Goal: Task Accomplishment & Management: Use online tool/utility

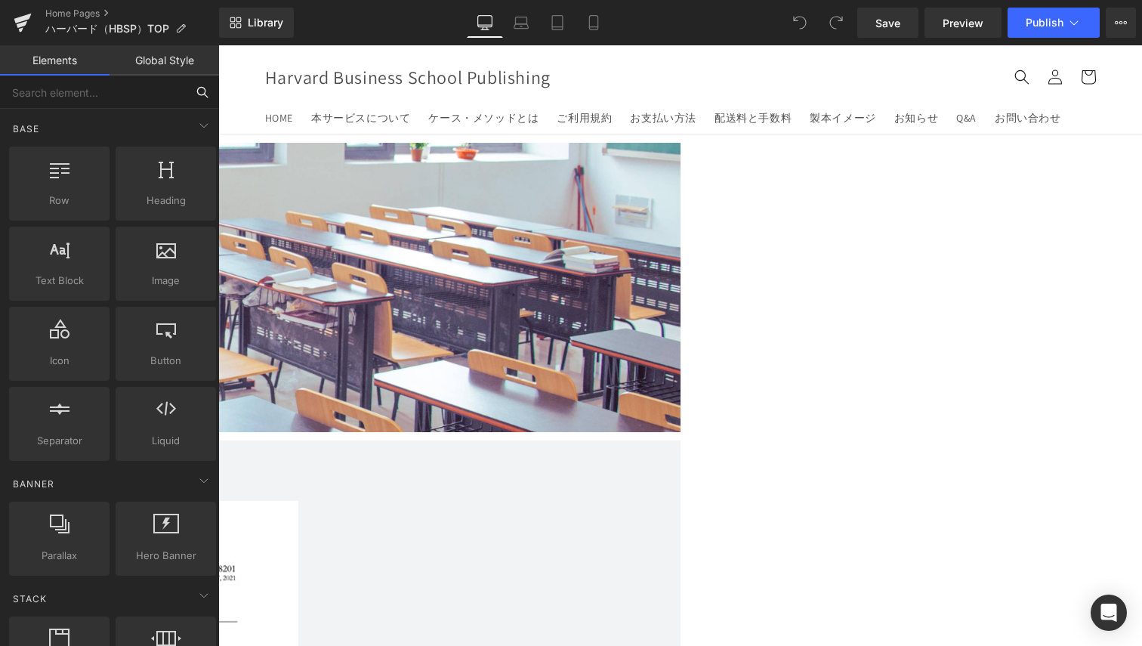
click at [106, 98] on input "text" at bounding box center [93, 92] width 186 height 33
click at [97, 338] on div at bounding box center [2, 312] width 189 height 224
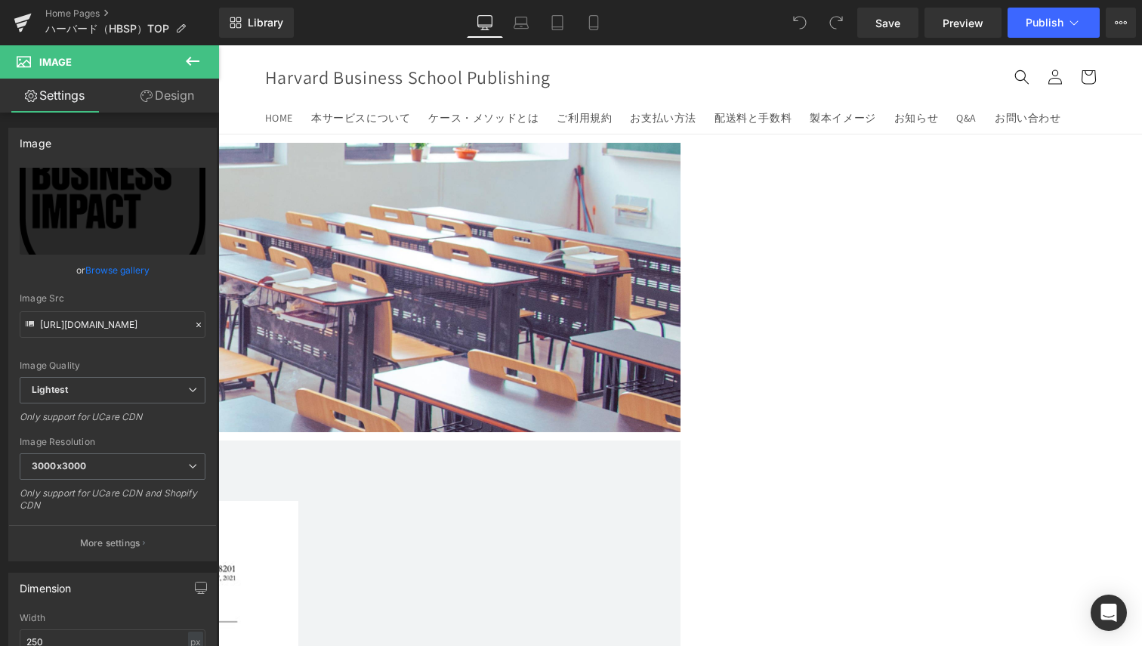
click at [142, 110] on link "Design" at bounding box center [168, 96] width 110 height 34
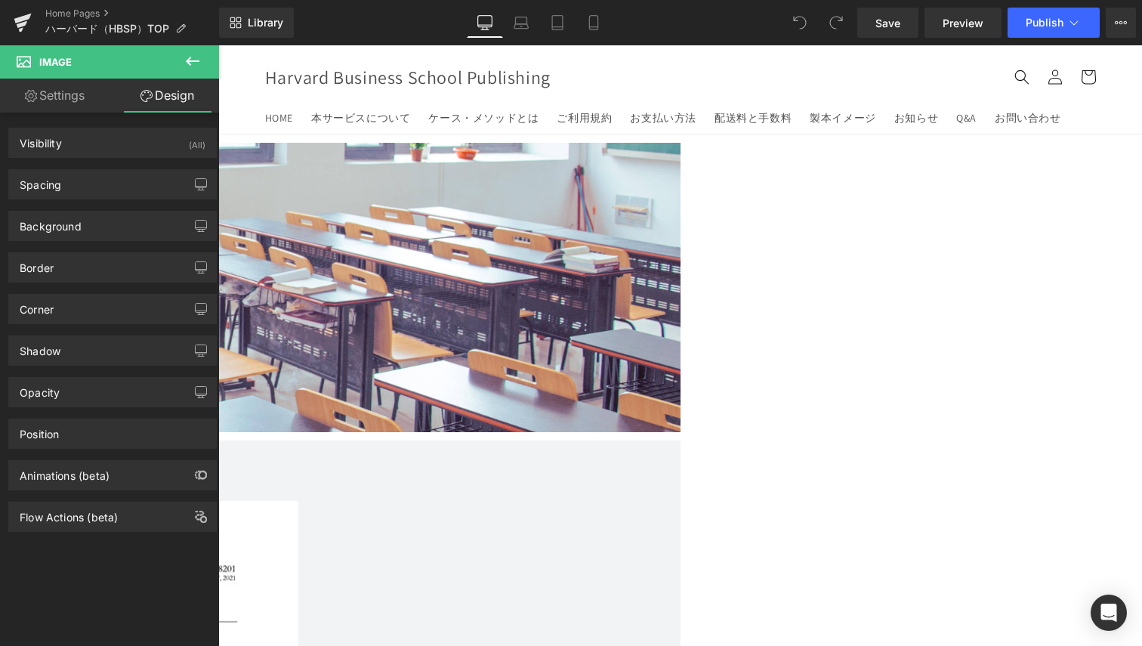
type input "0"
type input "200"
type input "0"
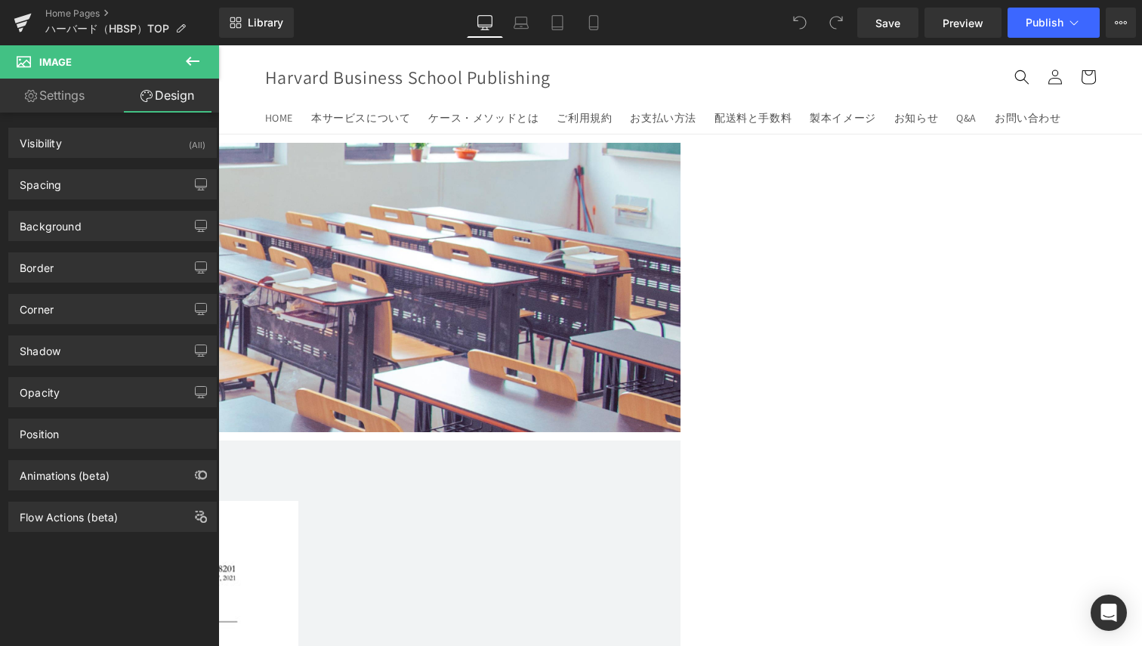
type input "0"
click at [116, 156] on div "Visibility (All)" at bounding box center [112, 142] width 207 height 29
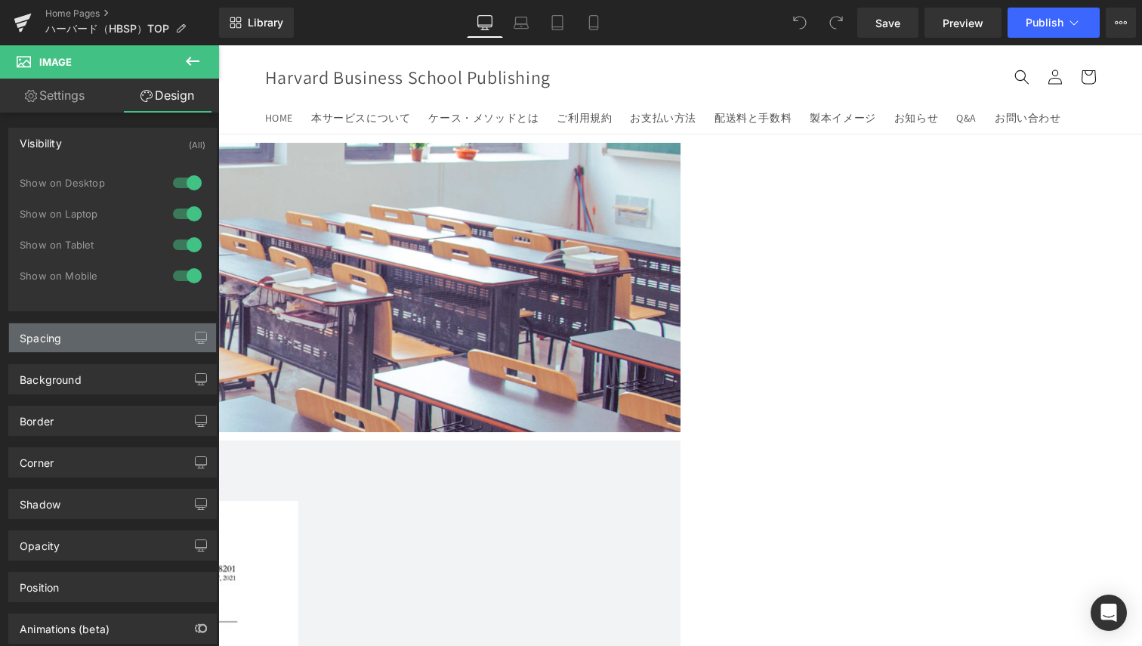
click at [116, 348] on div "Spacing" at bounding box center [112, 337] width 207 height 29
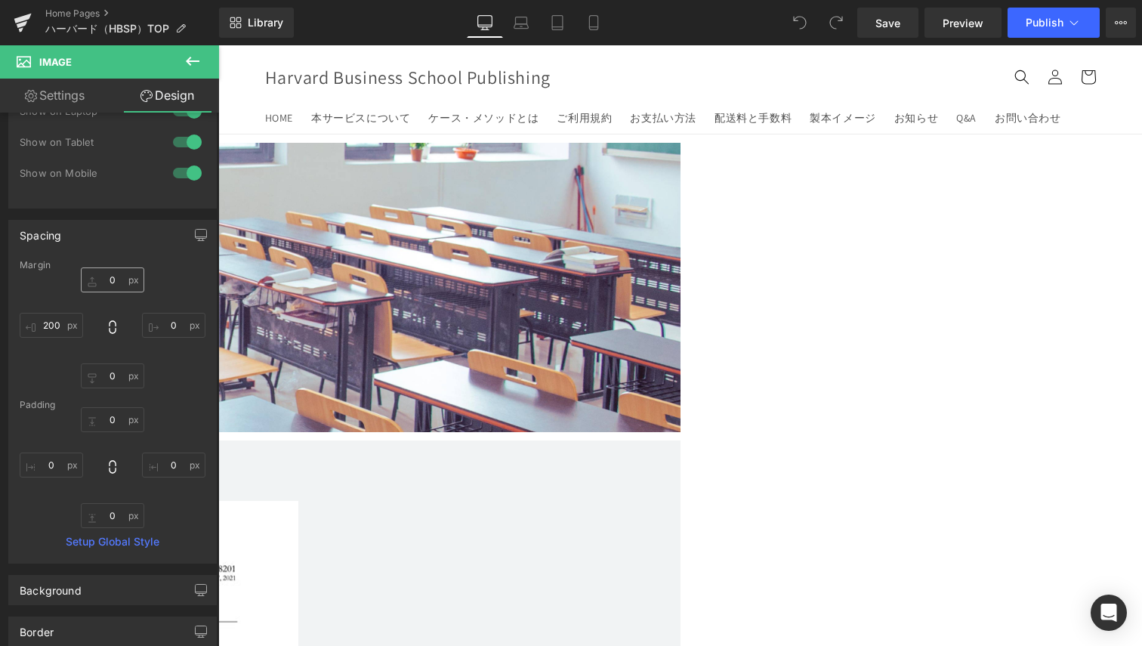
scroll to position [227, 0]
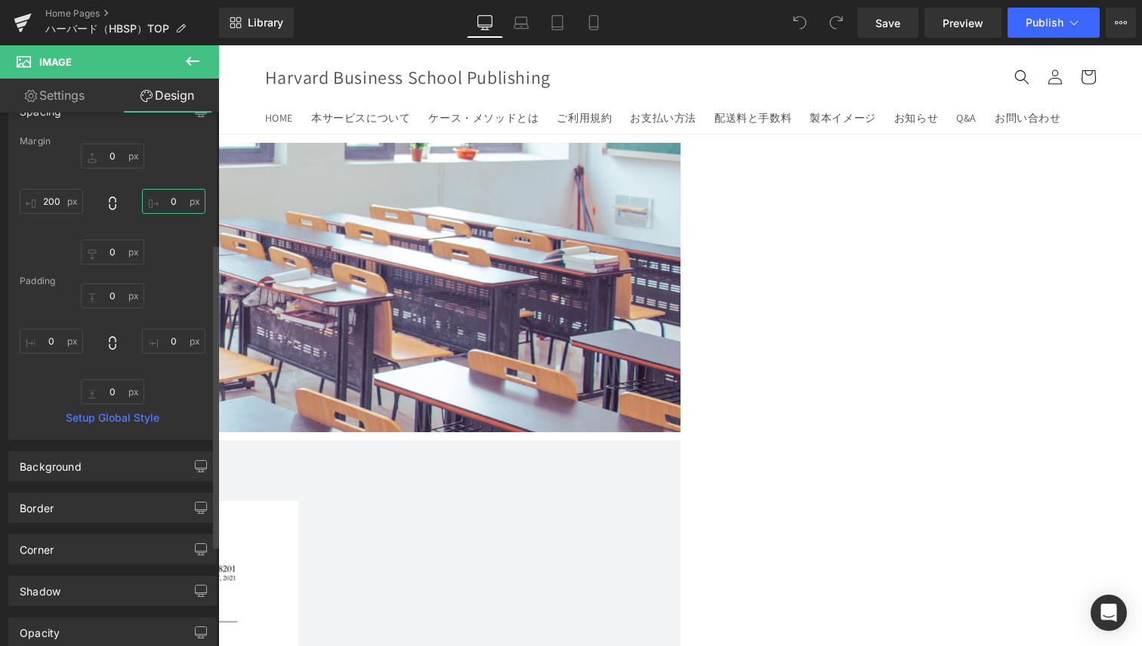
click at [162, 193] on input "0" at bounding box center [173, 201] width 63 height 25
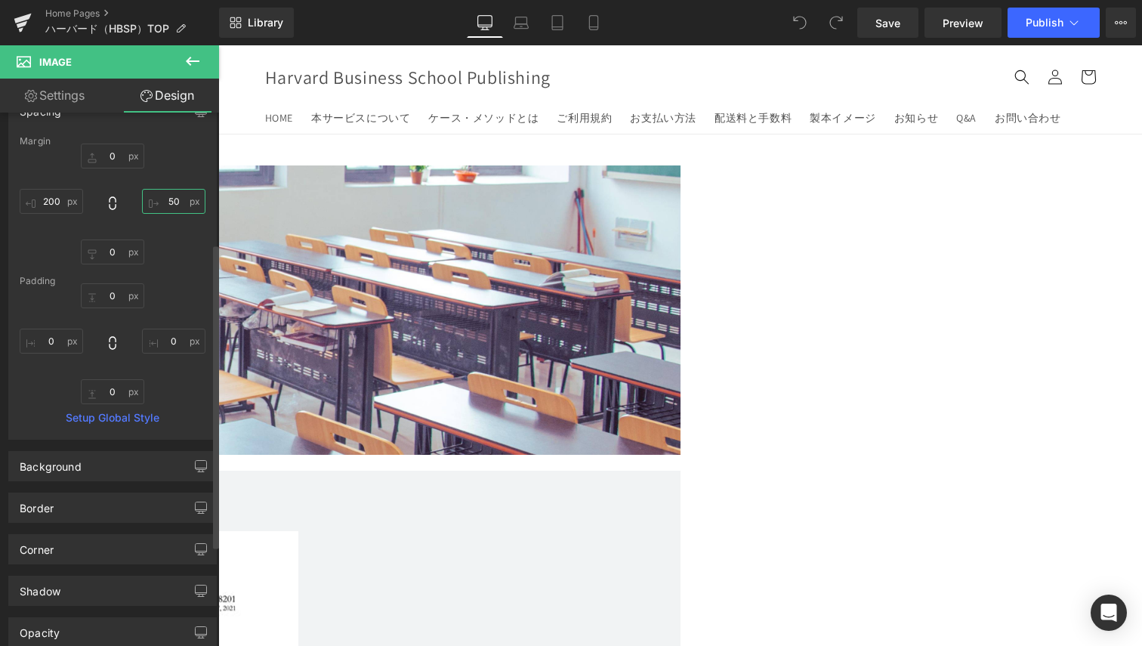
type input "5"
type input "800"
click at [48, 94] on link "Settings" at bounding box center [55, 96] width 110 height 34
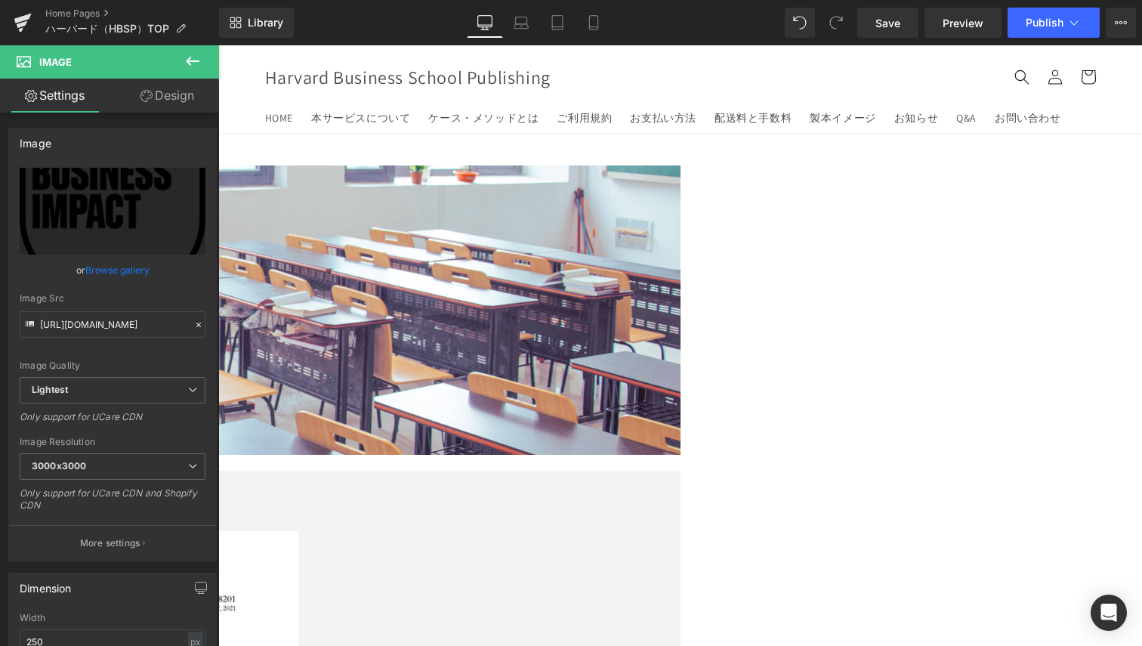
click at [193, 60] on icon at bounding box center [193, 61] width 18 height 18
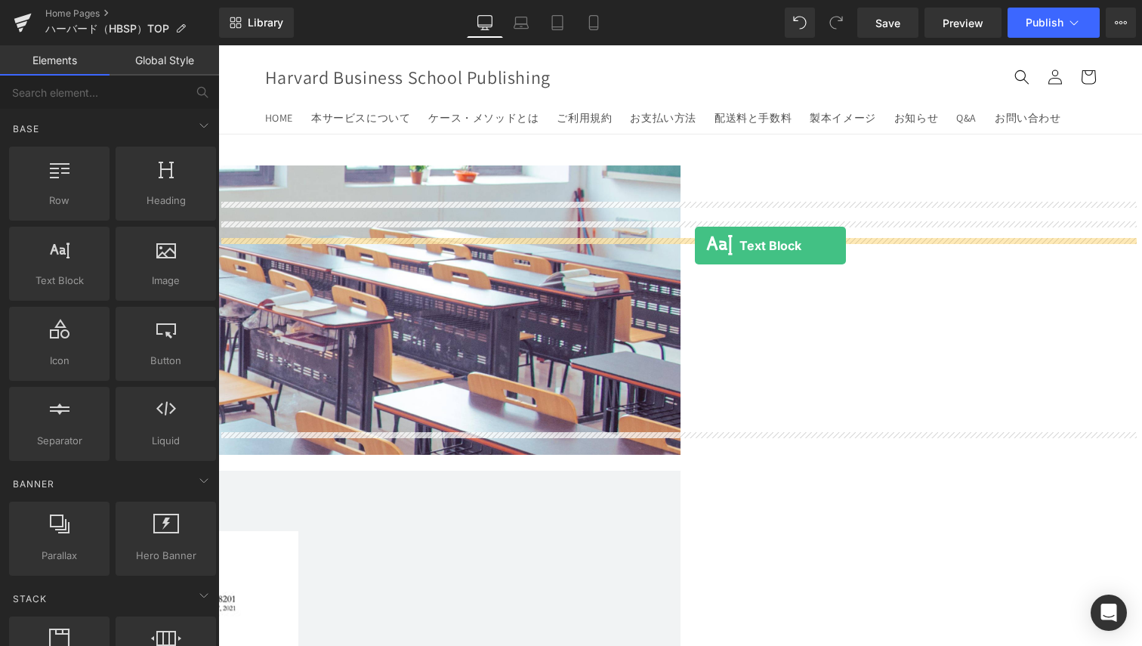
drag, startPoint x: 277, startPoint y: 311, endPoint x: 695, endPoint y: 246, distance: 423.6
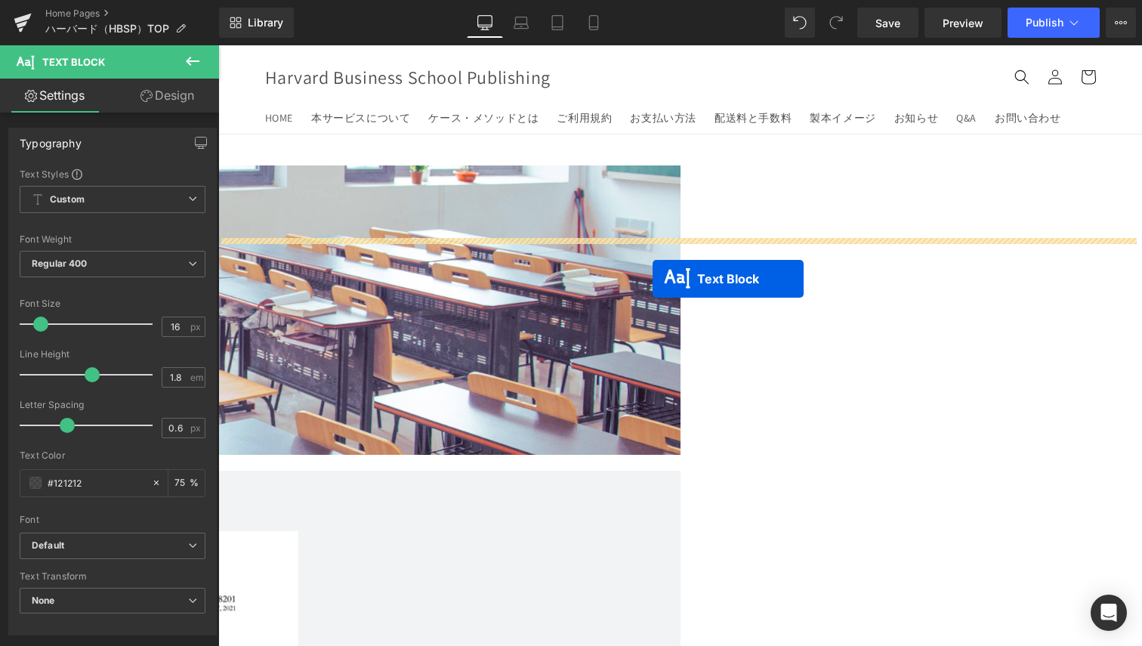
drag, startPoint x: 643, startPoint y: 267, endPoint x: 653, endPoint y: 279, distance: 15.0
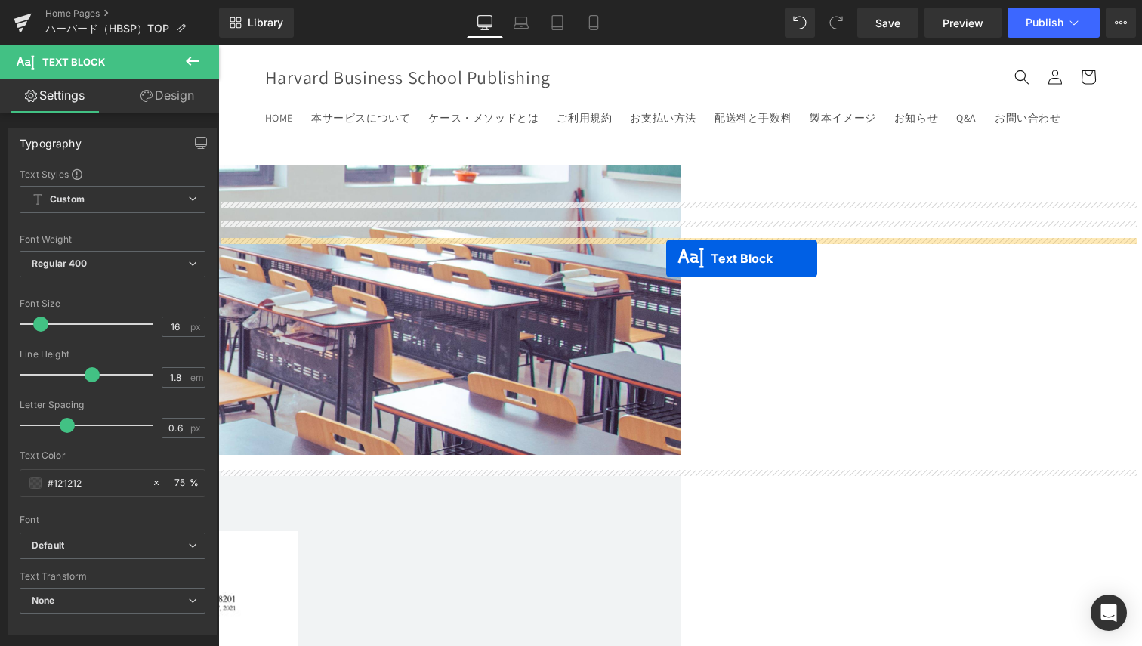
drag, startPoint x: 638, startPoint y: 277, endPoint x: 666, endPoint y: 258, distance: 34.0
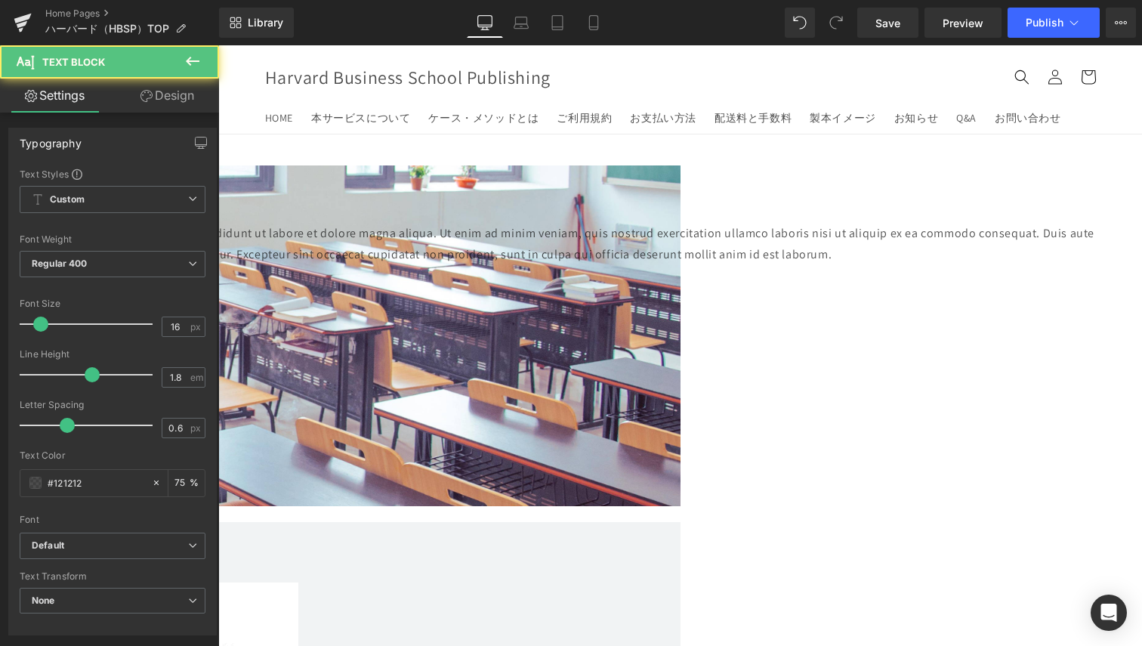
click at [530, 267] on p "Lorem ipsum dolor sit amet, consectetur adipiscing elit, sed do eiusmod tempor …" at bounding box center [437, 245] width 1360 height 44
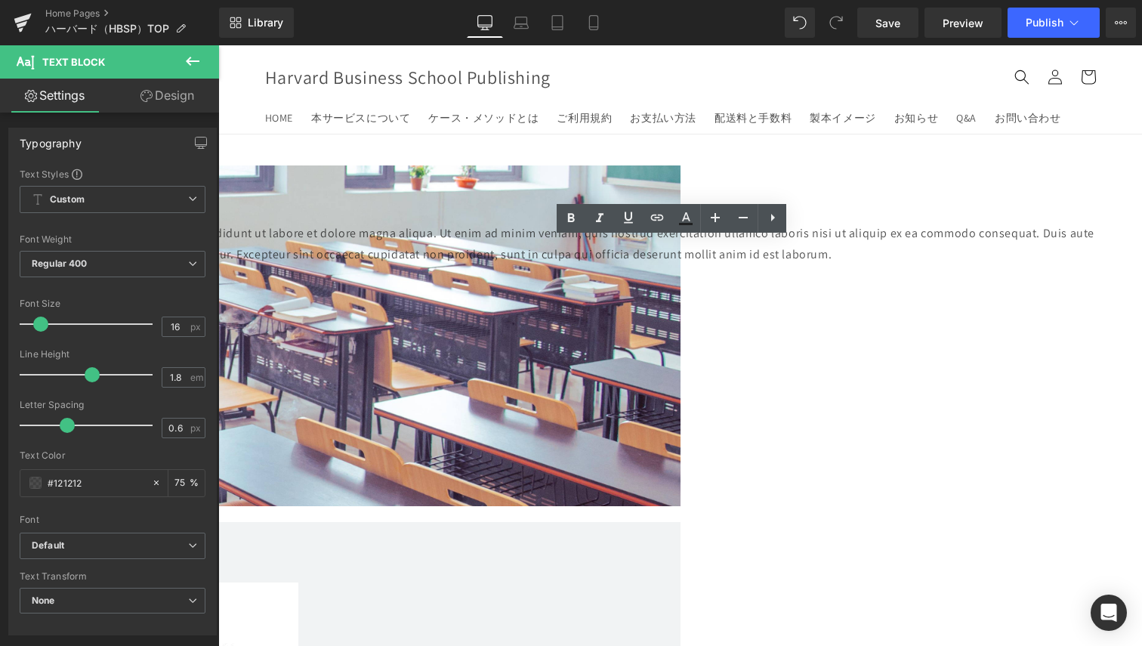
click at [605, 329] on div "Text Block Text Block Lorem ipsum dolor sit amet, consectetur adipiscing elit, …" at bounding box center [437, 331] width 1360 height 333
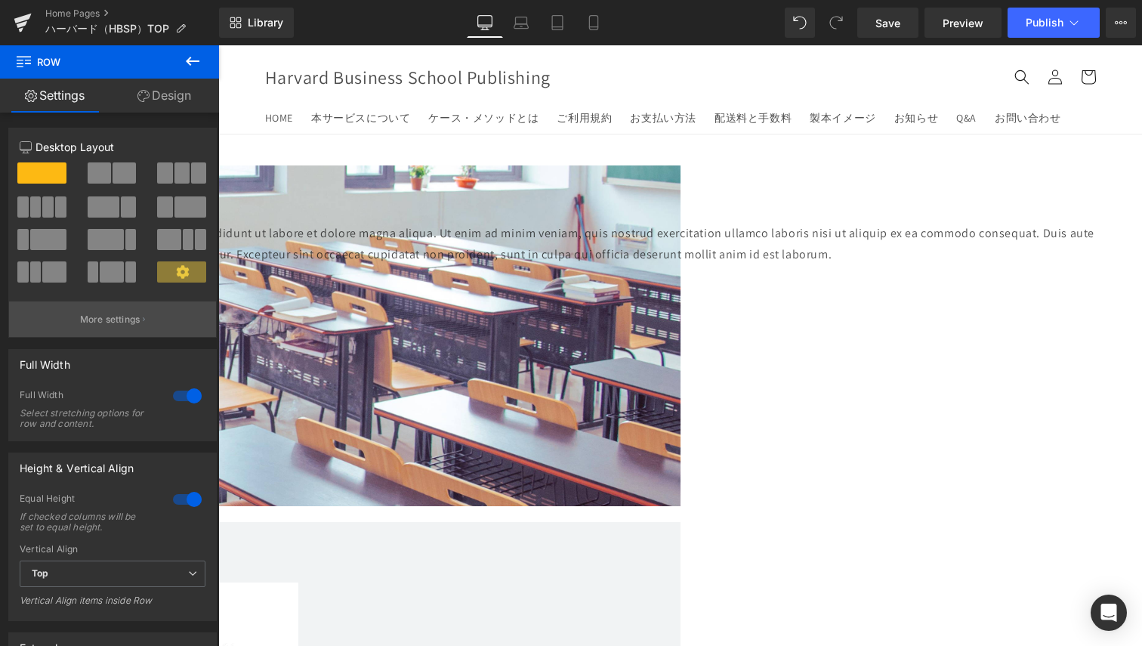
click at [147, 311] on button "More settings" at bounding box center [112, 319] width 207 height 36
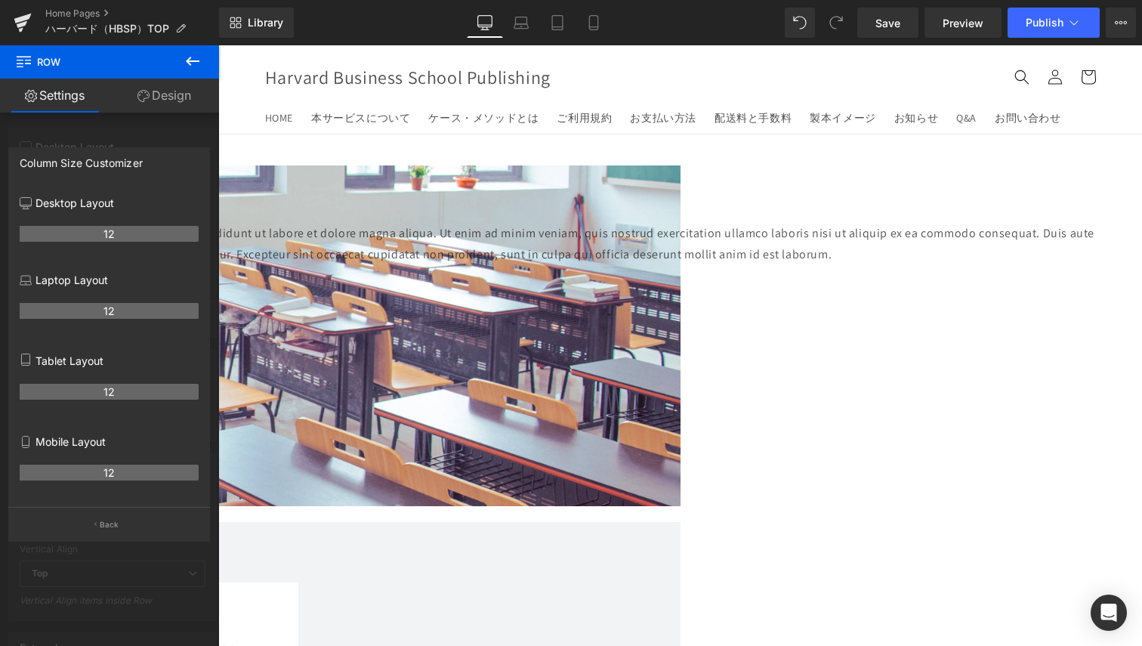
click at [145, 98] on icon at bounding box center [144, 96] width 12 height 12
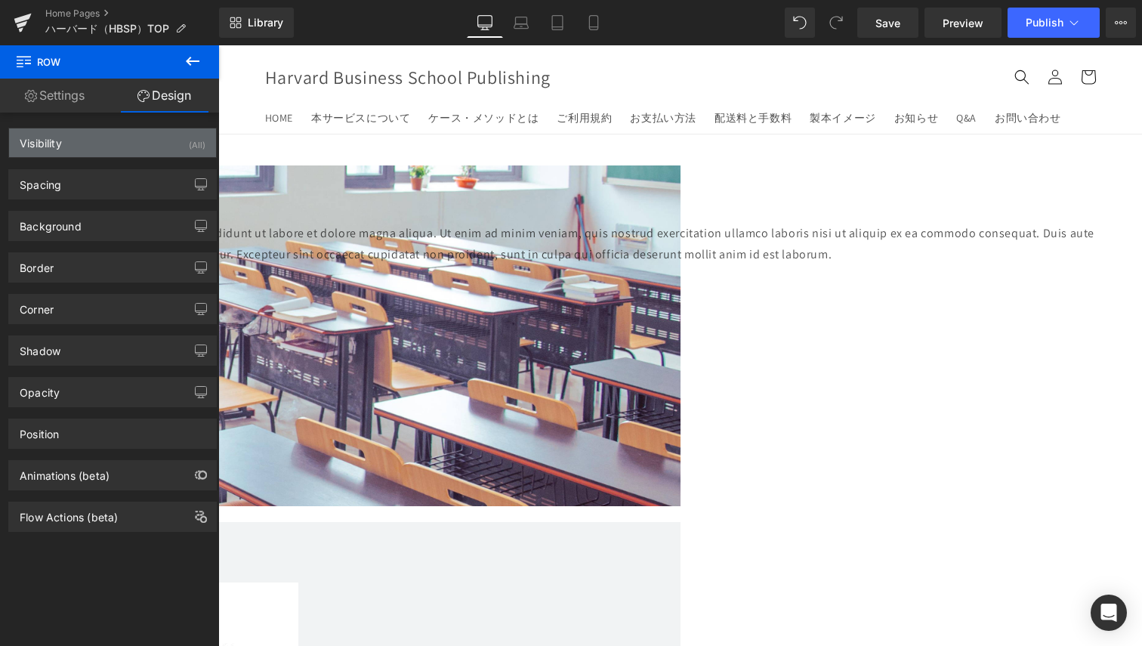
click at [94, 144] on div "Visibility (All)" at bounding box center [112, 142] width 207 height 29
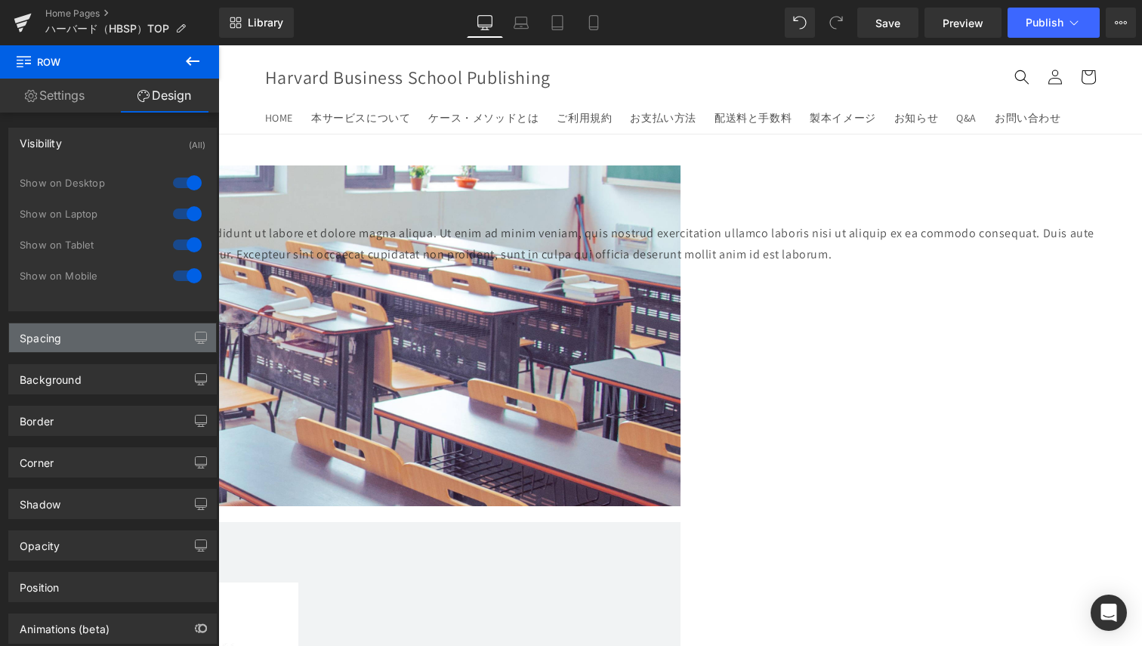
click at [93, 335] on div "Spacing" at bounding box center [112, 337] width 207 height 29
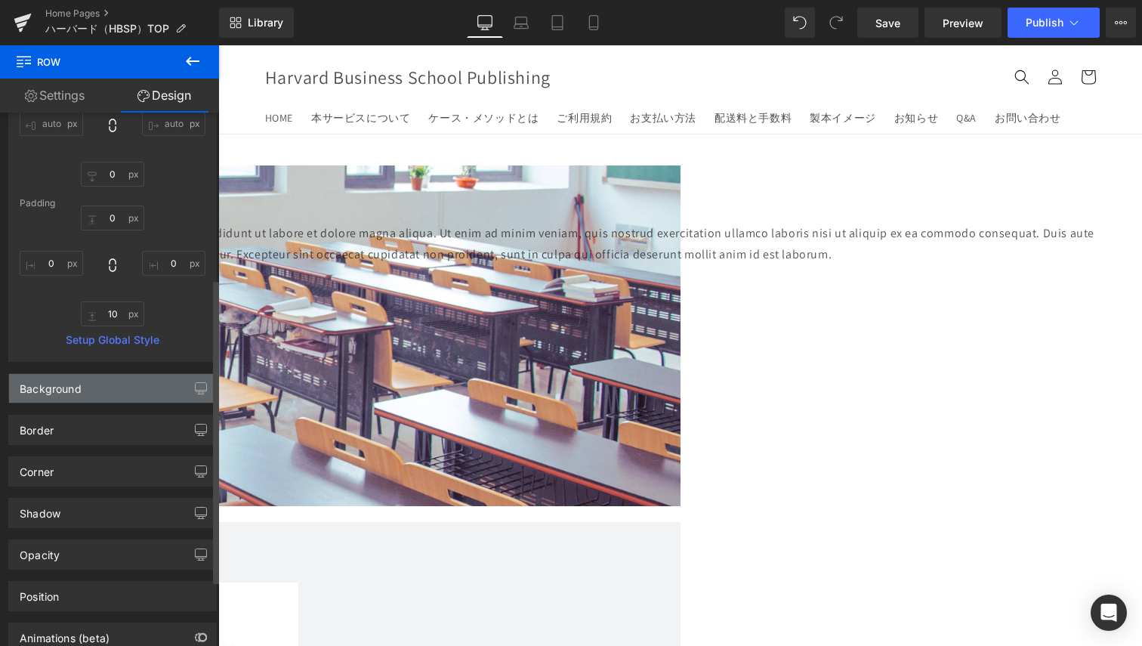
scroll to position [340, 0]
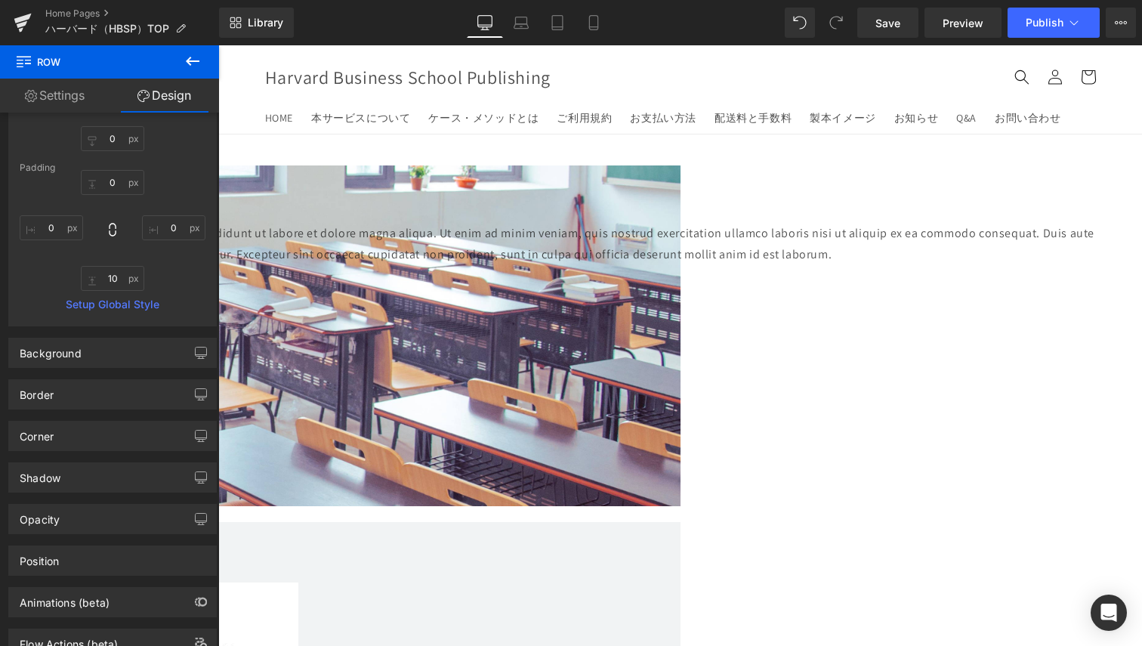
click at [573, 267] on p "Lorem ipsum dolor sit amet, consectetur adipiscing elit, sed do eiusmod tempor …" at bounding box center [437, 245] width 1360 height 44
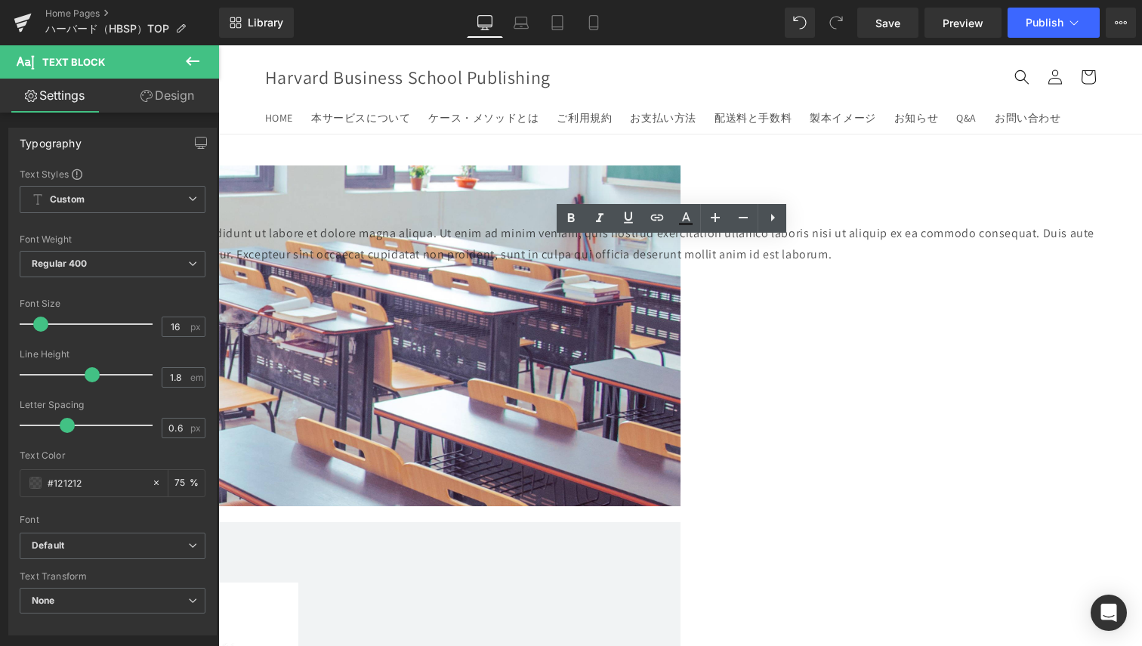
click at [711, 311] on div "Text Block Text Block Lorem ipsum dolor sit amet, consectetur adipiscing elit, …" at bounding box center [437, 331] width 1360 height 333
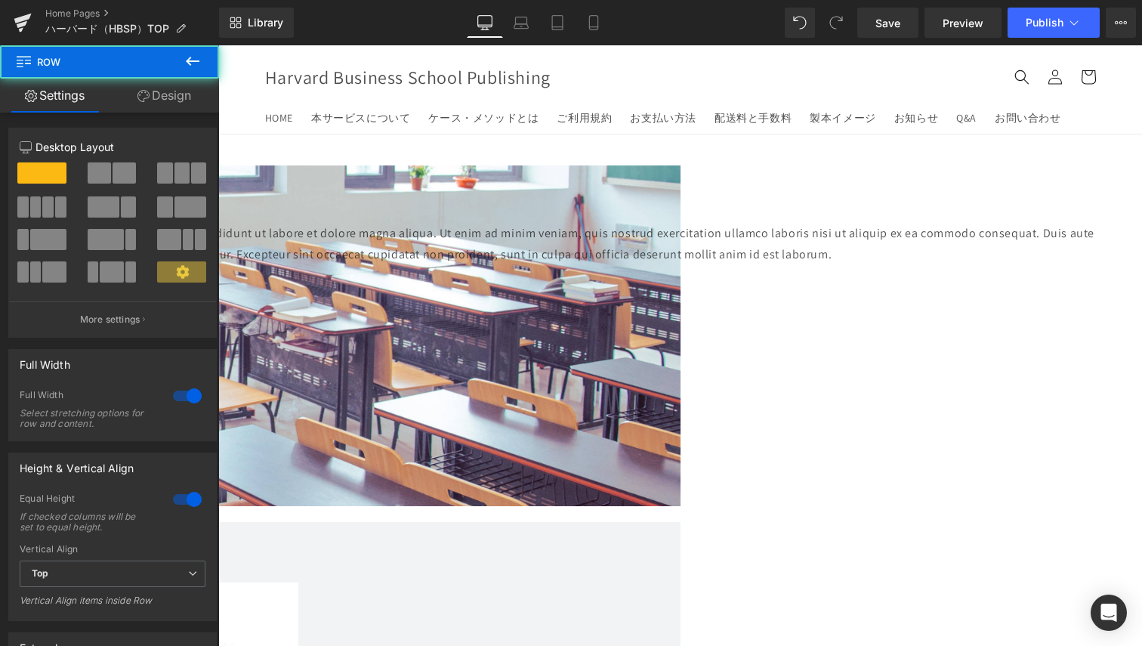
click at [218, 45] on link at bounding box center [218, 45] width 0 height 0
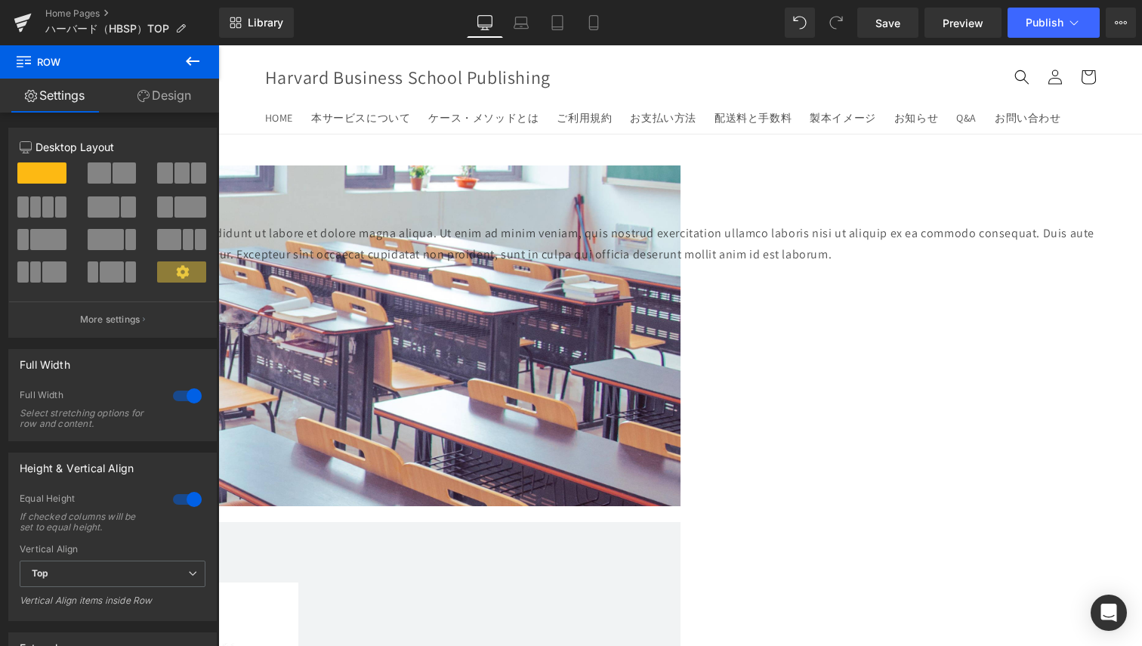
click at [218, 45] on link at bounding box center [218, 45] width 0 height 0
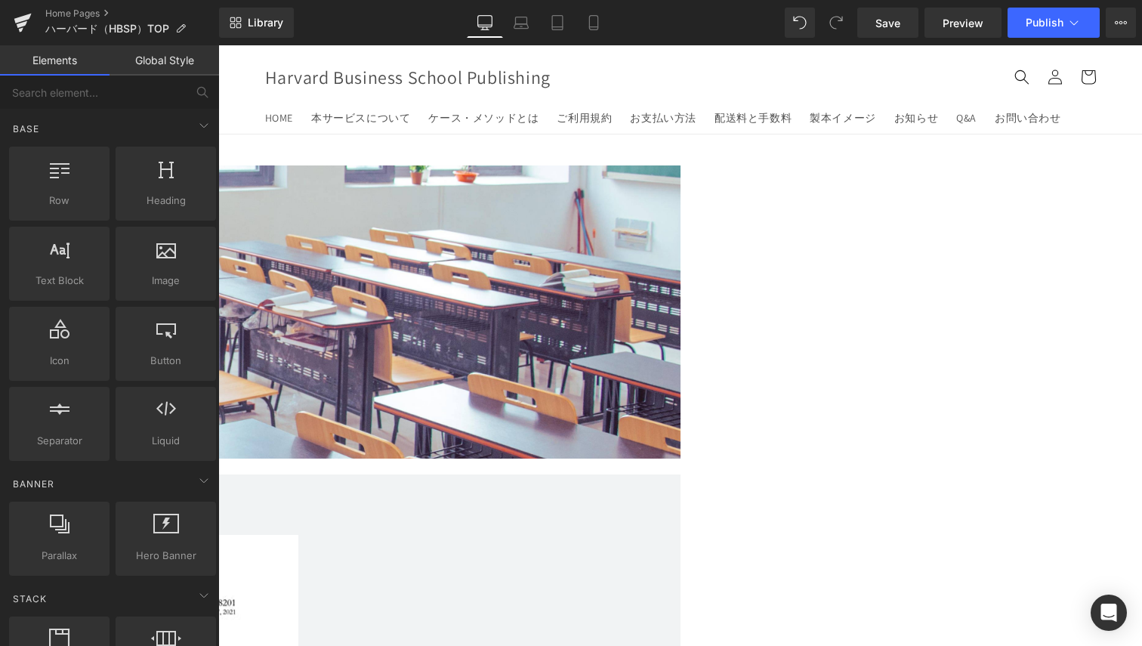
click at [218, 45] on icon at bounding box center [218, 45] width 0 height 0
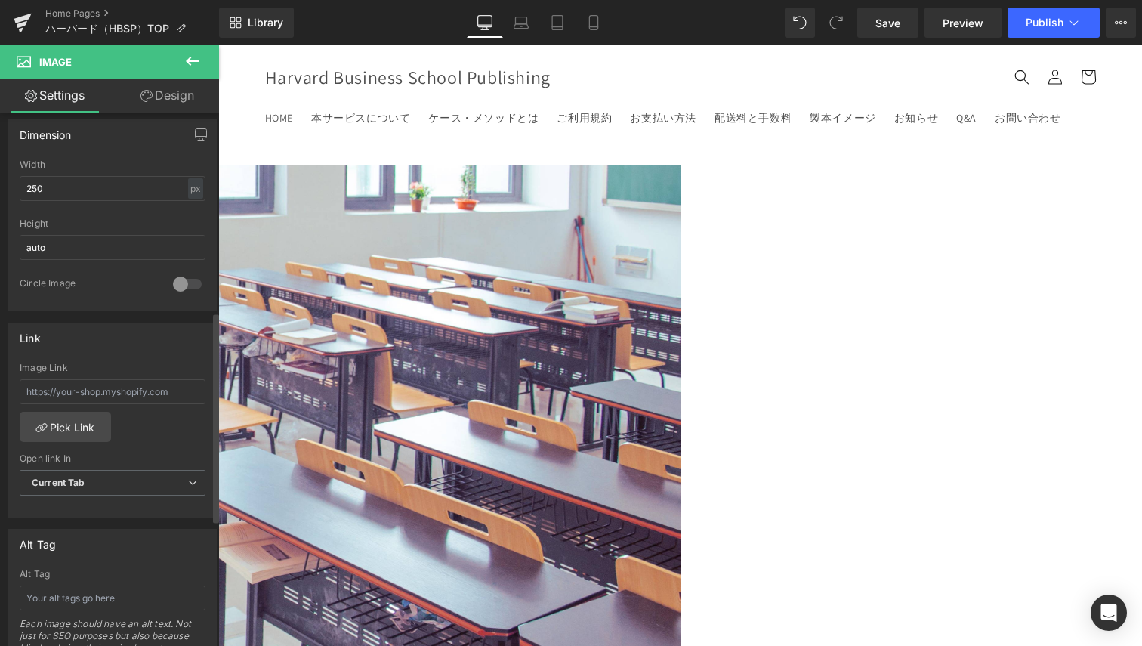
scroll to position [793, 0]
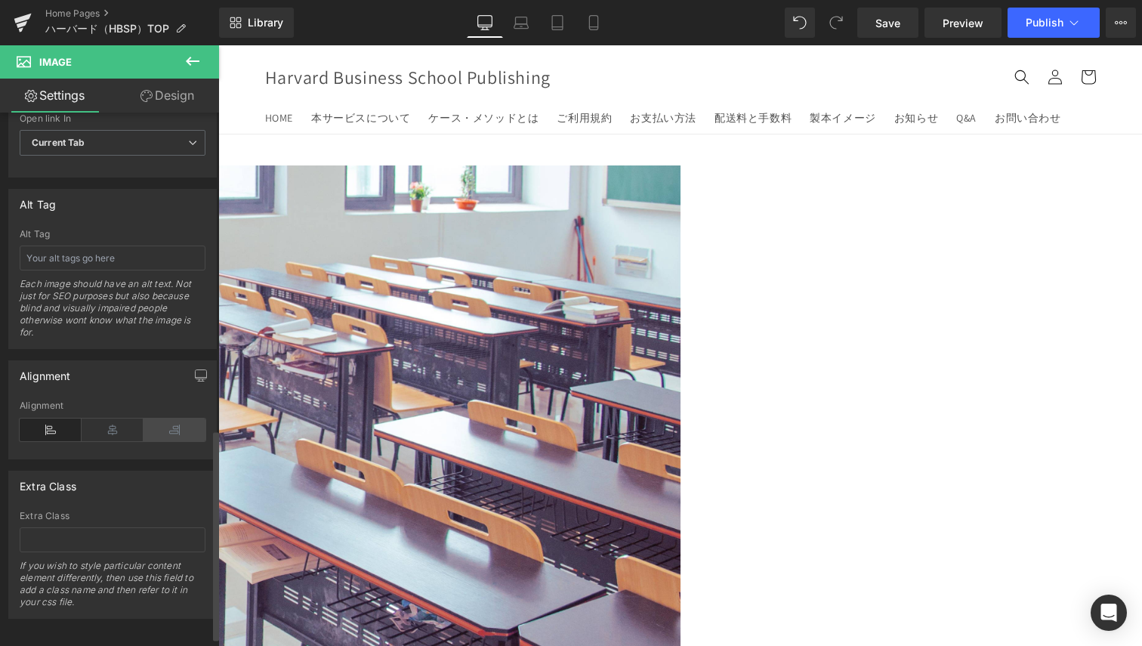
click at [162, 429] on icon at bounding box center [175, 430] width 62 height 23
click at [165, 425] on icon at bounding box center [175, 430] width 62 height 23
click at [110, 434] on icon at bounding box center [113, 430] width 62 height 23
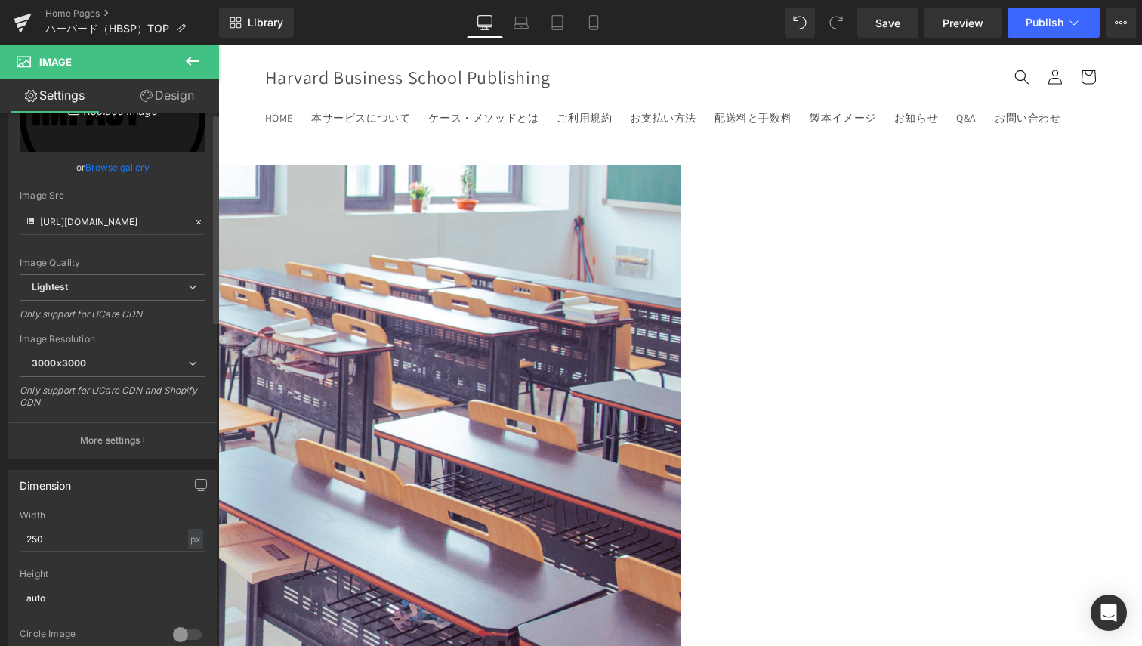
scroll to position [0, 0]
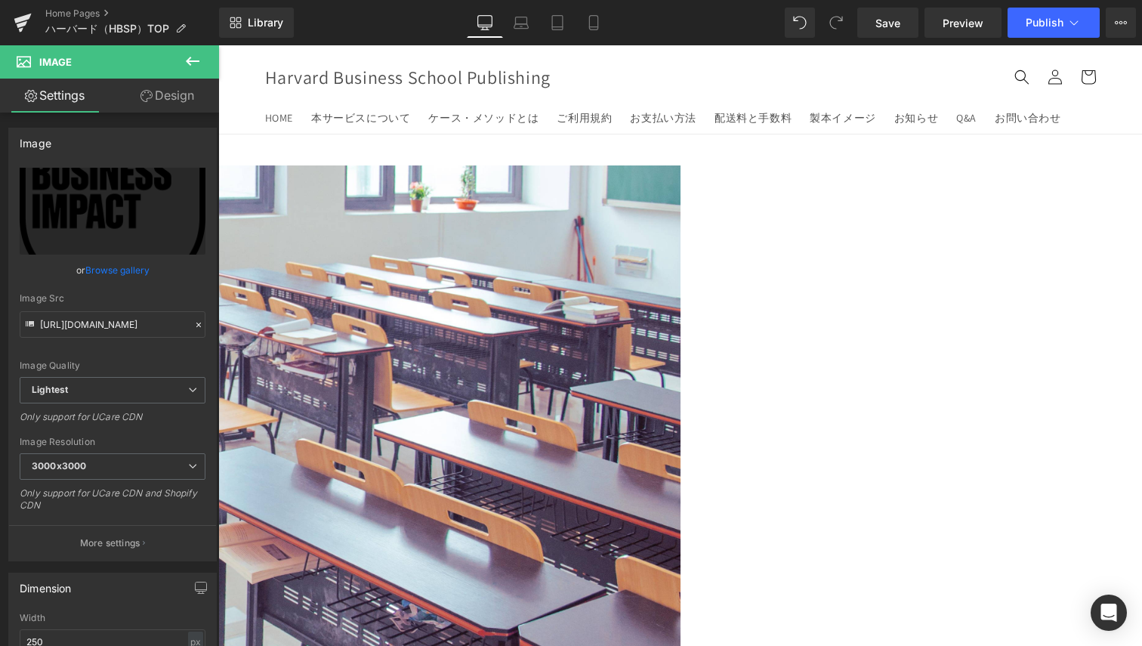
click at [144, 106] on link "Design" at bounding box center [168, 96] width 110 height 34
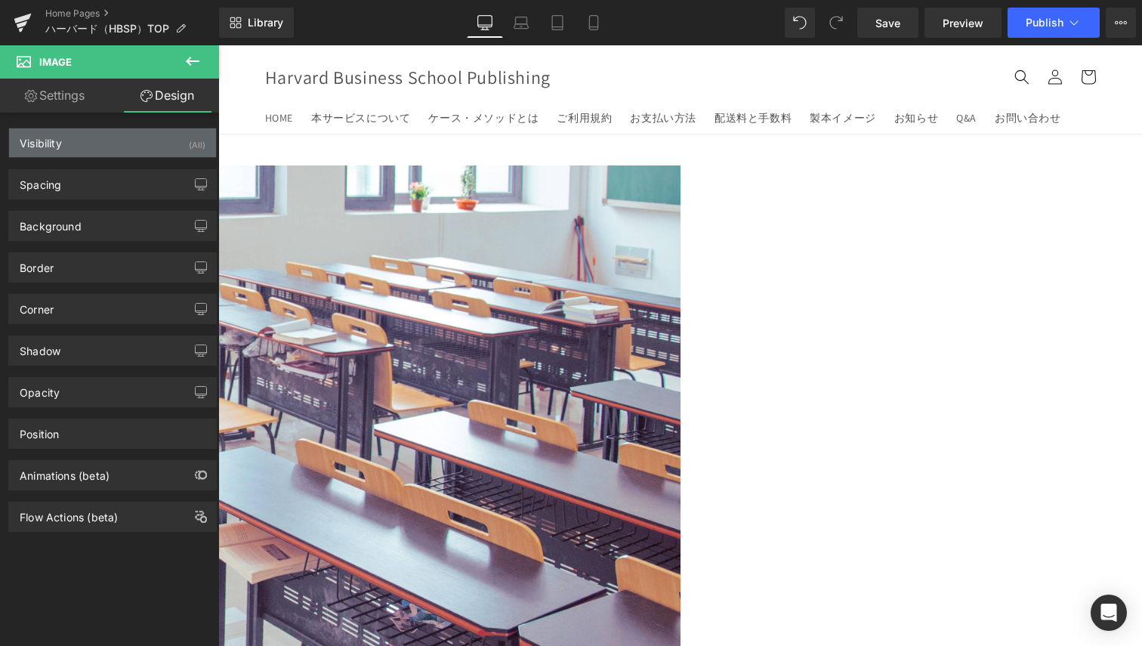
click at [145, 153] on div "Visibility (All)" at bounding box center [112, 142] width 207 height 29
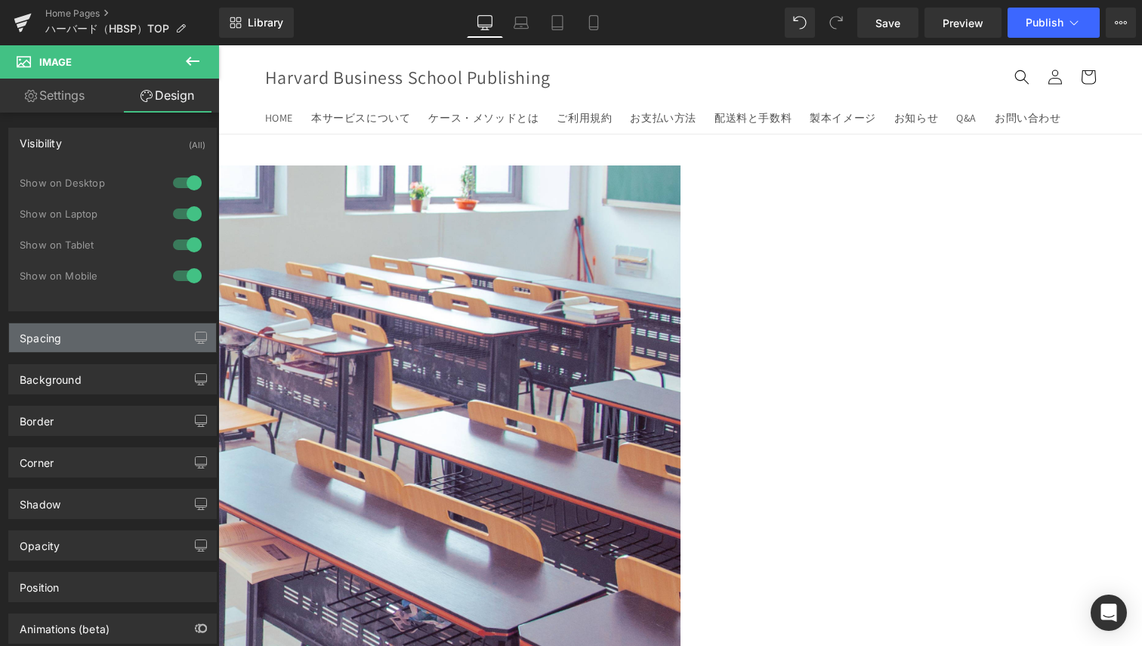
click at [116, 350] on div "Spacing" at bounding box center [112, 337] width 207 height 29
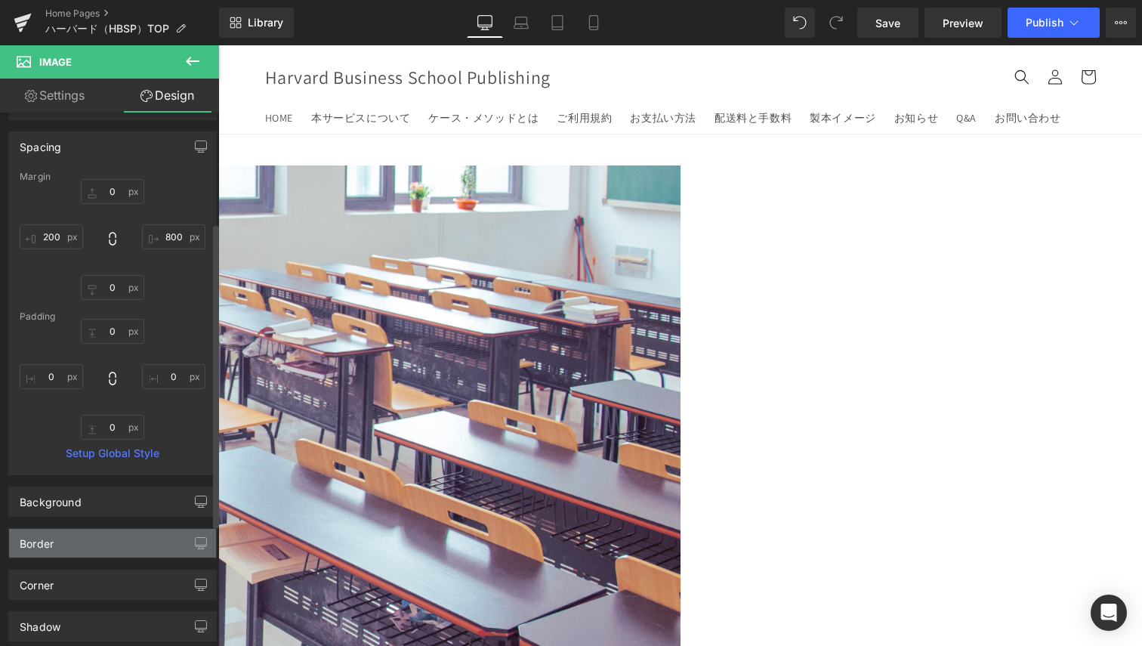
scroll to position [227, 0]
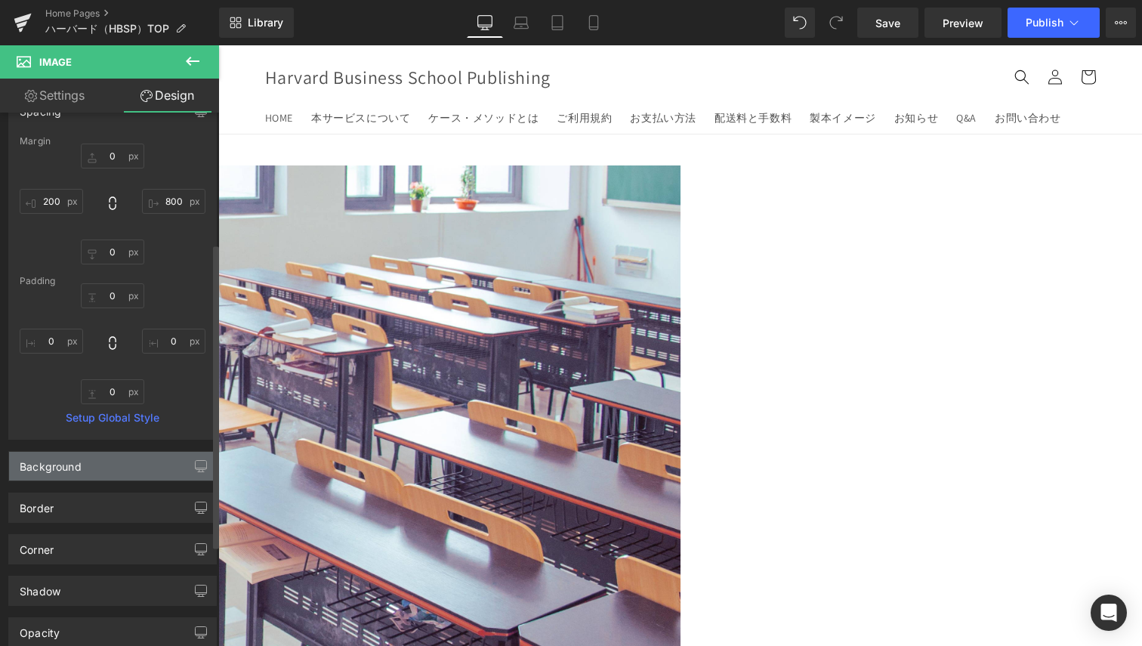
click at [98, 468] on div "Background" at bounding box center [112, 466] width 207 height 29
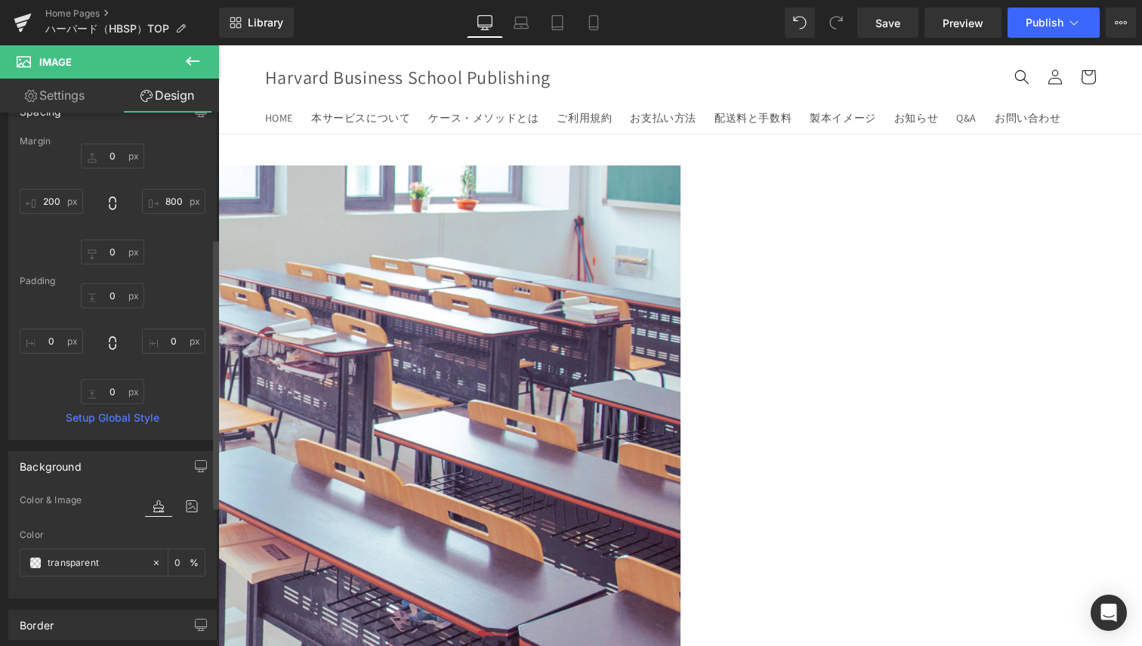
scroll to position [453, 0]
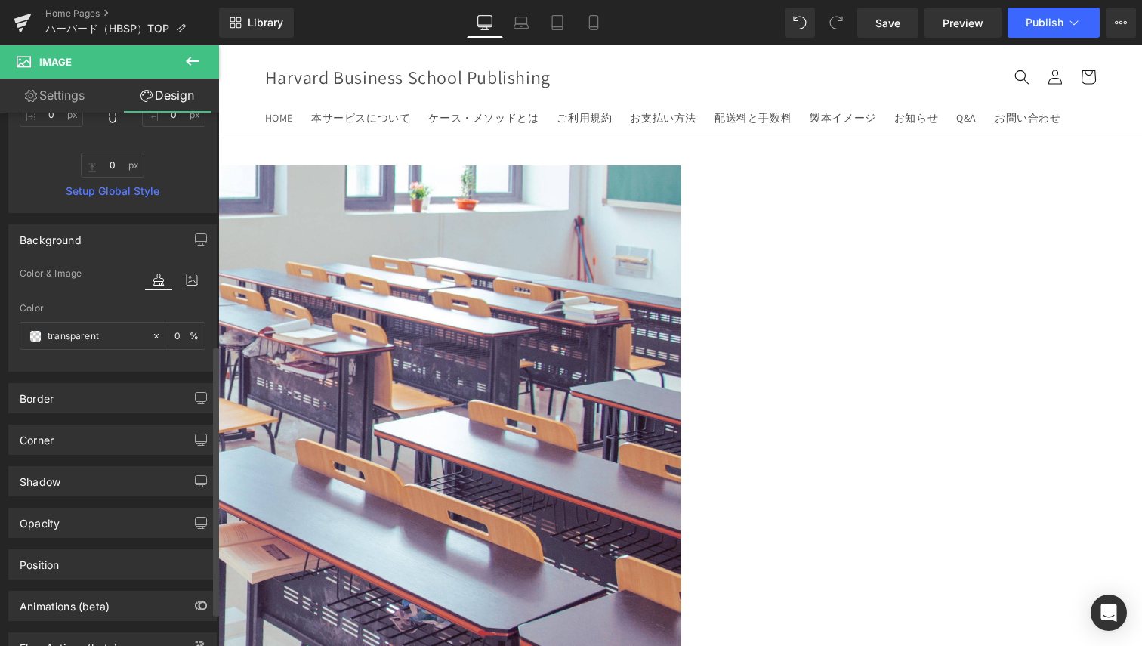
click at [107, 381] on div "Border Border Style Custom Custom Setup Global Style Custom Setup Global Style …" at bounding box center [113, 393] width 226 height 42
click at [104, 390] on div "Border" at bounding box center [112, 398] width 207 height 29
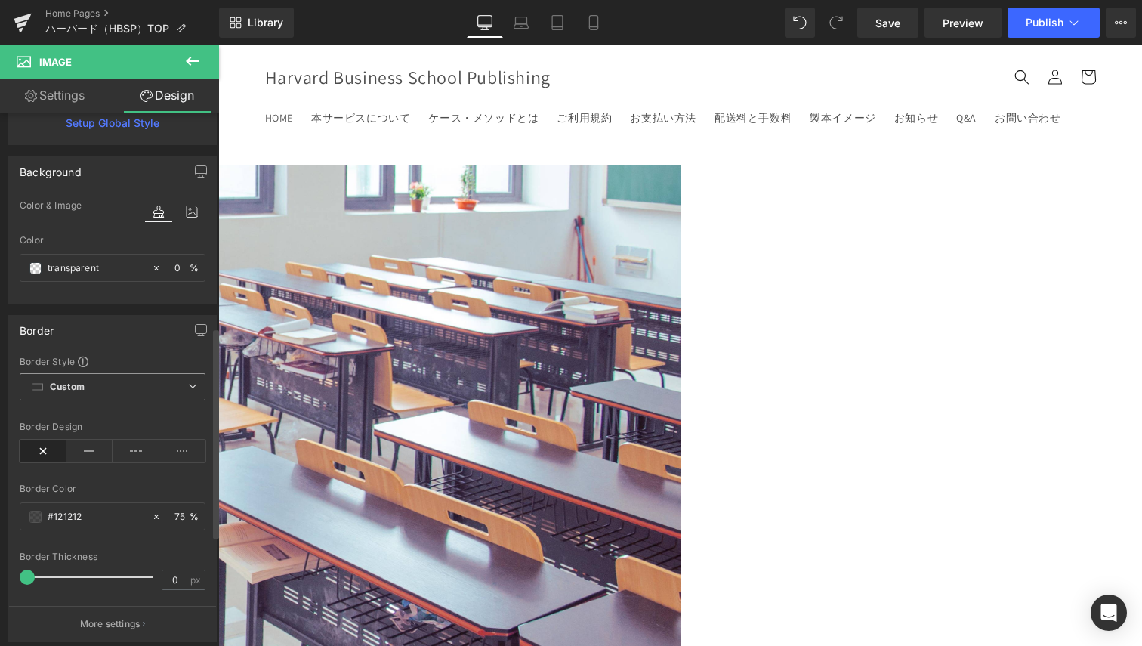
scroll to position [567, 0]
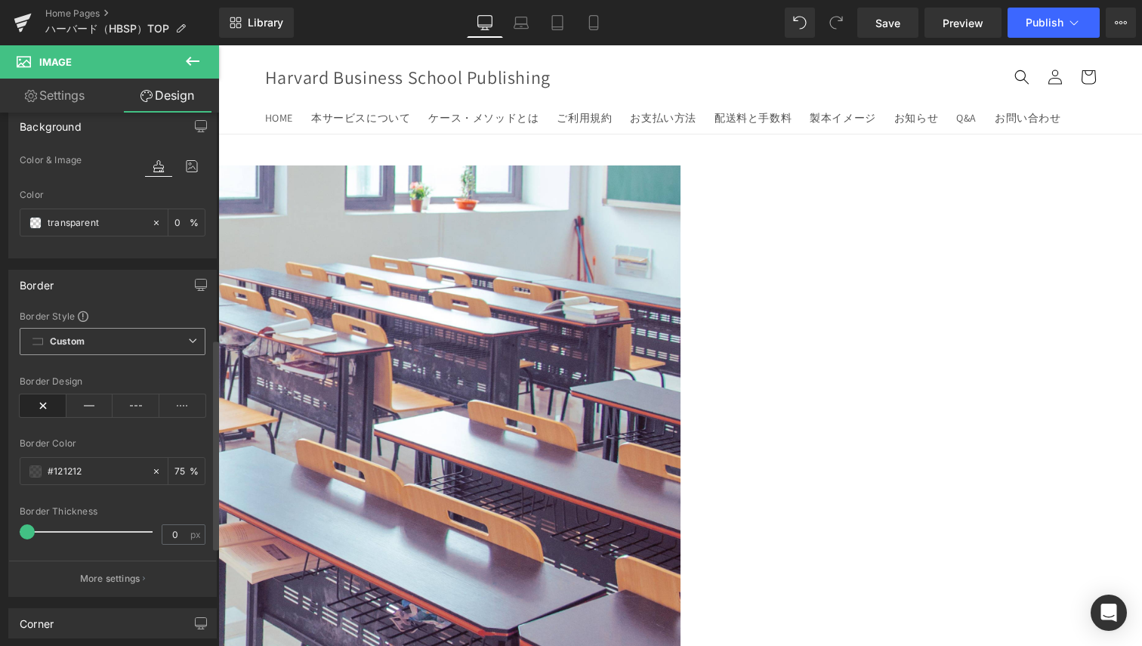
click at [158, 345] on span "Custom Setup Global Style" at bounding box center [113, 341] width 186 height 27
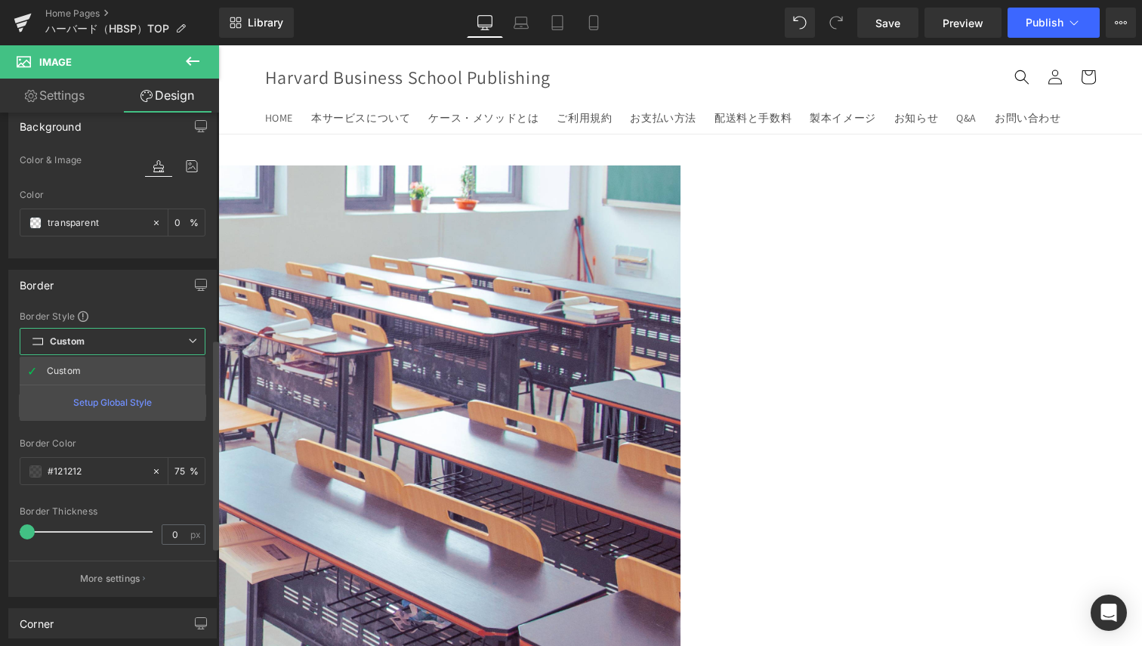
click at [158, 345] on span "Custom Setup Global Style" at bounding box center [113, 341] width 186 height 27
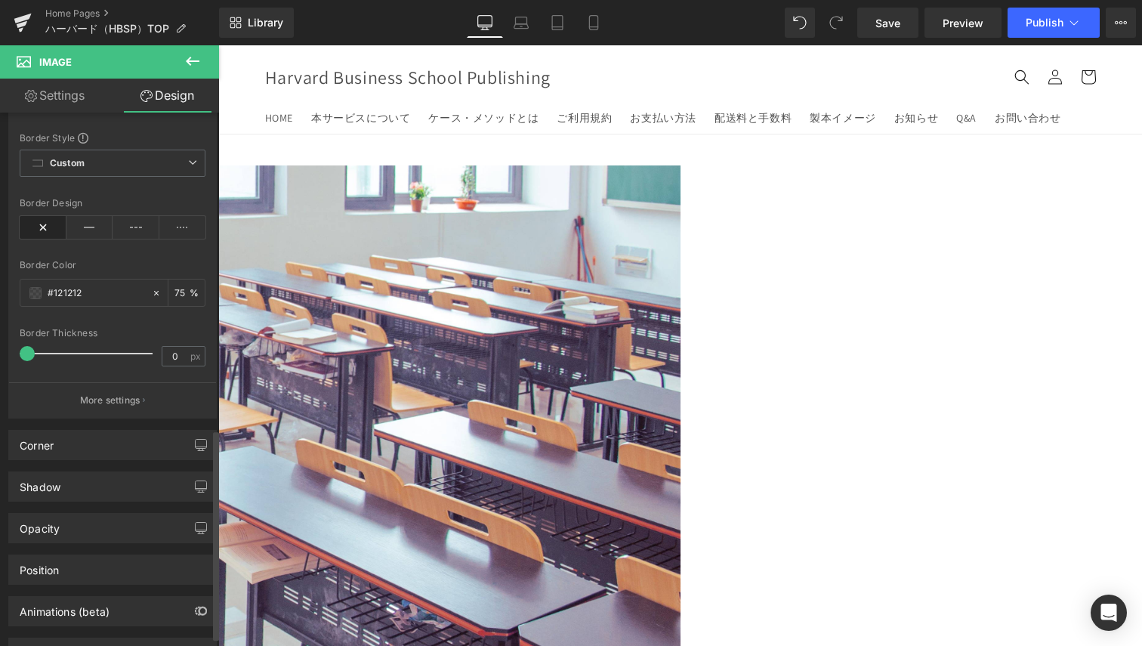
scroll to position [793, 0]
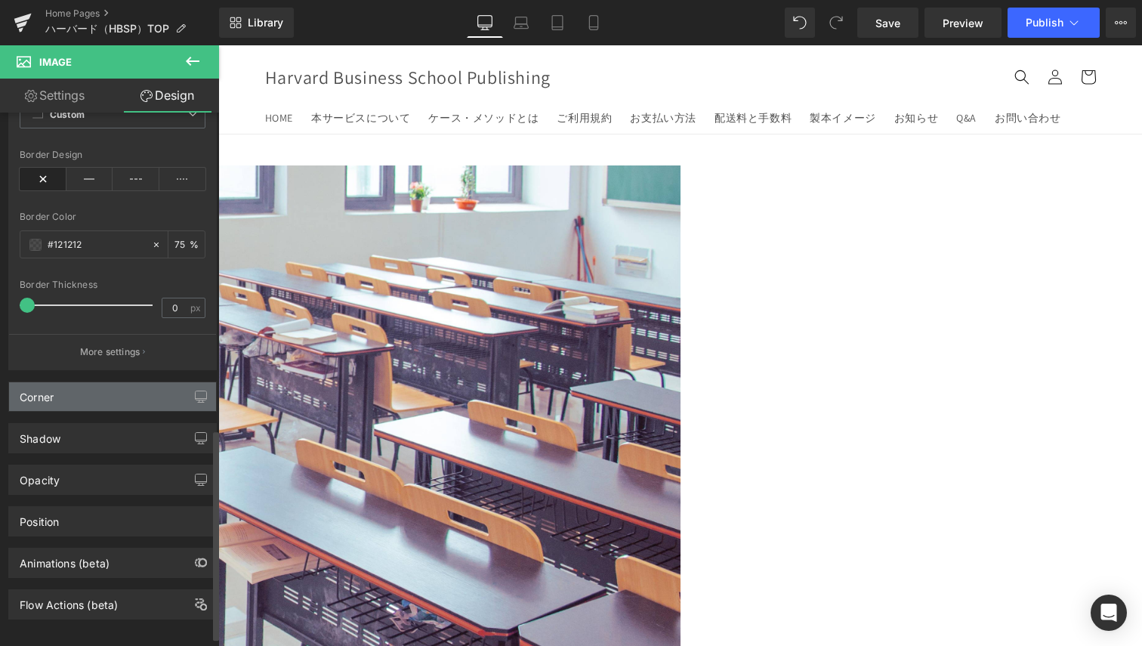
click at [149, 397] on div "Corner" at bounding box center [112, 396] width 207 height 29
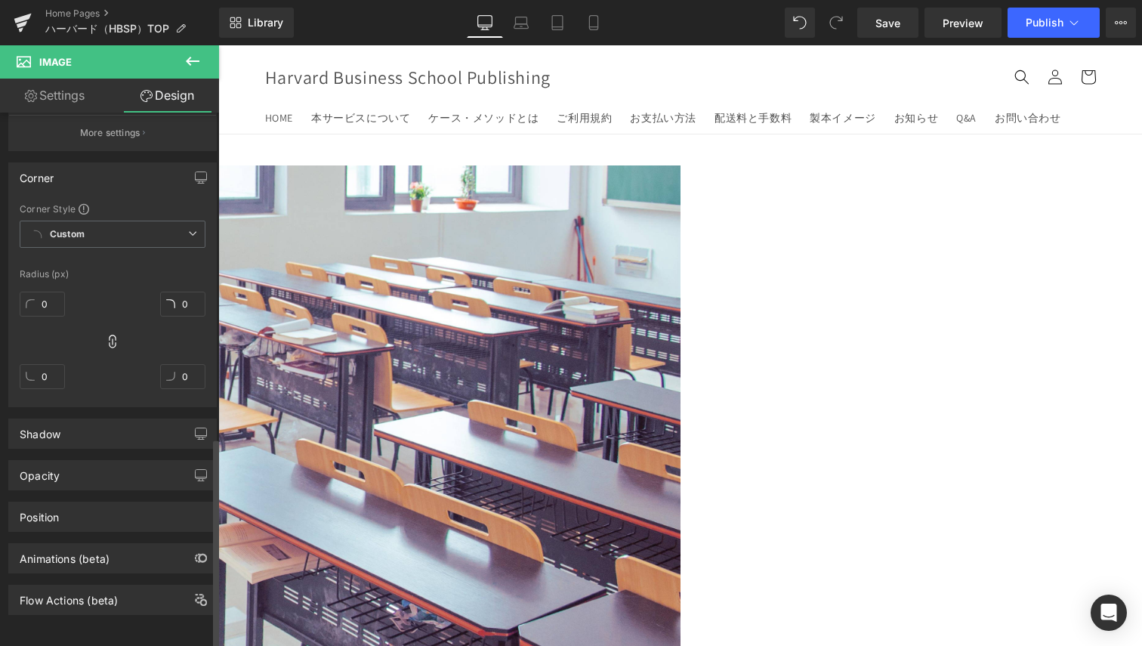
scroll to position [1030, 0]
click at [129, 420] on div "Shadow" at bounding box center [112, 433] width 207 height 29
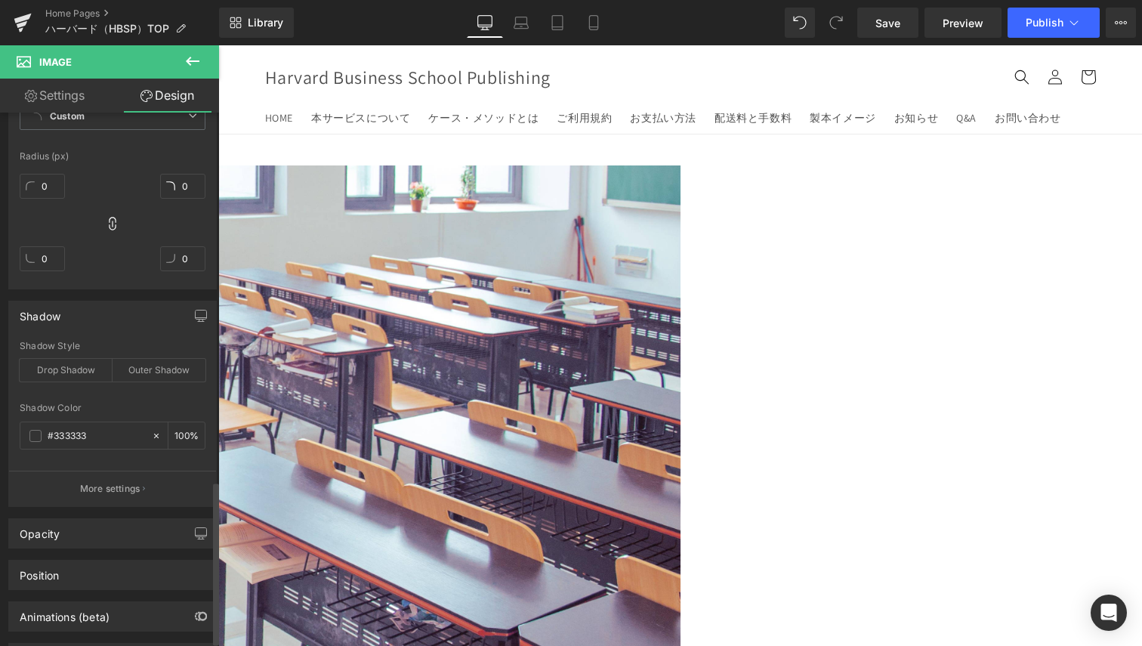
scroll to position [1206, 0]
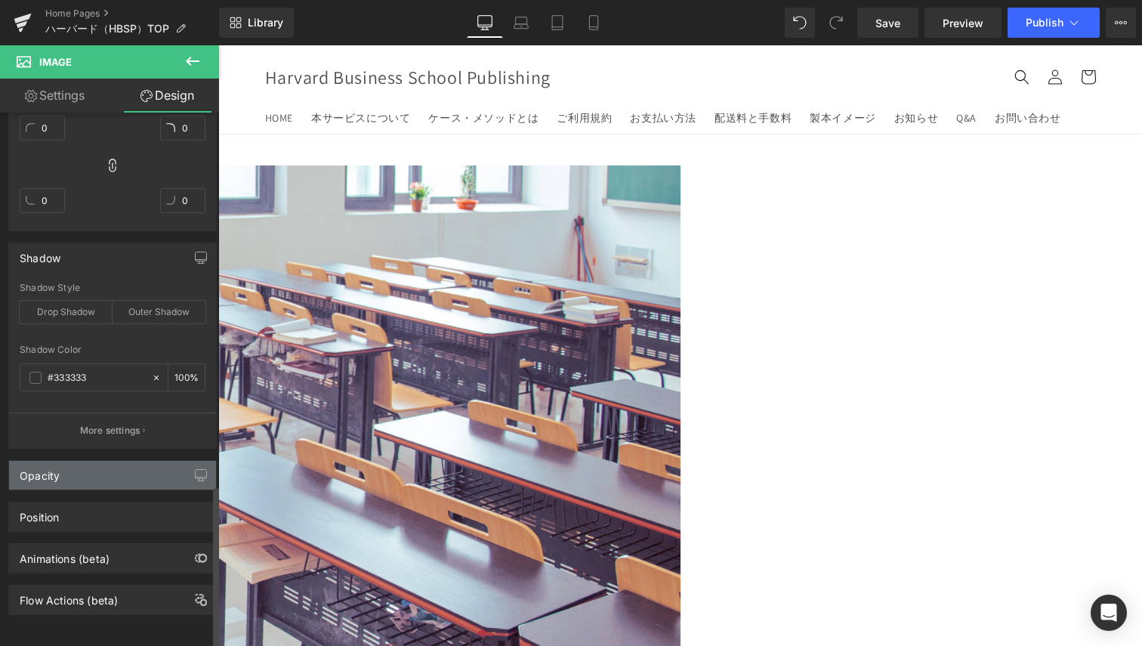
click at [111, 465] on div "Opacity" at bounding box center [112, 475] width 207 height 29
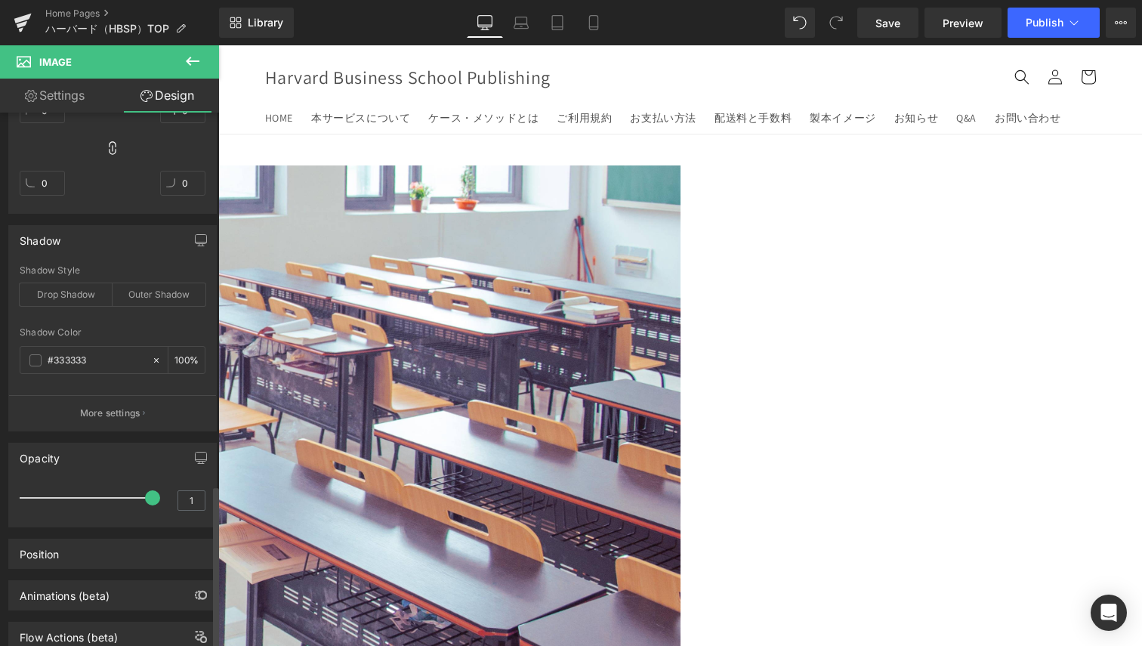
scroll to position [1260, 0]
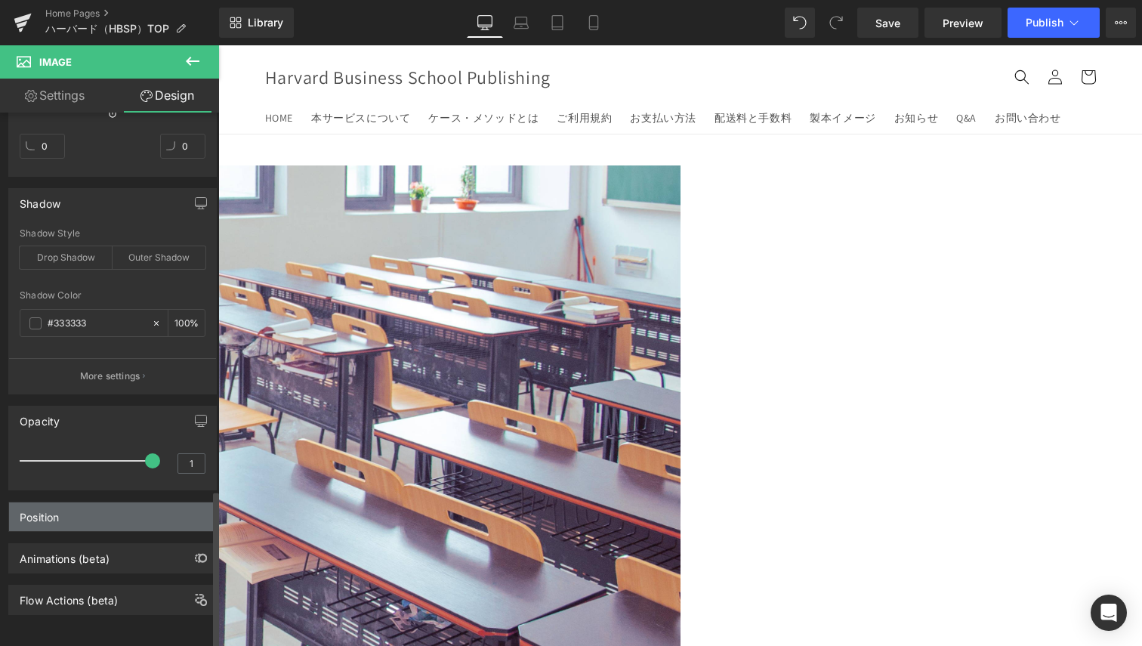
click at [110, 502] on div "Position" at bounding box center [112, 516] width 207 height 29
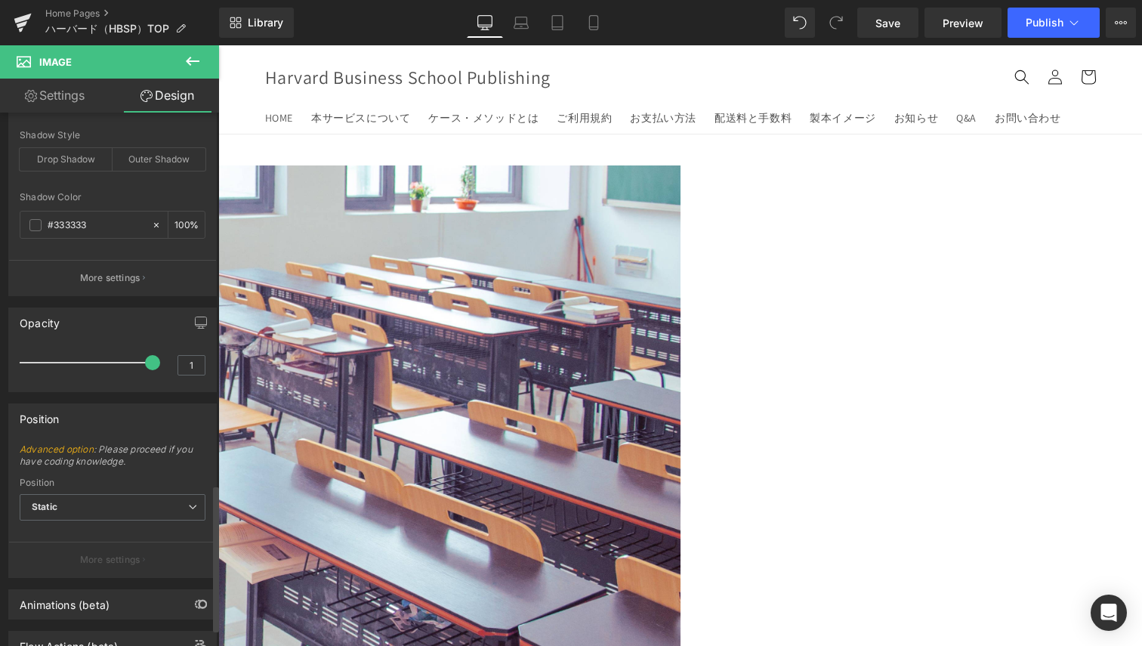
scroll to position [1405, 0]
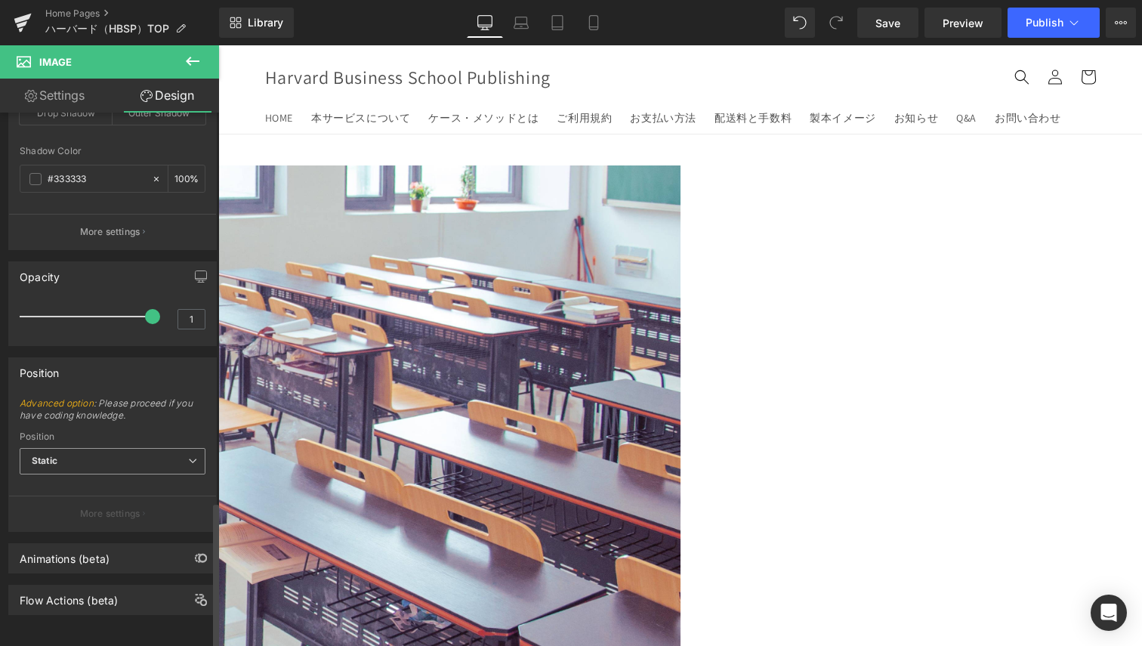
click at [126, 449] on span "Static" at bounding box center [113, 461] width 186 height 26
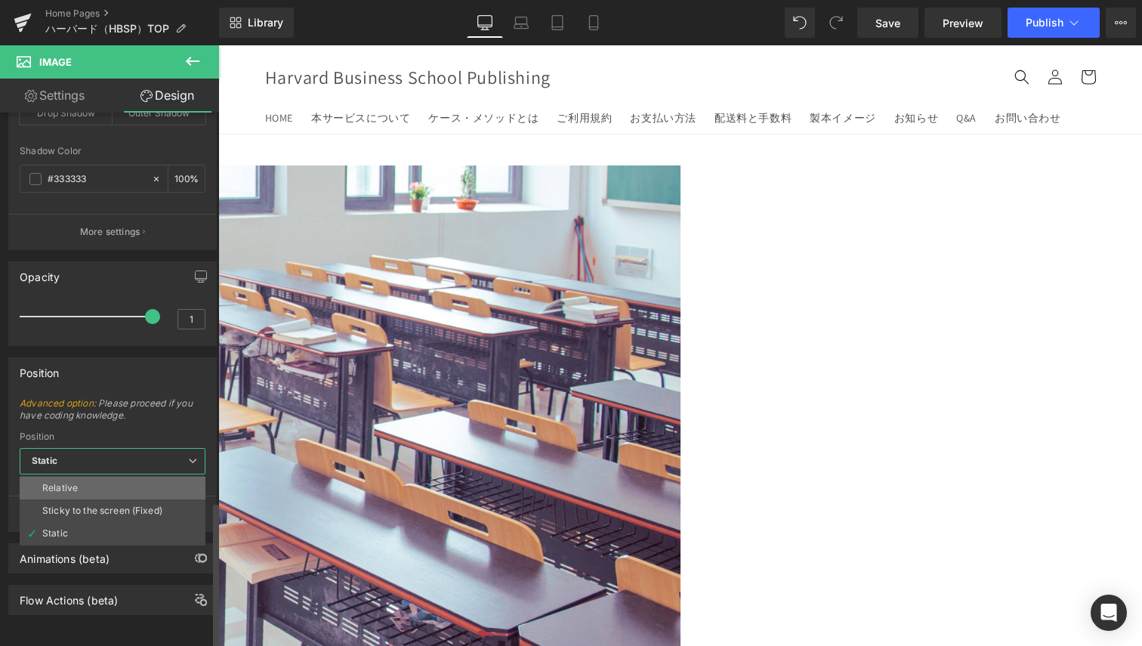
click at [126, 477] on li "Relative" at bounding box center [113, 488] width 186 height 23
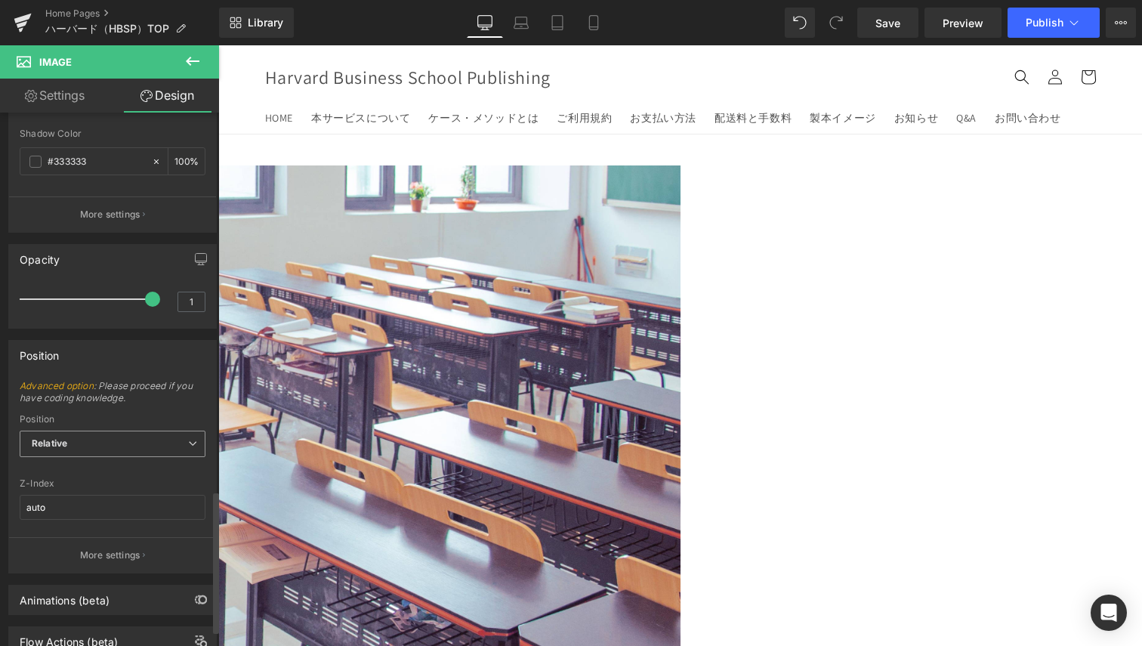
click at [135, 447] on span "Relative" at bounding box center [113, 444] width 186 height 26
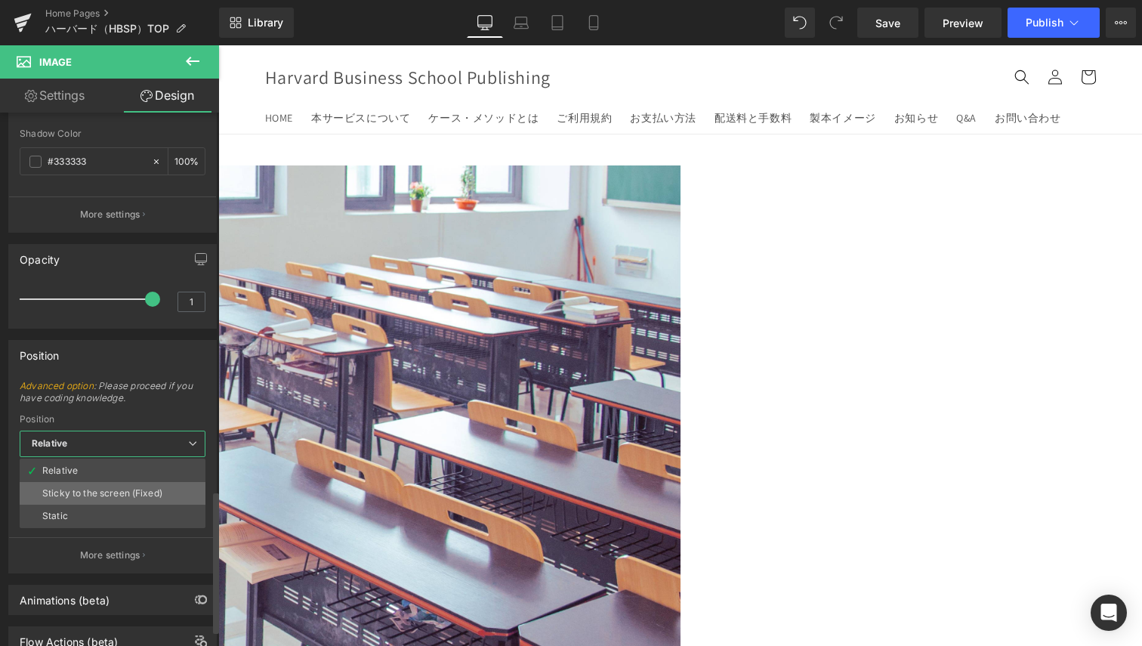
click at [132, 487] on ul "Relative Sticky to the screen (Fixed) Static" at bounding box center [113, 494] width 186 height 70
click at [131, 489] on div "Sticky to the screen (Fixed)" at bounding box center [102, 493] width 120 height 11
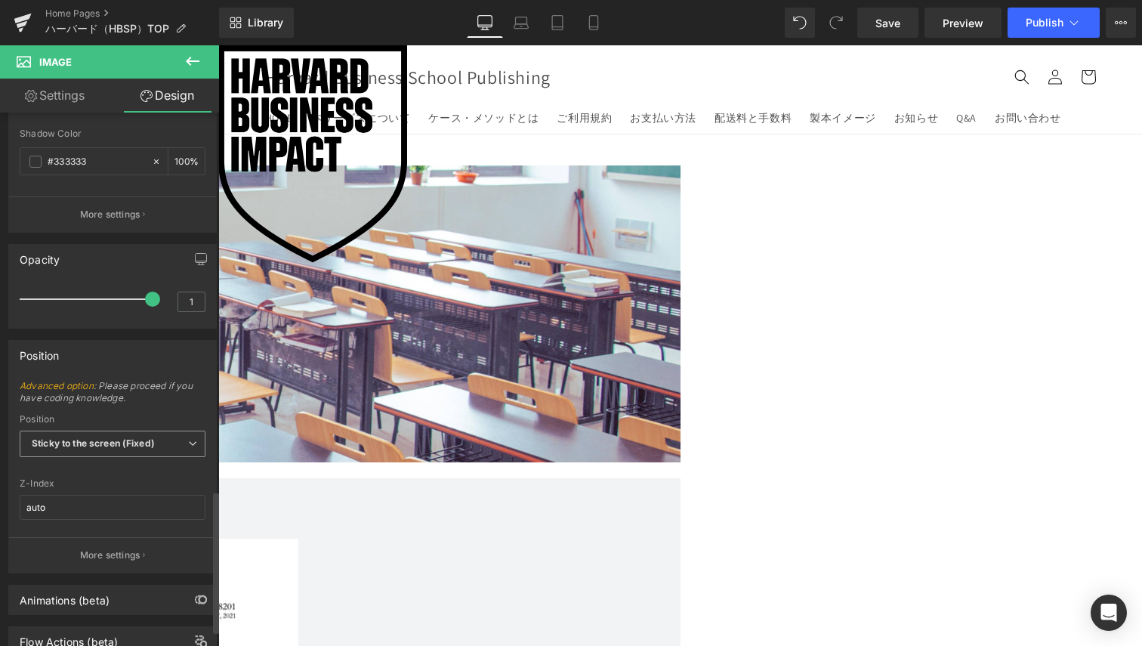
click at [139, 443] on b "Sticky to the screen (Fixed)" at bounding box center [93, 442] width 123 height 11
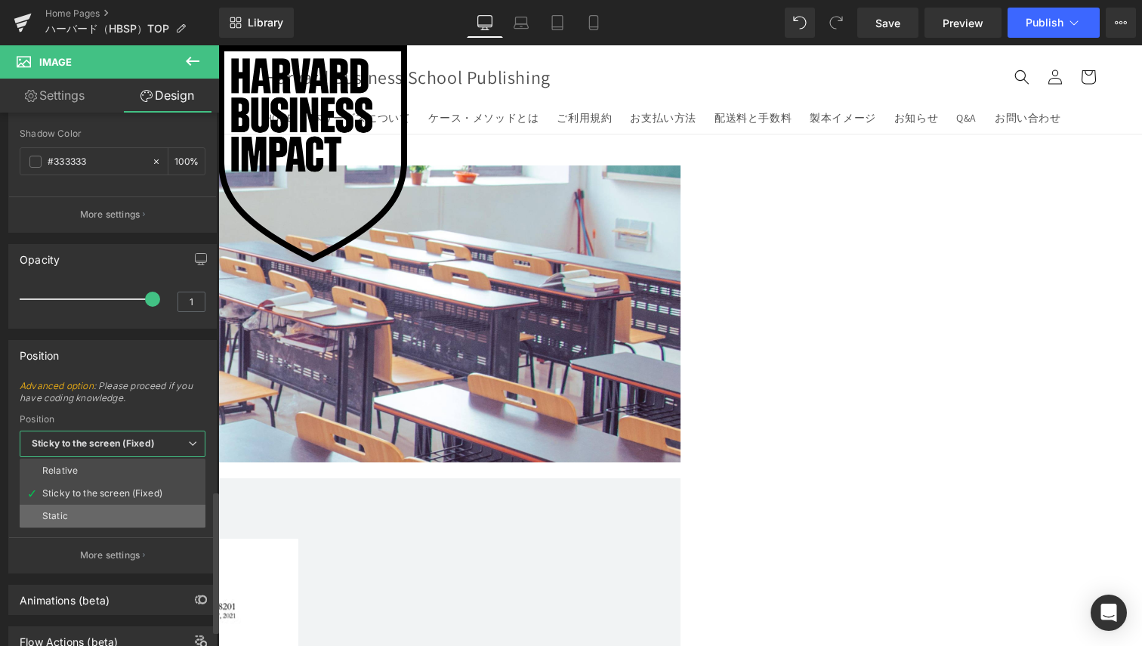
click at [121, 512] on li "Static" at bounding box center [113, 516] width 186 height 23
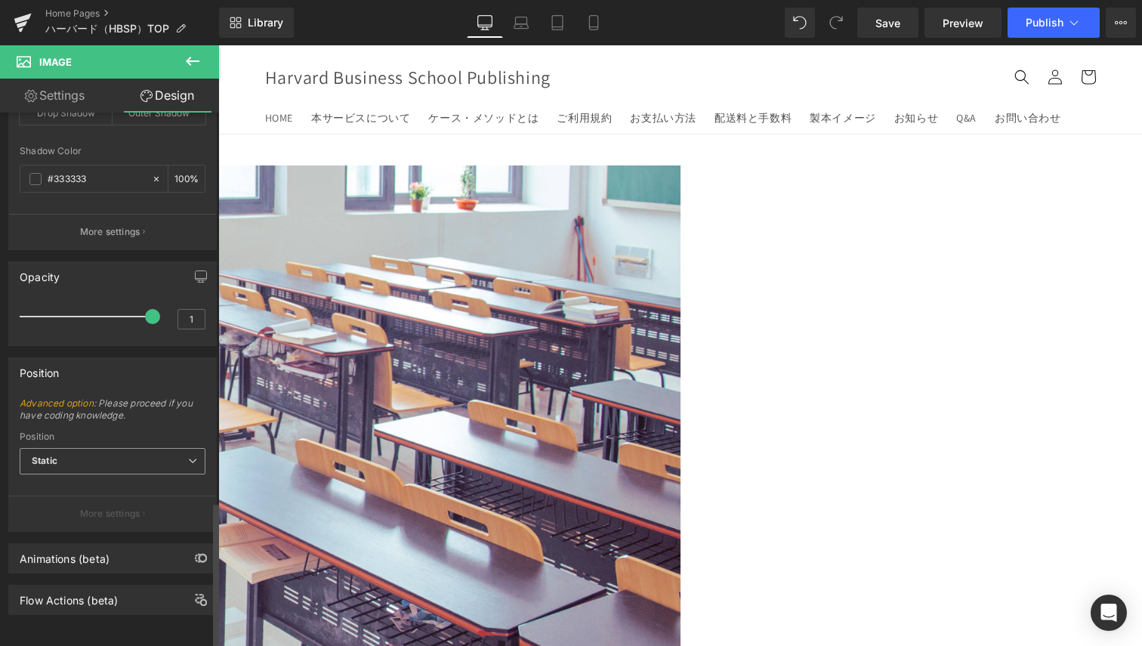
click at [139, 448] on span "Static" at bounding box center [113, 461] width 186 height 26
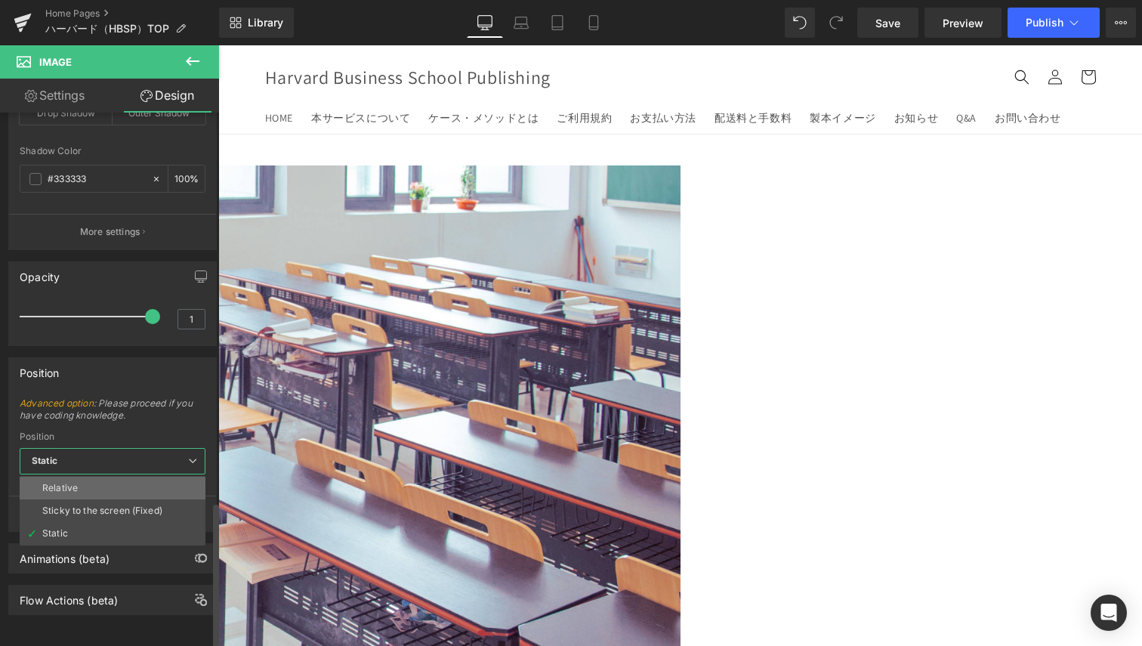
click at [130, 477] on li "Relative" at bounding box center [113, 488] width 186 height 23
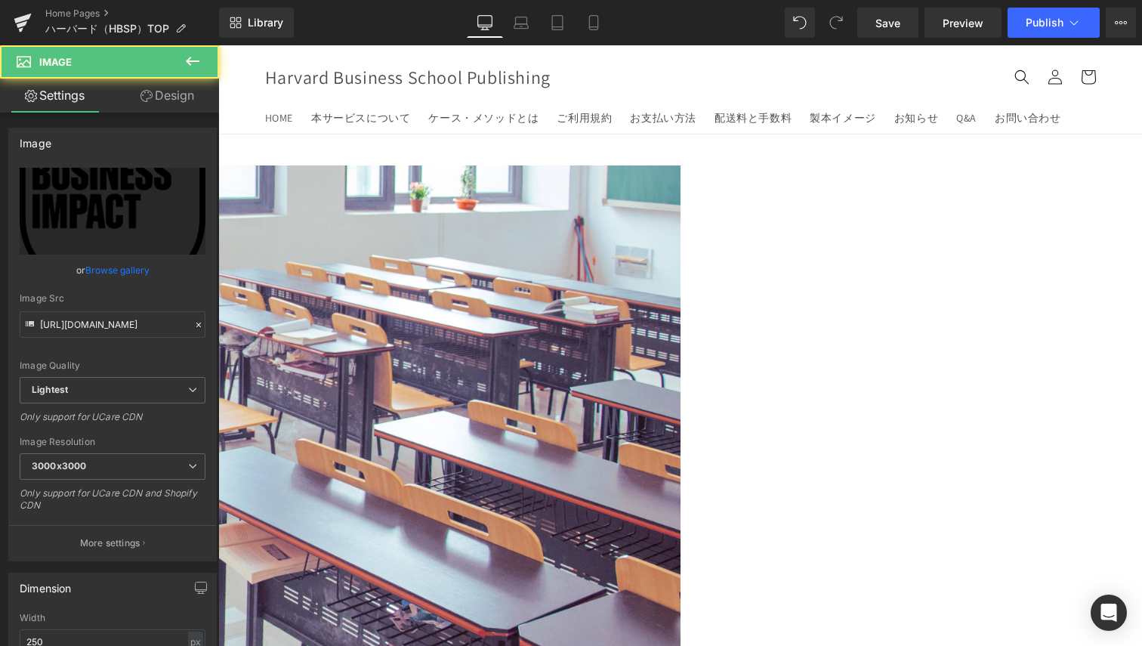
click at [97, 482] on img at bounding box center [2, 564] width 189 height 218
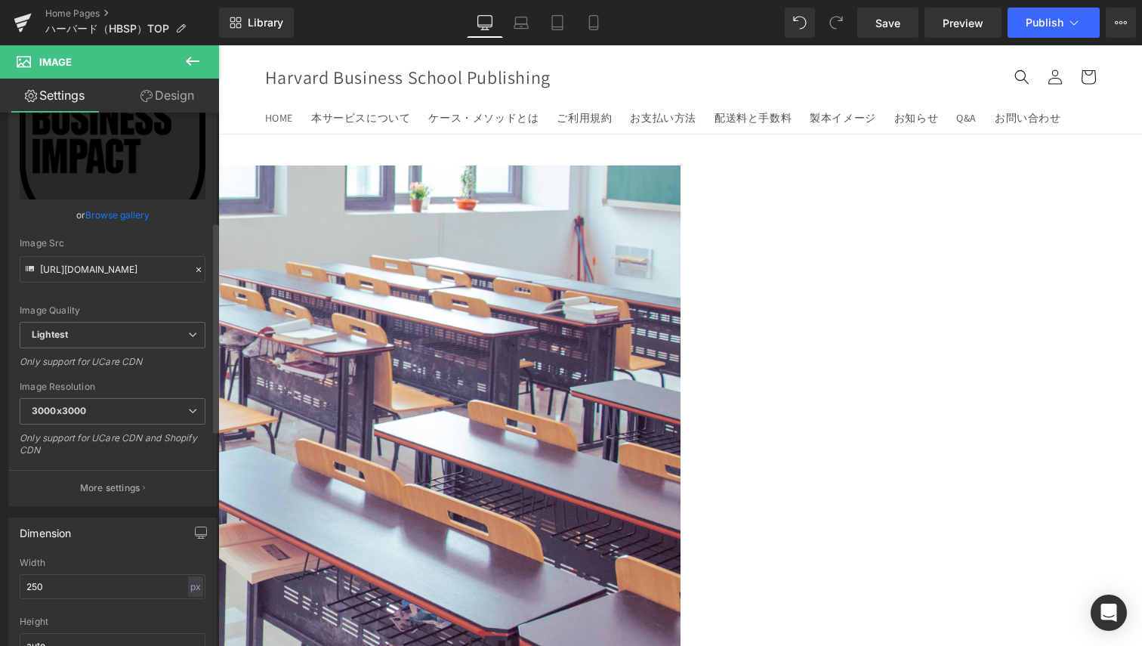
scroll to position [0, 0]
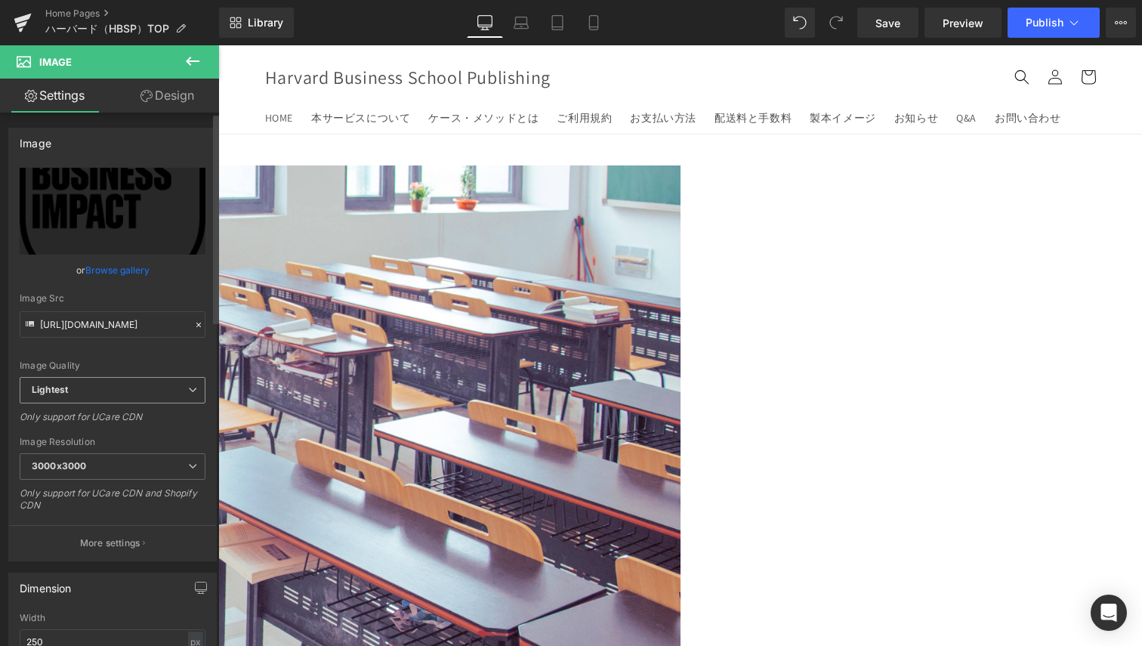
click at [105, 380] on span "Lightest" at bounding box center [113, 390] width 186 height 26
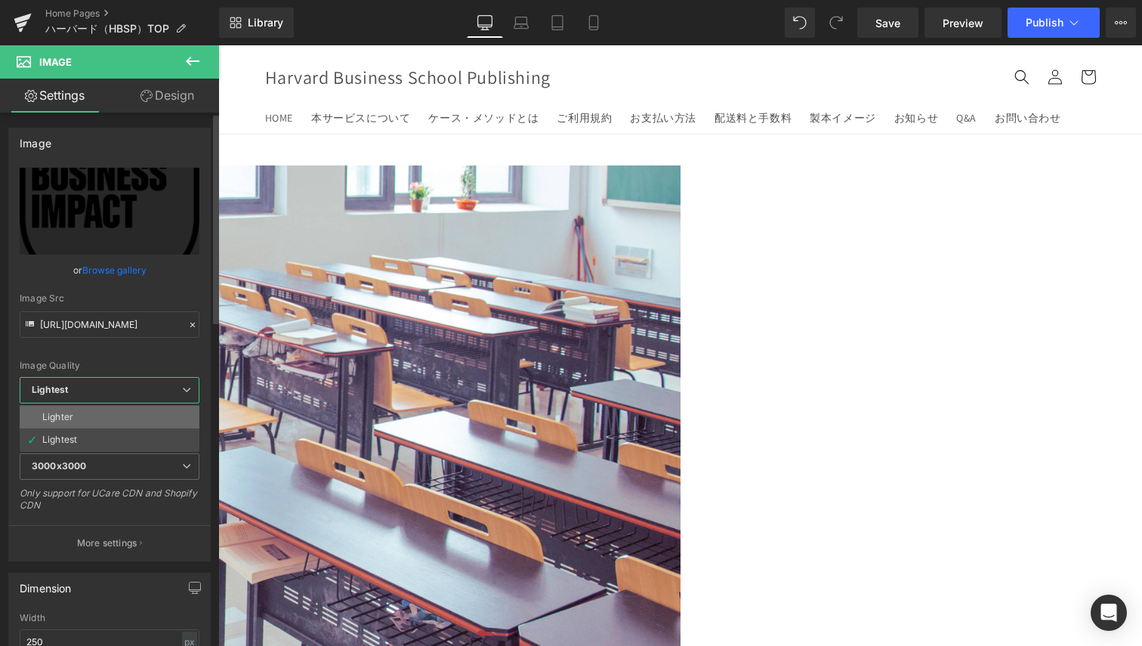
click at [107, 417] on li "Lighter" at bounding box center [110, 417] width 180 height 23
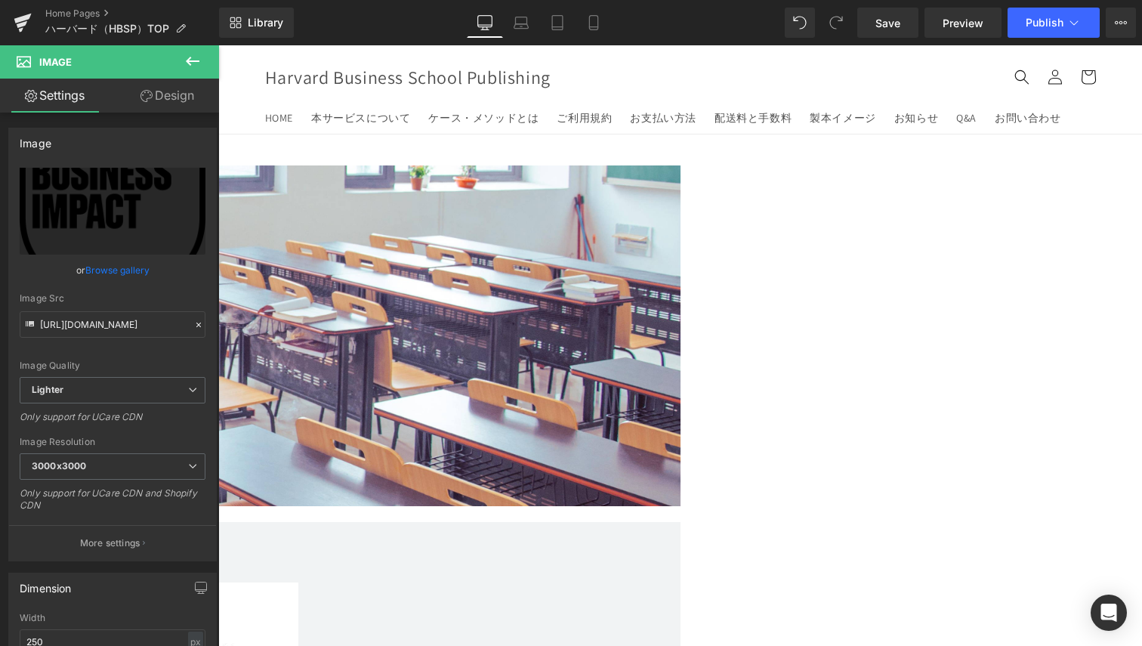
drag, startPoint x: 360, startPoint y: 531, endPoint x: 614, endPoint y: 383, distance: 293.3
click at [614, 383] on div "Text Block Text Block Image Image 312px" at bounding box center [437, 331] width 1360 height 333
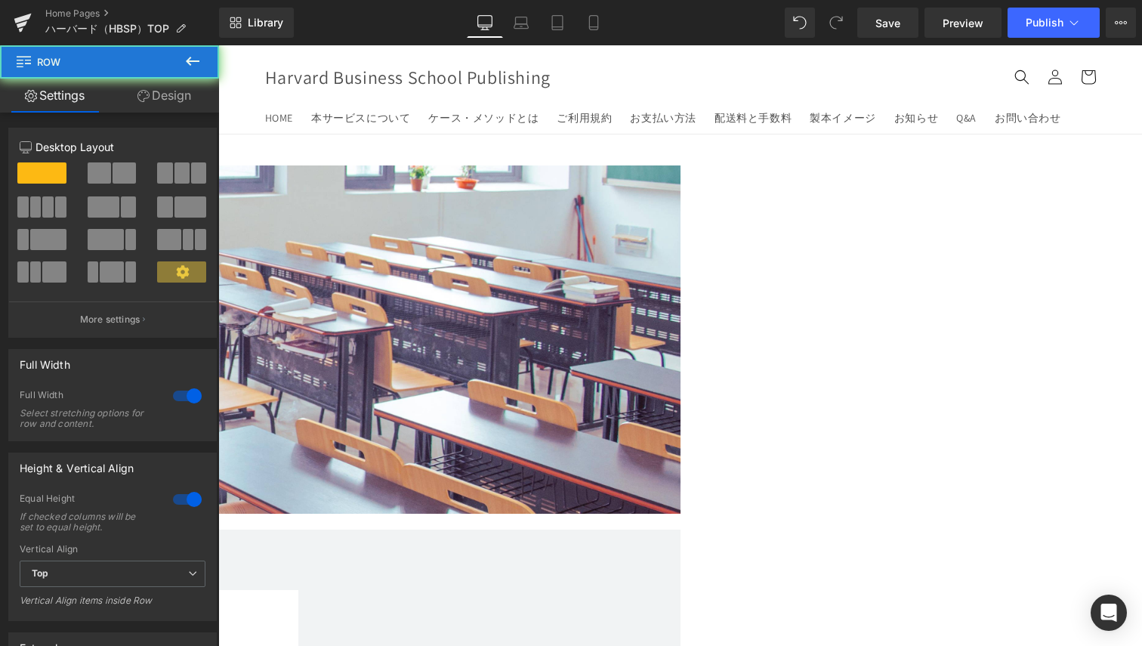
drag, startPoint x: 614, startPoint y: 383, endPoint x: 492, endPoint y: 478, distance: 154.0
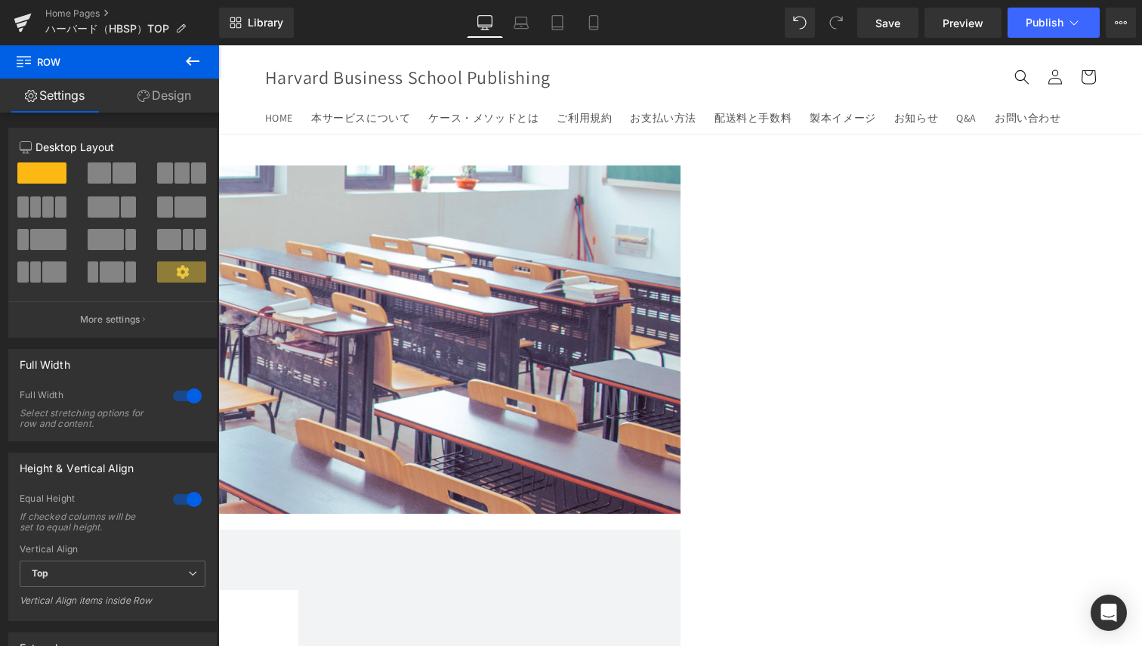
drag, startPoint x: 492, startPoint y: 478, endPoint x: 471, endPoint y: 442, distance: 41.0
click at [471, 455] on div "Image 334px" at bounding box center [210, 477] width 604 height 44
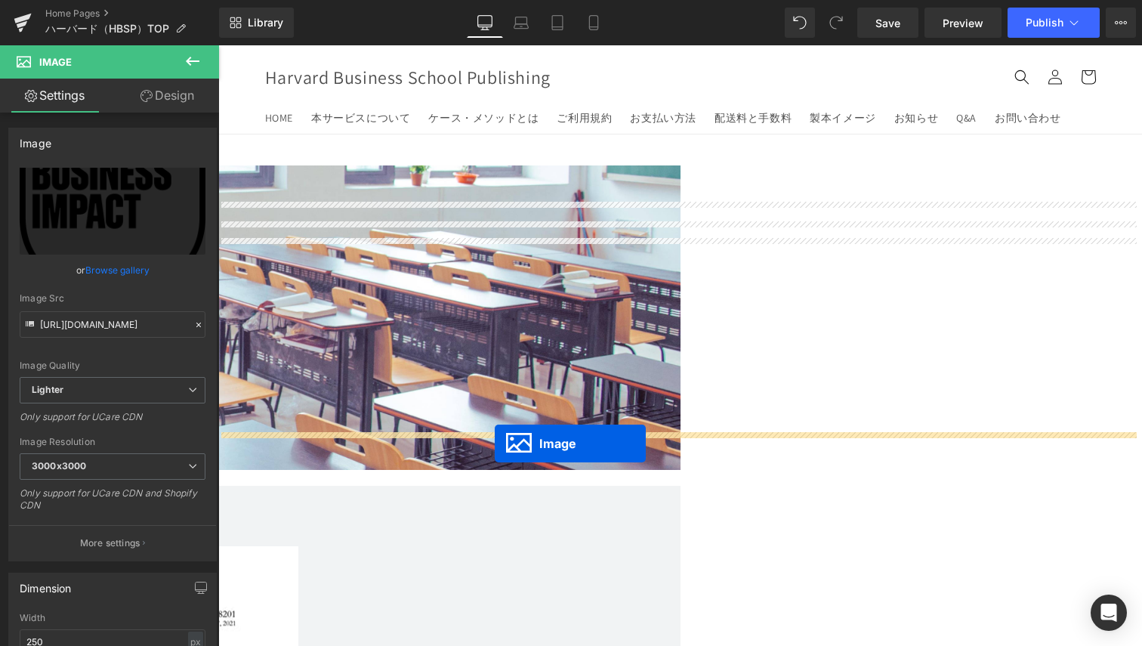
drag, startPoint x: 431, startPoint y: 439, endPoint x: 494, endPoint y: 444, distance: 62.9
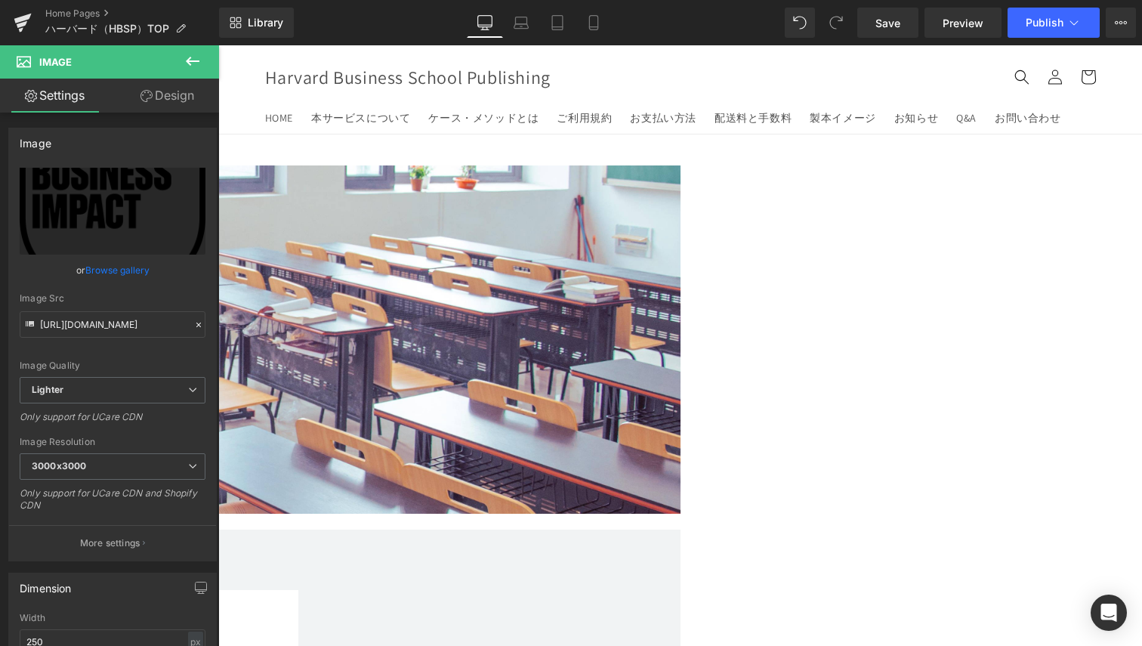
click at [160, 477] on div "334px" at bounding box center [34, 488] width 252 height 22
click at [218, 45] on span at bounding box center [218, 45] width 0 height 0
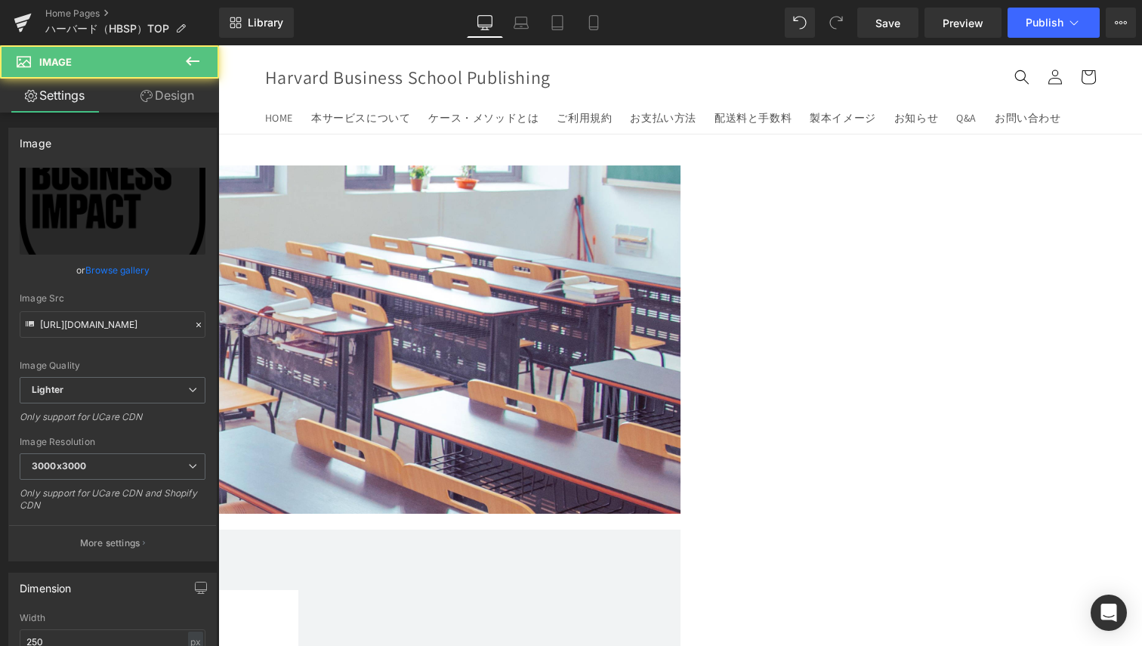
click at [218, 45] on icon at bounding box center [218, 45] width 0 height 0
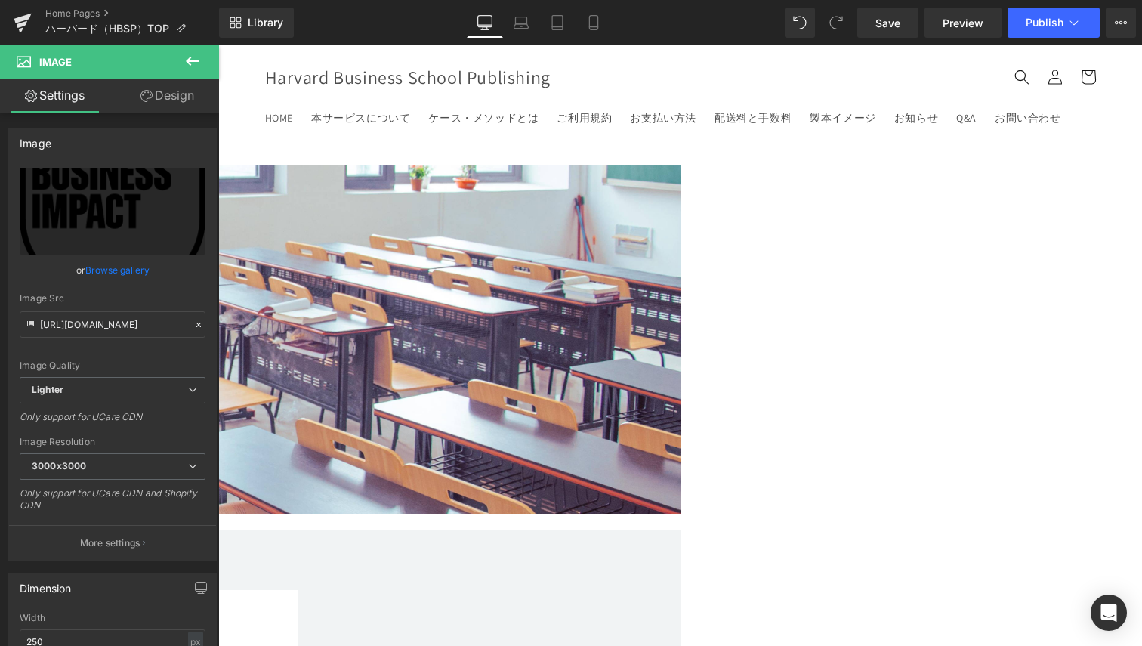
click at [218, 45] on icon at bounding box center [218, 45] width 0 height 0
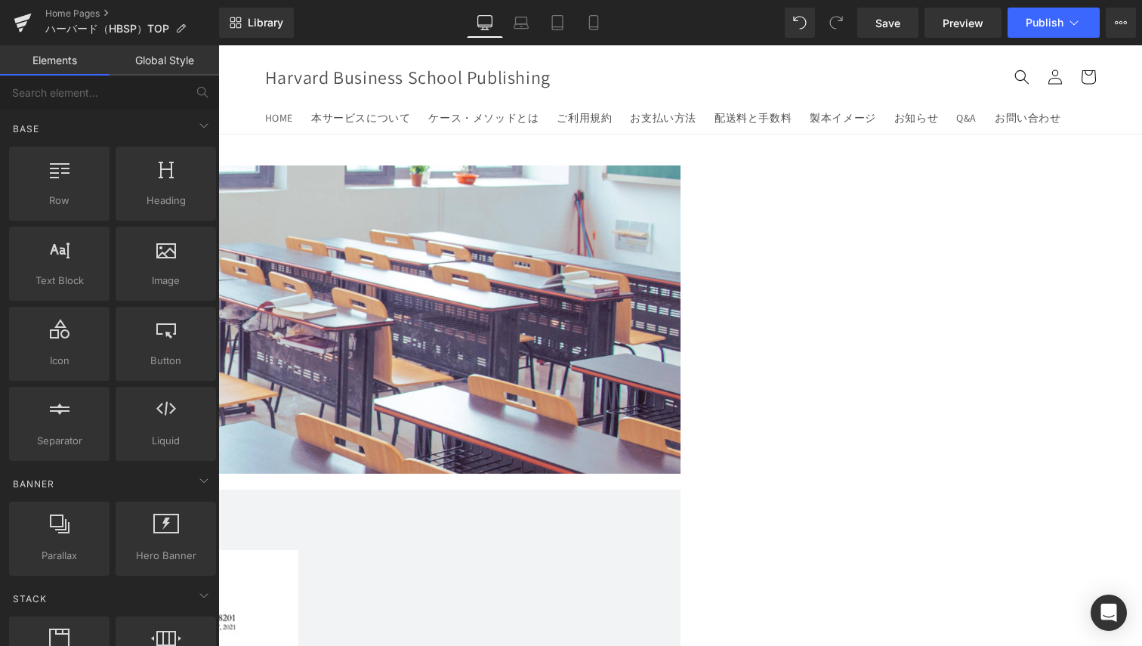
click at [97, 301] on img at bounding box center [2, 336] width 189 height 218
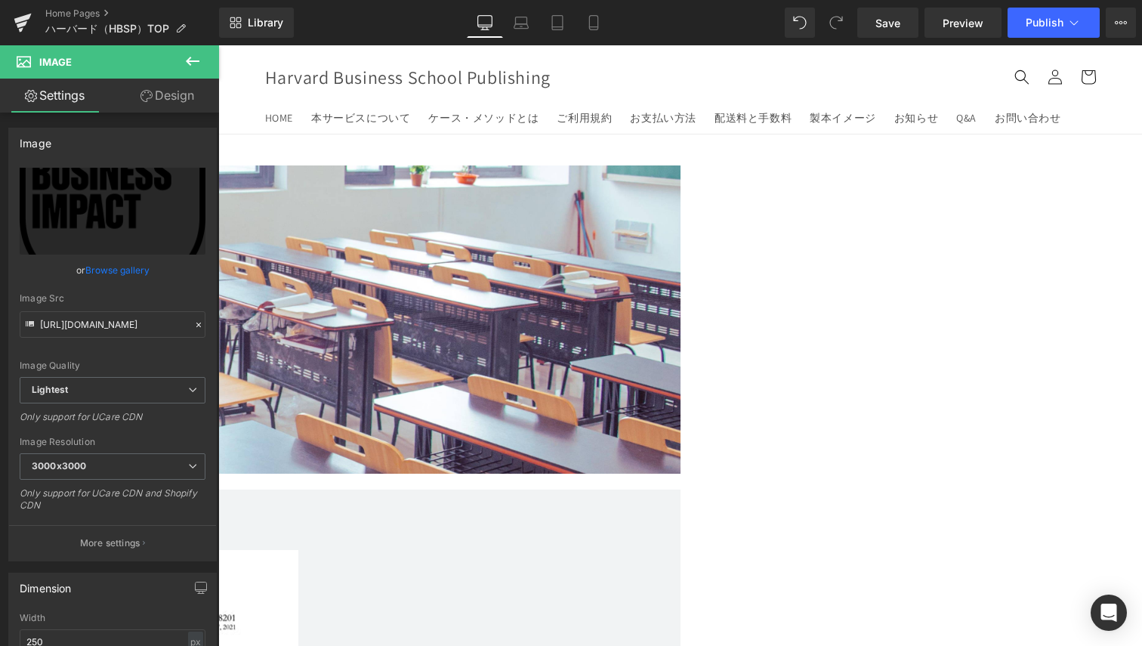
click at [144, 100] on icon at bounding box center [147, 96] width 12 height 12
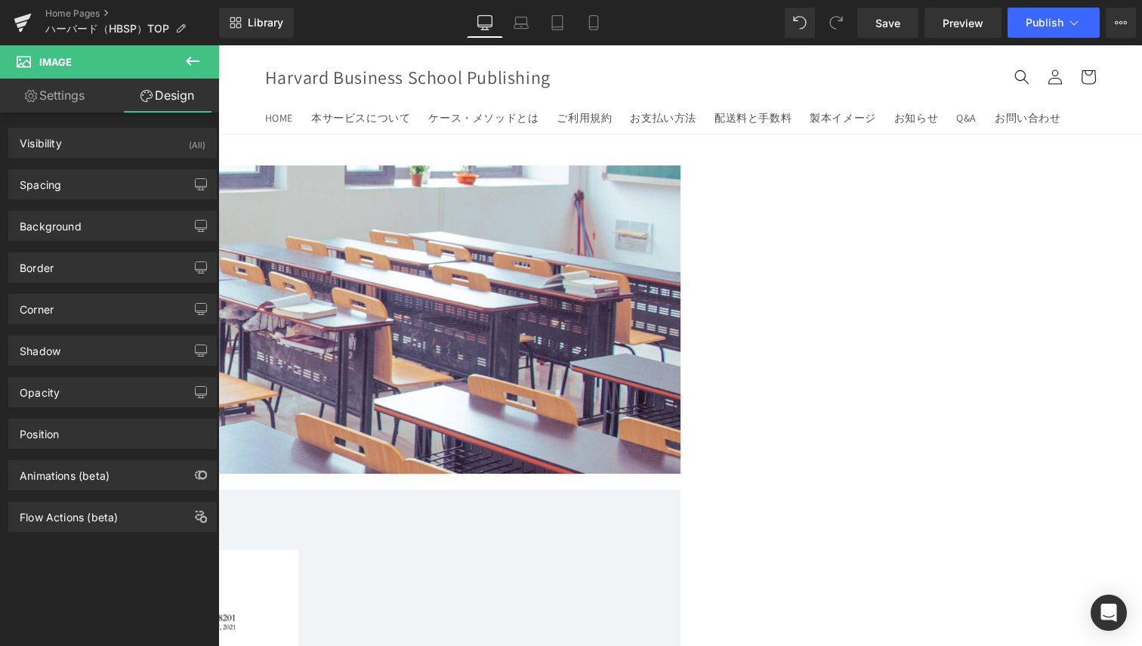
click at [113, 125] on div "Visibility (All) 0|0|0|0 1 Show on Desktop 1 Show on Laptop 1 Show on Tablet 1 …" at bounding box center [113, 137] width 226 height 42
click at [91, 100] on link "Settings" at bounding box center [55, 96] width 110 height 34
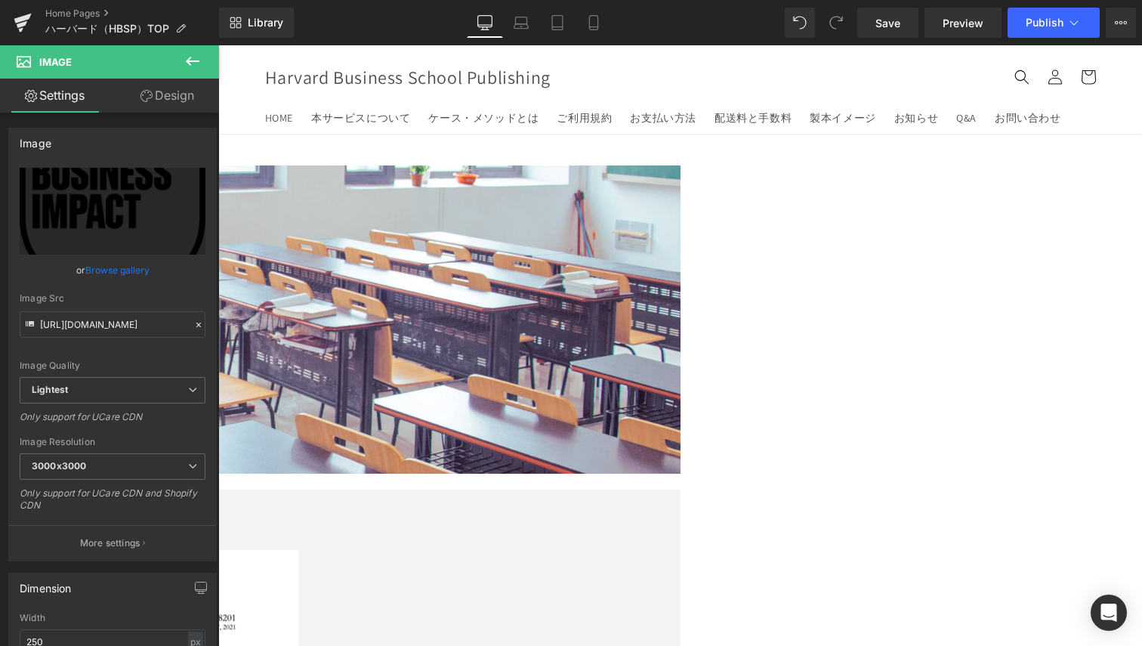
click at [193, 66] on icon at bounding box center [193, 61] width 18 height 18
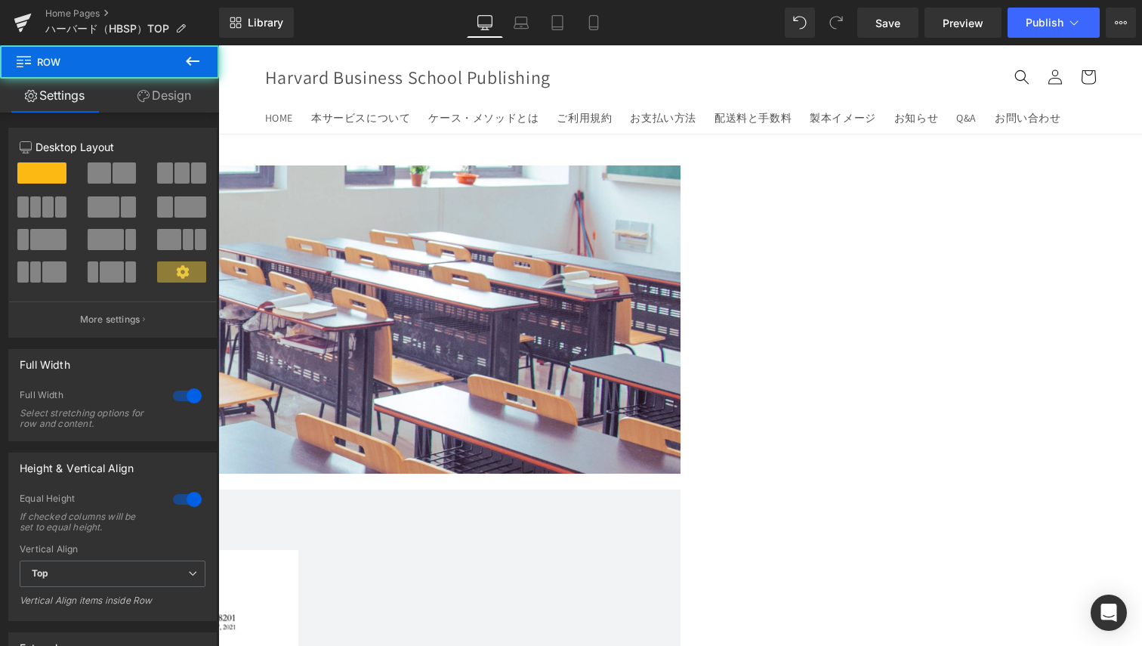
click at [305, 308] on div "Text Block Text Block Image" at bounding box center [437, 311] width 1360 height 293
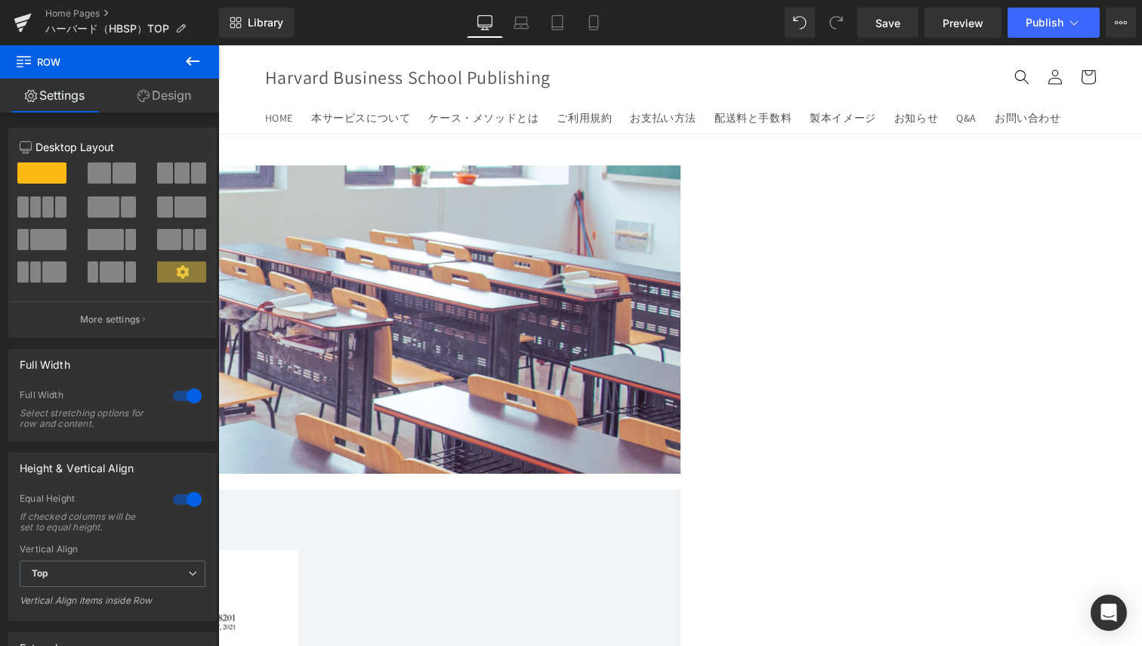
click at [125, 175] on span at bounding box center [124, 172] width 23 height 21
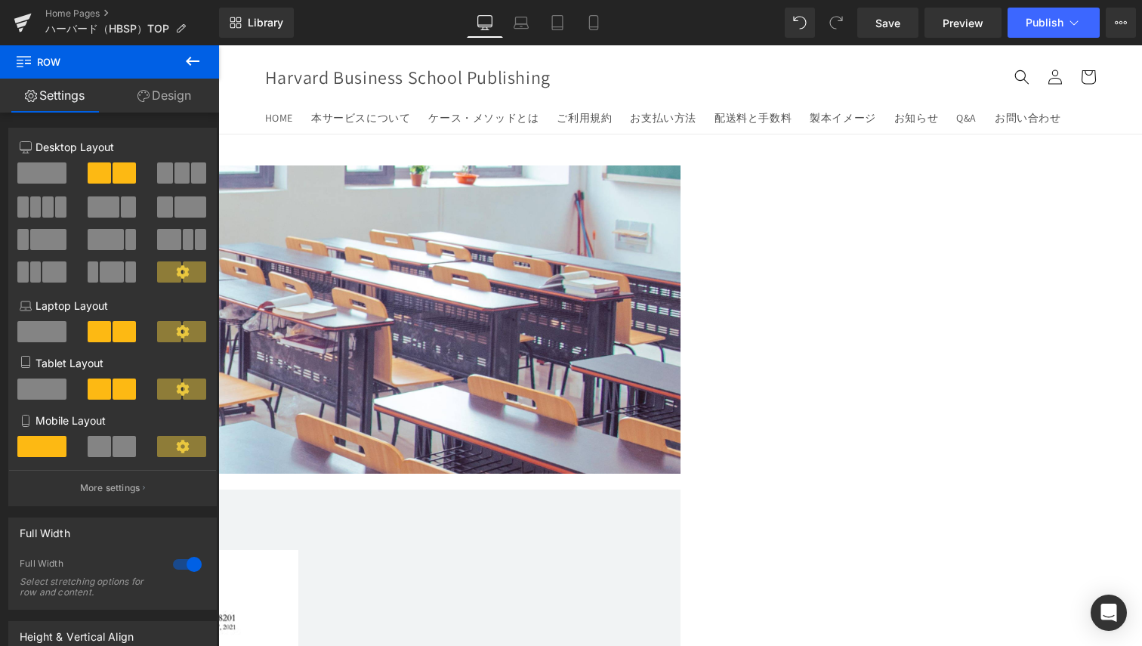
click at [45, 174] on span at bounding box center [41, 172] width 49 height 21
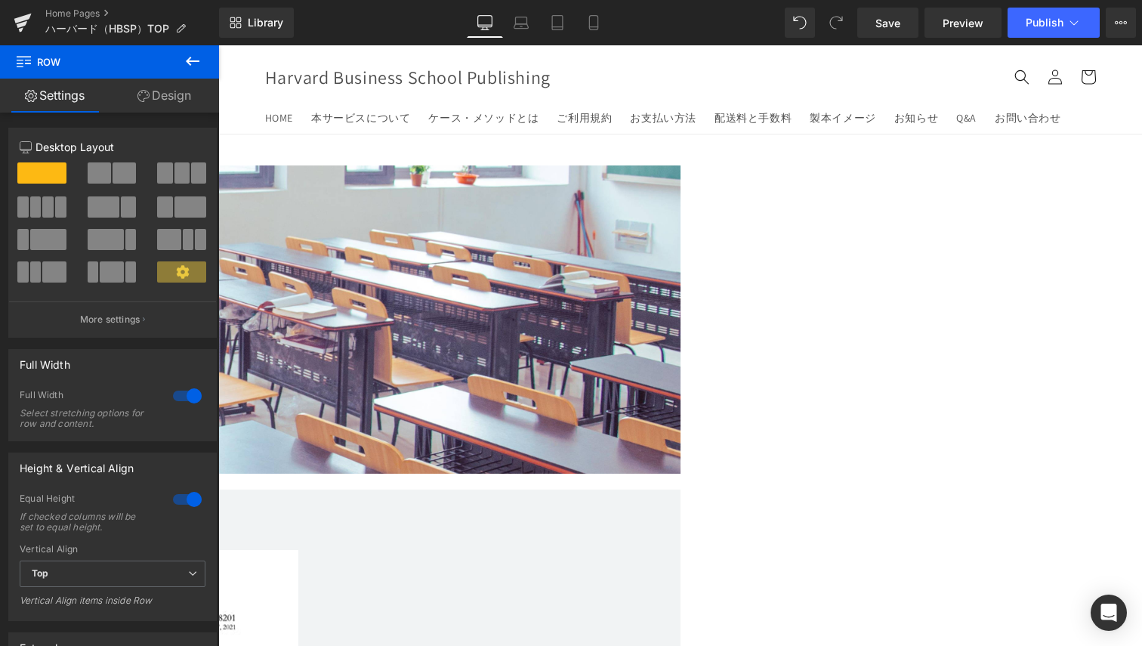
click at [769, 301] on div "Text Block Text Block Image" at bounding box center [437, 311] width 1360 height 293
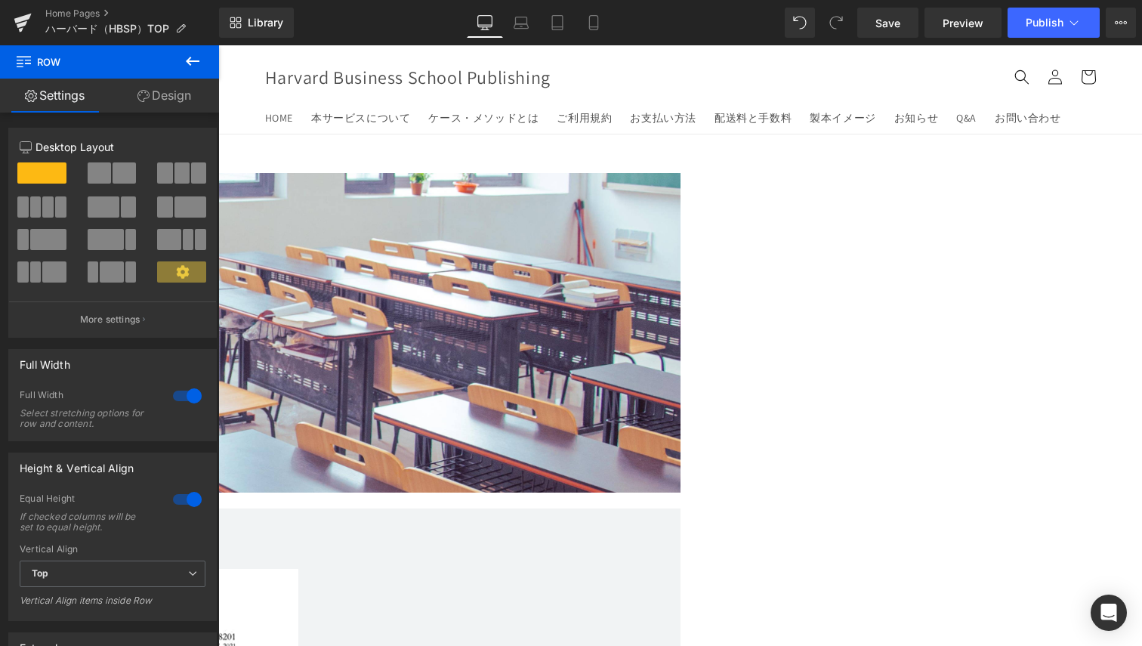
click at [242, 196] on div at bounding box center [437, 194] width 1360 height 4
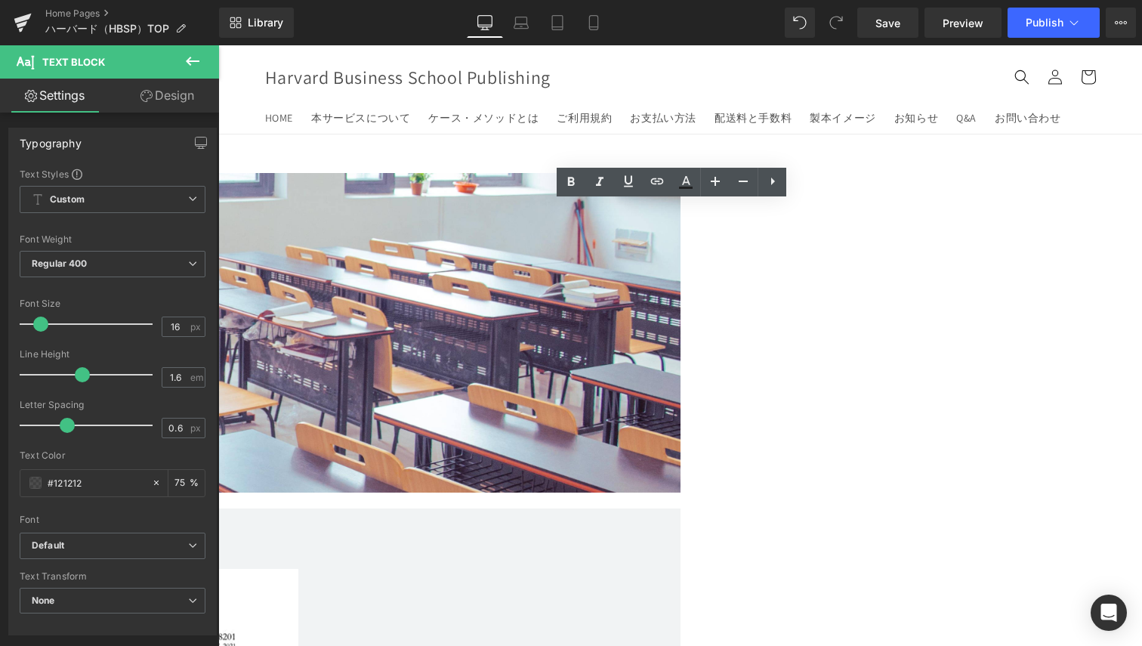
click at [311, 290] on div "Text Block Text Block Image" at bounding box center [437, 325] width 1360 height 304
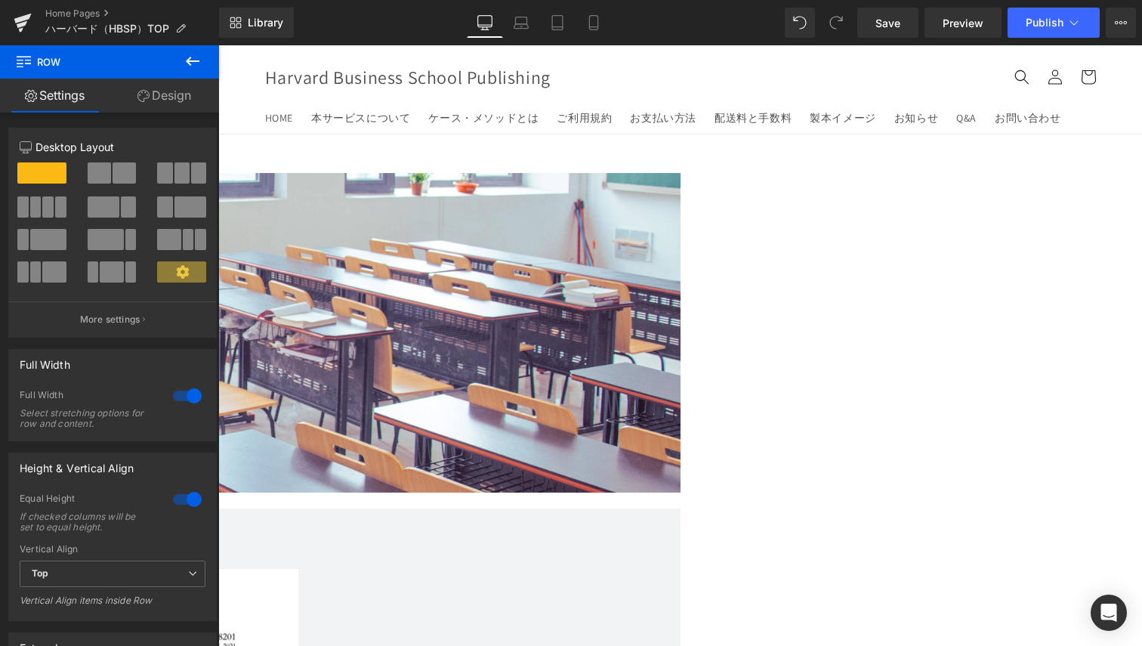
click at [238, 321] on div "Text Block Text Block Image" at bounding box center [437, 325] width 1360 height 304
click at [243, 193] on p at bounding box center [437, 183] width 1360 height 20
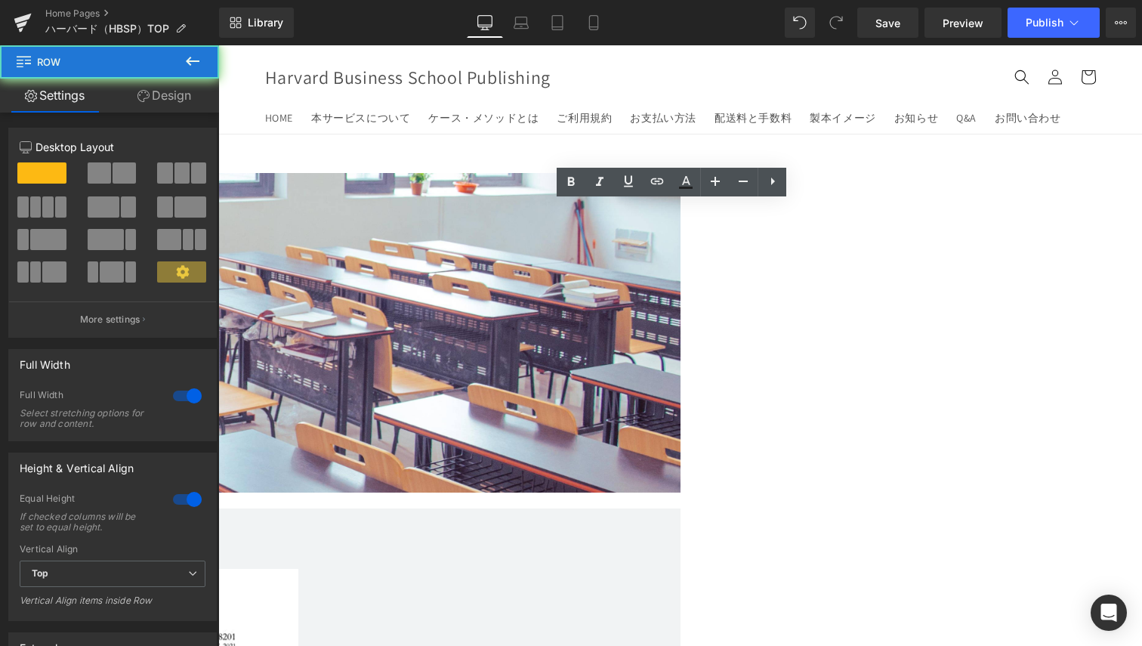
click at [237, 247] on div "Text Block Text Block Image" at bounding box center [437, 325] width 1360 height 304
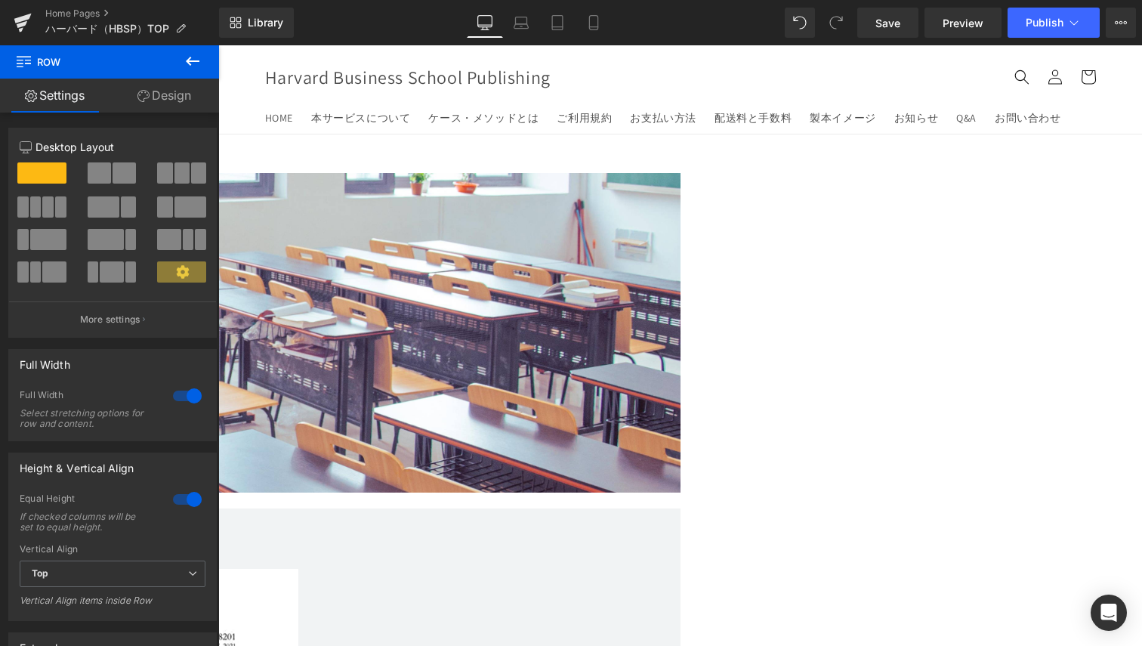
click at [310, 261] on div "Text Block Text Block Image" at bounding box center [437, 325] width 1360 height 304
click at [152, 100] on link "Design" at bounding box center [165, 96] width 110 height 34
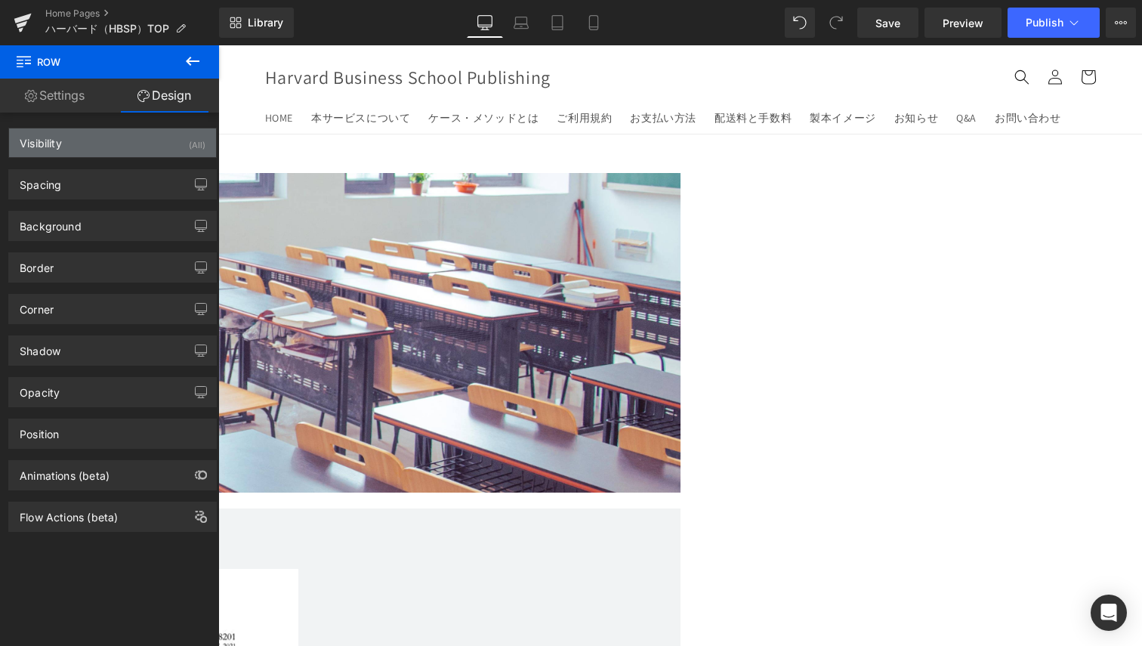
click at [110, 132] on div "Visibility (All)" at bounding box center [112, 142] width 207 height 29
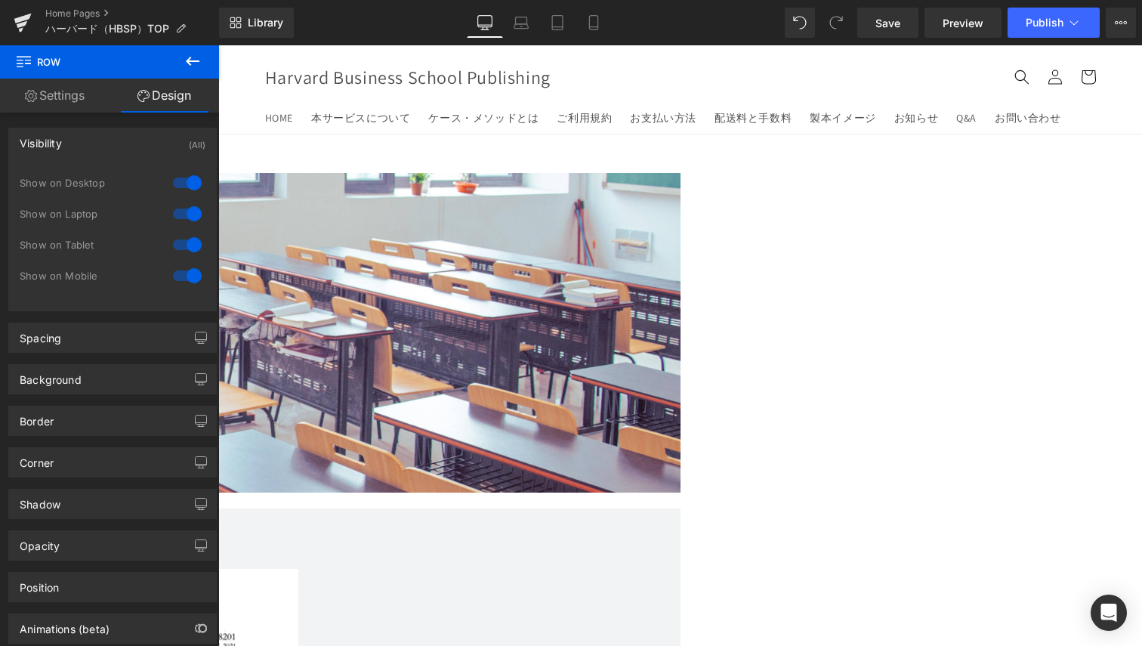
click at [112, 353] on div "Background Color & Image color Color transparent 0 % Image Replace Image Upload…" at bounding box center [113, 374] width 226 height 42
click at [112, 344] on div "Spacing" at bounding box center [112, 337] width 207 height 29
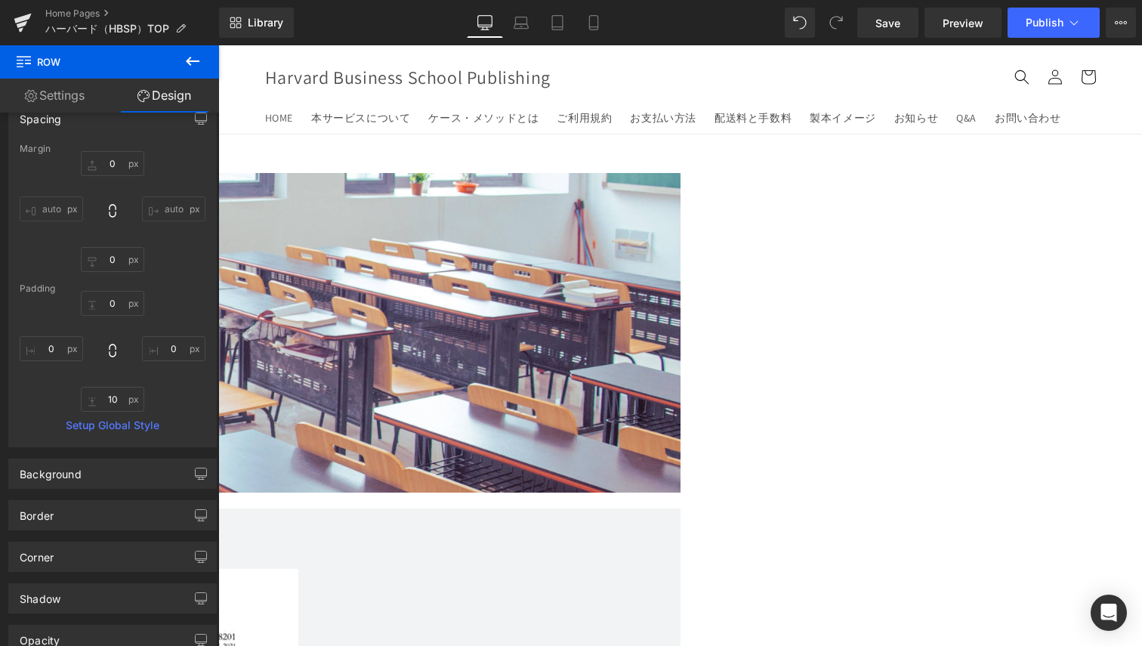
scroll to position [227, 0]
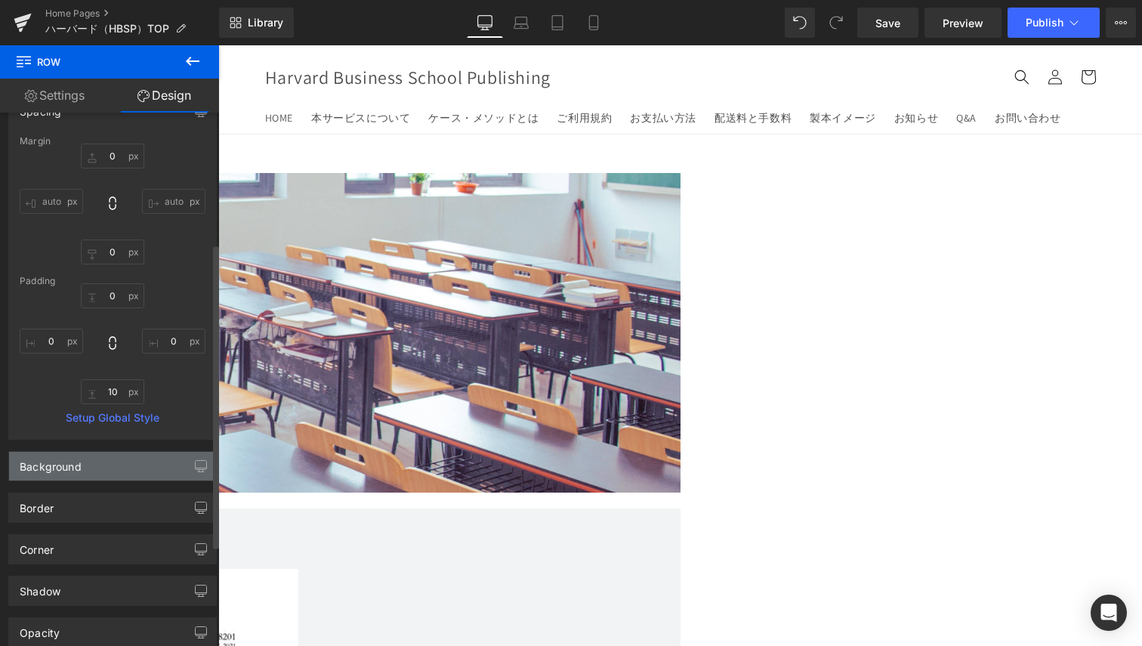
click at [139, 472] on div "Background" at bounding box center [112, 466] width 207 height 29
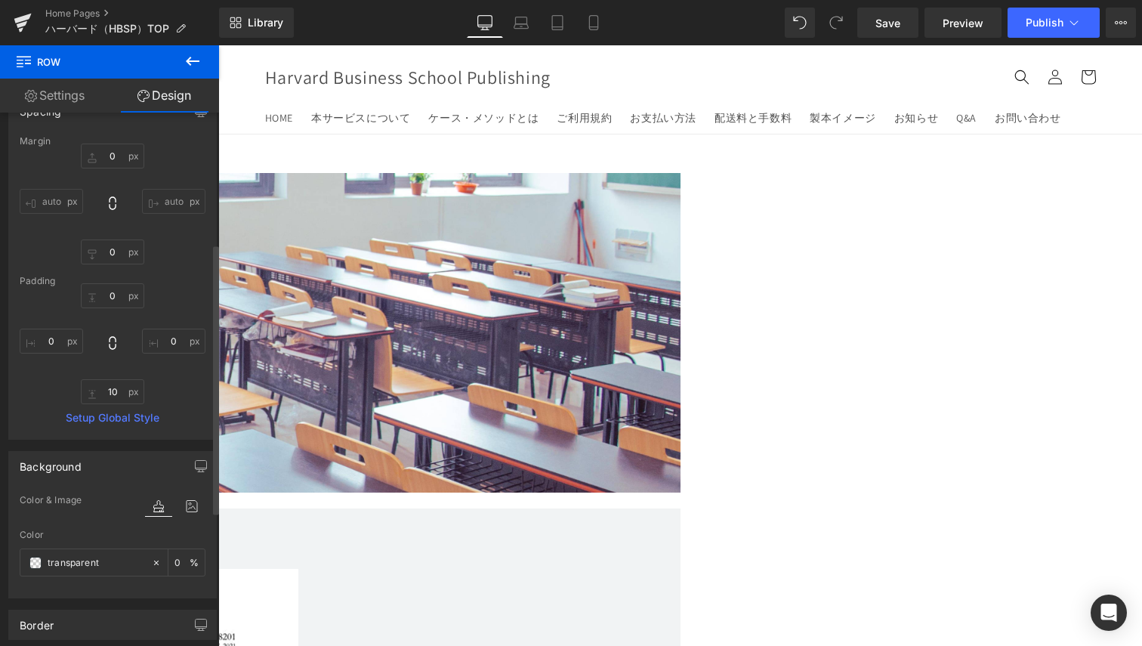
scroll to position [453, 0]
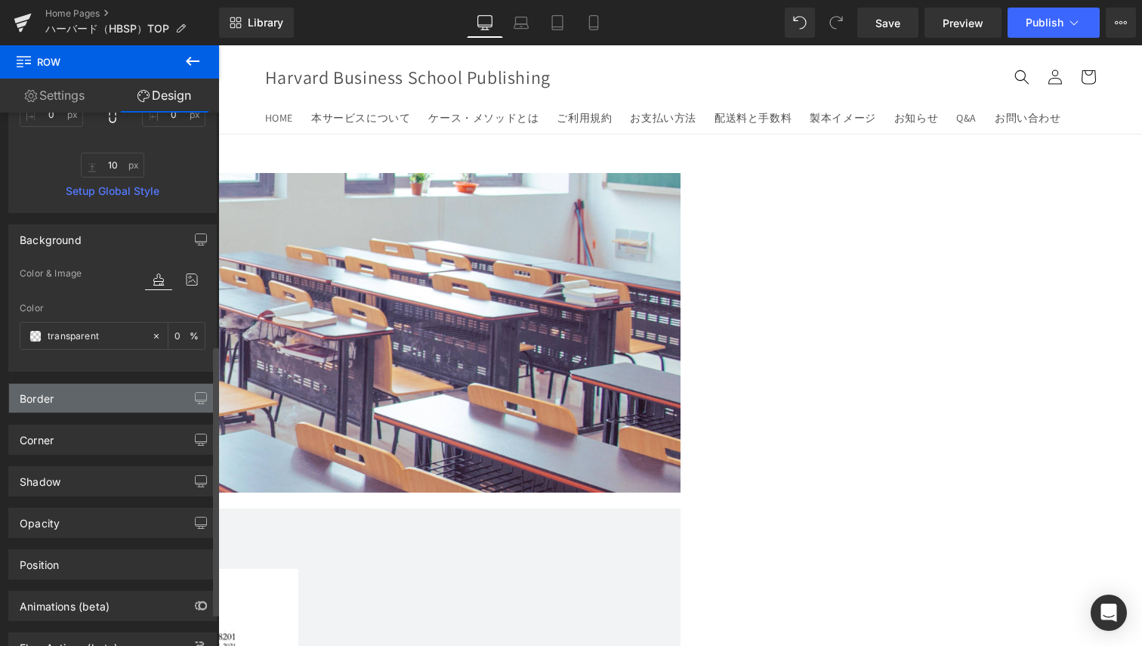
click at [45, 389] on div "Border" at bounding box center [37, 394] width 34 height 21
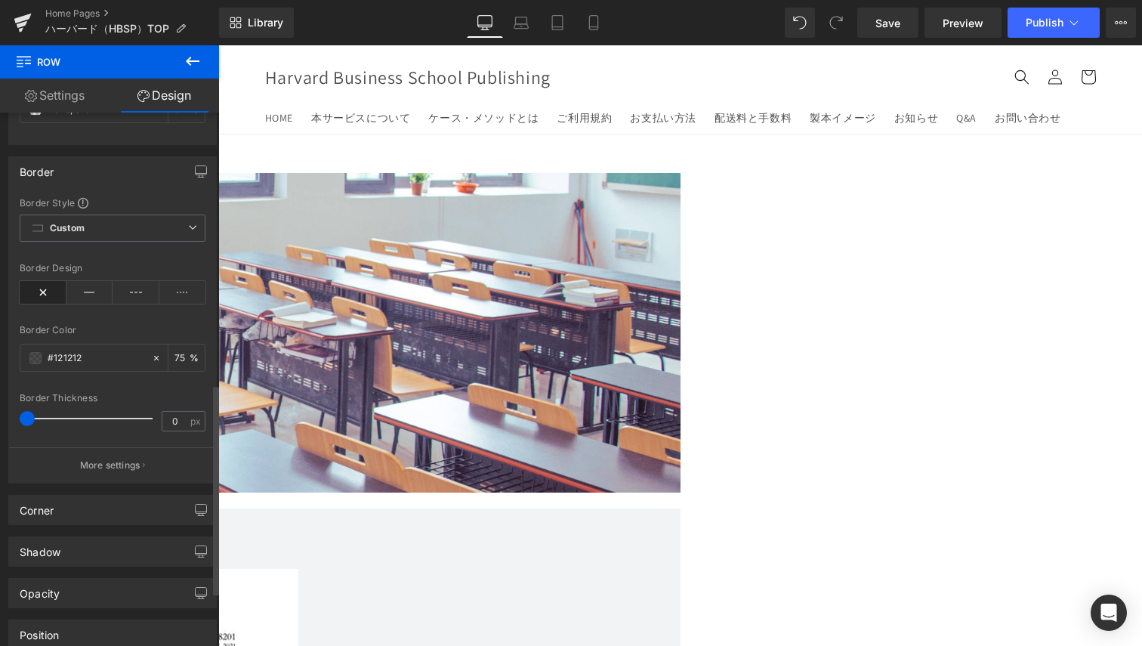
scroll to position [793, 0]
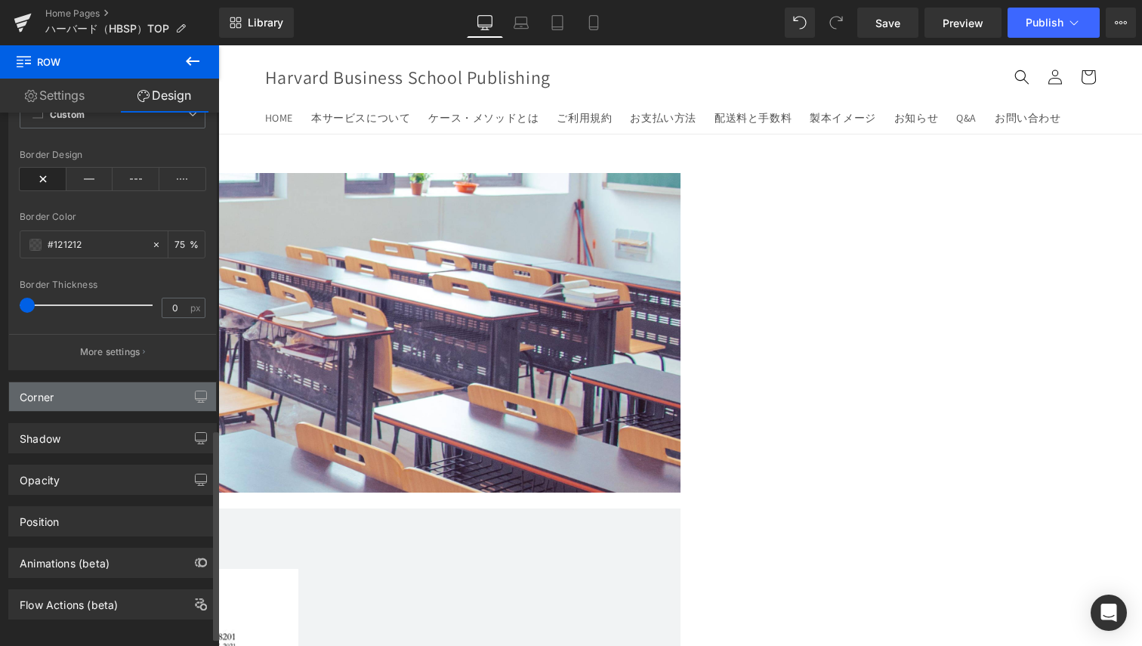
click at [125, 410] on div "Corner" at bounding box center [112, 396] width 207 height 29
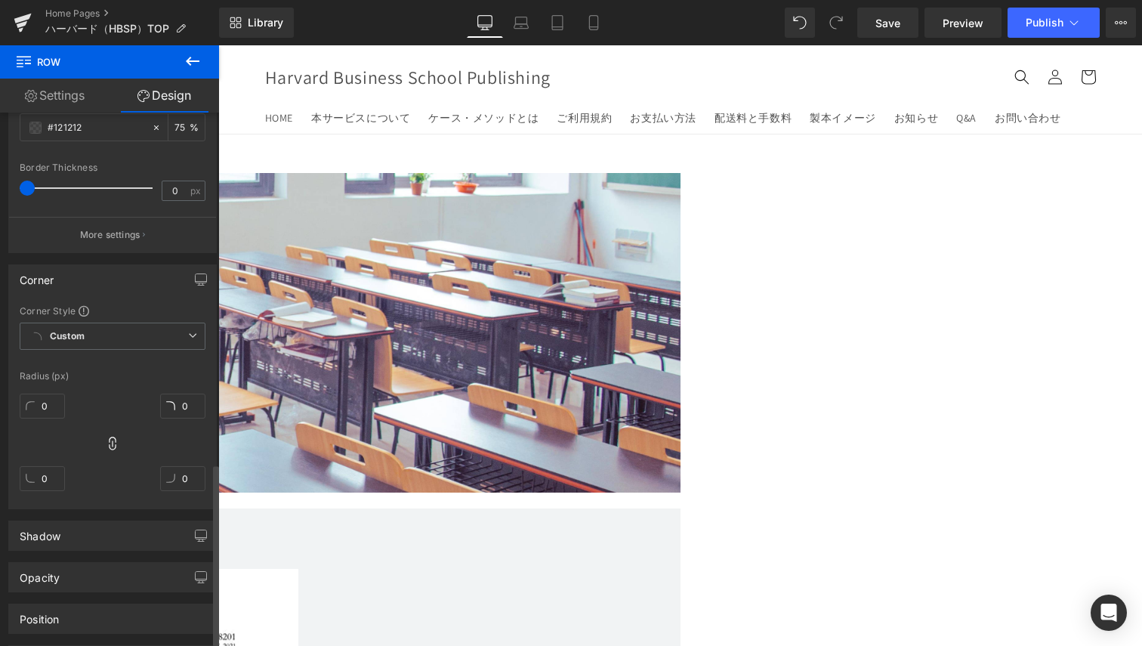
scroll to position [1020, 0]
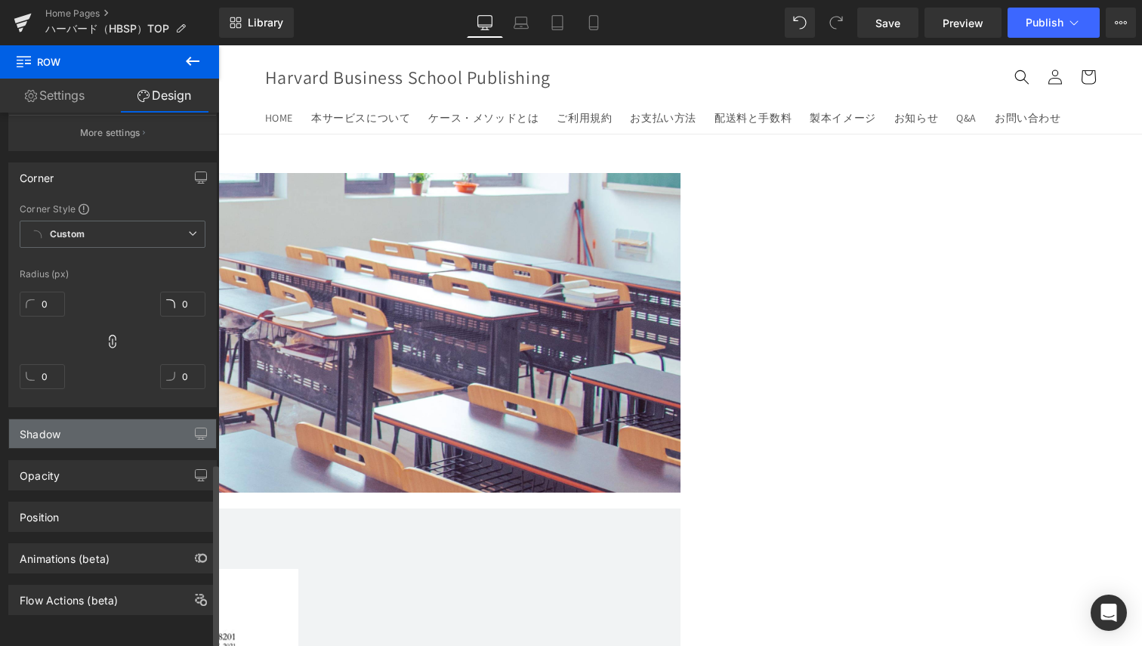
click at [89, 430] on div "Shadow" at bounding box center [112, 433] width 207 height 29
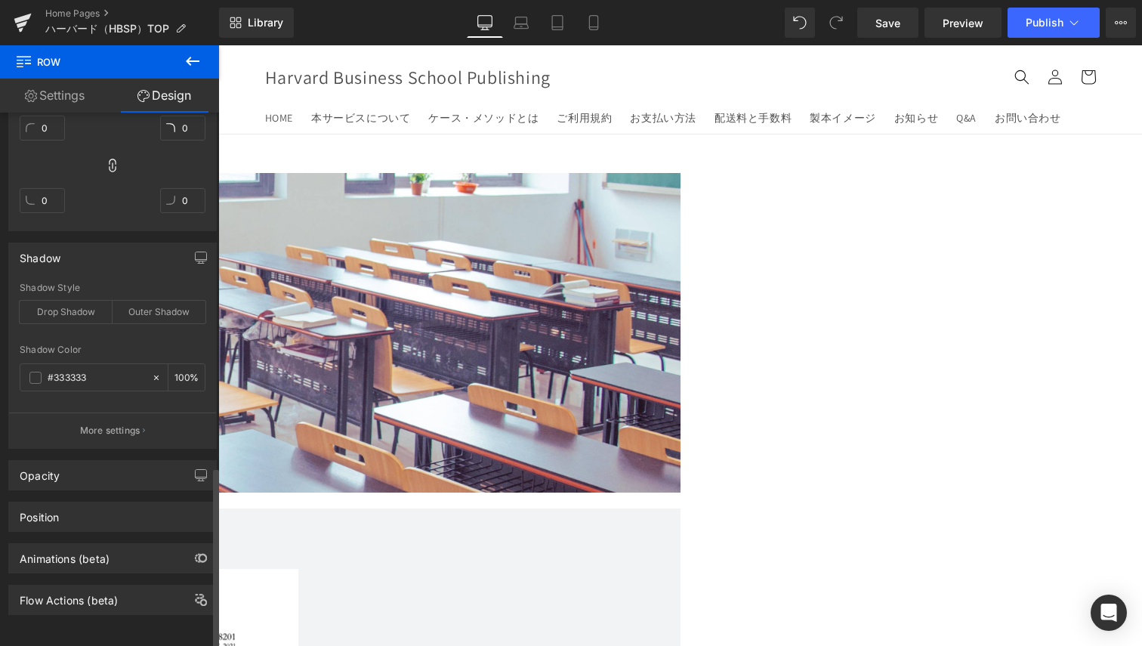
scroll to position [1206, 0]
click at [108, 490] on div "Position Advanced option : Please proceed if you have coding knowledge. Relativ…" at bounding box center [113, 511] width 226 height 42
drag, startPoint x: 95, startPoint y: 496, endPoint x: 96, endPoint y: 482, distance: 13.6
click at [94, 502] on div "Position" at bounding box center [112, 516] width 207 height 29
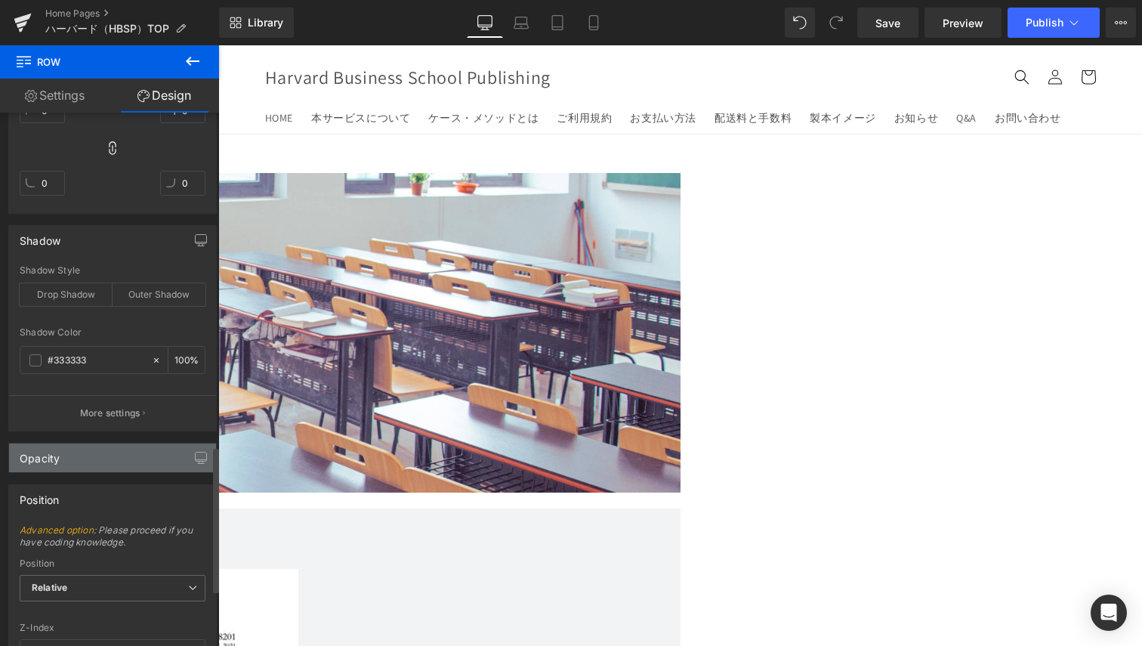
click at [102, 462] on div "Opacity" at bounding box center [112, 458] width 207 height 29
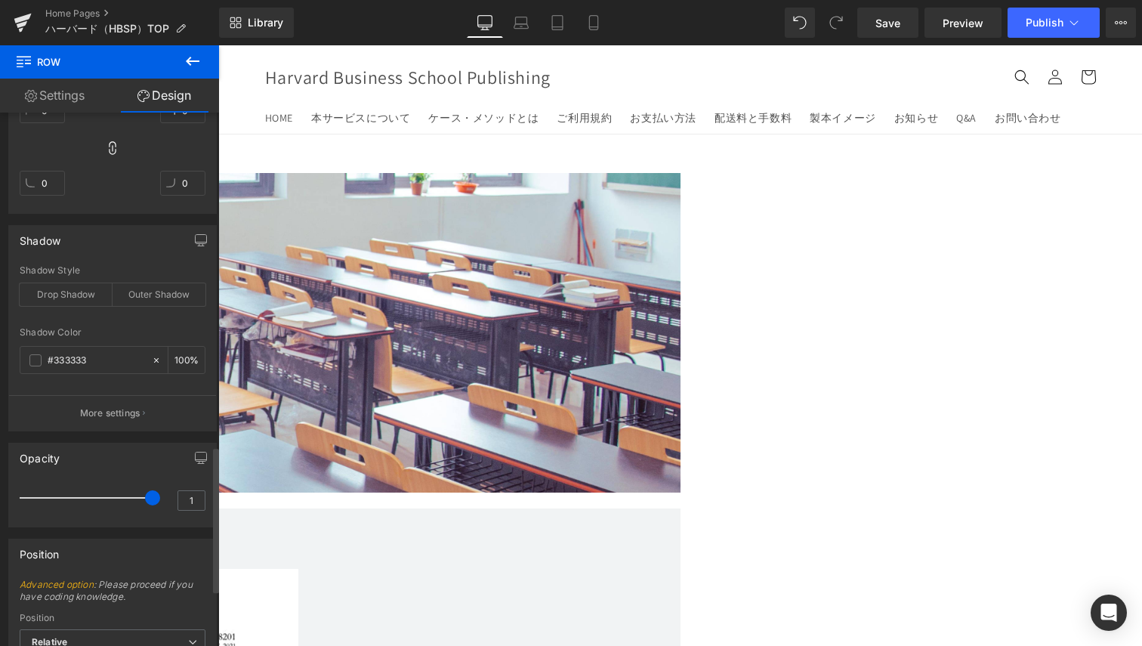
scroll to position [1464, 0]
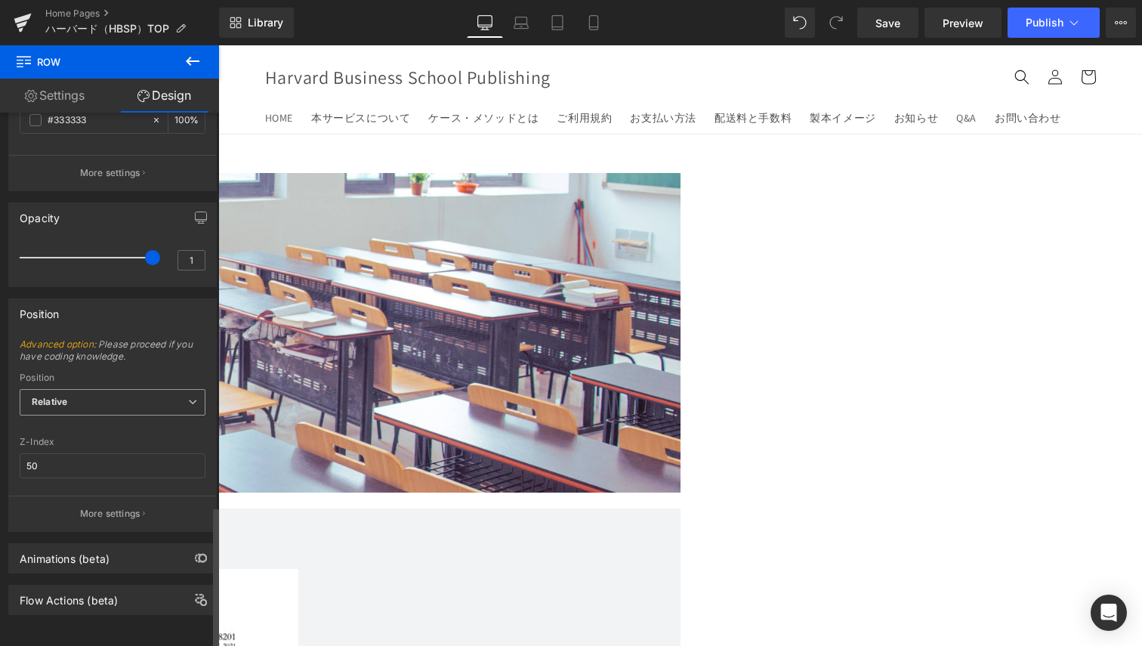
click at [146, 389] on span "Relative" at bounding box center [113, 402] width 186 height 26
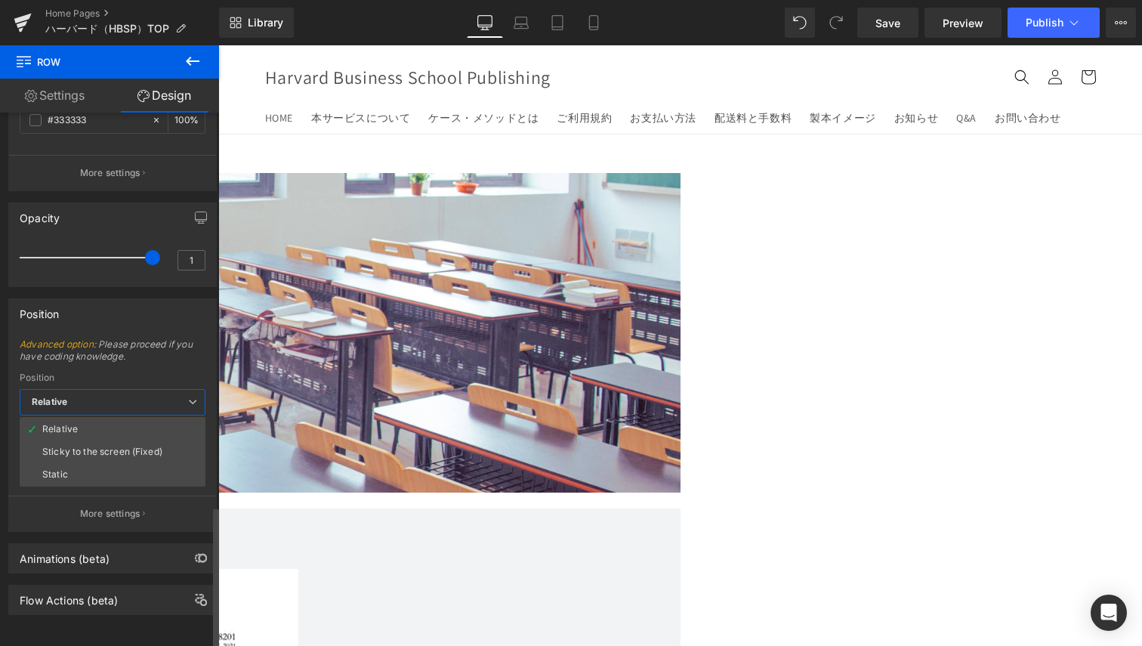
click at [146, 389] on span "Relative" at bounding box center [113, 402] width 186 height 26
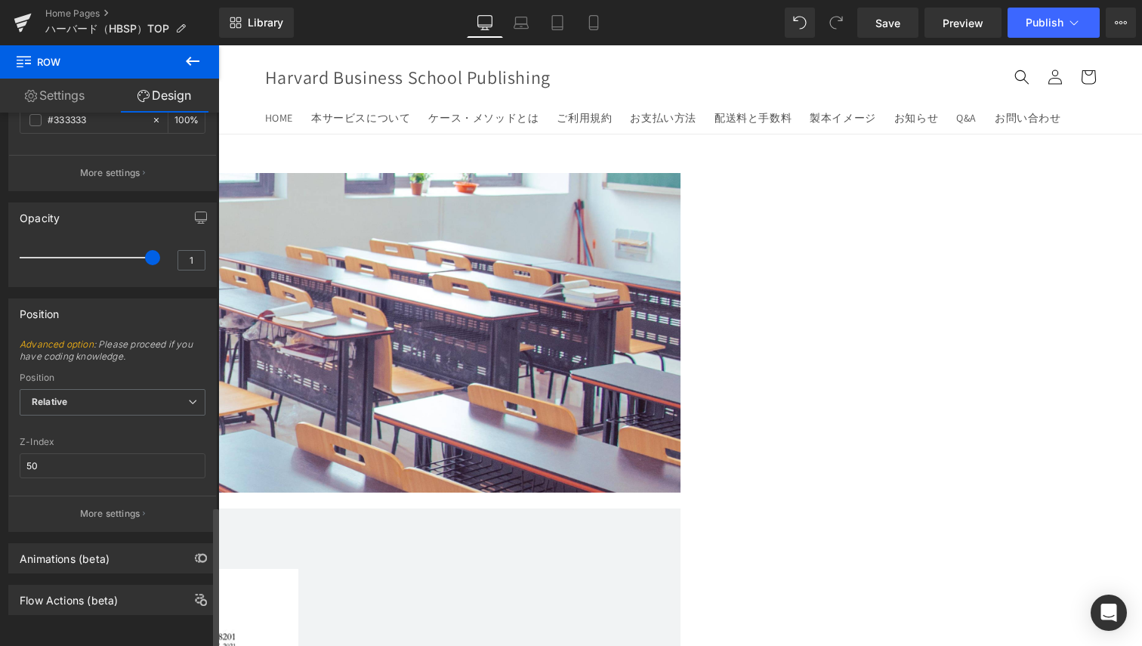
click at [56, 573] on div "Flow Actions (beta)" at bounding box center [113, 594] width 226 height 42
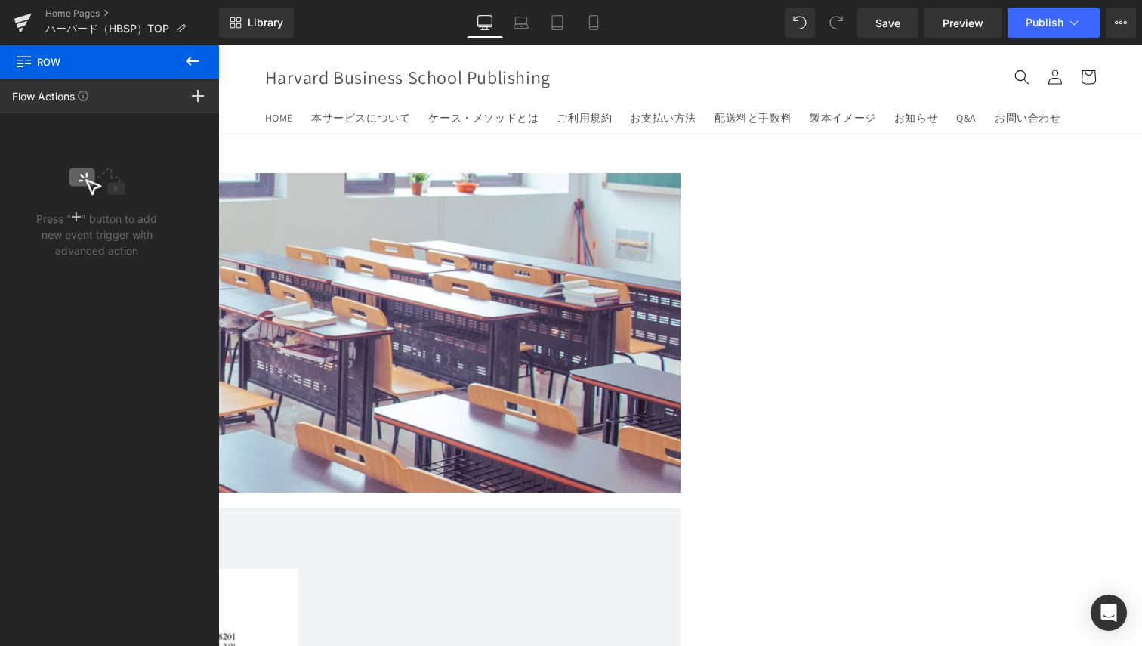
click at [194, 63] on icon at bounding box center [193, 61] width 18 height 18
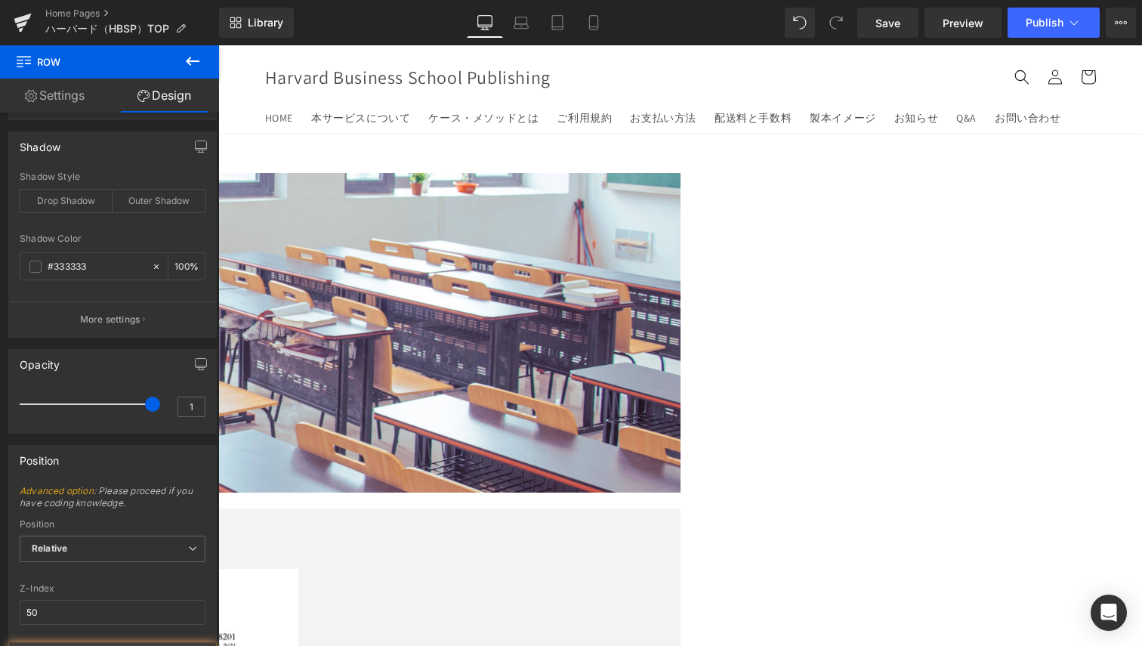
scroll to position [1124, 0]
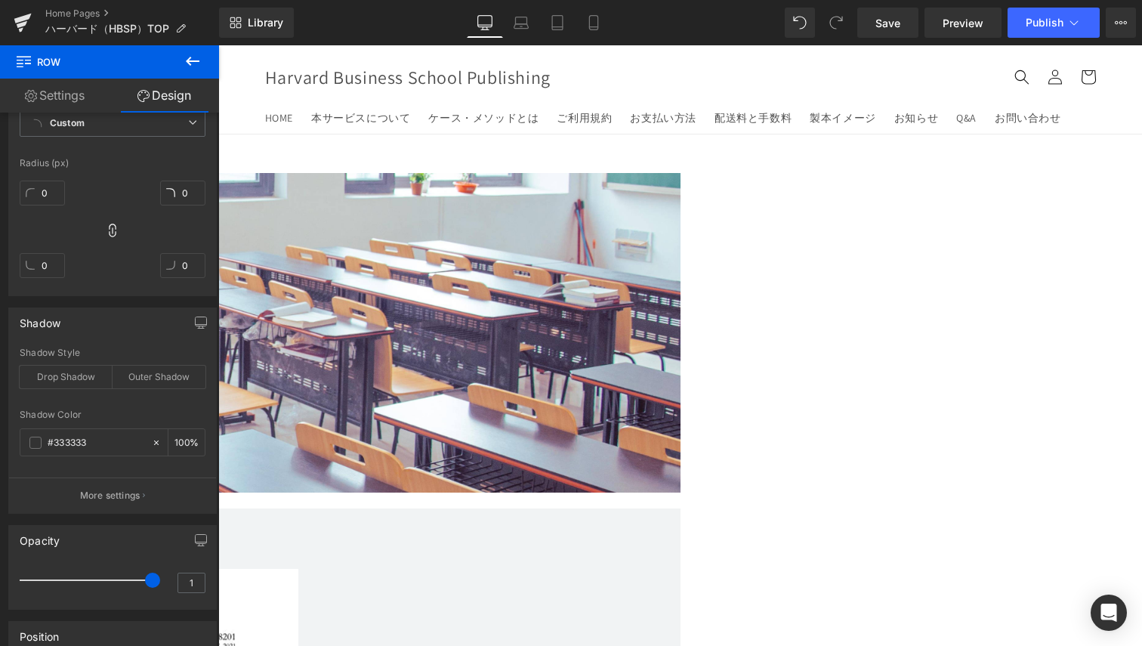
click at [50, 95] on link "Settings" at bounding box center [55, 96] width 110 height 34
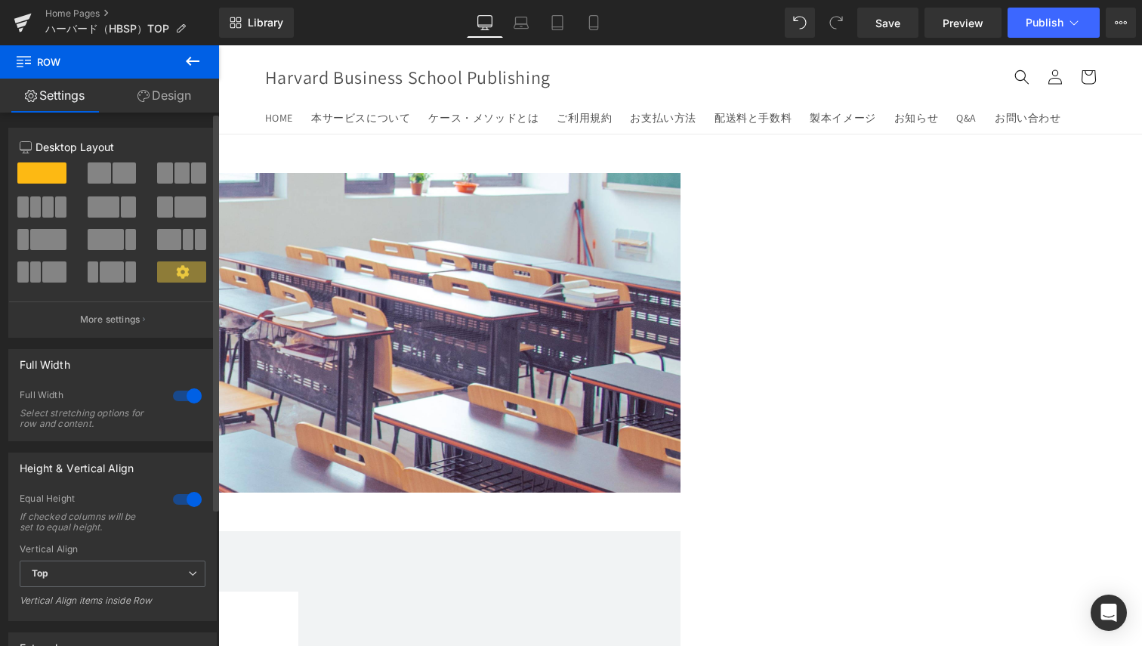
click at [169, 274] on span at bounding box center [181, 271] width 49 height 21
click at [176, 273] on icon at bounding box center [182, 271] width 13 height 13
click at [132, 318] on p "More settings" at bounding box center [110, 320] width 60 height 14
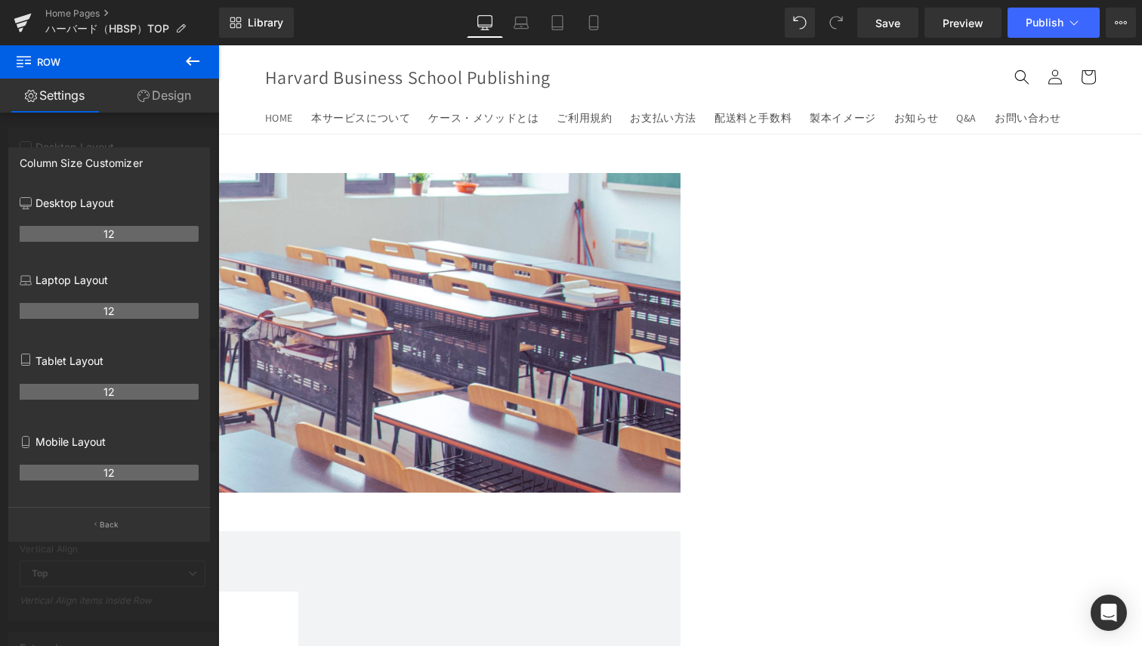
click at [70, 104] on link "Settings" at bounding box center [55, 96] width 110 height 34
click at [172, 89] on link "Design" at bounding box center [165, 96] width 110 height 34
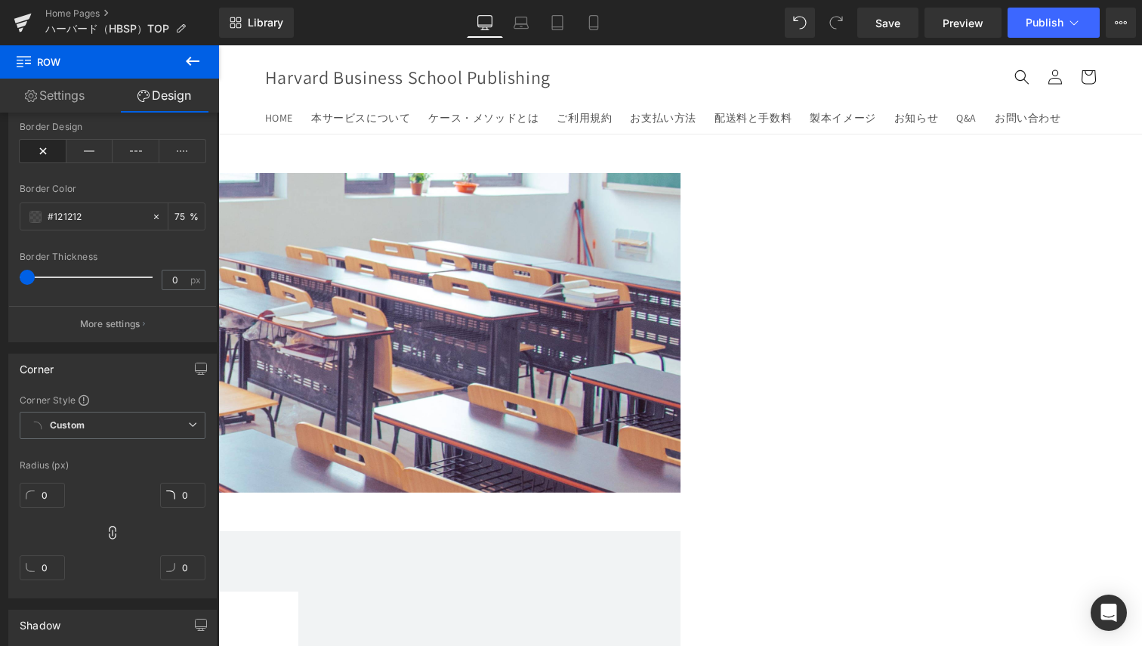
scroll to position [784, 0]
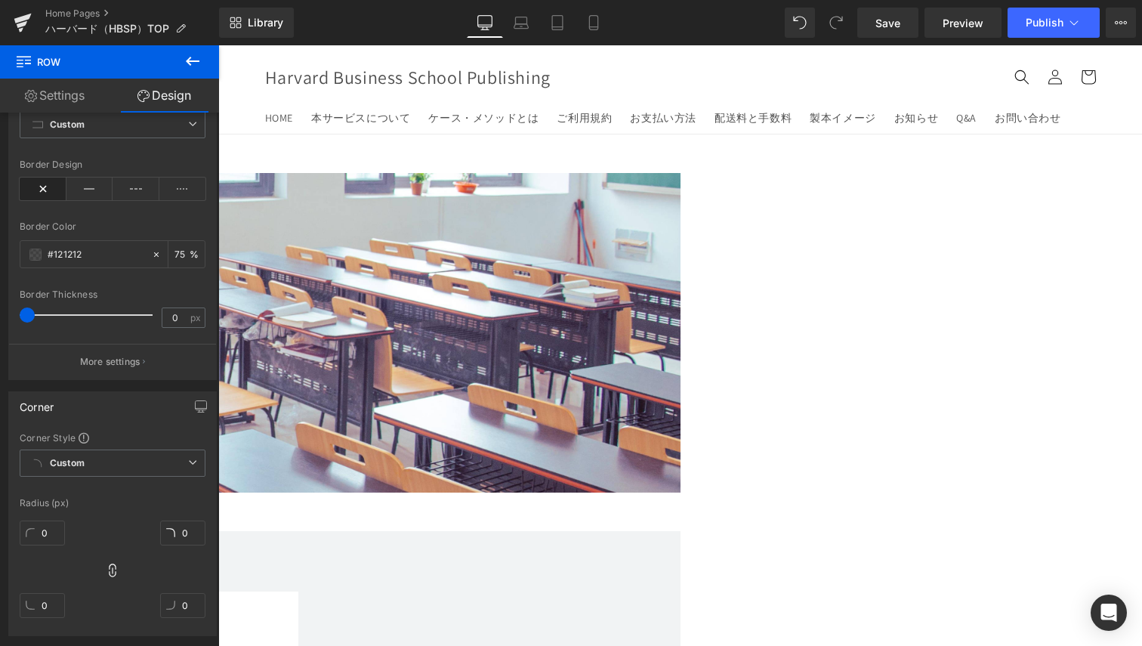
click at [88, 100] on link "Settings" at bounding box center [55, 96] width 110 height 34
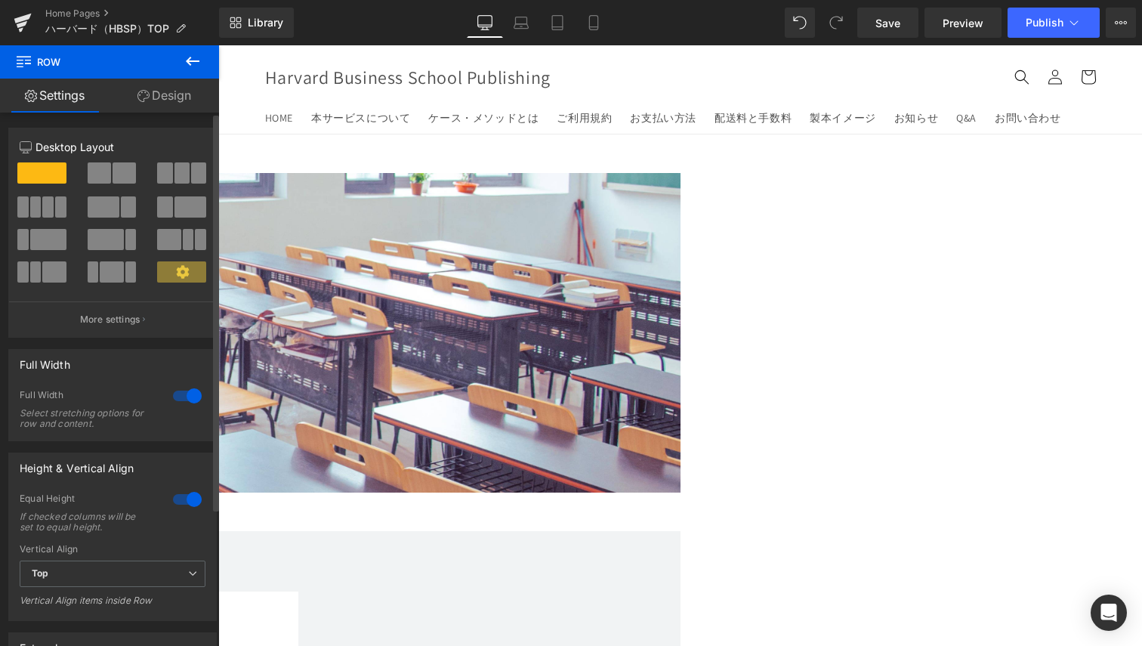
click at [115, 181] on span at bounding box center [124, 172] width 23 height 21
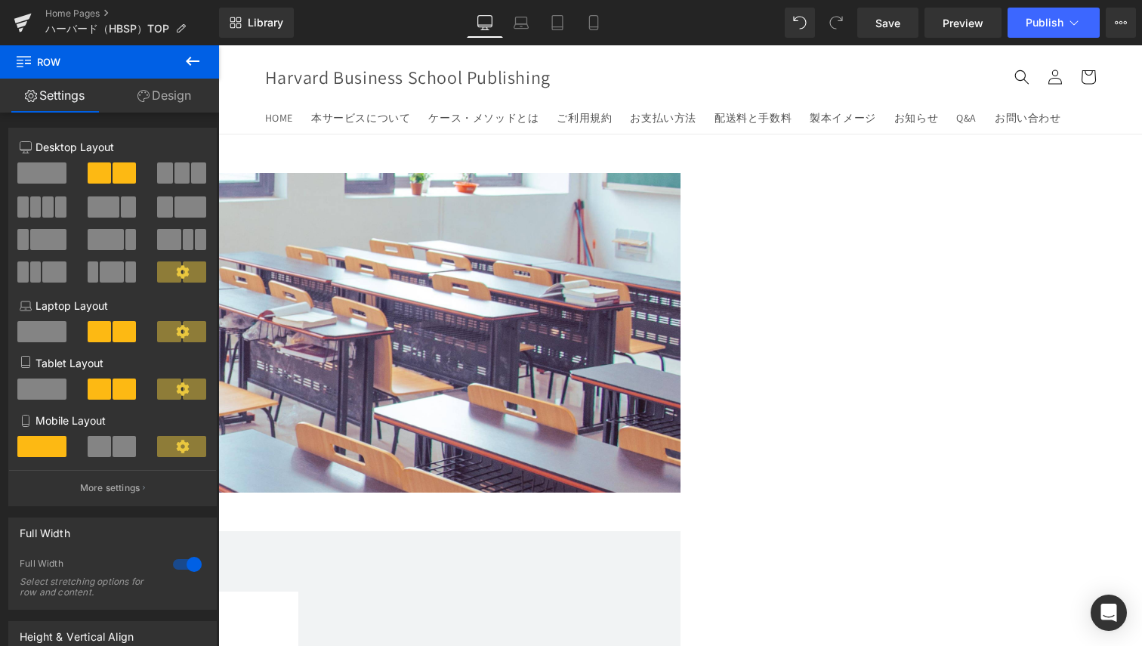
click at [218, 45] on span "Text Block" at bounding box center [218, 45] width 0 height 0
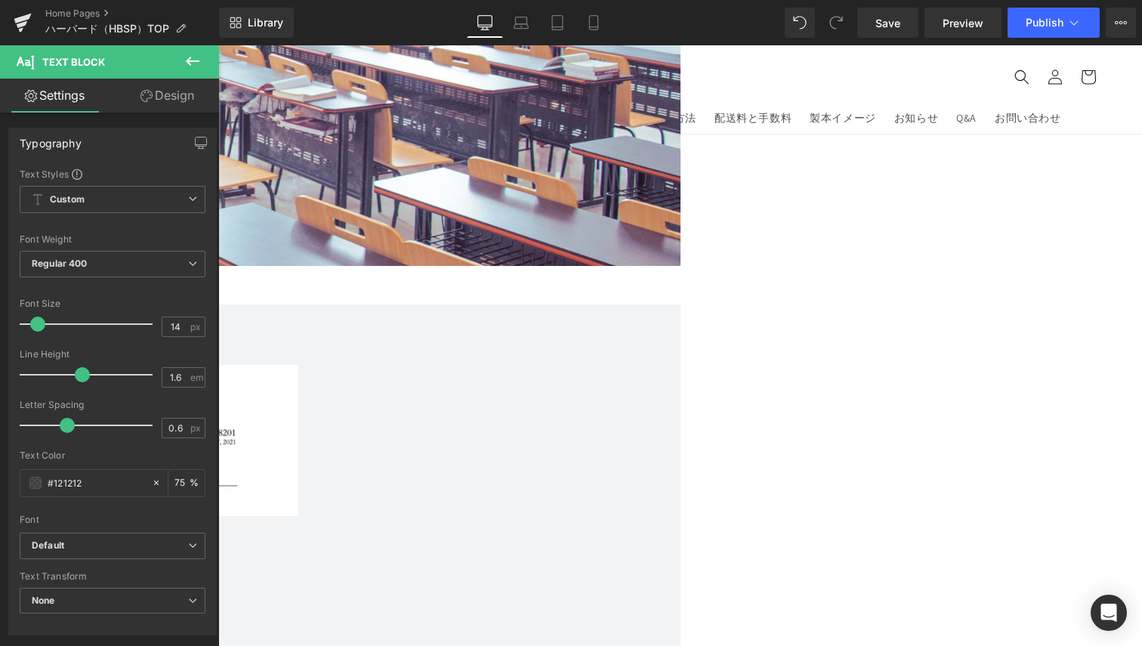
scroll to position [0, 0]
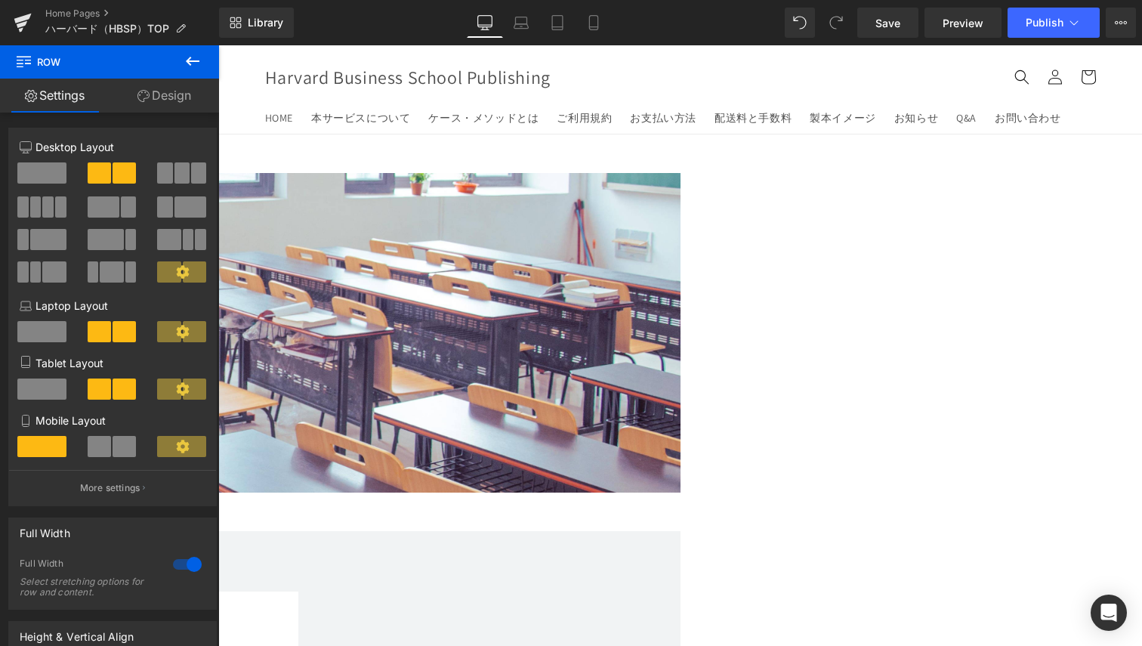
click at [138, 99] on icon at bounding box center [144, 96] width 12 height 12
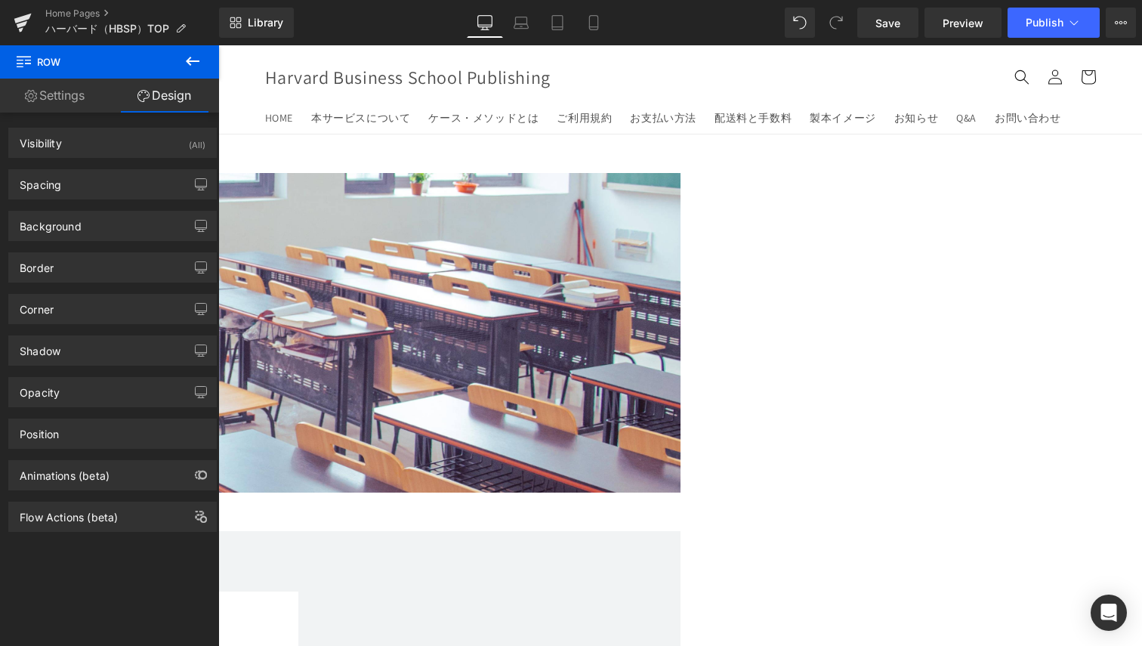
click at [67, 108] on link "Settings" at bounding box center [55, 96] width 110 height 34
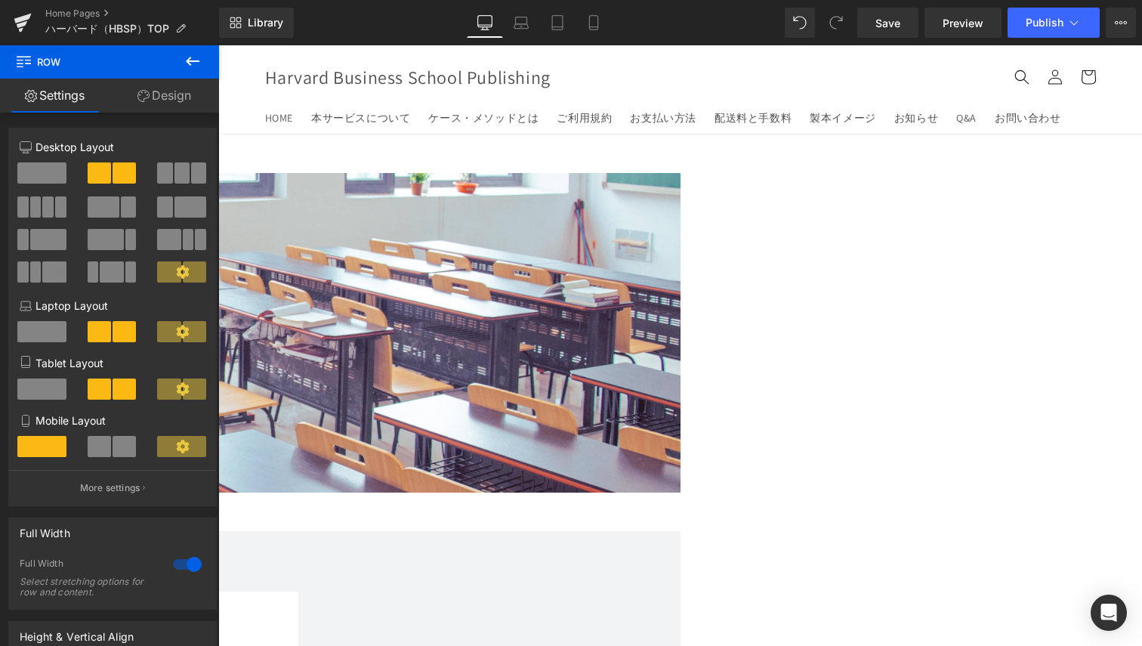
click at [188, 68] on icon at bounding box center [193, 61] width 18 height 18
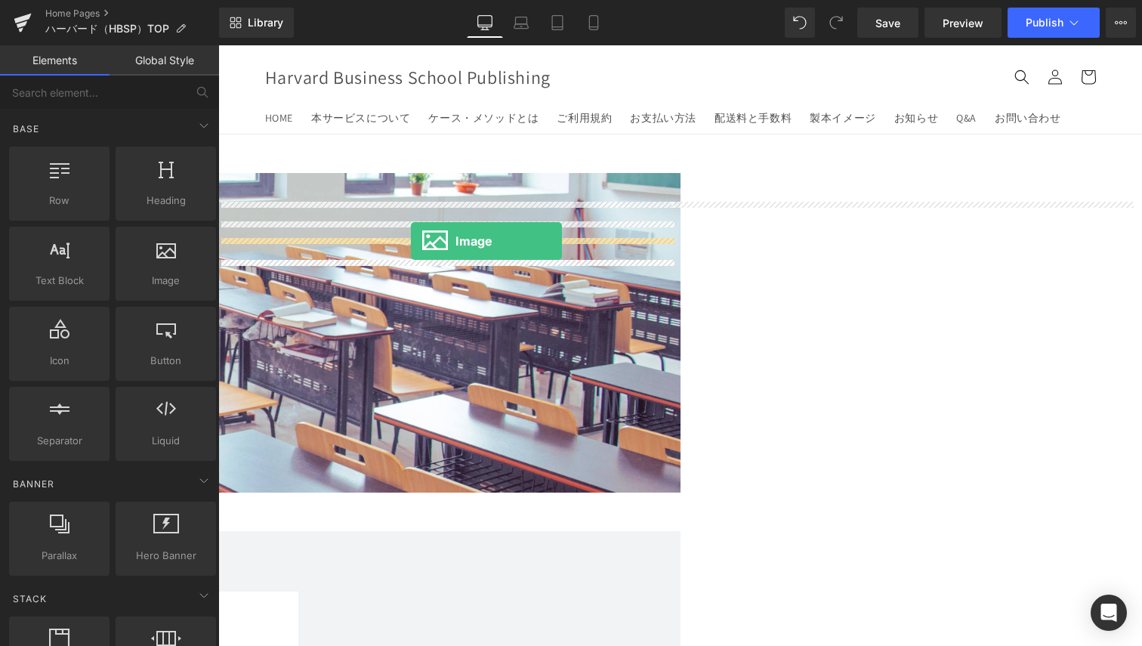
drag, startPoint x: 379, startPoint y: 323, endPoint x: 411, endPoint y: 241, distance: 88.5
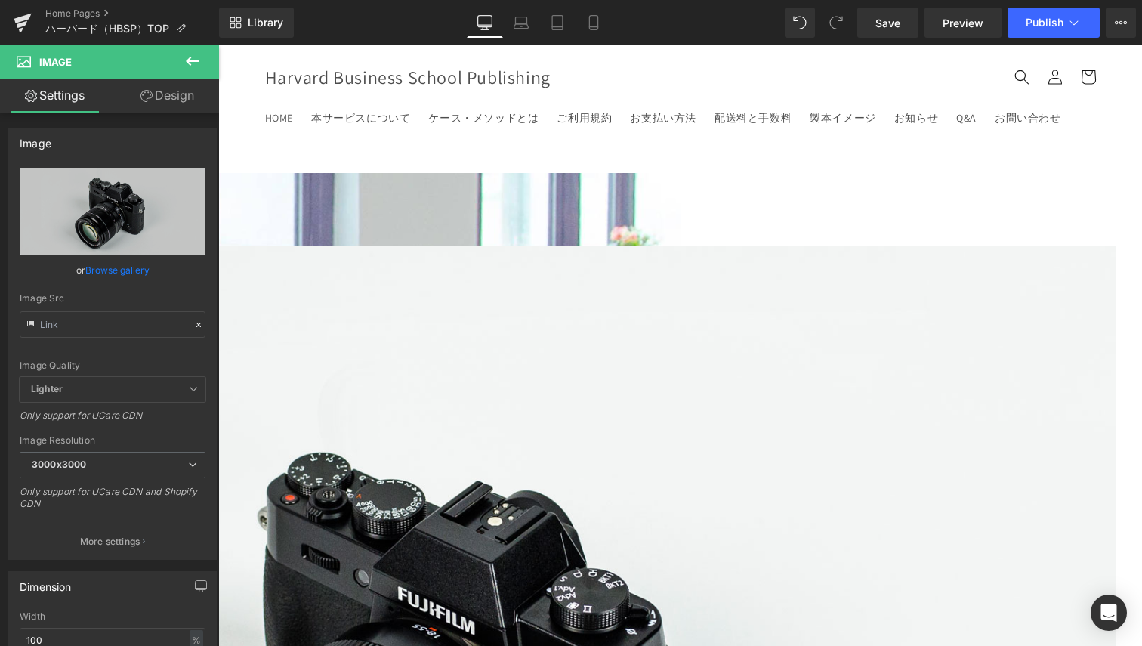
click at [218, 45] on span "Image" at bounding box center [218, 45] width 0 height 0
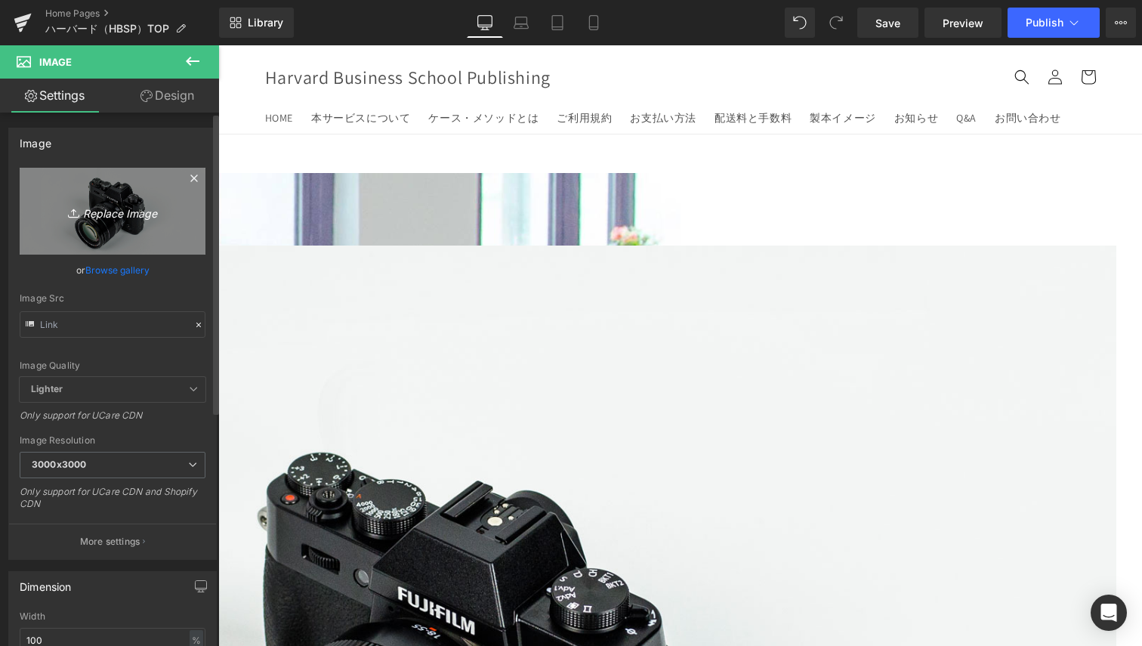
click at [86, 202] on icon "Replace Image" at bounding box center [112, 211] width 121 height 19
type input "C:\fakepath\hbi_primary_outline_blk_rgb.png"
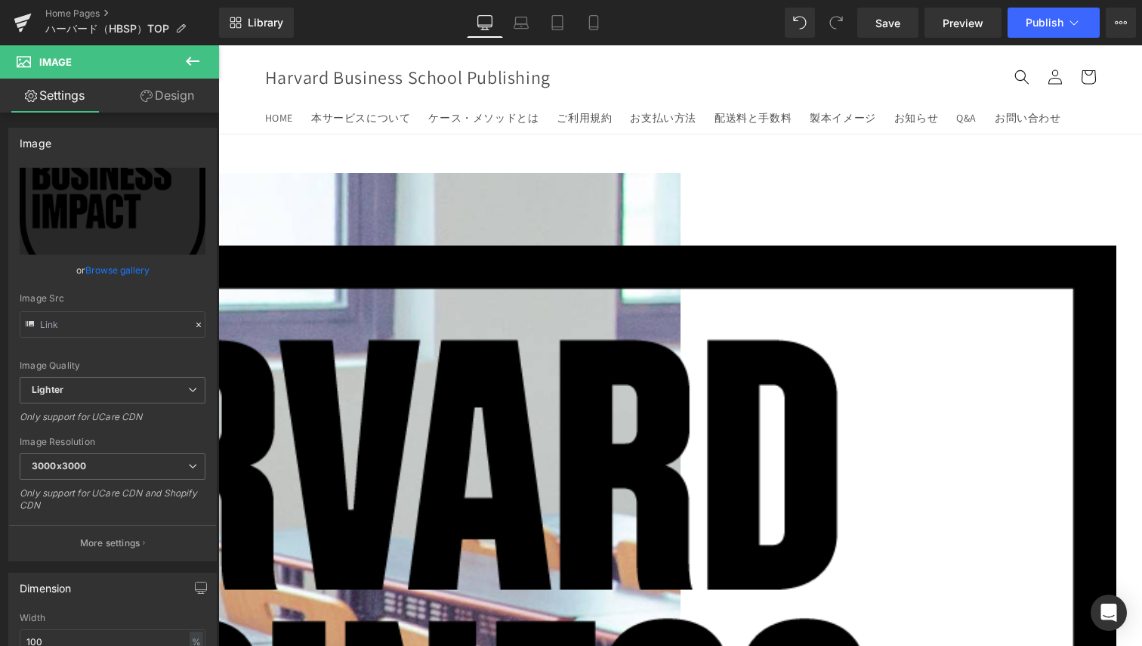
click at [156, 102] on link "Design" at bounding box center [168, 96] width 110 height 34
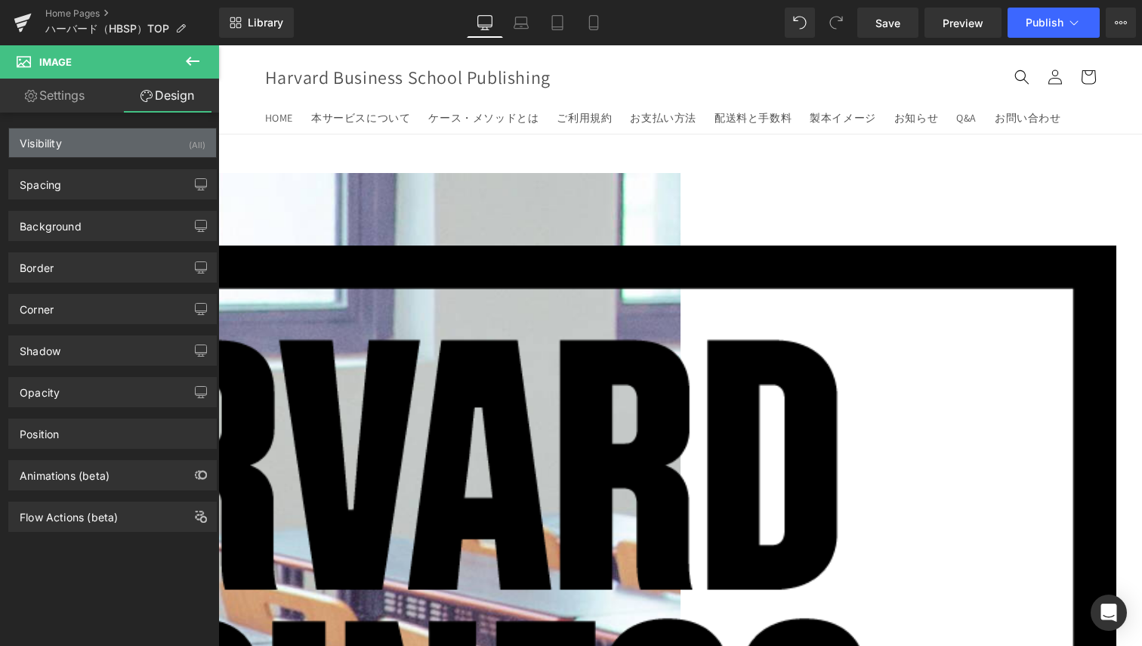
click at [76, 142] on div "Visibility (All)" at bounding box center [112, 142] width 207 height 29
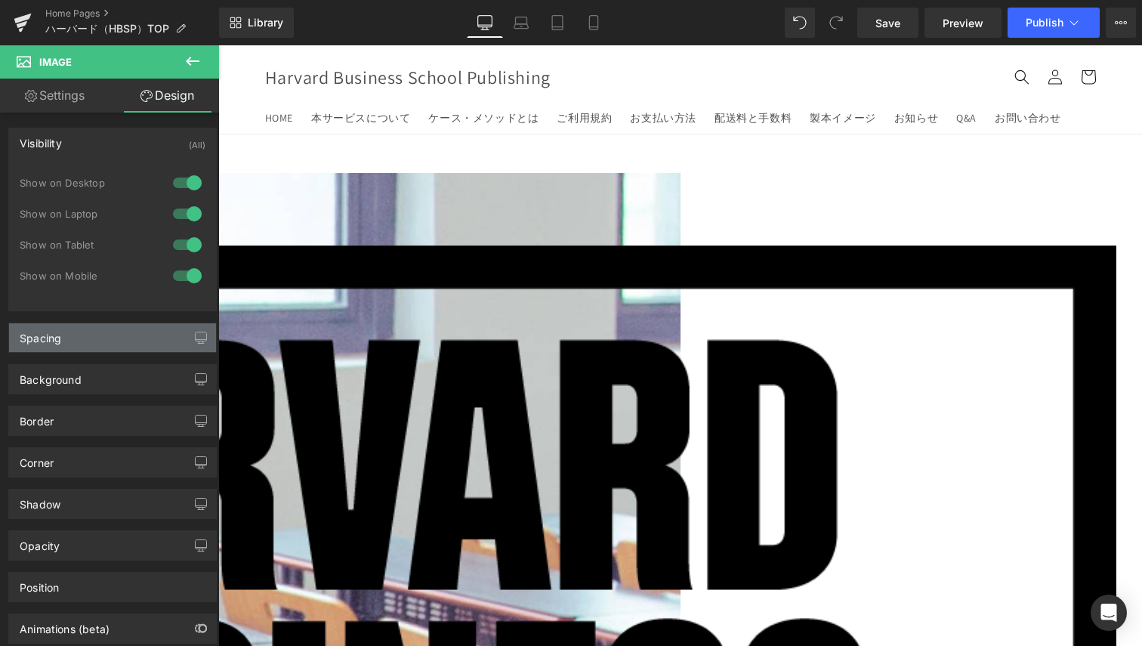
click at [70, 332] on div "Spacing" at bounding box center [112, 337] width 207 height 29
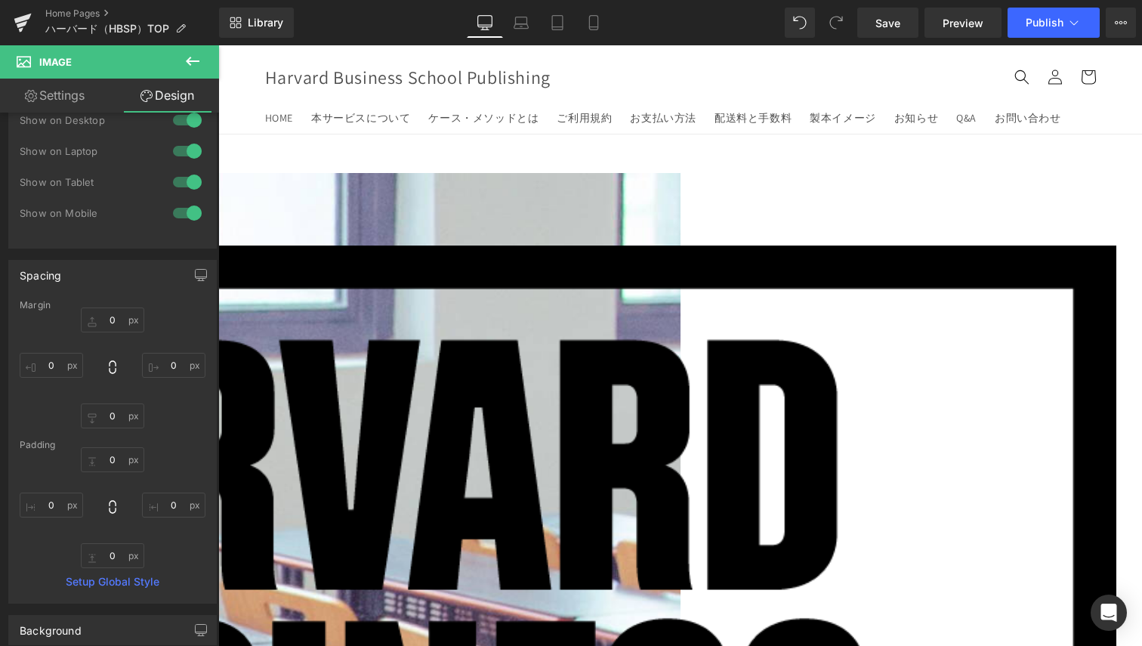
scroll to position [113, 0]
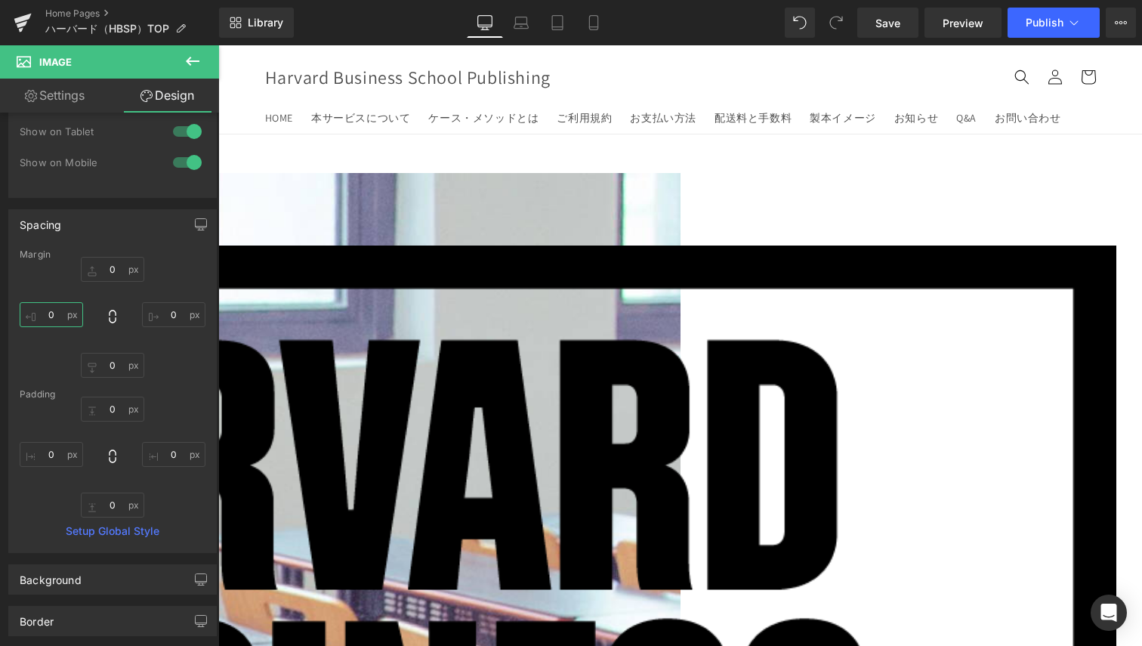
click at [55, 311] on input "0" at bounding box center [51, 314] width 63 height 25
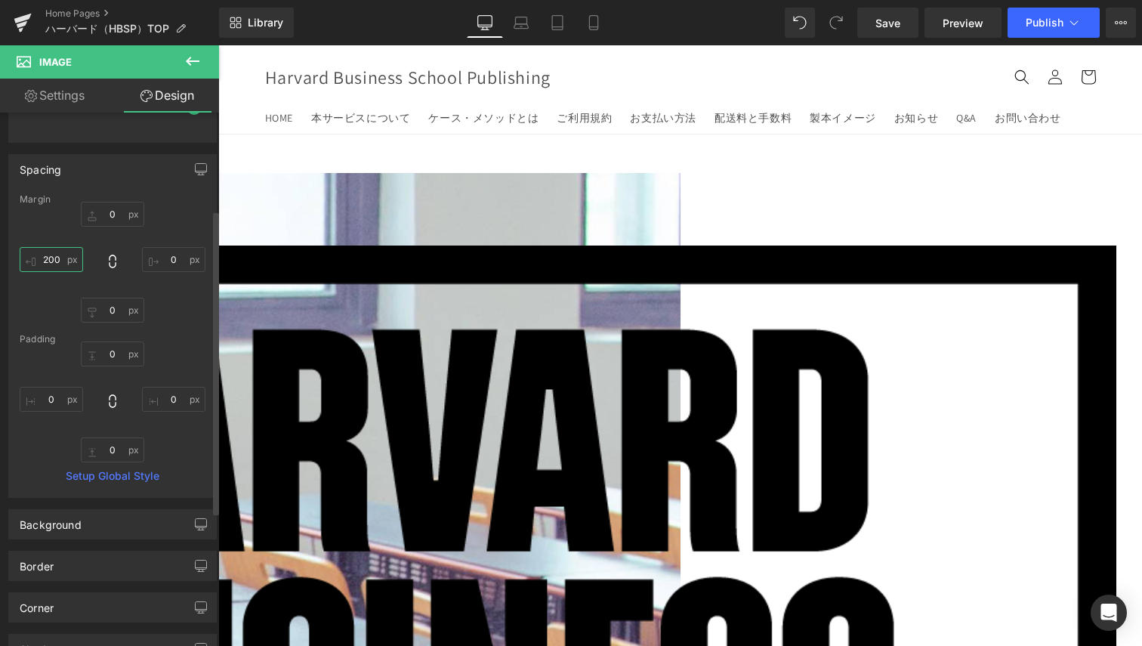
scroll to position [0, 0]
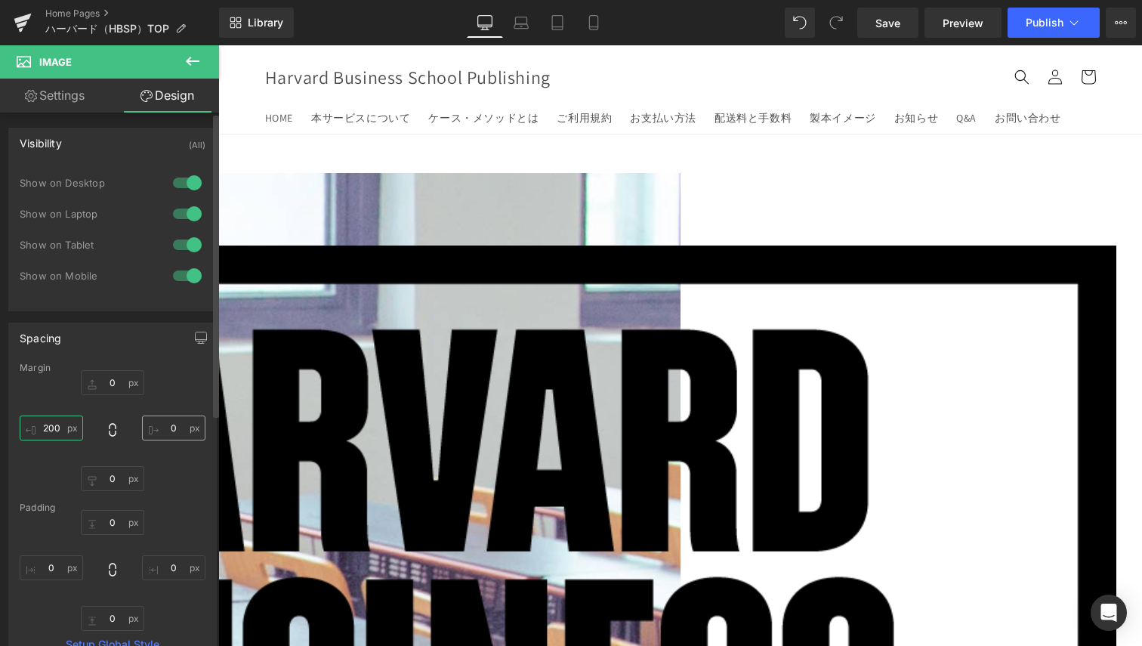
type input "200"
click at [161, 434] on input "0" at bounding box center [173, 428] width 63 height 25
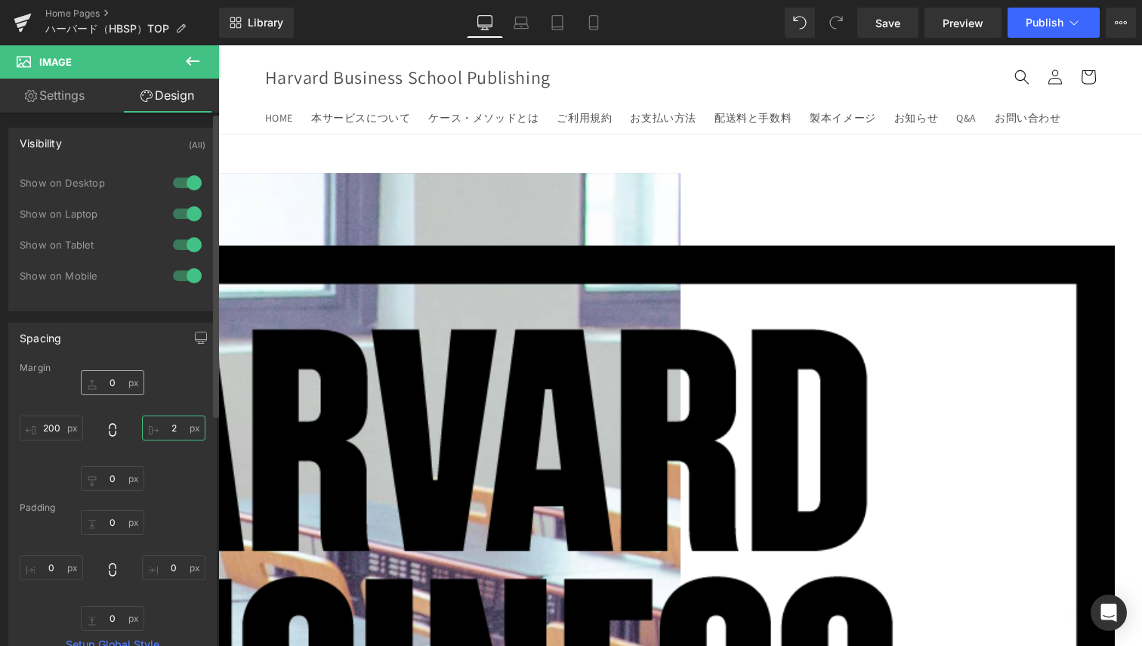
type input "2"
click at [110, 376] on input "0" at bounding box center [112, 382] width 63 height 25
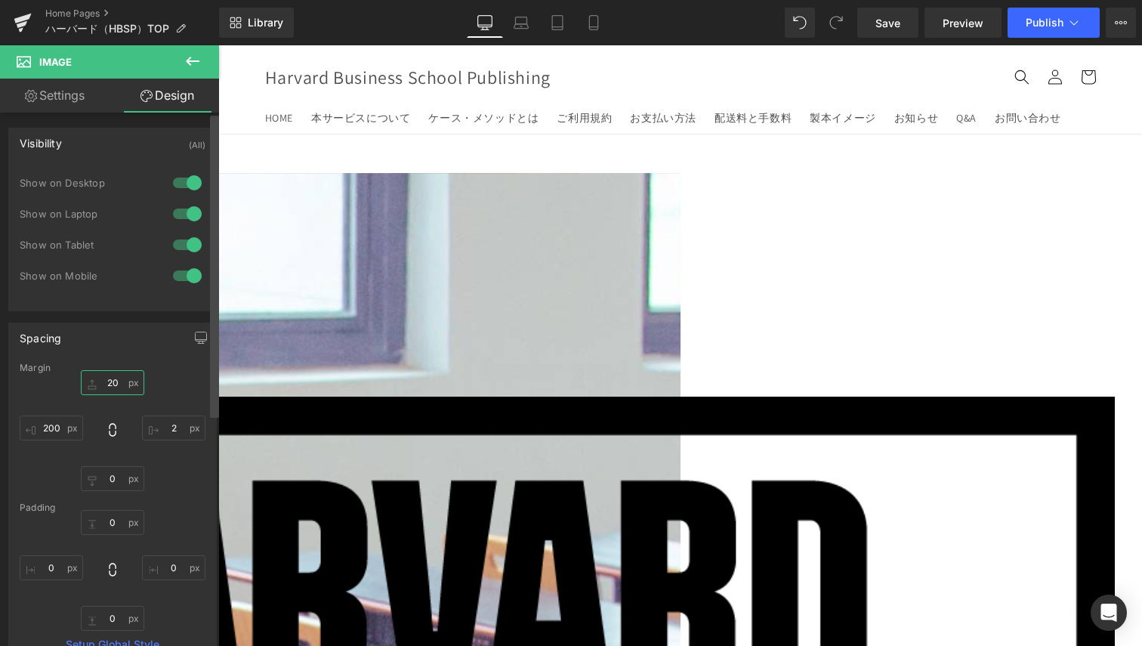
type input "2"
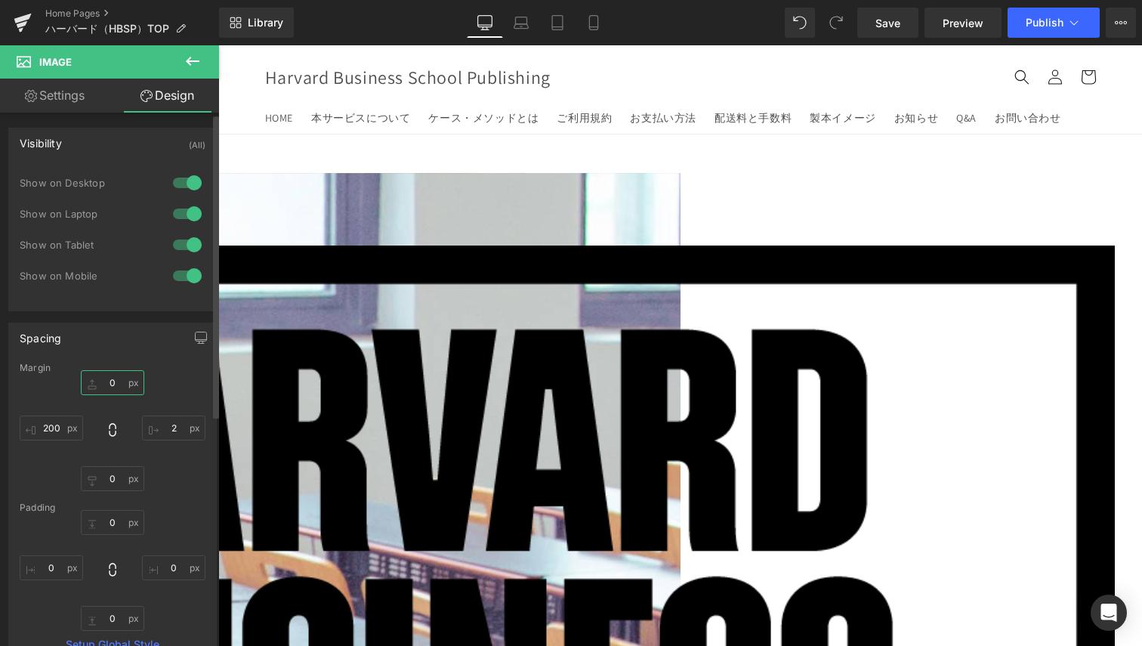
scroll to position [113, 0]
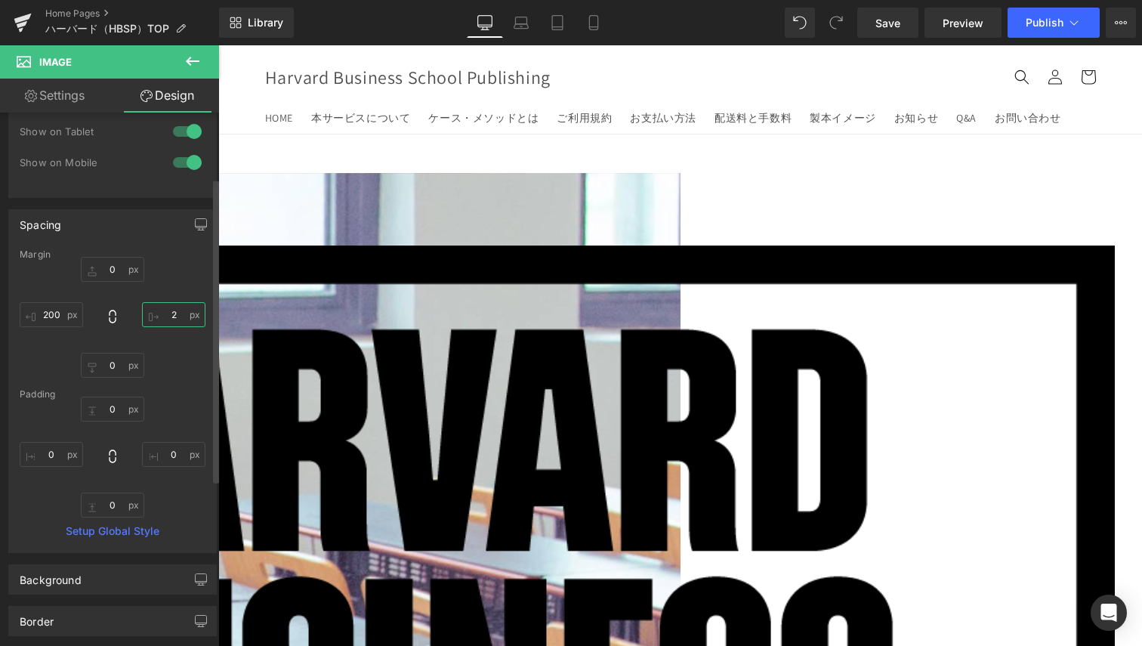
click at [172, 314] on input "2" at bounding box center [173, 314] width 63 height 25
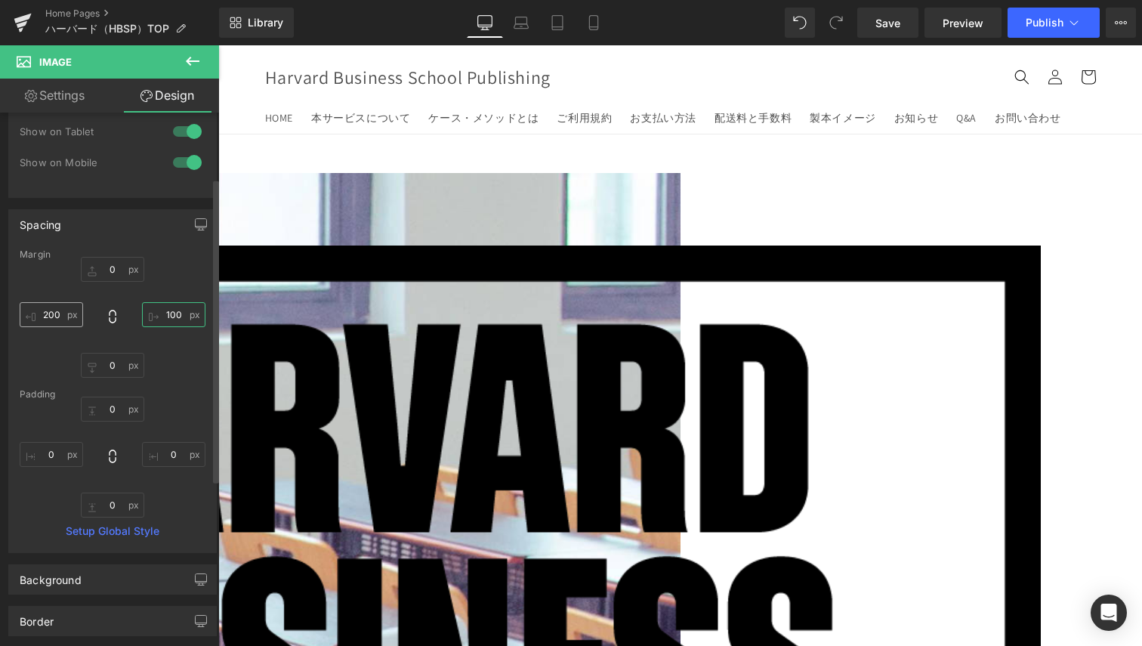
type input "100"
click at [39, 308] on input "200" at bounding box center [51, 314] width 63 height 25
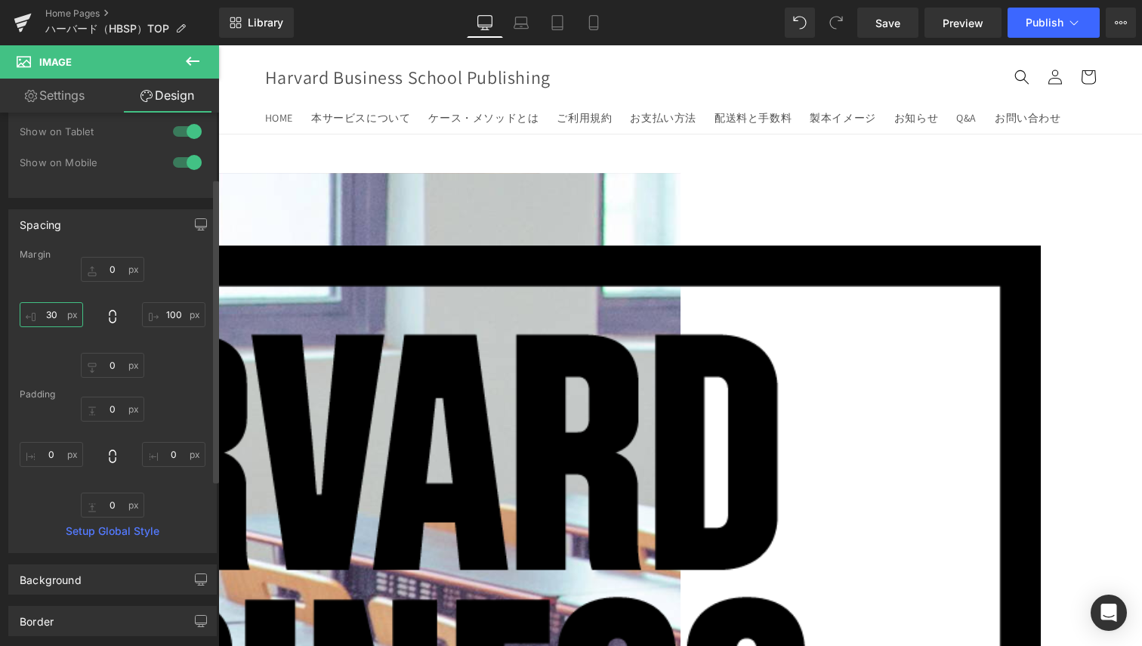
type input "300"
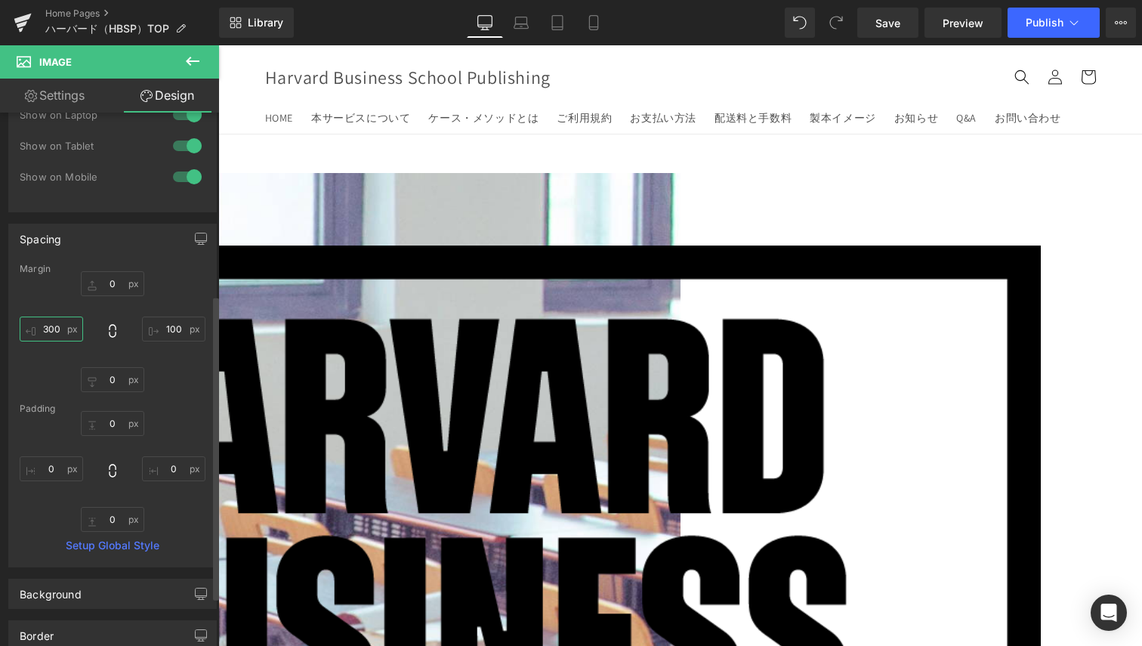
scroll to position [61, 0]
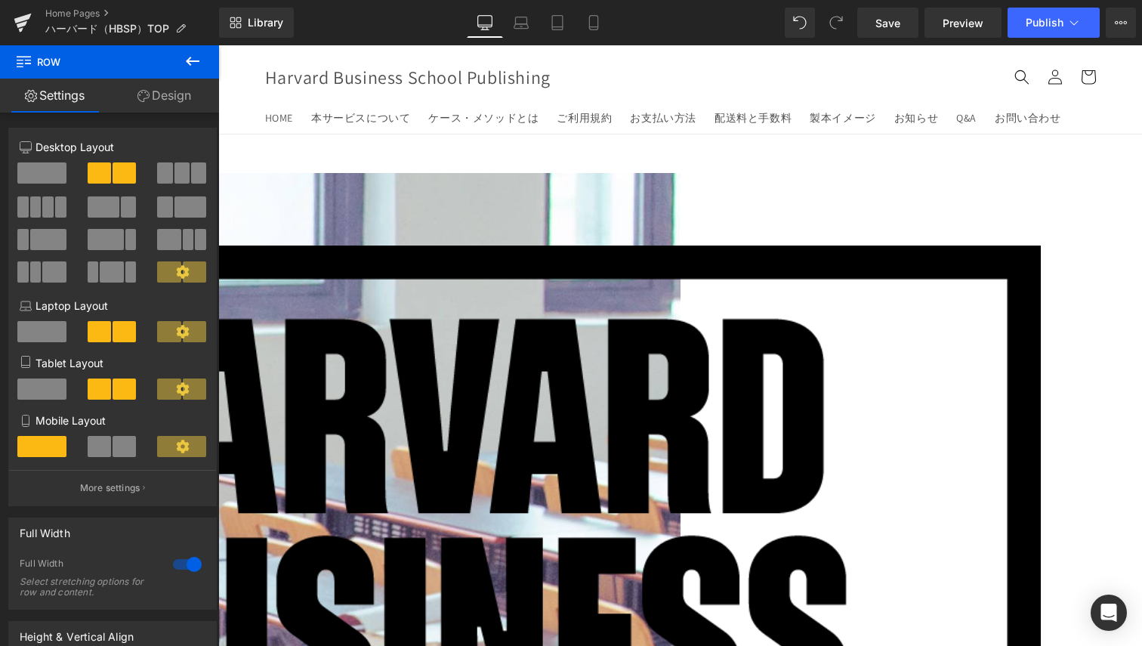
click at [199, 65] on icon at bounding box center [193, 61] width 18 height 18
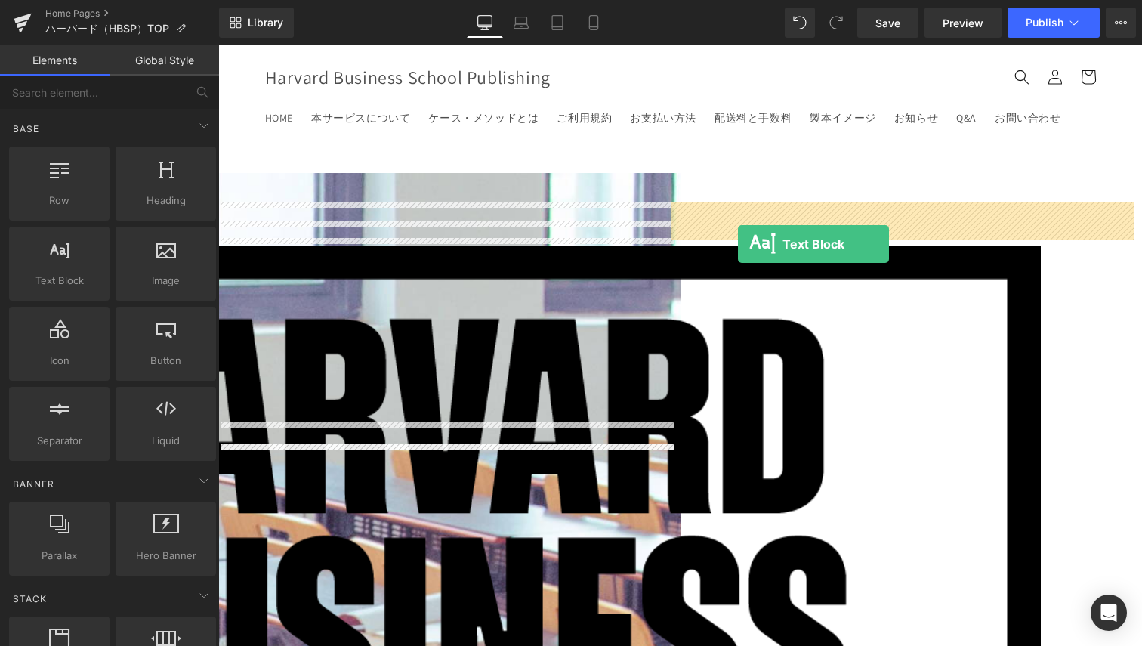
drag, startPoint x: 282, startPoint y: 324, endPoint x: 738, endPoint y: 244, distance: 463.3
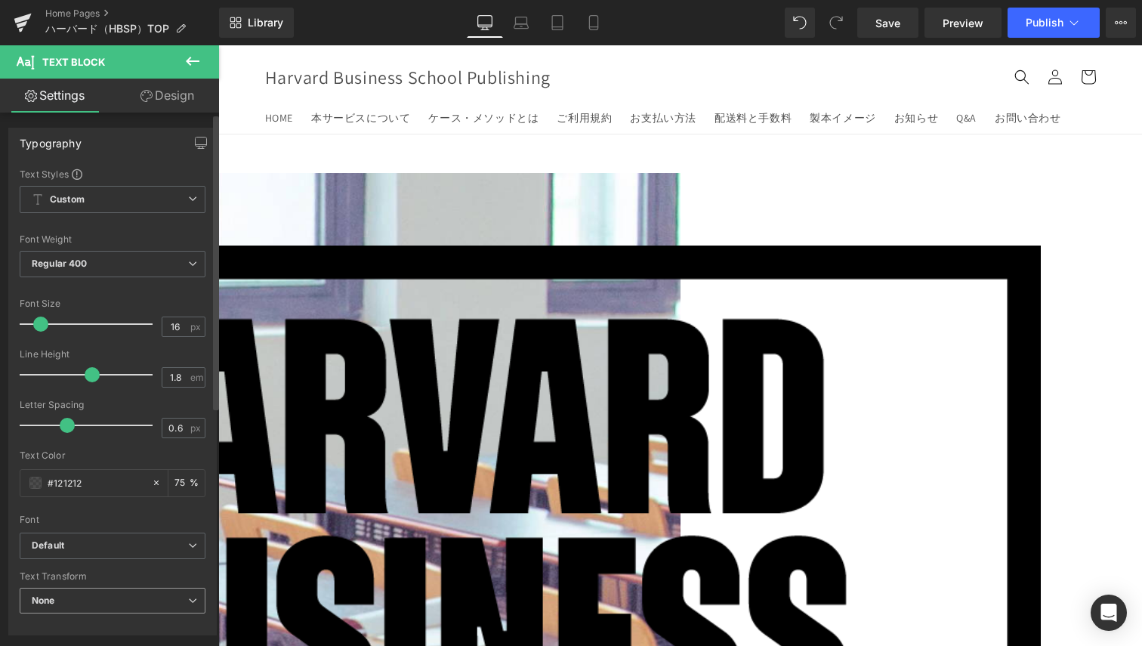
scroll to position [113, 0]
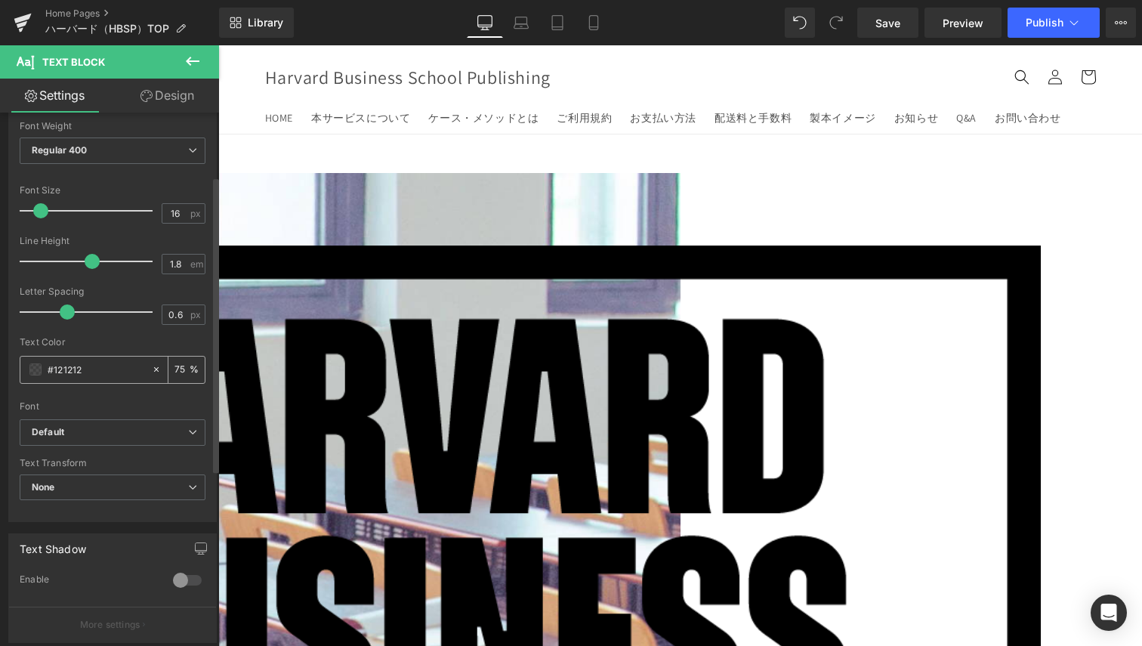
click at [108, 373] on input "#121212" at bounding box center [96, 369] width 97 height 17
click at [56, 372] on input "#121212" at bounding box center [96, 369] width 97 height 17
click at [42, 369] on div "#121212" at bounding box center [85, 370] width 131 height 26
click at [37, 371] on span at bounding box center [35, 369] width 12 height 12
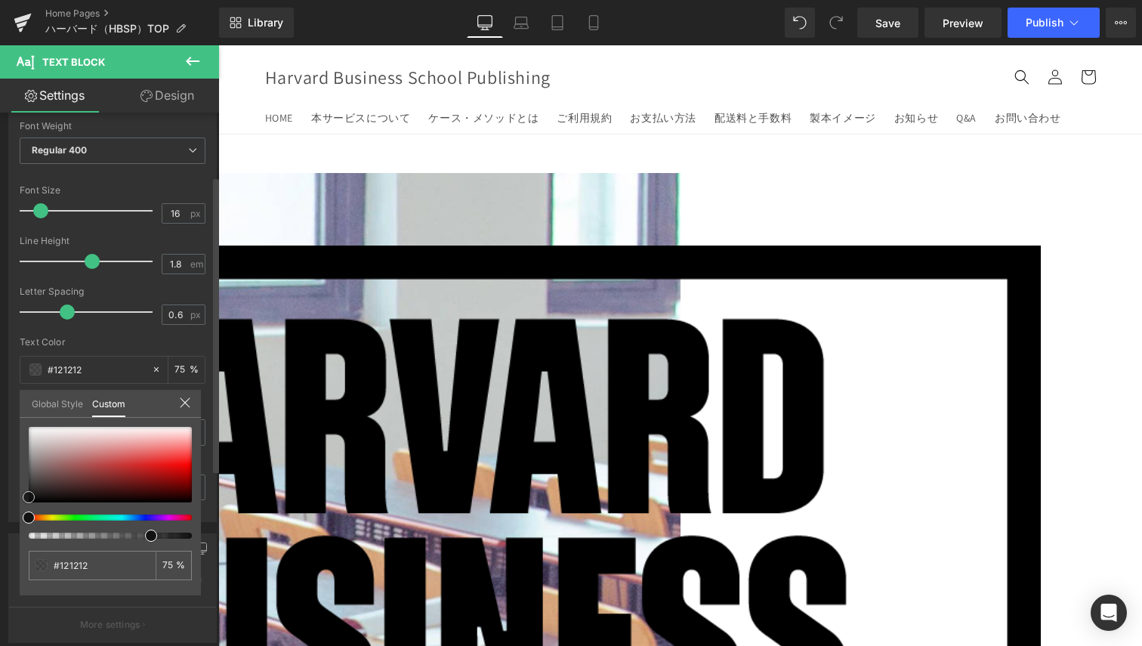
click at [96, 491] on div at bounding box center [110, 465] width 163 height 76
drag, startPoint x: 89, startPoint y: 494, endPoint x: 184, endPoint y: 481, distance: 96.2
click at [184, 481] on div at bounding box center [110, 465] width 163 height 76
click at [79, 402] on link "Global Style" at bounding box center [57, 403] width 51 height 26
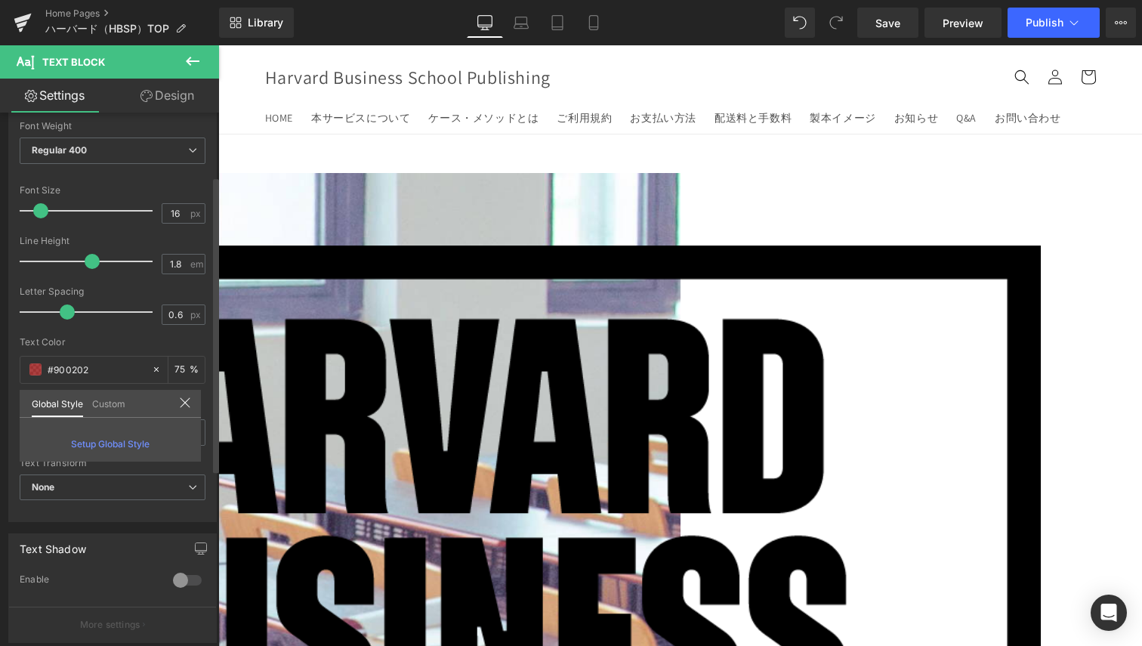
click at [131, 445] on span "Setup Global Style" at bounding box center [110, 443] width 79 height 11
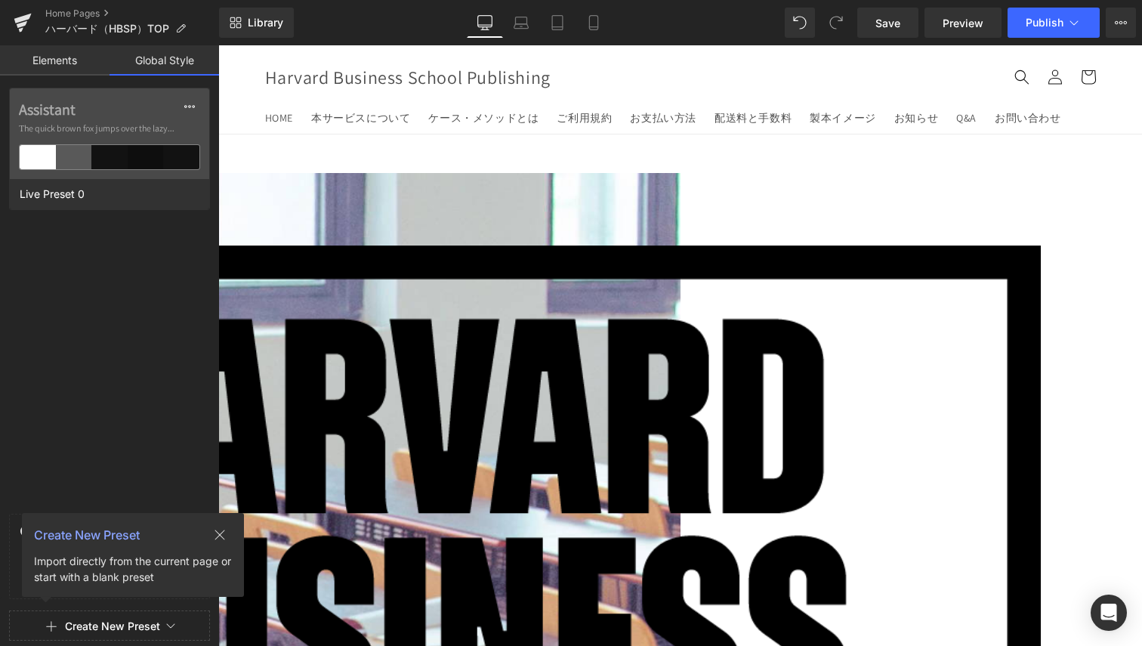
click at [65, 70] on link "Elements" at bounding box center [55, 60] width 110 height 30
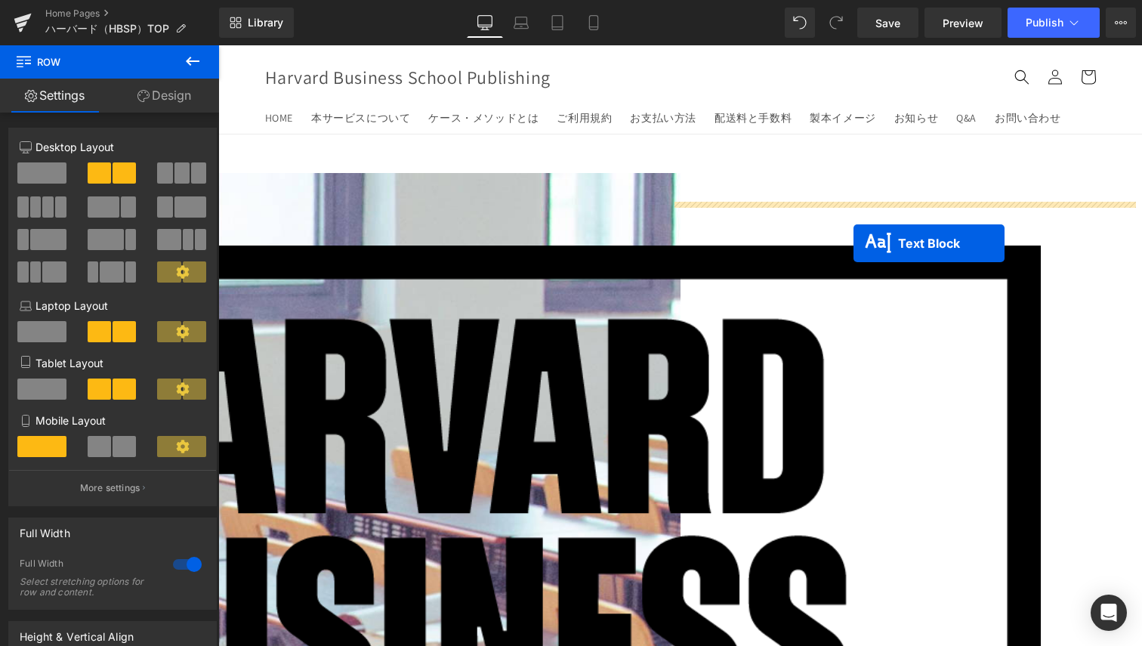
drag, startPoint x: 867, startPoint y: 217, endPoint x: 852, endPoint y: 240, distance: 27.2
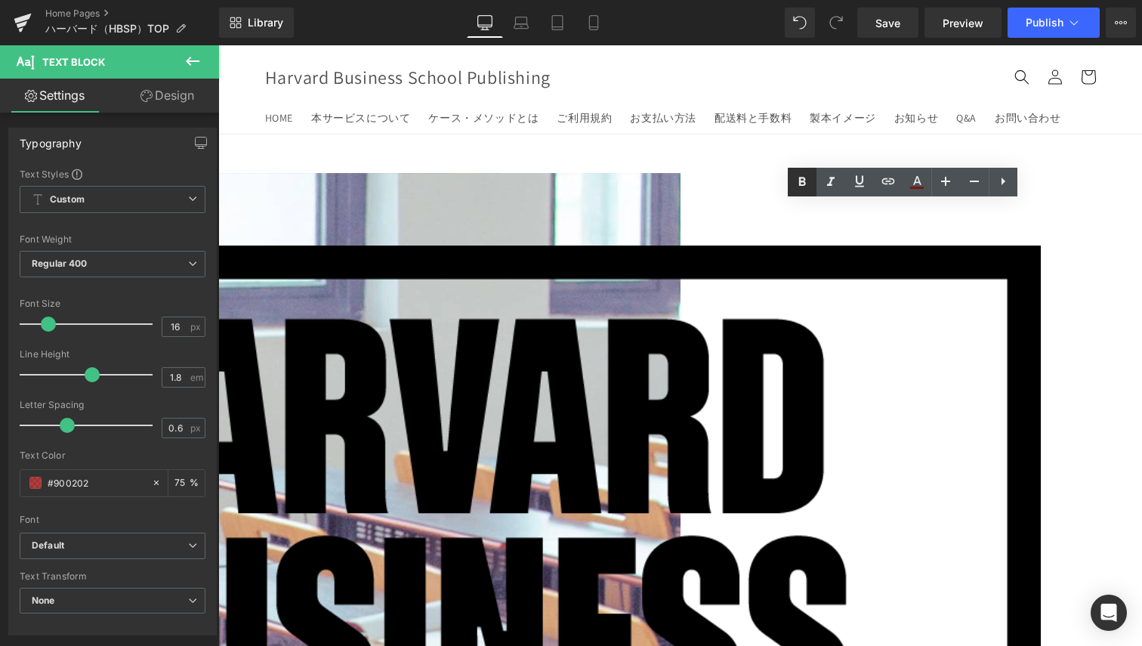
click at [0, 0] on icon at bounding box center [0, 0] width 0 height 0
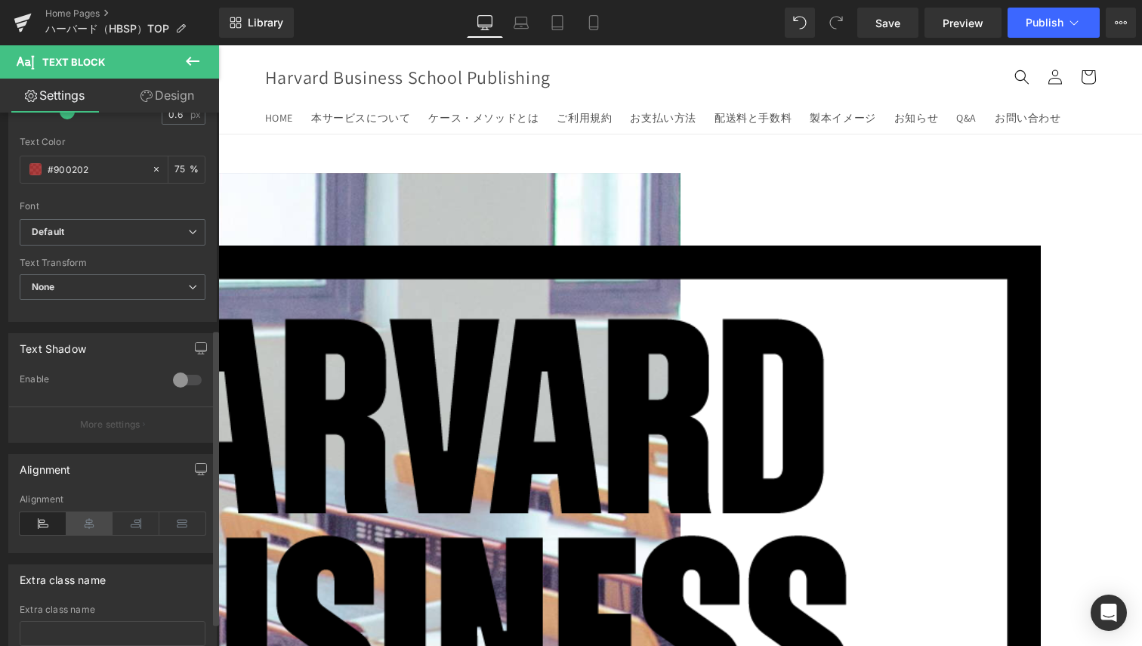
scroll to position [428, 0]
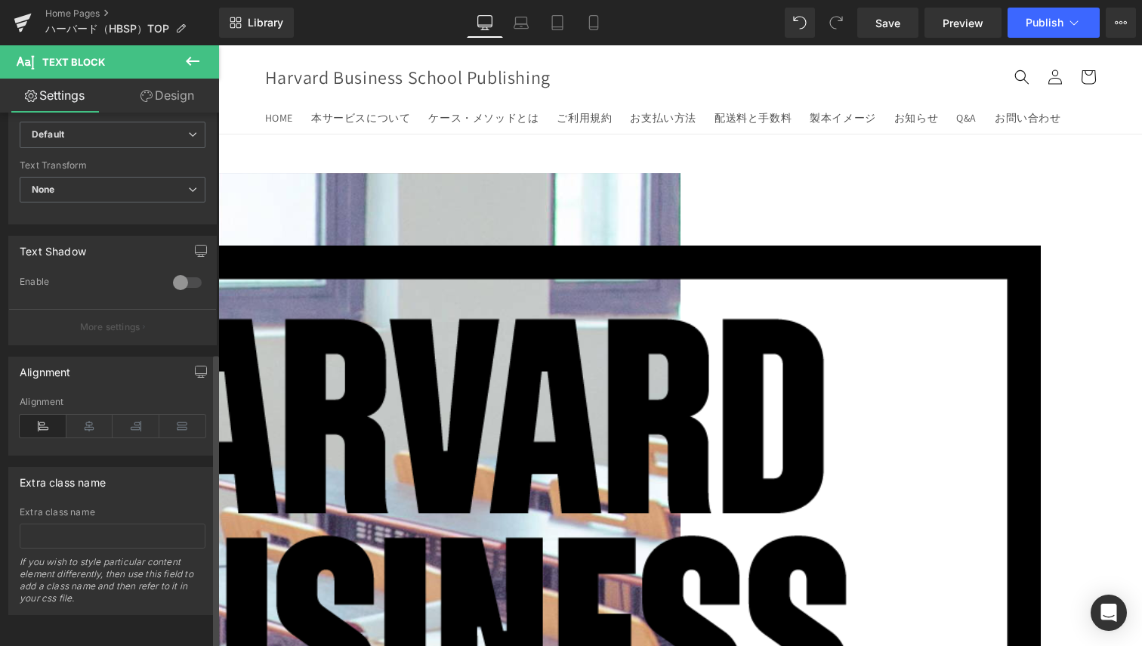
click at [183, 270] on div at bounding box center [187, 282] width 36 height 24
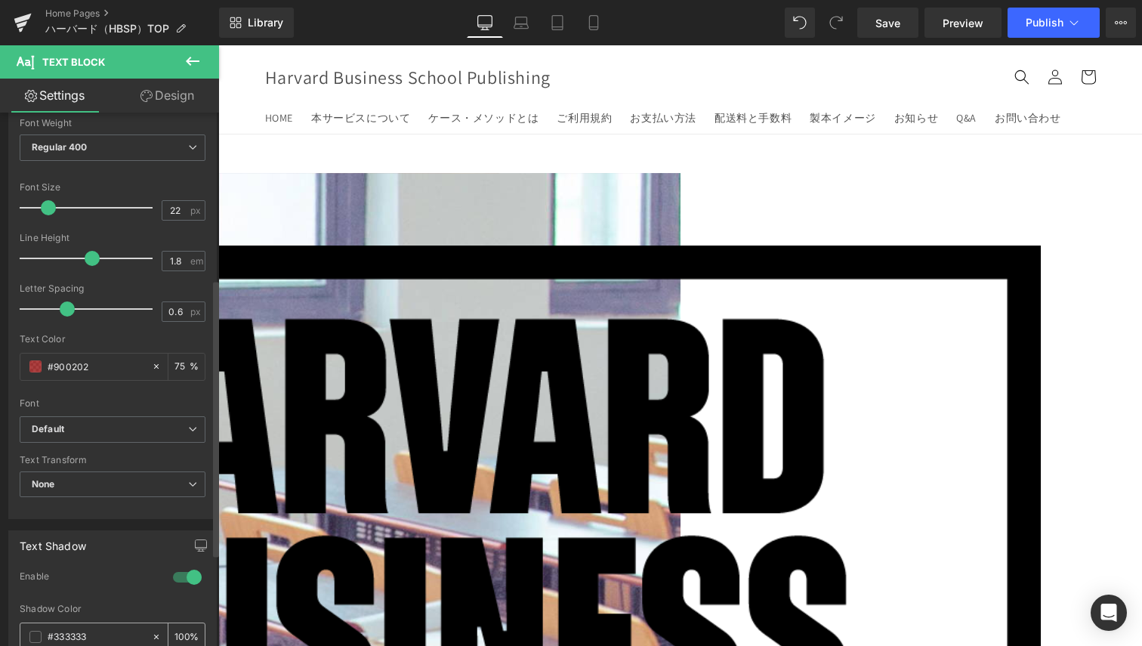
scroll to position [340, 0]
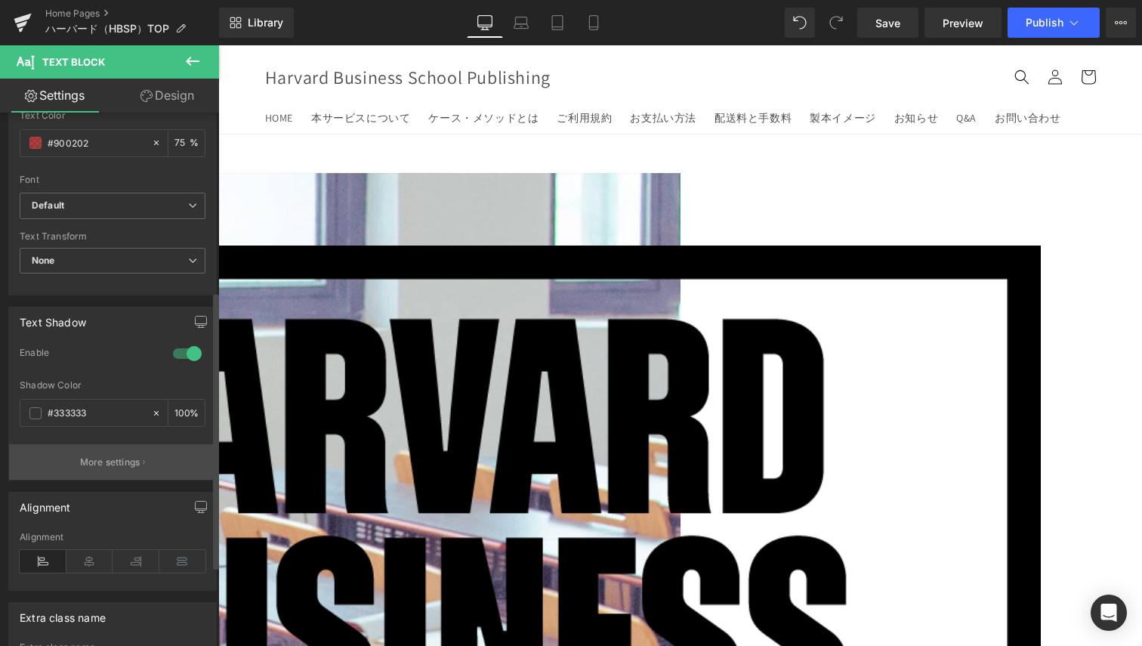
click at [119, 461] on p "More settings" at bounding box center [110, 463] width 60 height 14
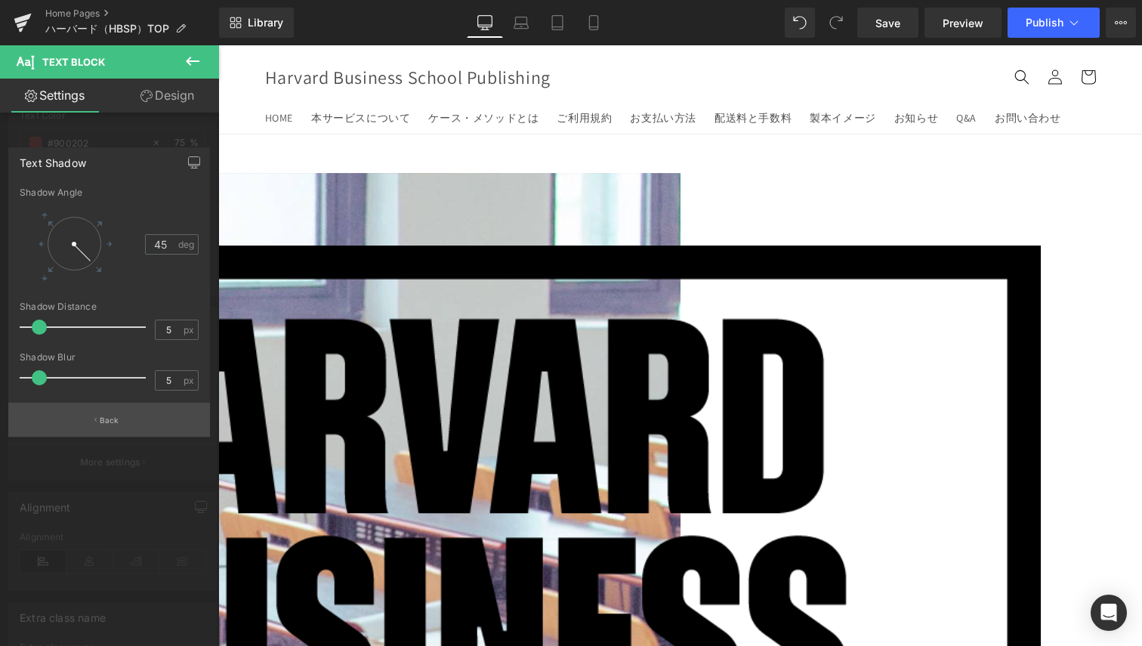
click at [101, 410] on button "Back" at bounding box center [109, 420] width 202 height 34
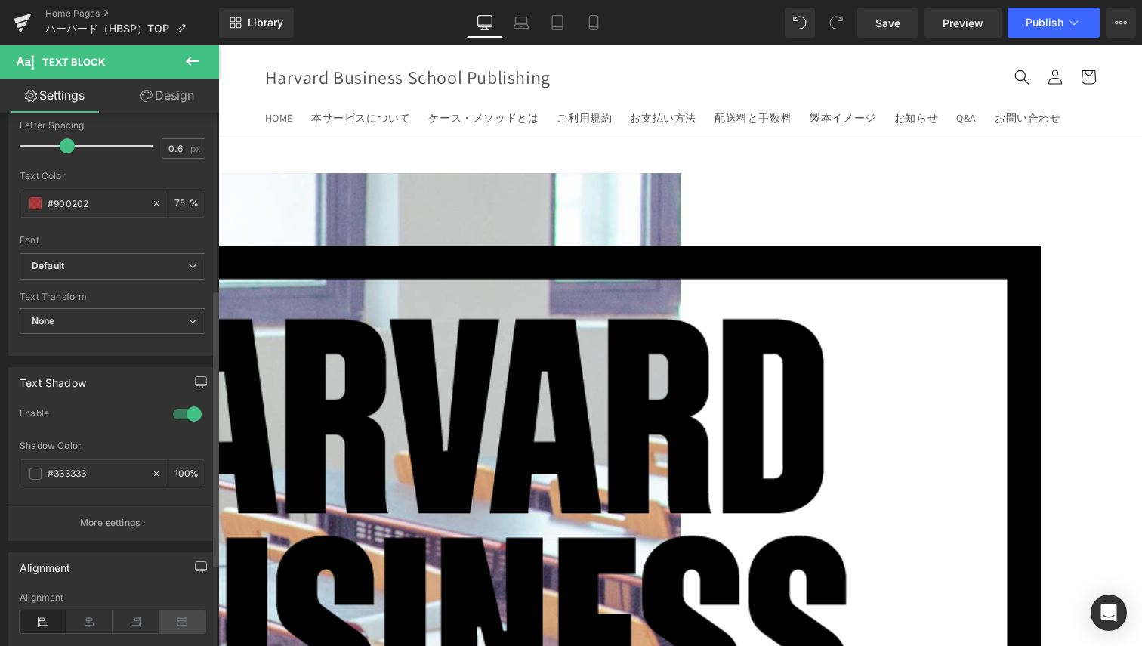
scroll to position [266, 0]
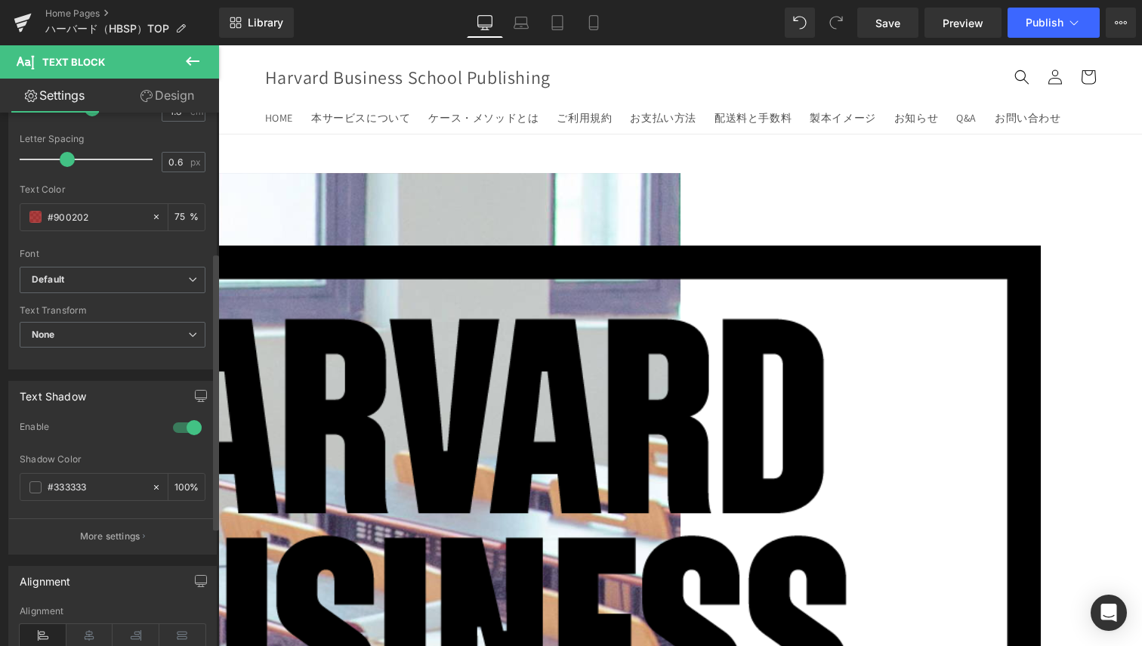
click at [193, 423] on div at bounding box center [187, 428] width 36 height 24
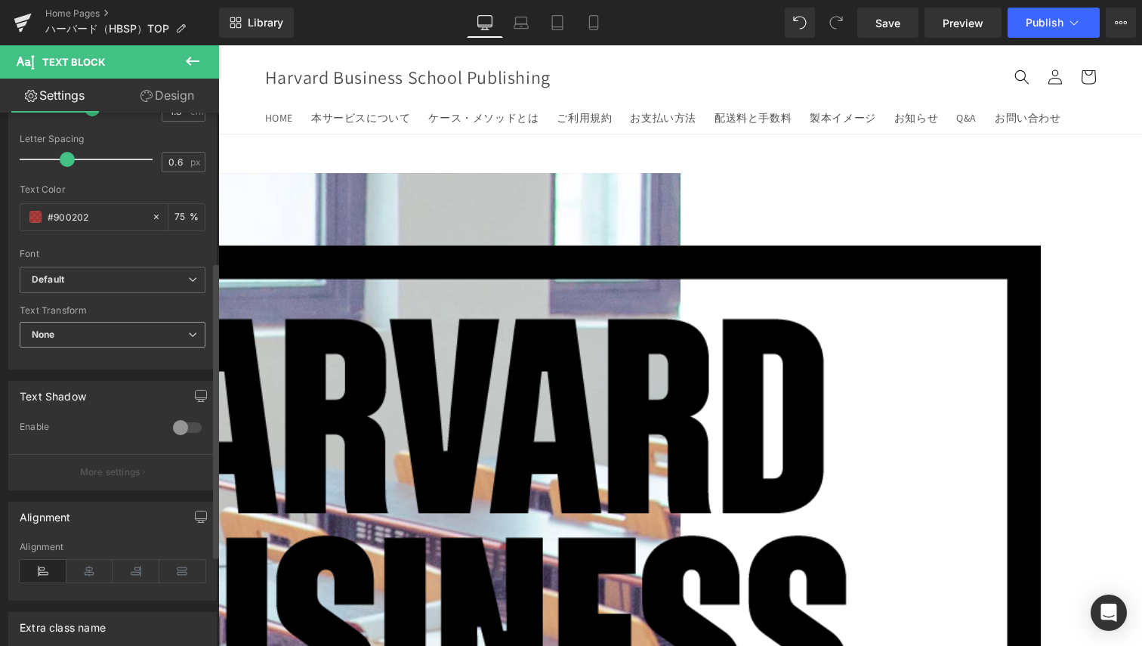
click at [170, 333] on span "None" at bounding box center [113, 335] width 186 height 26
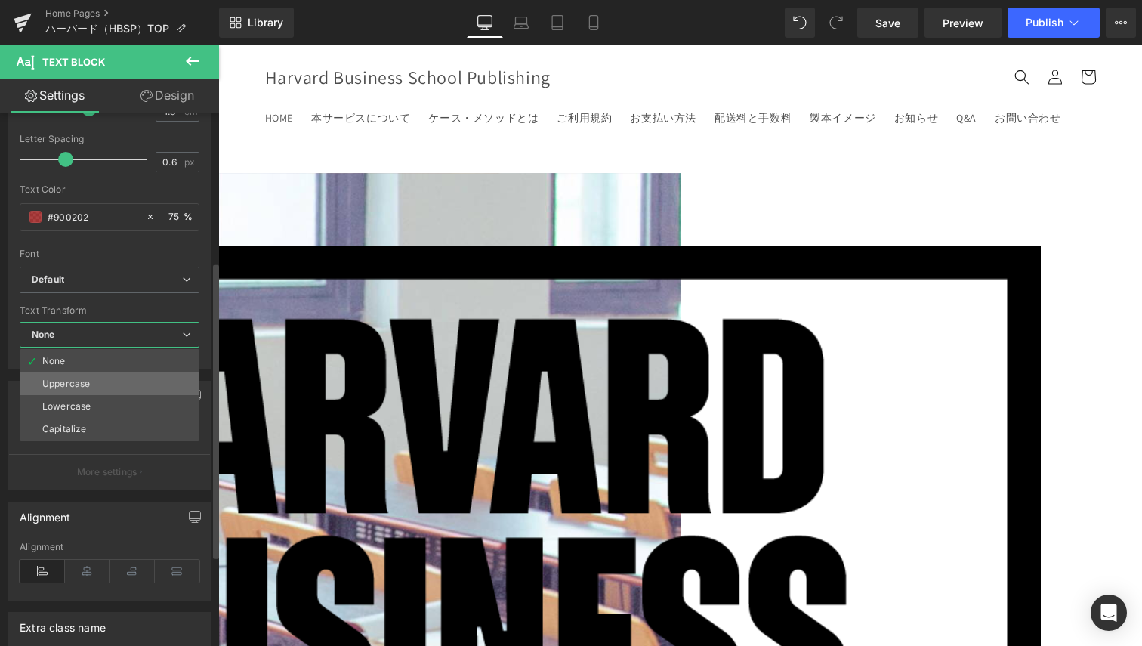
click at [141, 382] on li "Uppercase" at bounding box center [110, 383] width 180 height 23
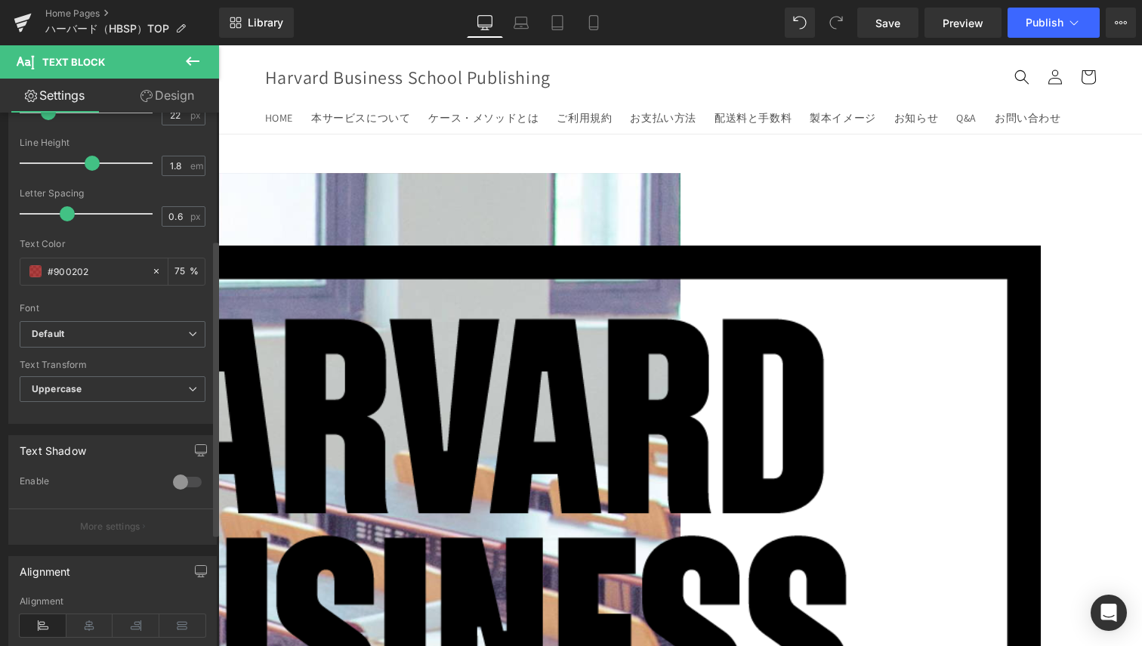
scroll to position [227, 0]
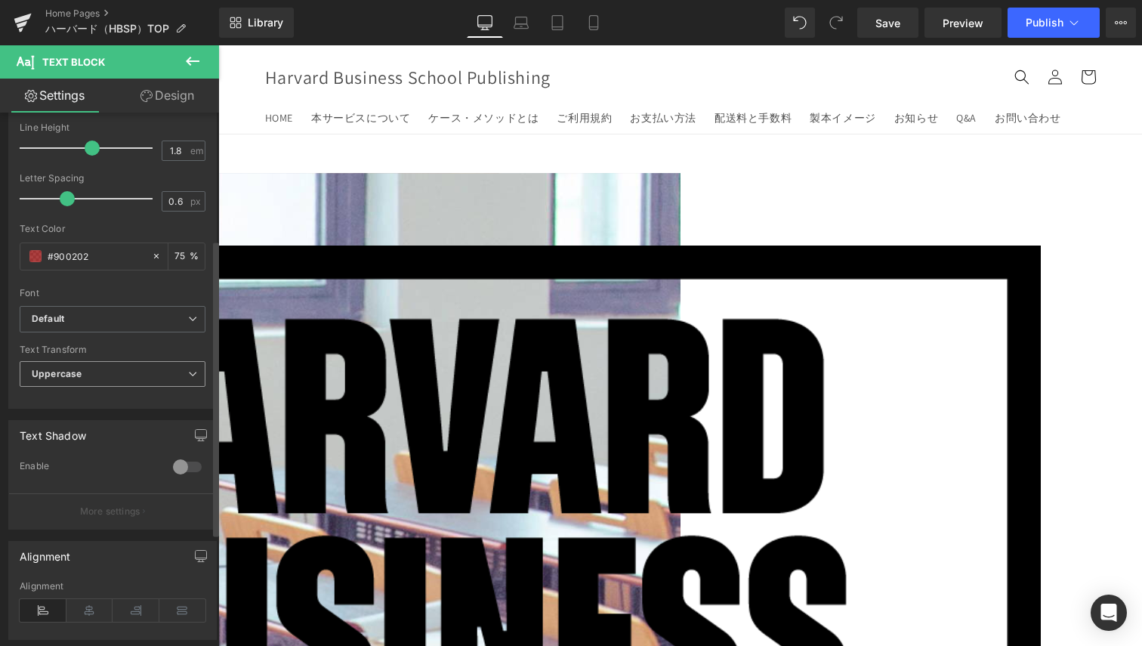
click at [134, 376] on span "Uppercase" at bounding box center [113, 374] width 186 height 26
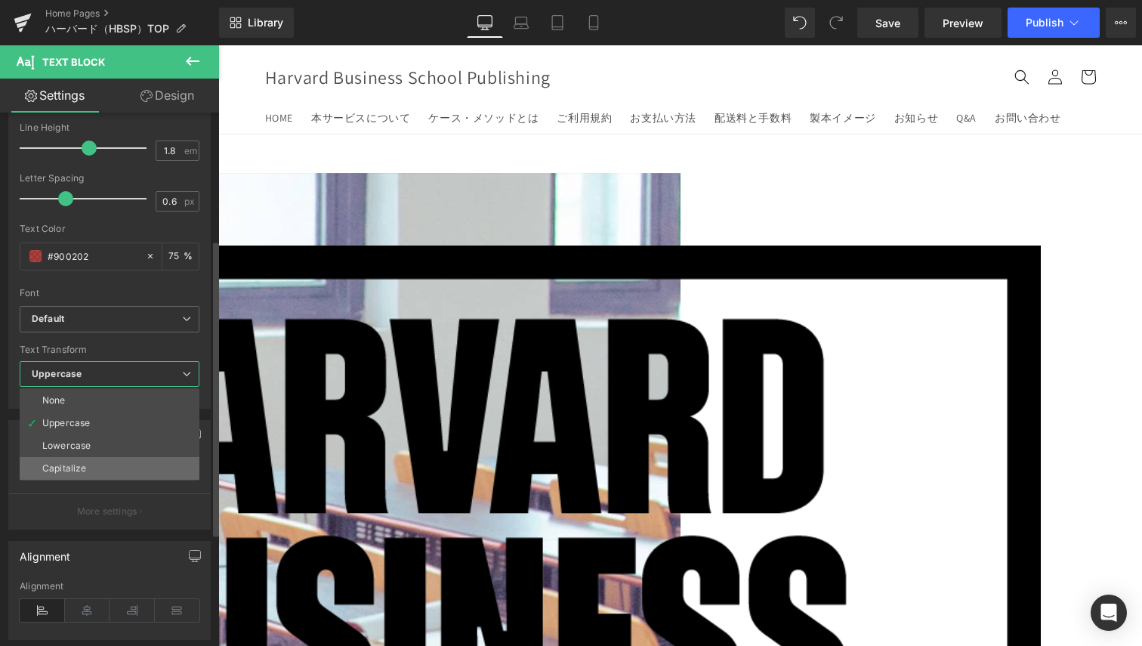
click at [89, 462] on li "Capitalize" at bounding box center [110, 468] width 180 height 23
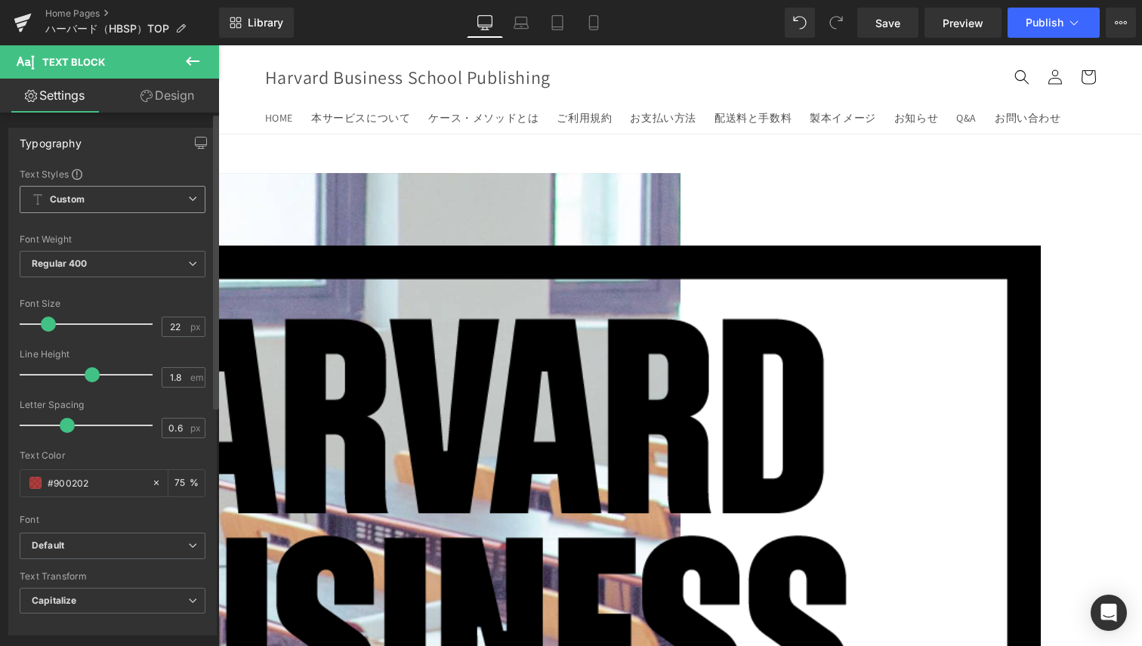
click at [178, 199] on span "Custom Setup Global Style" at bounding box center [113, 199] width 186 height 27
click at [178, 199] on span "Custom Setup Global Style" at bounding box center [110, 199] width 180 height 27
drag, startPoint x: 71, startPoint y: 427, endPoint x: 82, endPoint y: 426, distance: 10.6
click at [82, 426] on span at bounding box center [77, 425] width 15 height 15
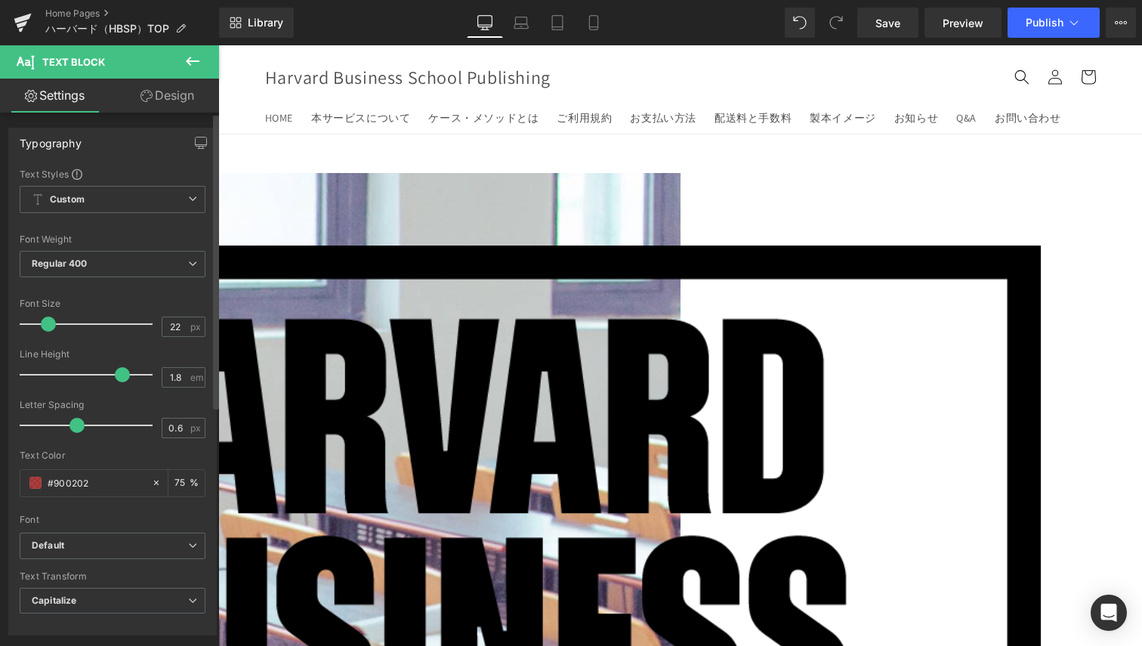
drag, startPoint x: 94, startPoint y: 371, endPoint x: 121, endPoint y: 374, distance: 26.6
click at [121, 374] on span at bounding box center [122, 374] width 15 height 15
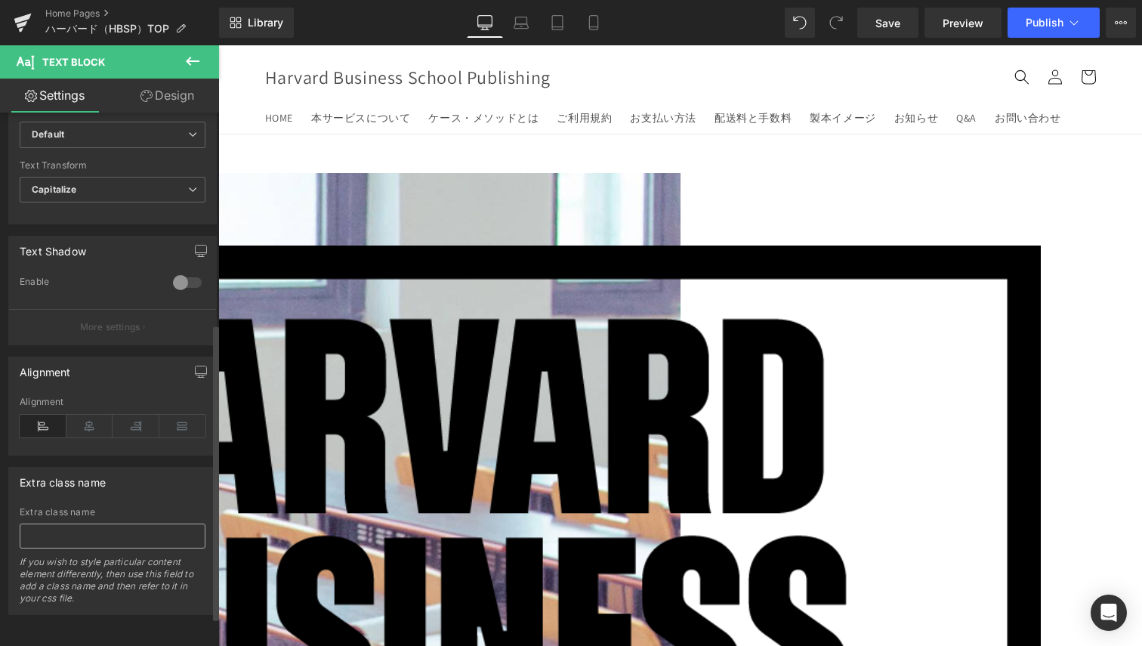
scroll to position [202, 0]
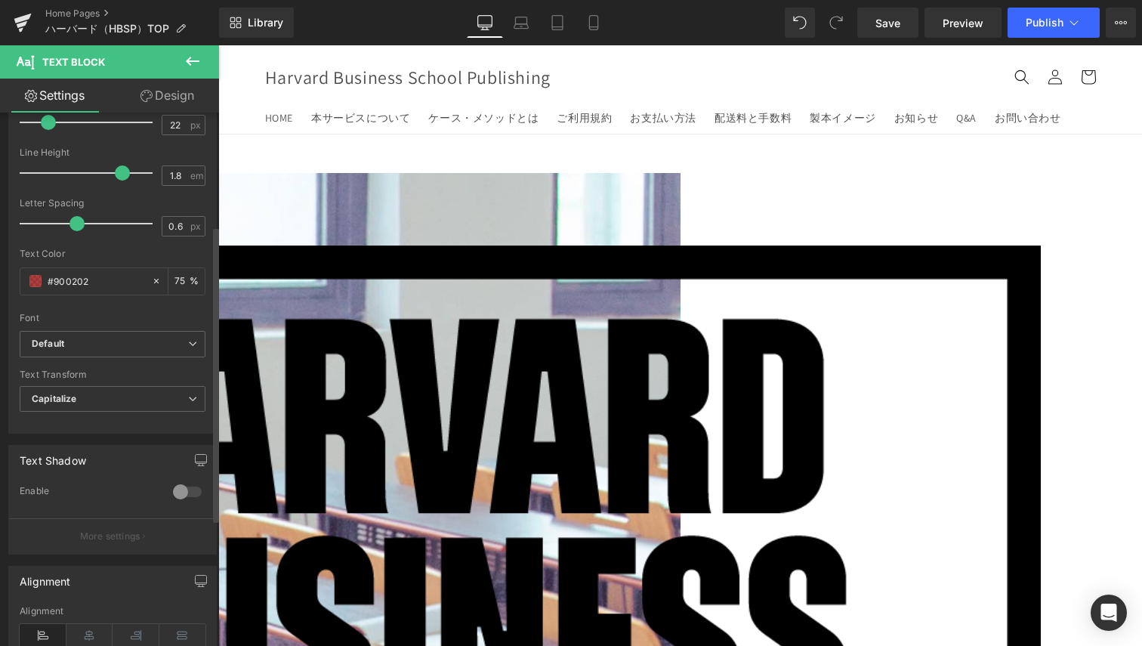
click at [186, 488] on div at bounding box center [187, 492] width 36 height 24
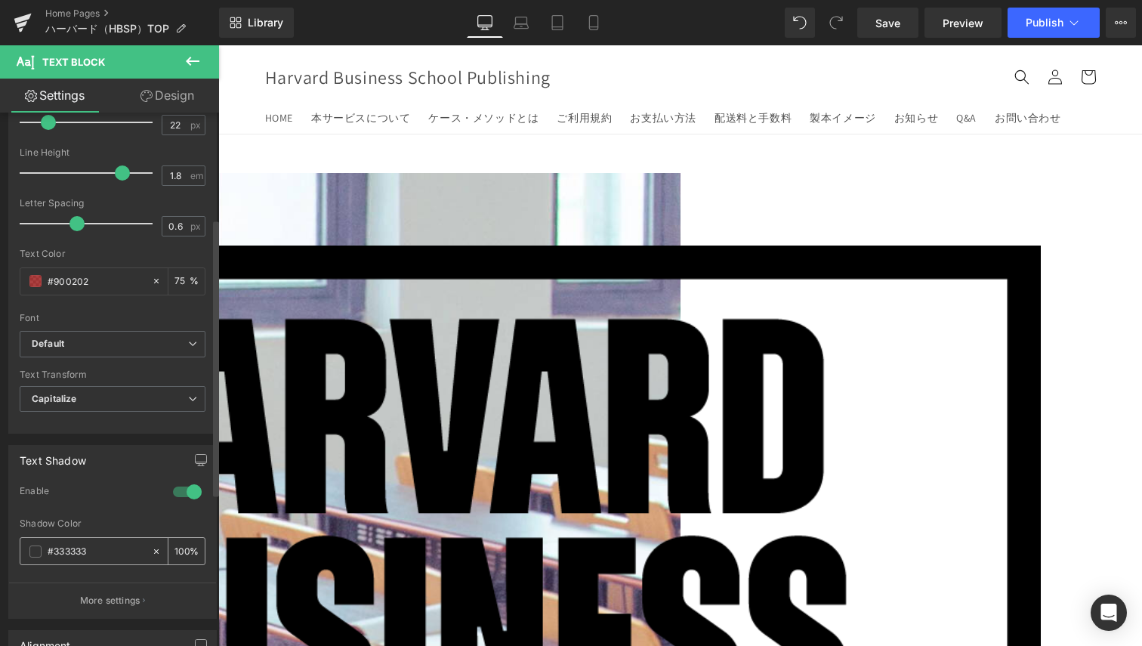
click at [156, 549] on div at bounding box center [159, 551] width 17 height 26
click at [34, 555] on span at bounding box center [35, 552] width 12 height 12
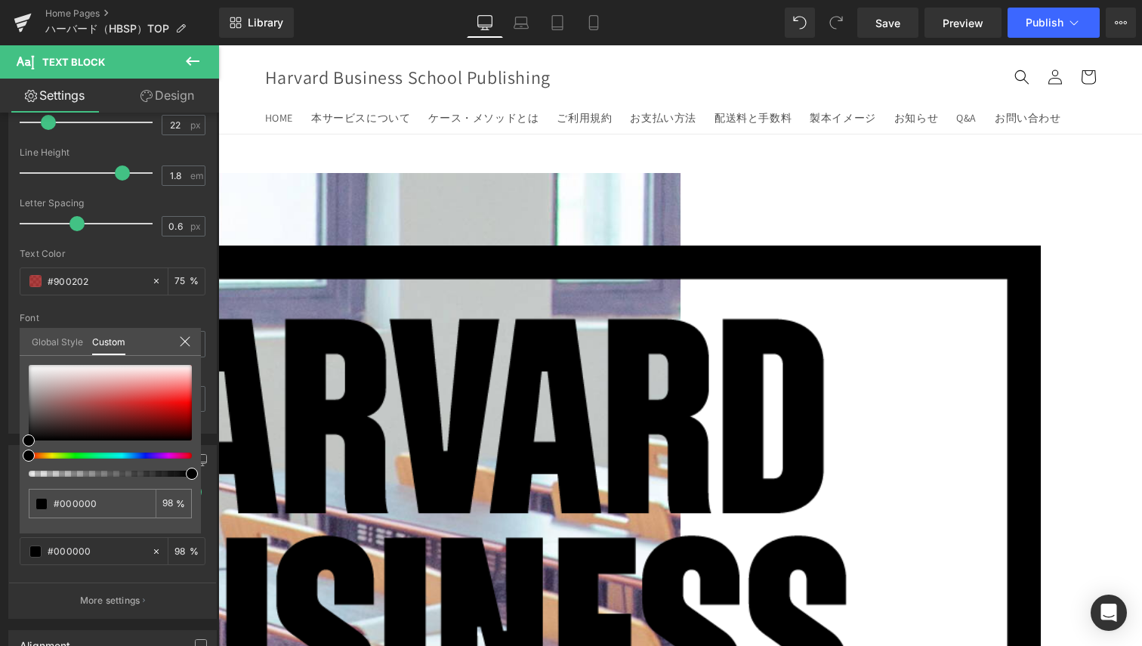
drag, startPoint x: 241, startPoint y: 520, endPoint x: 226, endPoint y: 480, distance: 42.8
drag, startPoint x: 31, startPoint y: 431, endPoint x: 36, endPoint y: 355, distance: 76.5
click at [36, 355] on div "Global Style Custom Setup Global Style none 0 %" at bounding box center [110, 351] width 181 height 46
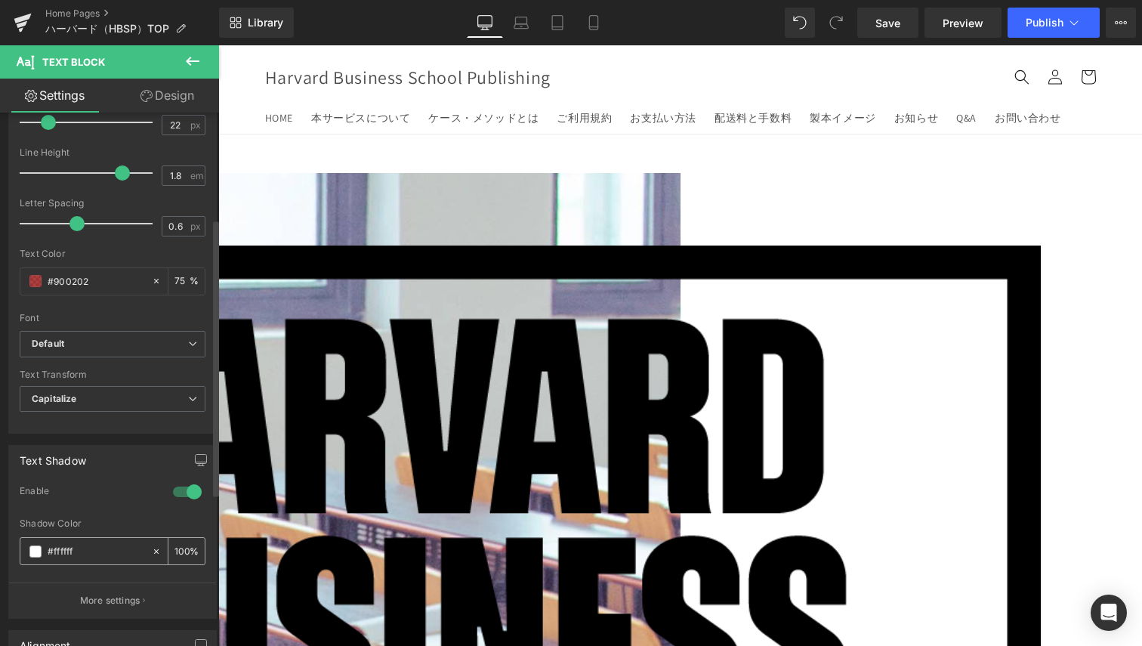
click at [175, 553] on input "100" at bounding box center [182, 551] width 15 height 17
click at [180, 551] on input "100" at bounding box center [182, 551] width 15 height 17
type input "80"
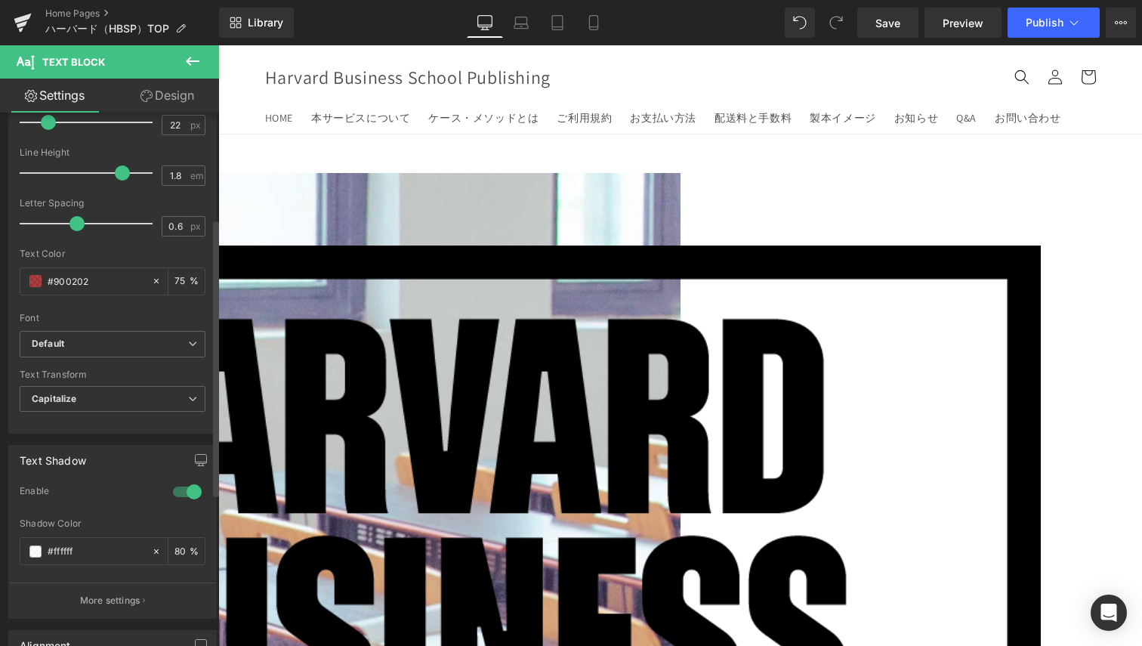
click at [209, 570] on div "0 Enable #333333 Shadow Color #333333 80 % More settings" at bounding box center [112, 551] width 207 height 133
click at [218, 45] on link at bounding box center [218, 45] width 0 height 0
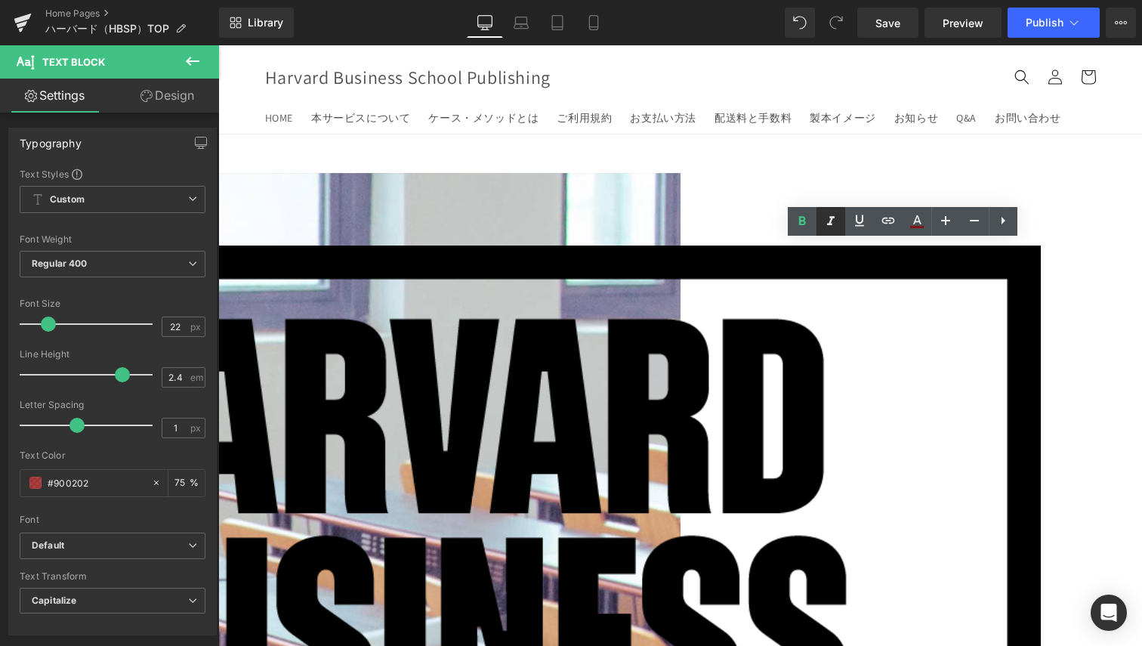
click at [0, 0] on link at bounding box center [0, 0] width 0 height 0
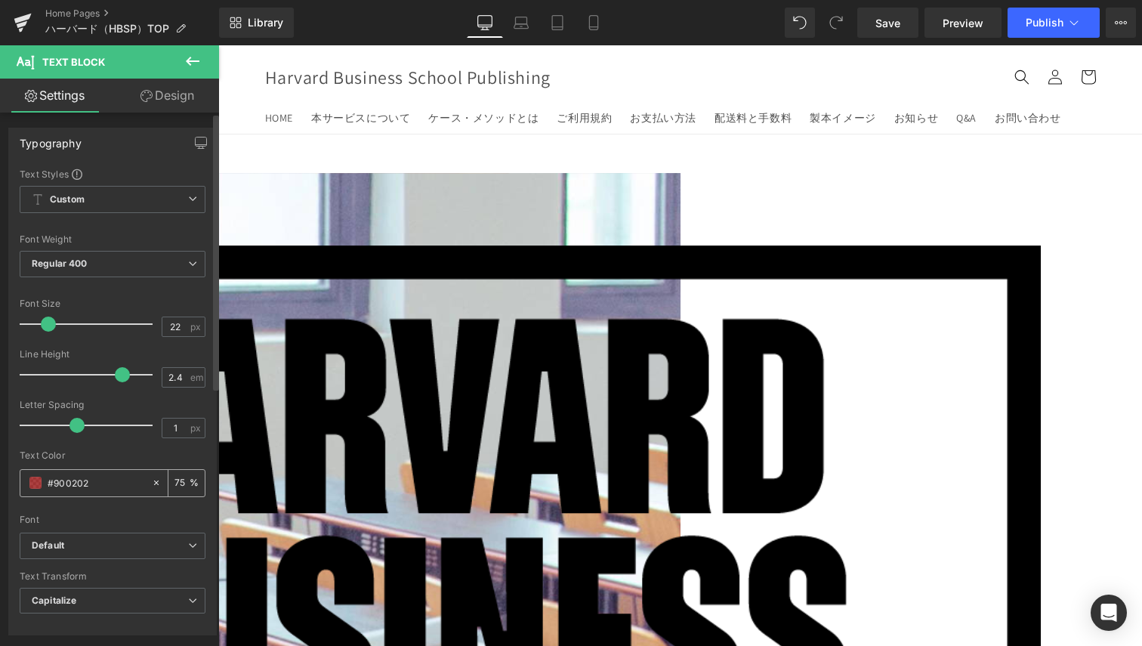
click at [93, 487] on input "#900202" at bounding box center [96, 483] width 97 height 17
click at [153, 485] on icon at bounding box center [156, 483] width 11 height 11
click at [46, 484] on div "#900202" at bounding box center [85, 483] width 131 height 26
click at [32, 487] on span at bounding box center [35, 483] width 12 height 12
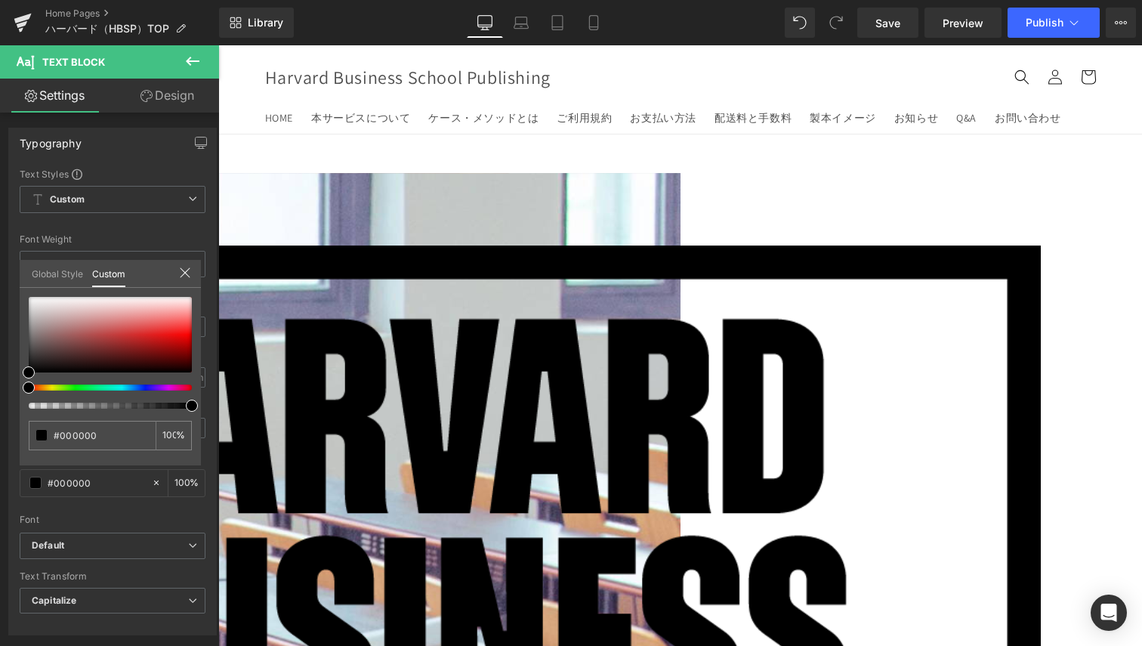
drag, startPoint x: 243, startPoint y: 447, endPoint x: 240, endPoint y: 427, distance: 20.7
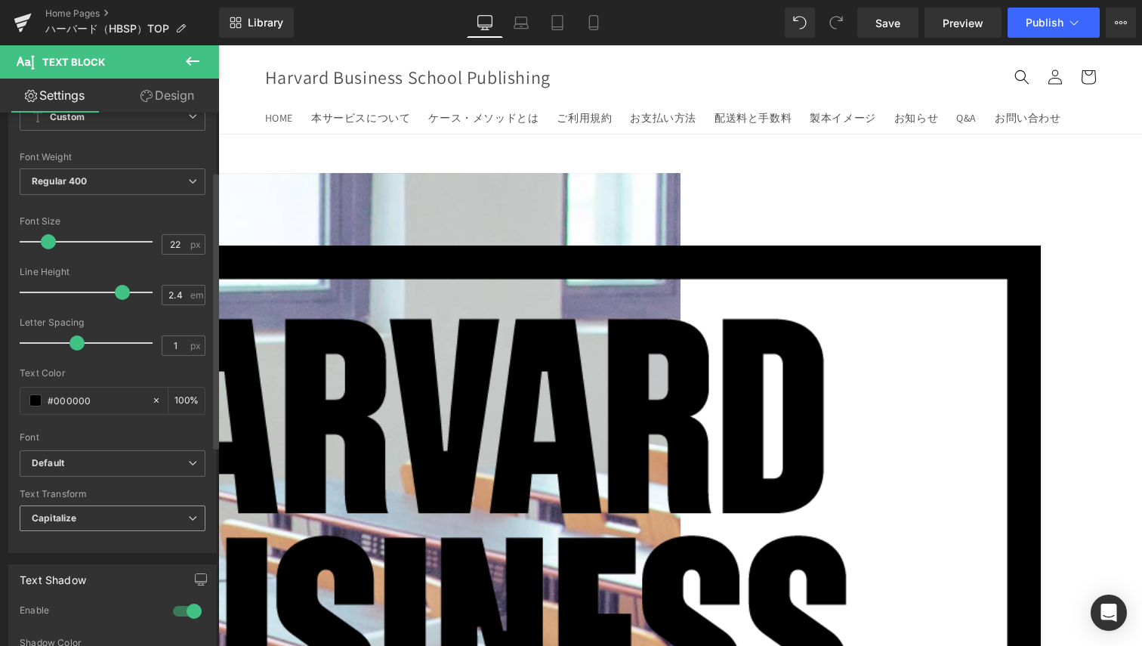
scroll to position [113, 0]
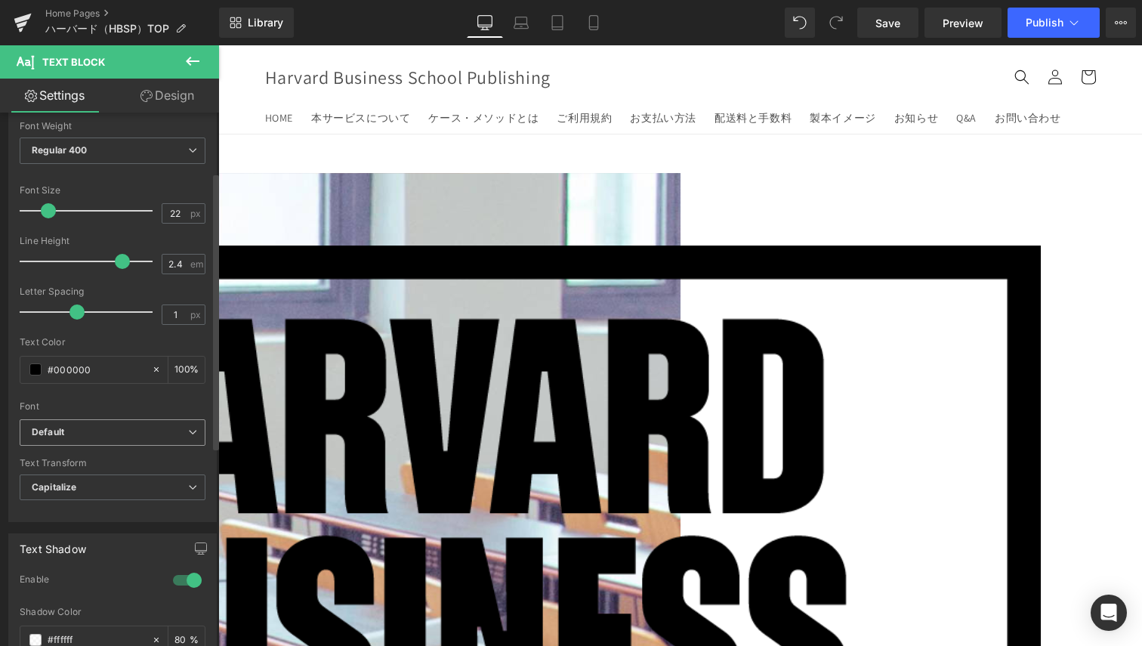
click at [128, 428] on b "Default" at bounding box center [110, 432] width 156 height 13
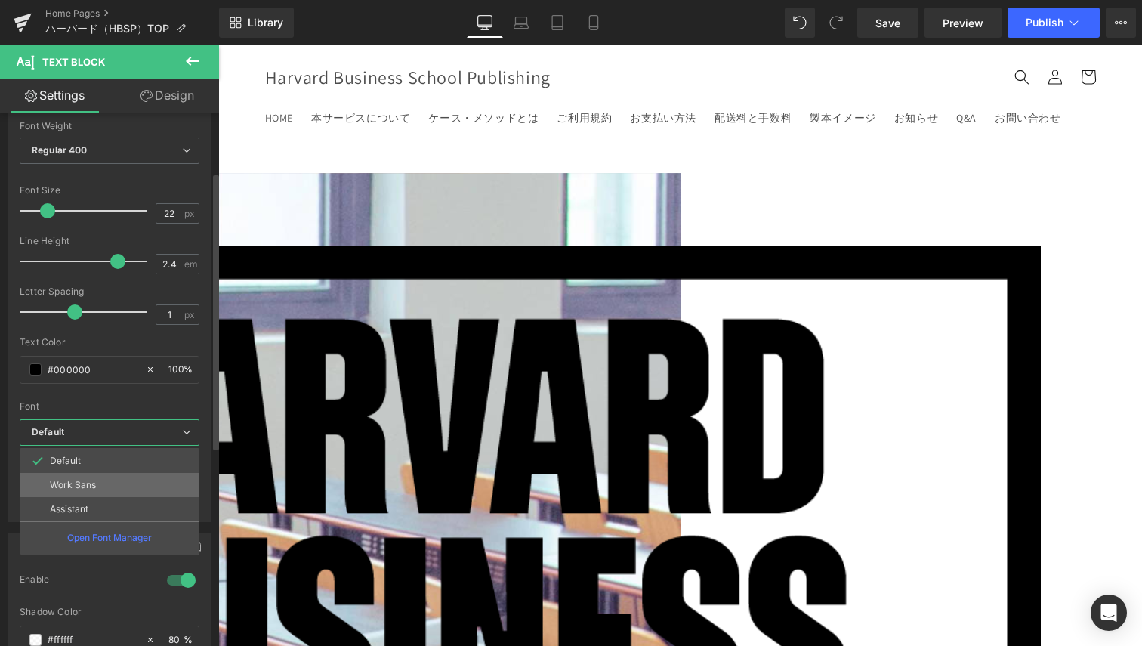
click at [118, 475] on li "Work Sans" at bounding box center [110, 485] width 180 height 24
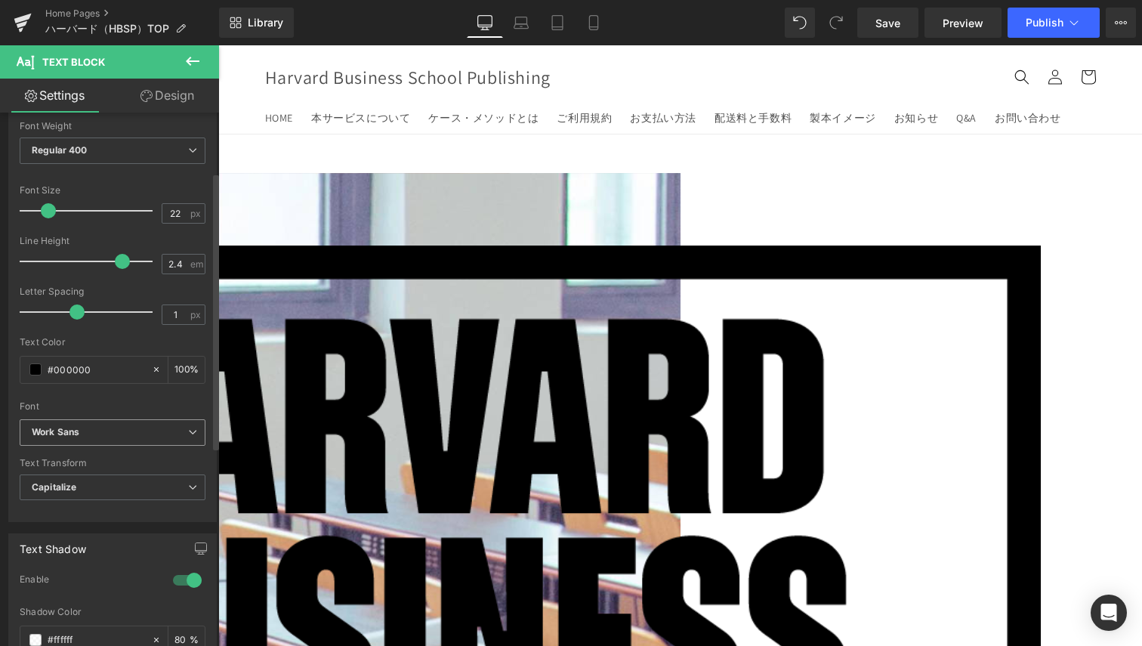
click at [122, 444] on span "Work Sans" at bounding box center [113, 432] width 186 height 26
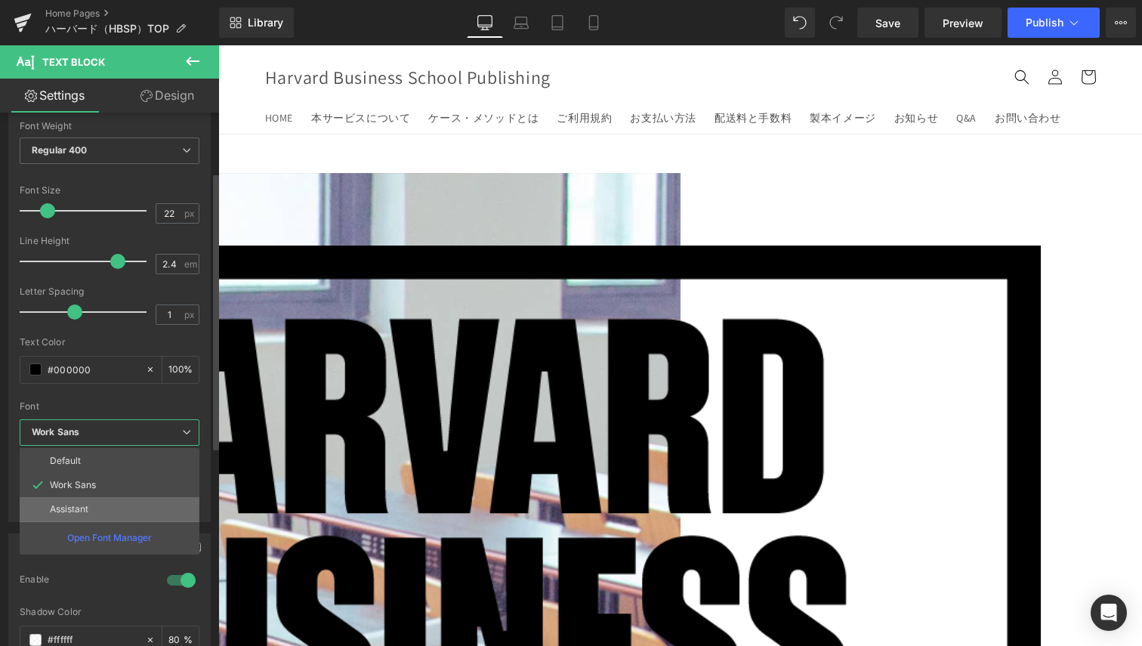
click at [94, 501] on li "Assistant" at bounding box center [110, 509] width 180 height 24
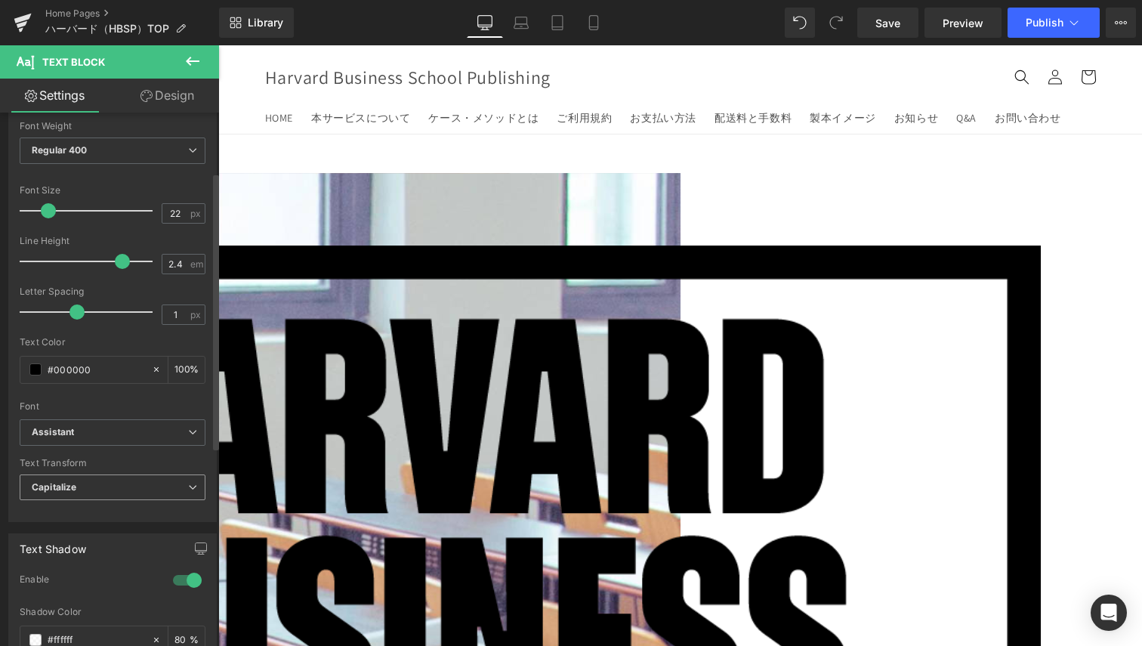
click at [88, 477] on span "Capitalize" at bounding box center [113, 488] width 186 height 26
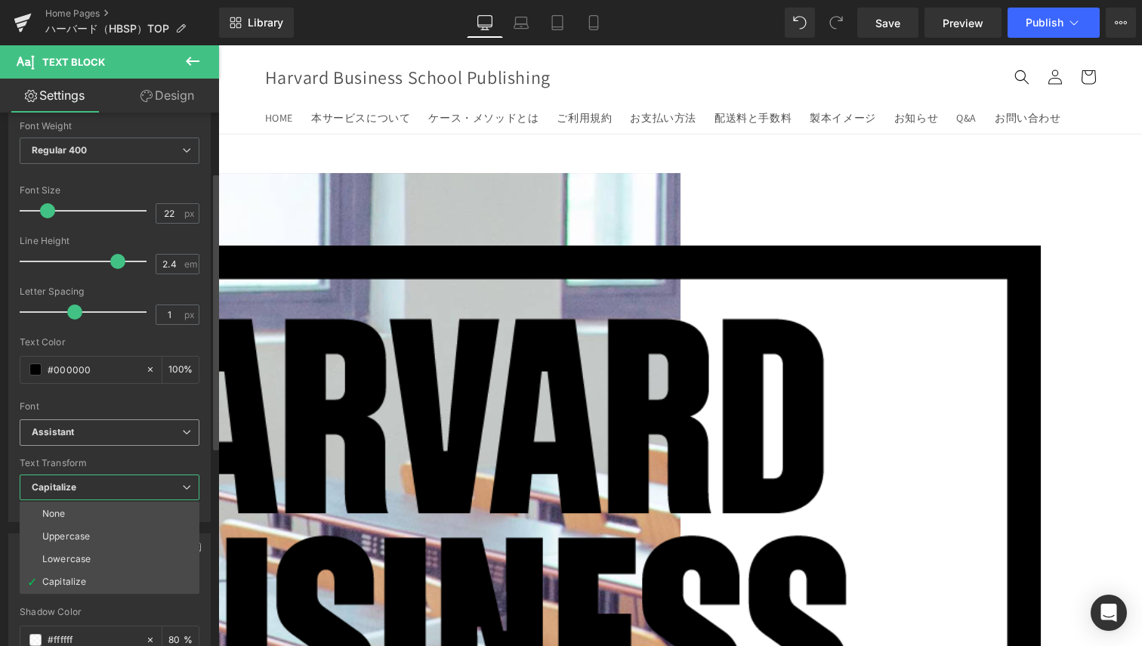
click at [129, 422] on span "Assistant" at bounding box center [110, 432] width 180 height 26
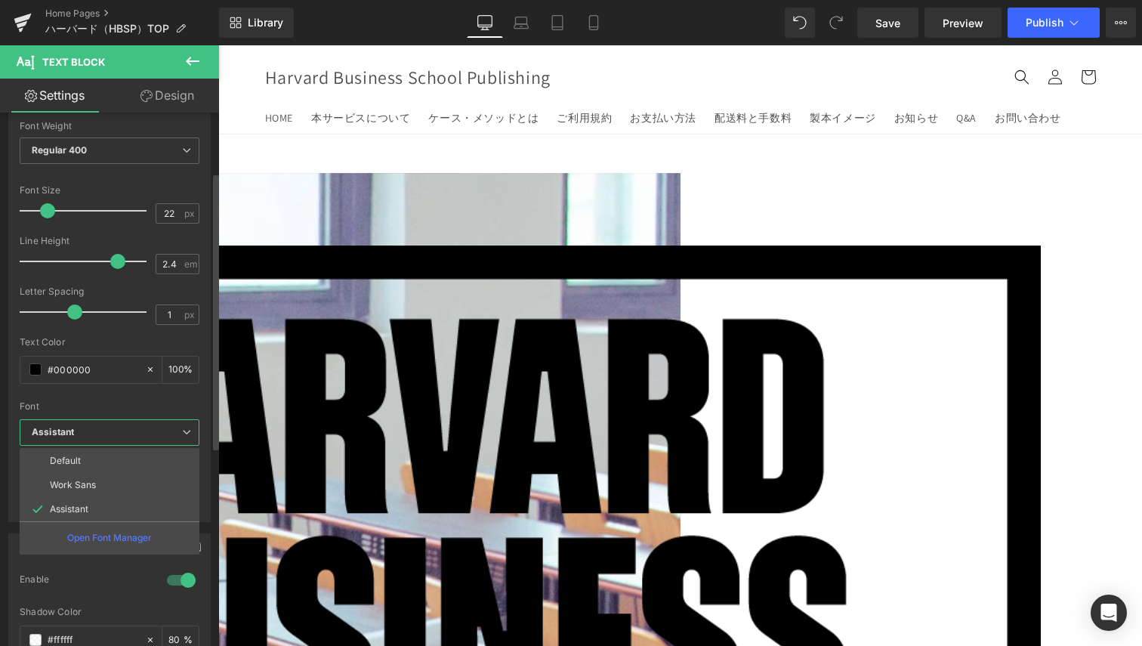
click at [100, 463] on li "Default" at bounding box center [110, 461] width 180 height 24
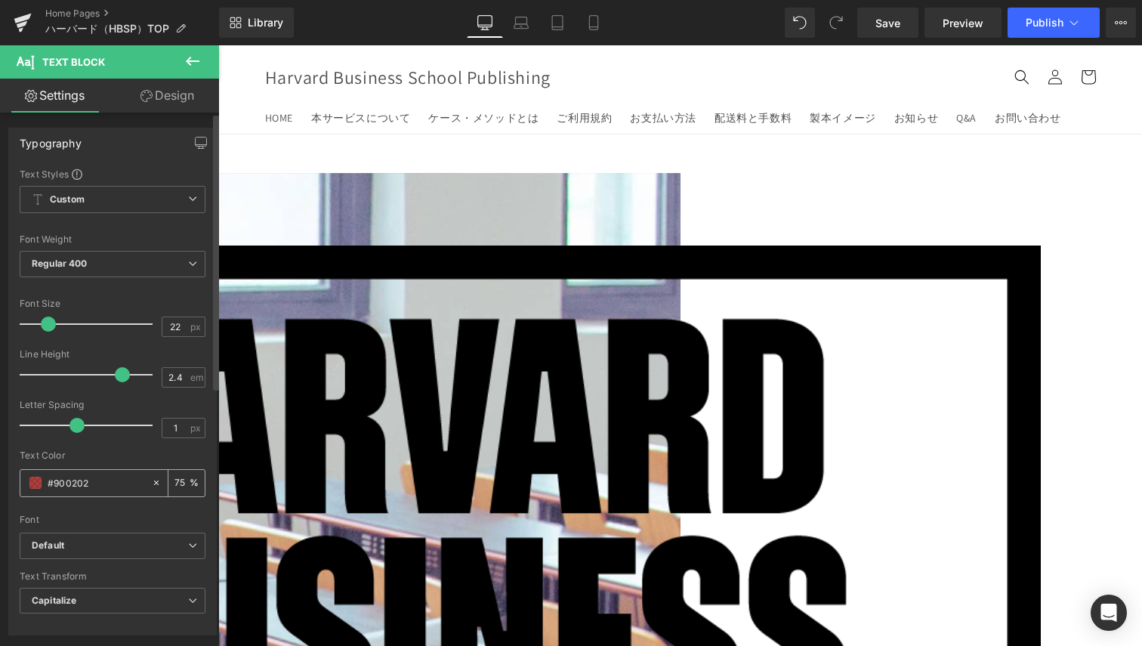
click at [179, 484] on input "75" at bounding box center [182, 483] width 15 height 17
click at [172, 492] on div "75 %" at bounding box center [186, 483] width 36 height 26
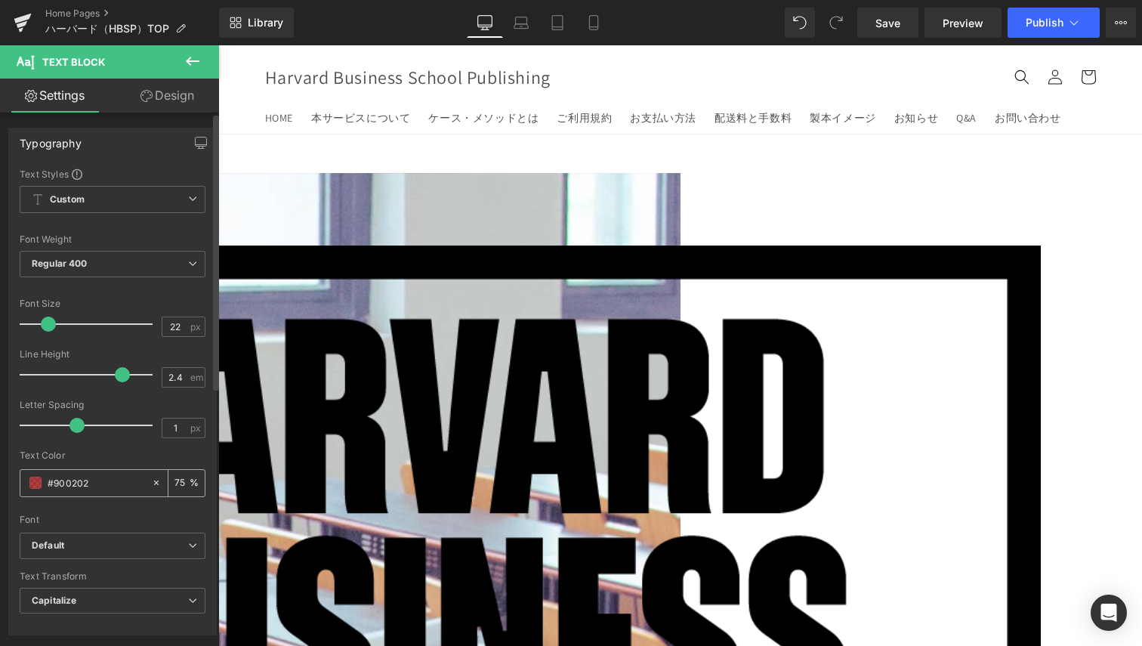
click at [172, 492] on div "75 %" at bounding box center [186, 483] width 36 height 26
type input "100"
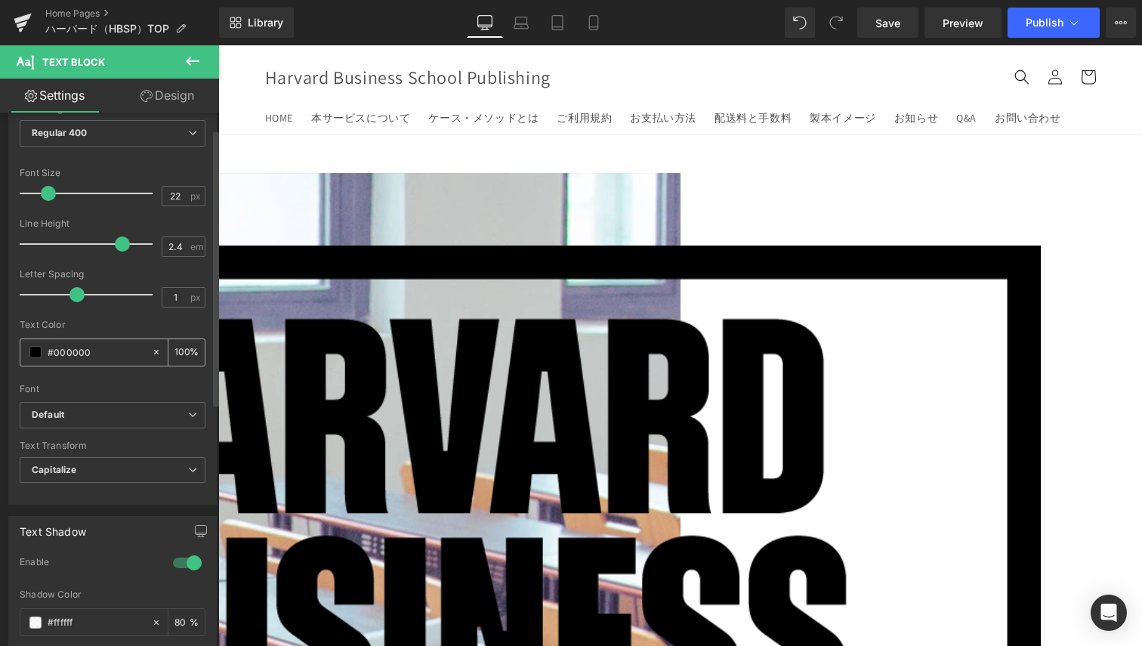
scroll to position [0, 0]
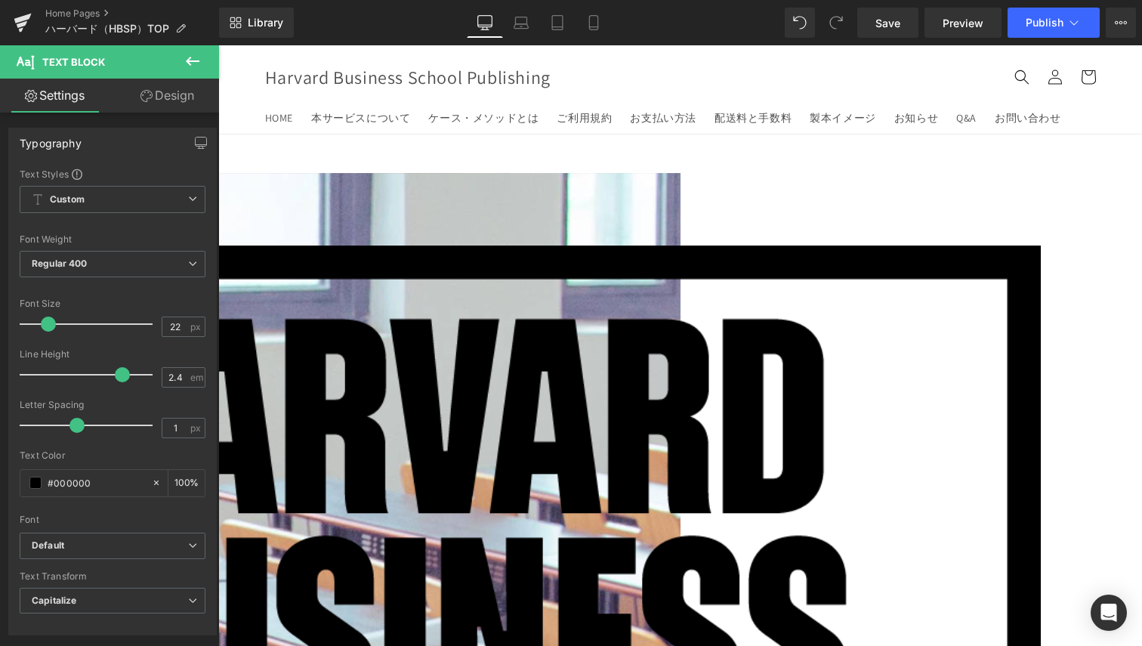
click at [180, 105] on link "Design" at bounding box center [168, 96] width 110 height 34
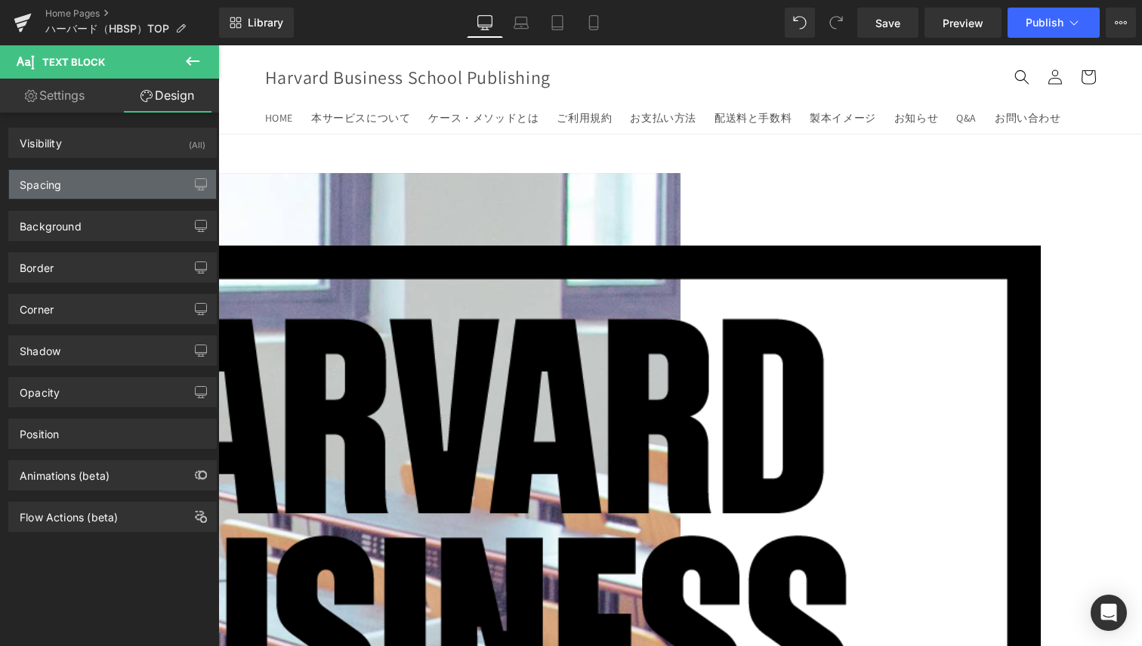
click at [78, 182] on div "Spacing" at bounding box center [112, 184] width 207 height 29
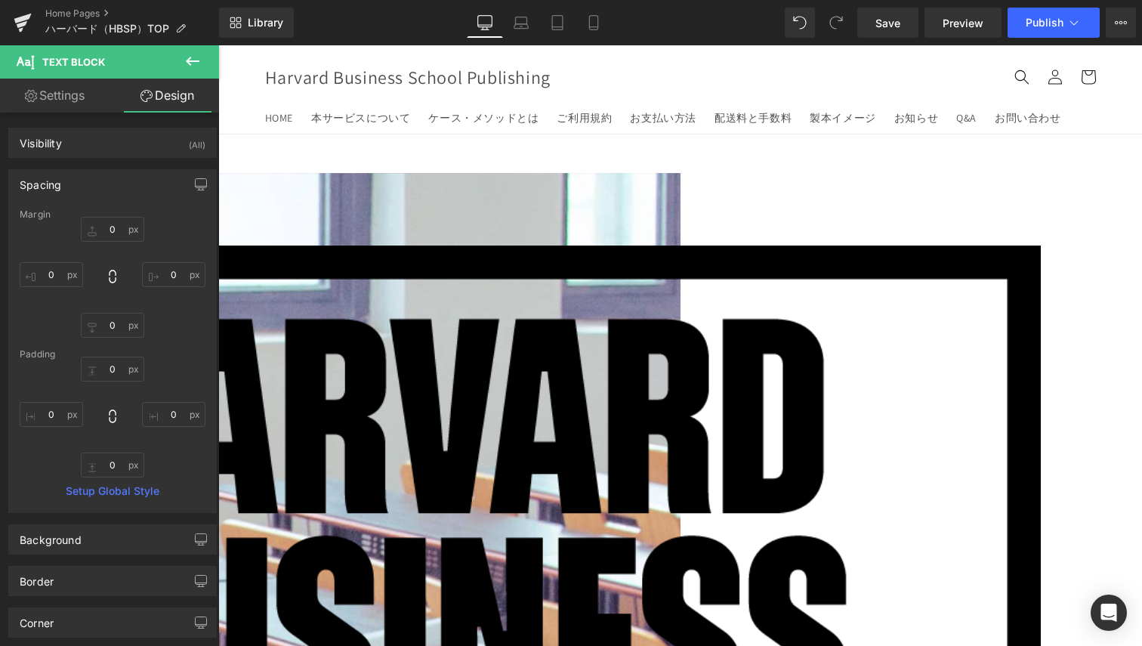
click at [77, 95] on link "Settings" at bounding box center [55, 96] width 110 height 34
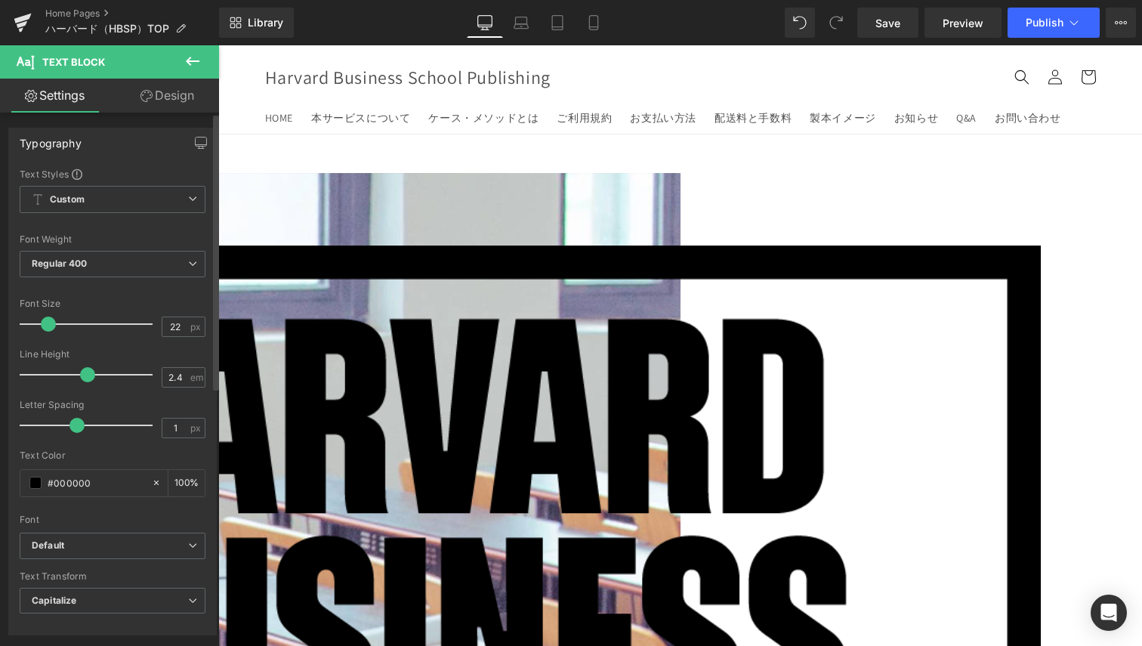
drag, startPoint x: 113, startPoint y: 372, endPoint x: 78, endPoint y: 368, distance: 35.8
click at [78, 368] on div at bounding box center [89, 375] width 125 height 30
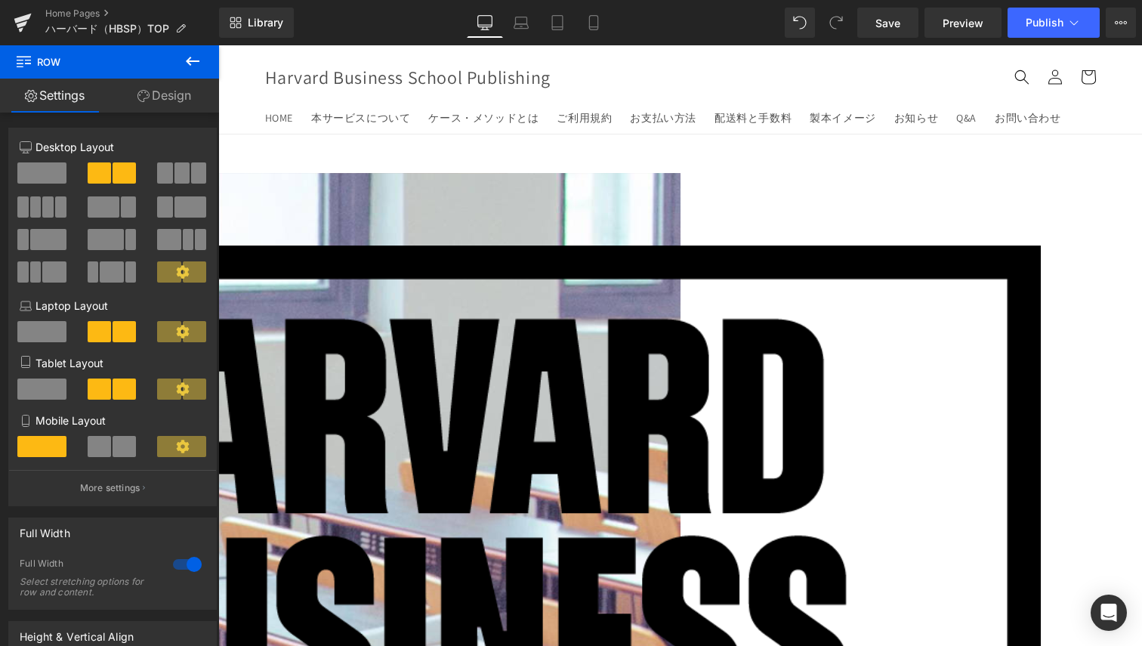
click at [139, 91] on icon at bounding box center [144, 96] width 12 height 12
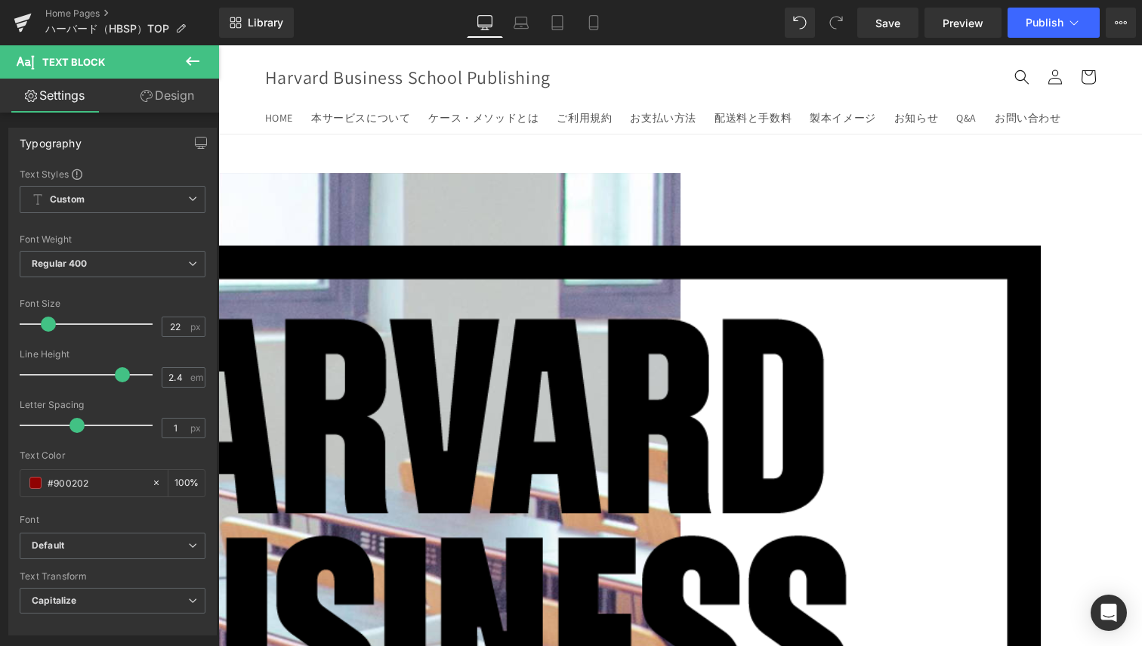
click at [169, 102] on link "Design" at bounding box center [168, 96] width 110 height 34
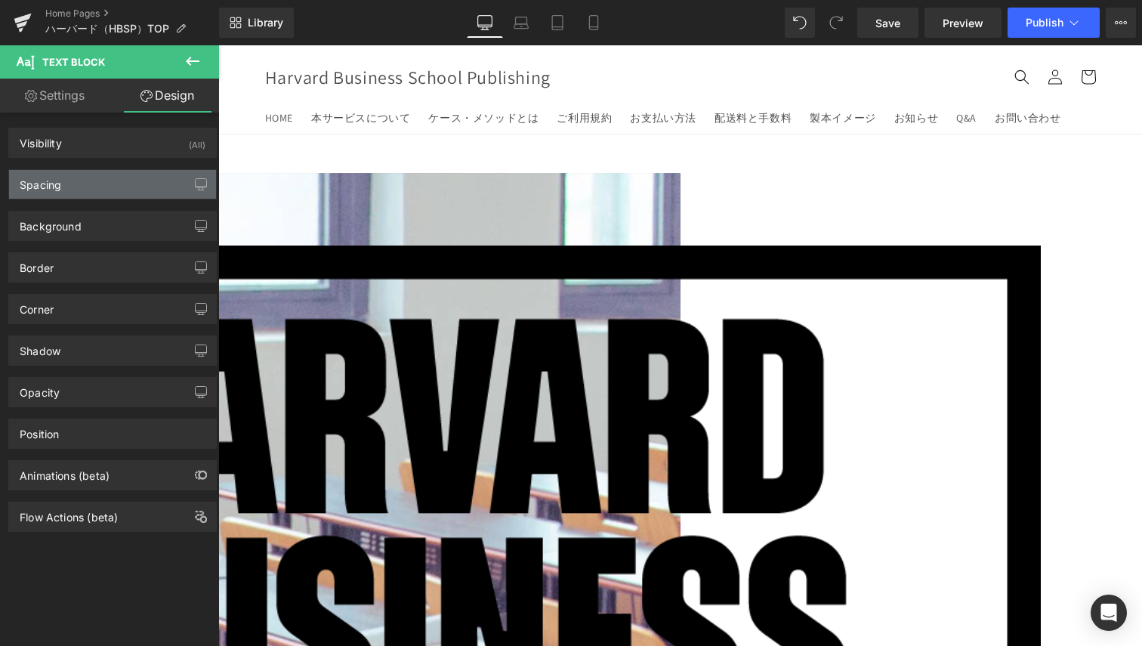
click at [76, 186] on div "Spacing" at bounding box center [112, 184] width 207 height 29
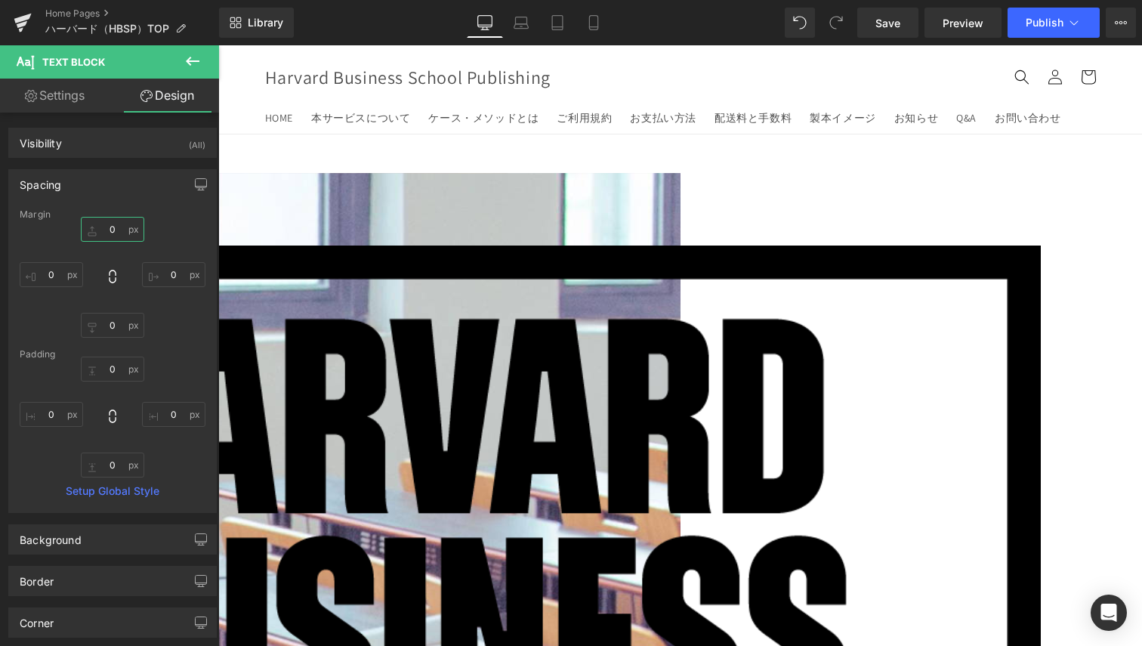
click at [116, 232] on input "0" at bounding box center [112, 229] width 63 height 25
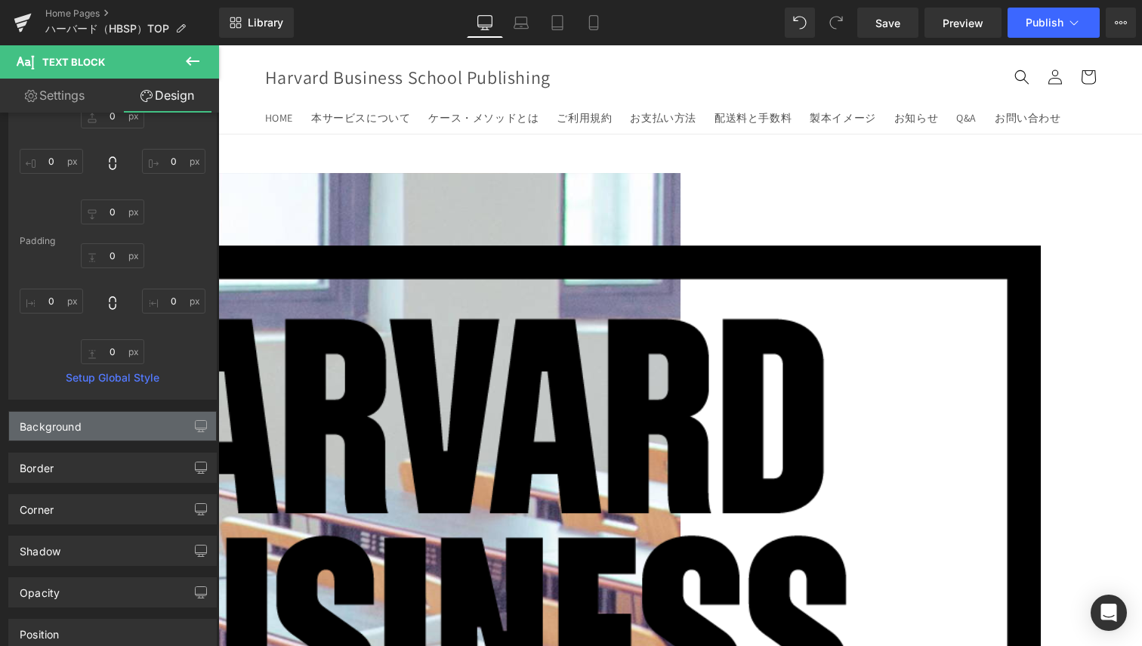
click at [128, 416] on div "Background" at bounding box center [112, 426] width 207 height 29
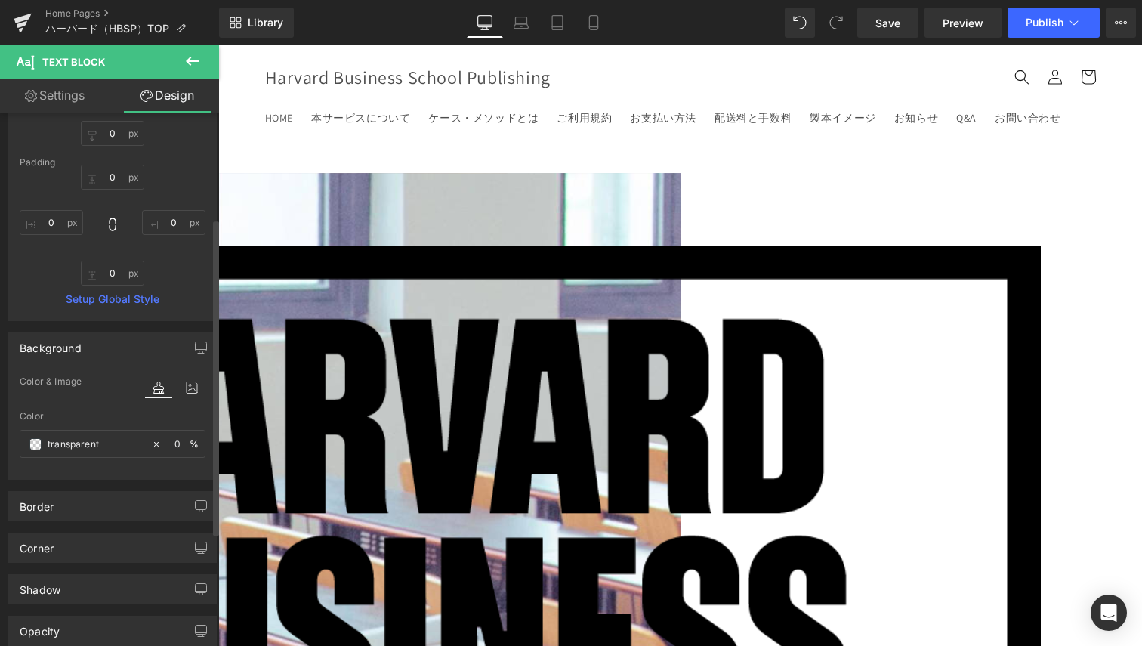
scroll to position [227, 0]
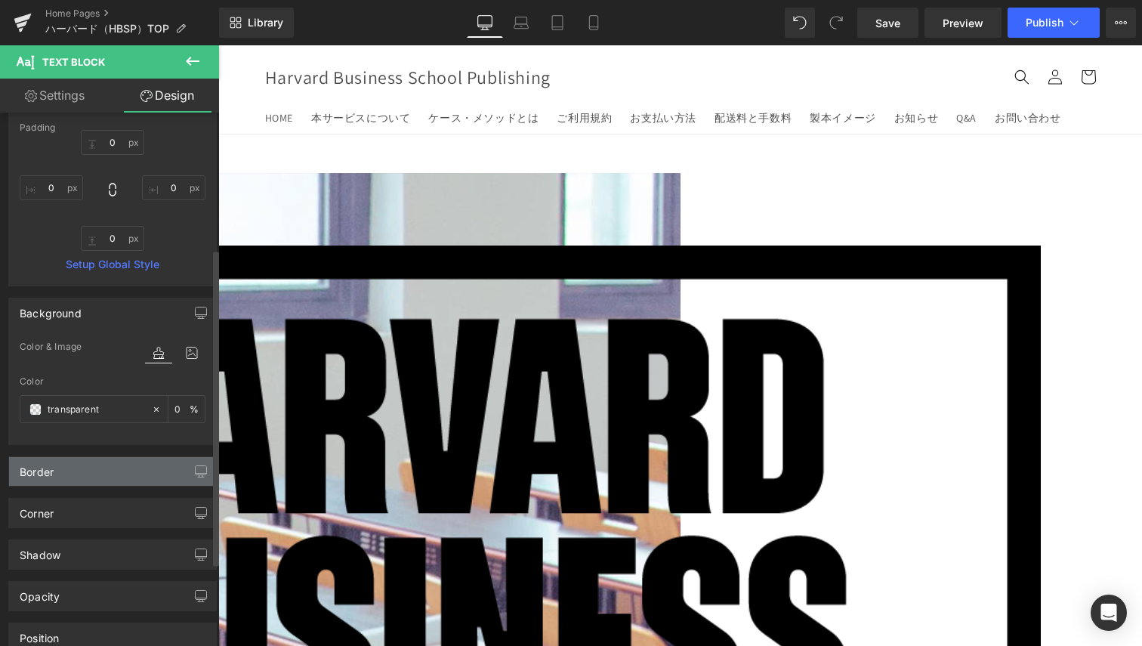
click at [107, 470] on div "Border" at bounding box center [112, 471] width 207 height 29
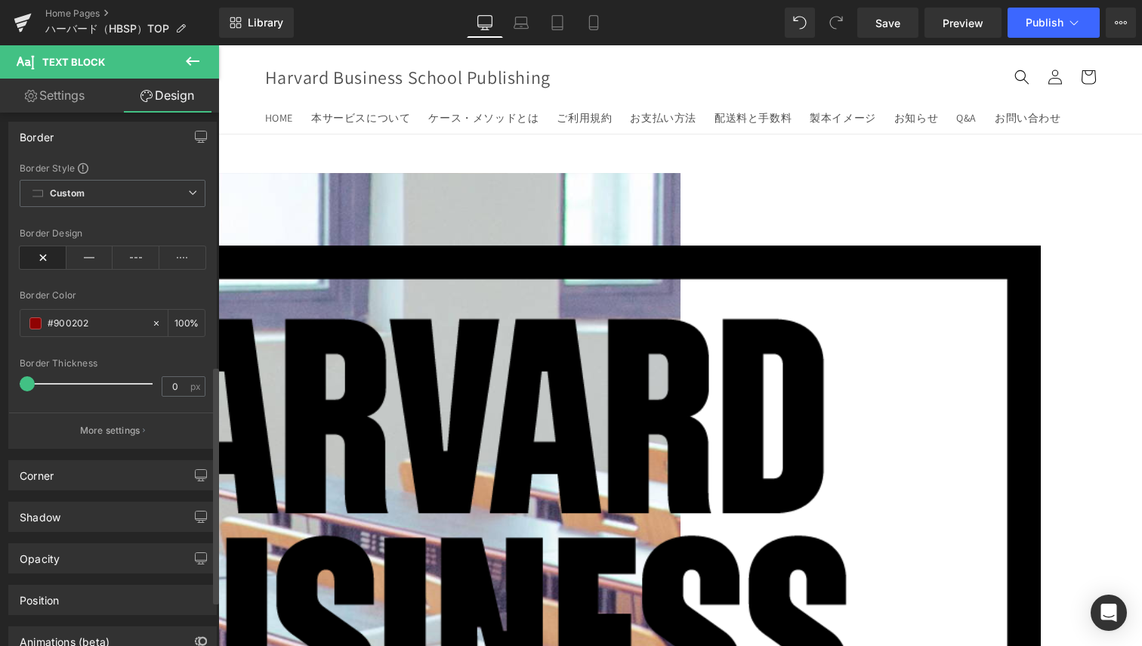
scroll to position [662, 0]
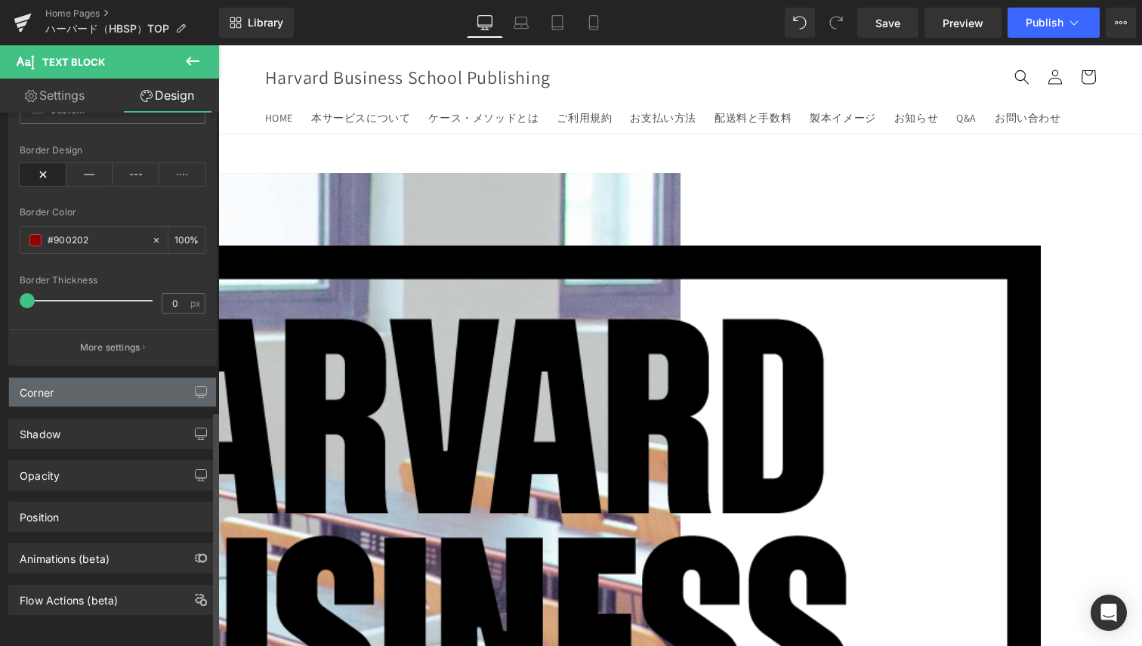
click at [131, 378] on div "Corner" at bounding box center [112, 392] width 207 height 29
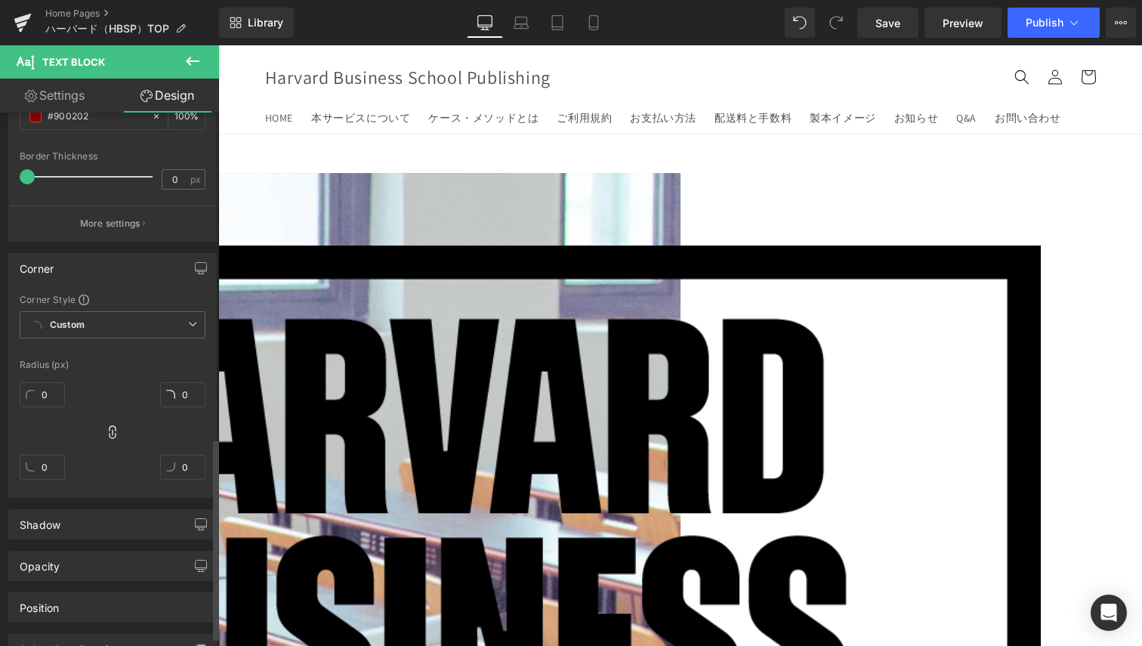
scroll to position [876, 0]
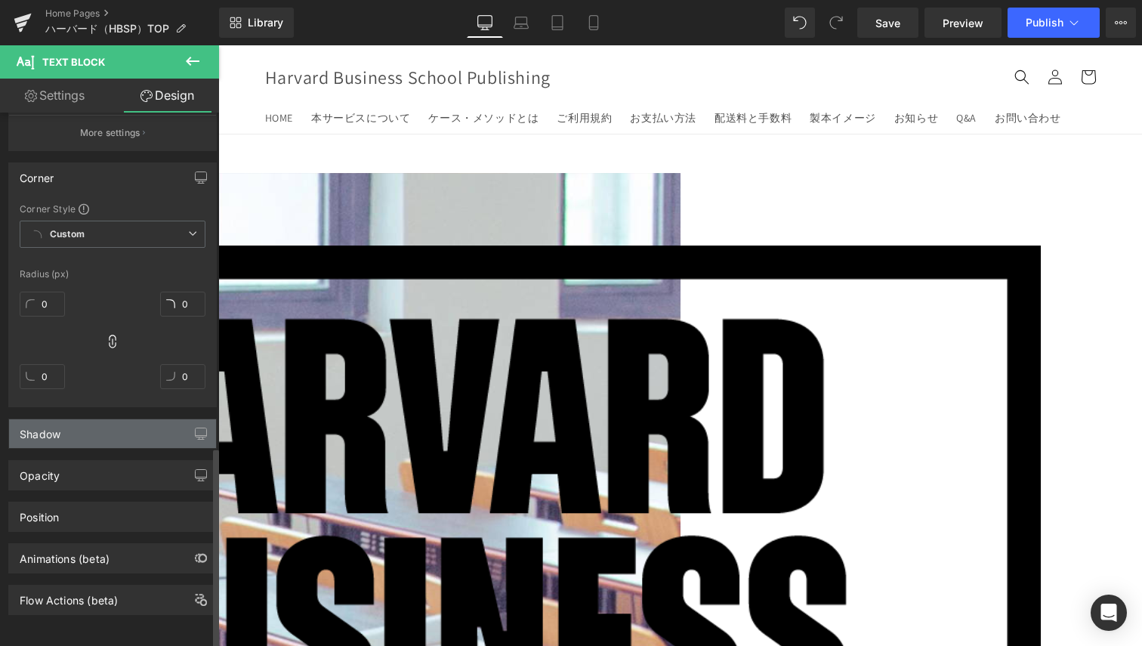
click at [132, 419] on div "Shadow" at bounding box center [112, 433] width 207 height 29
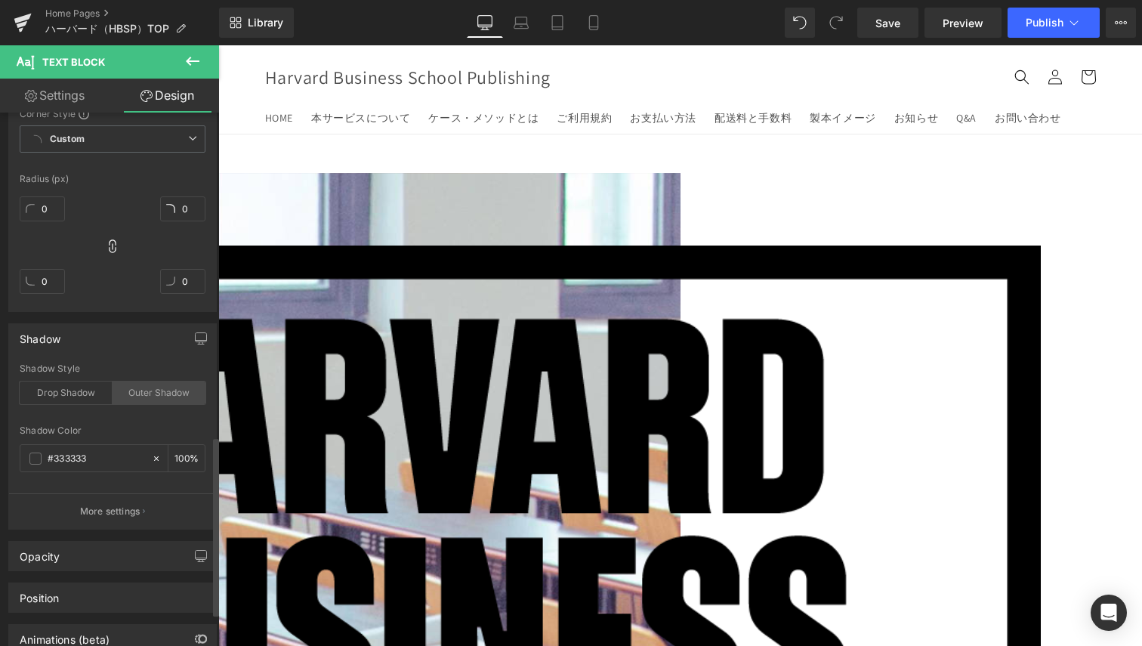
scroll to position [990, 0]
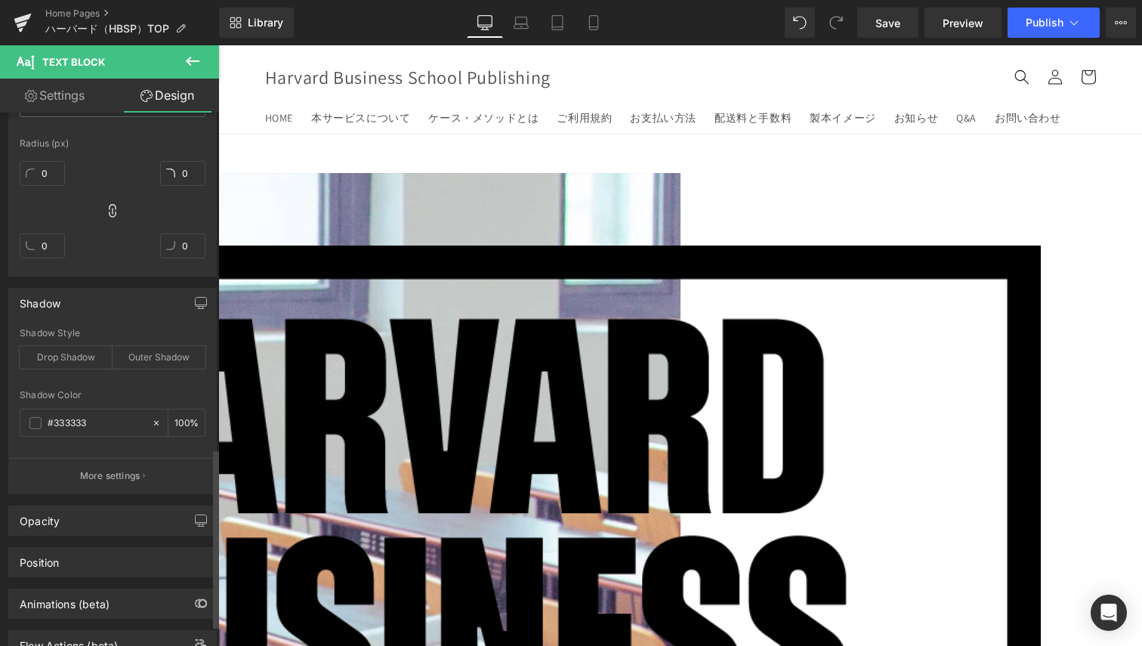
click at [117, 536] on div "Position Advanced option : Please proceed if you have coding knowledge. Relativ…" at bounding box center [113, 557] width 226 height 42
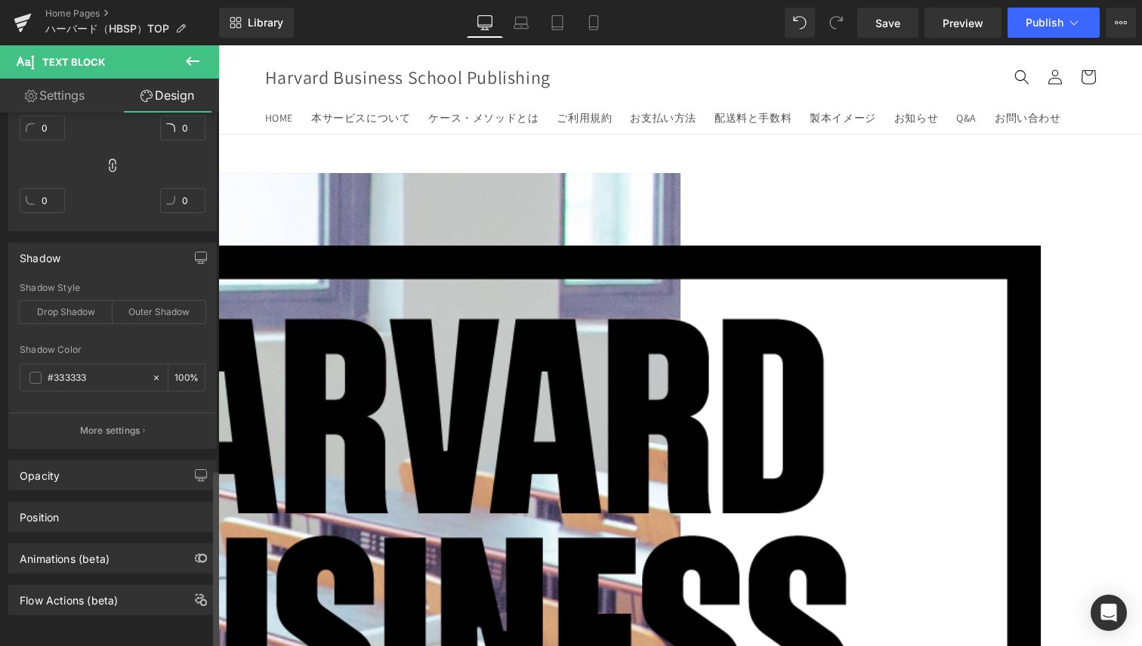
click at [137, 490] on div "Position Advanced option : Please proceed if you have coding knowledge. Relativ…" at bounding box center [113, 511] width 226 height 42
click at [138, 471] on div "Opacity" at bounding box center [112, 475] width 207 height 29
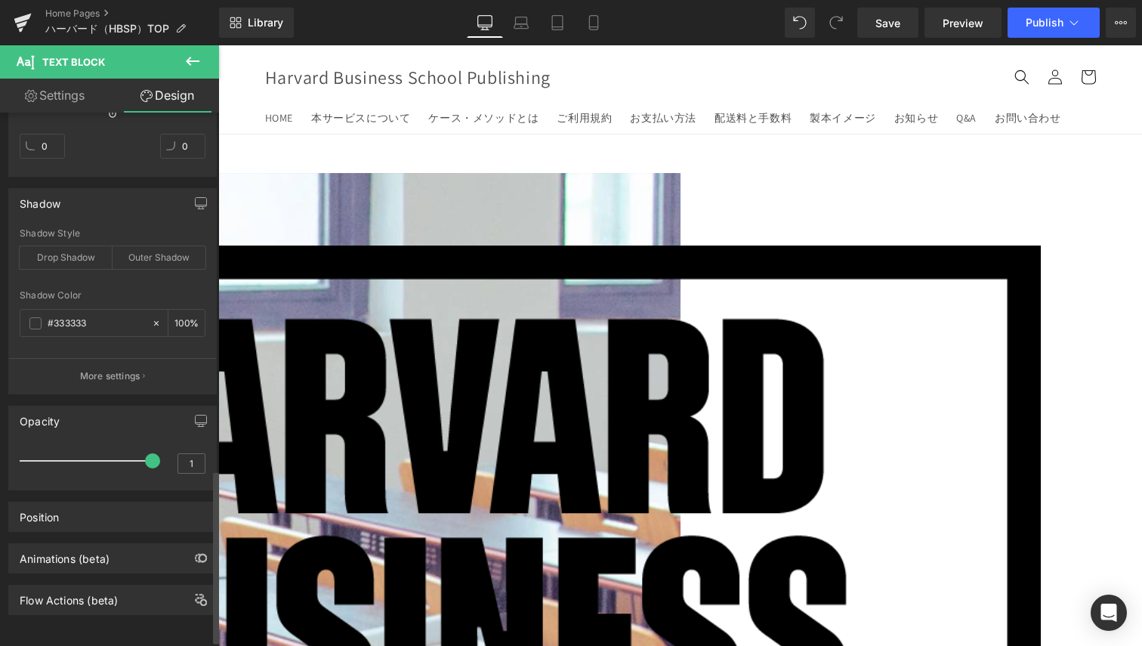
scroll to position [1107, 0]
click at [89, 502] on div "Position" at bounding box center [112, 516] width 207 height 29
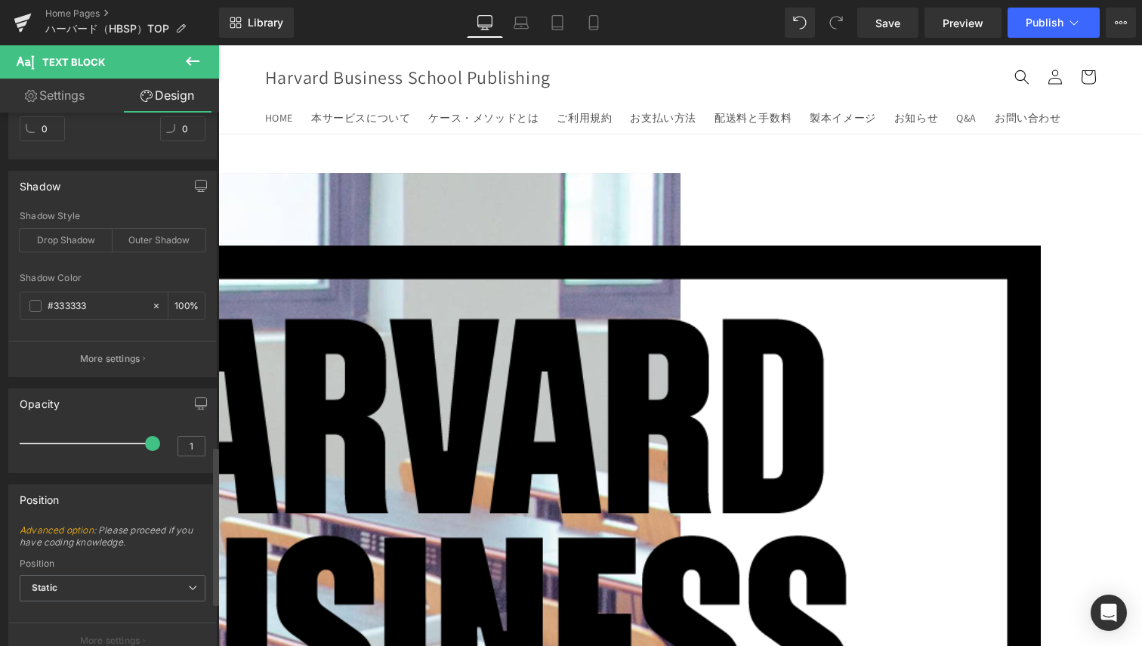
scroll to position [1251, 0]
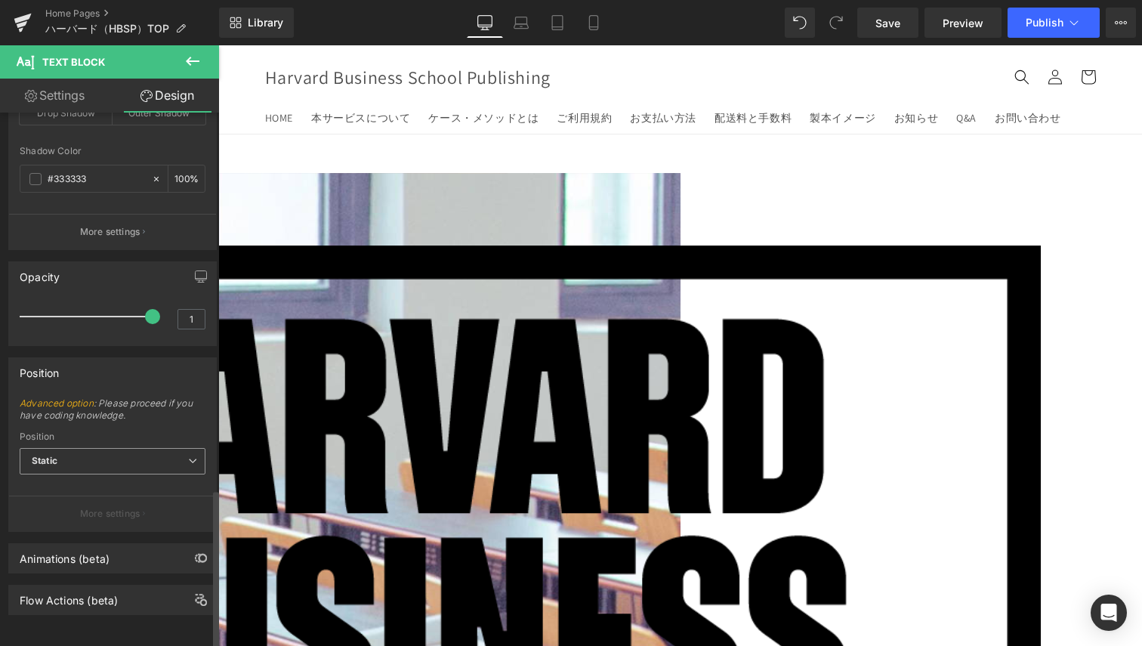
click at [122, 448] on span "Static" at bounding box center [113, 461] width 186 height 26
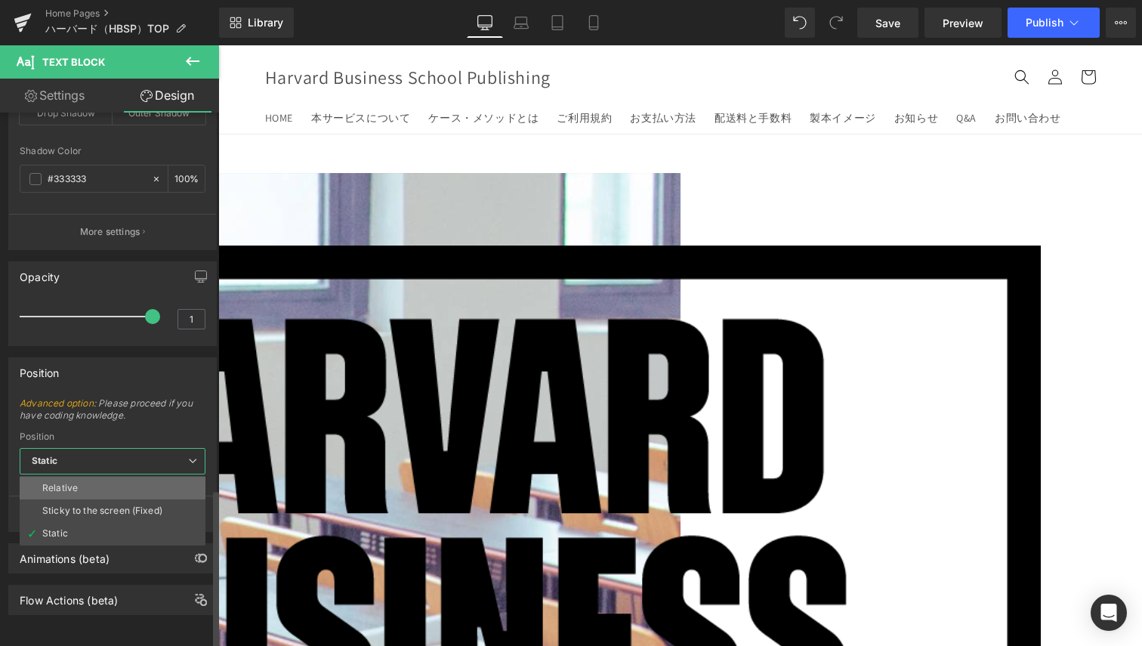
click at [128, 477] on li "Relative" at bounding box center [113, 488] width 186 height 23
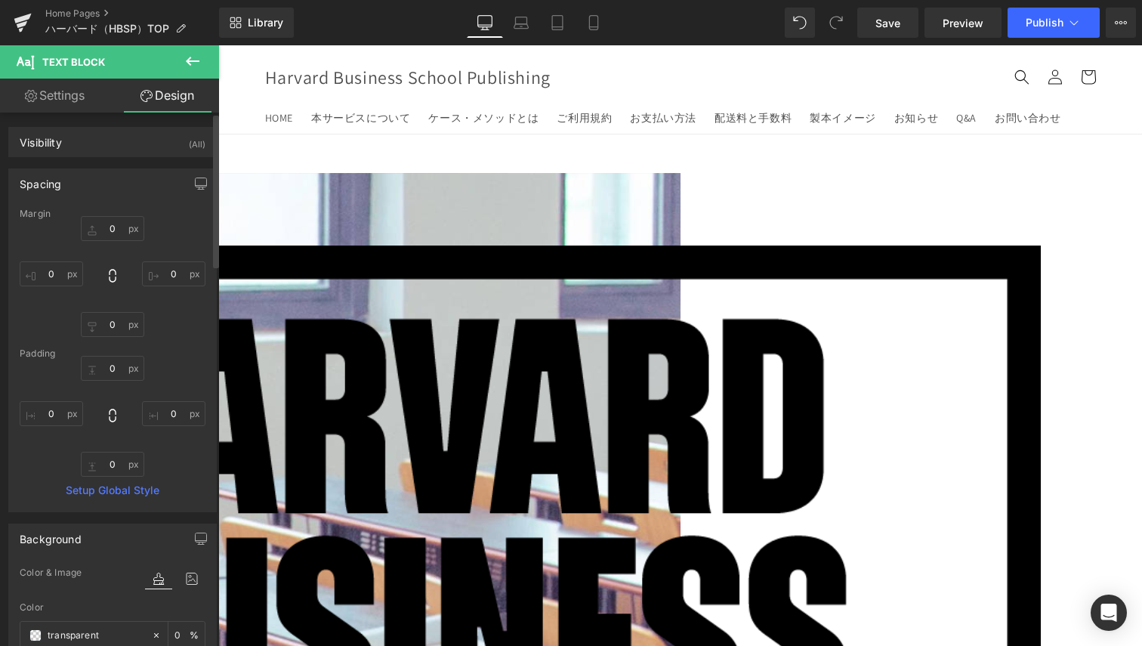
scroll to position [0, 0]
click at [102, 230] on input "0" at bounding box center [112, 229] width 63 height 25
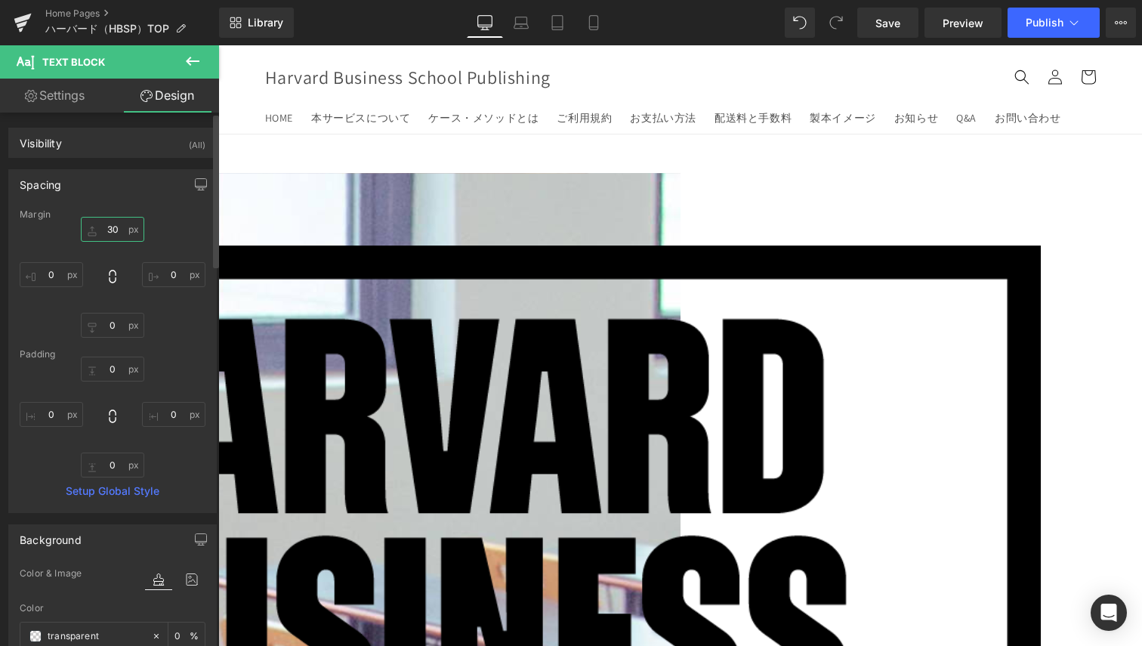
type input "3"
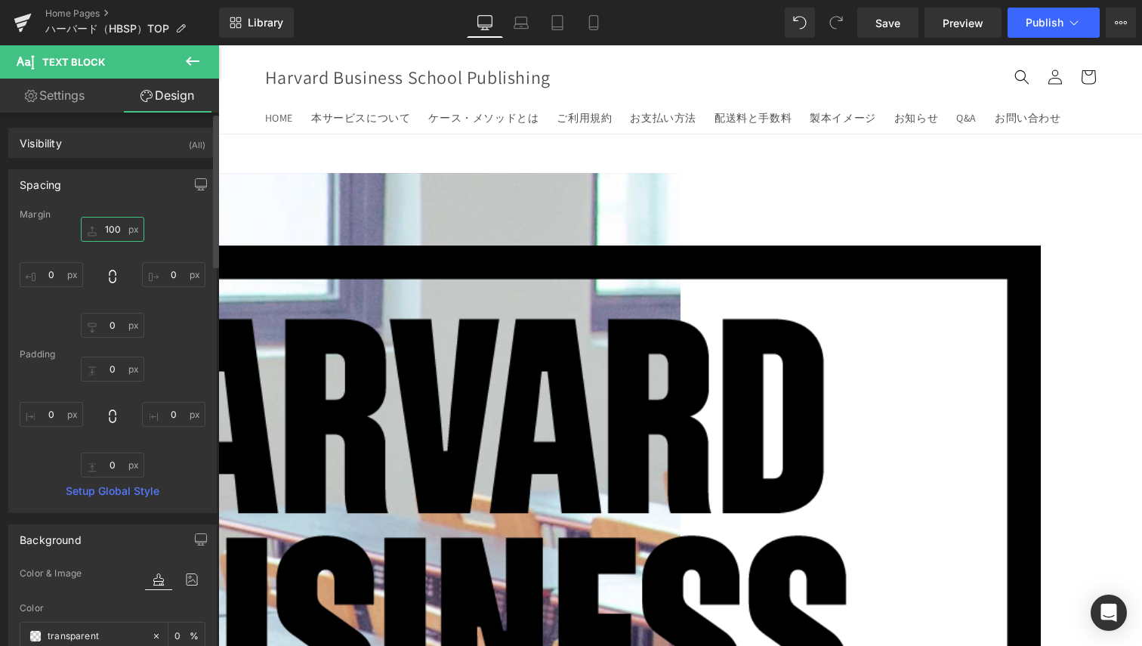
type input "100"
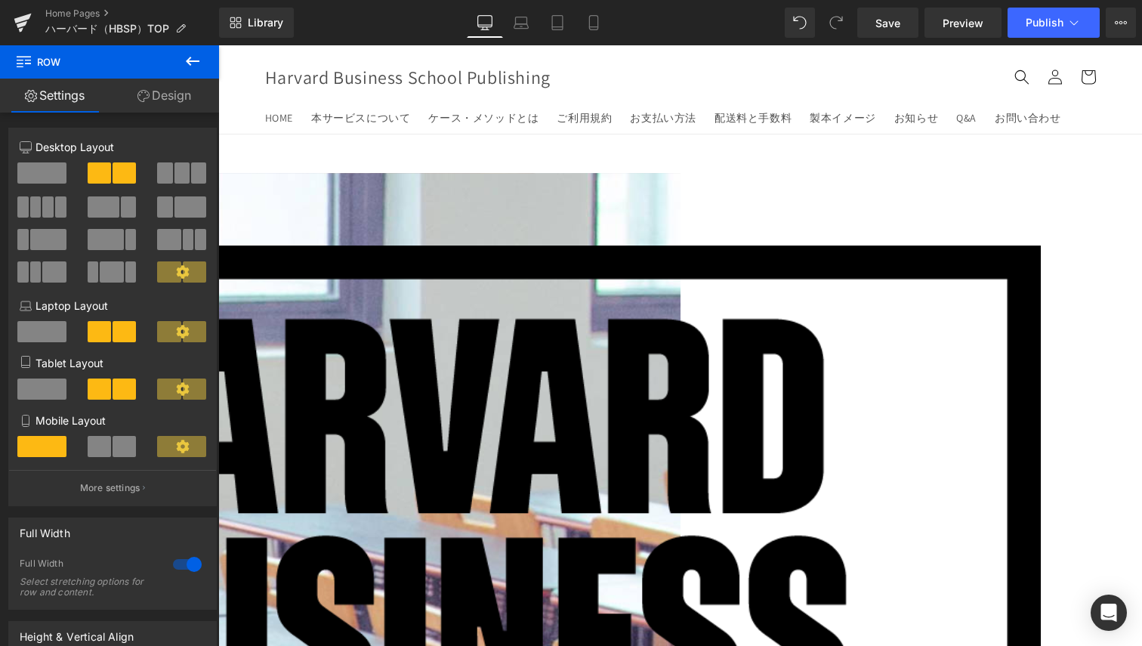
click at [181, 106] on link "Design" at bounding box center [165, 96] width 110 height 34
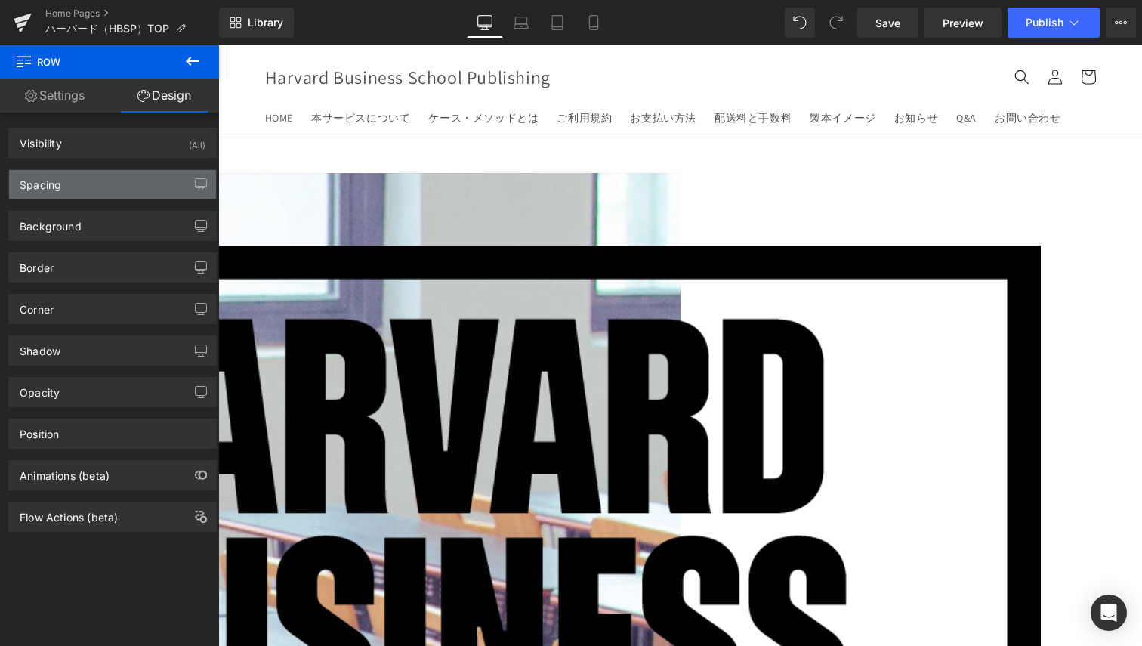
click at [73, 192] on div "Spacing" at bounding box center [112, 184] width 207 height 29
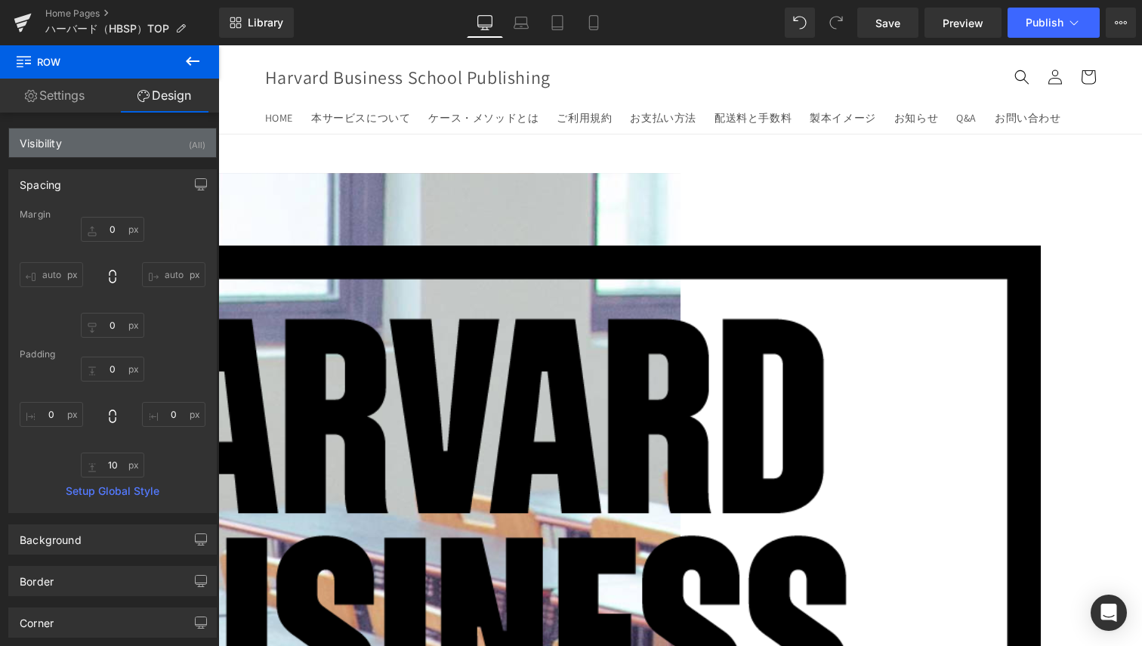
click at [122, 128] on div "Visibility (All)" at bounding box center [112, 142] width 207 height 29
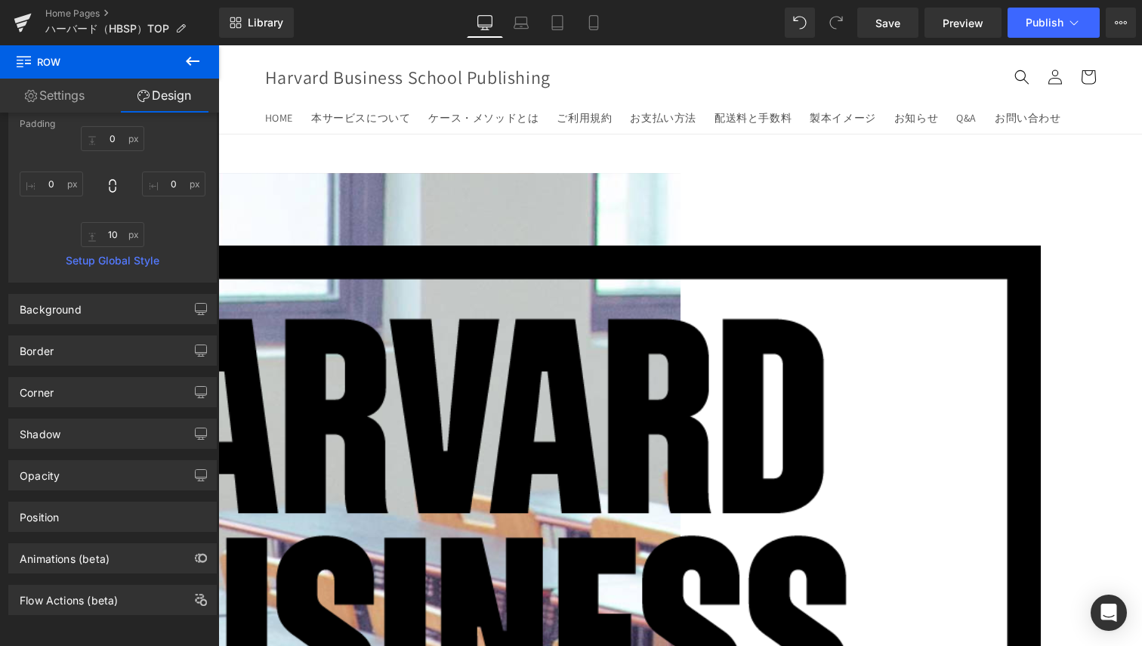
scroll to position [401, 0]
click at [80, 295] on div "Background" at bounding box center [51, 305] width 62 height 21
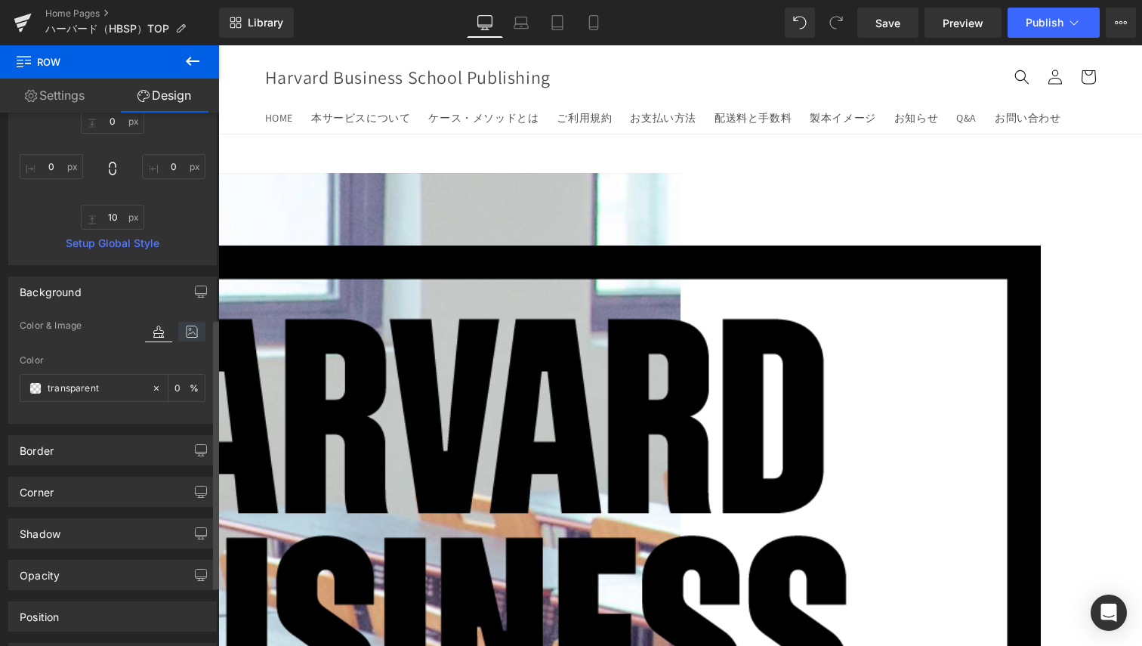
click at [178, 332] on icon at bounding box center [191, 332] width 27 height 20
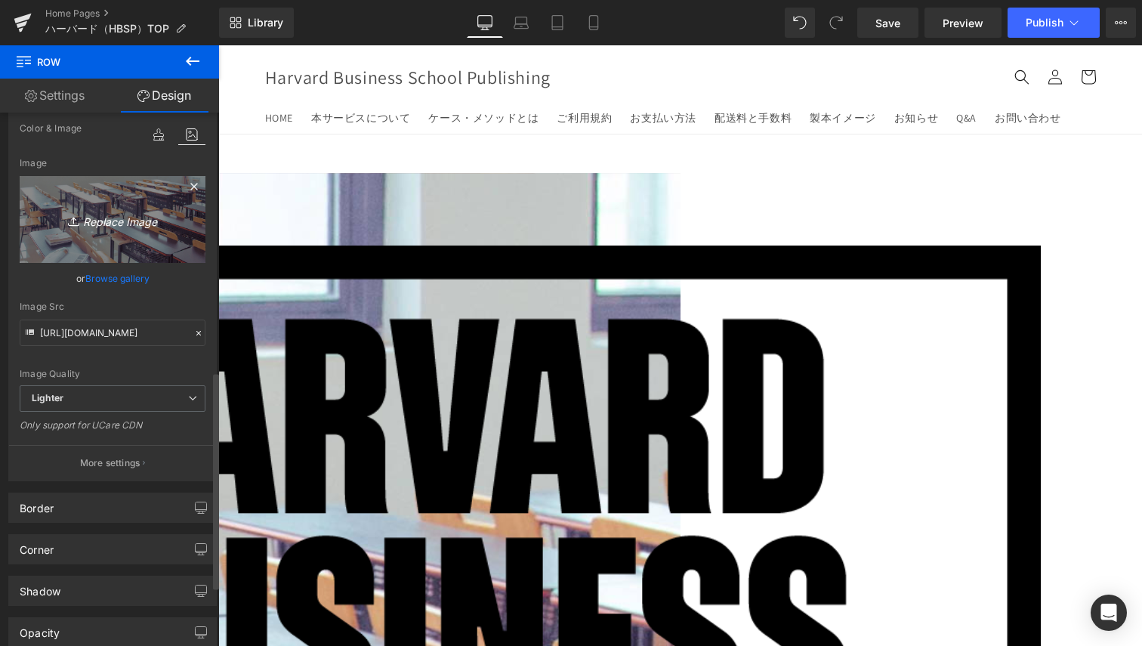
scroll to position [628, 0]
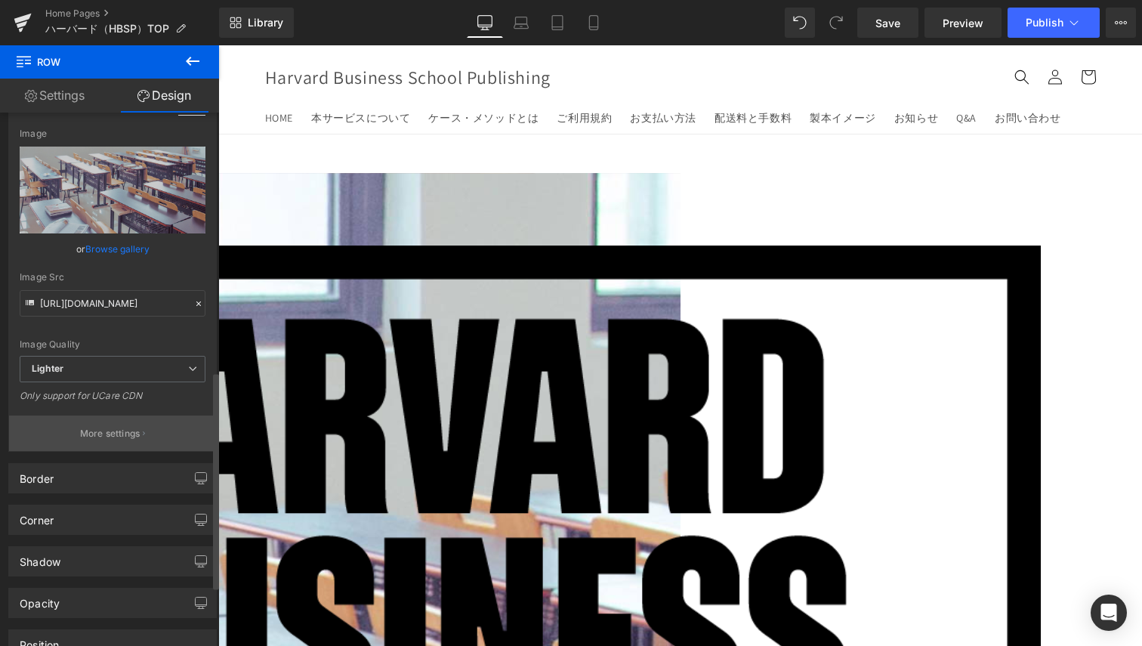
click at [122, 425] on button "More settings" at bounding box center [112, 434] width 207 height 36
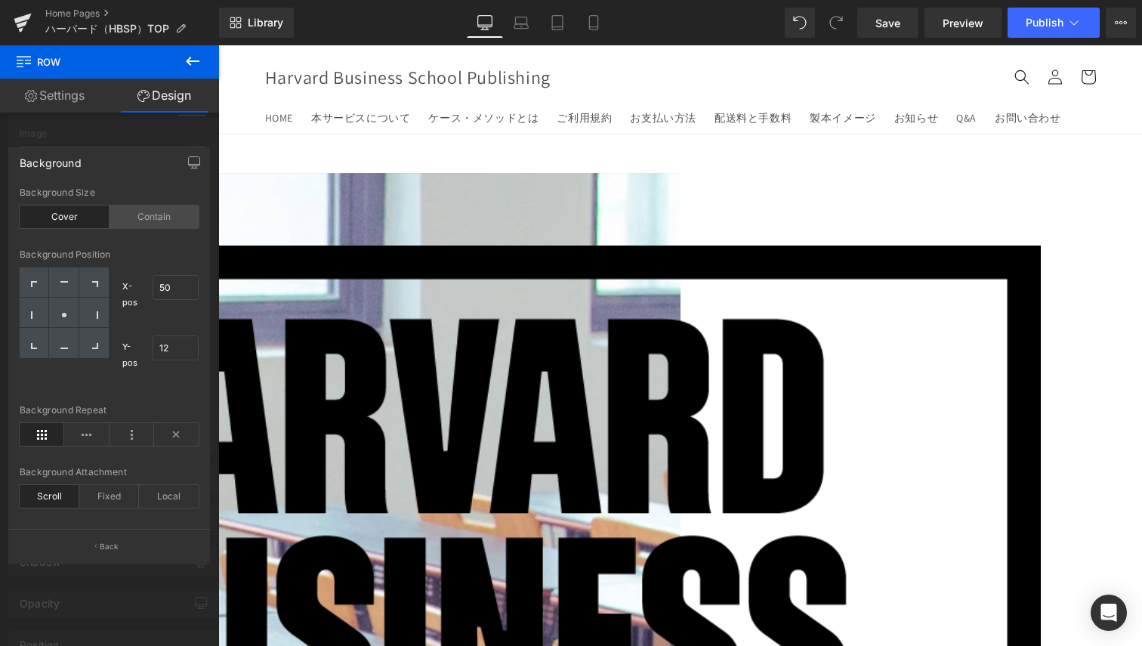
click at [138, 211] on div "Contain" at bounding box center [155, 217] width 90 height 23
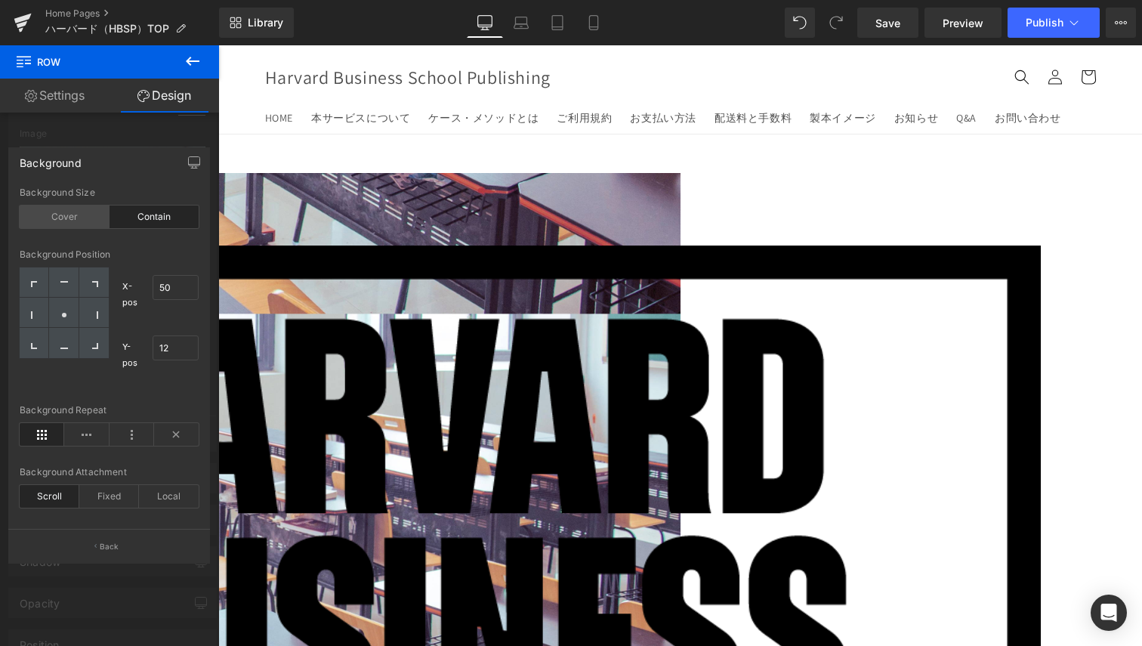
click at [41, 212] on div "Cover" at bounding box center [65, 217] width 90 height 23
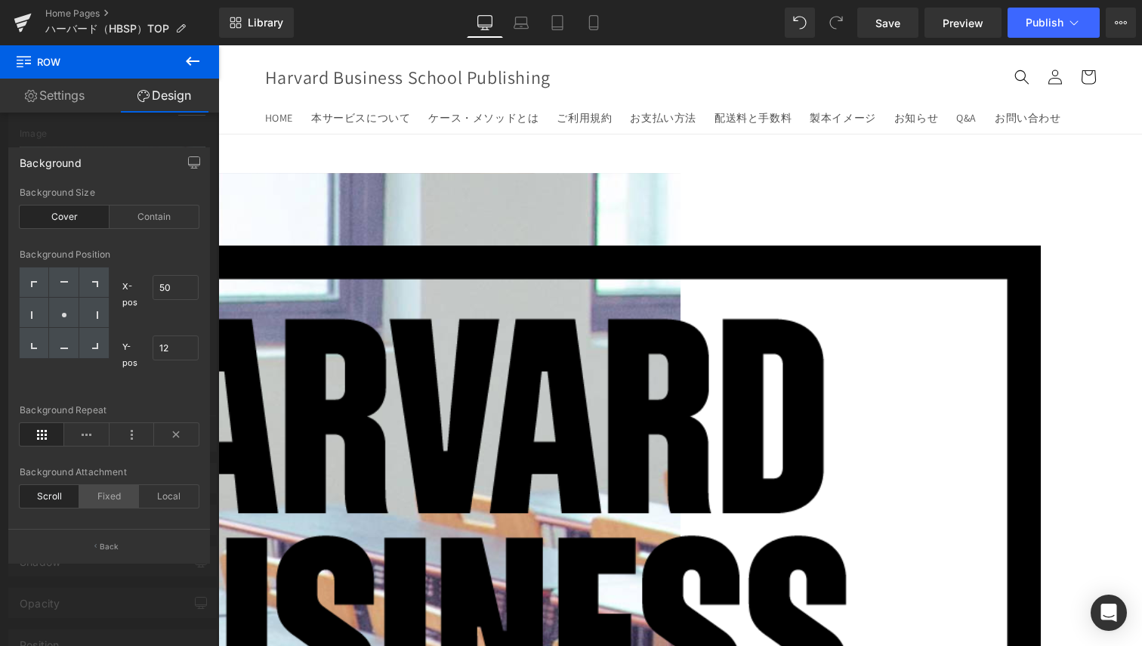
click at [104, 497] on div "Fixed" at bounding box center [109, 496] width 60 height 23
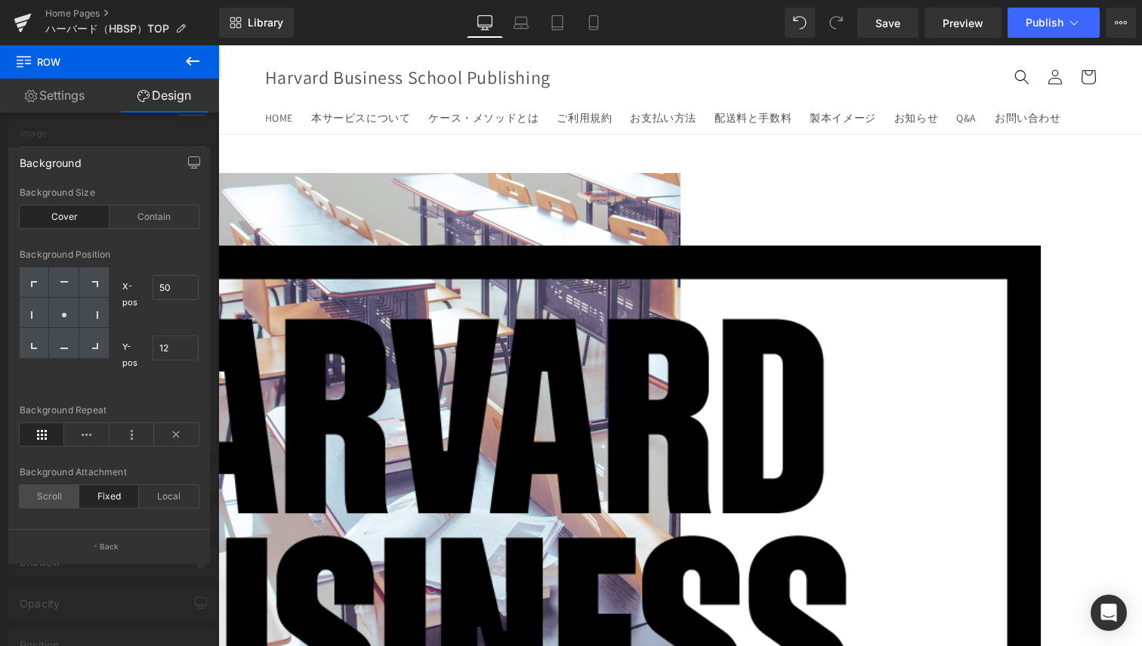
click at [38, 494] on div "Scroll" at bounding box center [50, 496] width 60 height 23
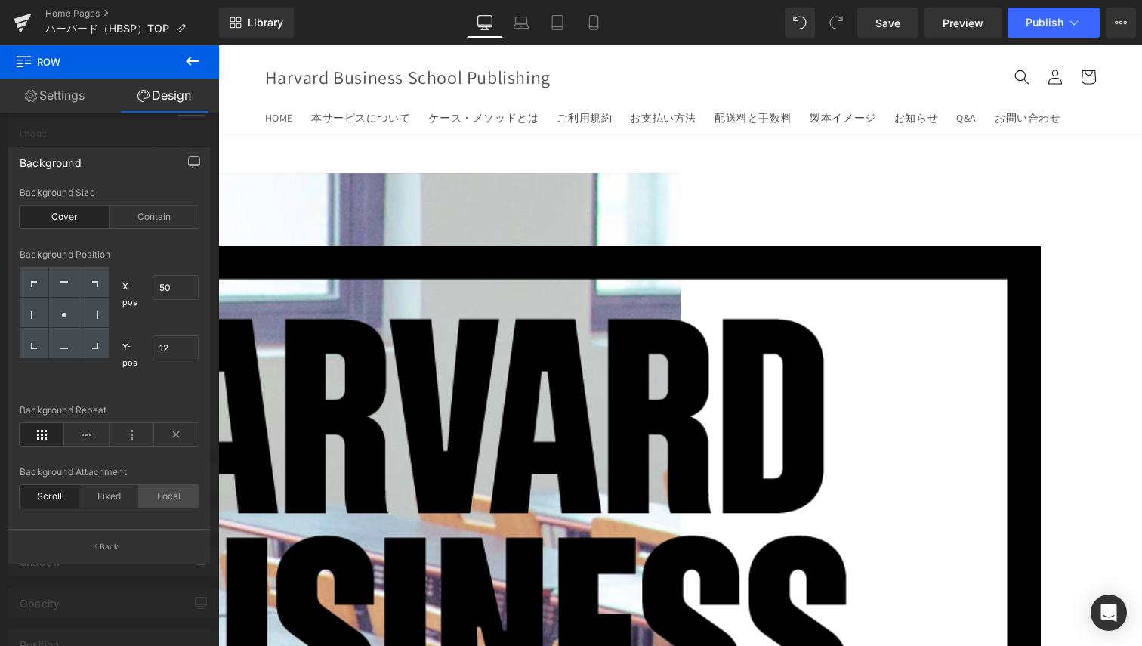
click at [180, 502] on div "Local" at bounding box center [169, 496] width 60 height 23
click at [176, 502] on div "Local" at bounding box center [169, 496] width 60 height 23
click at [51, 486] on div "Scroll" at bounding box center [50, 496] width 60 height 23
click at [47, 488] on div "Scroll" at bounding box center [50, 496] width 60 height 23
click at [70, 105] on link "Settings" at bounding box center [55, 96] width 110 height 34
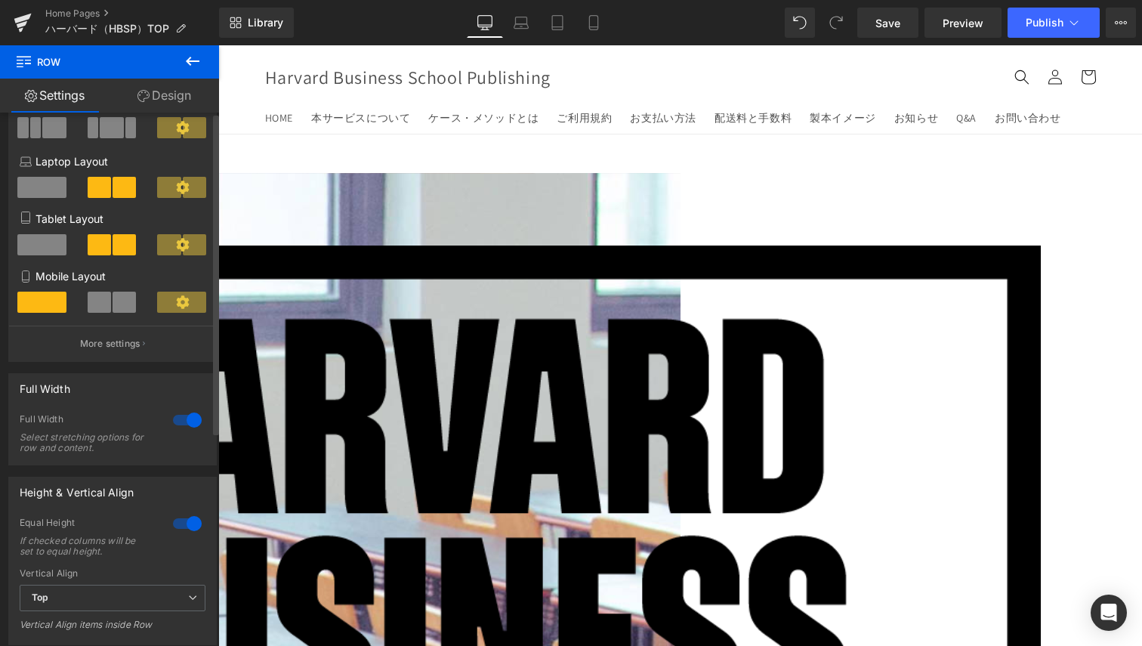
scroll to position [340, 0]
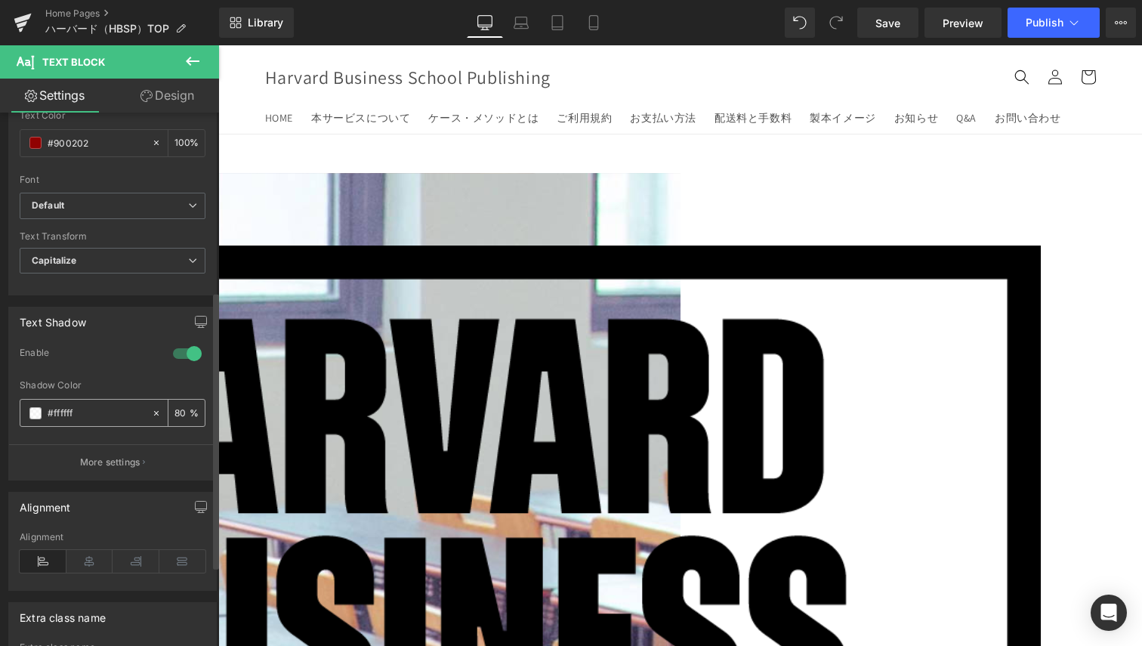
click at [175, 418] on input "80" at bounding box center [182, 412] width 15 height 17
type input "90"
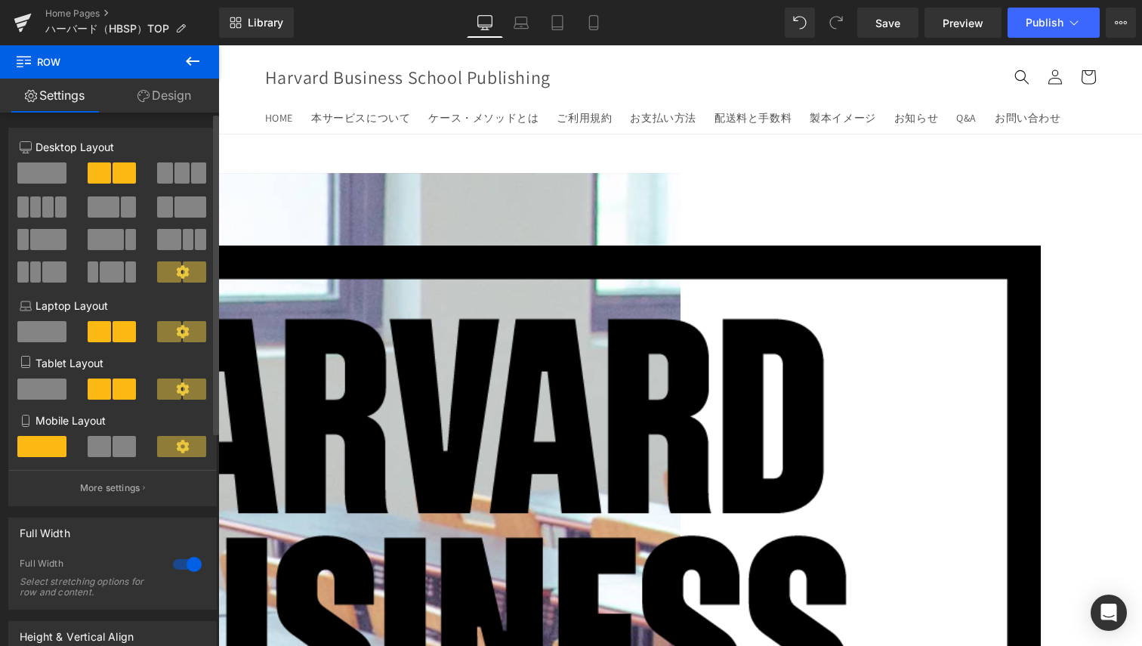
click at [176, 333] on icon at bounding box center [182, 331] width 13 height 13
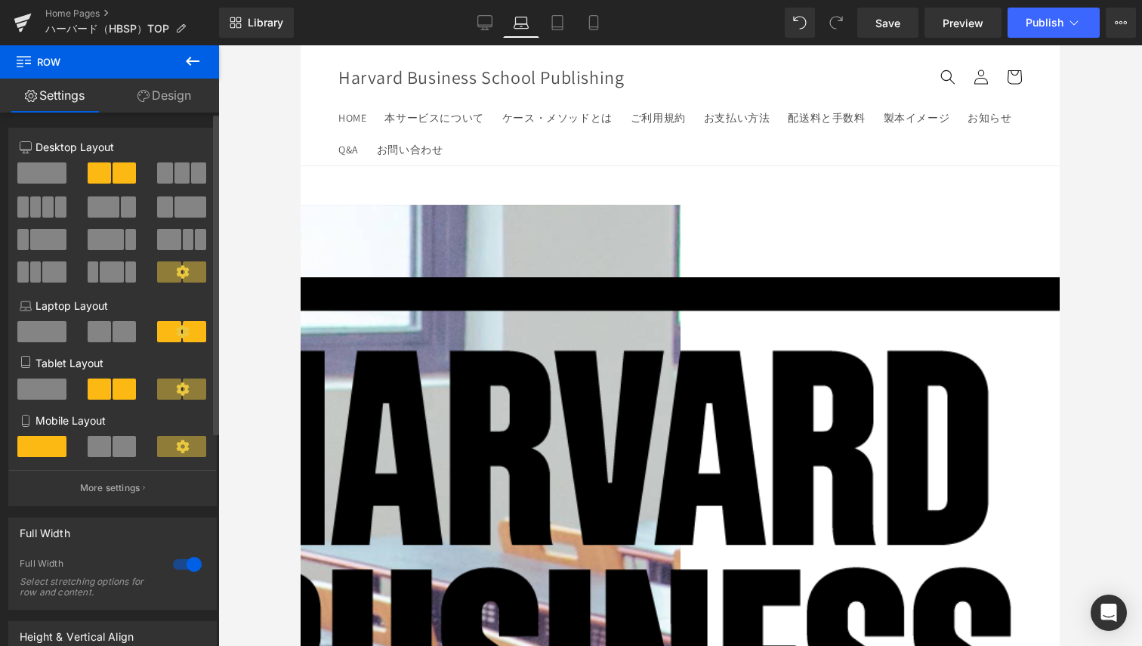
click at [96, 329] on span at bounding box center [99, 331] width 23 height 21
click at [168, 330] on span at bounding box center [168, 331] width 23 height 21
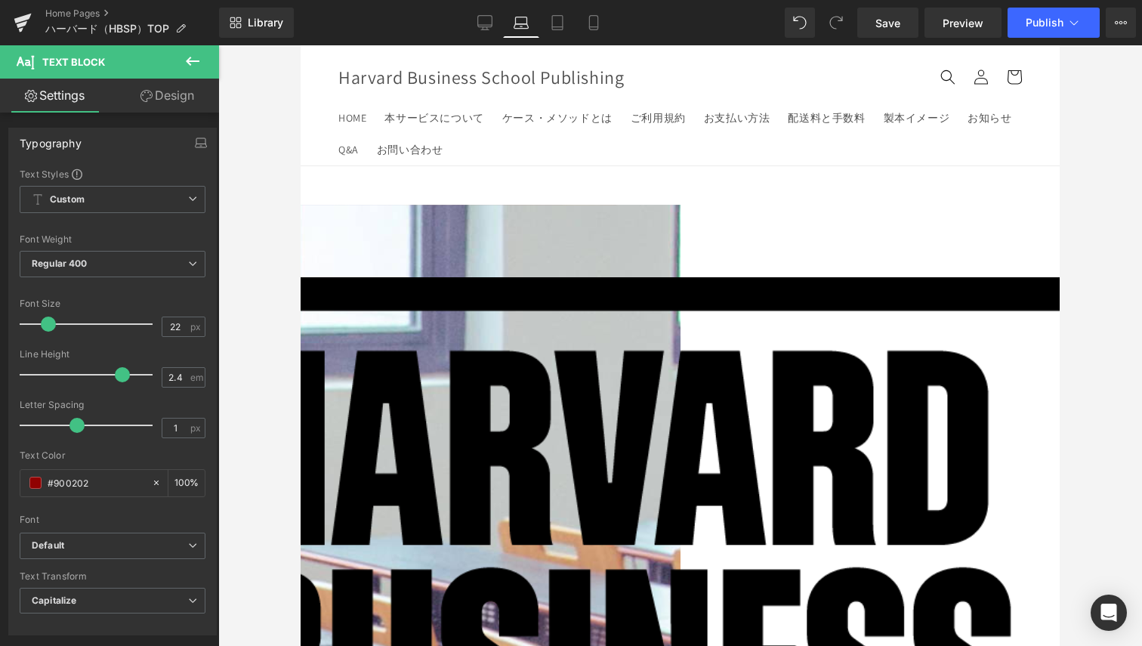
click at [153, 92] on link "Design" at bounding box center [168, 96] width 110 height 34
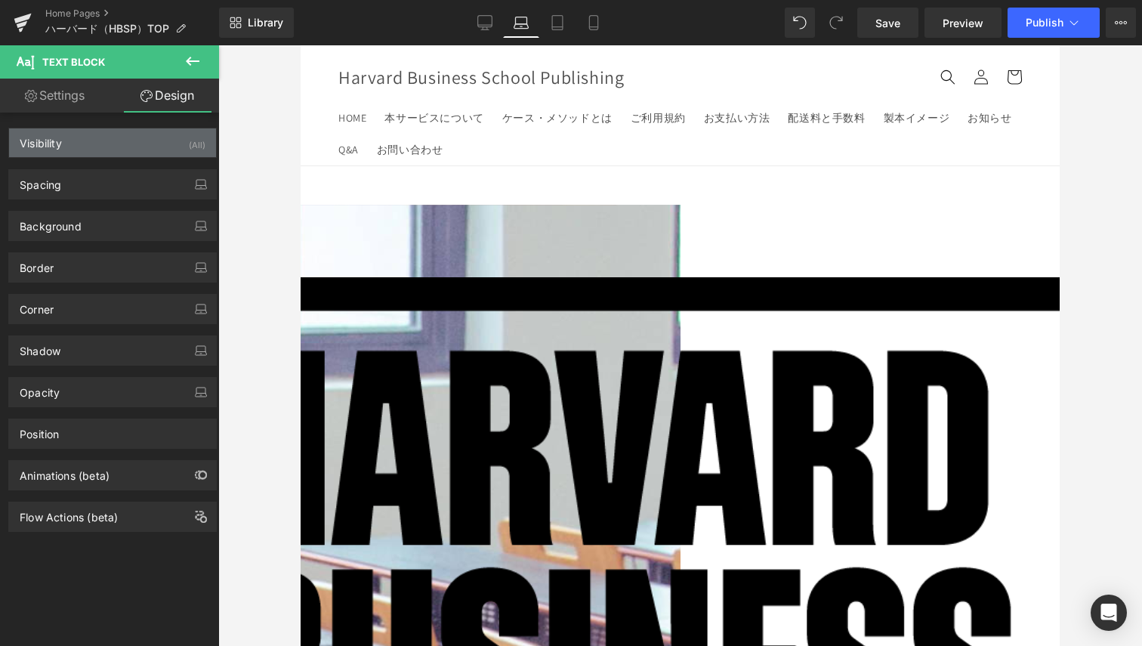
click at [113, 153] on div "Visibility (All)" at bounding box center [112, 142] width 207 height 29
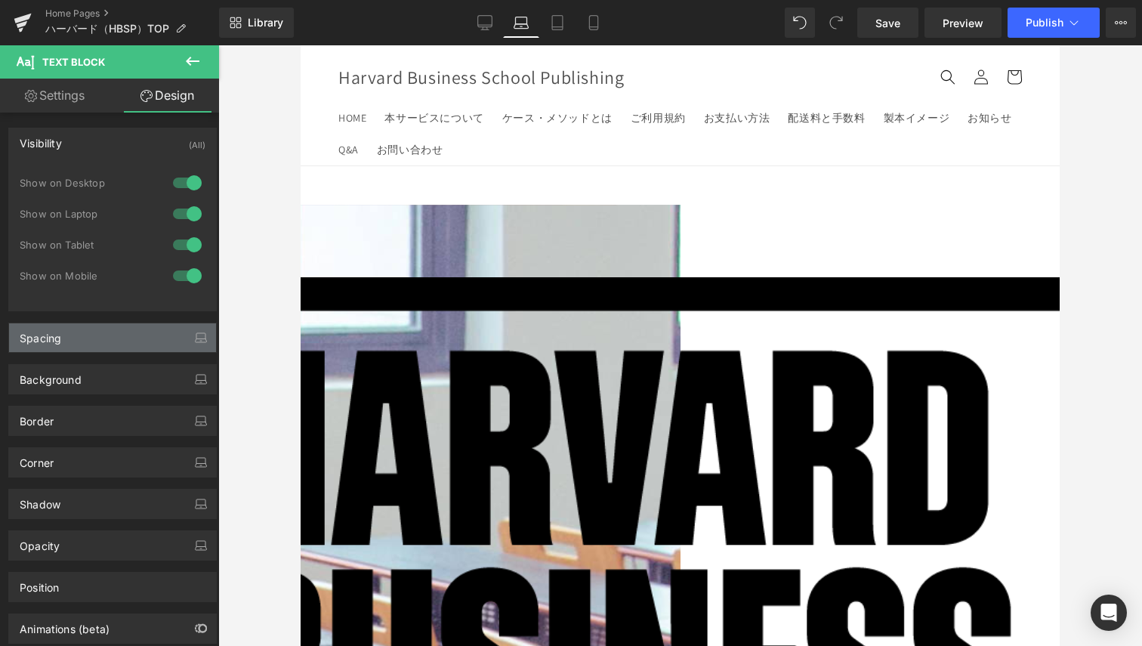
click at [85, 338] on div "Spacing" at bounding box center [112, 337] width 207 height 29
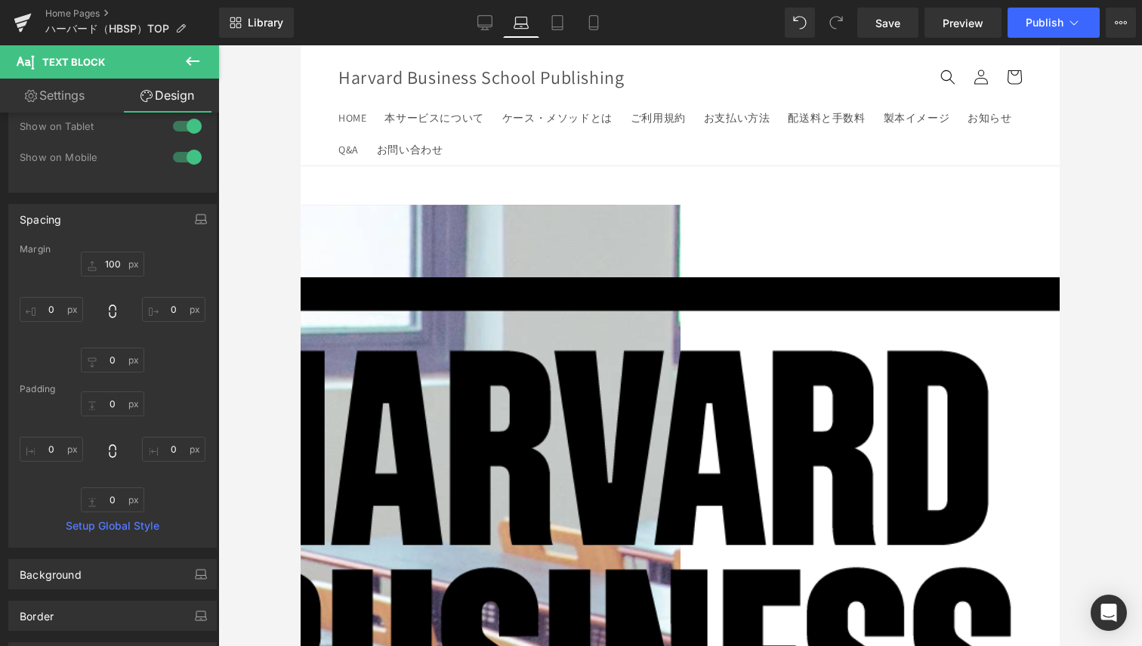
scroll to position [227, 0]
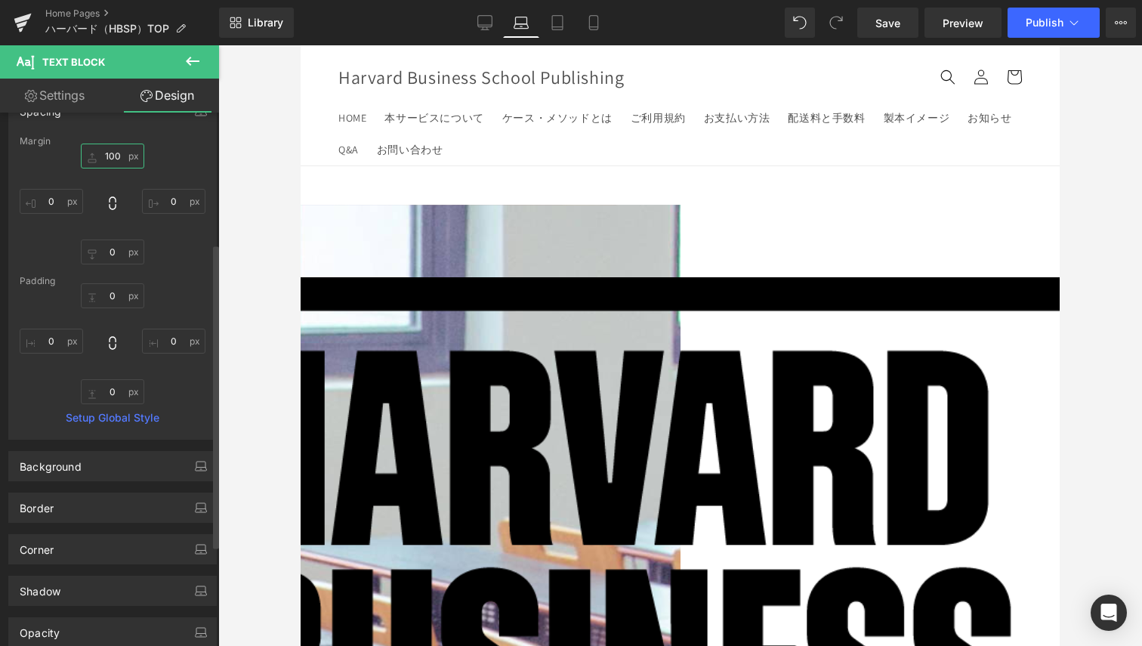
click at [113, 153] on input "100" at bounding box center [112, 156] width 63 height 25
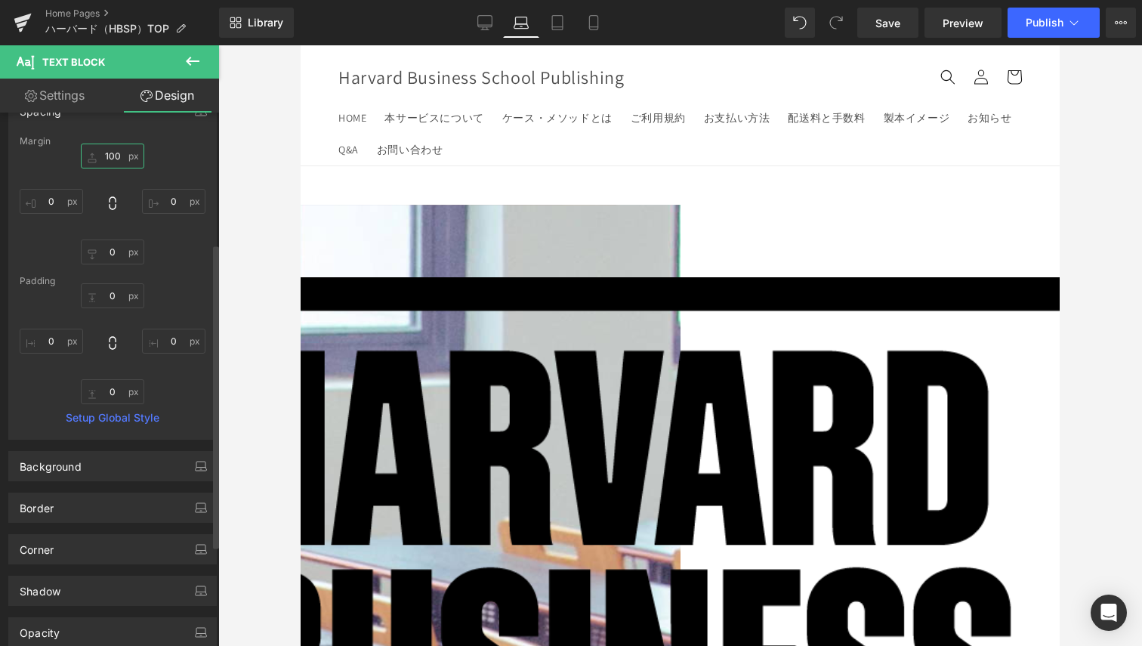
click at [113, 153] on input "100" at bounding box center [112, 156] width 63 height 25
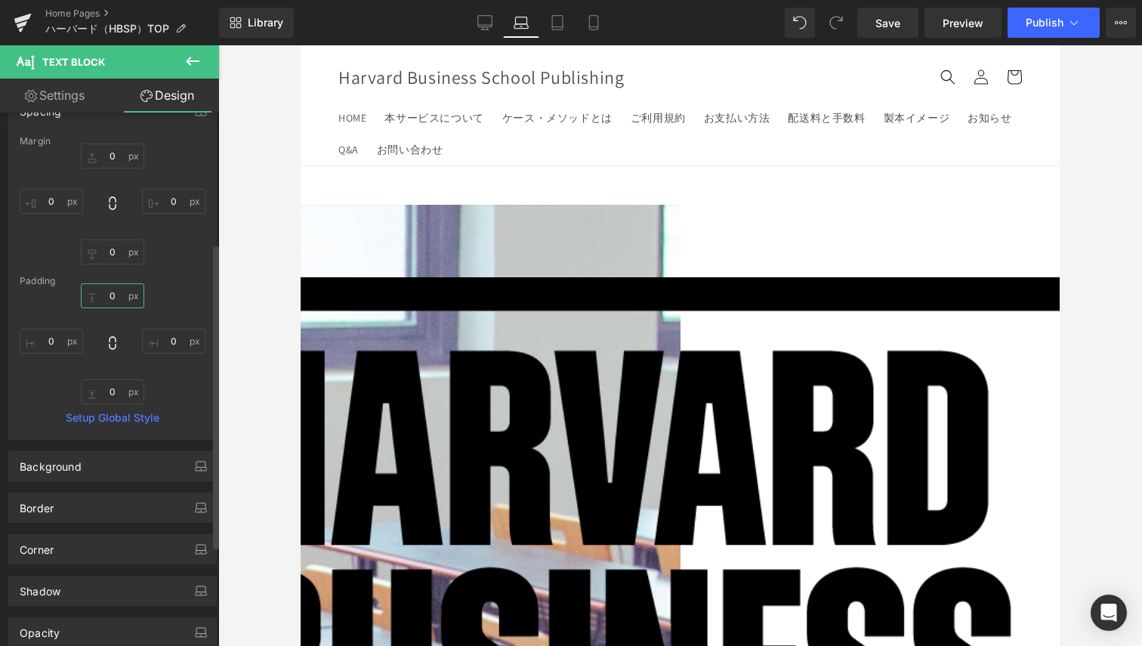
click at [116, 304] on input "0" at bounding box center [112, 295] width 63 height 25
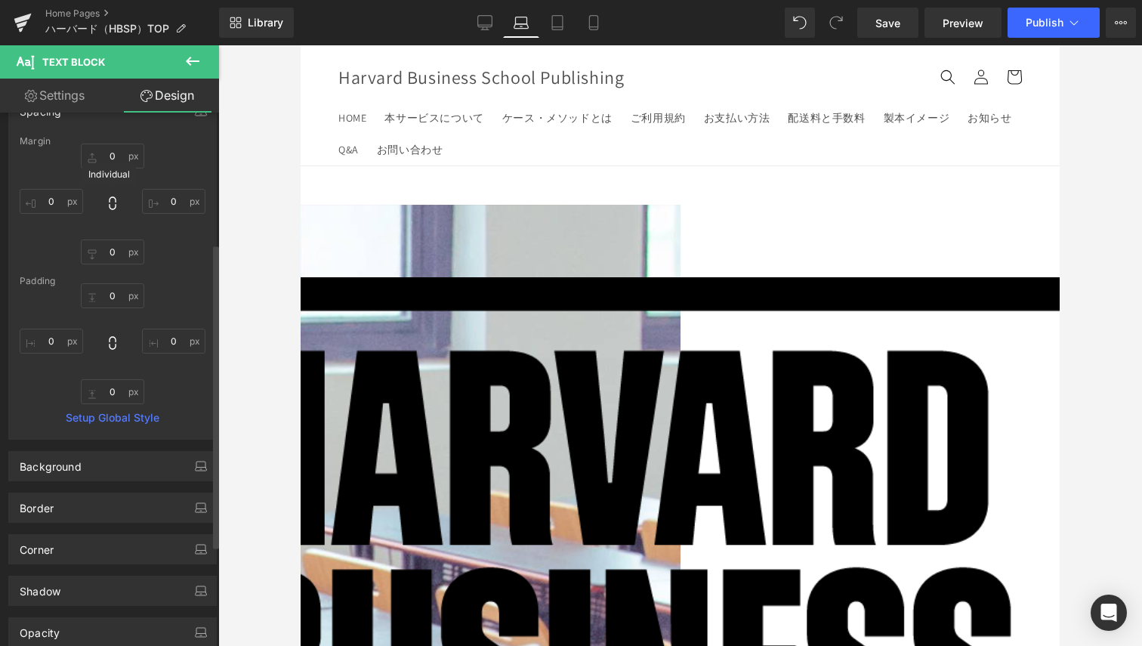
click at [112, 206] on icon at bounding box center [112, 203] width 15 height 15
click at [301, 45] on link at bounding box center [301, 45] width 0 height 0
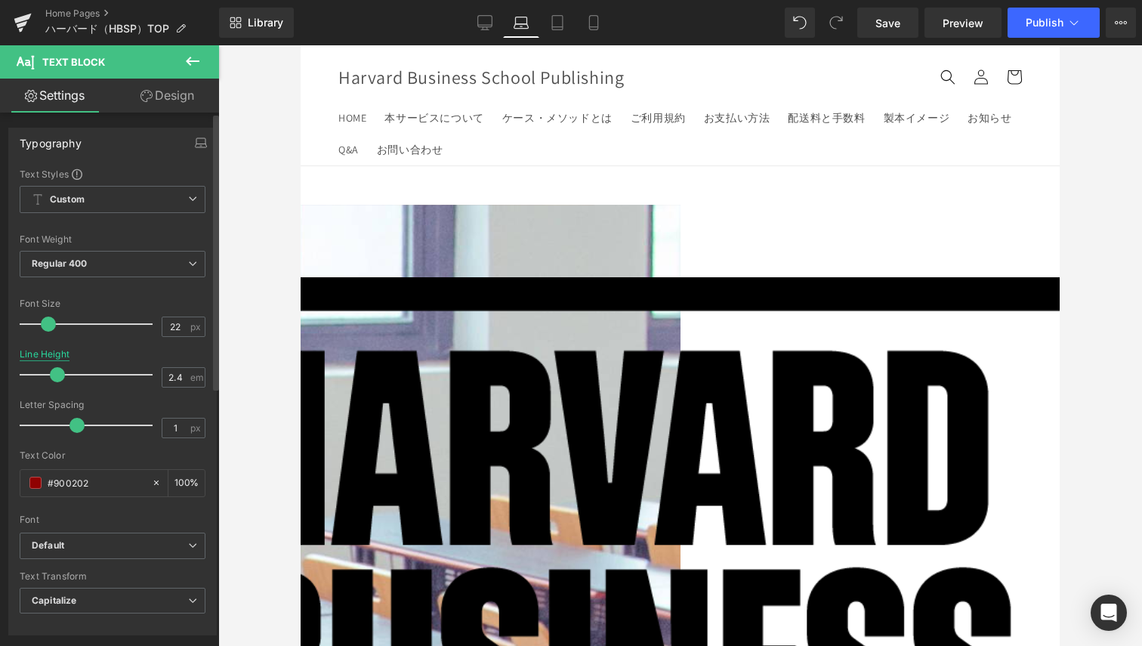
drag, startPoint x: 124, startPoint y: 371, endPoint x: 61, endPoint y: 357, distance: 64.2
click at [61, 357] on div "Line Height 2.4 em" at bounding box center [113, 374] width 186 height 51
click at [140, 102] on link "Design" at bounding box center [168, 96] width 110 height 34
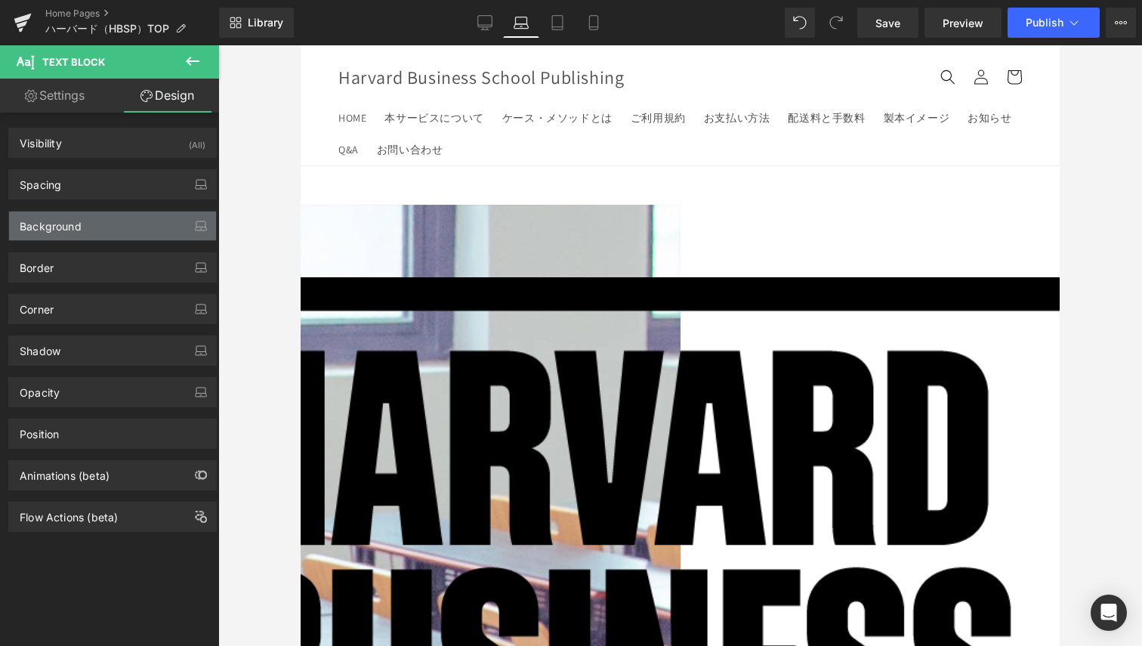
click at [100, 221] on div "Background" at bounding box center [112, 226] width 207 height 29
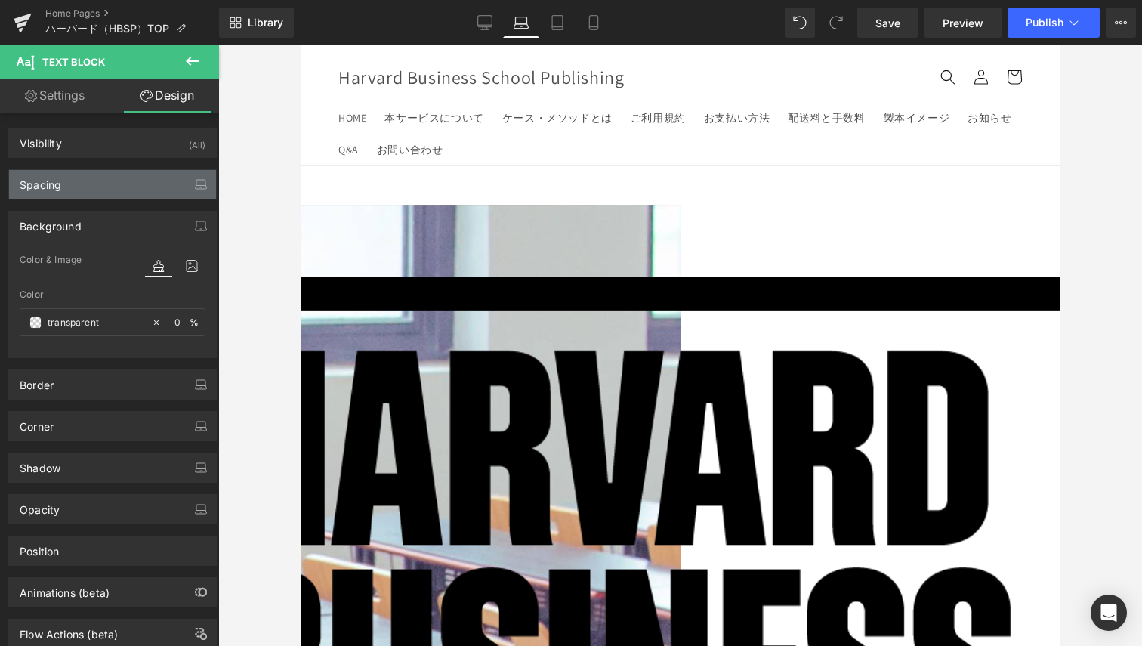
click at [152, 189] on div "Spacing" at bounding box center [112, 184] width 207 height 29
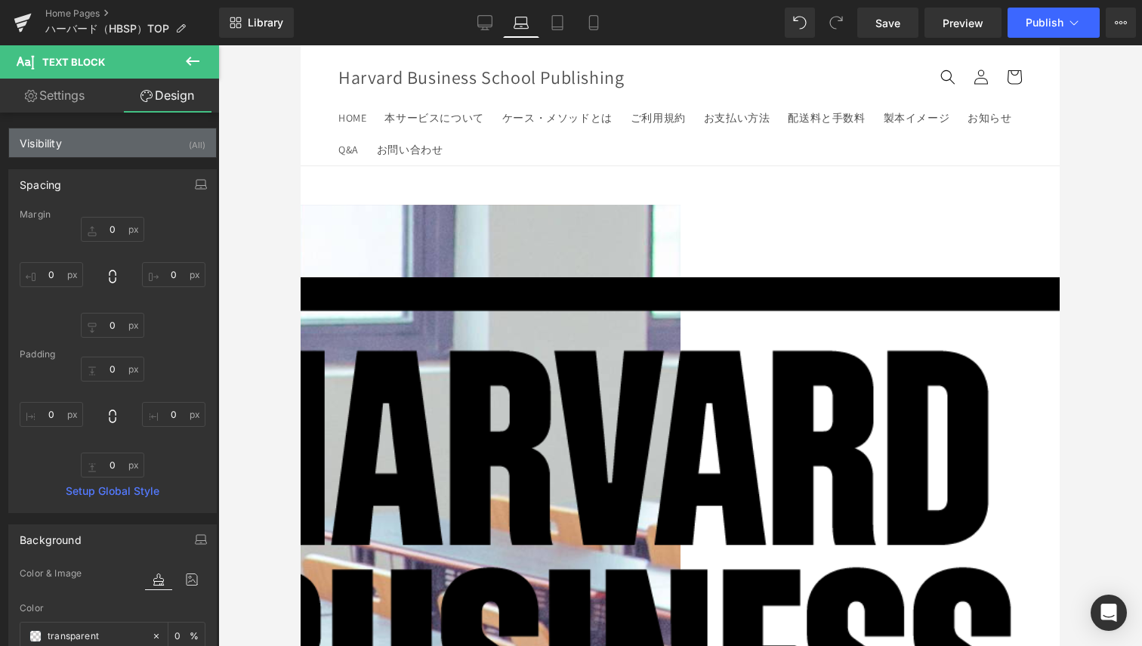
click at [137, 135] on div "Visibility (All)" at bounding box center [112, 142] width 207 height 29
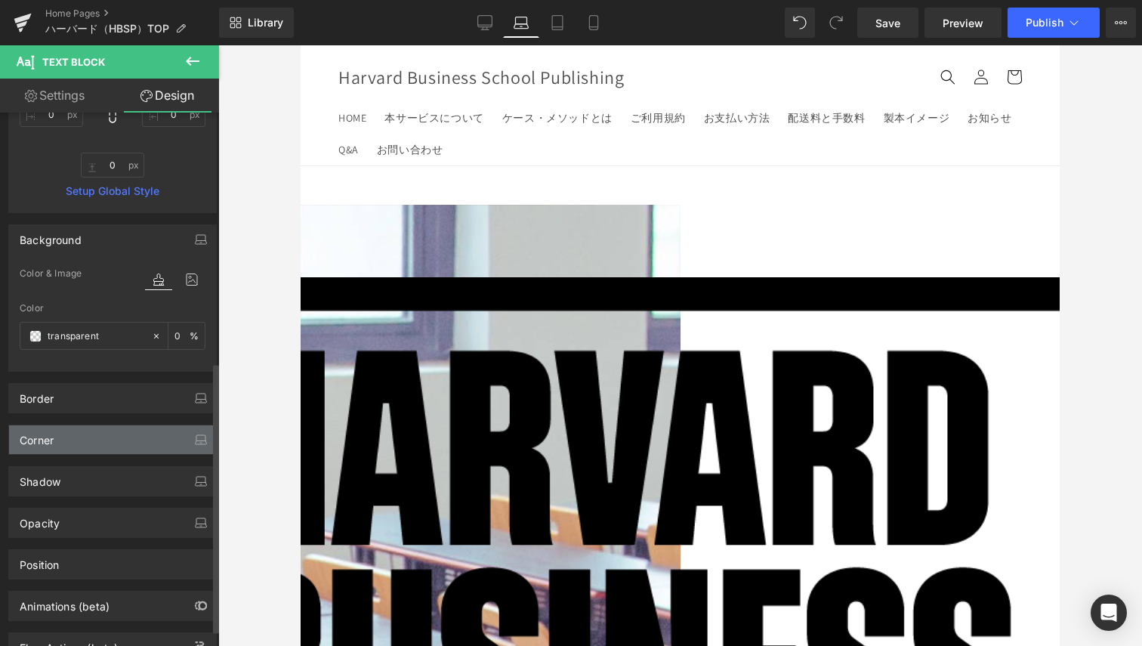
scroll to position [518, 0]
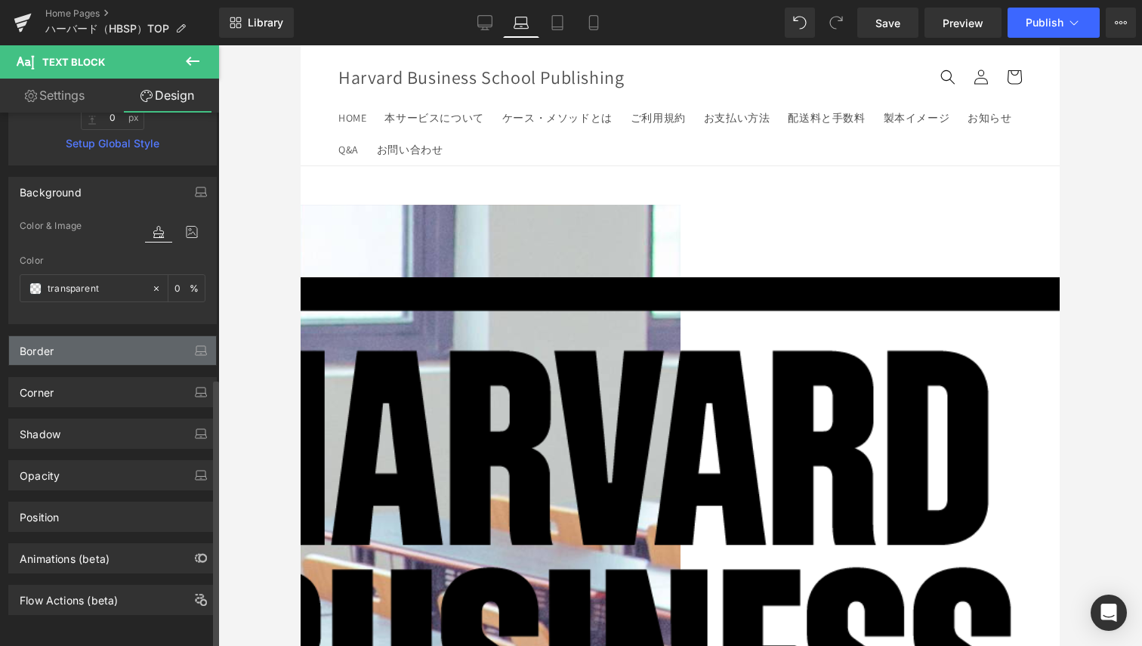
click at [113, 336] on div "Border" at bounding box center [112, 350] width 207 height 29
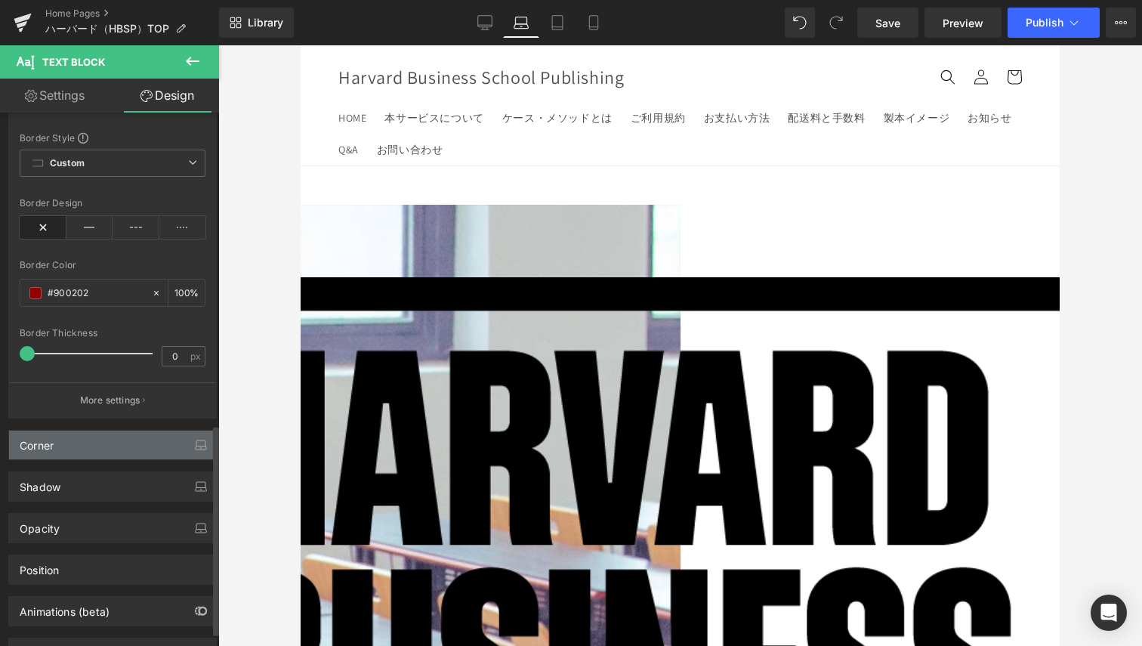
scroll to position [815, 0]
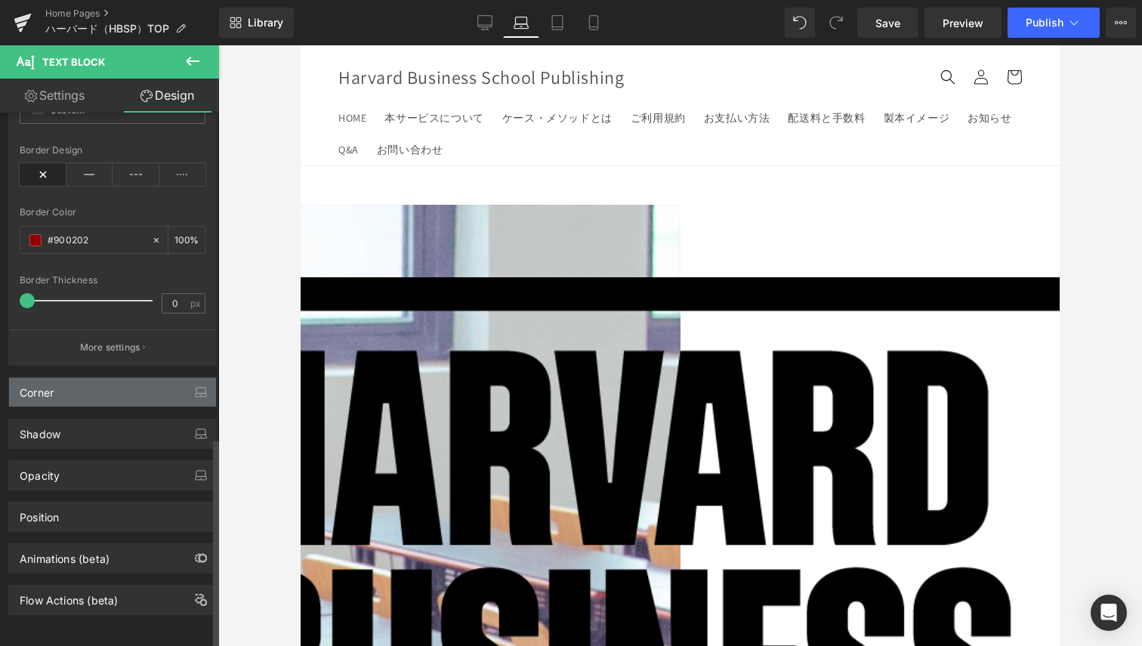
click at [66, 385] on div "Corner" at bounding box center [112, 392] width 207 height 29
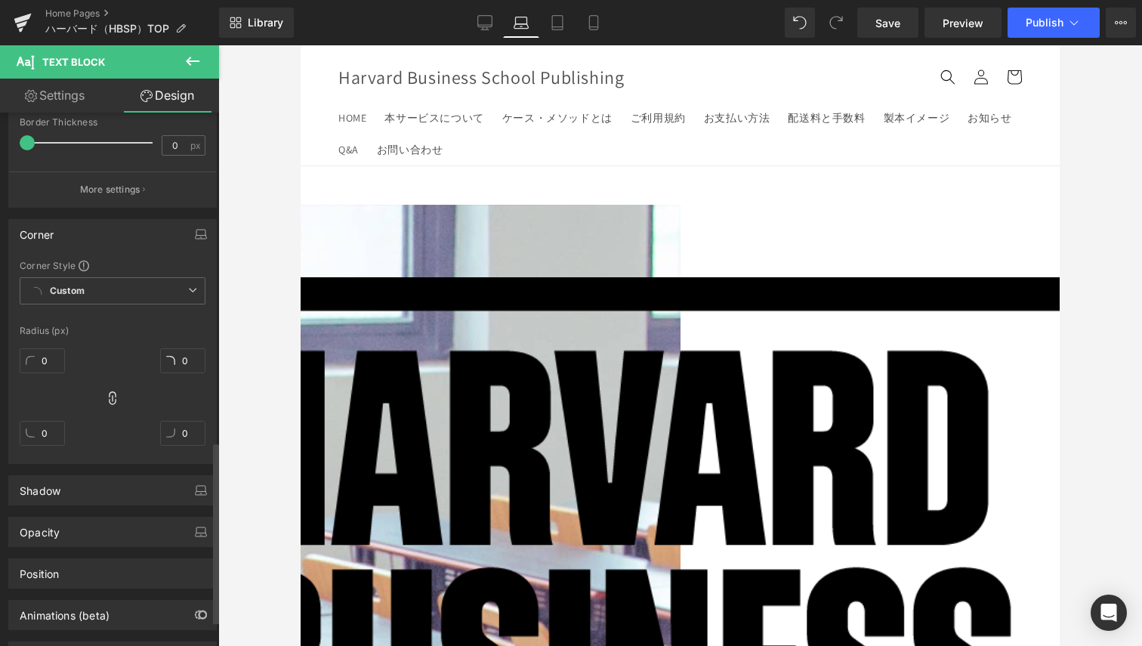
scroll to position [1030, 0]
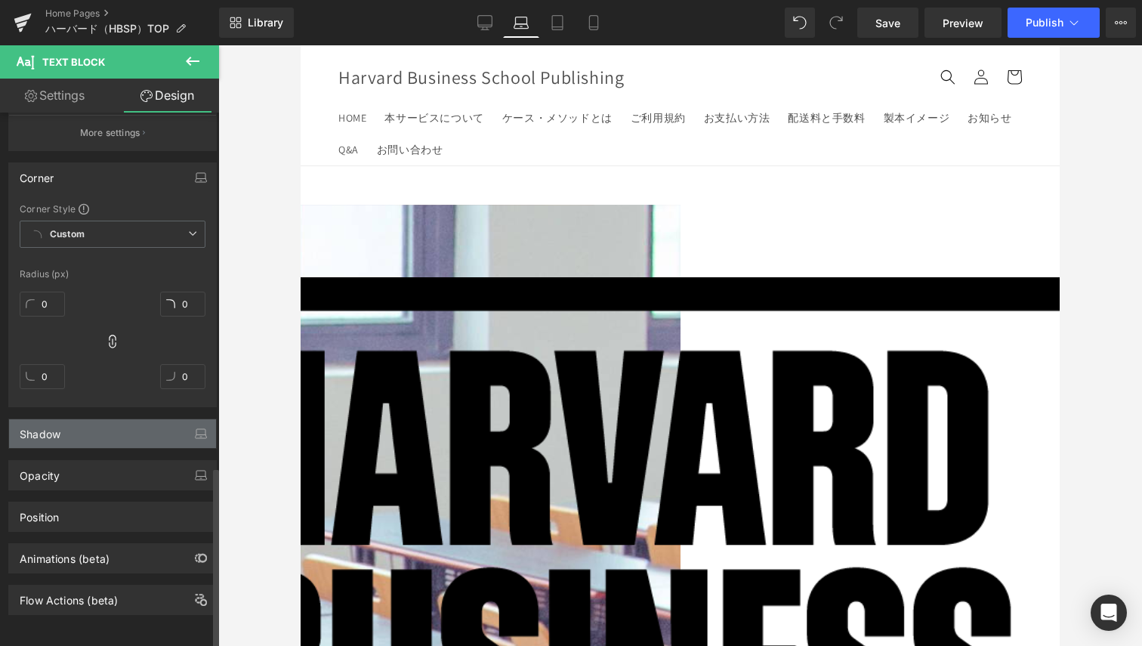
click at [63, 419] on div "Shadow" at bounding box center [112, 433] width 207 height 29
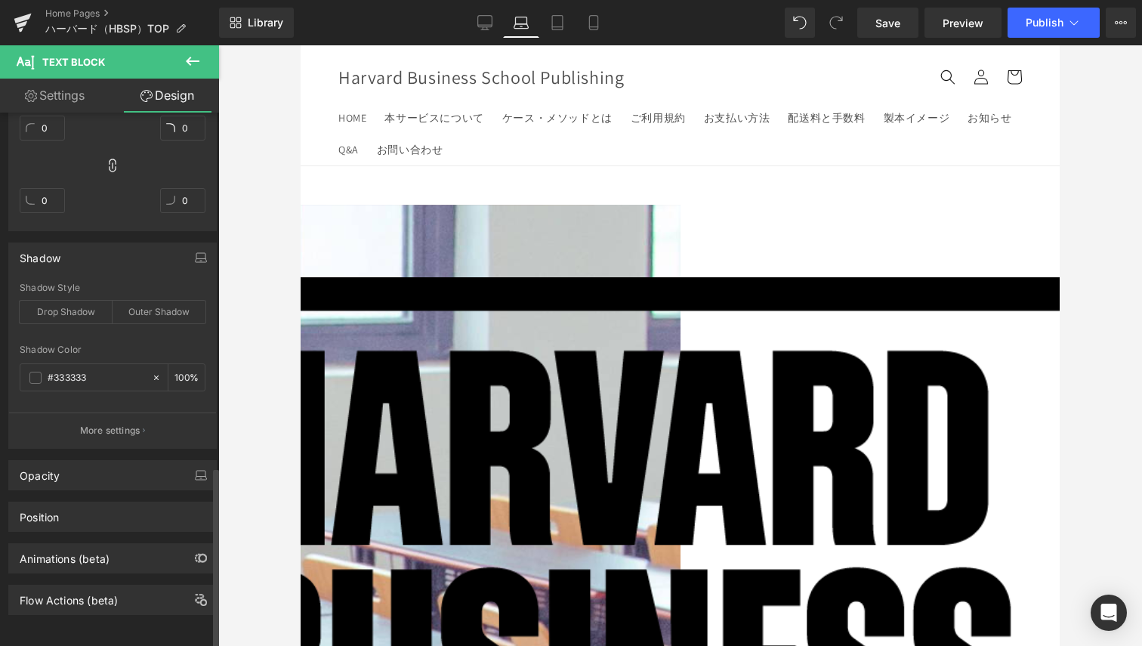
scroll to position [1206, 0]
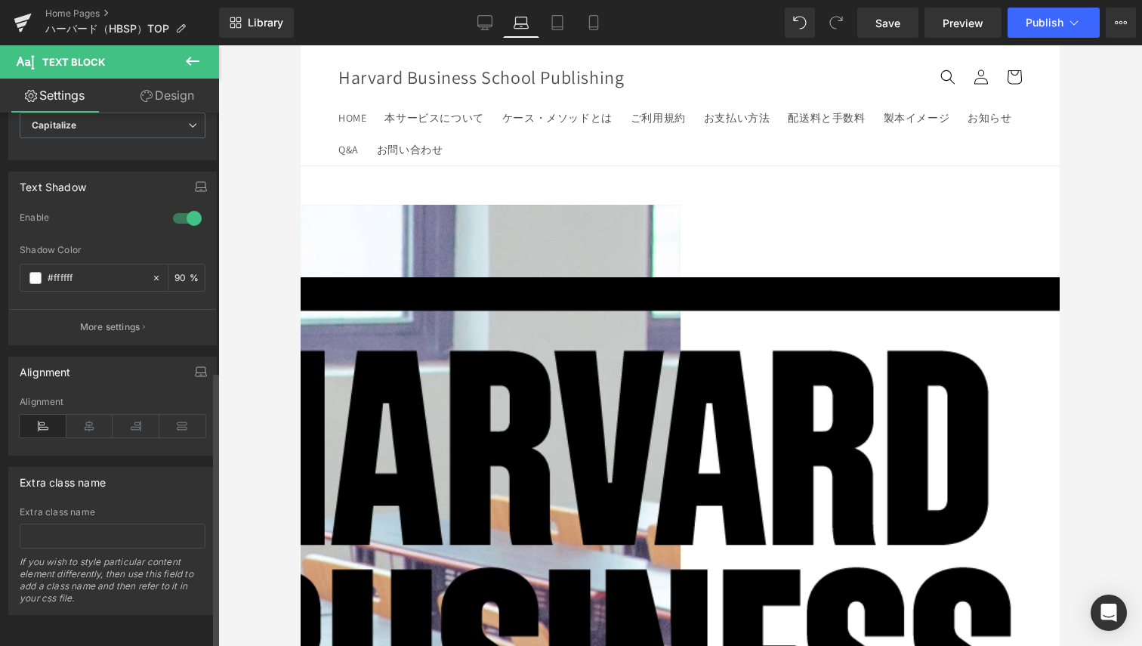
scroll to position [493, 0]
click at [94, 415] on icon at bounding box center [89, 426] width 47 height 23
click at [54, 415] on icon at bounding box center [43, 426] width 47 height 23
click at [125, 415] on icon at bounding box center [136, 426] width 47 height 23
click at [73, 415] on icon at bounding box center [89, 426] width 47 height 23
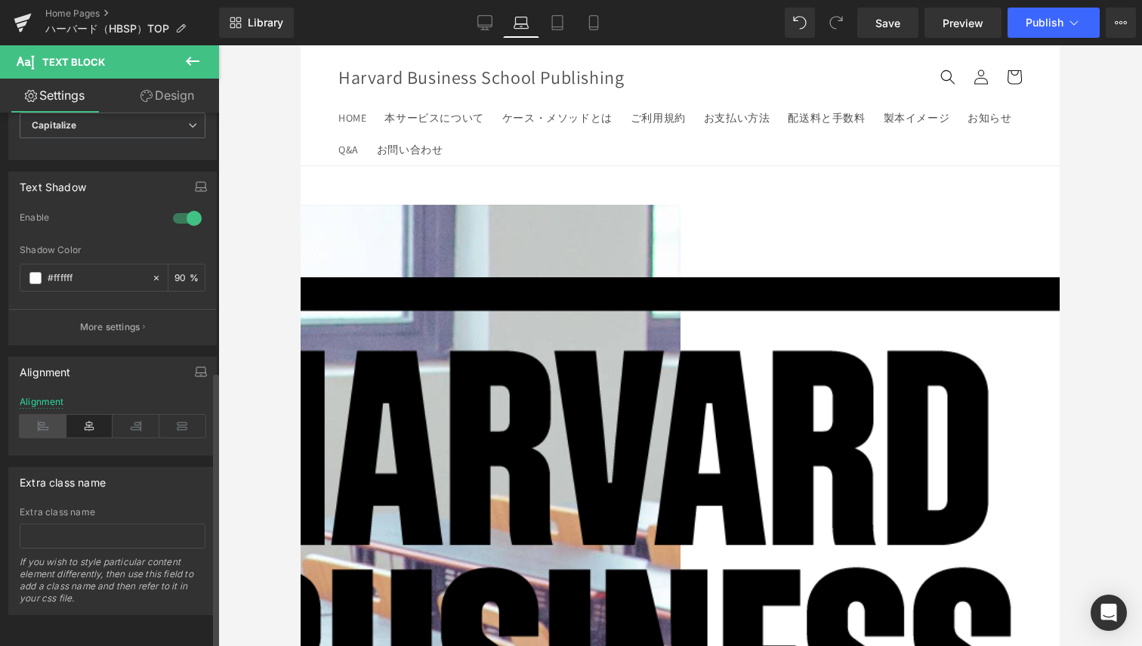
click at [38, 415] on icon at bounding box center [43, 426] width 47 height 23
click at [163, 415] on icon at bounding box center [182, 426] width 47 height 23
click at [61, 415] on icon at bounding box center [43, 426] width 47 height 23
click at [108, 320] on p "More settings" at bounding box center [110, 327] width 60 height 14
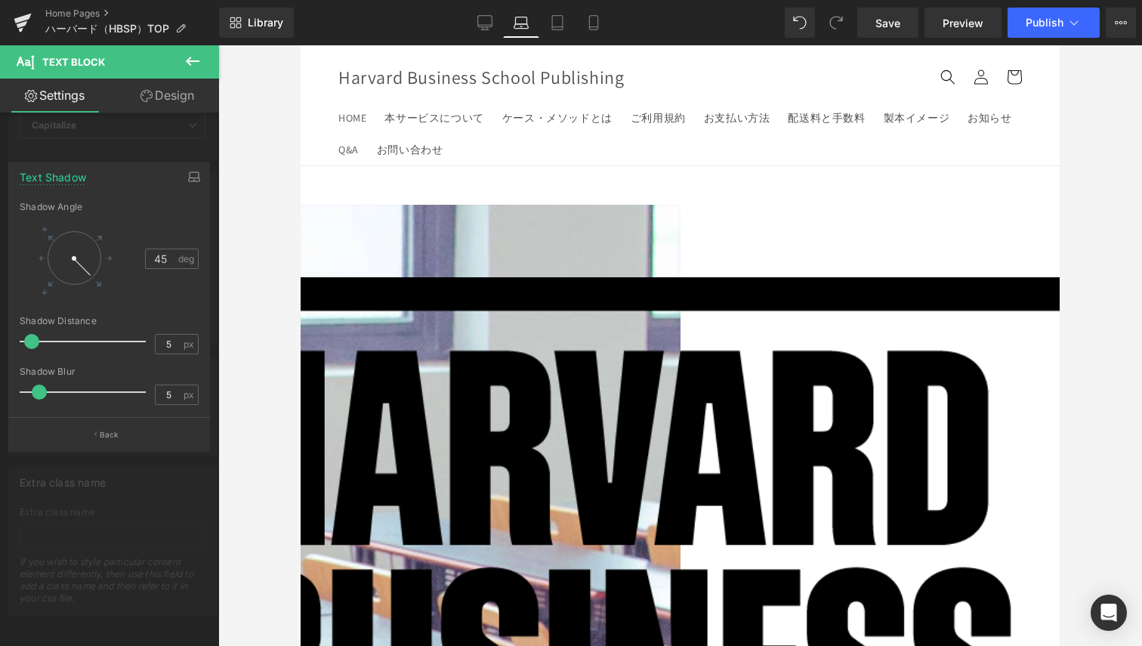
drag, startPoint x: 40, startPoint y: 344, endPoint x: 33, endPoint y: 348, distance: 8.2
click at [33, 348] on span at bounding box center [31, 341] width 15 height 15
click at [33, 347] on span at bounding box center [31, 341] width 15 height 15
drag, startPoint x: 35, startPoint y: 345, endPoint x: 44, endPoint y: 342, distance: 9.8
click at [44, 342] on span at bounding box center [41, 341] width 15 height 15
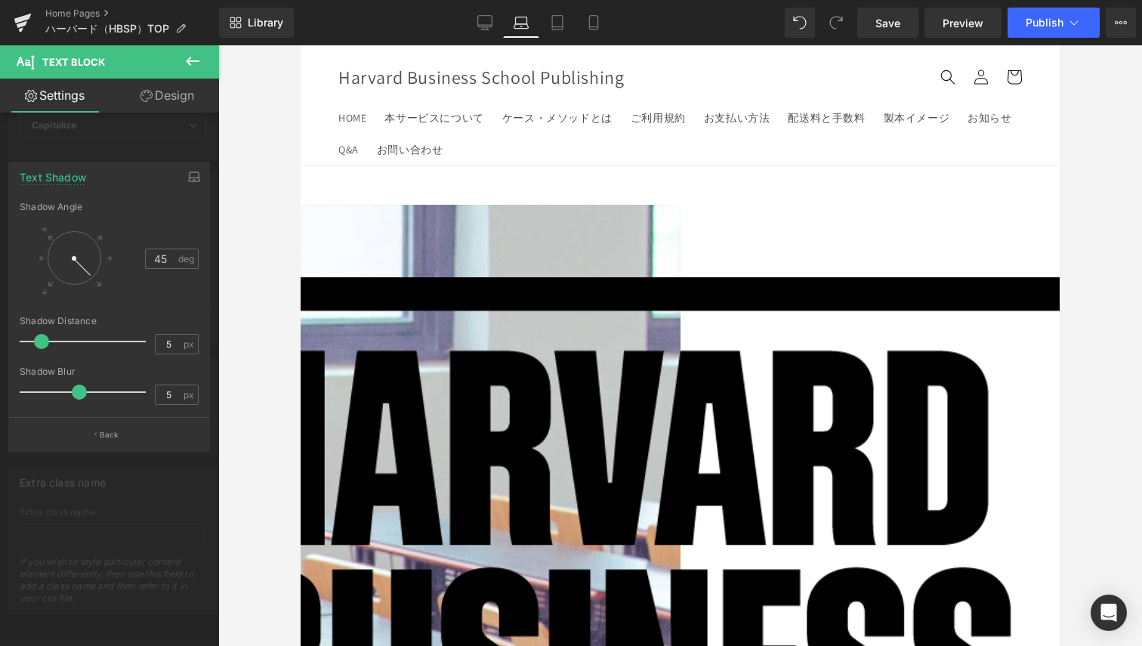
drag, startPoint x: 39, startPoint y: 382, endPoint x: 80, endPoint y: 382, distance: 41.6
click at [80, 382] on div at bounding box center [86, 392] width 119 height 30
drag, startPoint x: 80, startPoint y: 388, endPoint x: 23, endPoint y: 375, distance: 58.8
click at [23, 375] on div "Shadow Blur 5 px" at bounding box center [109, 391] width 179 height 51
drag, startPoint x: 40, startPoint y: 335, endPoint x: 29, endPoint y: 334, distance: 10.6
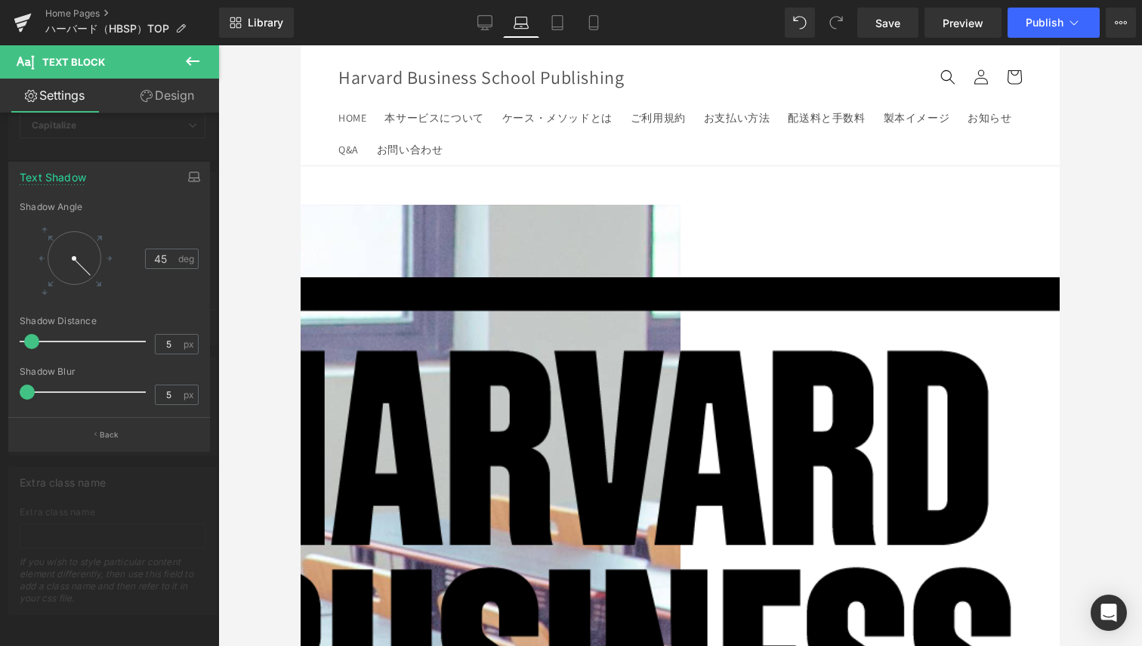
click at [29, 334] on span at bounding box center [31, 341] width 15 height 15
click at [61, 104] on link "Settings" at bounding box center [55, 96] width 110 height 34
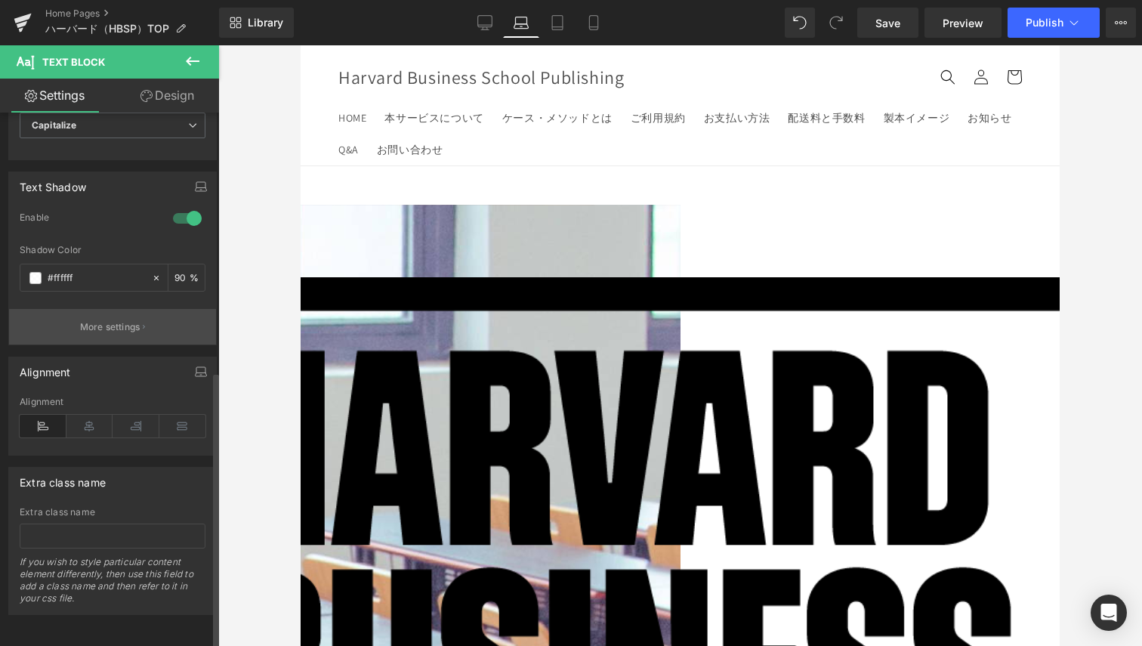
click at [104, 320] on p "More settings" at bounding box center [110, 327] width 60 height 14
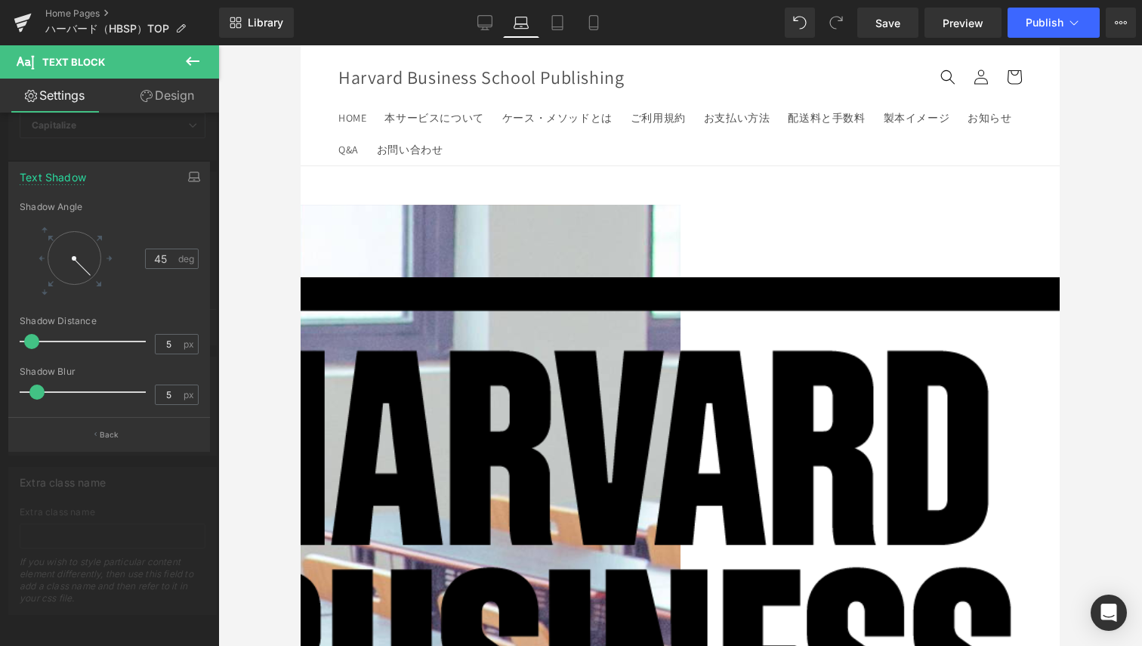
drag, startPoint x: 24, startPoint y: 389, endPoint x: 37, endPoint y: 385, distance: 13.4
click at [37, 385] on span at bounding box center [36, 392] width 15 height 15
click at [32, 342] on span at bounding box center [29, 341] width 15 height 15
drag, startPoint x: 38, startPoint y: 399, endPoint x: 2, endPoint y: 388, distance: 37.3
click at [2, 388] on div "Text Shadow 3.5355339059327378,3.5355339059327373 45 Shadow Angle 45 deg 5px Sh…" at bounding box center [109, 300] width 219 height 301
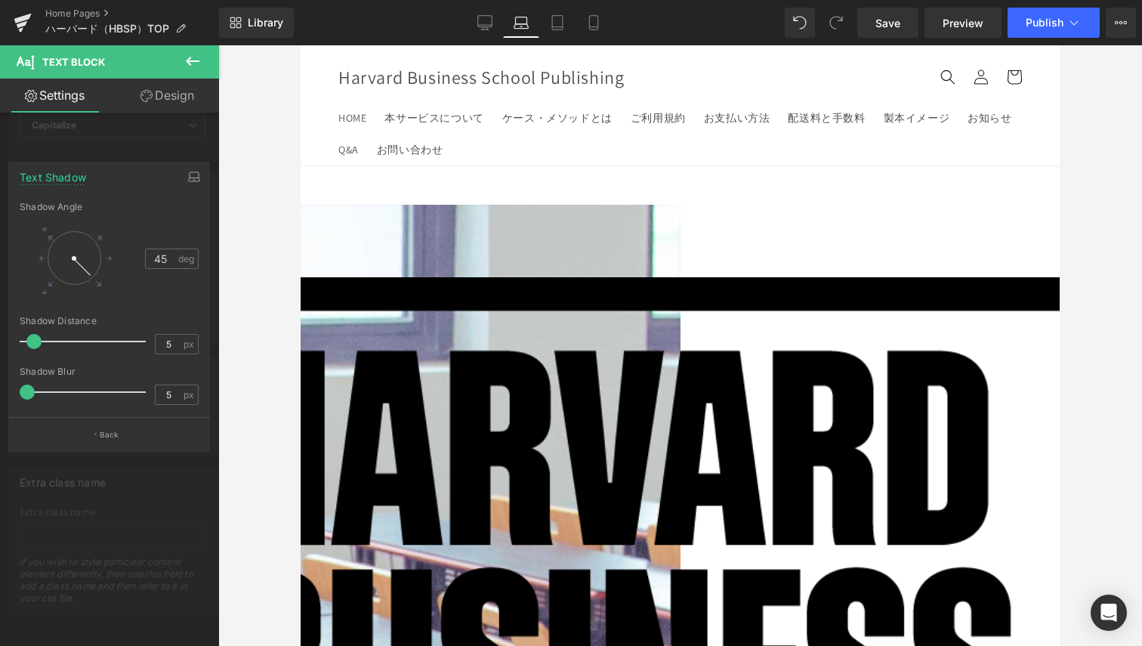
click at [38, 342] on span at bounding box center [33, 341] width 15 height 15
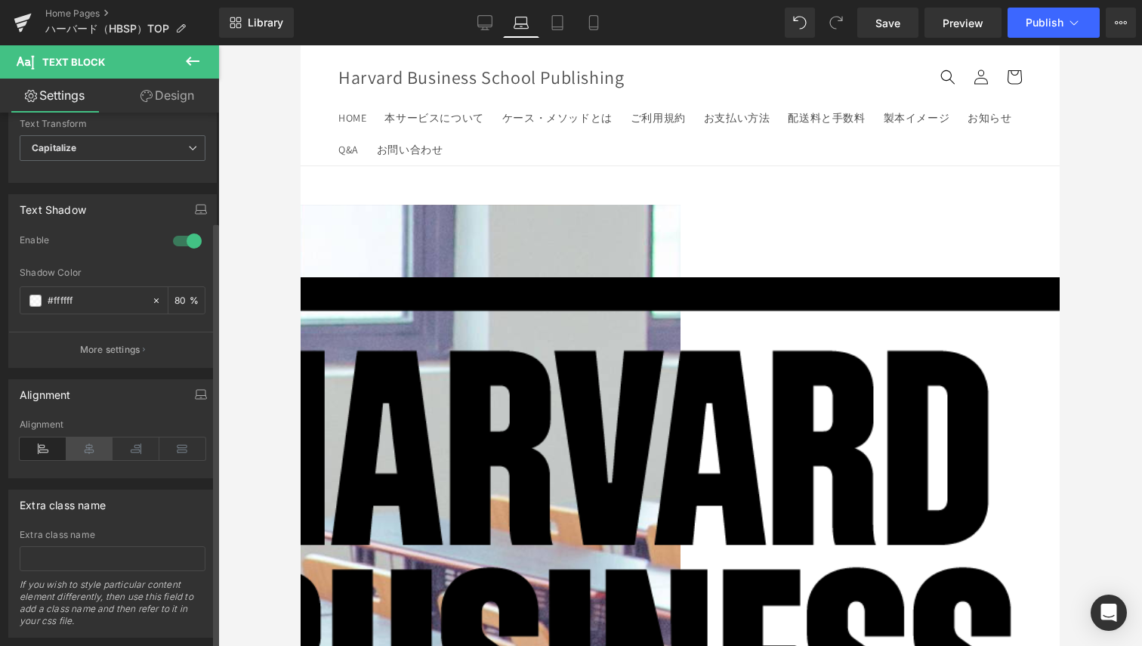
scroll to position [453, 0]
click at [143, 353] on button "More settings" at bounding box center [112, 349] width 207 height 36
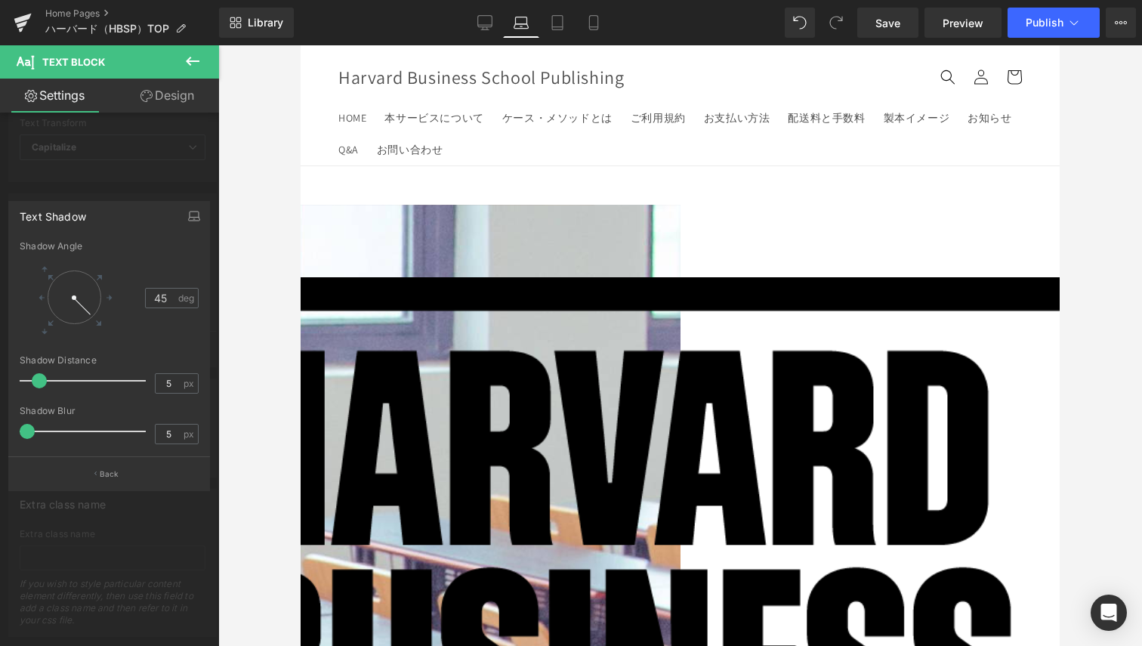
drag, startPoint x: 35, startPoint y: 430, endPoint x: -8, endPoint y: 423, distance: 42.9
click at [0, 423] on html "Text Block You are previewing how the will restyle your page. You can not edit …" at bounding box center [571, 323] width 1142 height 646
drag, startPoint x: 38, startPoint y: 381, endPoint x: 30, endPoint y: 379, distance: 7.7
click at [30, 379] on span at bounding box center [31, 380] width 15 height 15
click at [30, 382] on span at bounding box center [33, 380] width 15 height 15
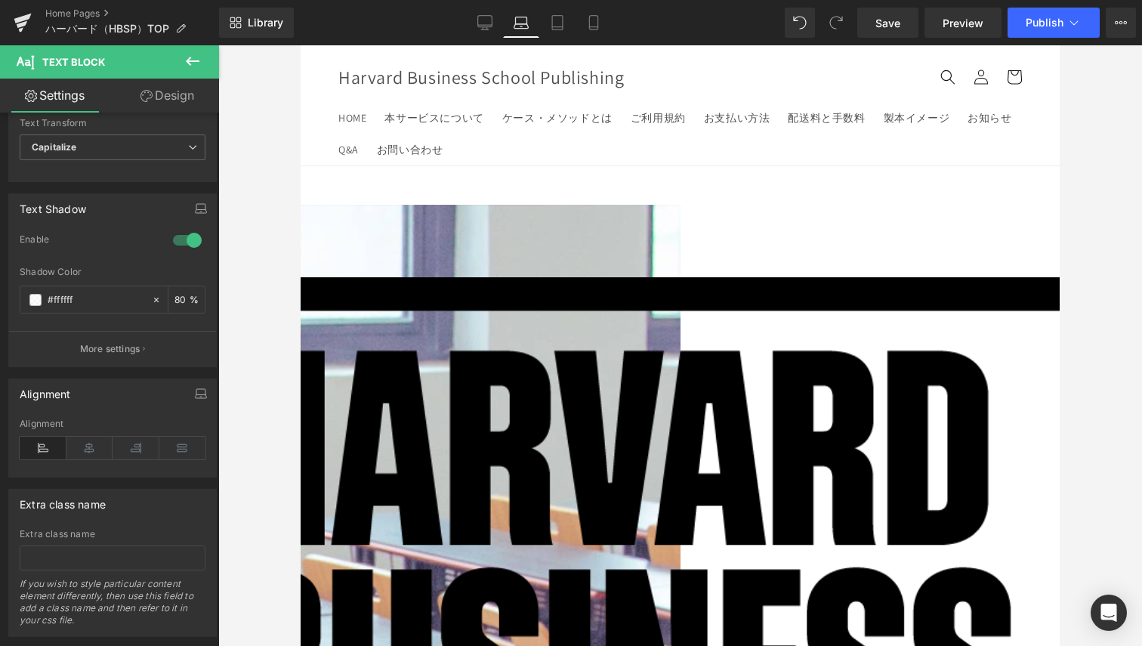
click at [1071, 236] on div at bounding box center [680, 345] width 924 height 601
click at [301, 45] on span "Image" at bounding box center [301, 45] width 0 height 0
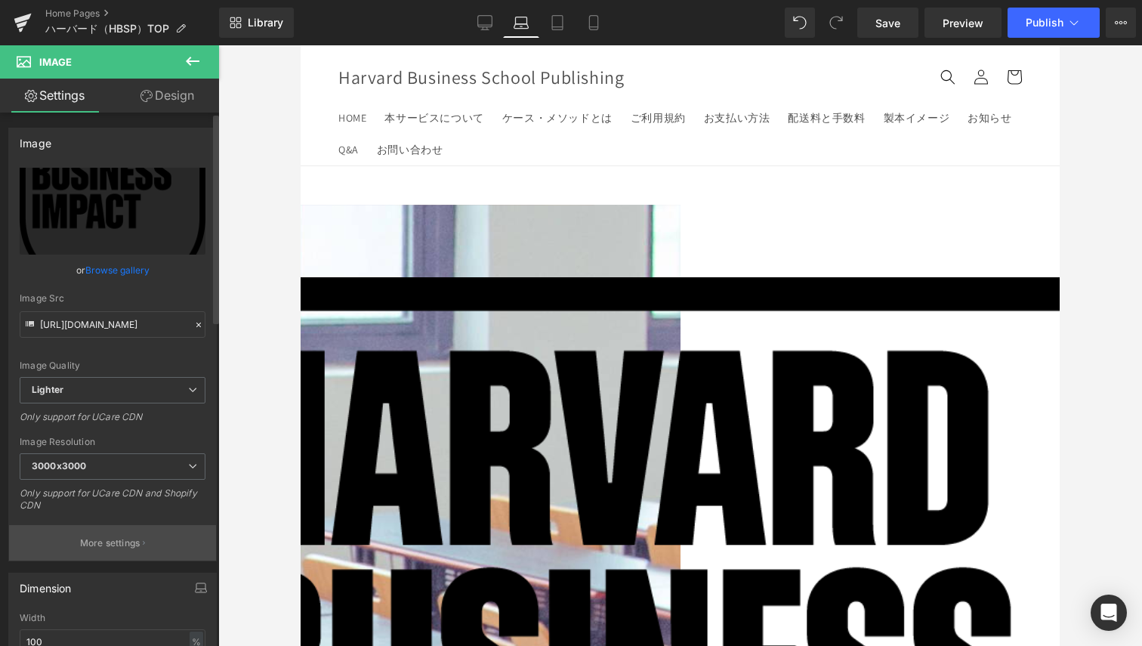
click at [85, 540] on p "More settings" at bounding box center [110, 543] width 60 height 14
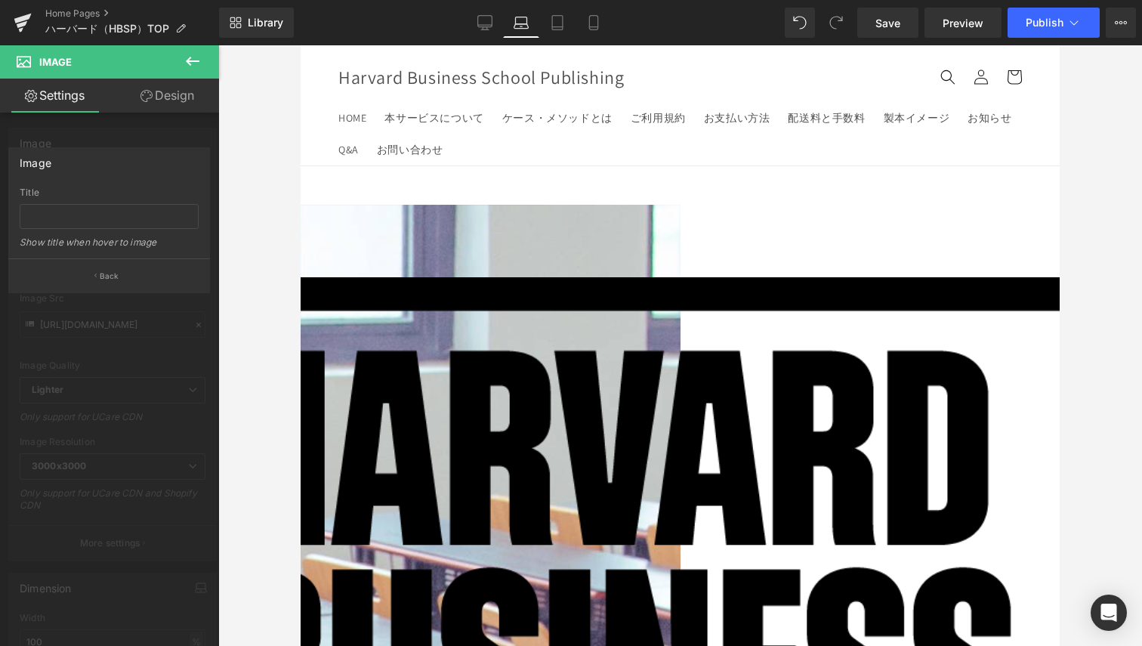
click at [148, 111] on link "Design" at bounding box center [168, 96] width 110 height 34
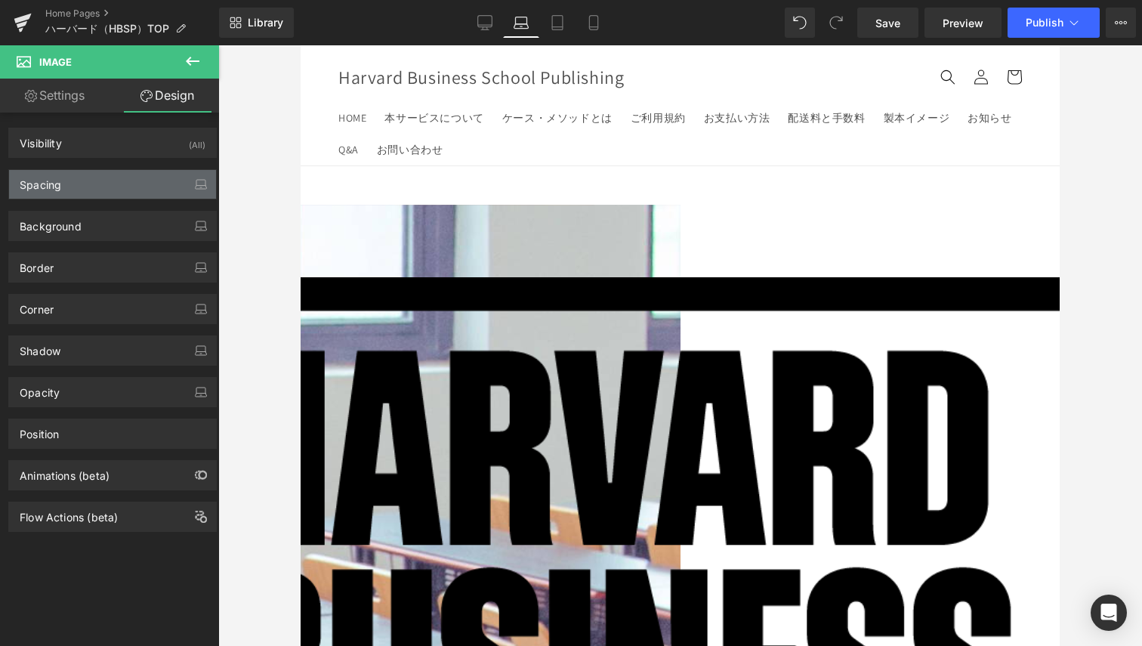
click at [102, 178] on div "Spacing" at bounding box center [112, 184] width 207 height 29
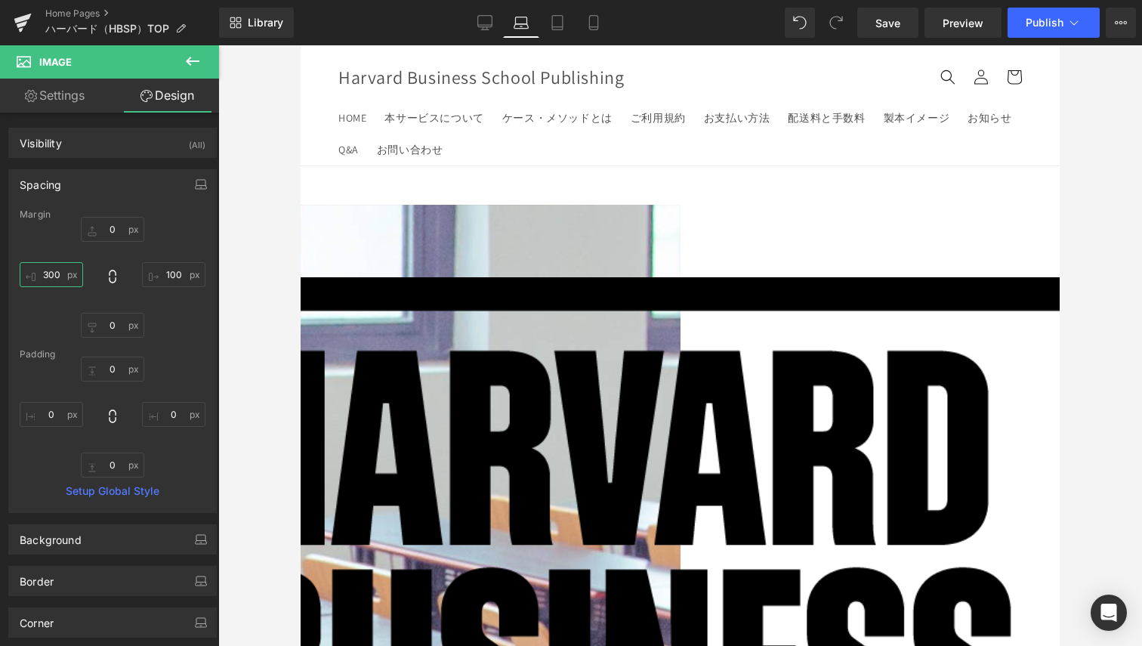
click at [70, 268] on input "300" at bounding box center [51, 274] width 63 height 25
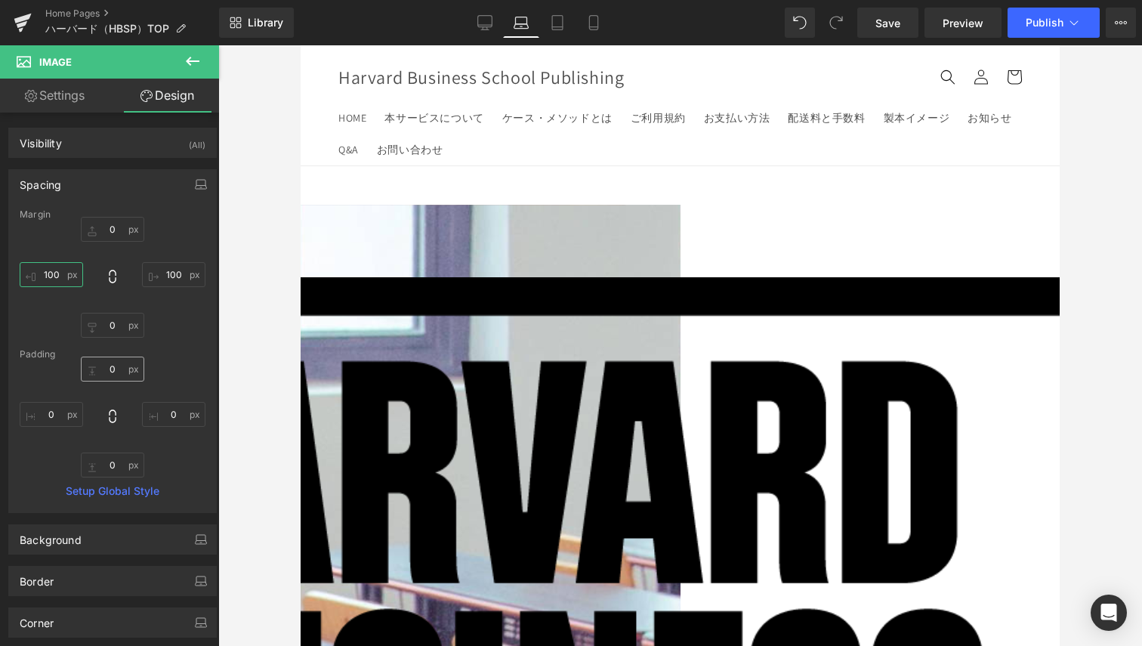
type input "100"
click at [111, 364] on input "0" at bounding box center [112, 369] width 63 height 25
click at [173, 415] on input "0" at bounding box center [173, 414] width 63 height 25
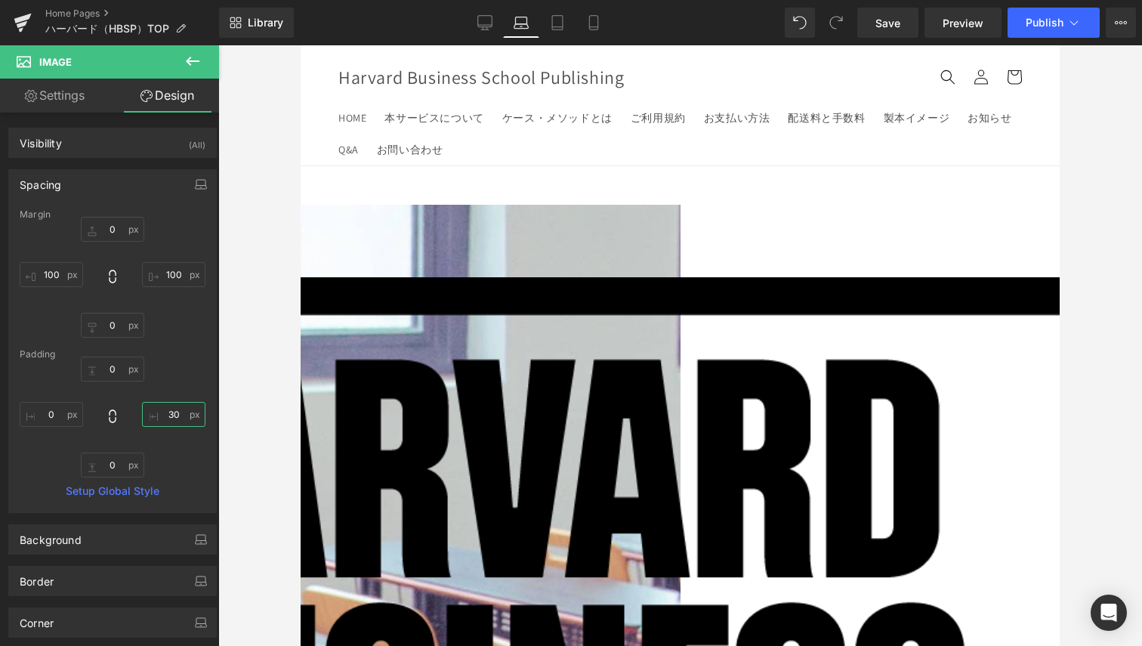
type input "3"
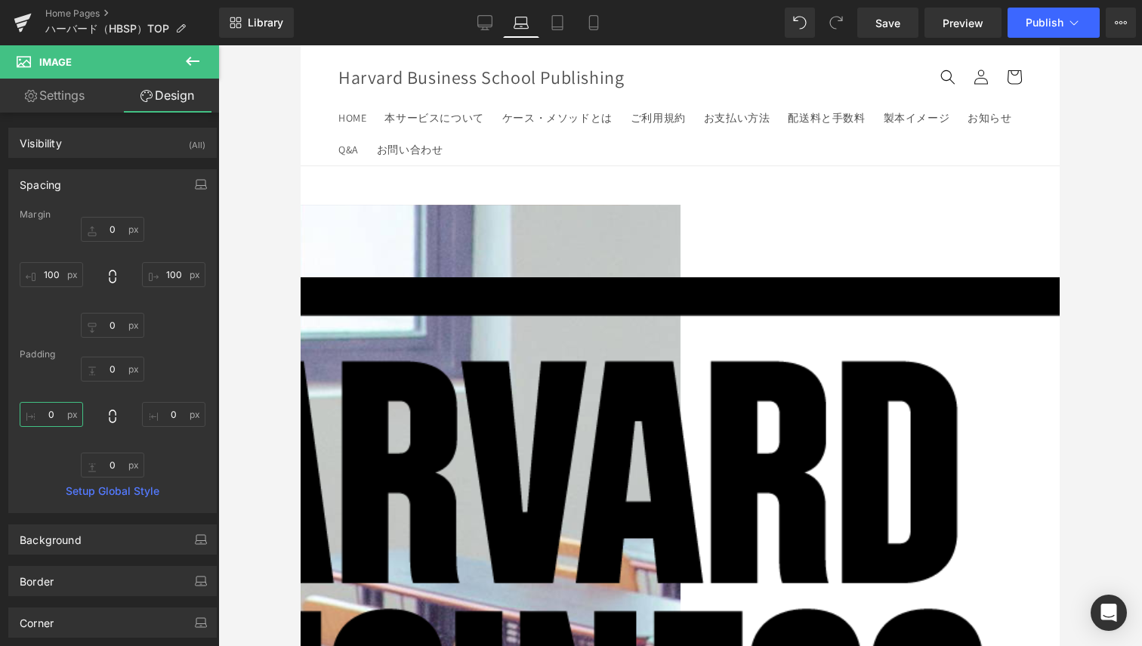
click at [45, 415] on input "0" at bounding box center [51, 414] width 63 height 25
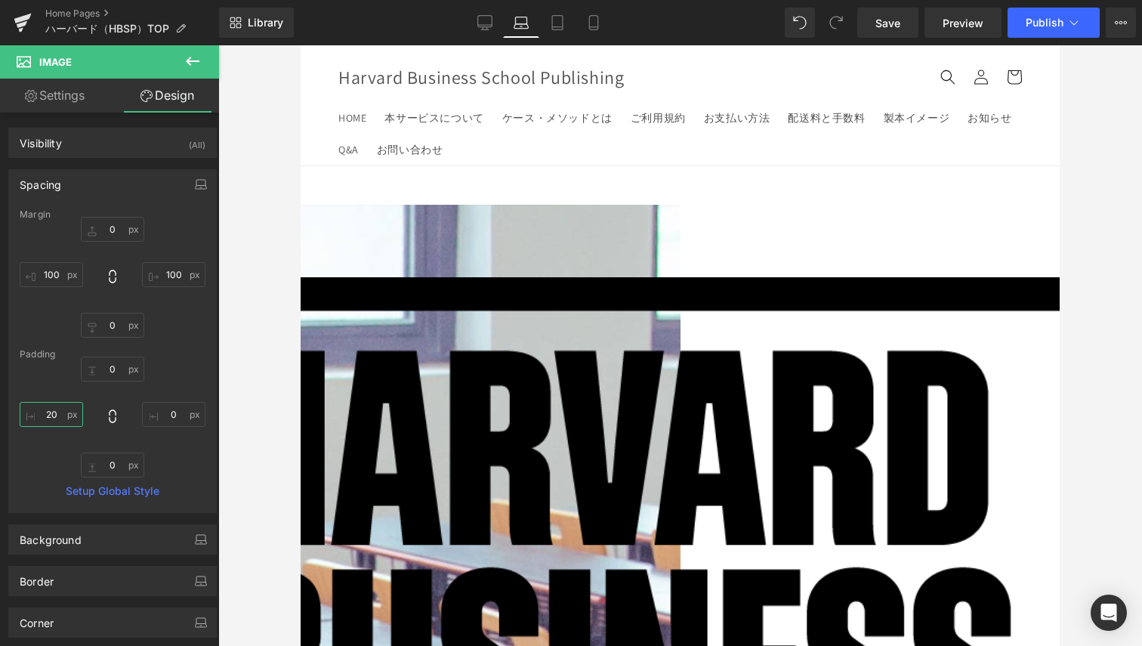
type input "2"
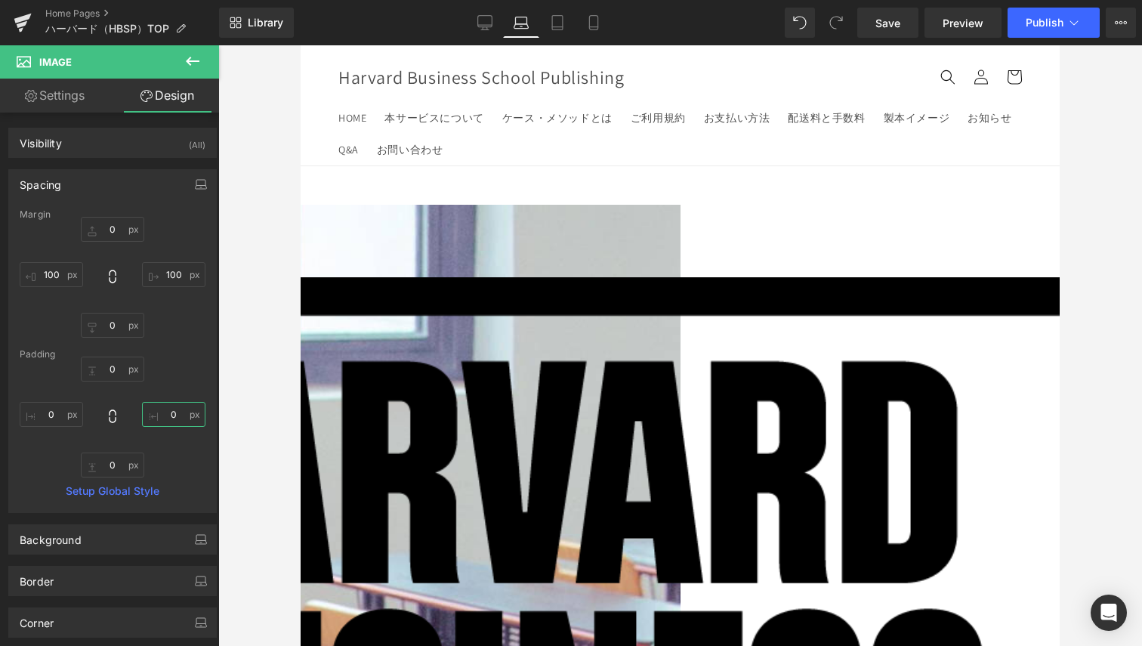
click at [183, 419] on input "text" at bounding box center [173, 414] width 63 height 25
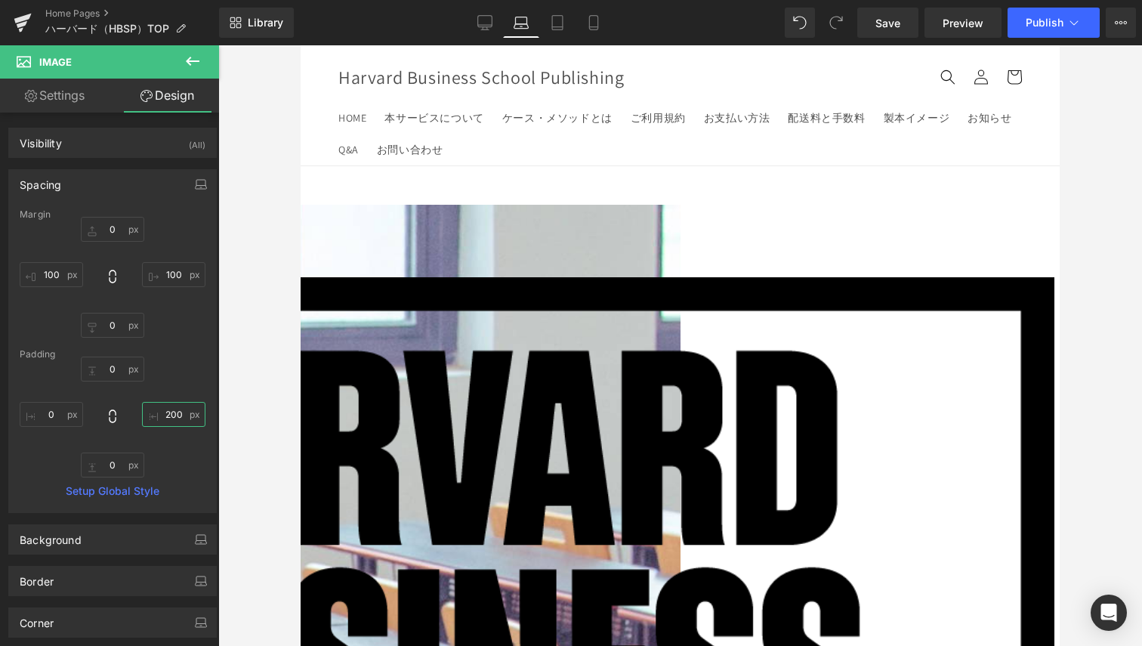
type input "200"
click at [165, 278] on input "100" at bounding box center [173, 274] width 63 height 25
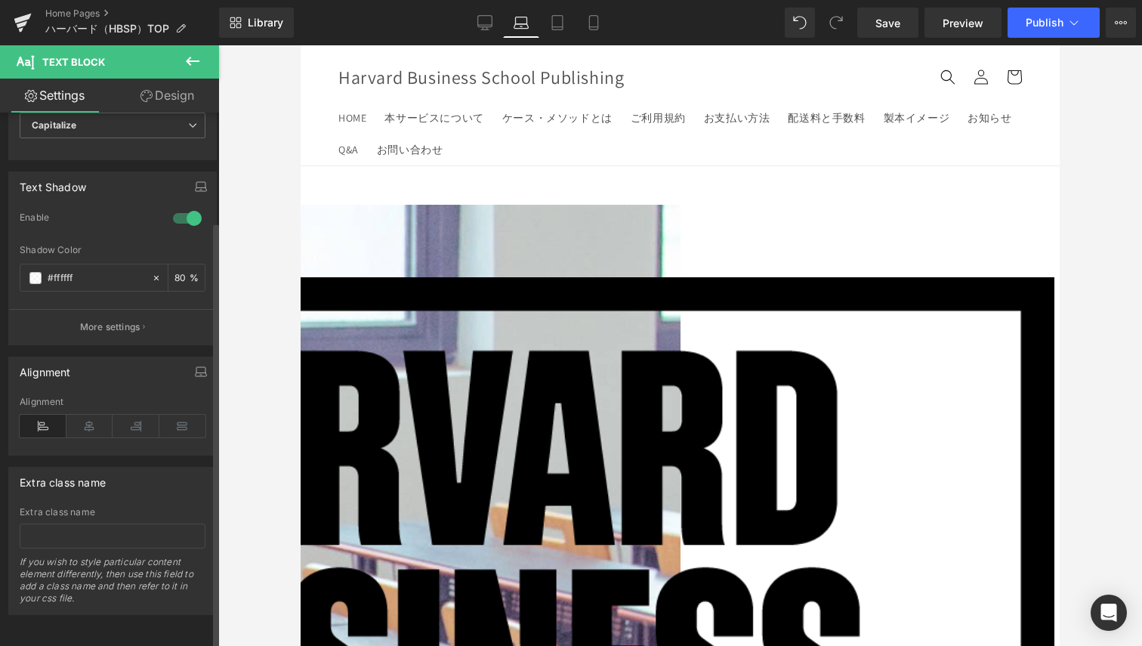
scroll to position [493, 0]
click at [141, 415] on icon at bounding box center [136, 426] width 47 height 23
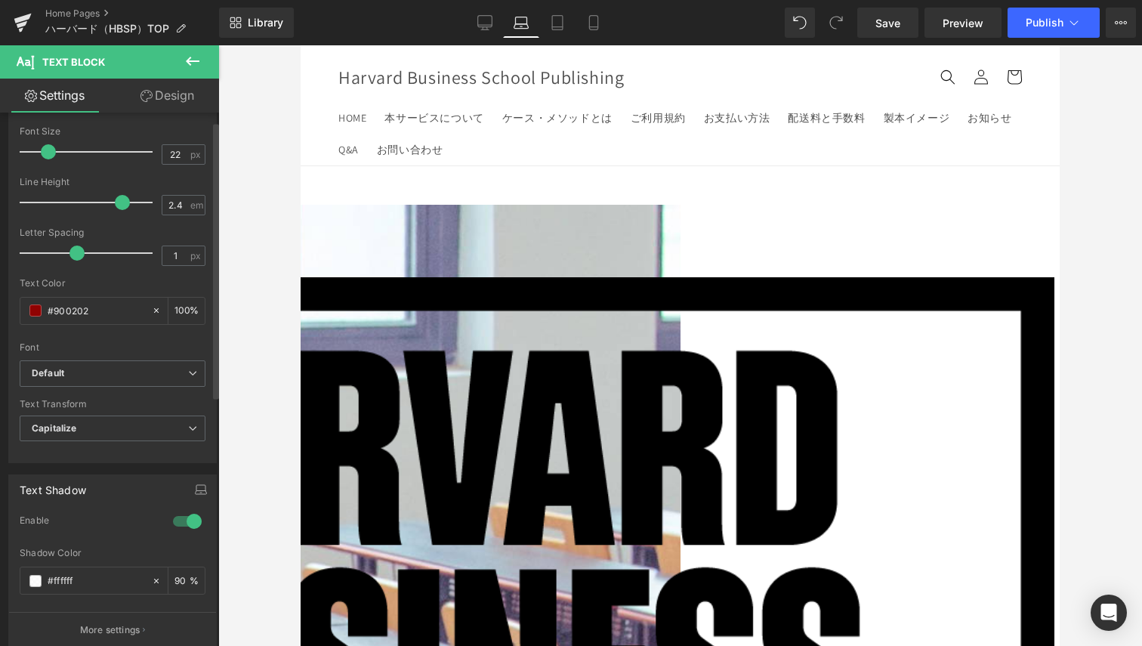
scroll to position [453, 0]
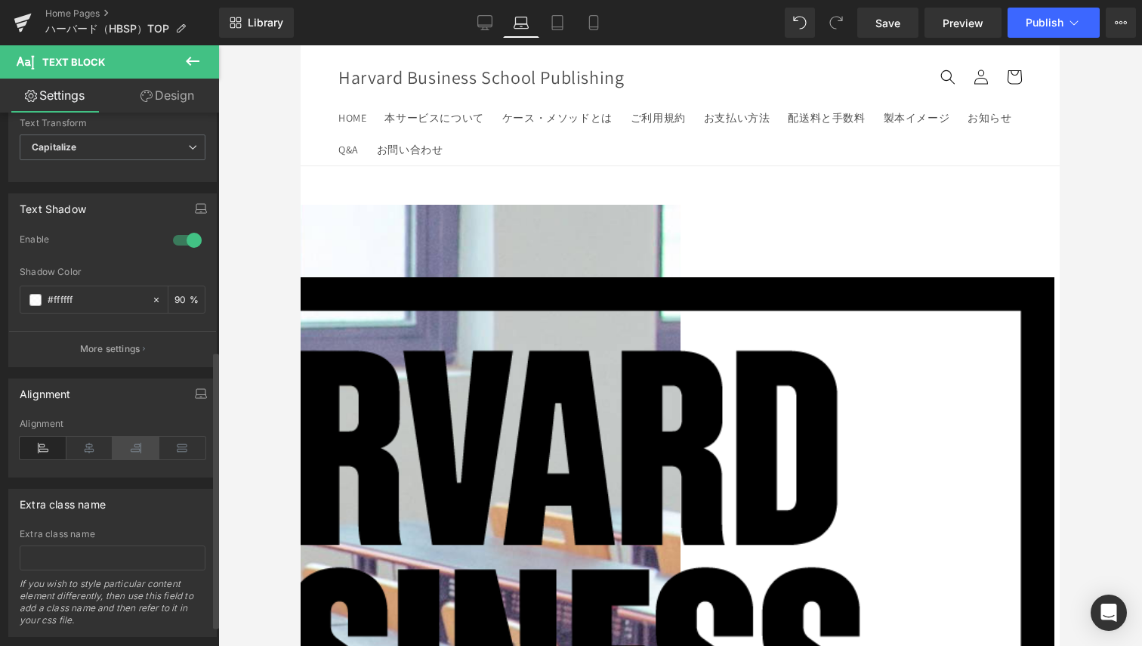
click at [134, 451] on icon at bounding box center [136, 448] width 47 height 23
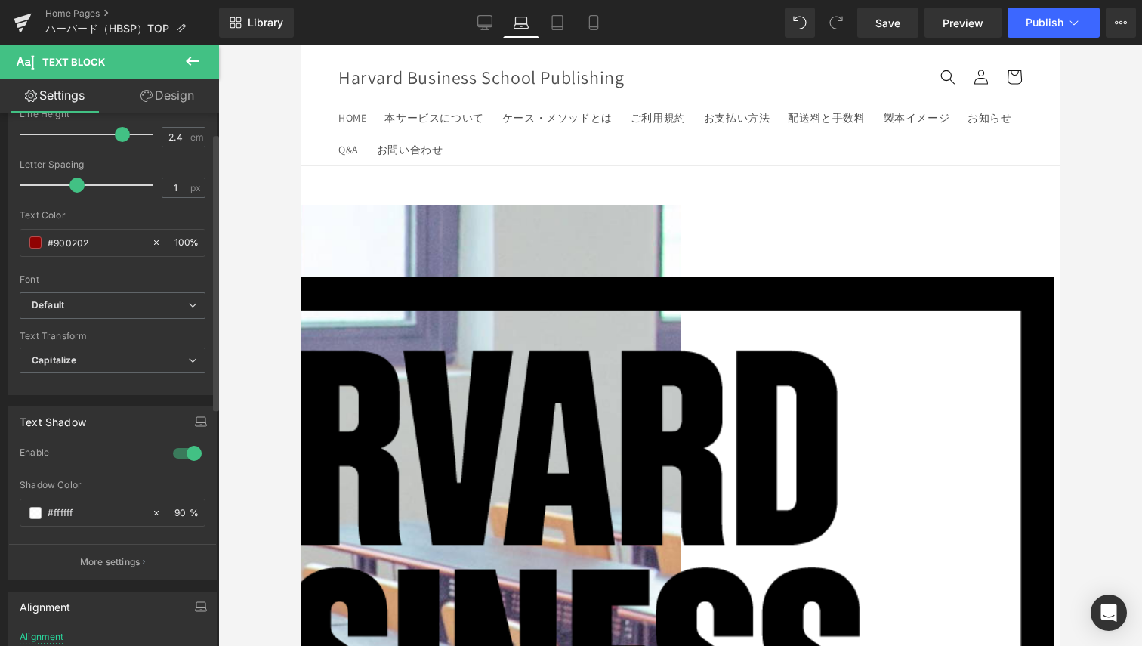
scroll to position [0, 0]
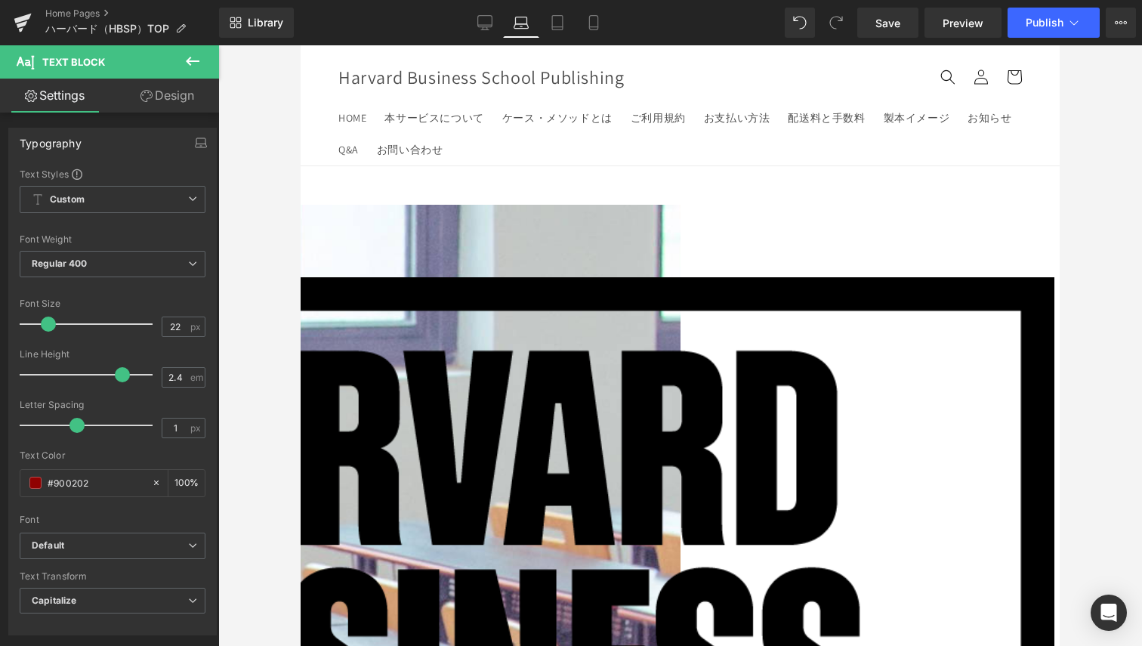
click at [152, 94] on link "Design" at bounding box center [168, 96] width 110 height 34
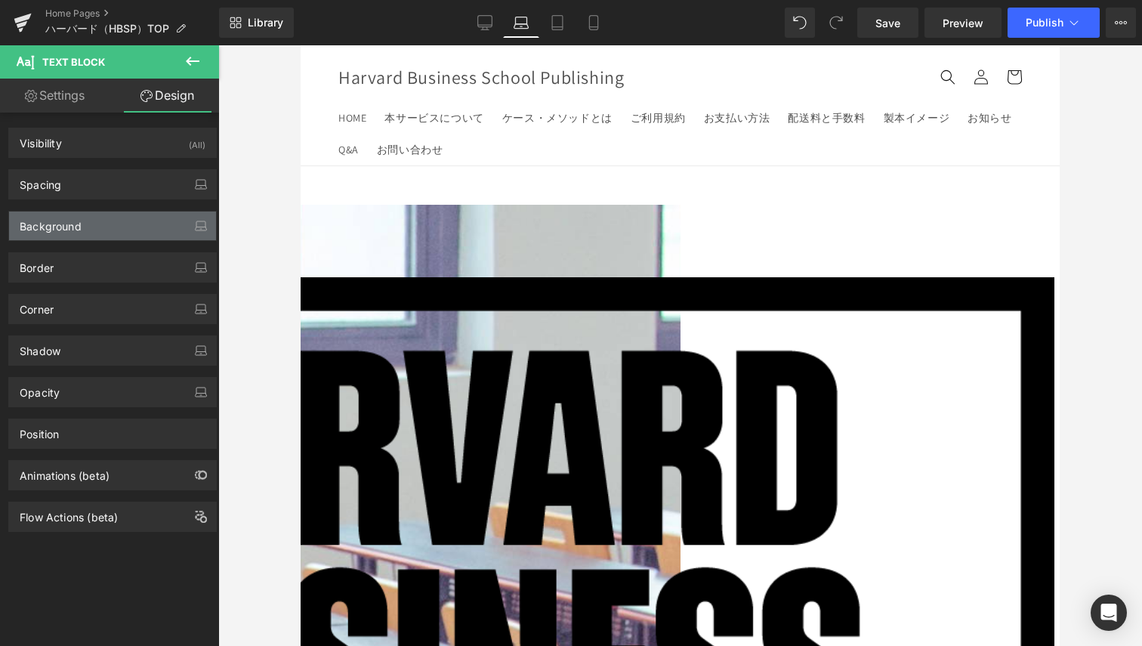
click at [78, 230] on div "Background" at bounding box center [51, 222] width 62 height 21
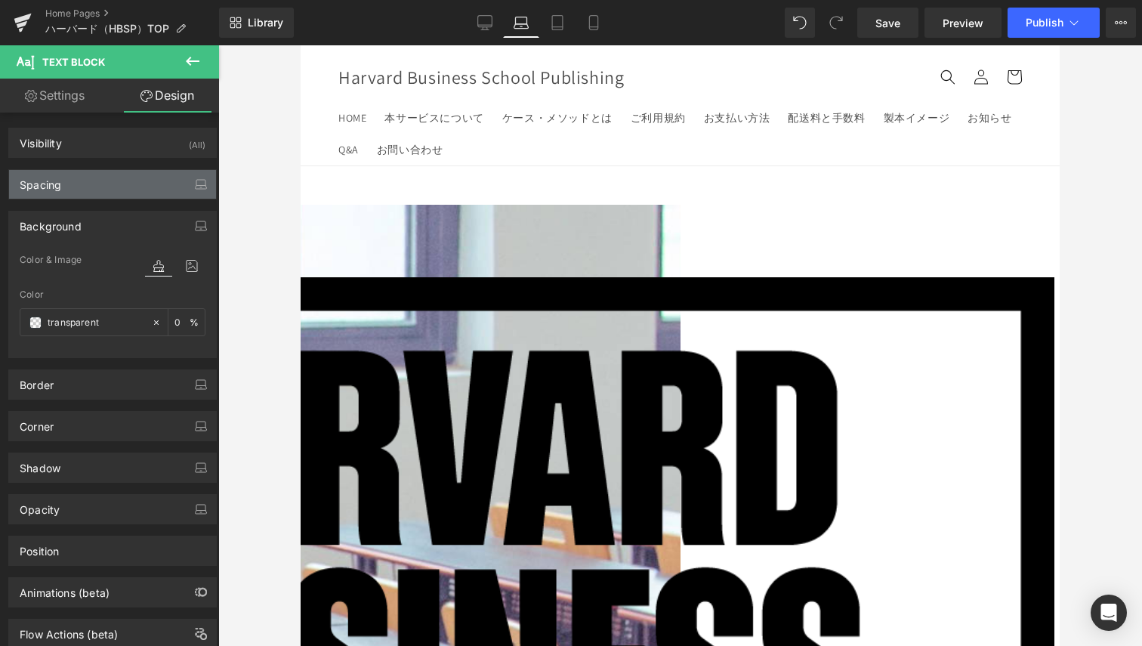
click at [86, 180] on div "Spacing" at bounding box center [112, 184] width 207 height 29
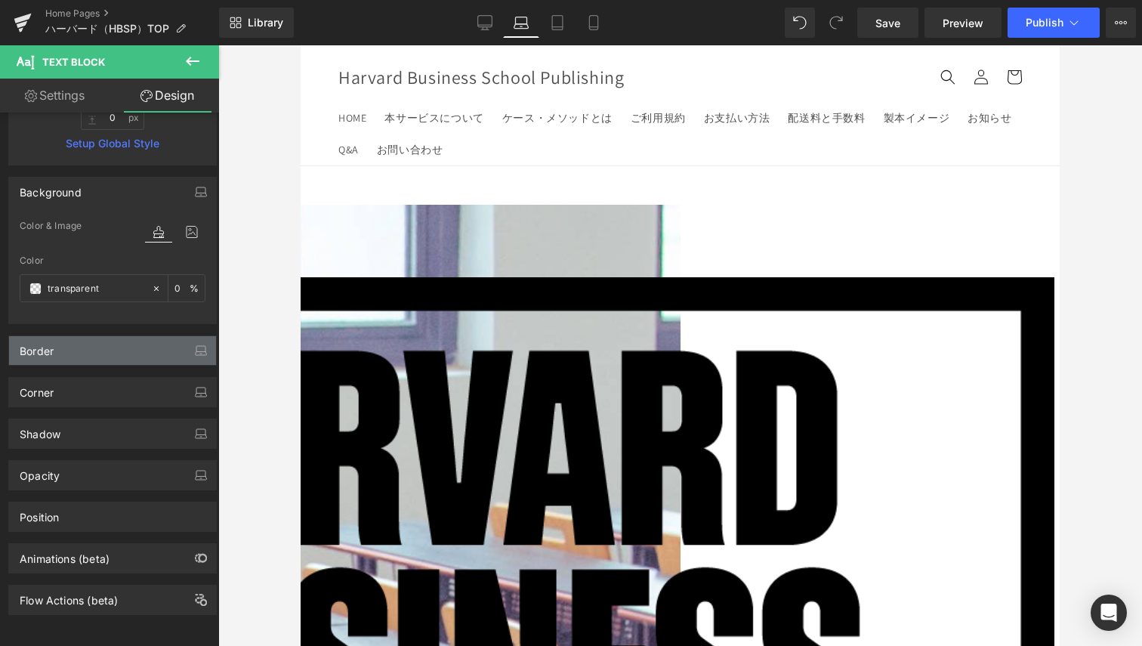
scroll to position [365, 0]
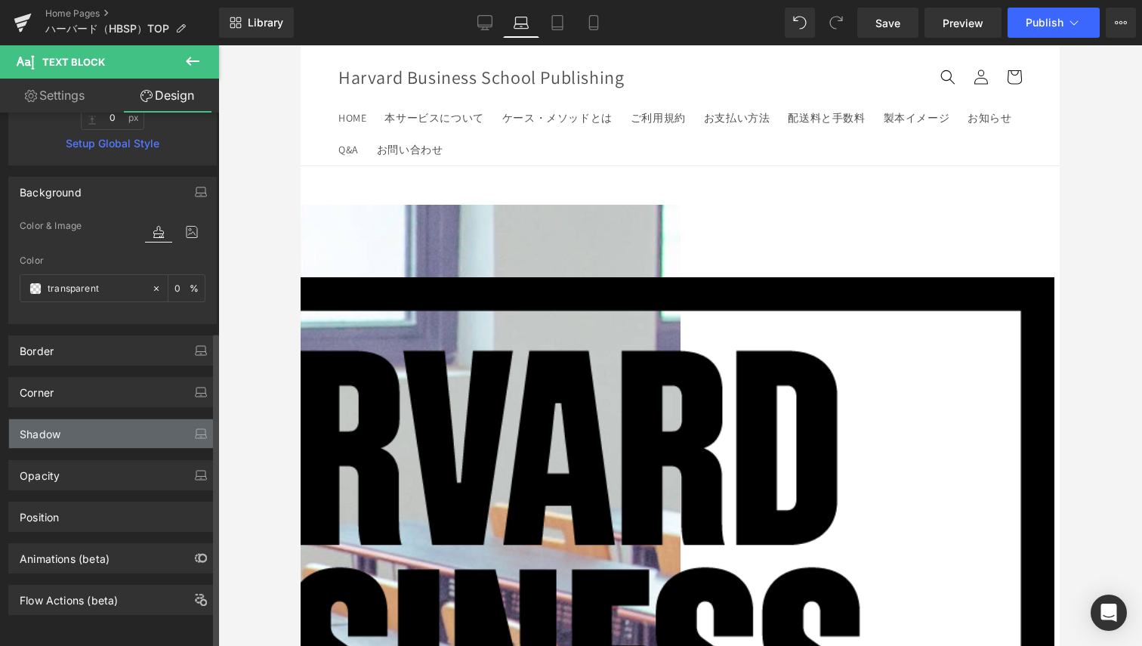
click at [86, 419] on div "Shadow" at bounding box center [112, 433] width 207 height 29
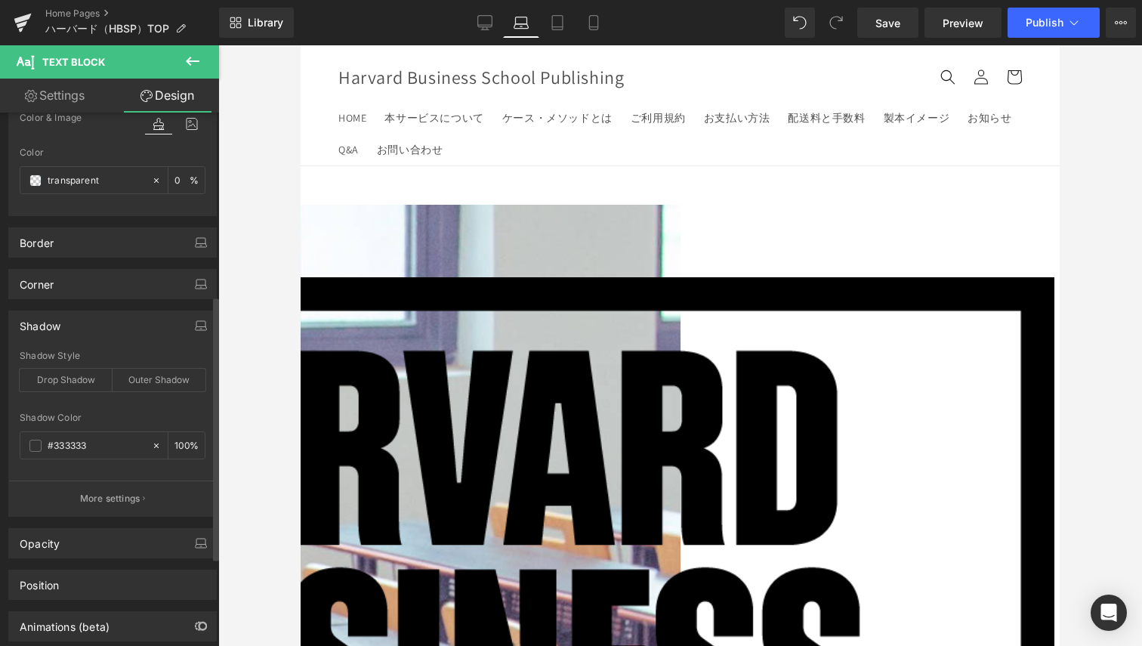
scroll to position [541, 0]
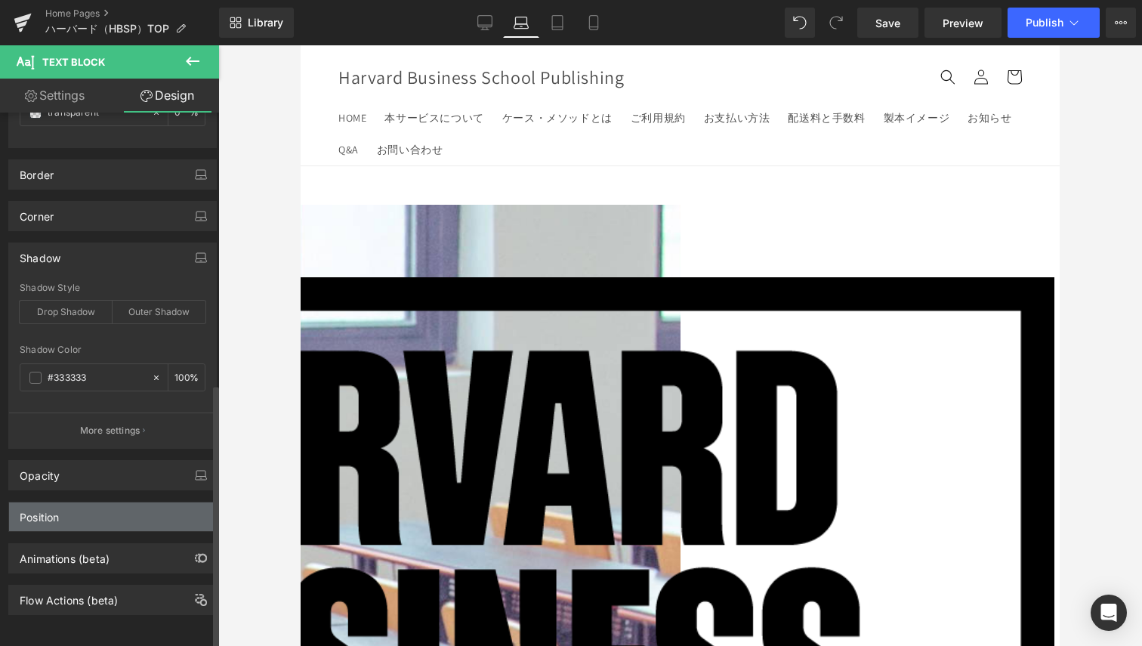
click at [67, 502] on div "Position" at bounding box center [112, 516] width 207 height 29
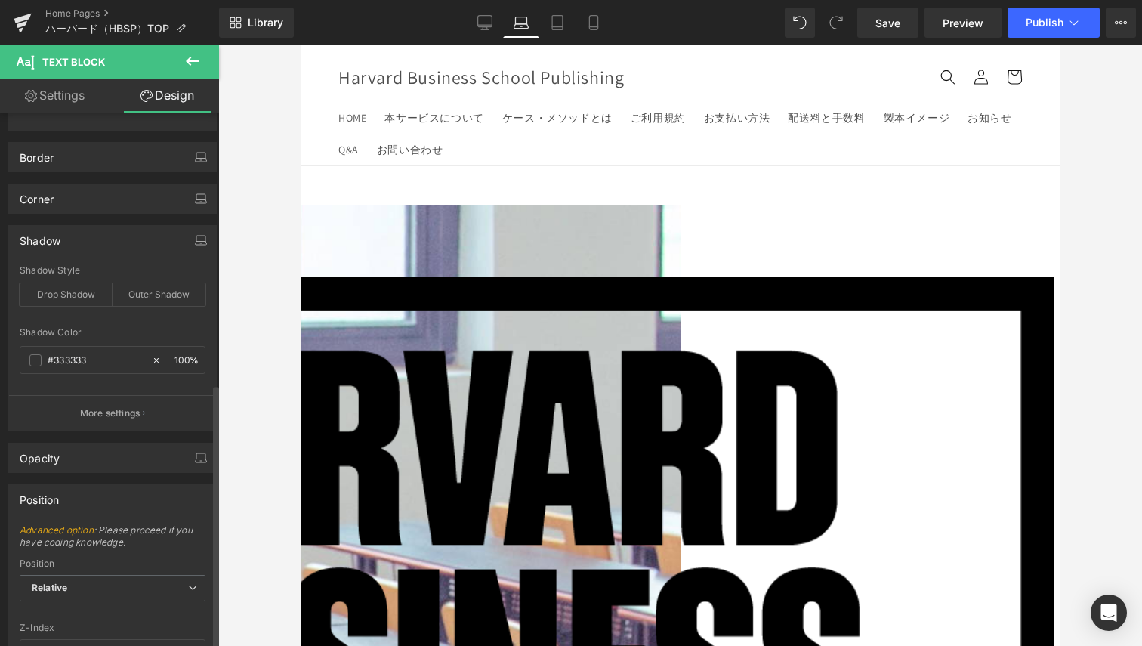
scroll to position [744, 0]
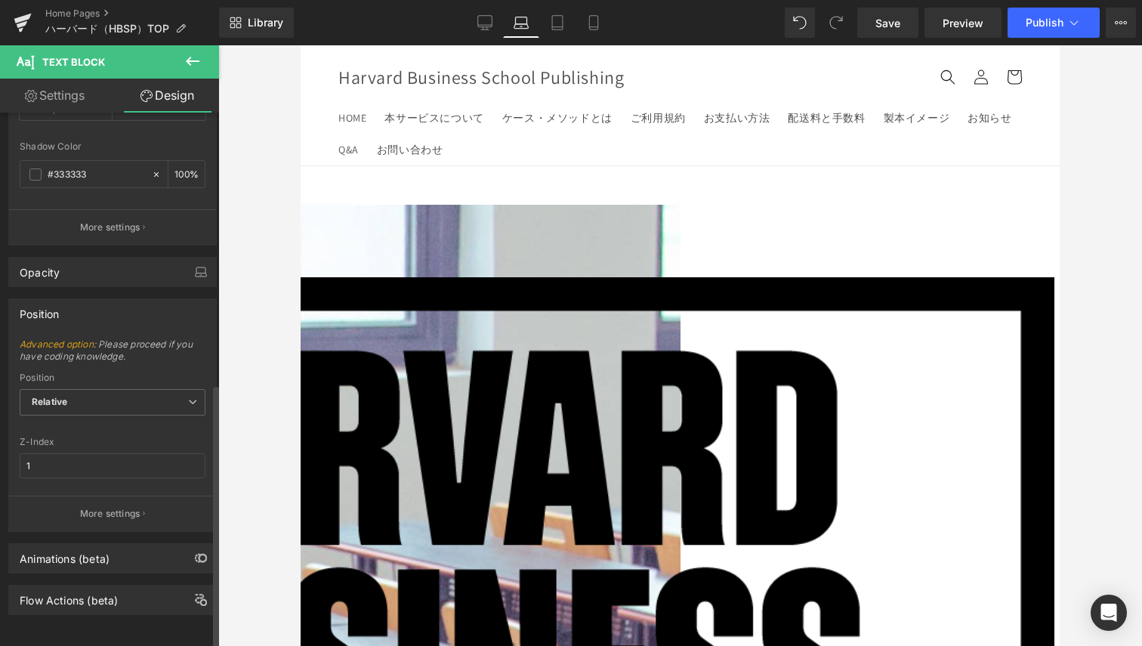
click at [51, 532] on div "Animations (beta)" at bounding box center [113, 553] width 226 height 42
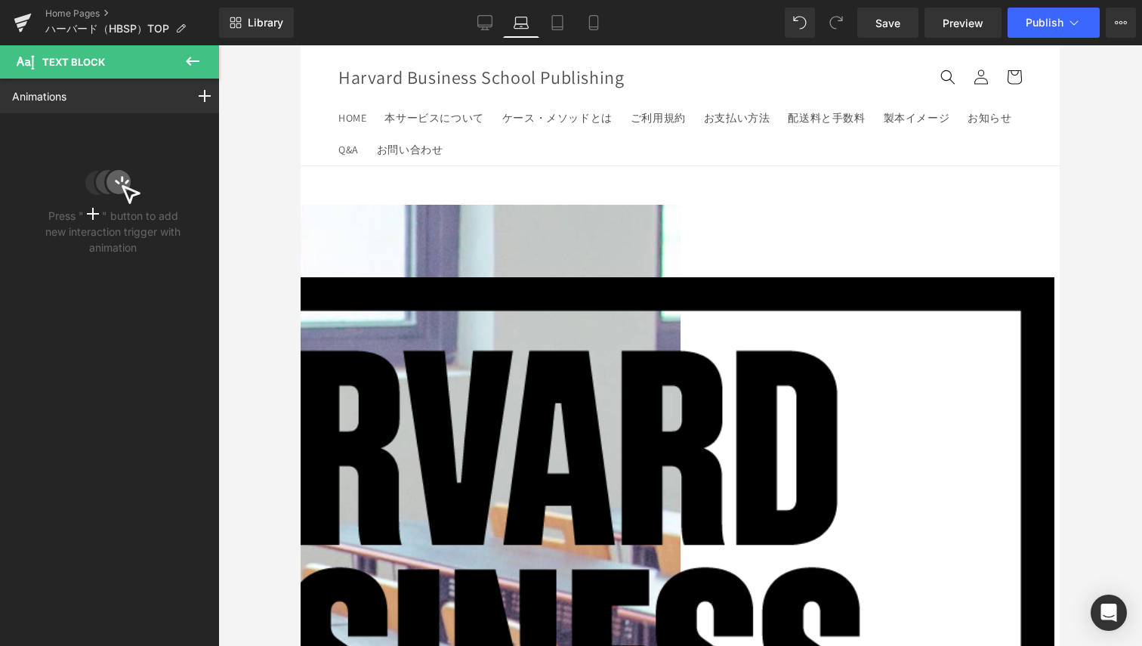
click at [196, 66] on icon at bounding box center [193, 61] width 18 height 18
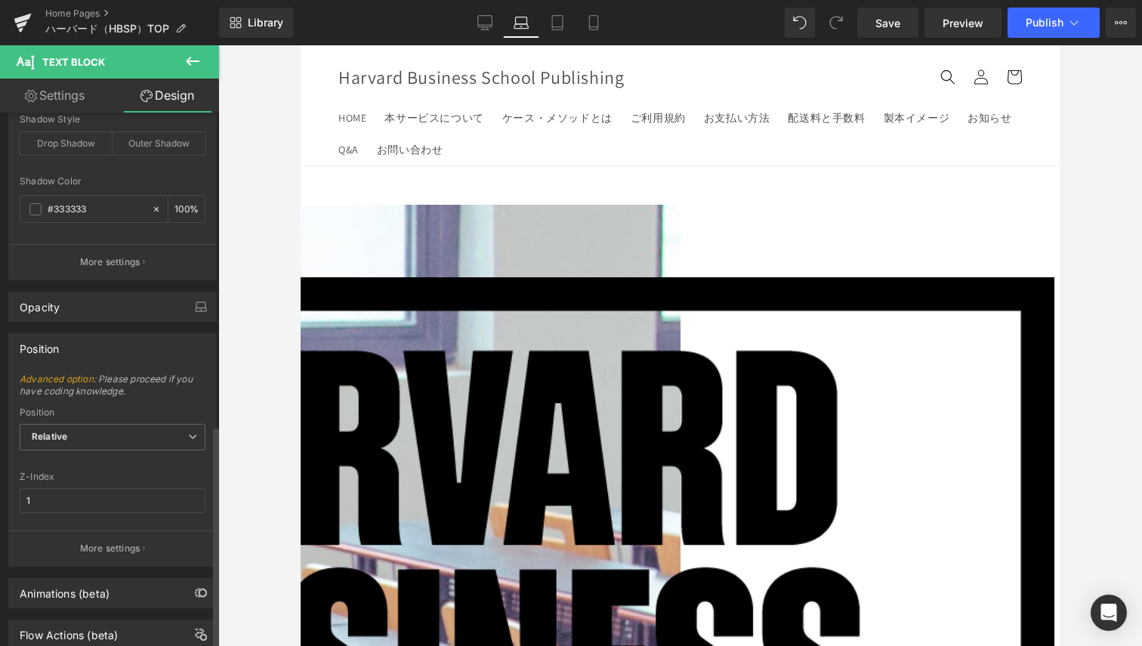
scroll to position [518, 0]
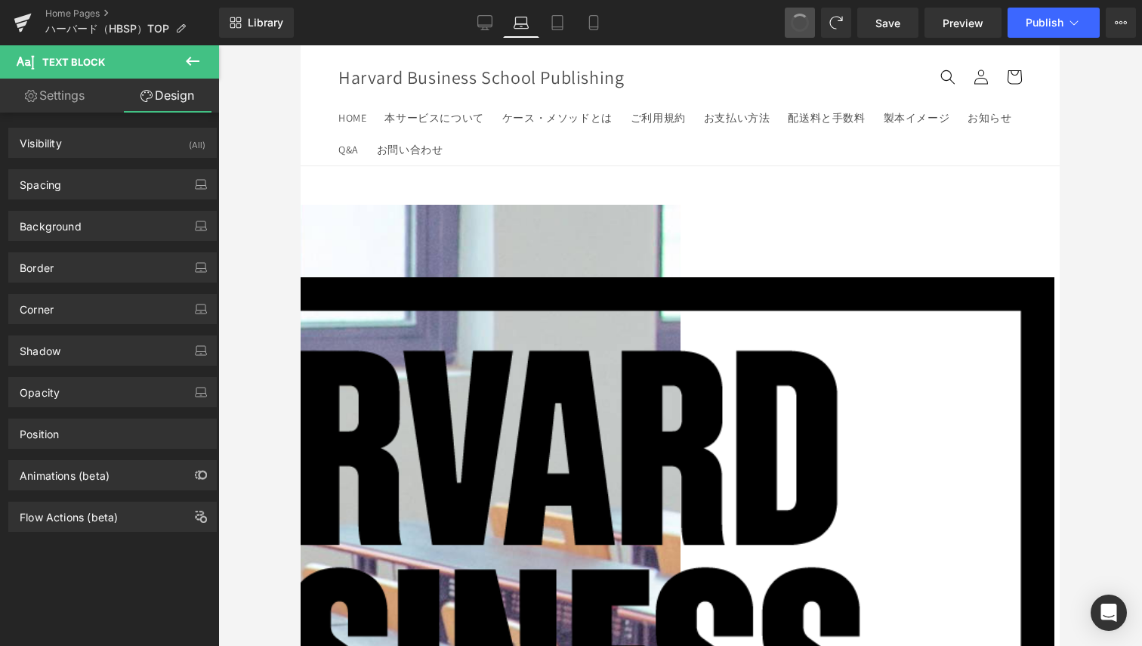
click at [794, 29] on button at bounding box center [800, 23] width 30 height 30
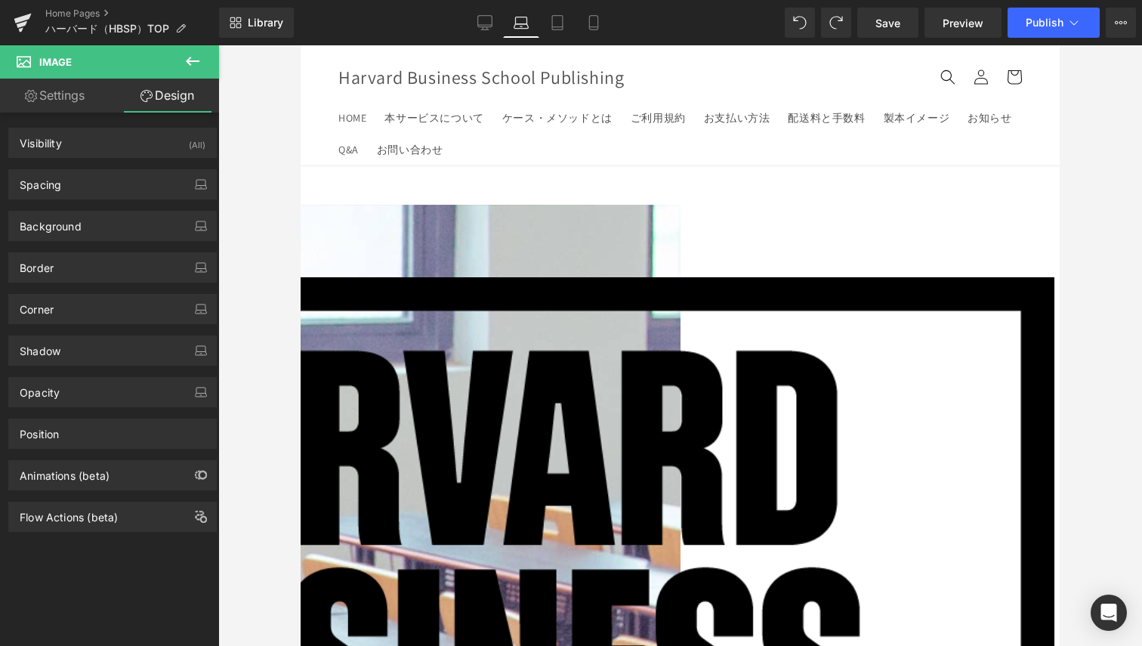
click at [79, 94] on link "Settings" at bounding box center [55, 96] width 110 height 34
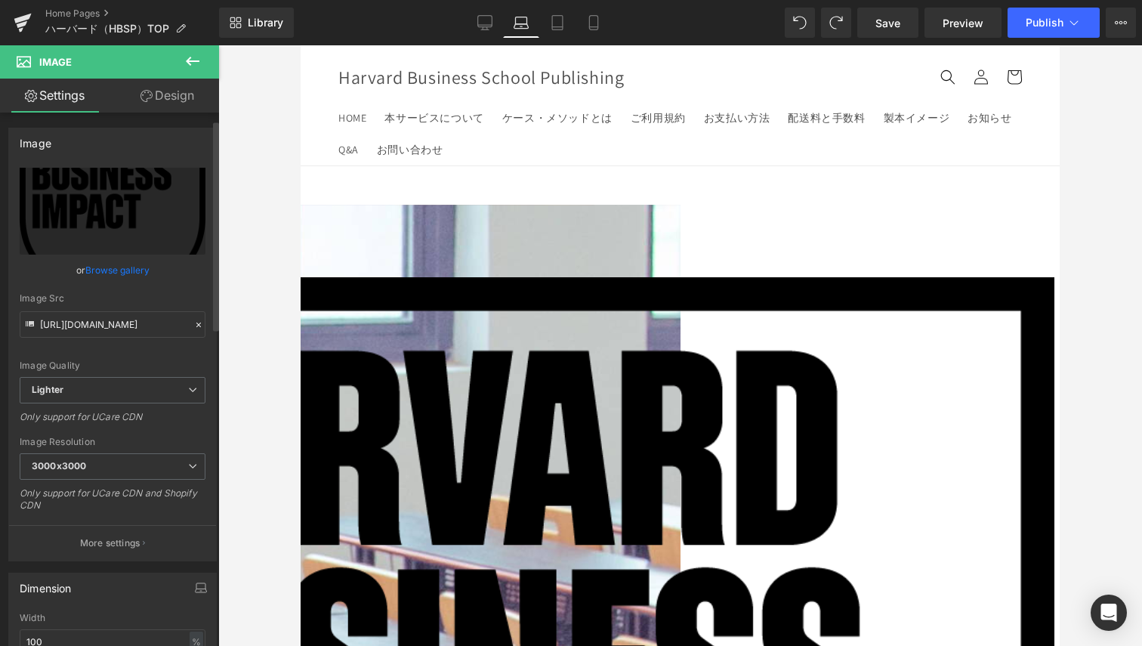
scroll to position [113, 0]
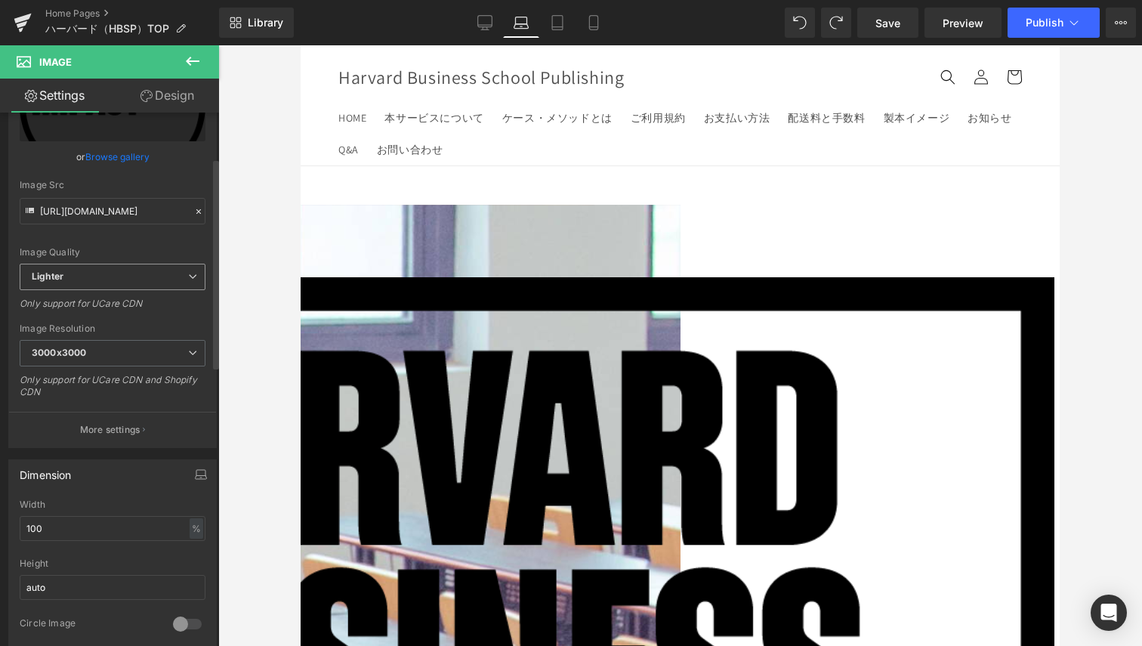
click at [148, 283] on span "Lighter" at bounding box center [113, 277] width 186 height 26
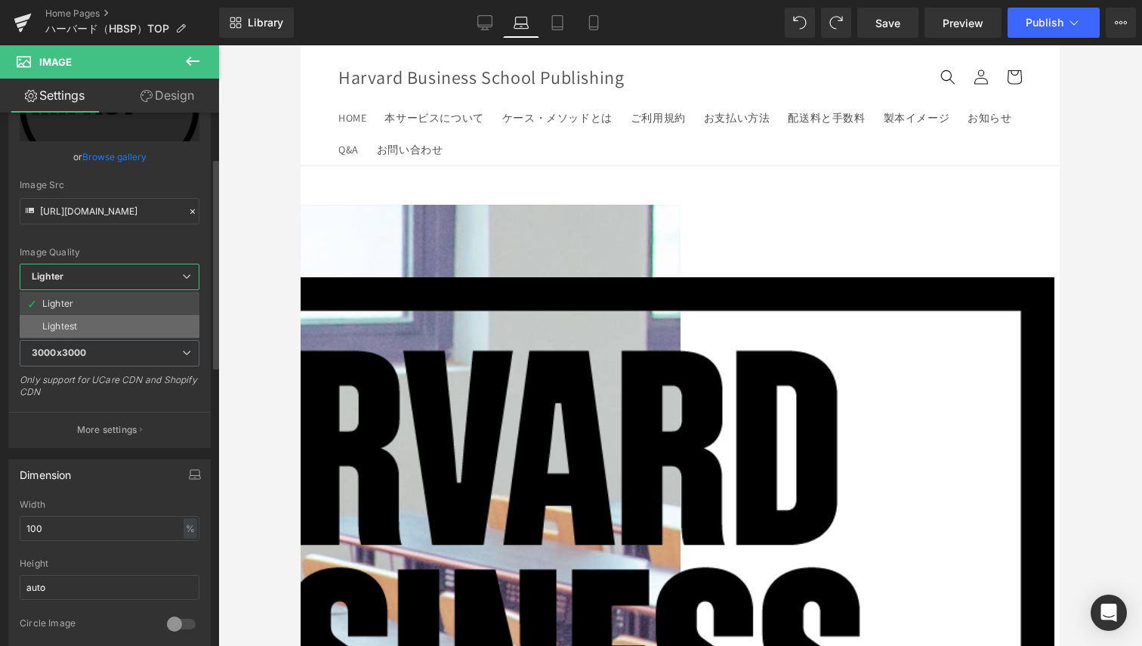
click at [130, 329] on li "Lightest" at bounding box center [110, 326] width 180 height 23
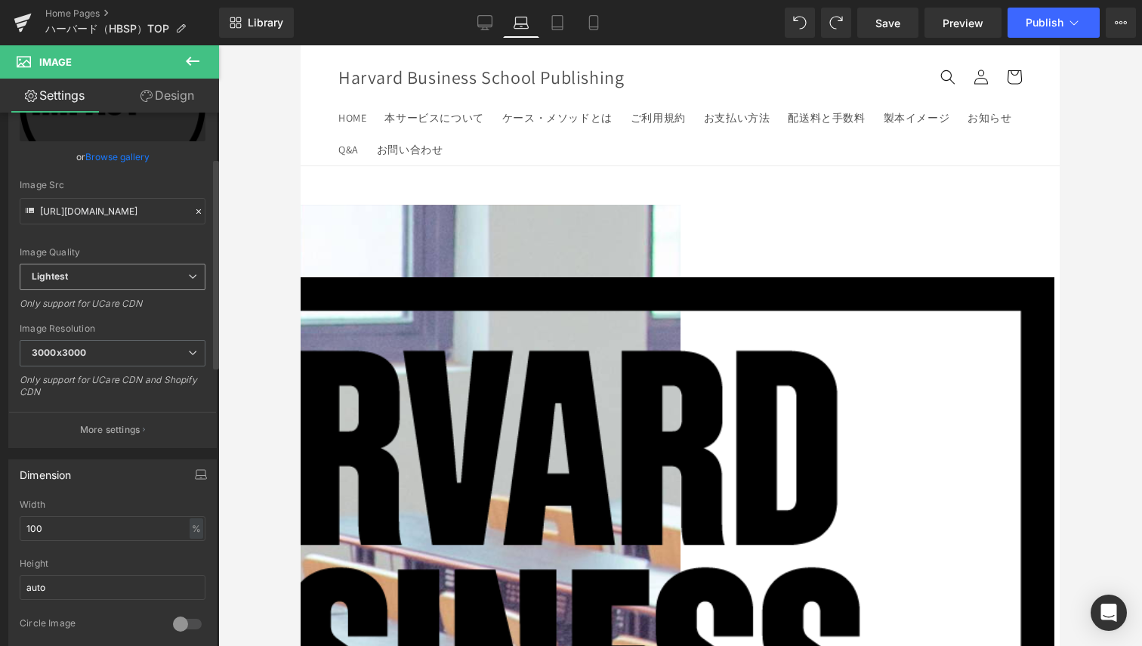
click at [156, 282] on span "Lightest" at bounding box center [113, 277] width 186 height 26
click at [155, 293] on li "Lighter" at bounding box center [110, 303] width 180 height 23
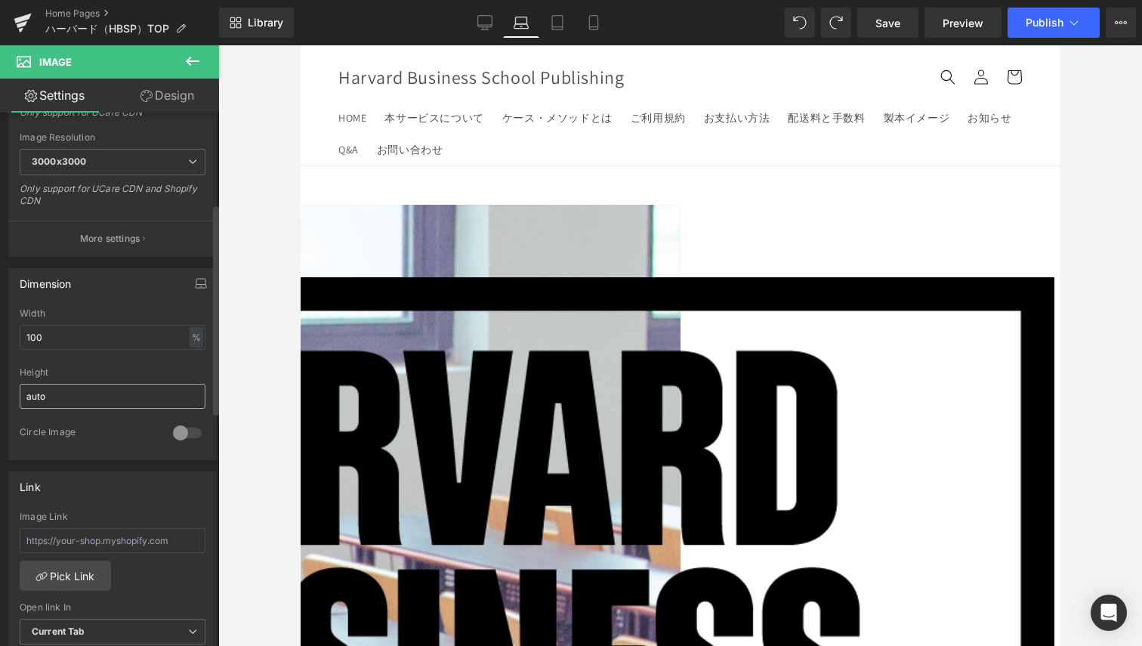
scroll to position [340, 0]
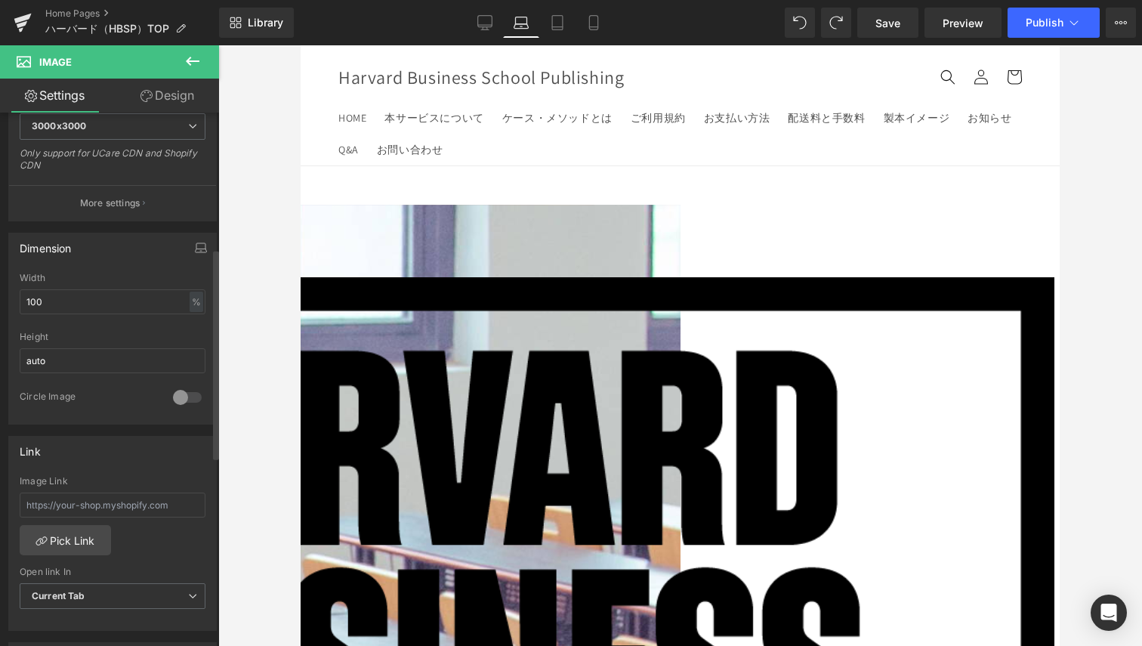
click at [172, 388] on div at bounding box center [187, 397] width 36 height 24
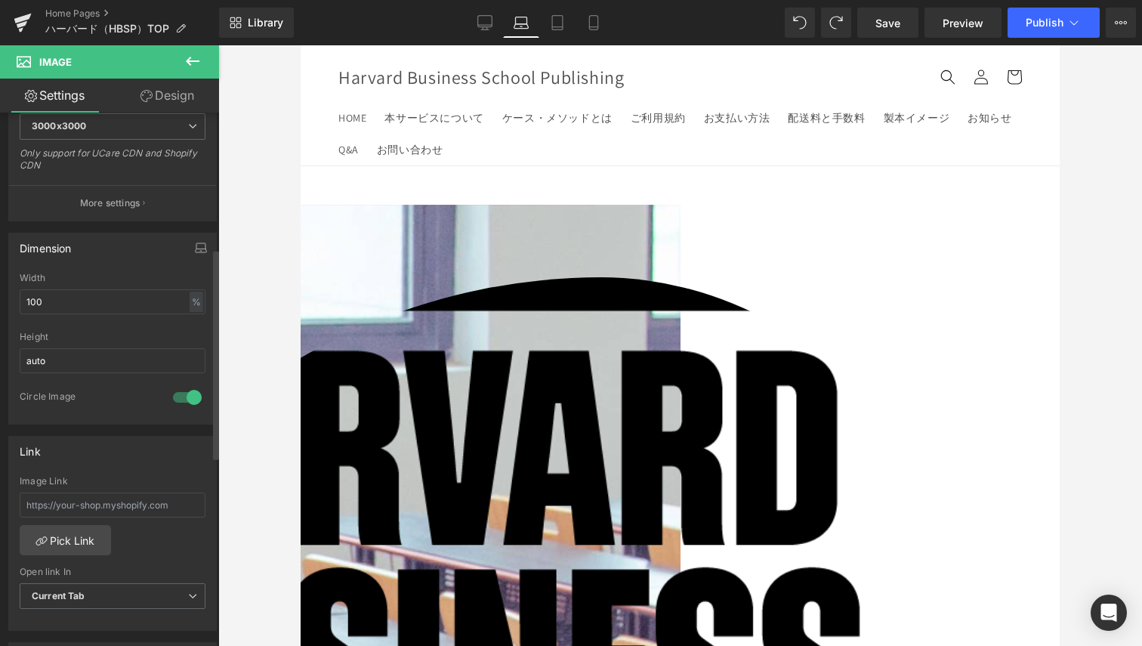
click at [179, 394] on div at bounding box center [187, 397] width 36 height 24
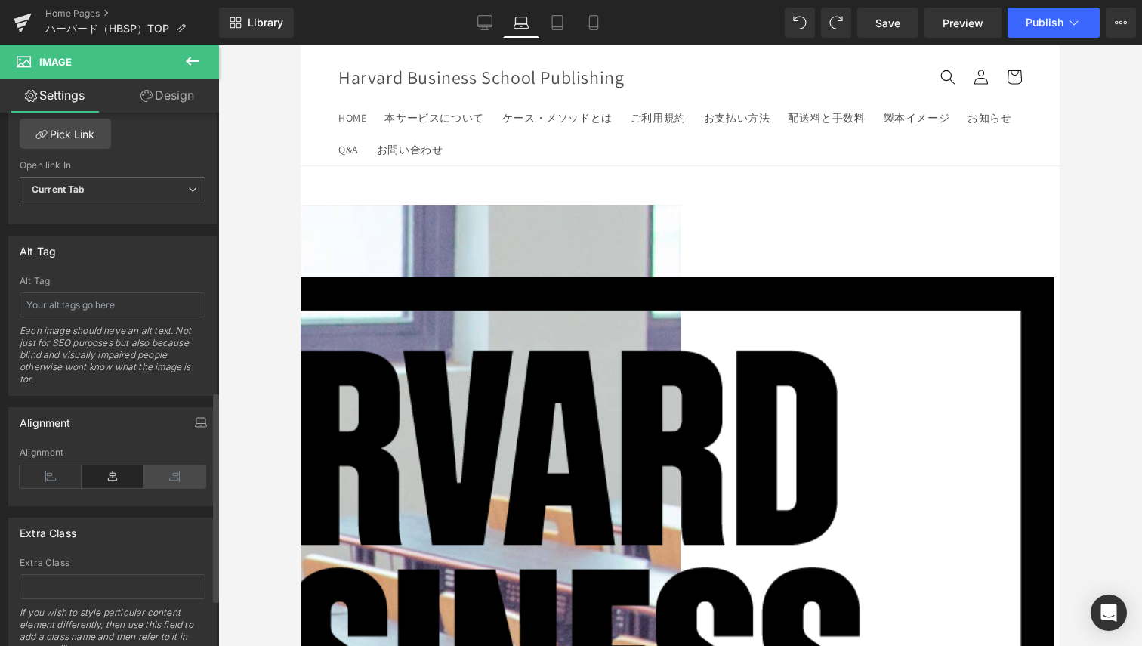
scroll to position [793, 0]
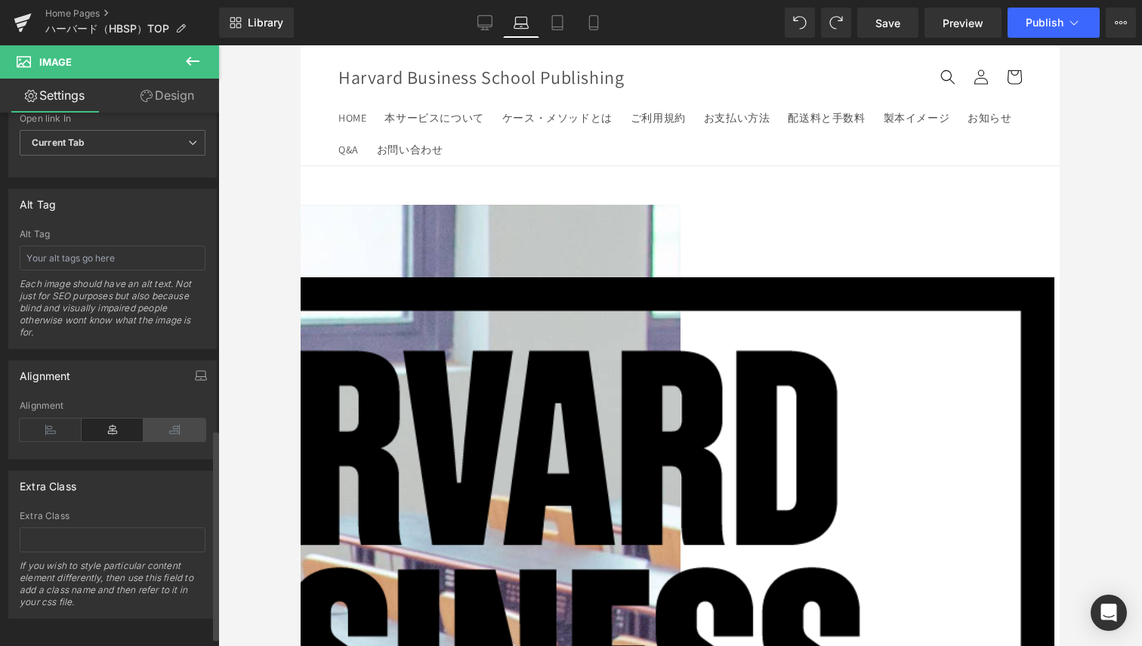
drag, startPoint x: 166, startPoint y: 433, endPoint x: 170, endPoint y: 426, distance: 7.8
click at [167, 431] on icon at bounding box center [175, 430] width 62 height 23
click at [170, 426] on icon at bounding box center [175, 430] width 62 height 23
click at [122, 416] on div "Alignment" at bounding box center [113, 429] width 186 height 58
click at [107, 428] on icon at bounding box center [113, 430] width 62 height 23
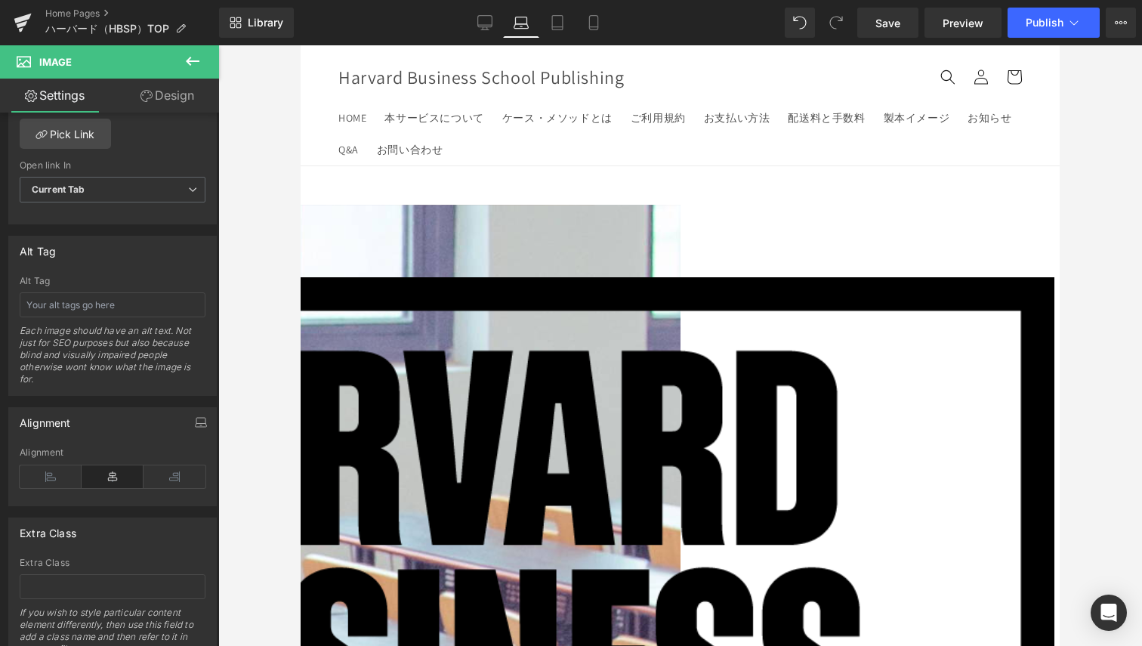
scroll to position [701, 0]
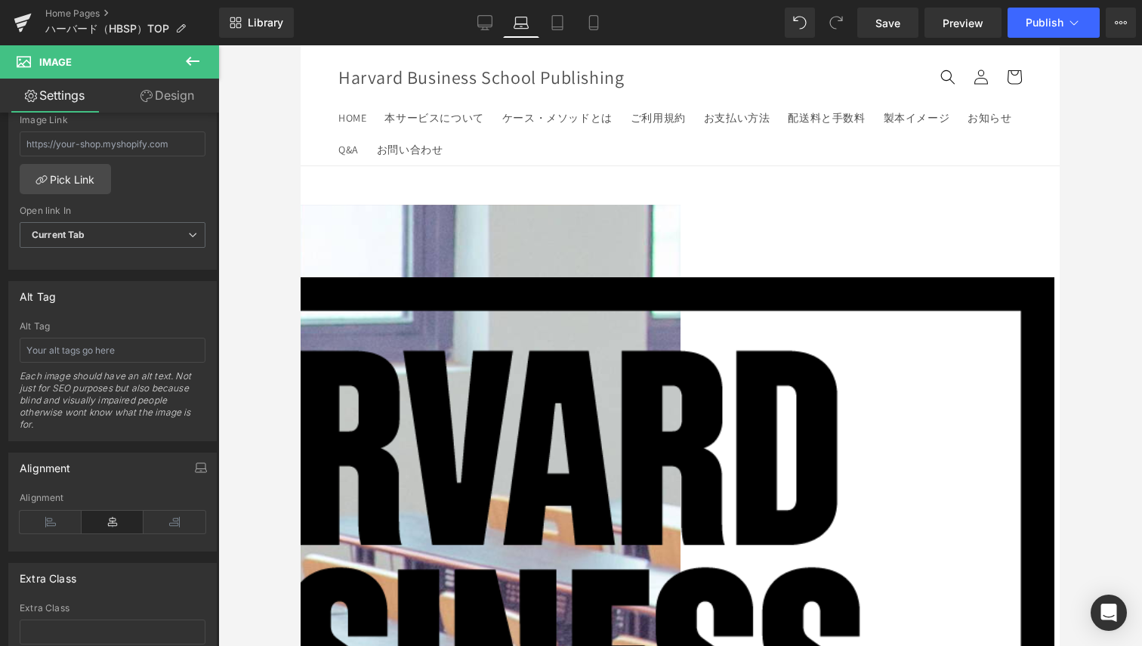
click at [328, 224] on p at bounding box center [601, 215] width 1360 height 20
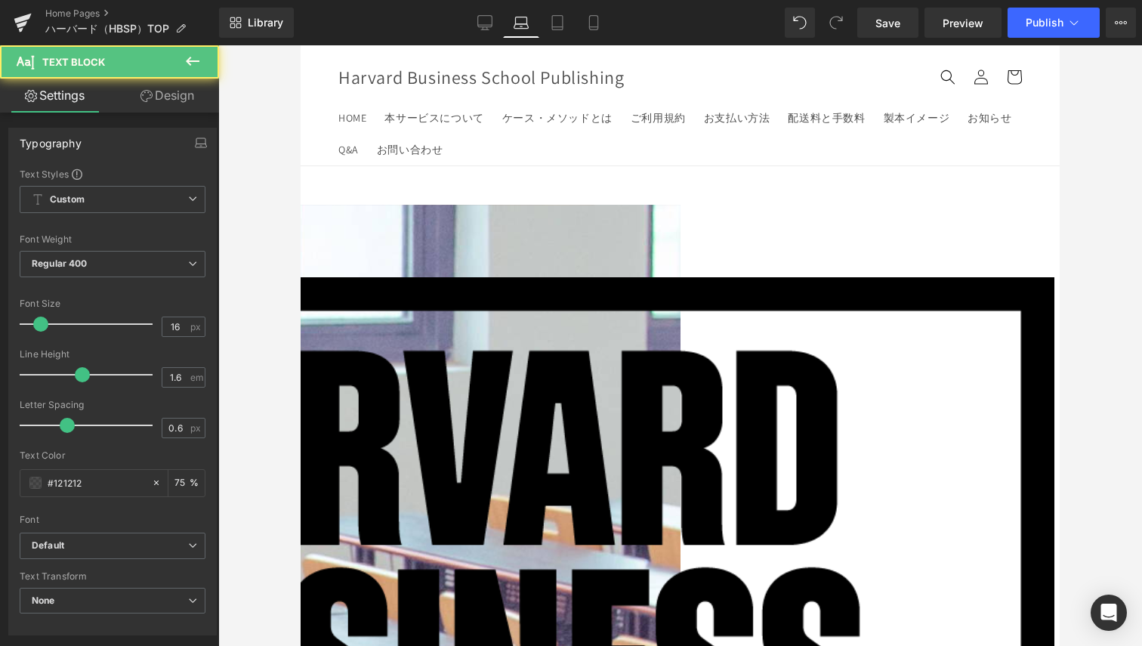
click at [320, 224] on p at bounding box center [601, 215] width 1360 height 20
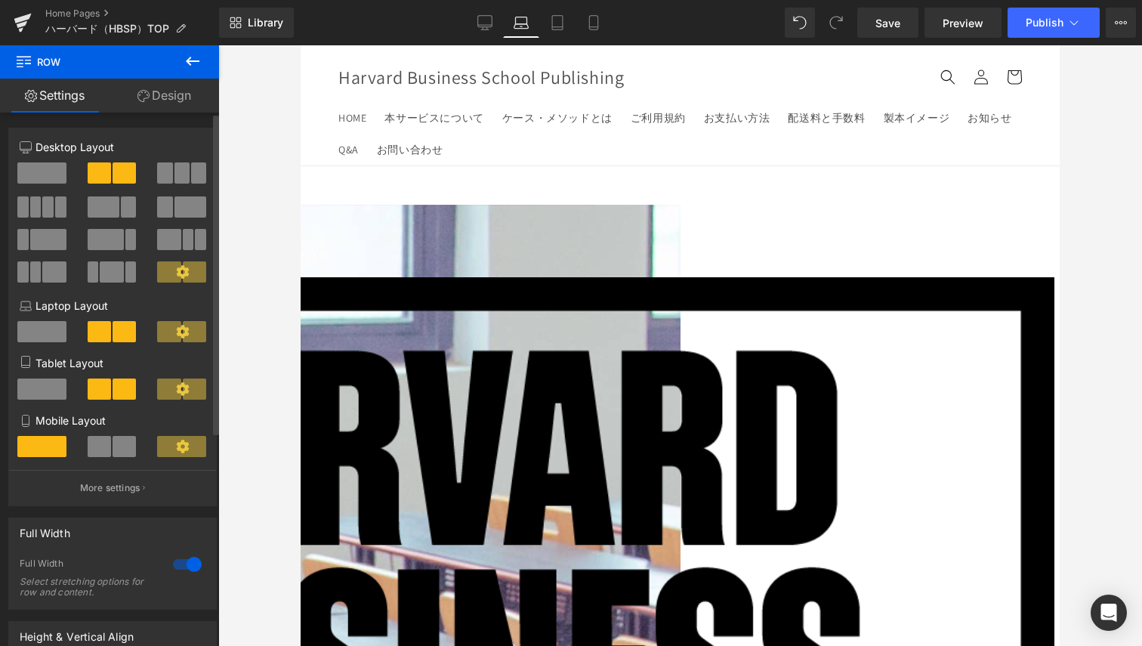
click at [178, 172] on span at bounding box center [182, 172] width 15 height 21
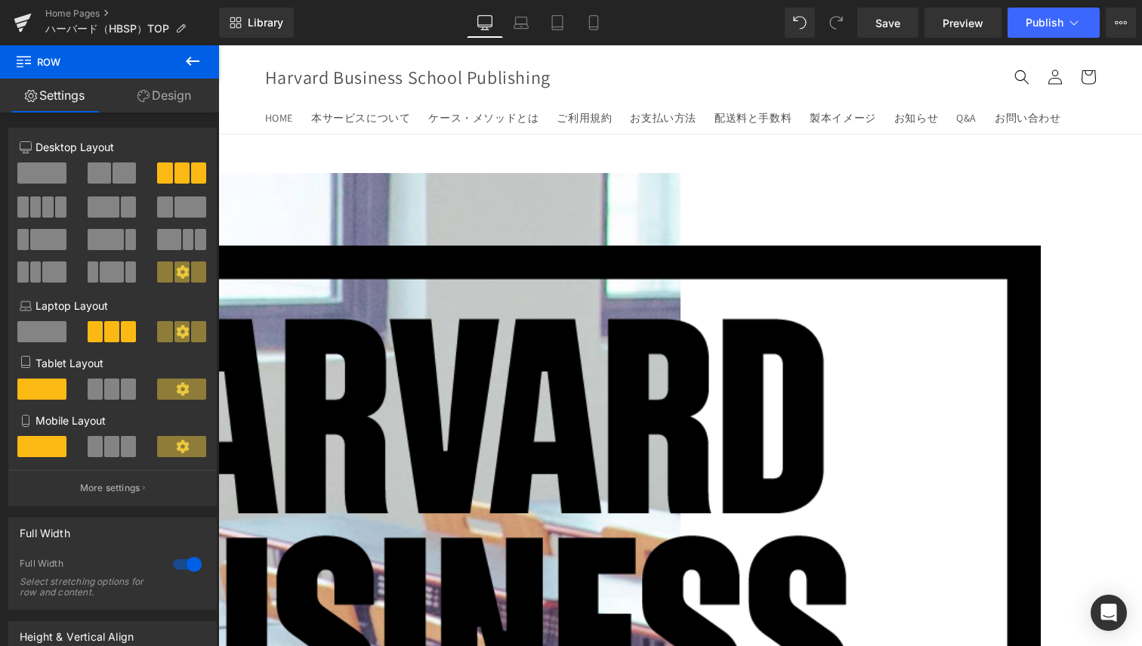
click at [218, 45] on span "Image" at bounding box center [218, 45] width 0 height 0
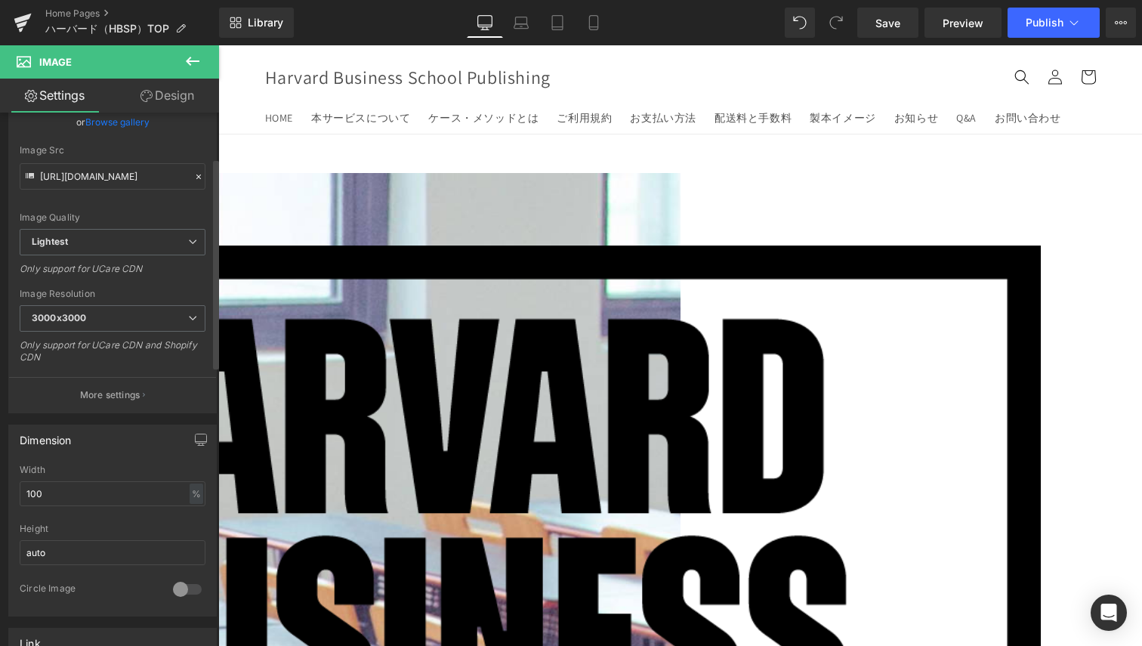
scroll to position [113, 0]
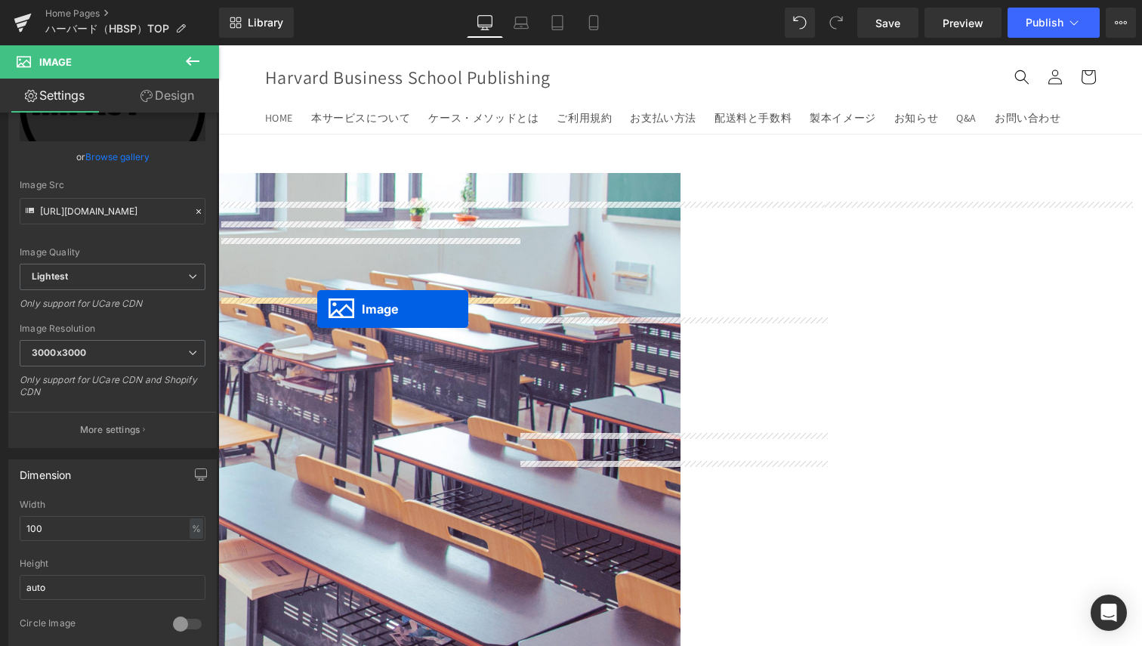
drag, startPoint x: 440, startPoint y: 256, endPoint x: 317, endPoint y: 309, distance: 133.3
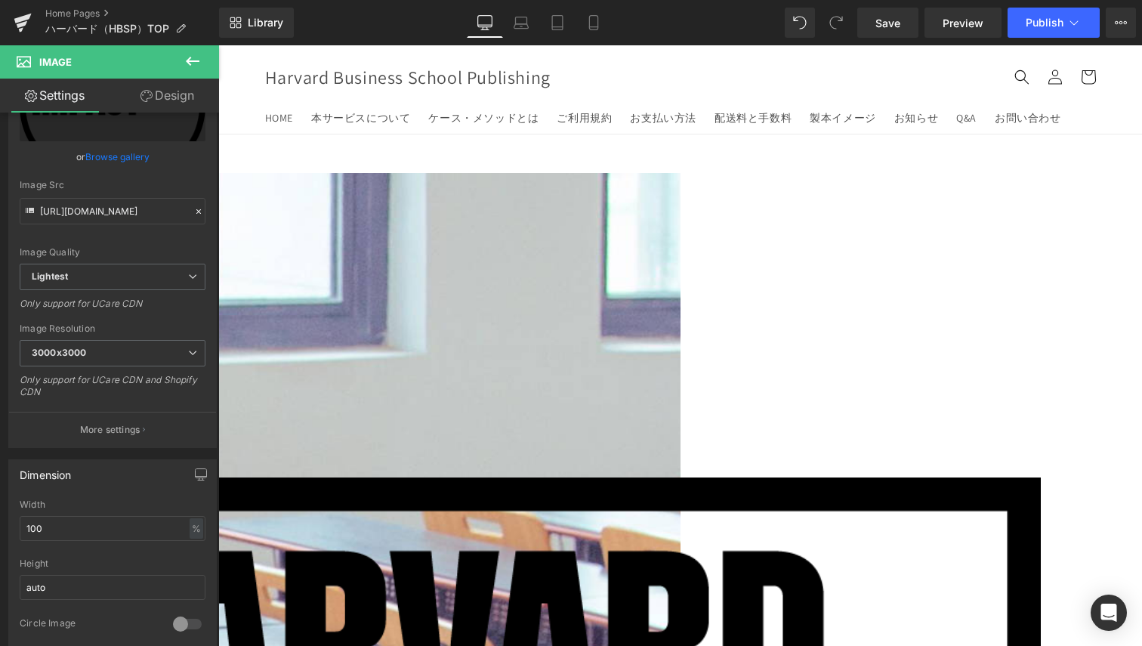
drag, startPoint x: 147, startPoint y: 98, endPoint x: 119, endPoint y: 198, distance: 103.6
click at [149, 99] on icon at bounding box center [147, 96] width 12 height 12
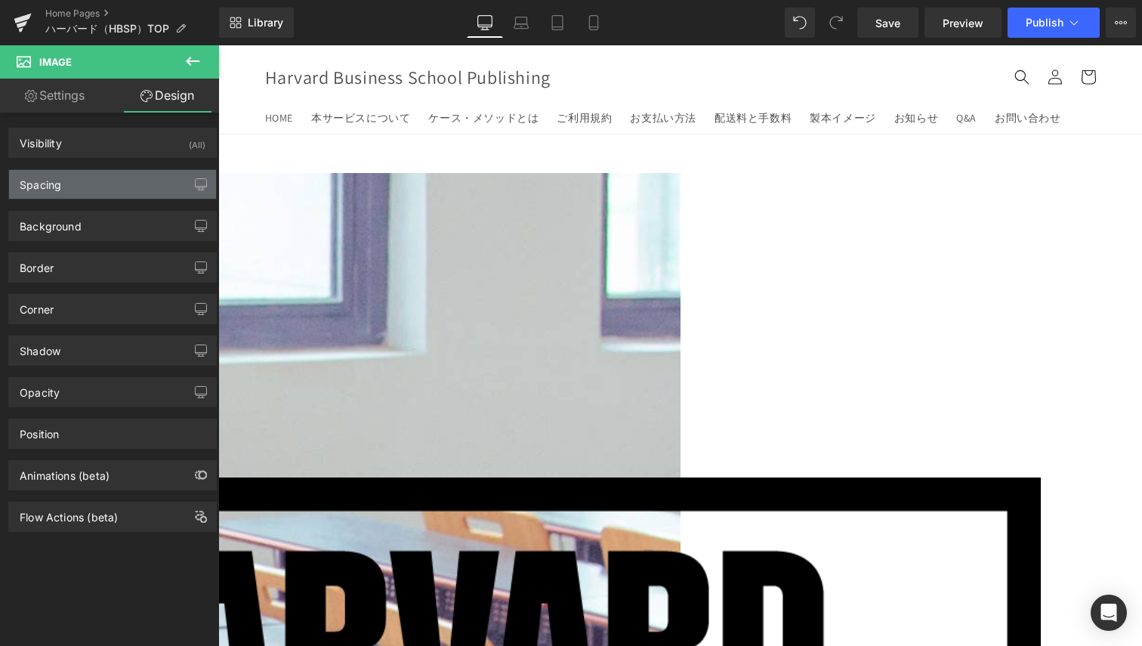
click at [42, 188] on div "Spacing" at bounding box center [41, 180] width 42 height 21
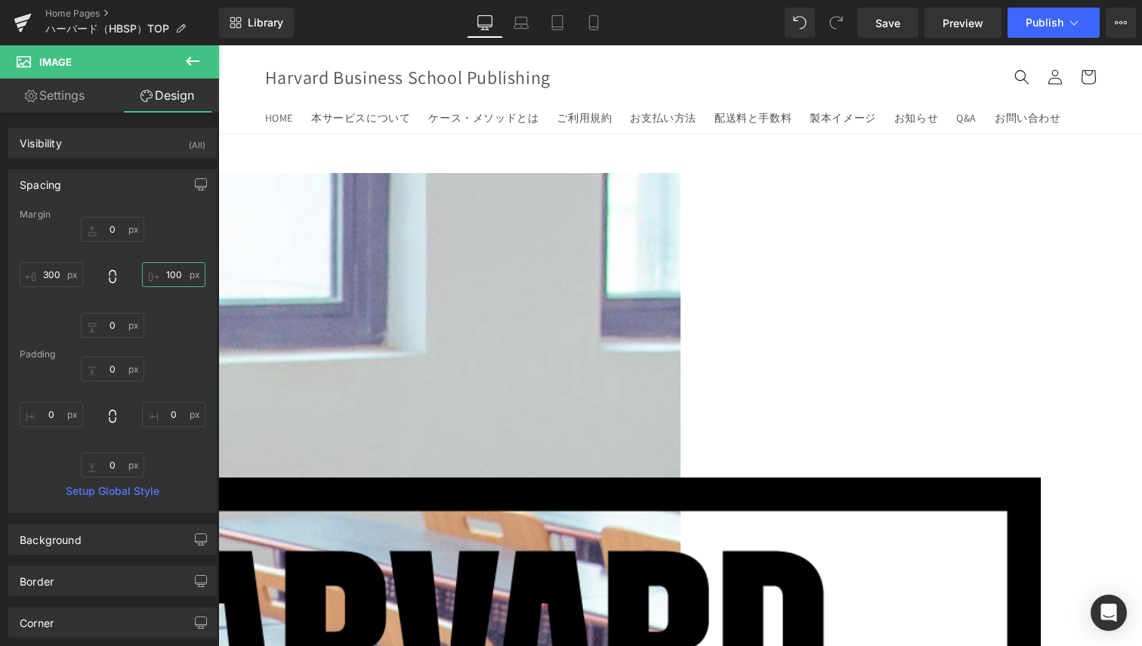
click at [161, 276] on input "100" at bounding box center [173, 274] width 63 height 25
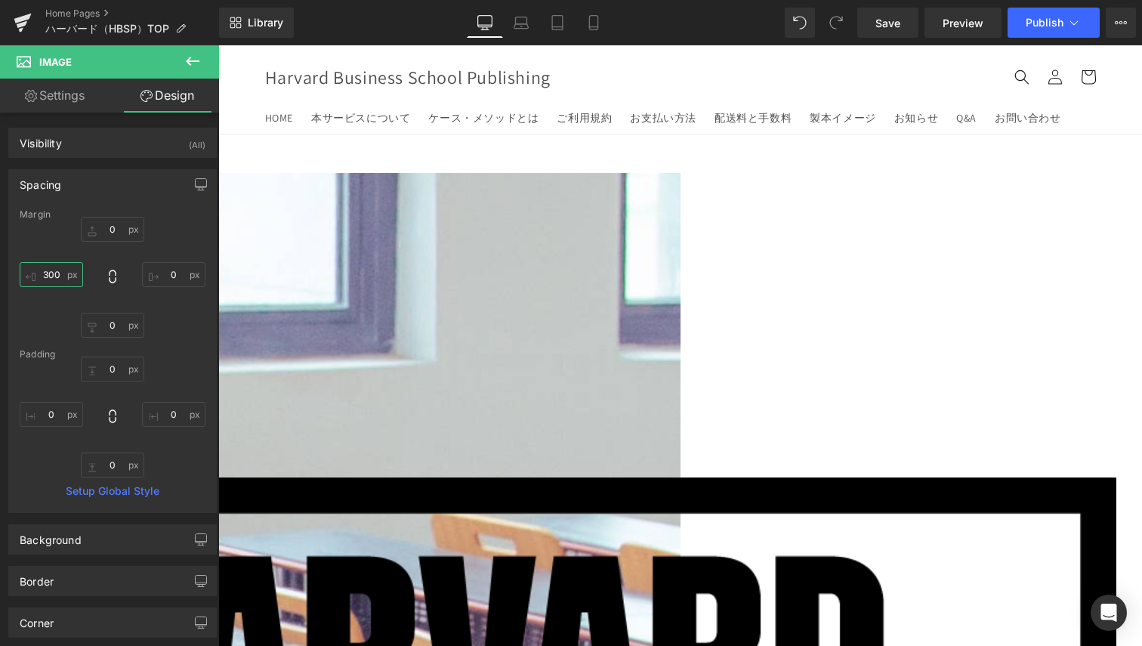
click at [57, 274] on input "300" at bounding box center [51, 274] width 63 height 25
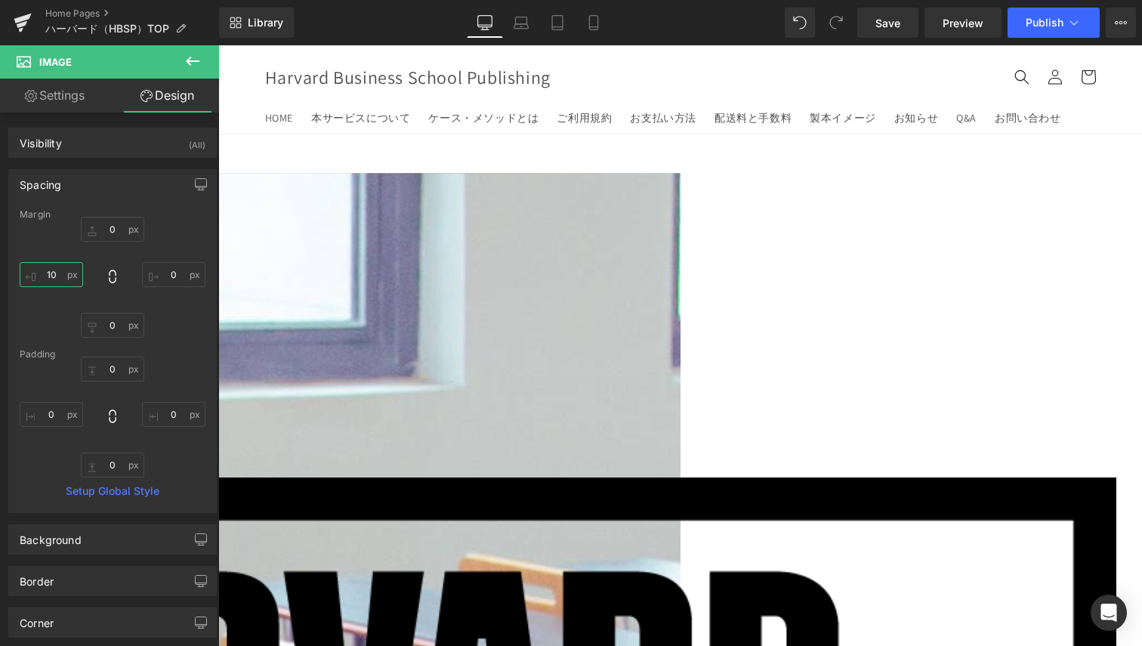
type input "1"
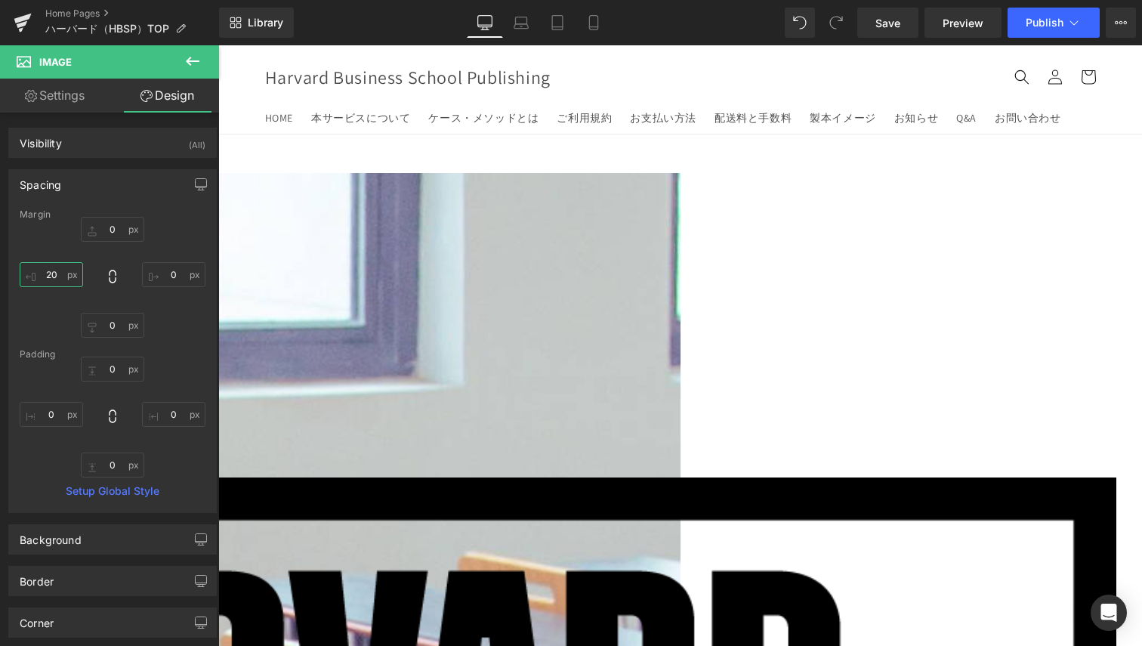
type input "2"
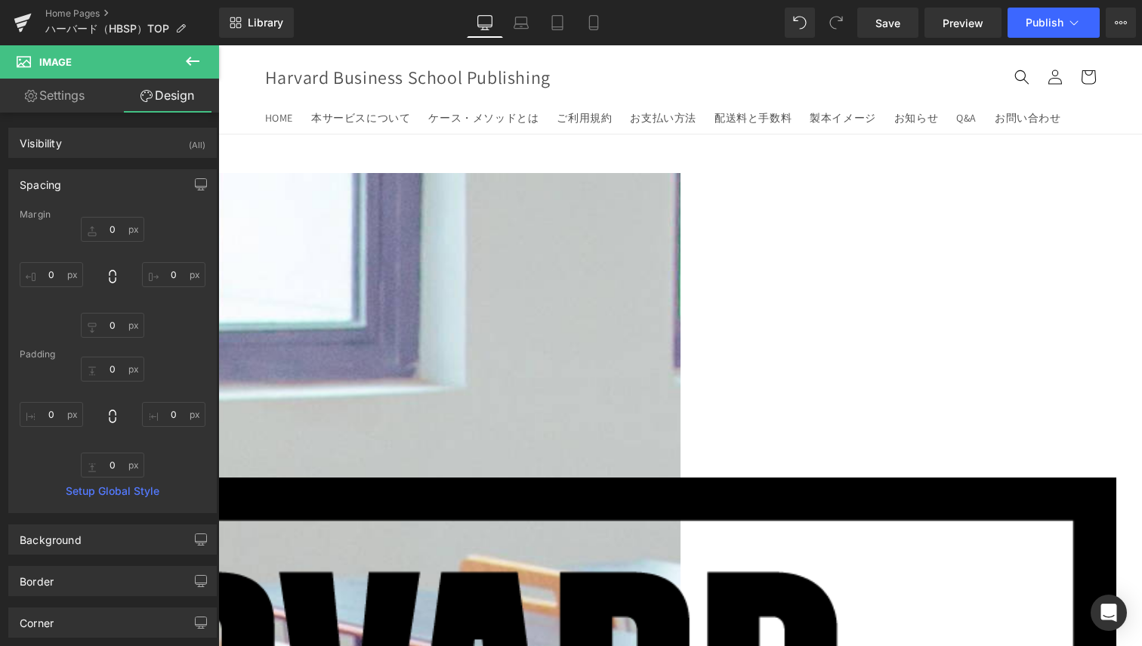
click at [218, 45] on icon at bounding box center [218, 45] width 0 height 0
click at [248, 193] on p at bounding box center [437, 183] width 1360 height 20
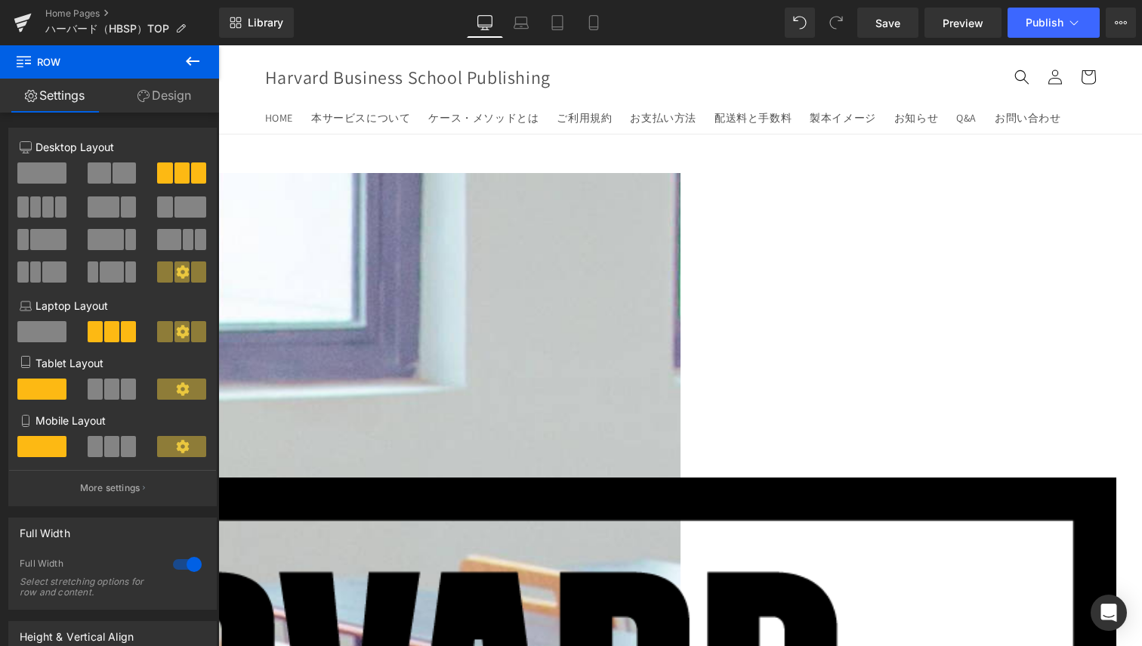
click at [46, 241] on span at bounding box center [48, 239] width 36 height 21
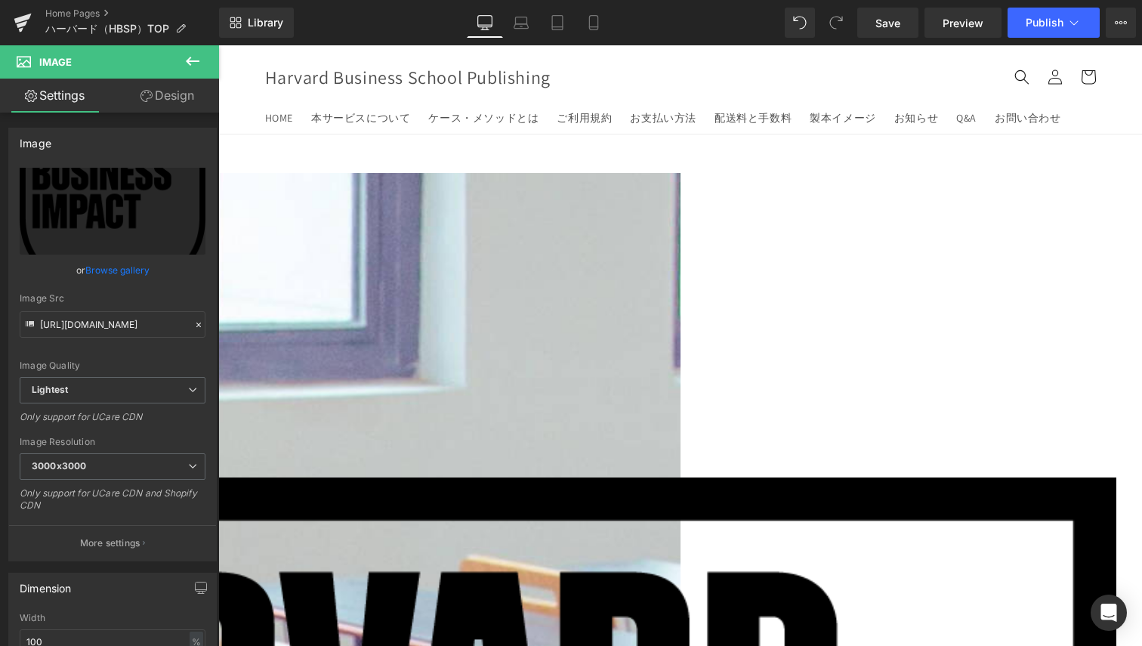
drag, startPoint x: 168, startPoint y: 93, endPoint x: 155, endPoint y: 165, distance: 73.7
click at [168, 93] on link "Design" at bounding box center [168, 96] width 110 height 34
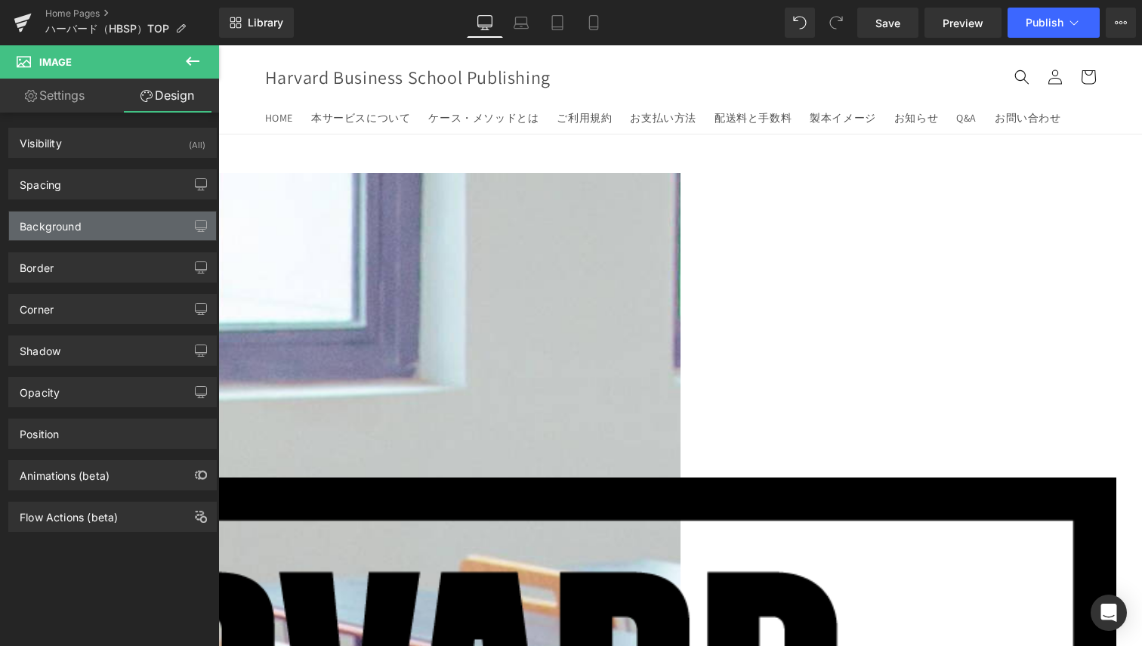
click at [65, 213] on div "Background" at bounding box center [51, 222] width 62 height 21
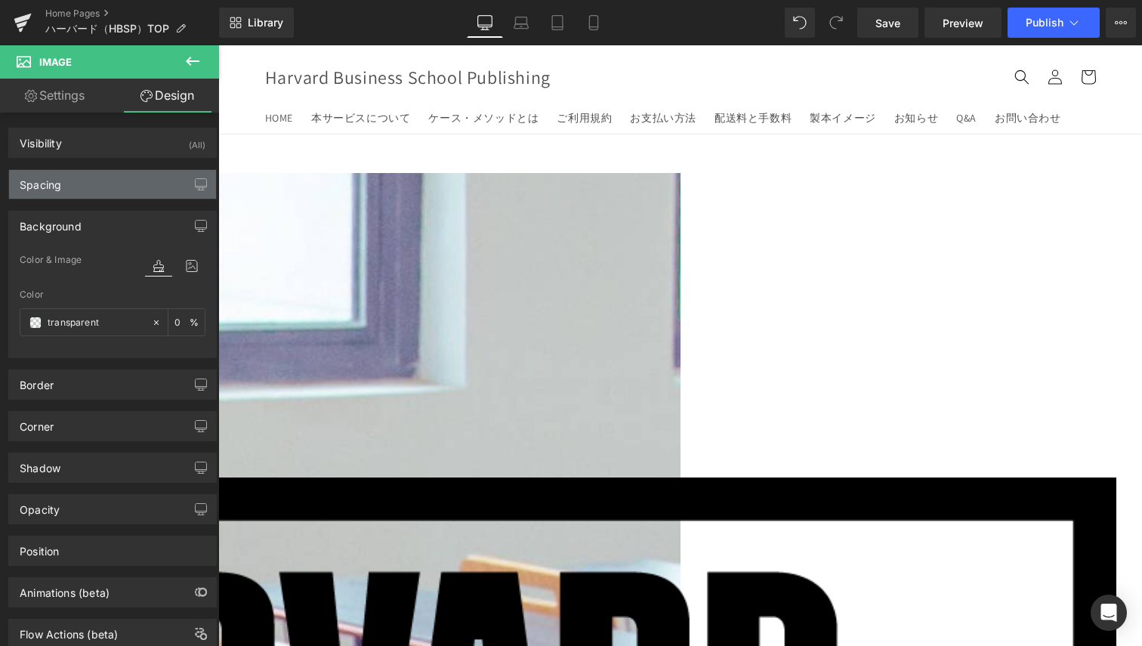
click at [68, 176] on div "Spacing" at bounding box center [112, 184] width 207 height 29
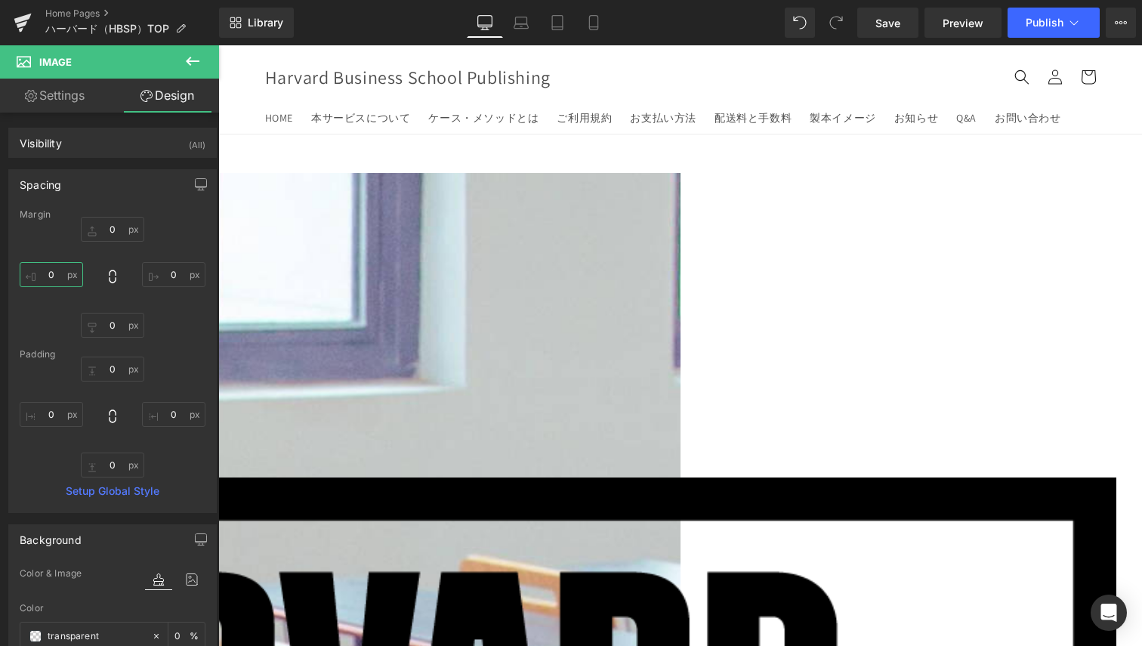
click at [66, 276] on input "0" at bounding box center [51, 274] width 63 height 25
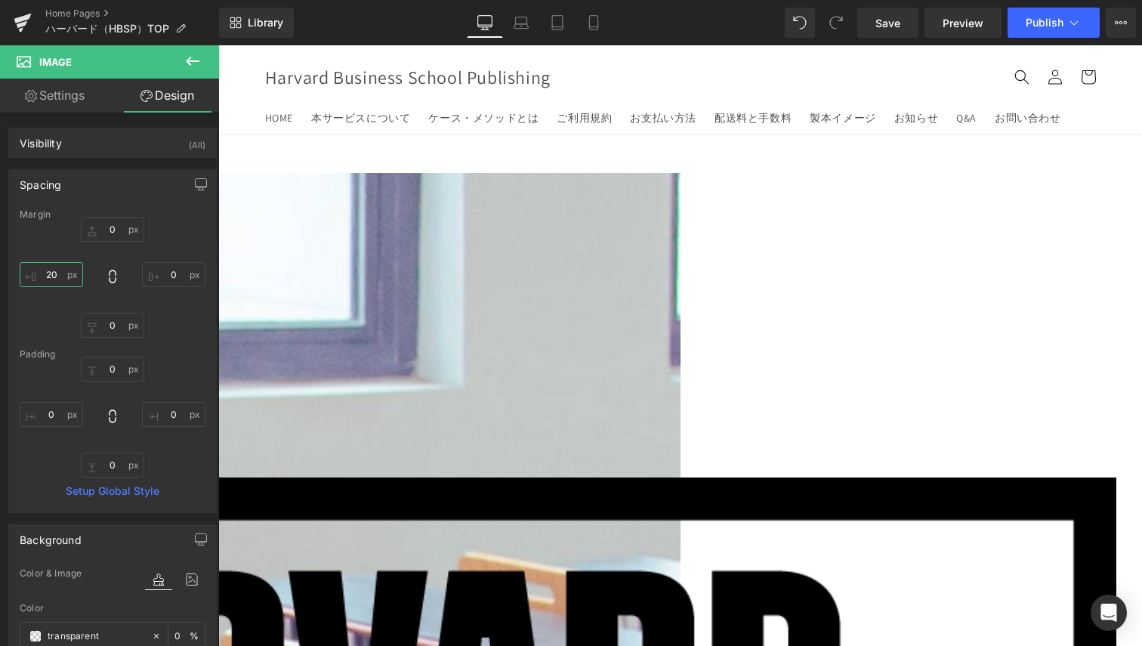
type input "2"
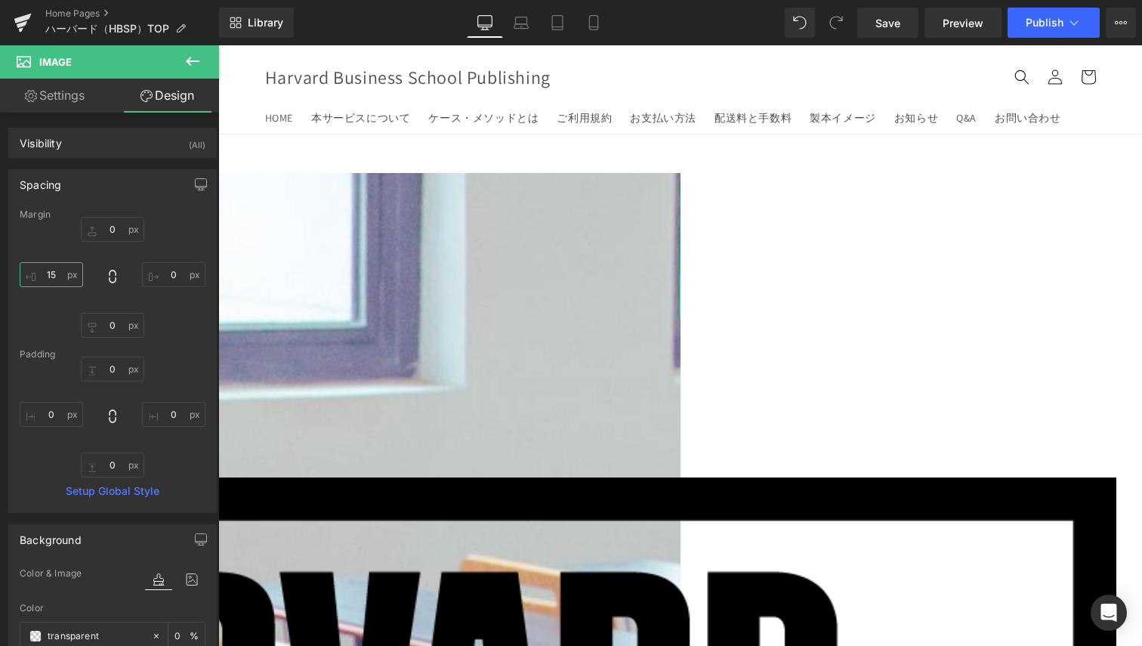
type input "150"
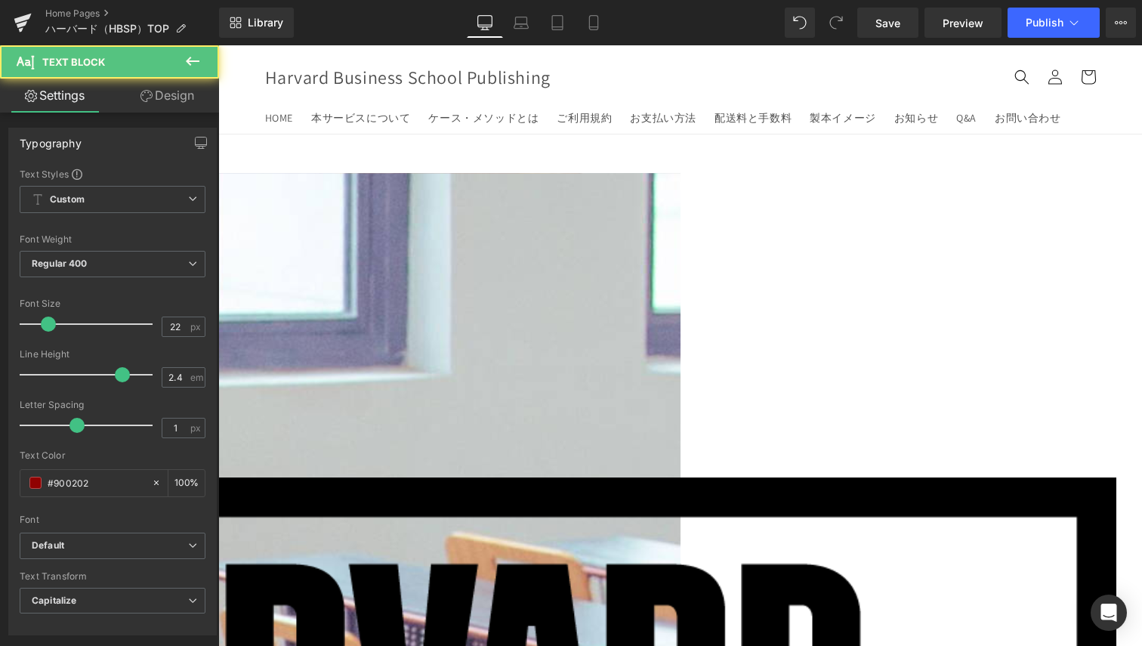
drag, startPoint x: 517, startPoint y: 419, endPoint x: 543, endPoint y: 342, distance: 82.2
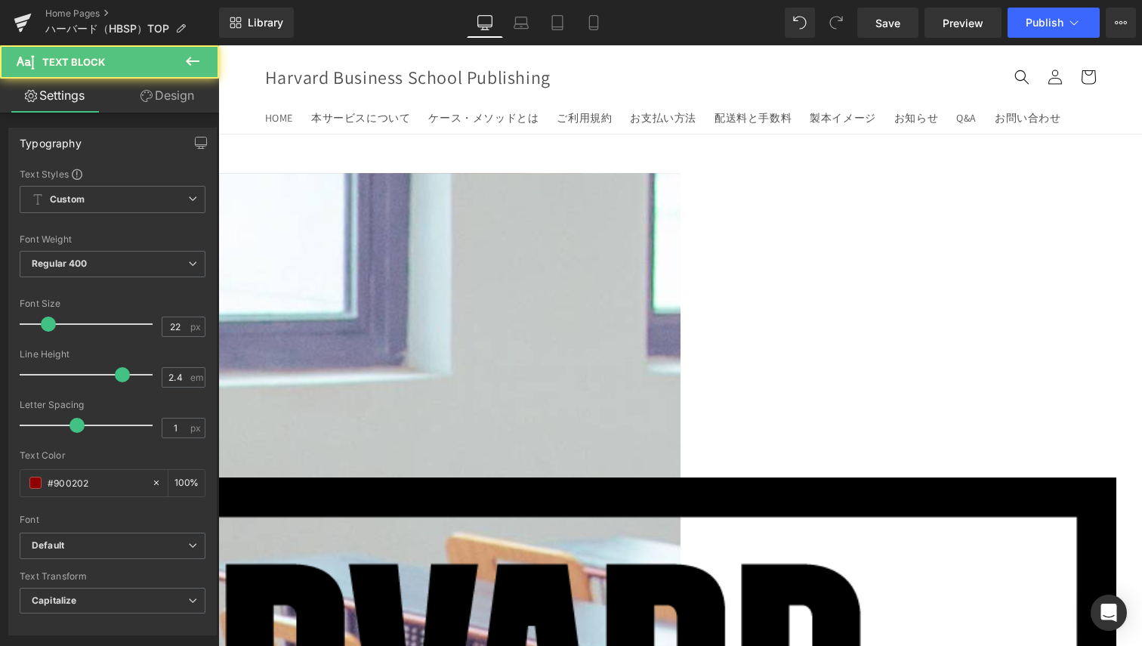
drag, startPoint x: 777, startPoint y: 424, endPoint x: 777, endPoint y: 411, distance: 12.8
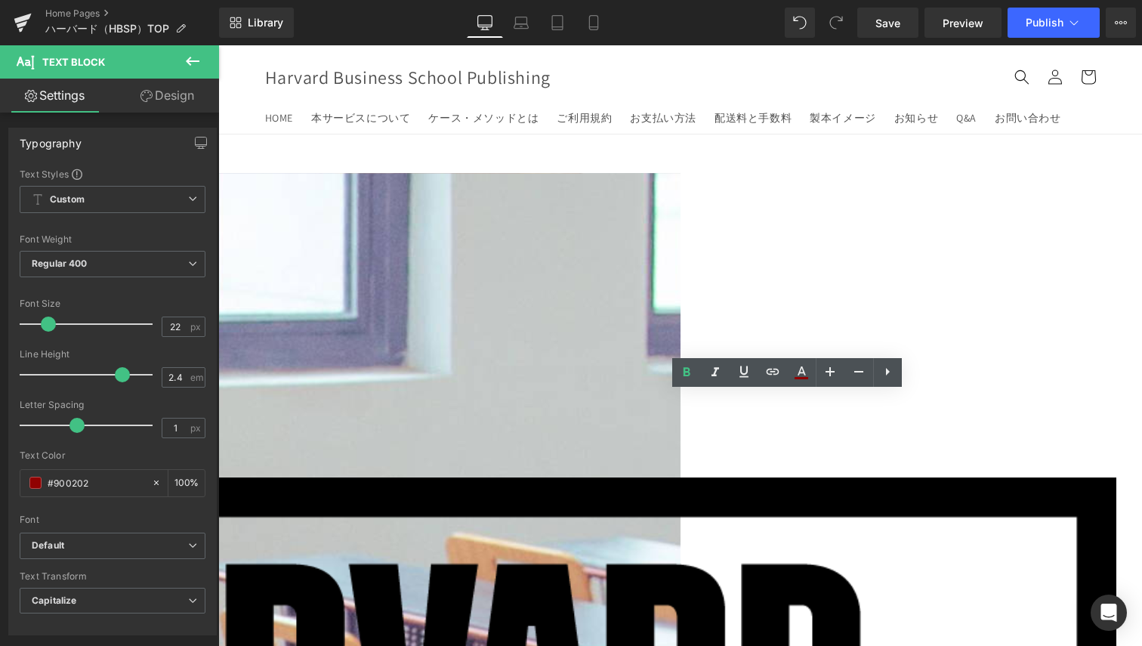
drag, startPoint x: 777, startPoint y: 411, endPoint x: 785, endPoint y: 340, distance: 71.5
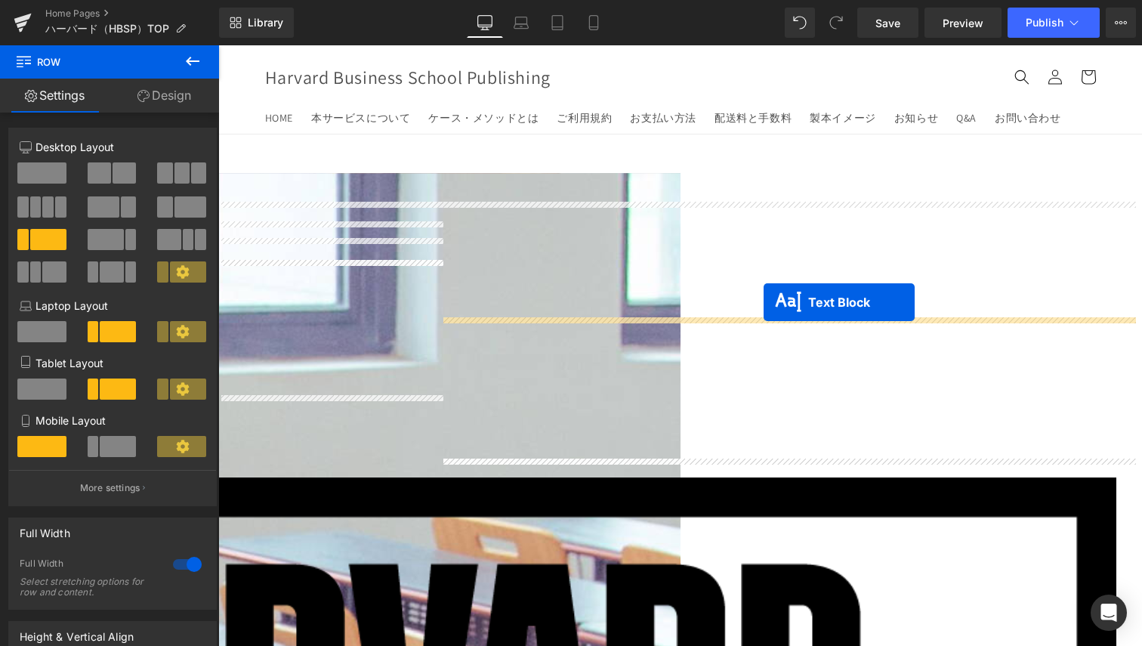
drag, startPoint x: 750, startPoint y: 421, endPoint x: 764, endPoint y: 302, distance: 119.4
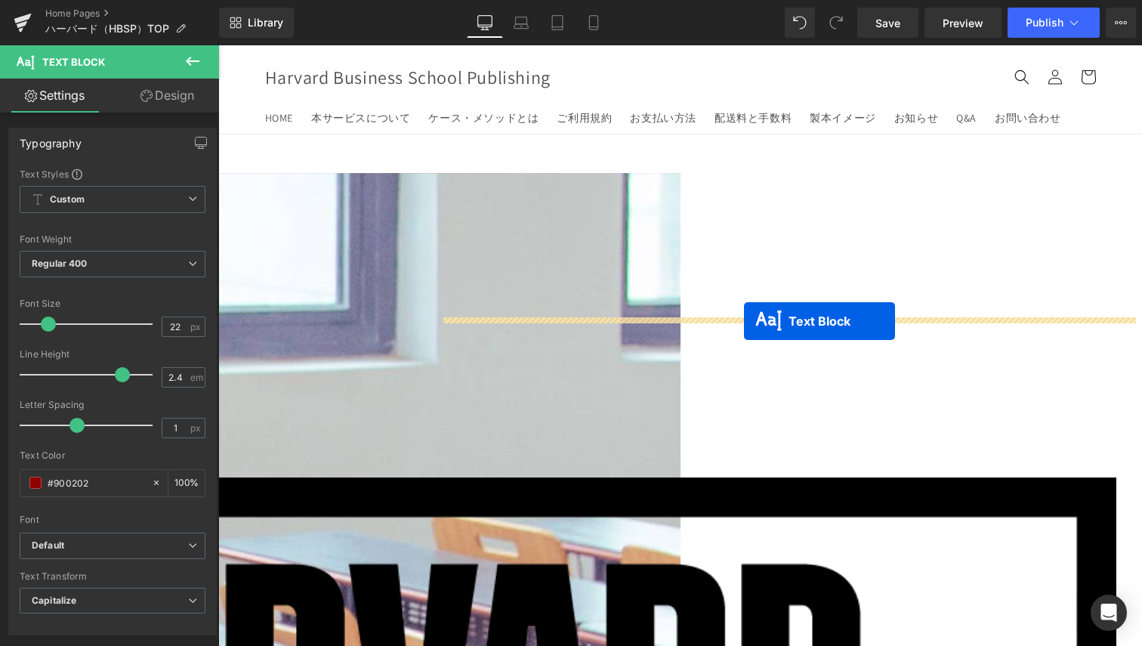
drag, startPoint x: 744, startPoint y: 412, endPoint x: 744, endPoint y: 321, distance: 90.7
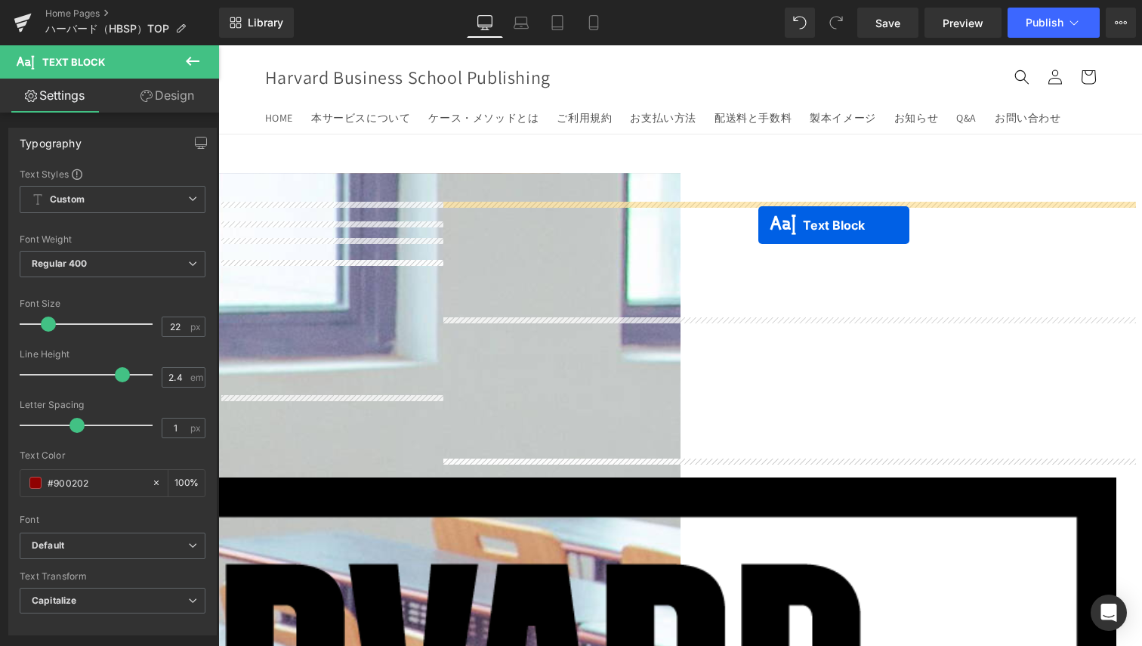
drag, startPoint x: 746, startPoint y: 418, endPoint x: 759, endPoint y: 225, distance: 193.1
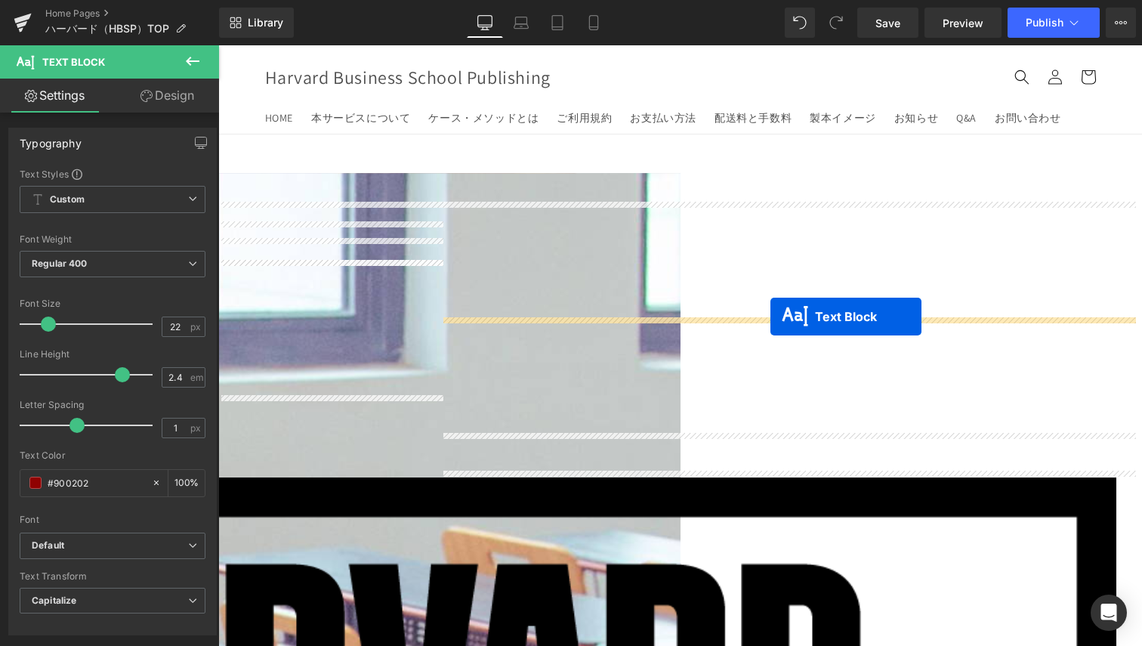
drag, startPoint x: 748, startPoint y: 452, endPoint x: 771, endPoint y: 317, distance: 137.1
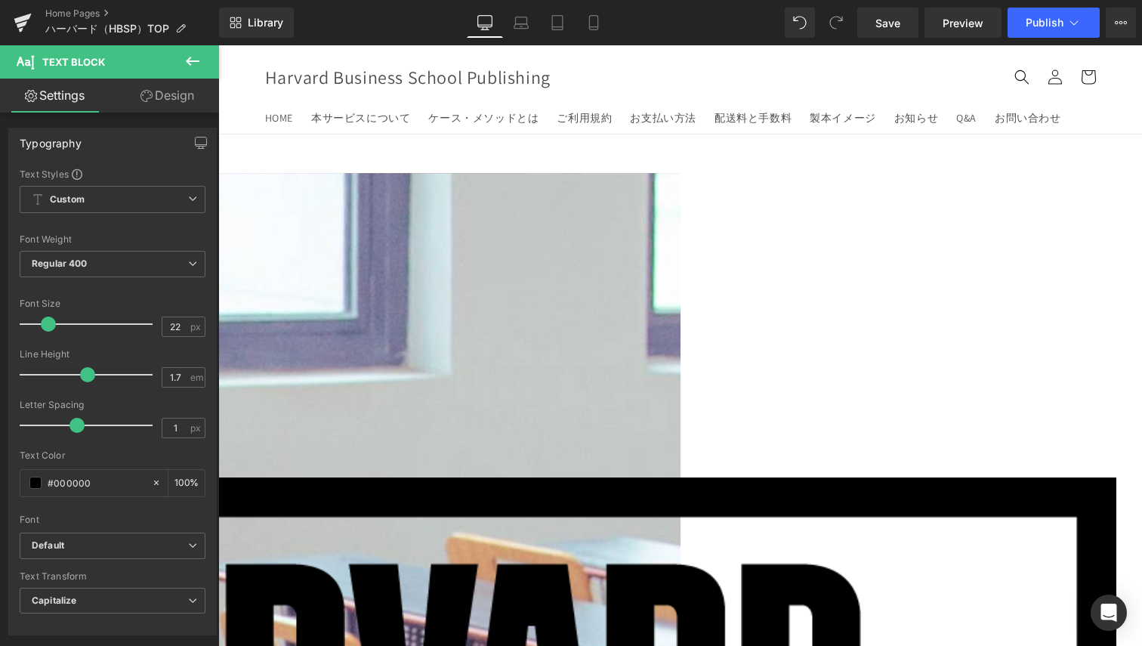
click at [175, 93] on link "Design" at bounding box center [168, 96] width 110 height 34
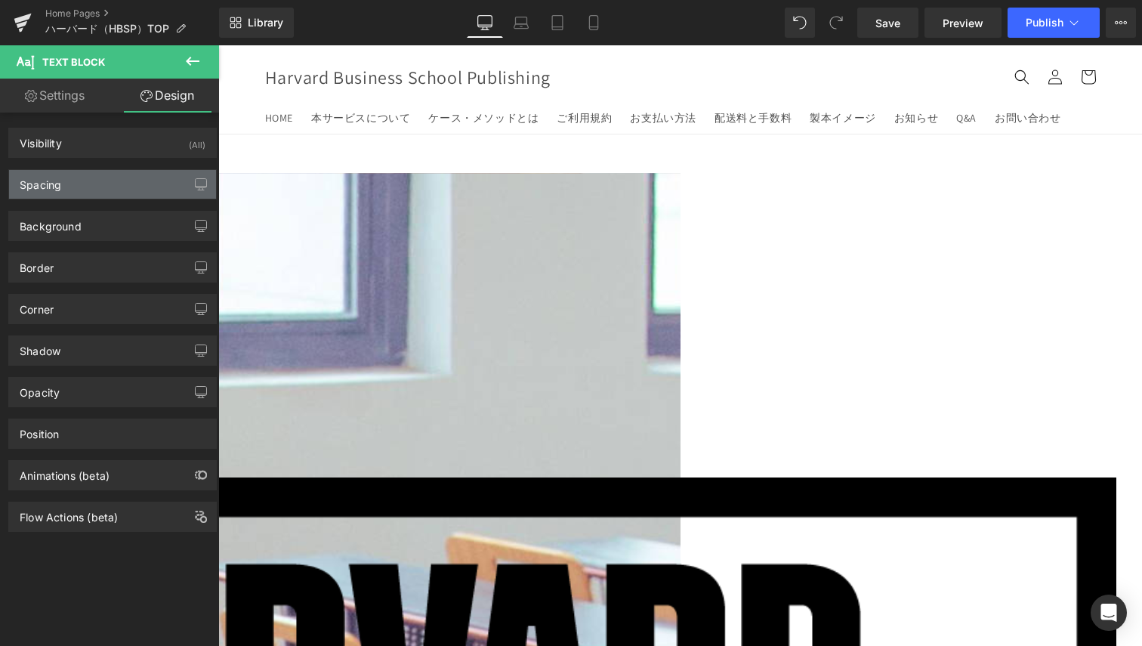
click at [88, 191] on div "Spacing" at bounding box center [112, 184] width 207 height 29
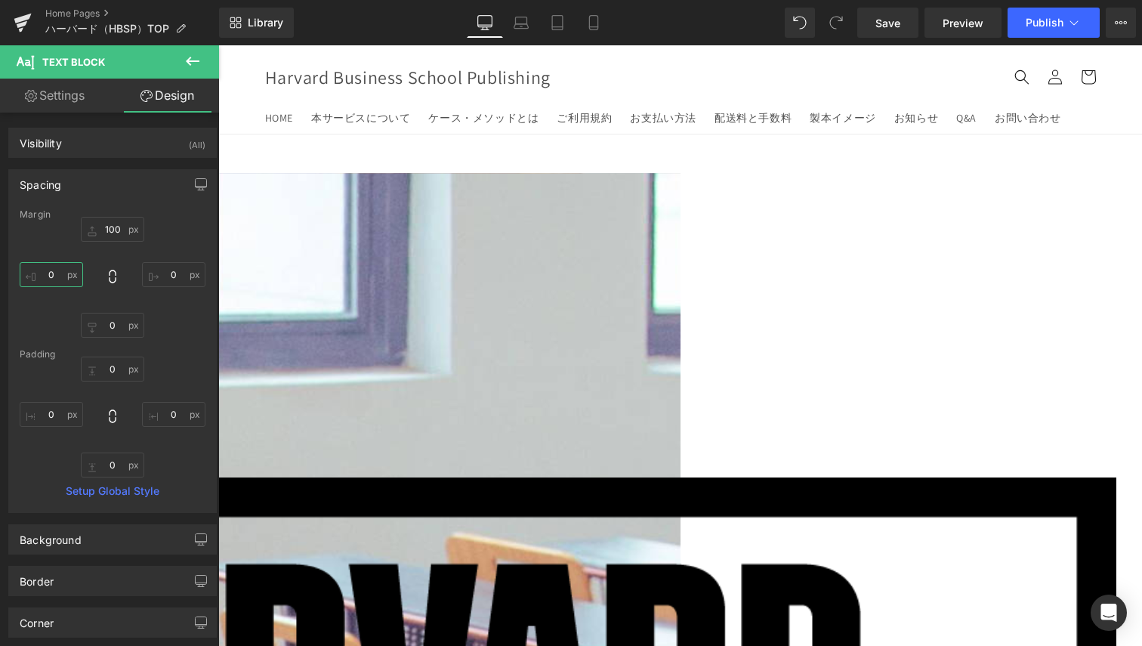
click at [76, 274] on input "0" at bounding box center [51, 274] width 63 height 25
type input "1"
type input "50"
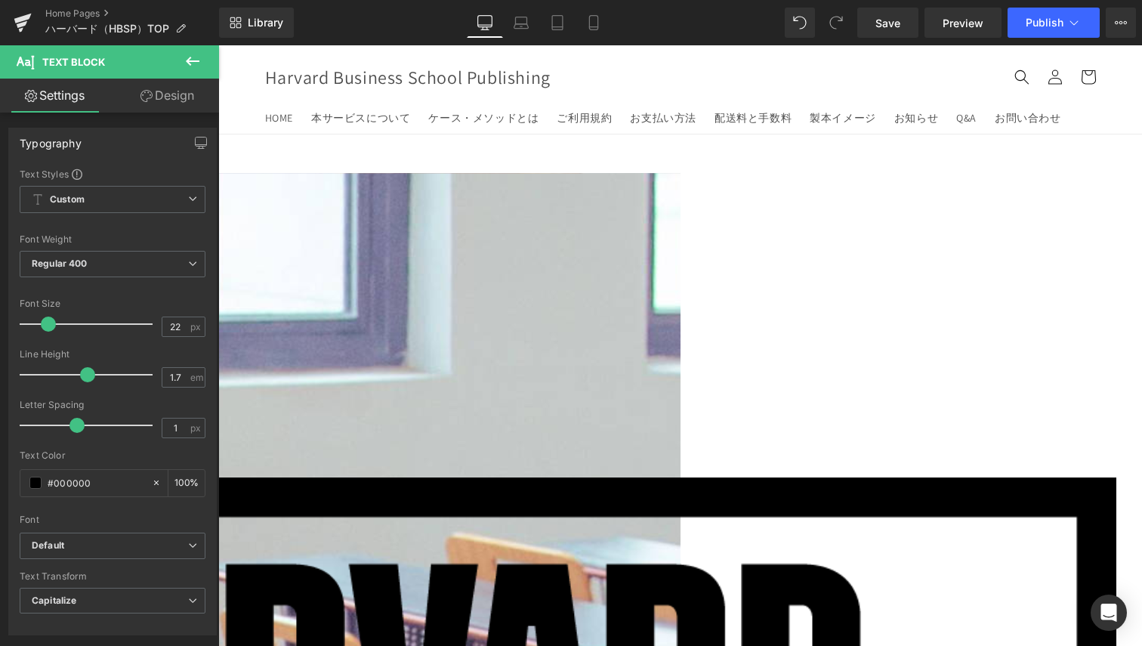
click at [166, 105] on link "Design" at bounding box center [168, 96] width 110 height 34
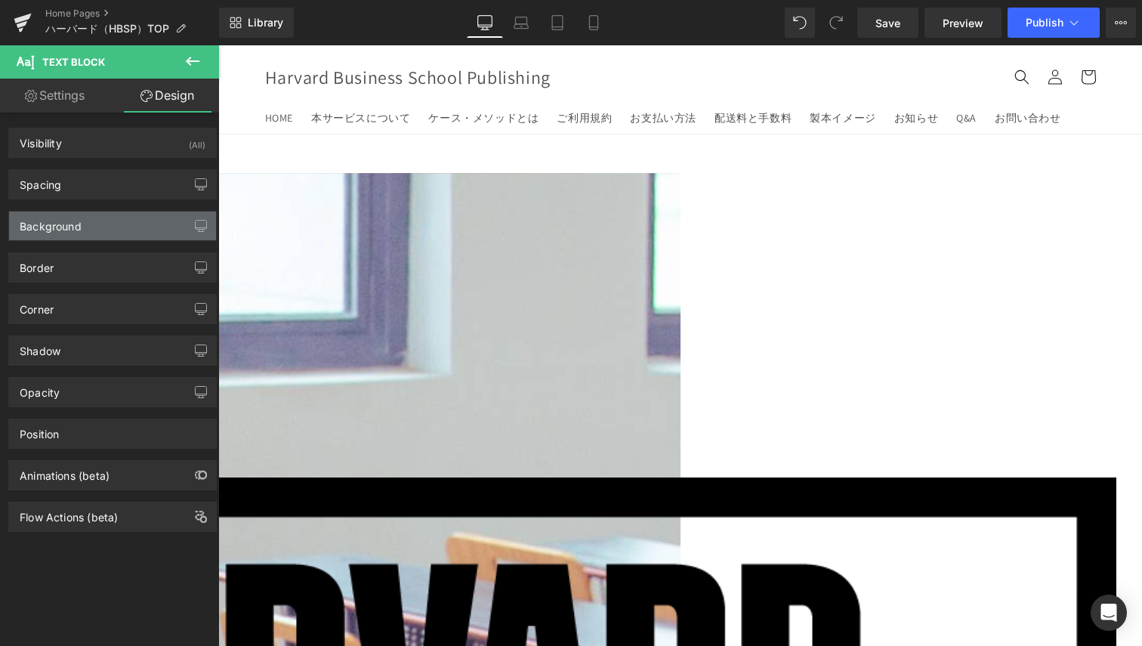
click at [85, 224] on div "Background" at bounding box center [112, 226] width 207 height 29
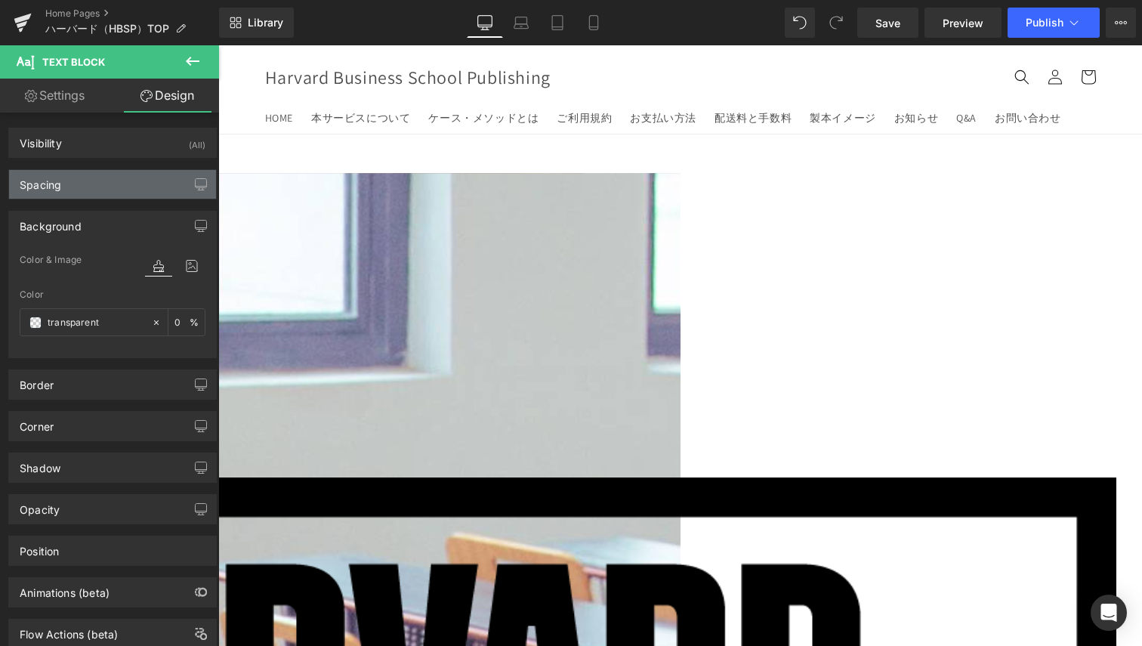
click at [107, 182] on div "Spacing" at bounding box center [112, 184] width 207 height 29
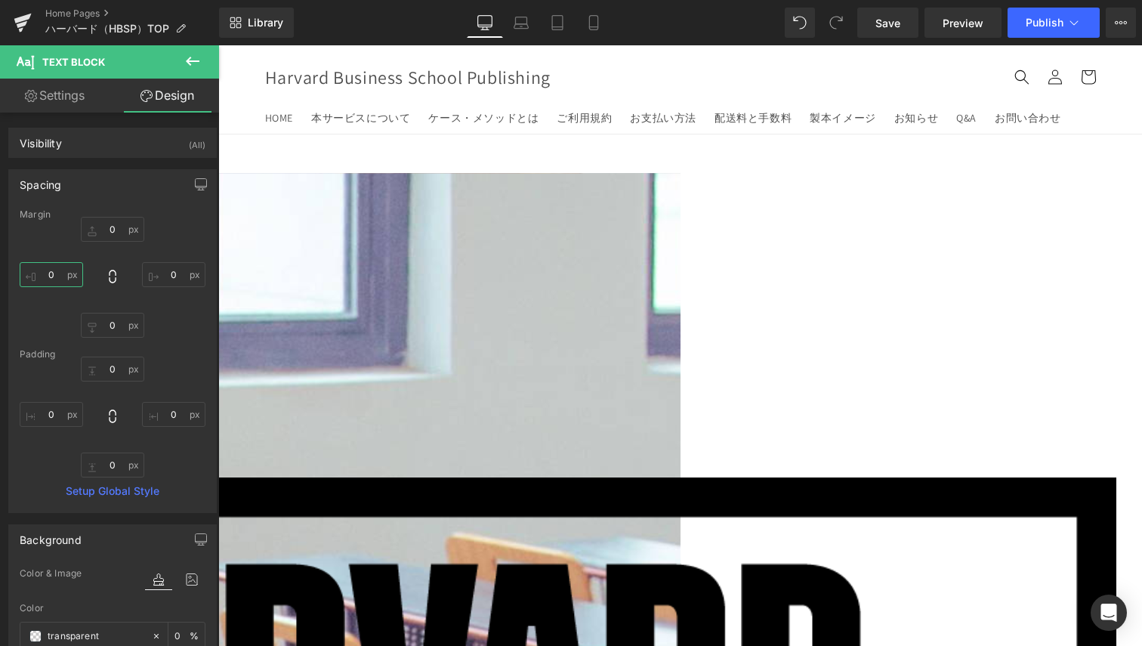
click at [64, 280] on input "0" at bounding box center [51, 274] width 63 height 25
type input "50"
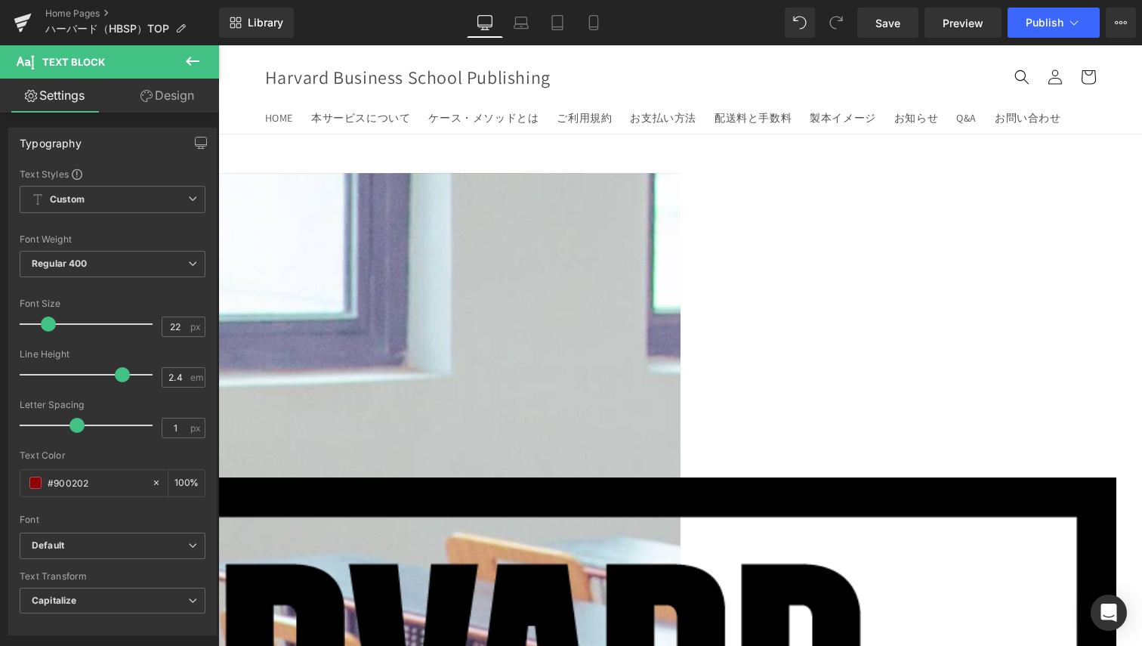
click at [173, 104] on link "Design" at bounding box center [168, 96] width 110 height 34
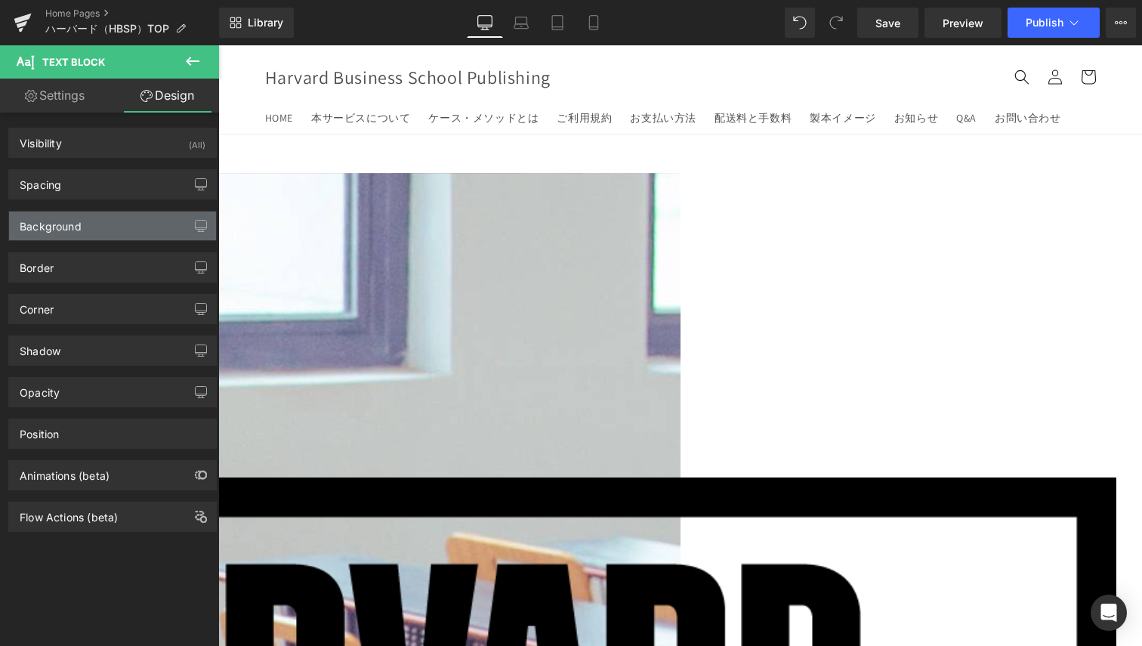
click at [90, 215] on div "Background" at bounding box center [112, 226] width 207 height 29
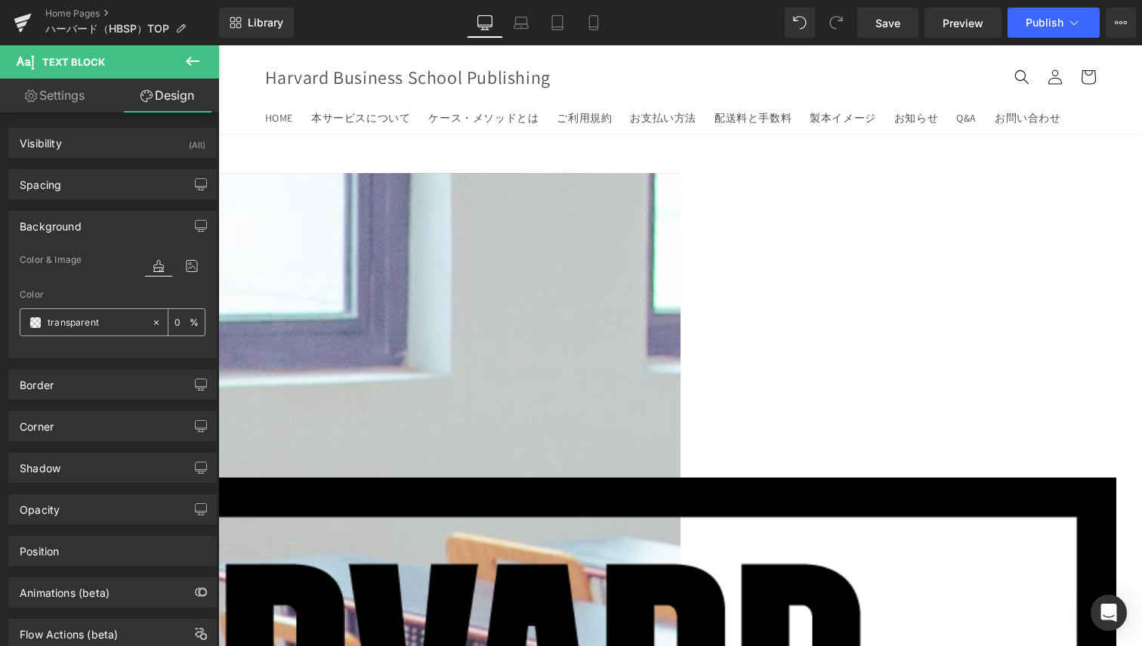
click at [60, 324] on input "transparent" at bounding box center [96, 322] width 97 height 17
click at [29, 323] on div "transparent" at bounding box center [85, 322] width 131 height 26
click at [33, 320] on span at bounding box center [35, 323] width 12 height 12
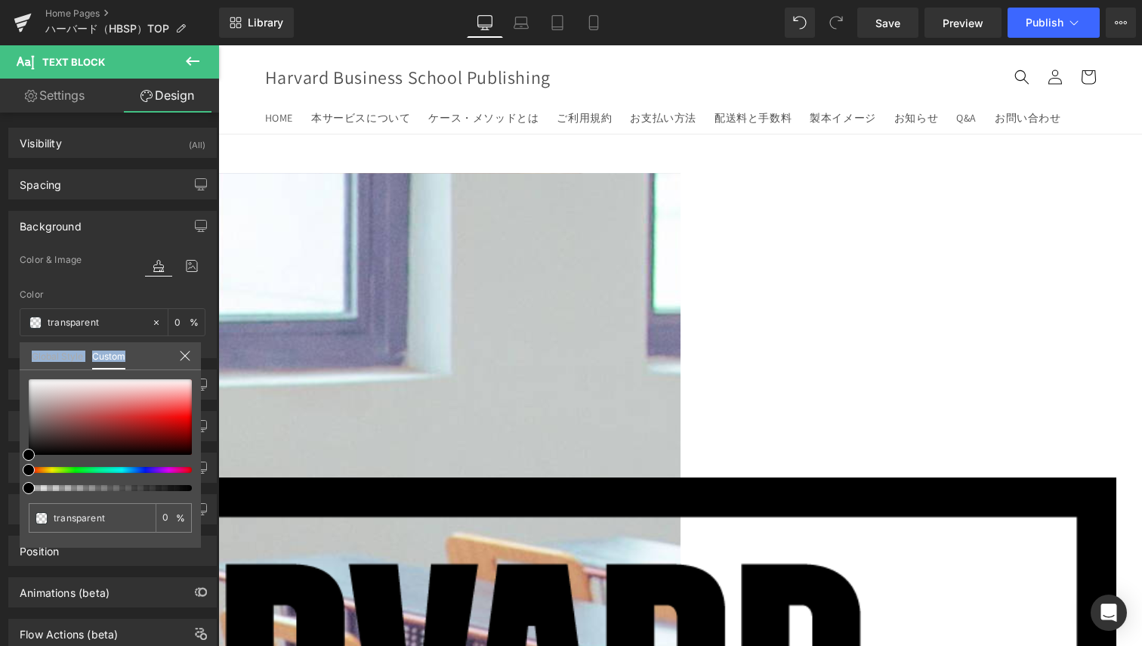
drag, startPoint x: 27, startPoint y: 445, endPoint x: 28, endPoint y: 362, distance: 83.1
click at [28, 362] on div "Global Style Custom Setup Global Style transparent 0 %" at bounding box center [110, 365] width 181 height 46
click at [30, 364] on div "Global Style Custom Setup Global Style transparent 0 %" at bounding box center [110, 365] width 181 height 46
drag, startPoint x: 188, startPoint y: 492, endPoint x: -1, endPoint y: 481, distance: 189.2
click at [0, 481] on html "Text Block You are previewing how the will restyle your page. You can not edit …" at bounding box center [571, 323] width 1142 height 646
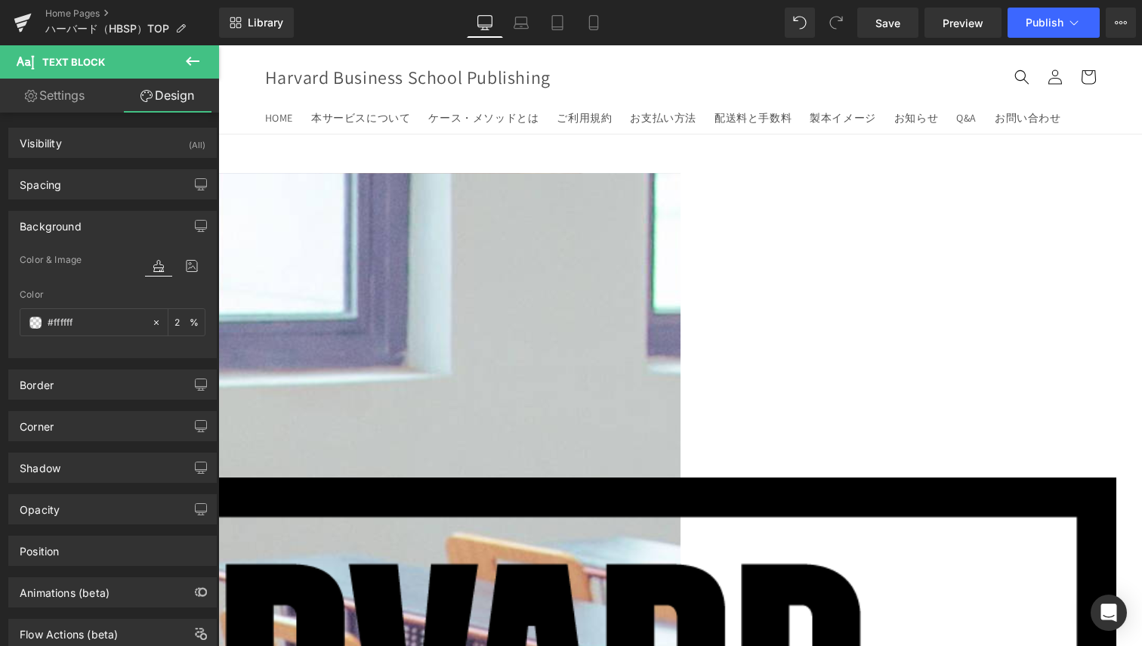
click at [218, 45] on link "Text Block" at bounding box center [218, 45] width 0 height 0
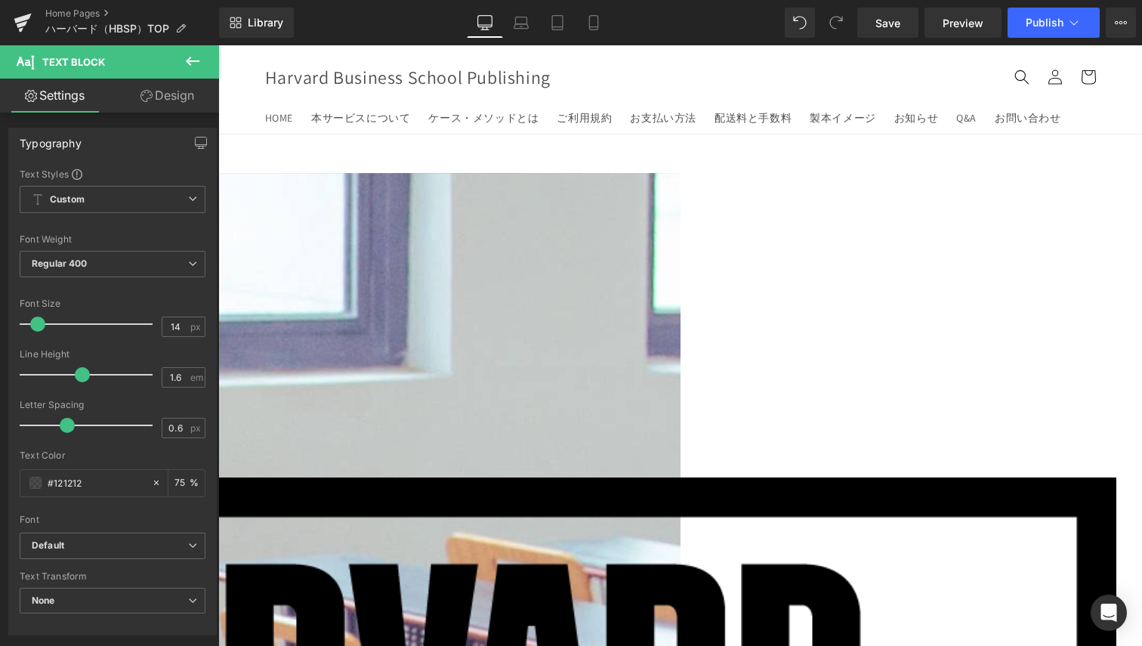
click at [233, 196] on div at bounding box center [437, 194] width 1360 height 4
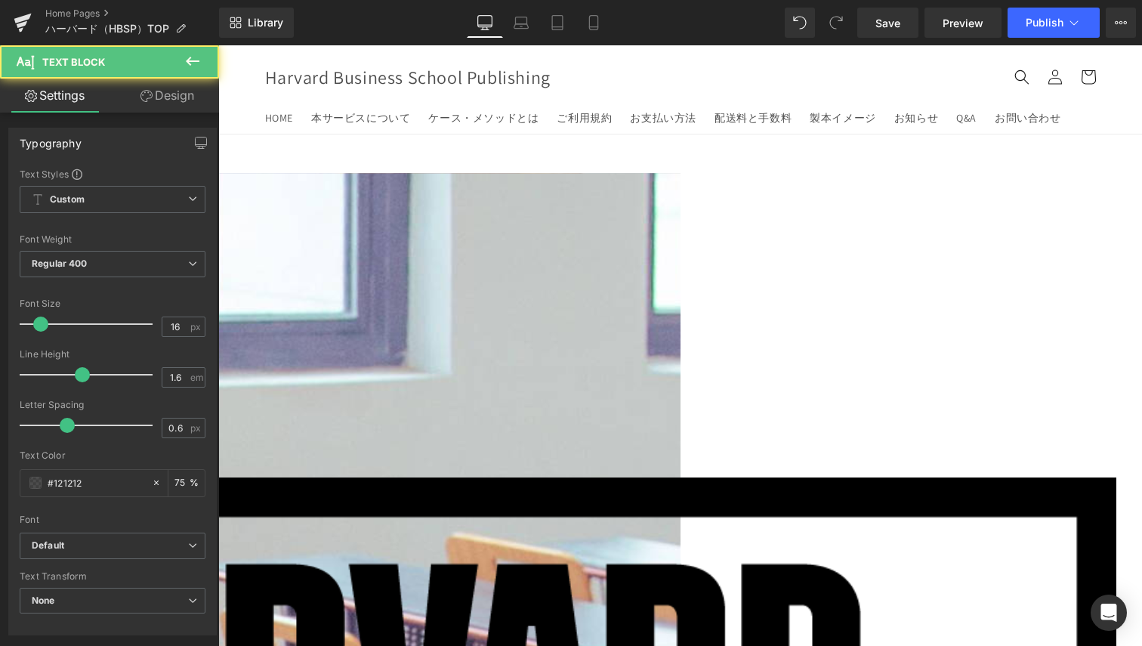
drag, startPoint x: 144, startPoint y: 98, endPoint x: 158, endPoint y: 197, distance: 99.9
click at [144, 98] on icon at bounding box center [147, 96] width 12 height 12
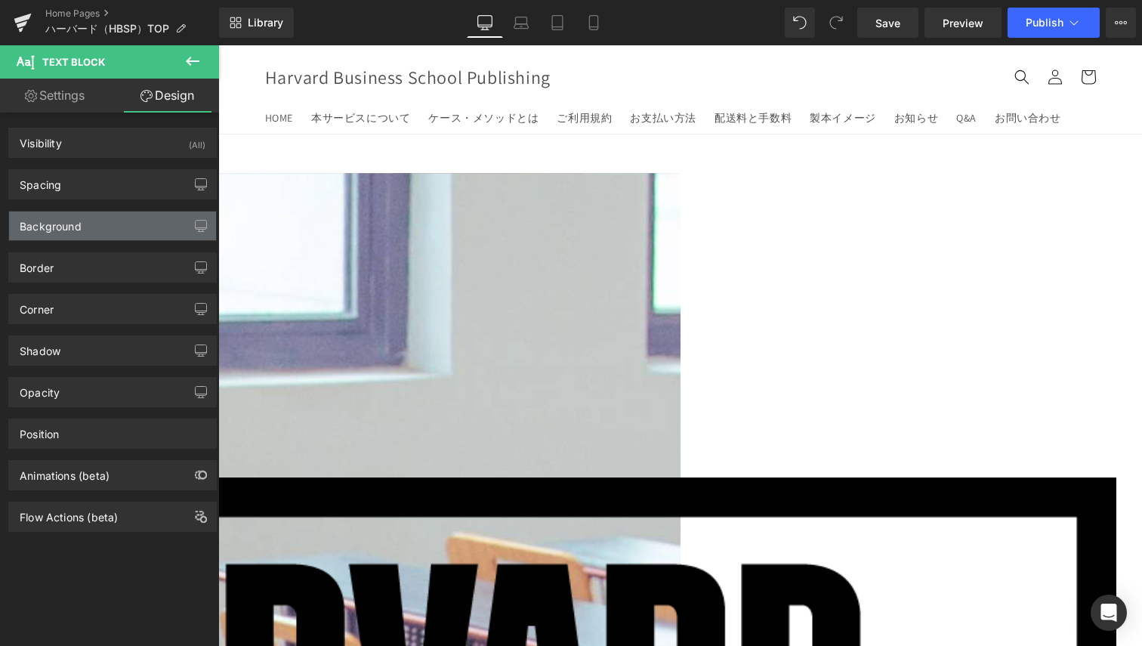
click at [55, 227] on div "Background" at bounding box center [51, 222] width 62 height 21
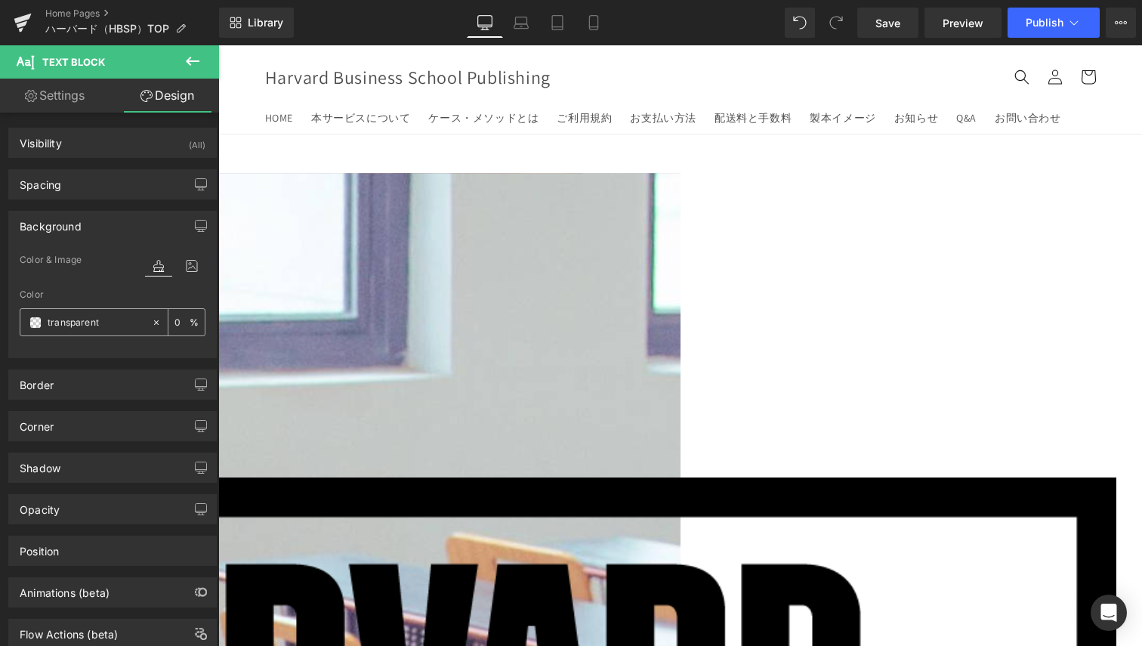
click at [34, 318] on span at bounding box center [35, 323] width 12 height 12
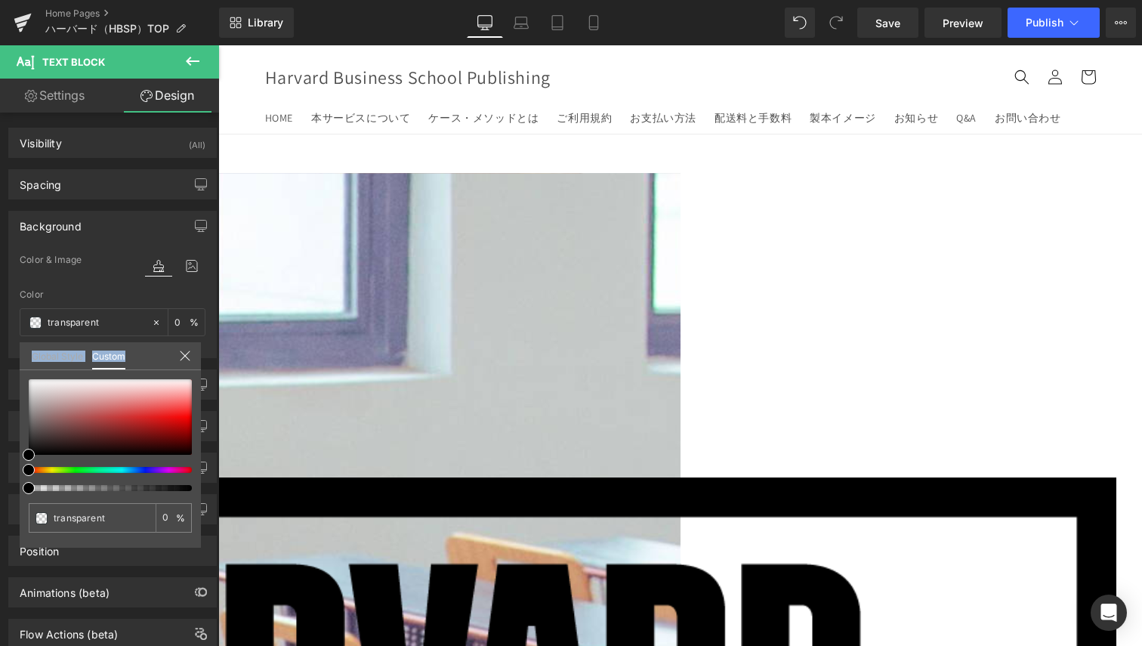
drag, startPoint x: 26, startPoint y: 444, endPoint x: 35, endPoint y: 366, distance: 77.6
click at [35, 366] on div "Global Style Custom Setup Global Style transparent 0 %" at bounding box center [110, 365] width 181 height 46
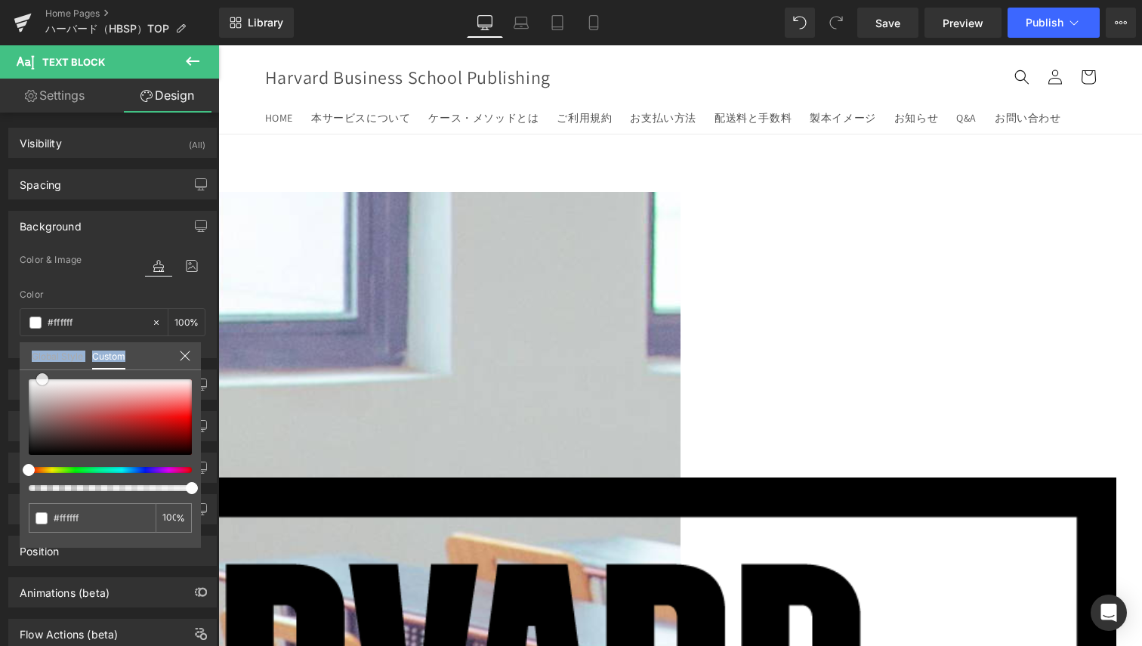
drag, startPoint x: 35, startPoint y: 366, endPoint x: 36, endPoint y: 348, distance: 18.2
click at [36, 348] on div "Global Style Custom Setup Global Style transparent 0 %" at bounding box center [110, 365] width 181 height 46
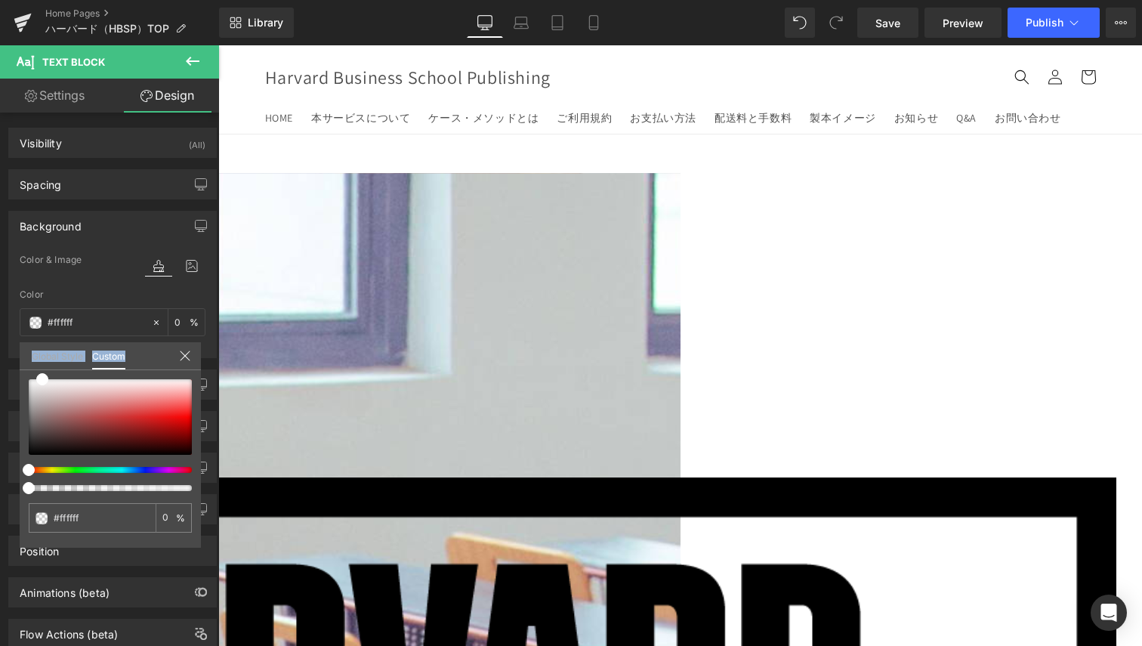
drag, startPoint x: 185, startPoint y: 487, endPoint x: -98, endPoint y: 455, distance: 285.1
click at [0, 455] on html "Text Block You are previewing how the will restyle your page. You can not edit …" at bounding box center [571, 323] width 1142 height 646
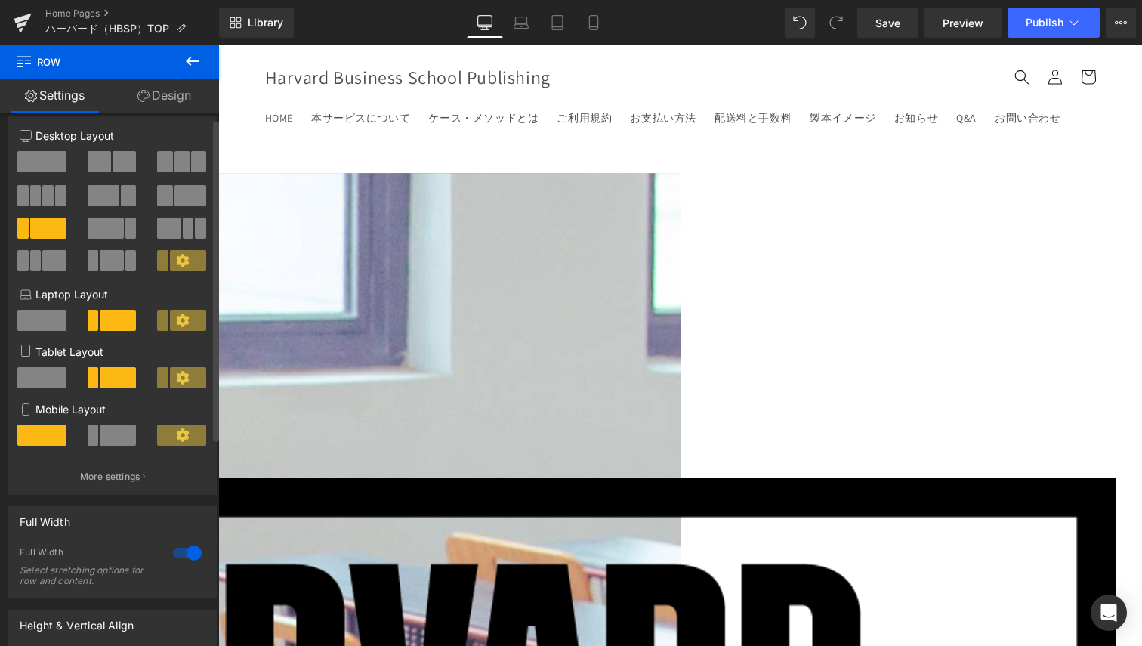
scroll to position [0, 0]
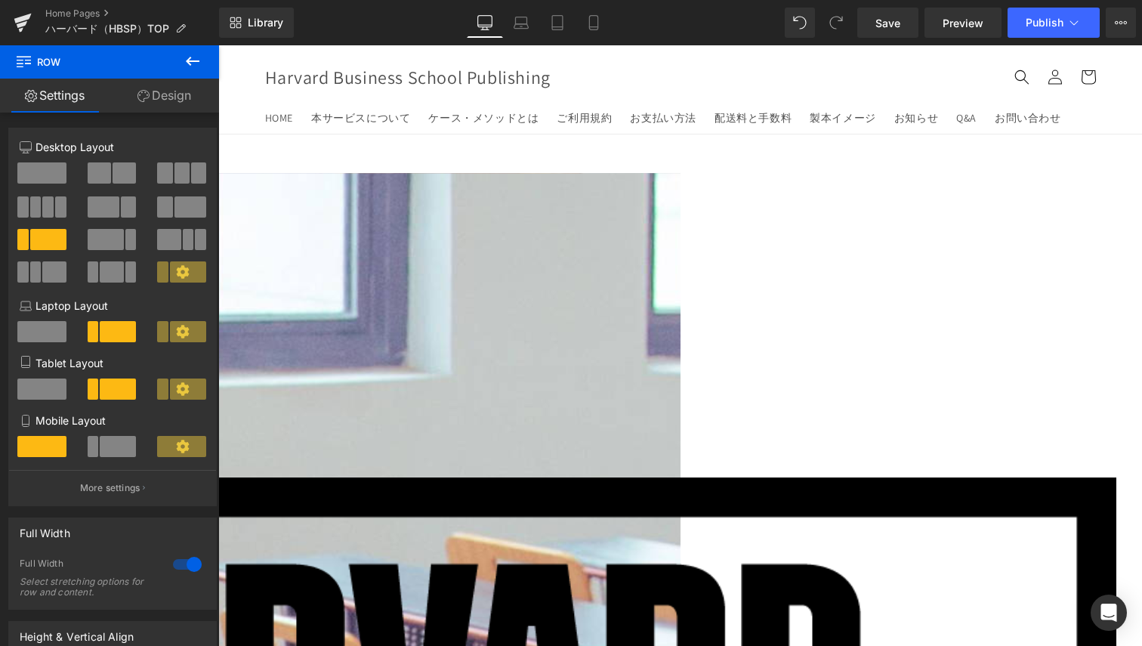
click at [156, 100] on link "Design" at bounding box center [165, 96] width 110 height 34
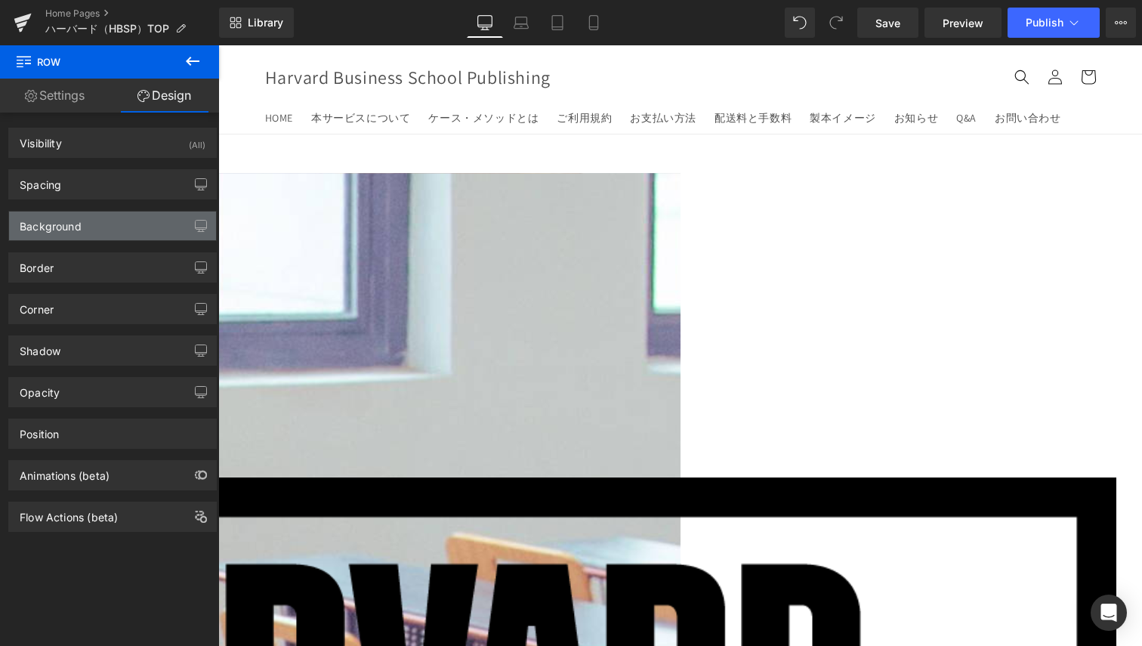
click at [110, 234] on div "Background" at bounding box center [112, 226] width 207 height 29
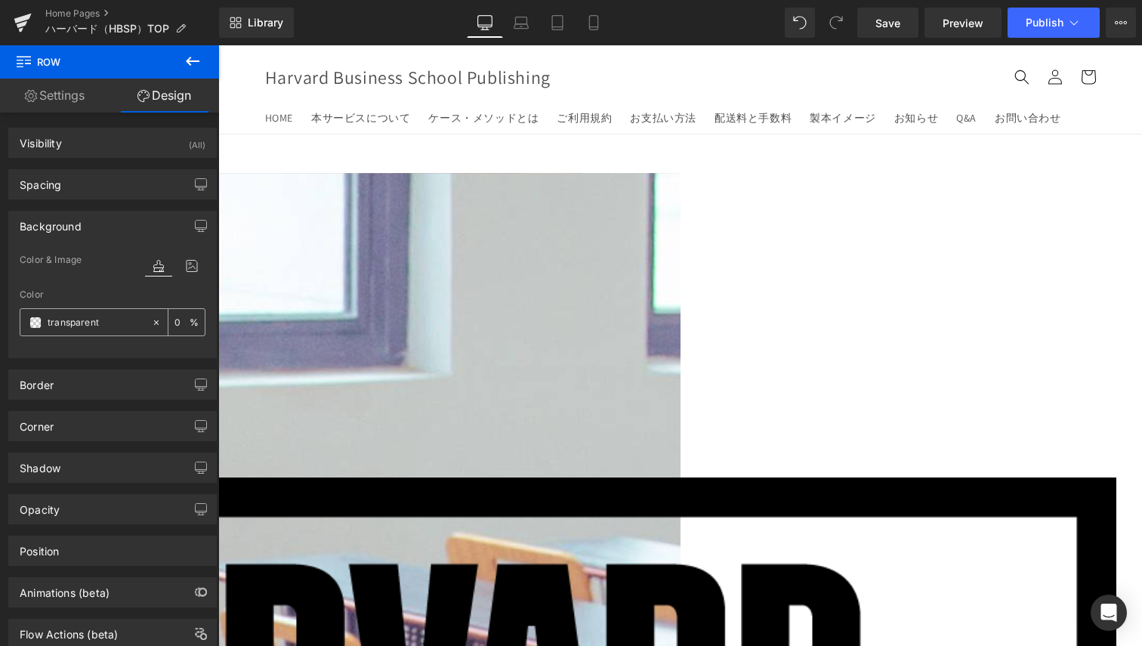
click at [42, 325] on div "transparent" at bounding box center [85, 322] width 131 height 26
click at [36, 322] on span at bounding box center [35, 323] width 12 height 12
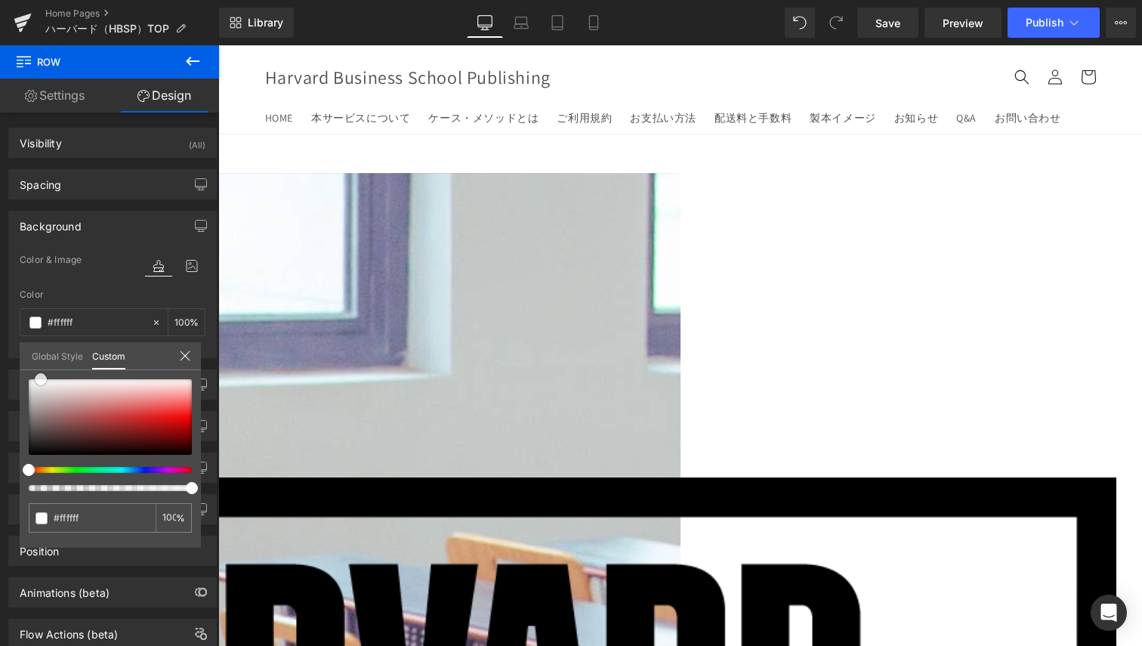
drag, startPoint x: 31, startPoint y: 454, endPoint x: 43, endPoint y: 353, distance: 102.0
click at [43, 353] on div "Global Style Custom Setup Global Style transparent 0 %" at bounding box center [110, 365] width 181 height 46
drag, startPoint x: 66, startPoint y: 493, endPoint x: 158, endPoint y: 491, distance: 92.2
click at [158, 491] on div "transparent 0 %" at bounding box center [110, 463] width 181 height 168
drag, startPoint x: 158, startPoint y: 491, endPoint x: 40, endPoint y: 481, distance: 118.3
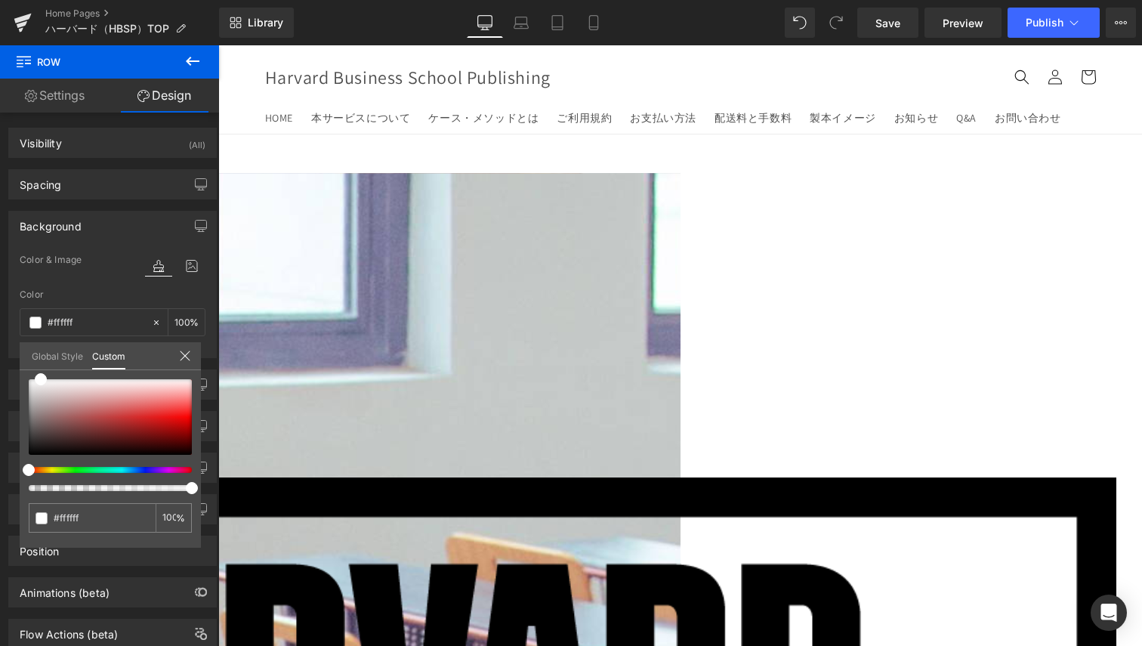
click at [40, 481] on div "transparent 0 %" at bounding box center [110, 463] width 181 height 168
click at [49, 482] on div at bounding box center [110, 435] width 163 height 112
click at [90, 495] on div "transparent 0 %" at bounding box center [110, 463] width 181 height 168
drag, startPoint x: 402, startPoint y: 534, endPoint x: 298, endPoint y: 484, distance: 115.9
drag, startPoint x: 42, startPoint y: 379, endPoint x: 20, endPoint y: 382, distance: 22.0
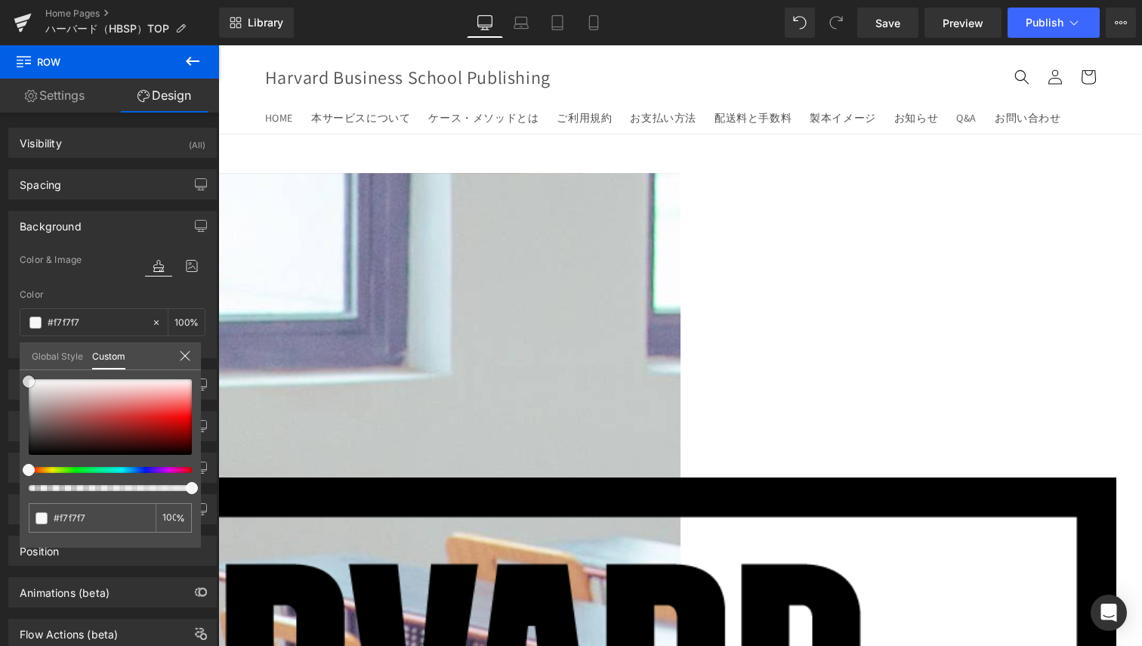
click at [20, 382] on div "transparent 0 %" at bounding box center [110, 463] width 181 height 168
drag, startPoint x: 193, startPoint y: 484, endPoint x: 218, endPoint y: 477, distance: 26.1
click at [218, 358] on div "Background Color & Image color Color transparent 0 % Image Replace Image Upload…" at bounding box center [113, 278] width 226 height 159
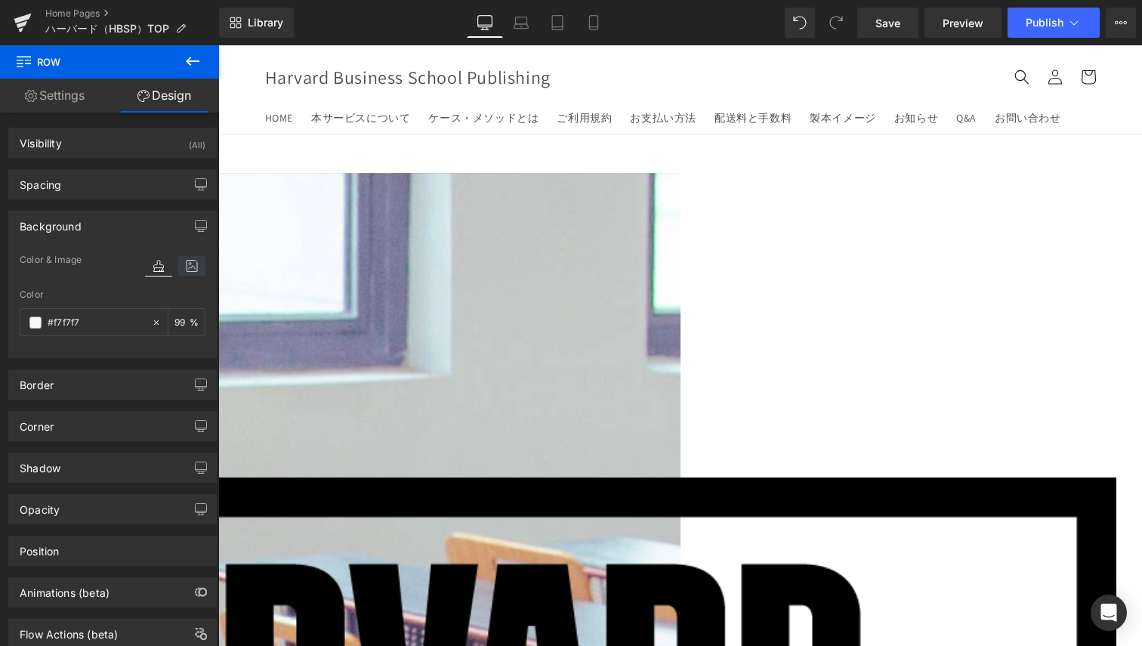
click at [179, 270] on icon at bounding box center [191, 266] width 27 height 20
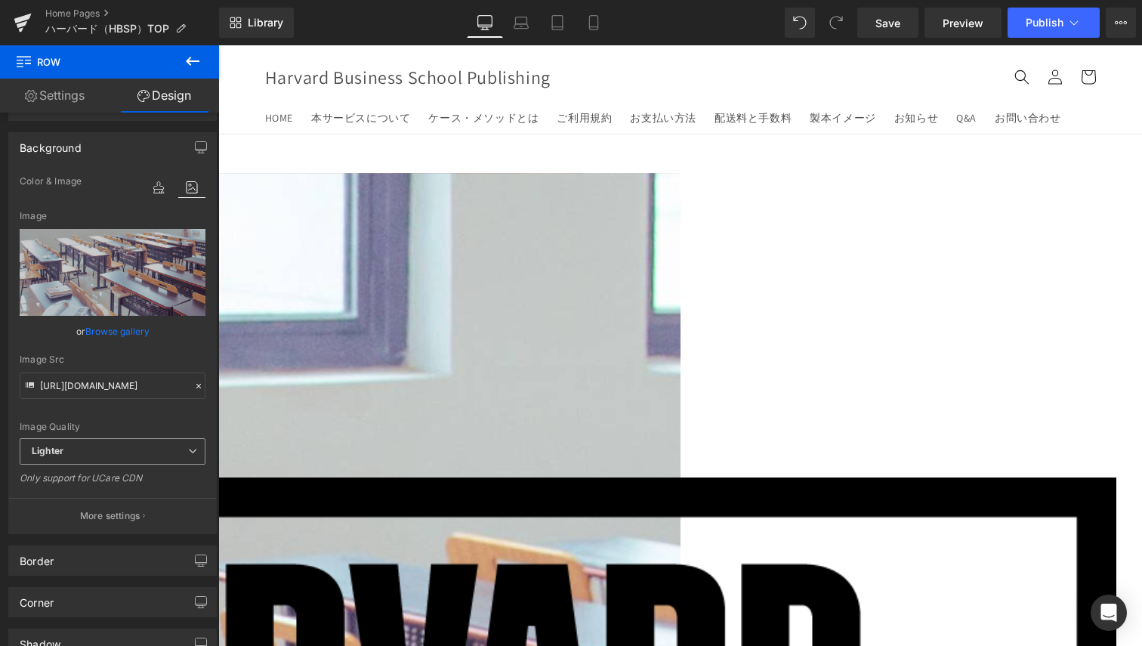
scroll to position [113, 0]
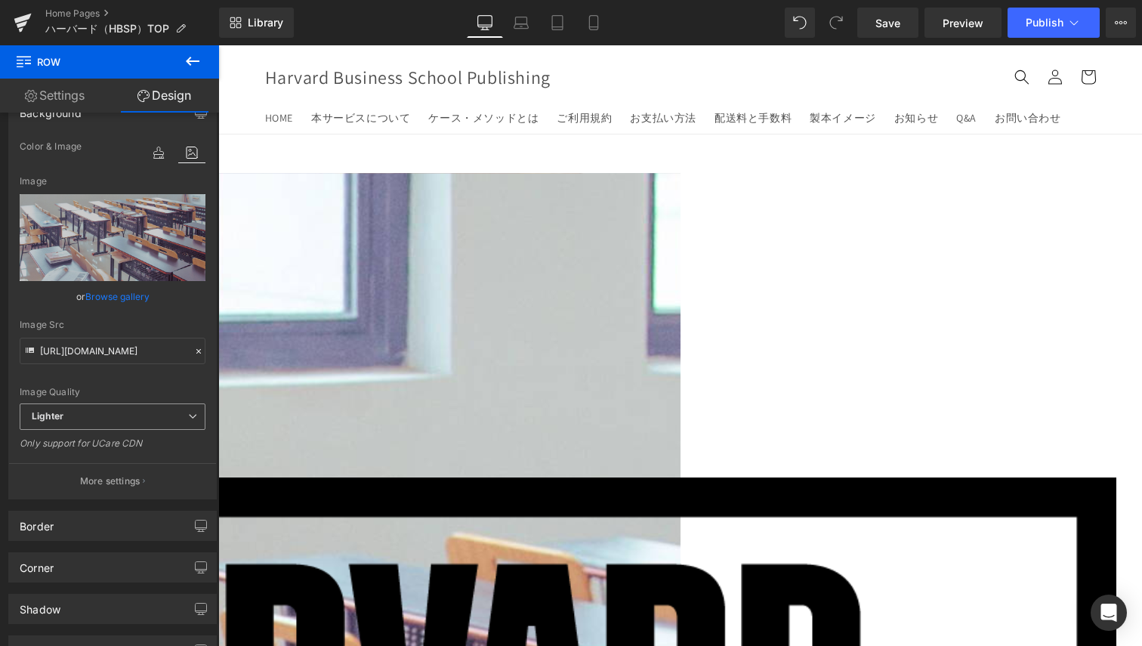
click at [178, 419] on span "Lighter" at bounding box center [113, 416] width 186 height 26
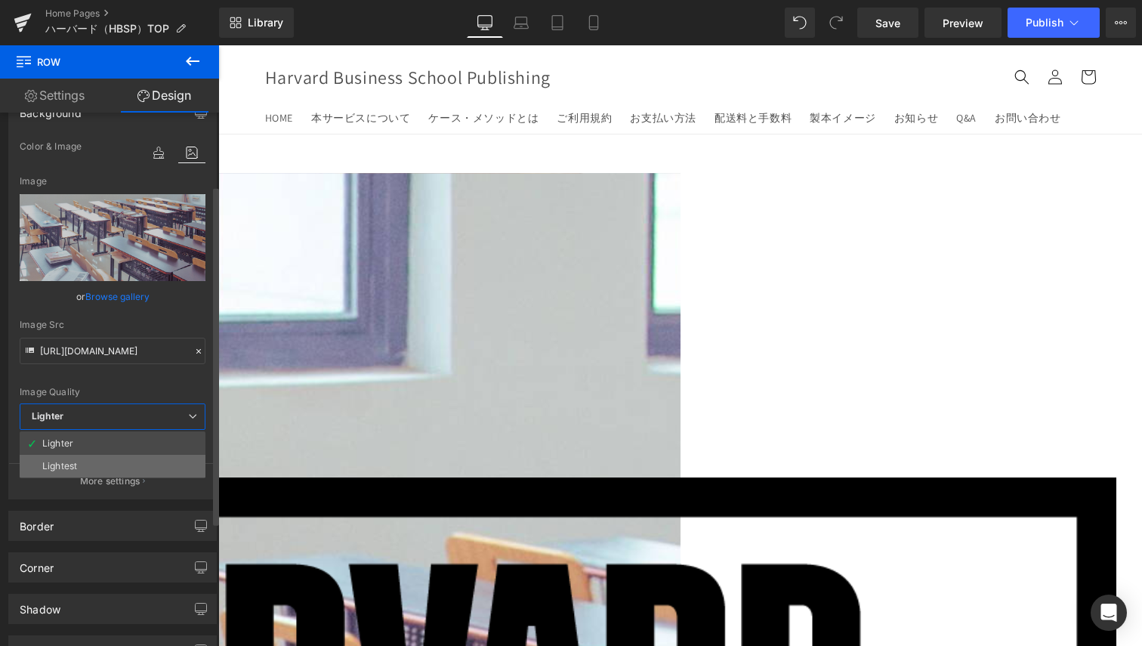
click at [150, 465] on li "Lightest" at bounding box center [113, 466] width 186 height 23
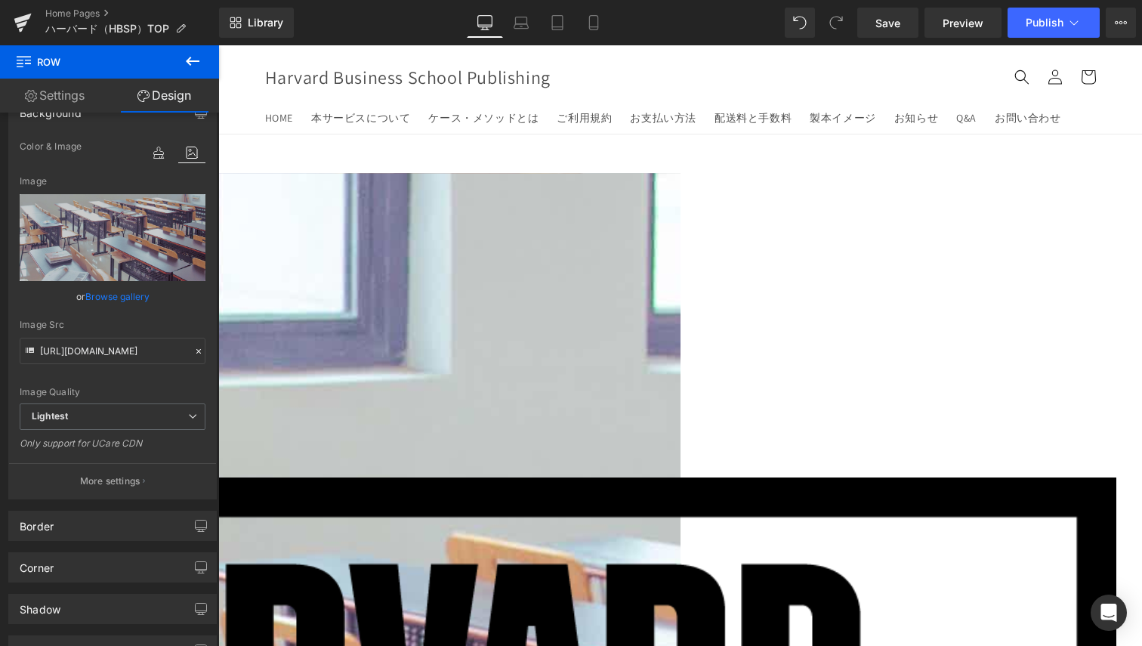
click at [50, 98] on link "Settings" at bounding box center [55, 96] width 110 height 34
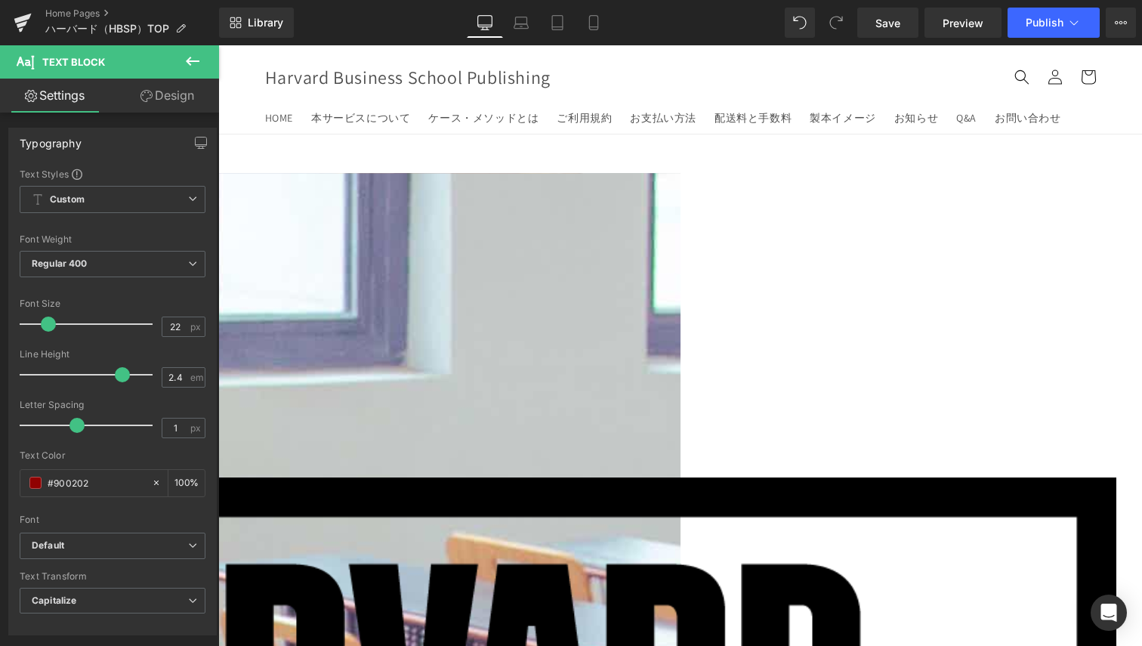
click at [159, 105] on link "Design" at bounding box center [168, 96] width 110 height 34
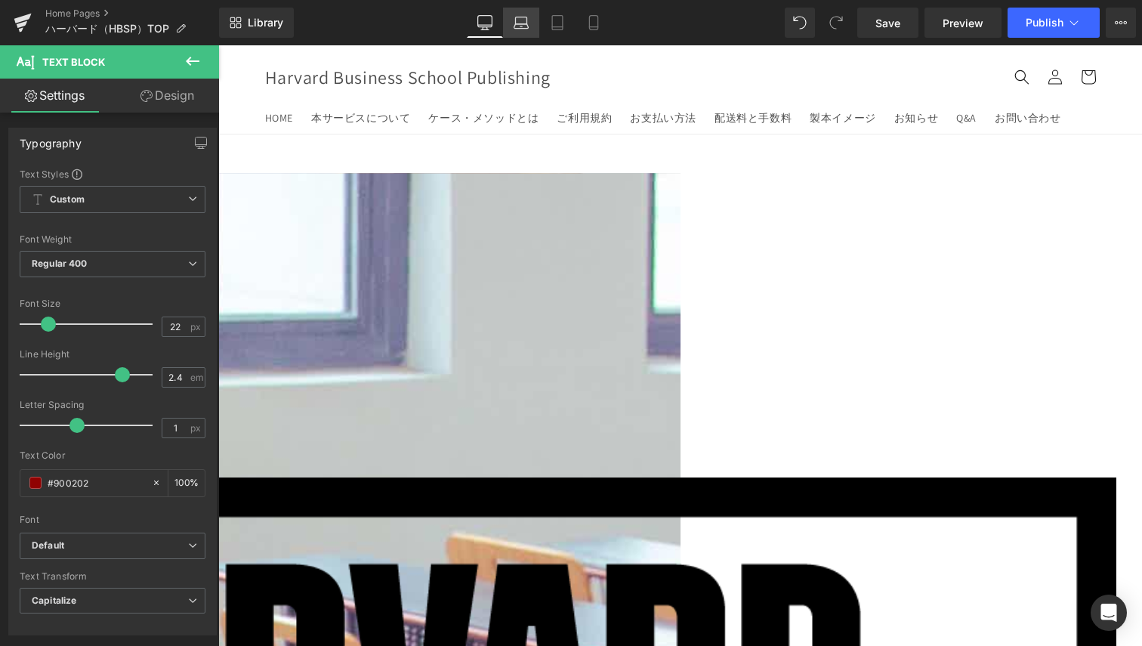
click at [524, 24] on icon at bounding box center [522, 26] width 14 height 5
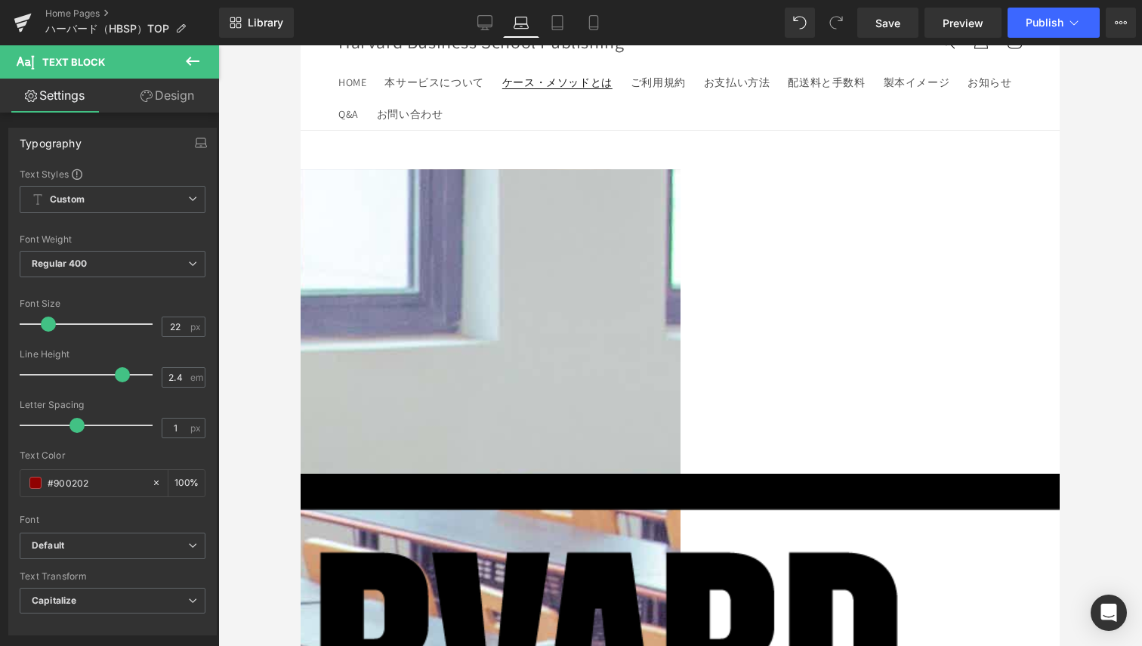
scroll to position [0, 0]
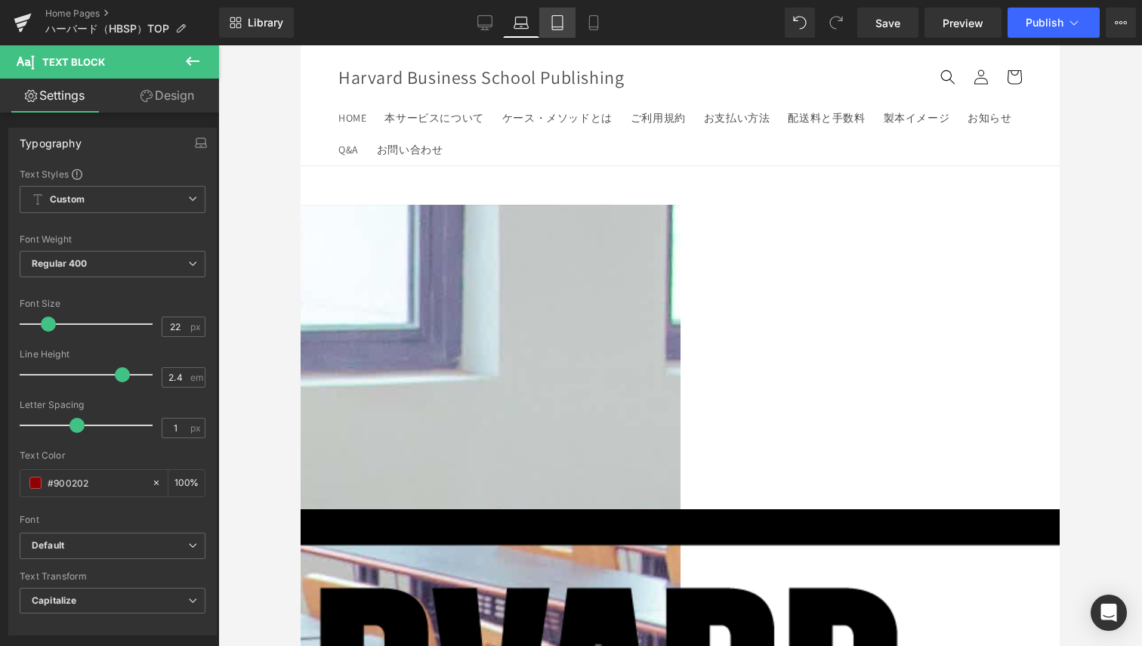
click at [560, 22] on icon at bounding box center [557, 22] width 15 height 15
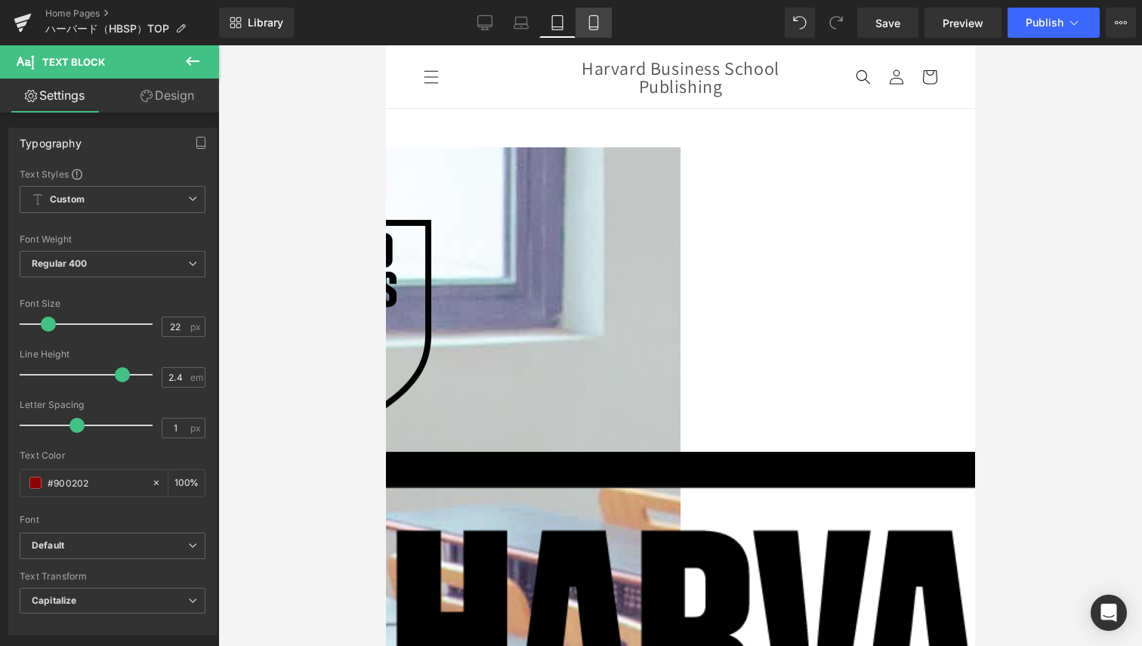
click at [585, 23] on link "Mobile" at bounding box center [594, 23] width 36 height 30
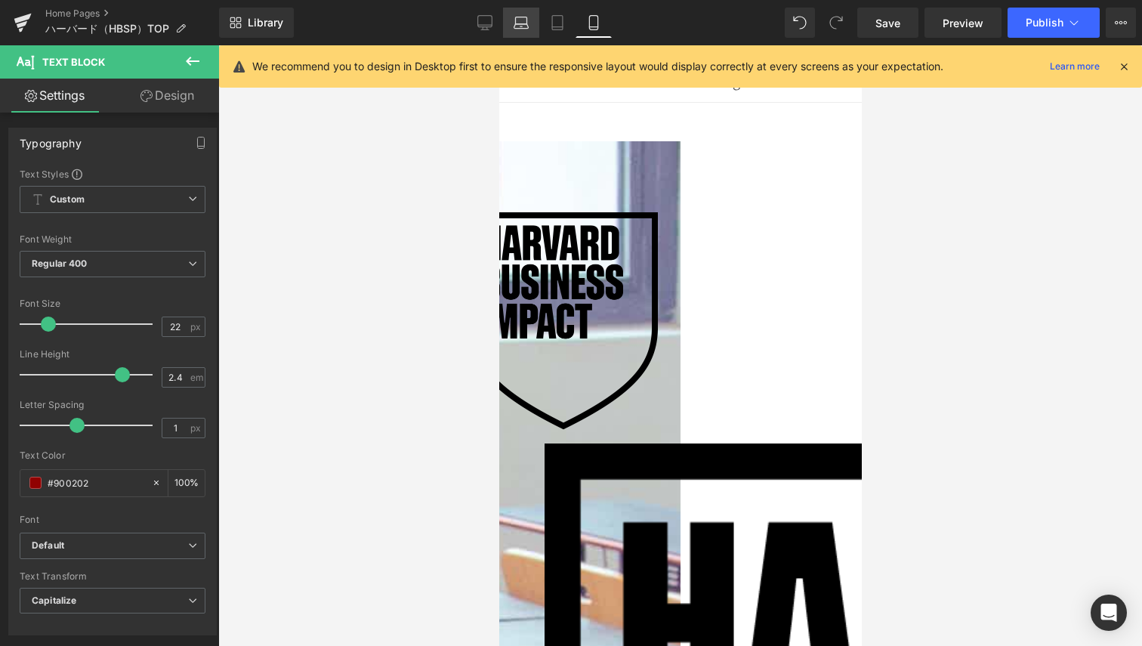
click at [521, 26] on icon at bounding box center [522, 26] width 2 height 0
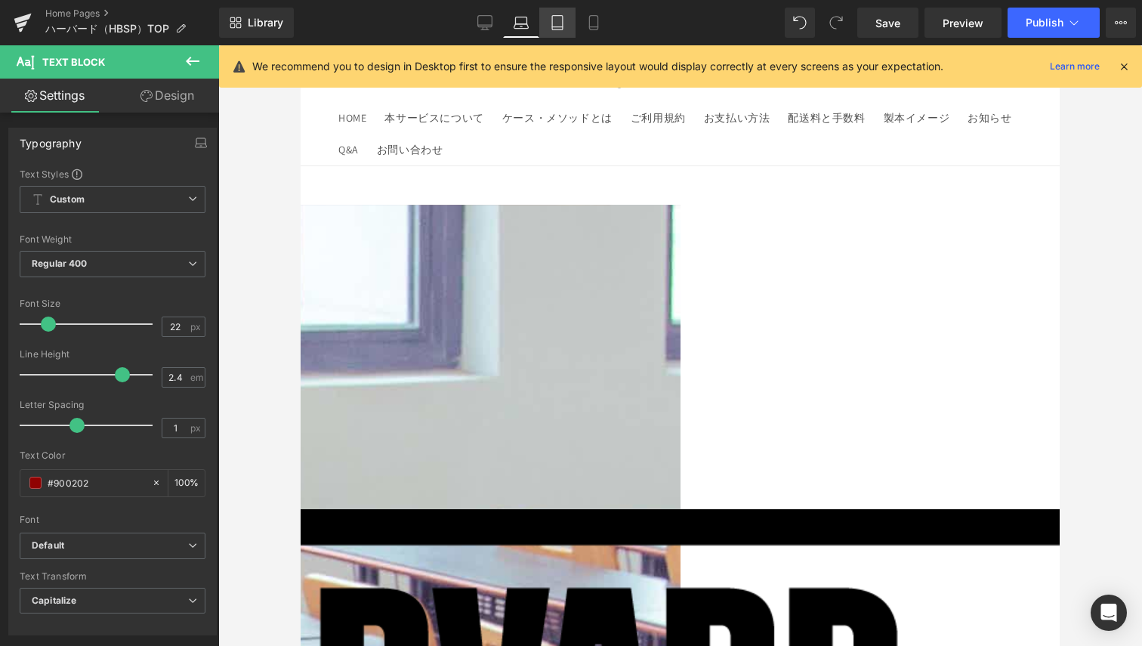
click at [556, 32] on link "Tablet" at bounding box center [557, 23] width 36 height 30
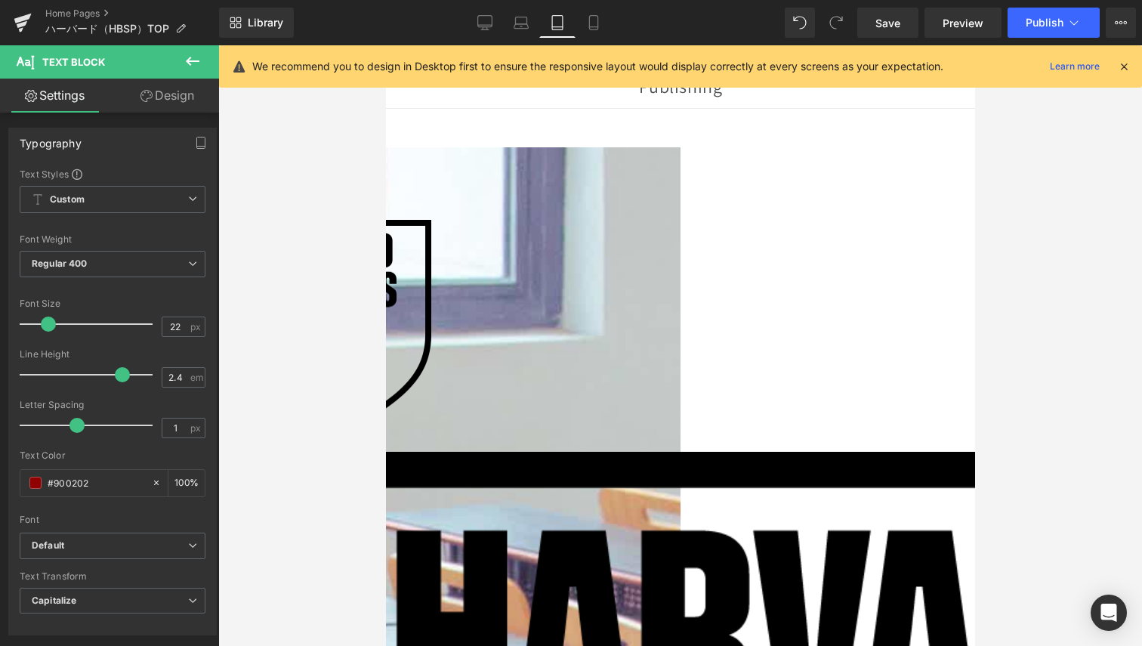
scroll to position [18, 0]
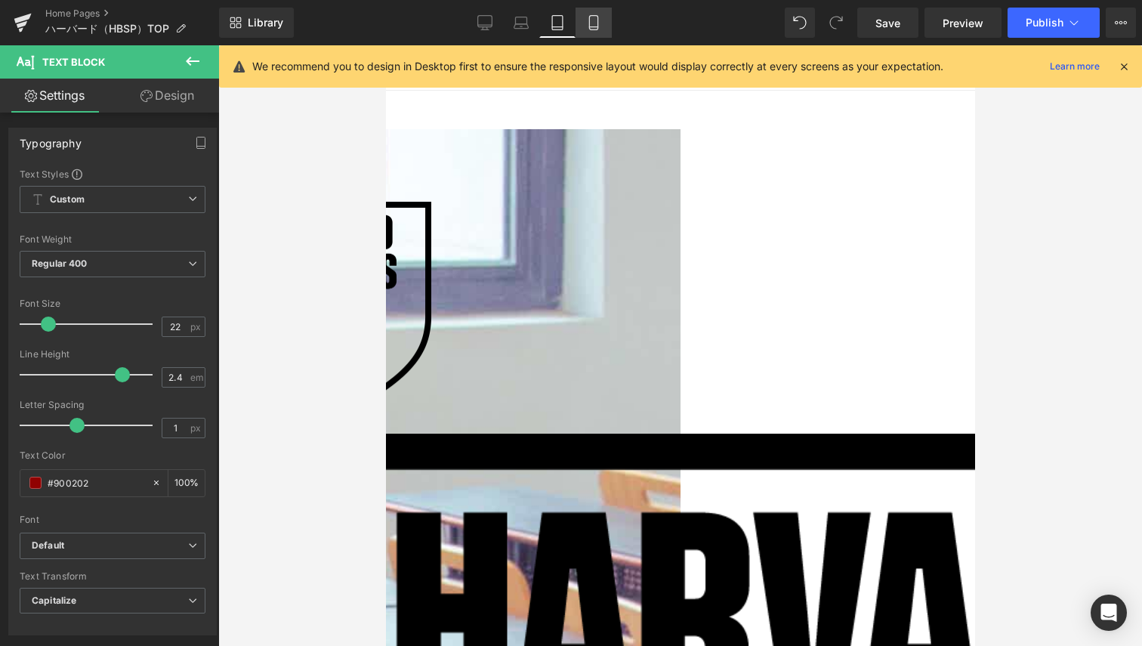
click at [594, 25] on icon at bounding box center [593, 22] width 15 height 15
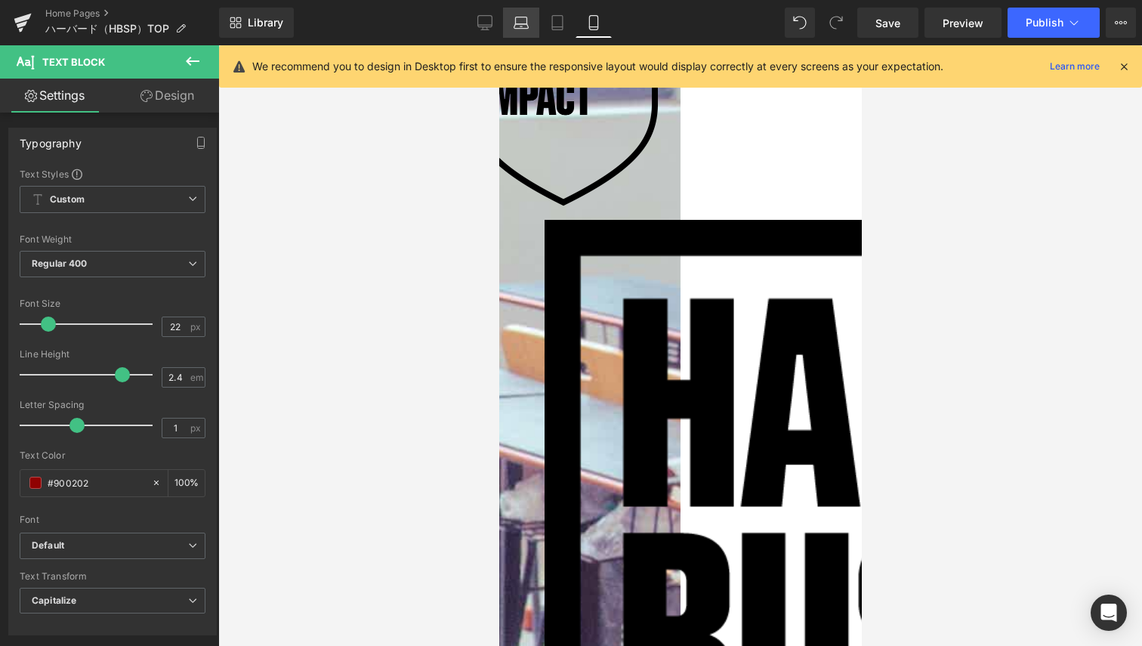
click at [512, 22] on link "Laptop" at bounding box center [521, 23] width 36 height 30
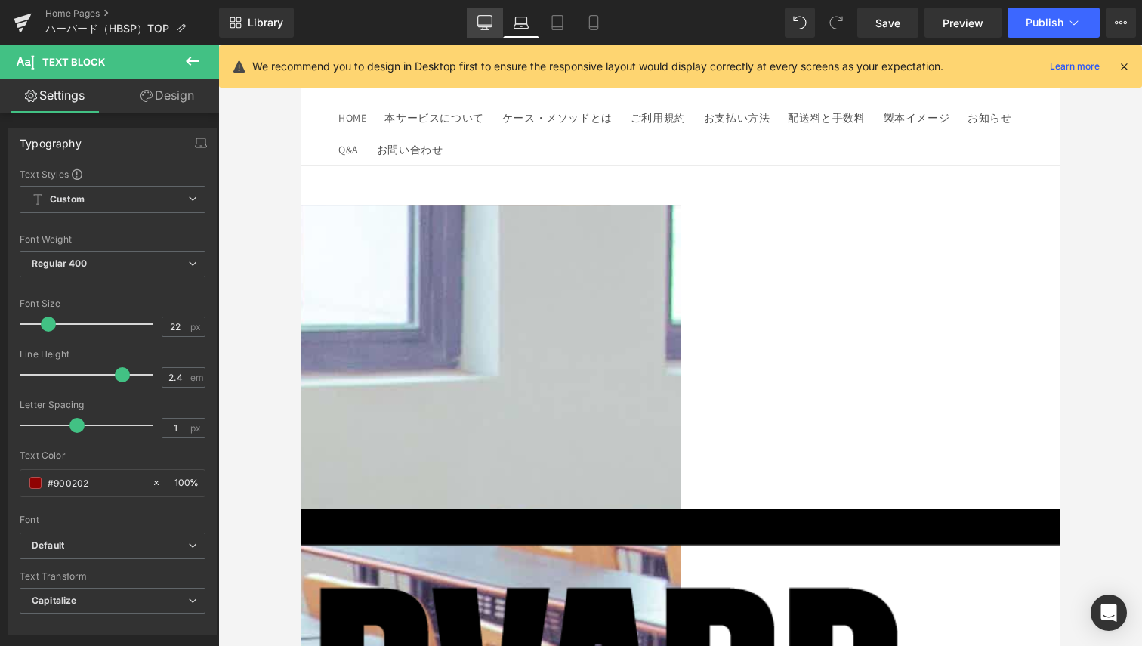
click at [484, 26] on icon at bounding box center [485, 22] width 15 height 15
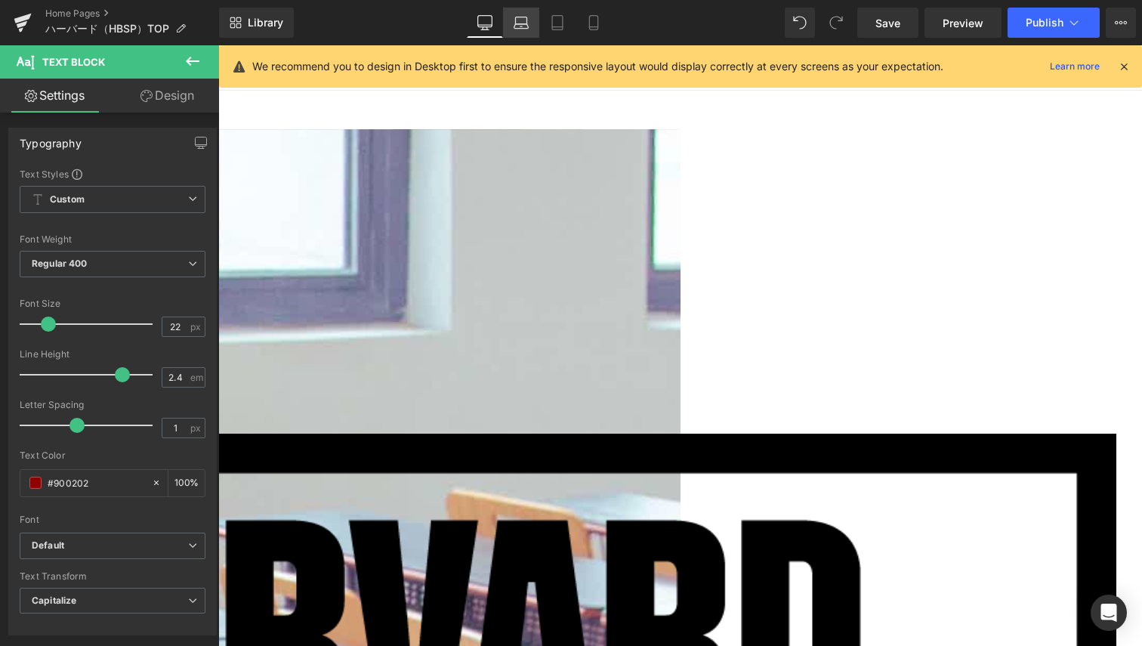
click at [505, 22] on link "Laptop" at bounding box center [521, 23] width 36 height 30
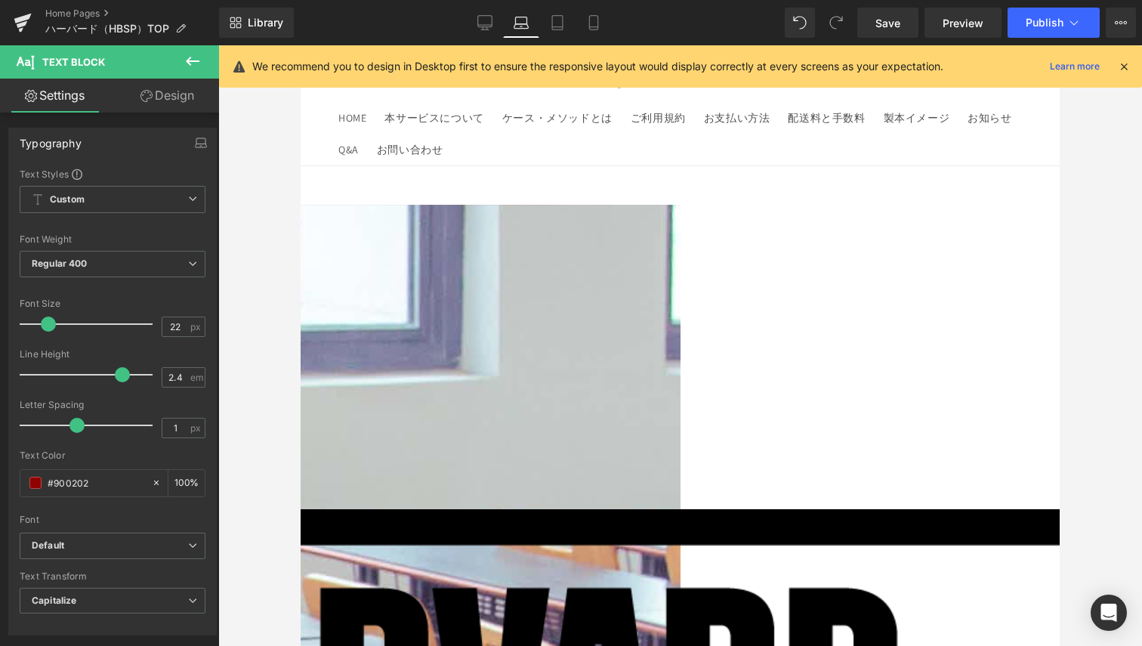
click at [165, 102] on link "Design" at bounding box center [168, 96] width 110 height 34
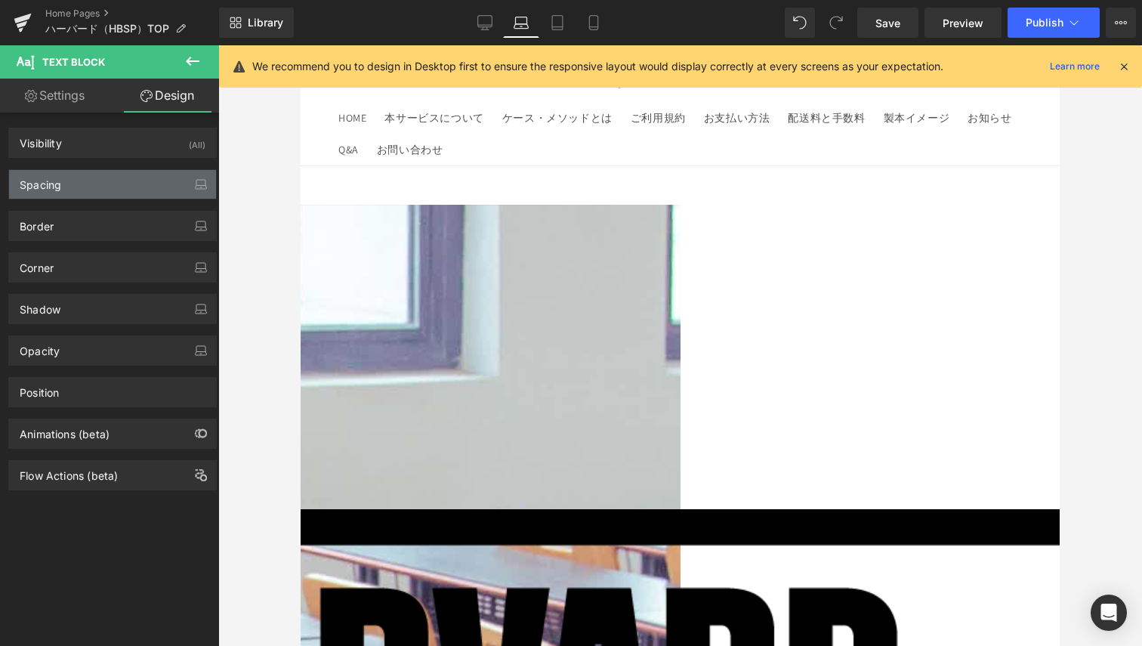
click at [100, 178] on div "Spacing" at bounding box center [112, 184] width 207 height 29
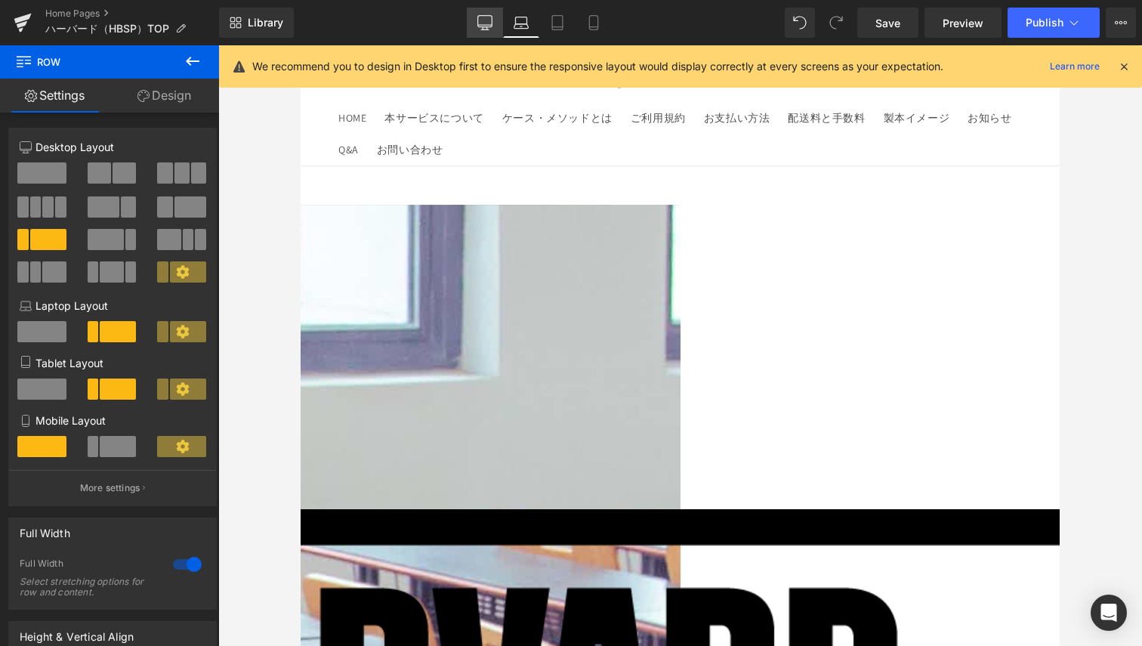
click at [489, 25] on icon at bounding box center [485, 25] width 14 height 0
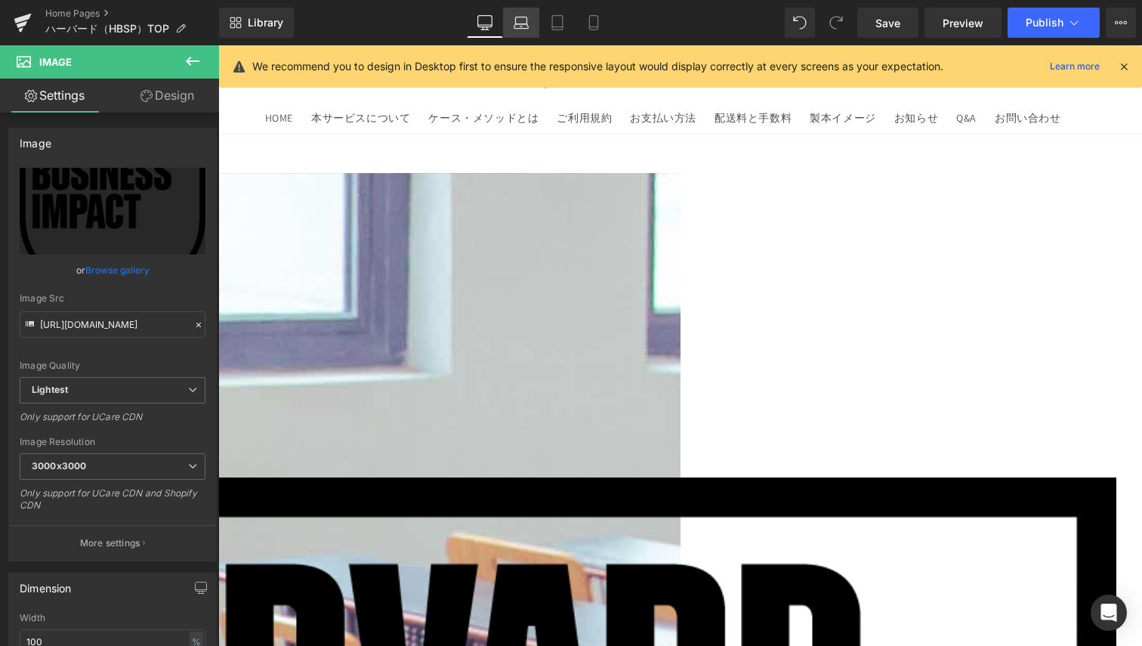
click at [523, 22] on icon at bounding box center [521, 22] width 15 height 15
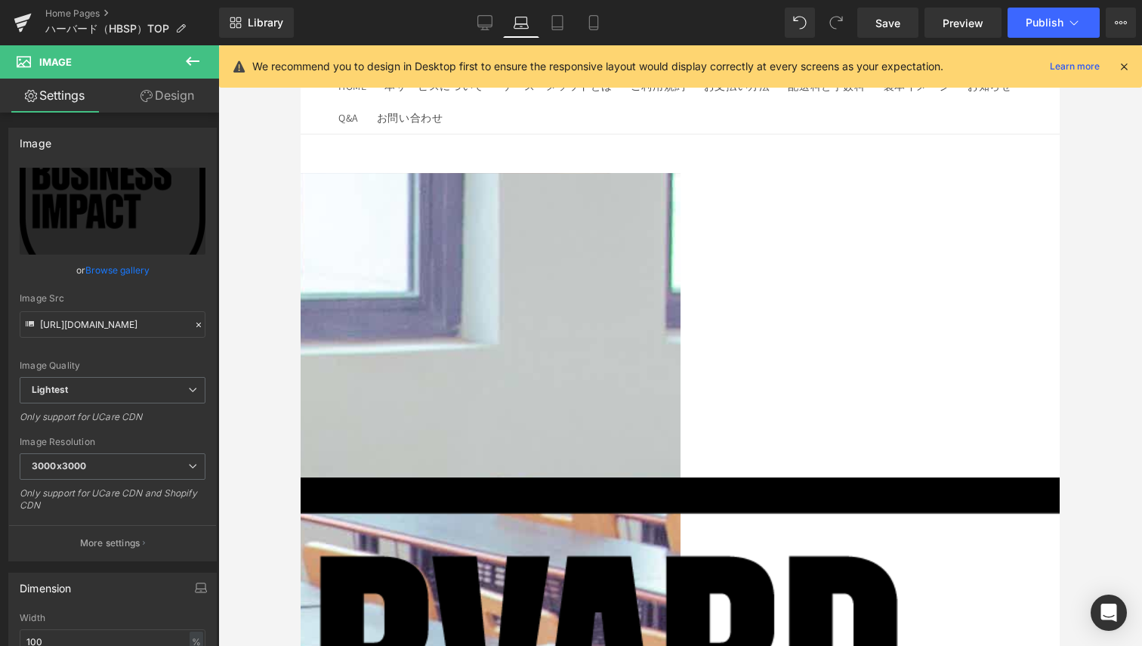
click at [156, 103] on link "Design" at bounding box center [168, 96] width 110 height 34
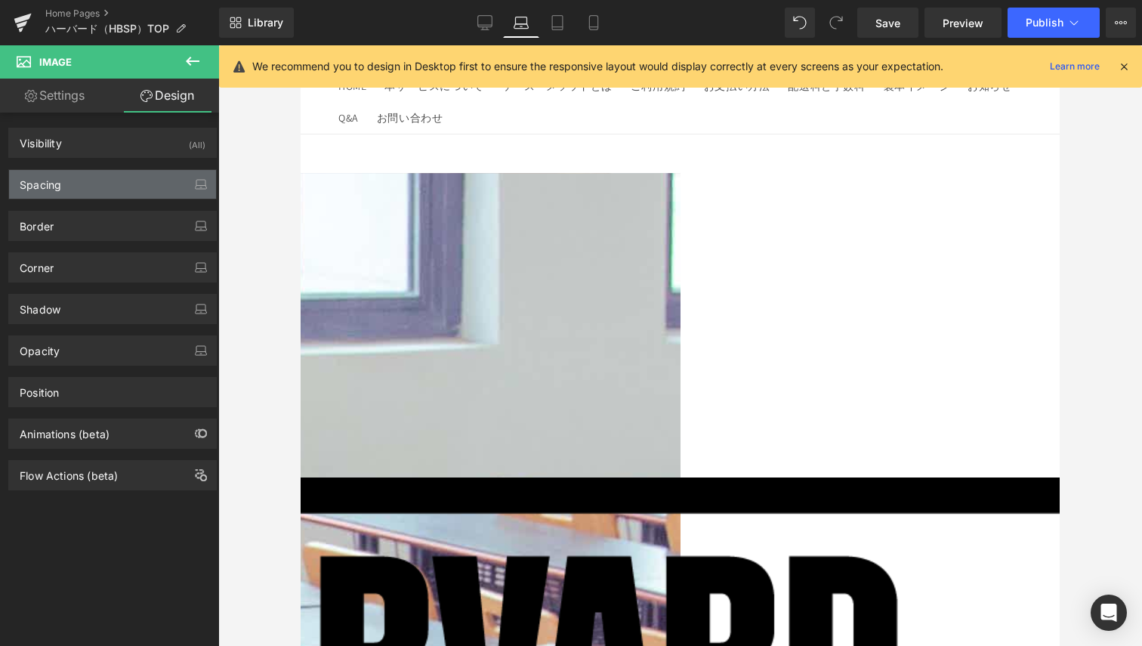
click at [90, 170] on div "Spacing" at bounding box center [112, 184] width 207 height 29
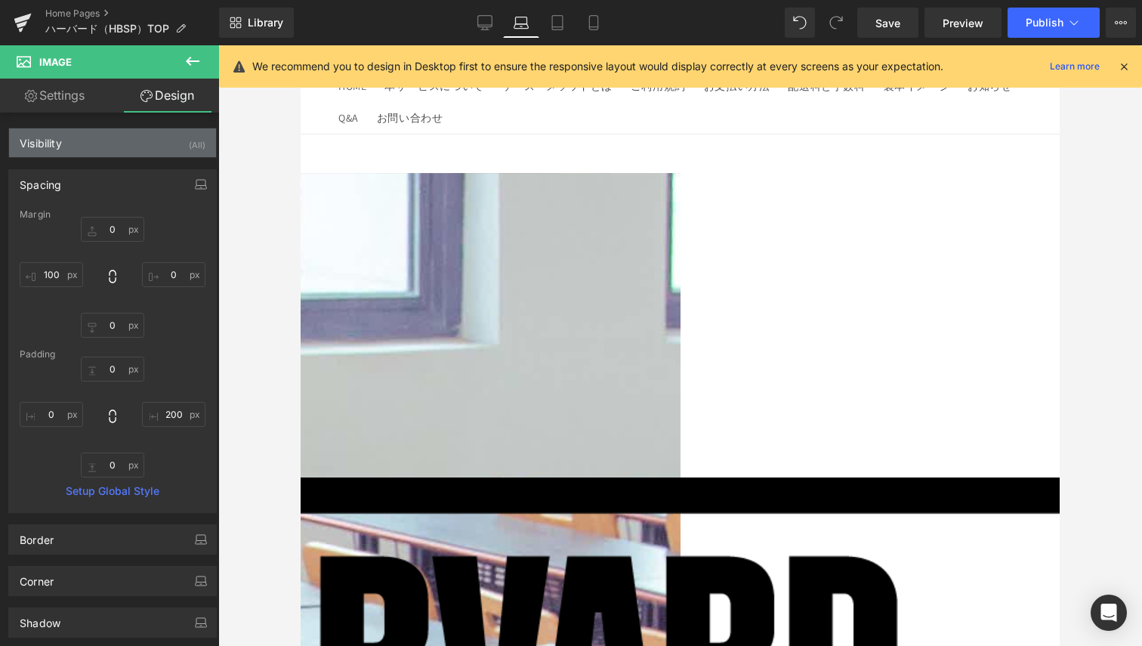
click at [105, 147] on div "Visibility (All)" at bounding box center [112, 142] width 207 height 29
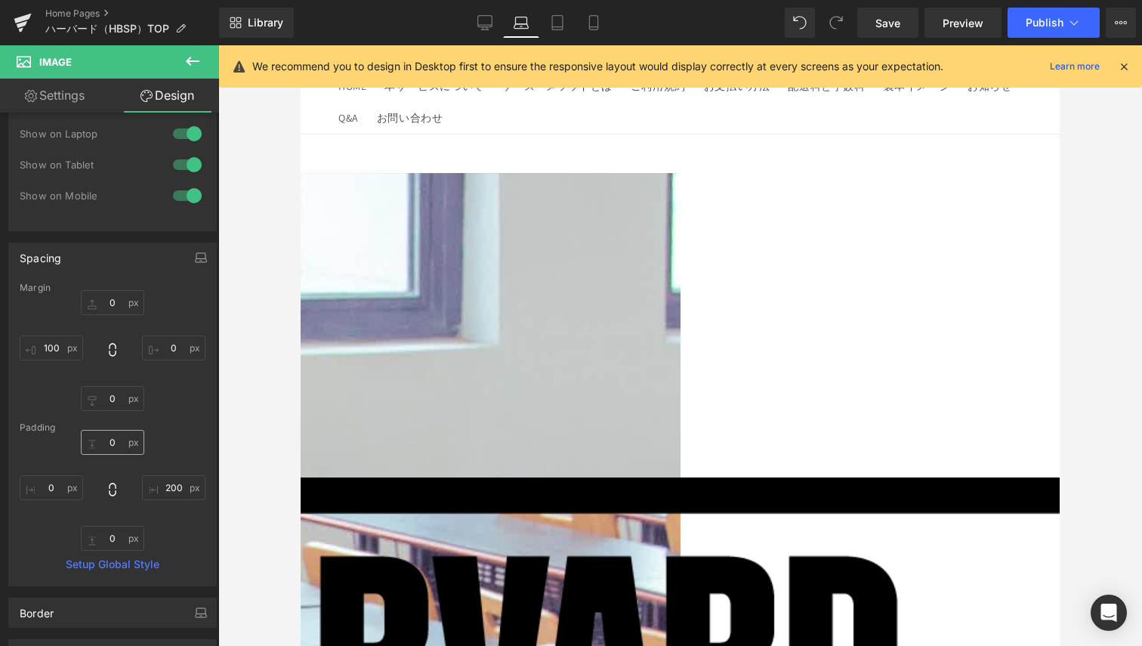
scroll to position [113, 0]
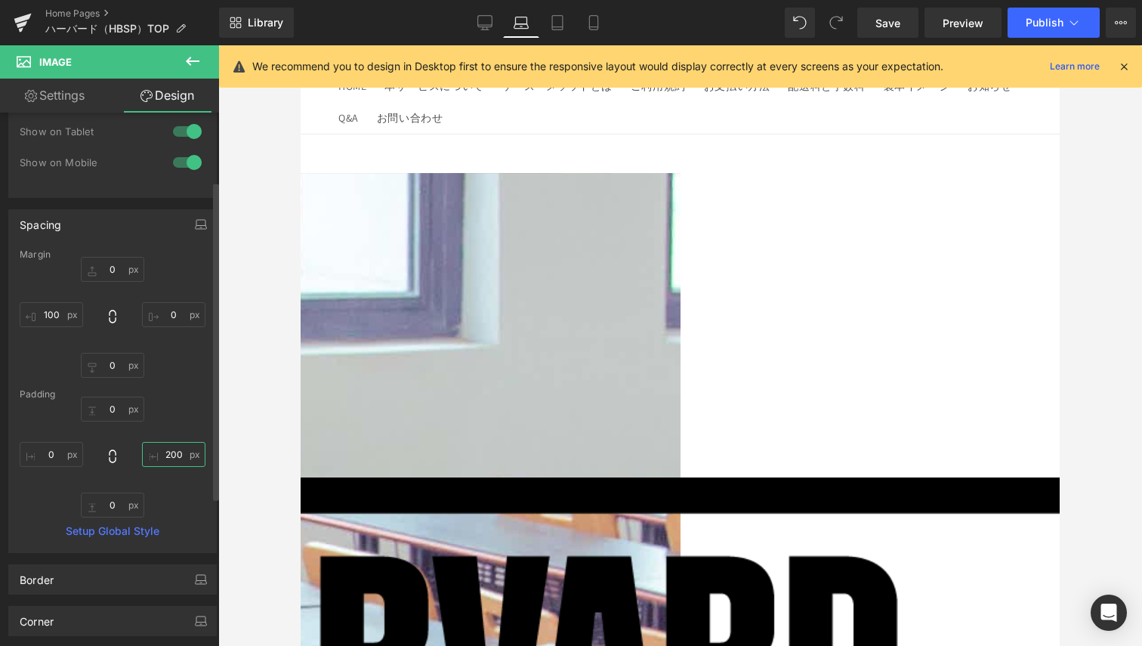
click at [180, 453] on input "200" at bounding box center [173, 454] width 63 height 25
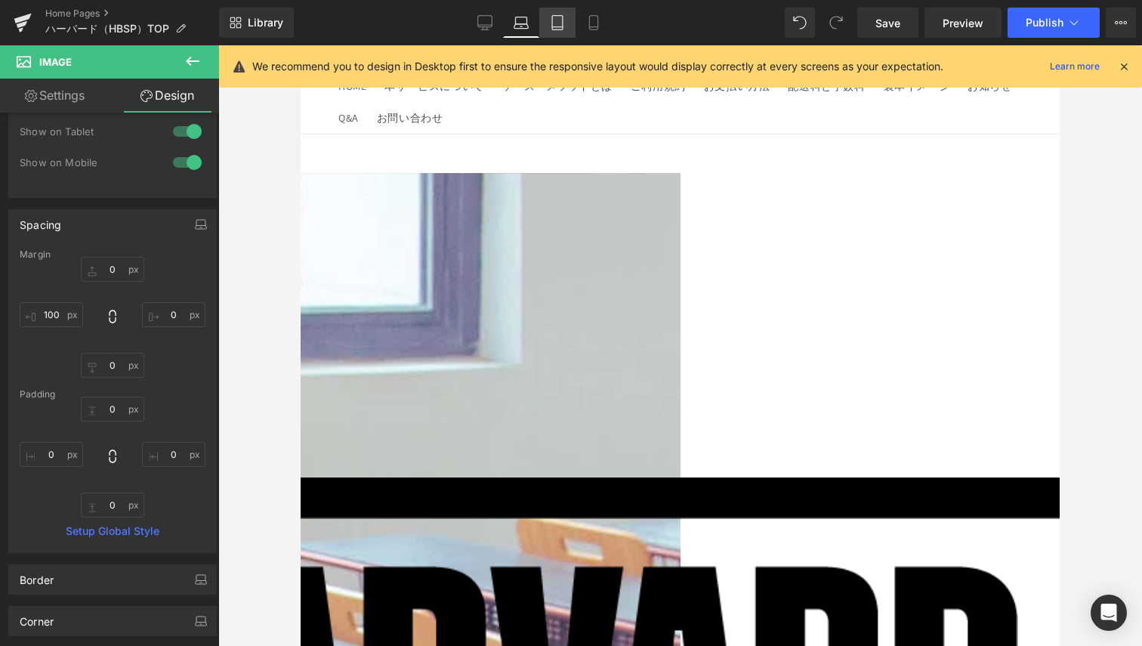
click at [564, 26] on icon at bounding box center [557, 22] width 15 height 15
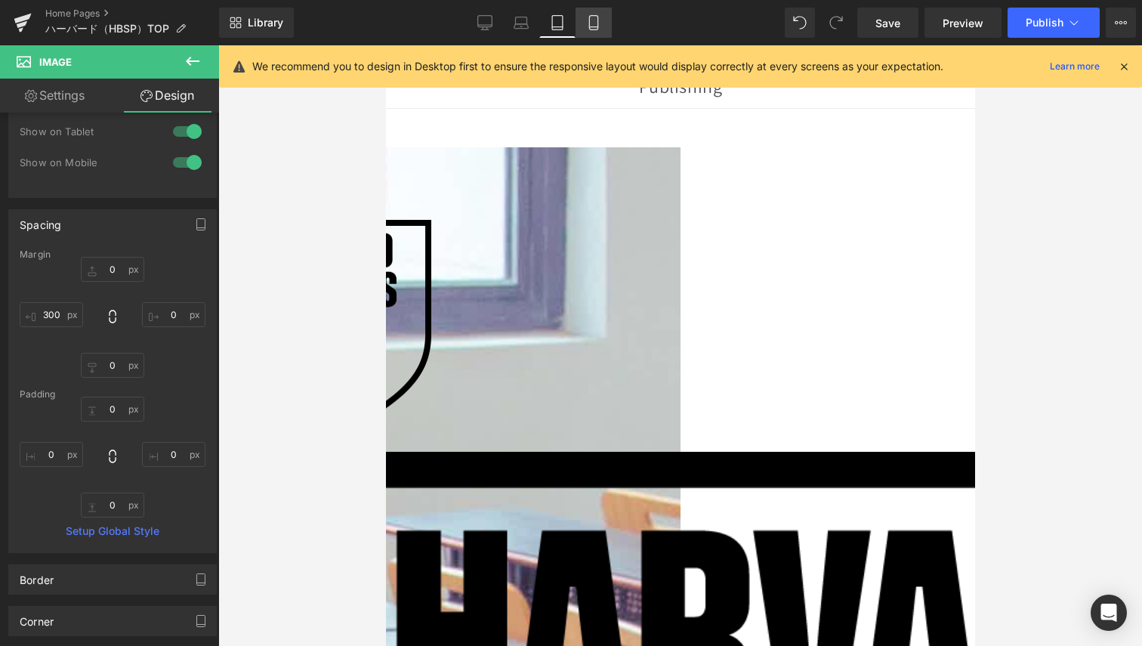
click at [598, 25] on icon at bounding box center [593, 22] width 15 height 15
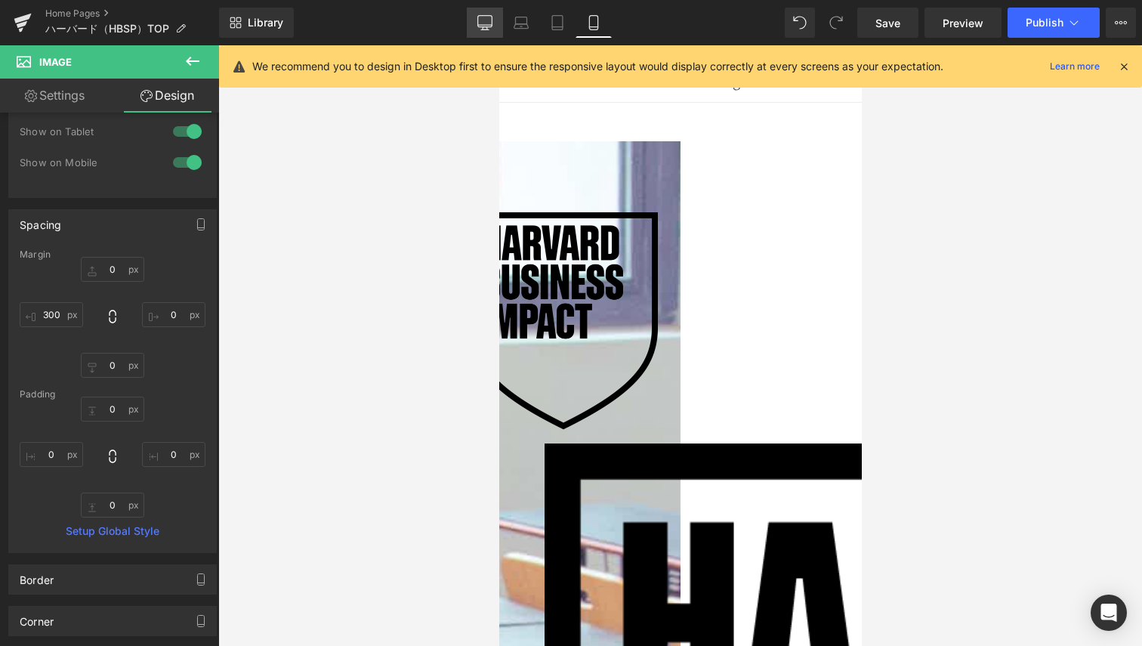
click at [486, 23] on icon at bounding box center [485, 22] width 15 height 15
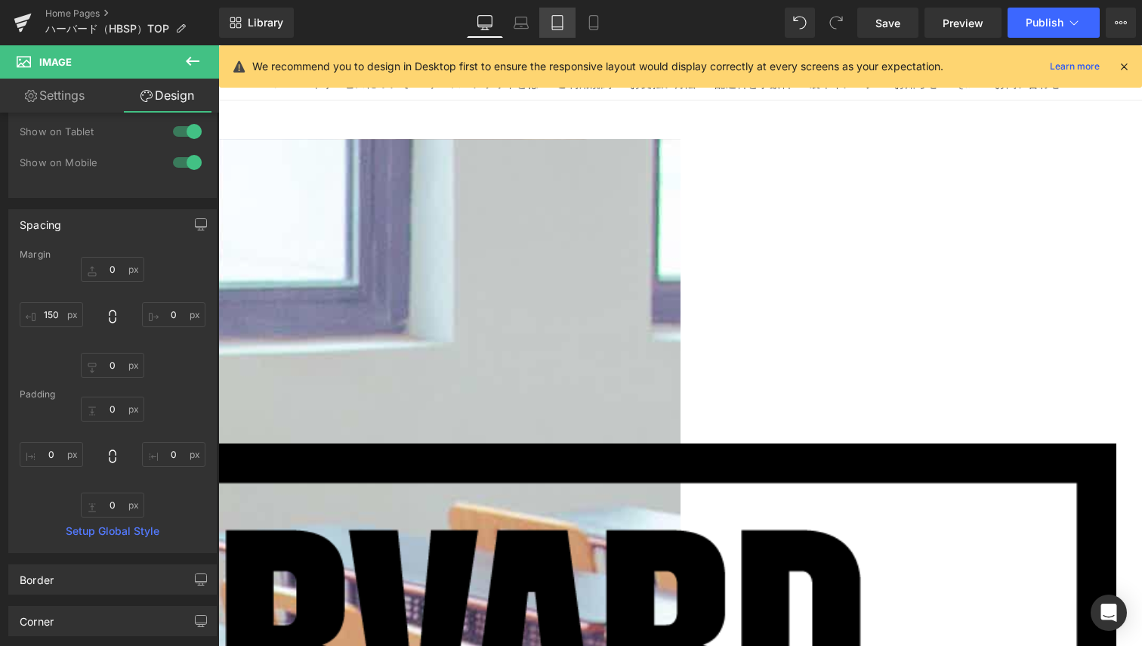
click at [558, 31] on link "Tablet" at bounding box center [557, 23] width 36 height 30
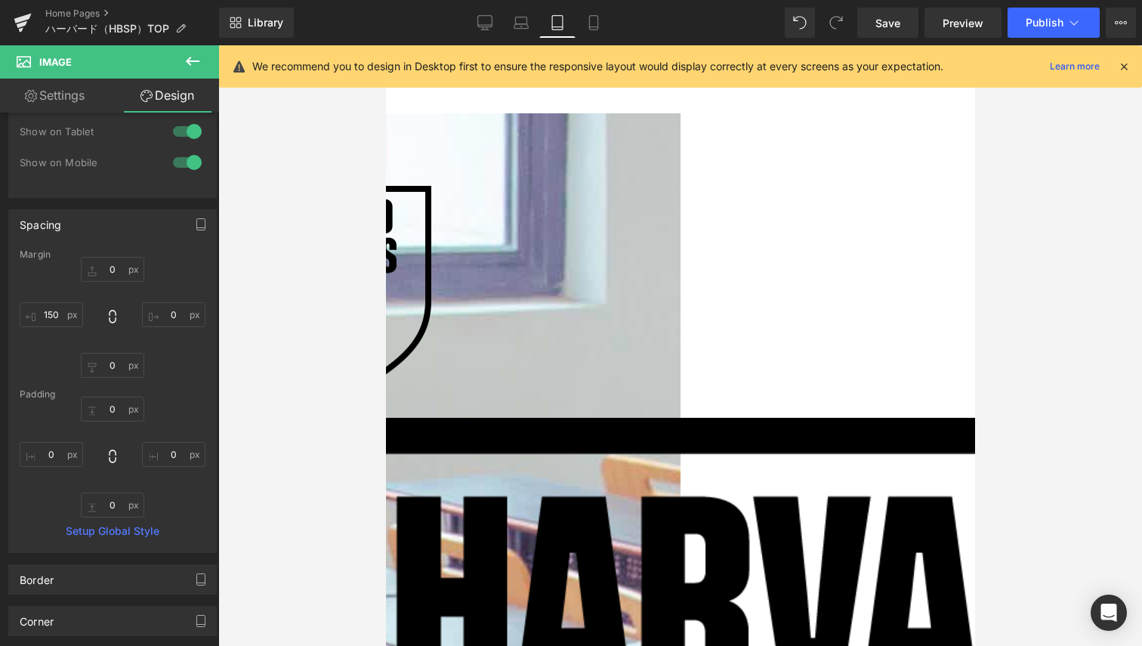
scroll to position [8, 0]
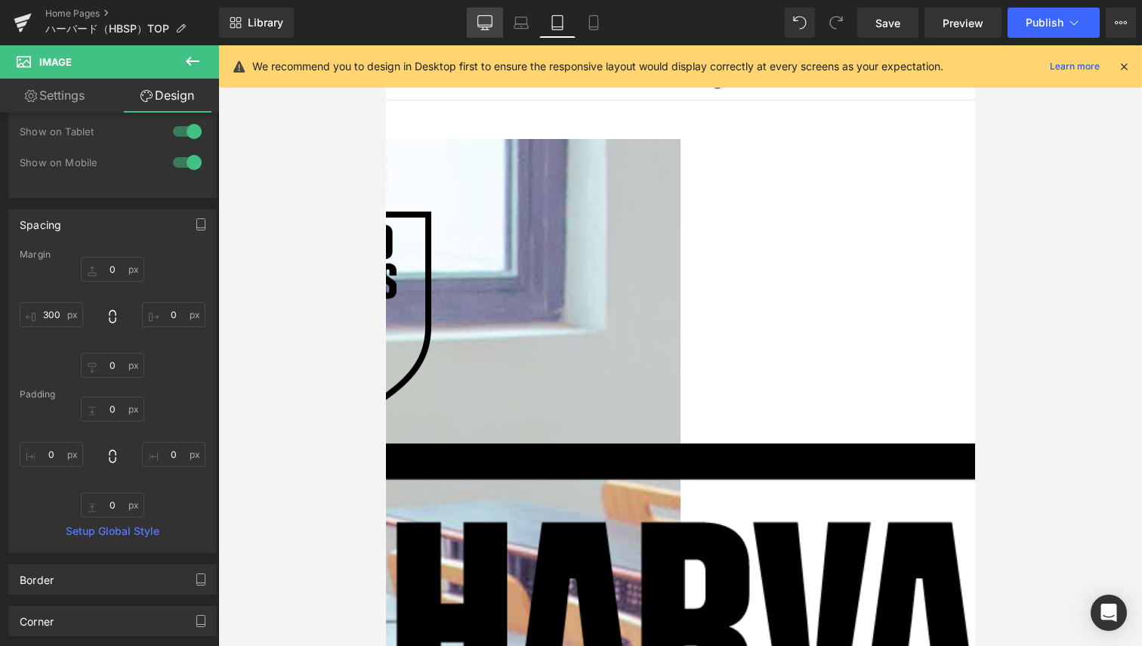
click at [490, 25] on icon at bounding box center [485, 25] width 14 height 0
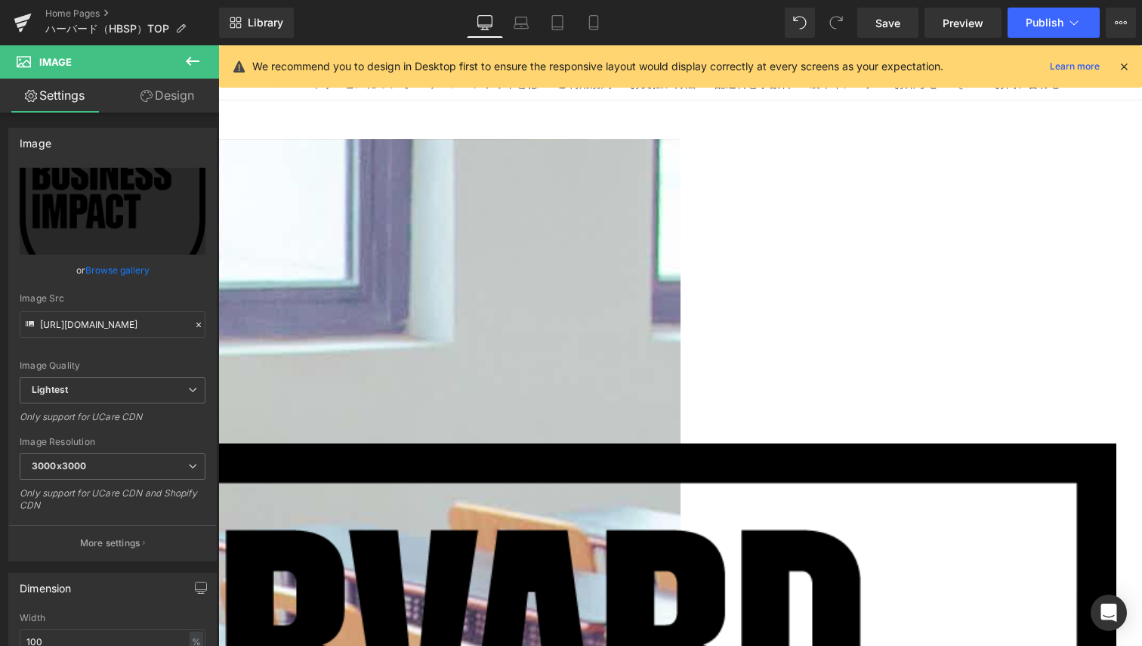
drag, startPoint x: 185, startPoint y: 91, endPoint x: 153, endPoint y: 153, distance: 70.6
click at [185, 91] on link "Design" at bounding box center [168, 96] width 110 height 34
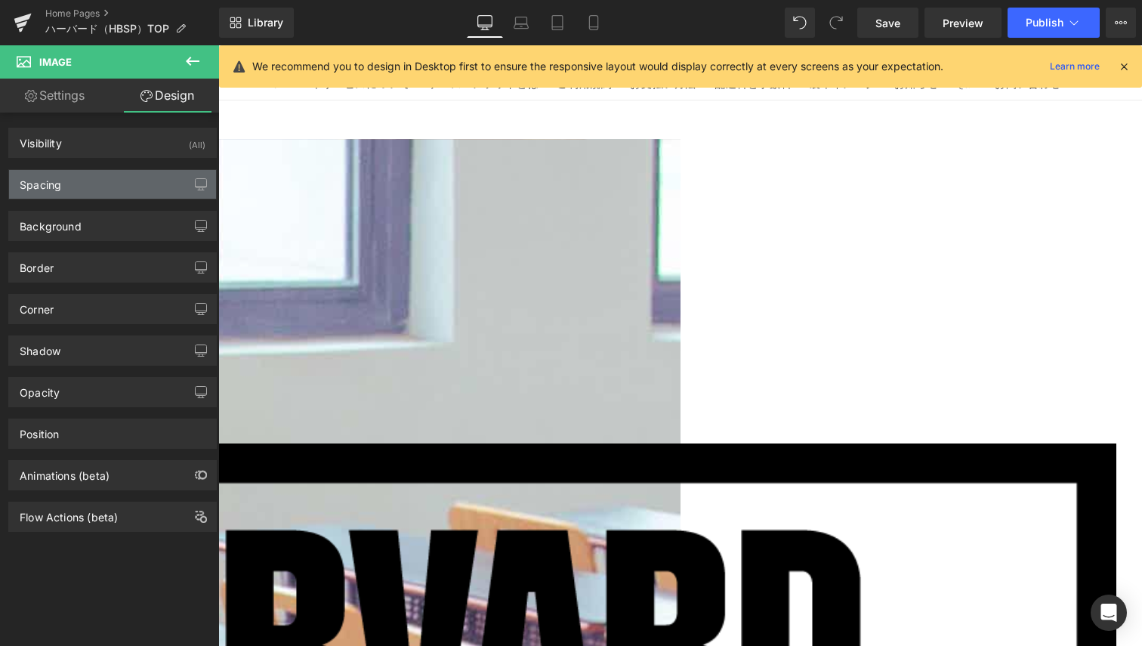
click at [54, 186] on div "Spacing" at bounding box center [41, 180] width 42 height 21
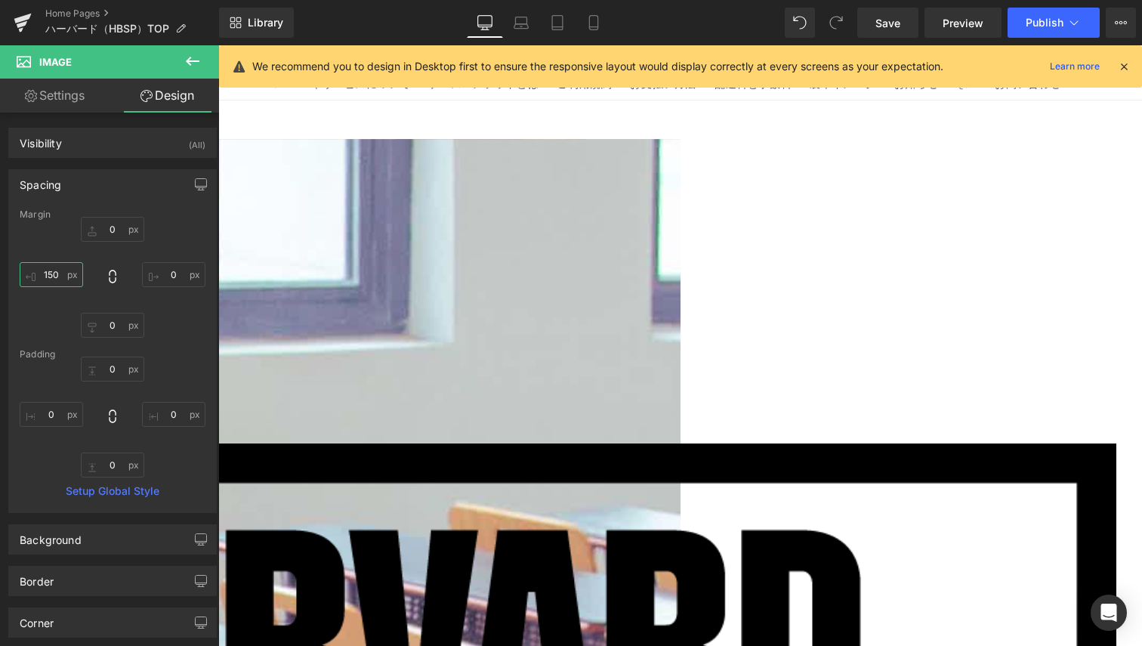
click at [63, 280] on input "150" at bounding box center [51, 274] width 63 height 25
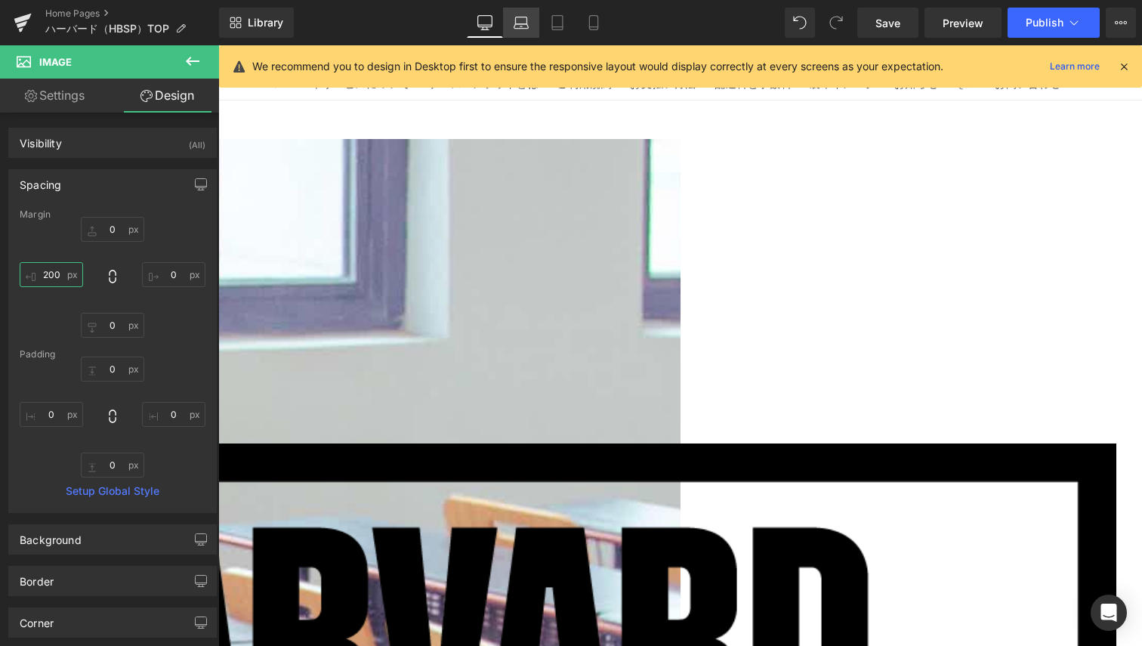
type input "200"
click at [523, 30] on link "Laptop" at bounding box center [521, 23] width 36 height 30
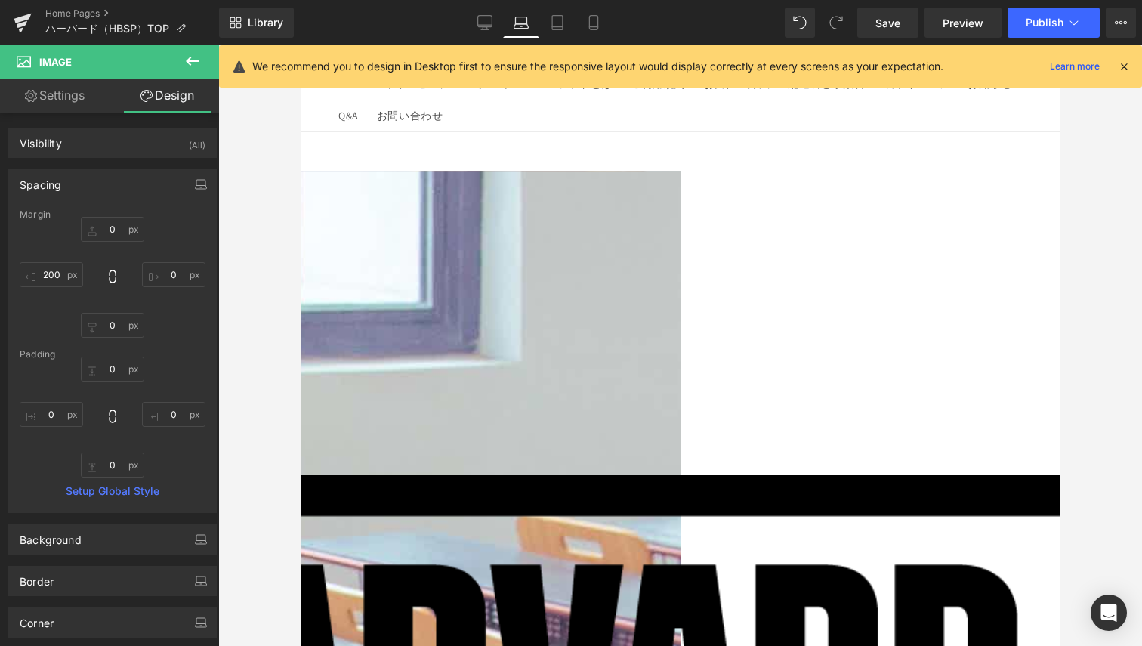
scroll to position [66, 0]
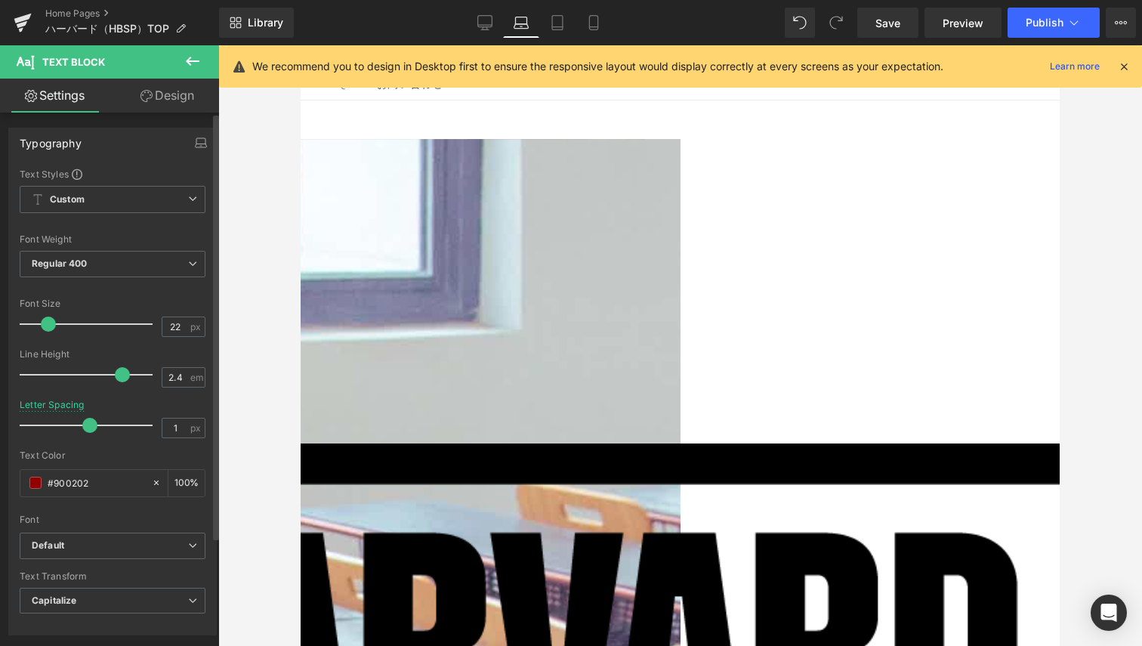
drag, startPoint x: 84, startPoint y: 425, endPoint x: 88, endPoint y: 412, distance: 13.4
click at [88, 412] on div at bounding box center [89, 425] width 125 height 30
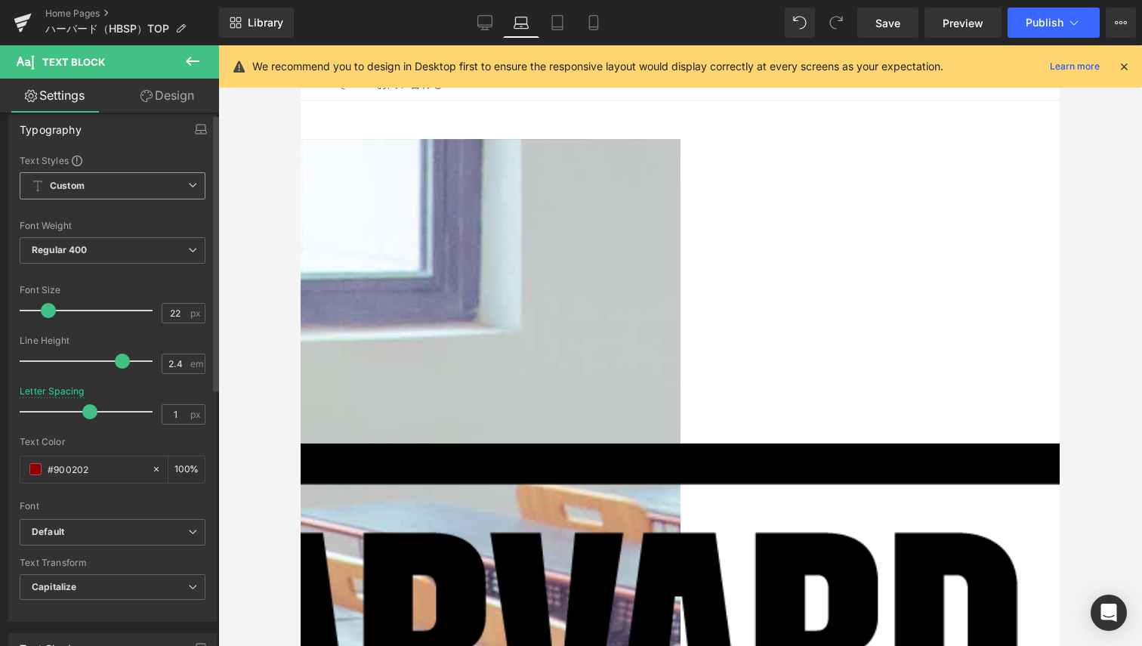
scroll to position [0, 0]
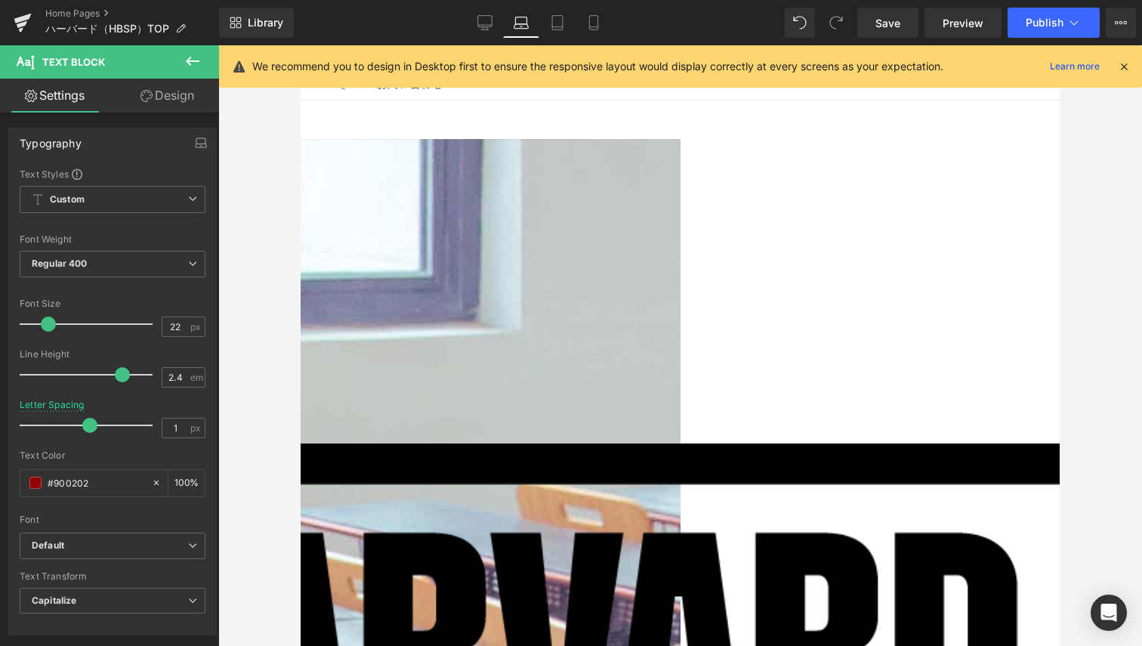
drag, startPoint x: 167, startPoint y: 90, endPoint x: 113, endPoint y: 313, distance: 229.3
click at [167, 90] on link "Design" at bounding box center [168, 96] width 110 height 34
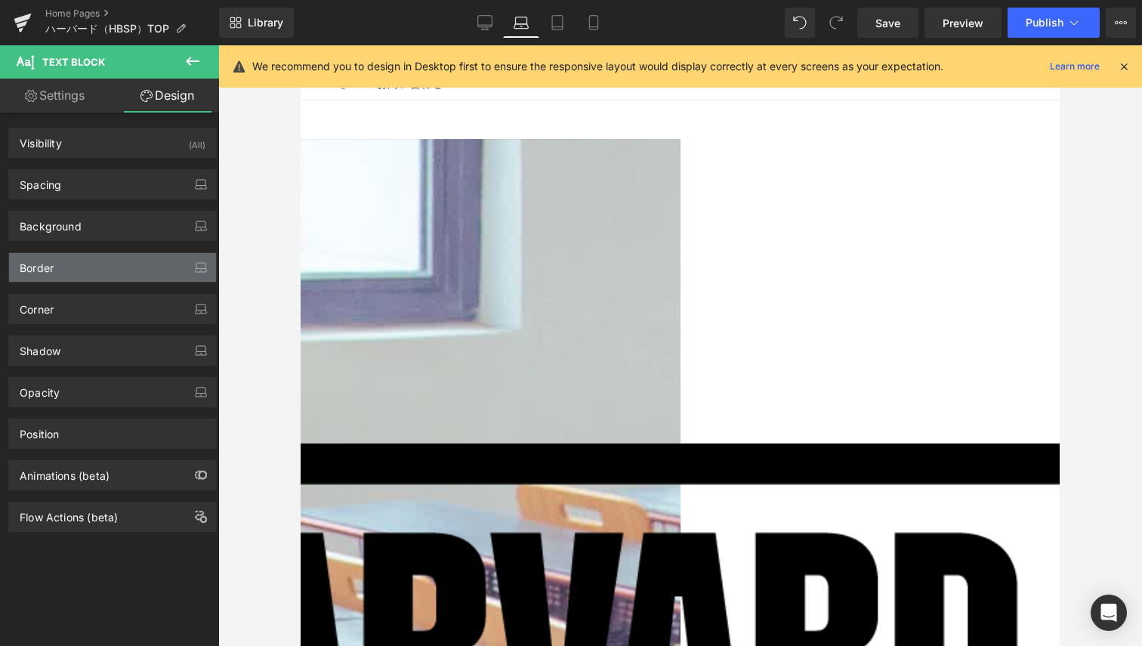
click at [80, 271] on div "Border" at bounding box center [112, 267] width 207 height 29
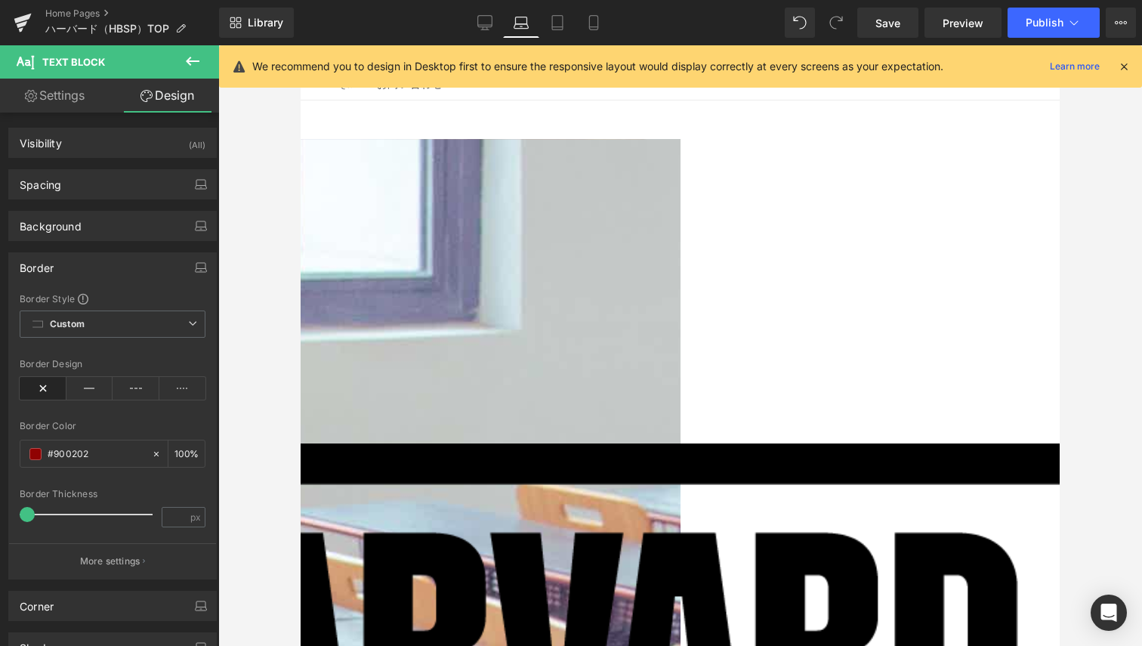
click at [44, 386] on icon at bounding box center [43, 388] width 47 height 23
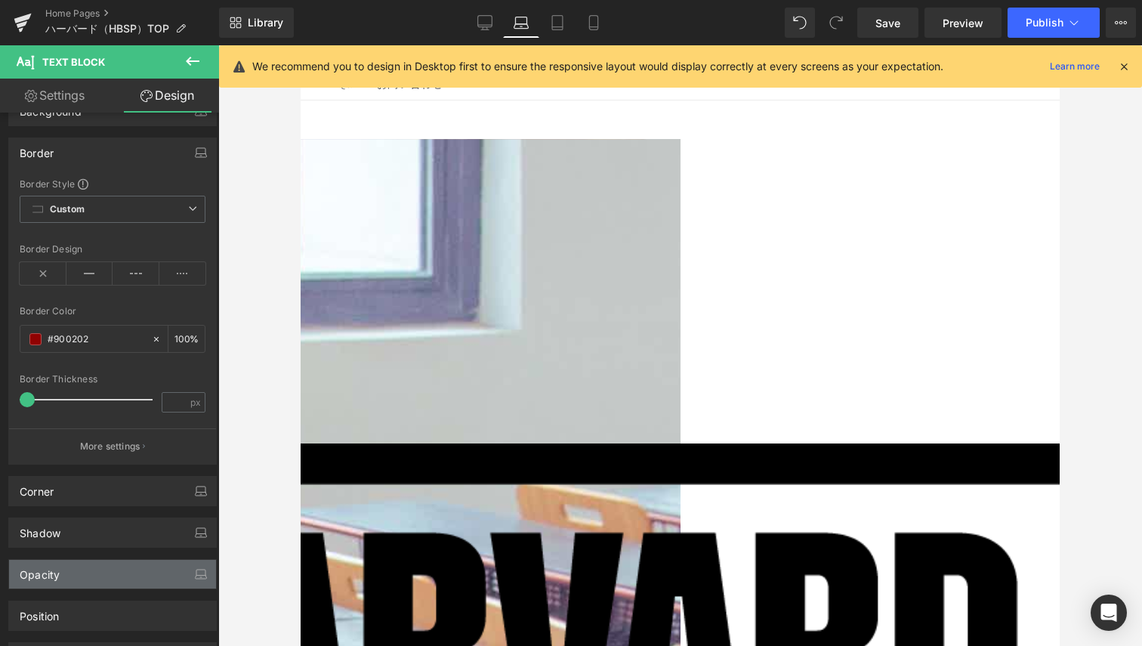
scroll to position [227, 0]
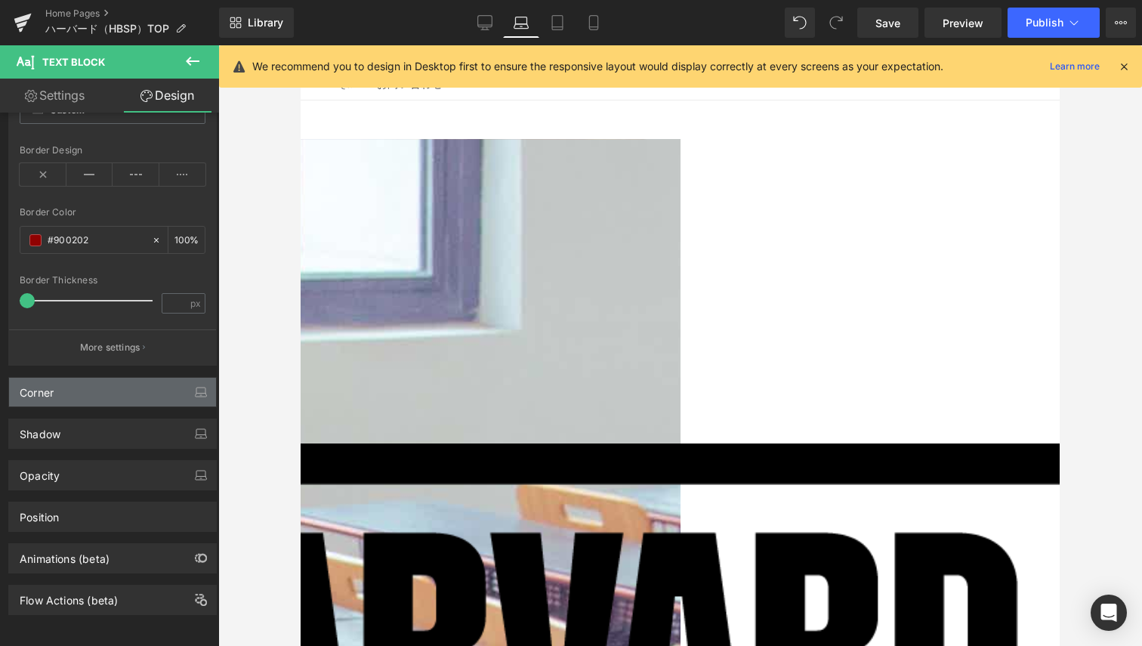
click at [80, 378] on div "Corner" at bounding box center [112, 392] width 207 height 29
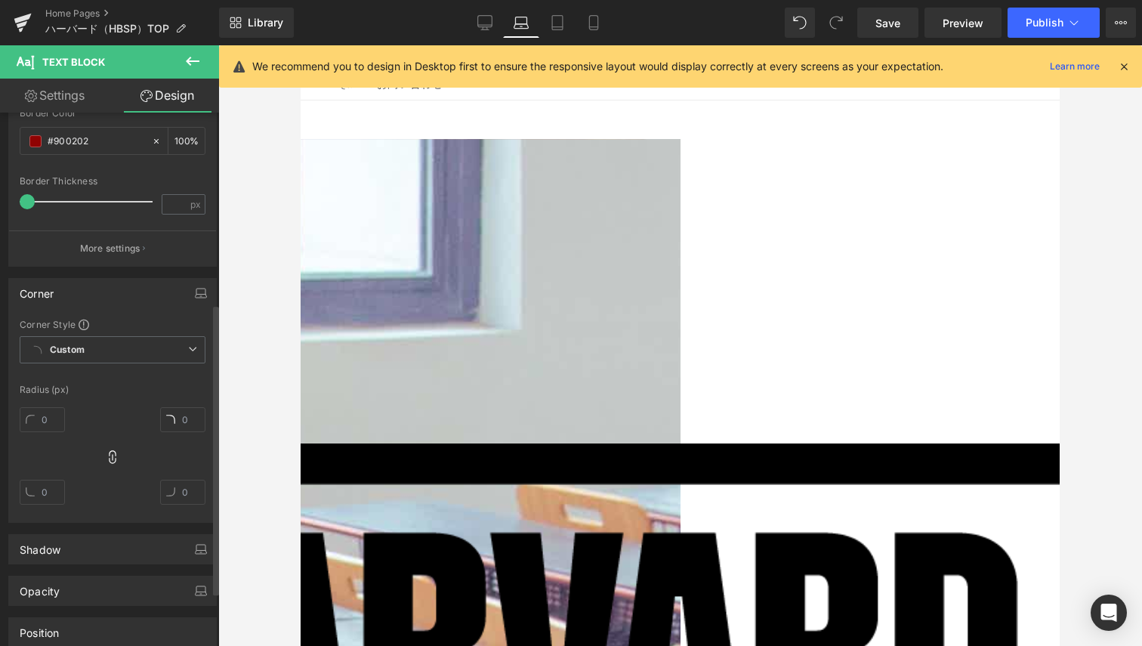
scroll to position [446, 0]
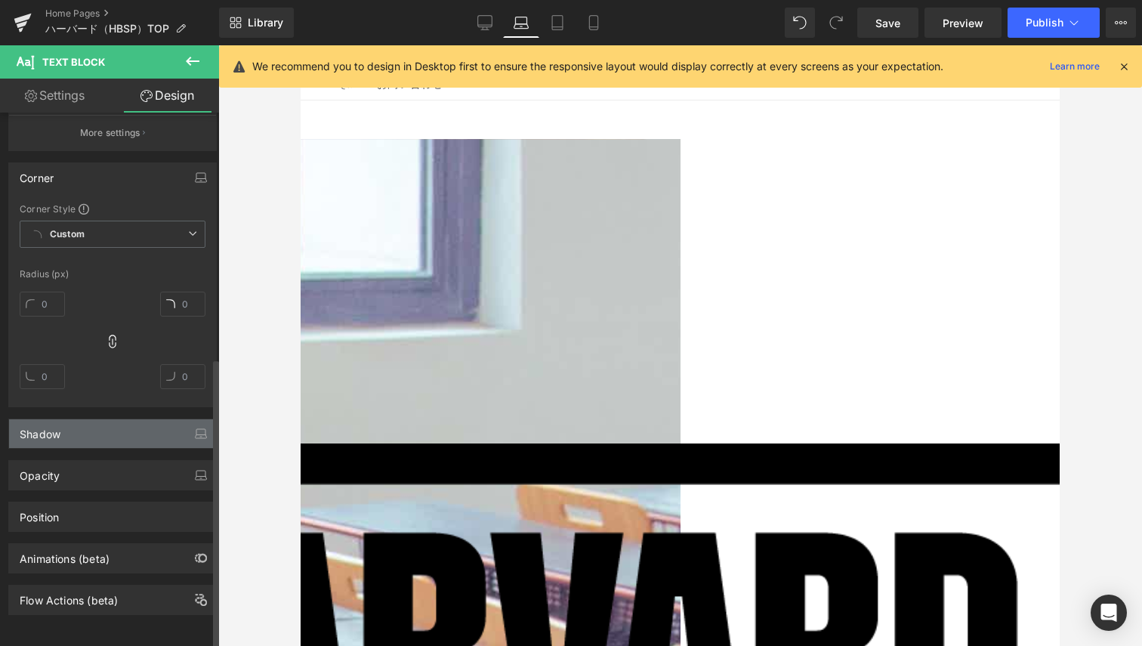
click at [73, 419] on div "Shadow" at bounding box center [112, 433] width 207 height 29
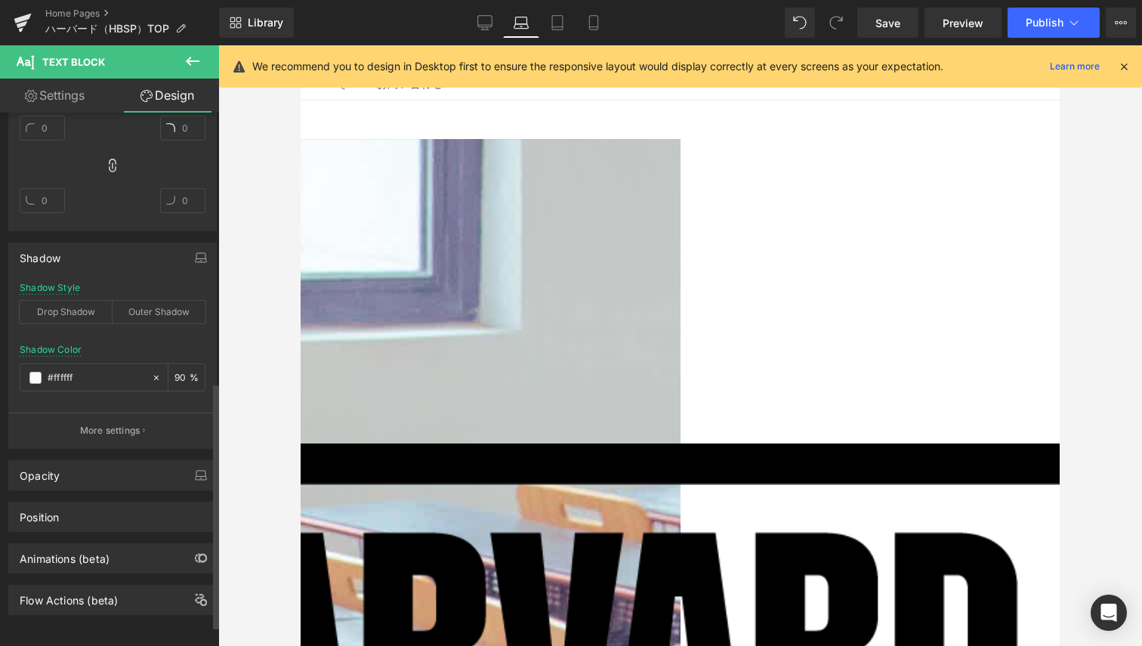
scroll to position [622, 0]
click at [125, 301] on div "Outer Shadow" at bounding box center [159, 312] width 93 height 23
click at [82, 304] on div "Drop Shadow" at bounding box center [66, 312] width 93 height 23
click at [162, 301] on div "Outer Shadow" at bounding box center [159, 312] width 93 height 23
click at [89, 301] on div "Drop Shadow" at bounding box center [66, 312] width 93 height 23
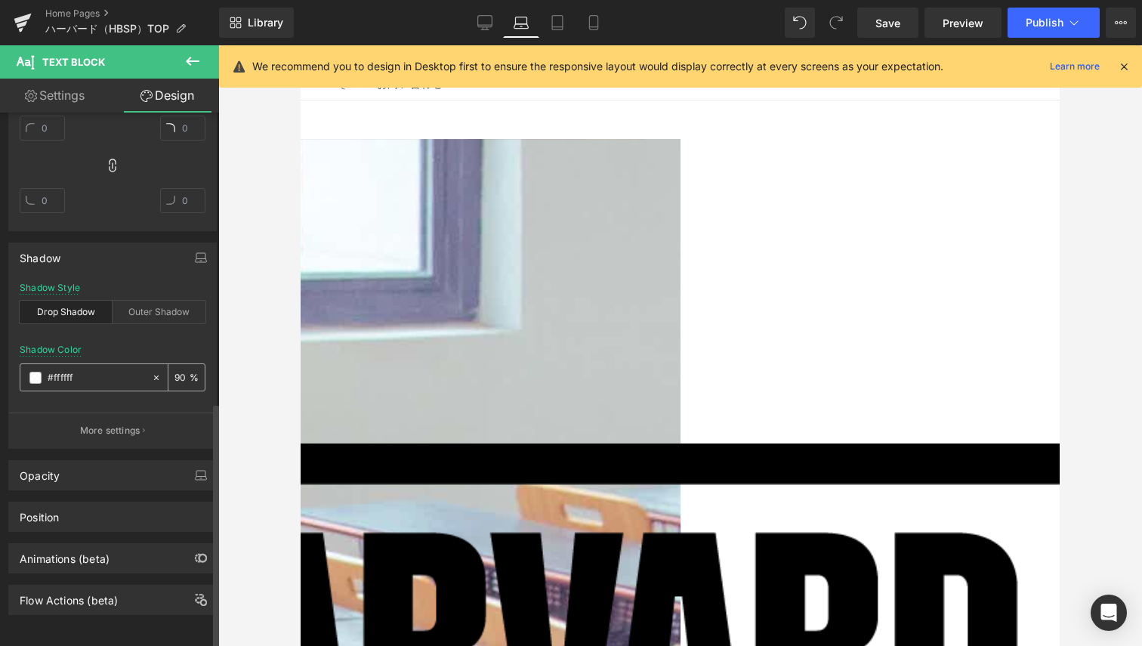
click at [151, 372] on icon at bounding box center [156, 377] width 11 height 11
click at [97, 465] on div "Opacity" at bounding box center [112, 475] width 207 height 29
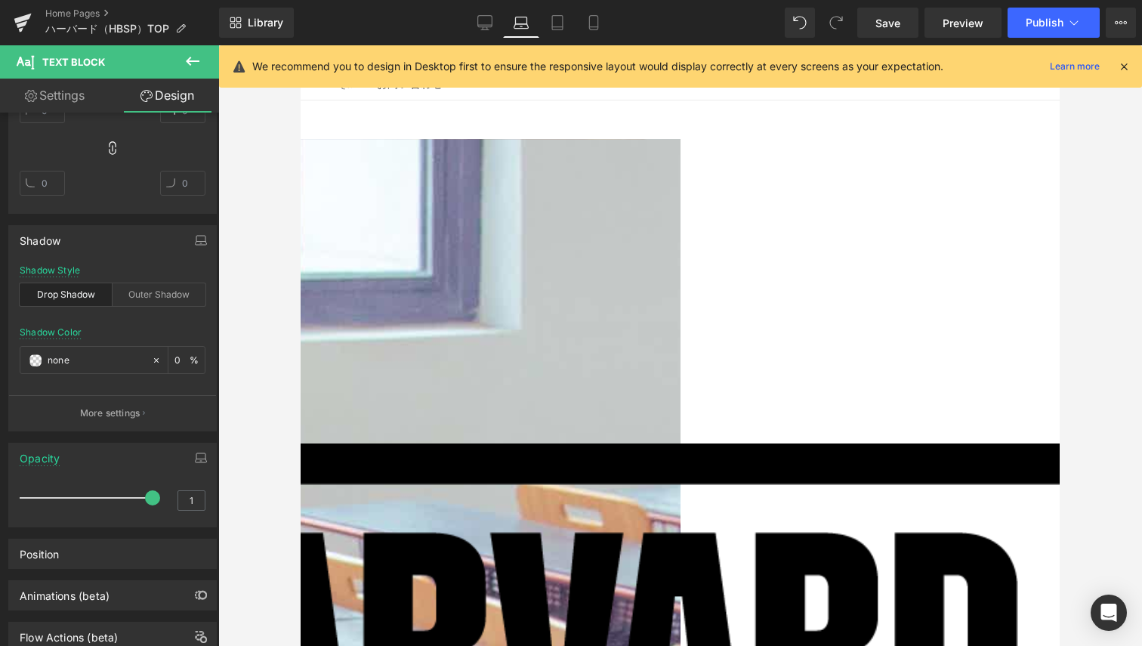
drag, startPoint x: 146, startPoint y: 495, endPoint x: 255, endPoint y: 471, distance: 111.5
click at [255, 471] on div "Text Block You are previewing how the will restyle your page. You can not edit …" at bounding box center [571, 336] width 1142 height 672
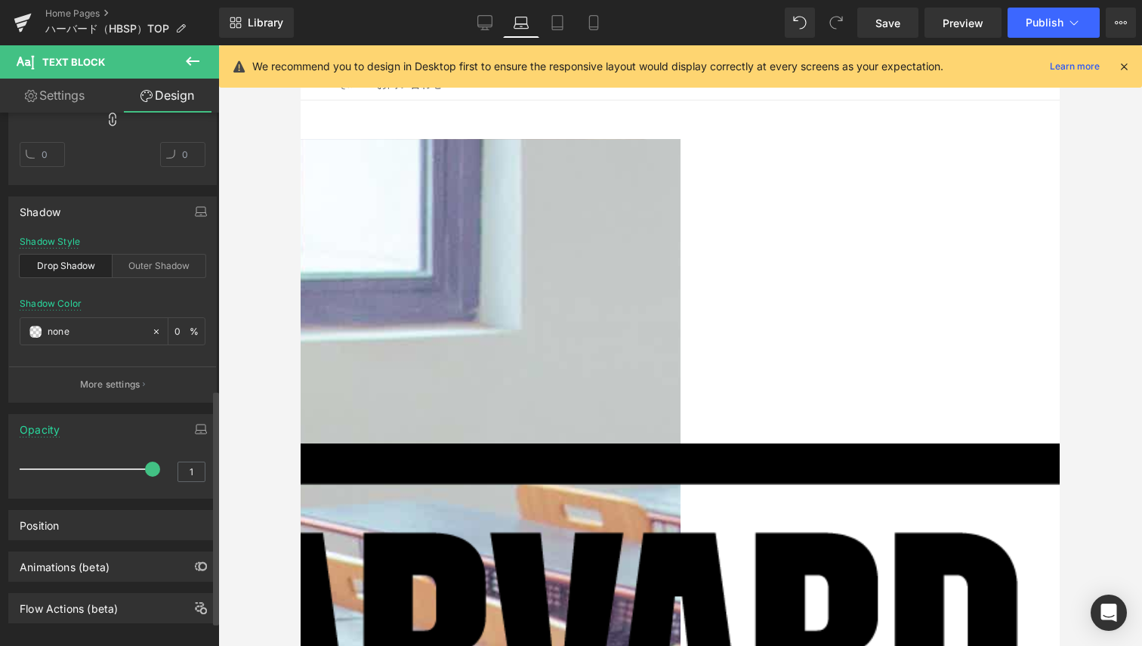
scroll to position [676, 0]
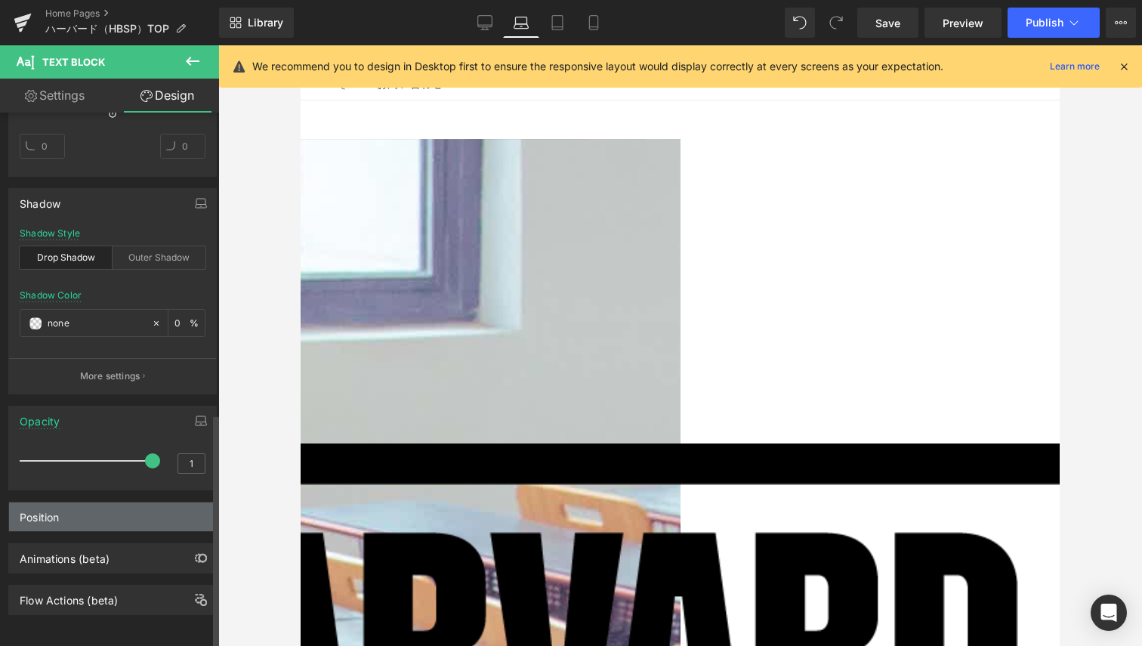
click at [73, 509] on div "Position" at bounding box center [112, 516] width 207 height 29
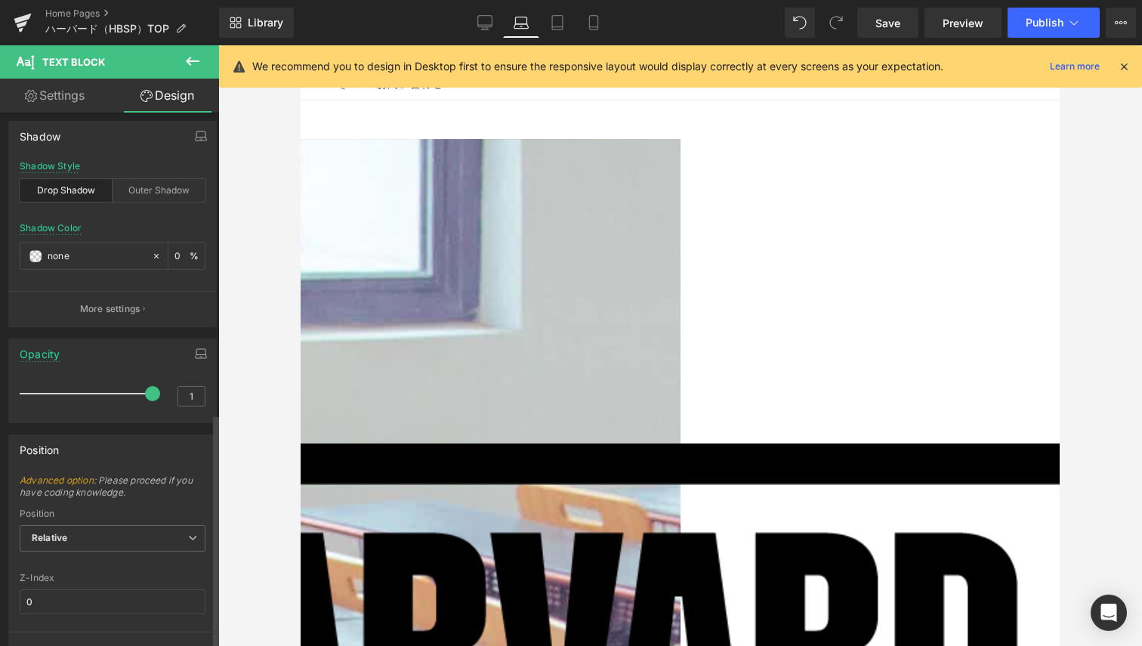
scroll to position [790, 0]
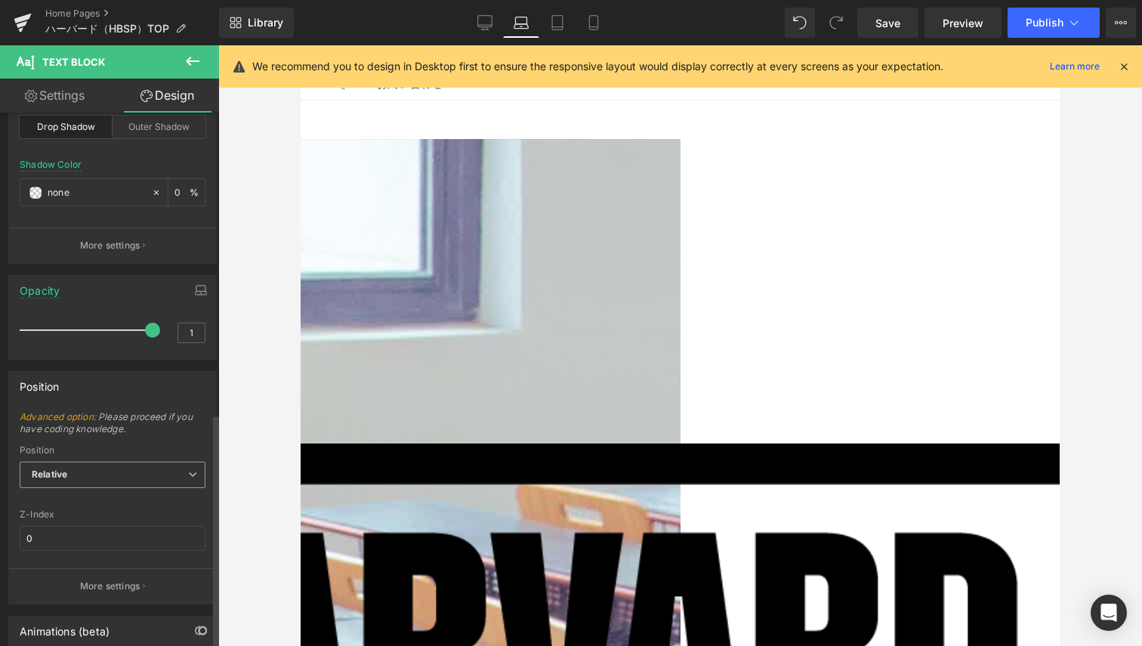
click at [156, 481] on span "Relative" at bounding box center [113, 475] width 186 height 26
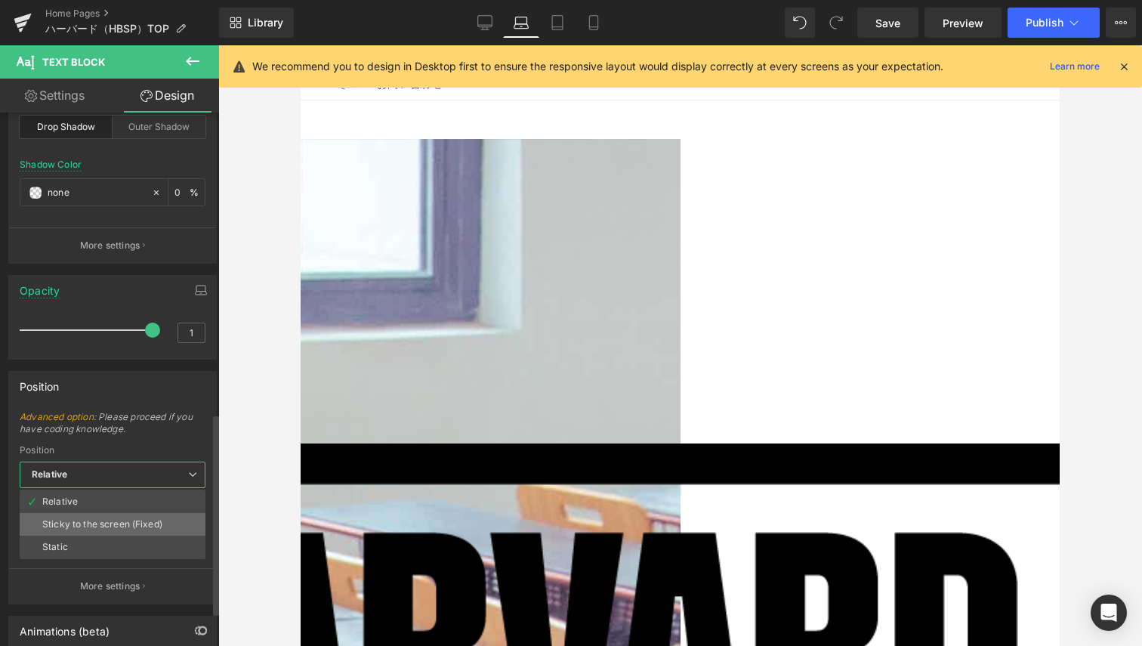
click at [94, 519] on div "Sticky to the screen (Fixed)" at bounding box center [102, 524] width 120 height 11
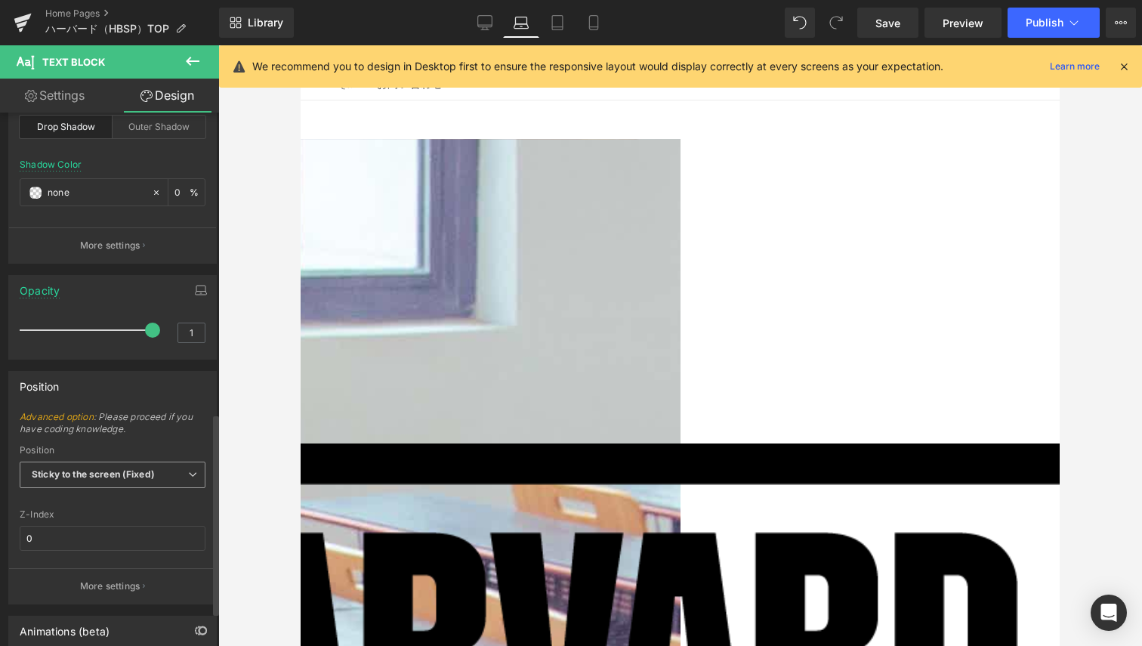
click at [128, 479] on b "Sticky to the screen (Fixed)" at bounding box center [93, 473] width 123 height 11
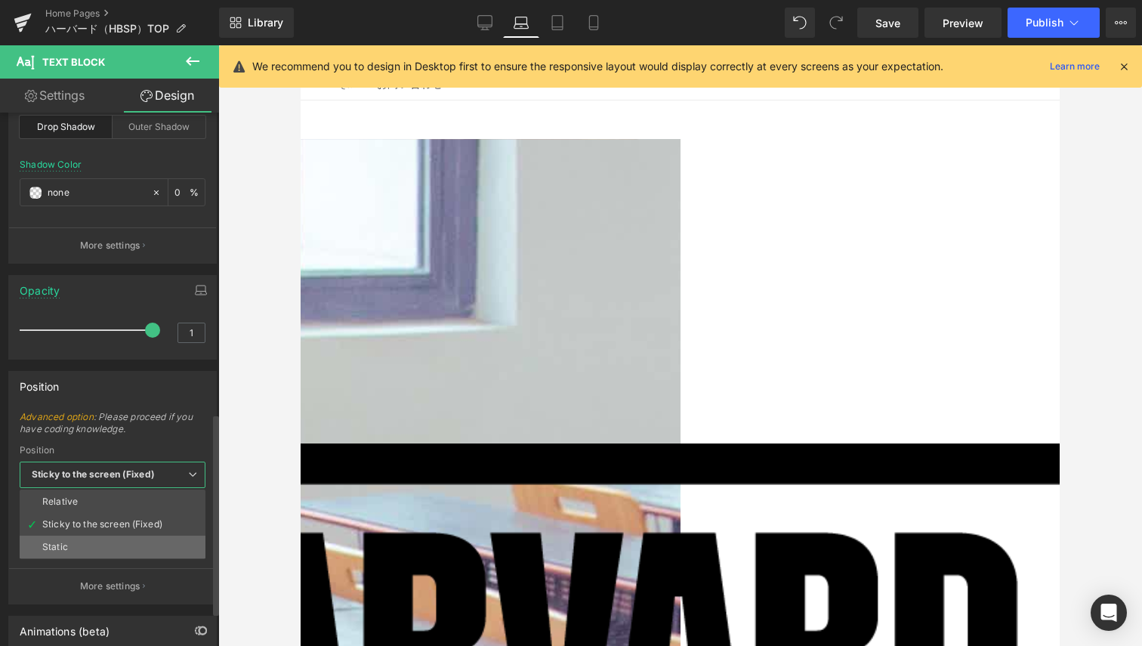
click at [69, 537] on li "Static" at bounding box center [113, 547] width 186 height 23
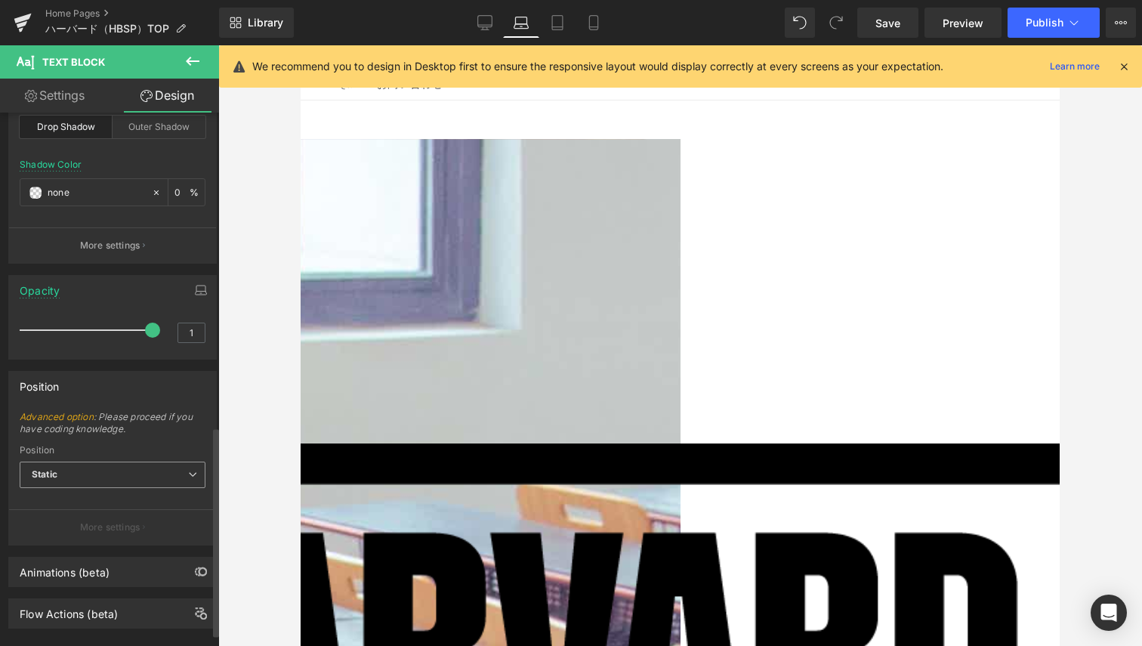
click at [126, 463] on span "Static" at bounding box center [113, 475] width 186 height 26
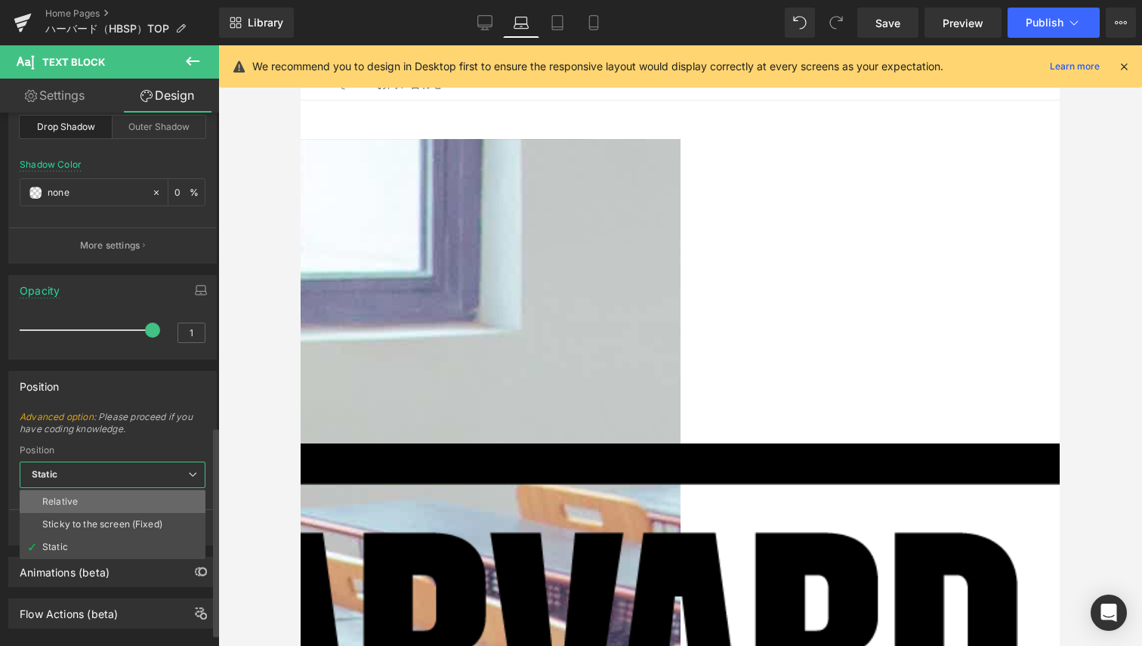
click at [100, 499] on li "Relative" at bounding box center [113, 501] width 186 height 23
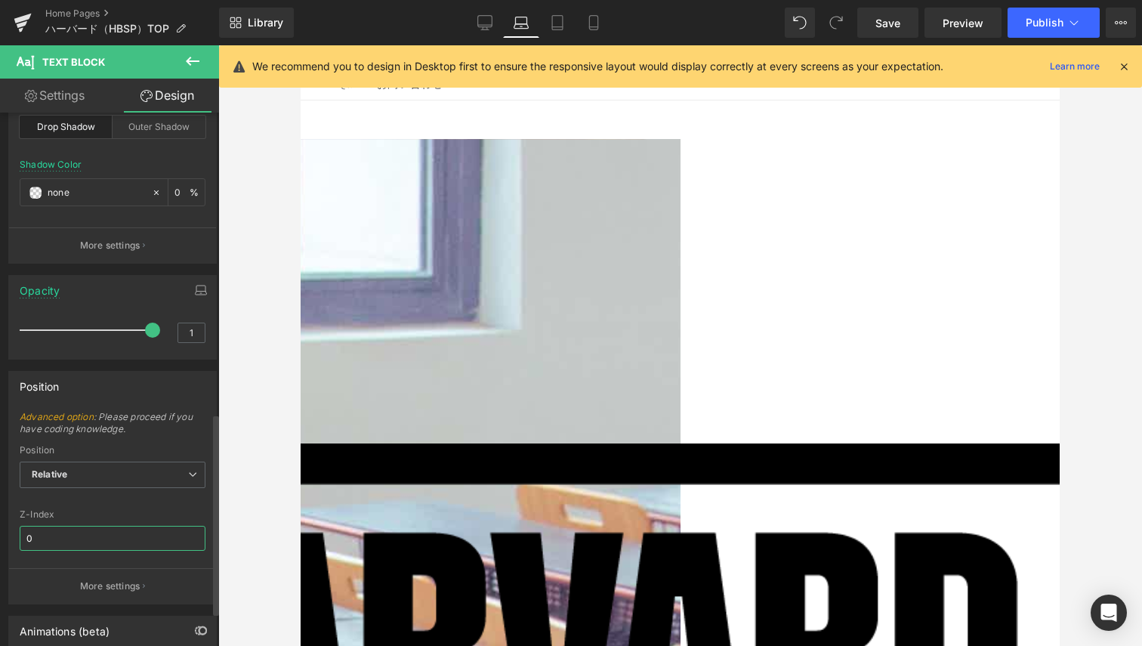
click at [78, 540] on input "0" at bounding box center [113, 538] width 186 height 25
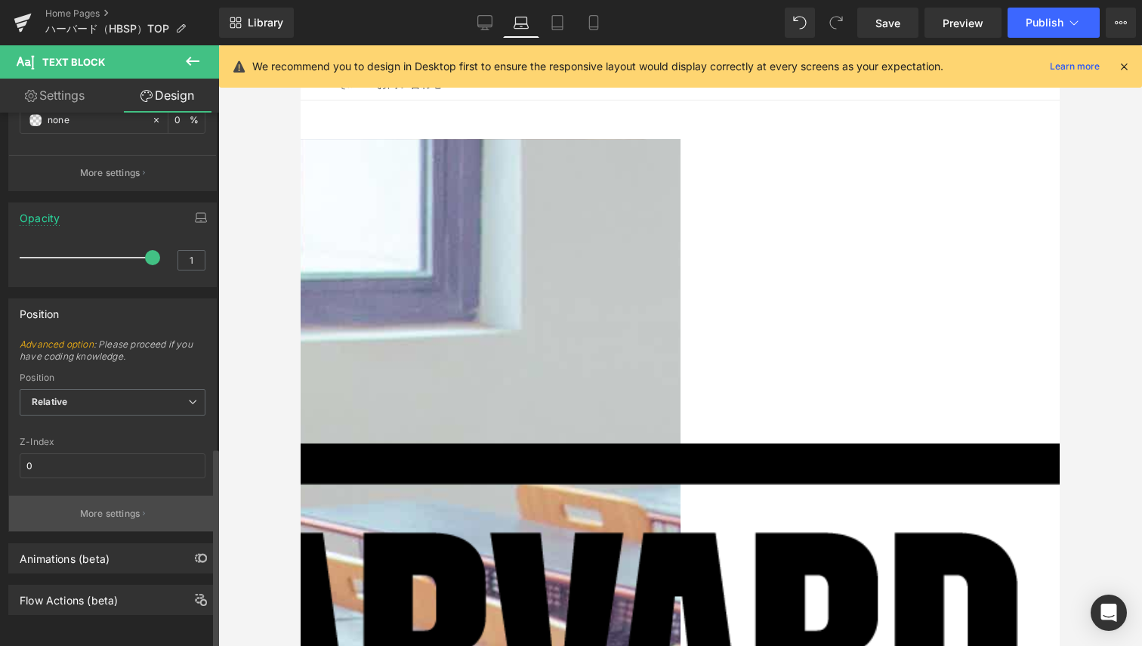
click at [134, 507] on p "More settings" at bounding box center [110, 514] width 60 height 14
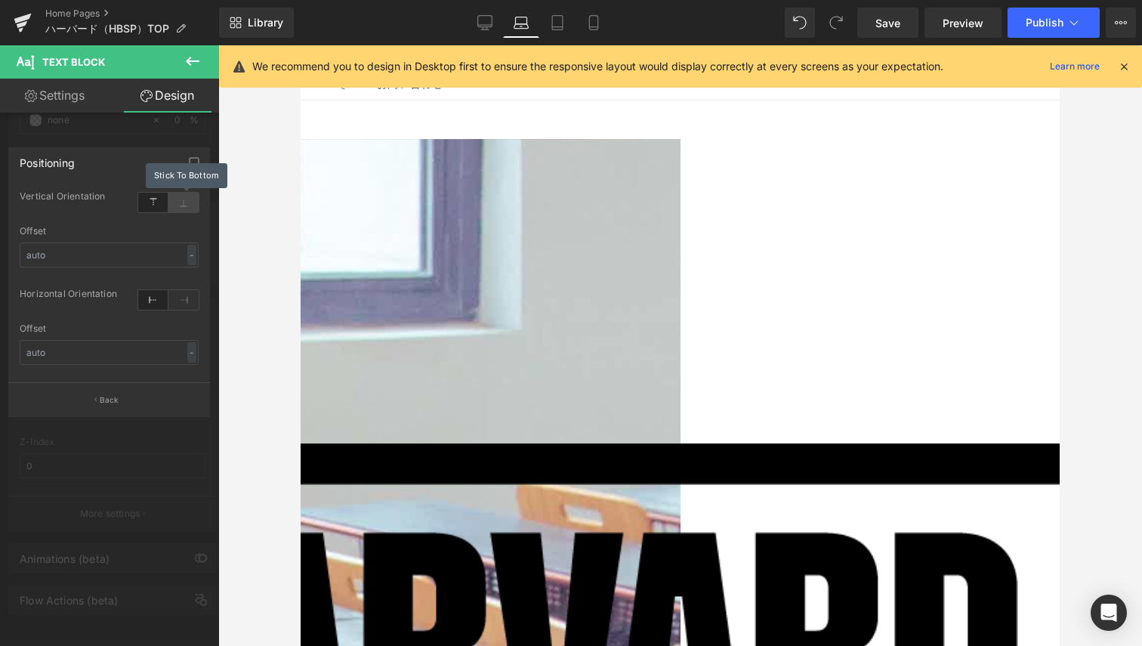
click at [191, 206] on icon at bounding box center [183, 203] width 30 height 20
click at [153, 200] on icon at bounding box center [153, 203] width 30 height 20
click at [162, 255] on input "text" at bounding box center [109, 255] width 179 height 25
click at [196, 263] on input "text" at bounding box center [109, 255] width 179 height 25
click at [193, 249] on div "-" at bounding box center [191, 255] width 9 height 20
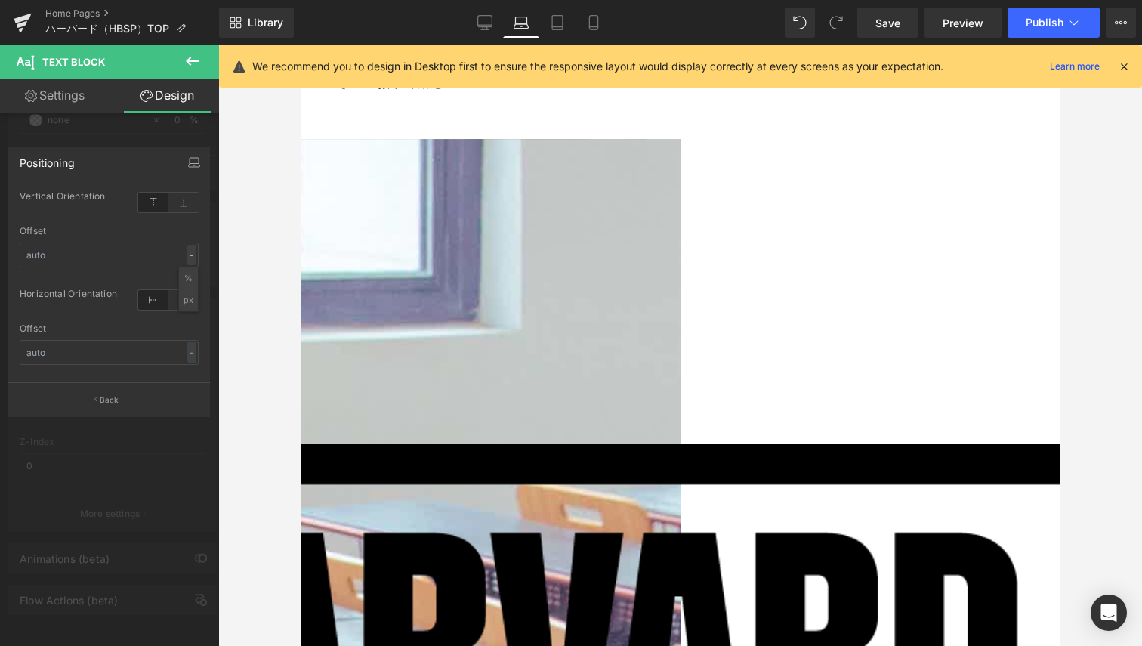
click at [193, 249] on div "-" at bounding box center [191, 255] width 9 height 20
click at [127, 394] on button "Back" at bounding box center [109, 399] width 202 height 34
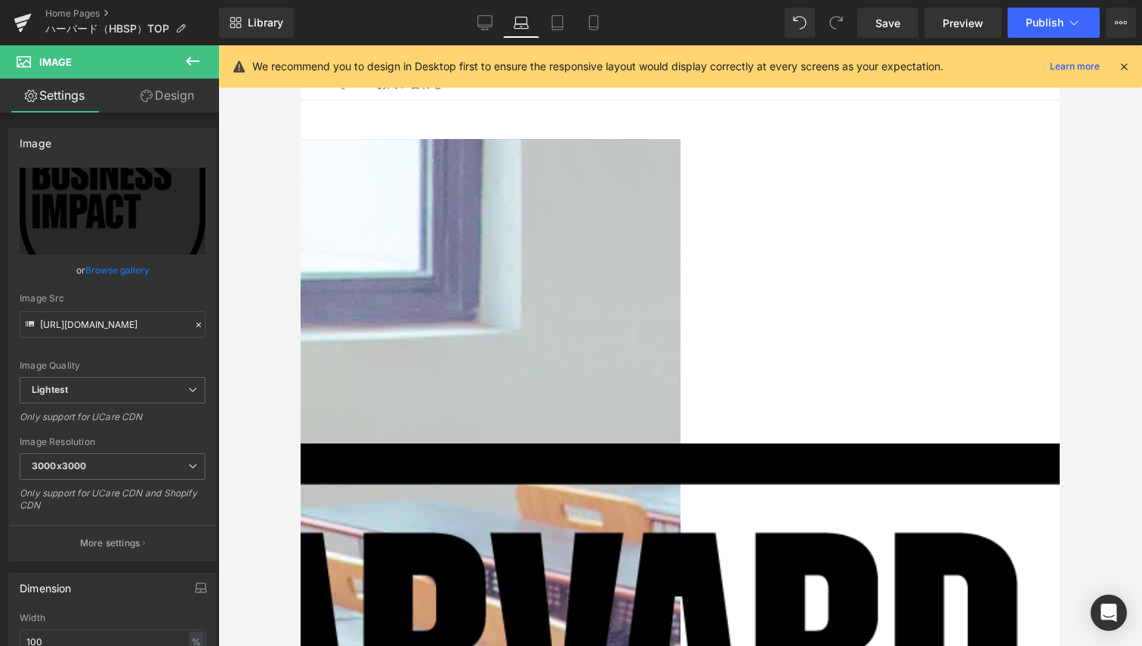
drag, startPoint x: 156, startPoint y: 100, endPoint x: 113, endPoint y: 352, distance: 256.0
click at [156, 100] on link "Design" at bounding box center [168, 96] width 110 height 34
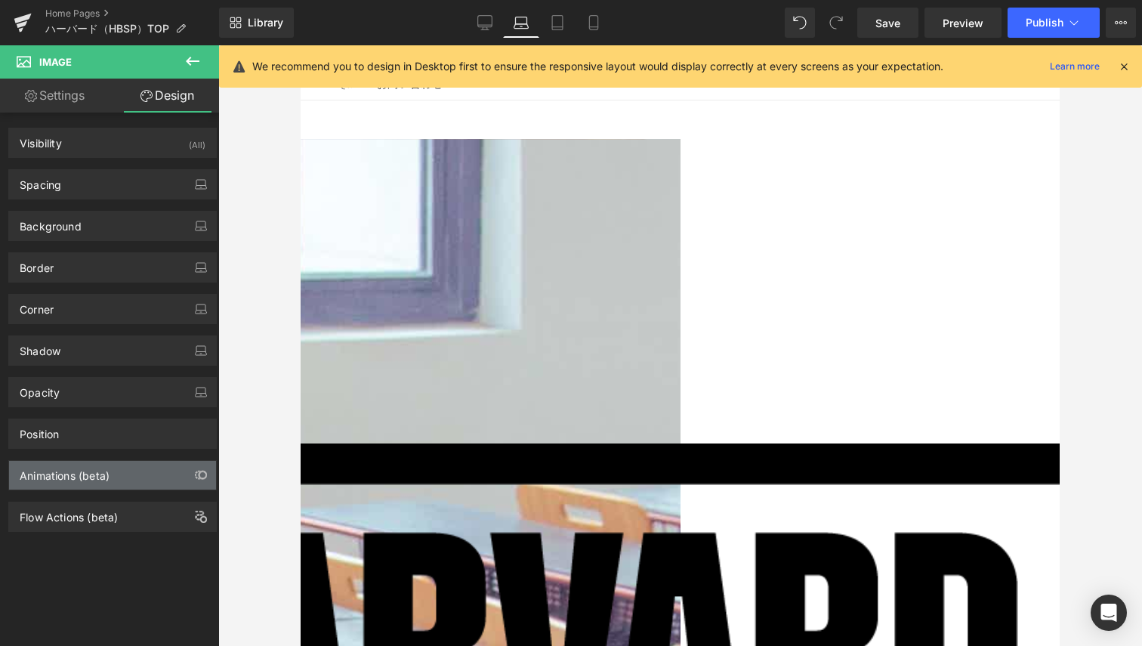
click at [107, 481] on div "Animations (beta)" at bounding box center [65, 471] width 90 height 21
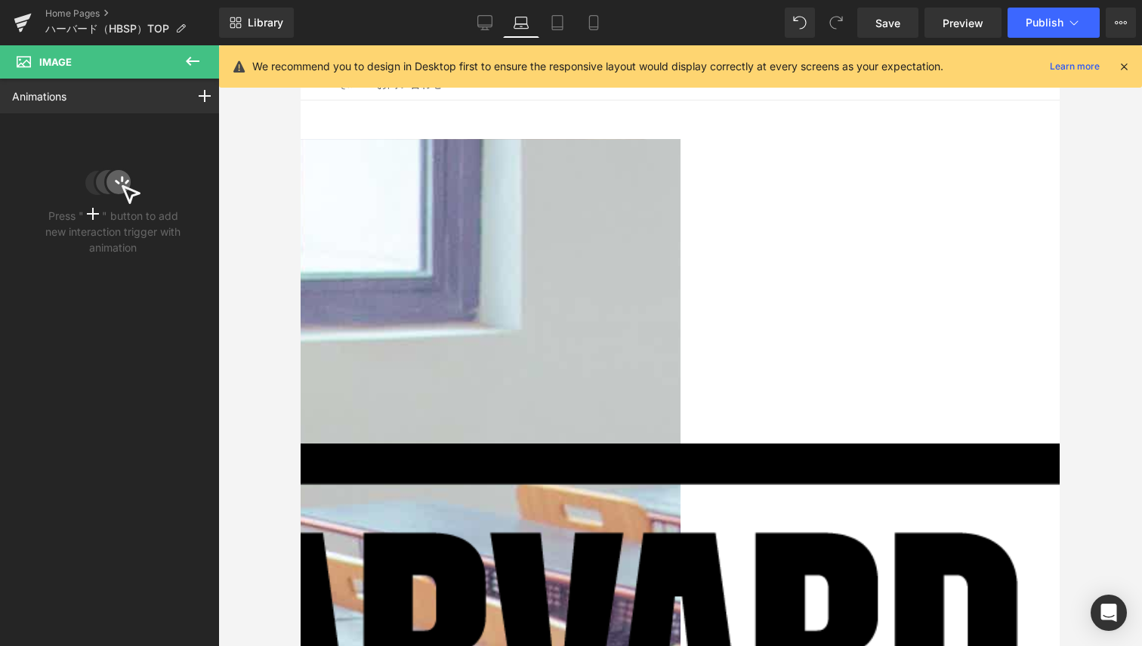
click at [199, 73] on button at bounding box center [192, 61] width 53 height 33
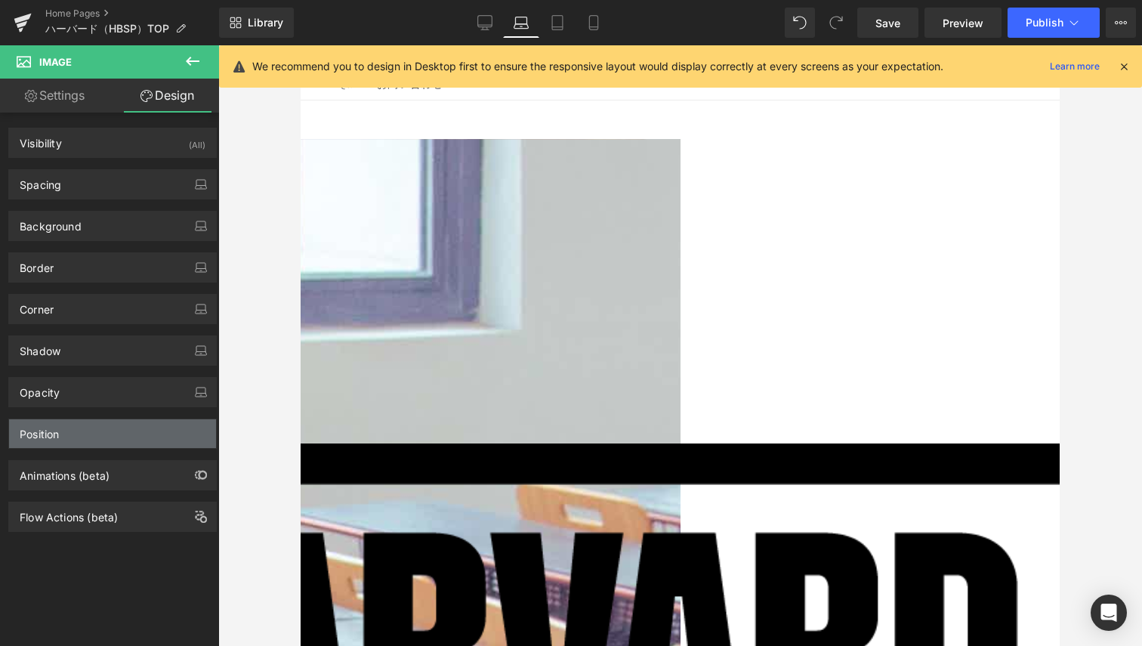
click at [59, 435] on div "Position" at bounding box center [39, 429] width 39 height 21
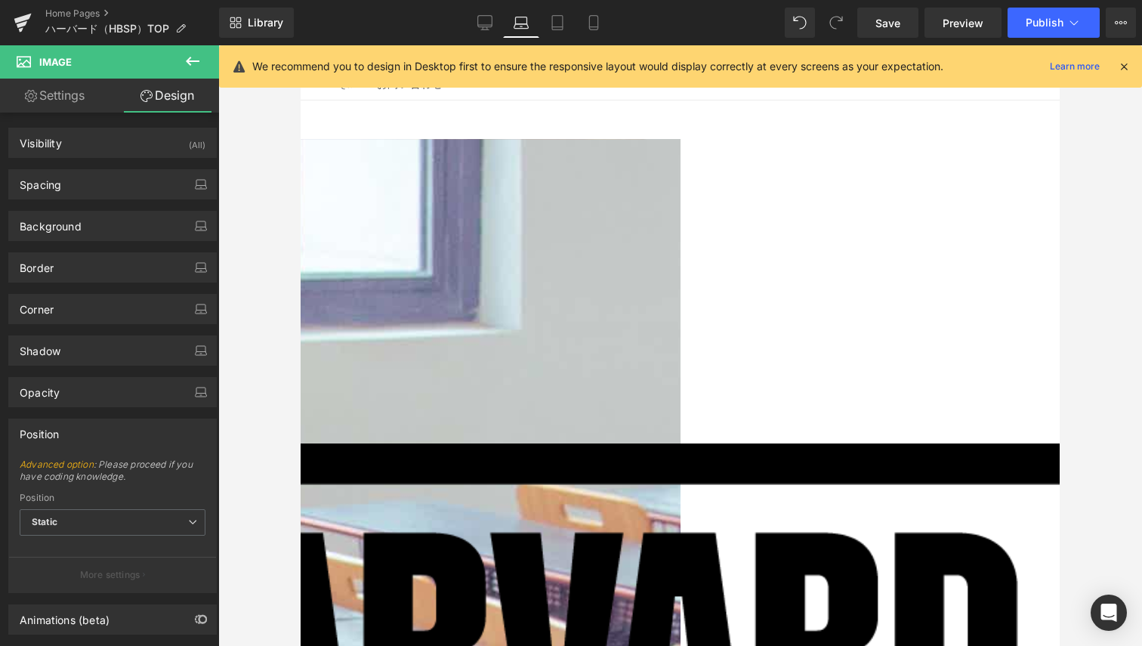
click at [104, 580] on p "More settings" at bounding box center [110, 575] width 60 height 14
click at [106, 559] on button "More settings" at bounding box center [112, 575] width 207 height 36
click at [557, 22] on icon at bounding box center [557, 22] width 15 height 15
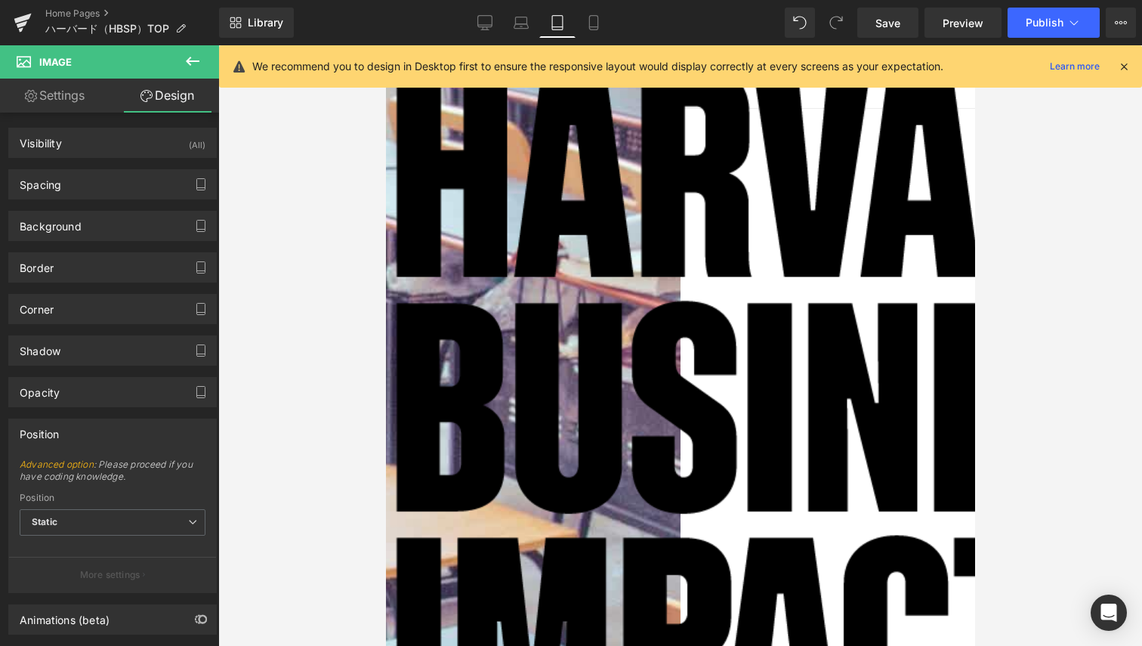
scroll to position [8, 0]
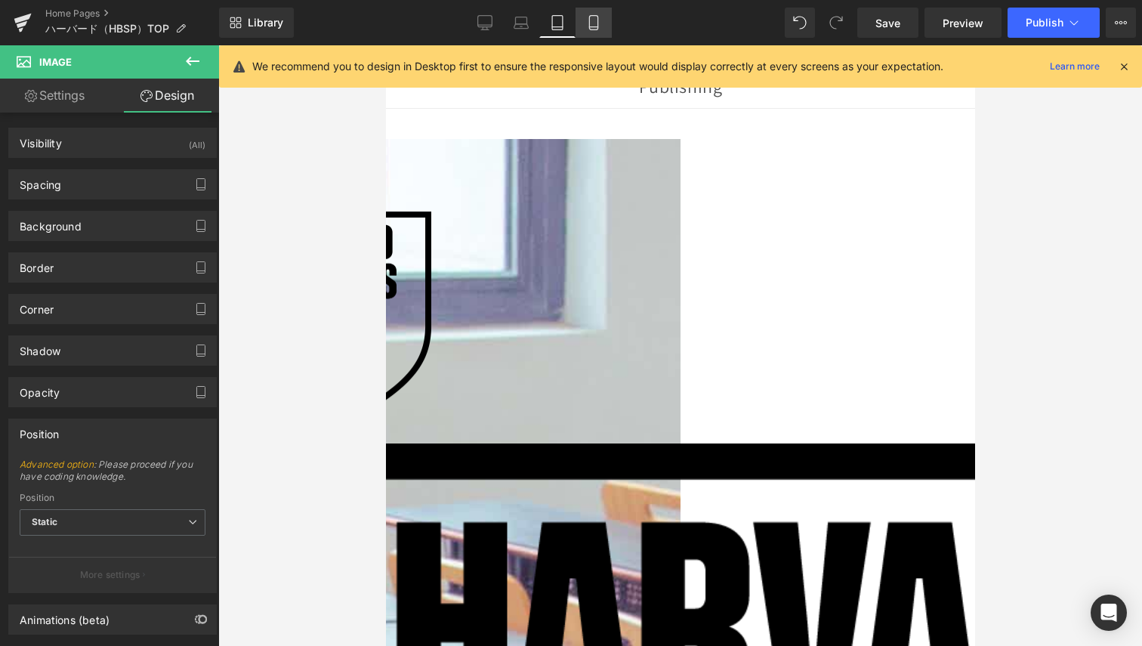
click at [595, 21] on icon at bounding box center [593, 22] width 15 height 15
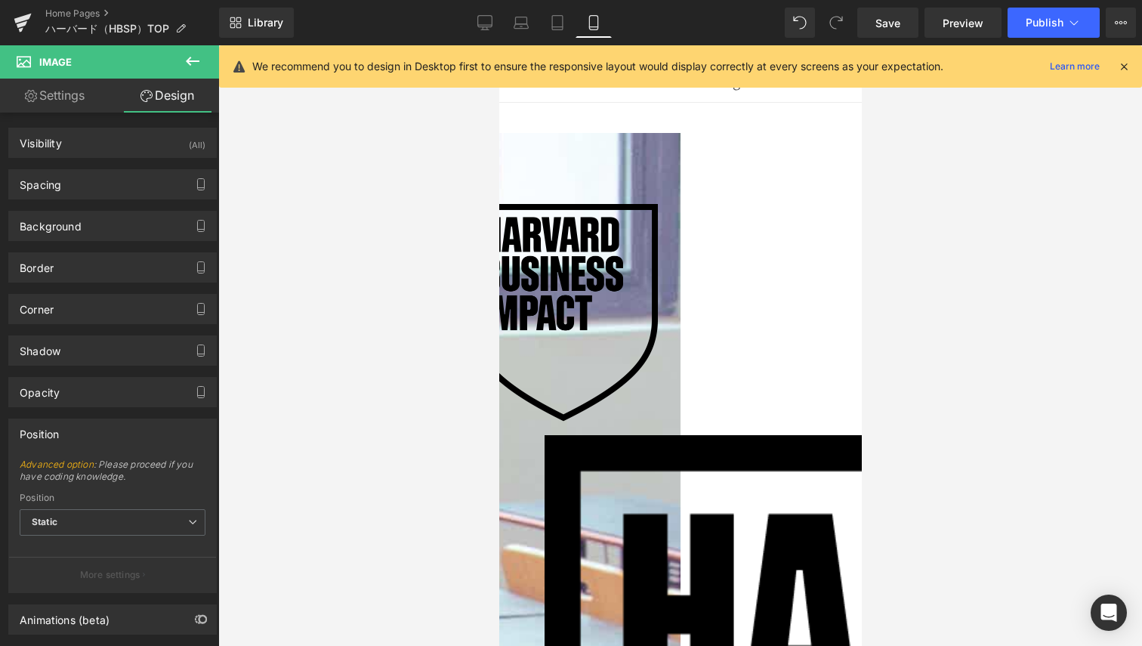
scroll to position [0, 0]
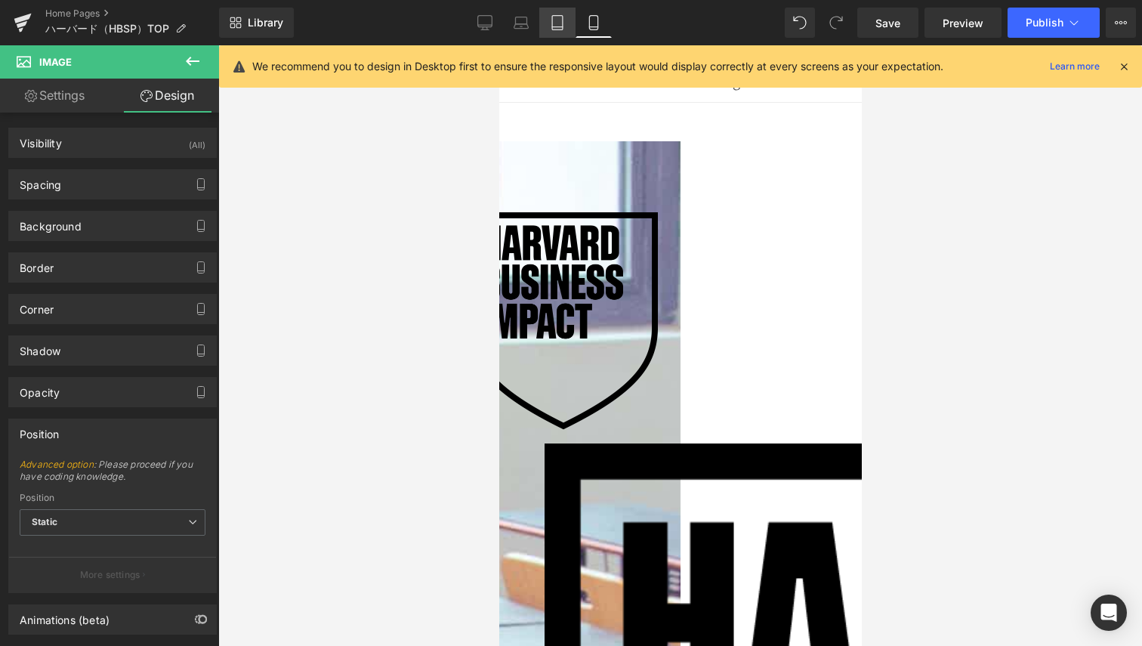
click at [559, 30] on link "Tablet" at bounding box center [557, 23] width 36 height 30
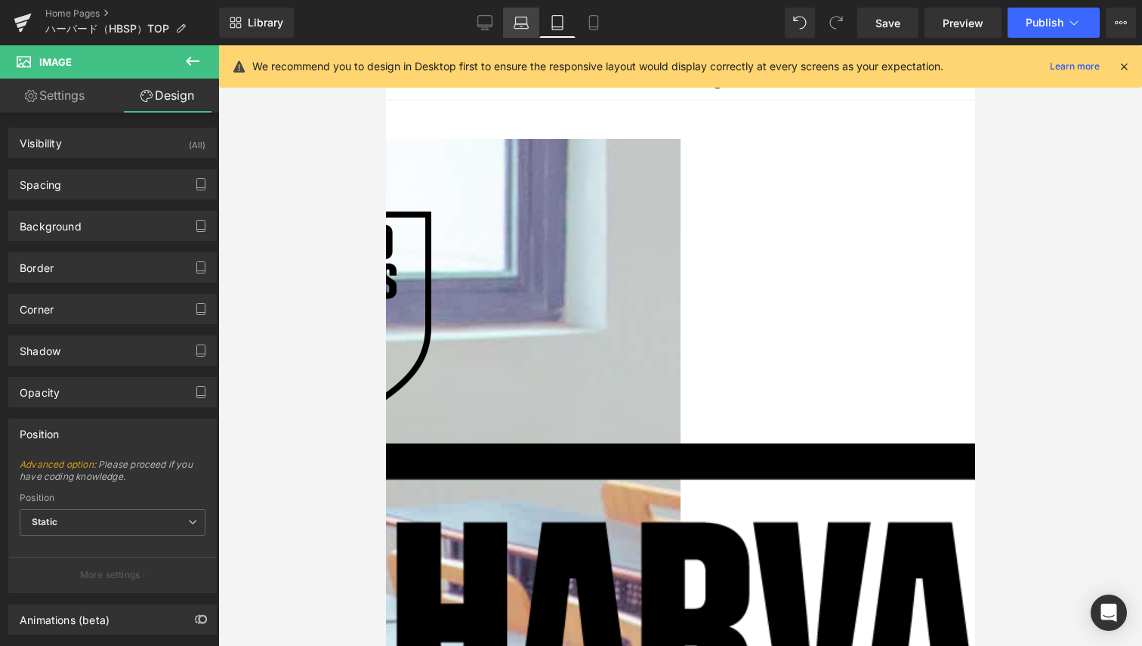
click at [521, 24] on icon at bounding box center [522, 26] width 14 height 5
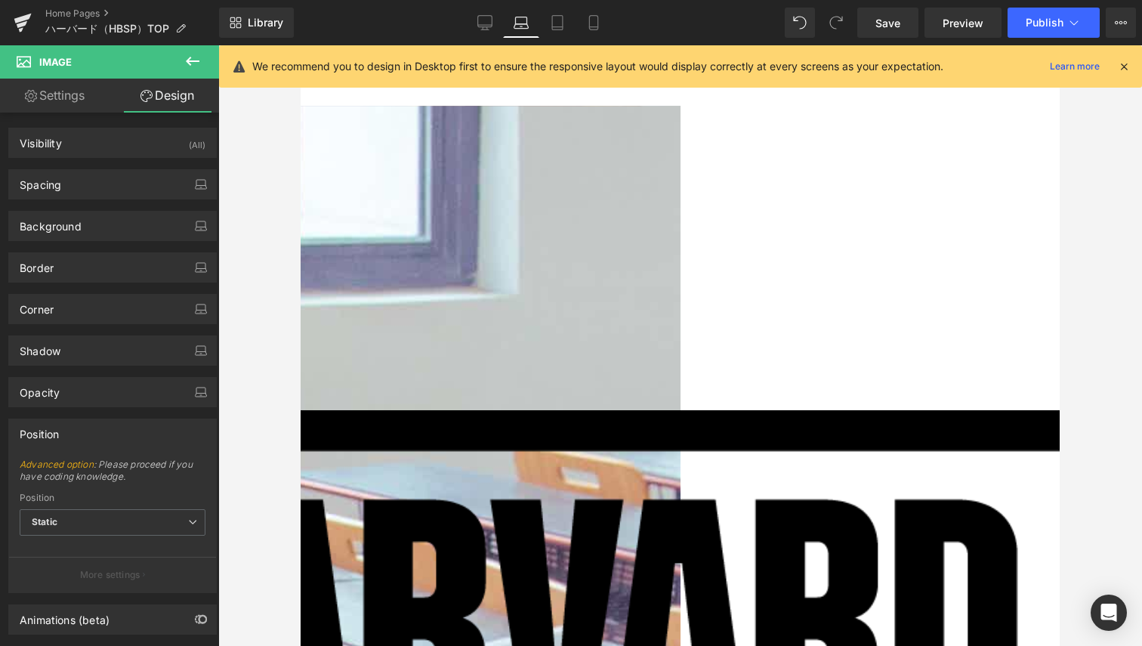
scroll to position [0, 0]
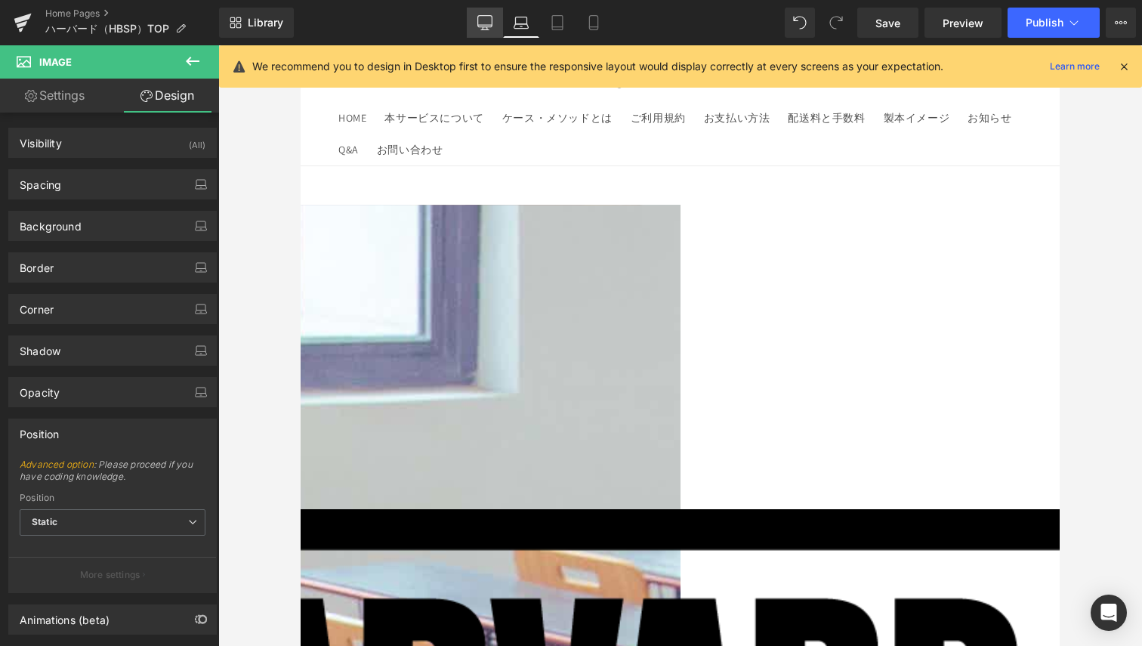
click at [485, 23] on icon at bounding box center [485, 22] width 15 height 15
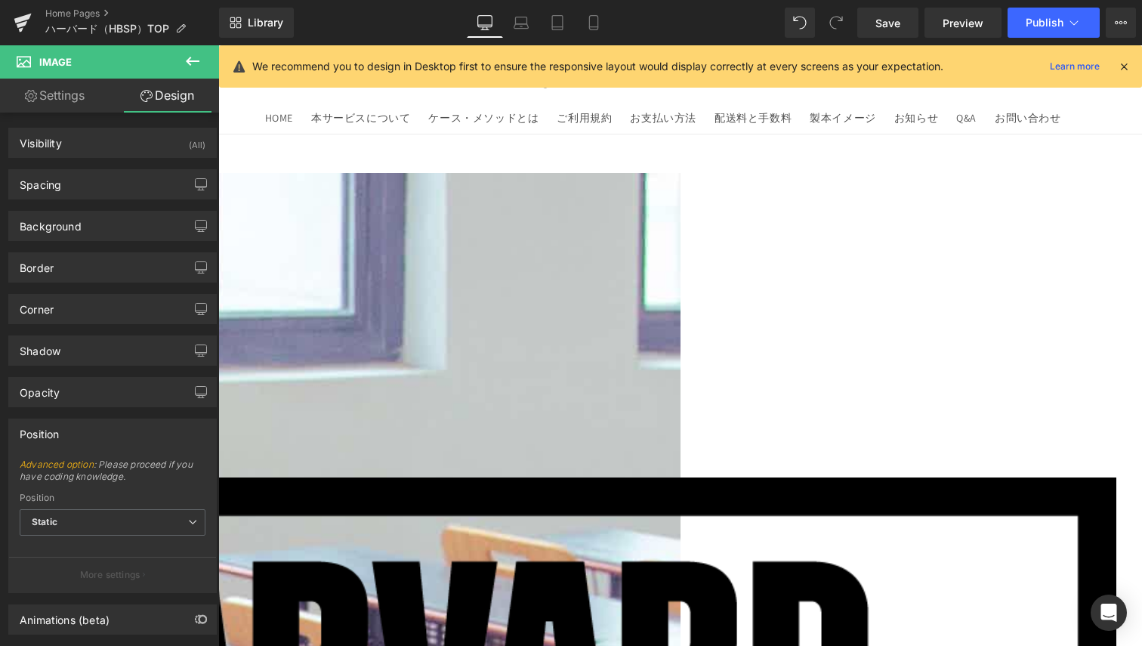
click at [218, 45] on span "Image" at bounding box center [218, 45] width 0 height 0
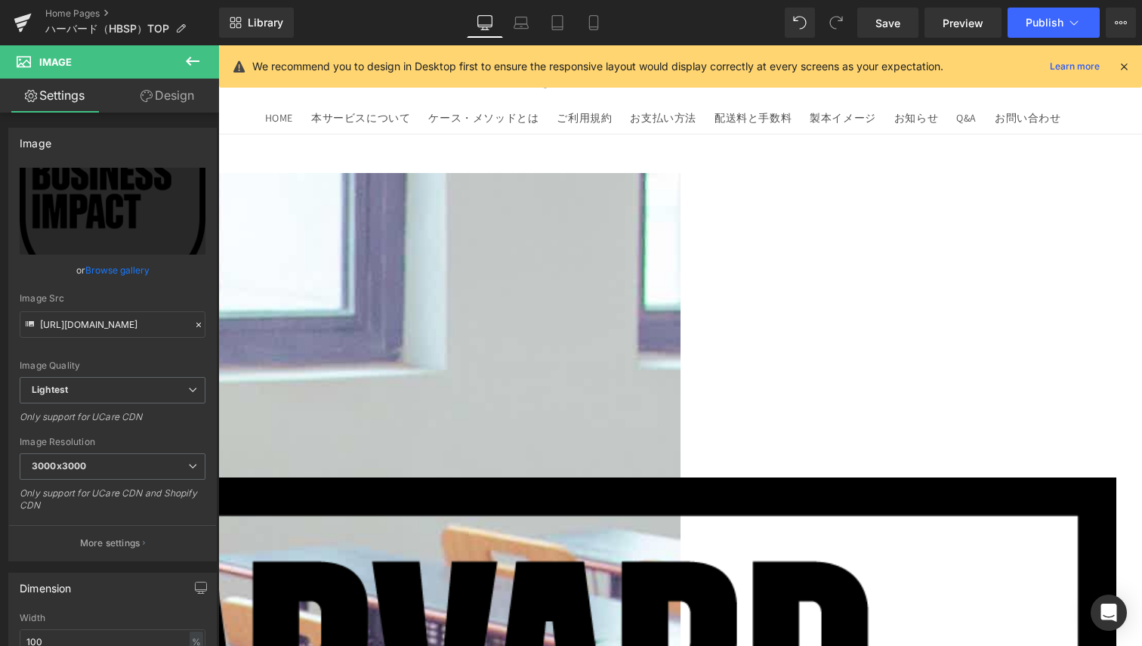
click at [171, 96] on link "Design" at bounding box center [168, 96] width 110 height 34
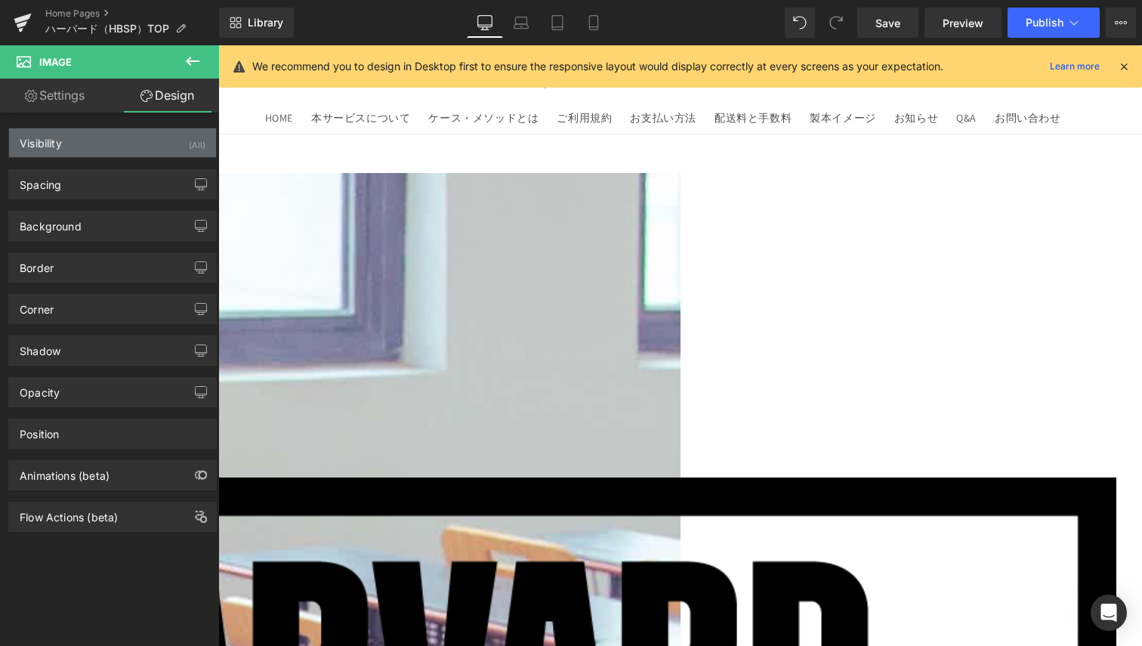
click at [77, 140] on div "Visibility (All)" at bounding box center [112, 142] width 207 height 29
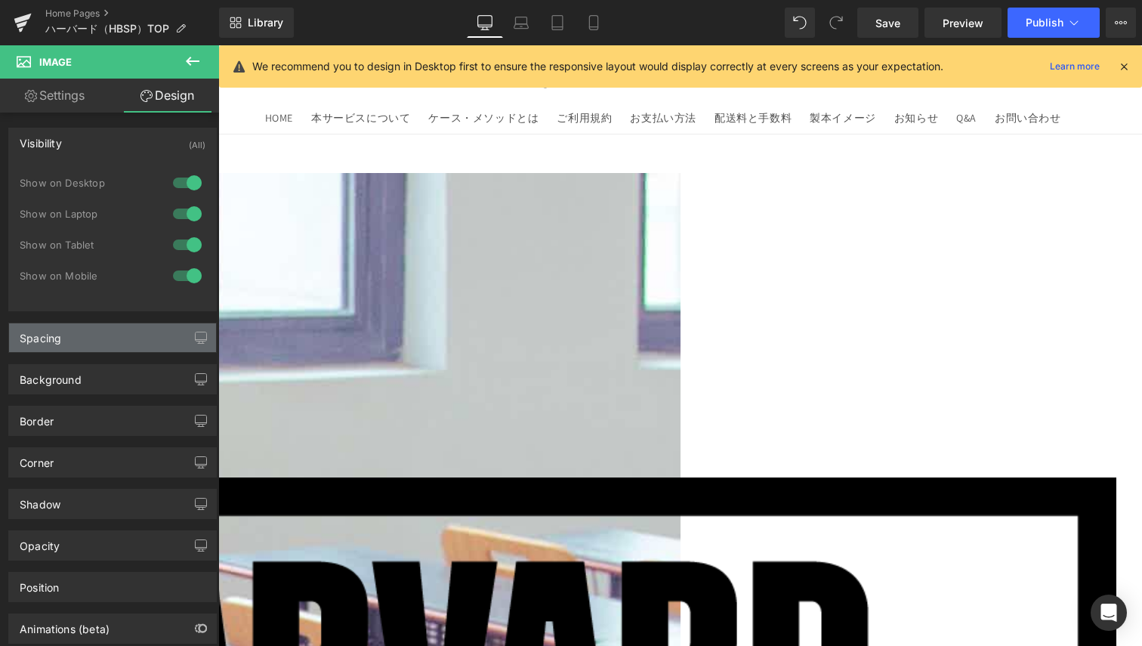
click at [107, 343] on div "Spacing" at bounding box center [112, 337] width 207 height 29
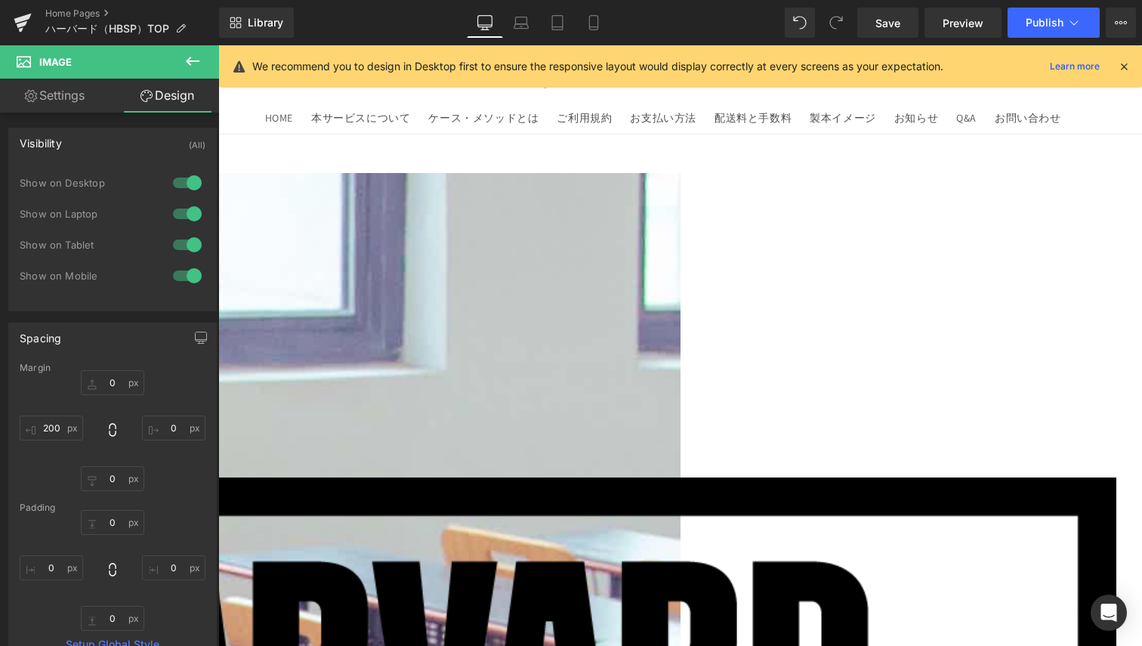
scroll to position [113, 0]
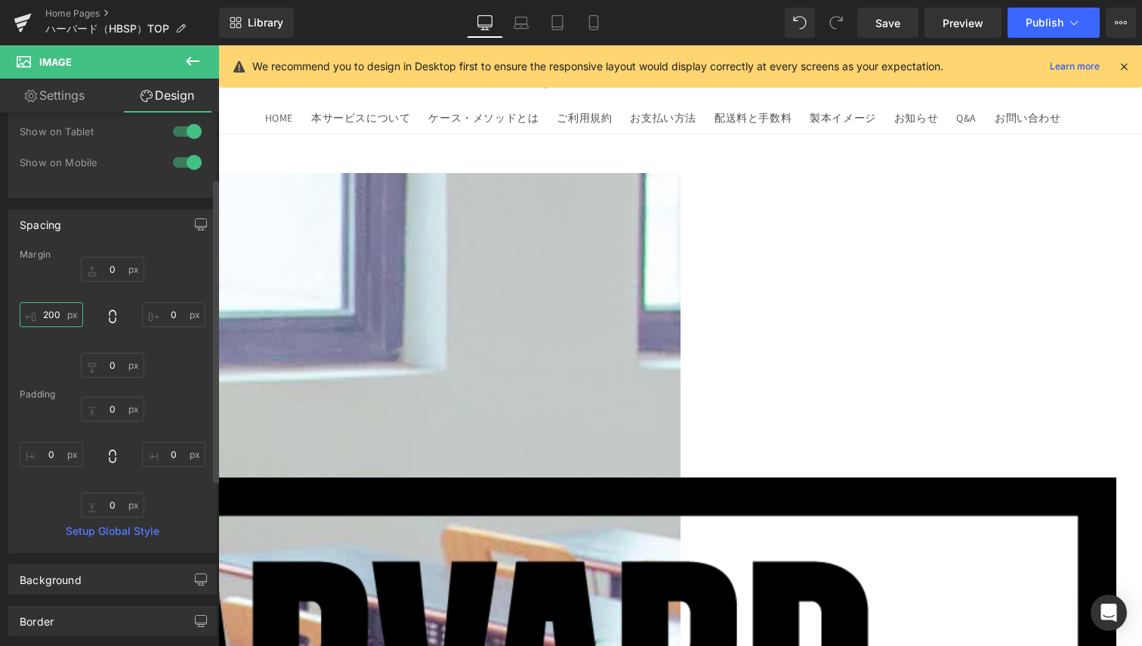
click at [47, 308] on input "200" at bounding box center [51, 314] width 63 height 25
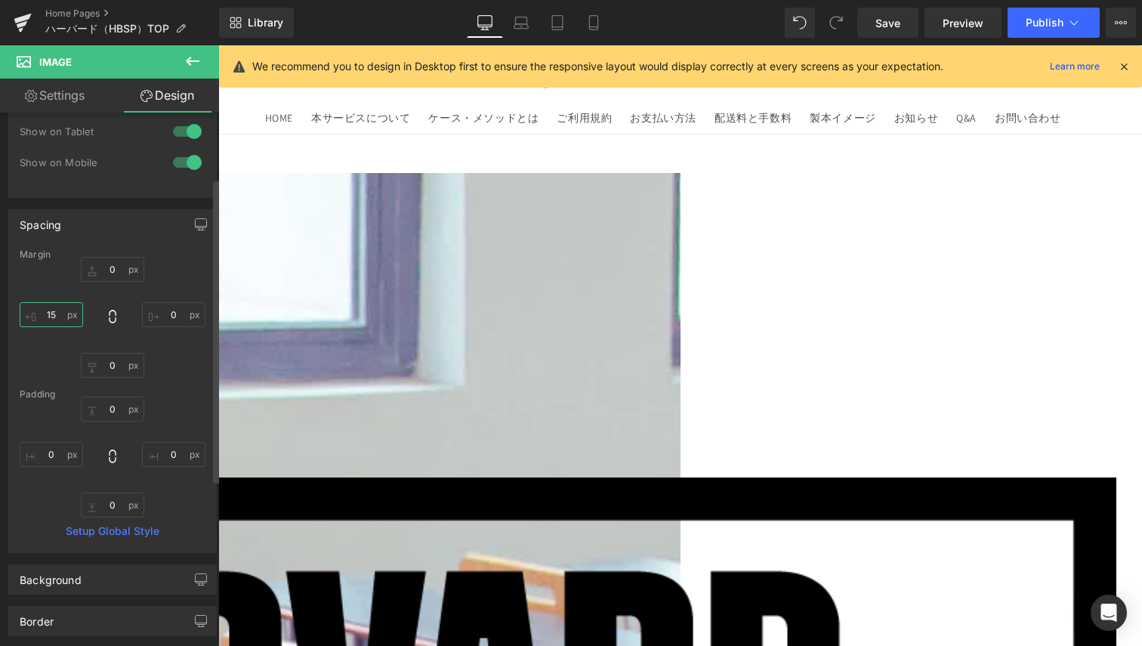
type input "150"
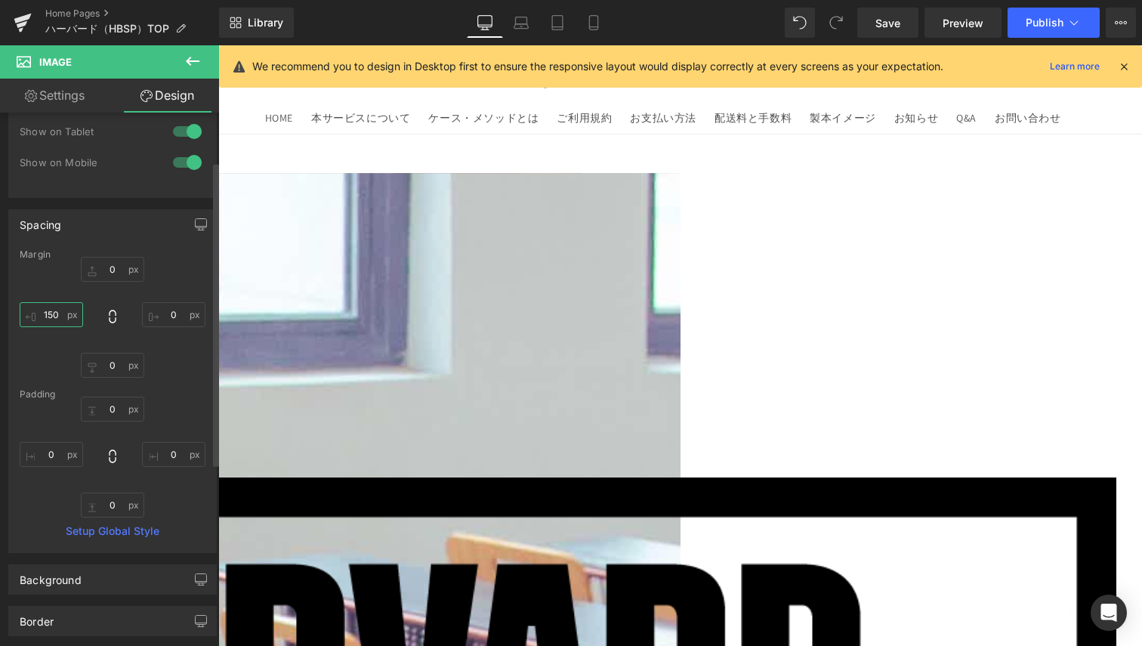
scroll to position [0, 0]
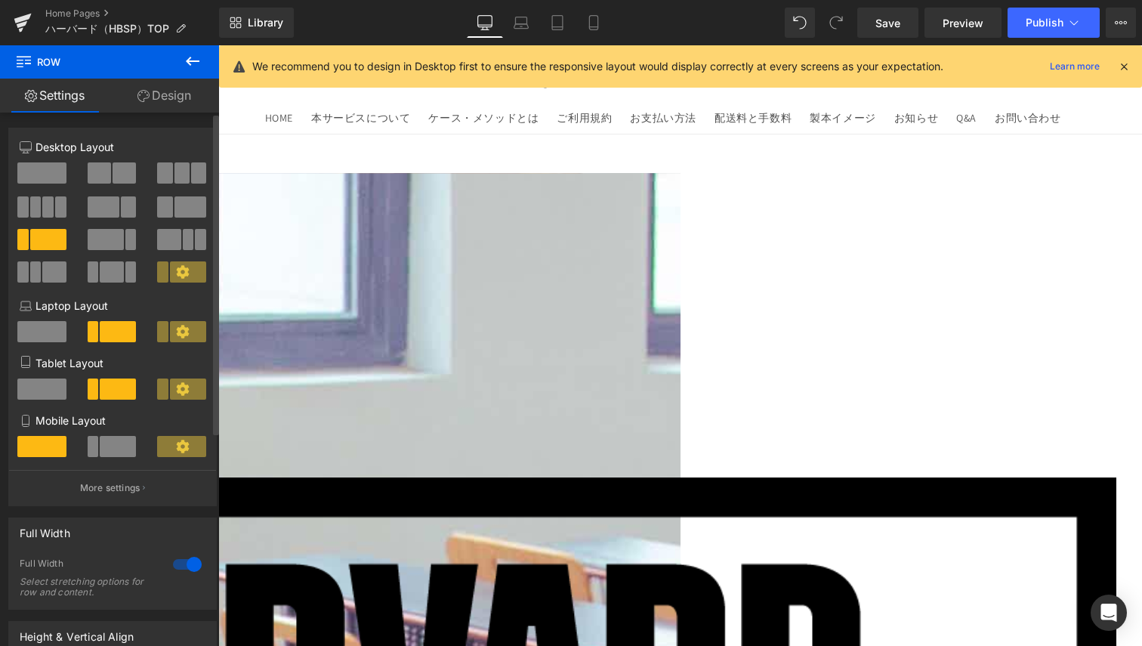
click at [116, 447] on span at bounding box center [118, 446] width 36 height 21
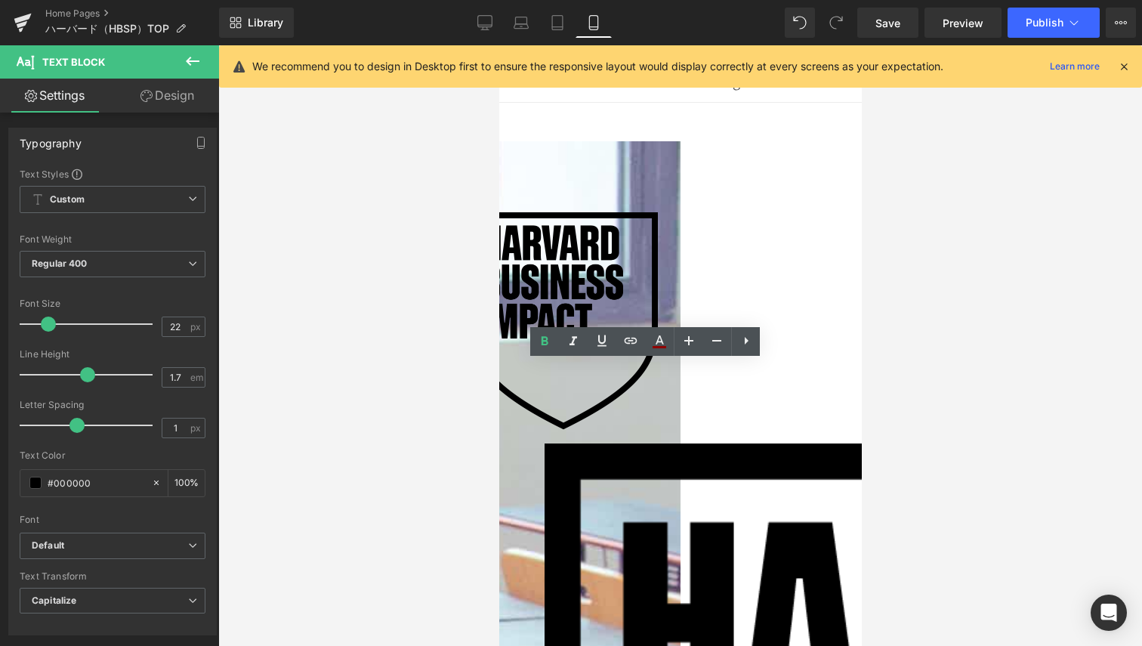
click at [159, 85] on link "Design" at bounding box center [168, 96] width 110 height 34
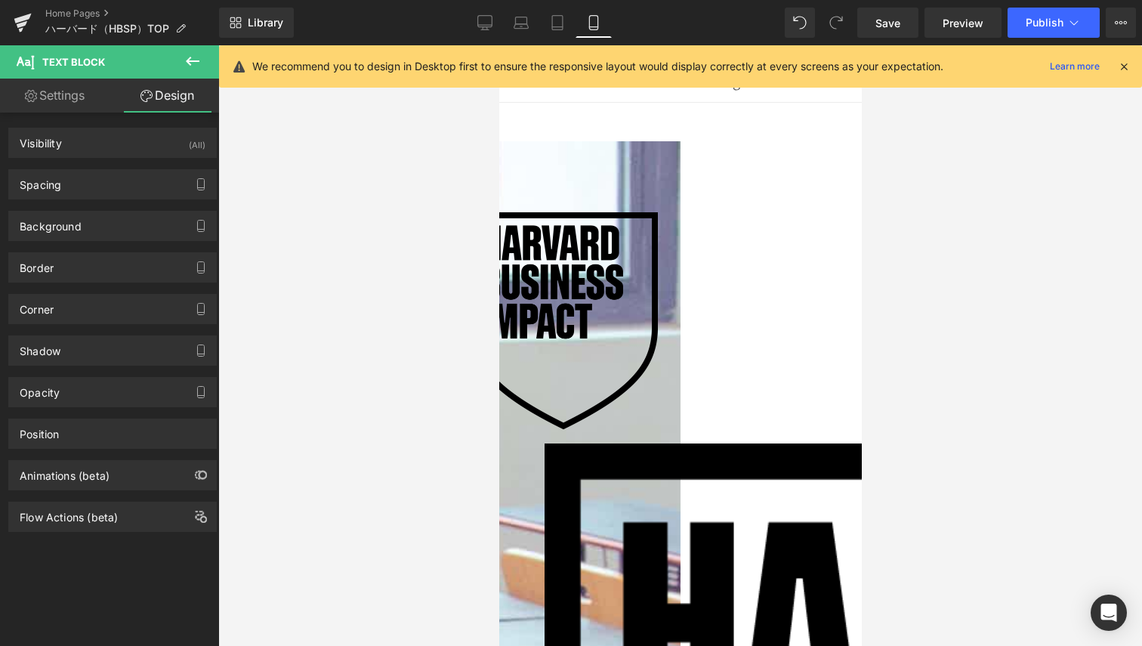
click at [190, 56] on icon at bounding box center [193, 61] width 18 height 18
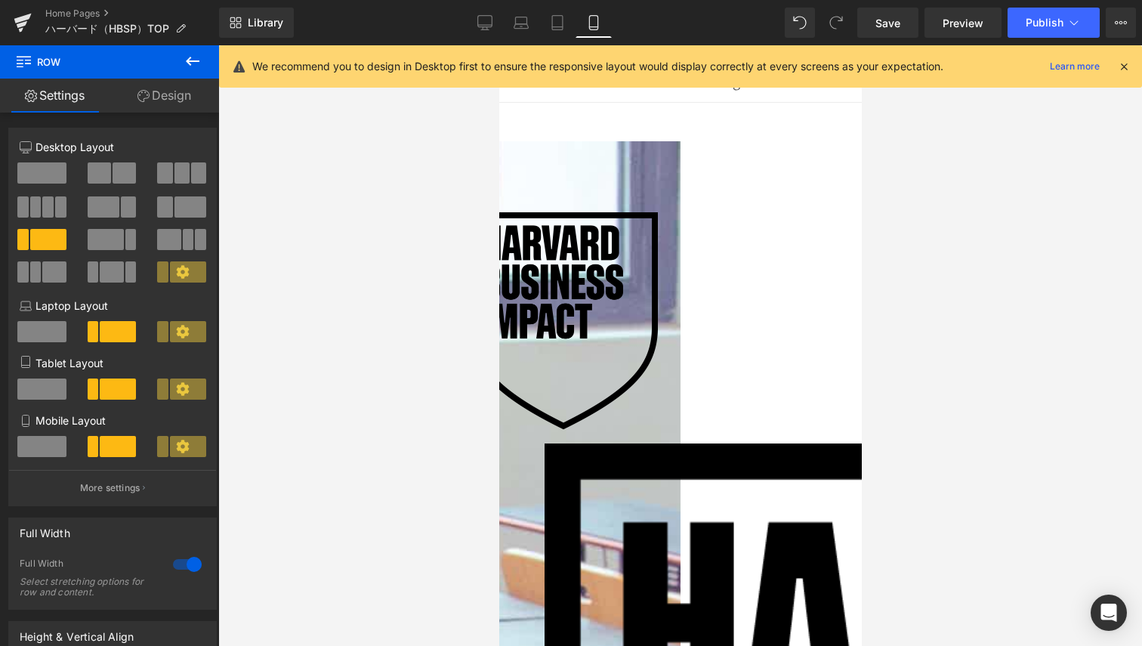
click at [40, 394] on span at bounding box center [41, 389] width 49 height 21
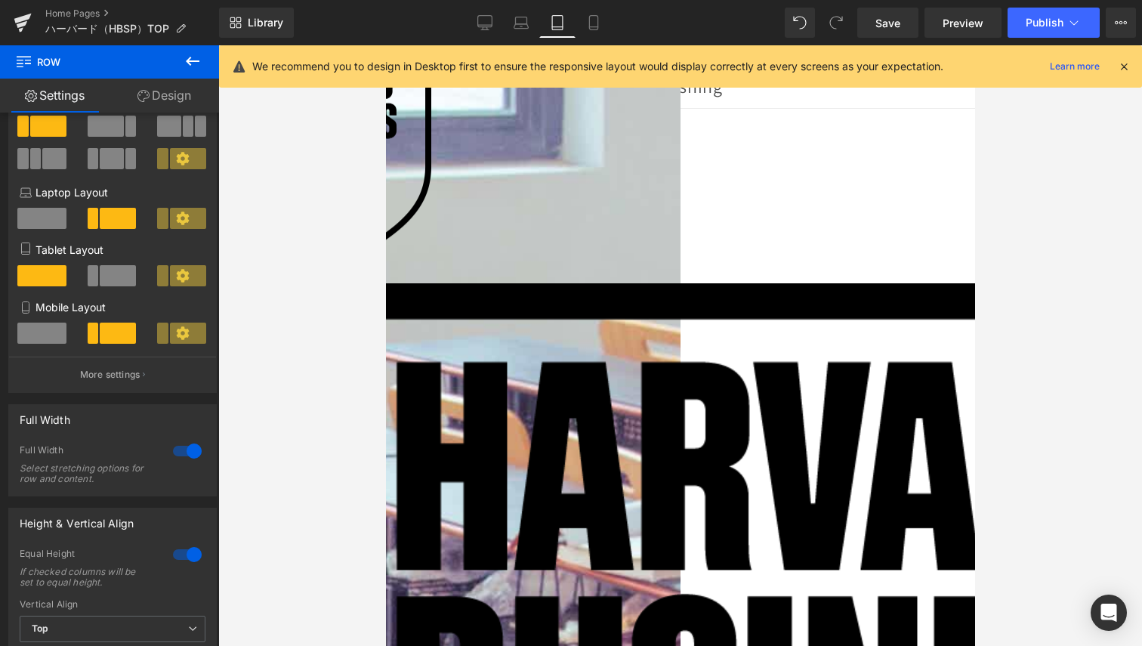
scroll to position [119, 0]
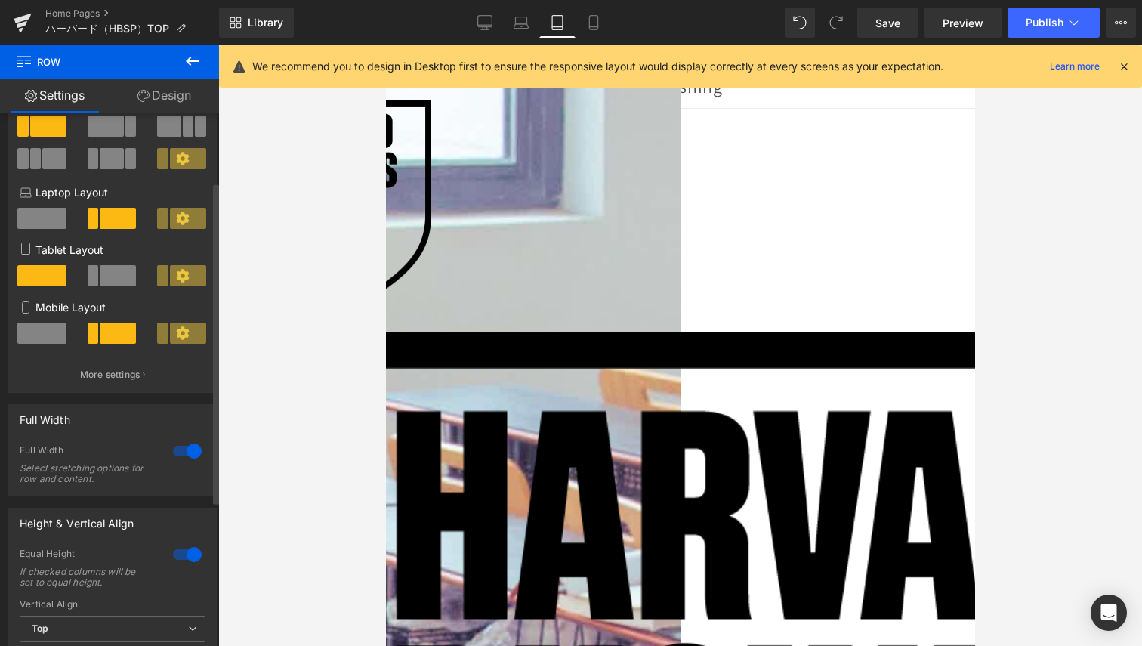
click at [47, 326] on span at bounding box center [41, 333] width 49 height 21
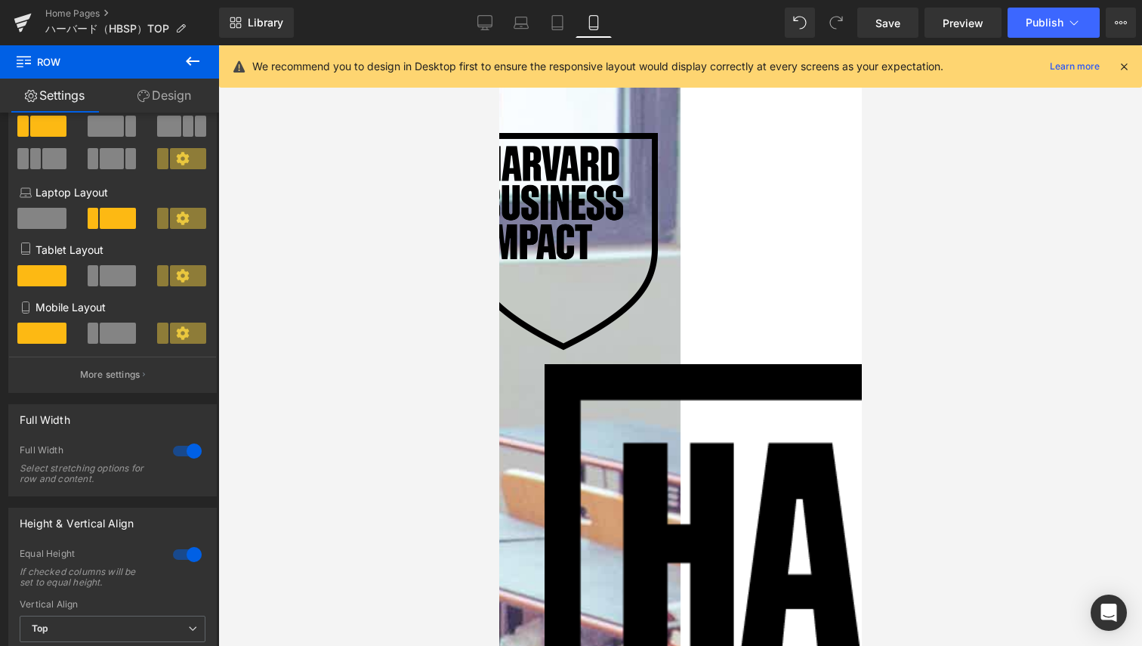
scroll to position [113, 0]
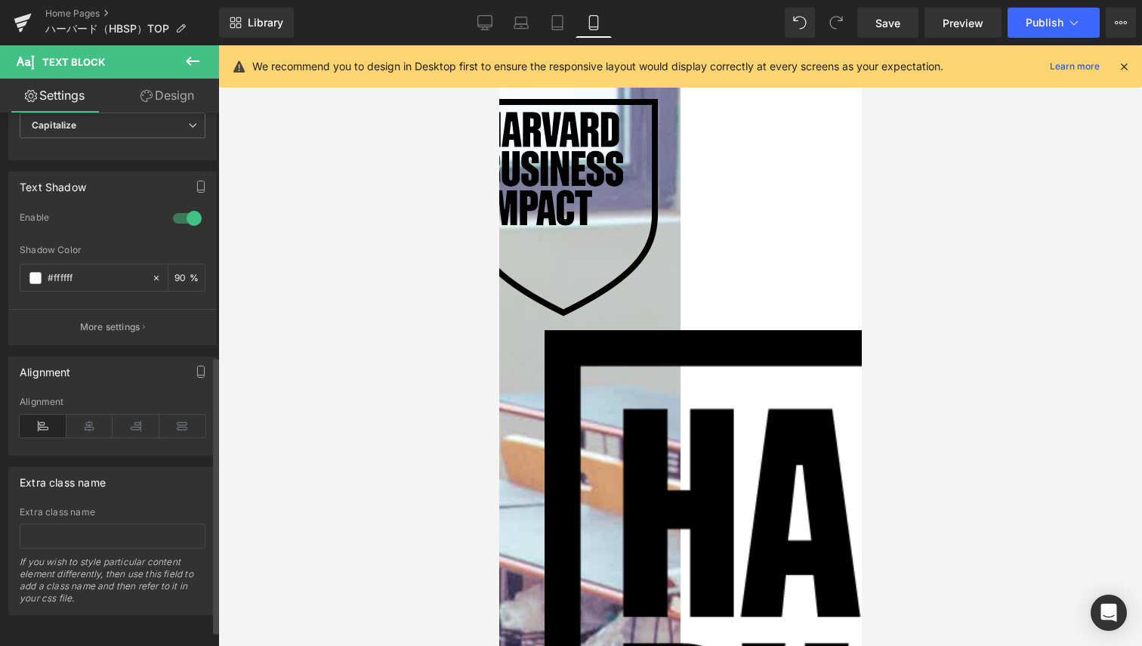
scroll to position [493, 0]
click at [98, 415] on icon at bounding box center [89, 426] width 47 height 23
click at [100, 415] on icon at bounding box center [89, 426] width 47 height 23
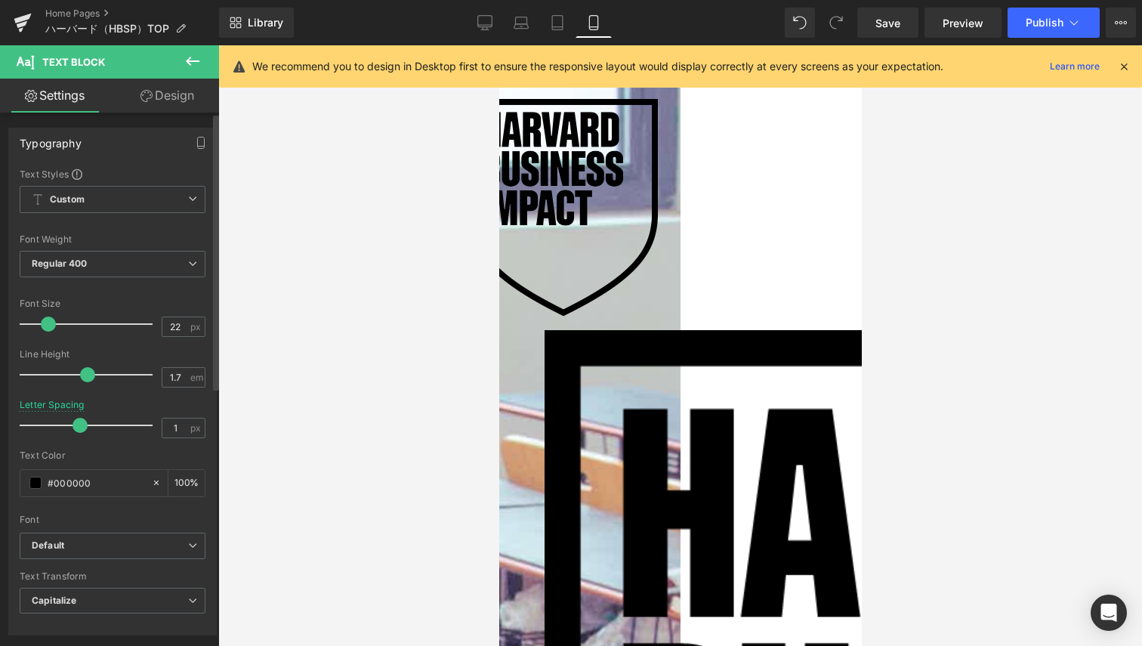
click at [78, 414] on div at bounding box center [89, 425] width 125 height 30
click at [154, 103] on link "Design" at bounding box center [168, 96] width 110 height 34
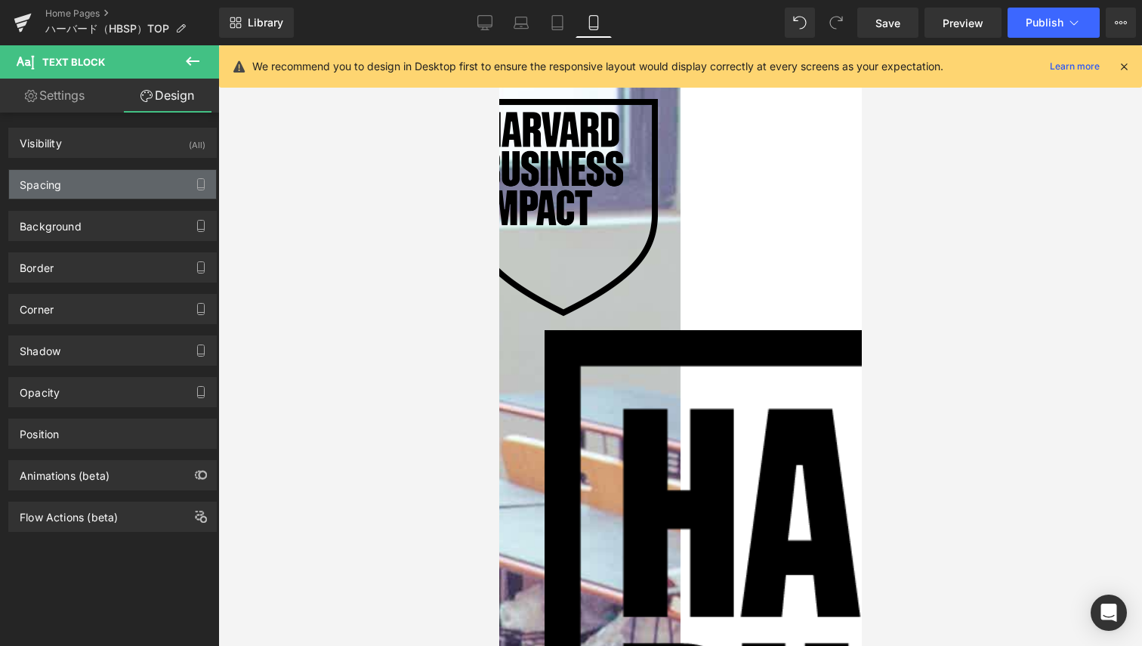
click at [86, 186] on div "Spacing" at bounding box center [112, 184] width 207 height 29
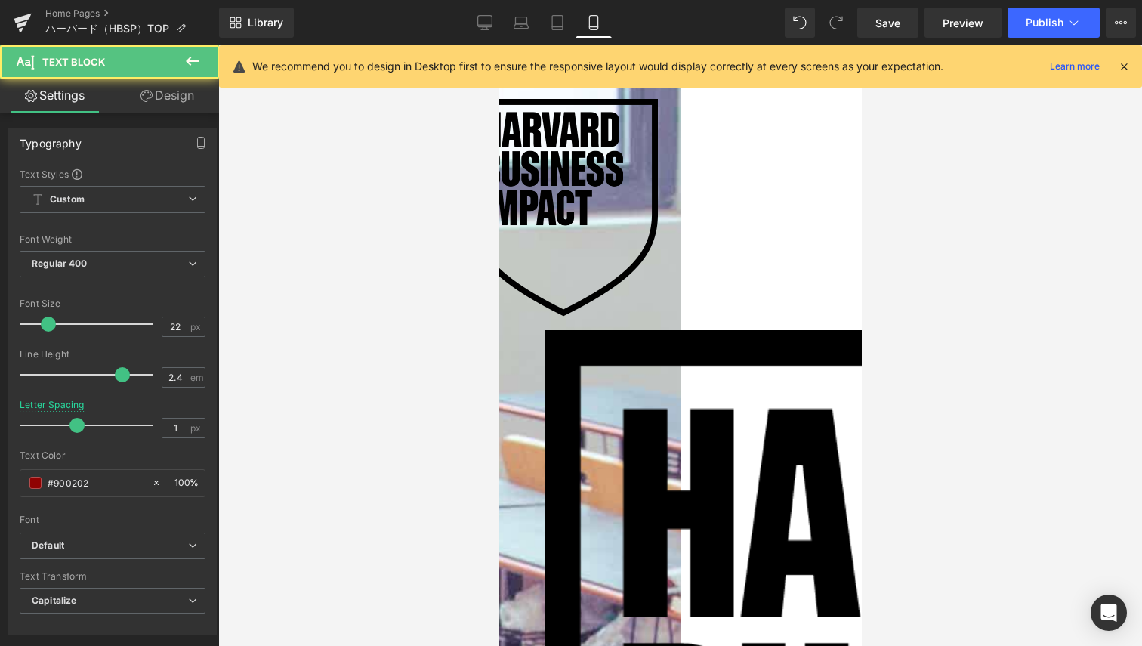
click at [171, 107] on link "Design" at bounding box center [168, 96] width 110 height 34
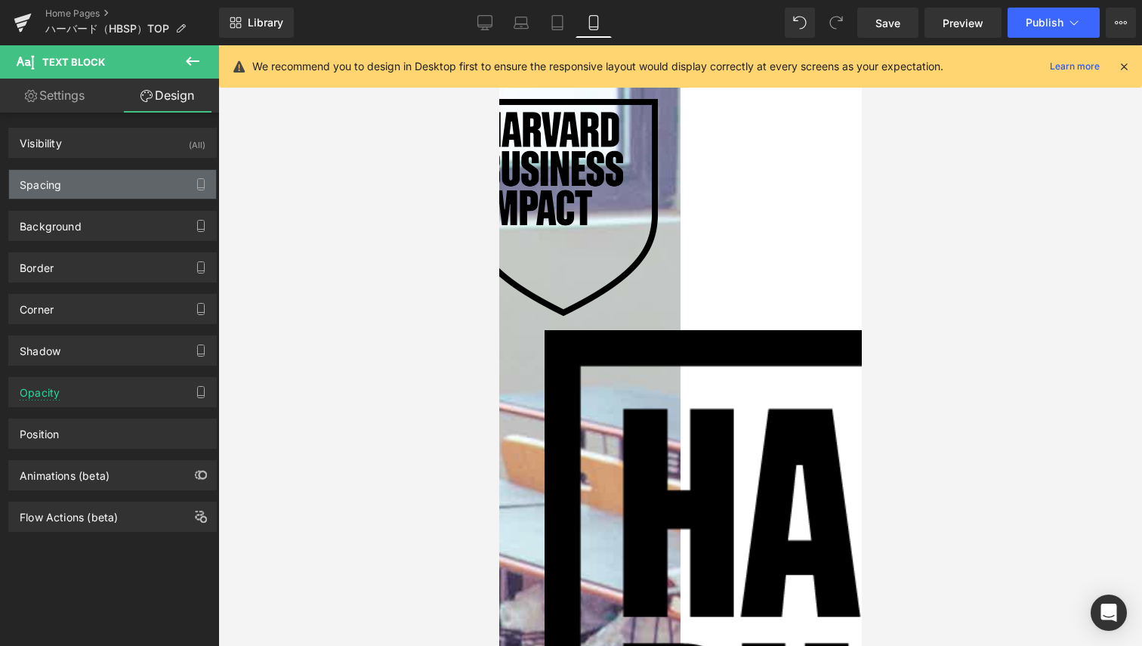
click at [90, 191] on div "Spacing" at bounding box center [112, 184] width 207 height 29
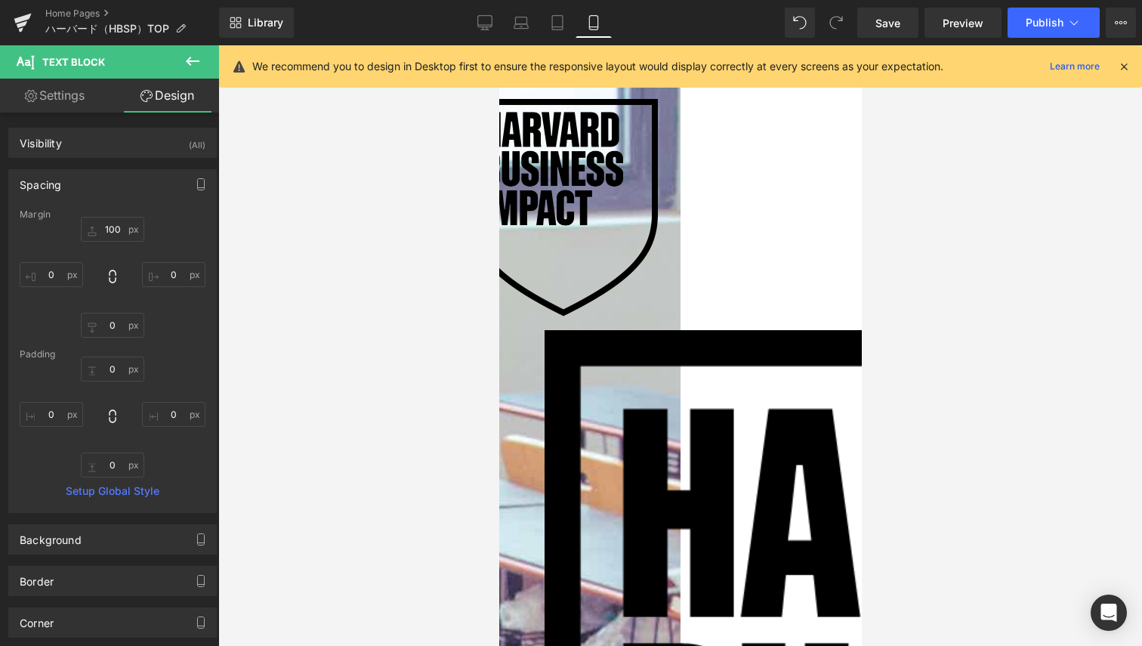
click at [499, 45] on icon at bounding box center [499, 45] width 0 height 0
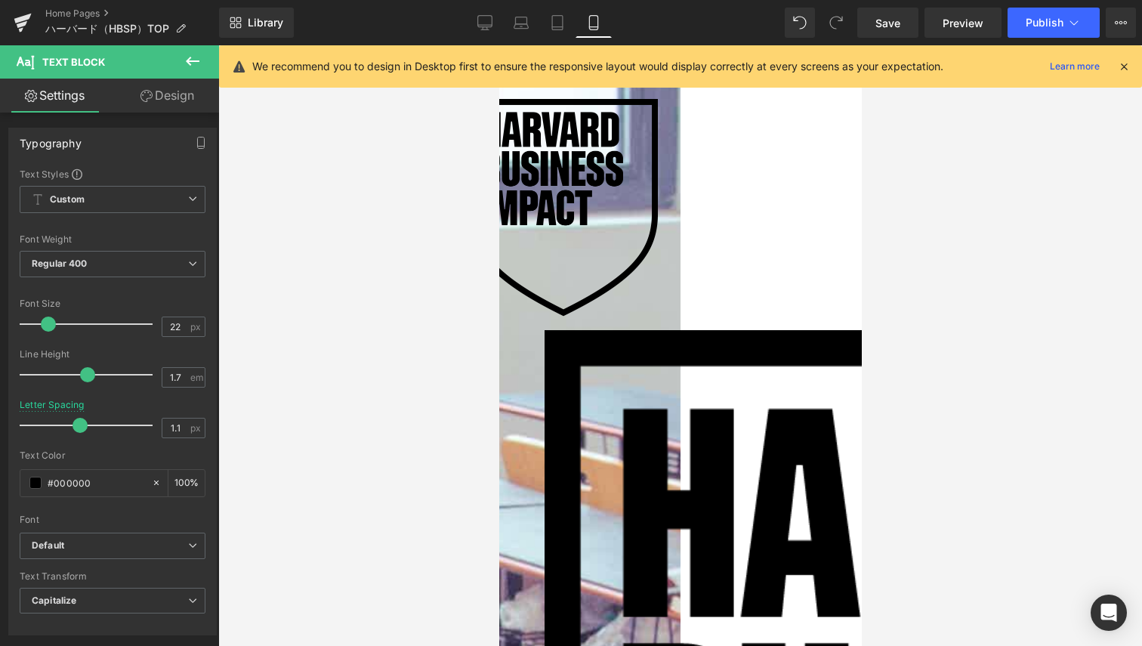
click at [180, 93] on link "Design" at bounding box center [168, 96] width 110 height 34
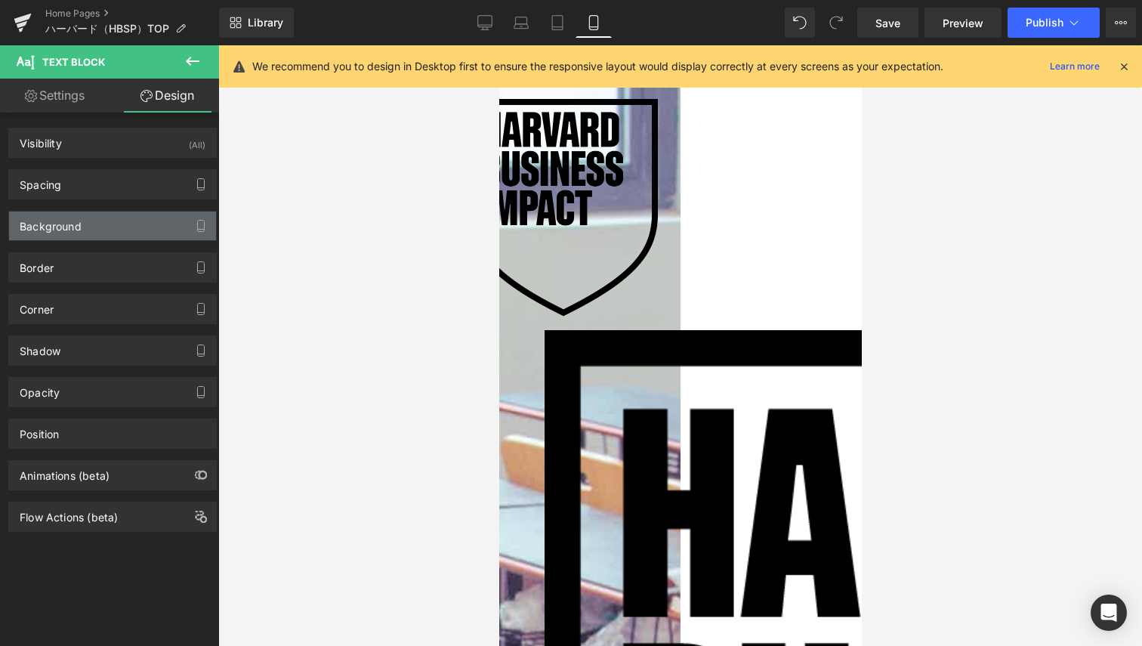
click at [75, 219] on div "Background" at bounding box center [51, 222] width 62 height 21
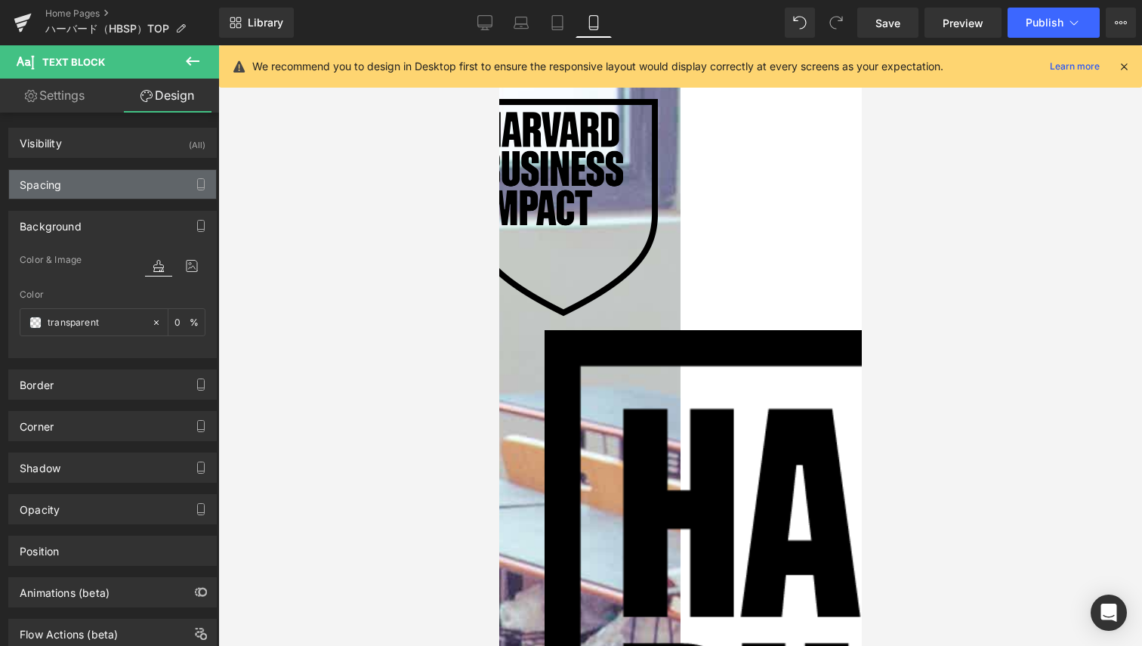
click at [88, 194] on div "Spacing" at bounding box center [112, 184] width 207 height 29
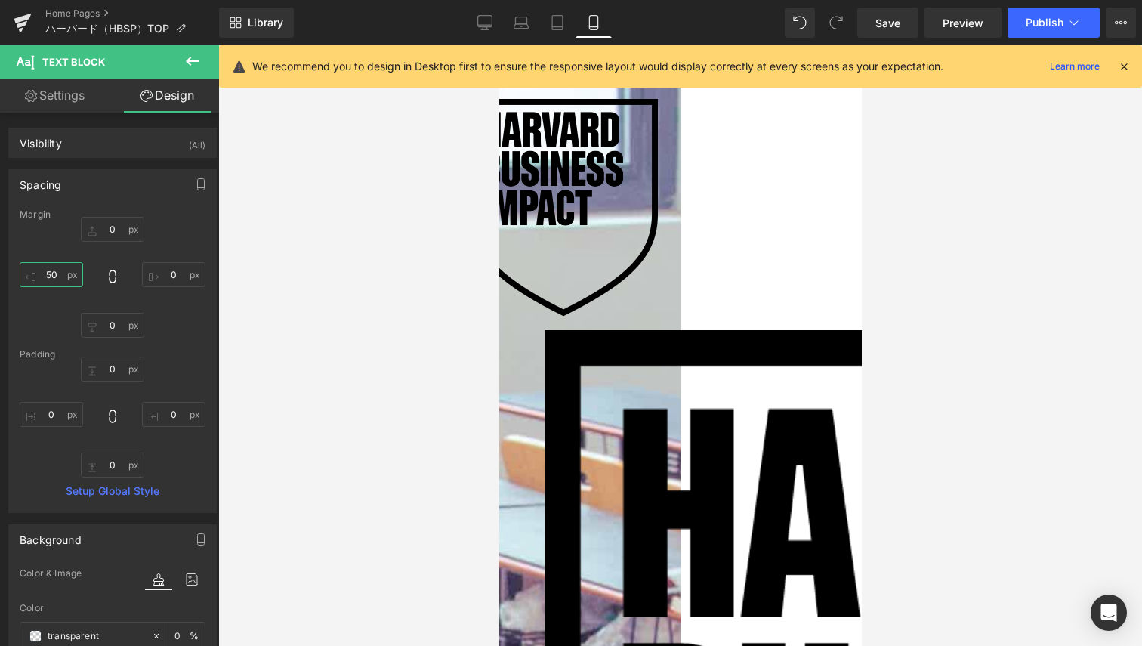
click at [62, 264] on input "50" at bounding box center [51, 274] width 63 height 25
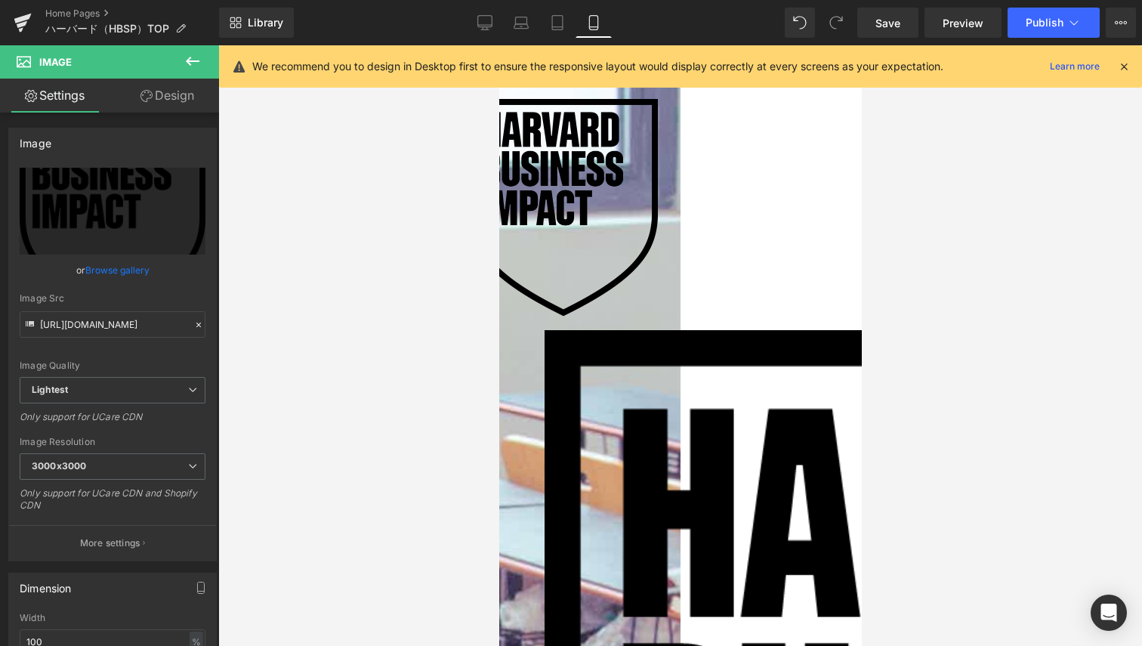
click at [141, 99] on icon at bounding box center [147, 96] width 12 height 12
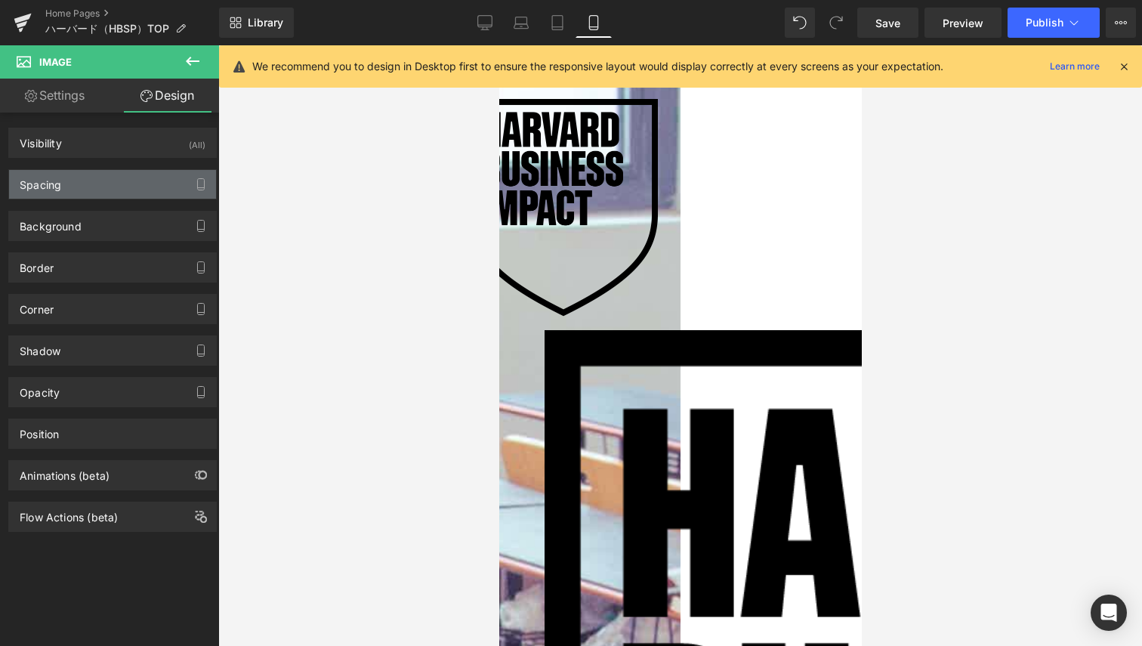
click at [59, 186] on div "Spacing" at bounding box center [41, 180] width 42 height 21
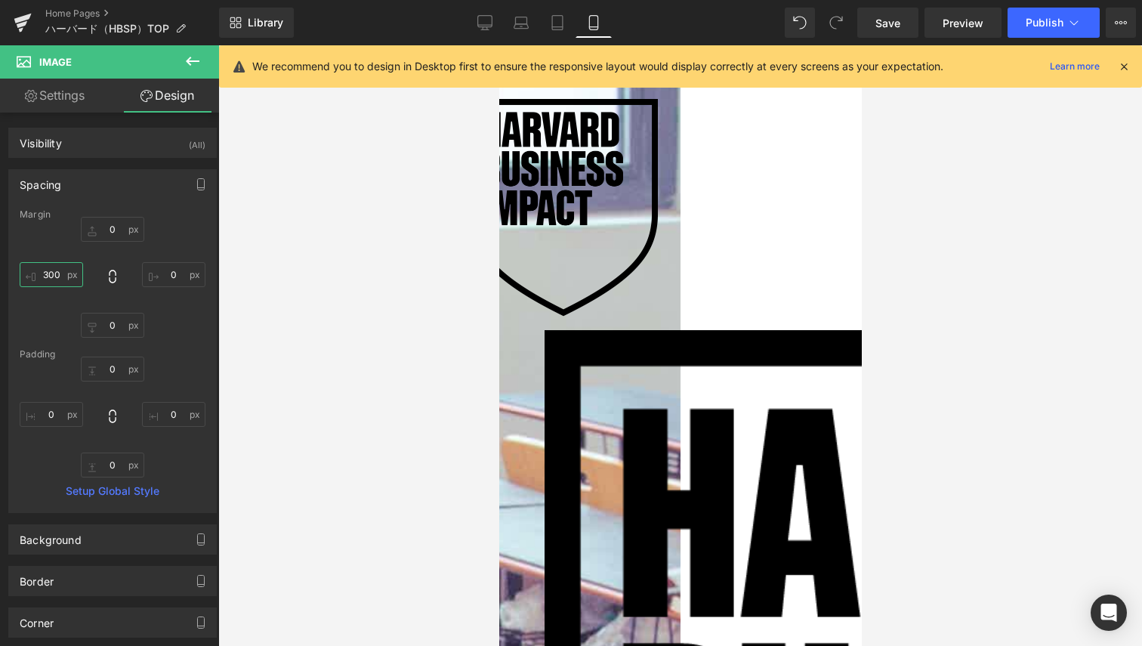
click at [42, 270] on input "300" at bounding box center [51, 274] width 63 height 25
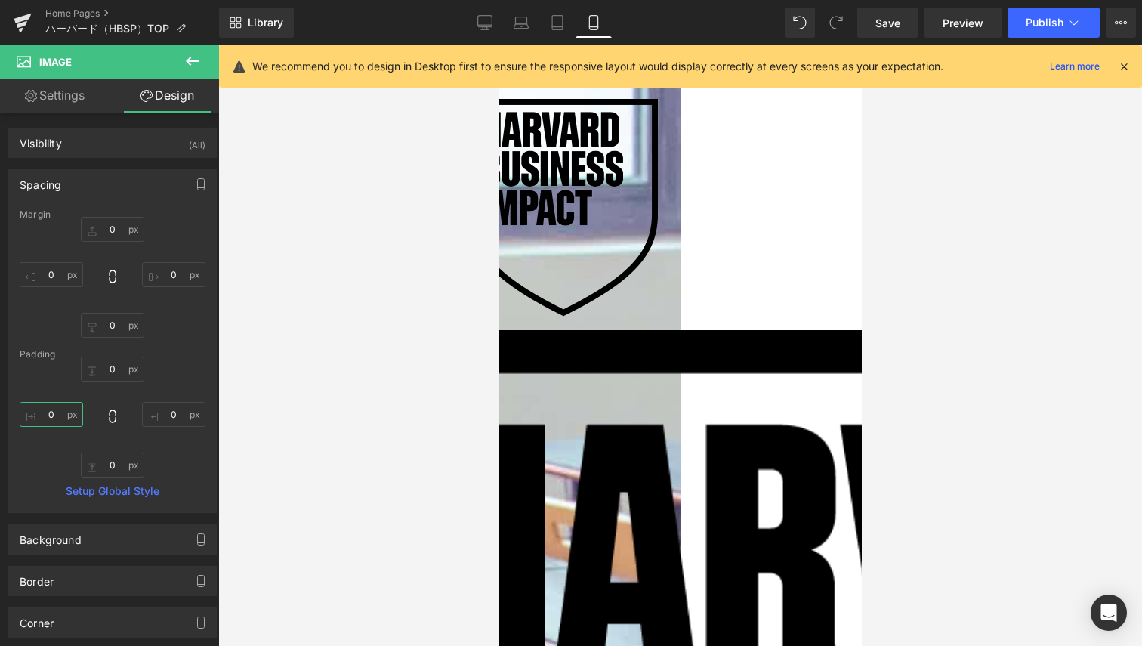
click at [58, 416] on input "0" at bounding box center [51, 414] width 63 height 25
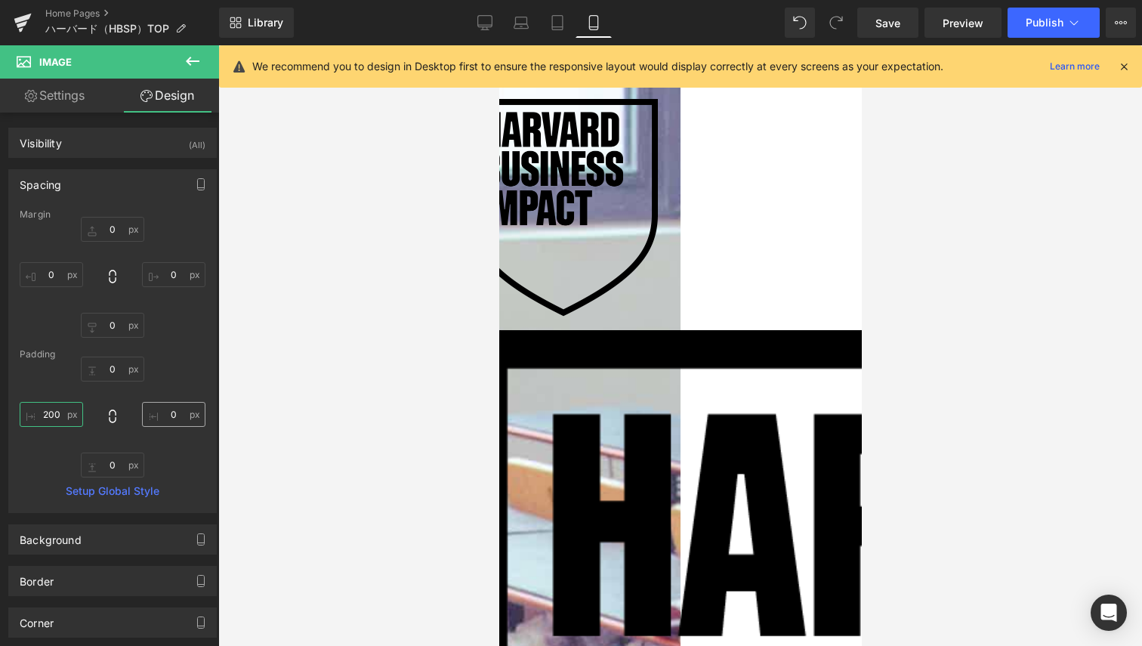
type input "200"
click at [142, 424] on input "0" at bounding box center [173, 414] width 63 height 25
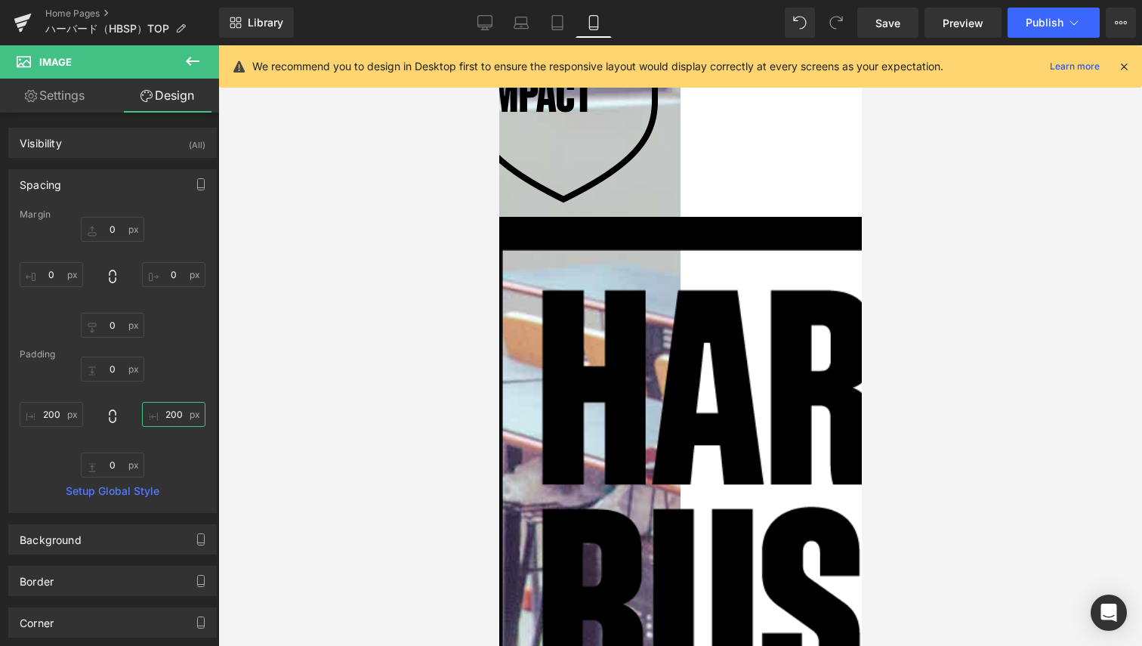
scroll to position [0, 0]
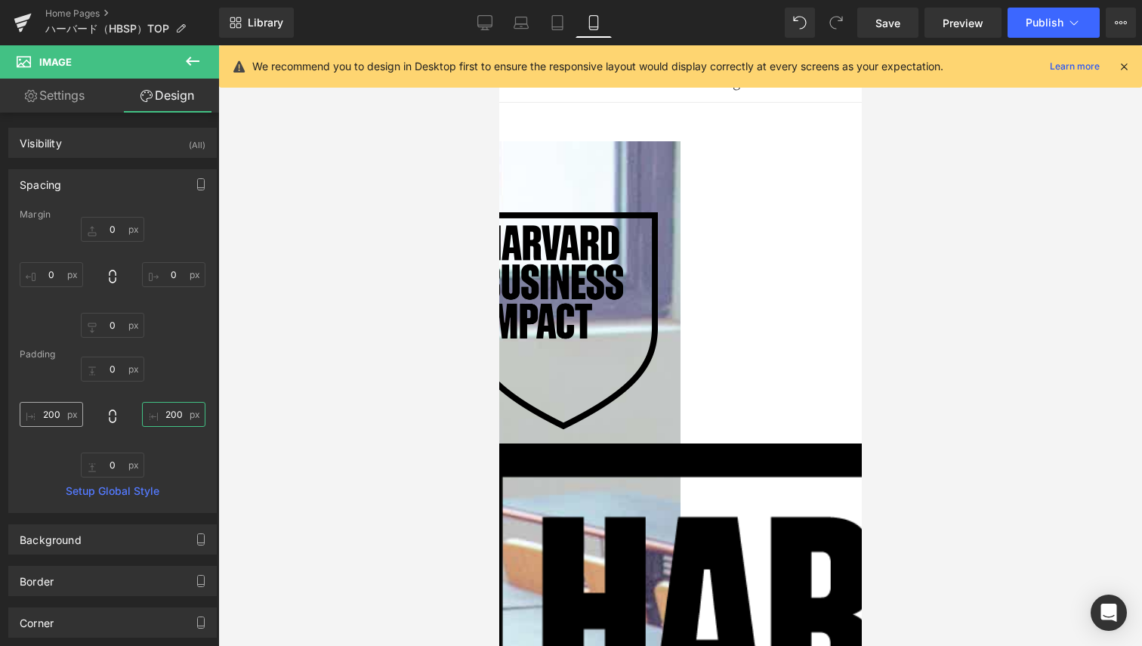
type input "200"
click at [49, 415] on input "200" at bounding box center [51, 414] width 63 height 25
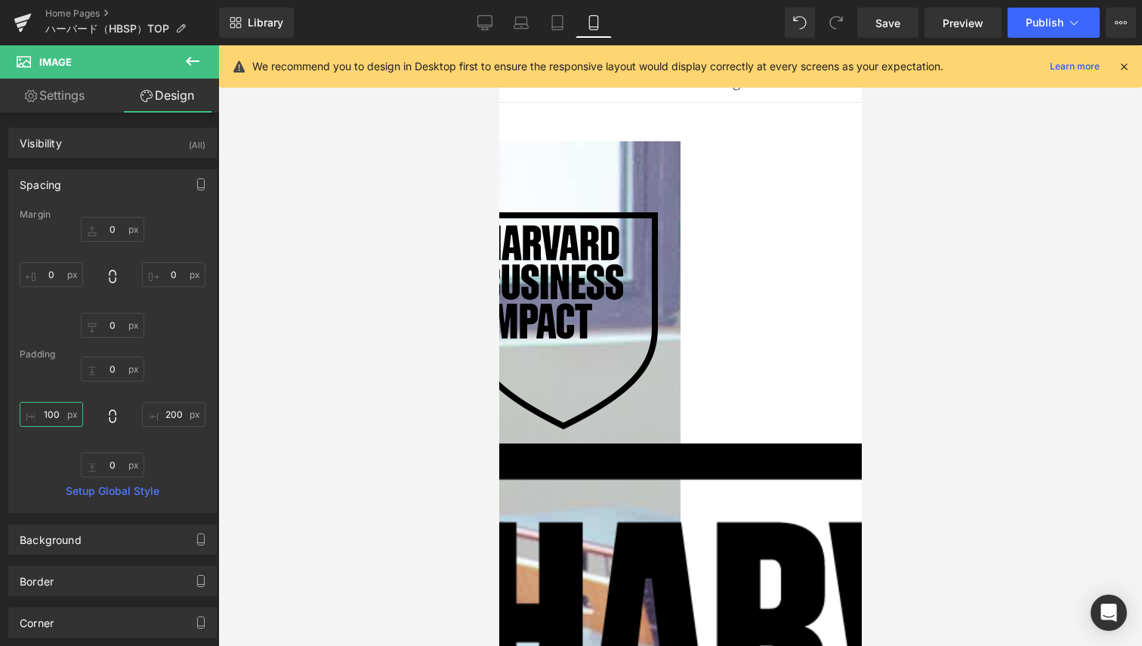
scroll to position [248, 0]
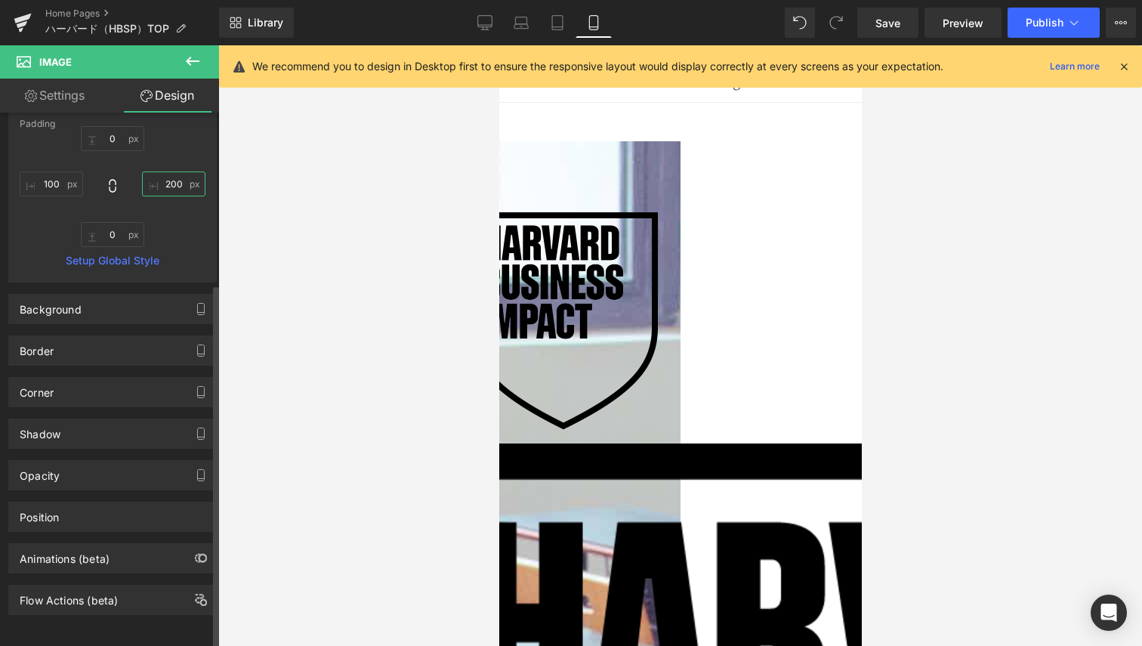
click at [156, 172] on input "200" at bounding box center [173, 184] width 63 height 25
click at [42, 172] on input "100" at bounding box center [51, 184] width 63 height 25
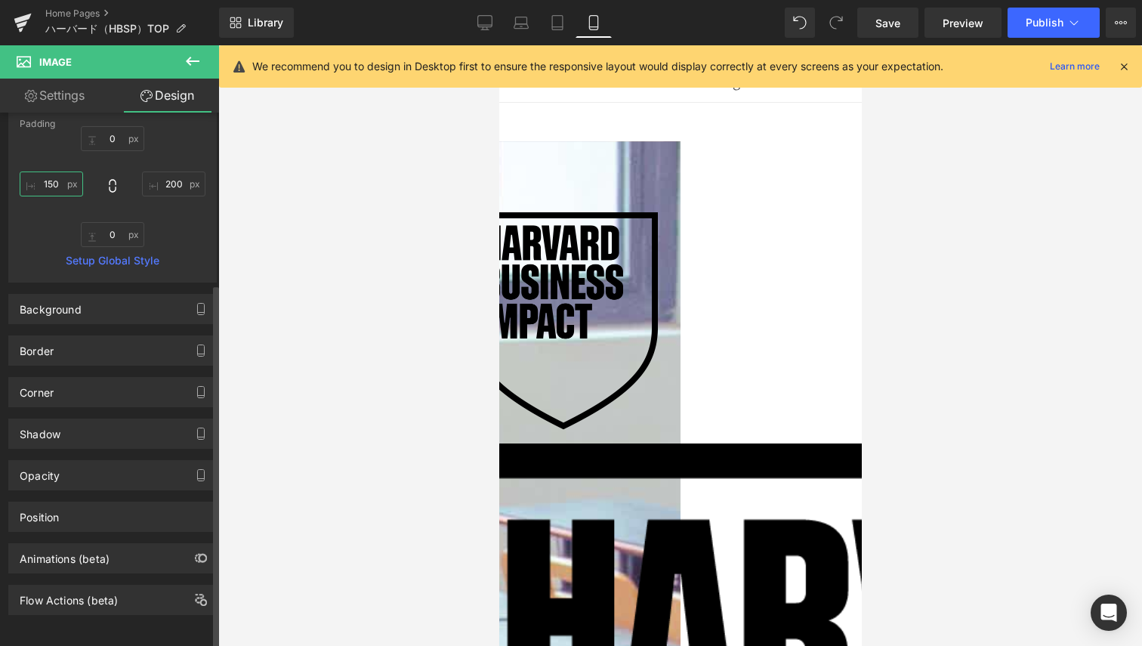
type input "150"
click at [166, 172] on input "200" at bounding box center [173, 184] width 63 height 25
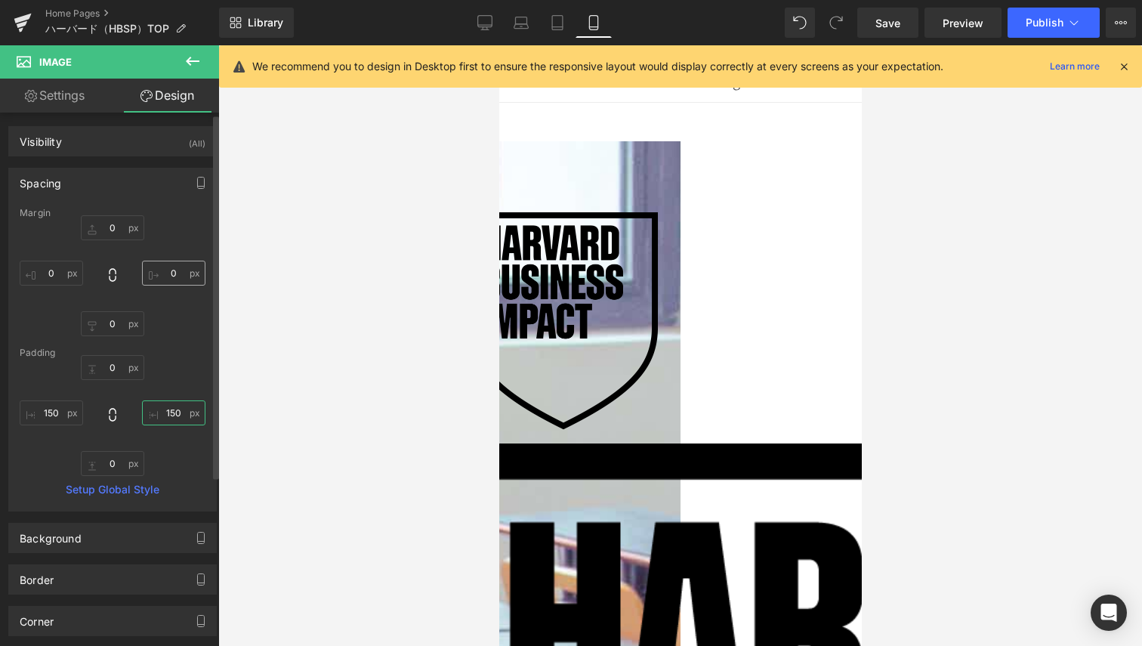
scroll to position [0, 0]
type input "150"
click at [563, 24] on icon at bounding box center [557, 23] width 11 height 14
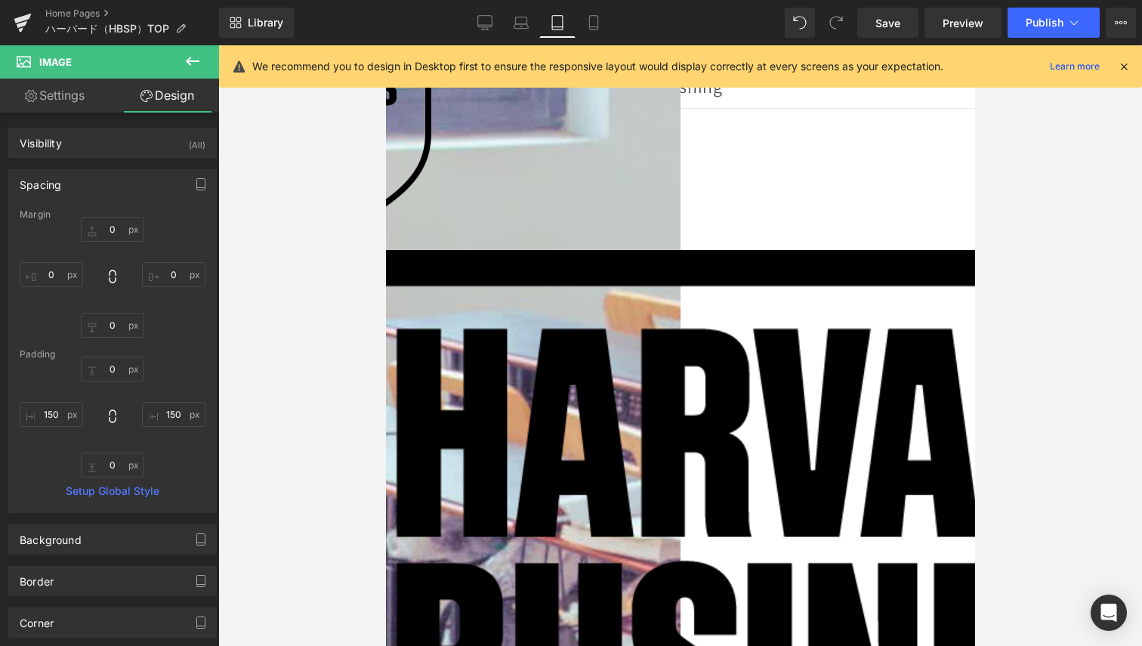
scroll to position [122, 0]
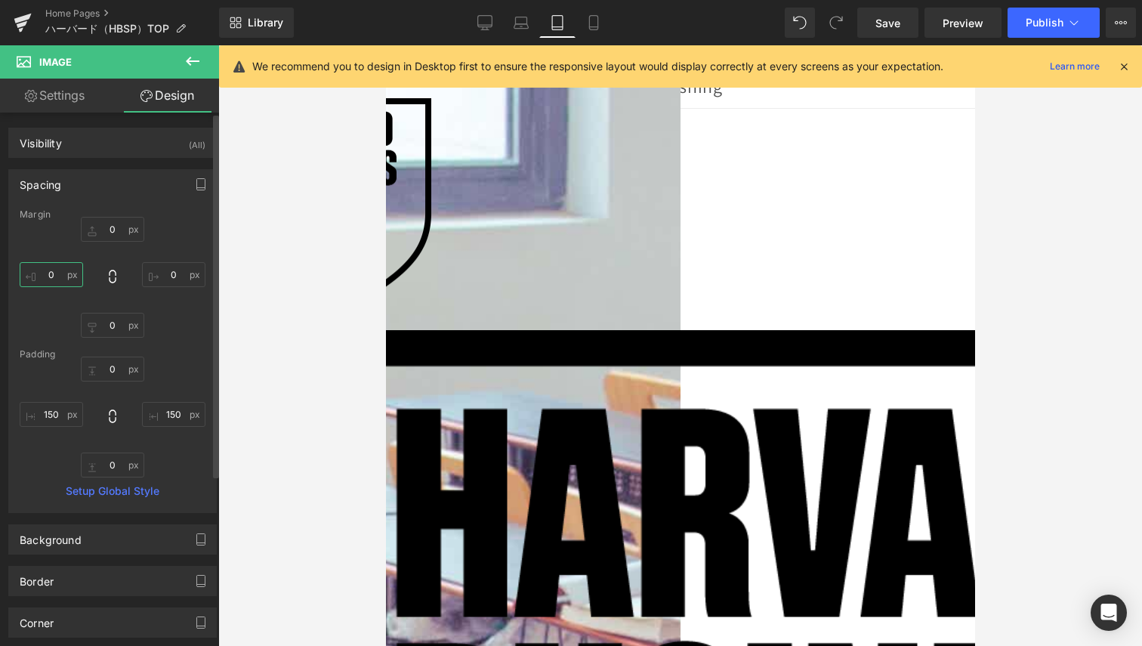
click at [58, 277] on input "text" at bounding box center [51, 274] width 63 height 25
type input "300"
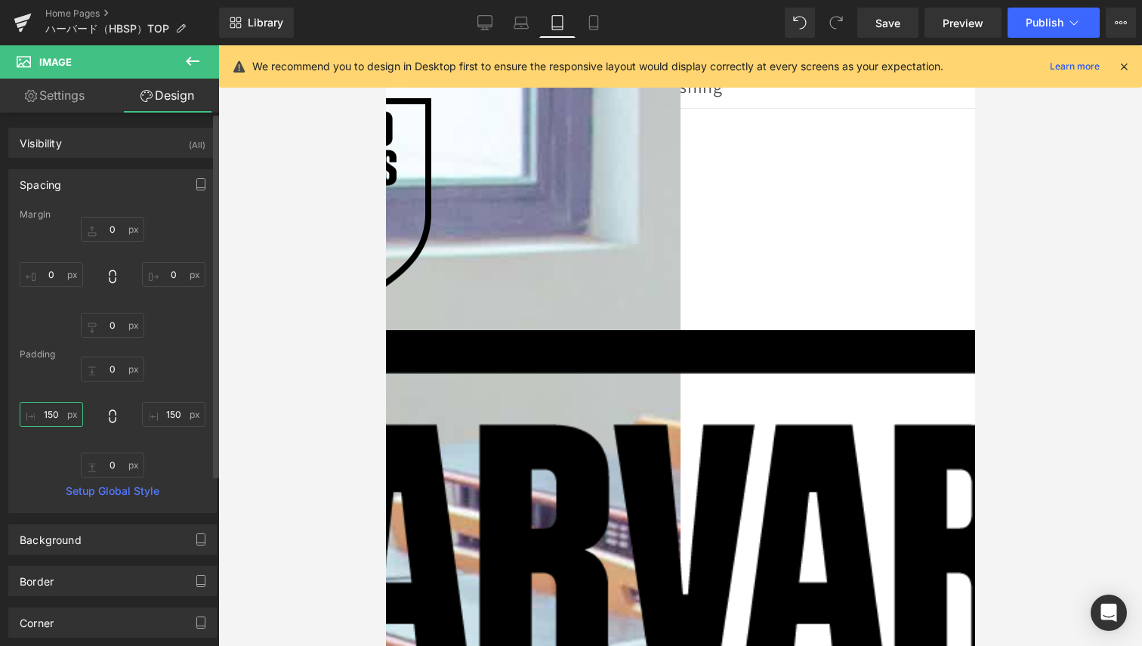
click at [41, 410] on input "150" at bounding box center [51, 414] width 63 height 25
type input "3"
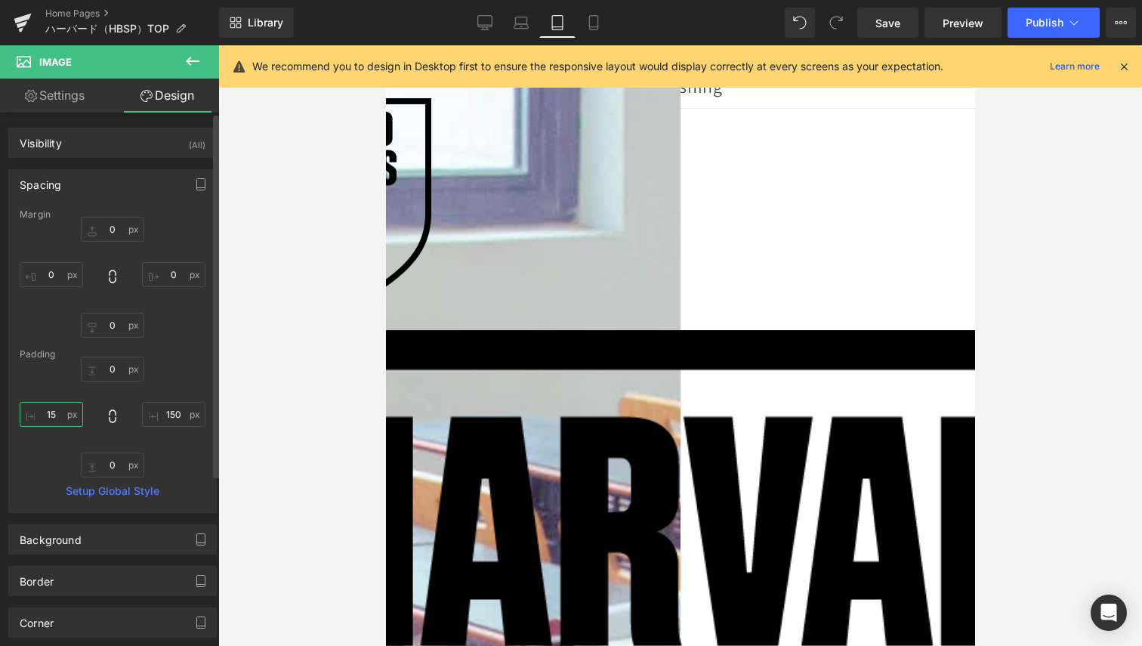
type input "1"
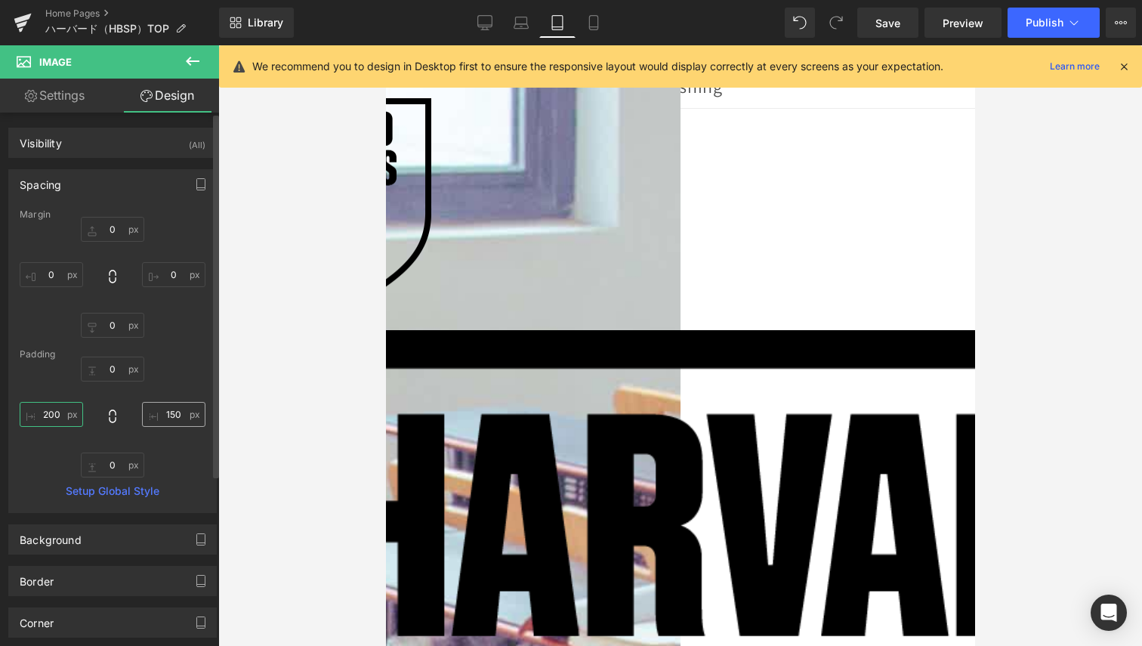
type input "200"
click at [179, 409] on input "150" at bounding box center [173, 414] width 63 height 25
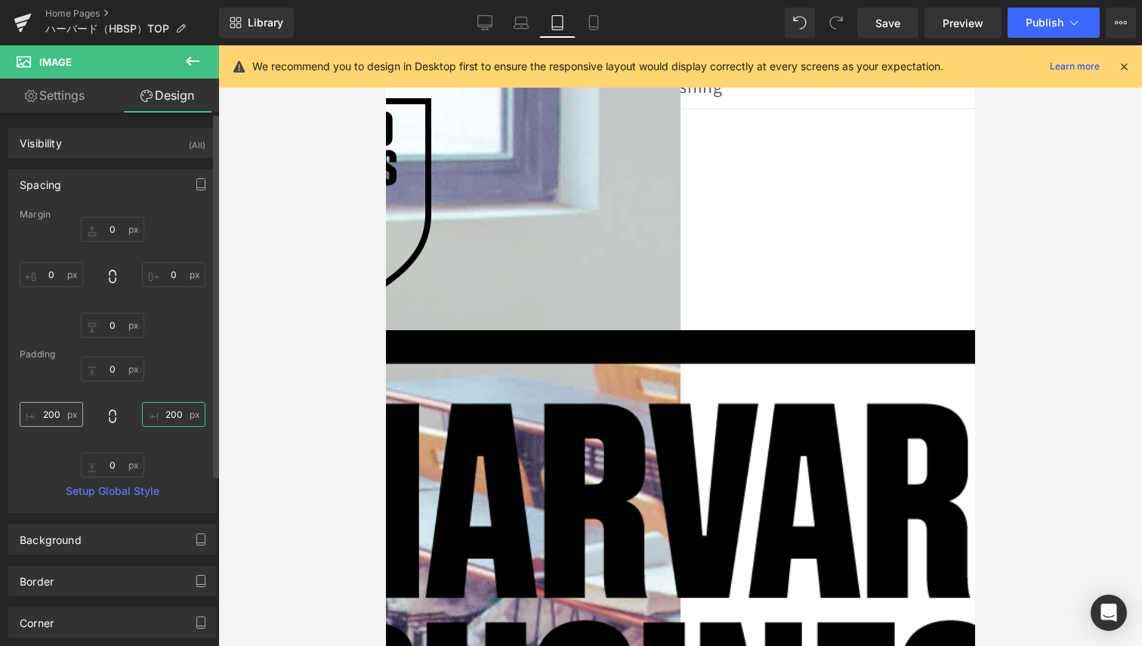
type input "200"
click at [61, 412] on input "200" at bounding box center [51, 414] width 63 height 25
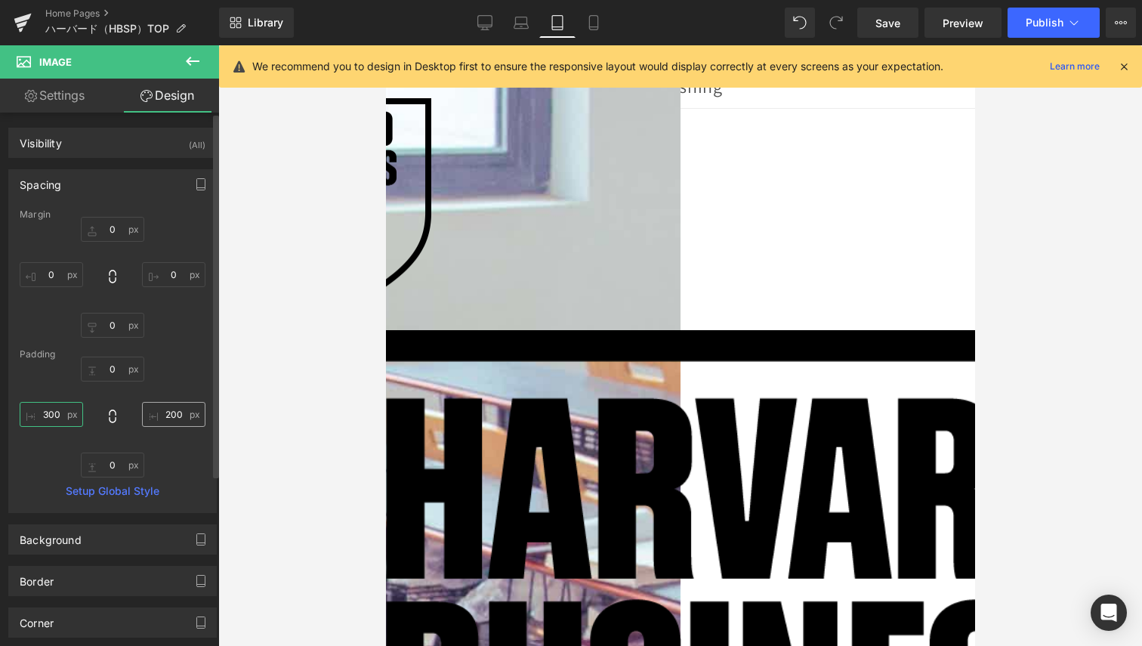
type input "300"
click at [167, 407] on input "200" at bounding box center [173, 414] width 63 height 25
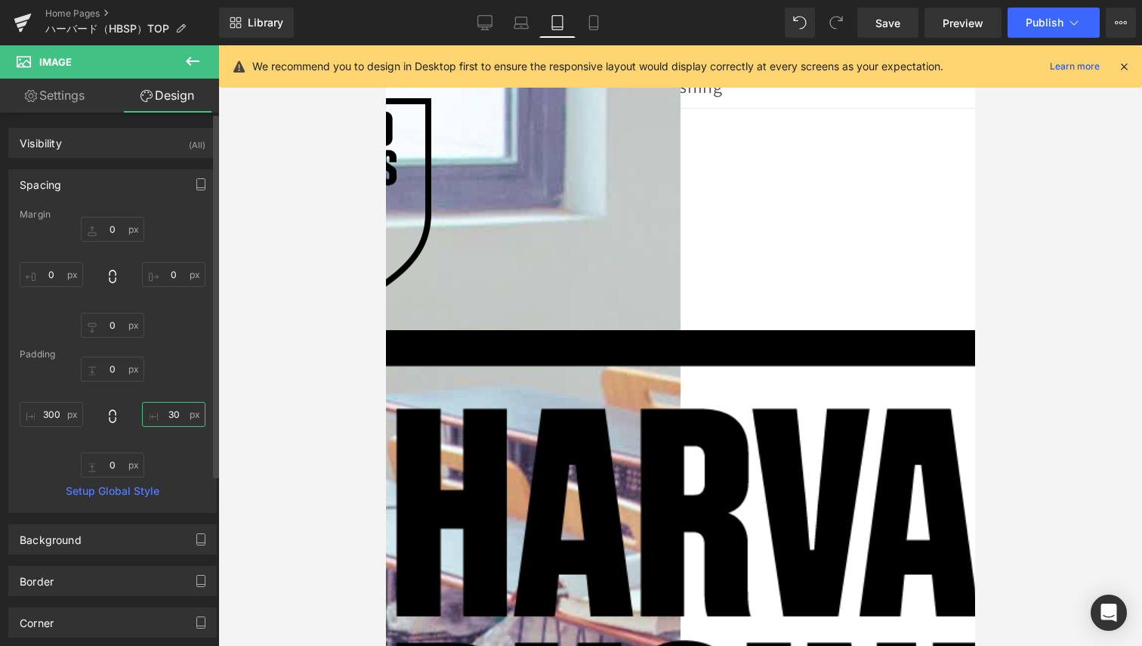
type input "300"
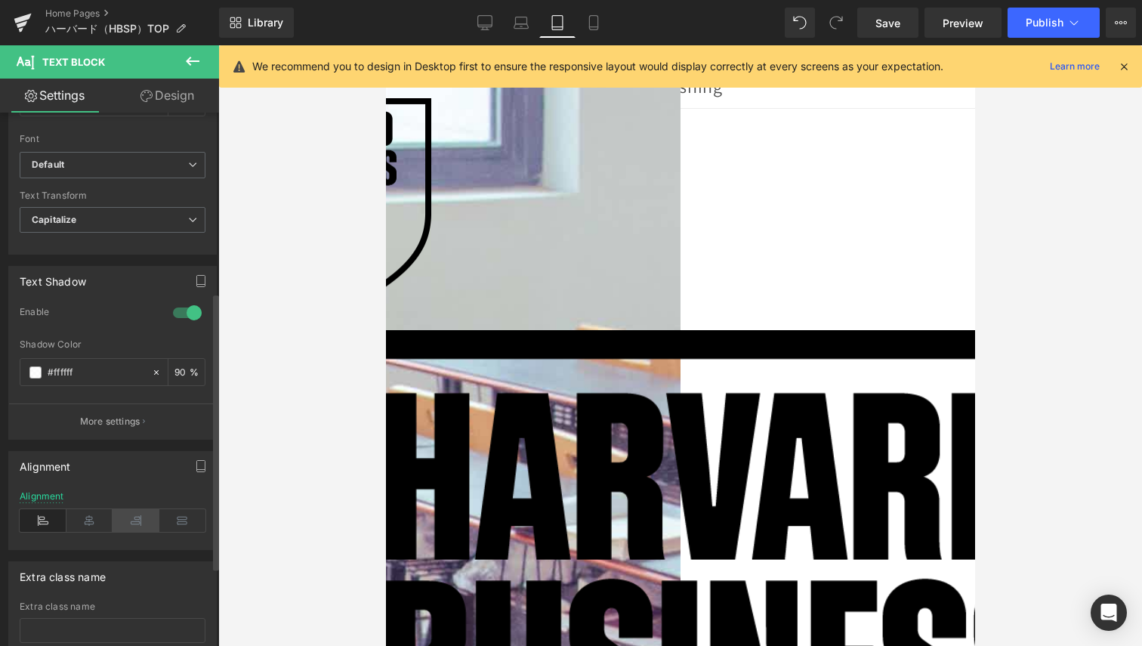
scroll to position [453, 0]
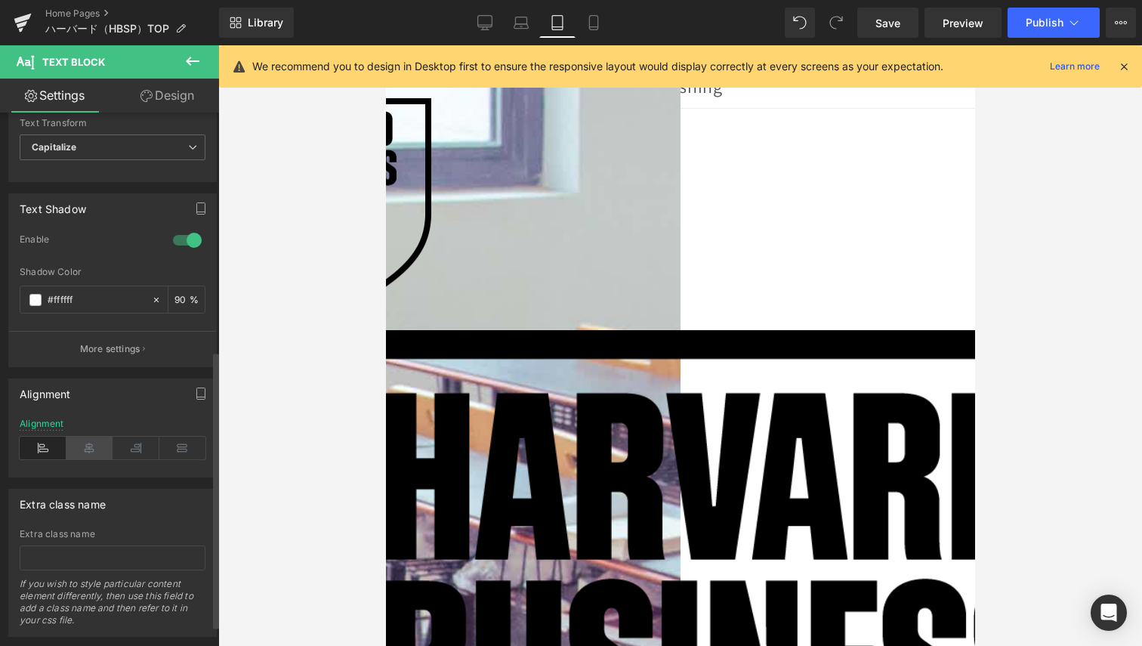
click at [83, 444] on icon at bounding box center [89, 448] width 47 height 23
click at [91, 439] on icon at bounding box center [89, 448] width 47 height 23
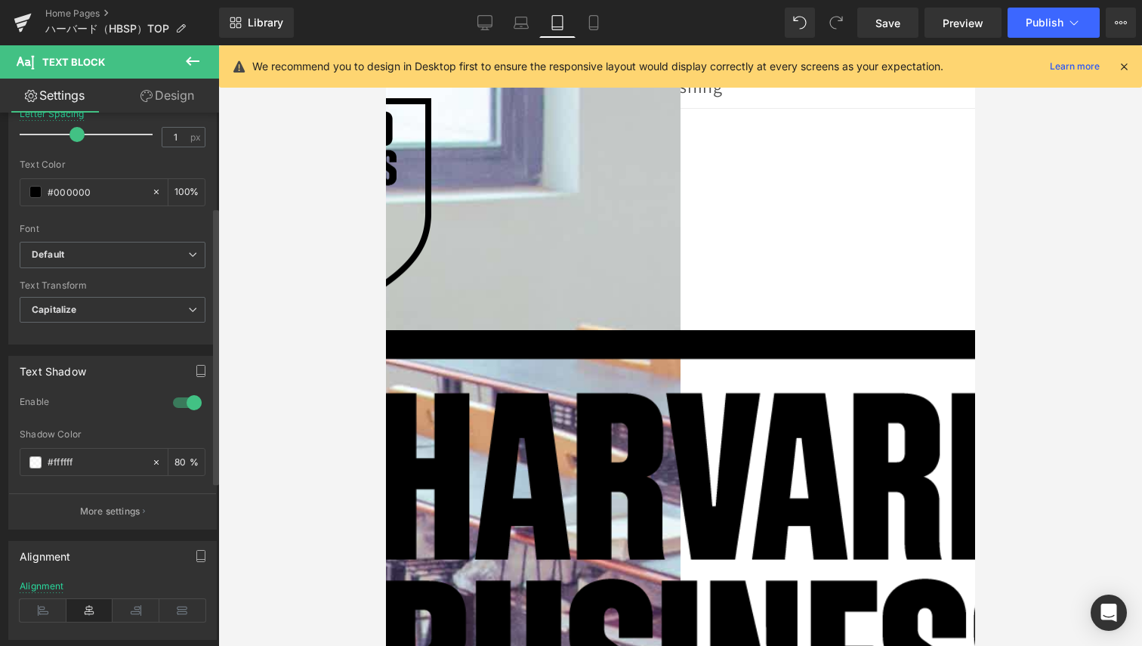
scroll to position [0, 0]
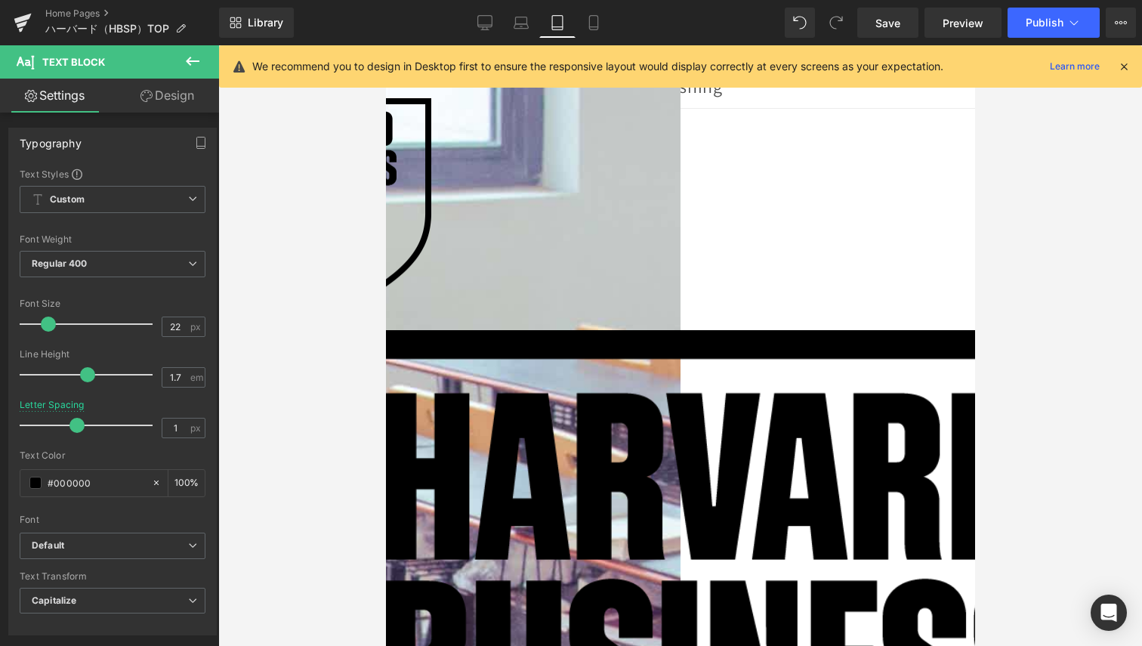
click at [173, 106] on link "Design" at bounding box center [168, 96] width 110 height 34
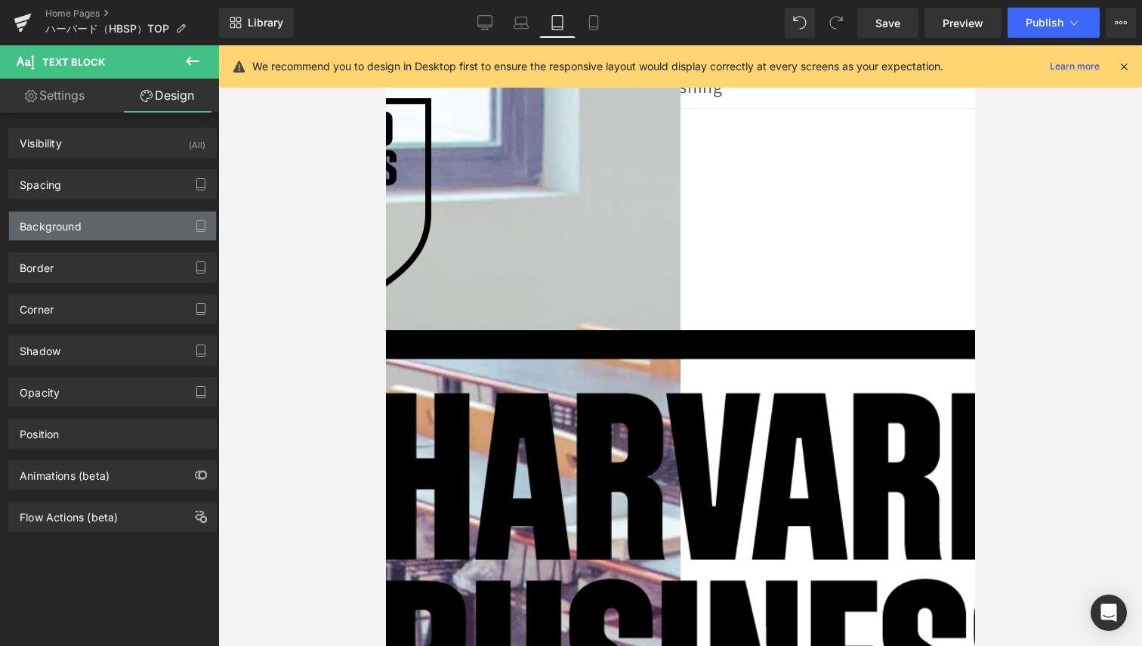
click at [83, 233] on div "Background" at bounding box center [112, 226] width 207 height 29
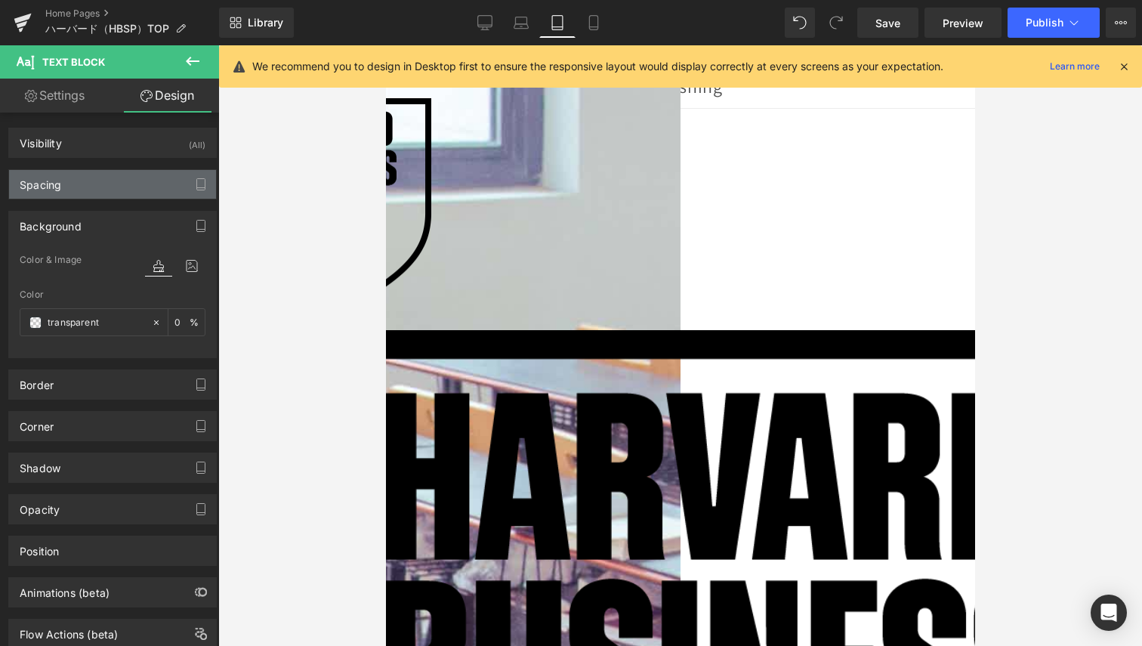
click at [91, 194] on div "Spacing" at bounding box center [112, 184] width 207 height 29
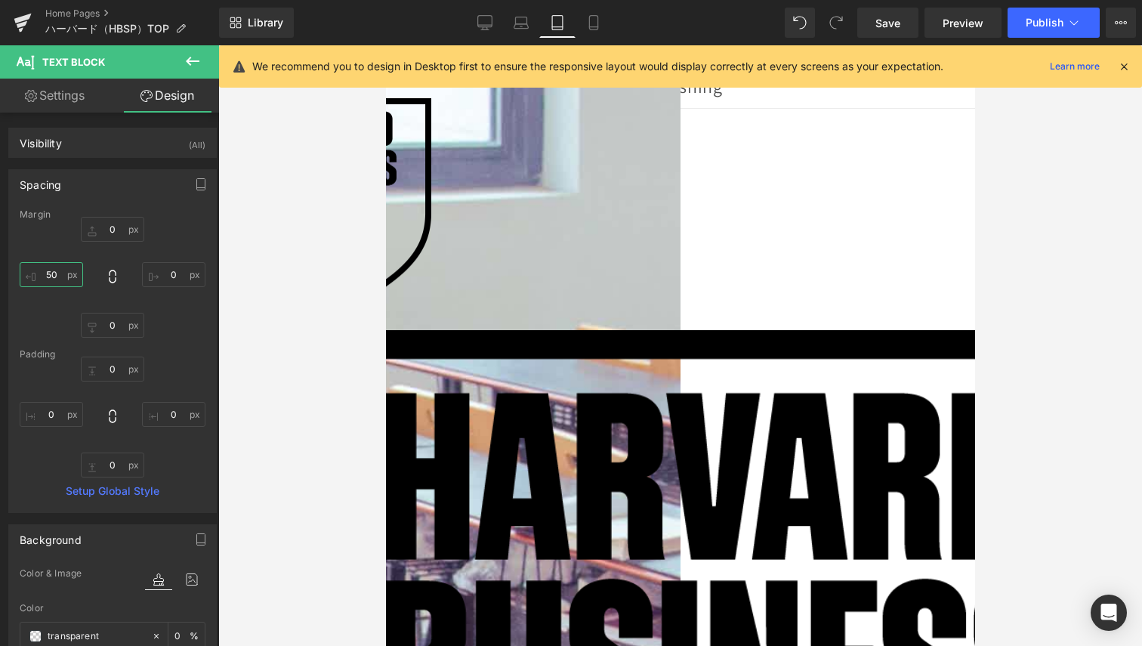
click at [49, 268] on input "text" at bounding box center [51, 274] width 63 height 25
type input "50"
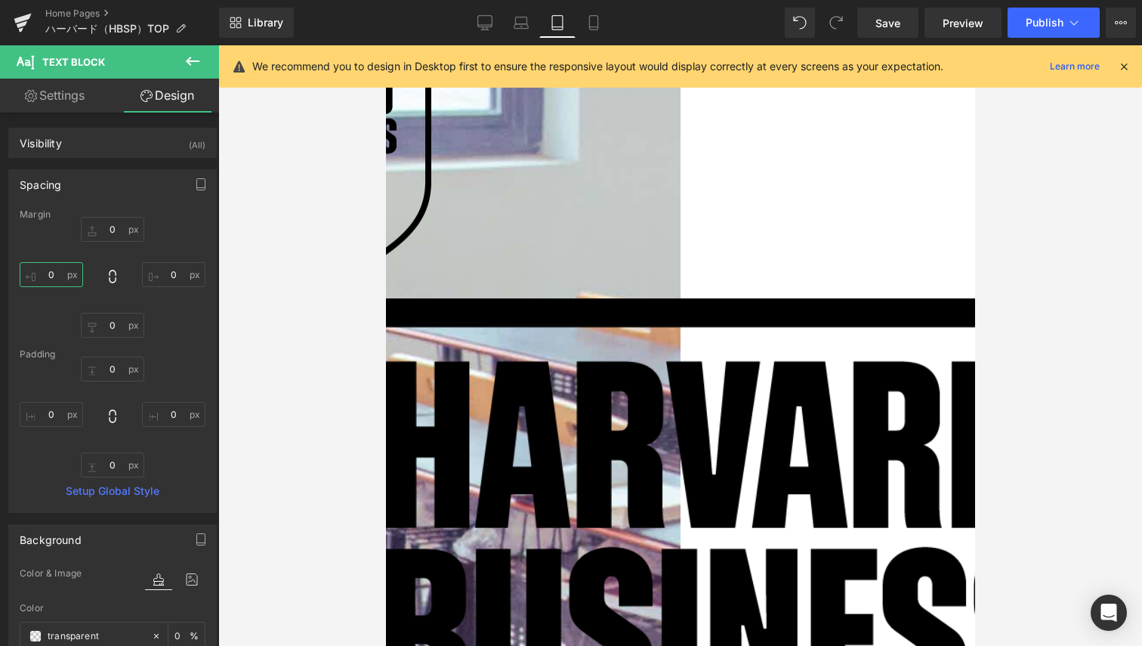
scroll to position [340, 0]
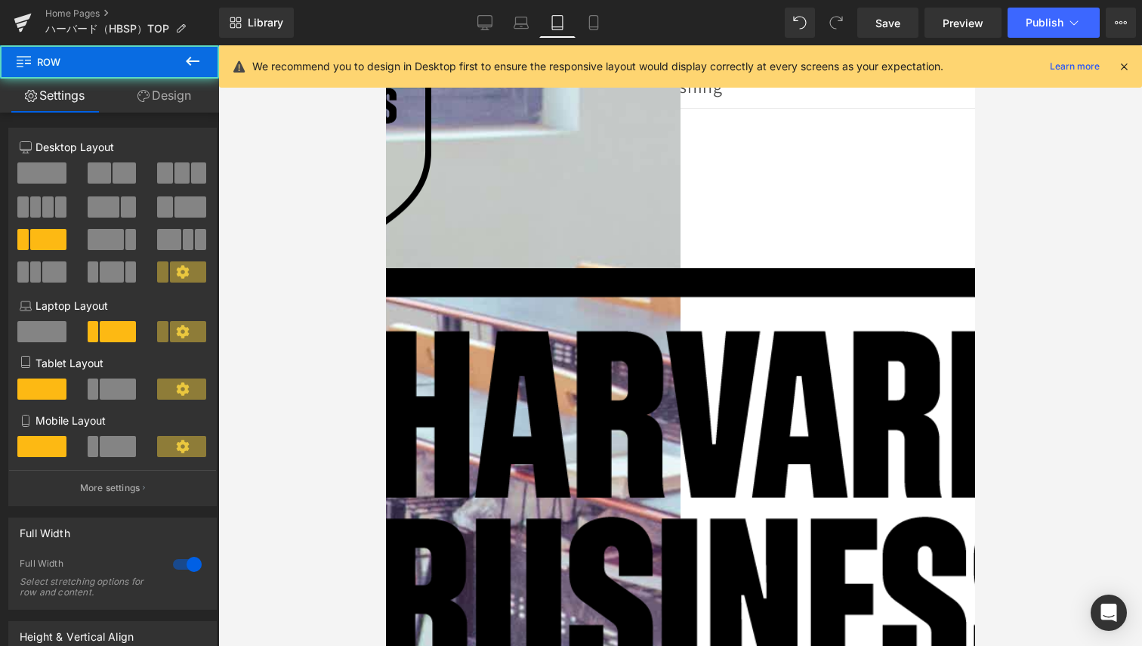
scroll to position [0, 0]
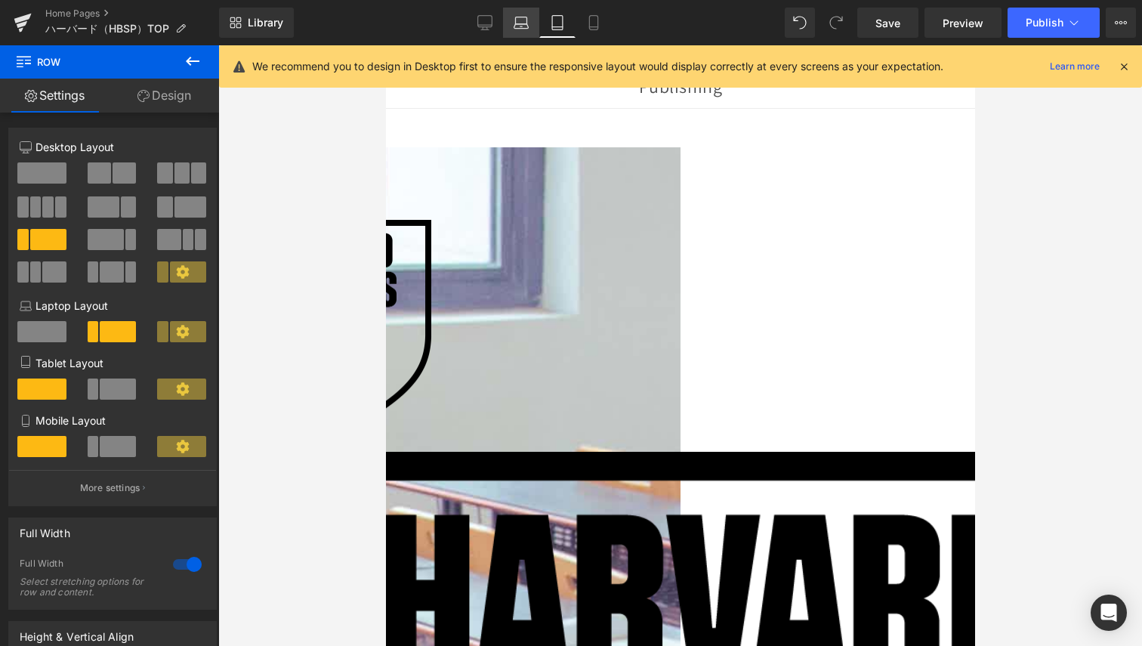
click at [529, 26] on icon at bounding box center [522, 26] width 14 height 5
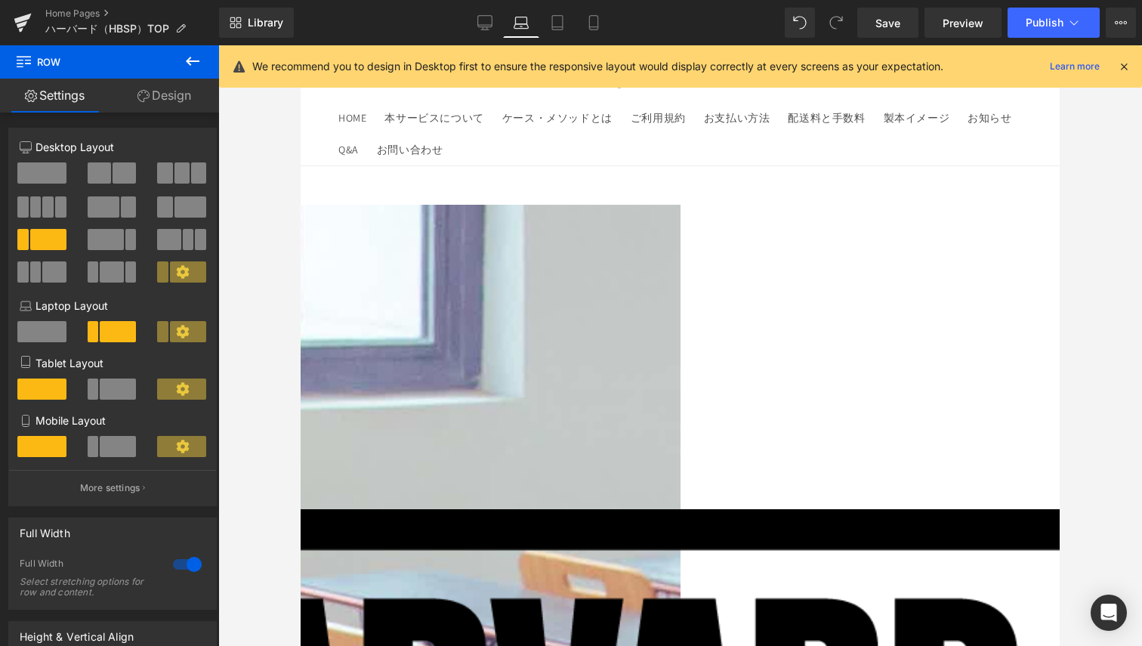
scroll to position [57, 0]
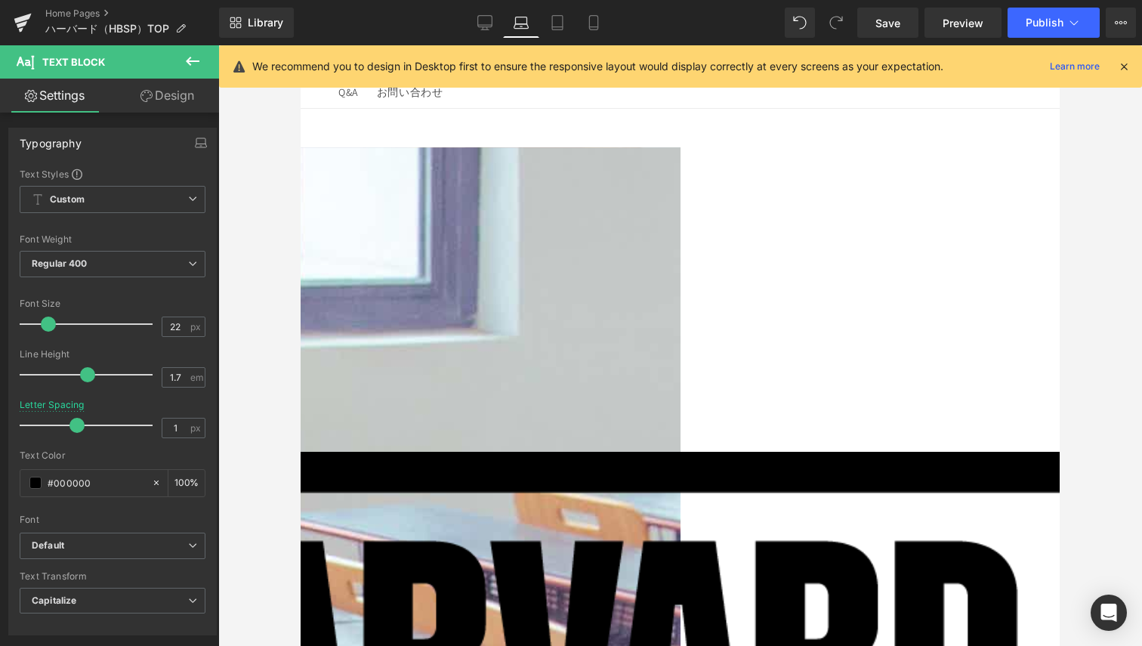
drag, startPoint x: 173, startPoint y: 97, endPoint x: 100, endPoint y: 233, distance: 155.2
click at [173, 97] on link "Design" at bounding box center [168, 96] width 110 height 34
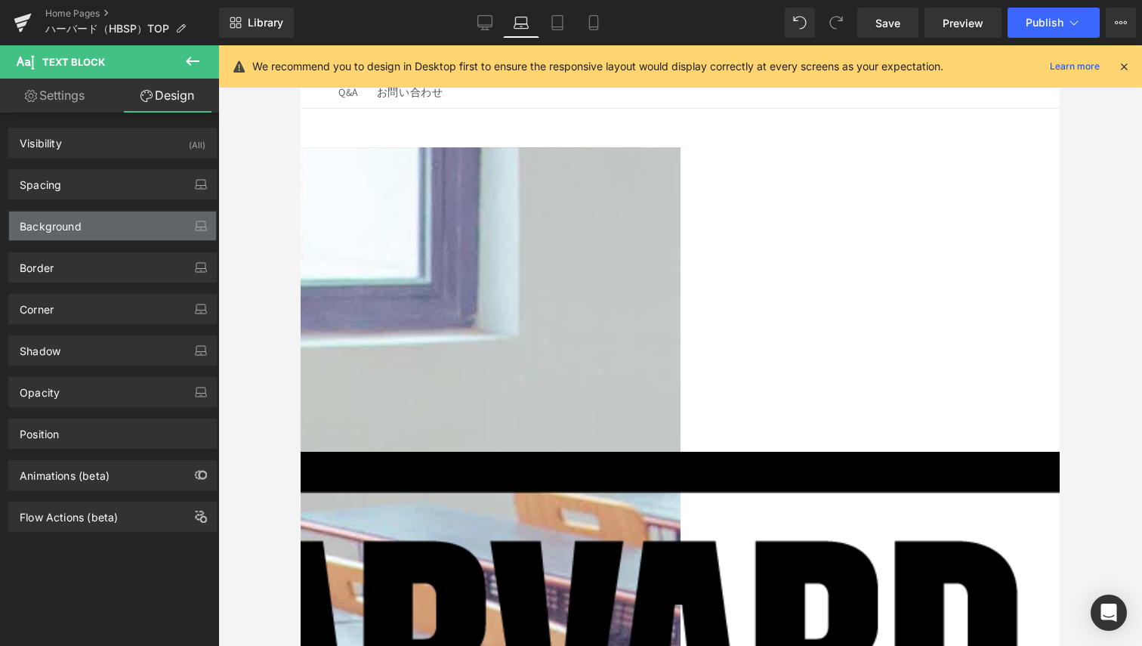
click at [68, 218] on div "Background" at bounding box center [51, 222] width 62 height 21
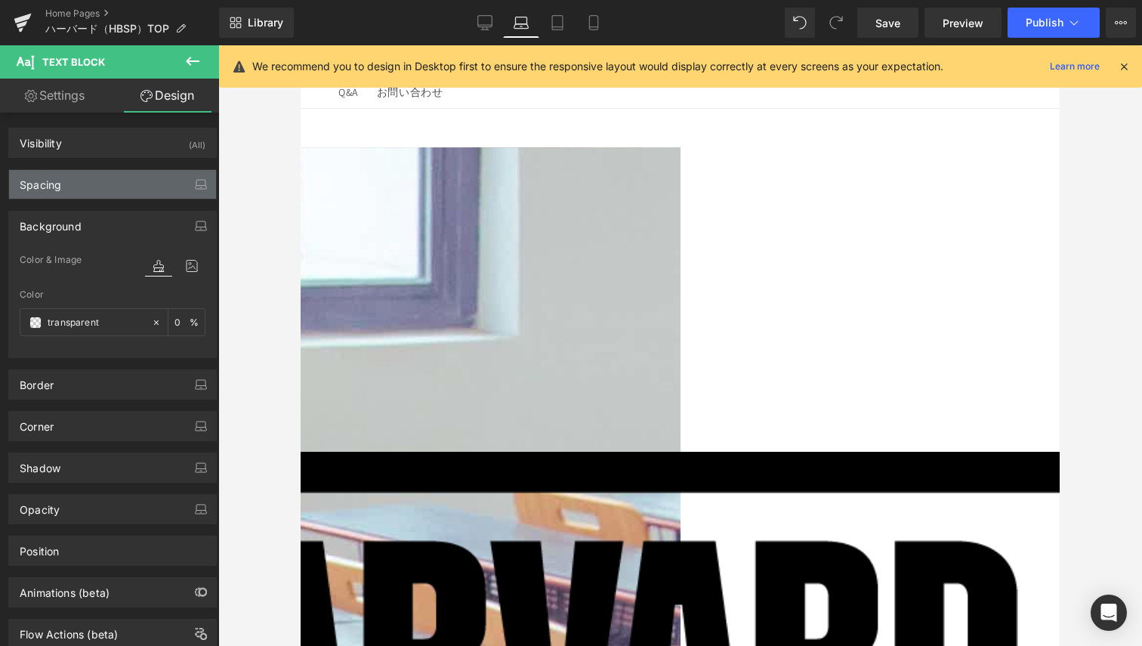
click at [94, 180] on div "Spacing" at bounding box center [112, 184] width 207 height 29
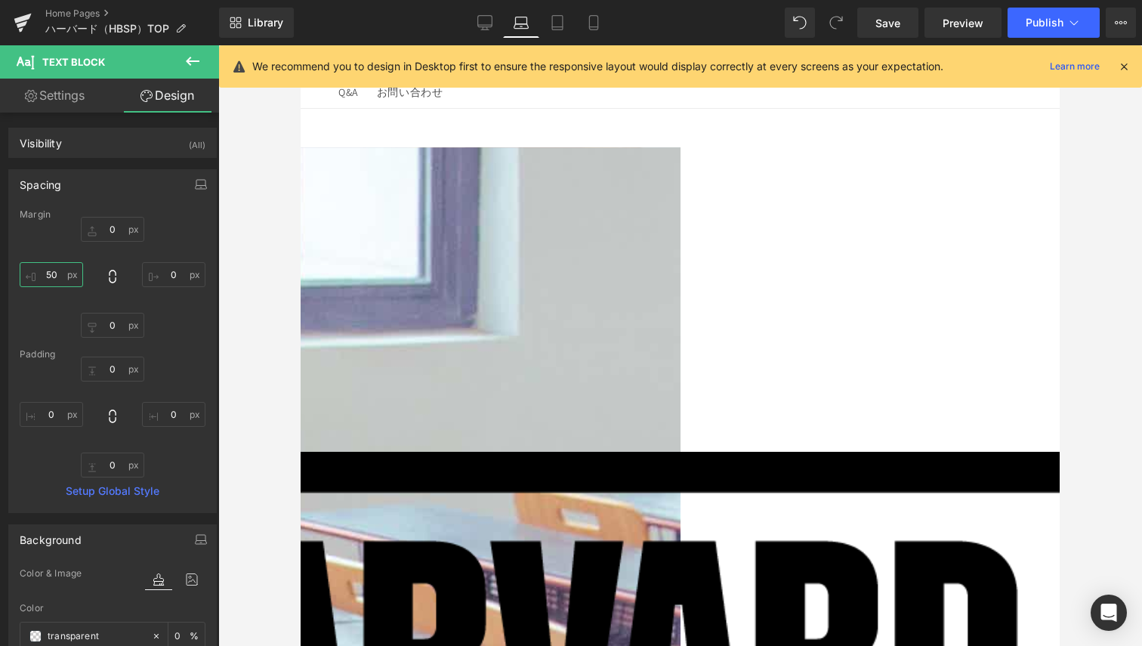
click at [49, 278] on input "text" at bounding box center [51, 274] width 63 height 25
type input "0"
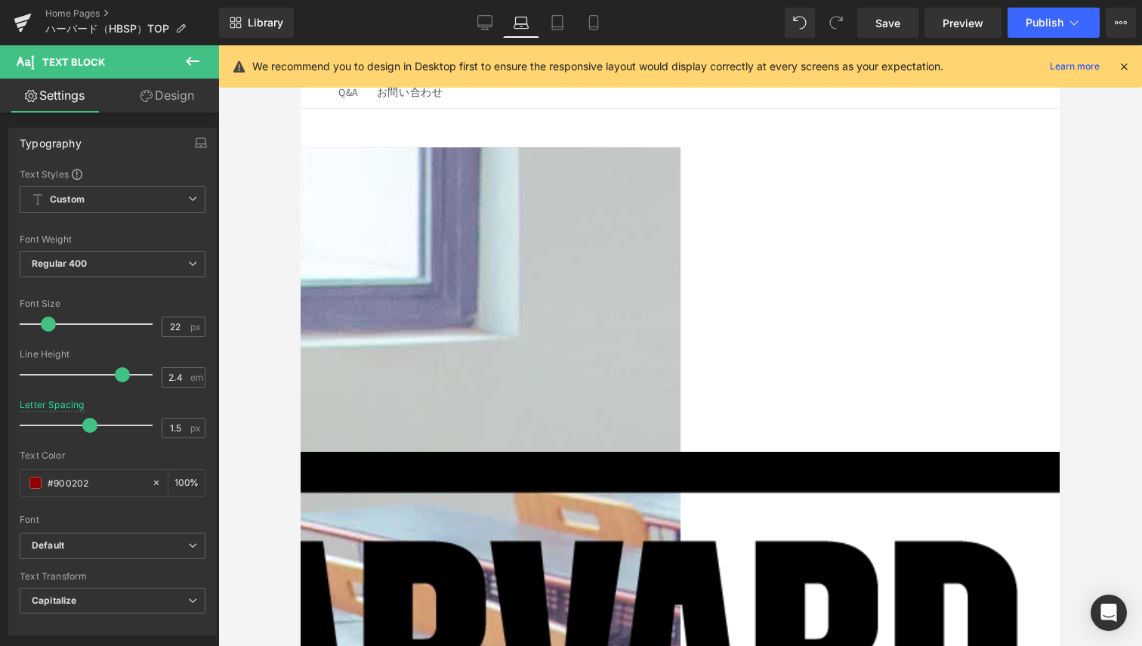
click at [192, 90] on link "Design" at bounding box center [168, 96] width 110 height 34
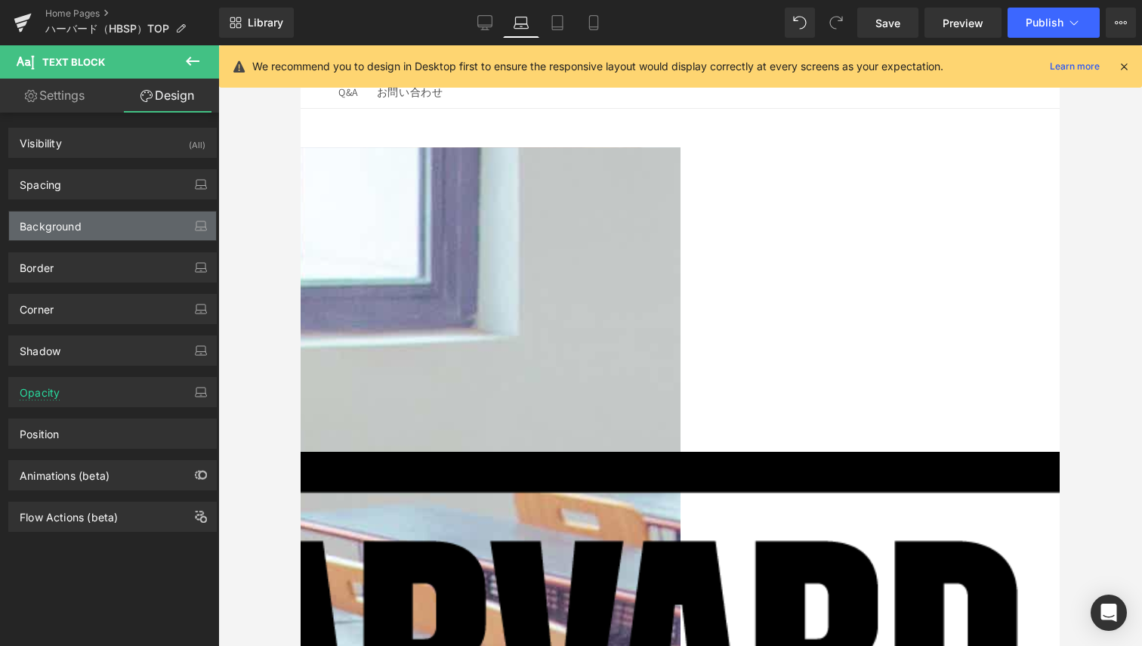
click at [70, 219] on div "Background" at bounding box center [51, 222] width 62 height 21
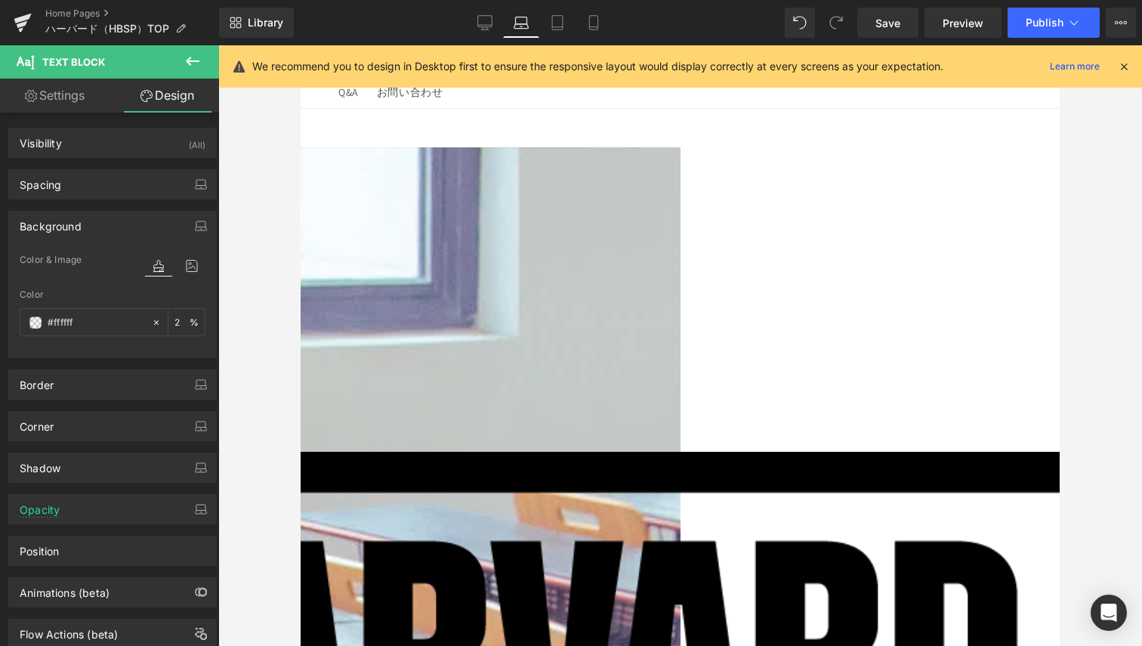
click at [73, 199] on div "Background Color & Image color Color #ffffff 2 % Image Replace Image Upload ima…" at bounding box center [113, 278] width 226 height 159
click at [79, 187] on div "Spacing" at bounding box center [112, 184] width 207 height 29
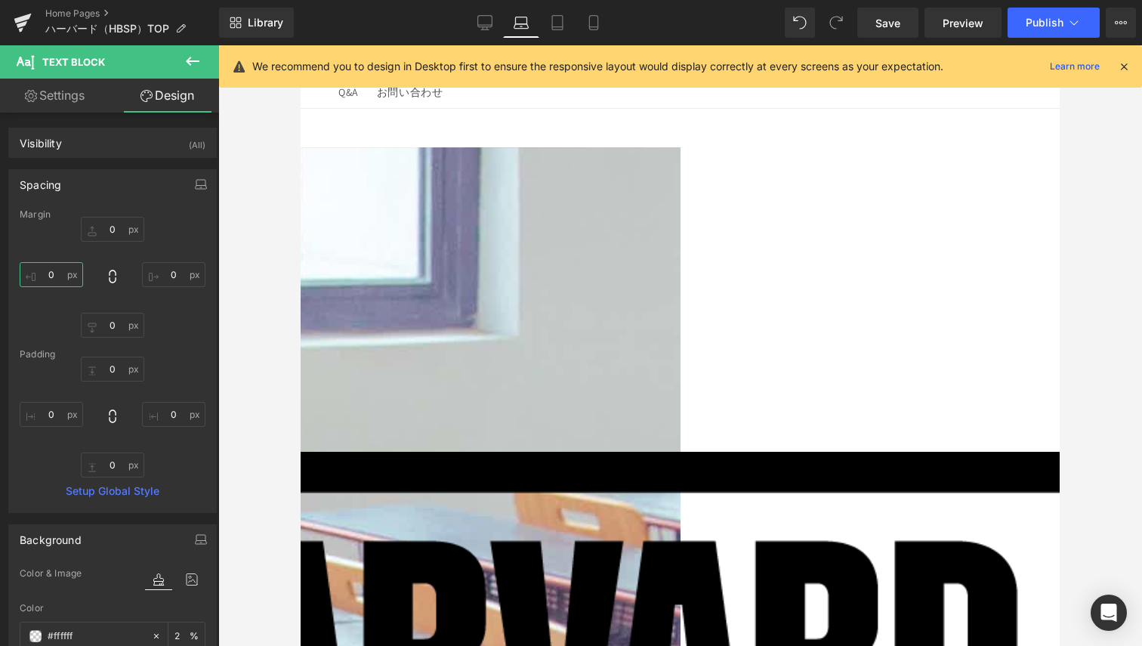
click at [68, 277] on input "0" at bounding box center [51, 274] width 63 height 25
click at [64, 412] on input "0" at bounding box center [51, 414] width 63 height 25
type input "50"
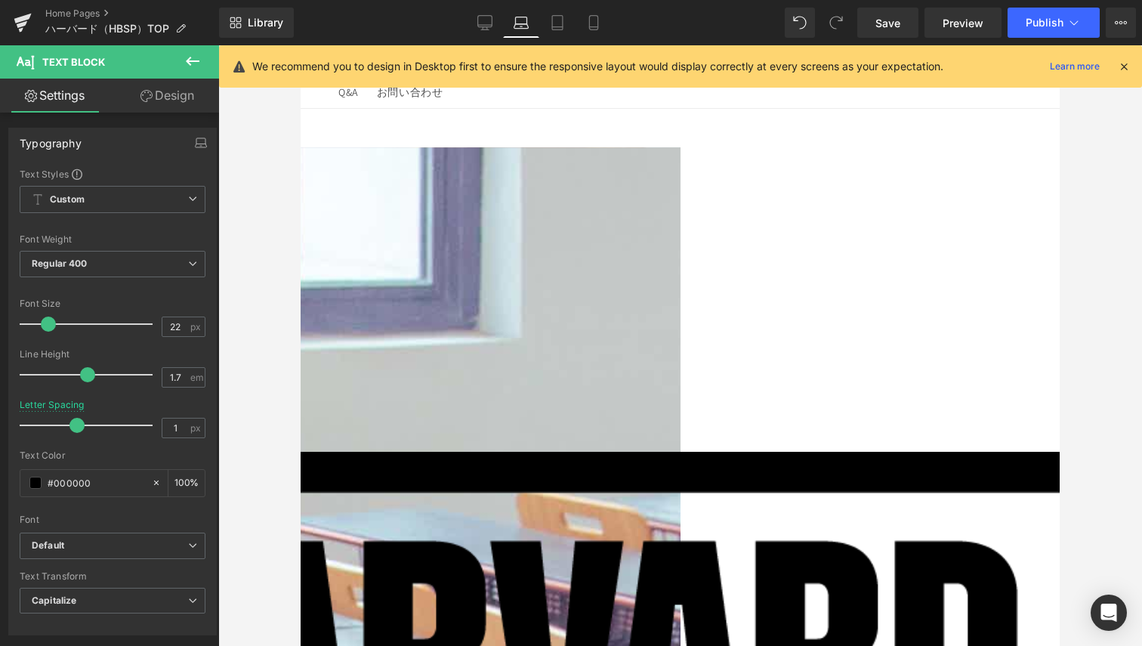
click at [171, 96] on link "Design" at bounding box center [168, 96] width 110 height 34
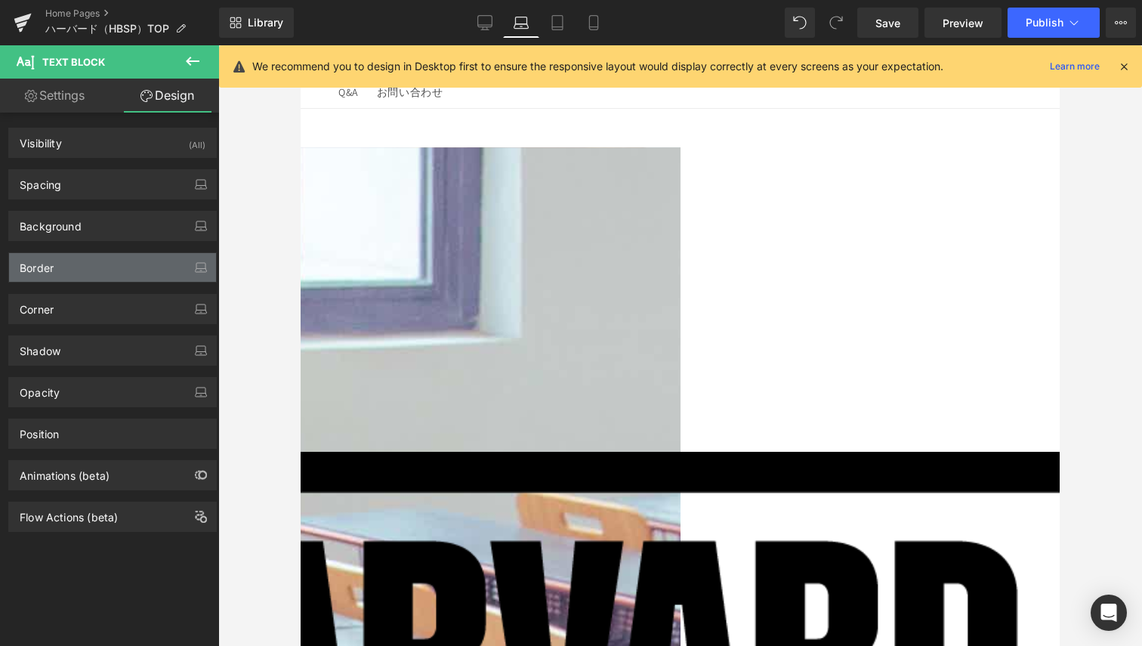
click at [91, 268] on div "Border" at bounding box center [112, 267] width 207 height 29
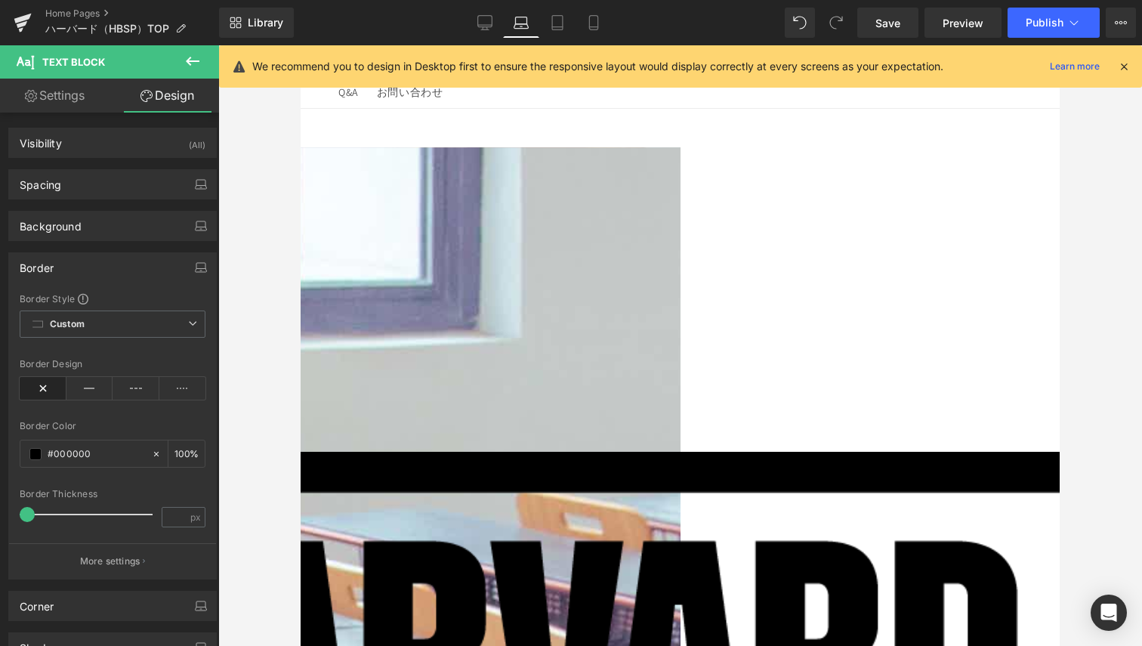
click at [94, 242] on div "Border Border Style Custom Custom Setup Global Style Custom Setup Global Style …" at bounding box center [113, 410] width 226 height 338
click at [104, 221] on div "Background" at bounding box center [112, 226] width 207 height 29
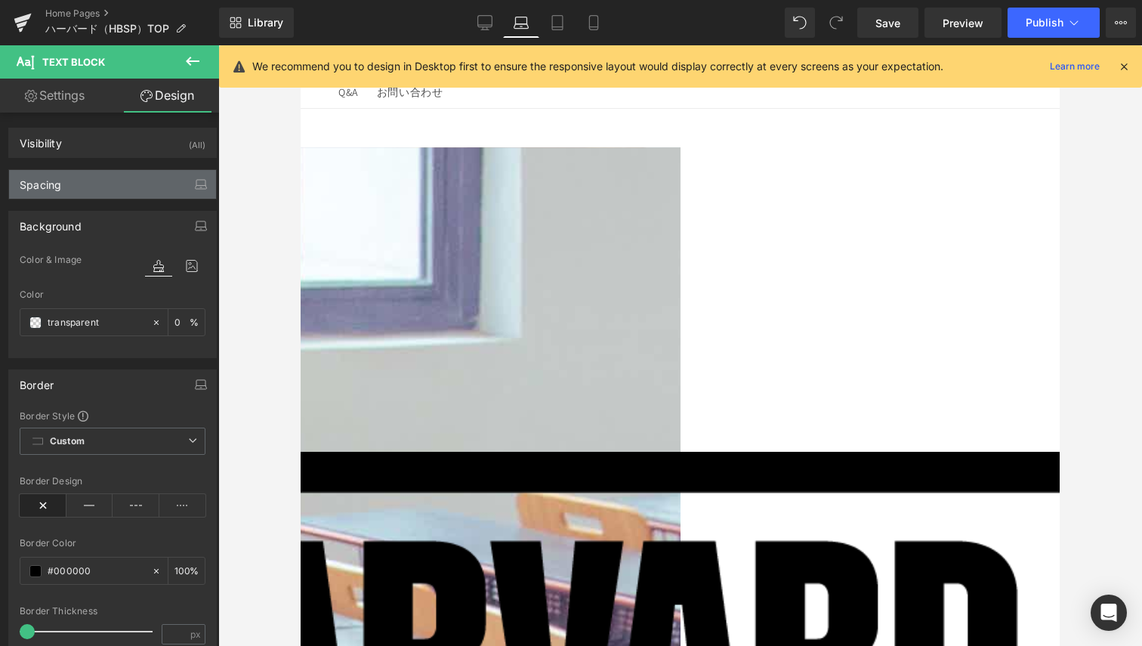
click at [99, 185] on div "Spacing" at bounding box center [112, 184] width 207 height 29
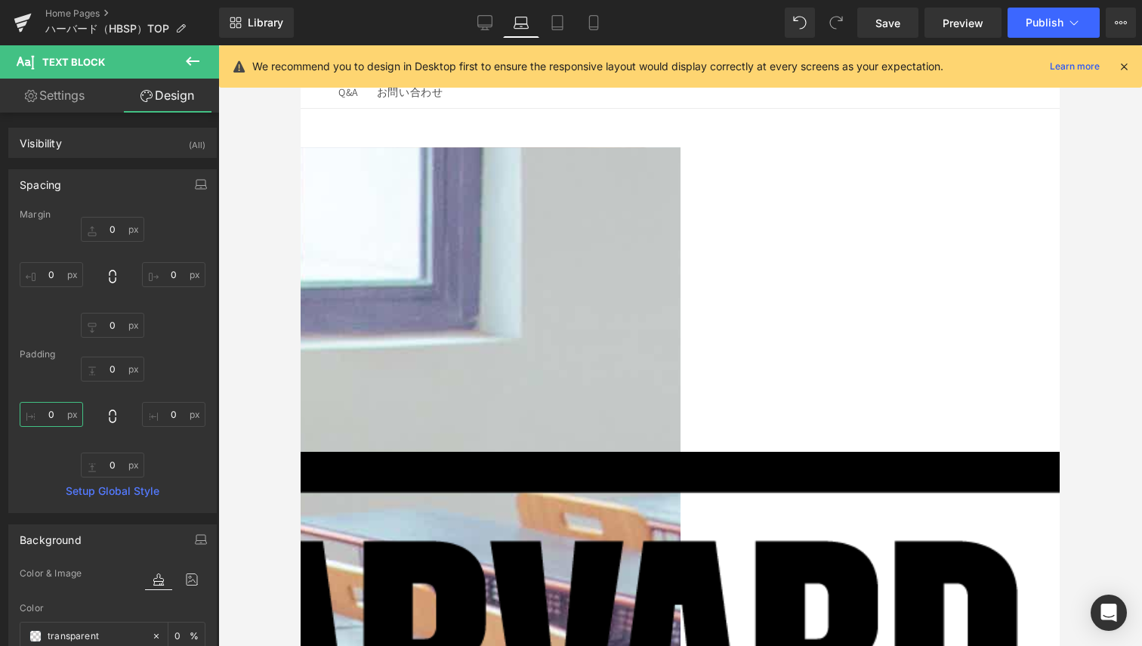
click at [54, 414] on input "text" at bounding box center [51, 414] width 63 height 25
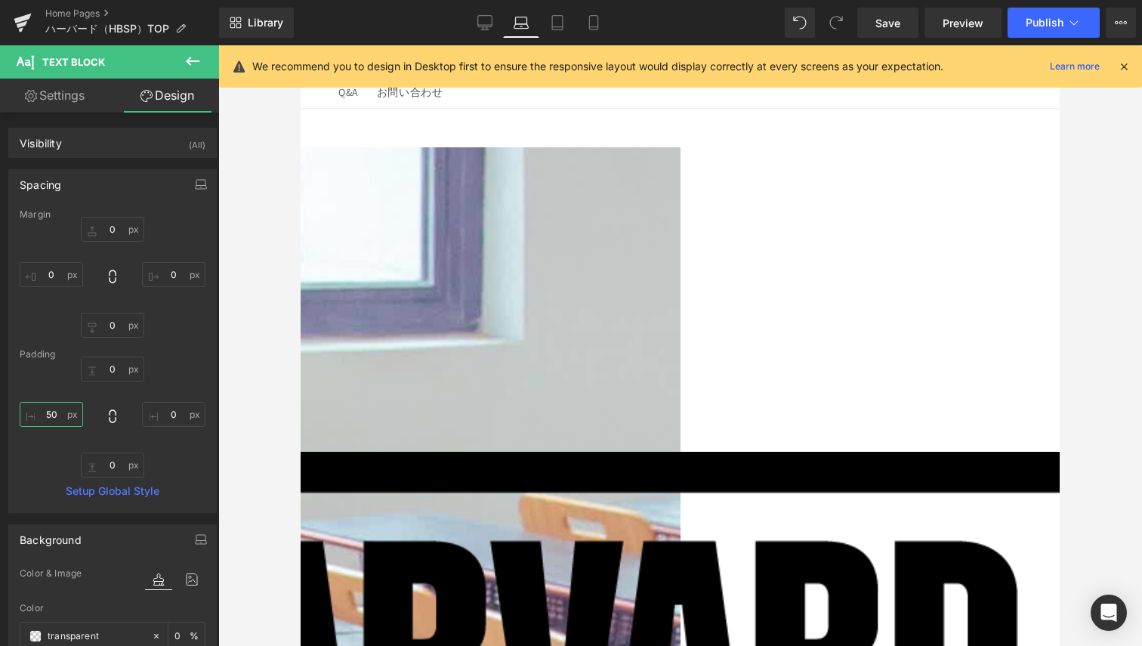
type input "50"
click at [301, 45] on icon at bounding box center [301, 45] width 0 height 0
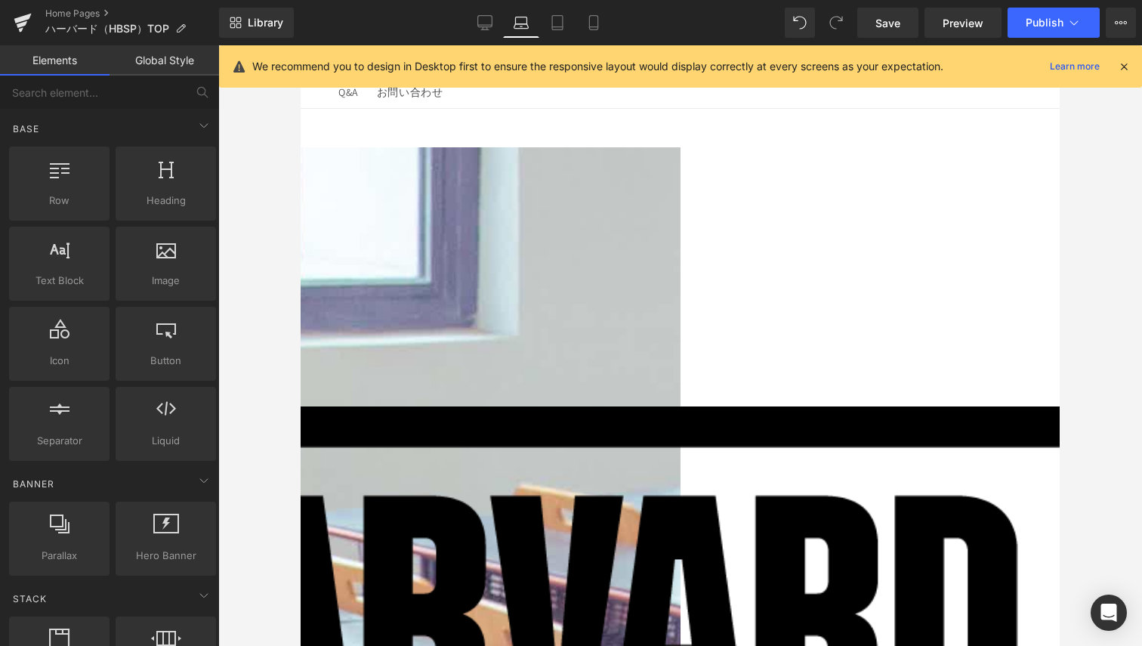
click at [301, 45] on link at bounding box center [301, 45] width 0 height 0
click at [301, 45] on icon at bounding box center [301, 45] width 0 height 0
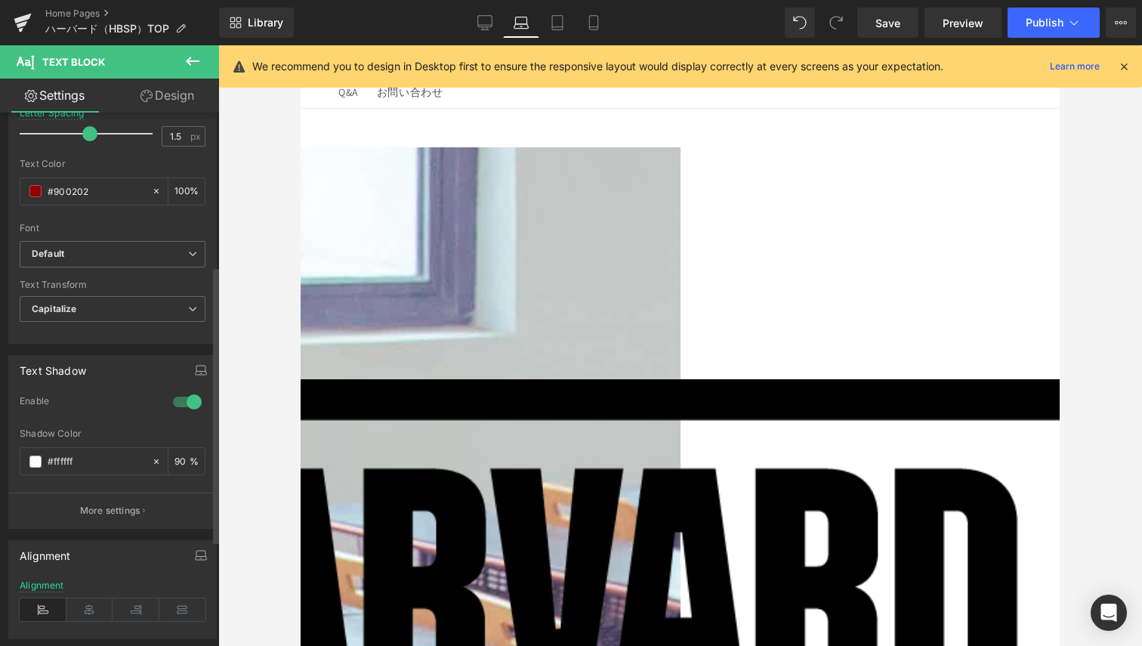
scroll to position [340, 0]
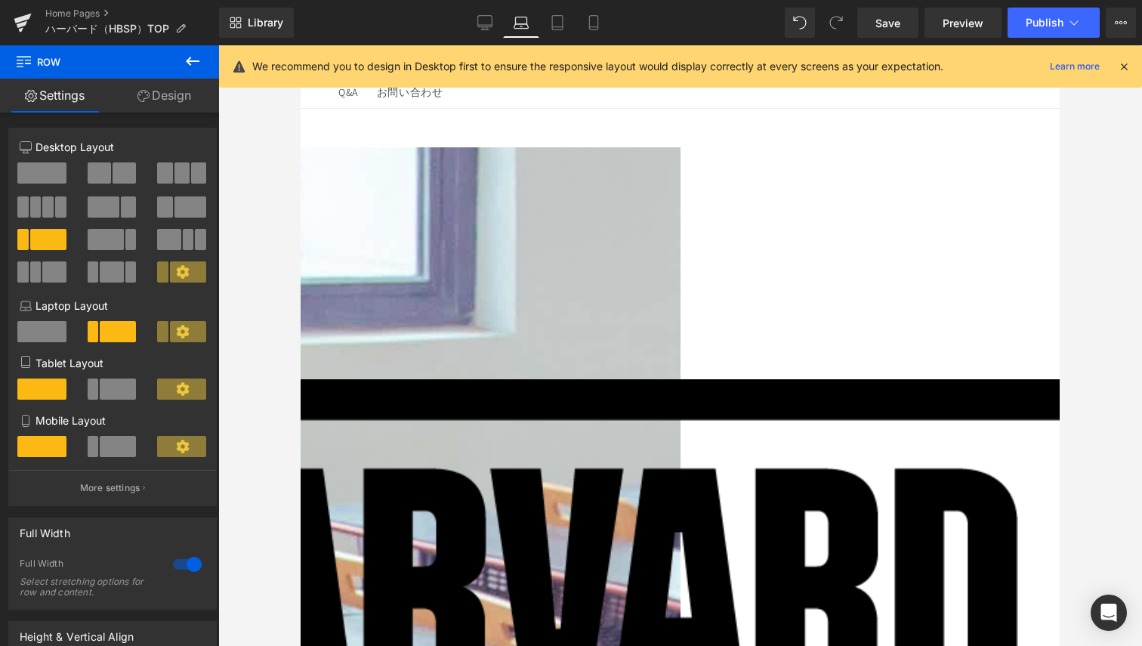
click at [301, 45] on icon at bounding box center [301, 45] width 0 height 0
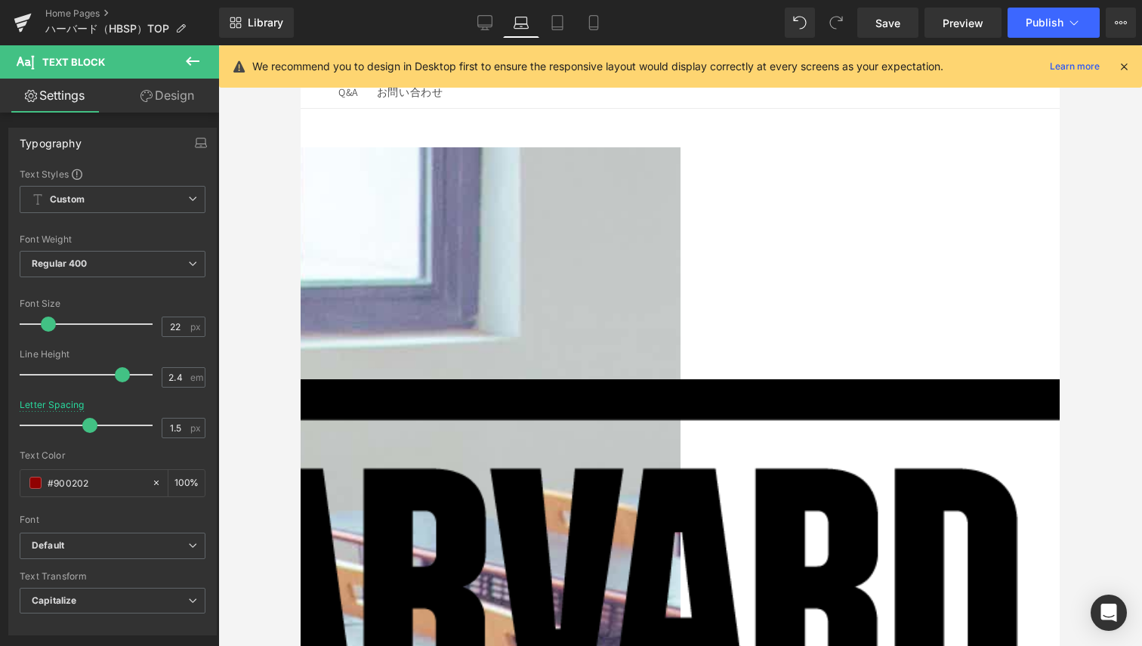
click at [301, 45] on link at bounding box center [301, 45] width 0 height 0
click at [252, 277] on div at bounding box center [680, 345] width 924 height 601
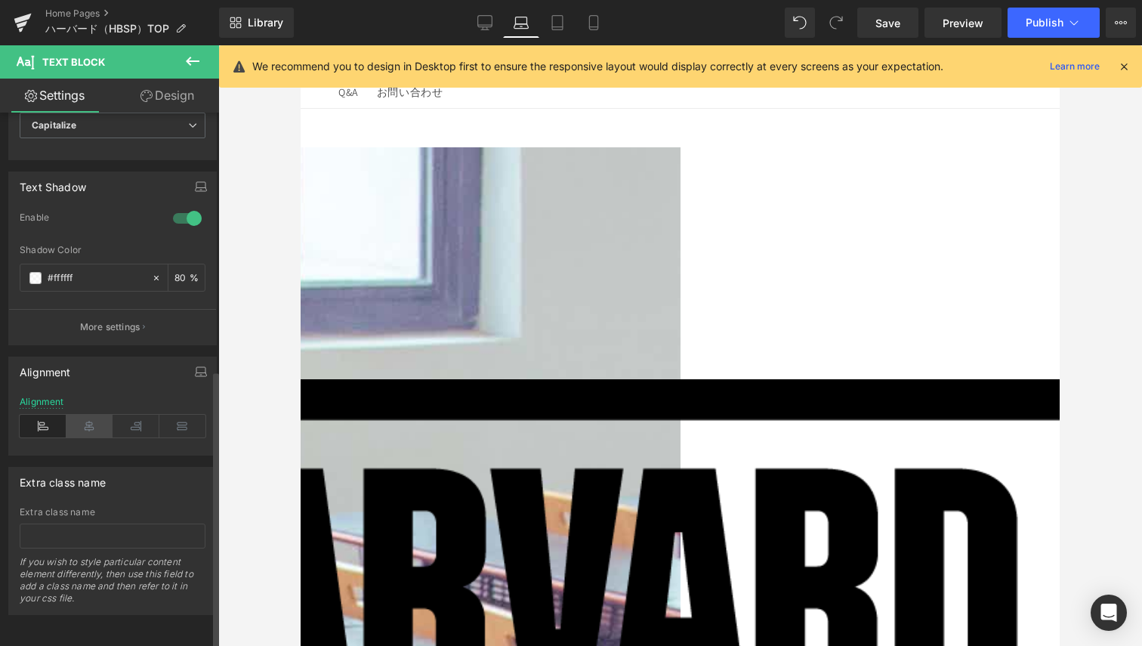
scroll to position [493, 0]
click at [85, 415] on icon at bounding box center [89, 426] width 47 height 23
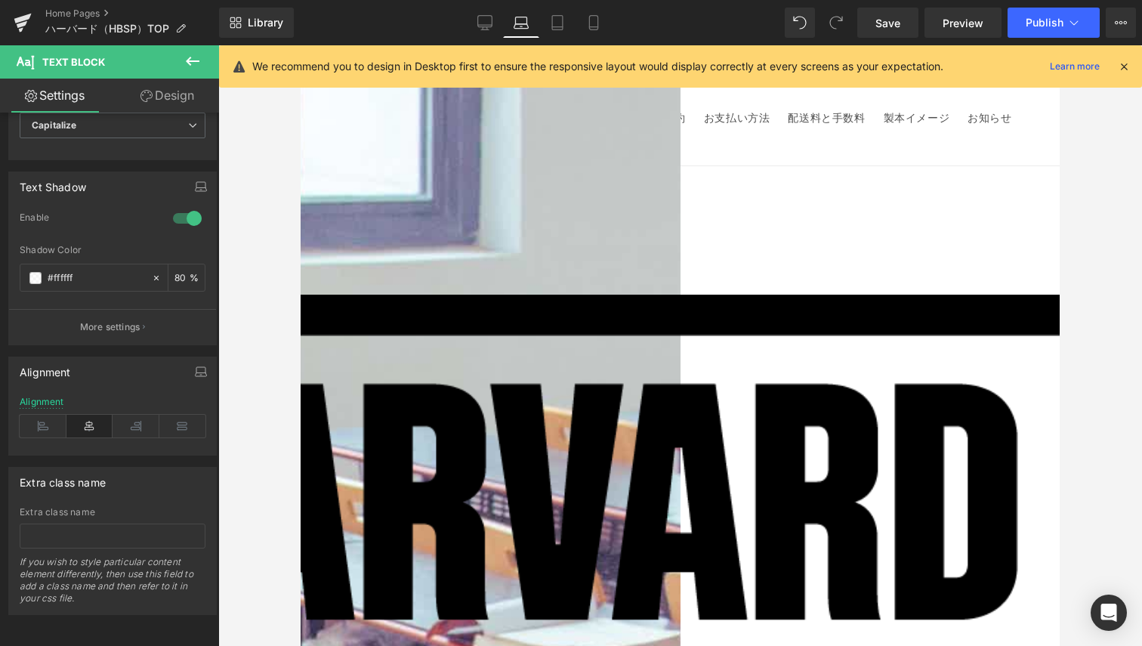
scroll to position [0, 0]
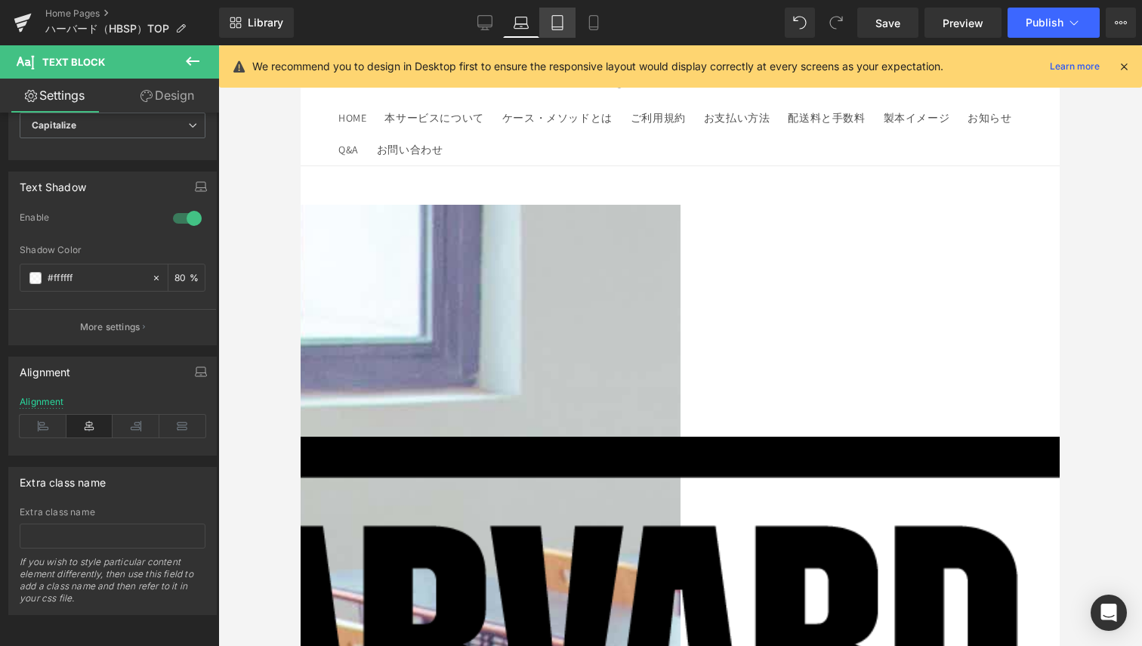
click at [552, 29] on icon at bounding box center [557, 22] width 15 height 15
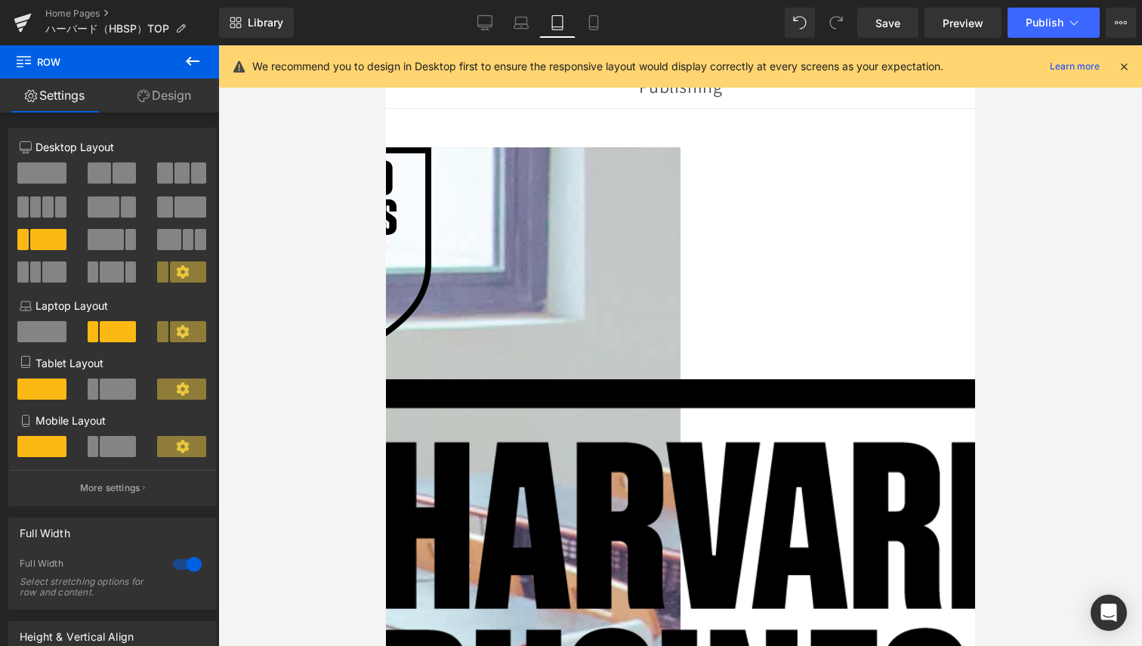
click at [385, 45] on link at bounding box center [385, 45] width 0 height 0
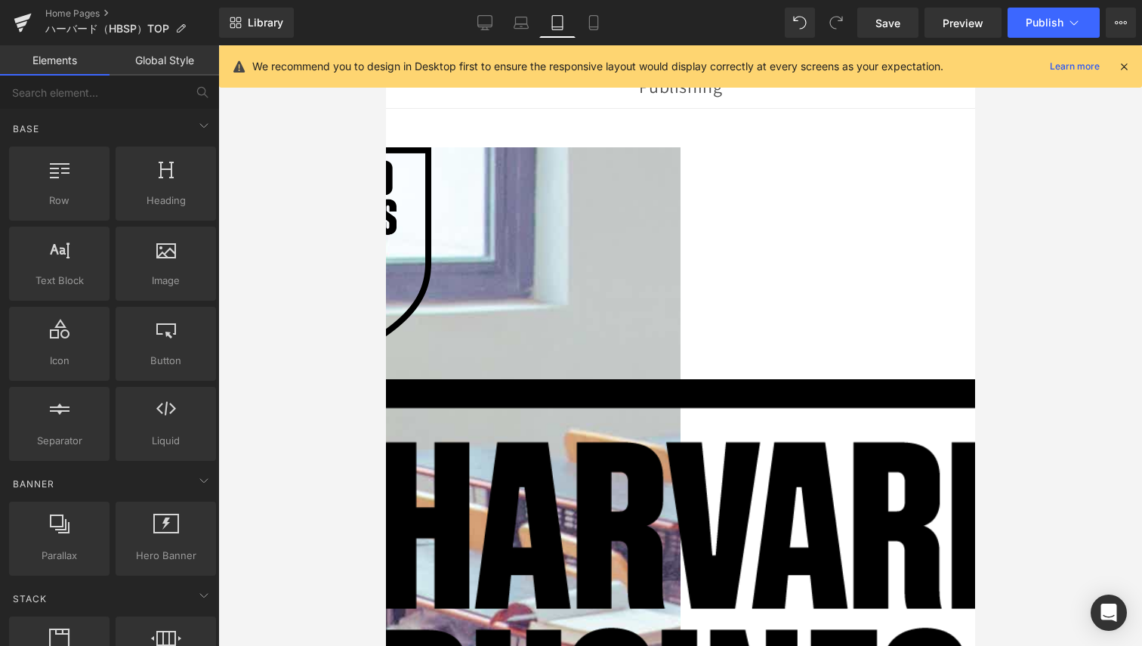
click at [385, 45] on span "Text Block" at bounding box center [385, 45] width 0 height 0
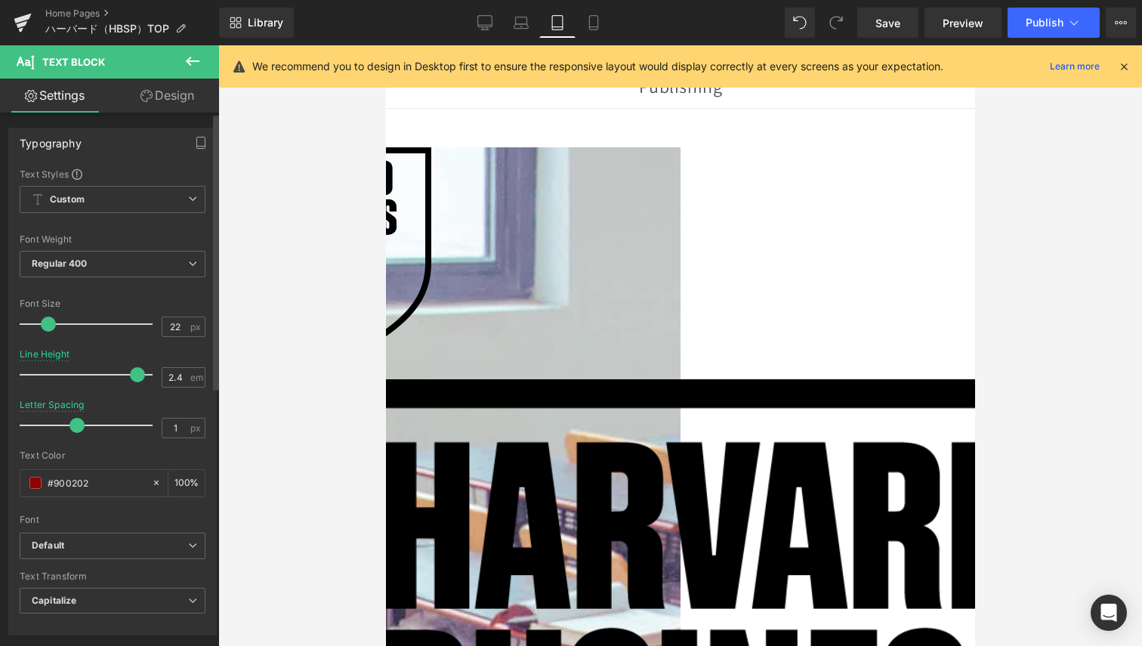
drag, startPoint x: 113, startPoint y: 376, endPoint x: 126, endPoint y: 367, distance: 15.3
click at [126, 367] on div at bounding box center [89, 375] width 125 height 30
click at [165, 86] on link "Design" at bounding box center [168, 96] width 110 height 34
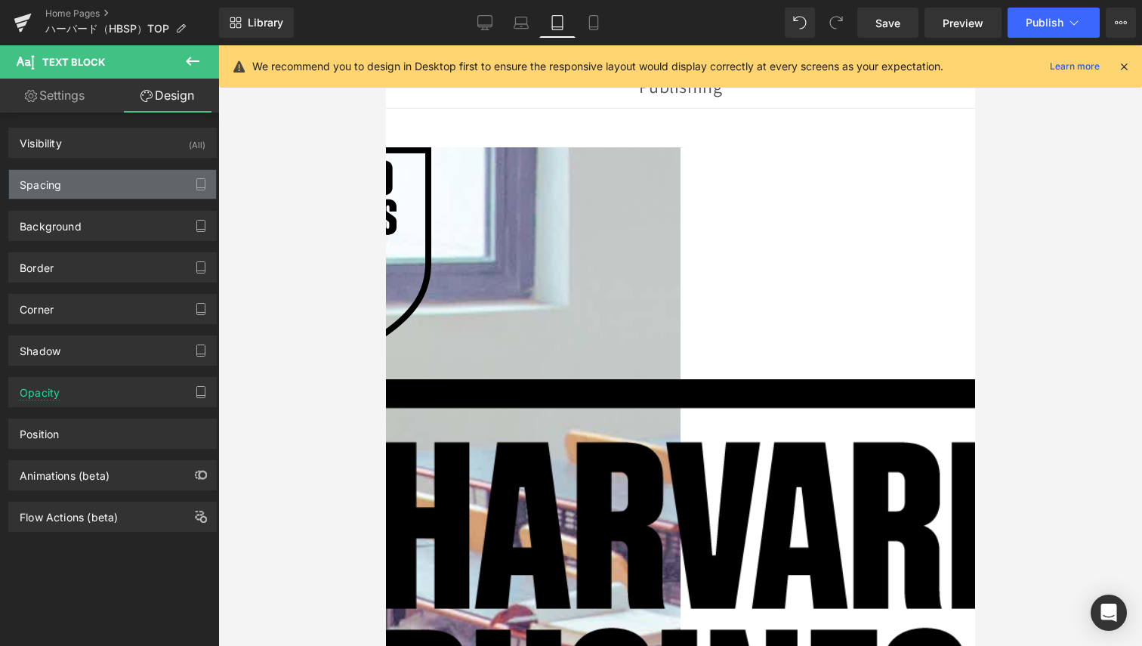
click at [94, 170] on div "Spacing" at bounding box center [112, 184] width 207 height 29
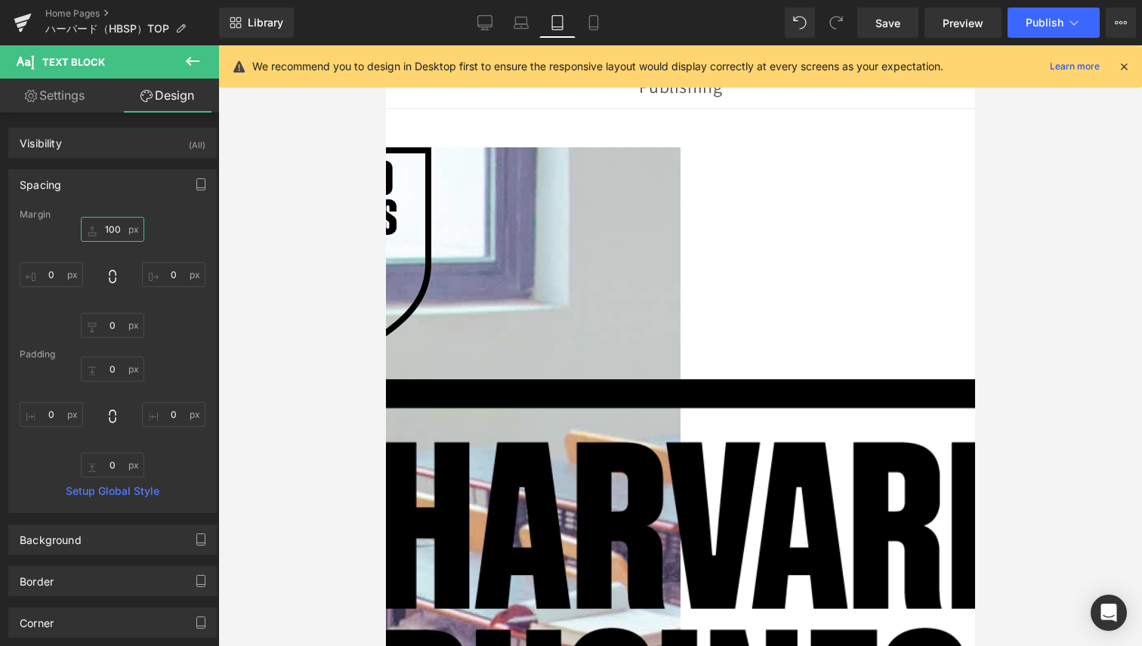
click at [101, 239] on input "100" at bounding box center [112, 229] width 63 height 25
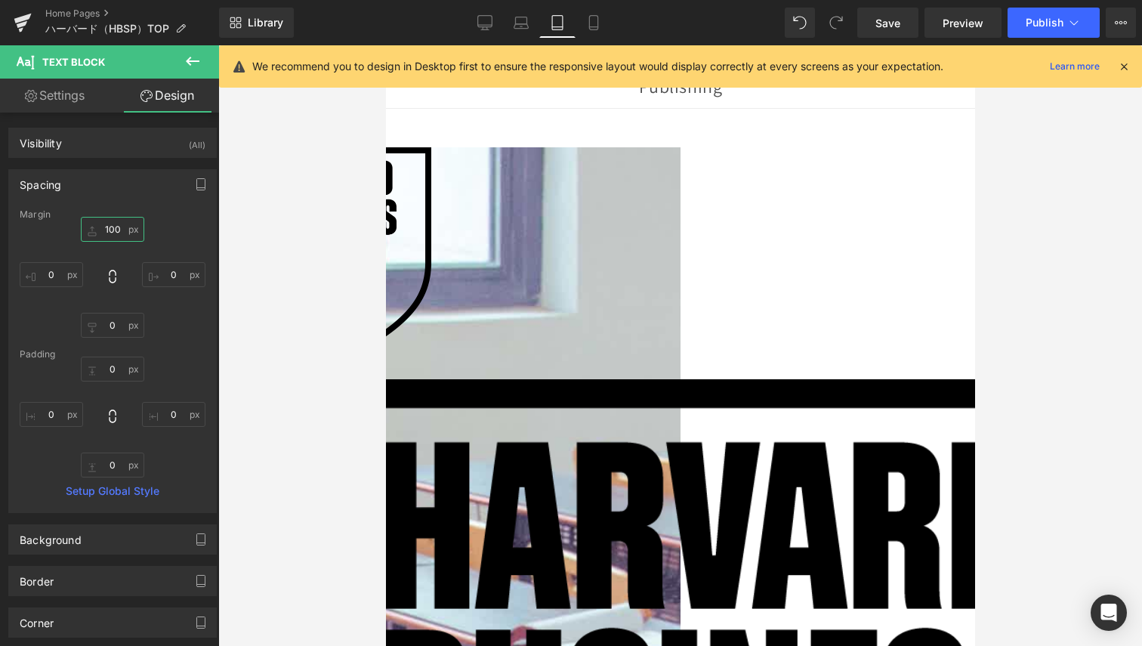
type input "0"
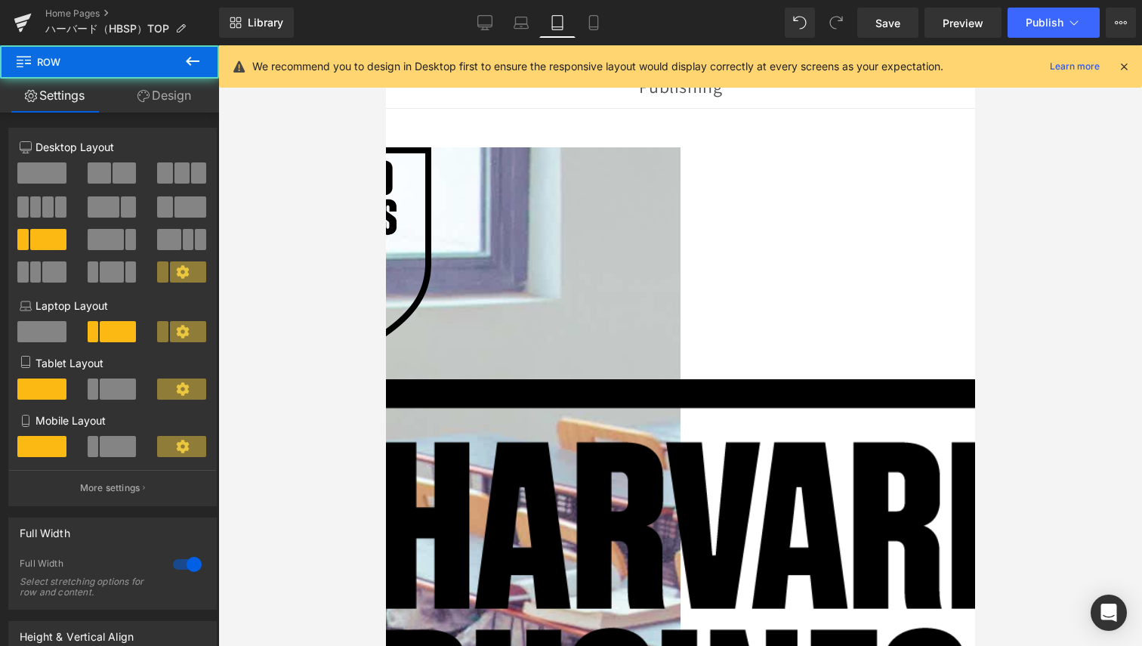
click at [385, 45] on span "Text Block" at bounding box center [385, 45] width 0 height 0
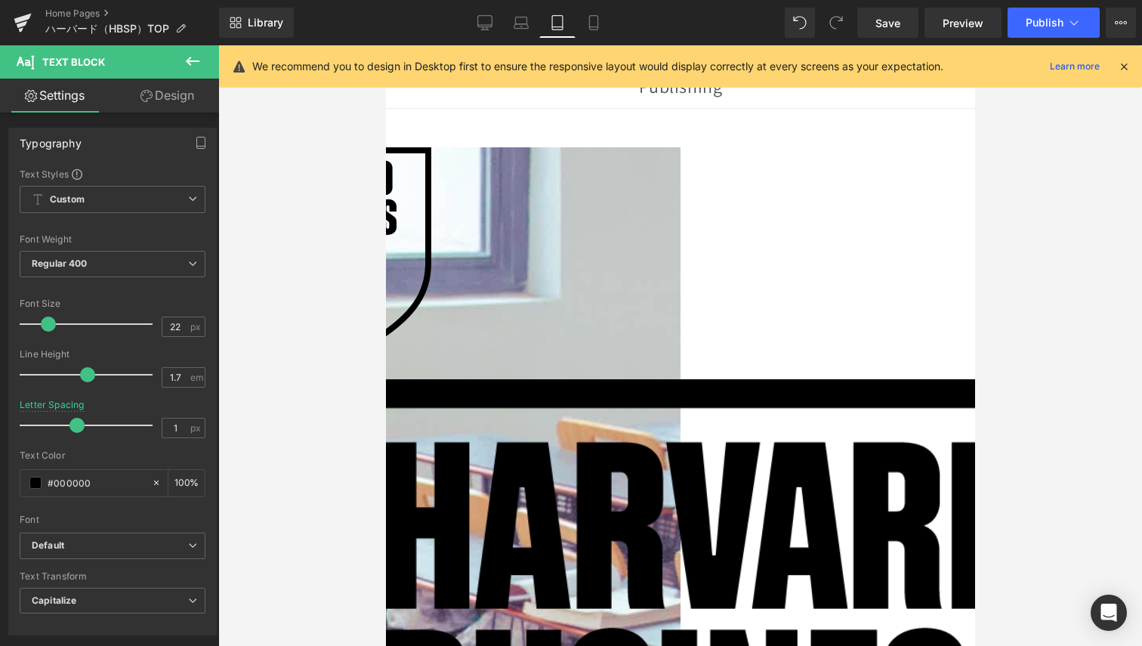
click at [158, 99] on link "Design" at bounding box center [168, 96] width 110 height 34
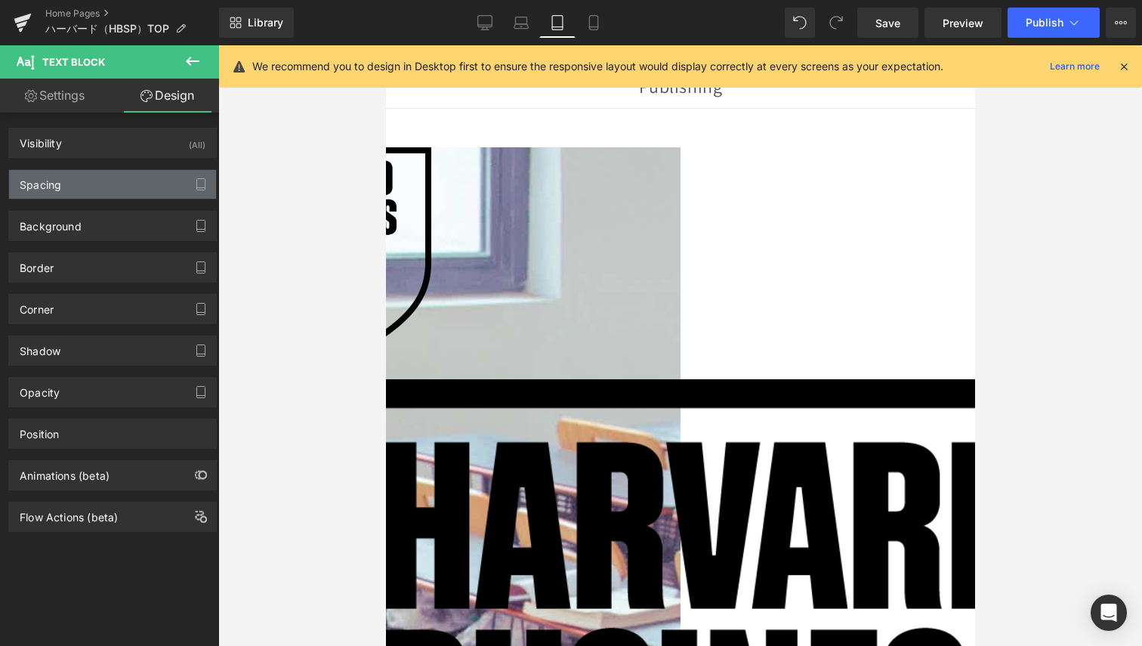
click at [79, 188] on div "Spacing" at bounding box center [112, 184] width 207 height 29
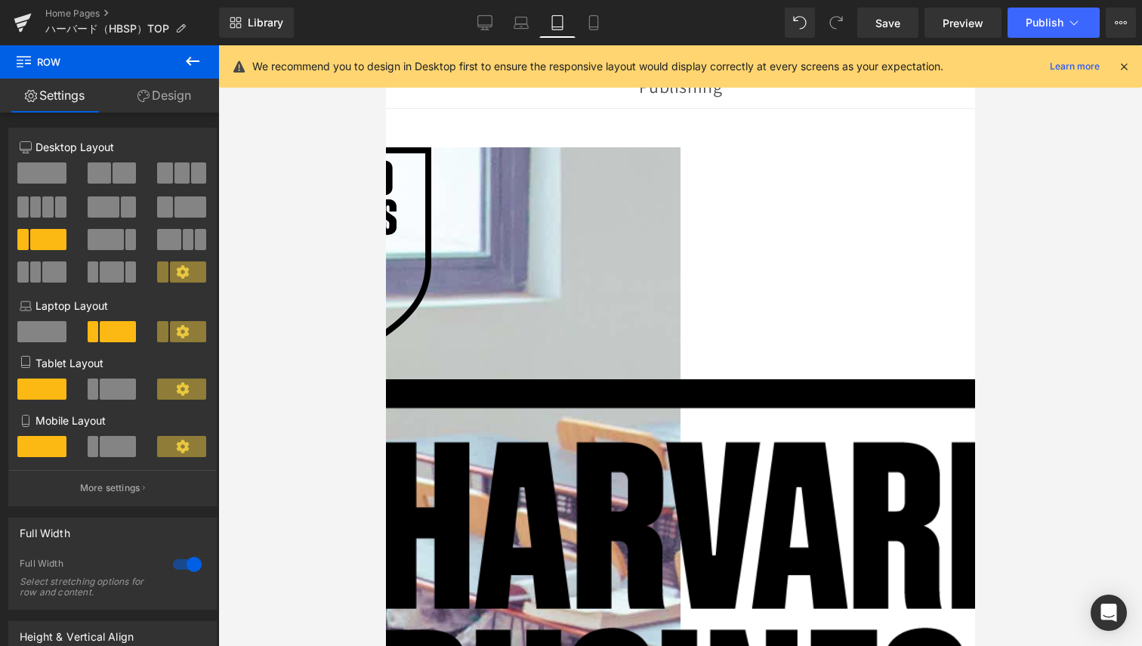
click at [385, 45] on icon at bounding box center [385, 45] width 0 height 0
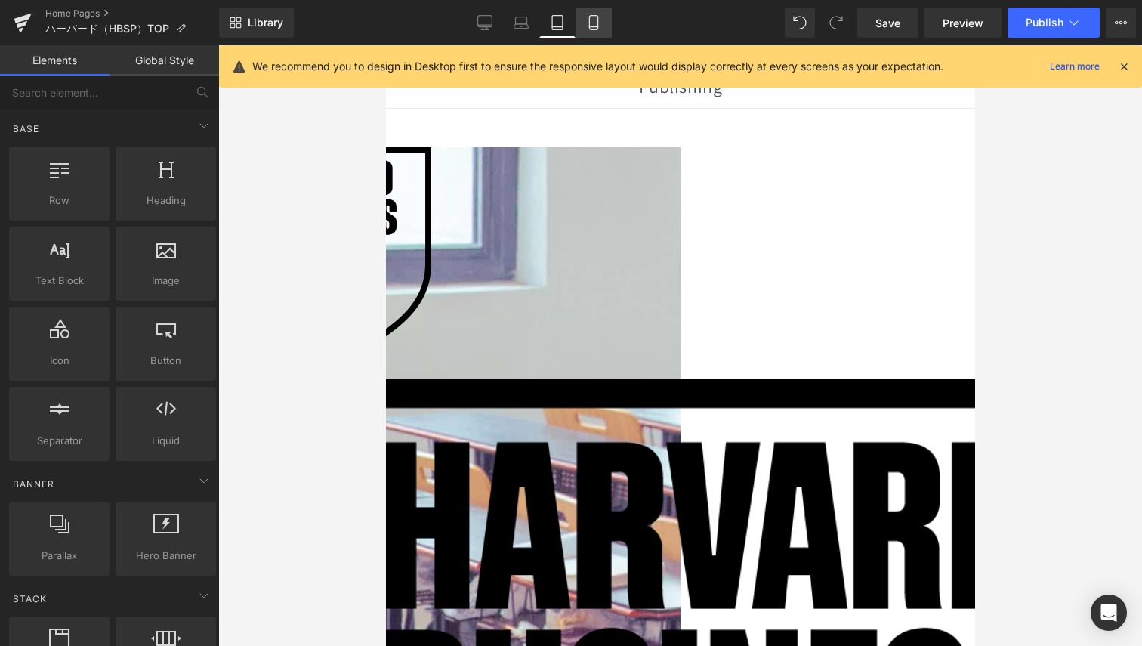
click at [592, 20] on icon at bounding box center [593, 22] width 15 height 15
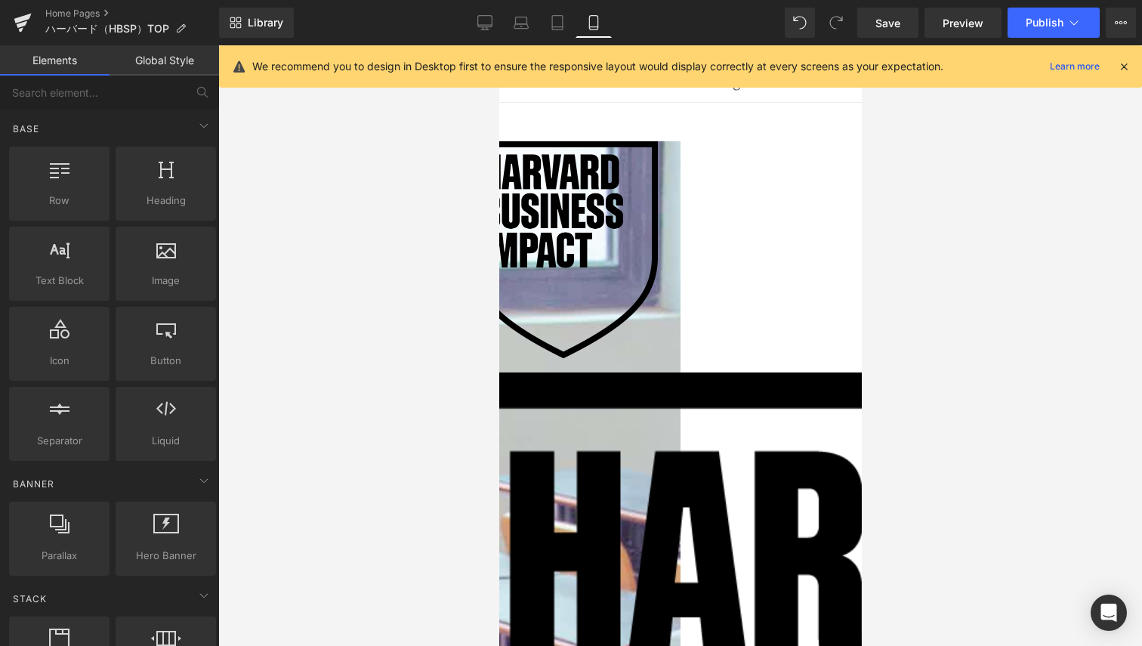
scroll to position [57, 0]
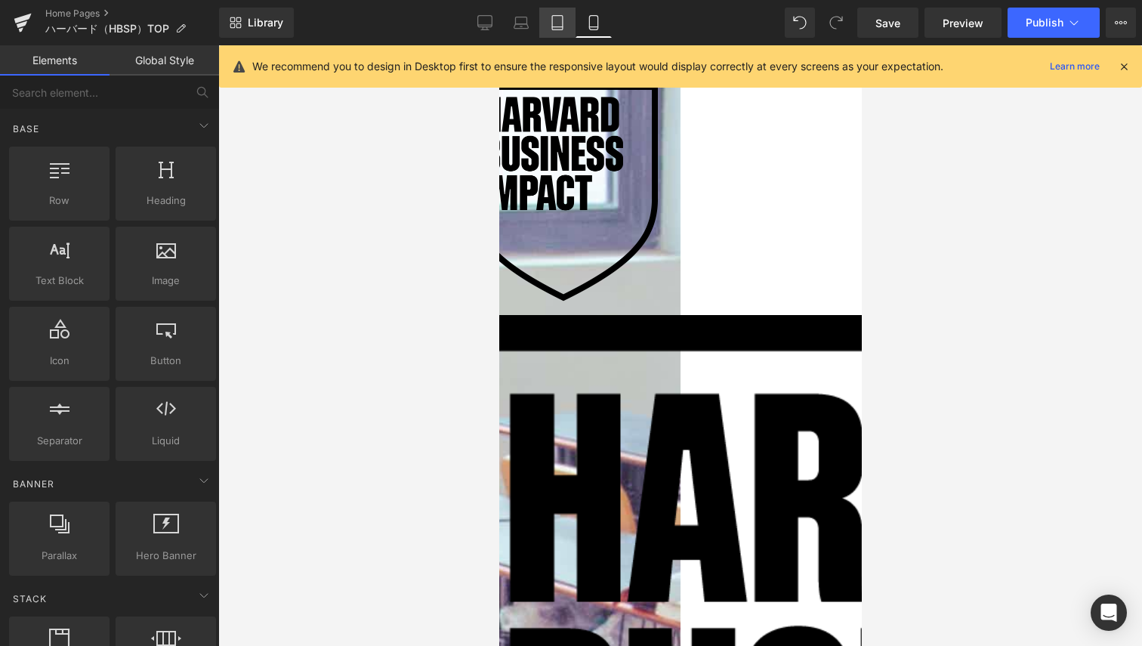
click at [568, 18] on link "Tablet" at bounding box center [557, 23] width 36 height 30
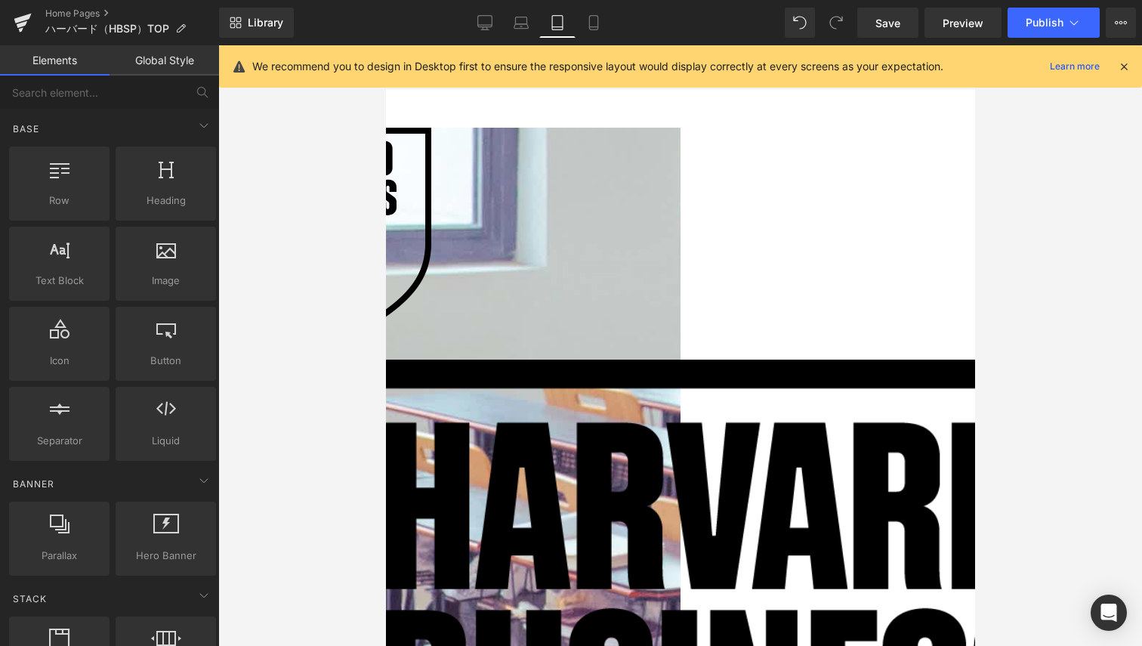
scroll to position [0, 0]
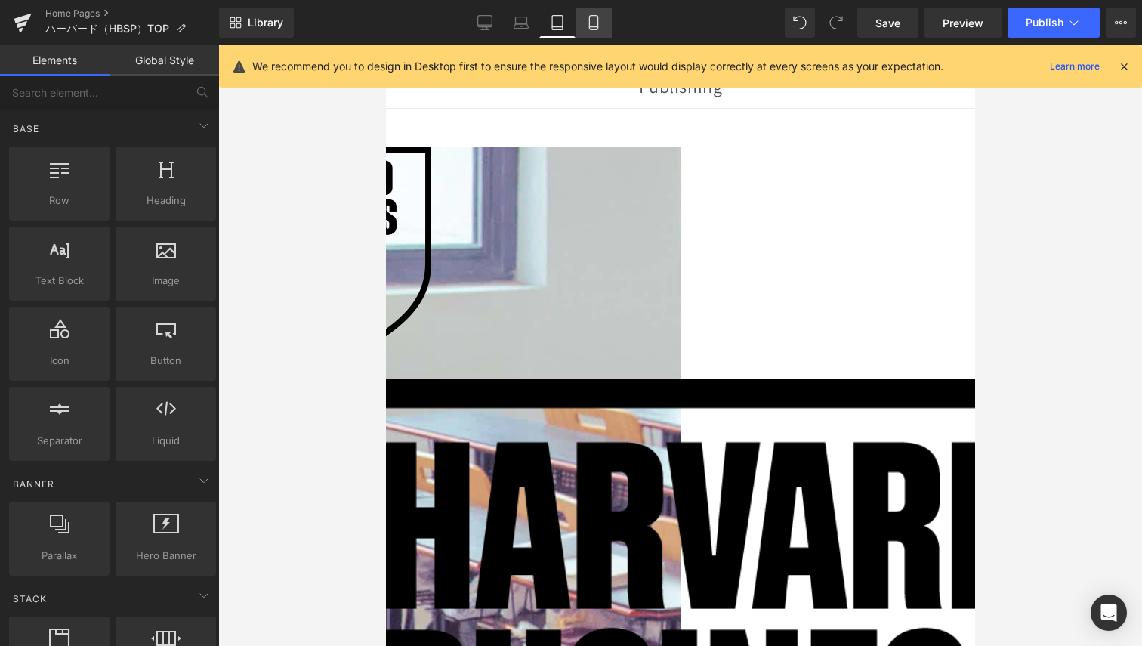
click at [590, 15] on icon at bounding box center [593, 22] width 15 height 15
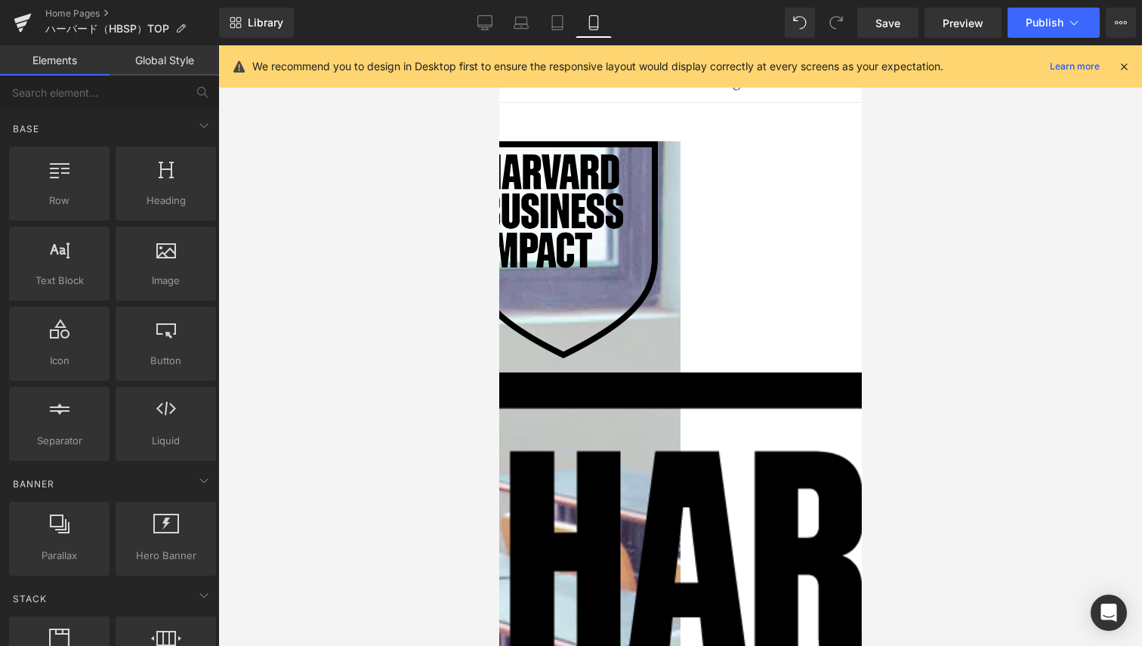
scroll to position [57, 0]
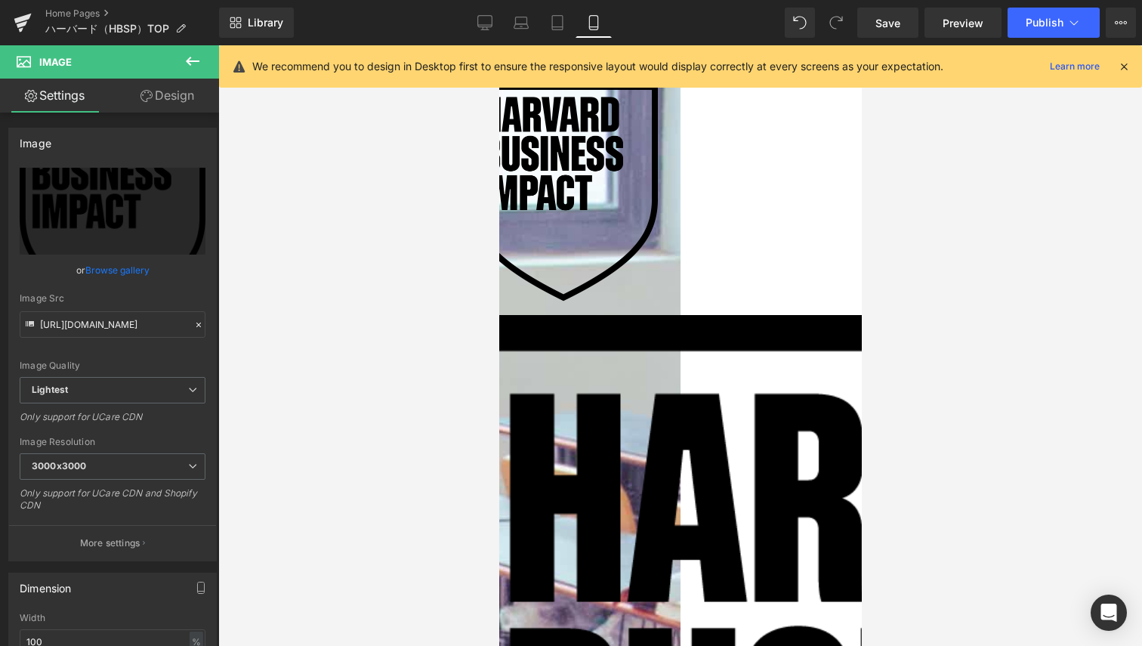
click at [499, 45] on span "Text Block" at bounding box center [499, 45] width 0 height 0
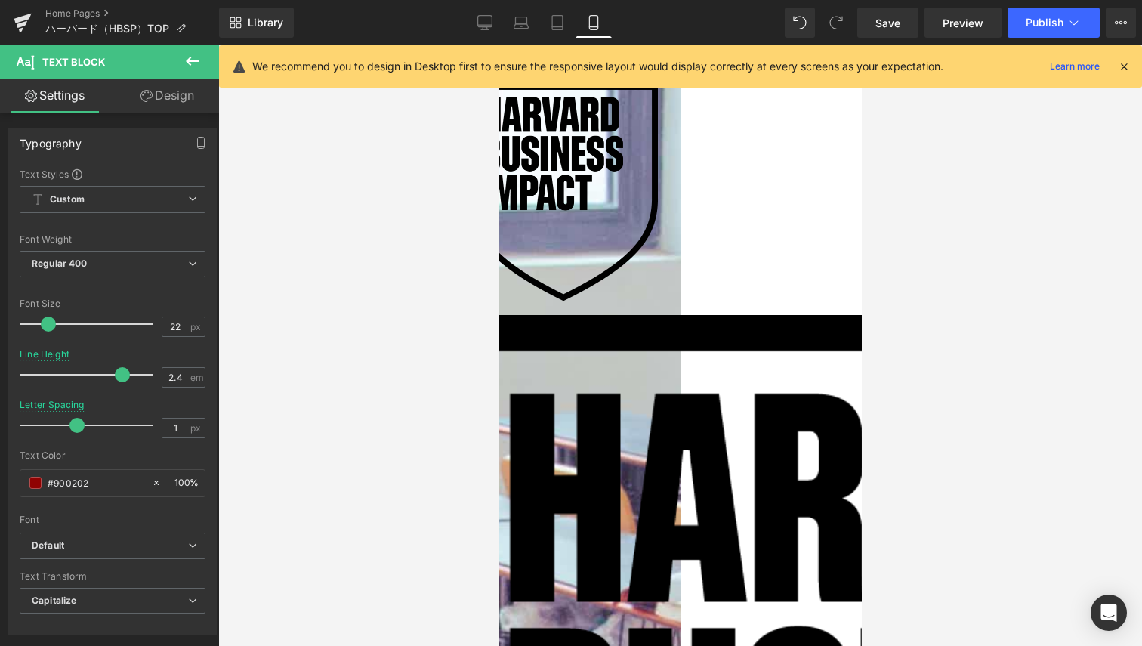
click at [157, 108] on link "Design" at bounding box center [168, 96] width 110 height 34
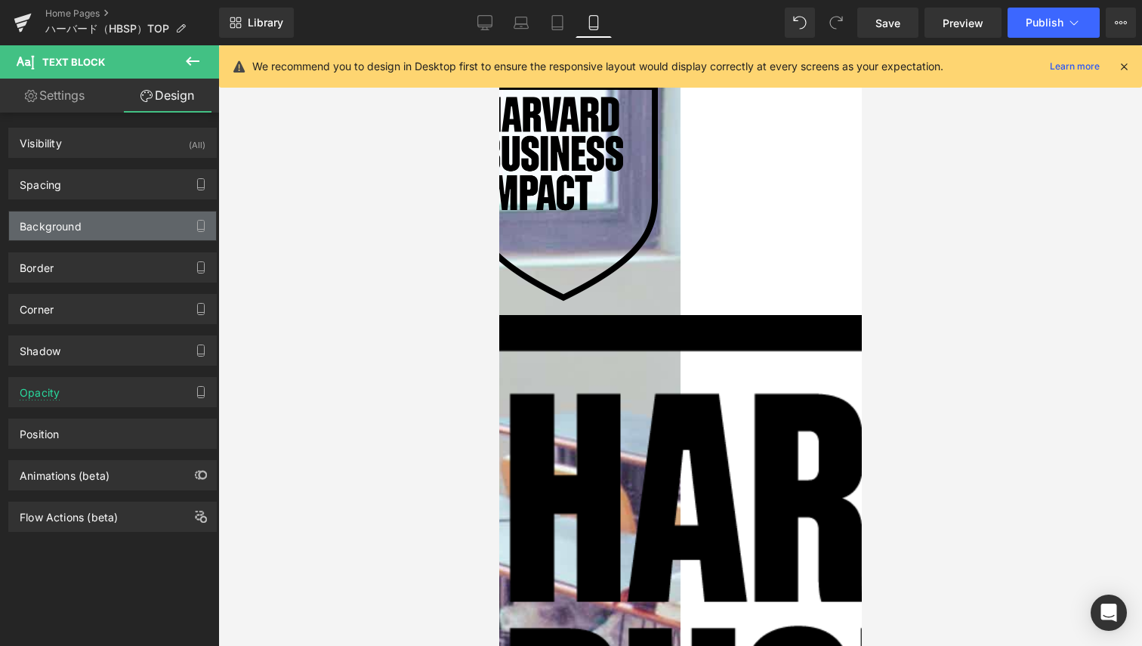
click at [57, 215] on div "Background" at bounding box center [51, 222] width 62 height 21
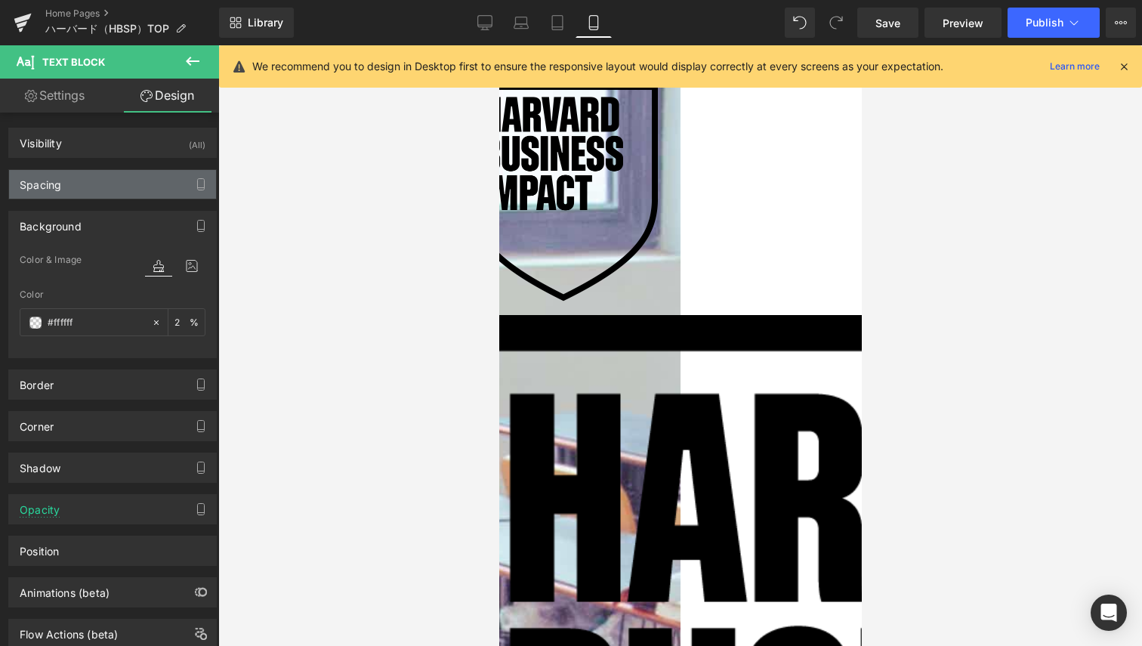
click at [71, 181] on div "Spacing" at bounding box center [112, 184] width 207 height 29
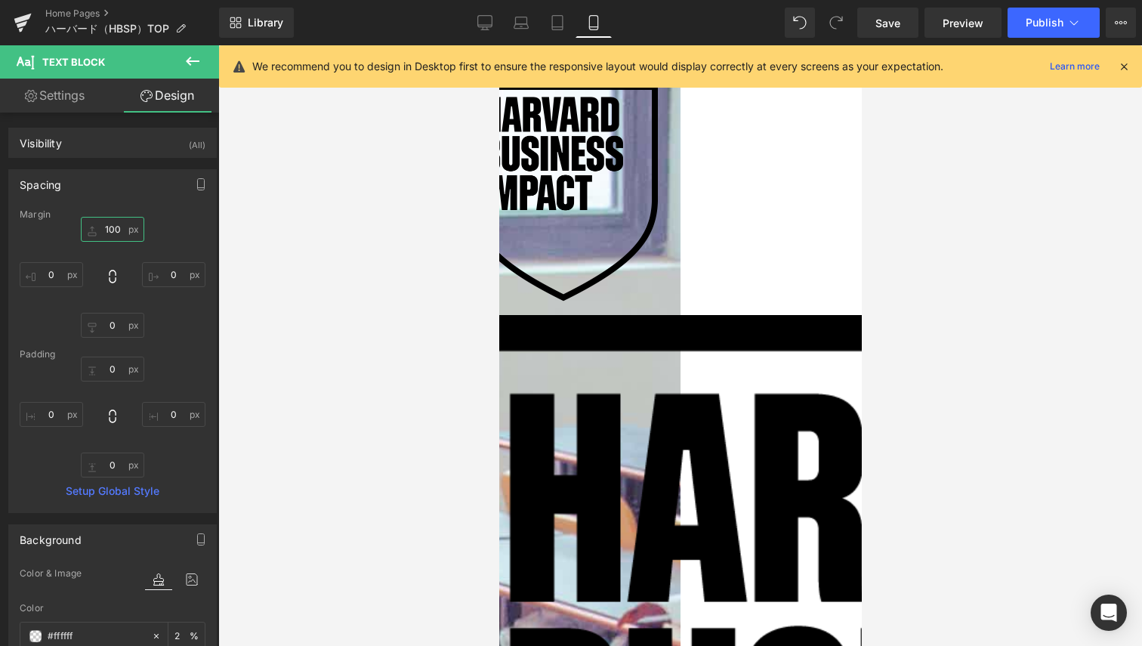
click at [92, 229] on input "text" at bounding box center [112, 229] width 63 height 25
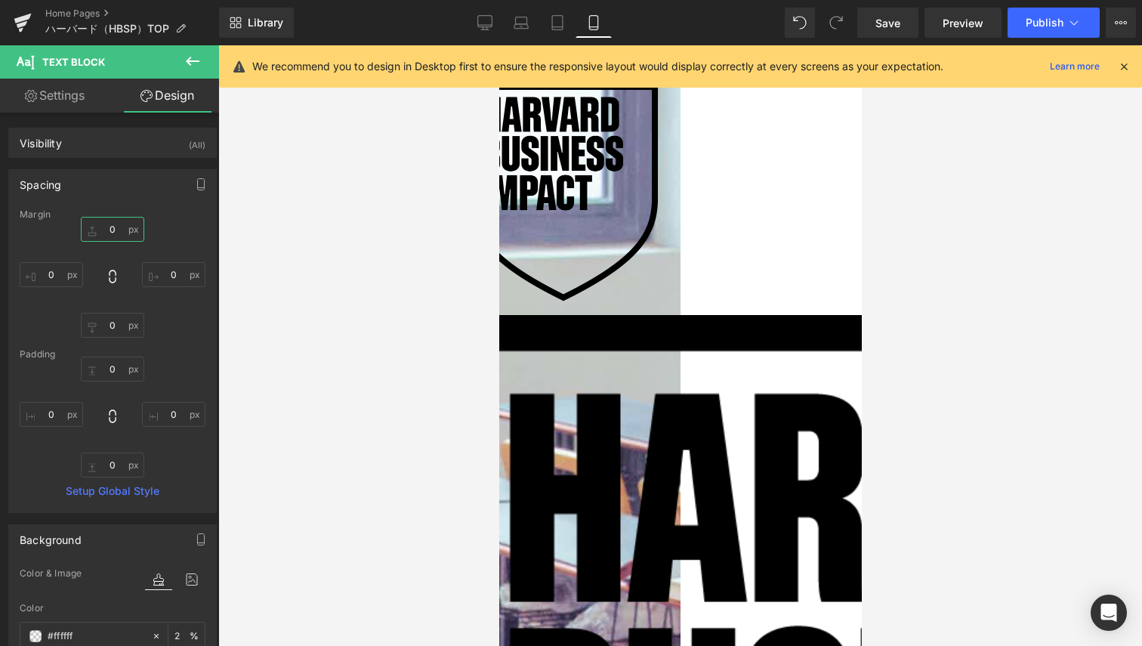
type input "0"
click at [928, 262] on div at bounding box center [680, 345] width 924 height 601
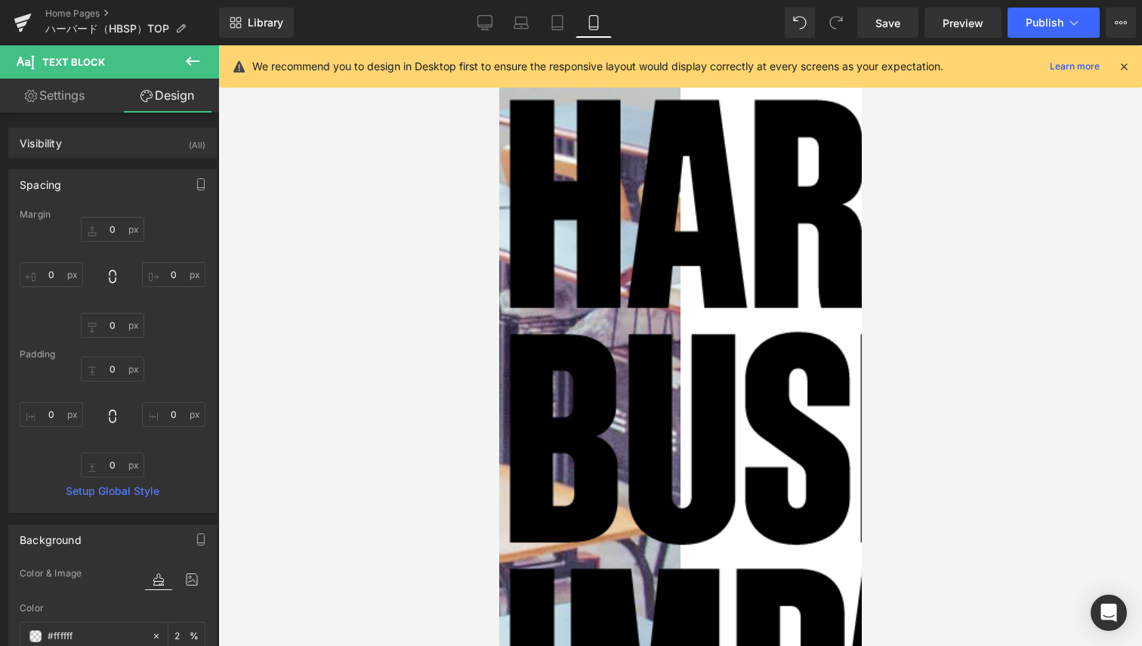
scroll to position [0, 0]
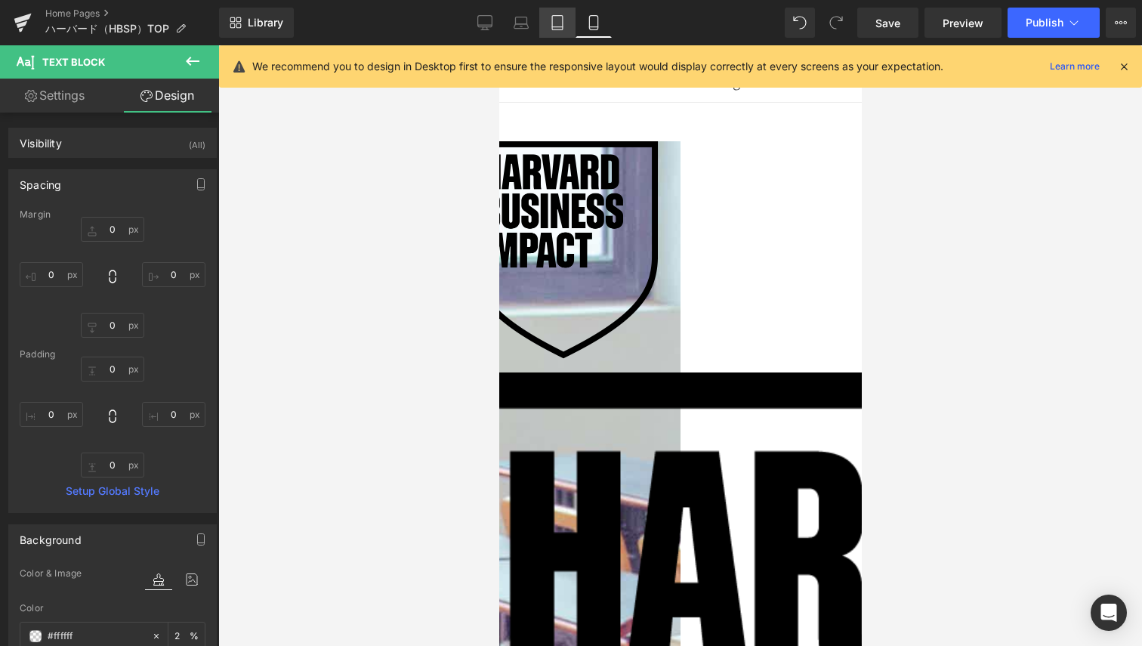
click at [556, 25] on icon at bounding box center [557, 22] width 15 height 15
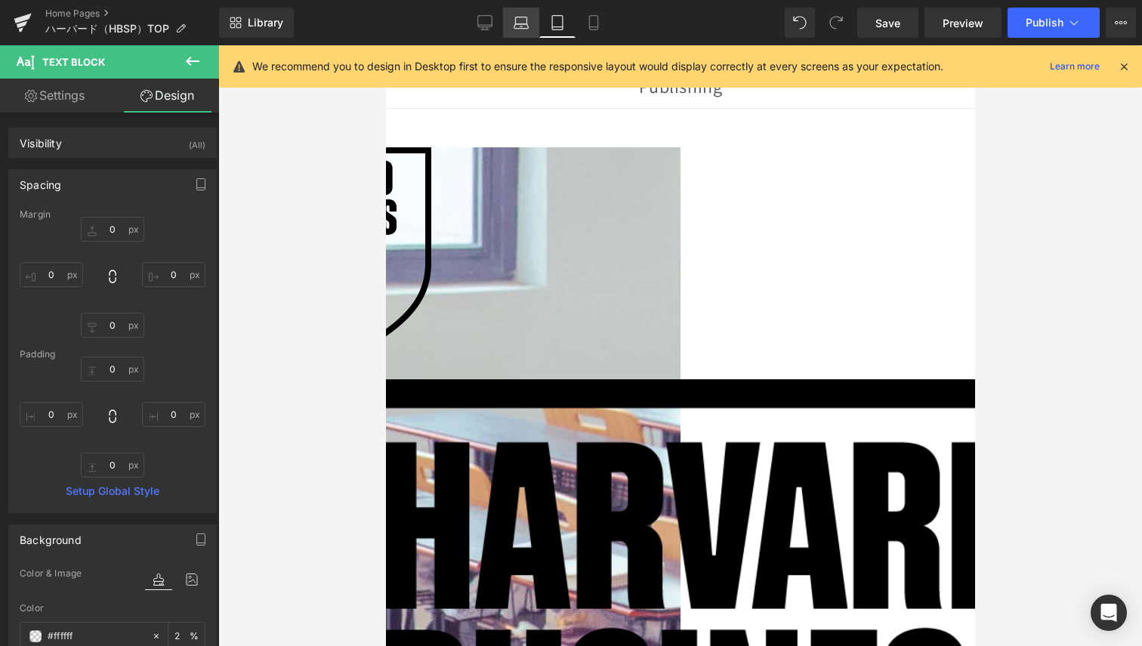
click at [519, 26] on icon at bounding box center [521, 22] width 15 height 15
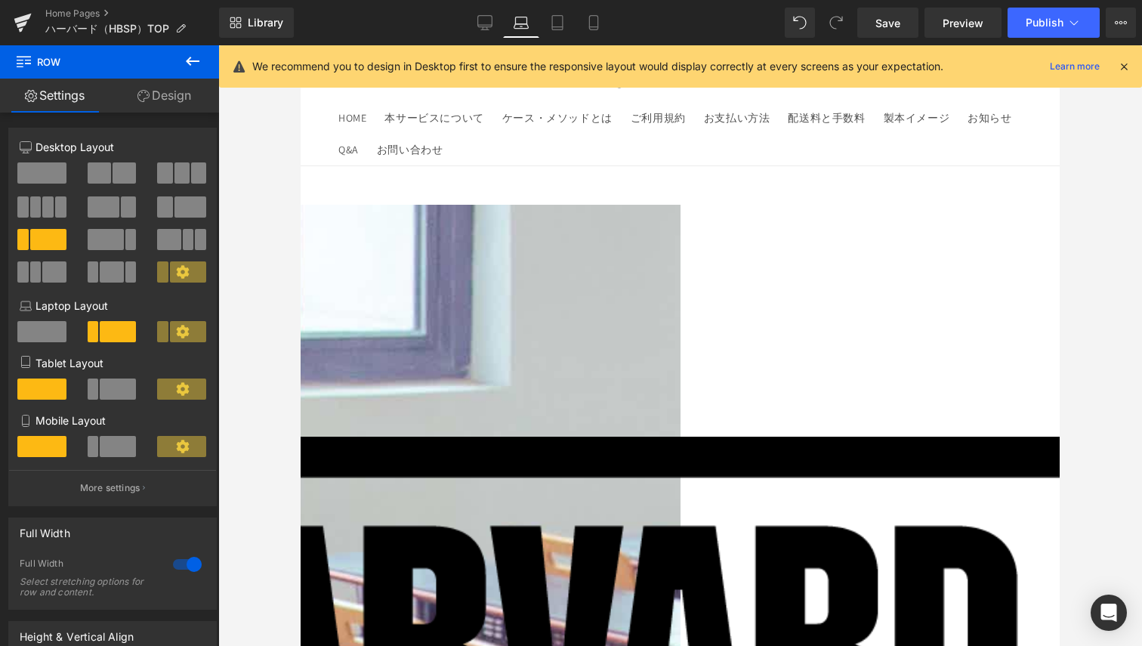
click at [301, 45] on icon at bounding box center [301, 45] width 0 height 0
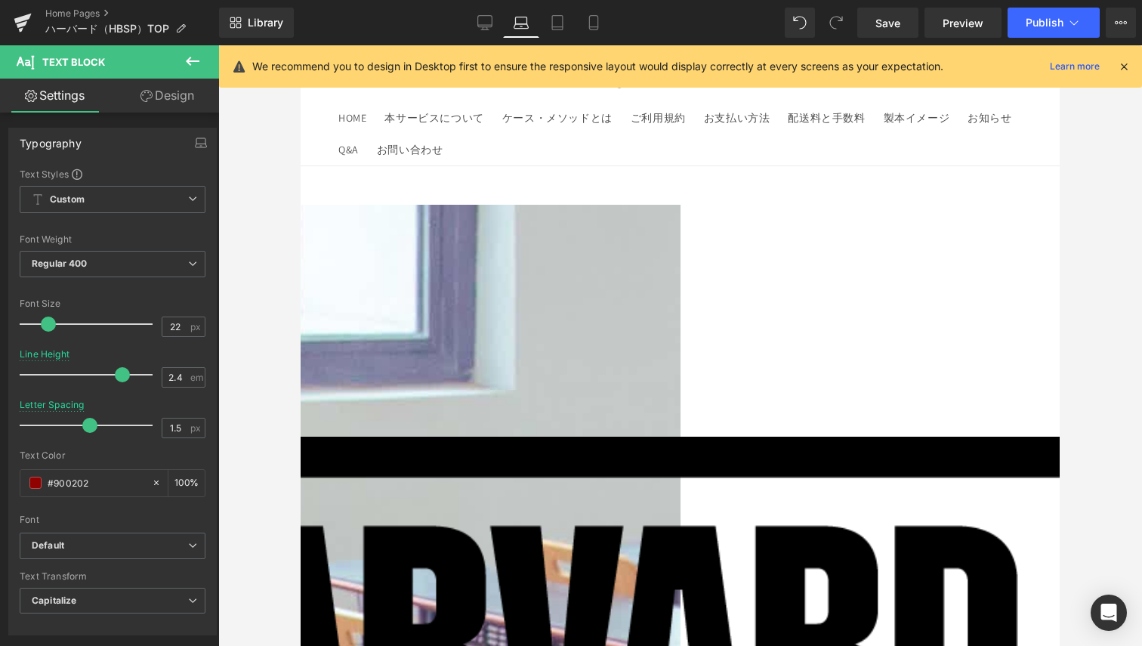
click at [271, 355] on div at bounding box center [680, 345] width 924 height 601
click at [489, 23] on icon at bounding box center [485, 22] width 15 height 15
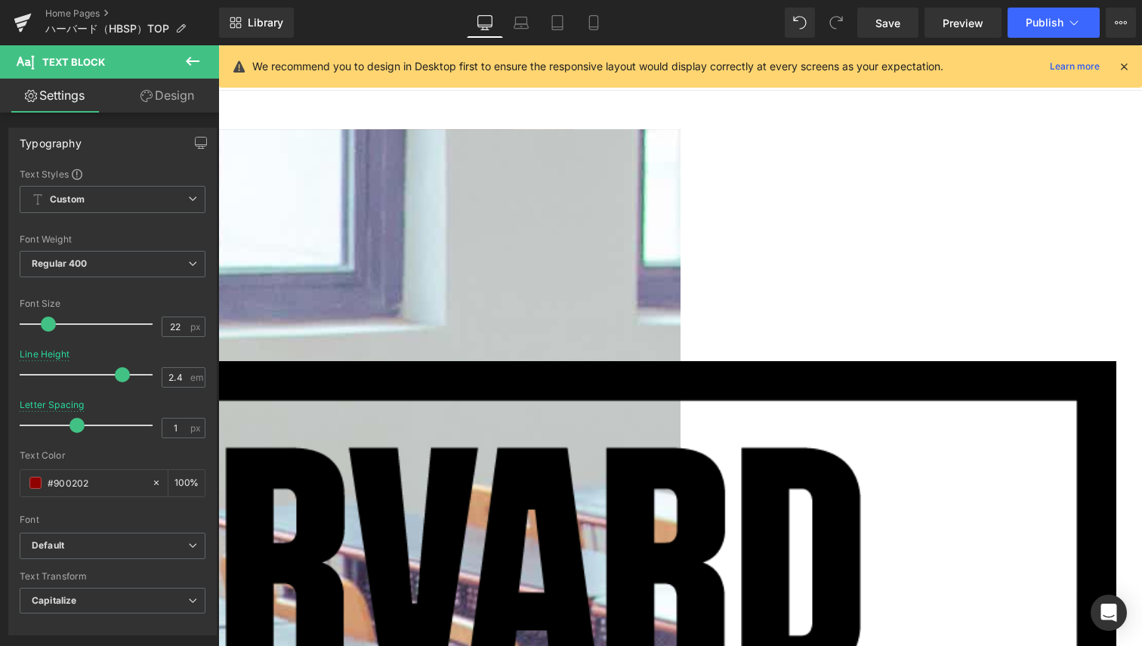
click at [166, 104] on link "Design" at bounding box center [168, 96] width 110 height 34
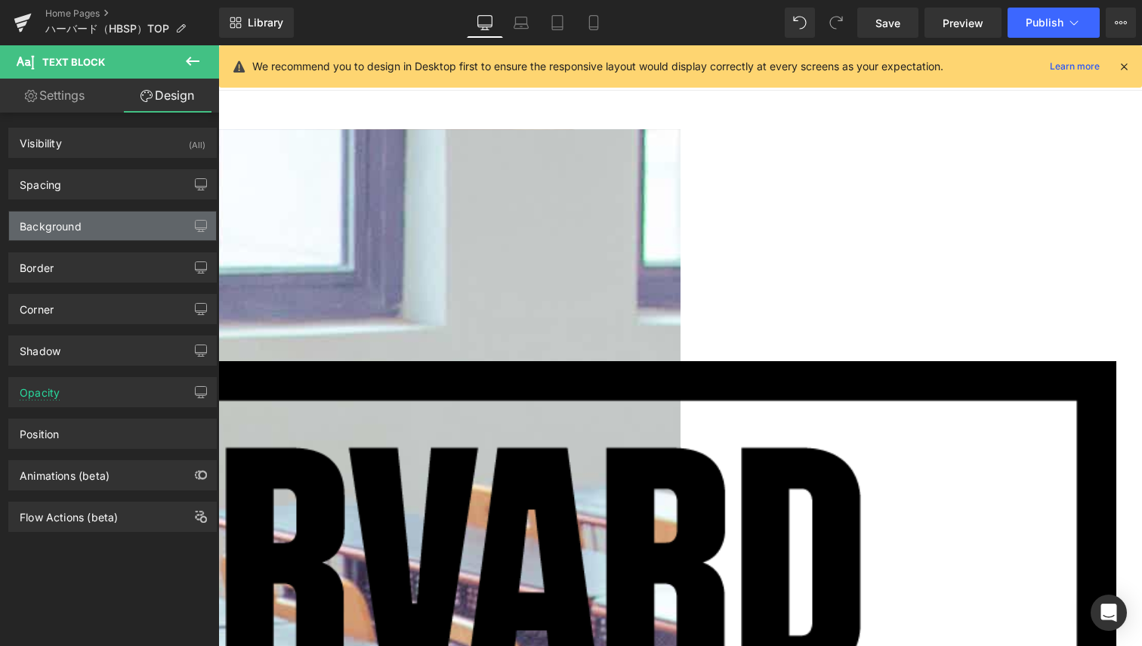
click at [75, 219] on div "Background" at bounding box center [51, 222] width 62 height 21
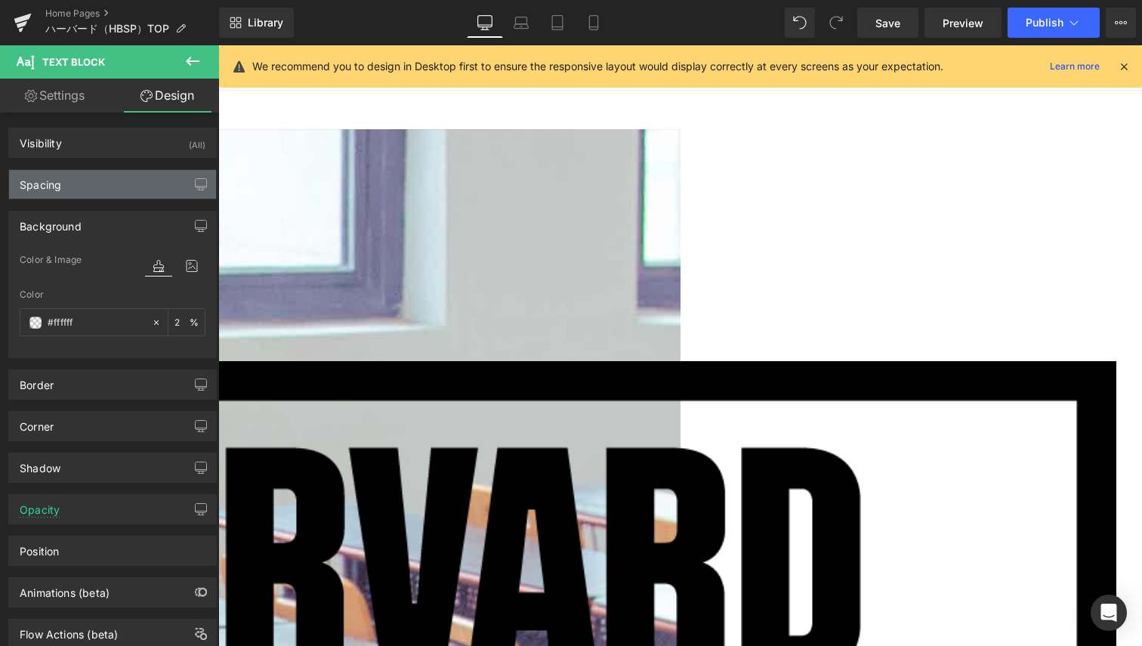
click at [96, 175] on div "Spacing" at bounding box center [112, 184] width 207 height 29
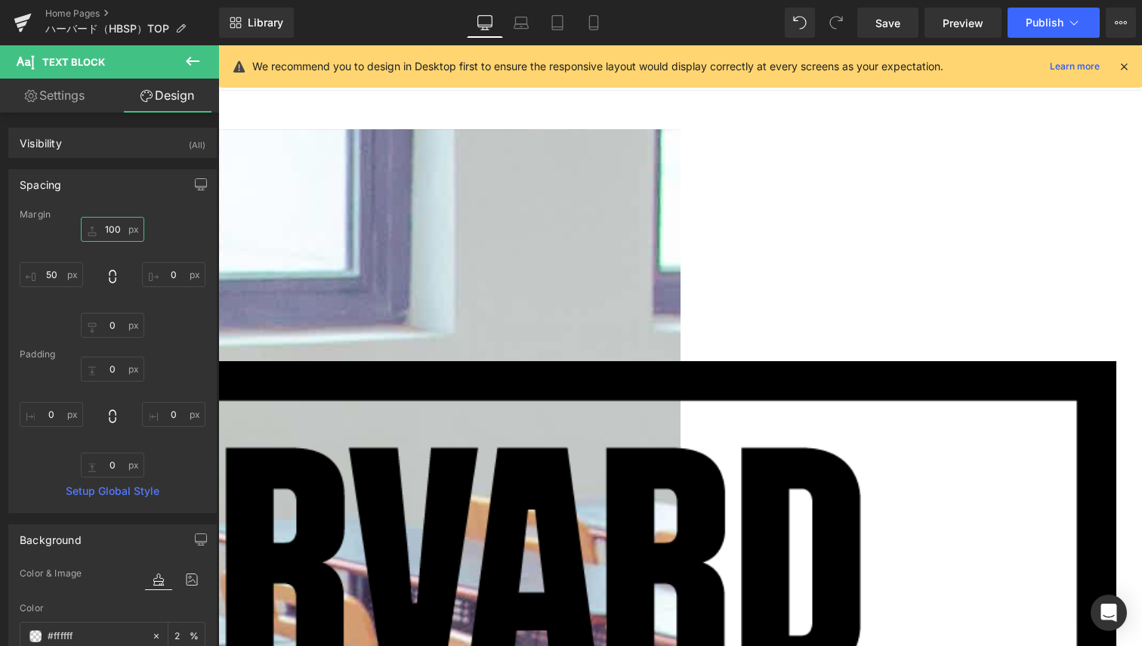
click at [108, 230] on input "100" at bounding box center [112, 229] width 63 height 25
click at [110, 228] on input "100" at bounding box center [112, 229] width 63 height 25
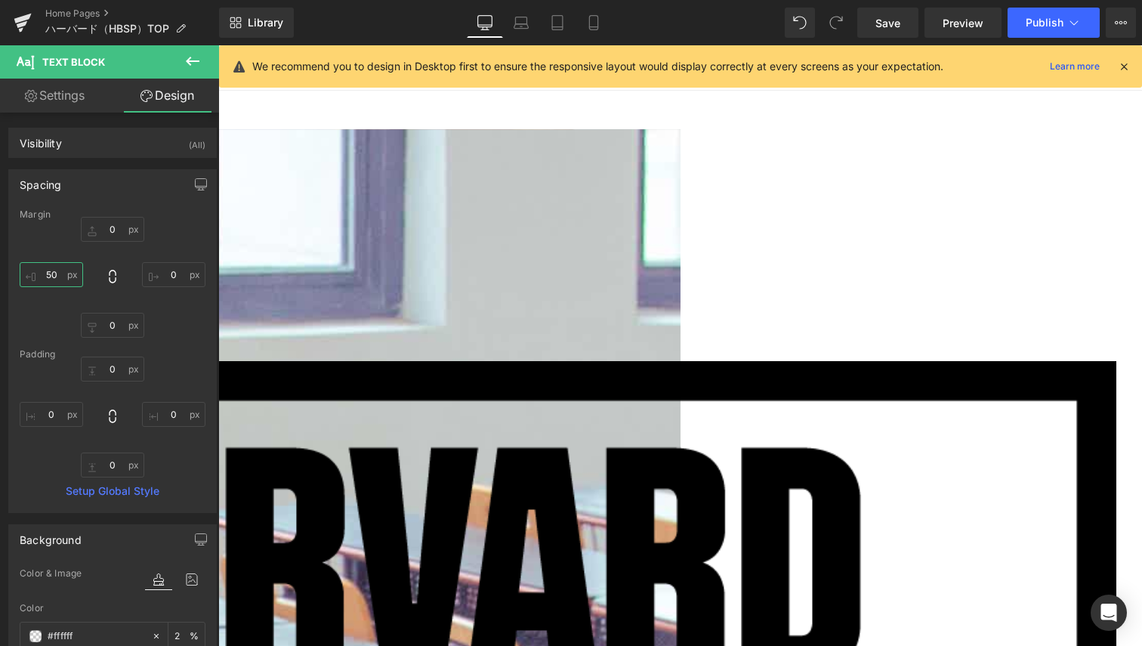
click at [44, 270] on input "50" at bounding box center [51, 274] width 63 height 25
click at [66, 410] on input "0" at bounding box center [51, 414] width 63 height 25
type input "50"
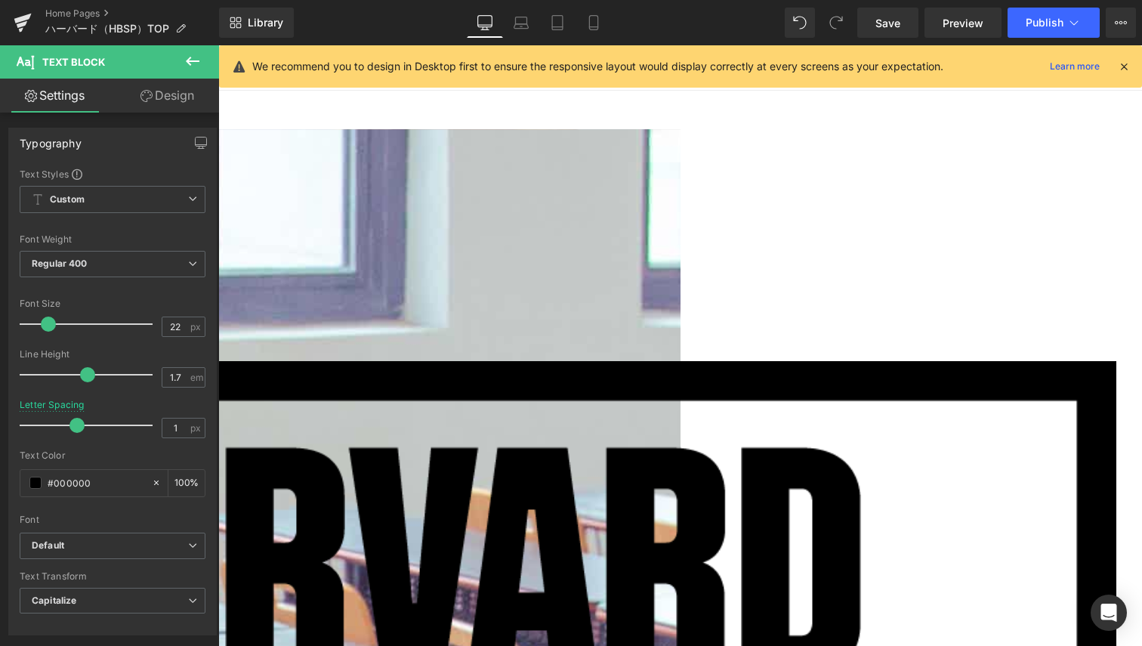
click at [166, 90] on link "Design" at bounding box center [168, 96] width 110 height 34
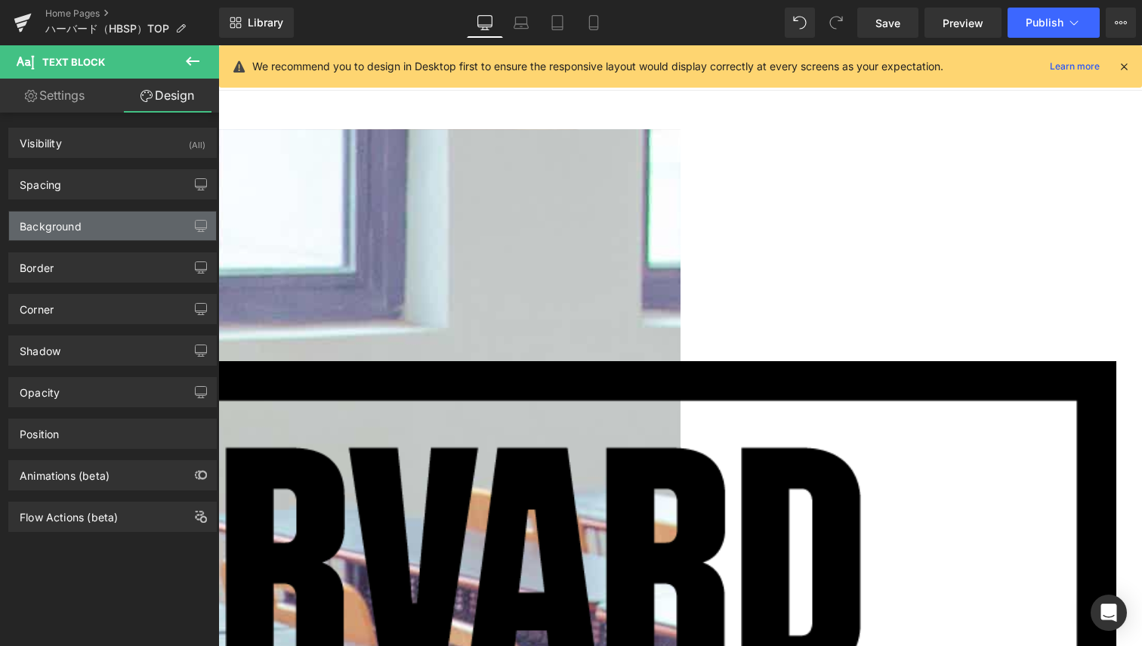
click at [64, 227] on div "Background" at bounding box center [51, 222] width 62 height 21
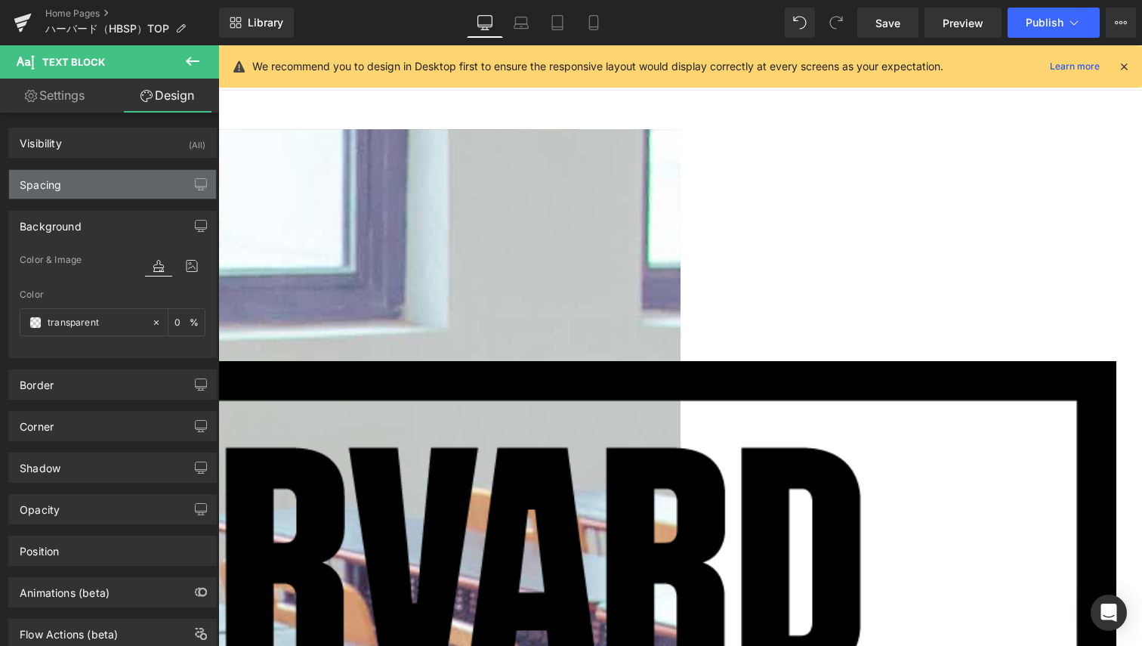
click at [80, 183] on div "Spacing" at bounding box center [112, 184] width 207 height 29
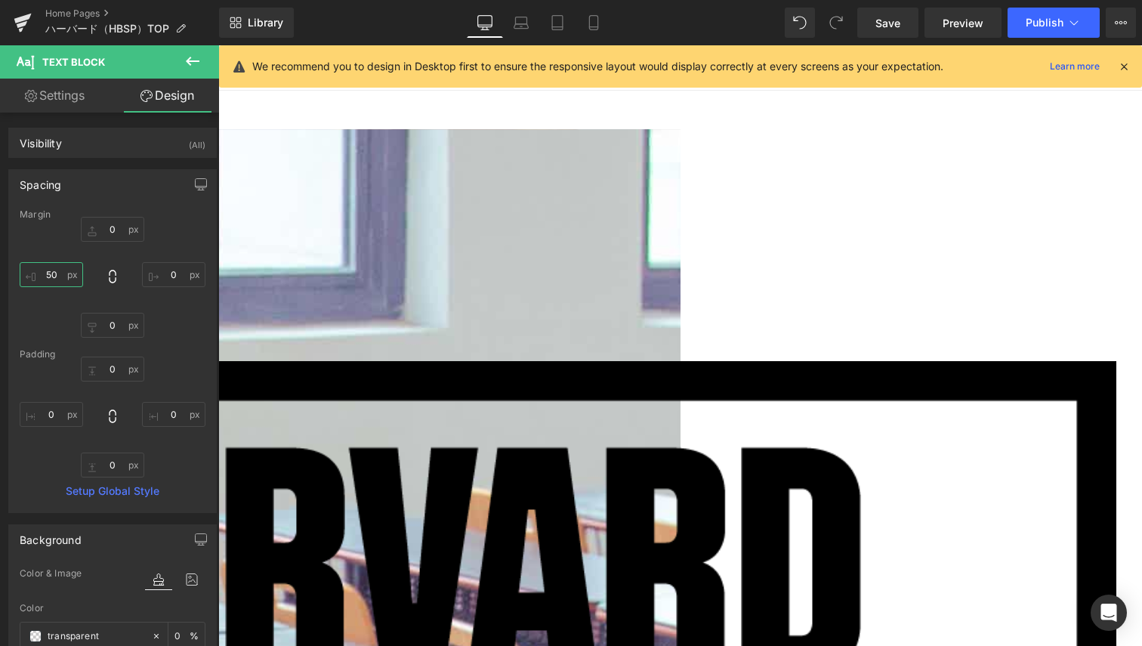
click at [67, 271] on input "text" at bounding box center [51, 274] width 63 height 25
type input "50"
drag, startPoint x: 53, startPoint y: 417, endPoint x: 58, endPoint y: 410, distance: 9.2
click at [54, 416] on input "text" at bounding box center [51, 414] width 63 height 25
type input "5"
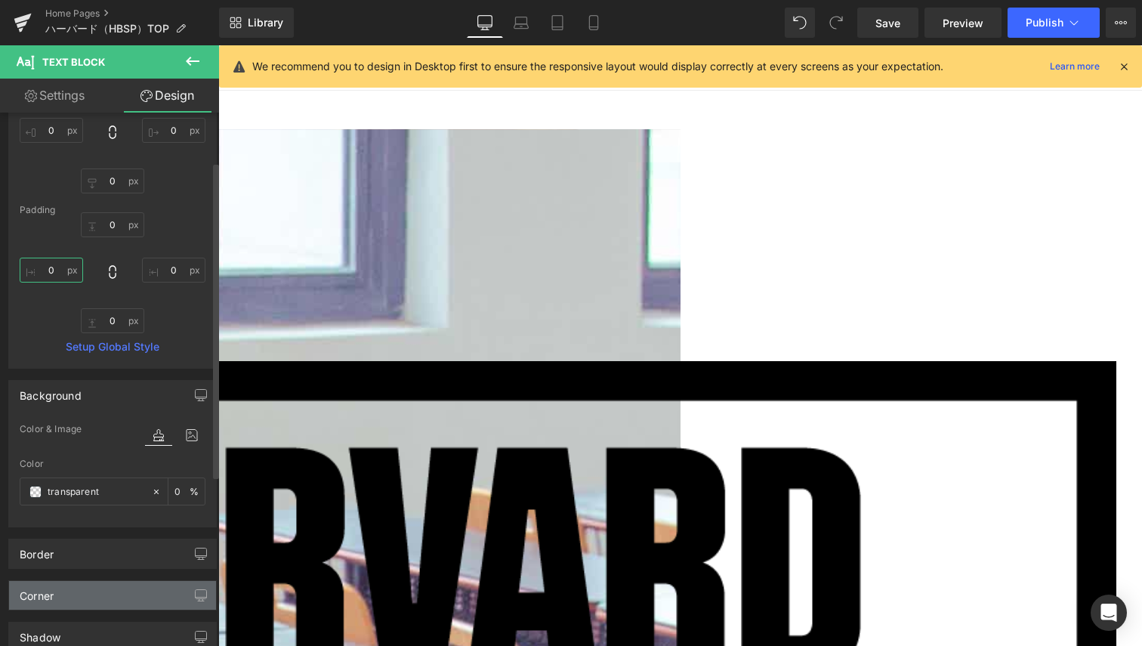
scroll to position [252, 0]
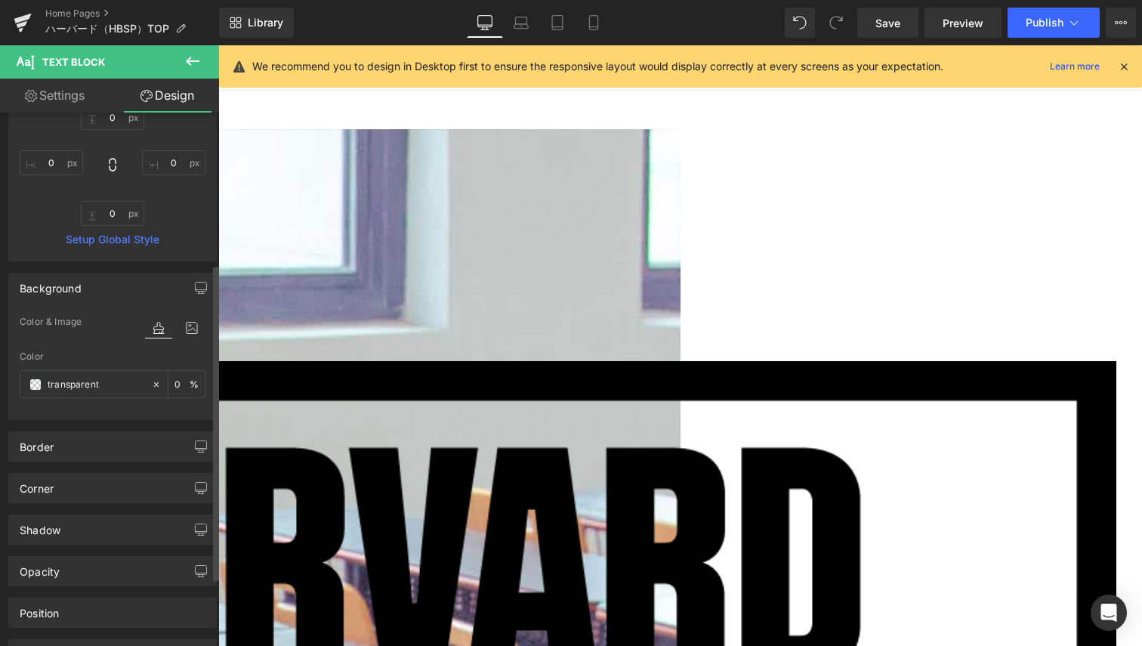
click at [117, 463] on div "Corner Corner Style Custom Custom Setup Global Style Custom Setup Global Style …" at bounding box center [113, 483] width 226 height 42
click at [119, 458] on div "Border" at bounding box center [112, 446] width 207 height 29
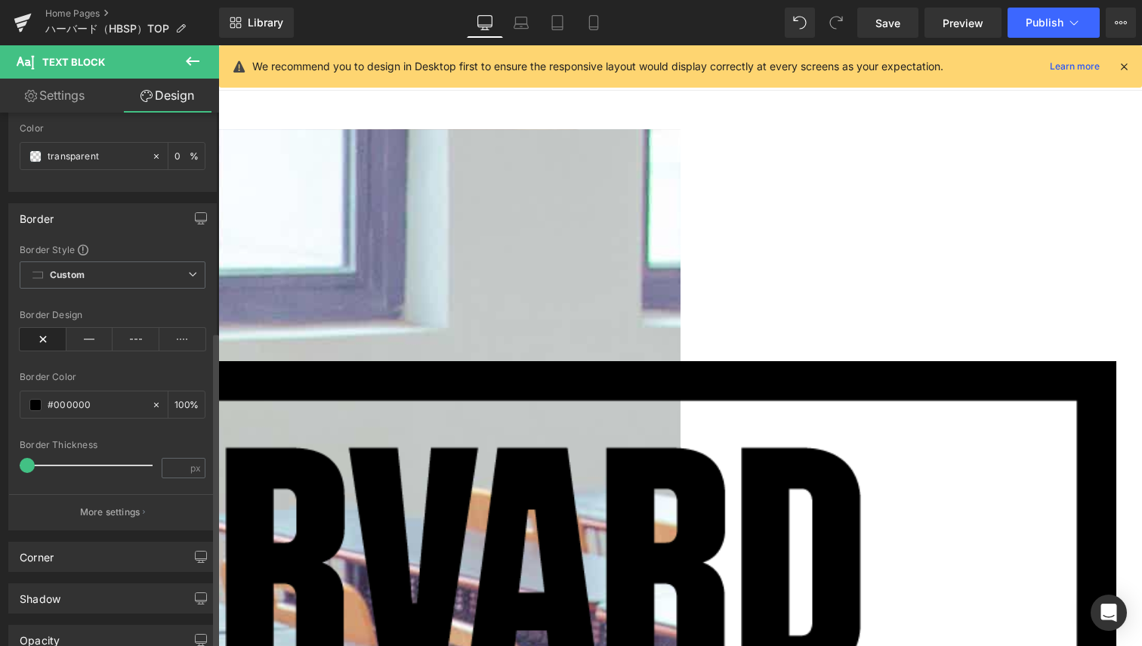
scroll to position [662, 0]
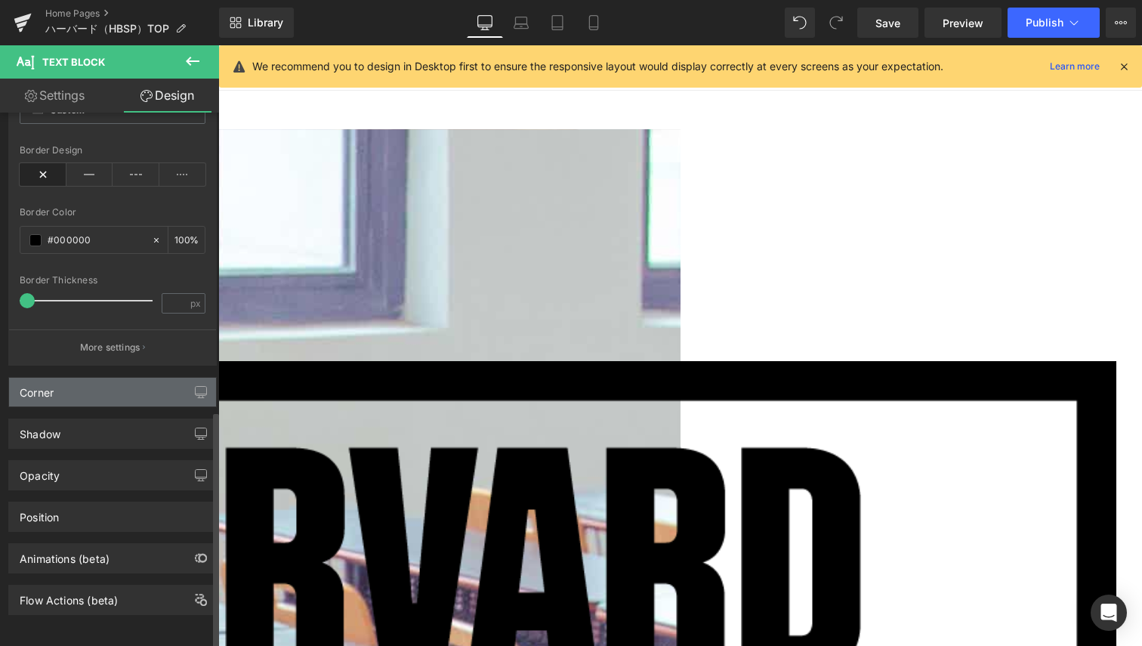
click at [109, 384] on div "Corner" at bounding box center [112, 392] width 207 height 29
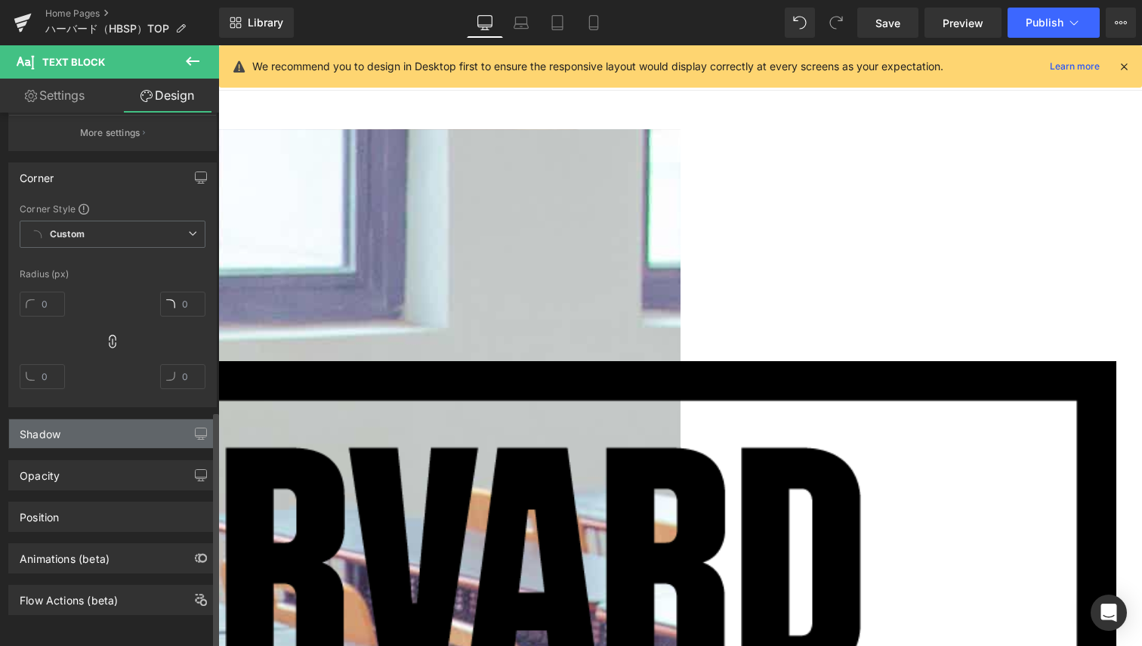
click at [124, 421] on div "Shadow" at bounding box center [112, 433] width 207 height 29
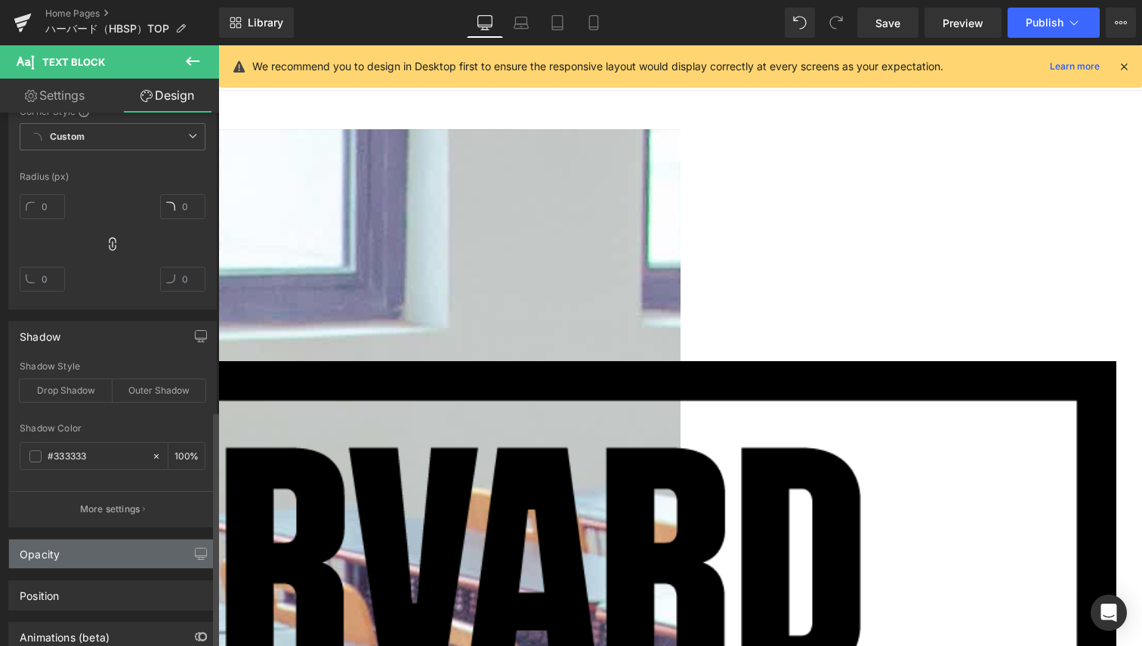
scroll to position [1053, 0]
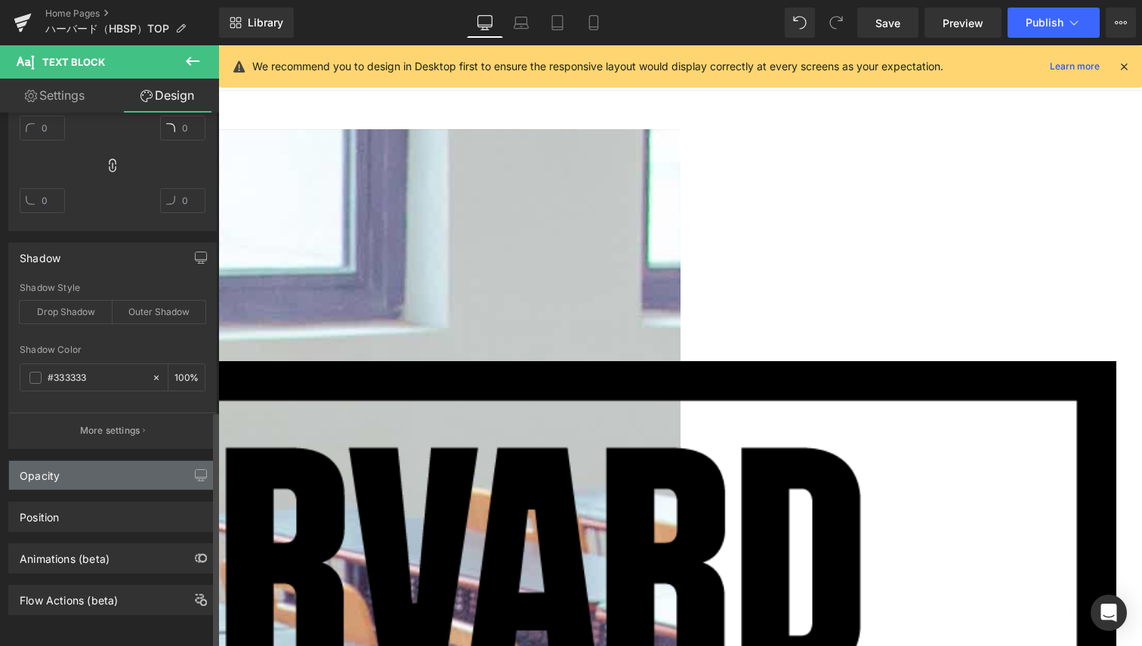
click at [97, 462] on div "Opacity" at bounding box center [112, 475] width 207 height 29
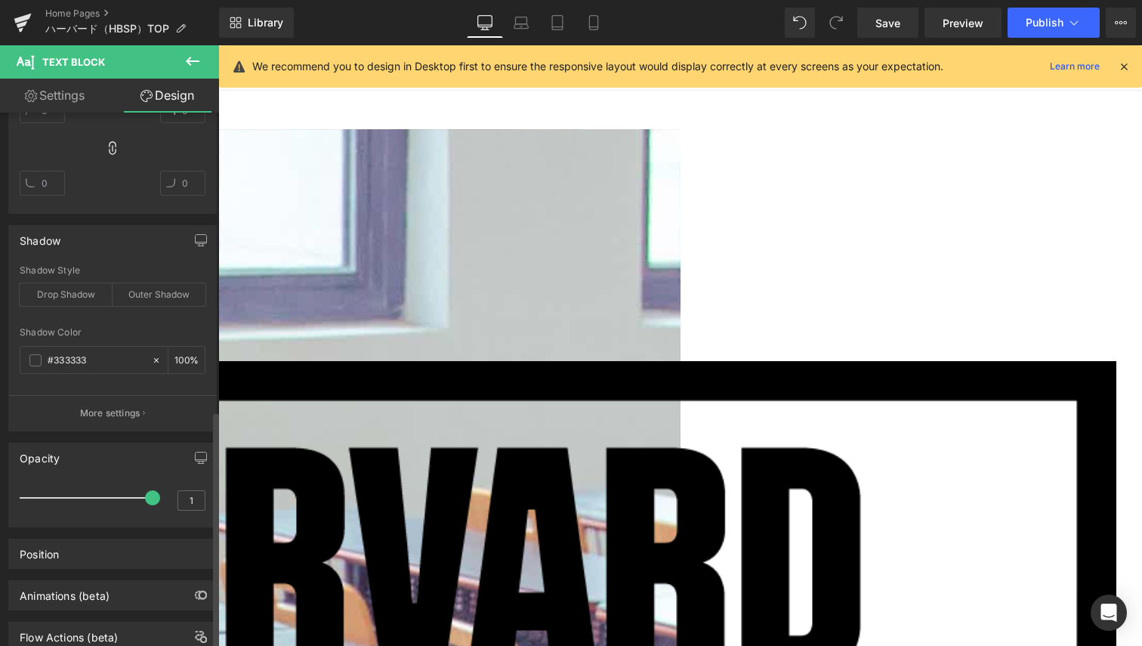
scroll to position [1107, 0]
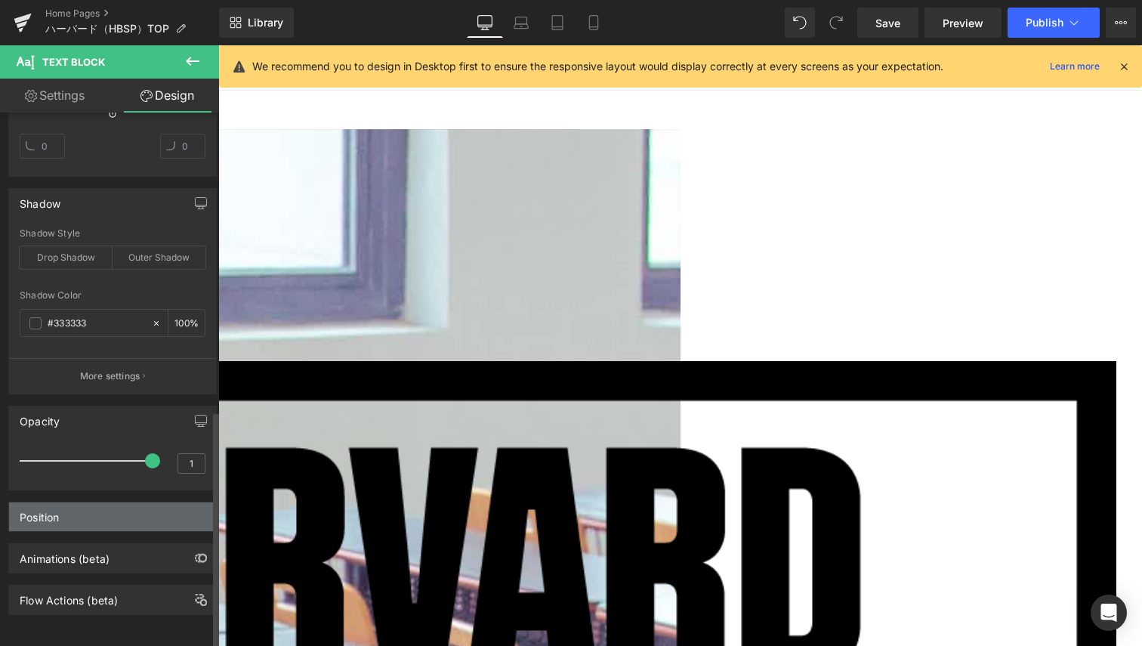
click at [82, 532] on div "Animations (beta)" at bounding box center [113, 553] width 226 height 42
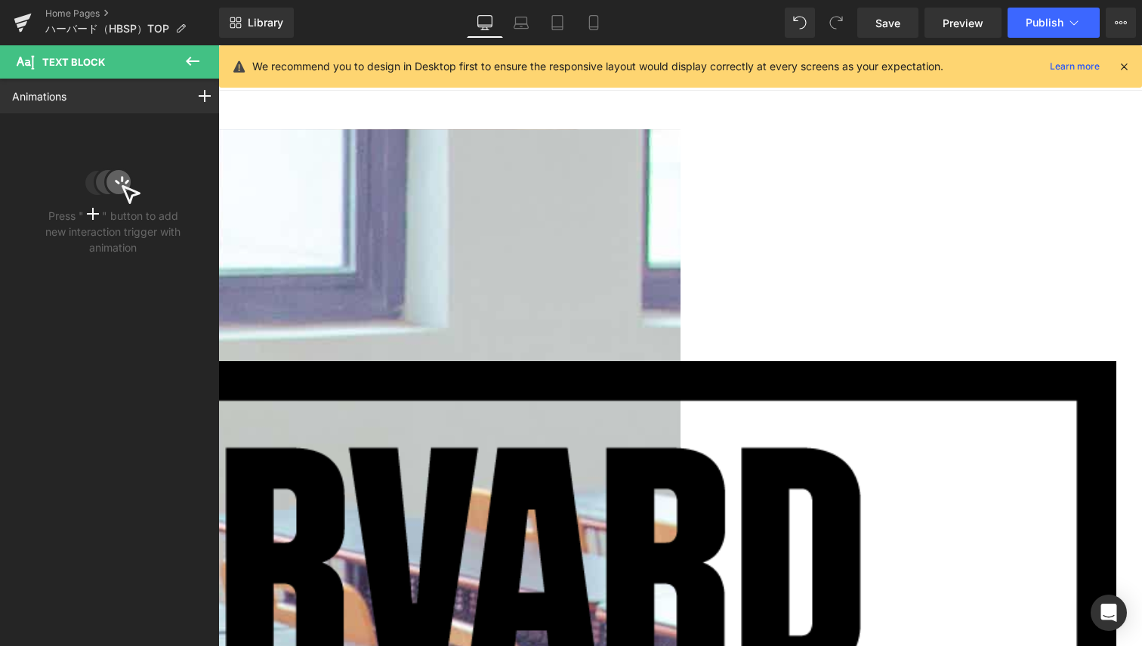
click at [182, 66] on button at bounding box center [192, 61] width 53 height 33
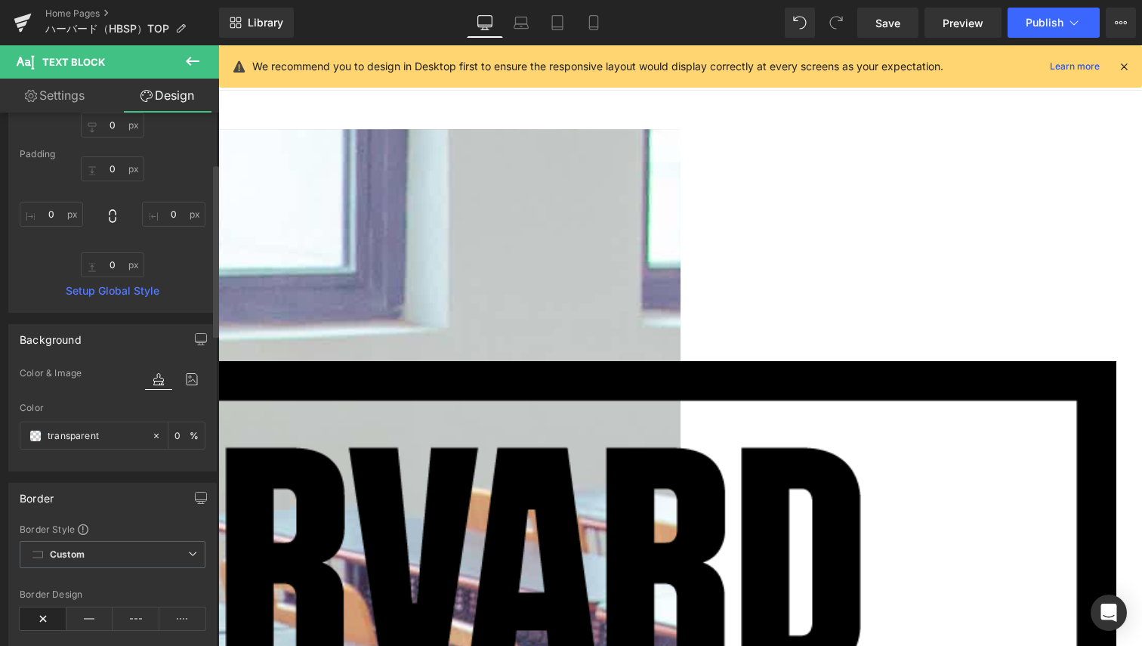
scroll to position [0, 0]
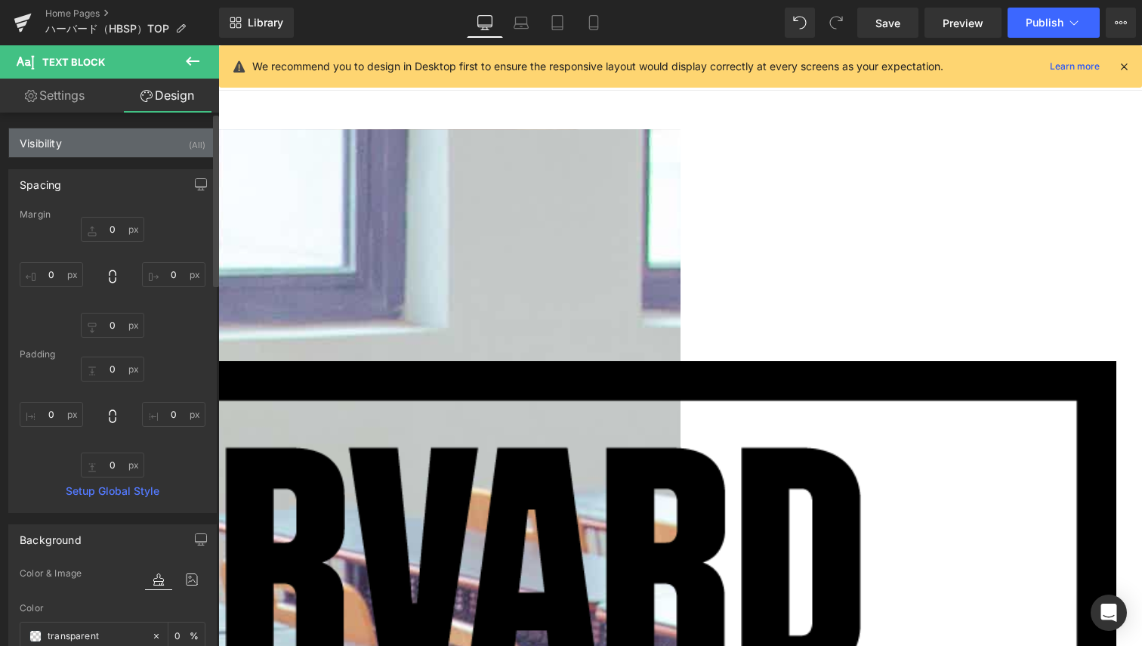
click at [119, 154] on div "Visibility (All)" at bounding box center [112, 142] width 207 height 29
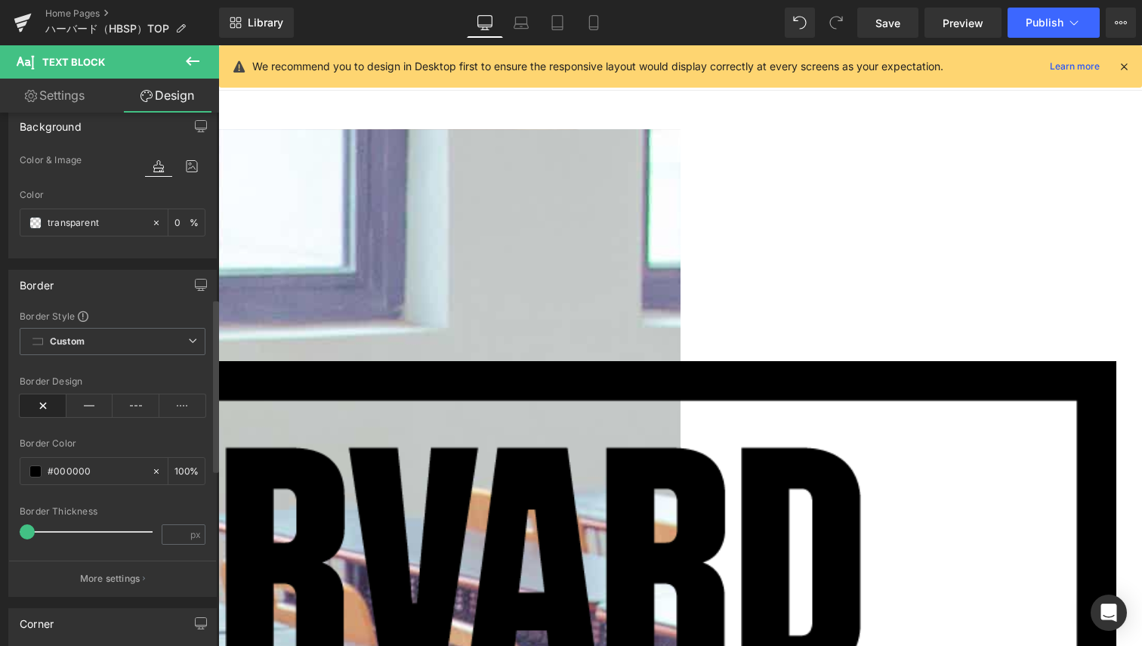
scroll to position [680, 0]
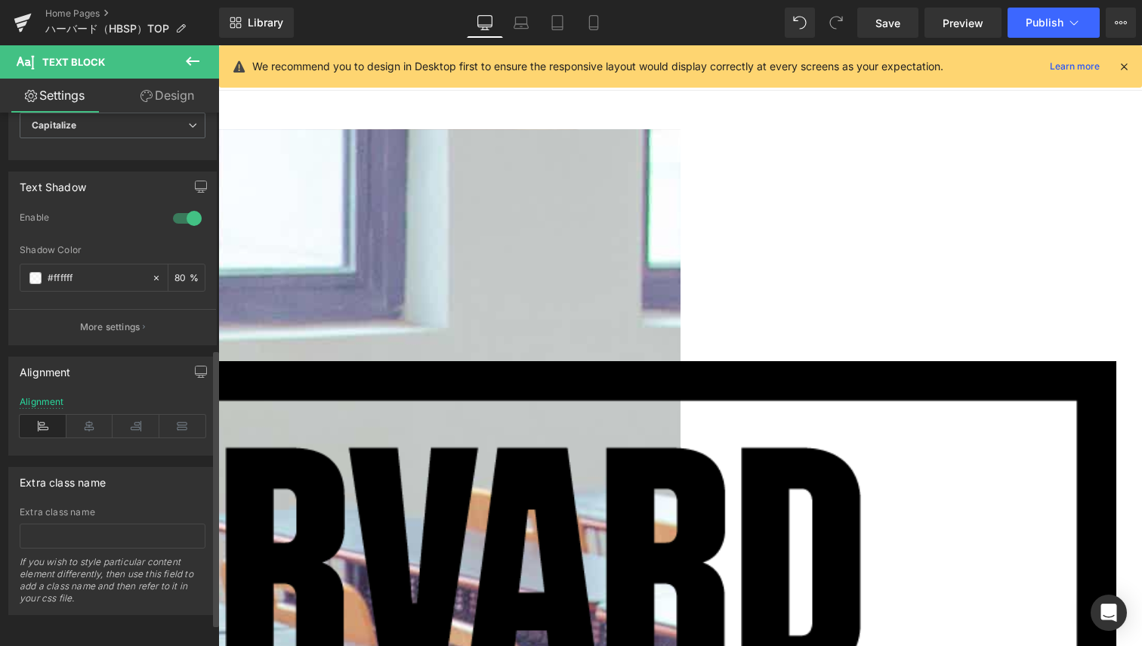
scroll to position [493, 0]
click at [94, 415] on icon at bounding box center [89, 426] width 47 height 23
click at [33, 415] on icon at bounding box center [43, 426] width 47 height 23
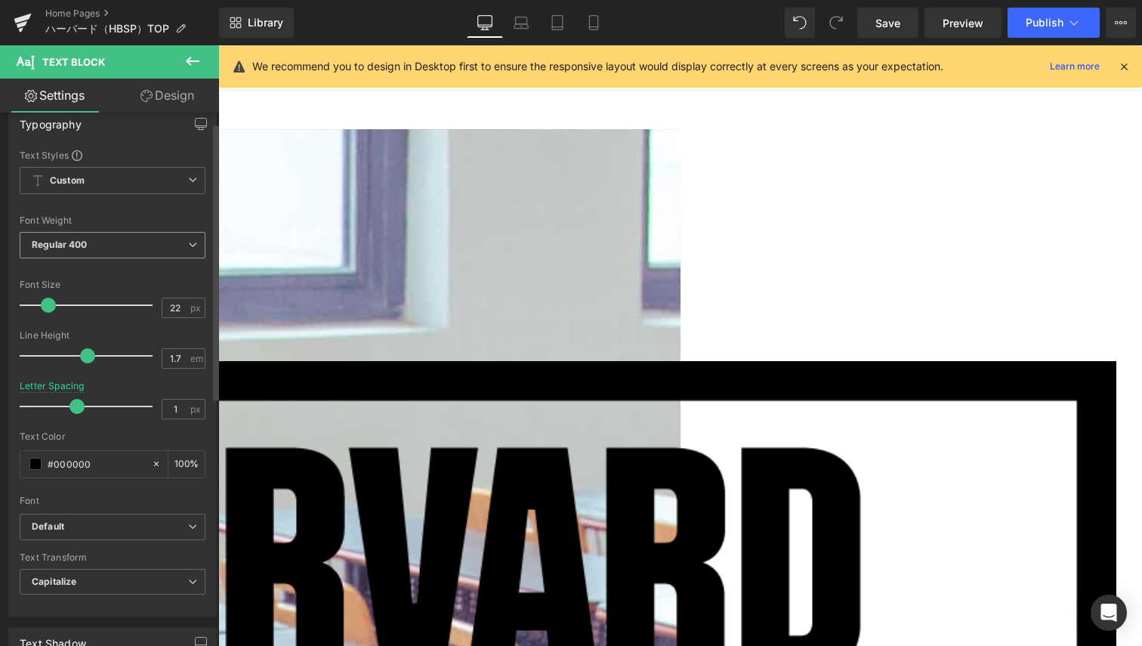
scroll to position [0, 0]
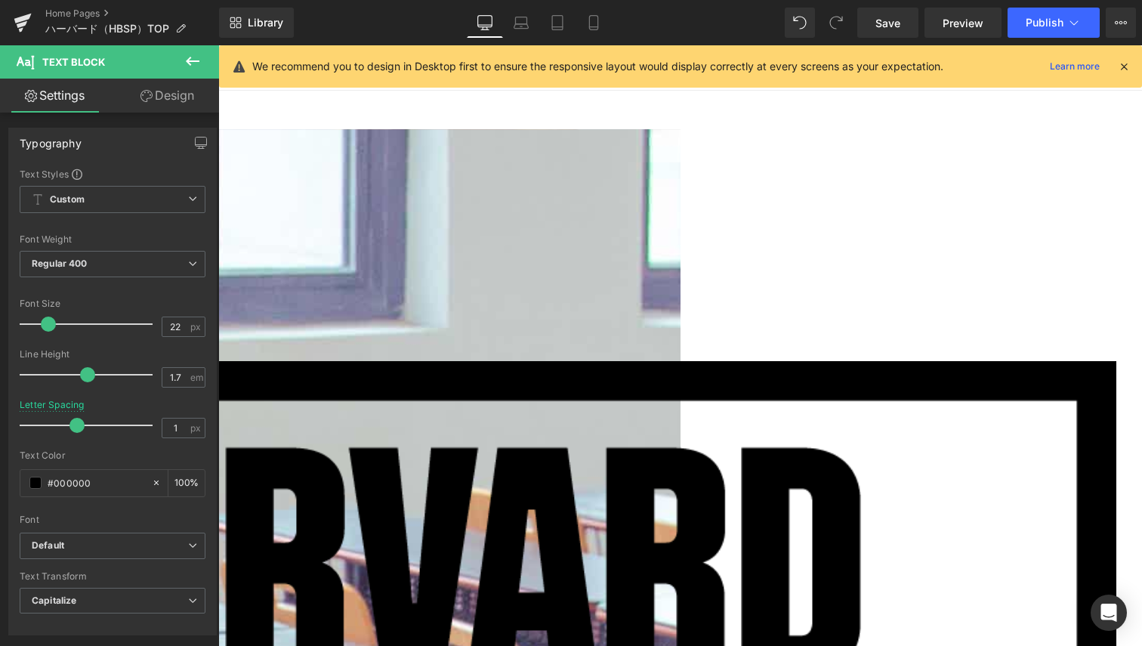
click at [150, 99] on icon at bounding box center [147, 96] width 12 height 12
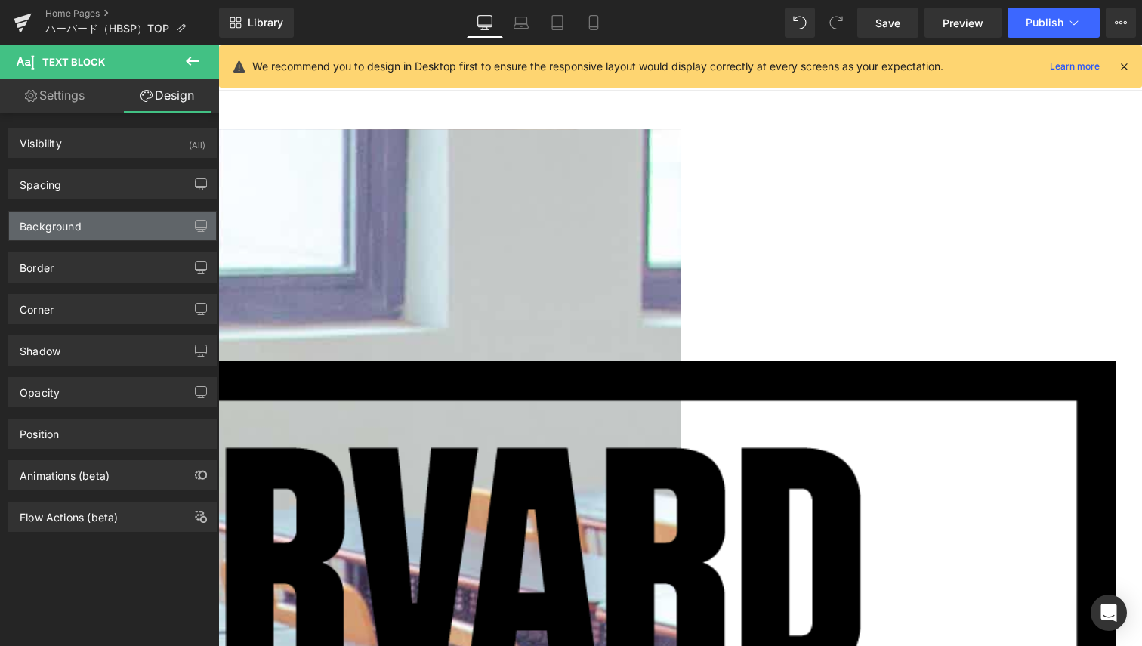
click at [82, 224] on div "Background" at bounding box center [112, 226] width 207 height 29
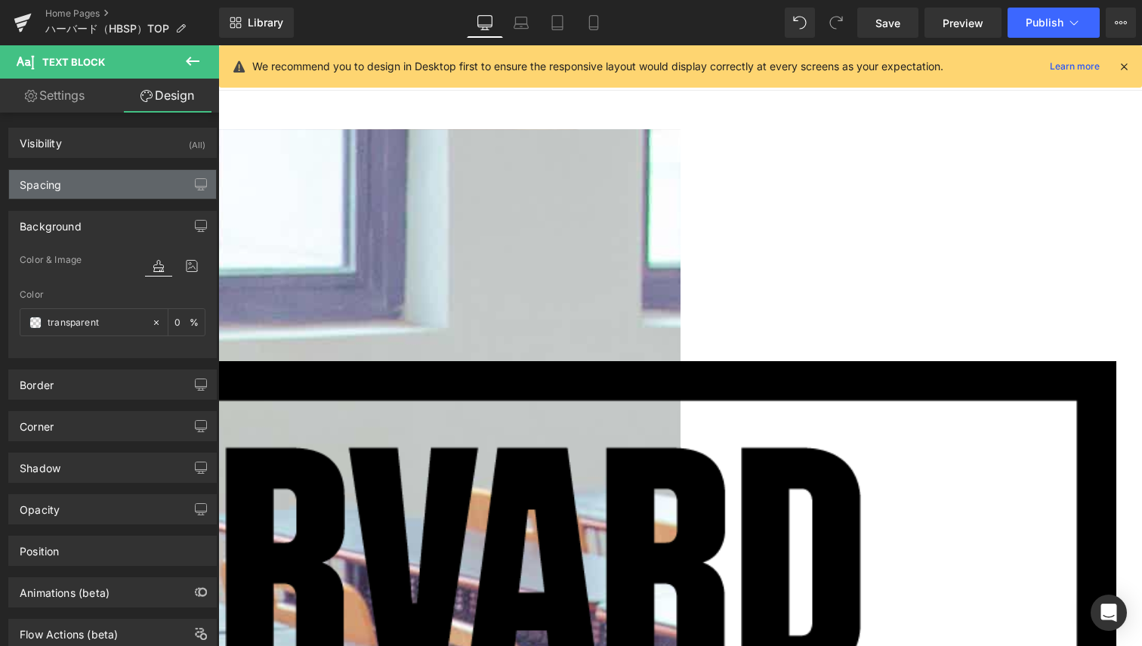
click at [98, 190] on div "Spacing" at bounding box center [112, 184] width 207 height 29
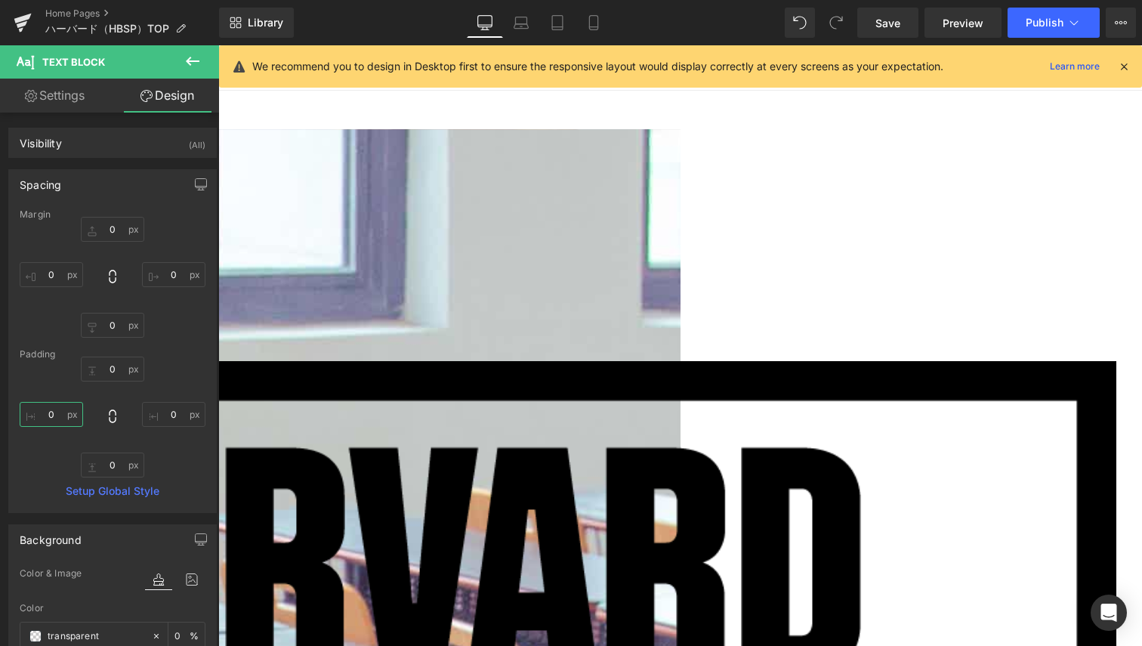
click at [52, 410] on input "0" at bounding box center [51, 414] width 63 height 25
type input "100"
click at [168, 280] on input "0" at bounding box center [173, 274] width 63 height 25
type input "6"
type input "200"
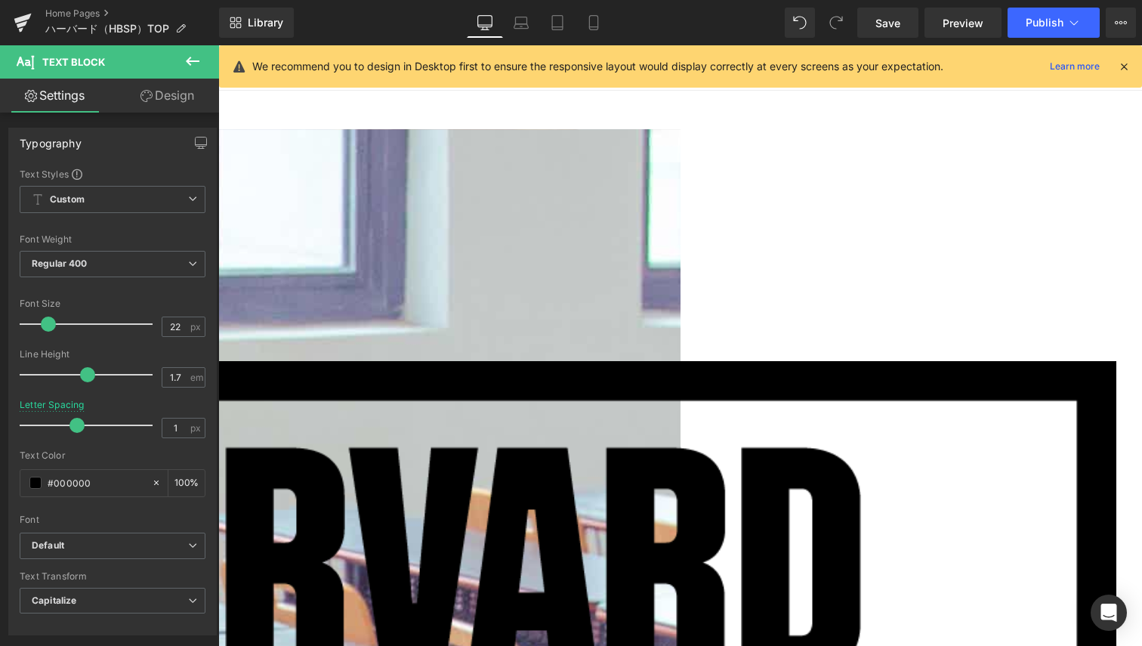
click at [196, 97] on link "Design" at bounding box center [168, 96] width 110 height 34
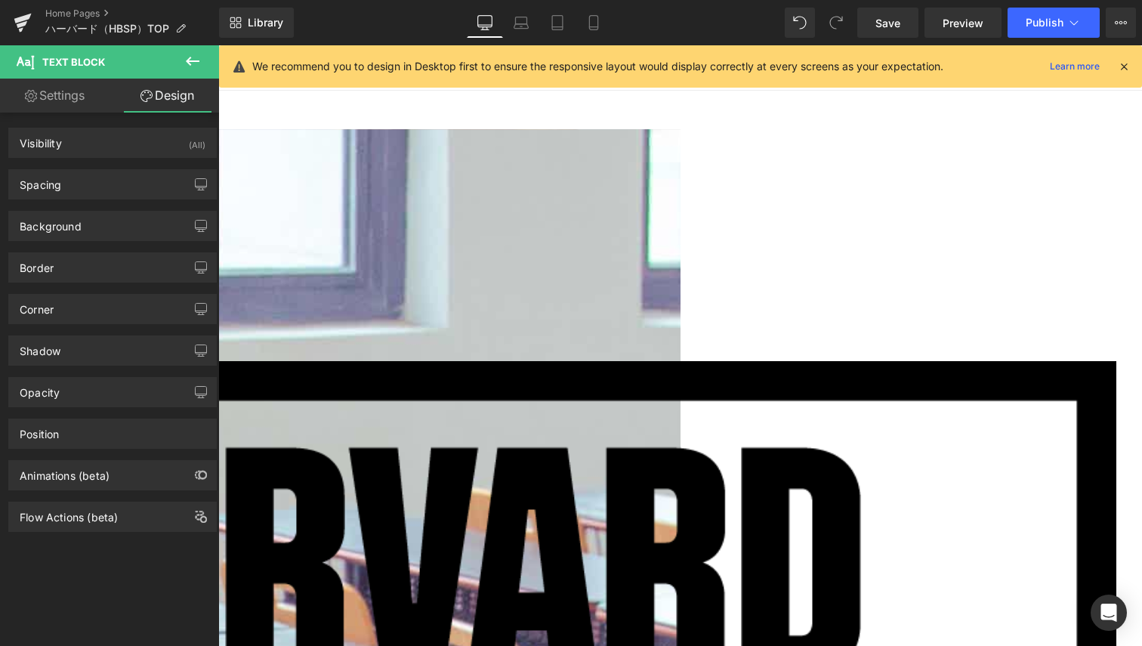
click at [97, 199] on div "Background Color & Image color Color transparent 0 % Image Replace Image Upload…" at bounding box center [113, 220] width 226 height 42
click at [97, 180] on div "Spacing" at bounding box center [112, 184] width 207 height 29
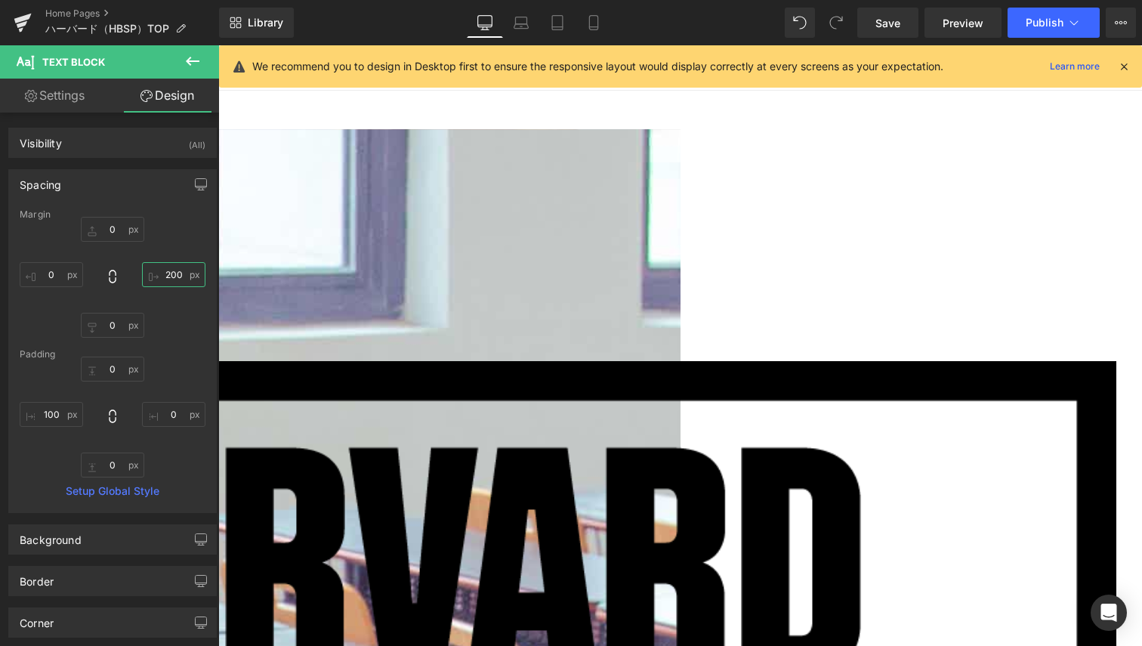
click at [159, 277] on input "200" at bounding box center [173, 274] width 63 height 25
type input "4"
type input "500"
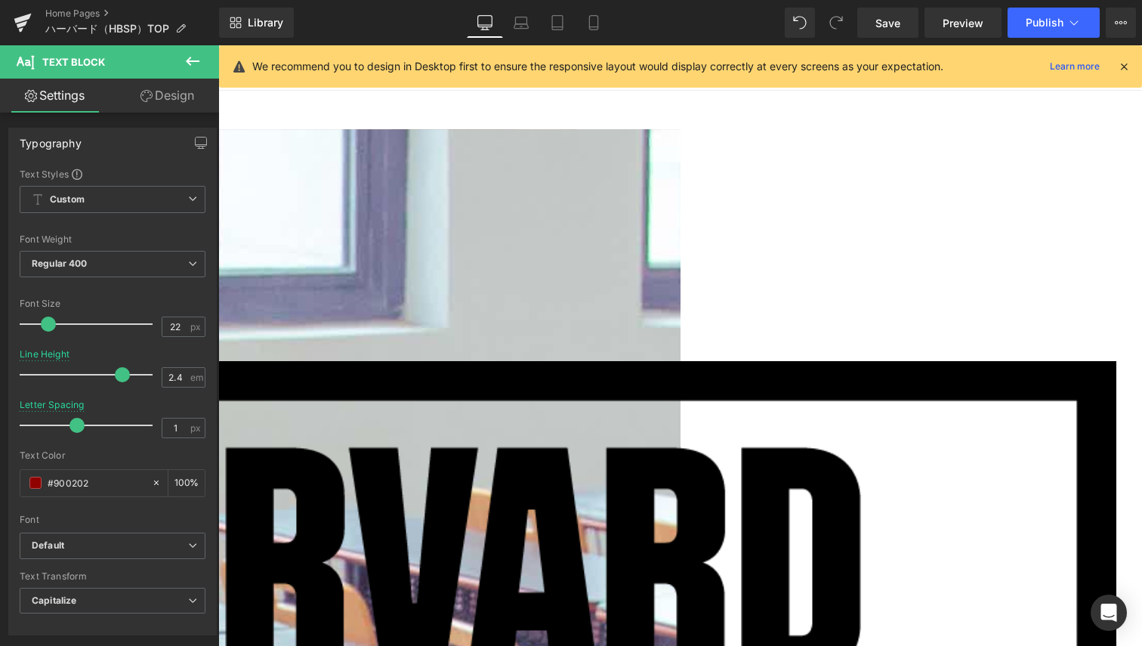
drag, startPoint x: 176, startPoint y: 98, endPoint x: 128, endPoint y: 215, distance: 126.0
click at [176, 98] on link "Design" at bounding box center [168, 96] width 110 height 34
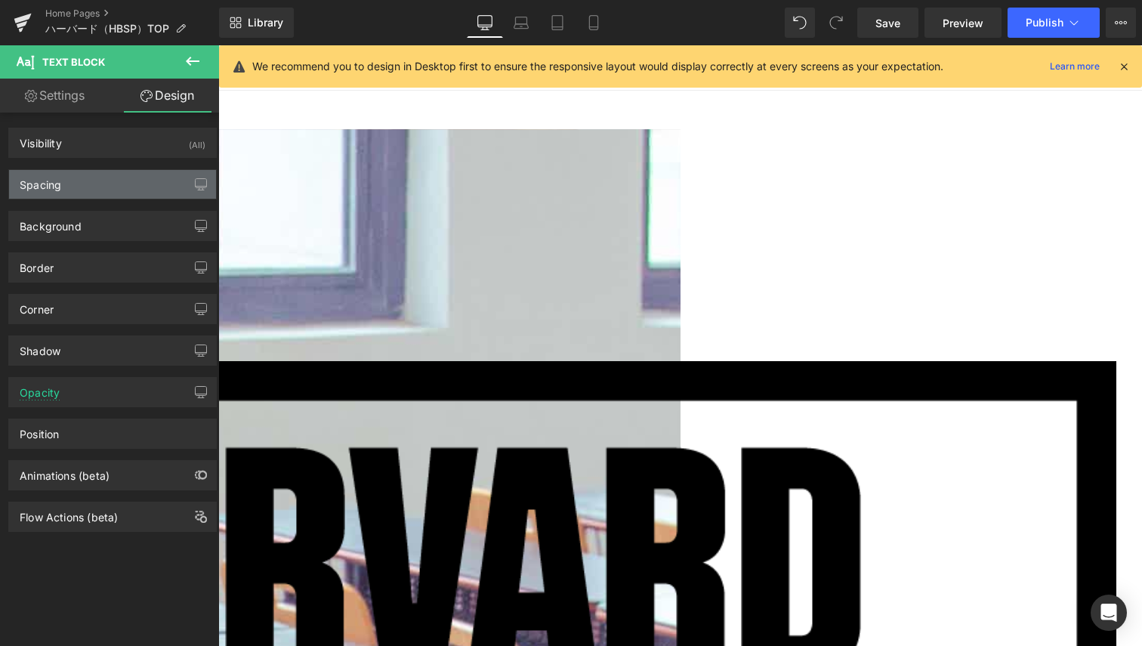
click at [96, 186] on div "Spacing" at bounding box center [112, 184] width 207 height 29
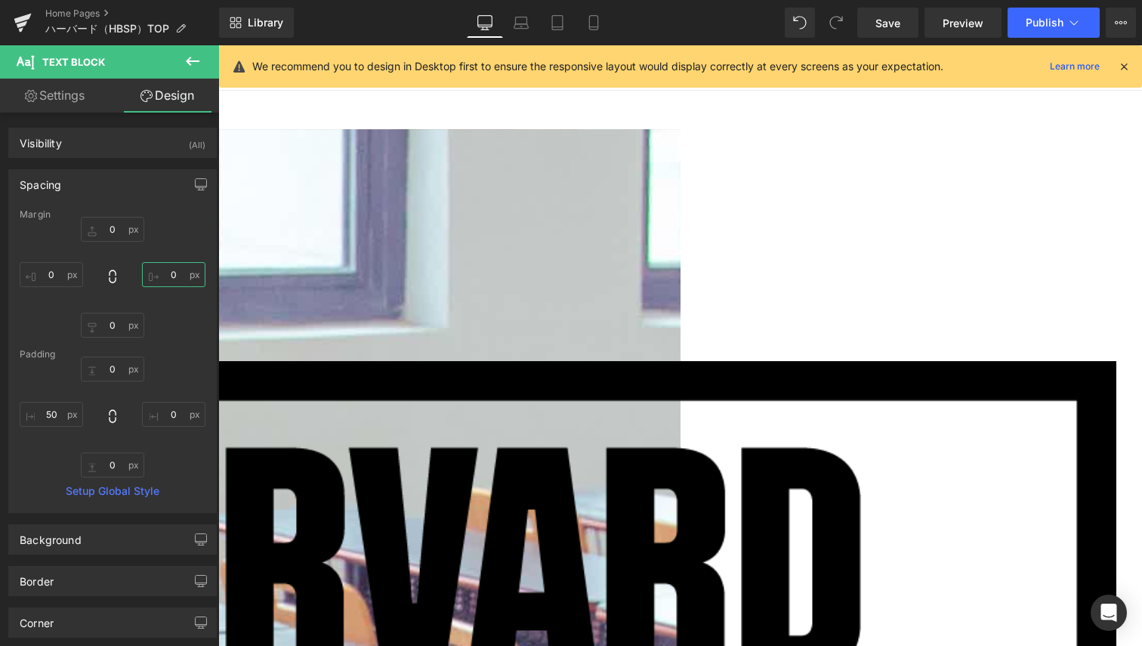
click at [159, 278] on input "0" at bounding box center [173, 274] width 63 height 25
type input "500"
click at [218, 45] on span "Text Block" at bounding box center [218, 45] width 0 height 0
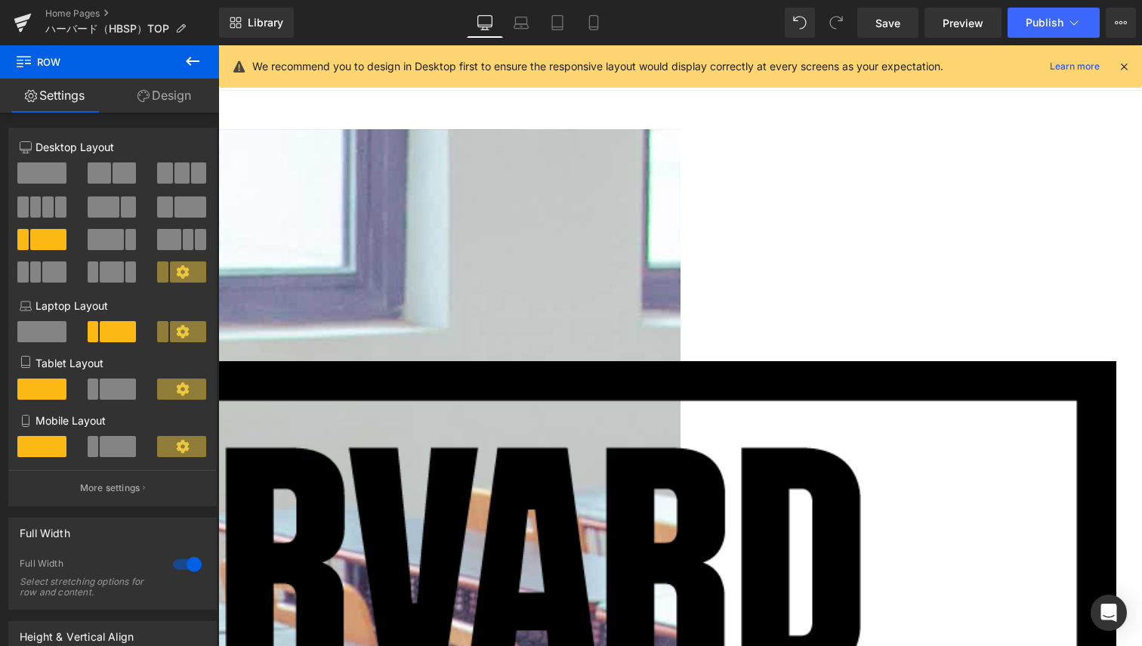
click at [218, 45] on link at bounding box center [218, 45] width 0 height 0
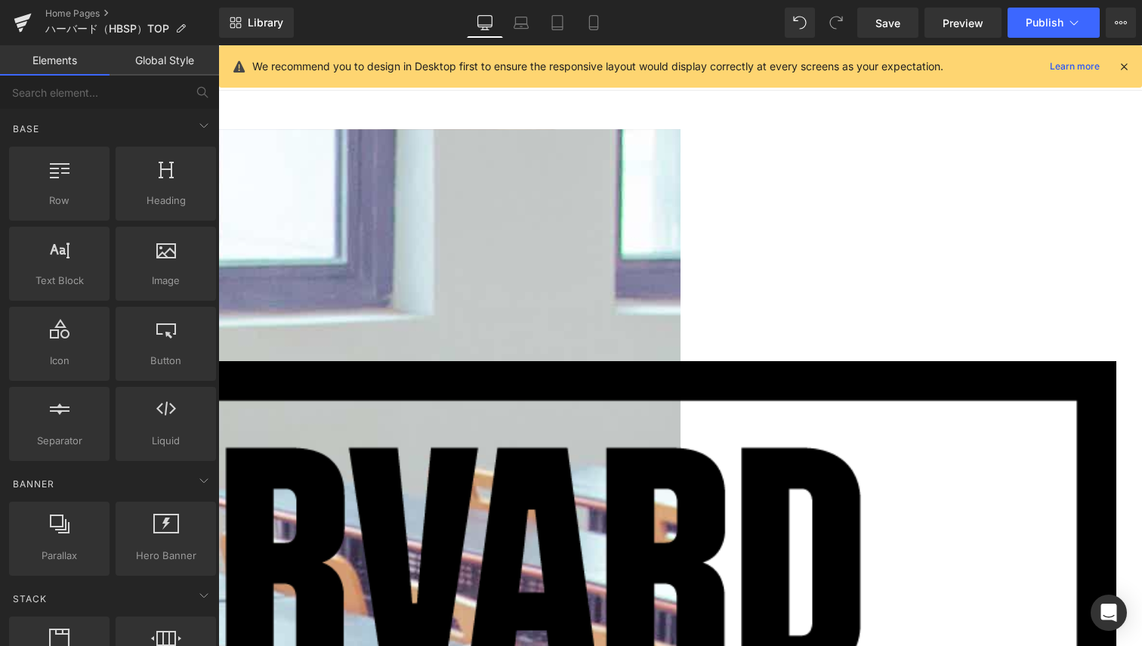
click at [218, 45] on link at bounding box center [218, 45] width 0 height 0
click at [218, 45] on icon at bounding box center [218, 45] width 0 height 0
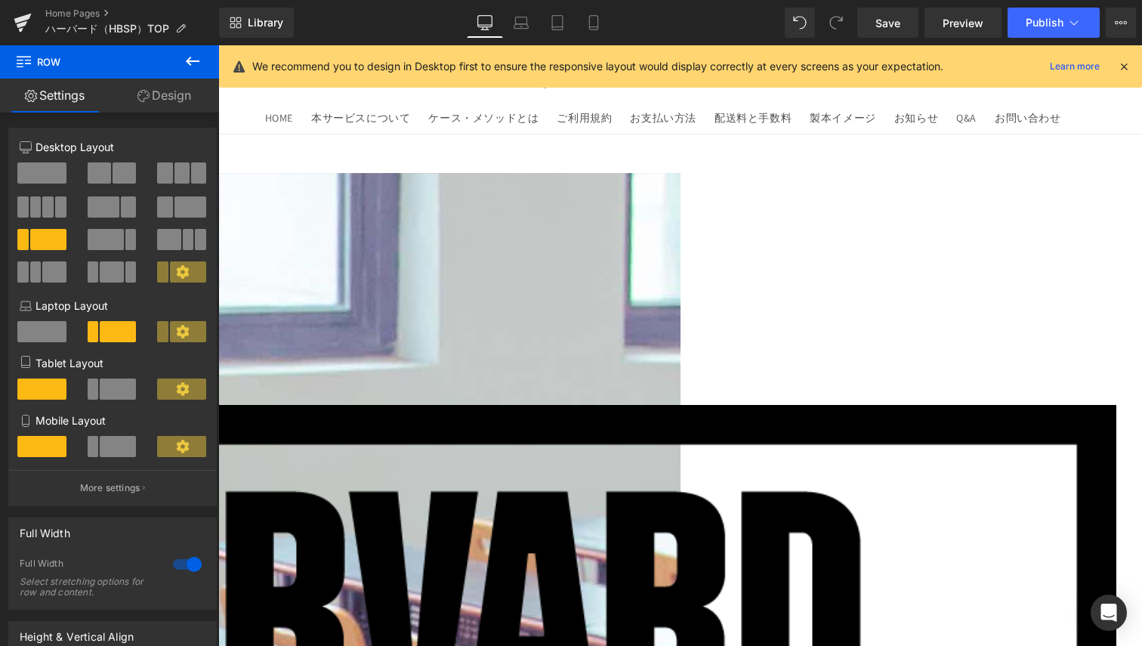
click at [124, 163] on span at bounding box center [124, 172] width 23 height 21
click at [88, 208] on span at bounding box center [104, 206] width 32 height 21
click at [65, 240] on button at bounding box center [42, 239] width 51 height 21
click at [175, 171] on span at bounding box center [182, 172] width 15 height 21
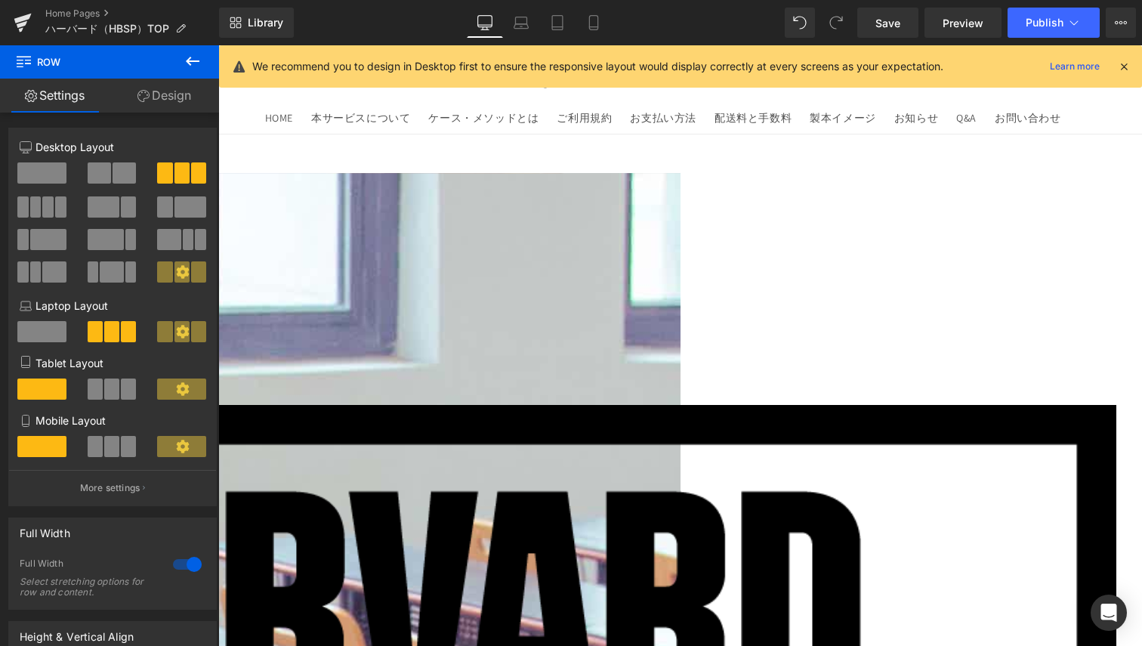
drag, startPoint x: 588, startPoint y: 348, endPoint x: 565, endPoint y: 354, distance: 23.5
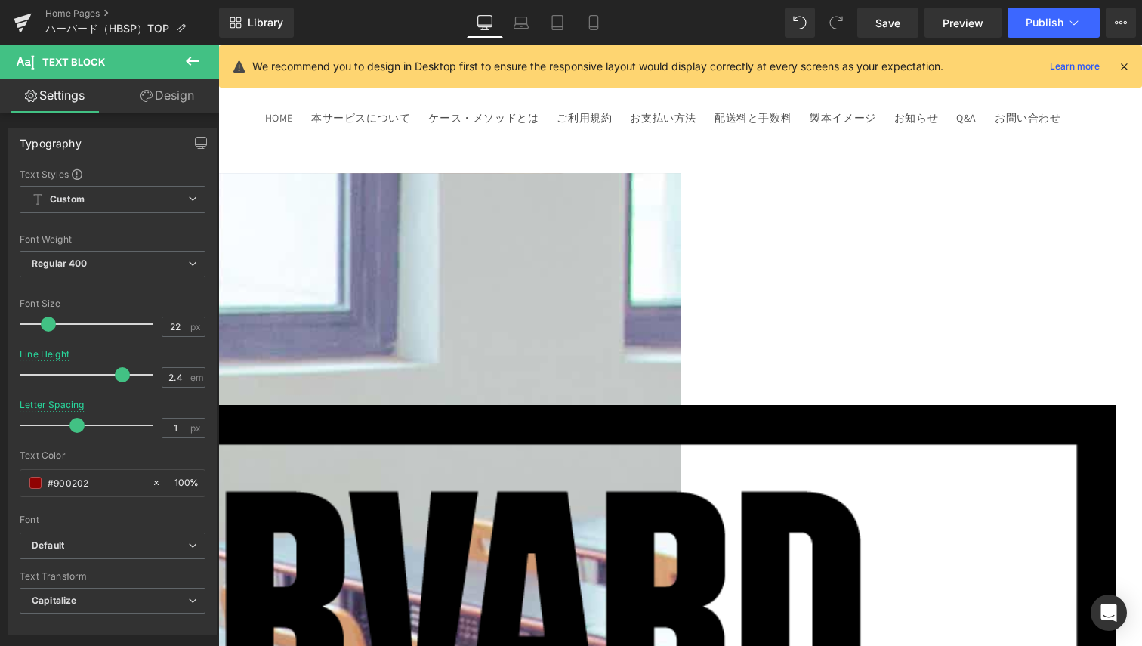
click at [167, 97] on link "Design" at bounding box center [168, 96] width 110 height 34
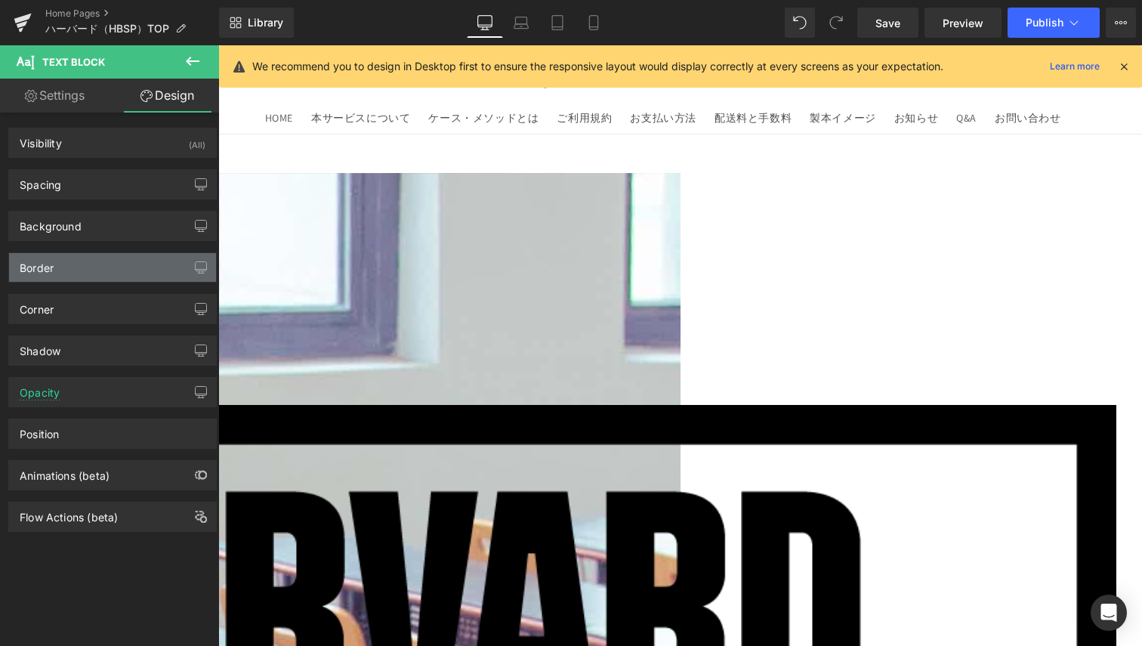
click at [54, 259] on div "Border" at bounding box center [37, 263] width 34 height 21
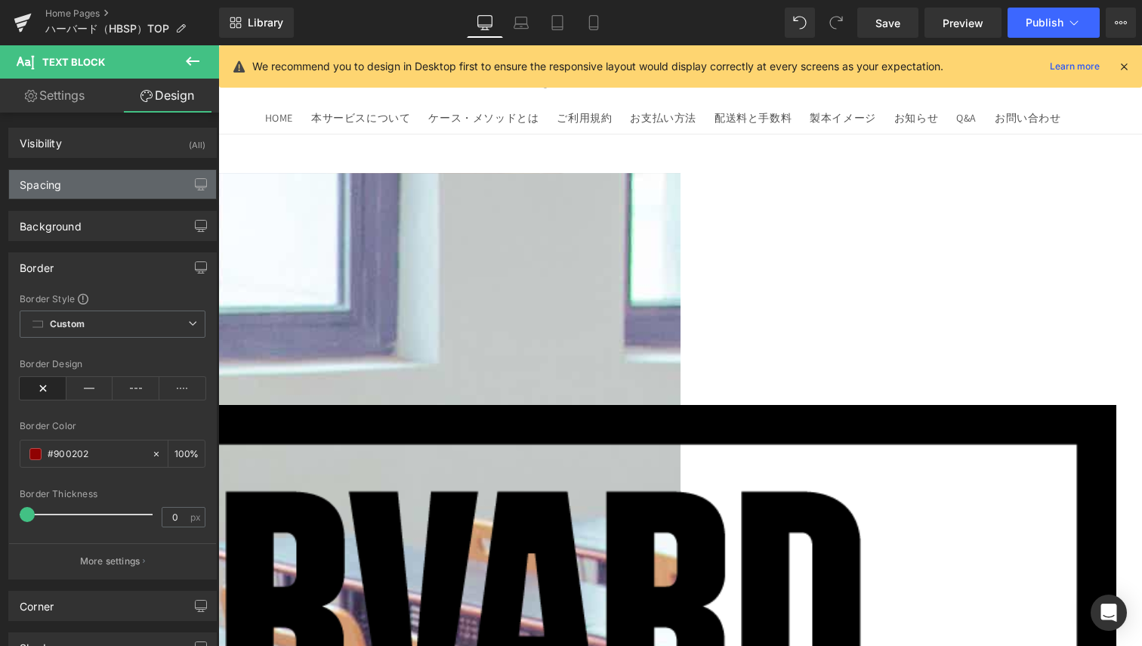
click at [94, 193] on div "Spacing" at bounding box center [112, 184] width 207 height 29
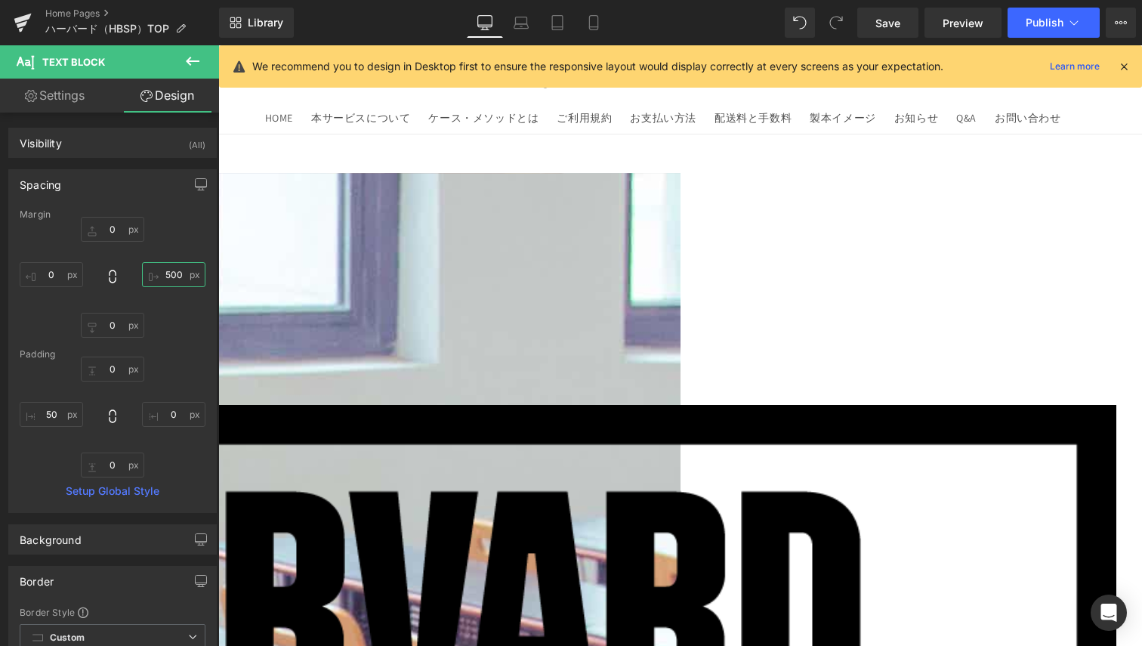
click at [159, 272] on input "500" at bounding box center [173, 274] width 63 height 25
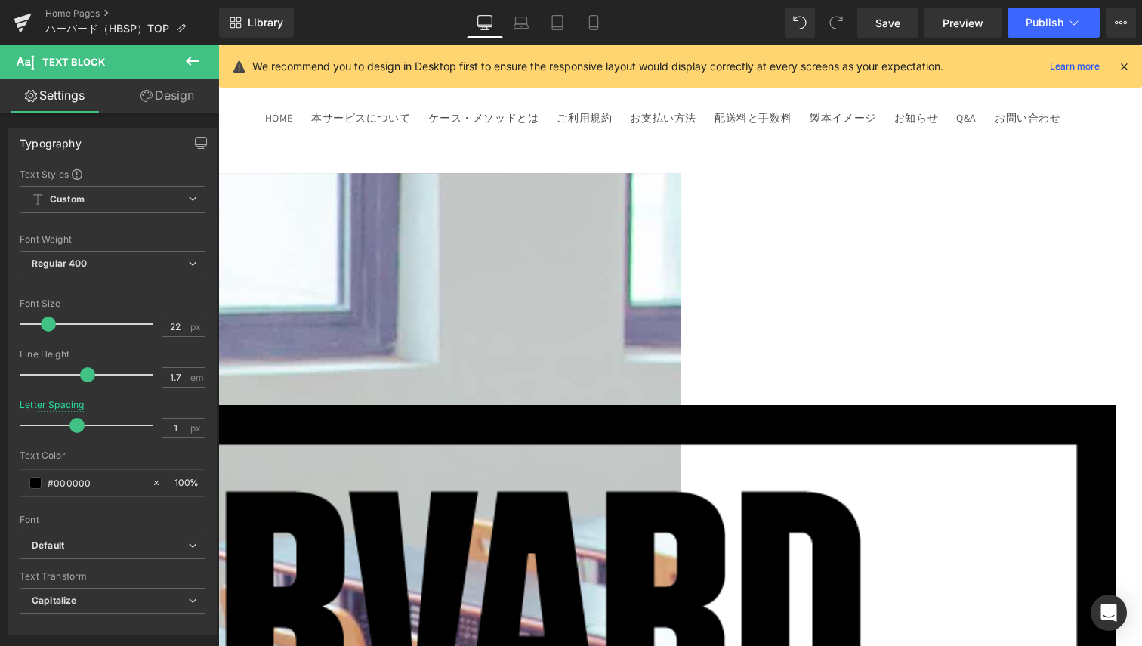
click at [143, 100] on icon at bounding box center [147, 96] width 12 height 12
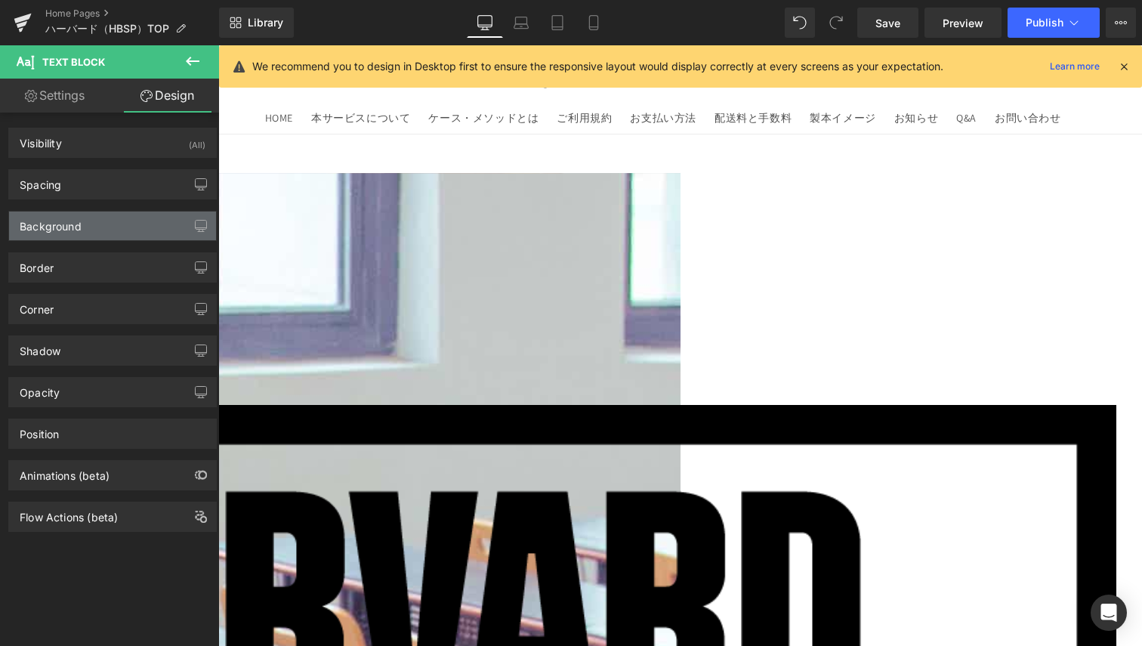
click at [96, 221] on div "Background" at bounding box center [112, 226] width 207 height 29
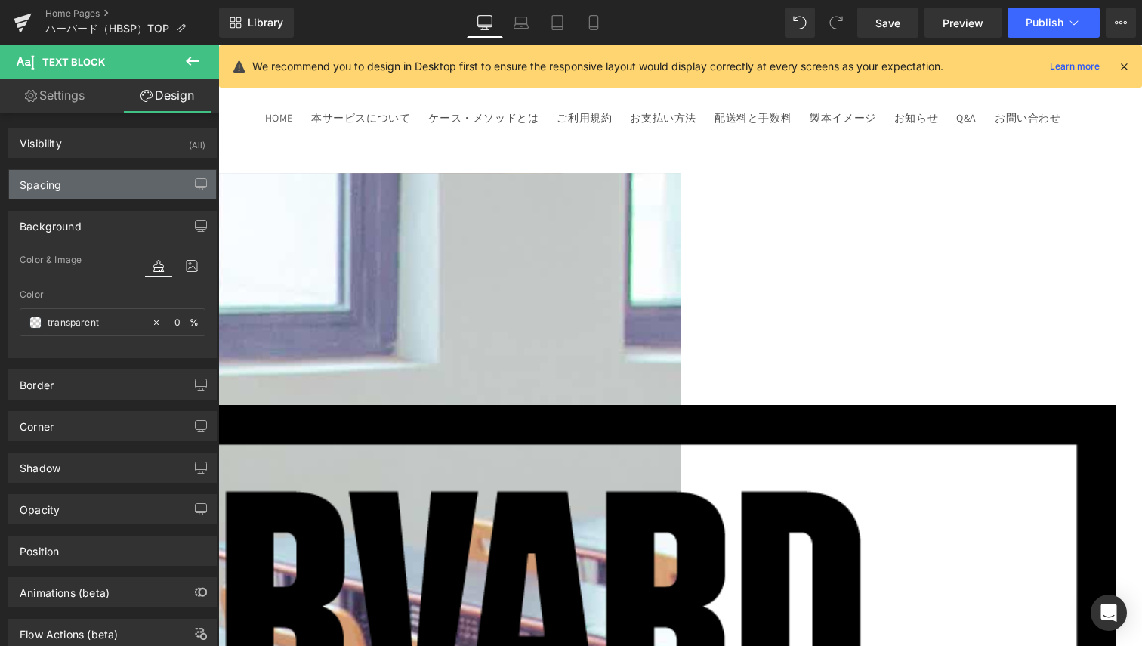
click at [97, 180] on div "Spacing" at bounding box center [112, 184] width 207 height 29
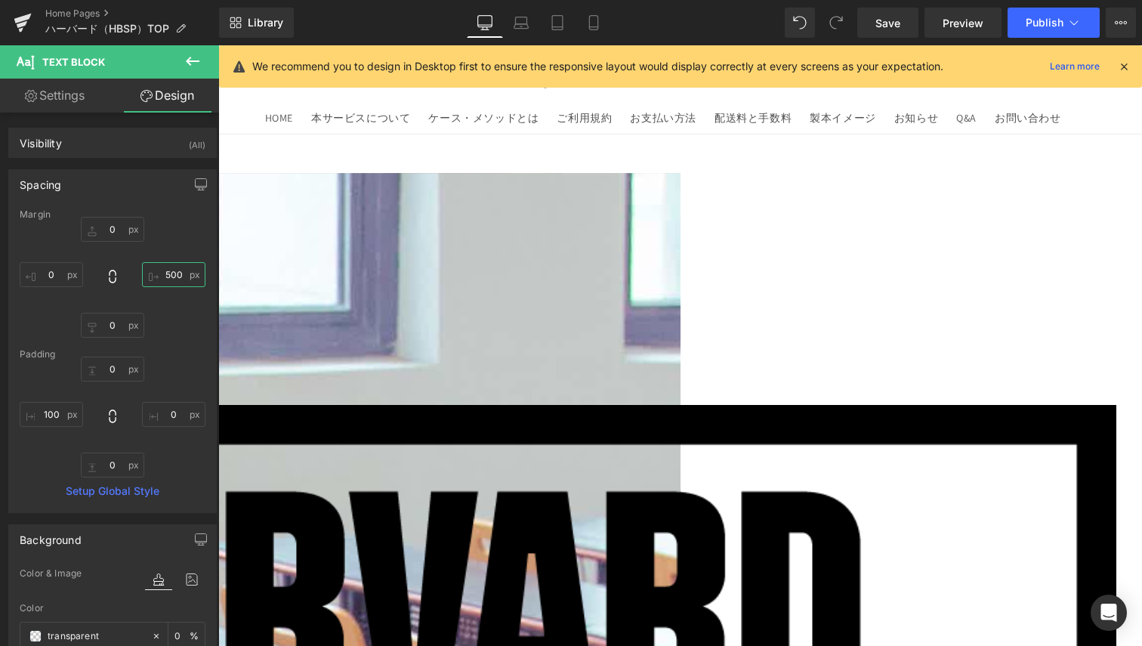
click at [159, 280] on input "500" at bounding box center [173, 274] width 63 height 25
type input "0"
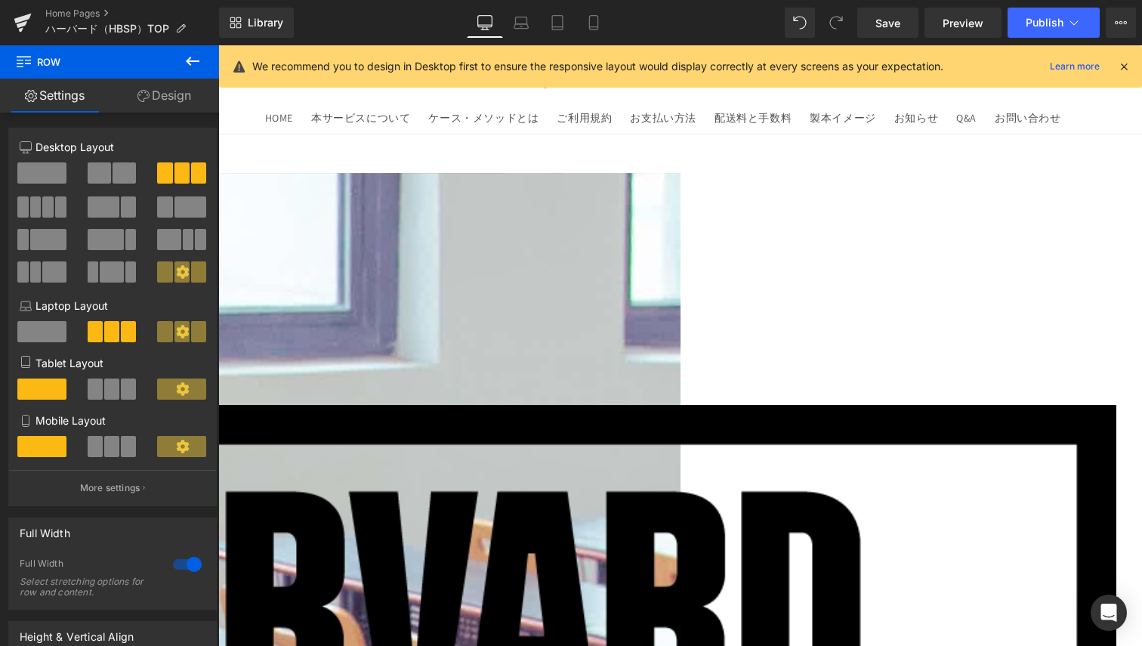
drag, startPoint x: 188, startPoint y: 95, endPoint x: 141, endPoint y: 127, distance: 57.2
click at [188, 95] on link "Design" at bounding box center [165, 96] width 110 height 34
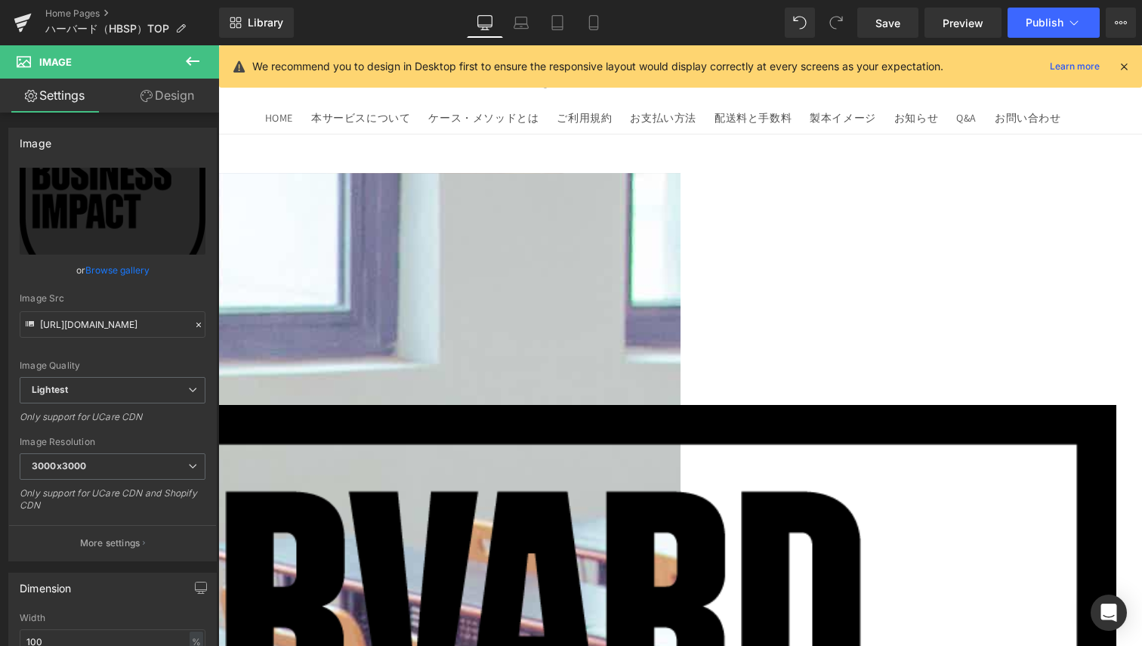
click at [178, 91] on link "Design" at bounding box center [168, 96] width 110 height 34
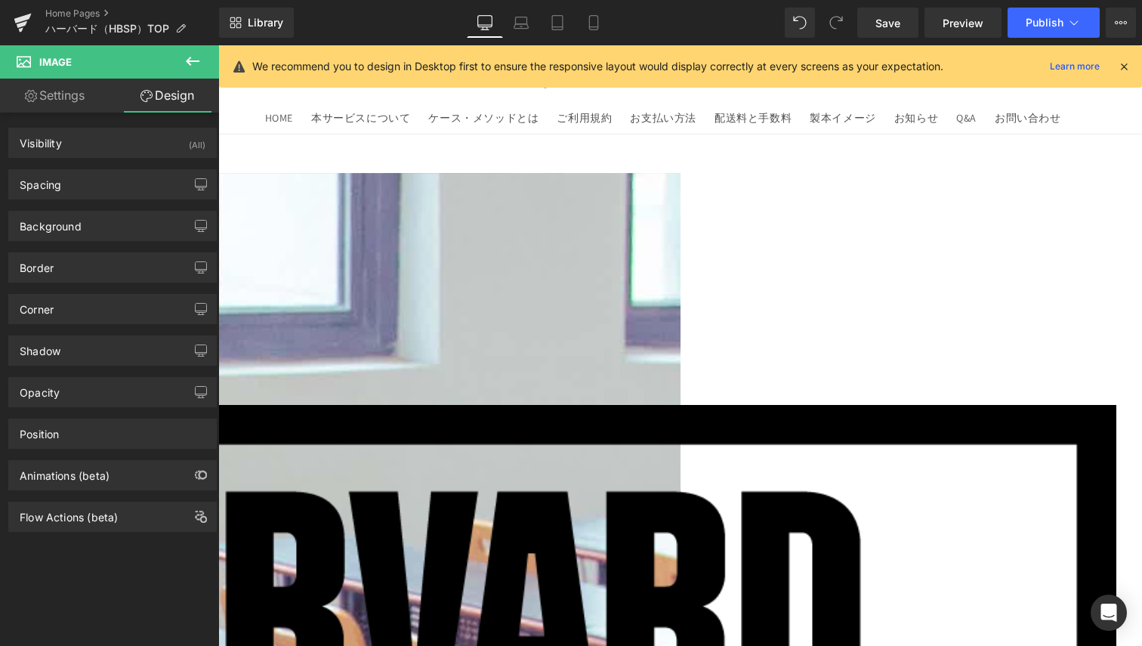
click at [66, 199] on div "Background Color & Image color Color transparent 0 % Image Replace Image Upload…" at bounding box center [113, 220] width 226 height 42
click at [75, 184] on div "Spacing" at bounding box center [112, 184] width 207 height 29
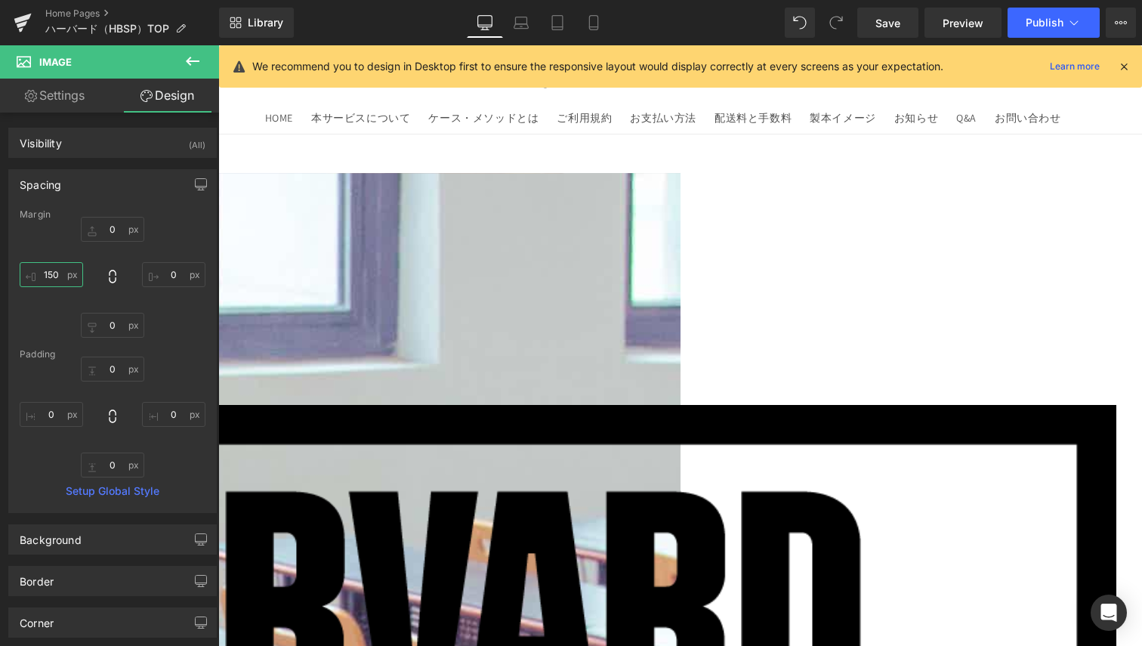
click at [51, 274] on input "150" at bounding box center [51, 274] width 63 height 25
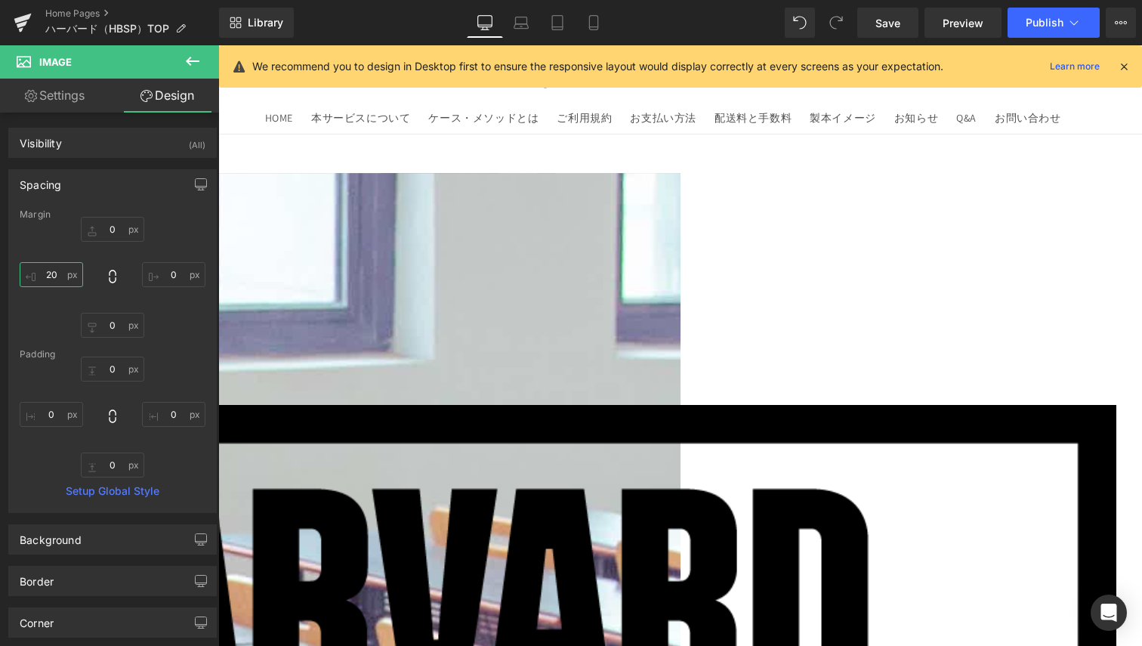
type input "2"
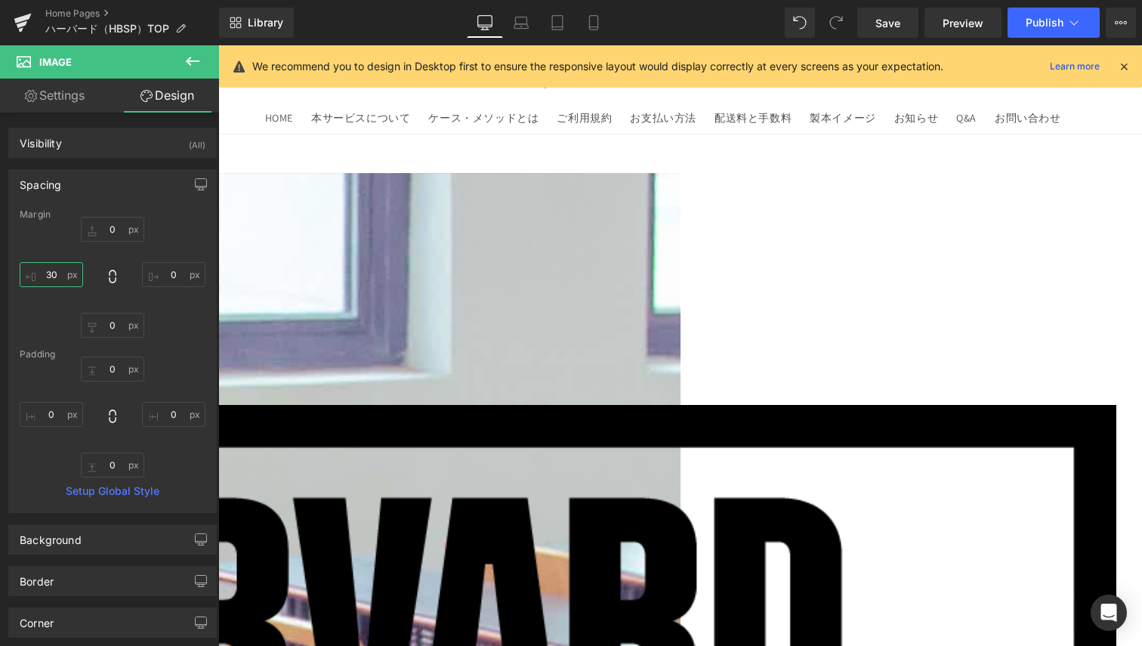
type input "3"
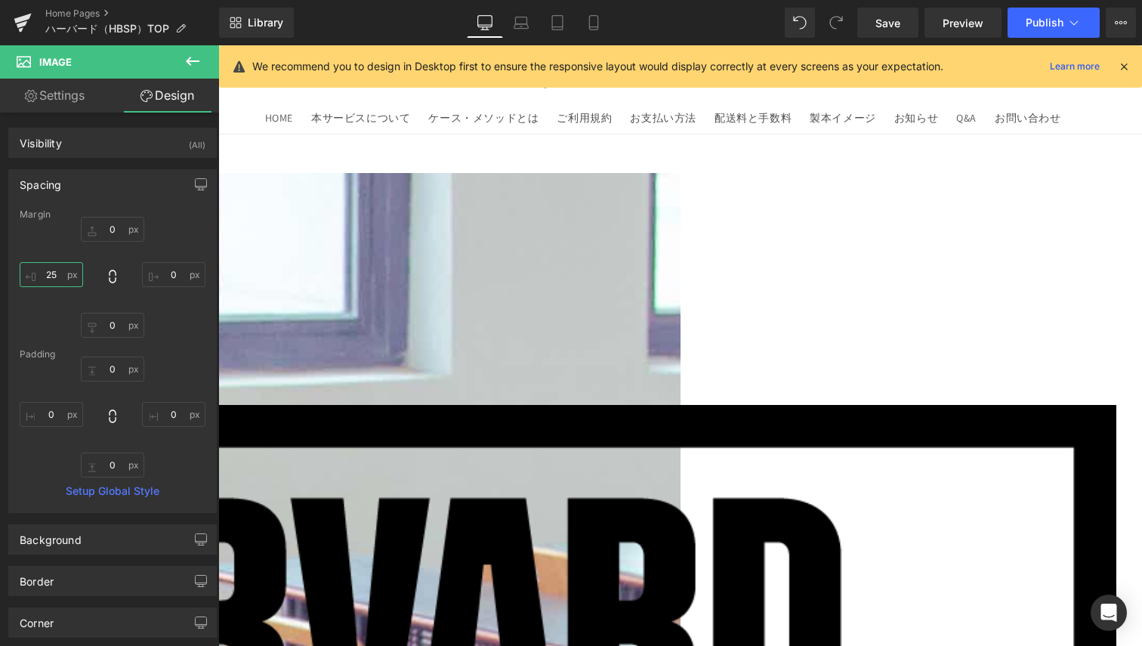
type input "250"
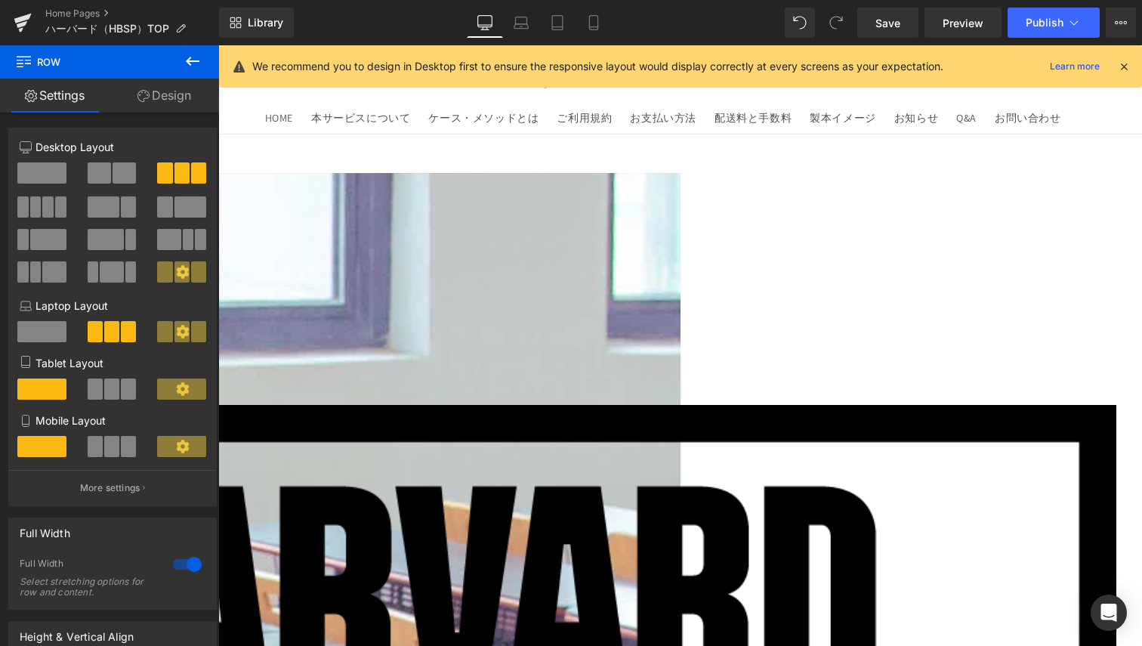
drag, startPoint x: 155, startPoint y: 88, endPoint x: 155, endPoint y: 101, distance: 12.8
click at [155, 88] on link "Design" at bounding box center [165, 96] width 110 height 34
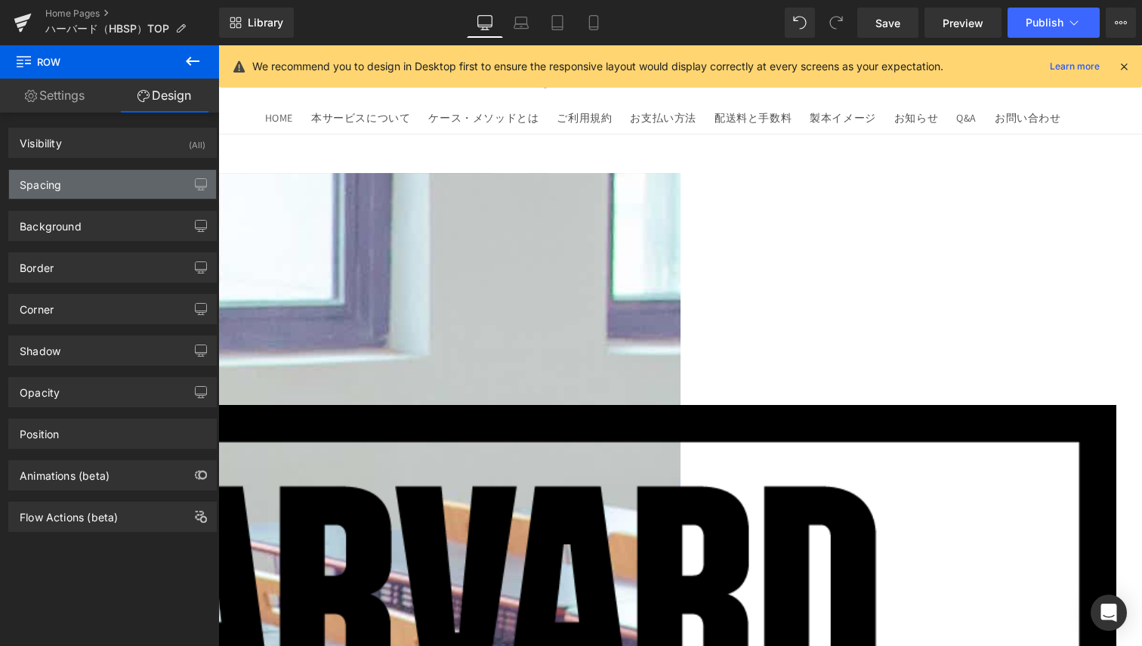
click at [94, 190] on div "Spacing" at bounding box center [112, 184] width 207 height 29
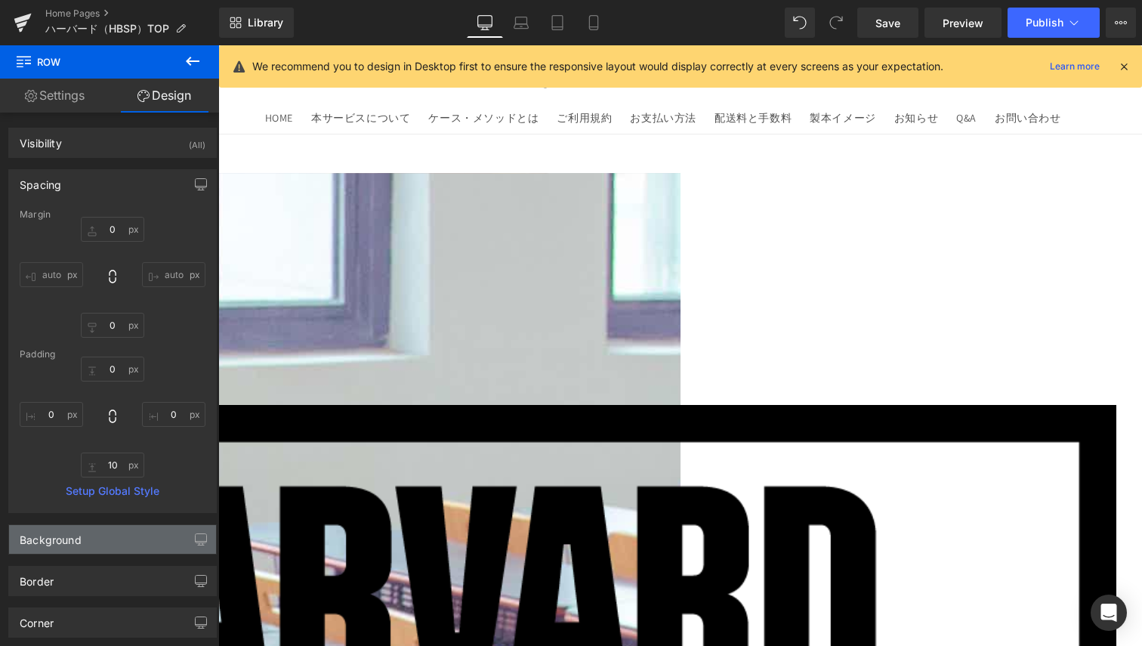
click at [81, 547] on div "Background" at bounding box center [112, 539] width 207 height 29
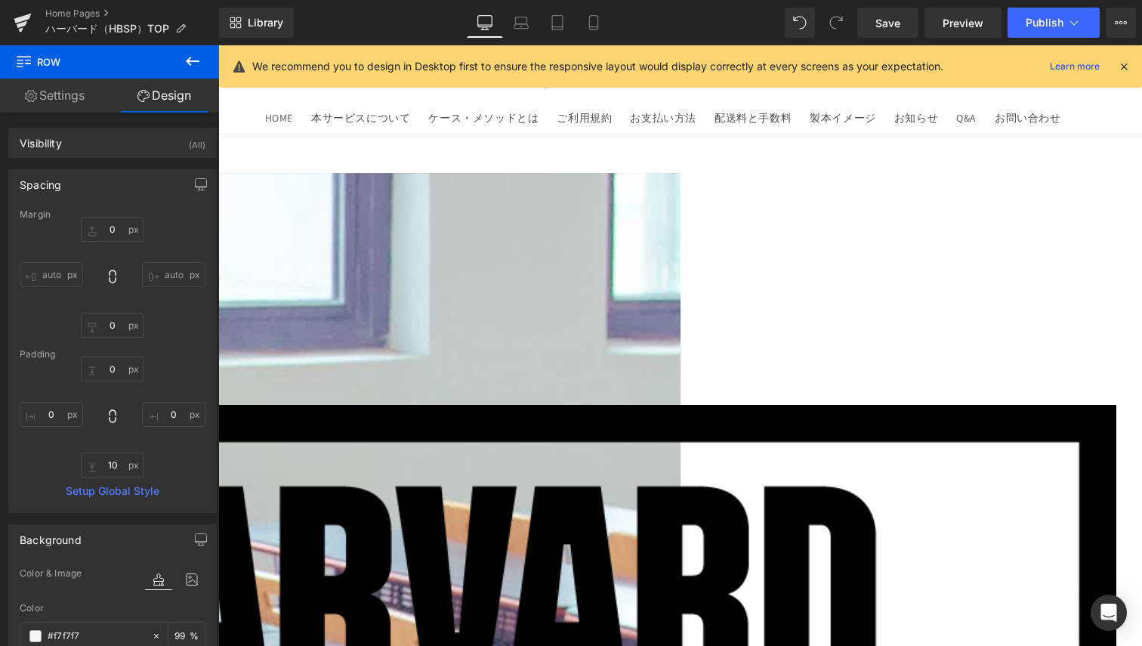
scroll to position [227, 0]
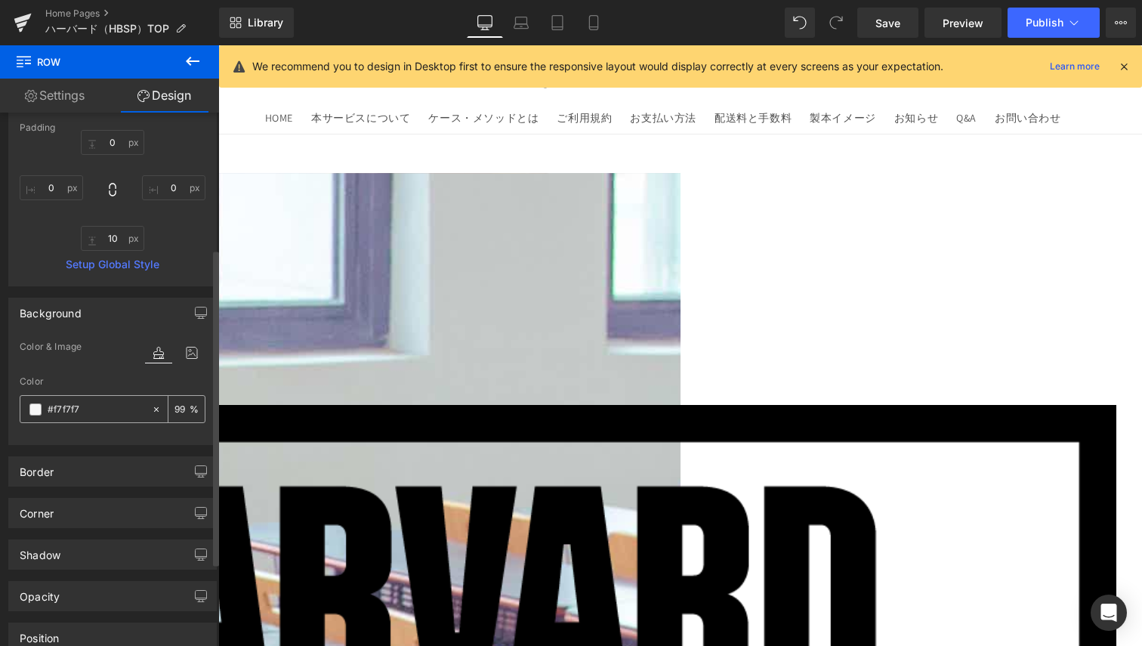
click at [151, 407] on icon at bounding box center [156, 409] width 11 height 11
click at [106, 463] on div "Border" at bounding box center [112, 471] width 207 height 29
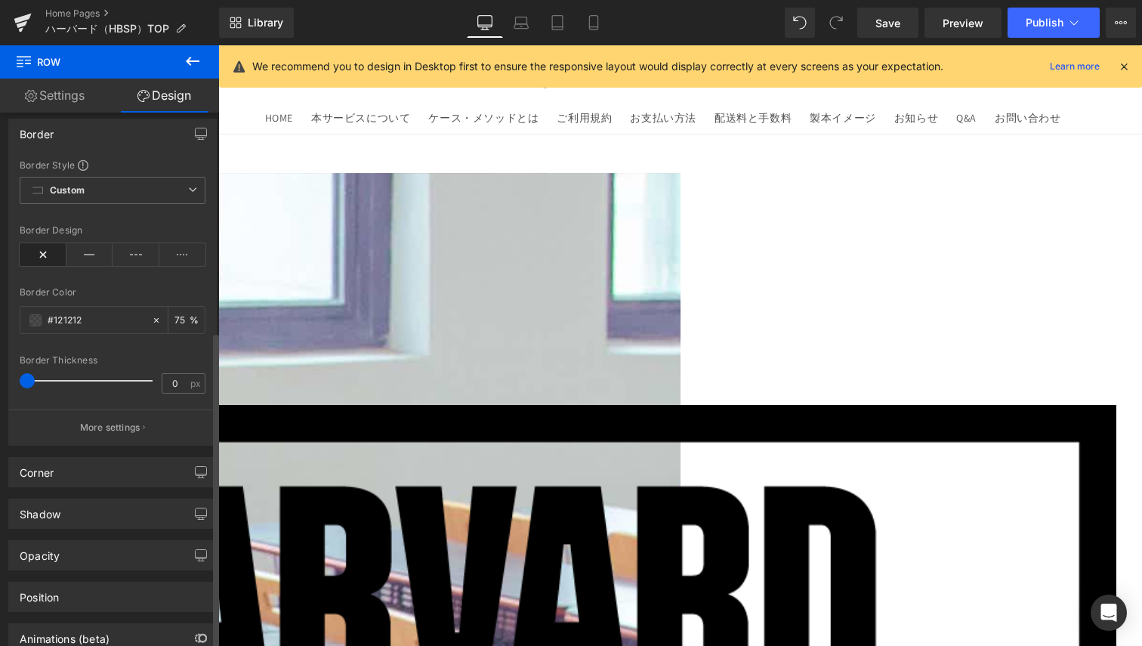
scroll to position [567, 0]
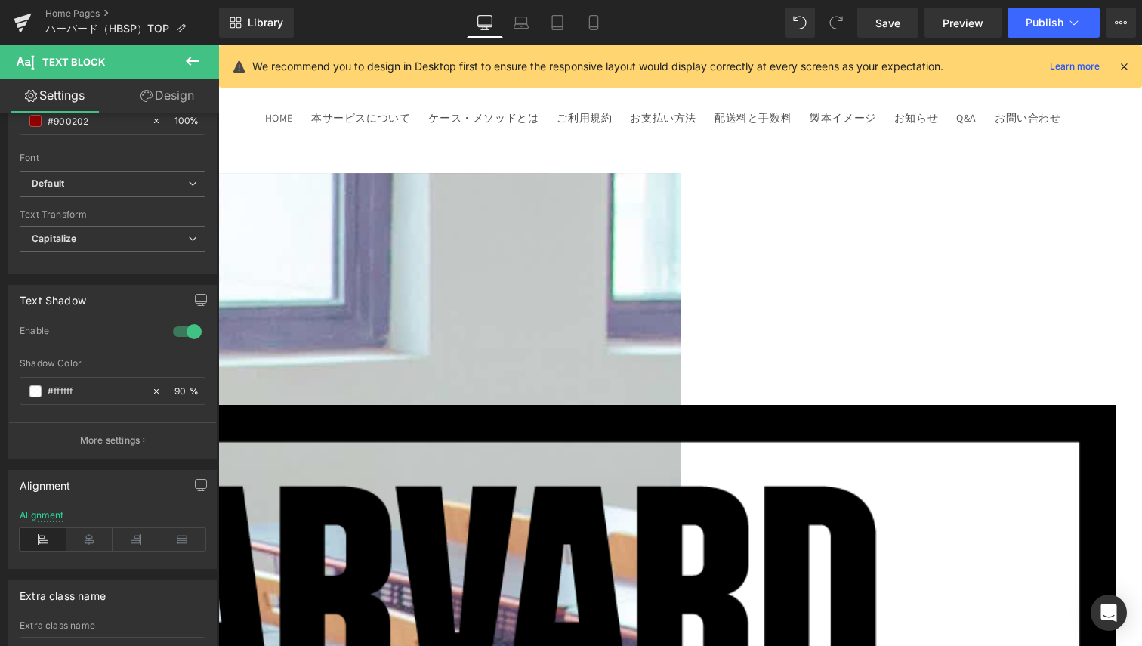
scroll to position [266, 0]
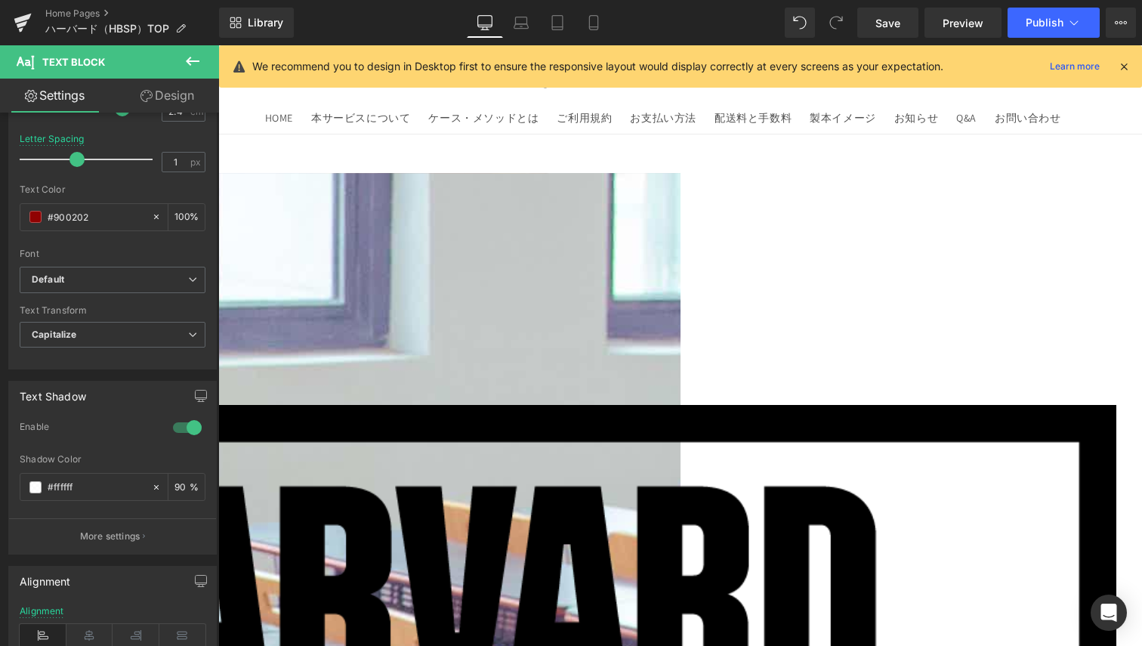
click at [164, 106] on link "Design" at bounding box center [168, 96] width 110 height 34
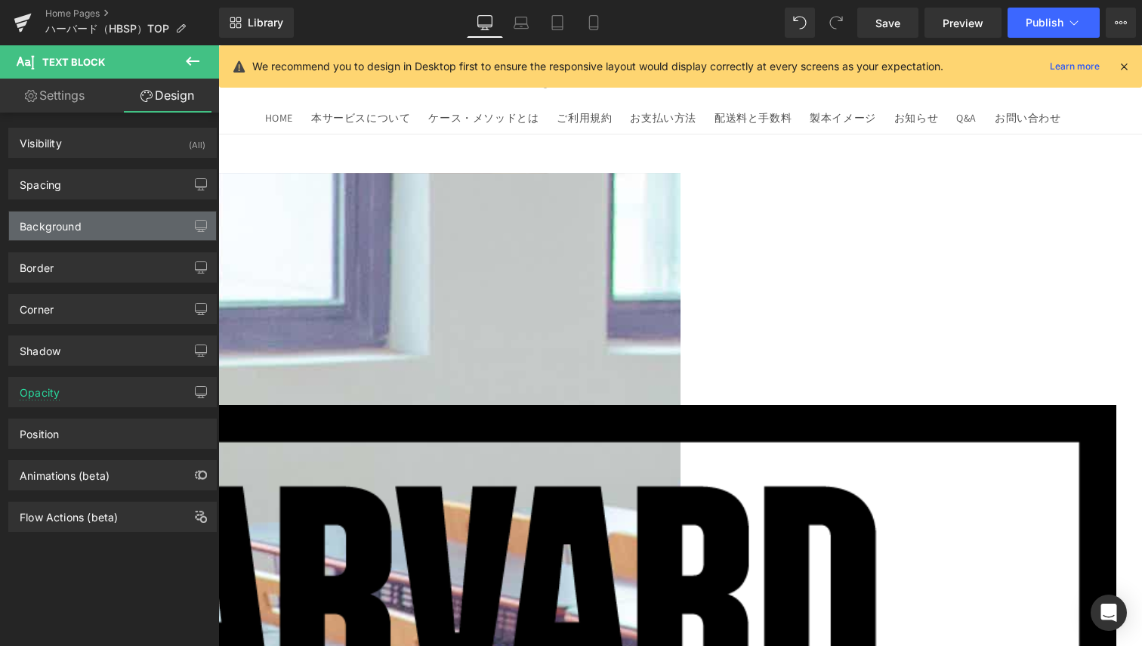
click at [74, 218] on div "Background" at bounding box center [51, 222] width 62 height 21
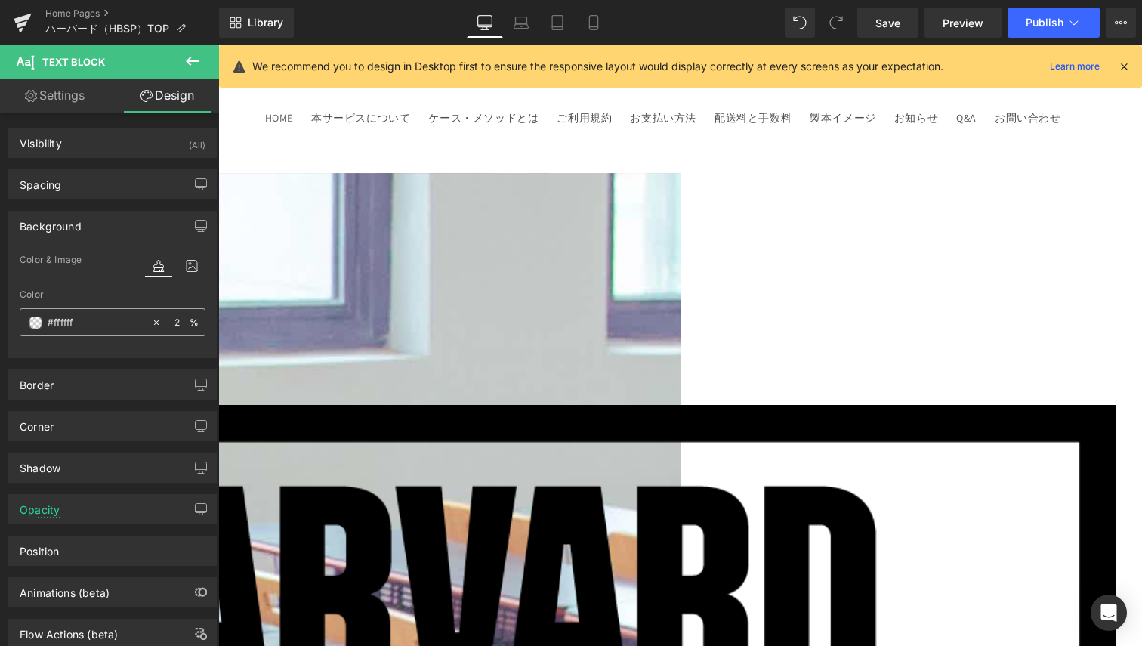
click at [154, 320] on icon at bounding box center [156, 322] width 11 height 11
click at [42, 320] on div "#ffffff" at bounding box center [85, 322] width 131 height 26
click at [40, 323] on span at bounding box center [35, 323] width 12 height 12
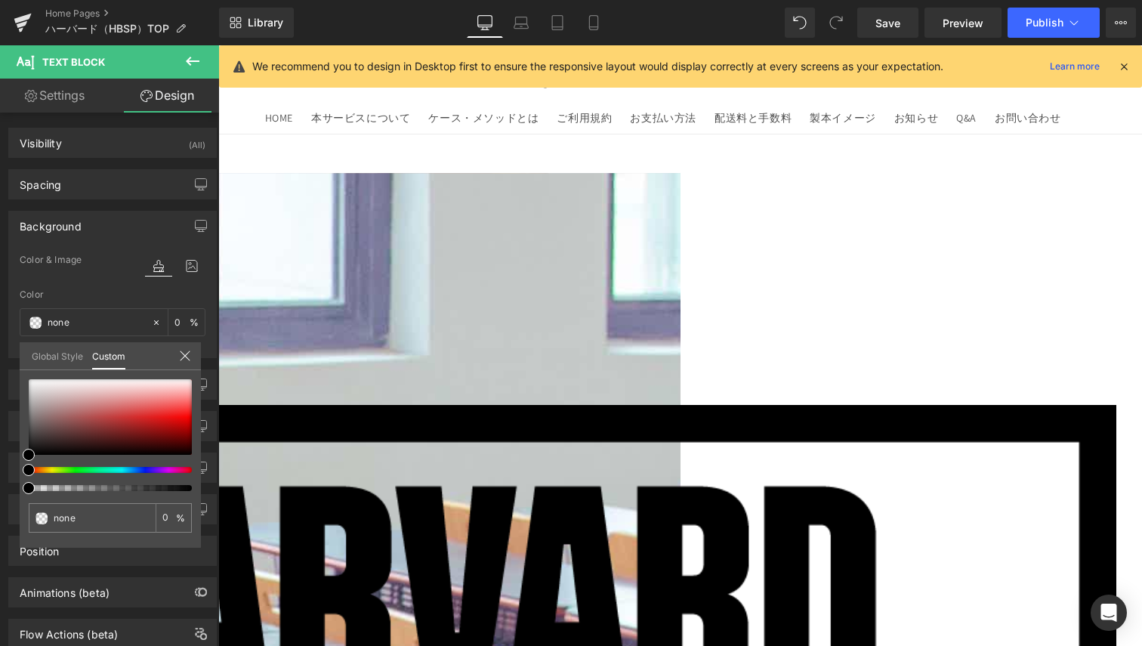
drag, startPoint x: 24, startPoint y: 447, endPoint x: 43, endPoint y: 382, distance: 67.7
click at [43, 382] on div "none 0 %" at bounding box center [110, 463] width 181 height 168
drag, startPoint x: 24, startPoint y: 452, endPoint x: -8, endPoint y: 360, distance: 96.8
click at [0, 360] on html "Text Block You are previewing how the will restyle your page. You can not edit …" at bounding box center [571, 323] width 1142 height 646
drag, startPoint x: 189, startPoint y: 484, endPoint x: 76, endPoint y: 443, distance: 119.7
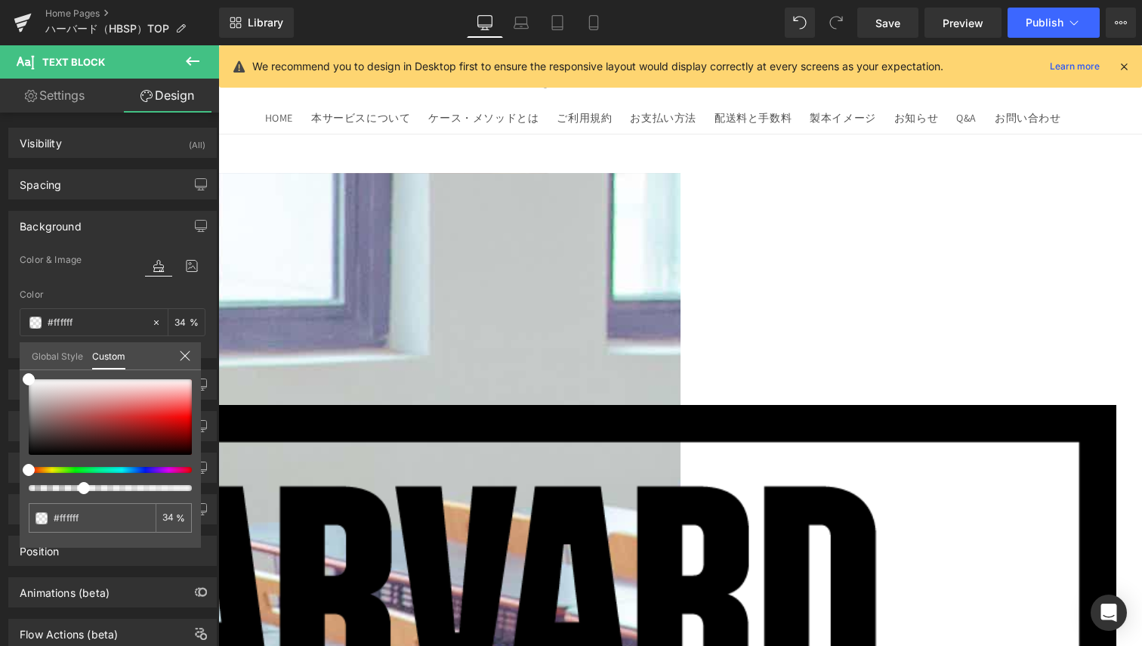
click at [76, 443] on div at bounding box center [110, 435] width 163 height 112
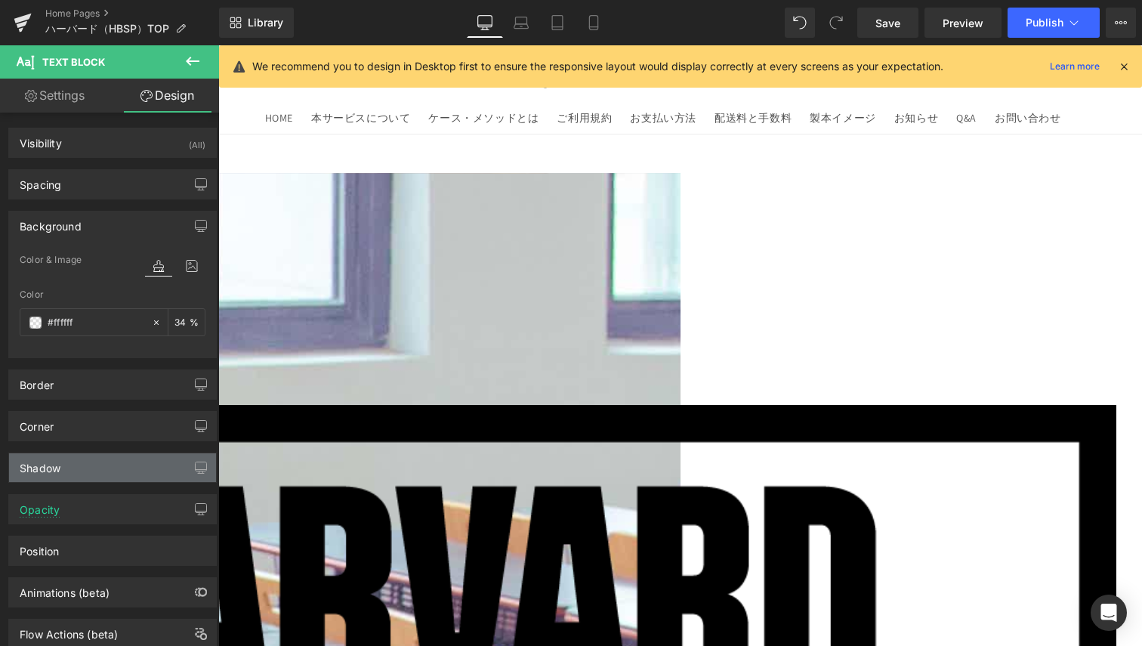
scroll to position [51, 0]
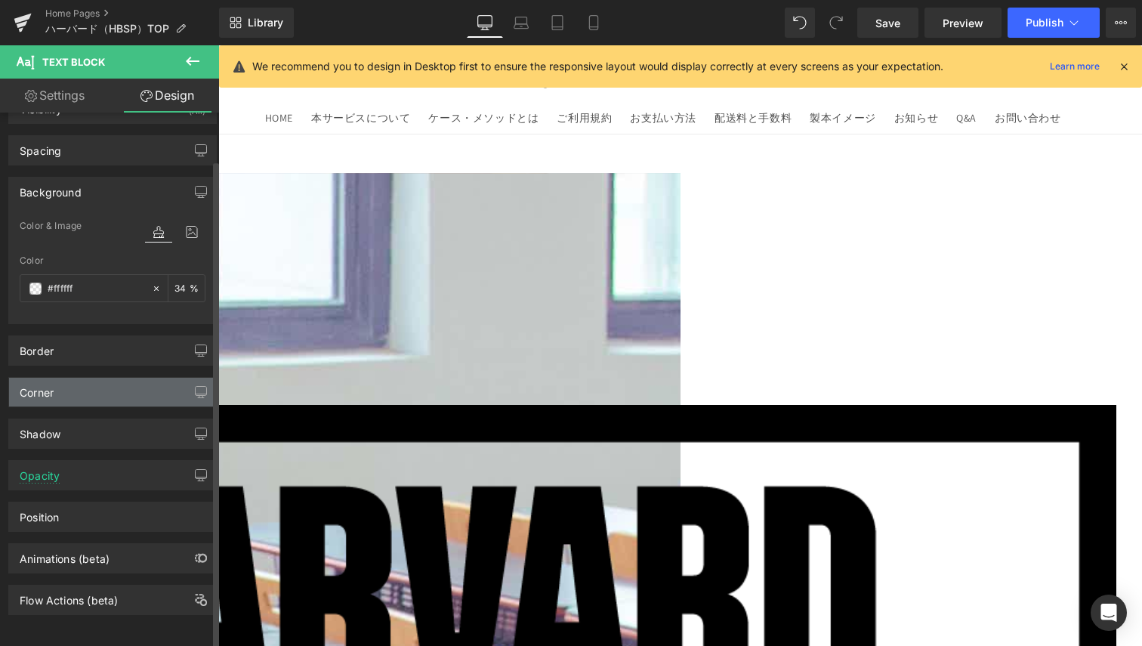
click at [101, 384] on div "Corner" at bounding box center [112, 392] width 207 height 29
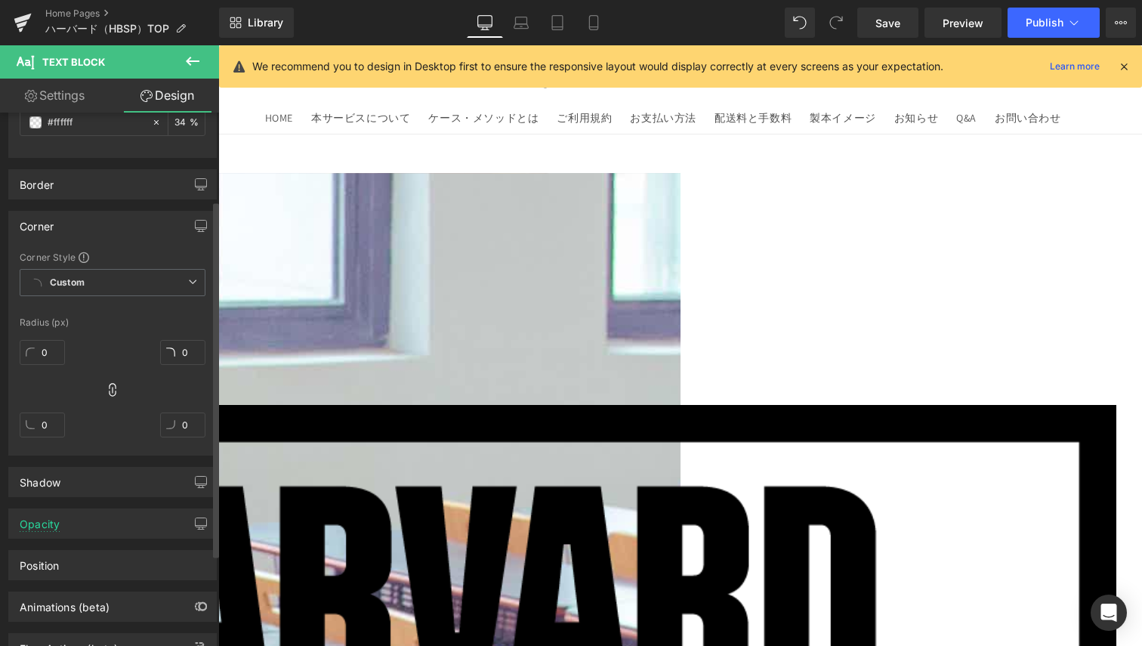
scroll to position [39, 0]
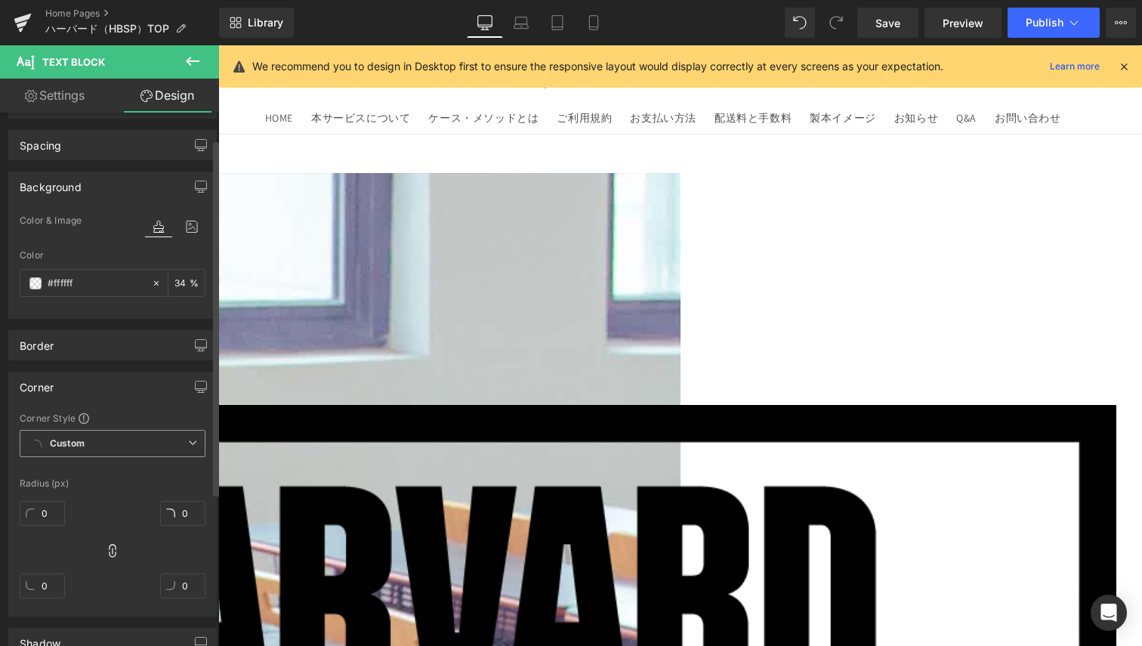
click at [93, 447] on span "Custom Setup Global Style" at bounding box center [113, 443] width 186 height 27
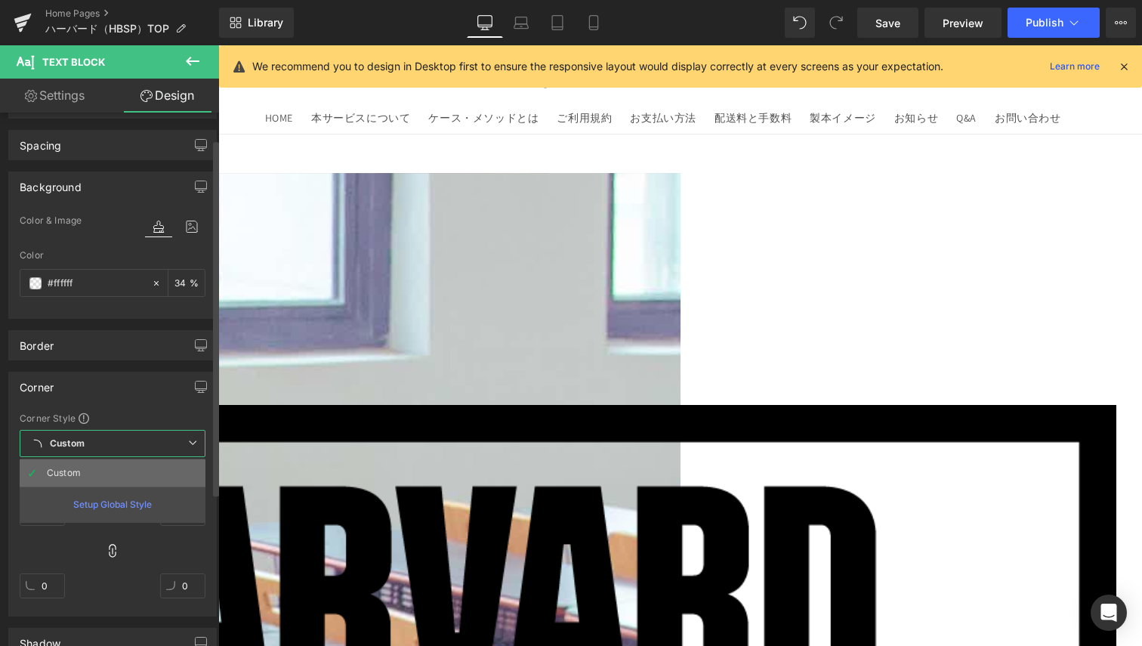
click at [91, 477] on li "Custom" at bounding box center [113, 472] width 186 height 27
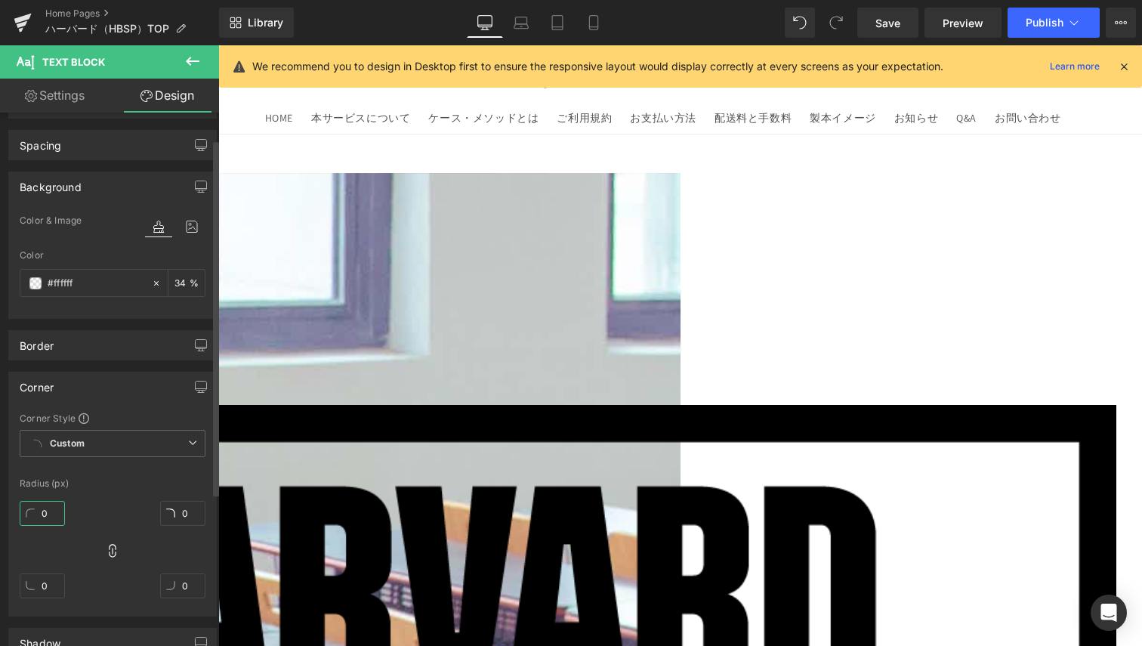
click at [42, 507] on input "0" at bounding box center [42, 513] width 45 height 25
click at [106, 544] on icon at bounding box center [112, 550] width 15 height 15
click at [110, 552] on icon at bounding box center [112, 550] width 15 height 15
click at [48, 518] on input "0" at bounding box center [42, 513] width 45 height 25
type input "30"
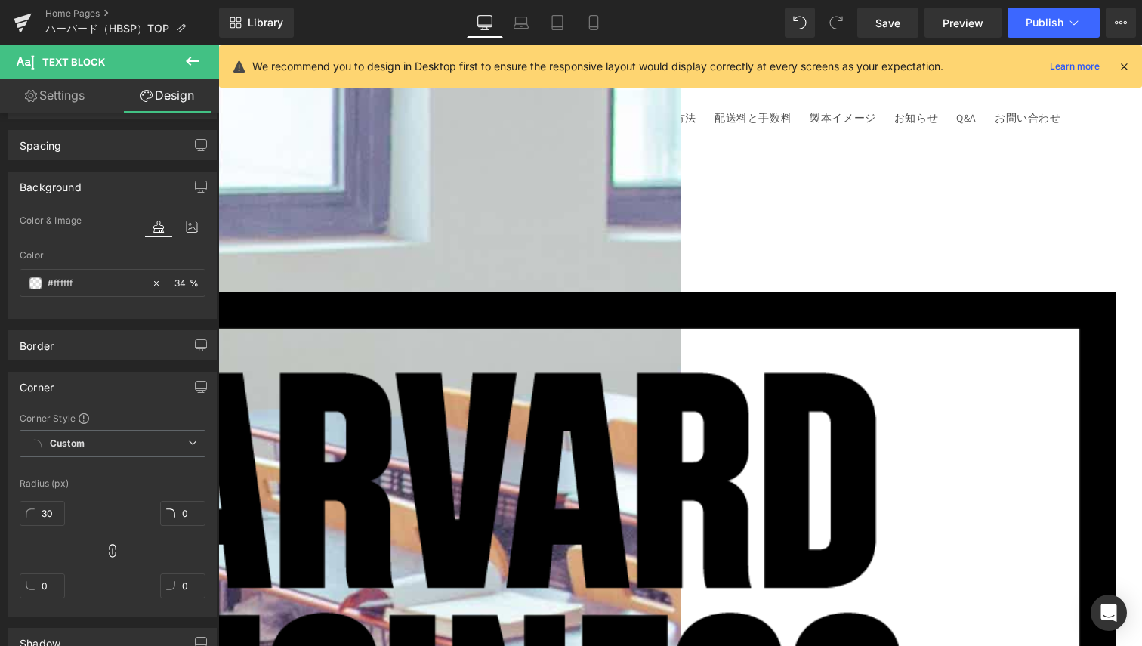
scroll to position [0, 0]
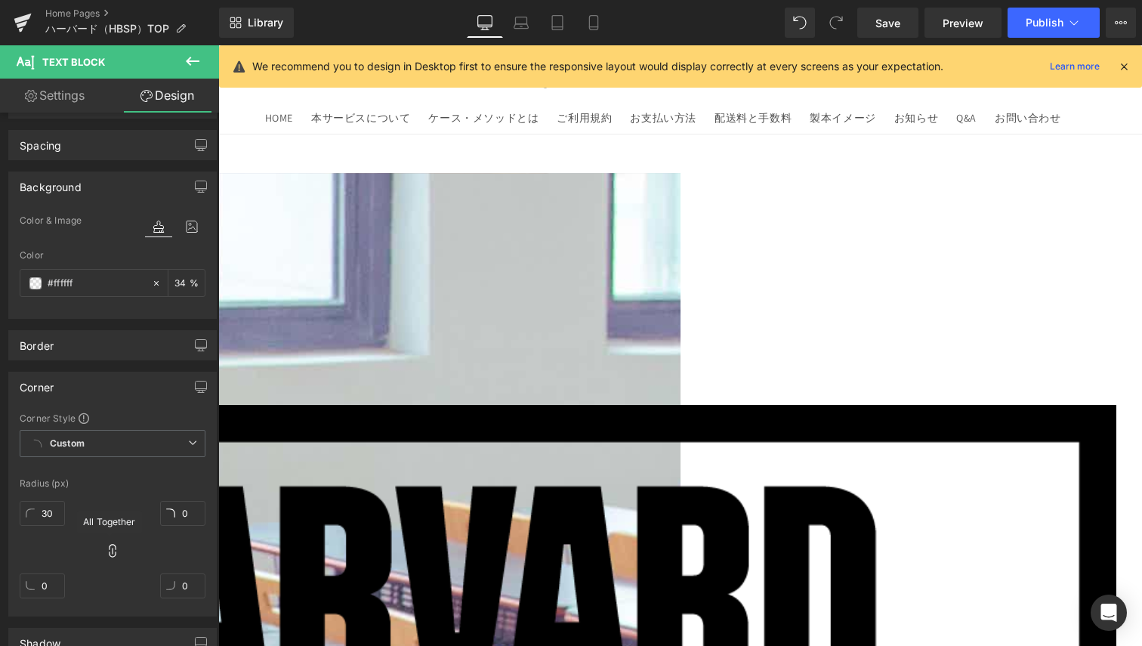
click at [106, 552] on icon at bounding box center [112, 550] width 15 height 15
click at [47, 589] on input "0" at bounding box center [42, 585] width 45 height 25
type input "0"
click at [173, 584] on input "0" at bounding box center [182, 585] width 45 height 25
type input "0"
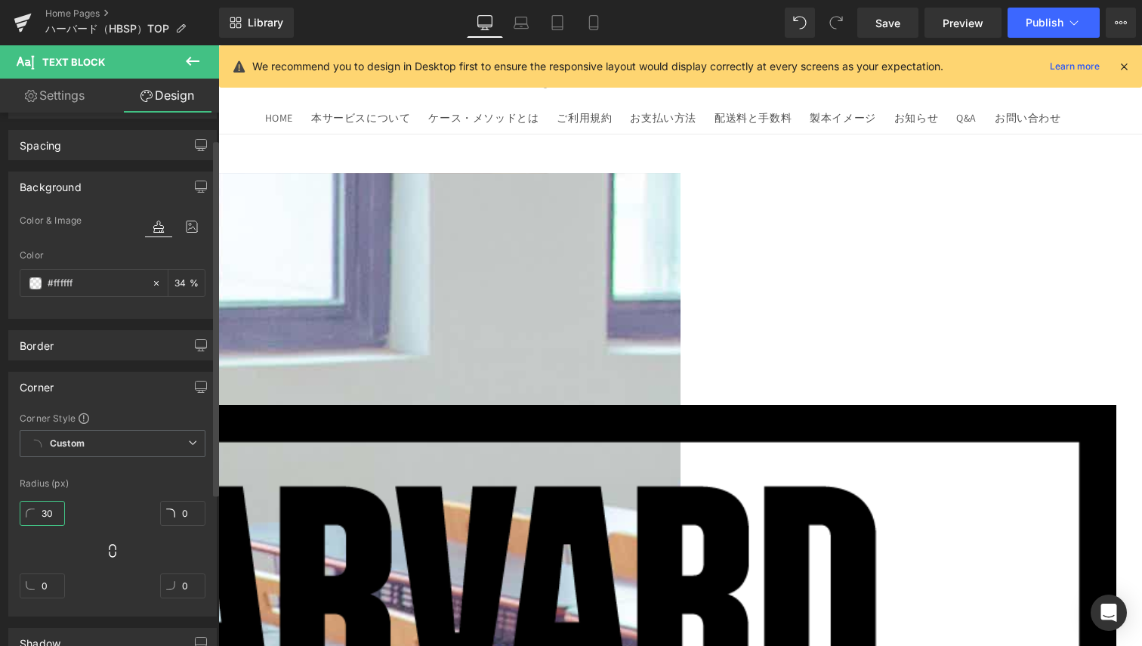
click at [44, 507] on input "30" at bounding box center [42, 513] width 45 height 25
type input "1"
type input "20"
click at [190, 520] on input "0" at bounding box center [182, 513] width 45 height 25
type input "20"
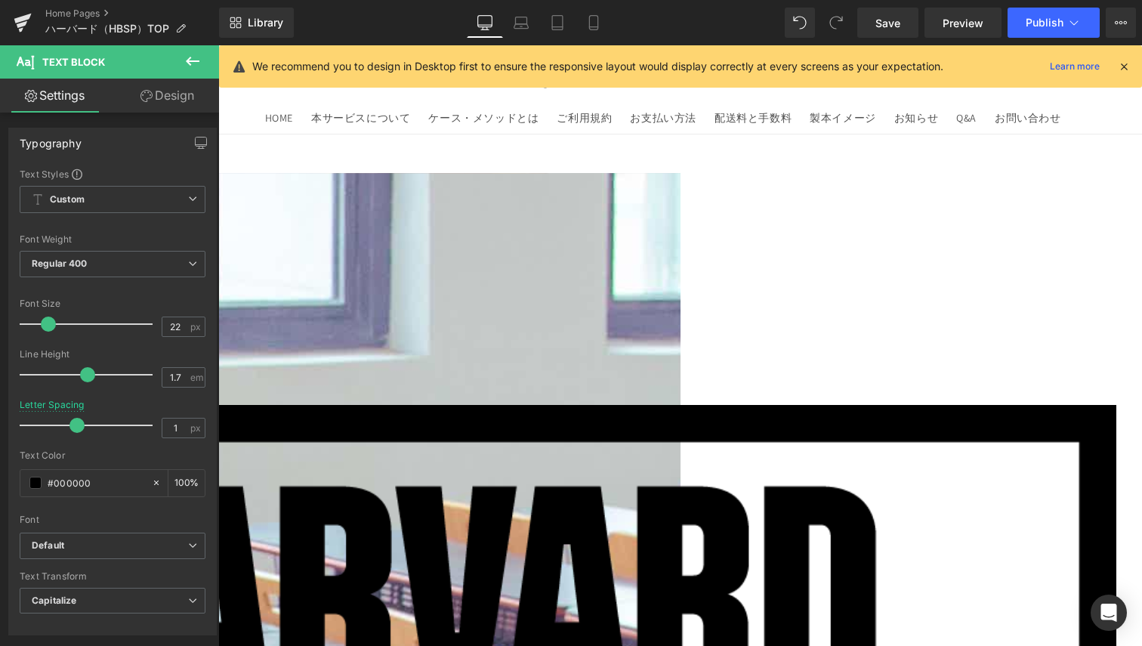
click at [141, 101] on icon at bounding box center [147, 96] width 12 height 12
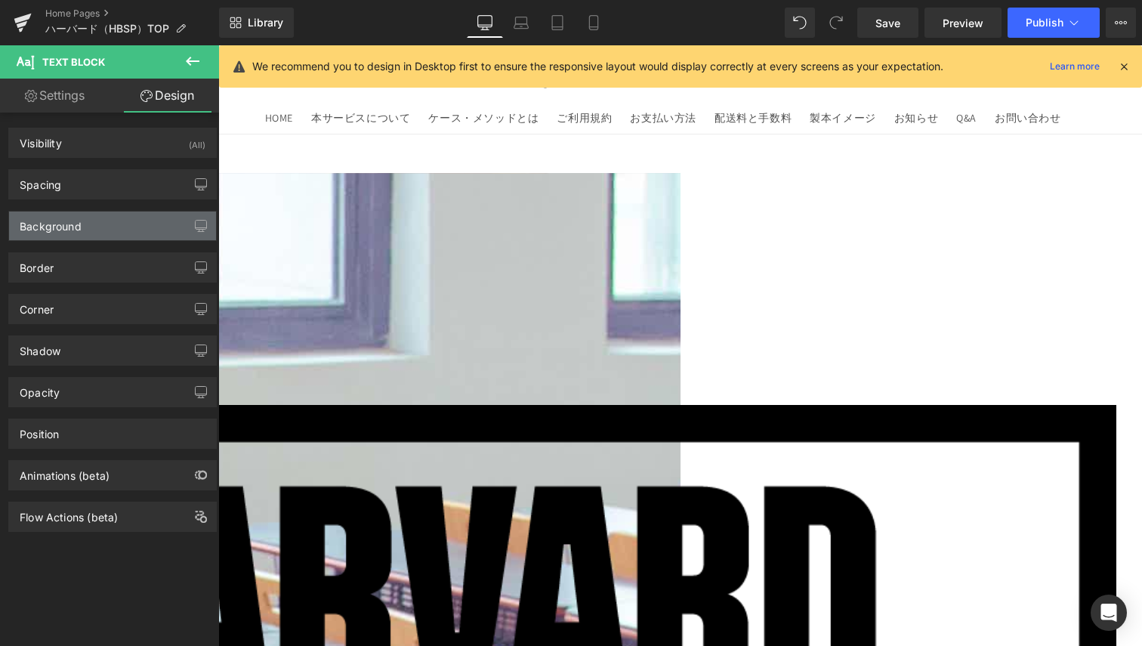
click at [123, 240] on div "Background" at bounding box center [112, 226] width 207 height 29
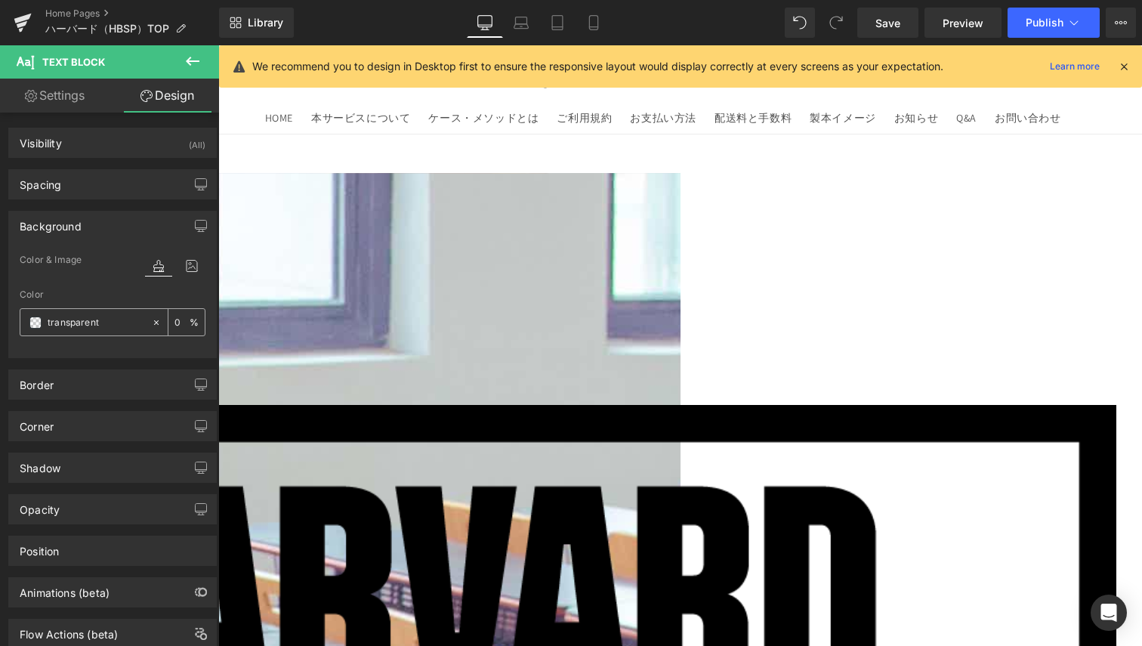
click at [82, 327] on input "transparent" at bounding box center [96, 322] width 97 height 17
click at [151, 320] on icon at bounding box center [156, 322] width 11 height 11
click at [31, 323] on span at bounding box center [35, 323] width 12 height 12
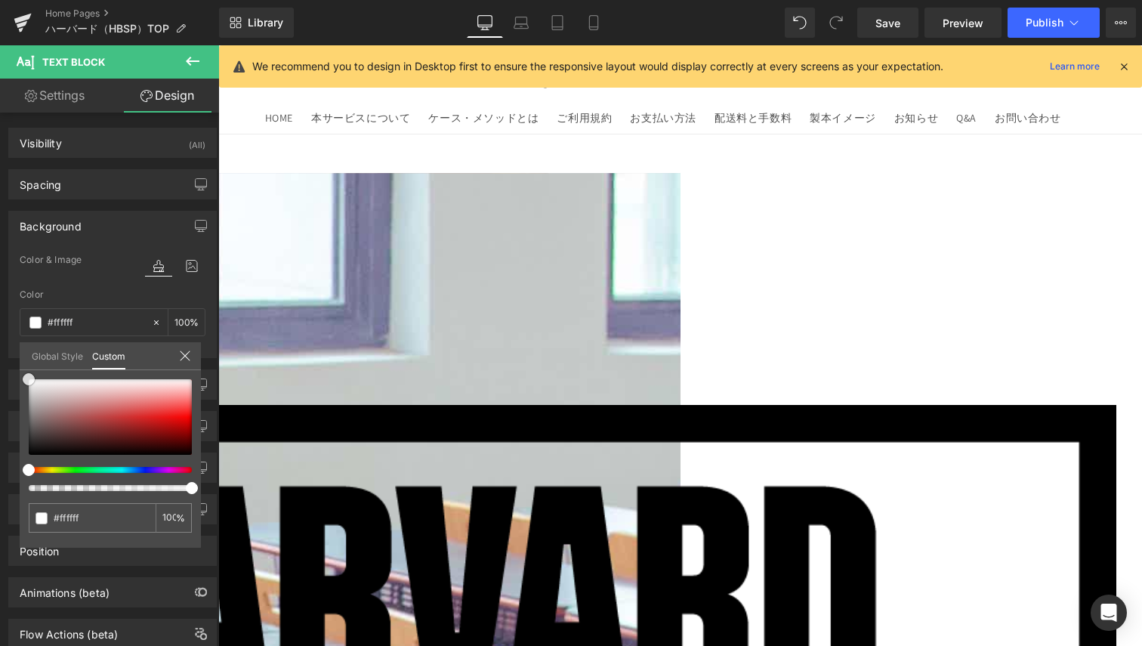
drag, startPoint x: 25, startPoint y: 449, endPoint x: -6, endPoint y: 366, distance: 88.0
click at [0, 366] on html "Text Block You are previewing how the will restyle your page. You can not edit …" at bounding box center [571, 323] width 1142 height 646
drag, startPoint x: 190, startPoint y: 490, endPoint x: 102, endPoint y: 481, distance: 88.9
click at [102, 481] on div at bounding box center [110, 435] width 163 height 112
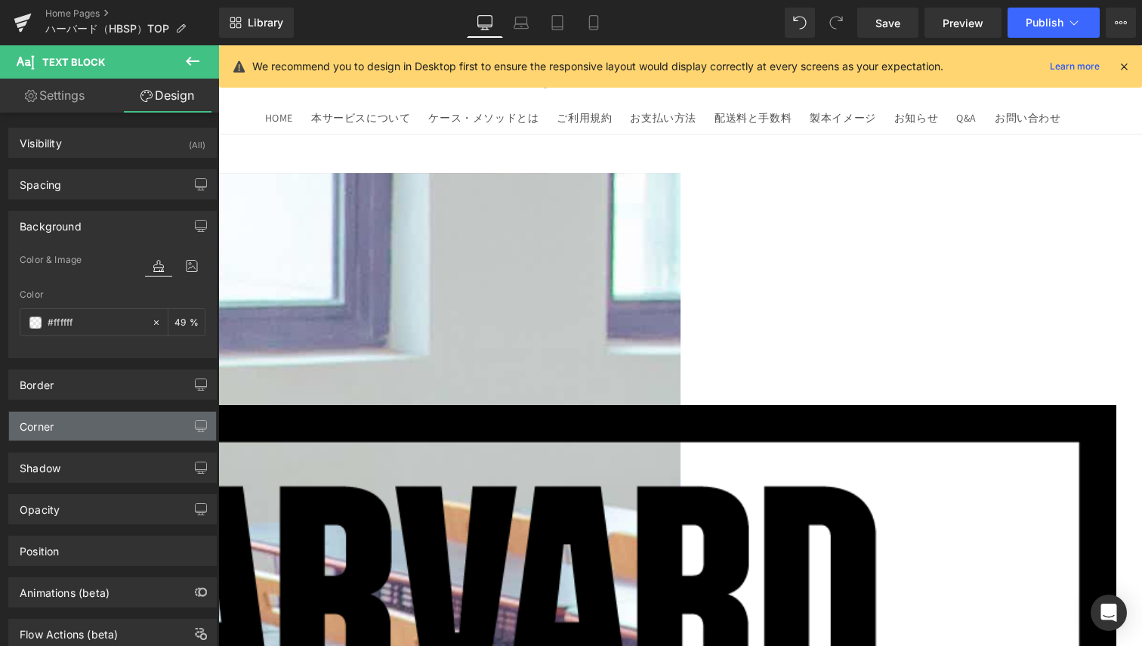
click at [68, 427] on div "Corner" at bounding box center [112, 426] width 207 height 29
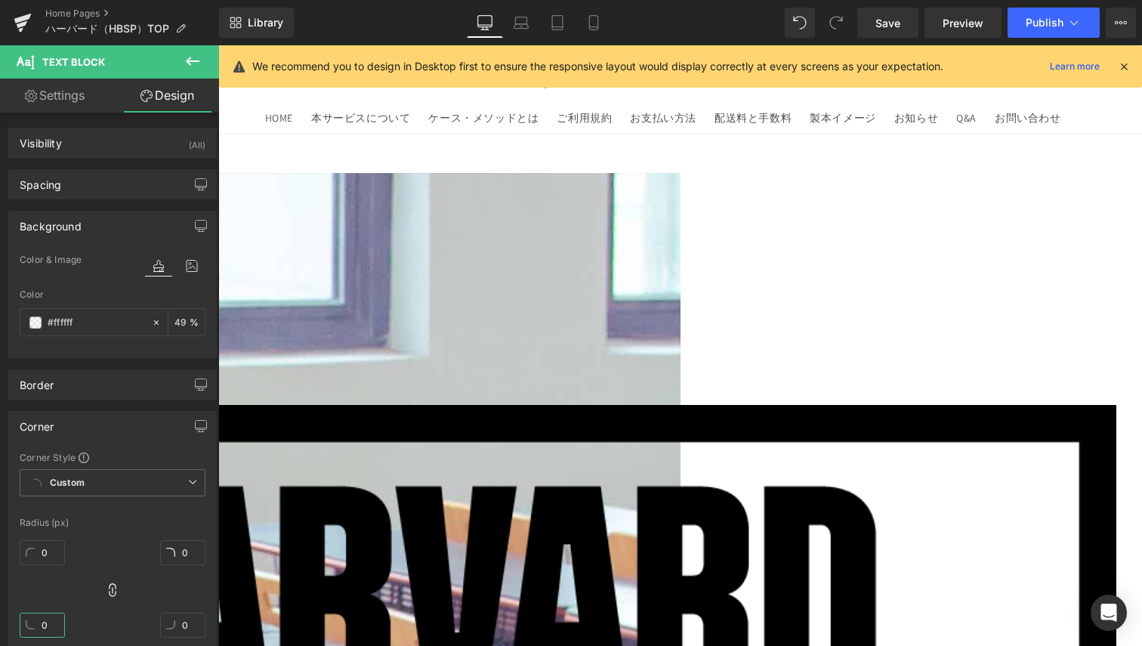
click at [42, 614] on input "0" at bounding box center [42, 625] width 45 height 25
type input "10"
click at [105, 586] on icon at bounding box center [112, 590] width 15 height 15
click at [41, 554] on input "0" at bounding box center [42, 552] width 45 height 25
type input "0"
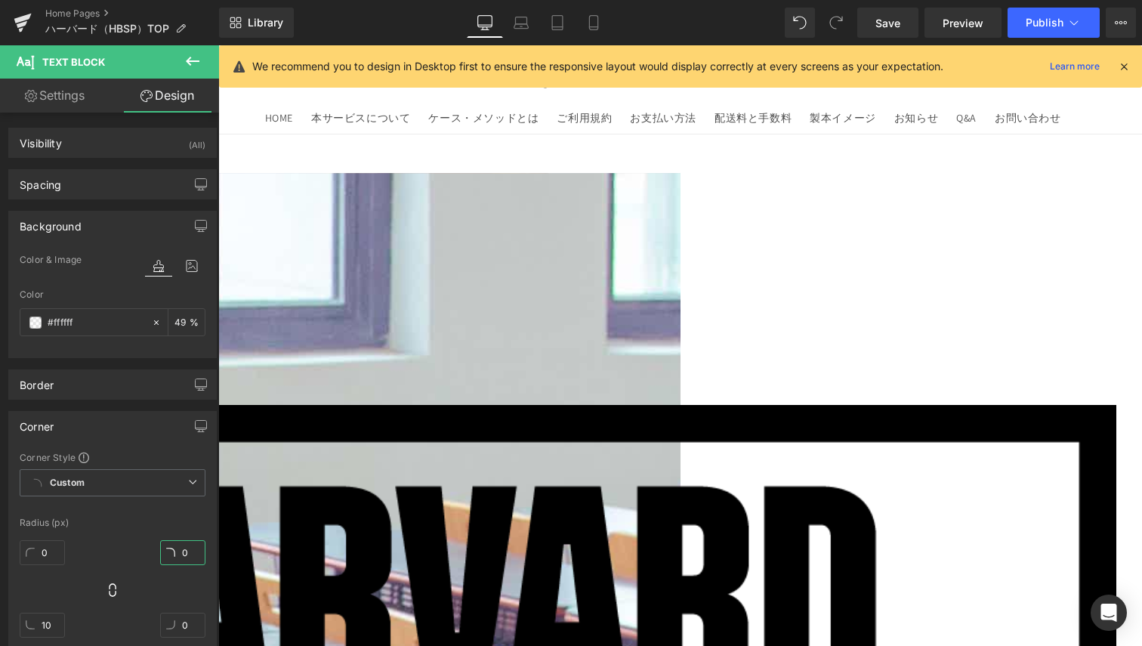
click at [196, 552] on input "0" at bounding box center [182, 552] width 45 height 25
type input "0"
click at [178, 315] on input "0" at bounding box center [182, 322] width 15 height 17
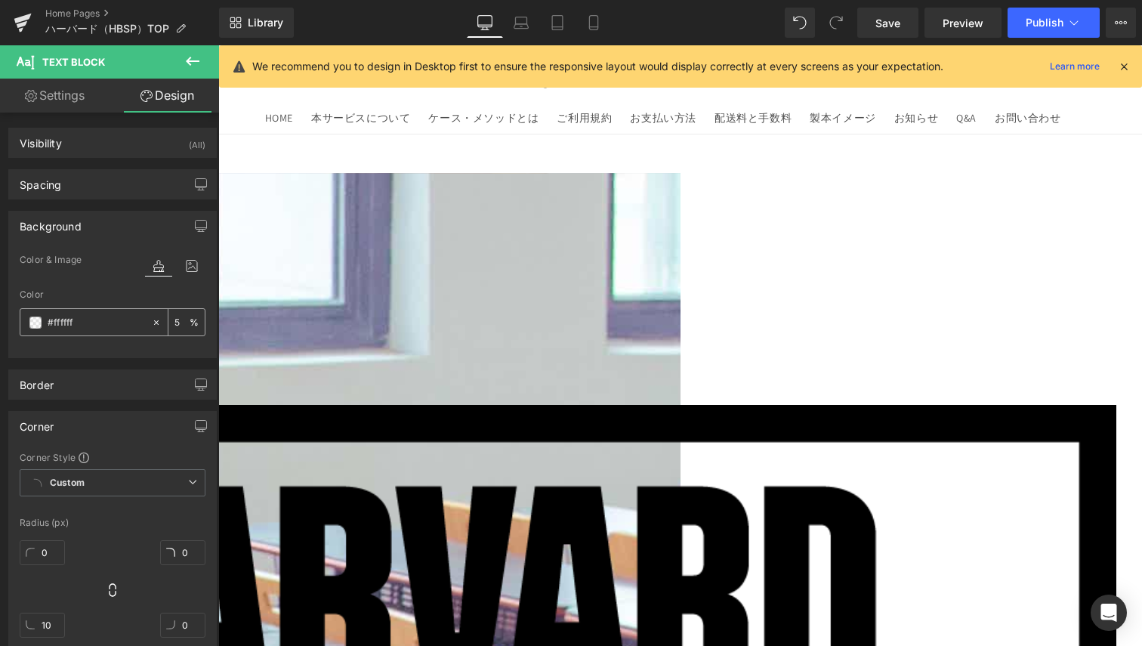
type input "50"
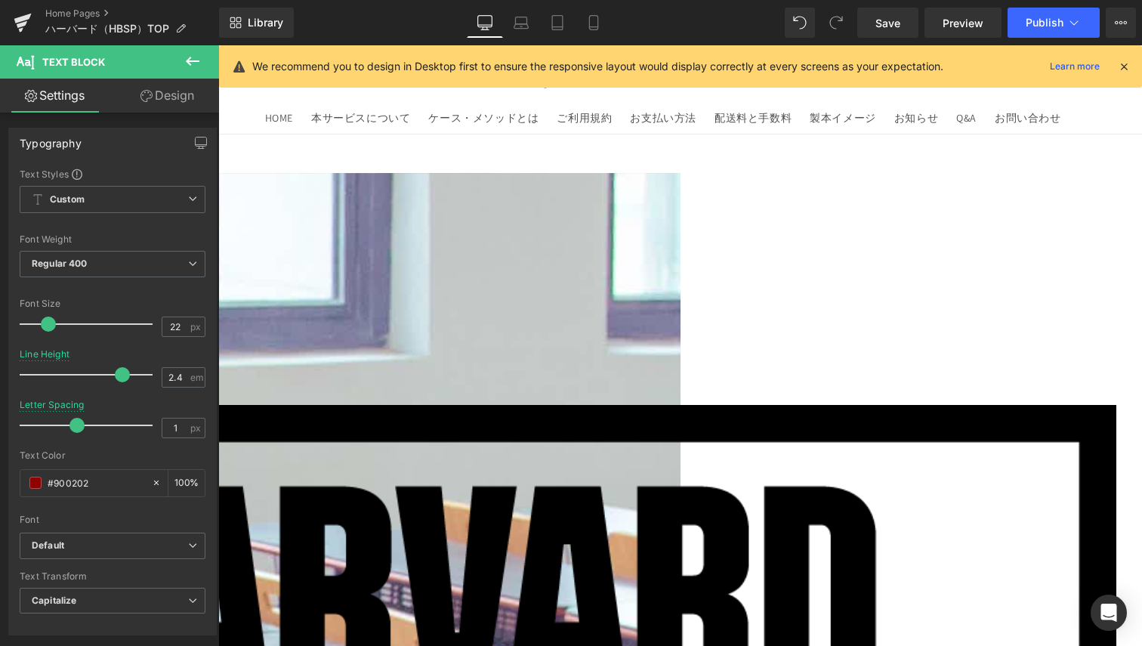
click at [144, 100] on icon at bounding box center [147, 96] width 12 height 12
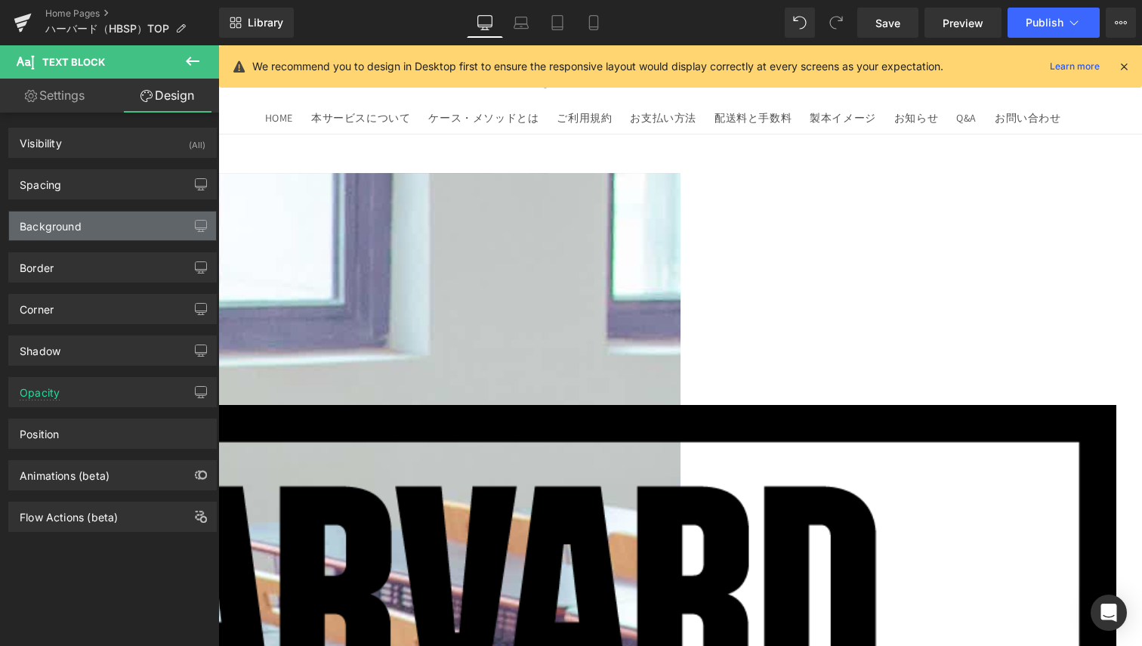
click at [97, 230] on div "Background" at bounding box center [112, 226] width 207 height 29
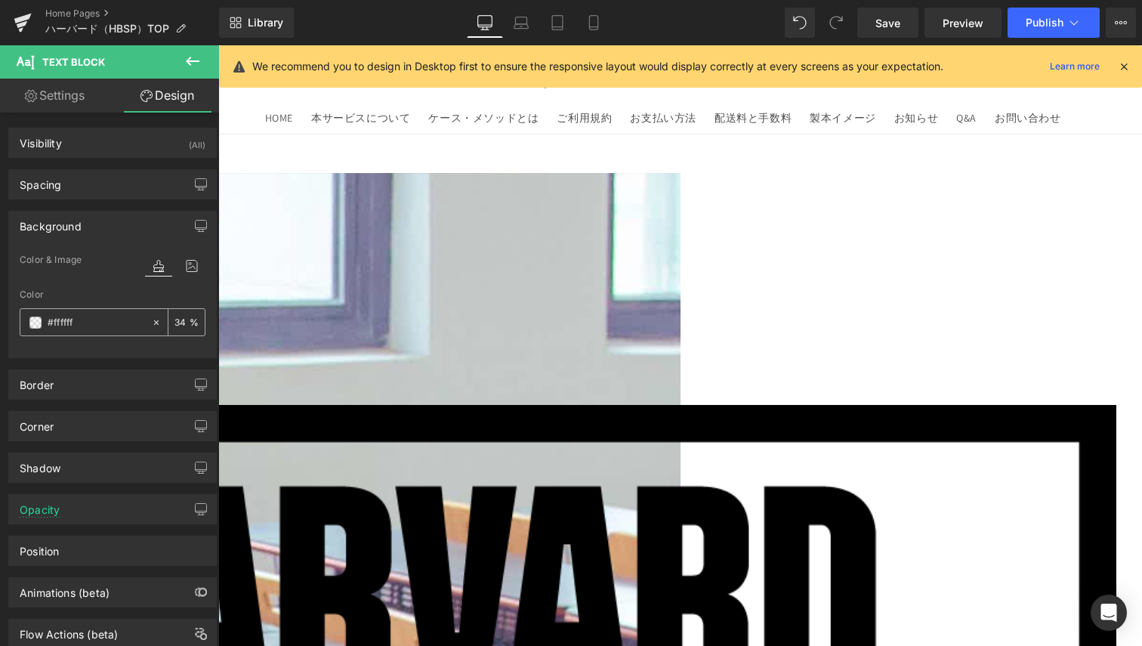
click at [179, 317] on input "34" at bounding box center [182, 322] width 15 height 17
type input "50"
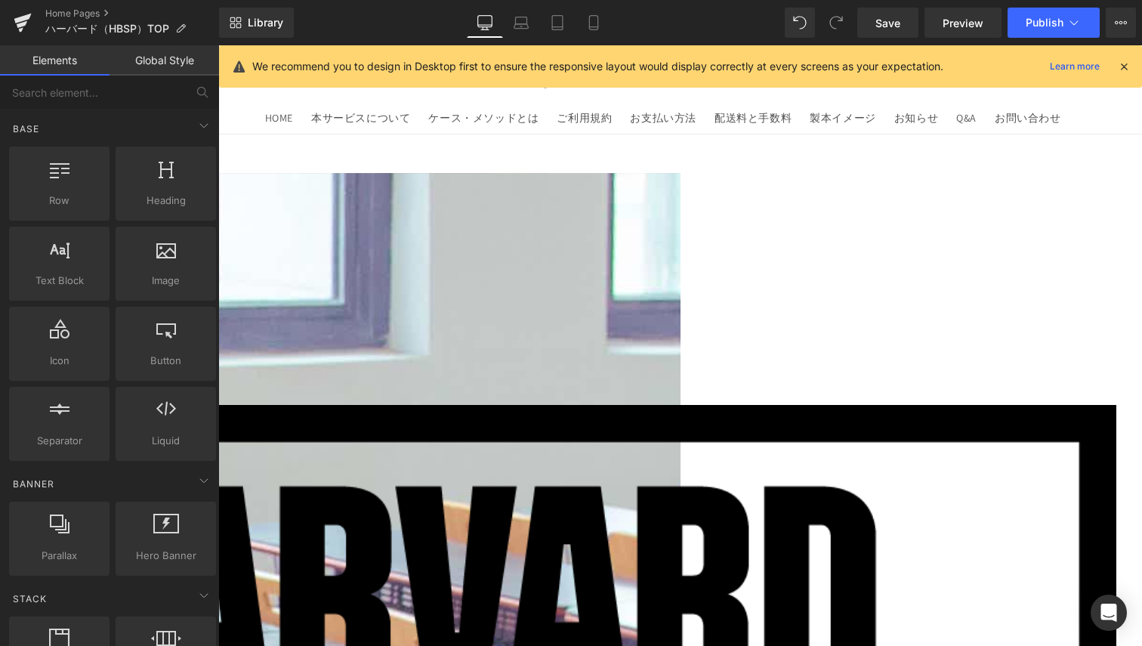
click at [1094, 123] on header "HOME 本サービスについて ケース・メソッドとは ご利用規約 お支払い方法 配送料と手数料 製本イメージ お知らせ Q&A お問い合わせ ログイン" at bounding box center [680, 89] width 907 height 88
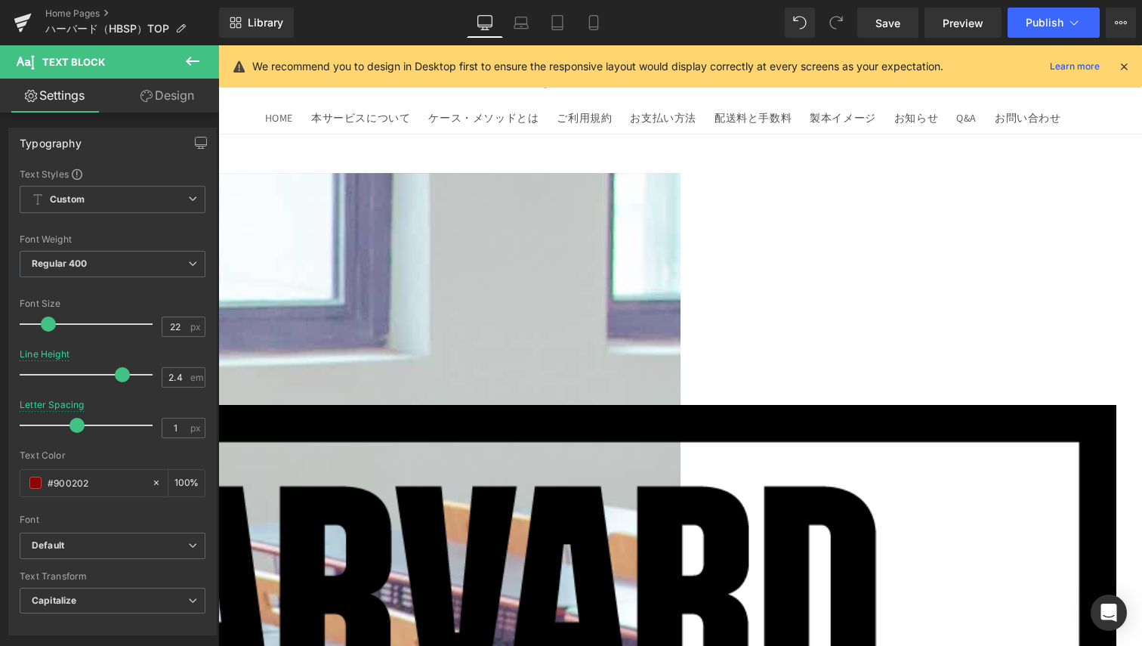
click at [153, 91] on link "Design" at bounding box center [168, 96] width 110 height 34
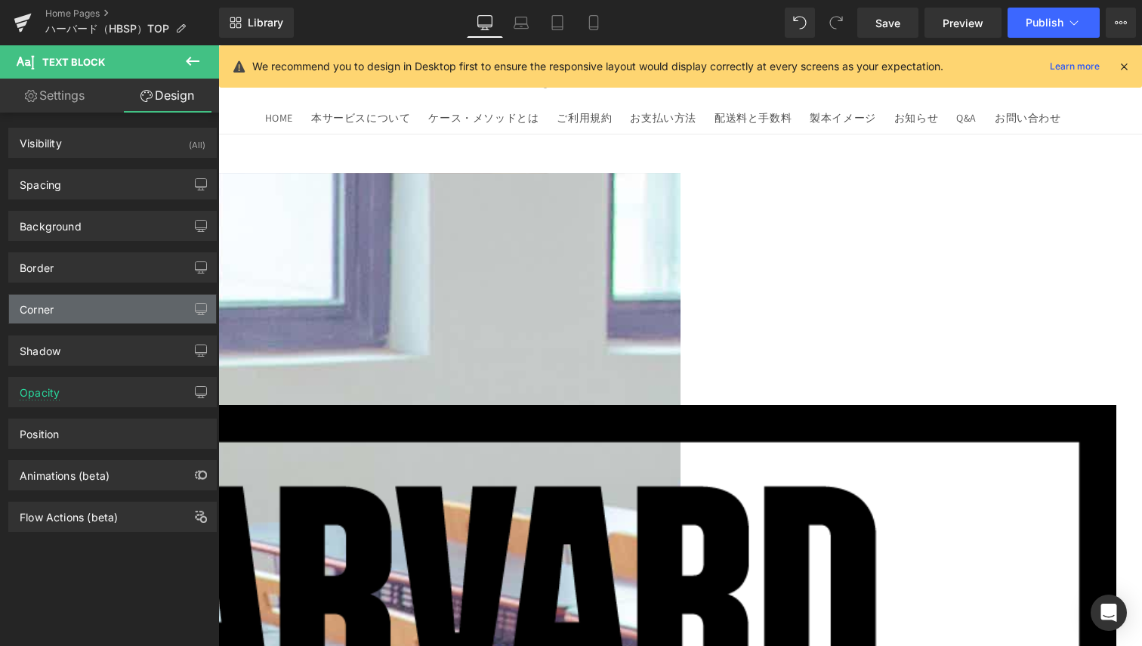
click at [57, 308] on div "Corner" at bounding box center [112, 309] width 207 height 29
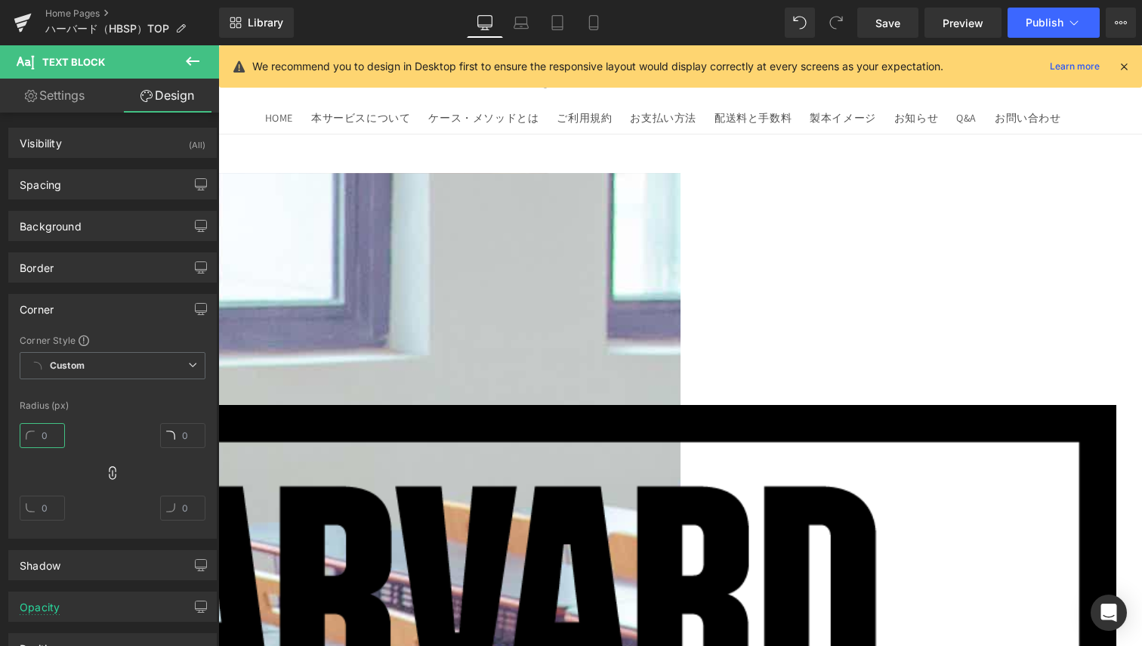
click at [51, 442] on input "text" at bounding box center [42, 435] width 45 height 25
type input "0"
click at [190, 442] on input "text" at bounding box center [182, 435] width 45 height 25
type input "0"
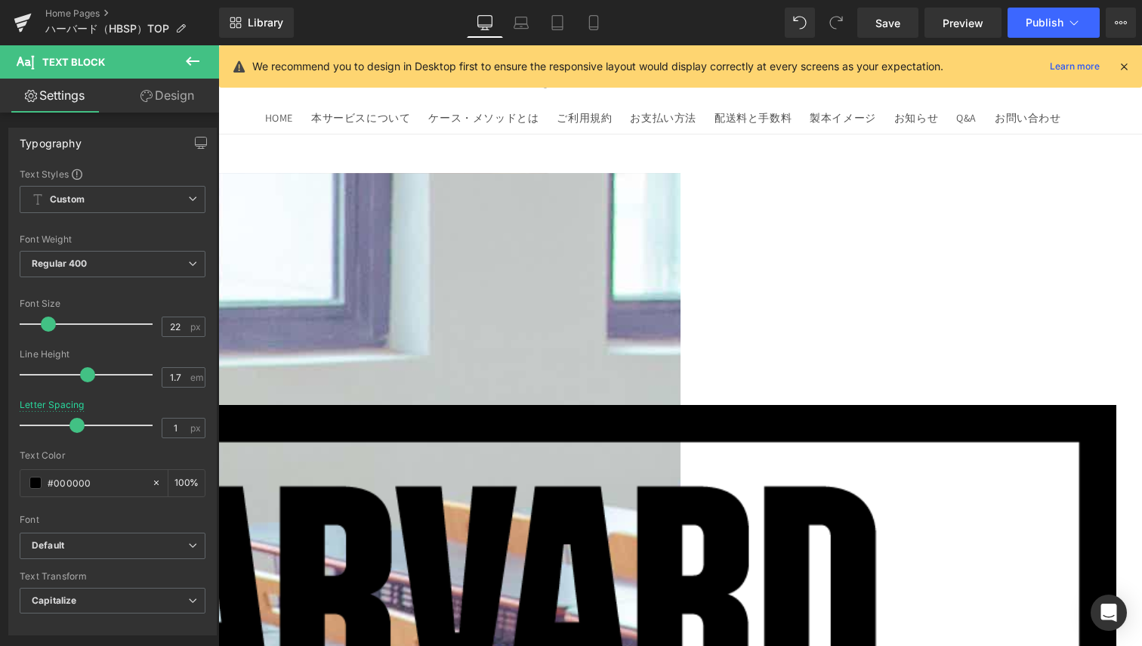
click at [165, 100] on link "Design" at bounding box center [168, 96] width 110 height 34
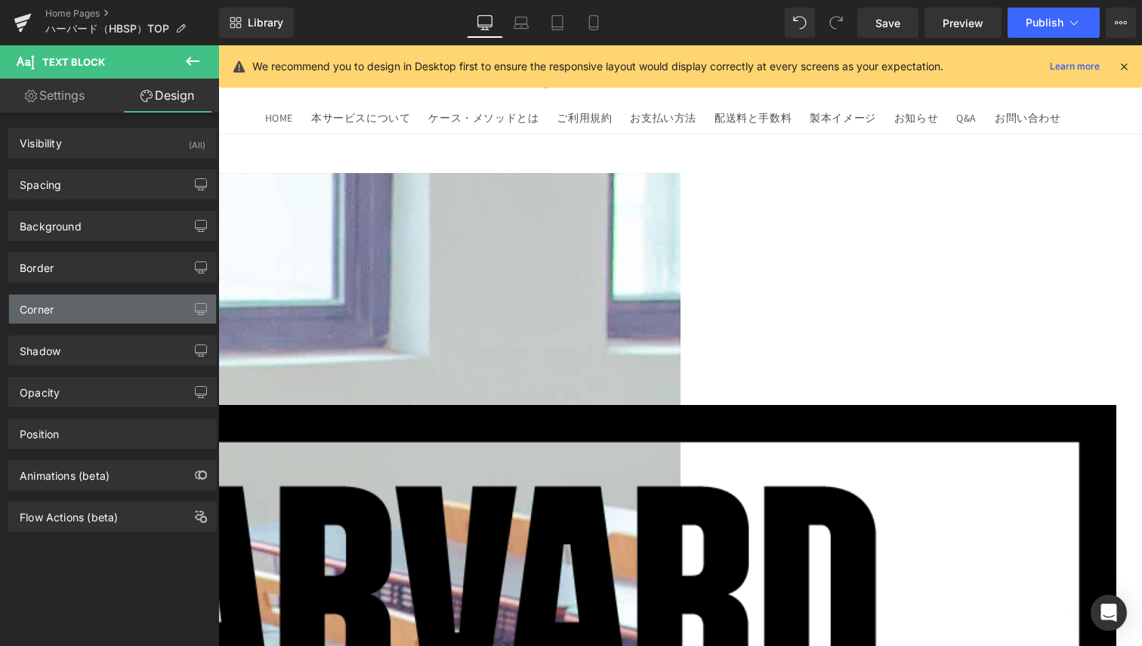
click at [55, 309] on div "Corner" at bounding box center [112, 309] width 207 height 29
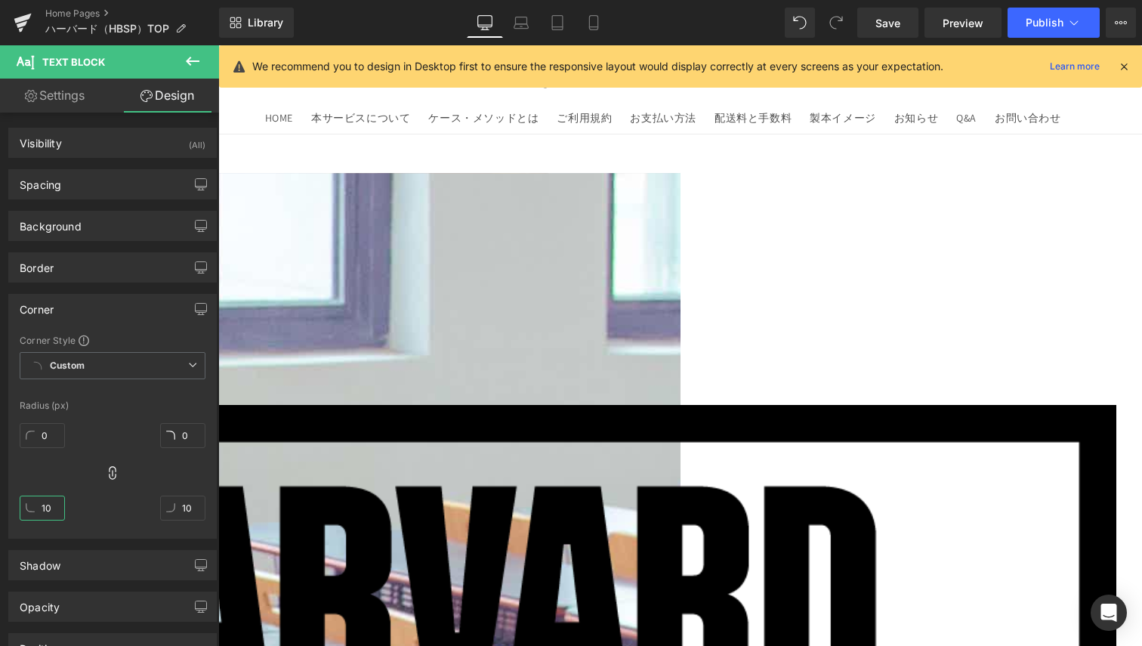
click at [57, 515] on input "10" at bounding box center [42, 508] width 45 height 25
type input "0"
click at [187, 514] on input "10" at bounding box center [182, 508] width 45 height 25
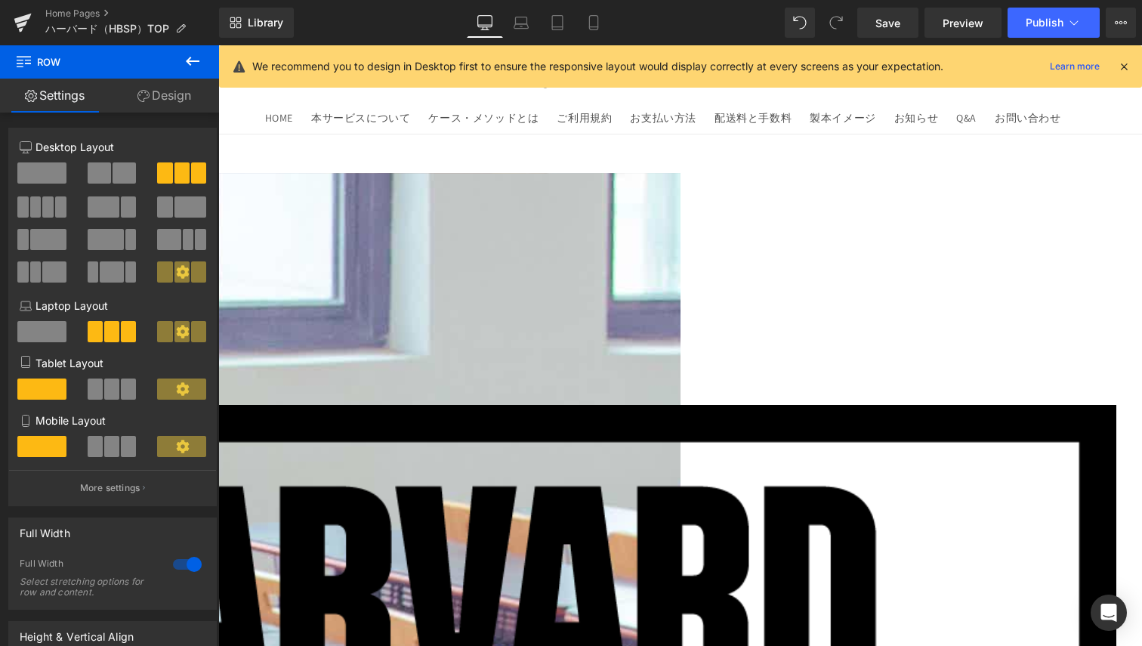
click at [168, 91] on link "Design" at bounding box center [165, 96] width 110 height 34
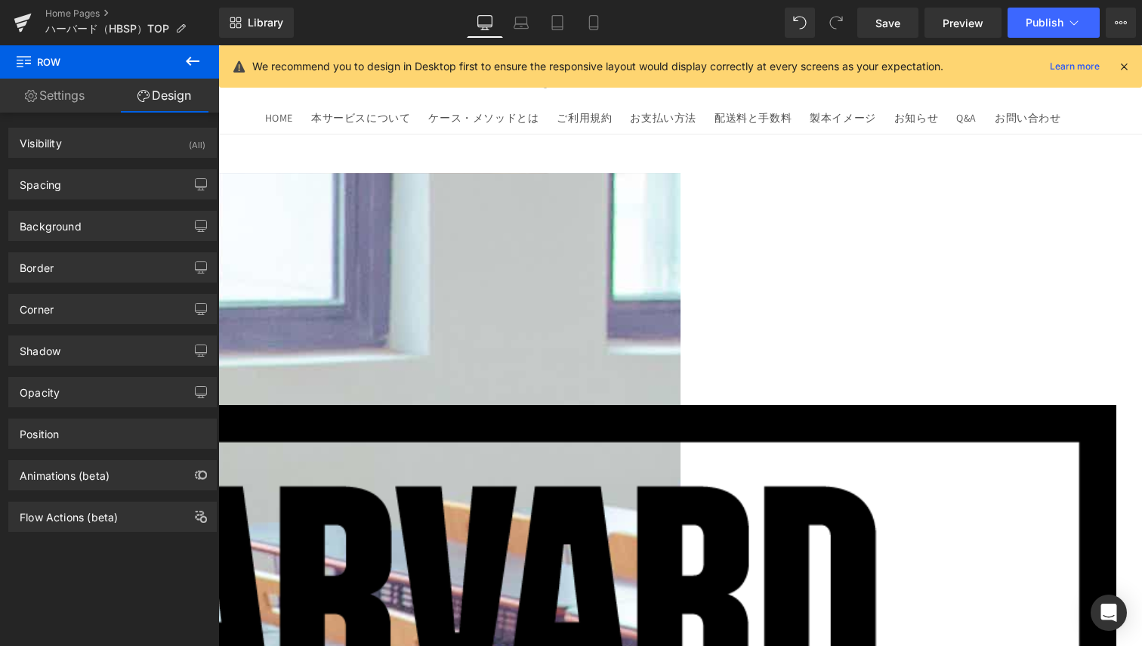
click at [45, 96] on link "Settings" at bounding box center [55, 96] width 110 height 34
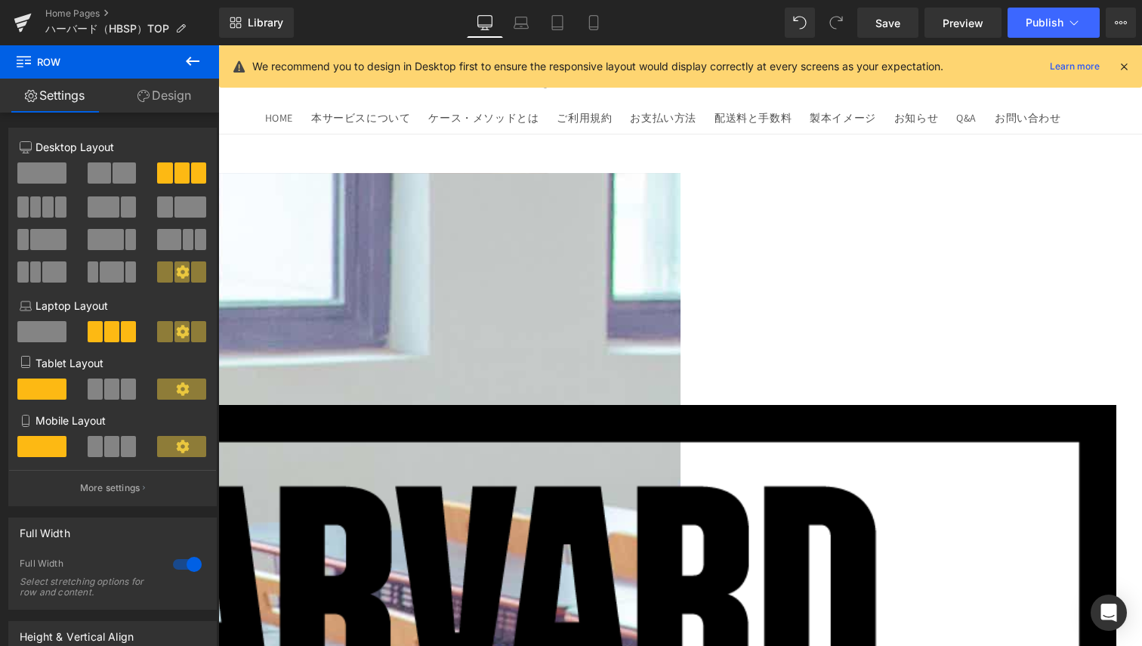
click at [218, 45] on link at bounding box center [218, 45] width 0 height 0
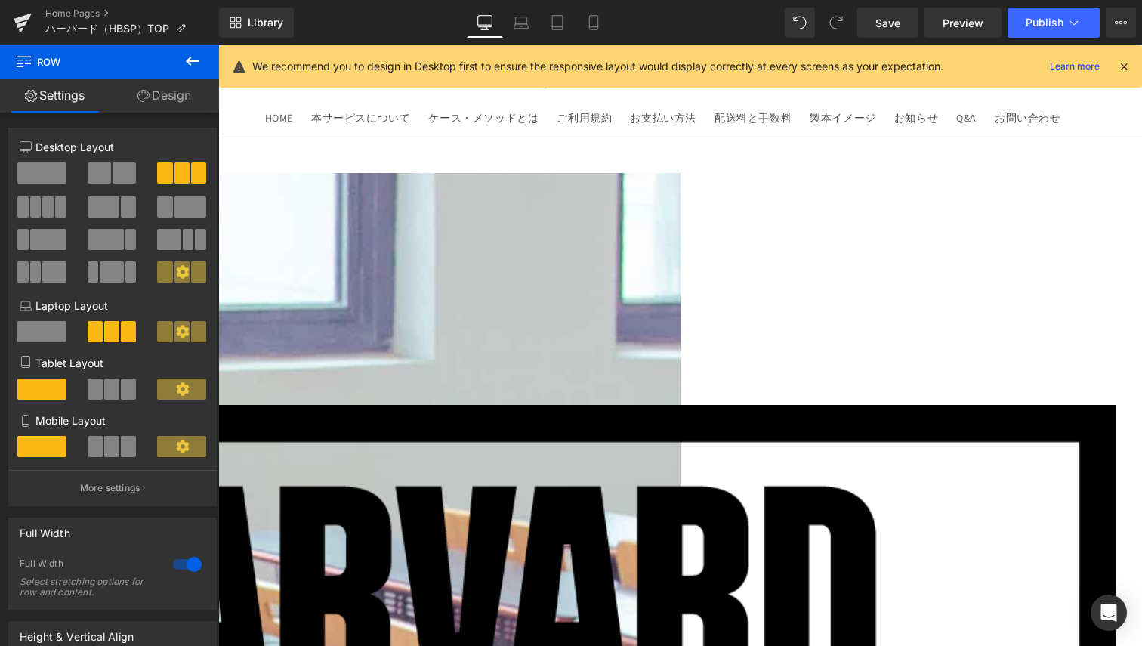
drag, startPoint x: 175, startPoint y: 96, endPoint x: 160, endPoint y: 138, distance: 44.9
click at [175, 96] on link "Design" at bounding box center [165, 96] width 110 height 34
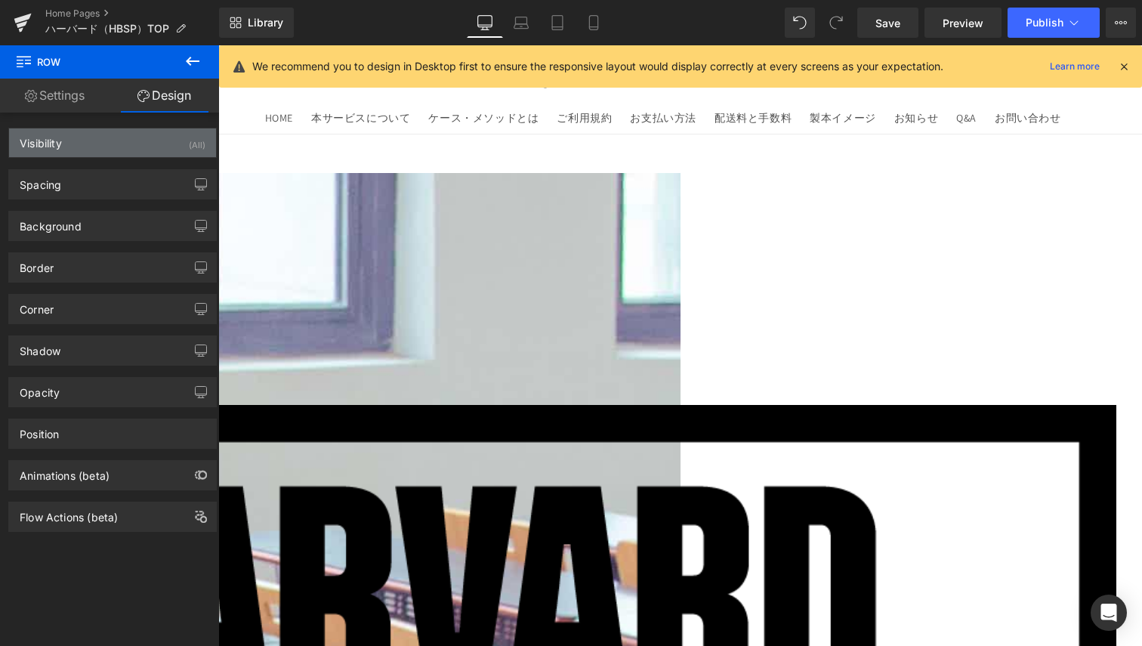
click at [103, 144] on div "Visibility (All)" at bounding box center [112, 142] width 207 height 29
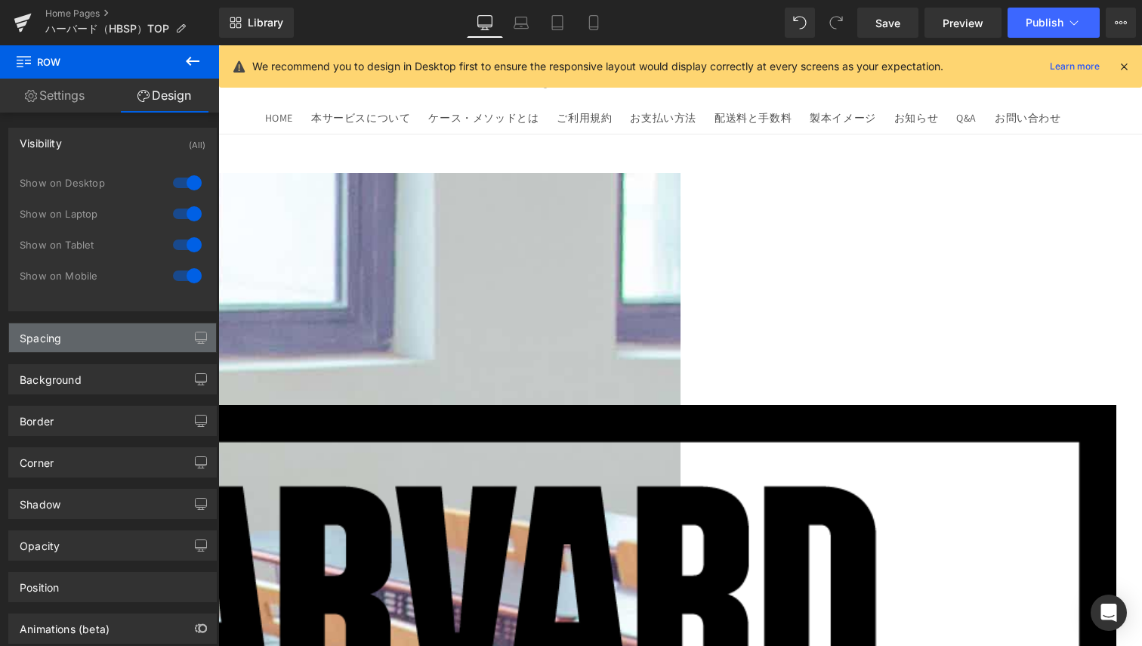
click at [88, 334] on div "Spacing" at bounding box center [112, 337] width 207 height 29
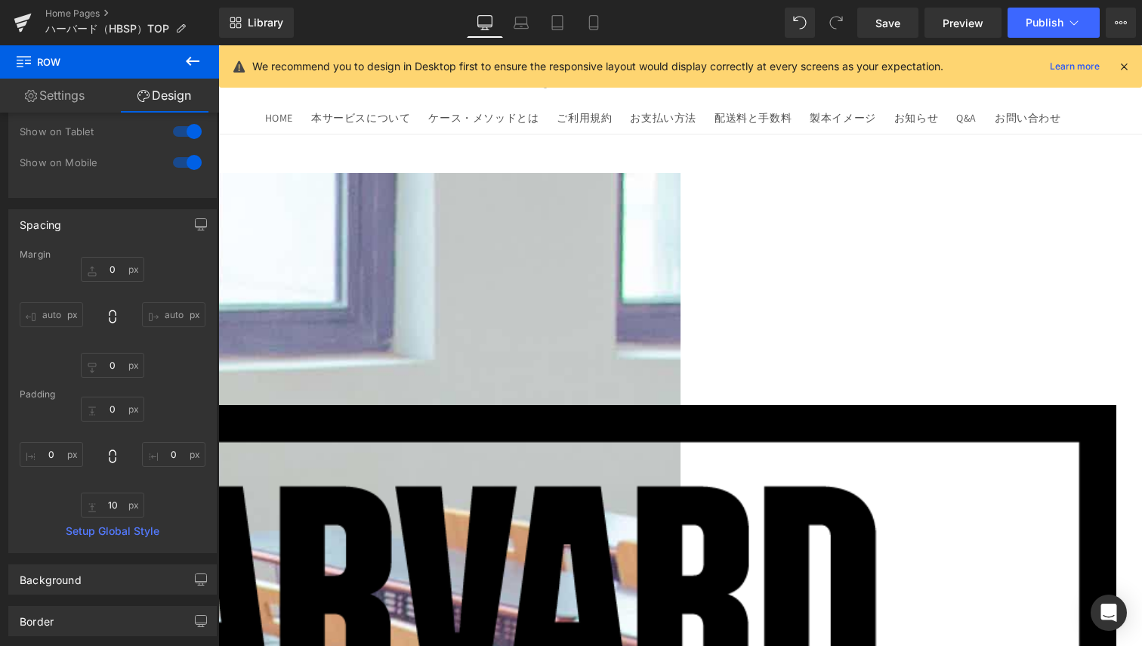
scroll to position [227, 0]
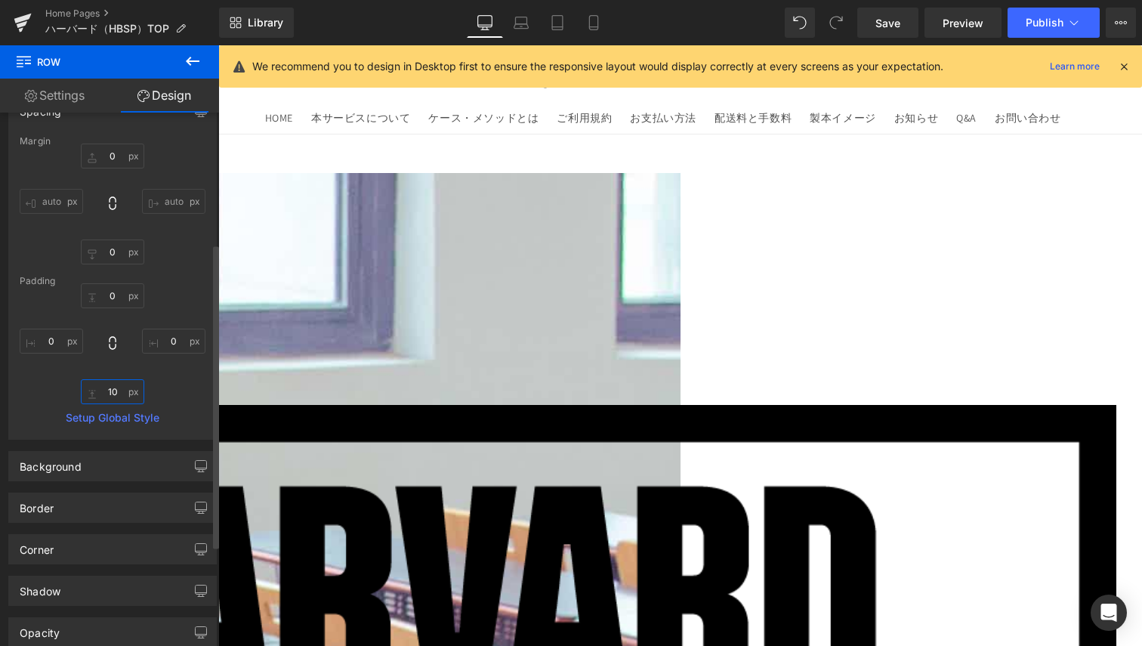
click at [113, 393] on input "text" at bounding box center [112, 391] width 63 height 25
type input "1"
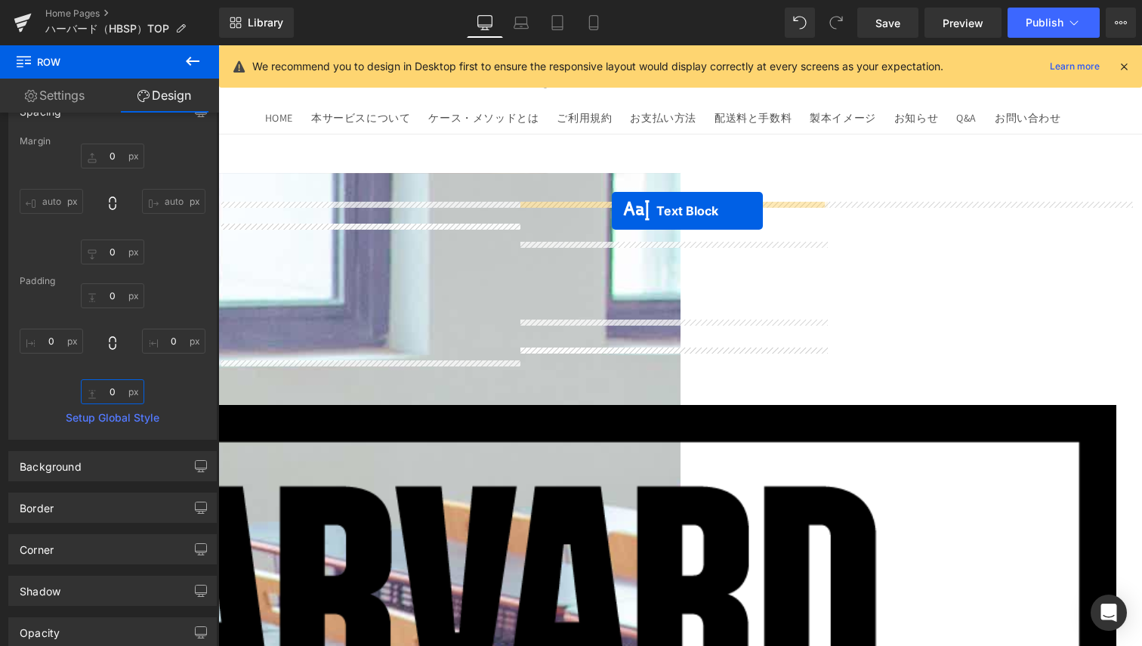
drag, startPoint x: 601, startPoint y: 259, endPoint x: 612, endPoint y: 211, distance: 49.5
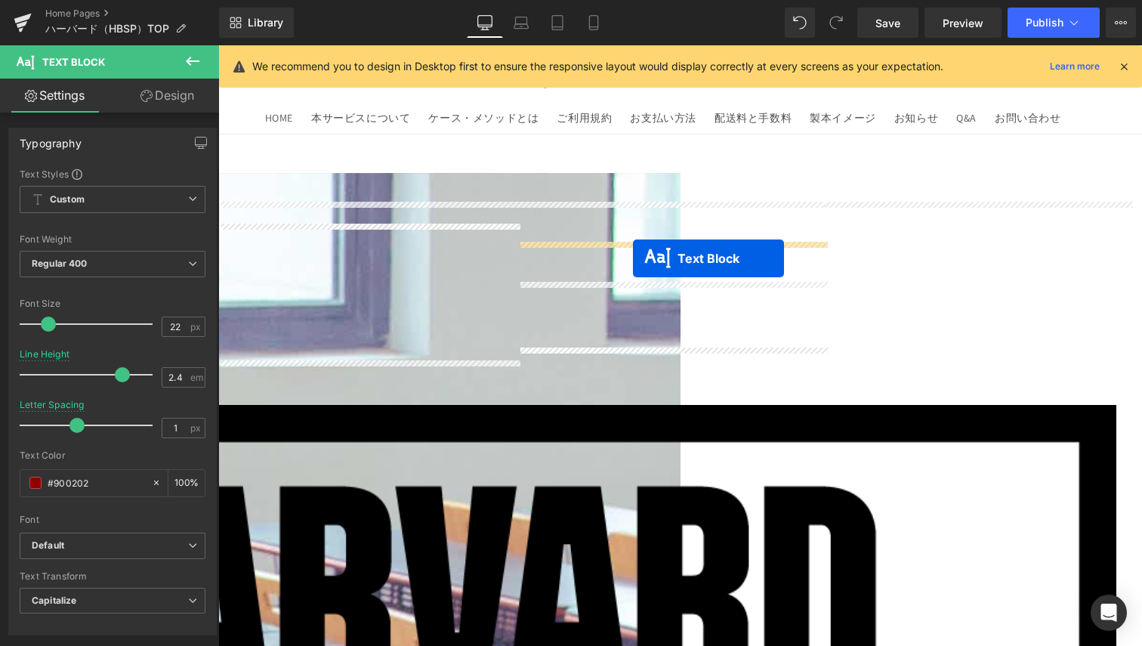
drag, startPoint x: 633, startPoint y: 302, endPoint x: 633, endPoint y: 258, distance: 43.8
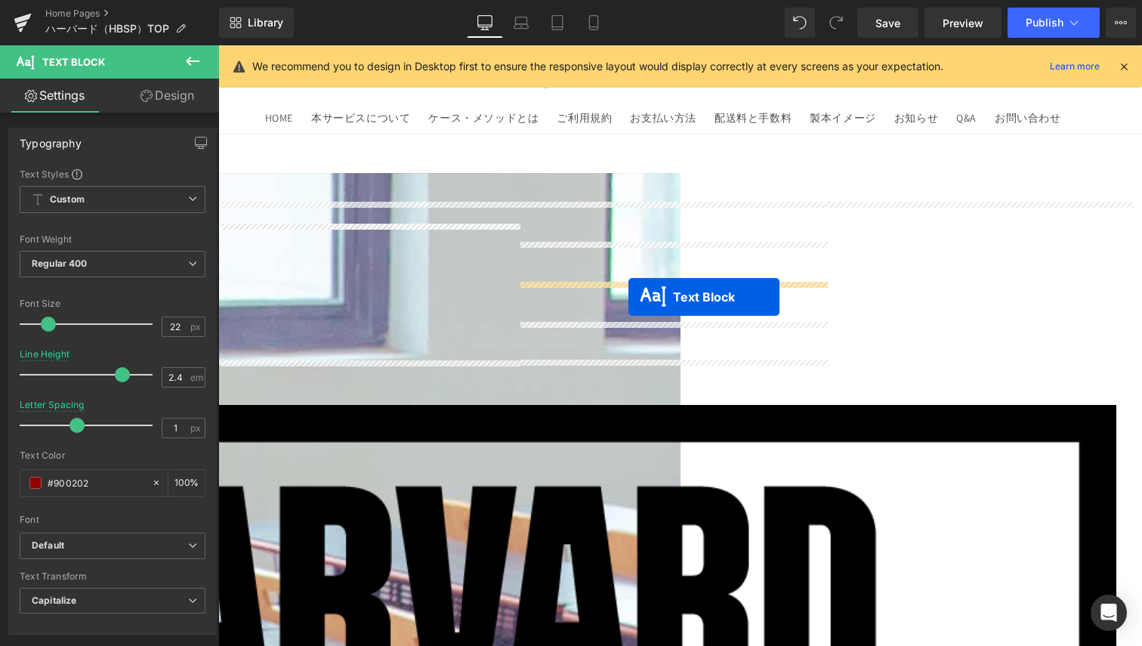
drag, startPoint x: 629, startPoint y: 336, endPoint x: 629, endPoint y: 297, distance: 39.3
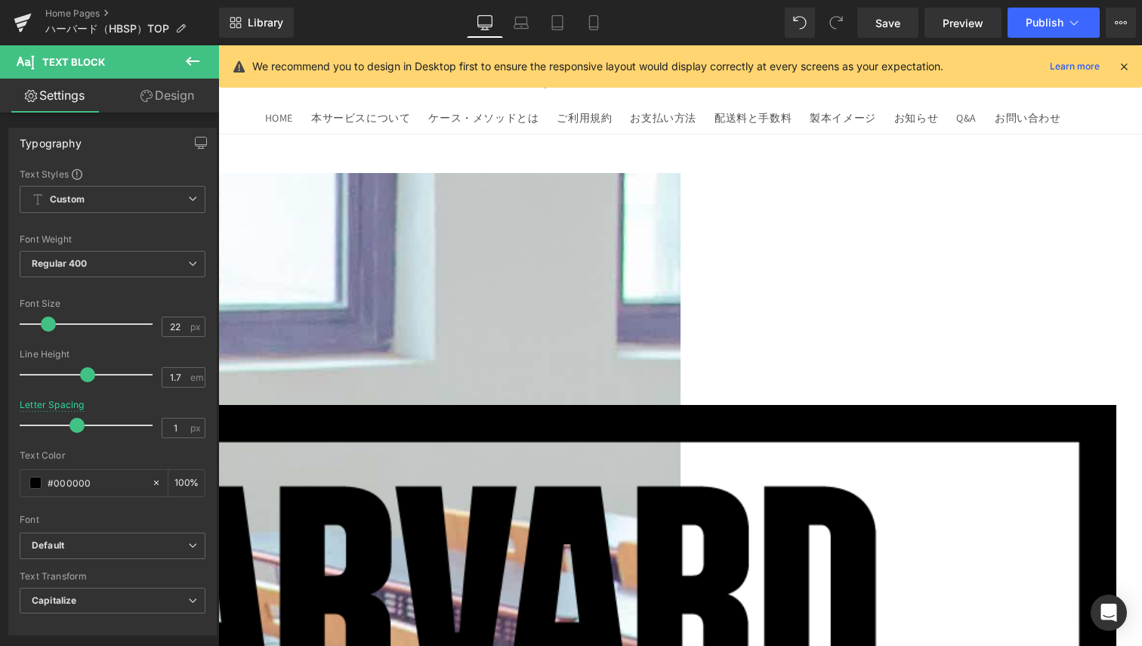
click at [218, 45] on link at bounding box center [218, 45] width 0 height 0
click at [218, 45] on icon at bounding box center [218, 45] width 0 height 0
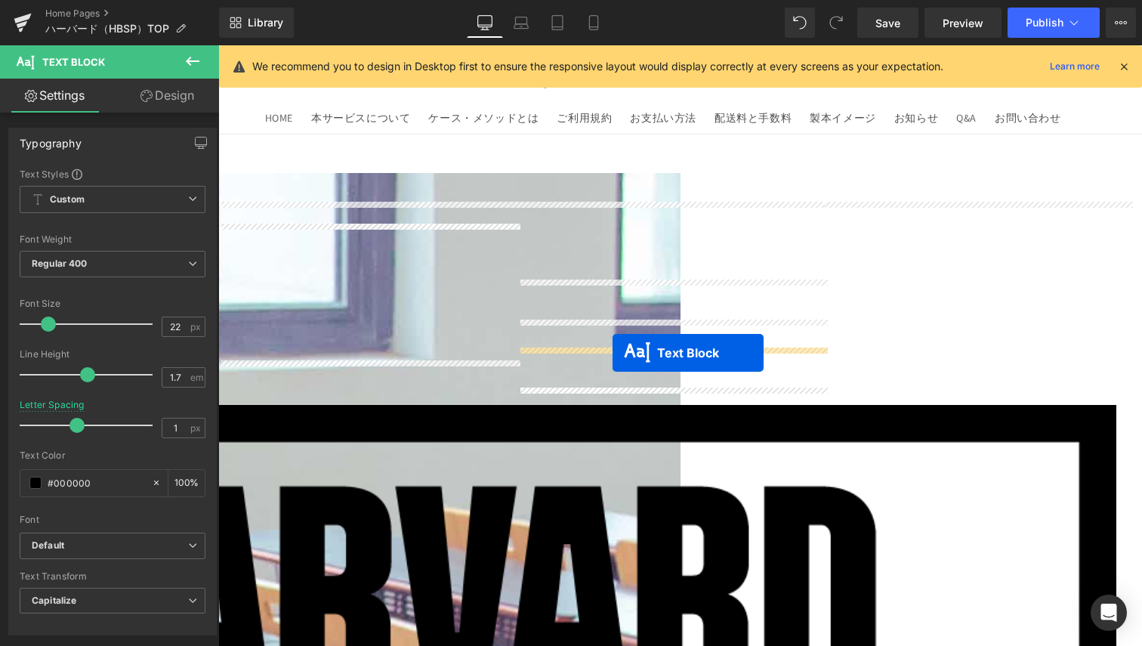
drag, startPoint x: 611, startPoint y: 218, endPoint x: 613, endPoint y: 353, distance: 134.5
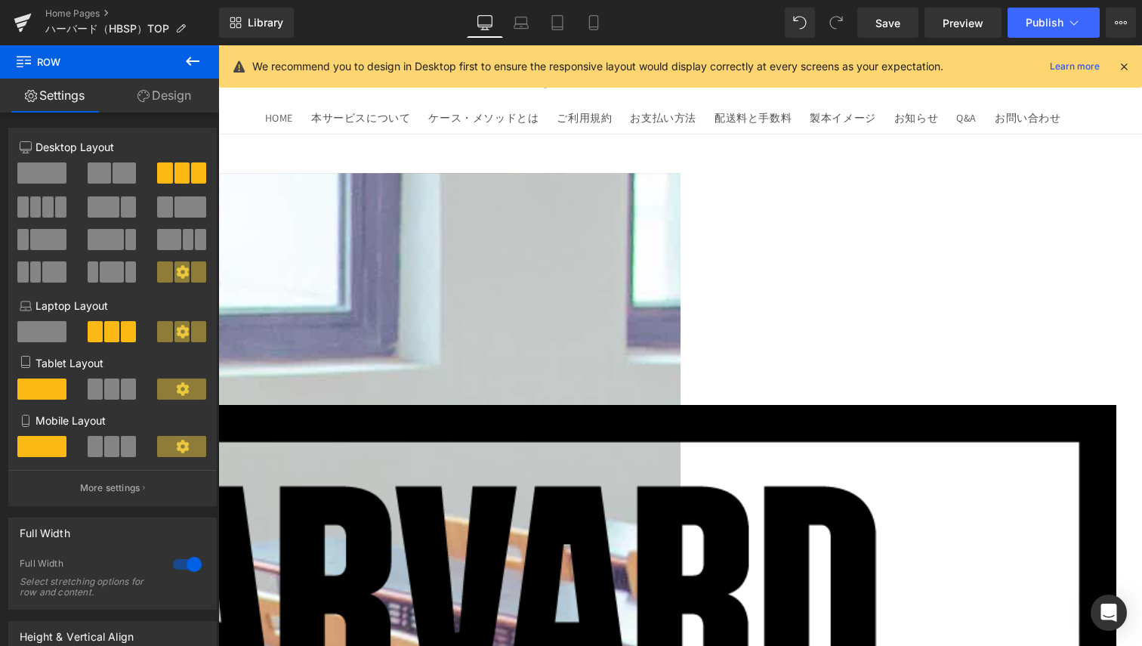
click at [218, 45] on icon at bounding box center [218, 45] width 0 height 0
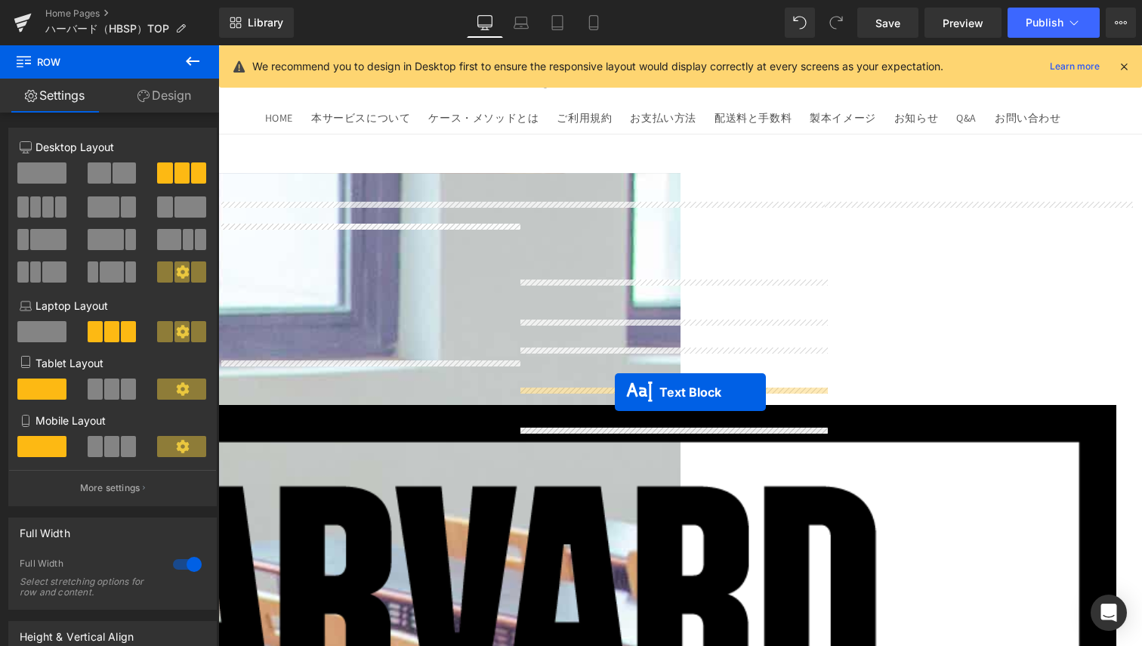
drag, startPoint x: 613, startPoint y: 223, endPoint x: 615, endPoint y: 392, distance: 169.3
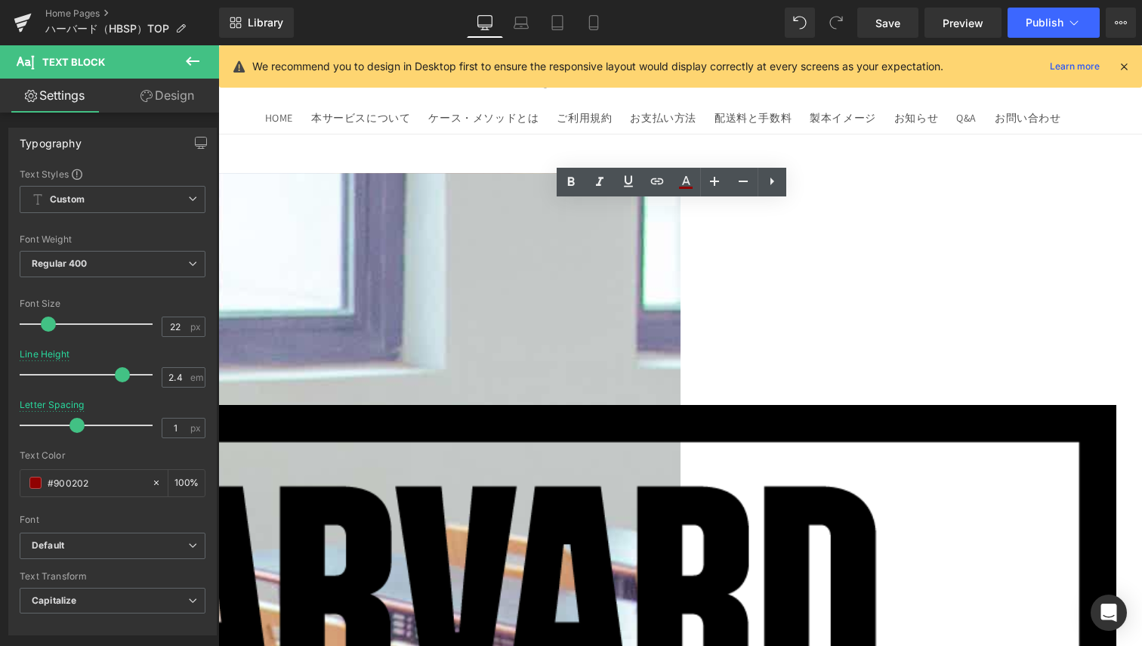
click at [218, 45] on icon at bounding box center [218, 45] width 0 height 0
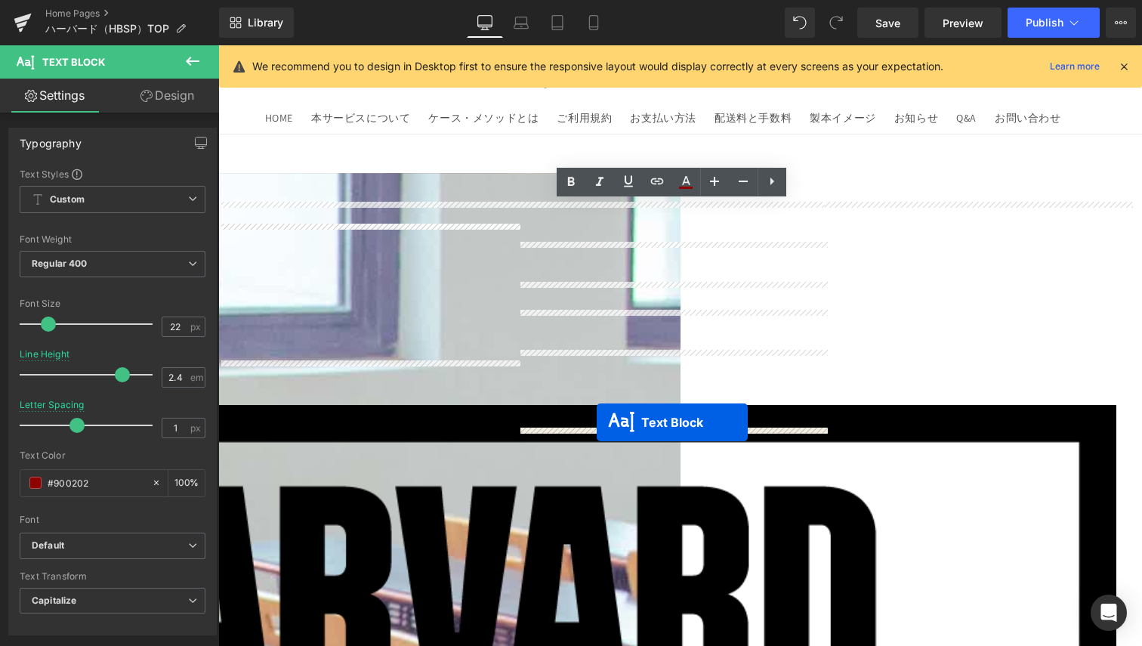
drag, startPoint x: 611, startPoint y: 365, endPoint x: 597, endPoint y: 422, distance: 59.0
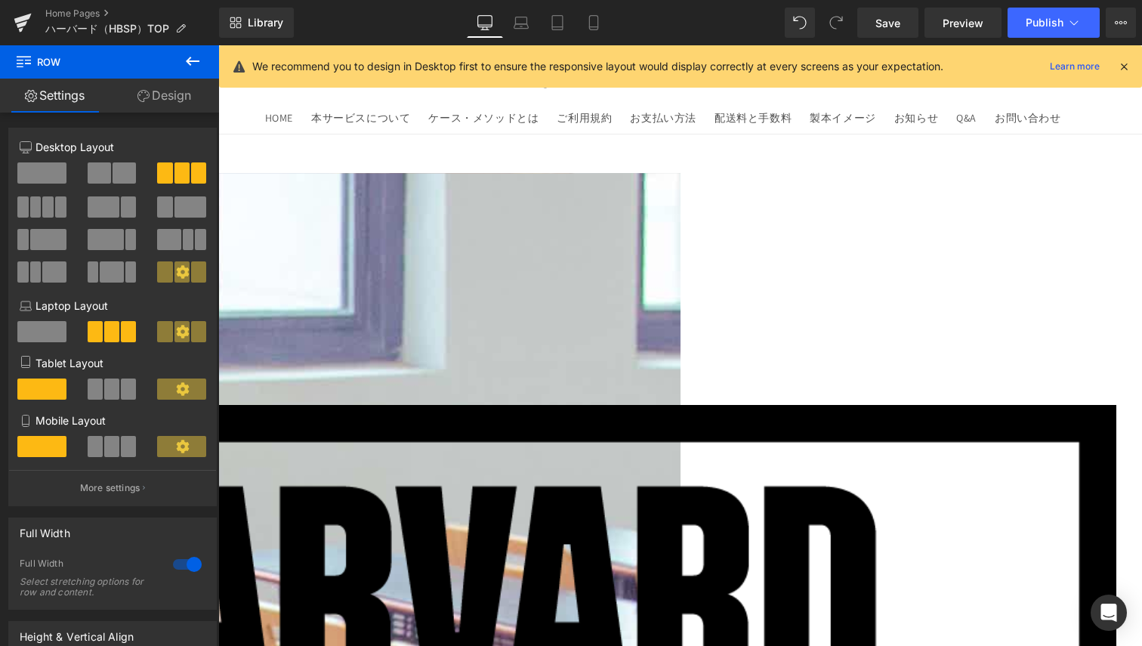
click at [218, 45] on icon at bounding box center [218, 45] width 0 height 0
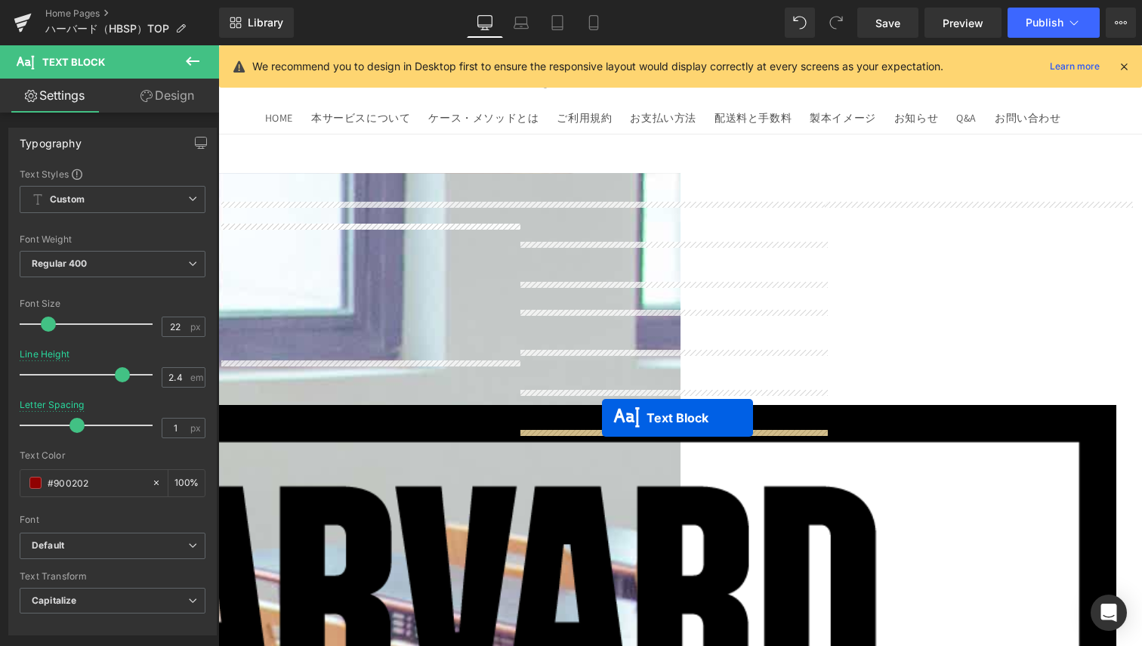
drag, startPoint x: 604, startPoint y: 447, endPoint x: 602, endPoint y: 418, distance: 28.8
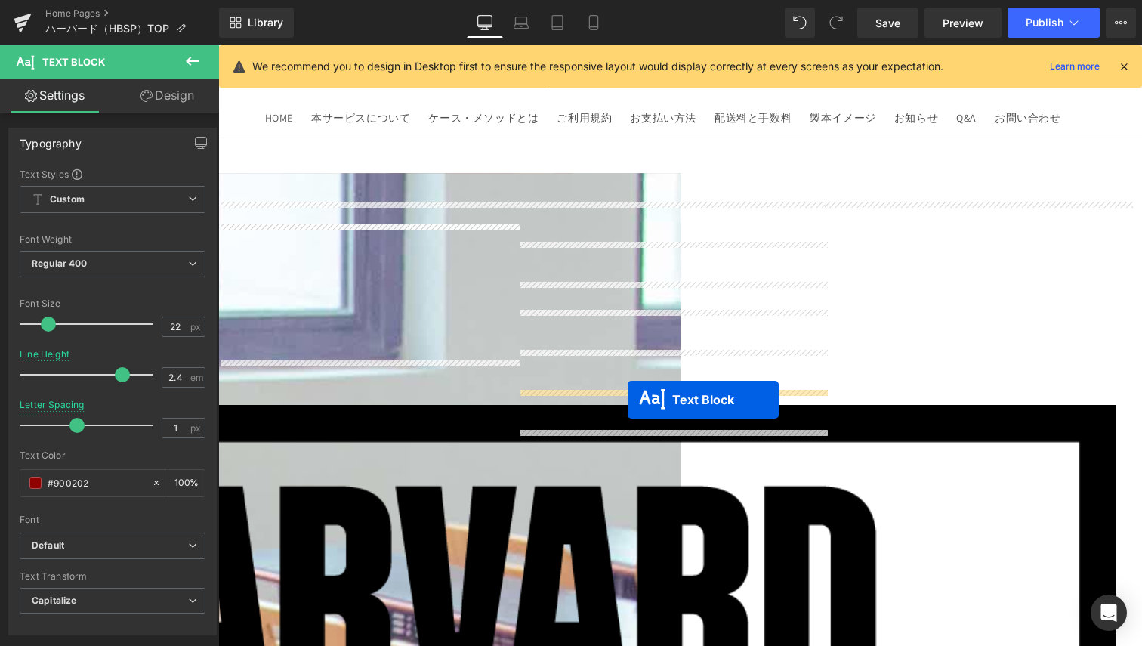
drag, startPoint x: 632, startPoint y: 453, endPoint x: 628, endPoint y: 399, distance: 53.8
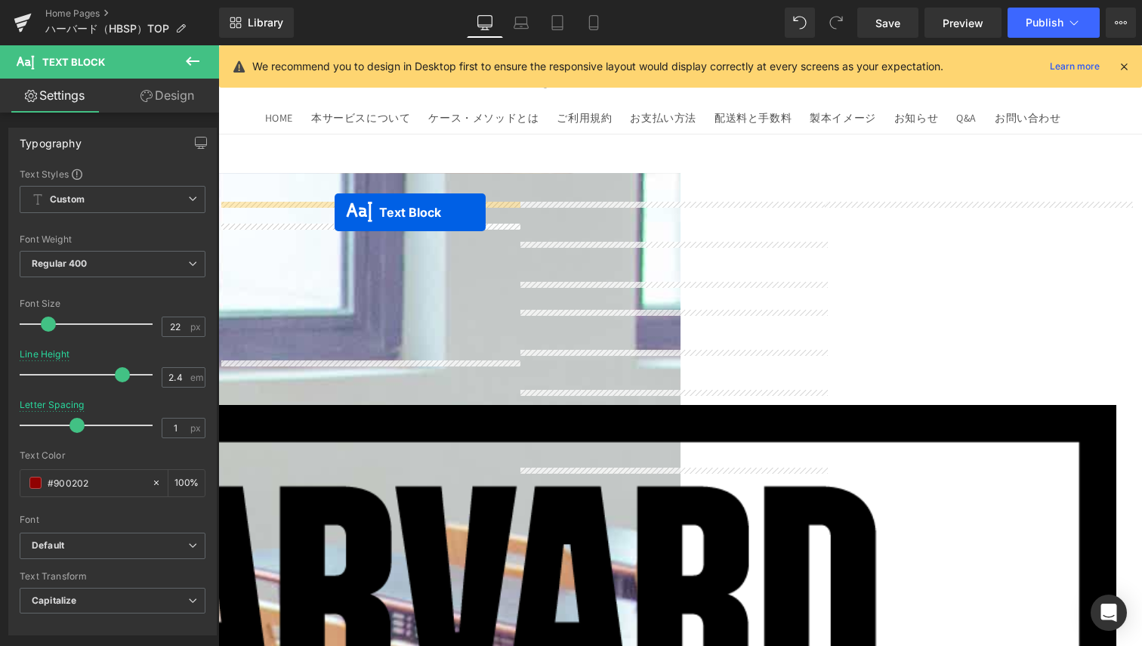
drag, startPoint x: 632, startPoint y: 410, endPoint x: 335, endPoint y: 212, distance: 357.1
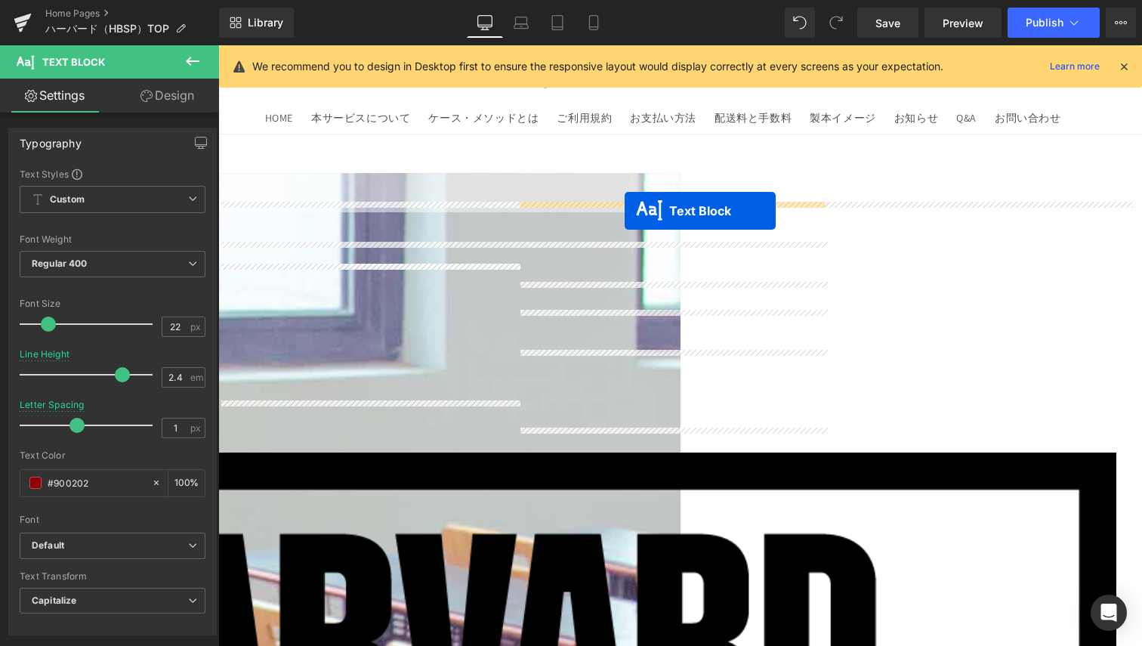
drag, startPoint x: 625, startPoint y: 372, endPoint x: 625, endPoint y: 211, distance: 161.7
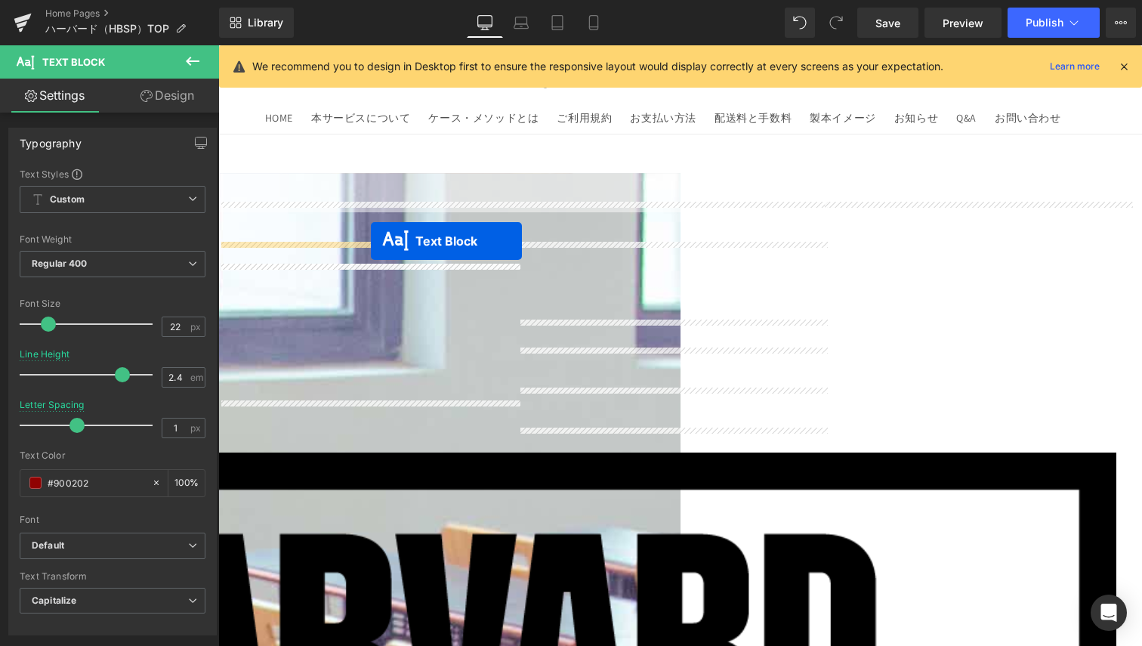
drag, startPoint x: 625, startPoint y: 255, endPoint x: 371, endPoint y: 241, distance: 254.3
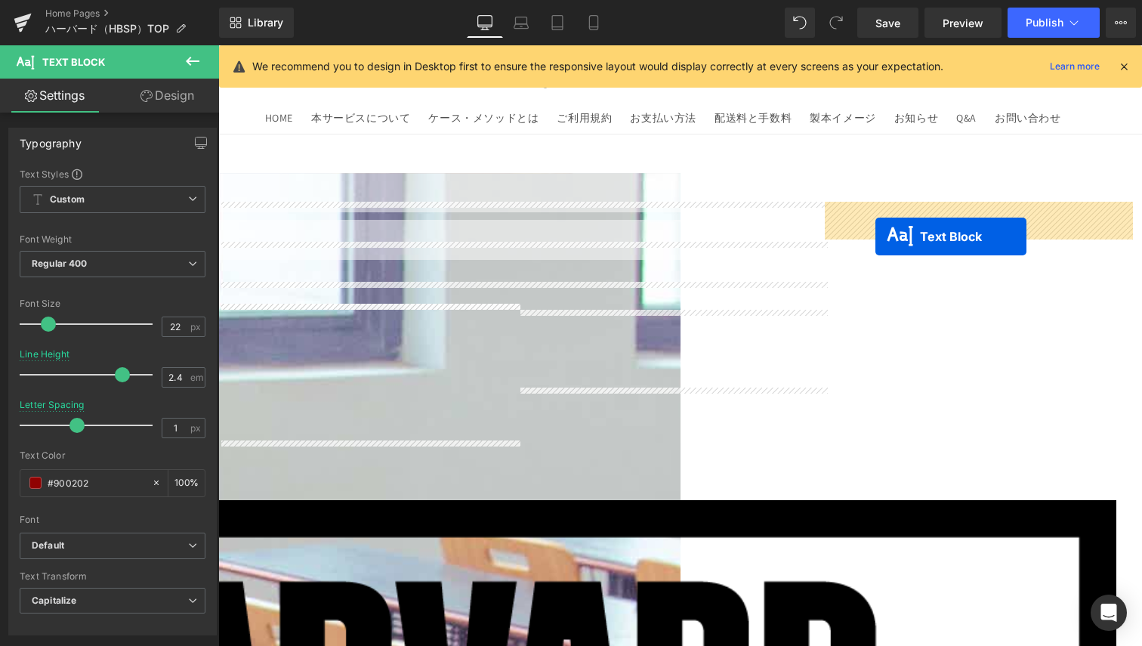
drag, startPoint x: 629, startPoint y: 335, endPoint x: 876, endPoint y: 236, distance: 265.2
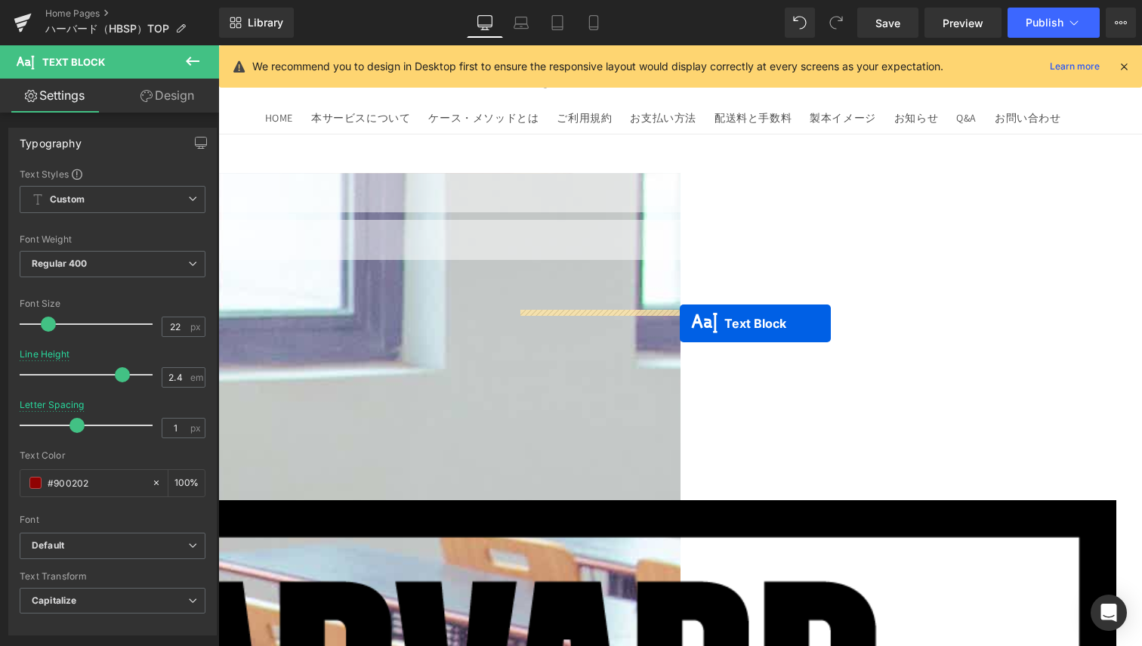
drag, startPoint x: 940, startPoint y: 221, endPoint x: 680, endPoint y: 323, distance: 279.5
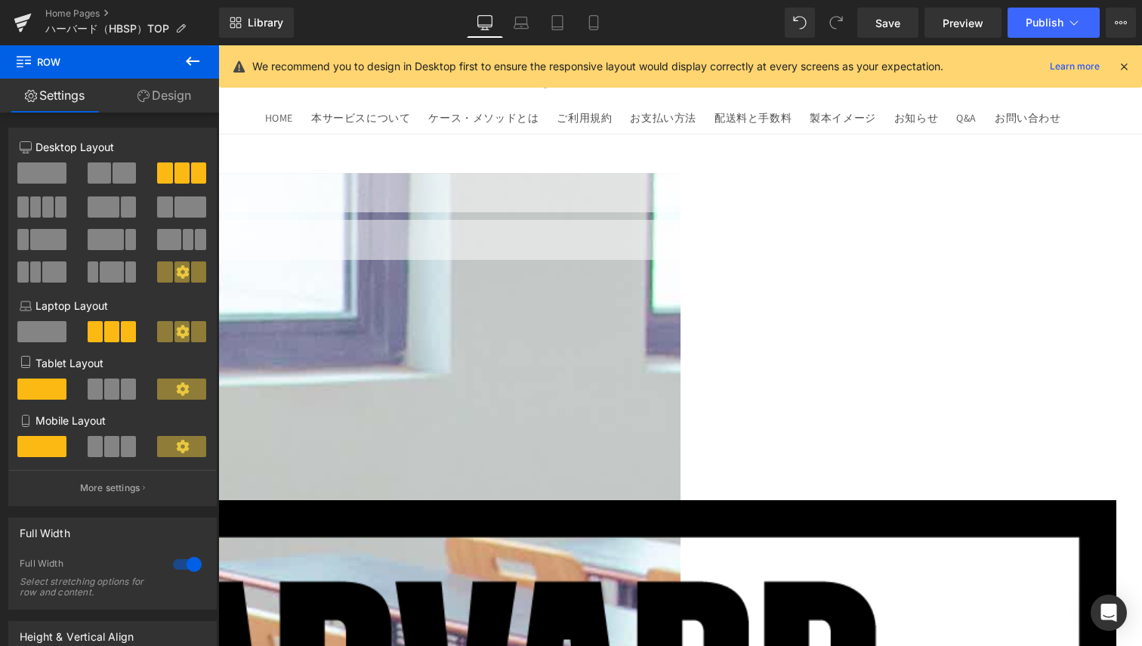
click at [218, 45] on icon at bounding box center [218, 45] width 0 height 0
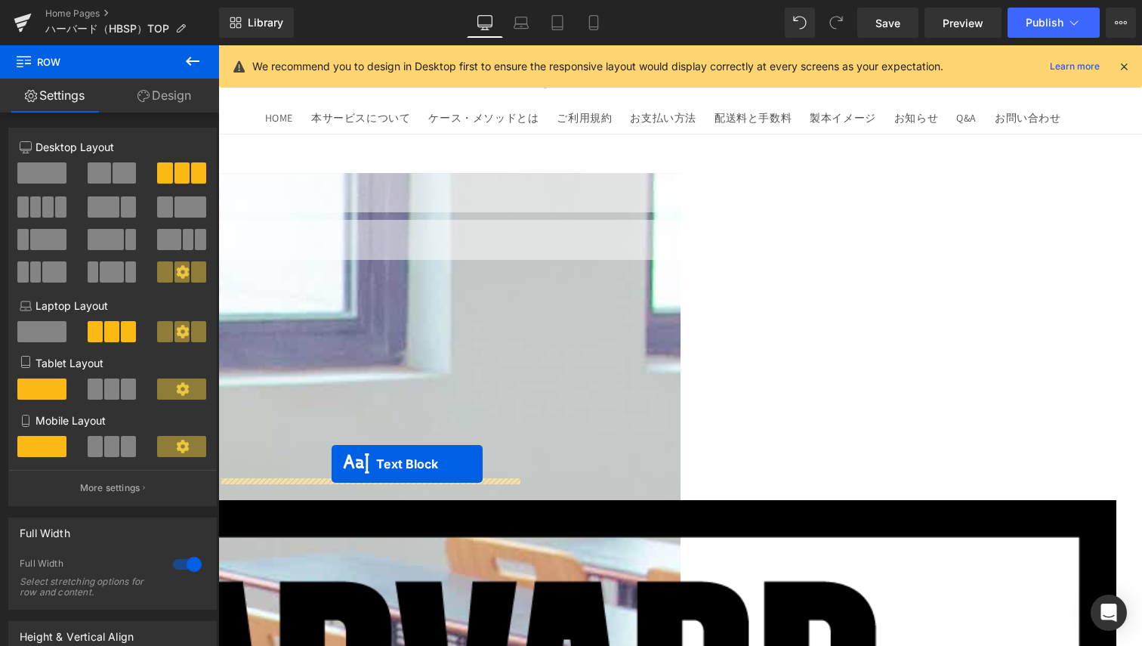
drag, startPoint x: 324, startPoint y: 299, endPoint x: 332, endPoint y: 464, distance: 164.9
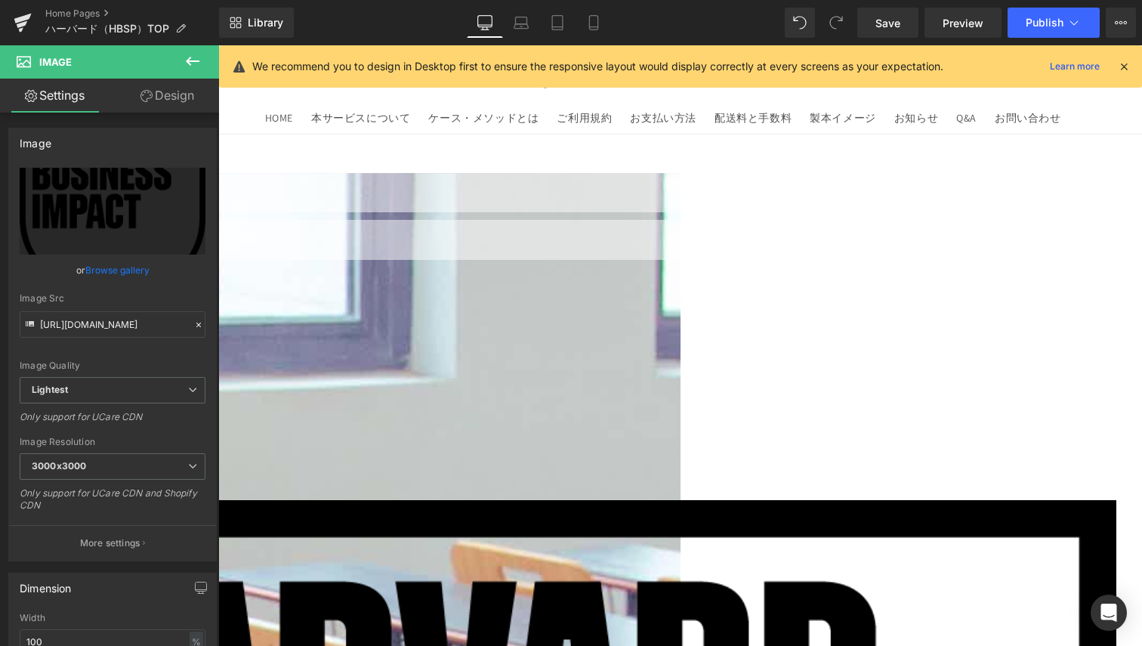
drag, startPoint x: 185, startPoint y: 100, endPoint x: 168, endPoint y: 224, distance: 125.8
click at [185, 100] on link "Design" at bounding box center [168, 96] width 110 height 34
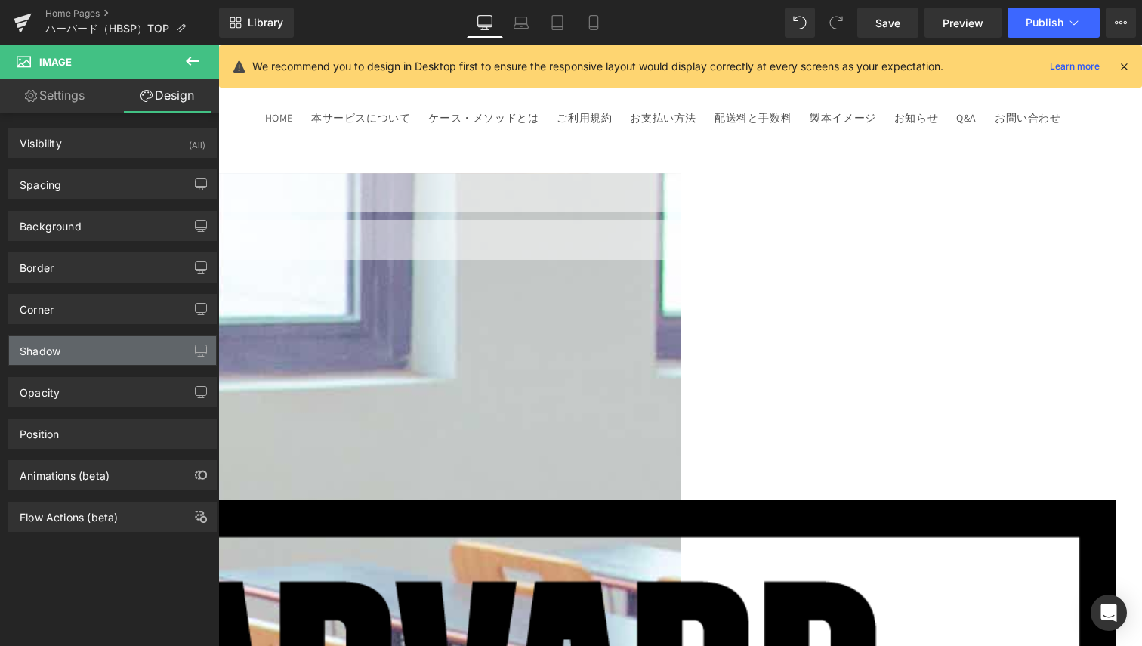
type input "transparent"
type input "0"
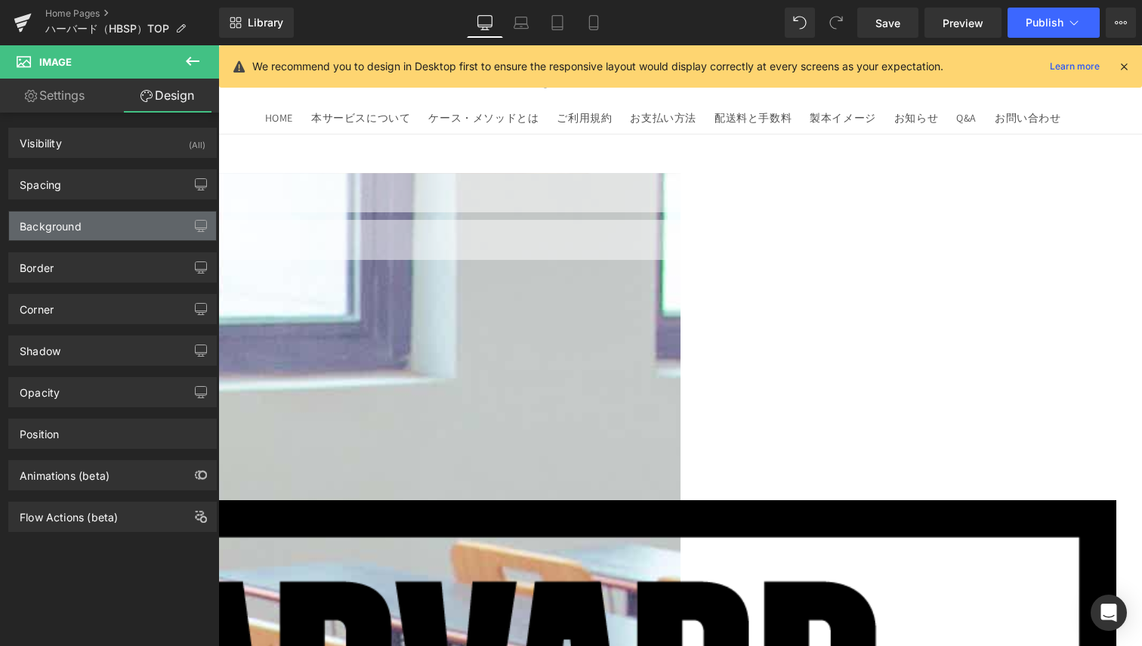
click at [90, 239] on div "Background" at bounding box center [112, 226] width 207 height 29
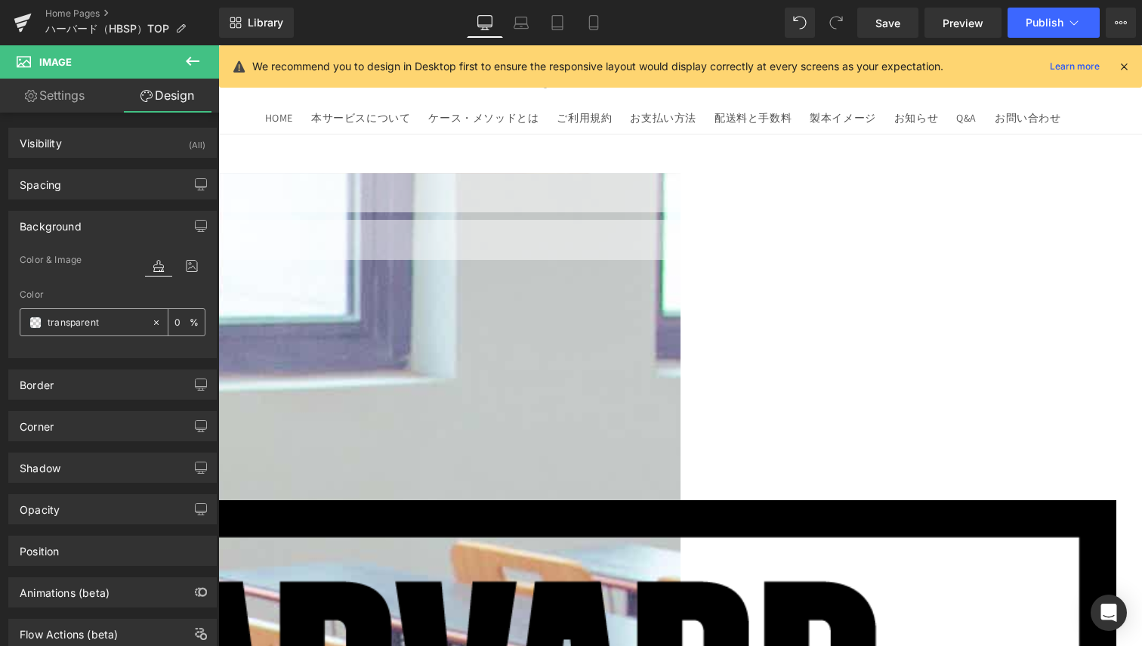
click at [70, 324] on input "transparent" at bounding box center [96, 322] width 97 height 17
click at [151, 315] on div at bounding box center [159, 322] width 17 height 26
click at [35, 326] on span at bounding box center [35, 323] width 12 height 12
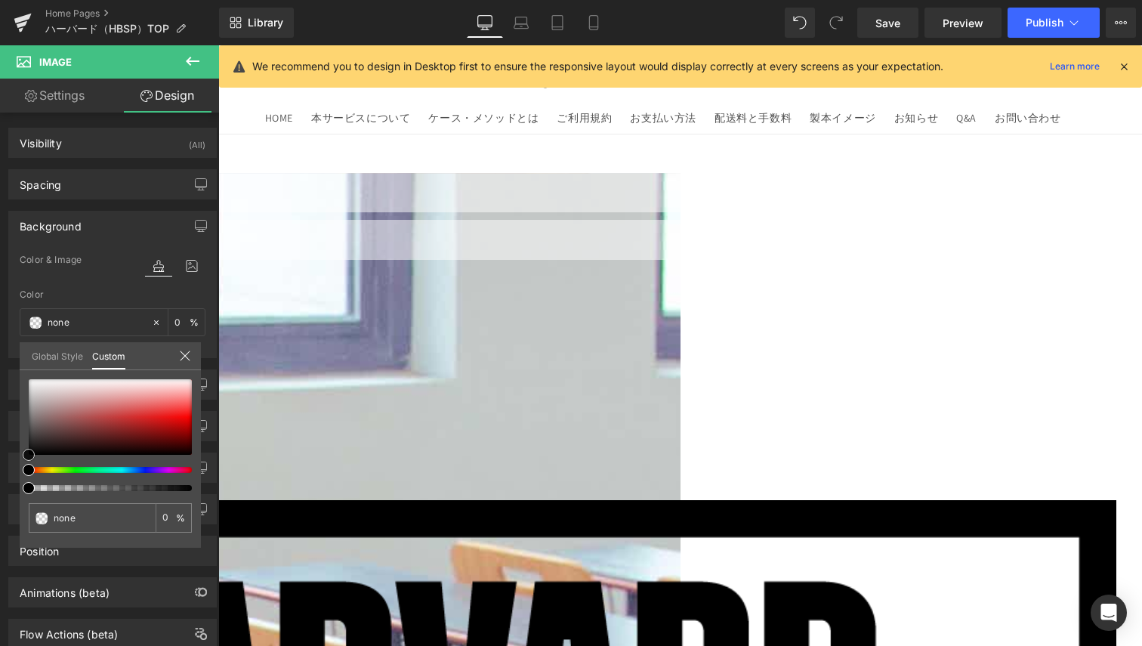
type input "#020202"
type input "100"
type input "#020202"
type input "100"
type input "#191919"
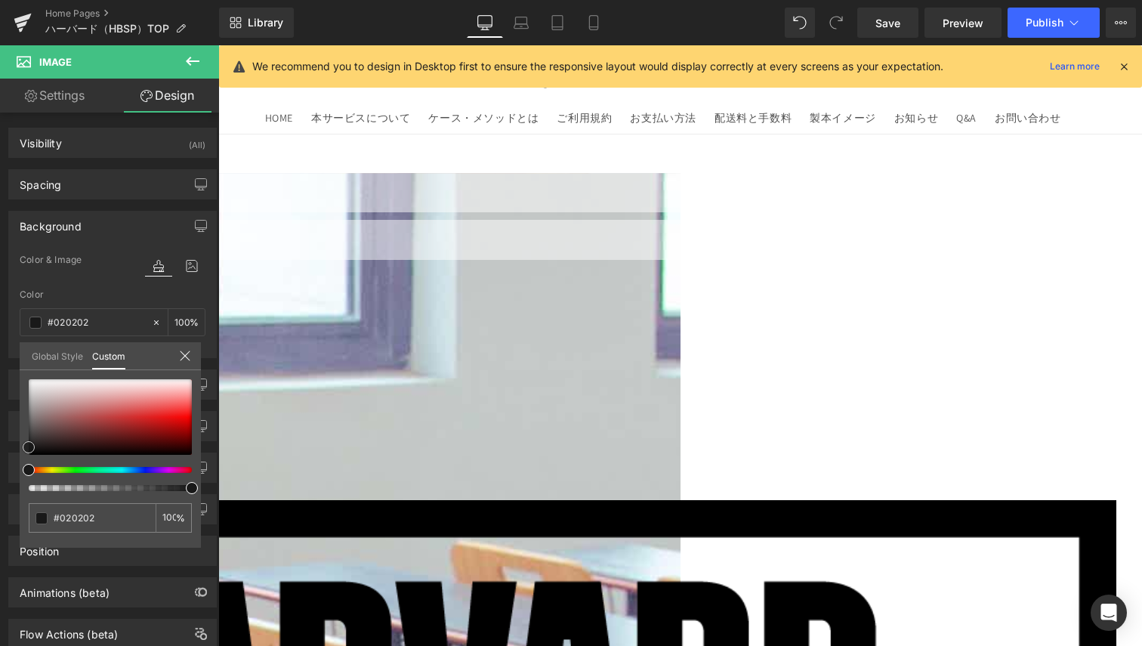
type input "#191919"
type input "#2b2b2b"
type input "#3d3d3d"
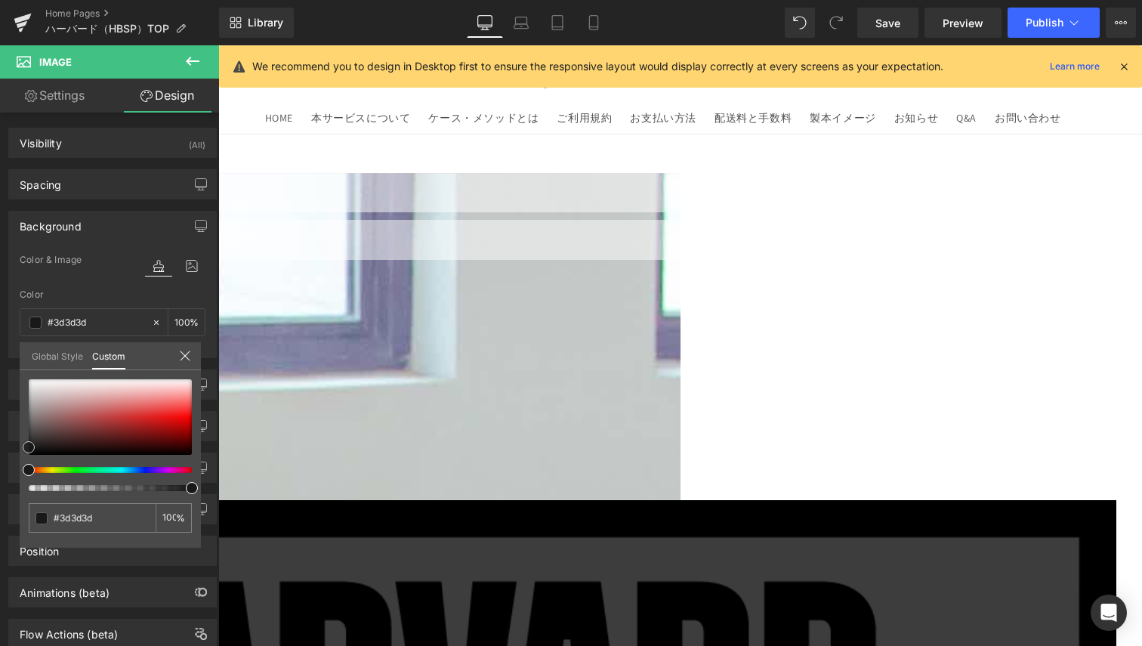
type input "#595959"
type input "#727272"
type input "#8e8e8e"
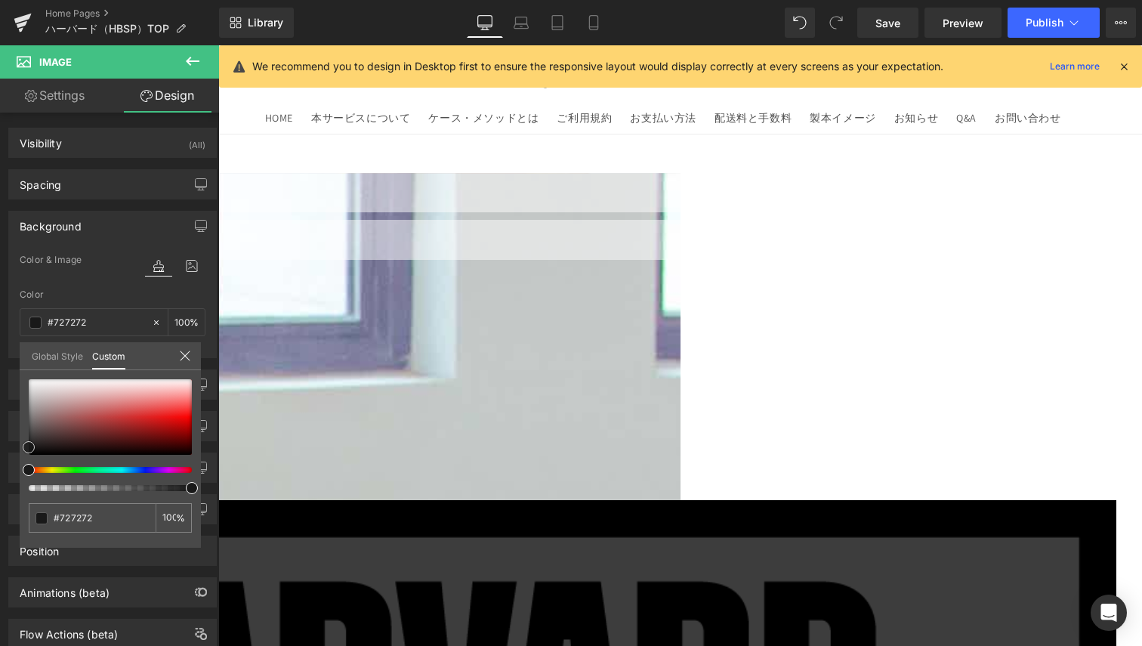
type input "#8e8e8e"
type input "#9b9b9b"
type input "#b7b7b7"
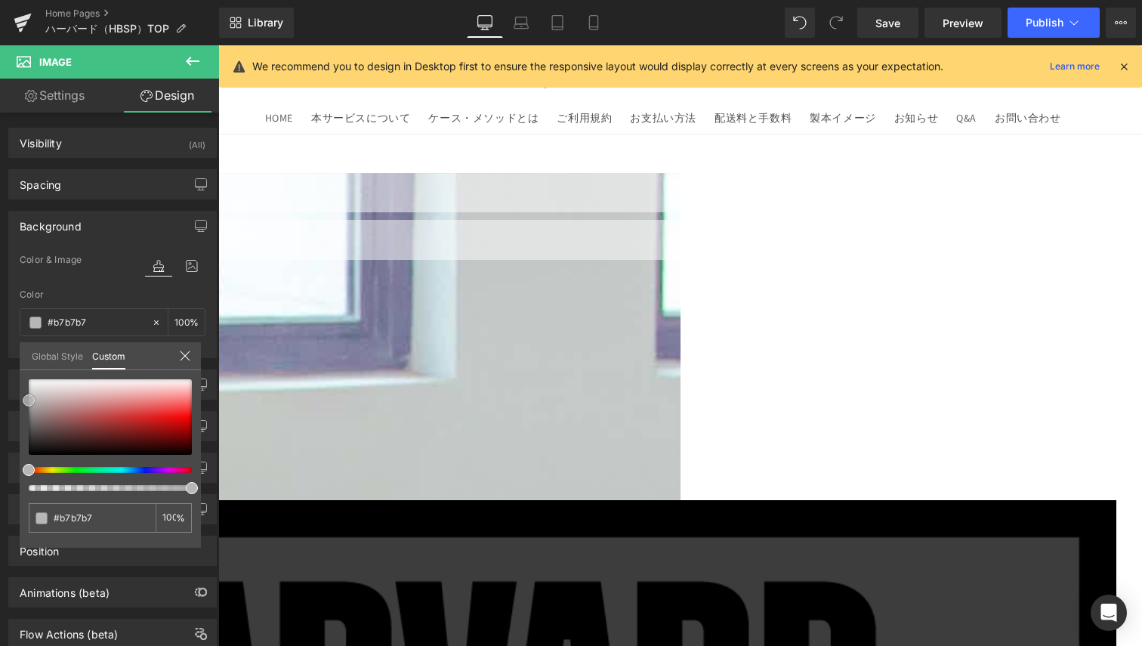
type input "#c1c1c1"
type input "#d1d1d1"
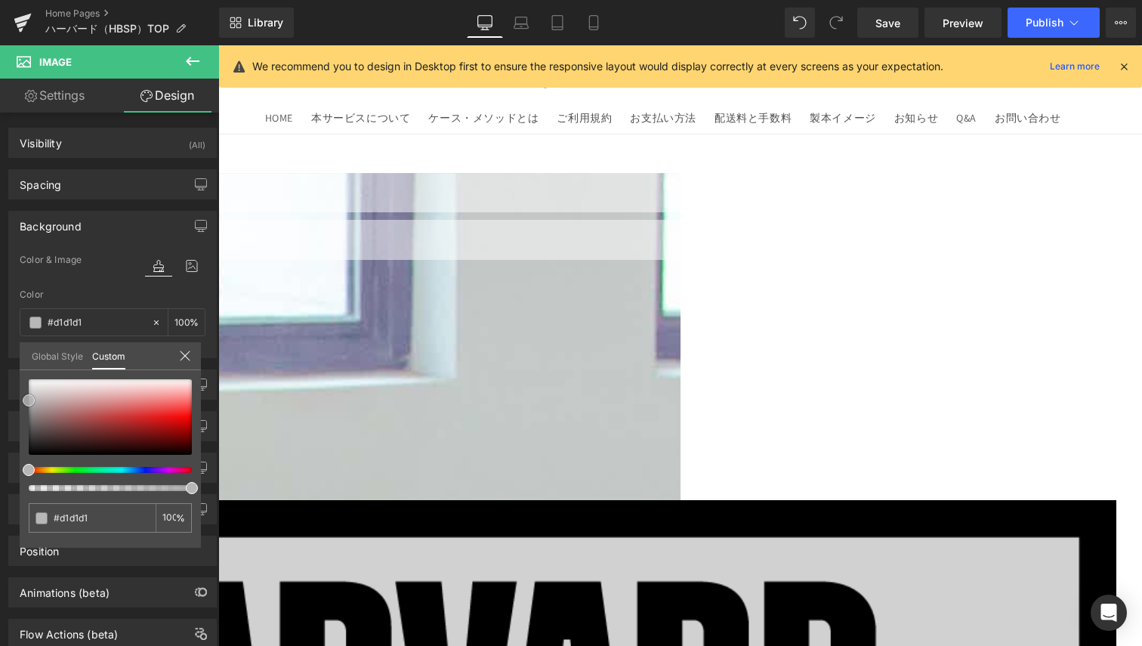
type input "#dddddd"
type input "#f4f4f4"
type input "#ffffff"
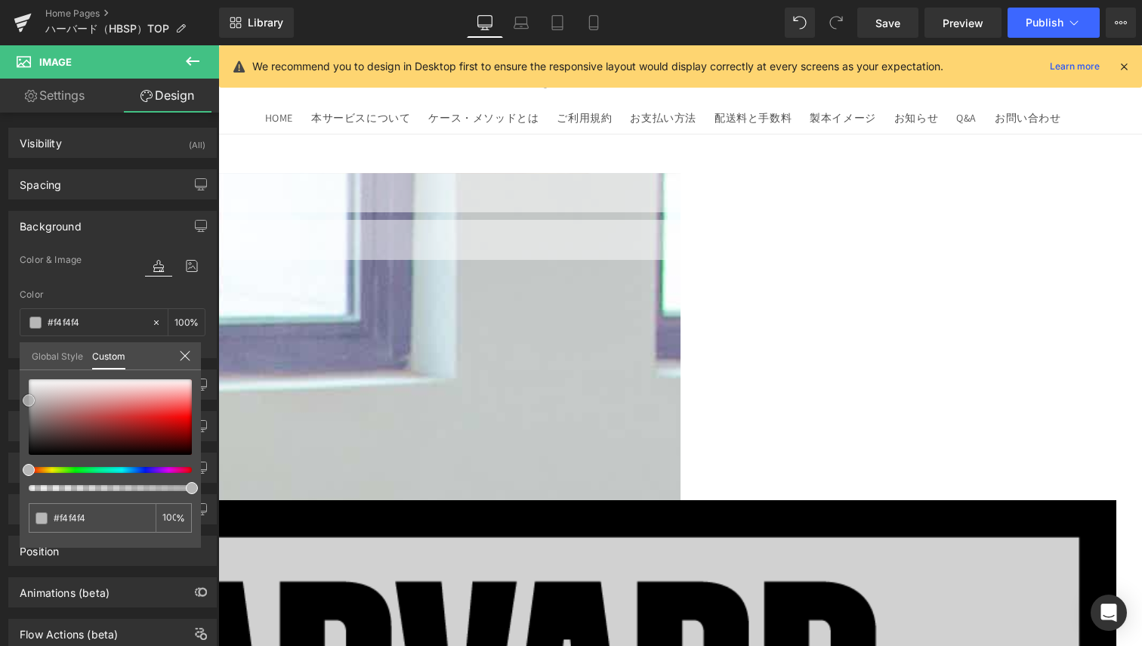
type input "#ffffff"
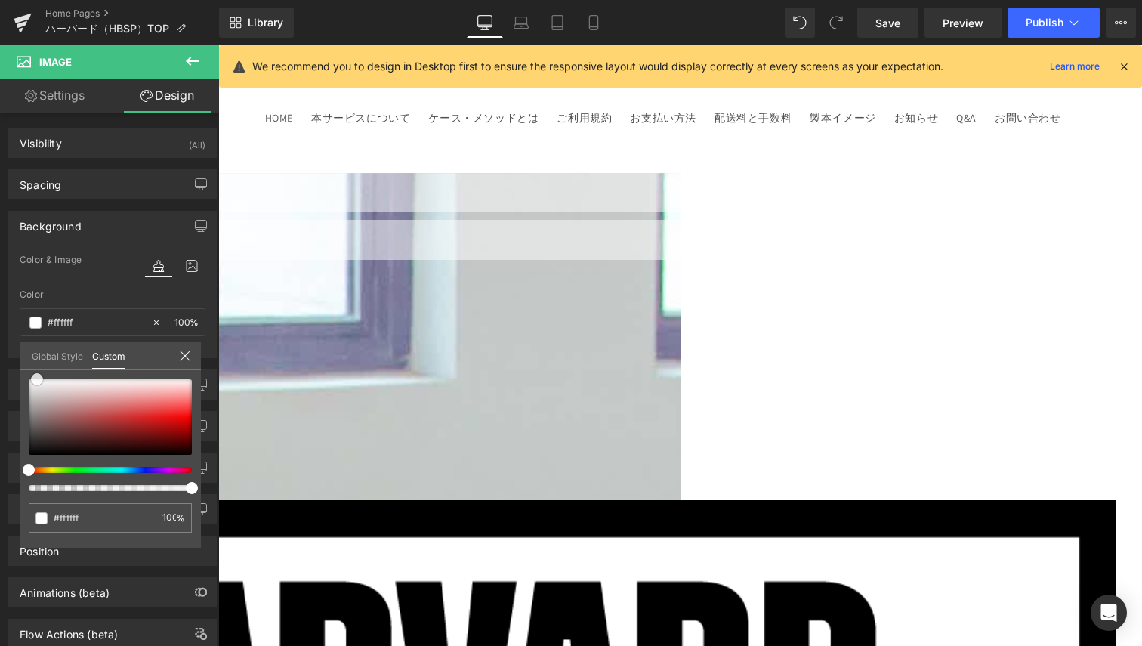
drag, startPoint x: 33, startPoint y: 452, endPoint x: 42, endPoint y: 338, distance: 114.4
click at [42, 338] on div "Background Color & Image color rgba(255, 255, 255, 1) Color #ffffff 100 % Image…" at bounding box center [113, 278] width 226 height 159
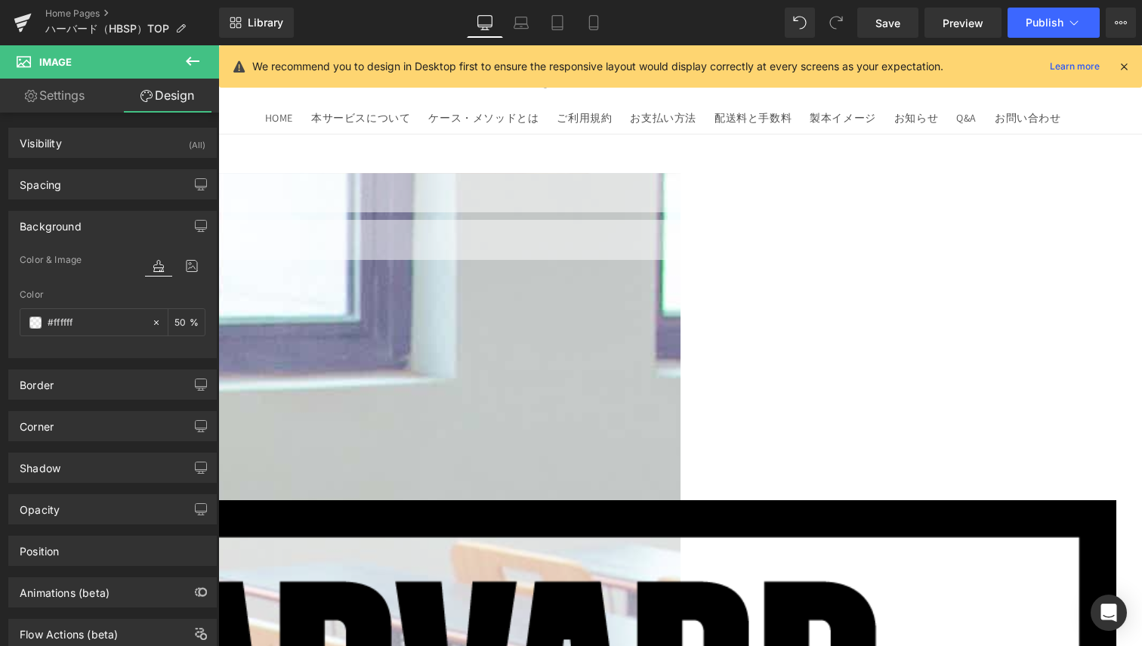
type input "50"
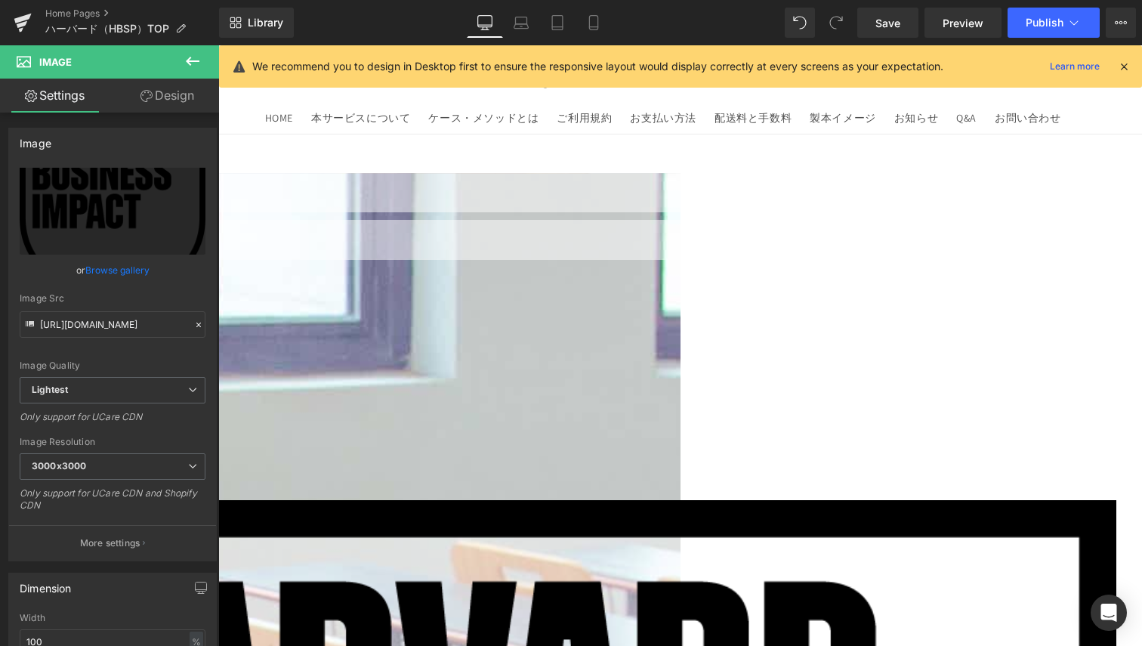
drag, startPoint x: 162, startPoint y: 102, endPoint x: 145, endPoint y: 355, distance: 253.7
click at [162, 102] on link "Design" at bounding box center [168, 96] width 110 height 34
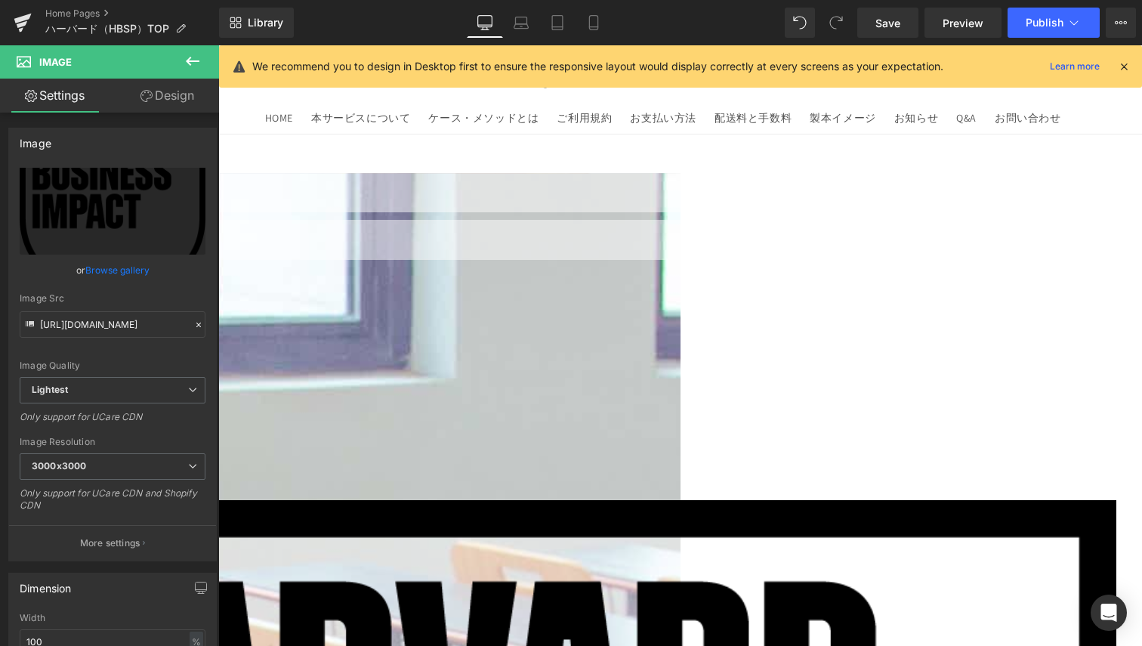
click at [178, 100] on link "Design" at bounding box center [168, 96] width 110 height 34
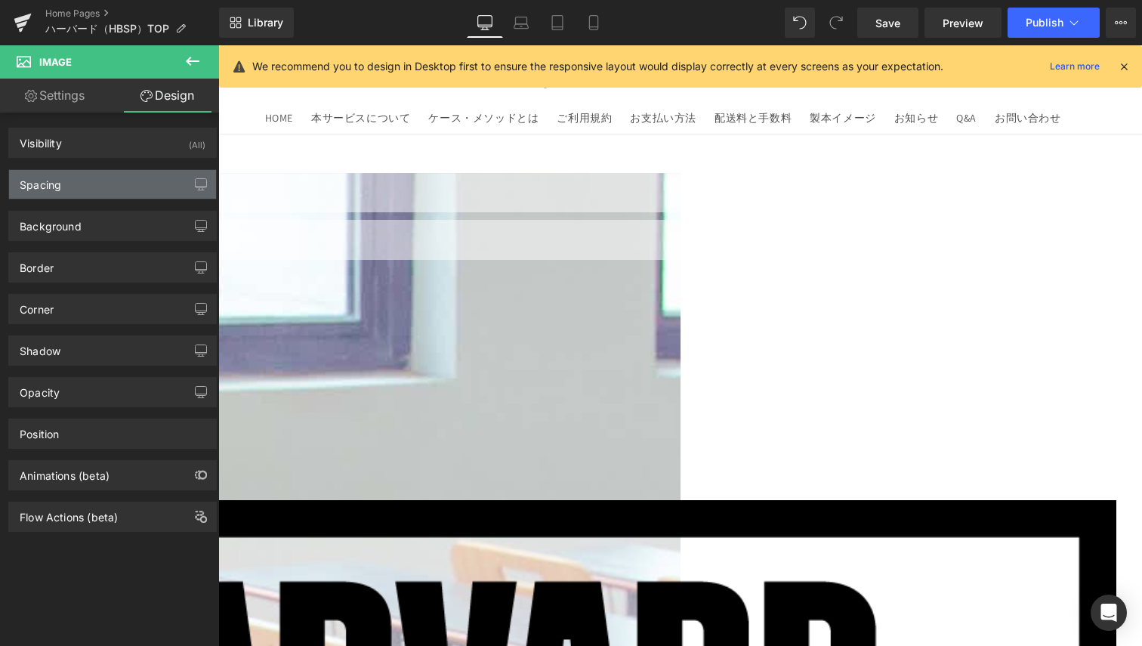
click at [94, 179] on div "Spacing" at bounding box center [112, 184] width 207 height 29
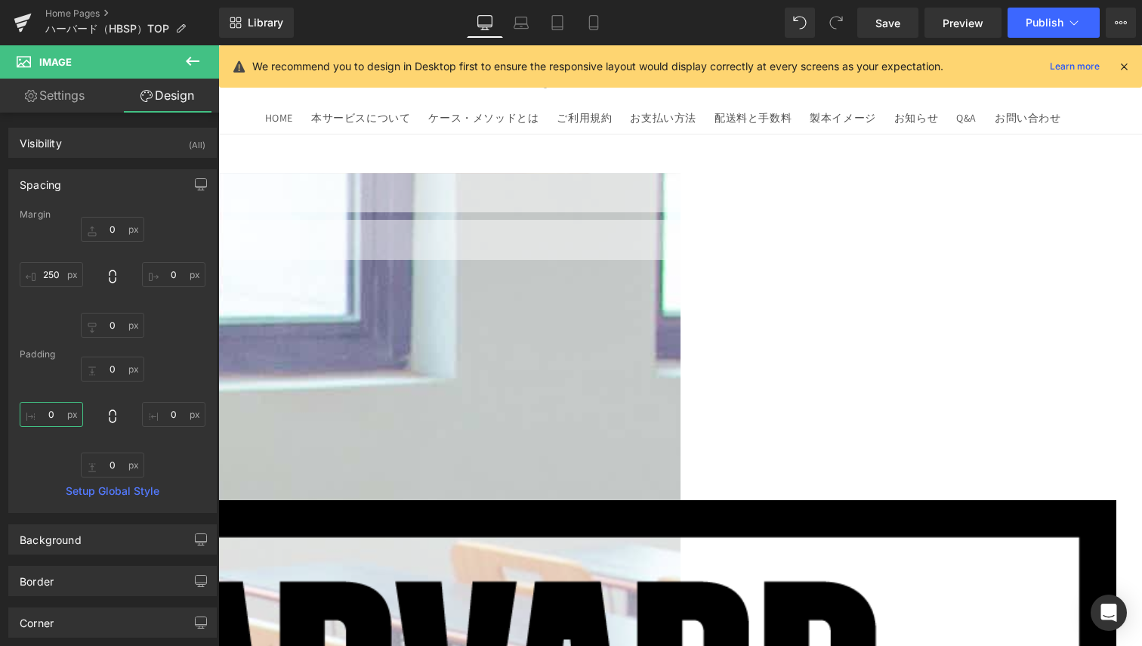
click at [62, 419] on input "0" at bounding box center [51, 414] width 63 height 25
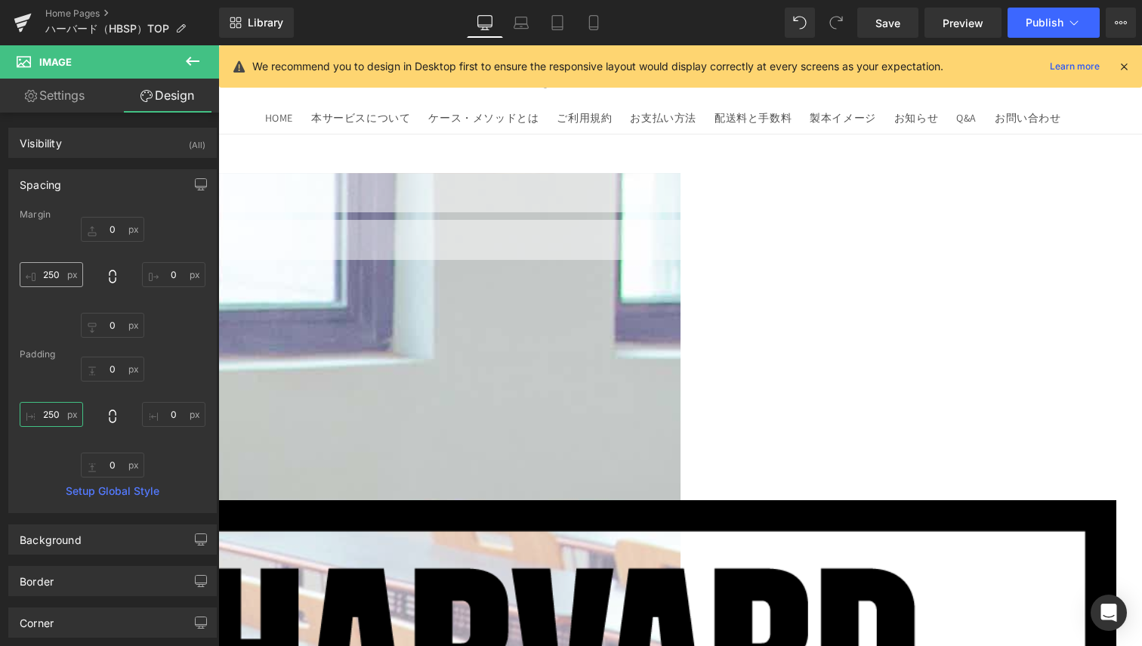
type input "250"
click at [43, 275] on input "250" at bounding box center [51, 274] width 63 height 25
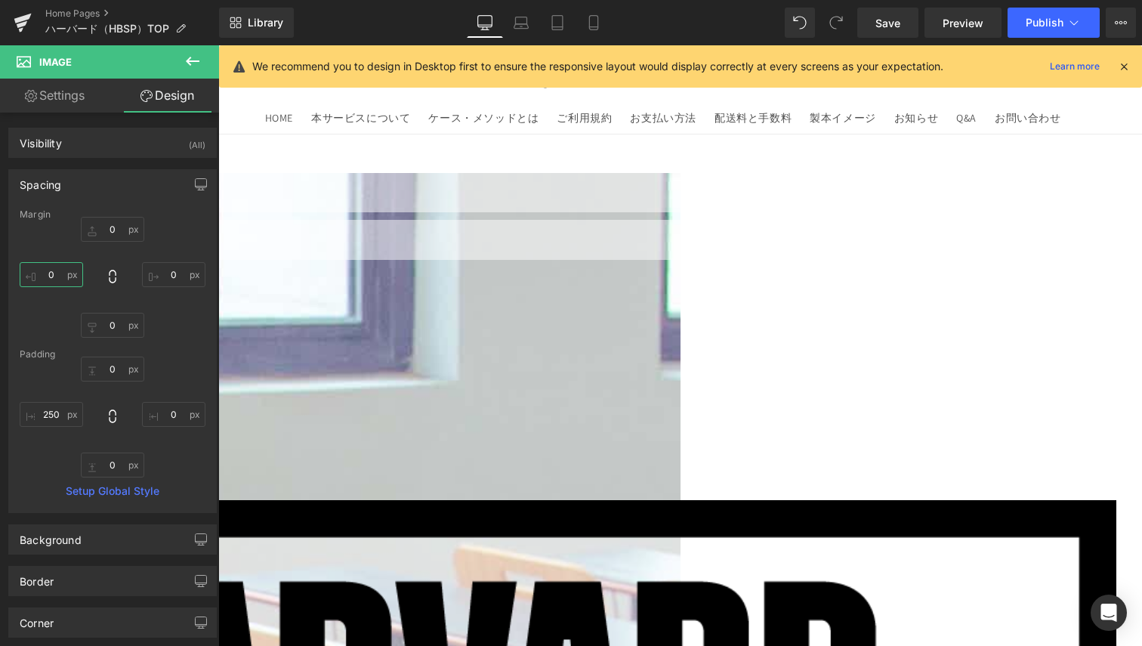
type input "0"
click at [218, 45] on link at bounding box center [218, 45] width 0 height 0
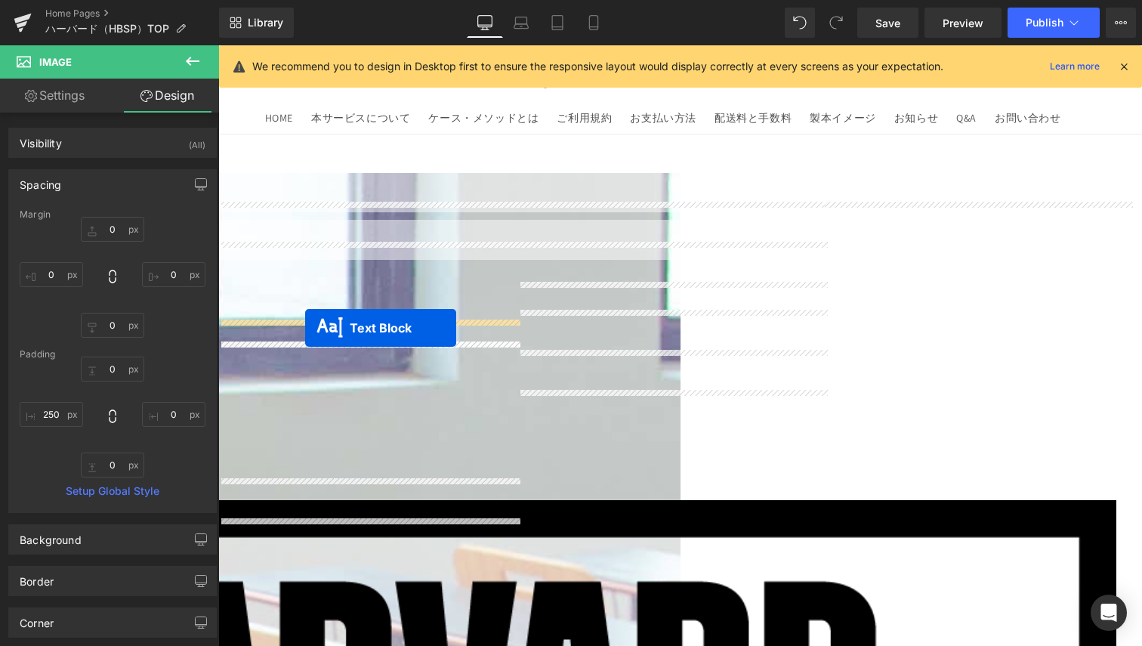
drag, startPoint x: 300, startPoint y: 263, endPoint x: 305, endPoint y: 328, distance: 65.2
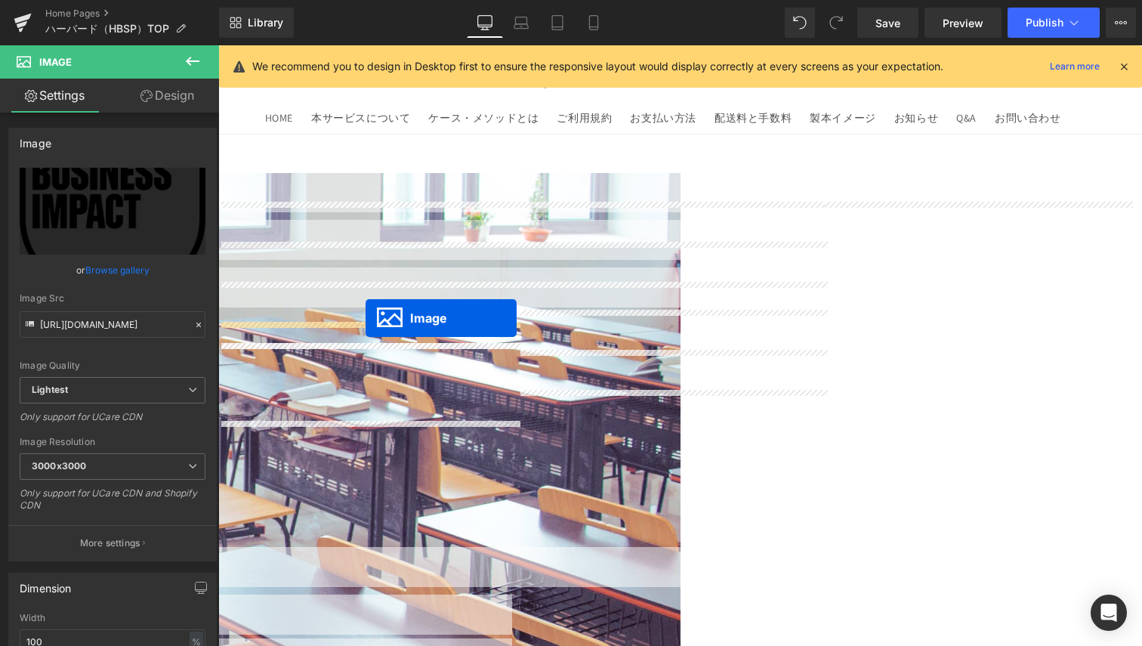
drag, startPoint x: 350, startPoint y: 412, endPoint x: 366, endPoint y: 318, distance: 95.0
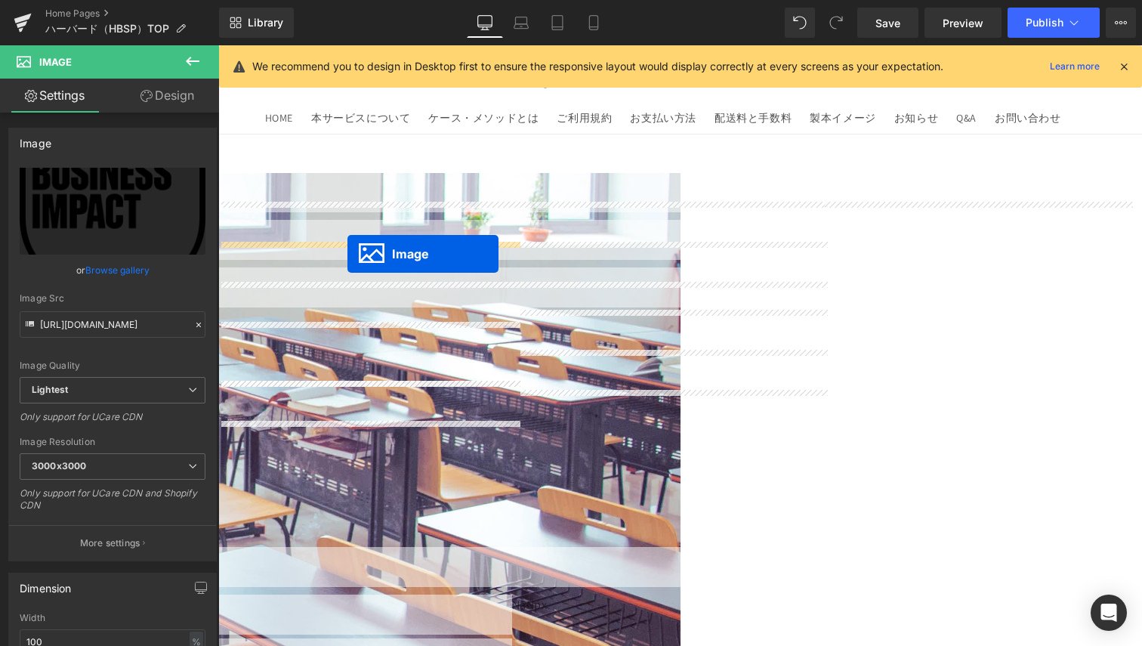
drag, startPoint x: 335, startPoint y: 390, endPoint x: 348, endPoint y: 254, distance: 136.5
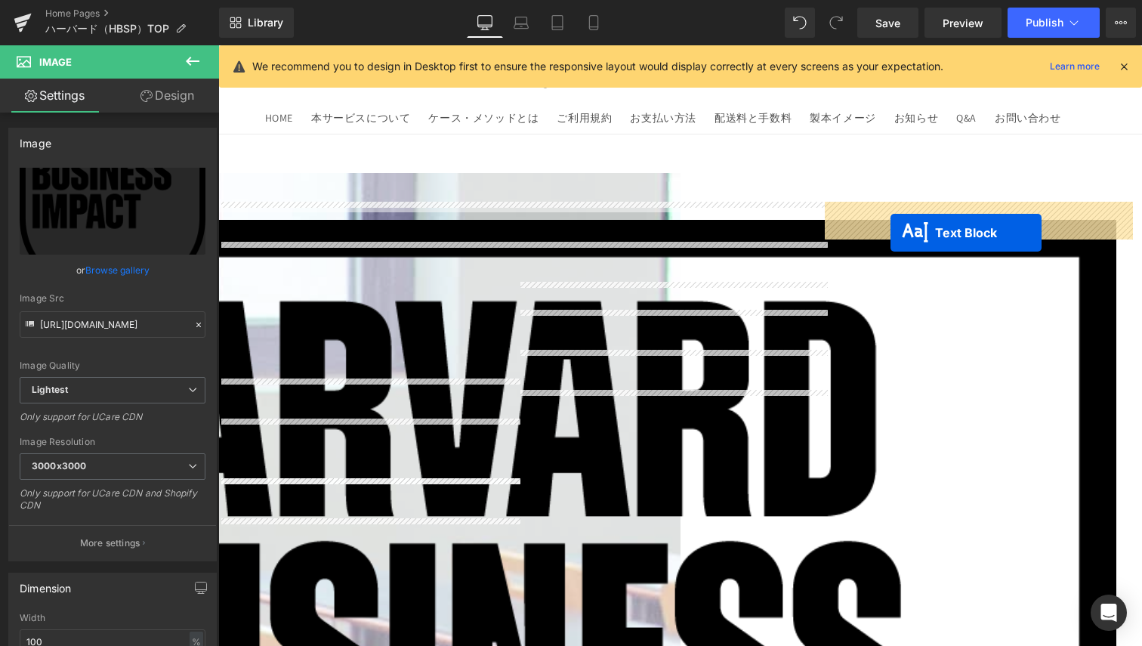
drag, startPoint x: 325, startPoint y: 437, endPoint x: 891, endPoint y: 233, distance: 601.8
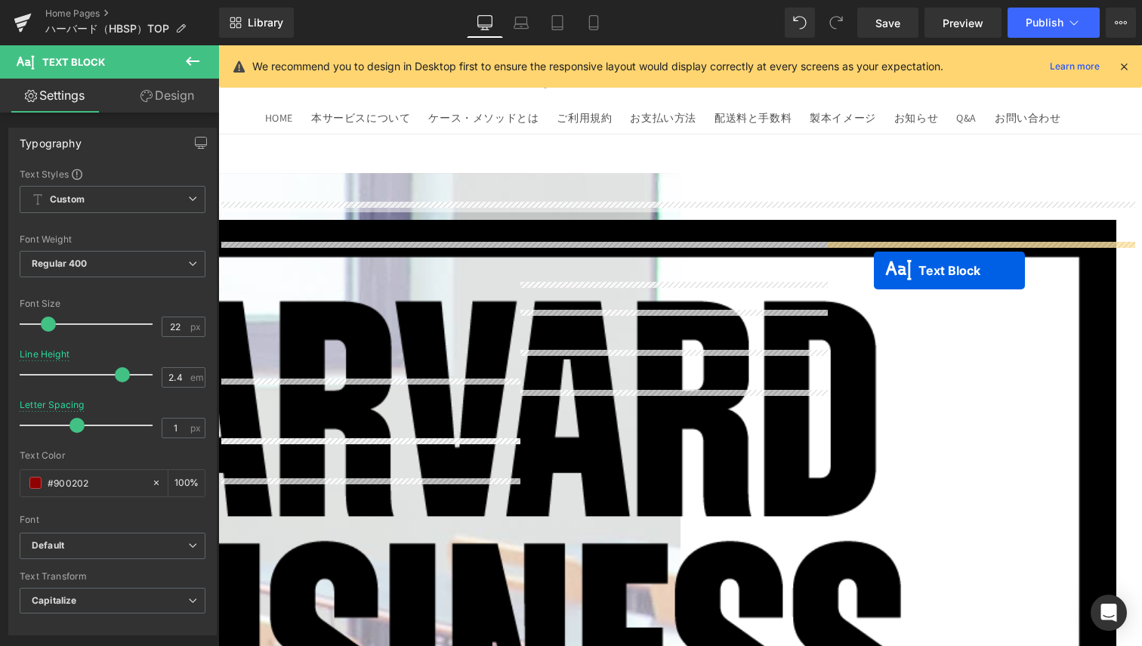
drag, startPoint x: 323, startPoint y: 403, endPoint x: 874, endPoint y: 270, distance: 567.4
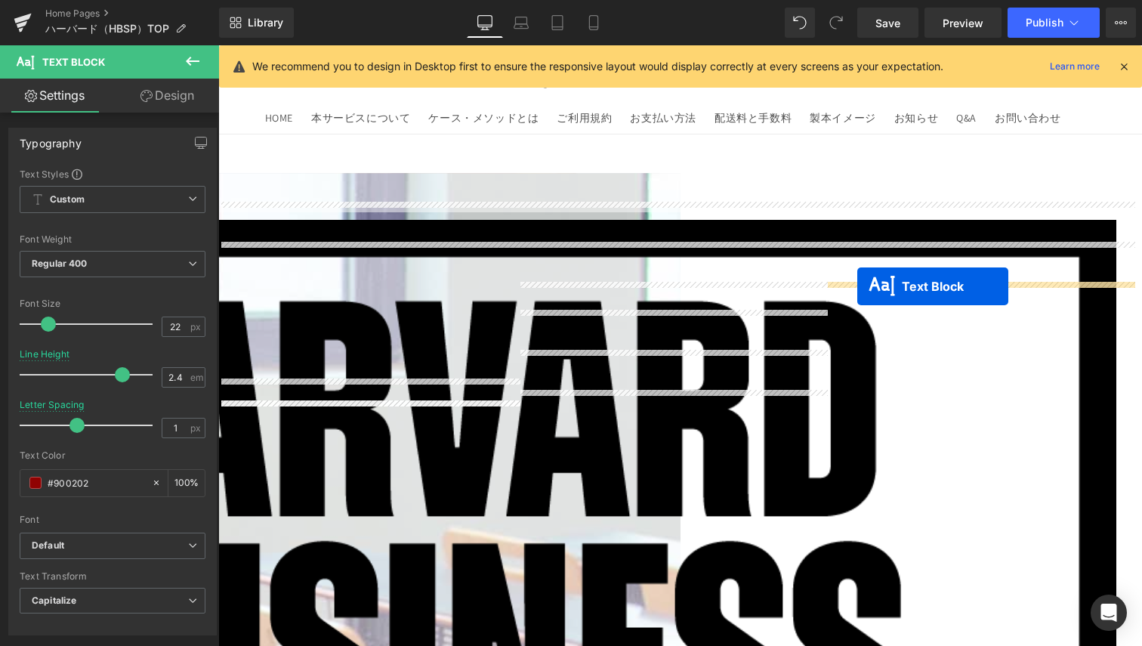
drag, startPoint x: 325, startPoint y: 412, endPoint x: 858, endPoint y: 286, distance: 547.2
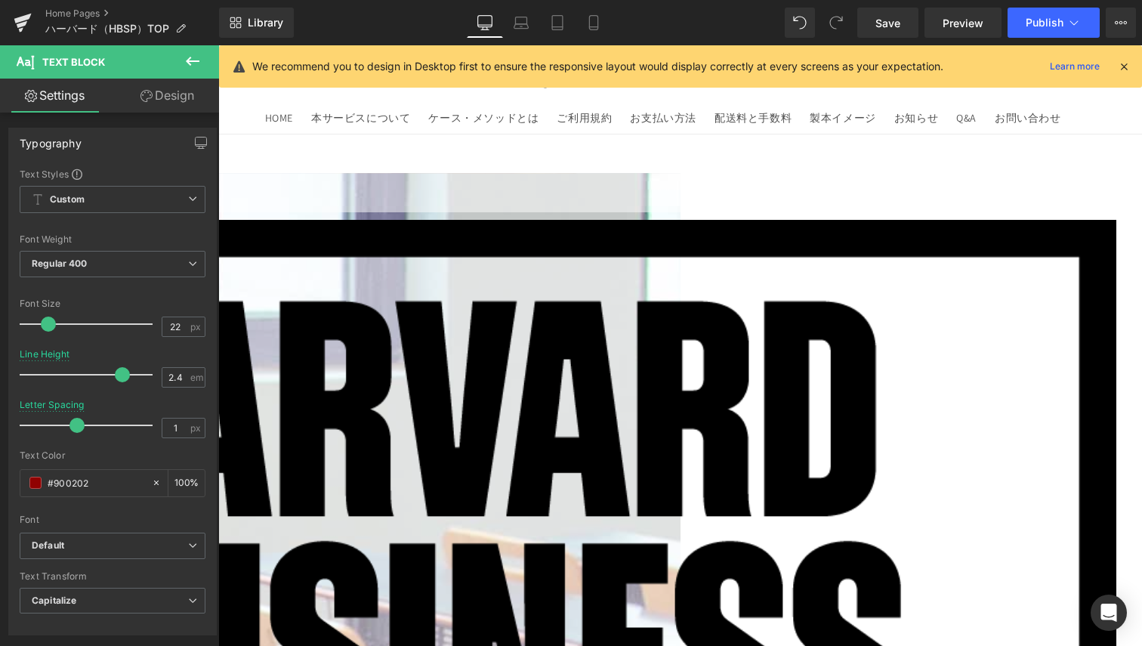
click at [218, 45] on icon at bounding box center [218, 45] width 0 height 0
click at [218, 45] on link at bounding box center [218, 45] width 0 height 0
click at [218, 45] on icon at bounding box center [218, 45] width 0 height 0
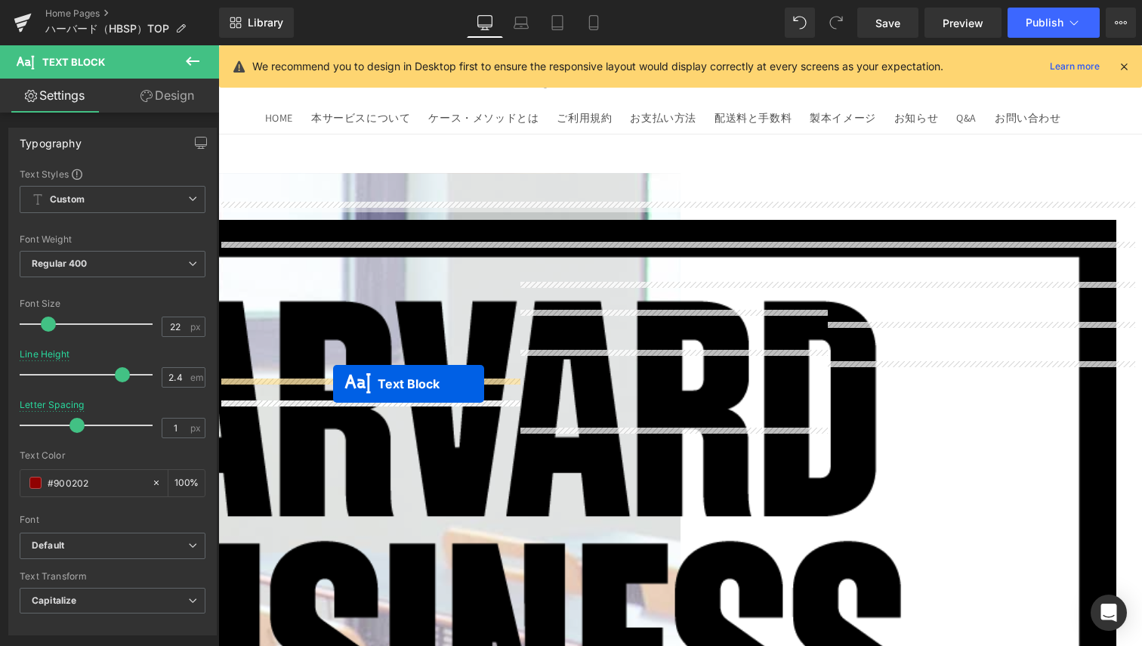
drag, startPoint x: 626, startPoint y: 373, endPoint x: 333, endPoint y: 384, distance: 293.4
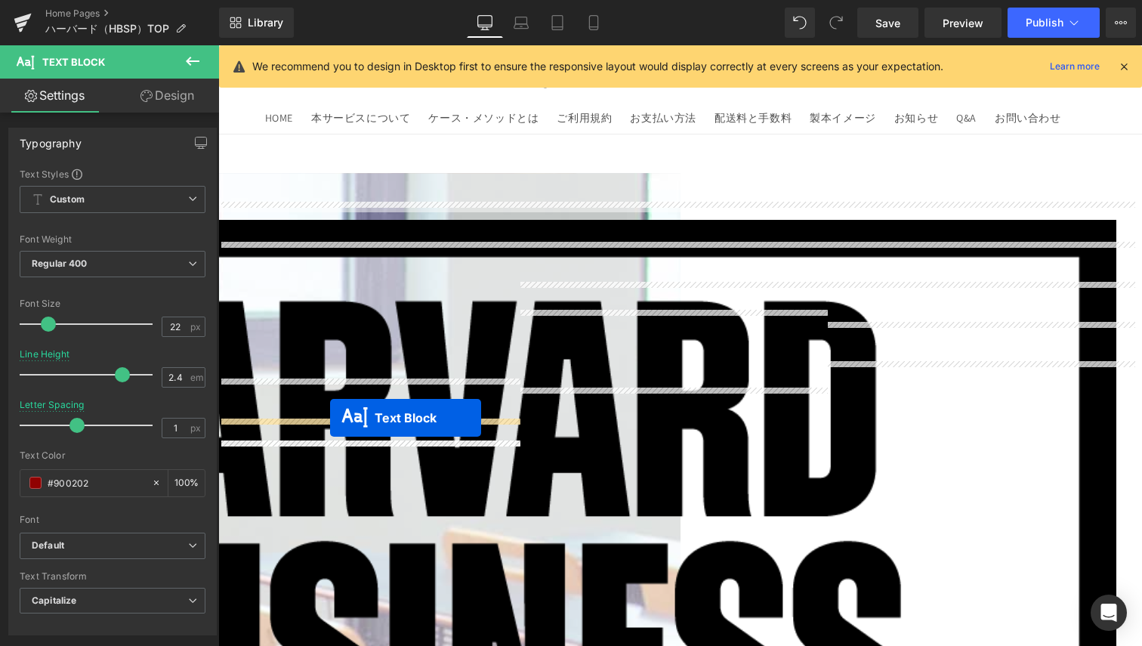
drag, startPoint x: 609, startPoint y: 332, endPoint x: 330, endPoint y: 418, distance: 291.6
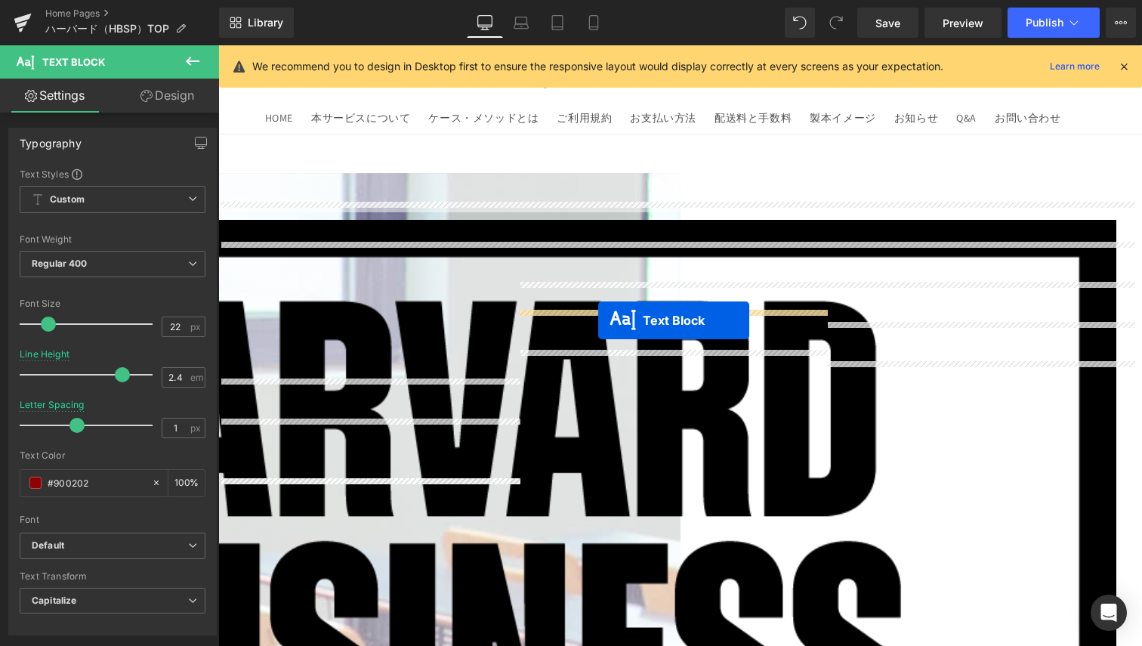
drag, startPoint x: 322, startPoint y: 434, endPoint x: 598, endPoint y: 320, distance: 299.2
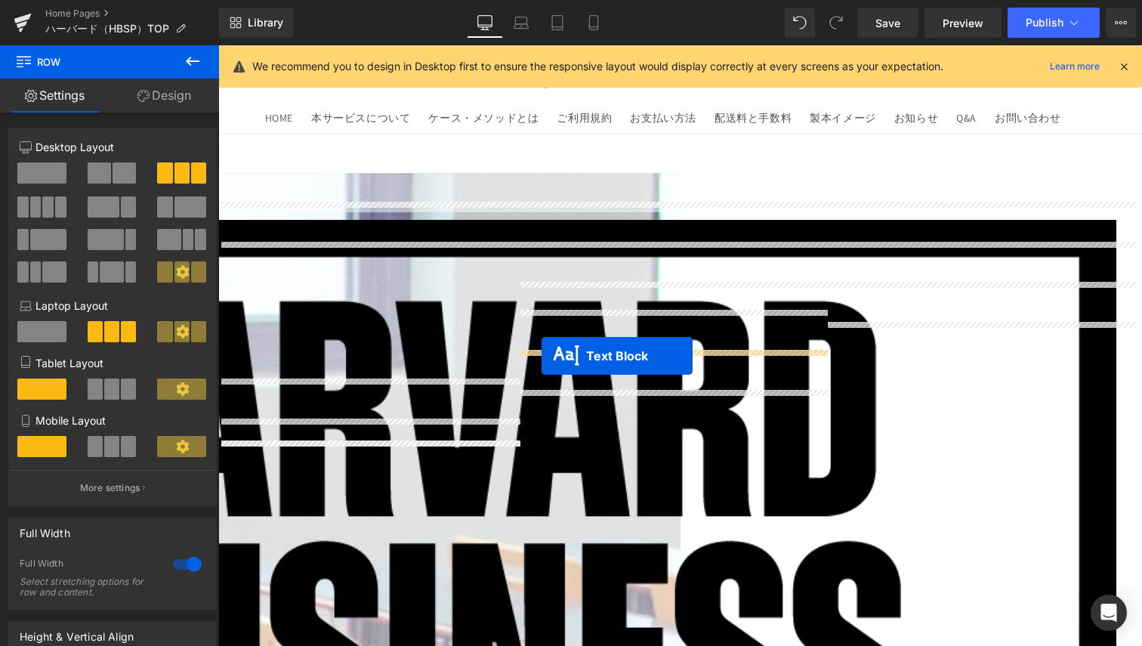
drag, startPoint x: 940, startPoint y: 342, endPoint x: 542, endPoint y: 356, distance: 398.4
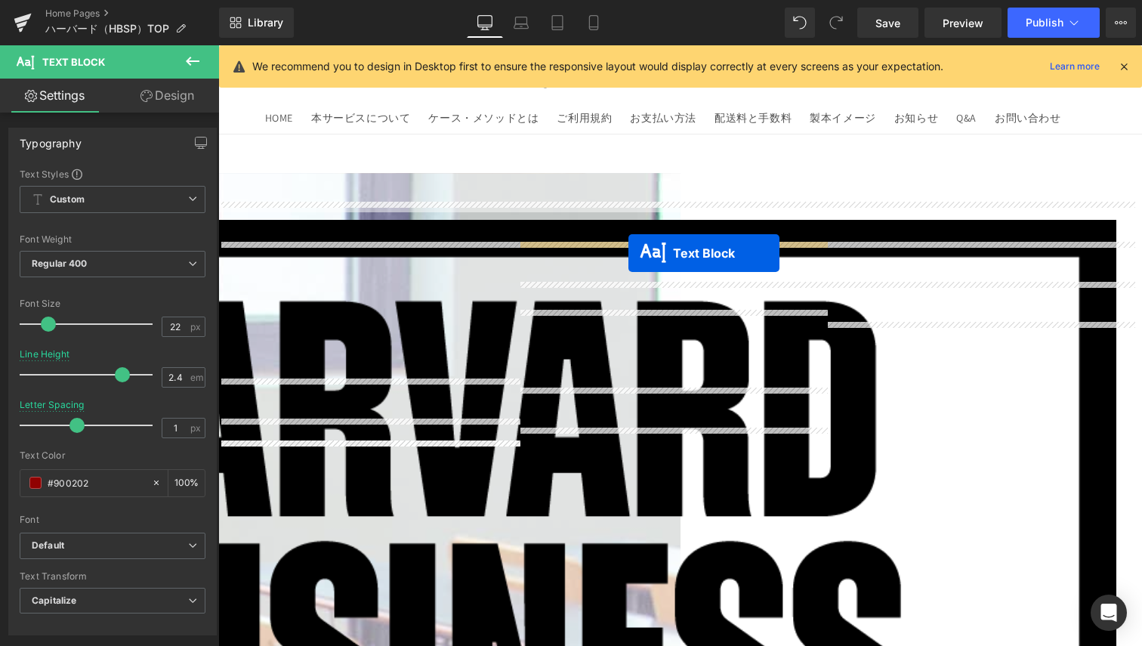
drag, startPoint x: 632, startPoint y: 327, endPoint x: 629, endPoint y: 253, distance: 74.1
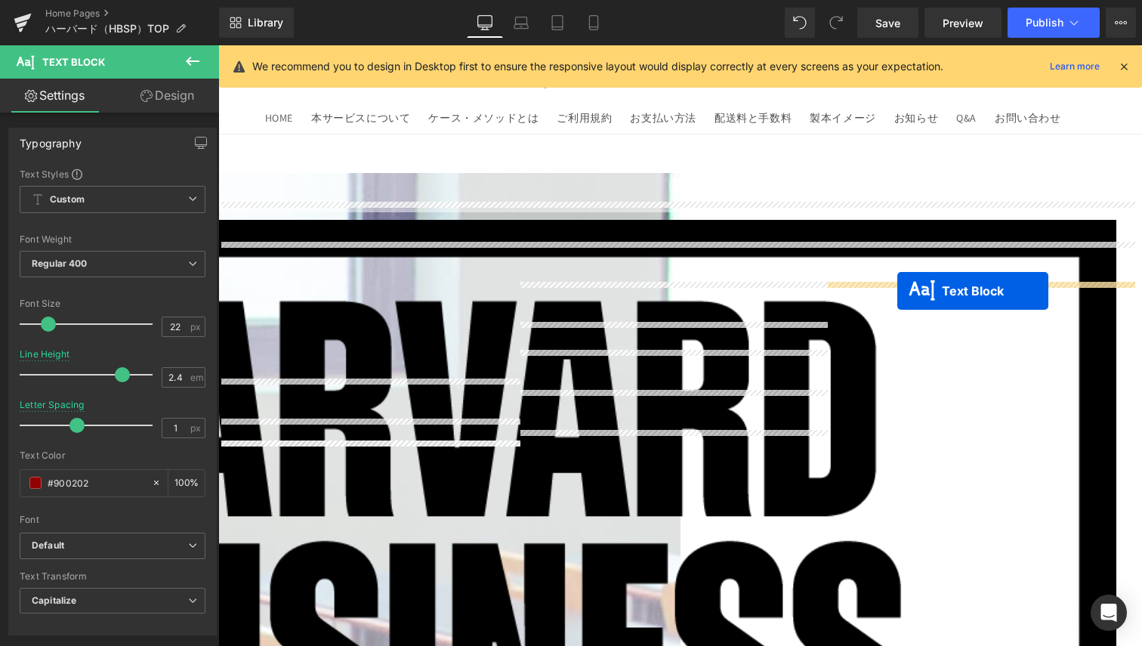
drag, startPoint x: 910, startPoint y: 301, endPoint x: 898, endPoint y: 291, distance: 16.6
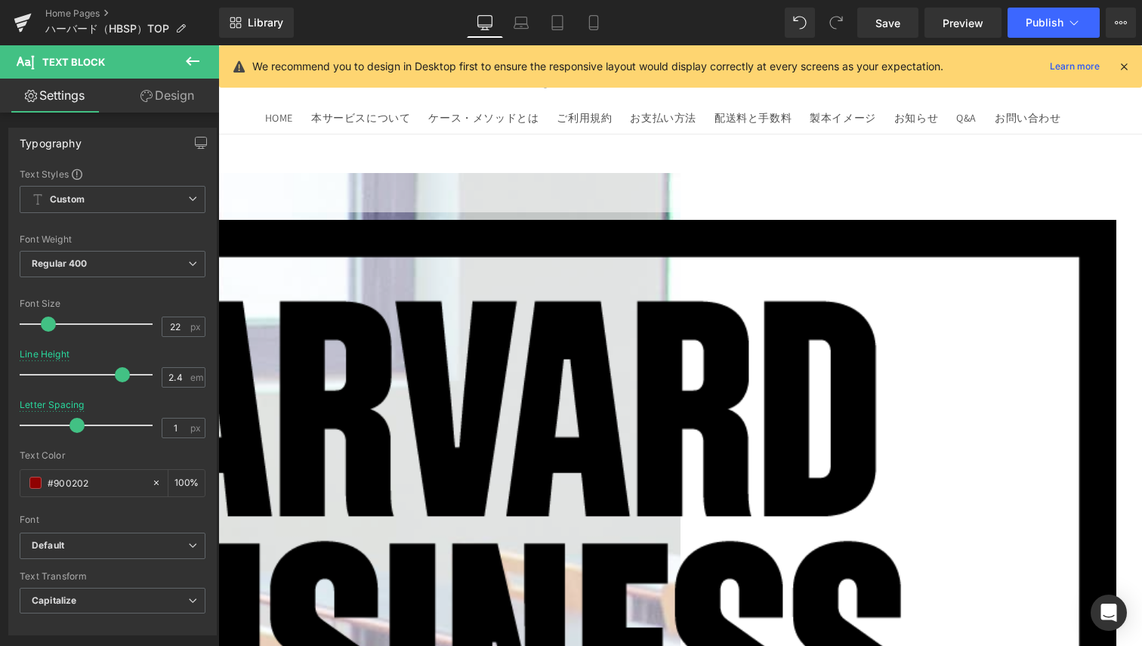
click at [218, 45] on icon at bounding box center [218, 45] width 0 height 0
click at [218, 45] on link at bounding box center [218, 45] width 0 height 0
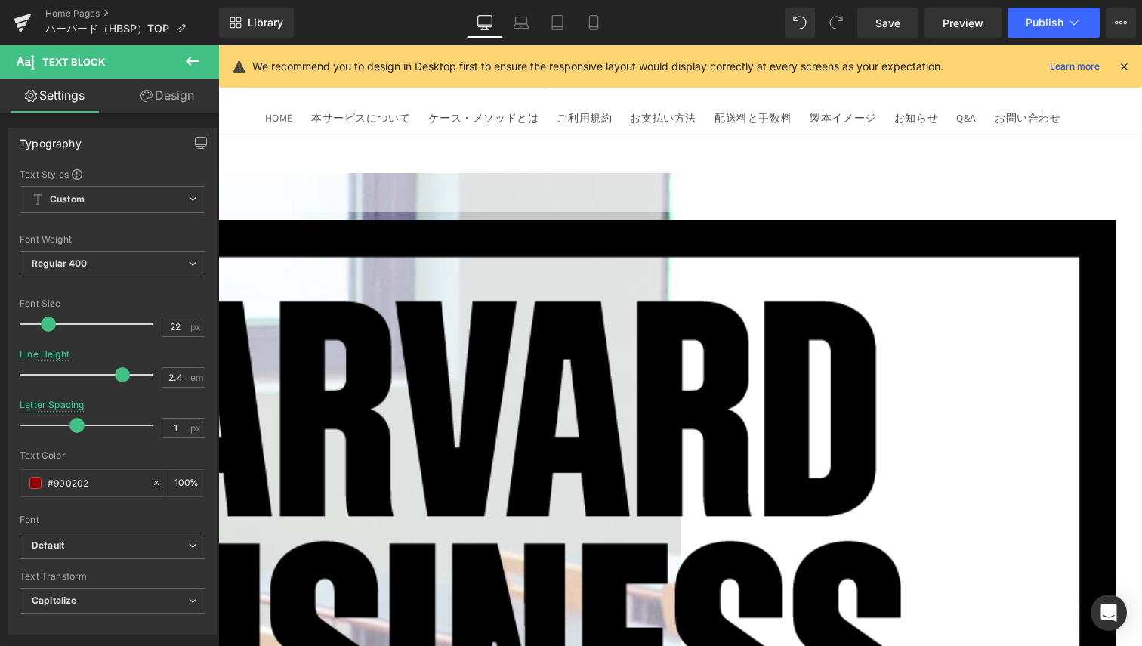
click at [190, 100] on link "Design" at bounding box center [168, 96] width 110 height 34
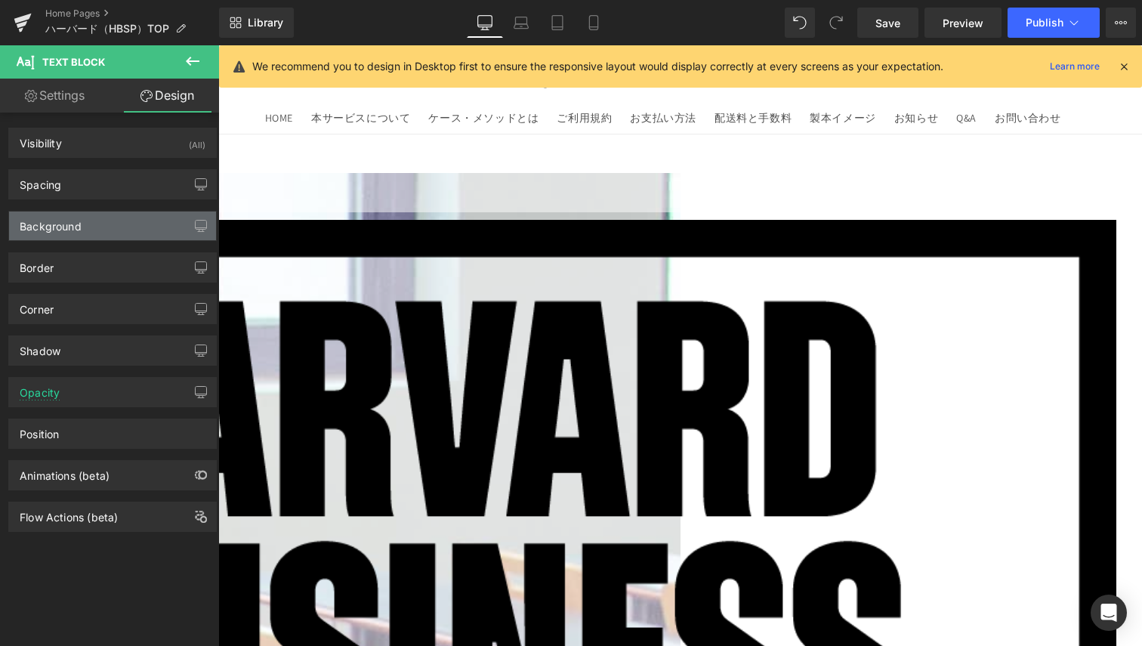
click at [71, 227] on div "Background" at bounding box center [51, 222] width 62 height 21
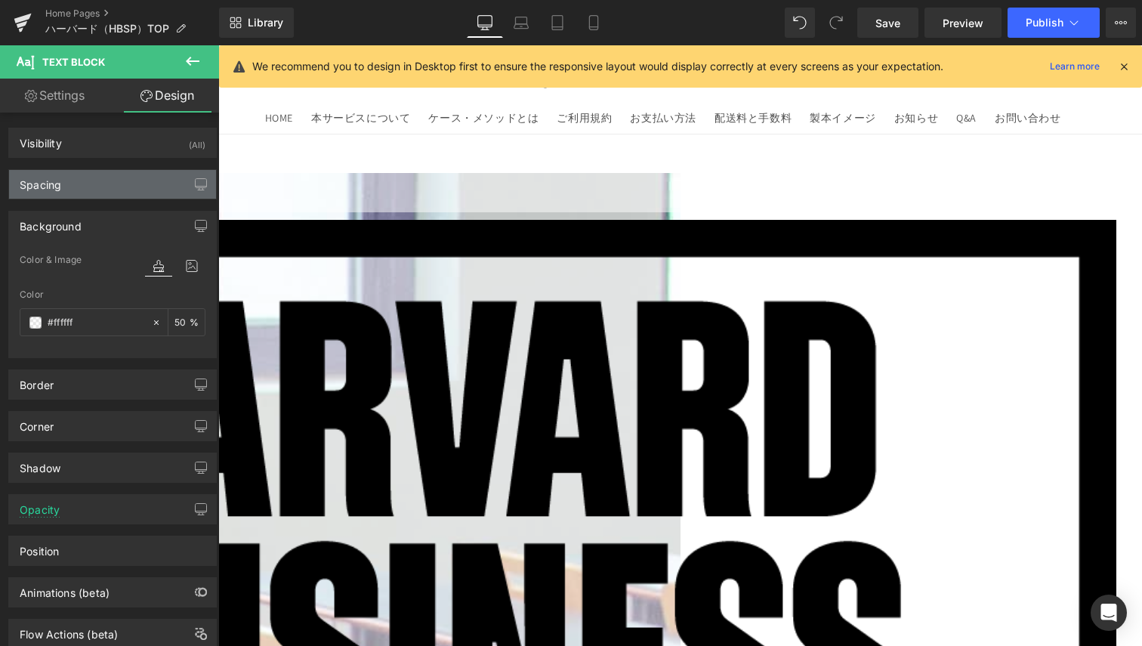
click at [84, 196] on div "Spacing" at bounding box center [112, 184] width 207 height 29
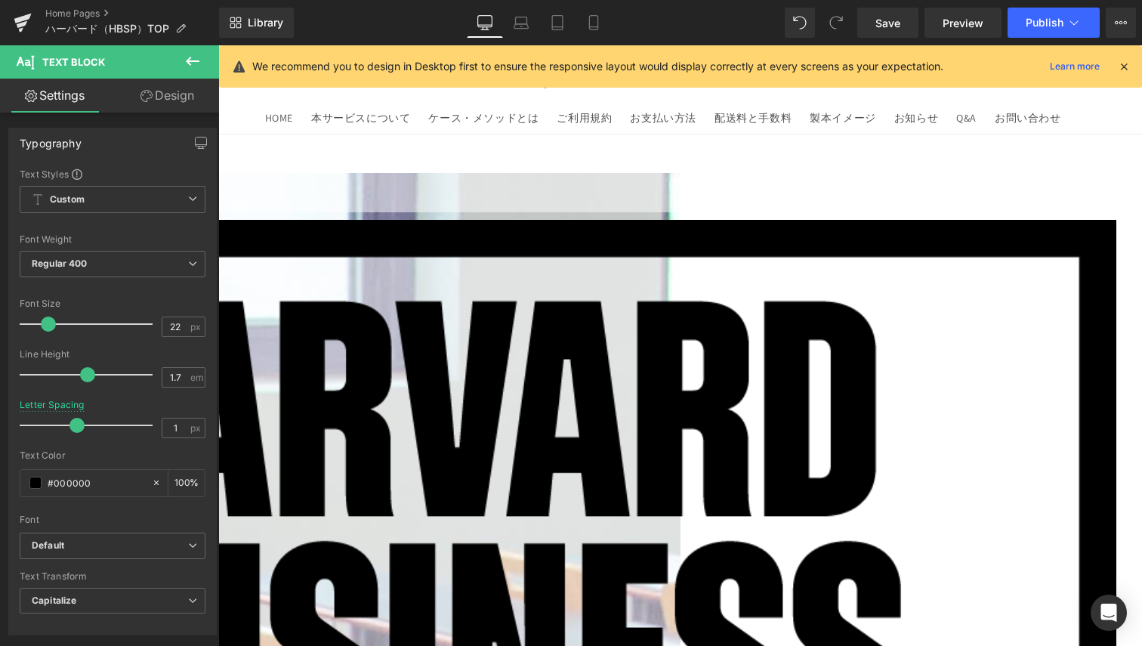
click at [179, 85] on link "Design" at bounding box center [168, 96] width 110 height 34
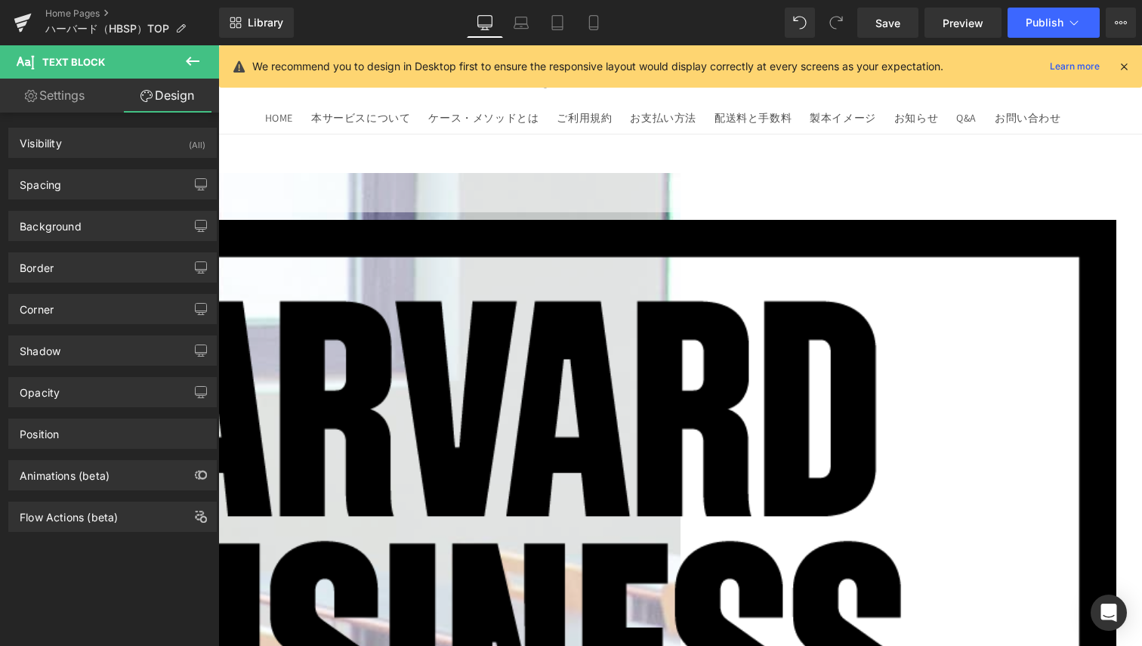
click at [70, 93] on link "Settings" at bounding box center [55, 96] width 110 height 34
type input "100"
type input "#ffffff"
type input "80"
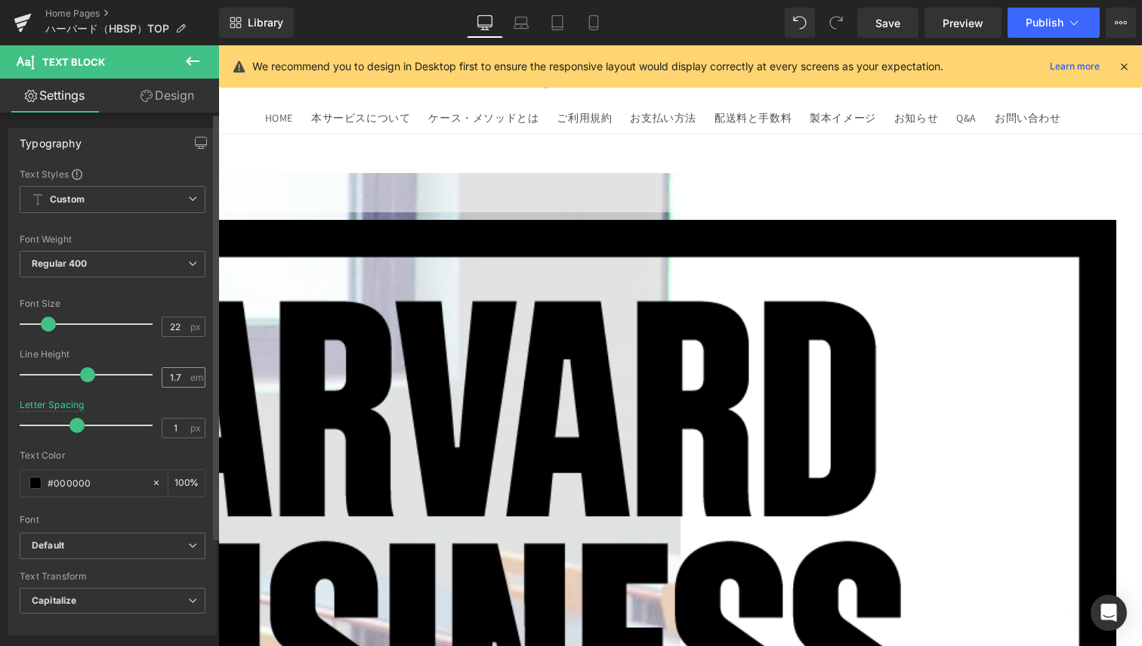
click at [165, 374] on input "1.7" at bounding box center [175, 377] width 26 height 19
type input "2.4"
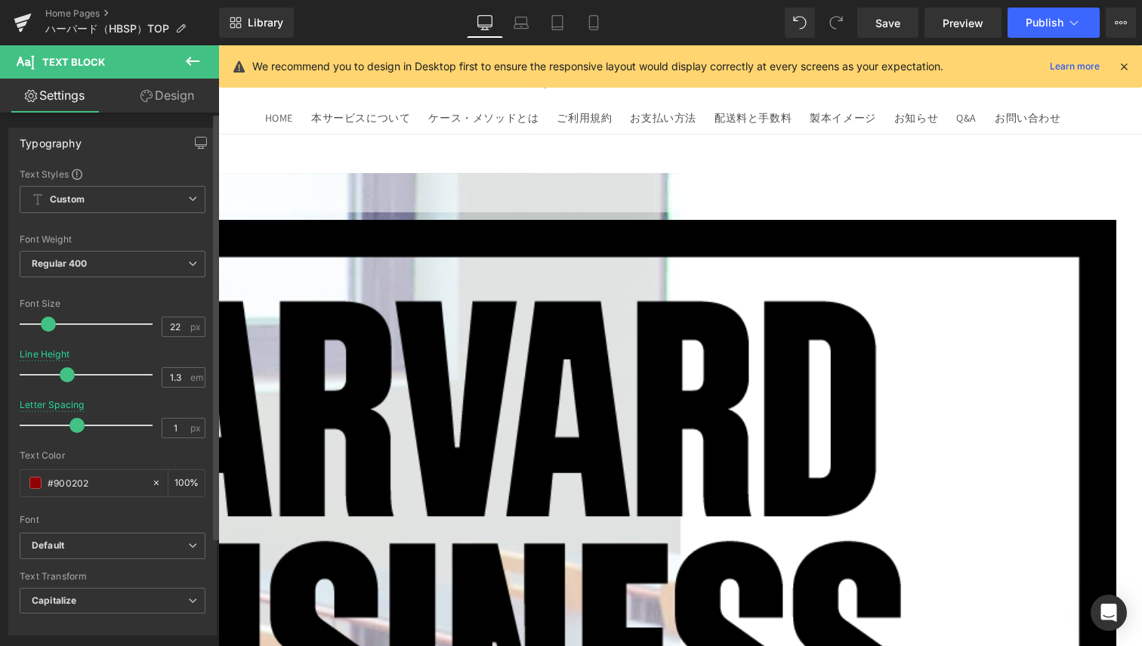
drag, startPoint x: 121, startPoint y: 374, endPoint x: 70, endPoint y: 379, distance: 50.9
click at [70, 379] on span at bounding box center [67, 374] width 15 height 15
click at [162, 384] on div "1.3 em" at bounding box center [184, 377] width 44 height 20
click at [162, 382] on input "1.3" at bounding box center [175, 377] width 26 height 19
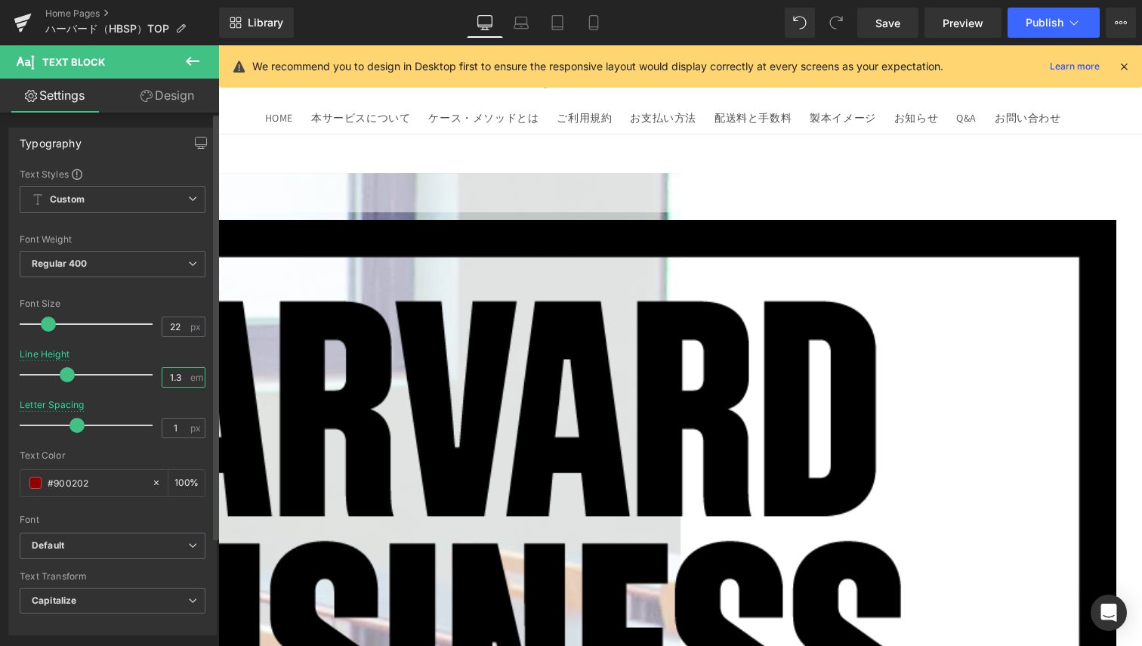
click at [162, 382] on input "1.3" at bounding box center [175, 377] width 26 height 19
type input "1.4"
click at [218, 45] on icon at bounding box center [218, 45] width 0 height 0
click at [218, 45] on link at bounding box center [218, 45] width 0 height 0
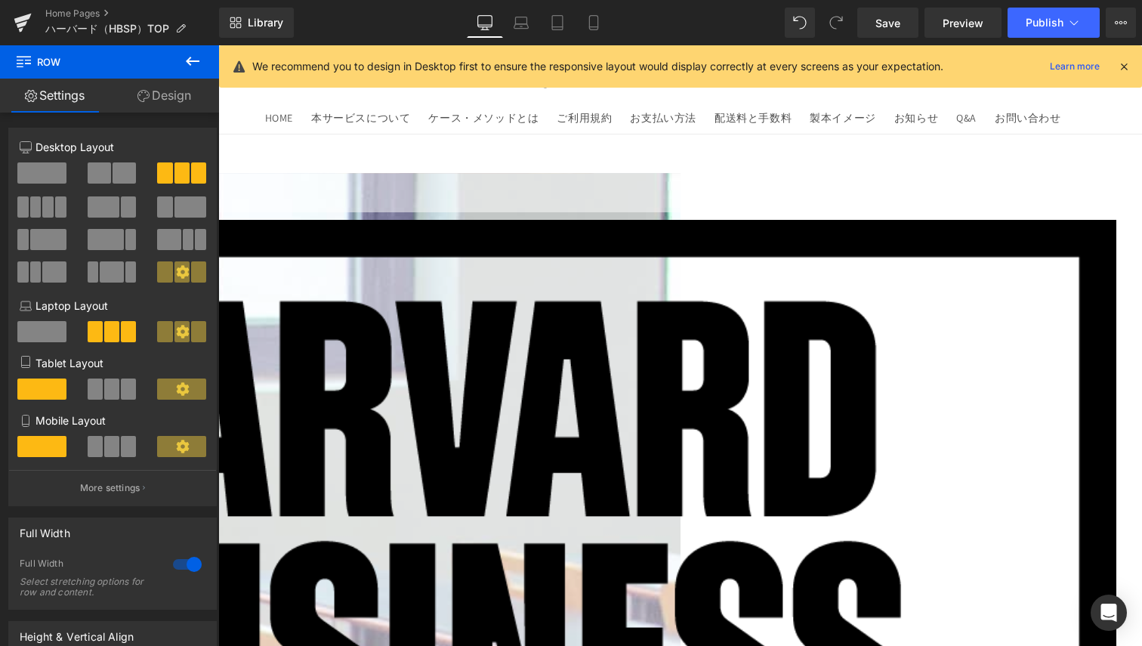
click at [218, 45] on link at bounding box center [218, 45] width 0 height 0
click at [218, 45] on icon at bounding box center [218, 45] width 0 height 0
drag, startPoint x: 671, startPoint y: 448, endPoint x: 674, endPoint y: 425, distance: 23.6
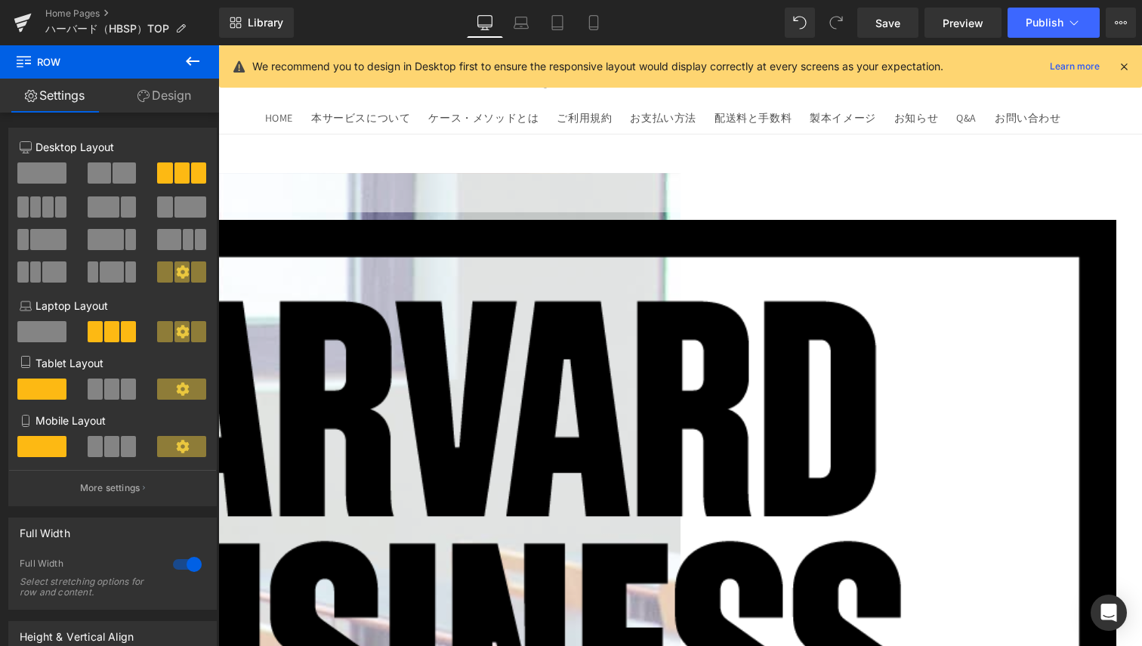
click at [218, 45] on link at bounding box center [218, 45] width 0 height 0
click at [218, 45] on icon at bounding box center [218, 45] width 0 height 0
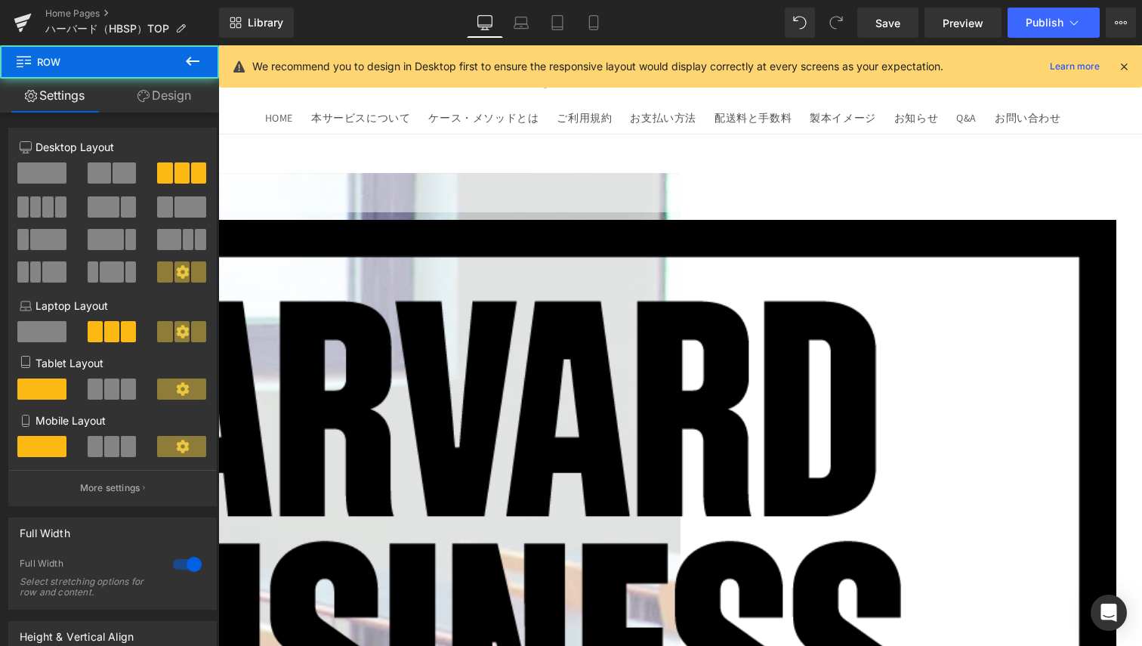
drag, startPoint x: 702, startPoint y: 440, endPoint x: 702, endPoint y: 406, distance: 34.0
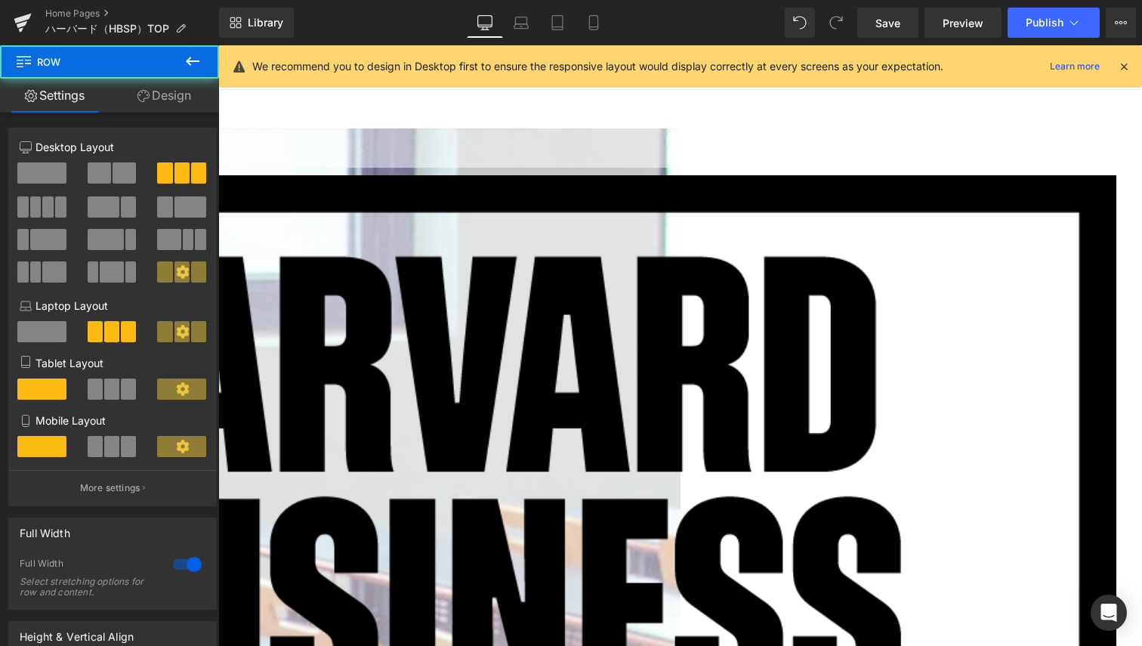
scroll to position [113, 0]
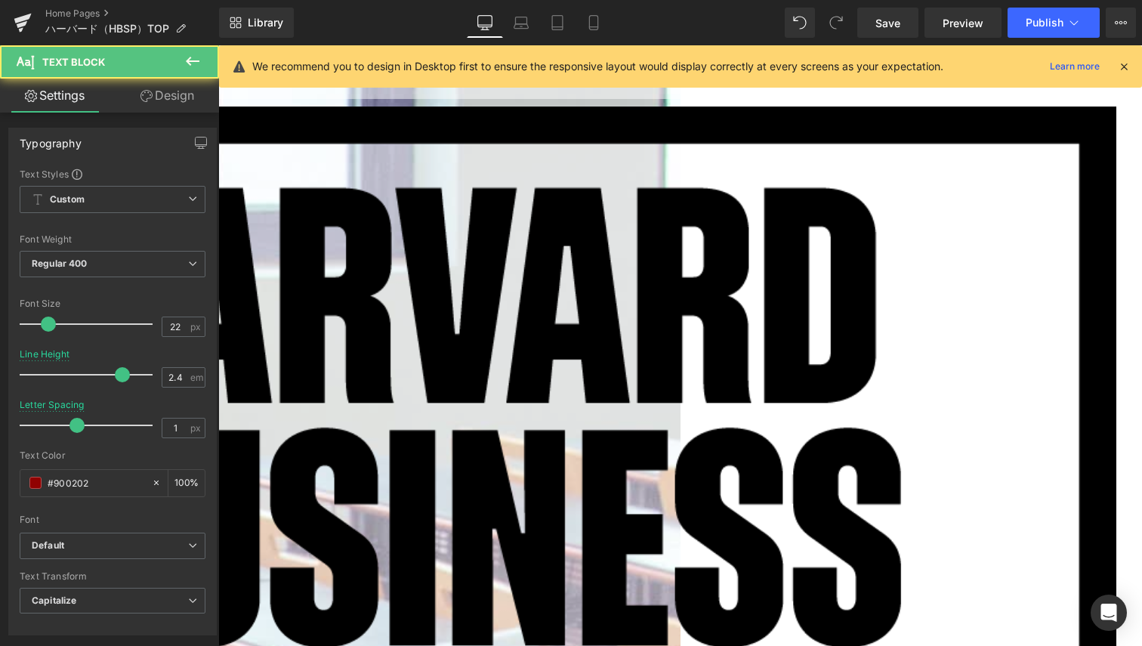
click at [249, 100] on p at bounding box center [455, 80] width 1322 height 40
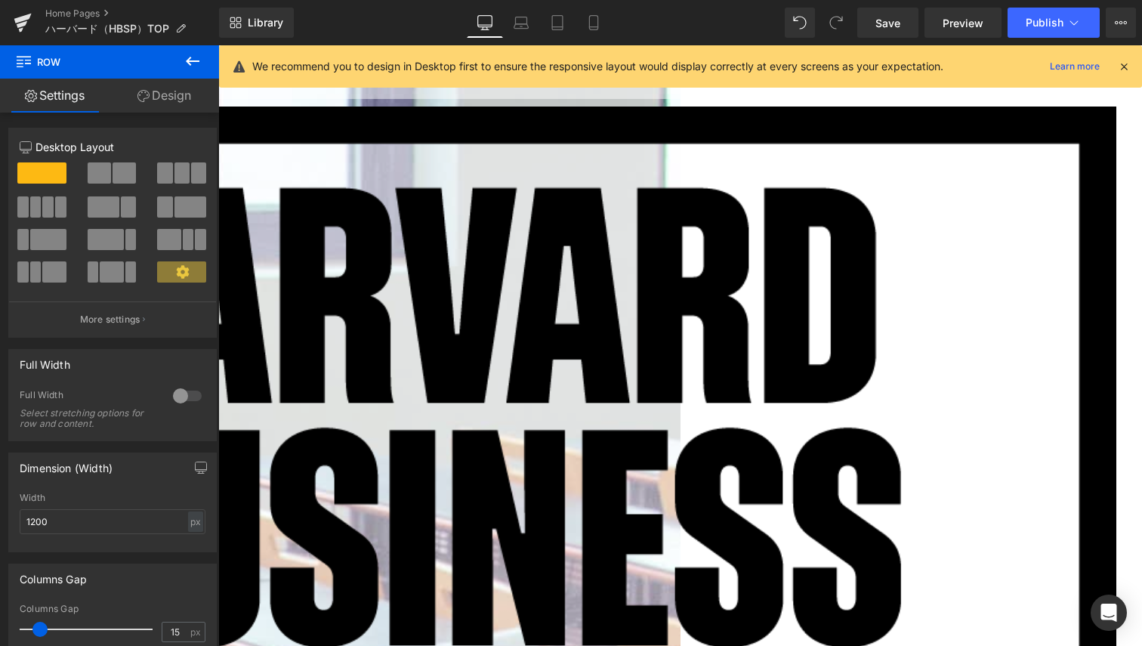
drag, startPoint x: 675, startPoint y: 331, endPoint x: 669, endPoint y: 348, distance: 18.4
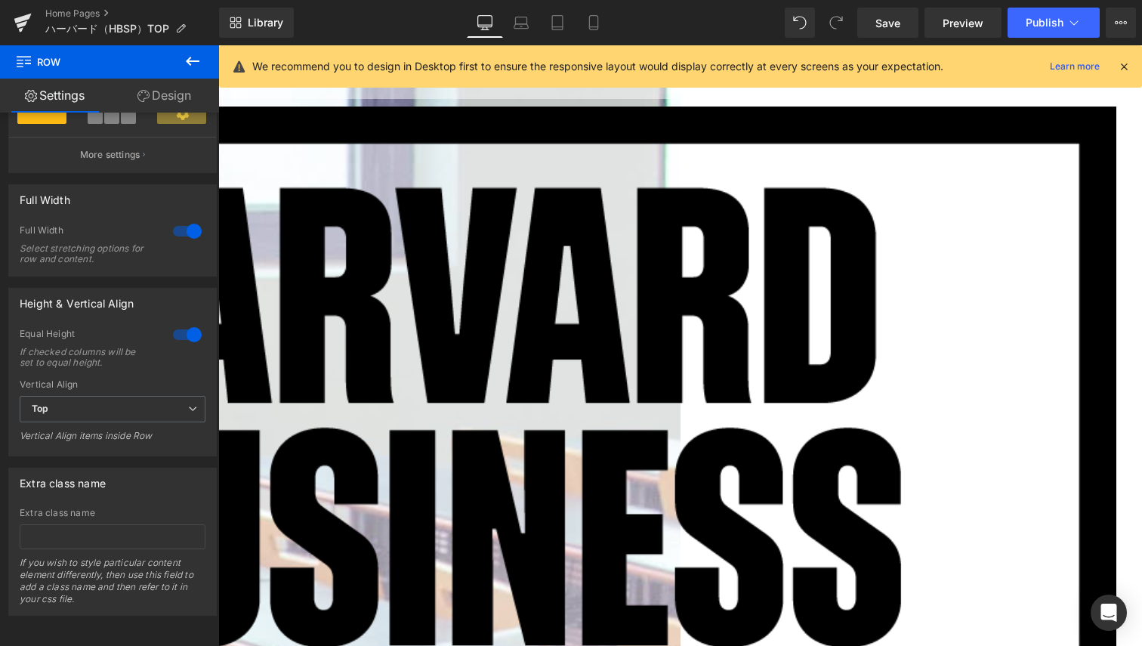
scroll to position [351, 0]
click at [165, 97] on link "Design" at bounding box center [165, 96] width 110 height 34
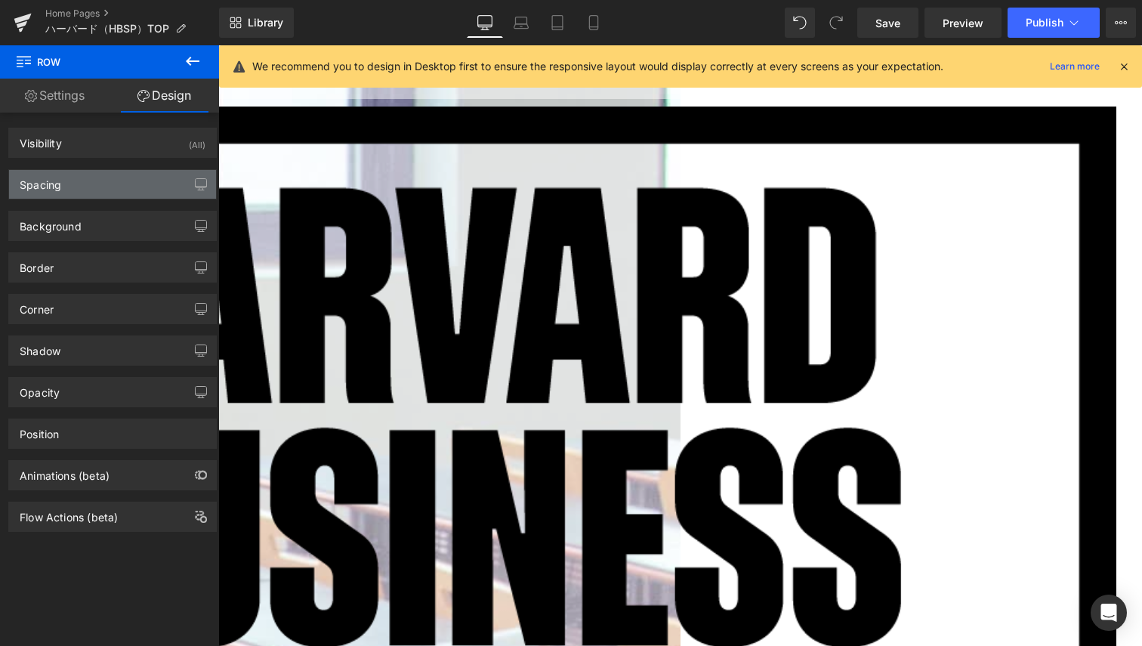
click at [78, 194] on div "Spacing" at bounding box center [112, 184] width 207 height 29
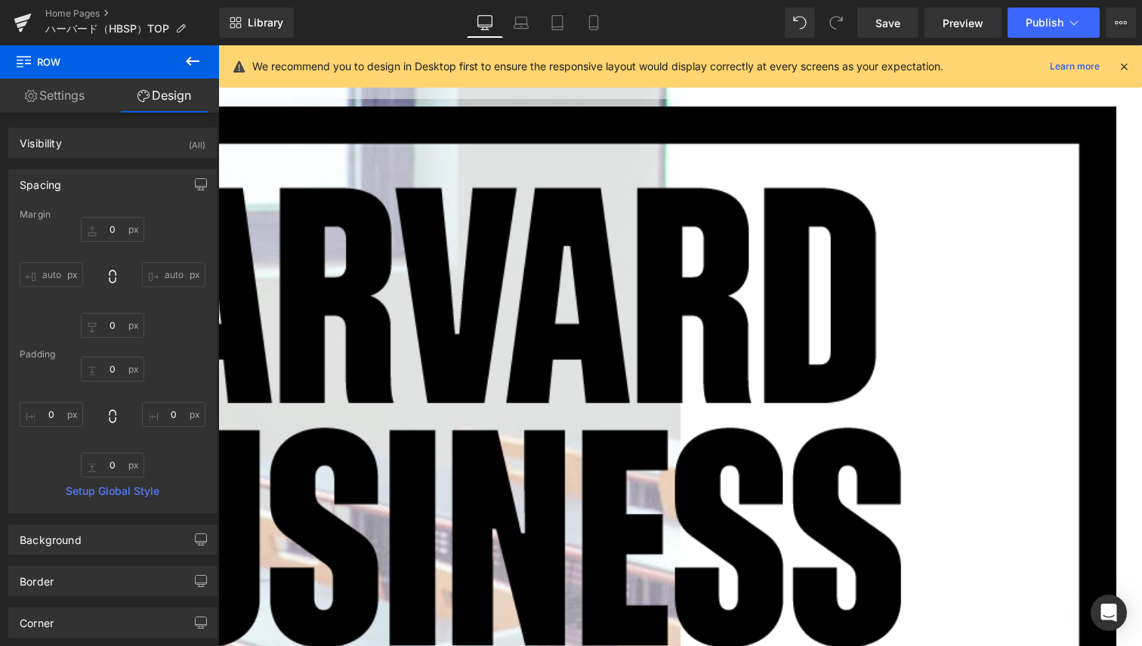
scroll to position [113, 0]
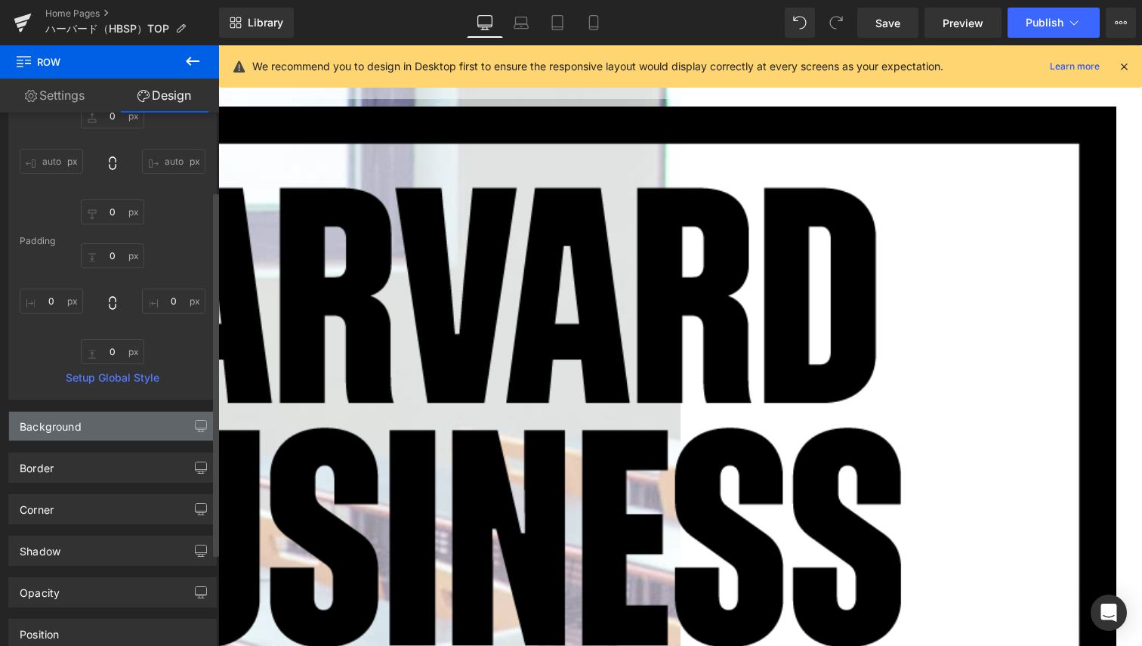
click at [110, 424] on div "Background" at bounding box center [112, 426] width 207 height 29
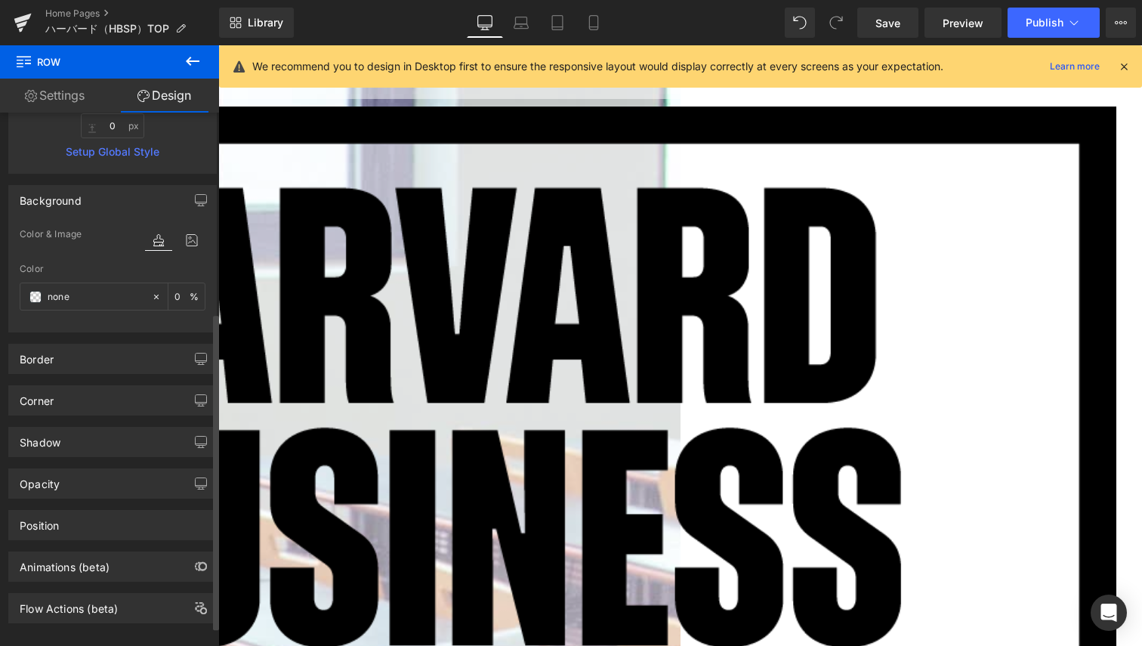
scroll to position [340, 0]
click at [151, 292] on icon at bounding box center [156, 296] width 11 height 11
click at [29, 292] on div "none" at bounding box center [85, 296] width 131 height 26
click at [43, 295] on div "none" at bounding box center [85, 296] width 131 height 26
click at [36, 292] on span at bounding box center [35, 296] width 12 height 12
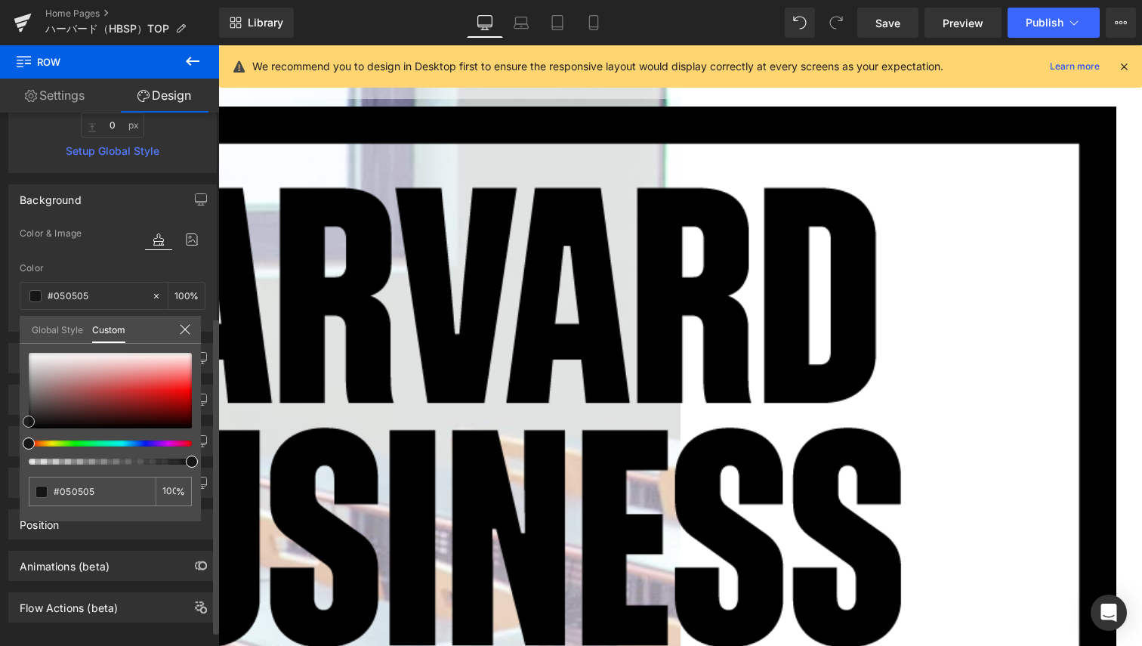
type input "#050505"
type input "100"
type input "#050505"
type input "100"
type input "#161616"
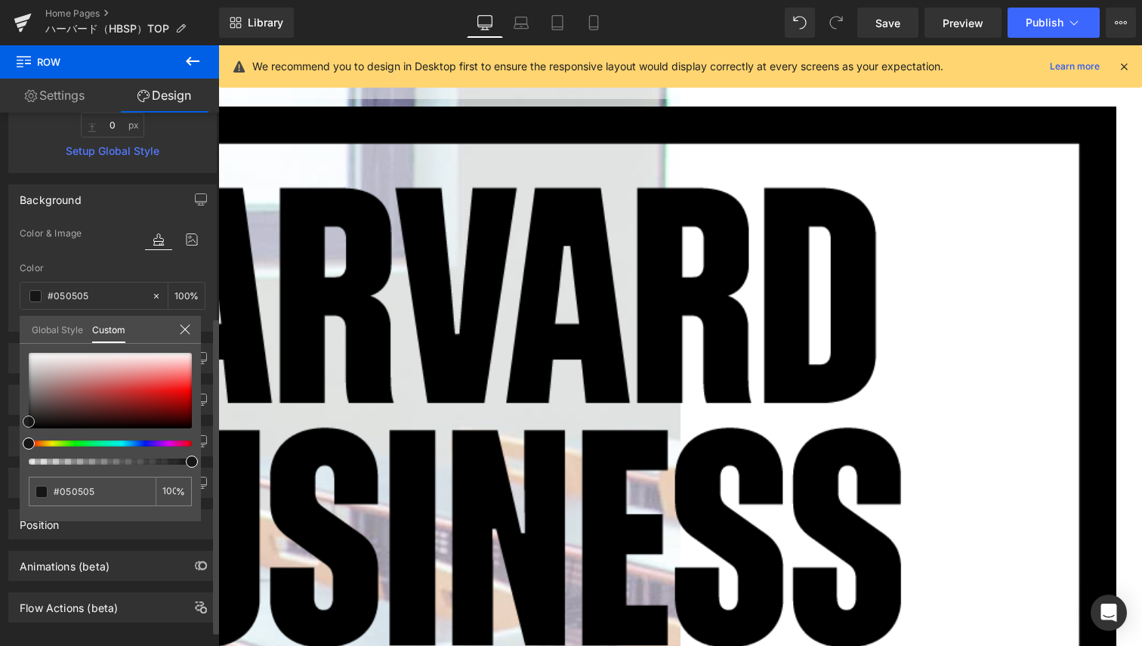
type input "#161616"
type input "#282828"
type input "#444444"
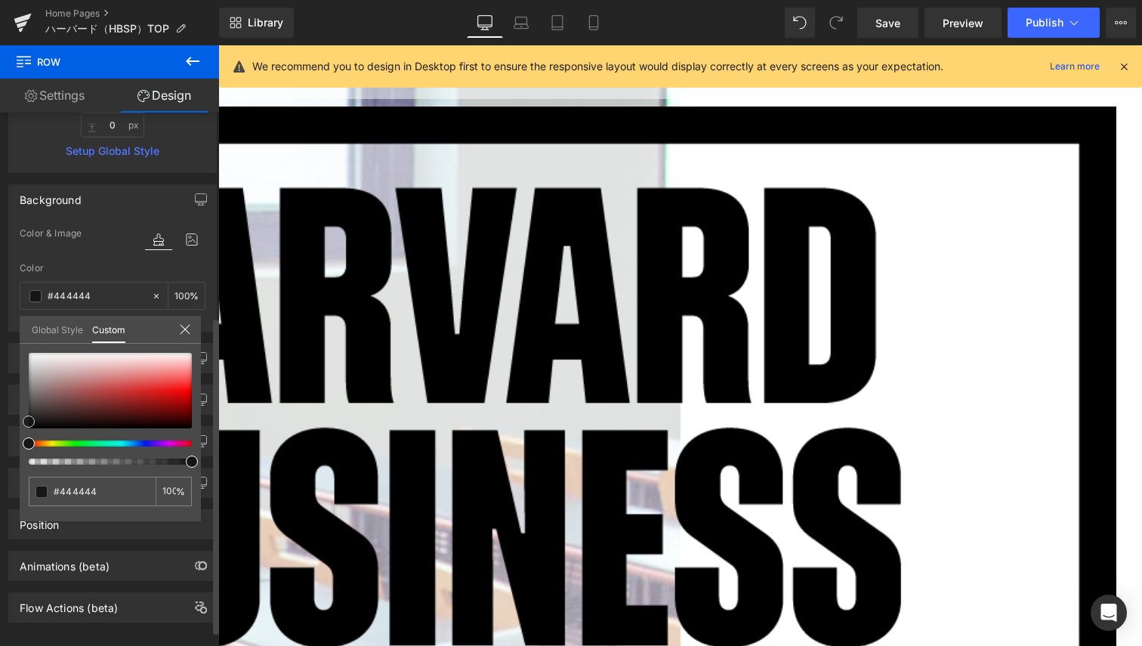
type input "#666666"
type input "#7c7c7c"
type input "#9e9e9e"
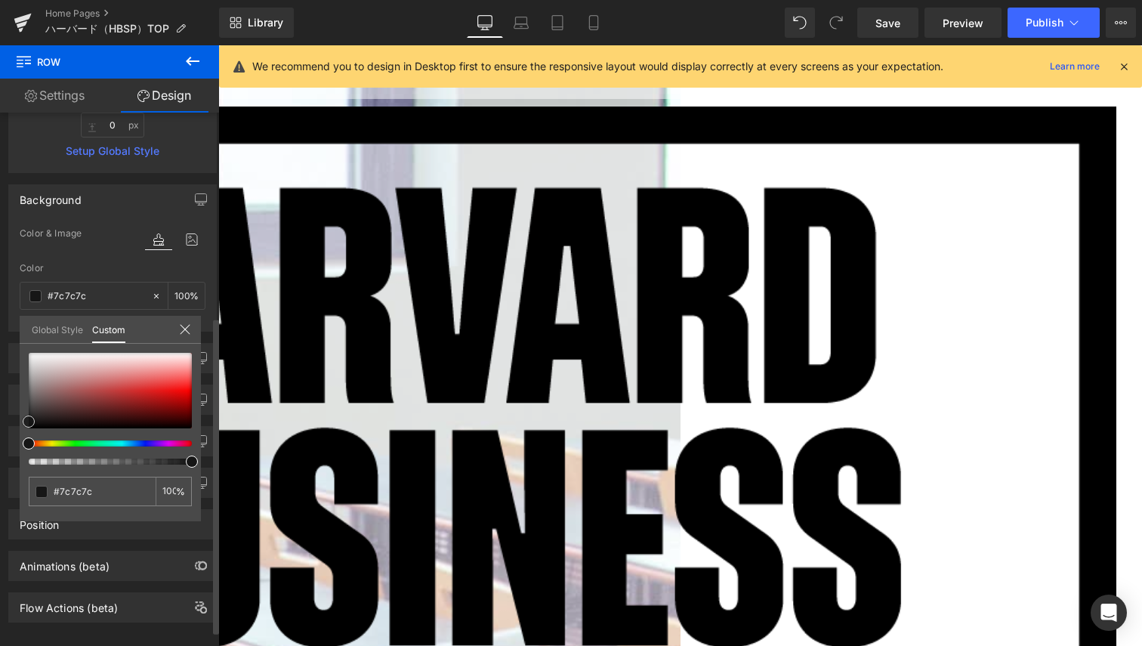
type input "#9e9e9e"
type input "#b5b5b5"
type input "#c1c1c1"
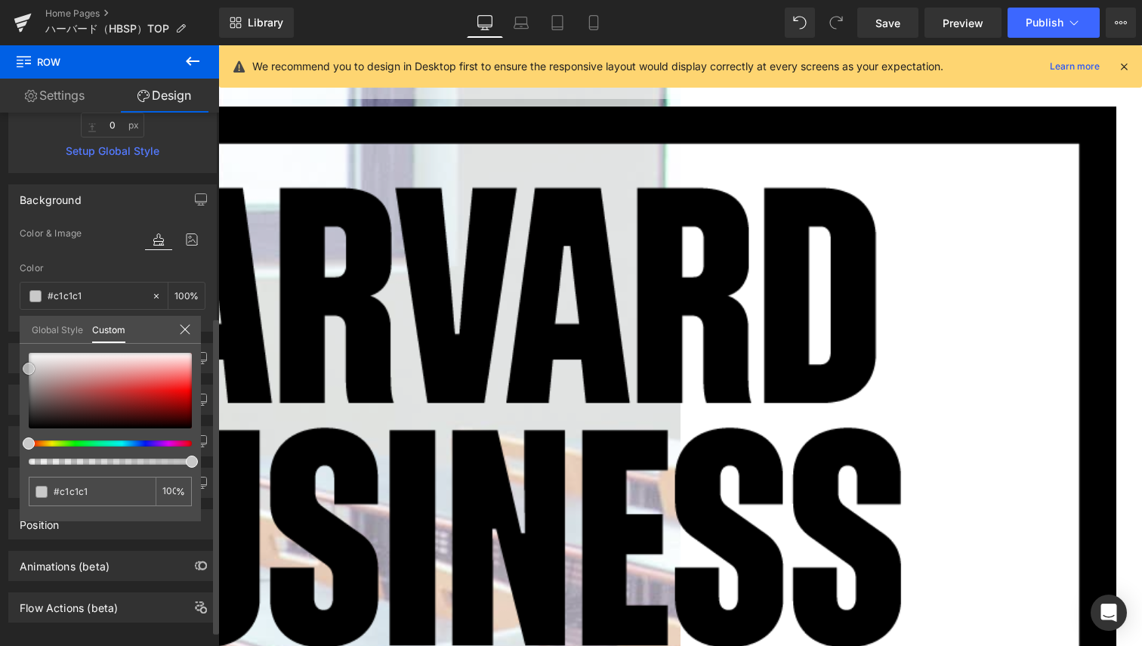
type input "#d3d3d3"
type input "#dbdbdb"
type input "#ededed"
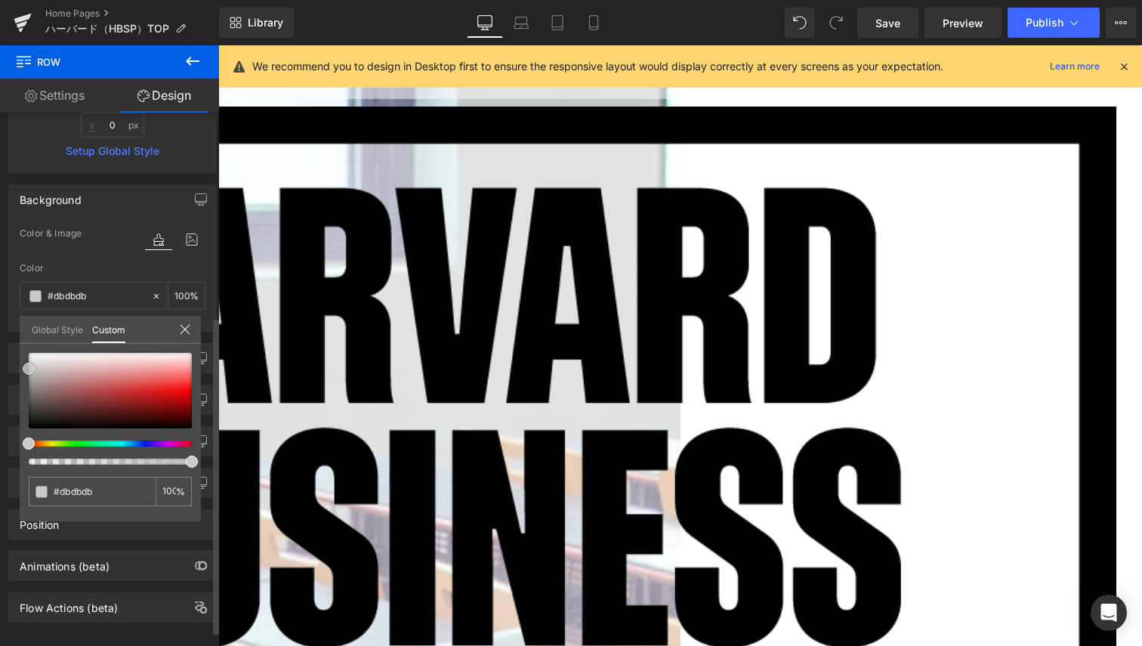
type input "#ededed"
type input "#f9f9f9"
type input "#ffffff"
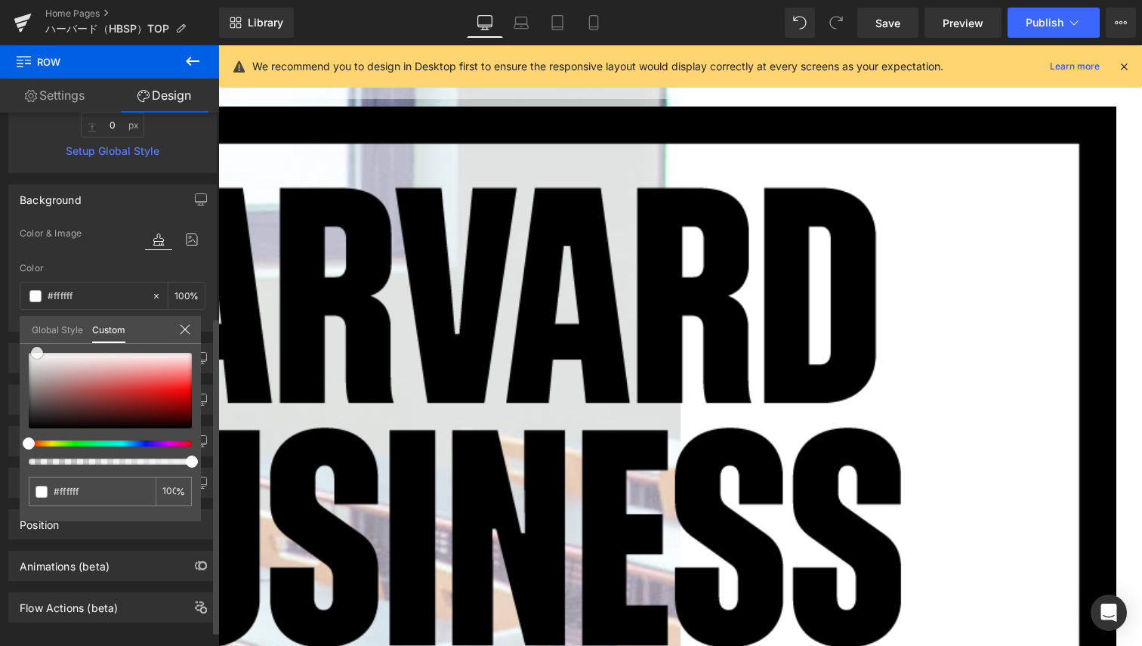
drag, startPoint x: 28, startPoint y: 425, endPoint x: 36, endPoint y: 320, distance: 105.4
click at [36, 320] on div "Global Style Custom Setup Global Style #ffffff 100 %" at bounding box center [110, 339] width 181 height 46
drag, startPoint x: 37, startPoint y: 349, endPoint x: 8, endPoint y: 354, distance: 29.9
click at [21, 342] on div "Global Style Custom Setup Global Style #ffffff 100 %" at bounding box center [110, 339] width 181 height 46
type input "99"
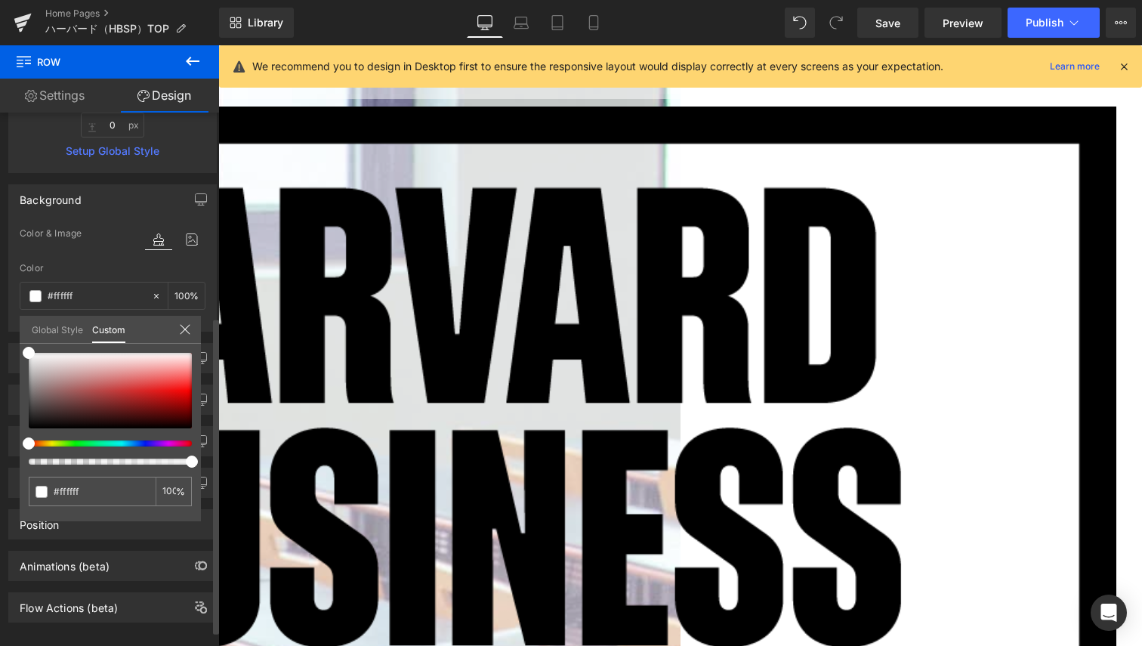
type input "99"
type input "98"
type input "92"
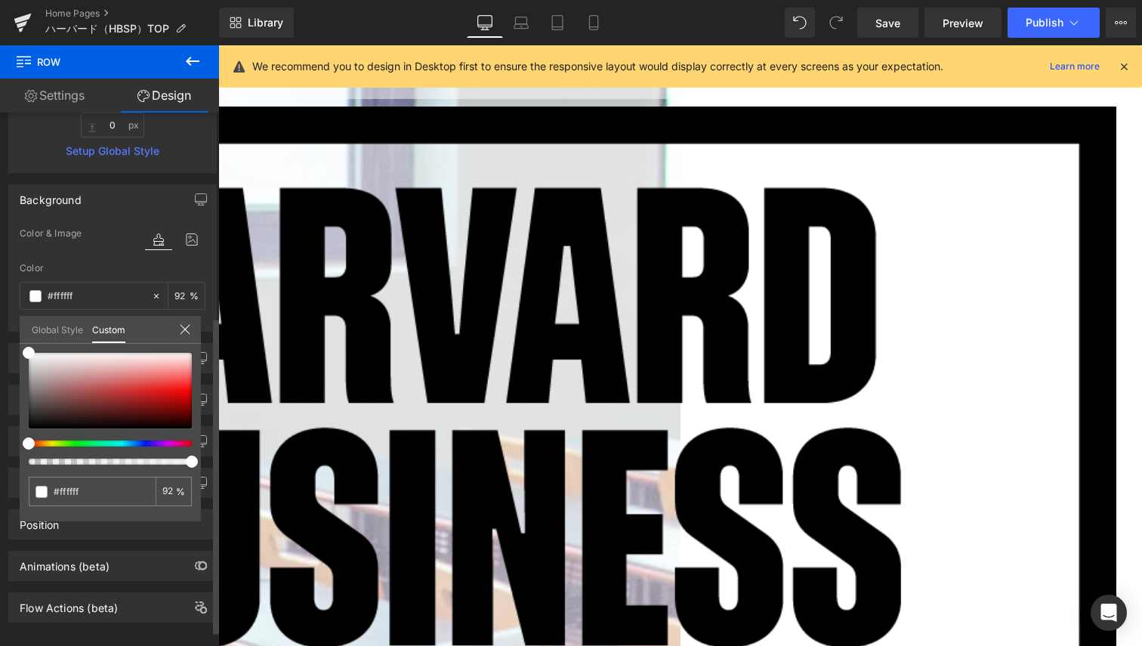
type input "78"
type input "61"
type input "51"
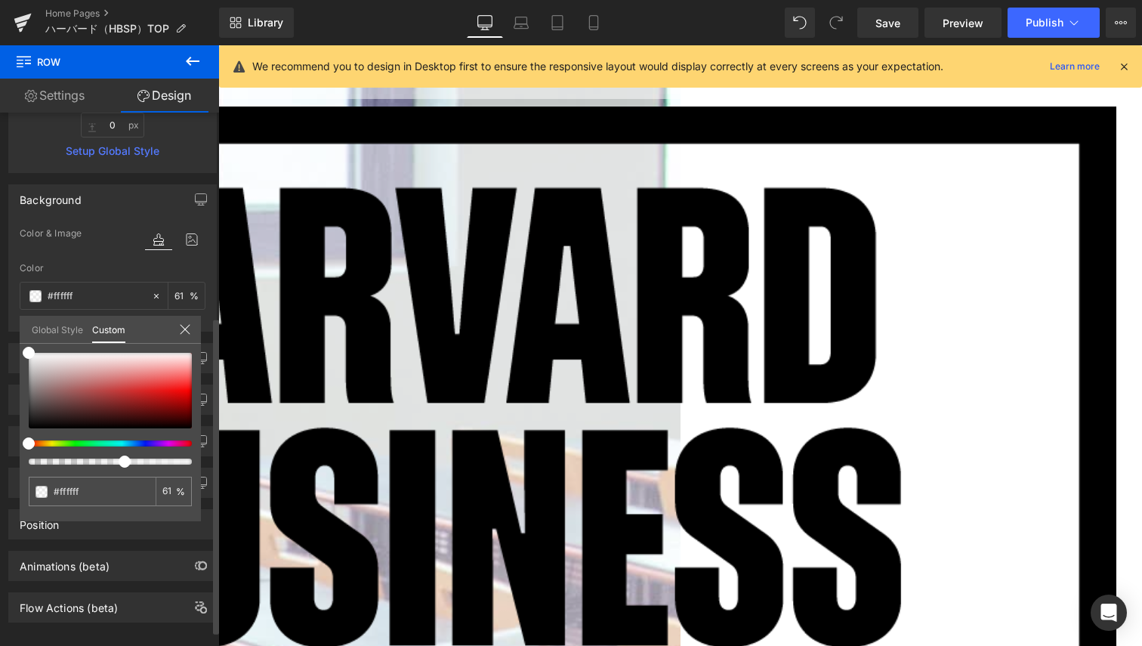
type input "51"
type input "38"
type input "25"
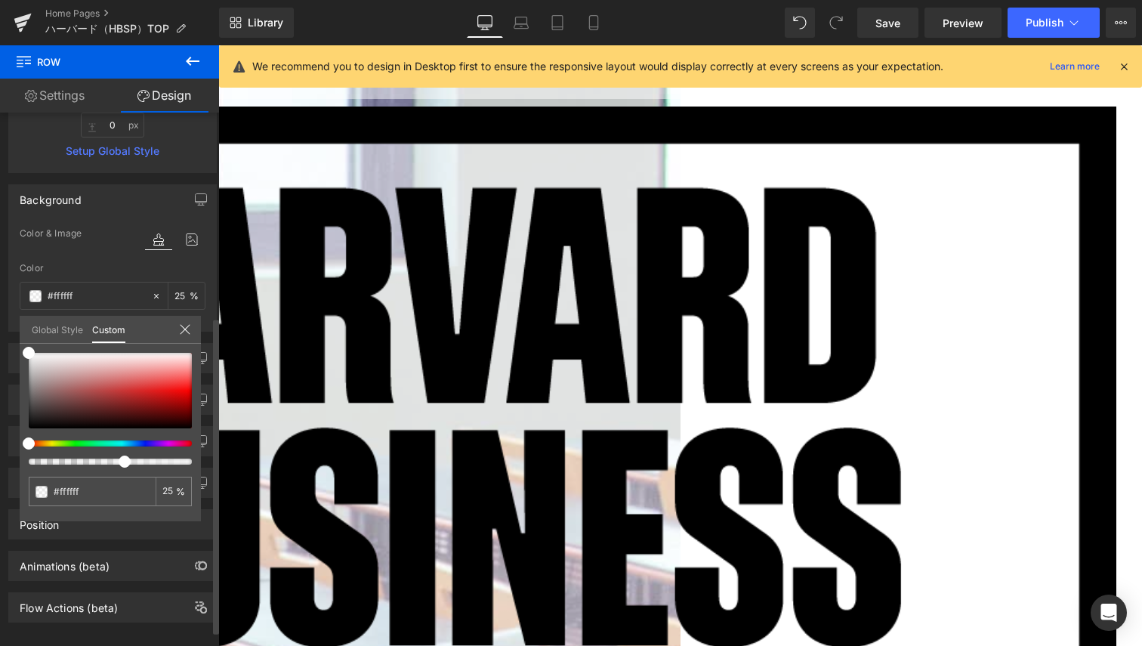
type input "17"
type input "9"
type input "6"
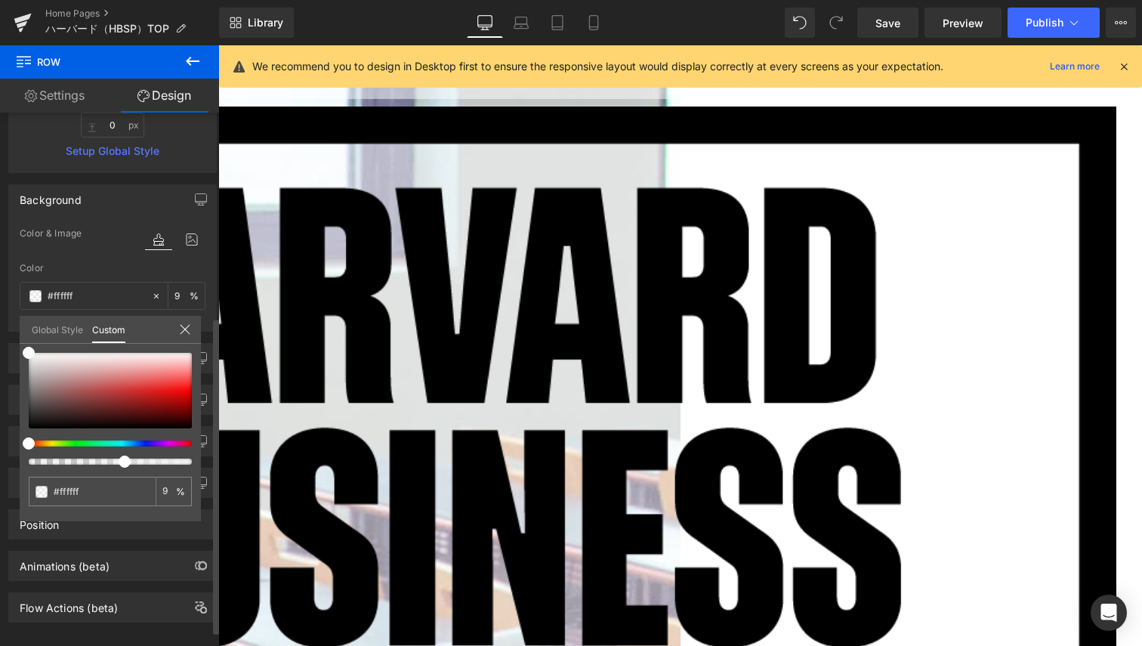
type input "6"
type input "2"
type input "0"
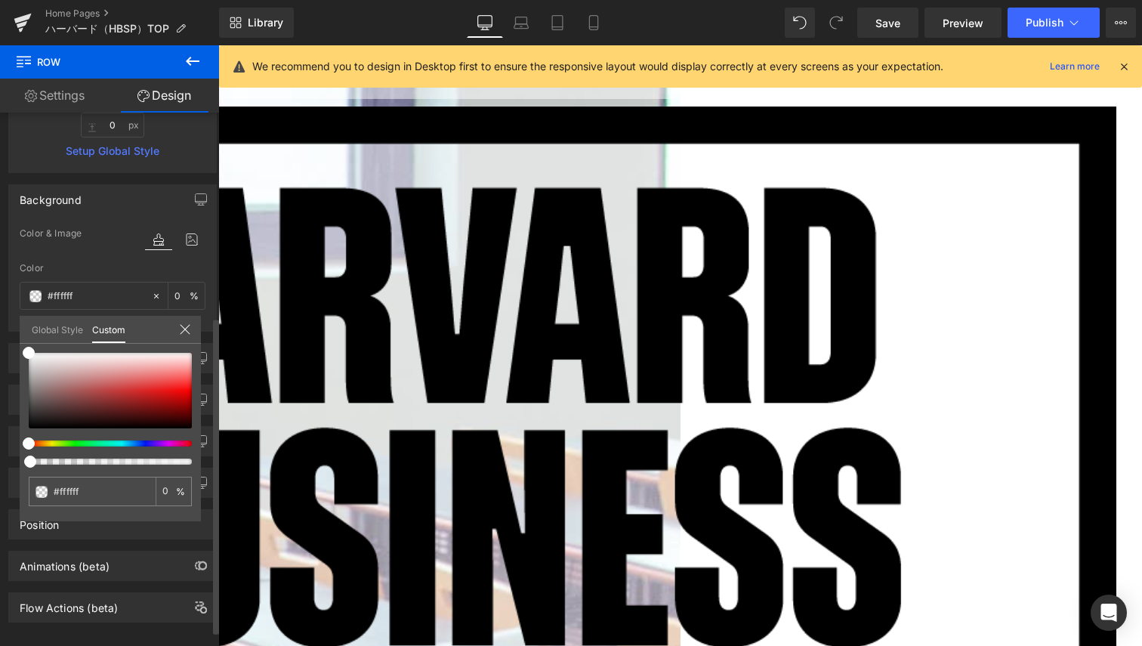
type input "1"
type input "9"
type input "23"
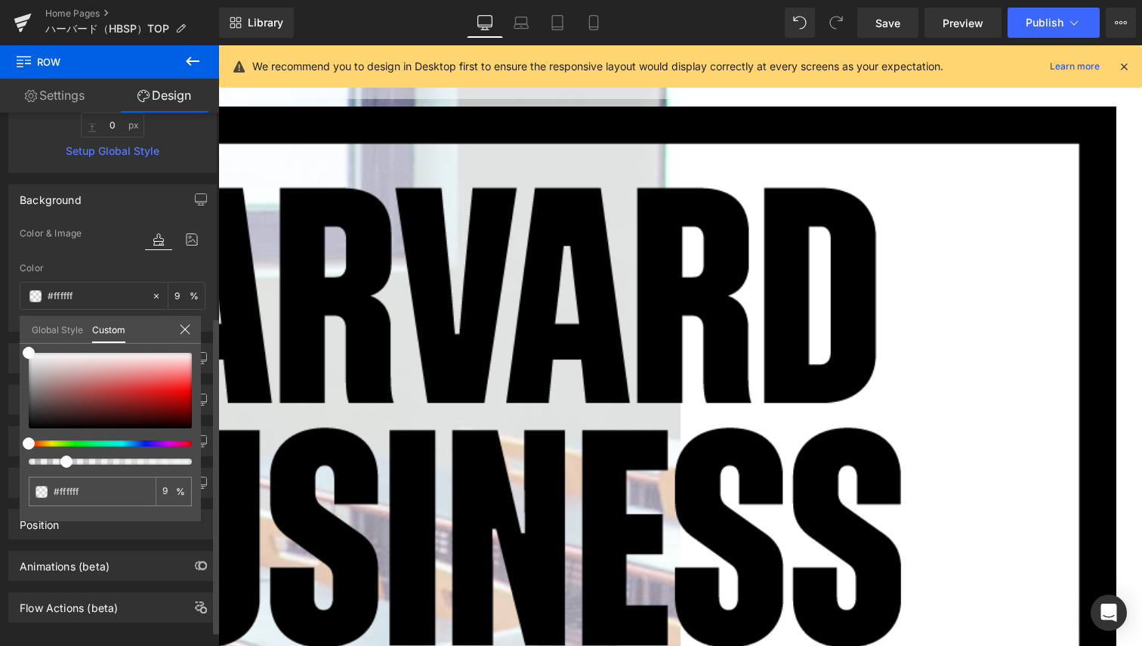
type input "23"
type input "36"
type input "47"
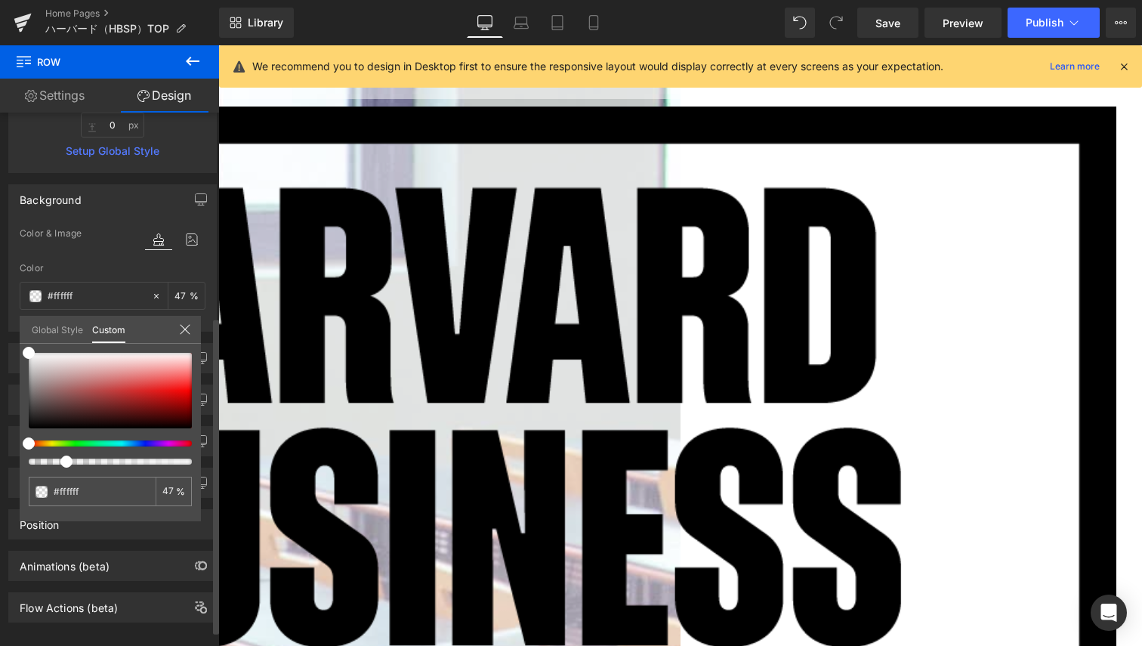
type input "56"
type input "63"
type input "66"
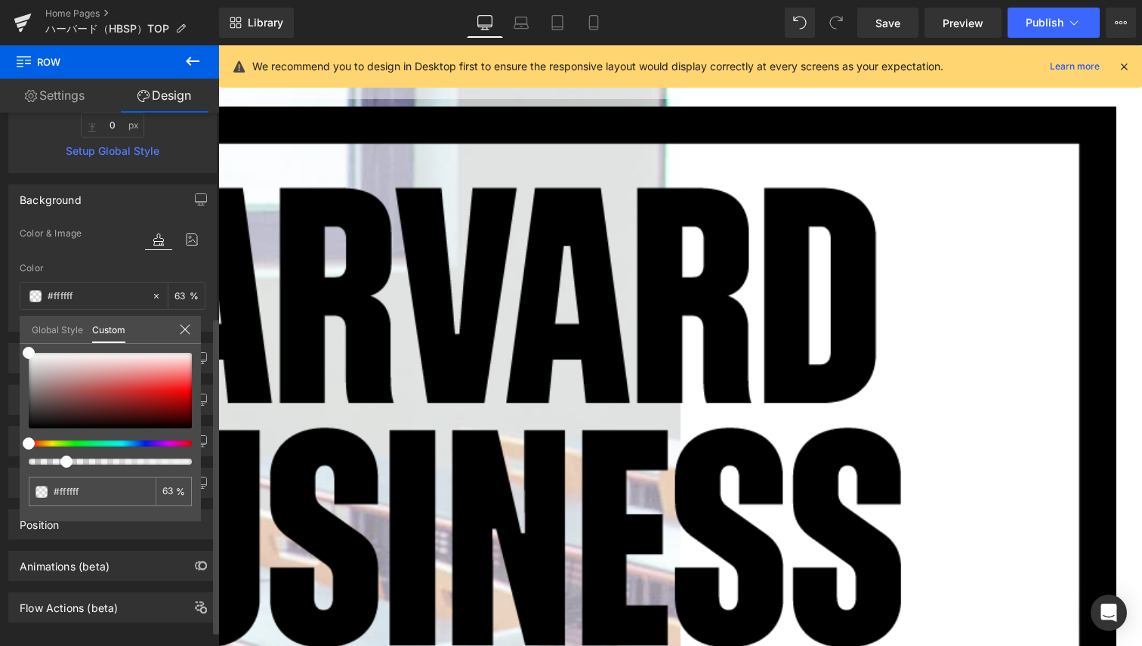
type input "66"
type input "69"
type input "71"
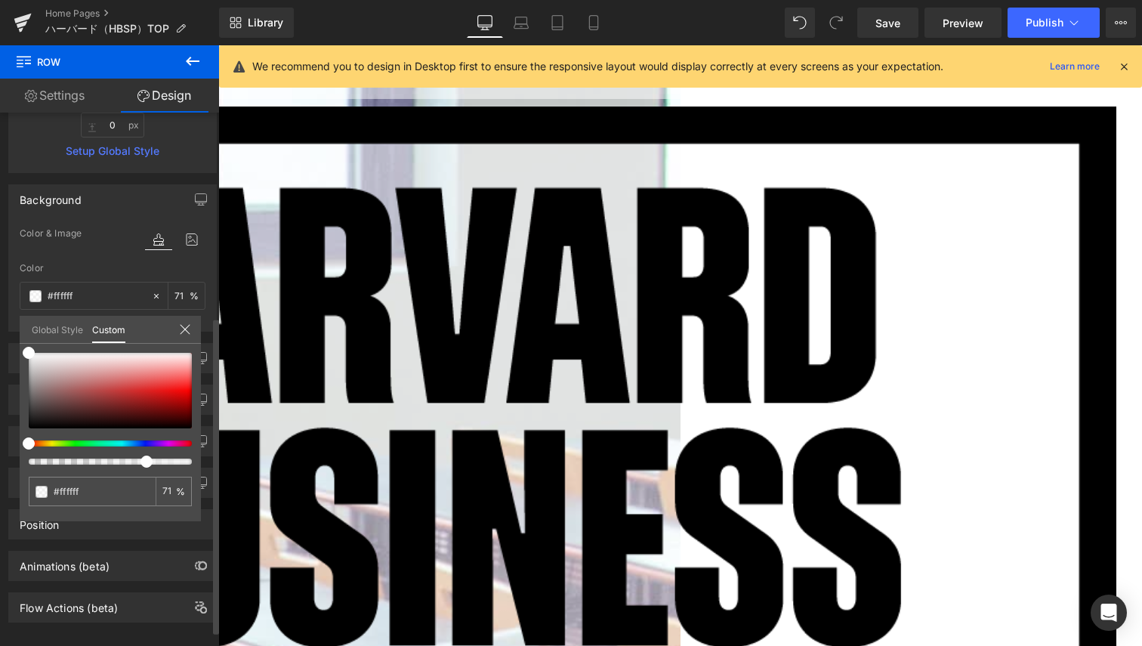
type input "73"
type input "75"
type input "78"
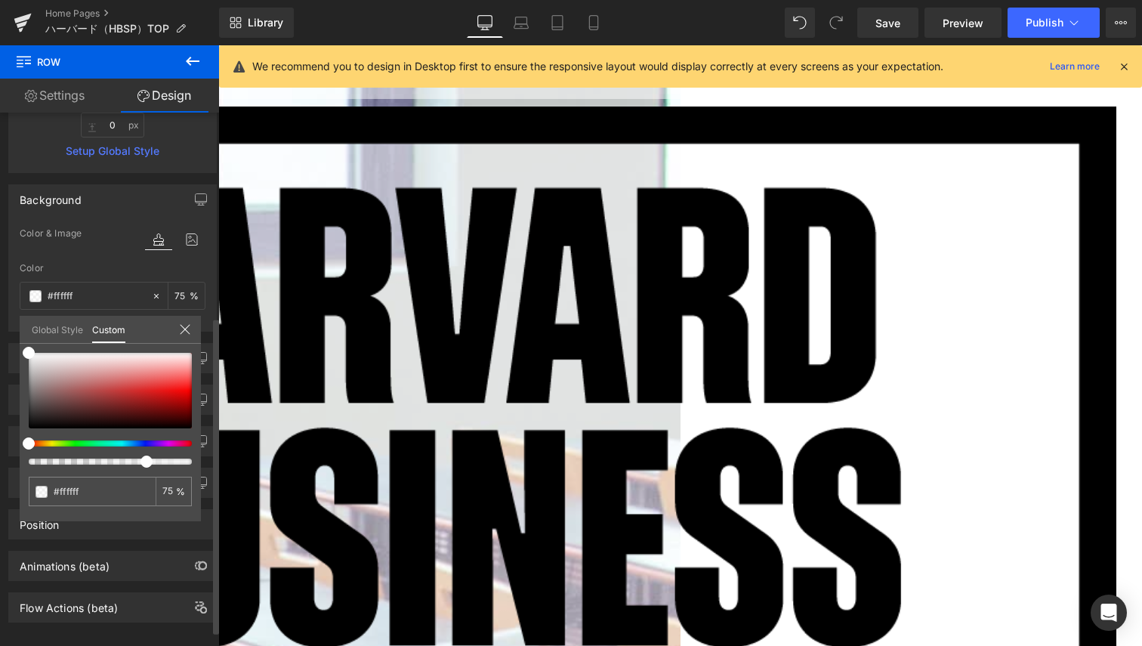
type input "78"
type input "80"
type input "84"
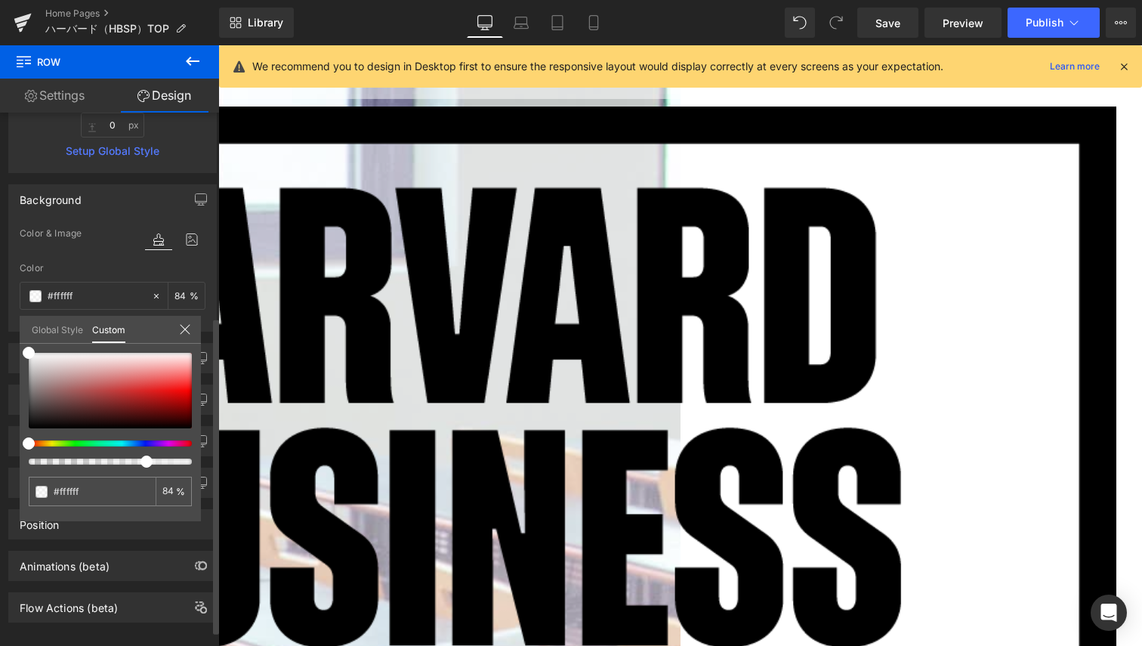
type input "92"
type input "100"
drag, startPoint x: 184, startPoint y: 462, endPoint x: 210, endPoint y: 441, distance: 33.9
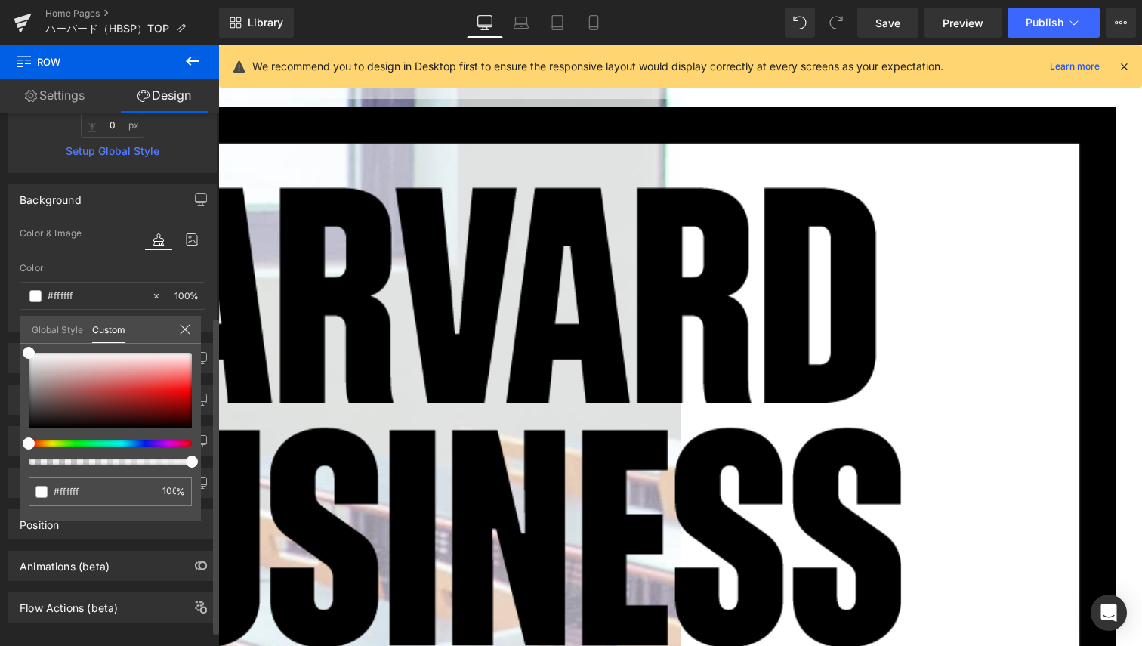
click at [210, 332] on div "Background Color & Image color rgba(255, 255, 255, 1) Color #ffffff 100 % https…" at bounding box center [113, 252] width 226 height 159
click at [193, 332] on div "Global Style Custom" at bounding box center [110, 330] width 181 height 28
click at [186, 335] on div at bounding box center [185, 330] width 12 height 14
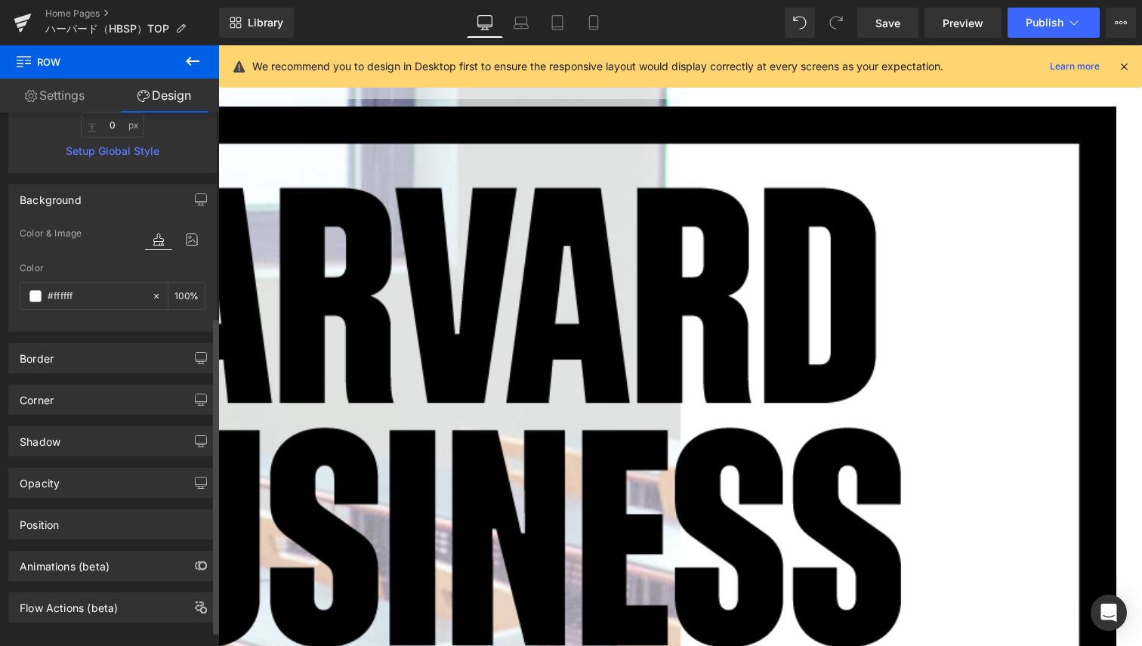
click at [149, 246] on icon at bounding box center [158, 240] width 27 height 20
click at [133, 295] on input "#ffffff" at bounding box center [96, 296] width 97 height 17
click at [28, 295] on div "#ffffff" at bounding box center [85, 296] width 131 height 26
click at [30, 295] on span at bounding box center [35, 296] width 12 height 12
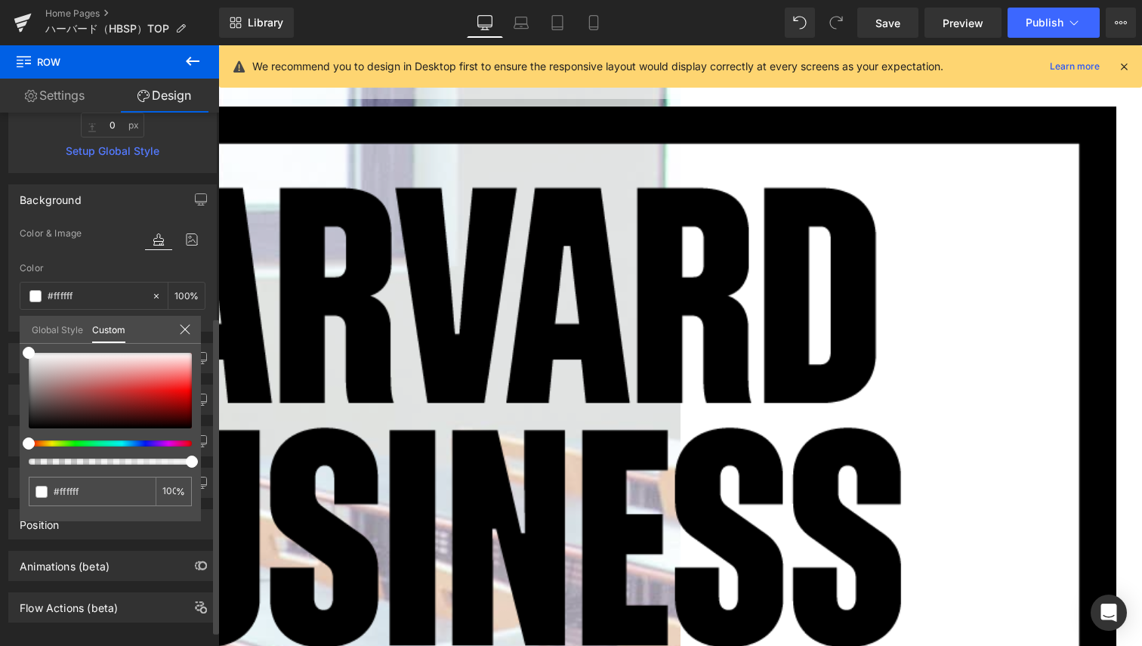
click at [41, 332] on link "Global Style" at bounding box center [57, 329] width 51 height 26
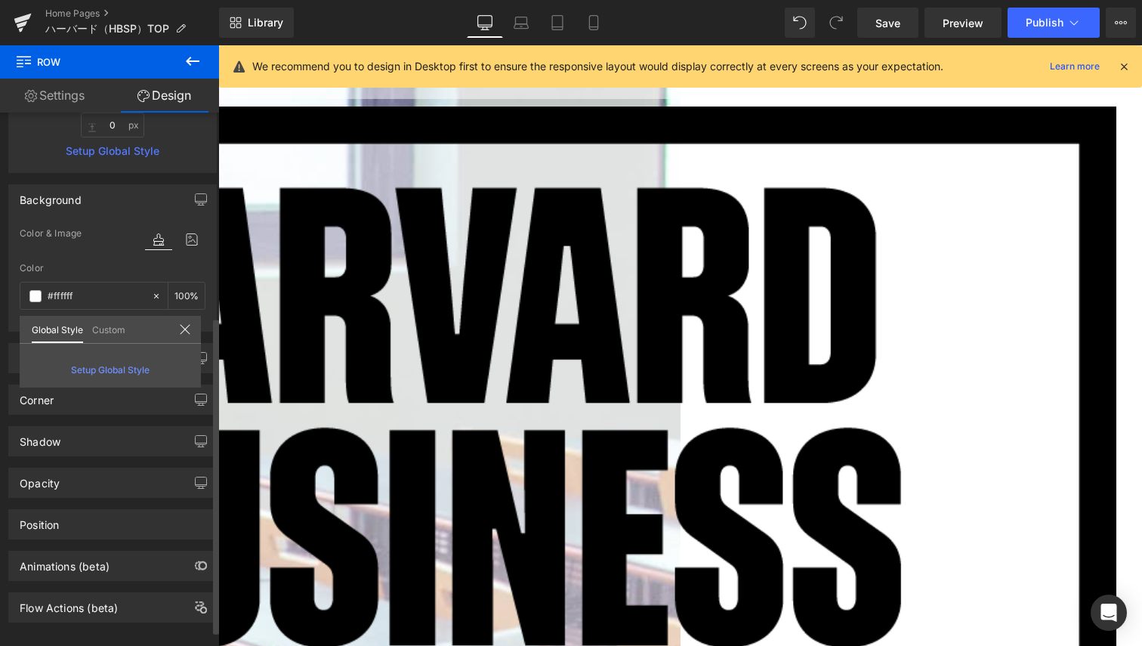
click at [113, 369] on span "Setup Global Style" at bounding box center [110, 369] width 79 height 11
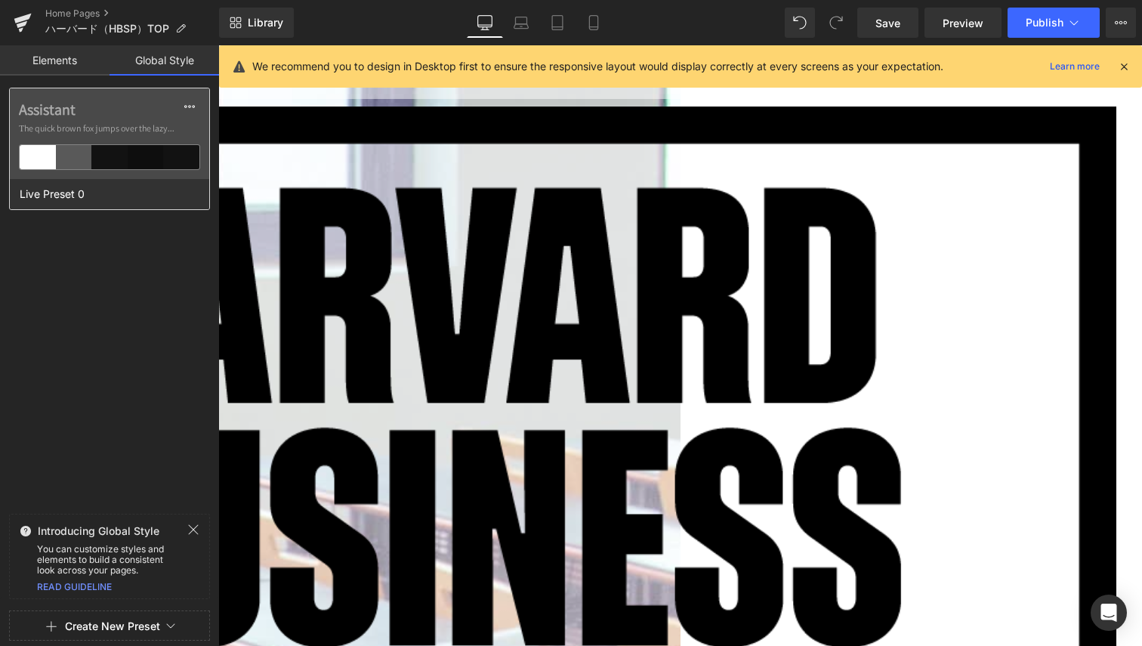
click at [83, 159] on div at bounding box center [74, 157] width 36 height 24
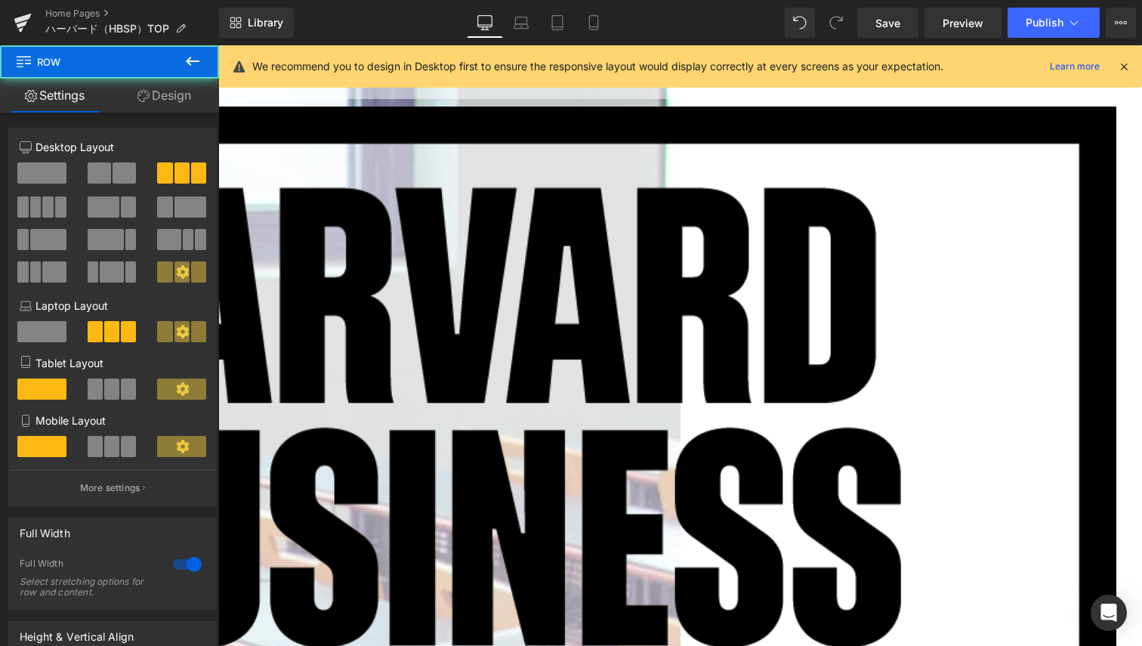
drag, startPoint x: 604, startPoint y: 326, endPoint x: 599, endPoint y: 292, distance: 34.3
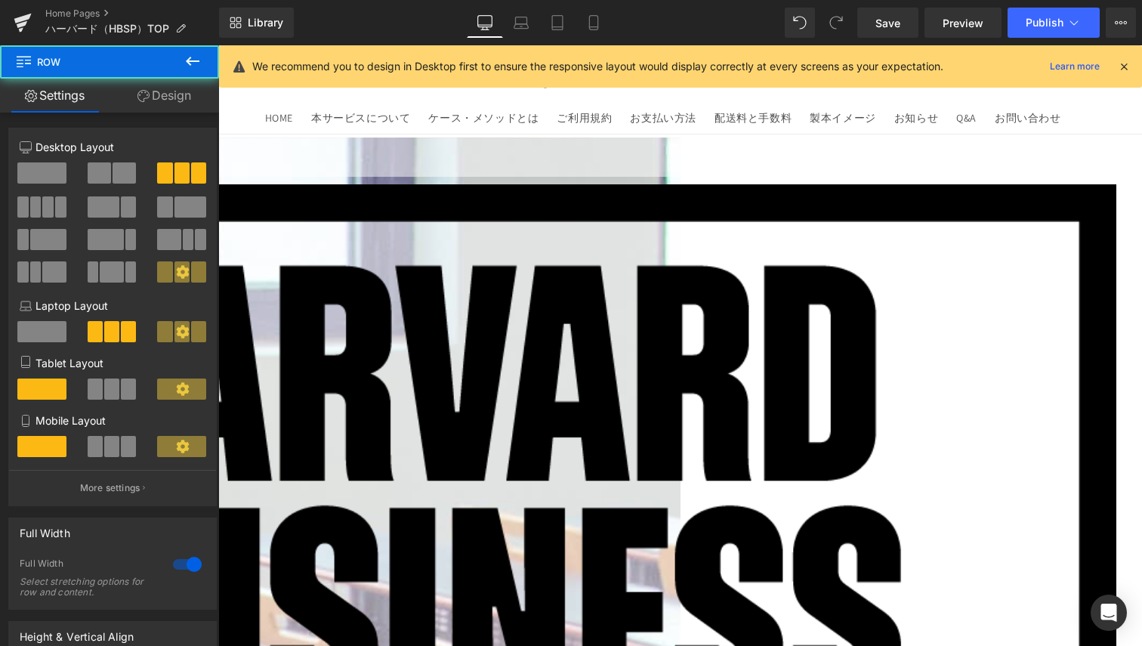
scroll to position [0, 0]
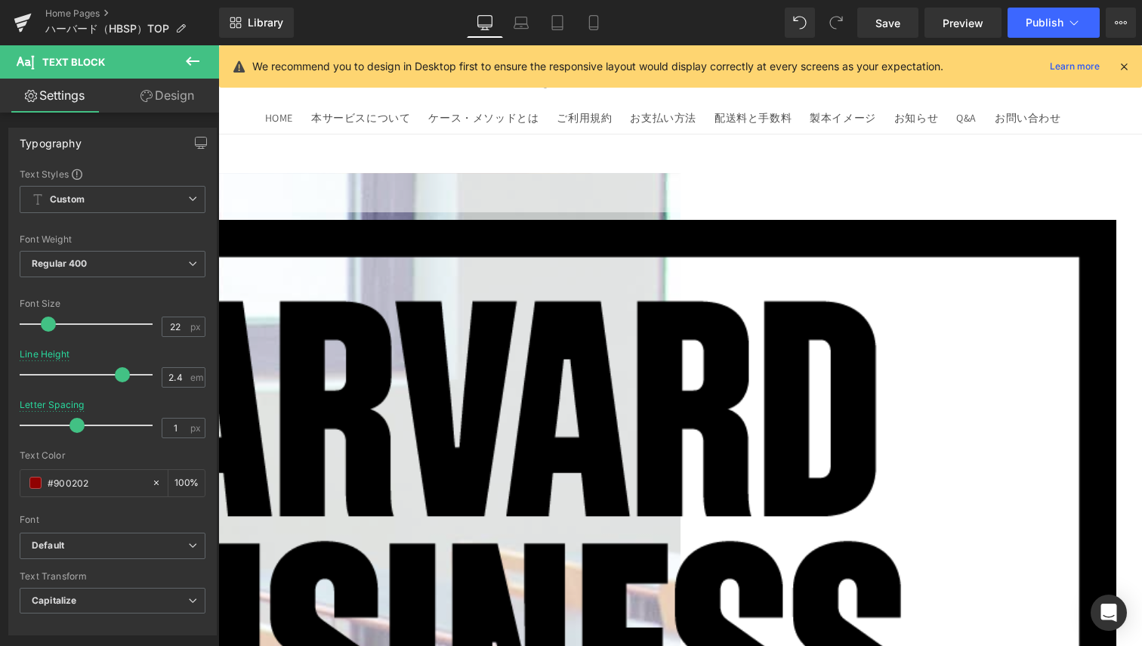
drag, startPoint x: 682, startPoint y: 202, endPoint x: 684, endPoint y: 192, distance: 10.8
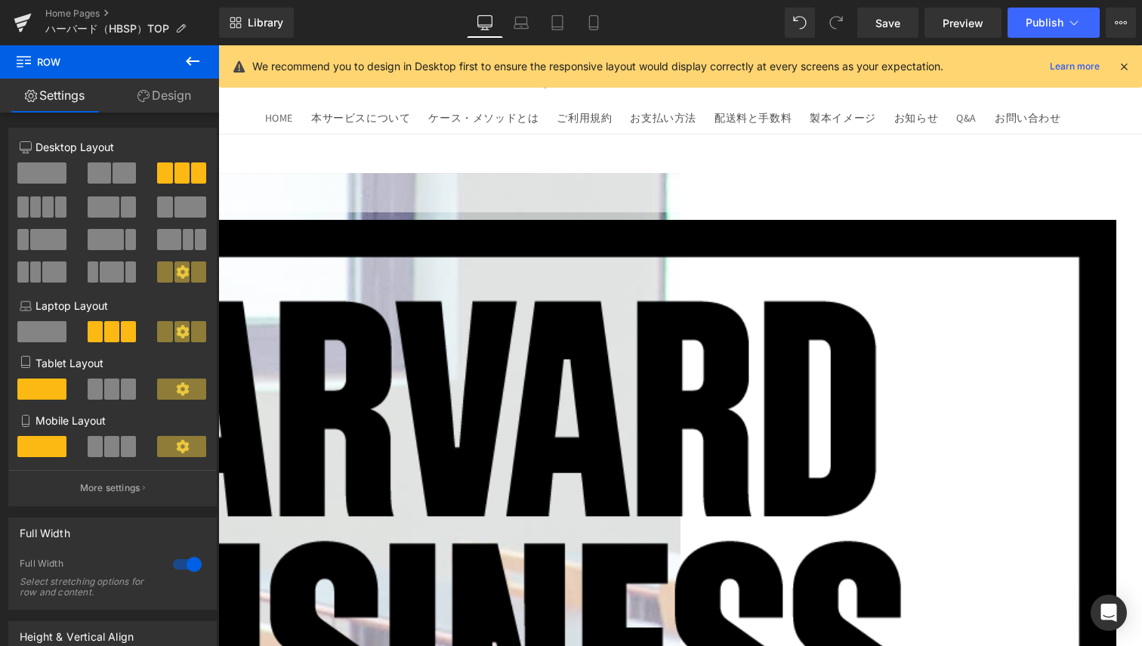
click at [178, 92] on link "Design" at bounding box center [165, 96] width 110 height 34
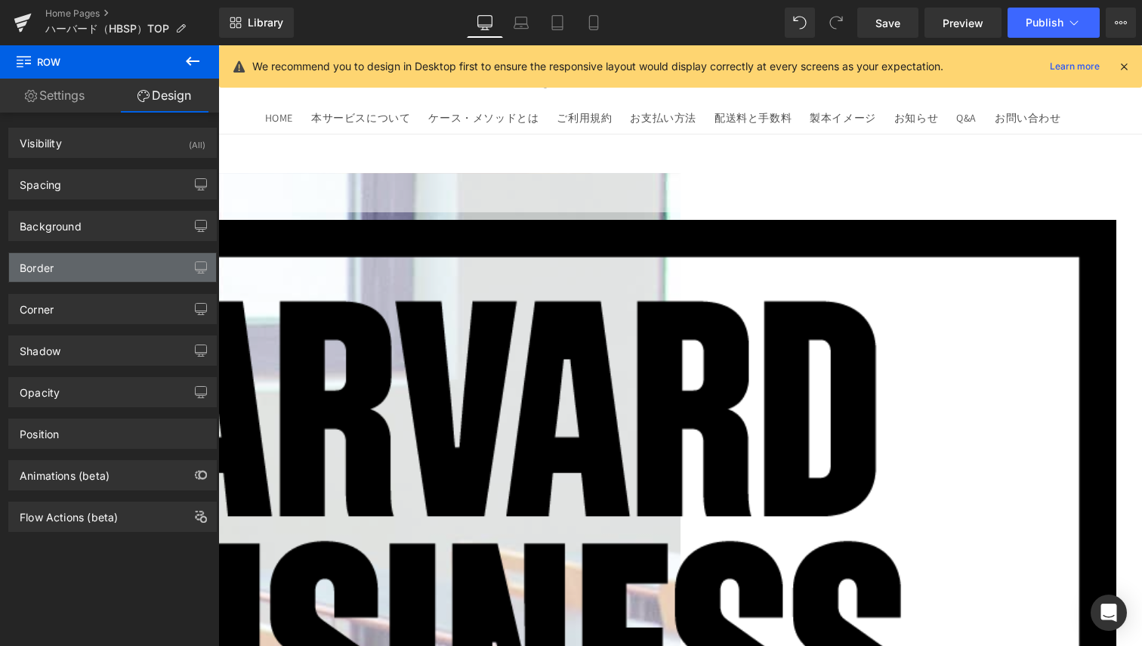
click at [53, 266] on div "Border" at bounding box center [37, 263] width 34 height 21
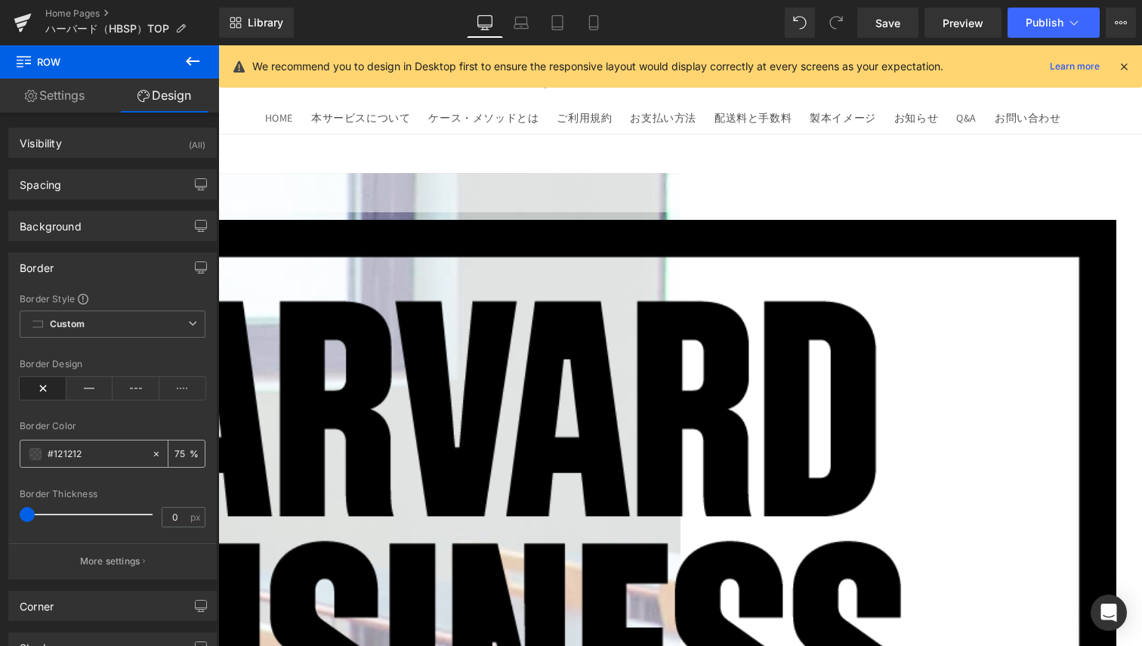
click at [154, 453] on icon at bounding box center [156, 454] width 11 height 11
type input "none"
type input "0"
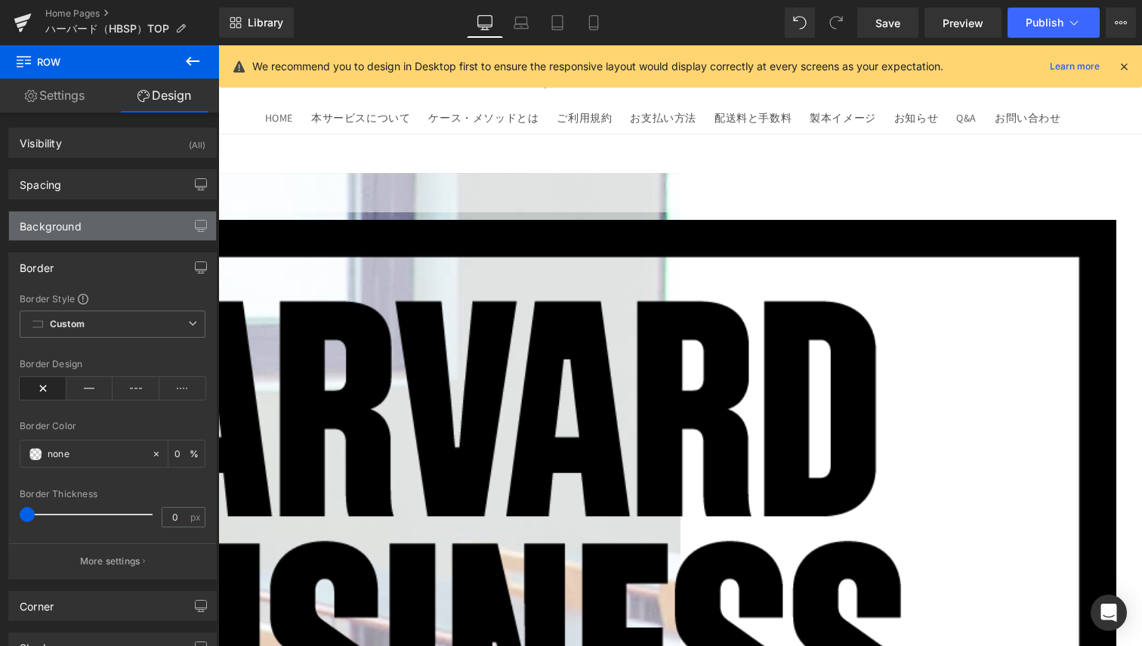
click at [121, 222] on div "Background" at bounding box center [112, 226] width 207 height 29
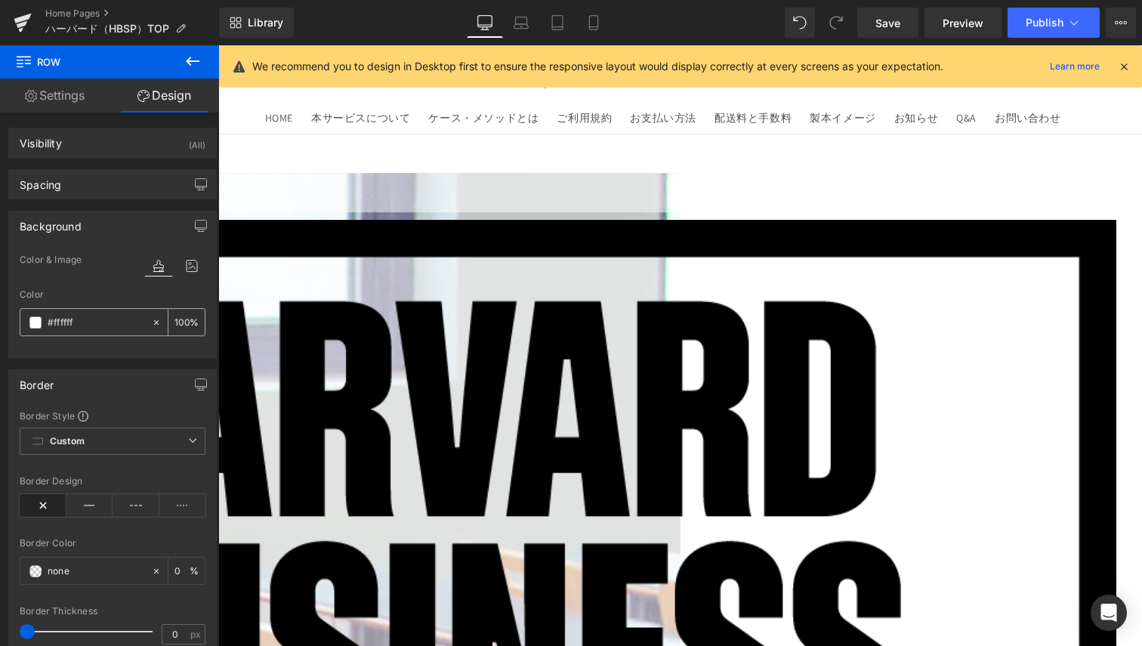
click at [151, 327] on div at bounding box center [159, 322] width 17 height 26
type input "none"
type input "0"
click at [148, 181] on div "Spacing" at bounding box center [112, 184] width 207 height 29
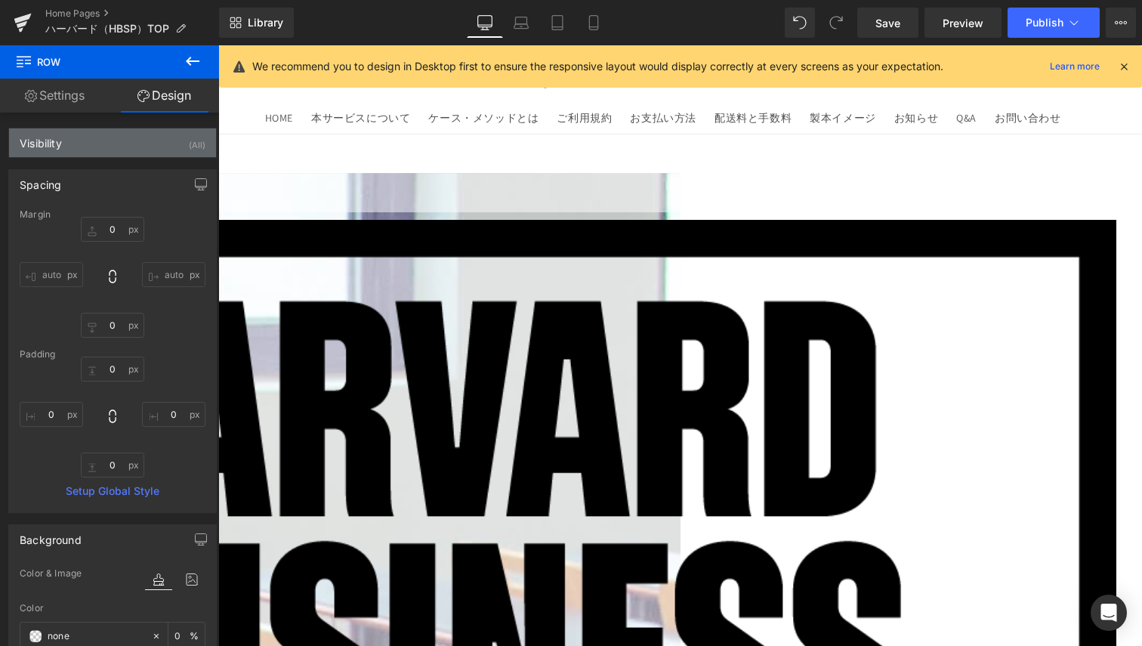
click at [125, 151] on div "Visibility (All)" at bounding box center [112, 142] width 207 height 29
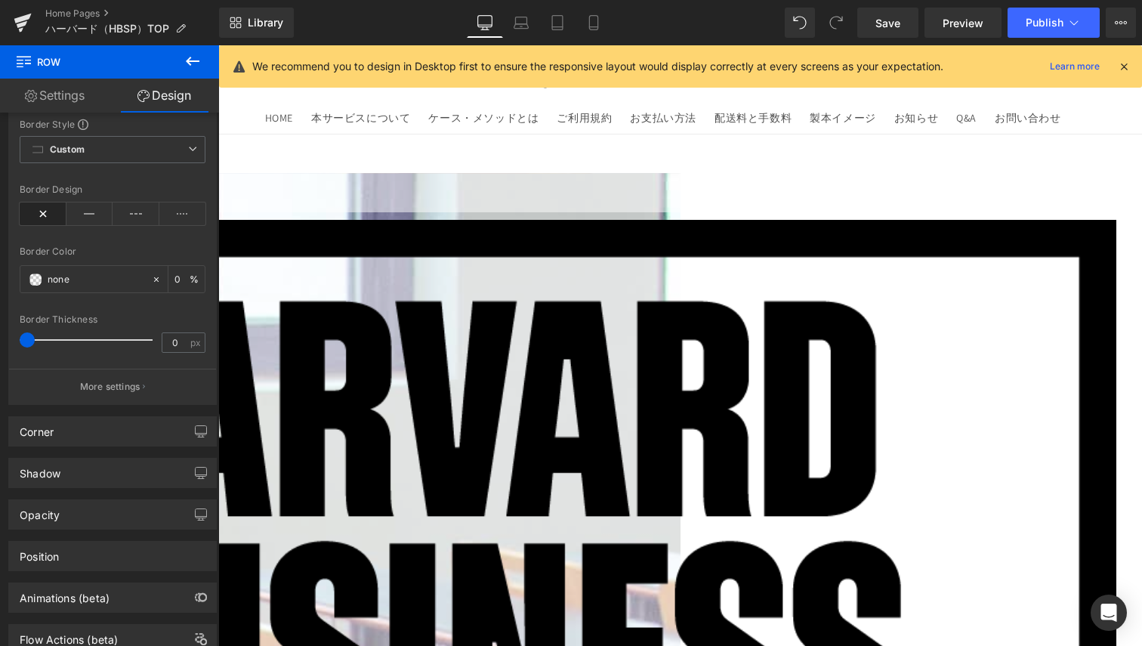
scroll to position [815, 0]
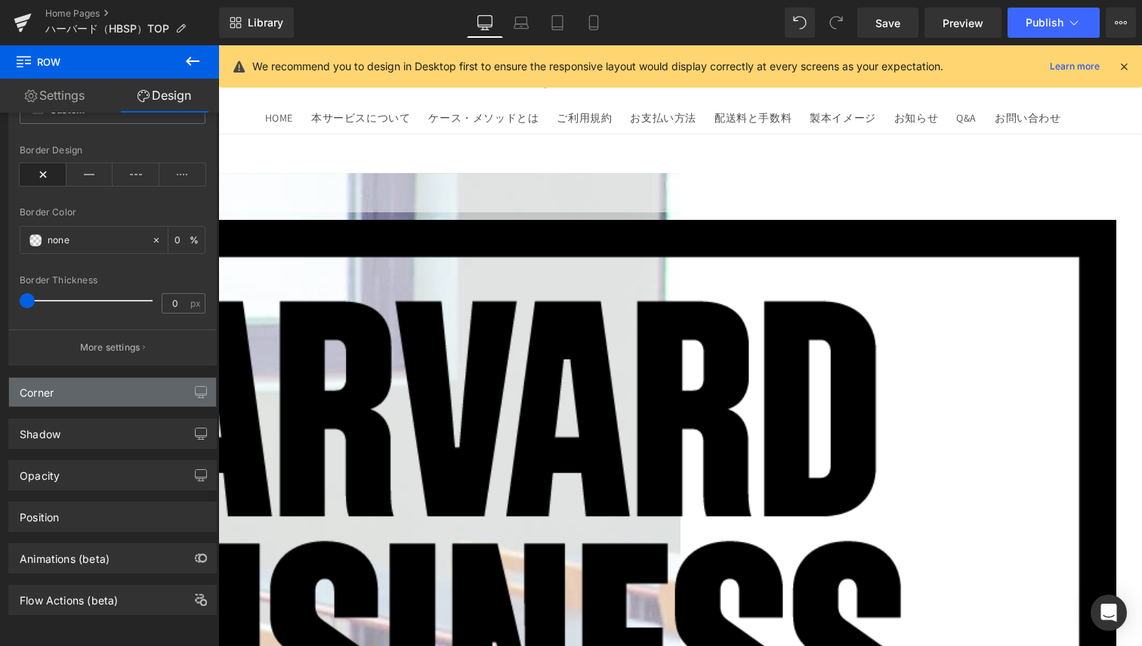
click at [73, 378] on div "Corner" at bounding box center [112, 392] width 207 height 29
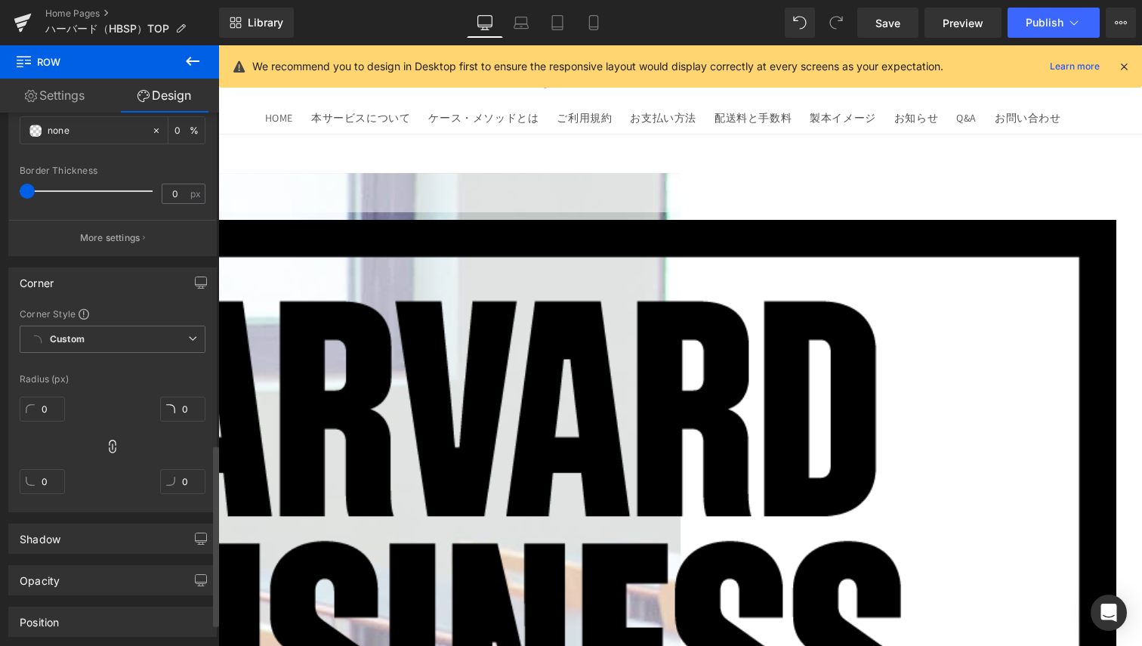
scroll to position [1030, 0]
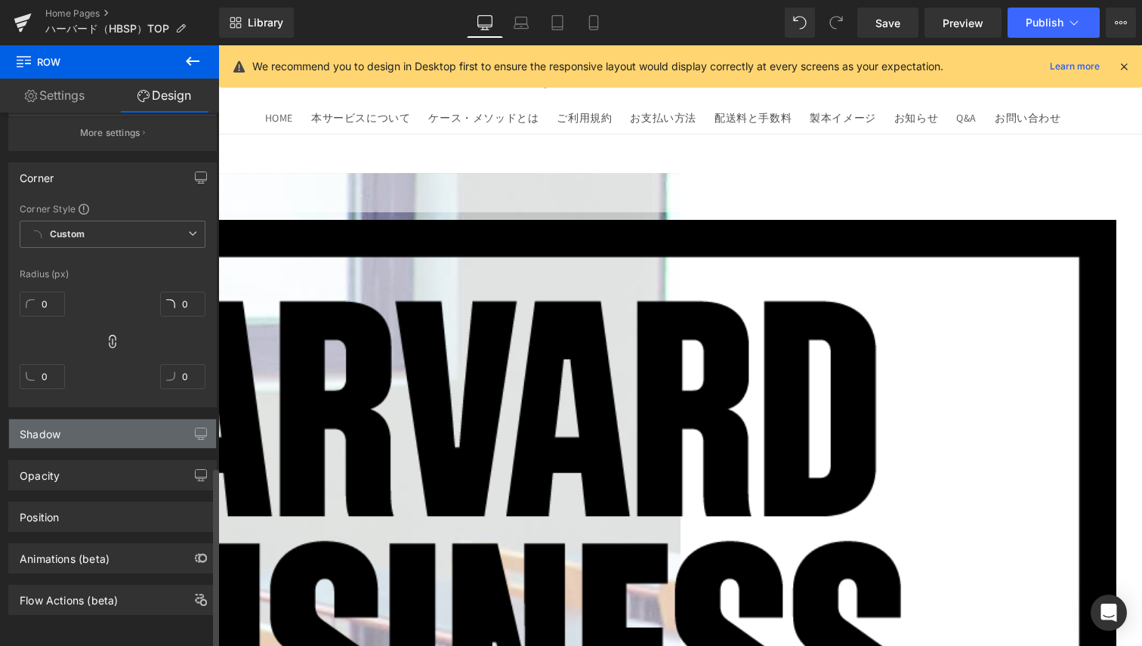
click at [73, 422] on div "Shadow" at bounding box center [112, 433] width 207 height 29
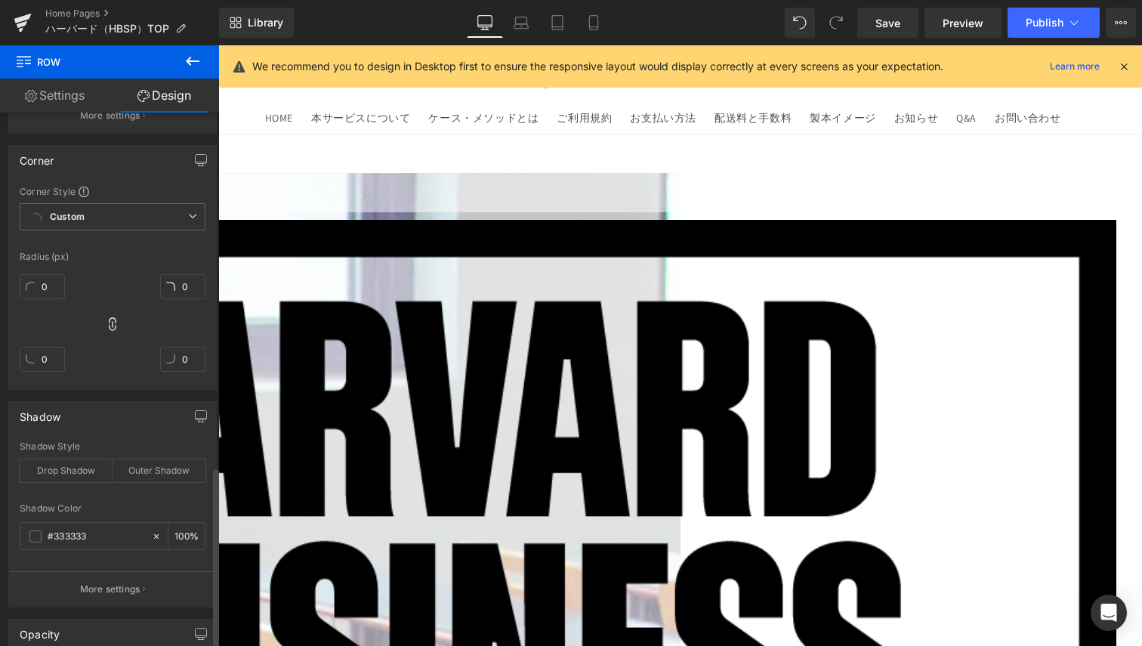
scroll to position [1206, 0]
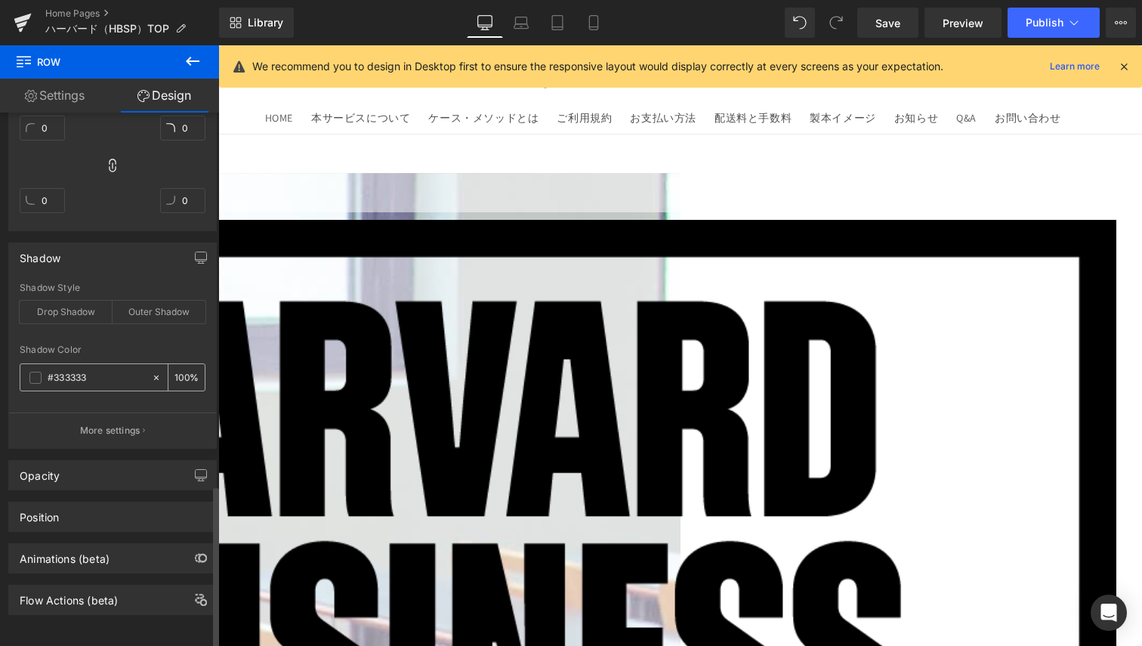
click at [151, 372] on icon at bounding box center [156, 377] width 11 height 11
type input "none"
type input "0"
click at [110, 465] on div "Opacity" at bounding box center [112, 475] width 207 height 29
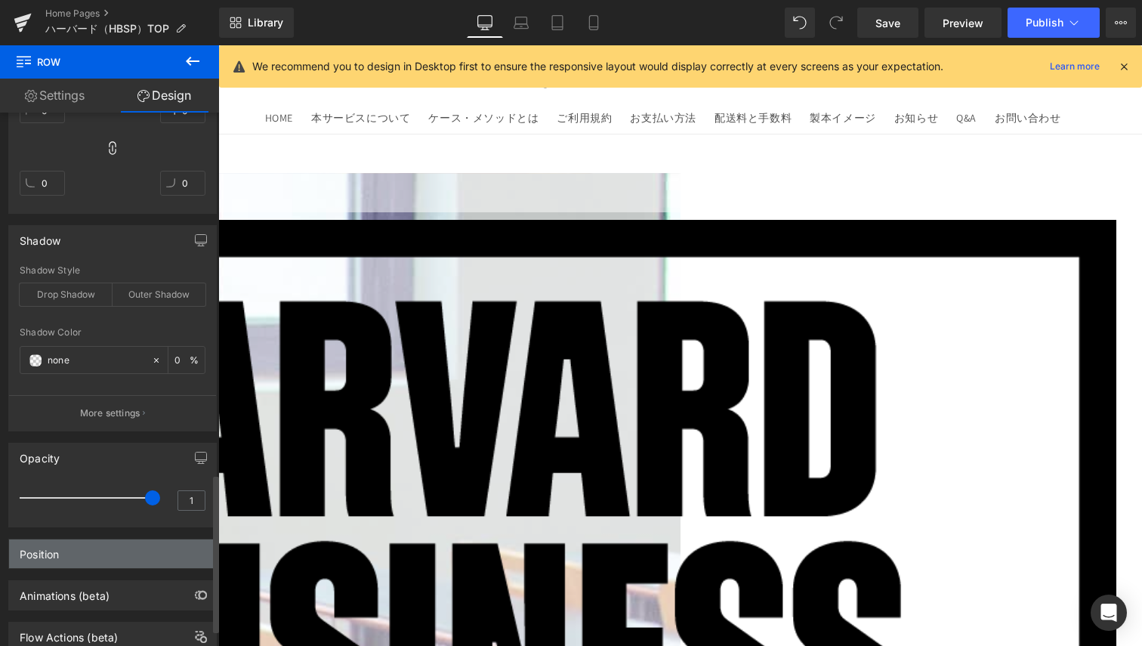
scroll to position [1260, 0]
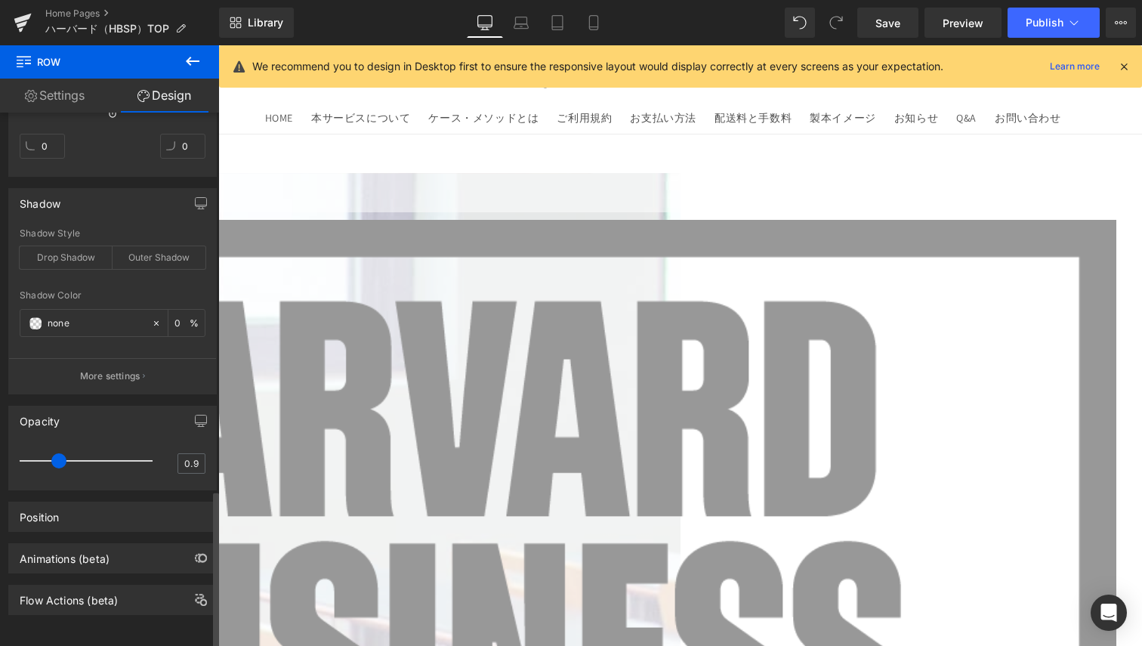
type input "1"
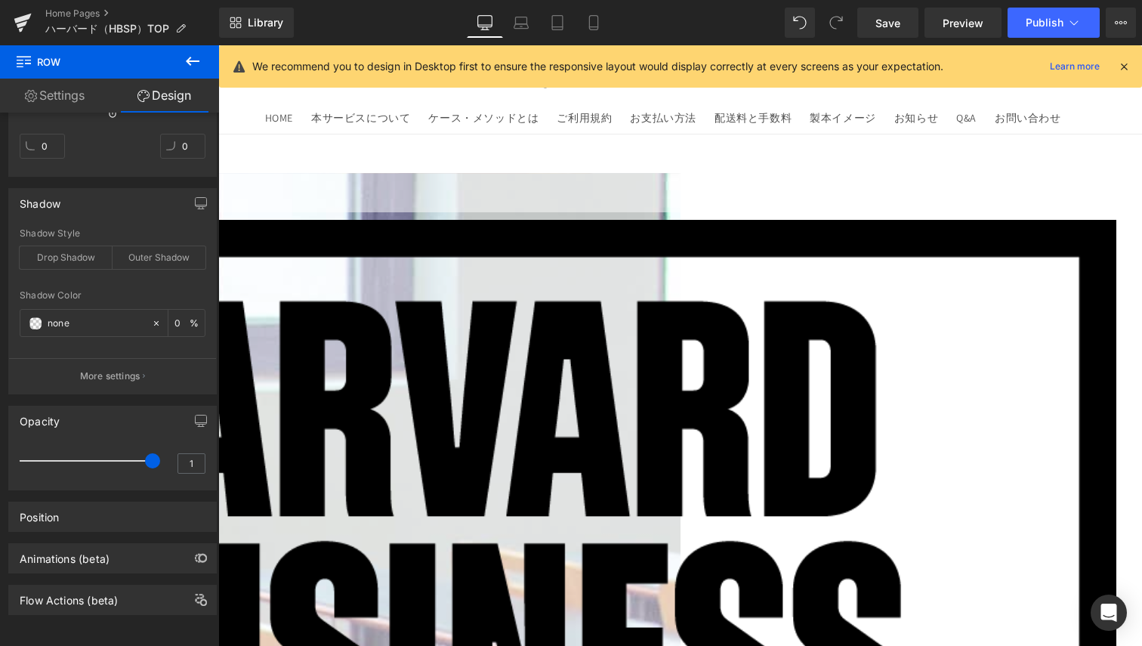
drag, startPoint x: 364, startPoint y: 488, endPoint x: 249, endPoint y: 460, distance: 118.2
click at [132, 502] on div "Position" at bounding box center [112, 516] width 207 height 29
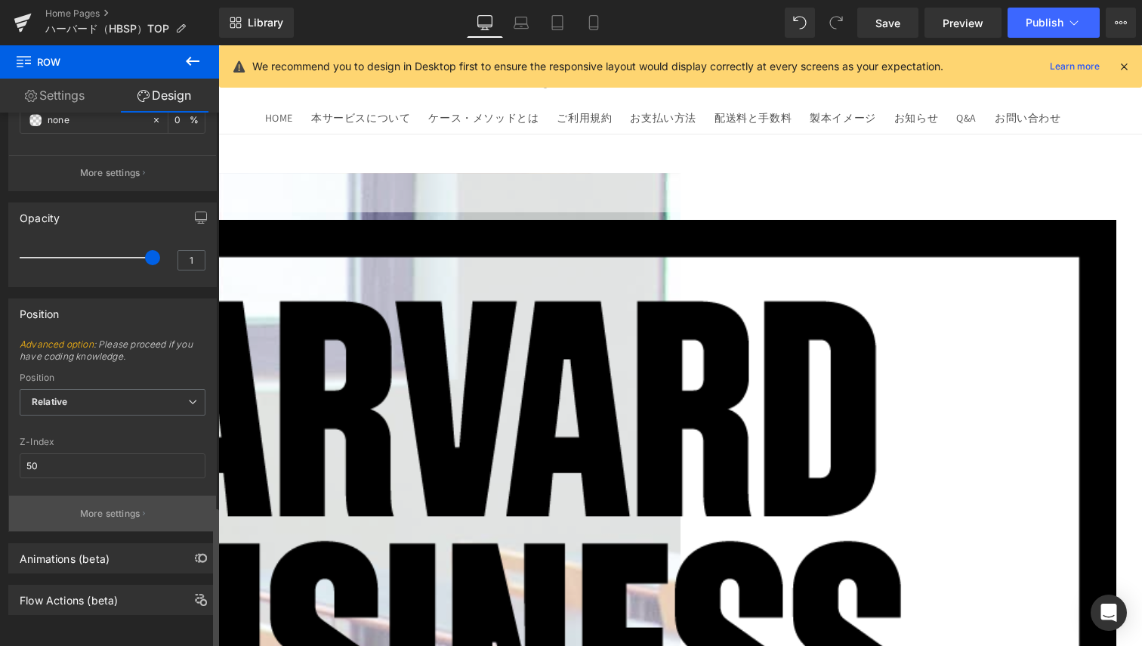
scroll to position [1464, 0]
click at [85, 453] on input "50" at bounding box center [113, 465] width 186 height 25
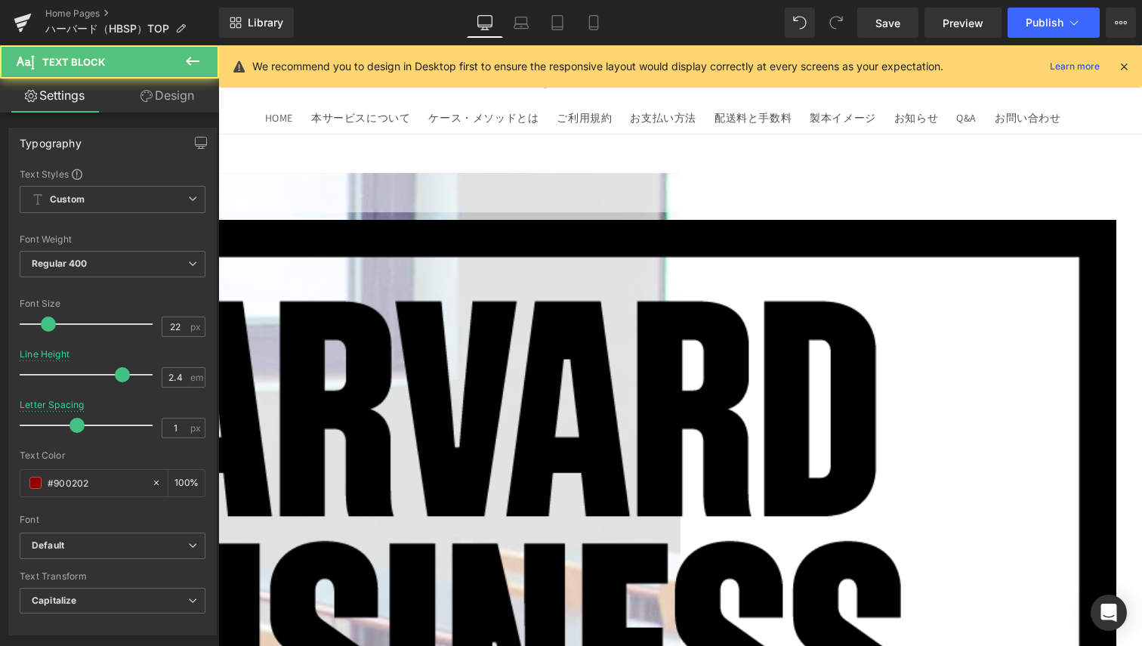
drag, startPoint x: 524, startPoint y: 441, endPoint x: 533, endPoint y: 396, distance: 45.6
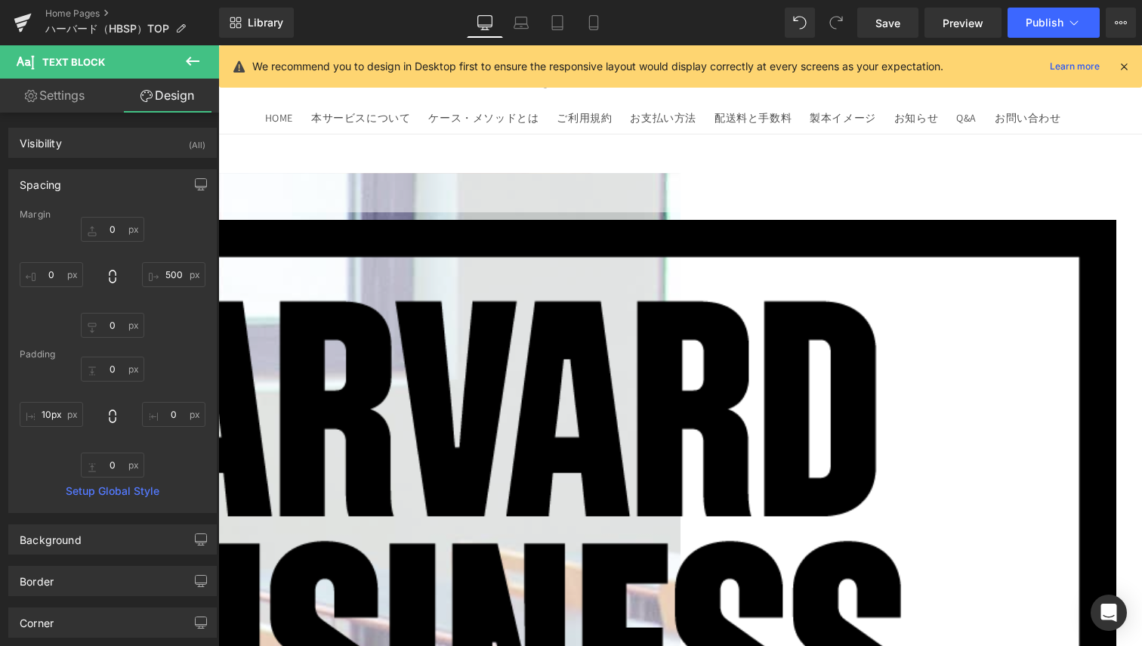
type input "0px"
drag, startPoint x: 543, startPoint y: 437, endPoint x: 388, endPoint y: 400, distance: 159.1
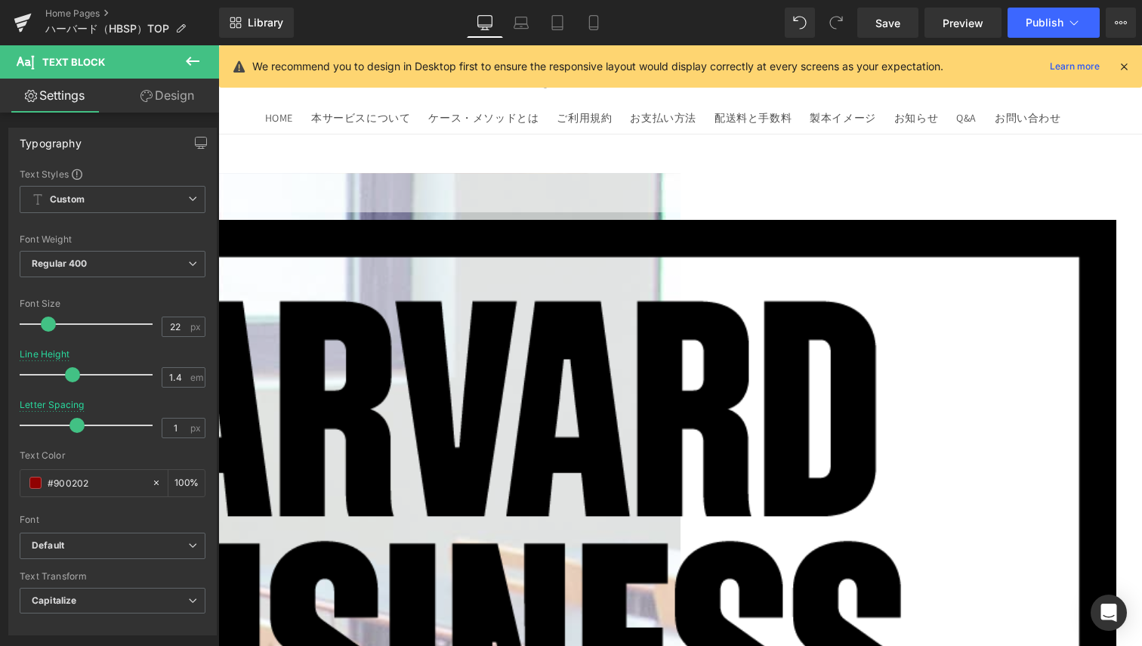
drag, startPoint x: 388, startPoint y: 400, endPoint x: 404, endPoint y: 376, distance: 28.3
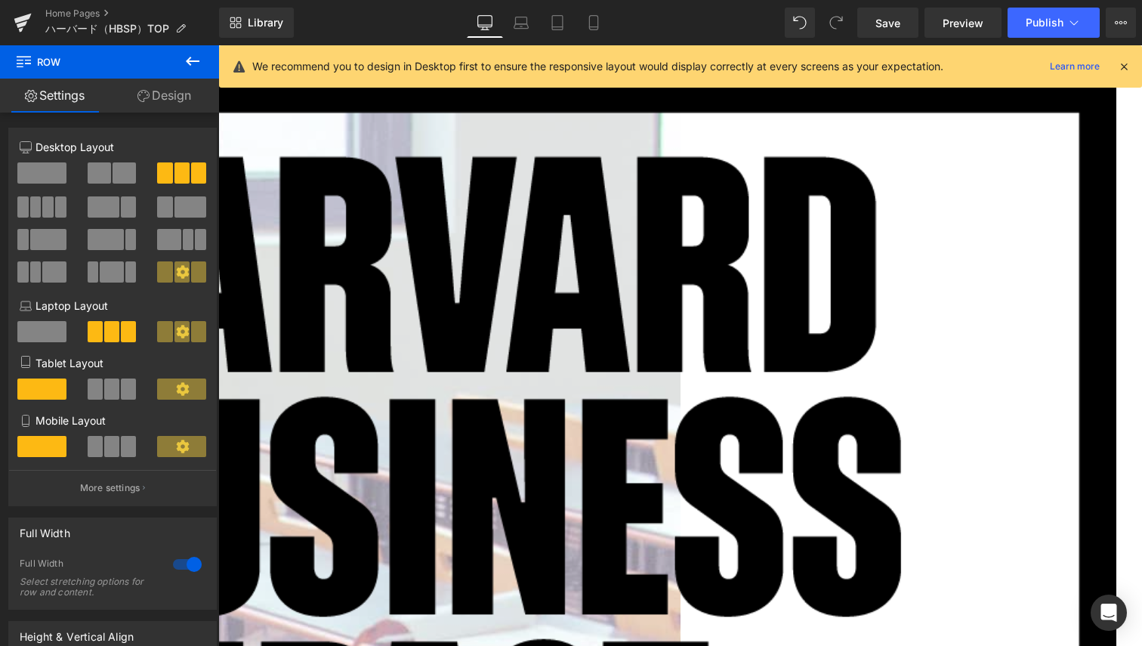
scroll to position [0, 0]
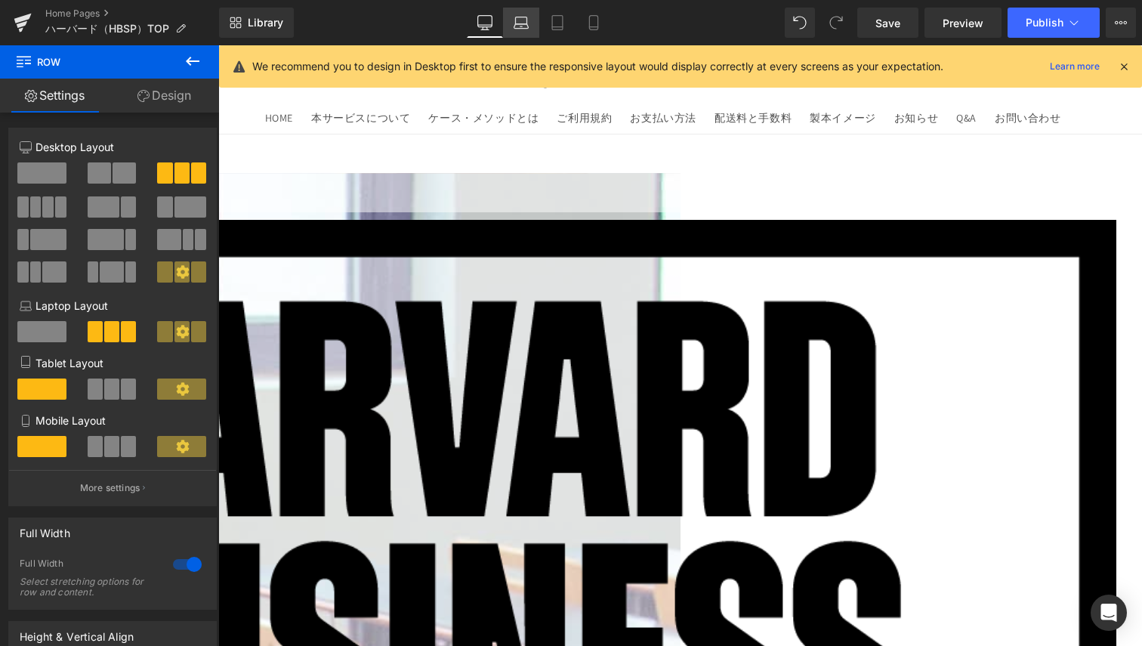
click at [513, 23] on link "Laptop" at bounding box center [521, 23] width 36 height 30
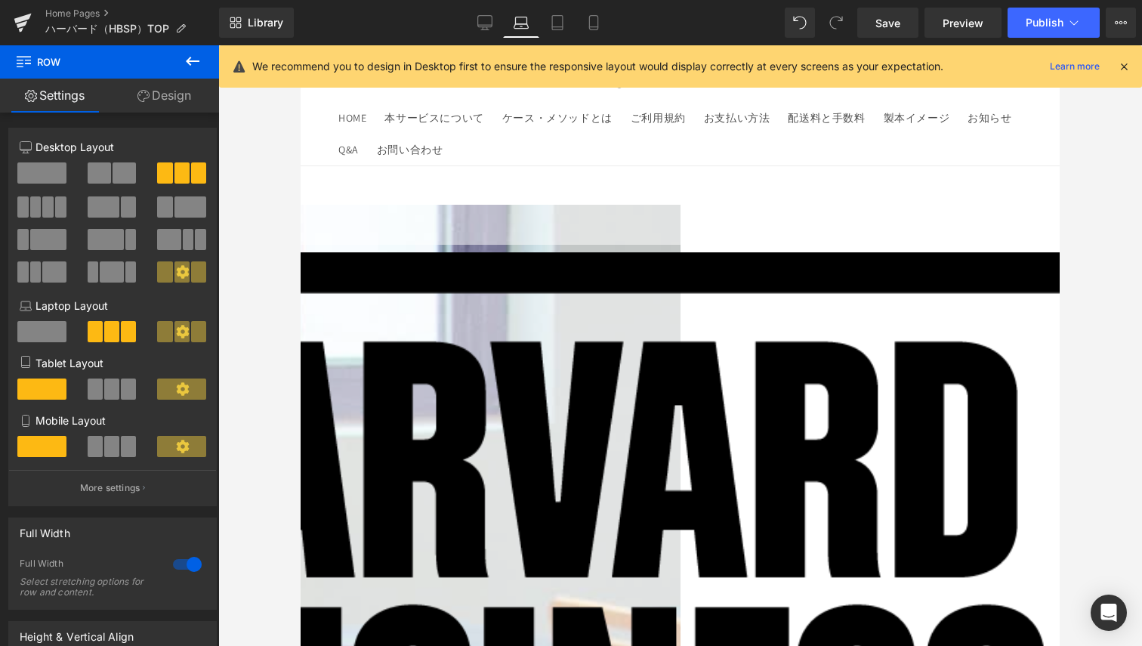
scroll to position [32, 0]
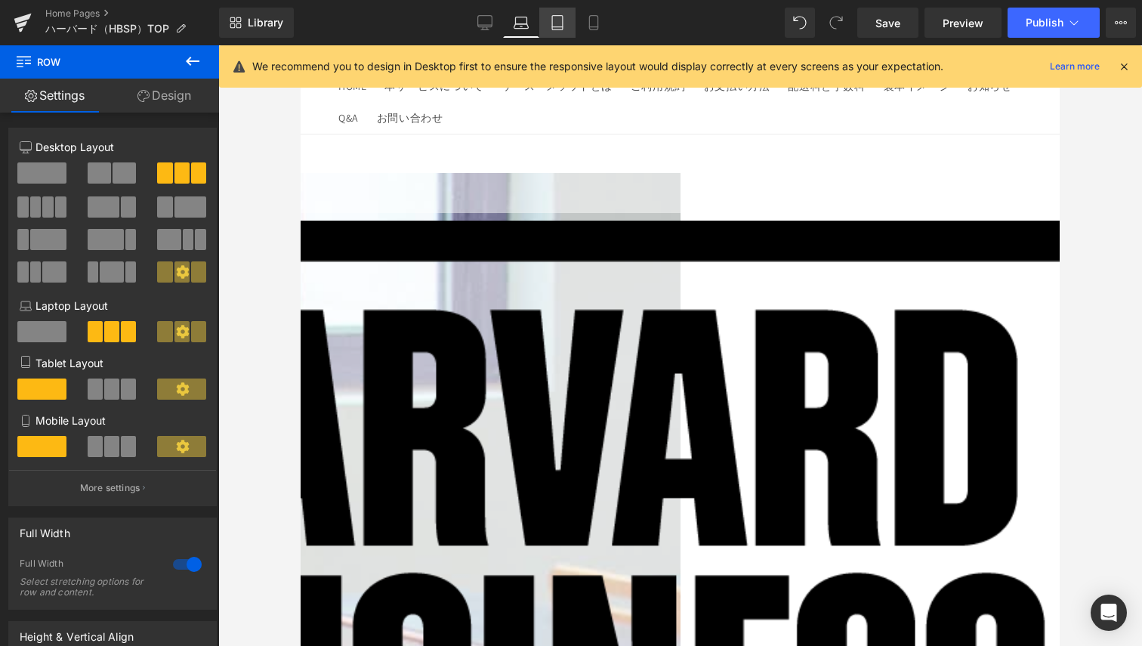
click at [547, 26] on link "Tablet" at bounding box center [557, 23] width 36 height 30
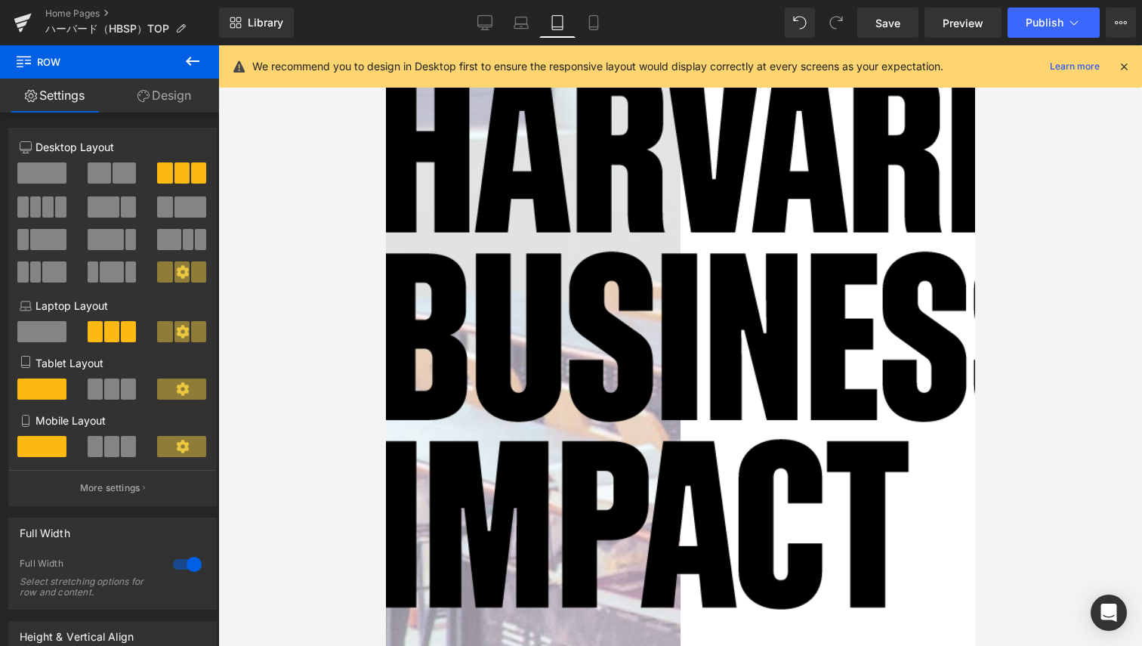
scroll to position [227, 0]
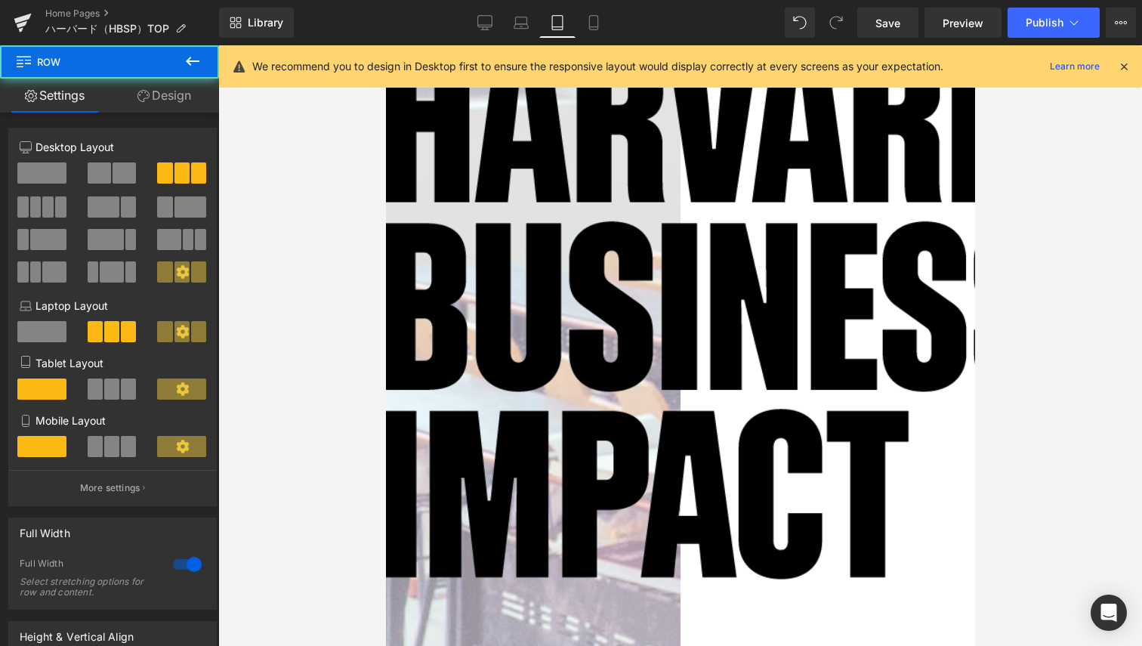
click at [726, 209] on div "Text Block Image 250px Text Block Image" at bounding box center [771, 629] width 1360 height 1417
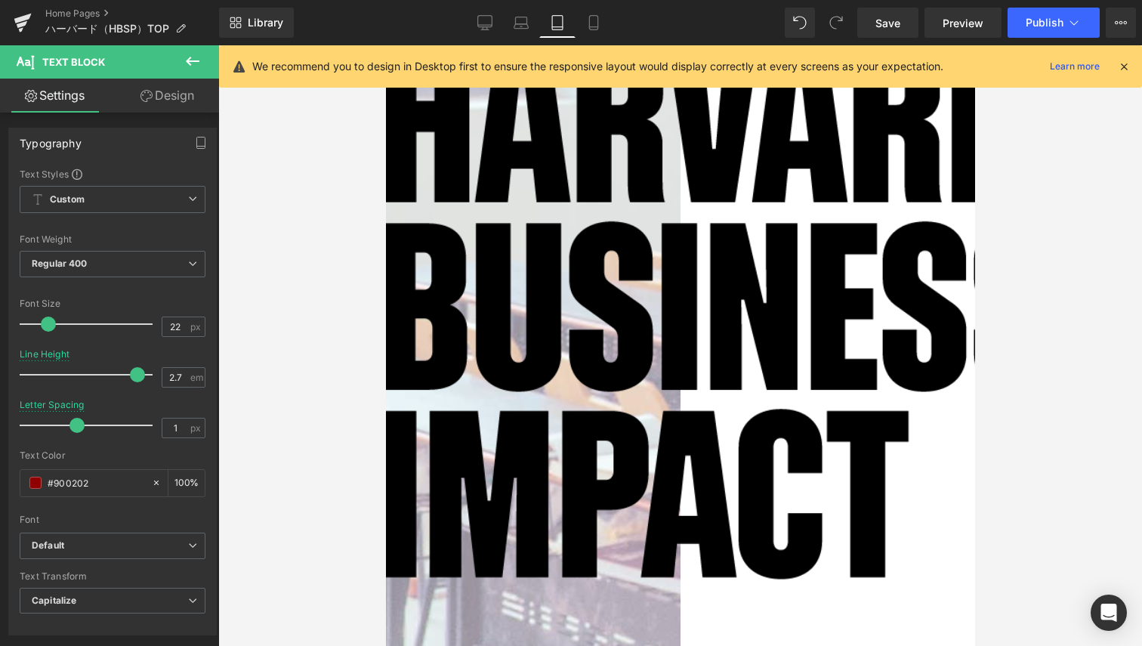
drag, startPoint x: 706, startPoint y: 193, endPoint x: 691, endPoint y: 181, distance: 19.5
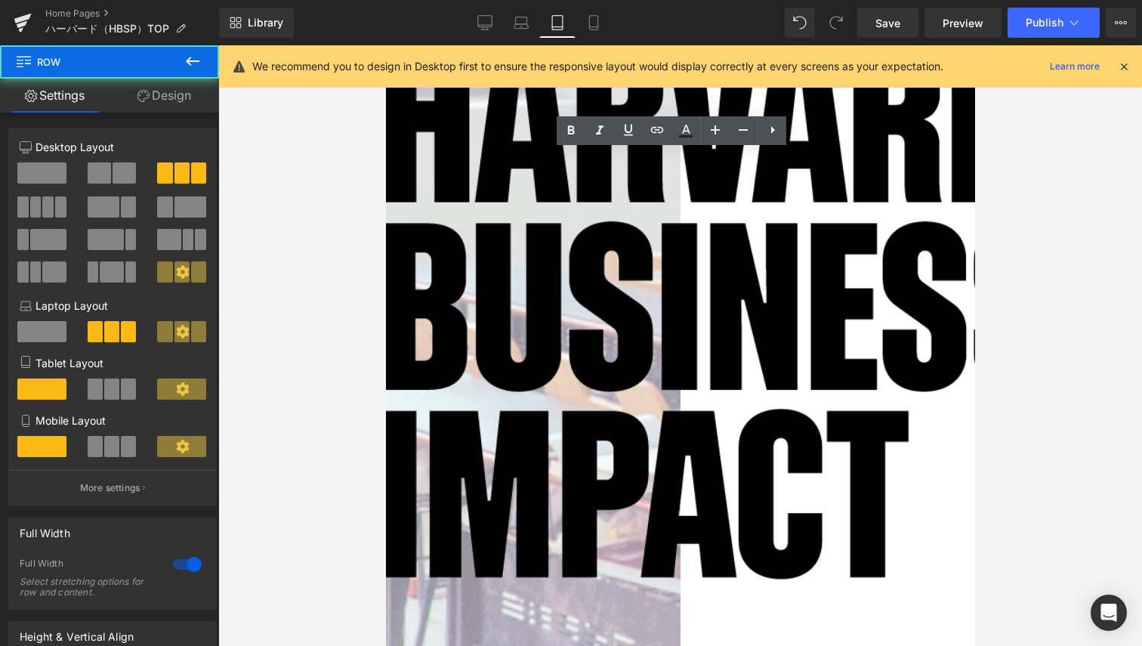
drag, startPoint x: 672, startPoint y: 217, endPoint x: 672, endPoint y: 200, distance: 16.6
click at [672, 200] on div "Text Block Image 250px Text Block Image" at bounding box center [771, 629] width 1360 height 1417
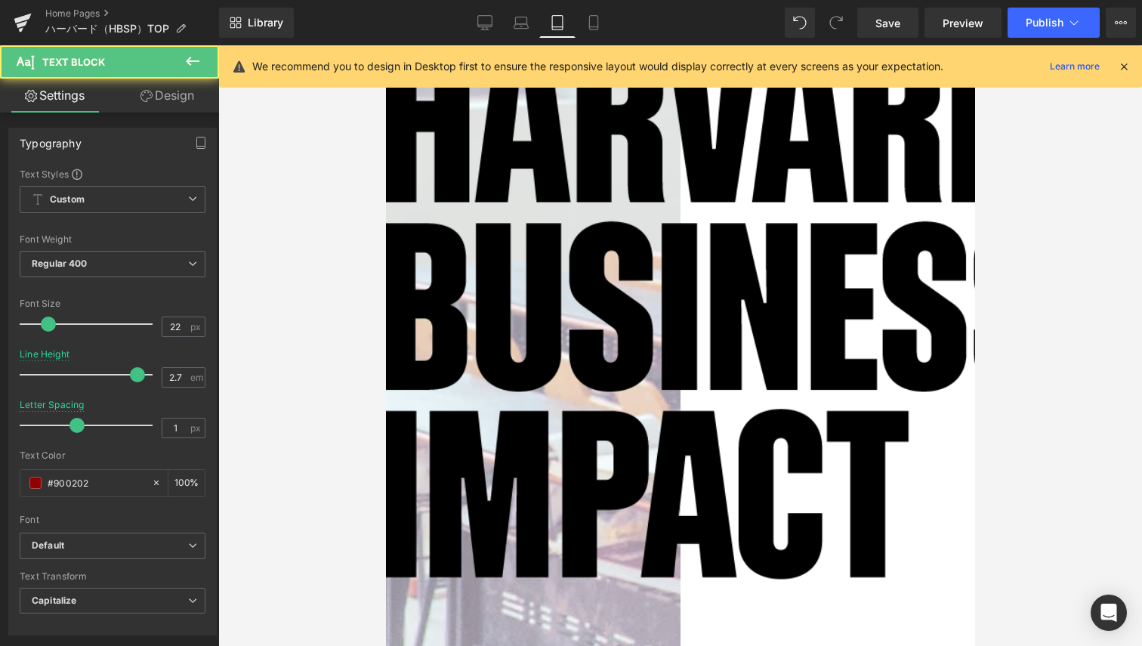
drag, startPoint x: 667, startPoint y: 218, endPoint x: 667, endPoint y: 186, distance: 32.5
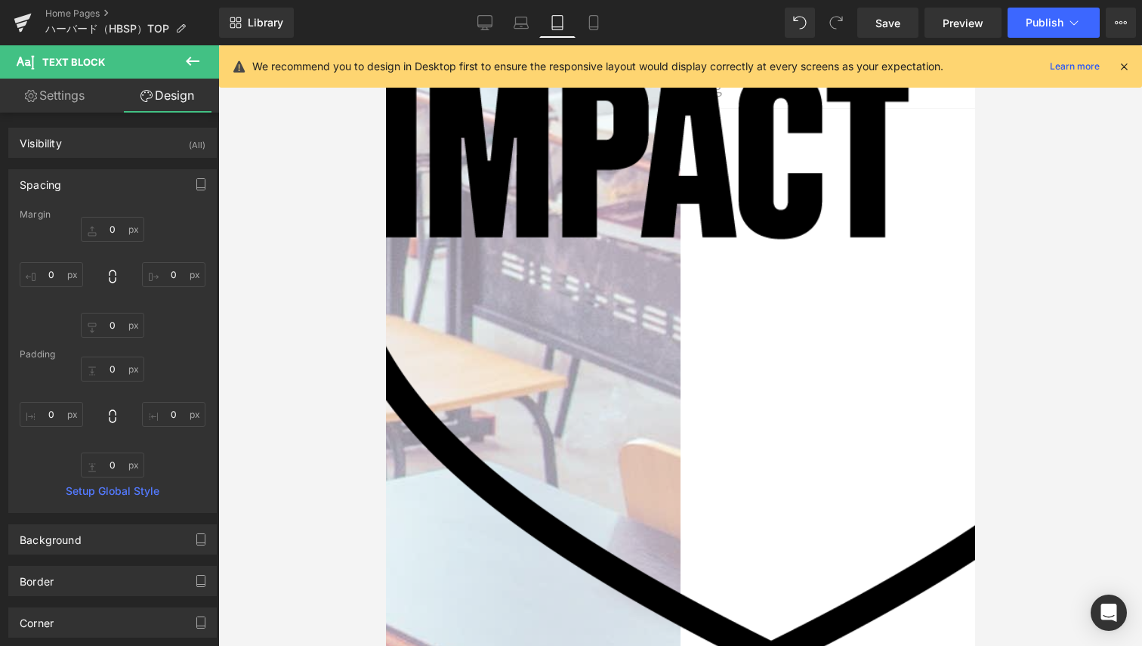
scroll to position [340, 0]
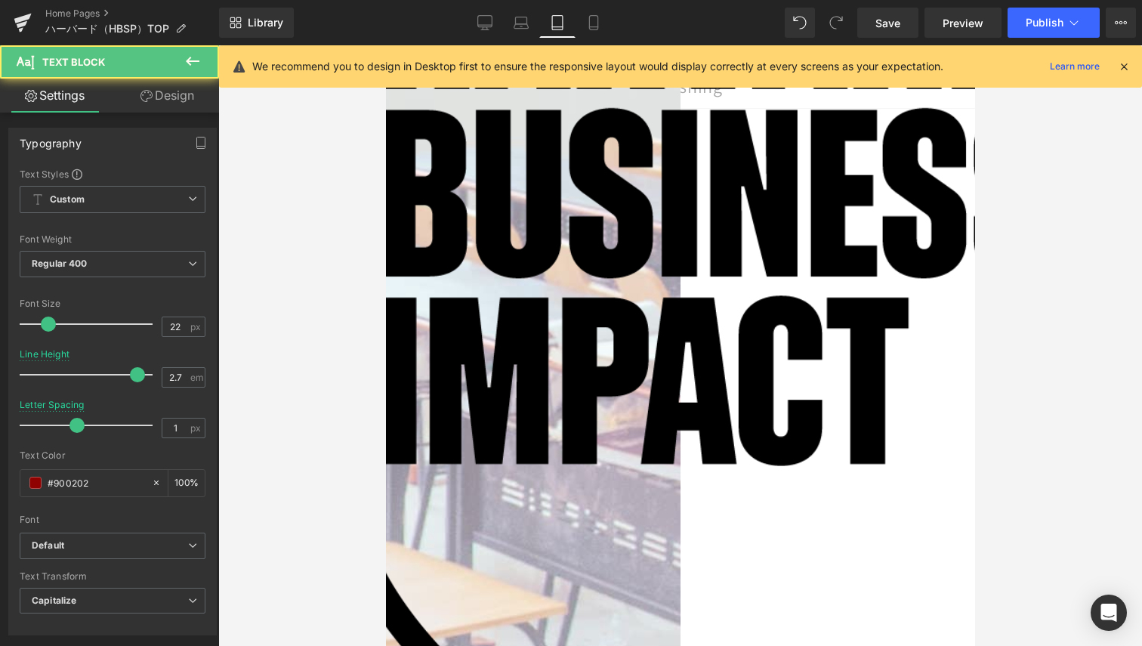
drag, startPoint x: 684, startPoint y: 366, endPoint x: 690, endPoint y: 301, distance: 65.3
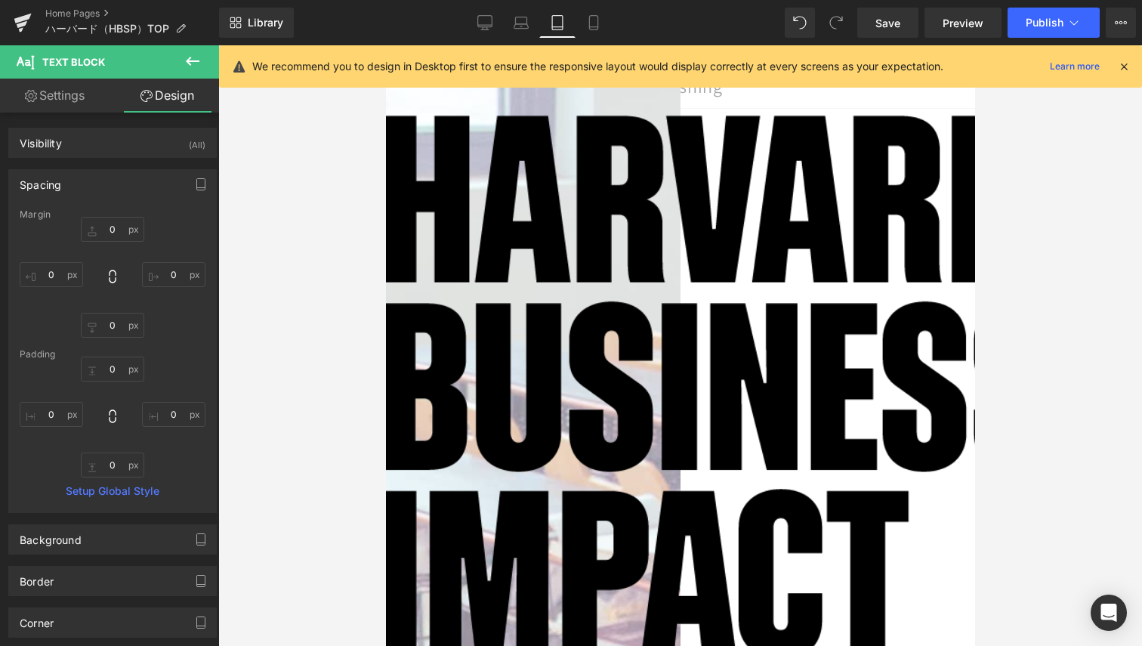
scroll to position [0, 0]
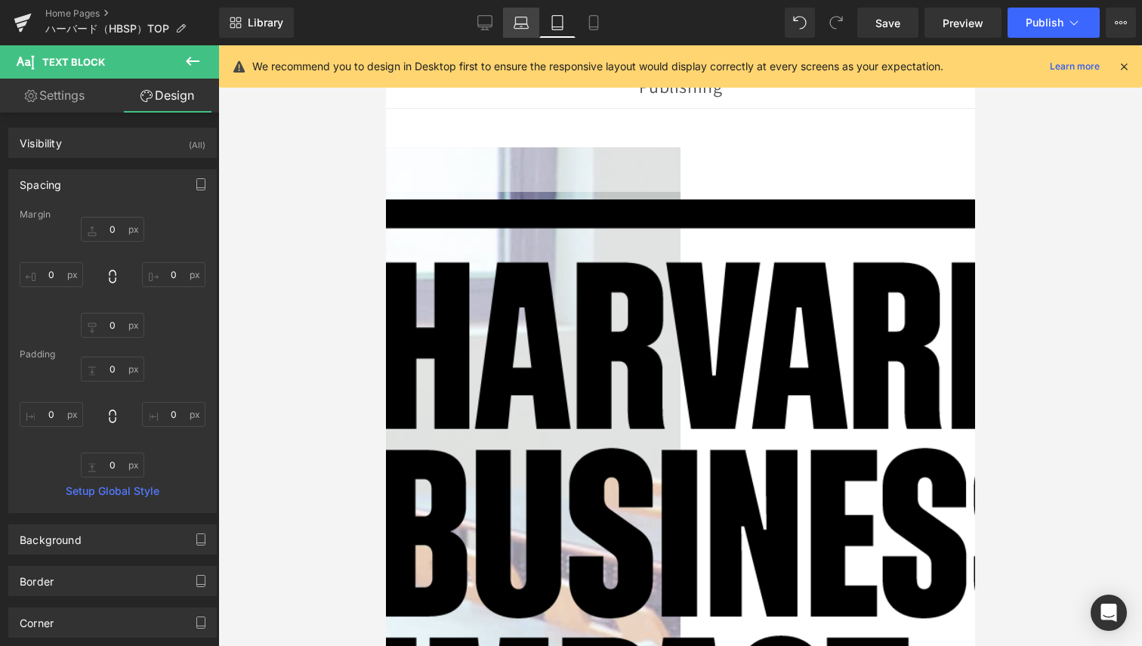
click at [513, 20] on link "Laptop" at bounding box center [521, 23] width 36 height 30
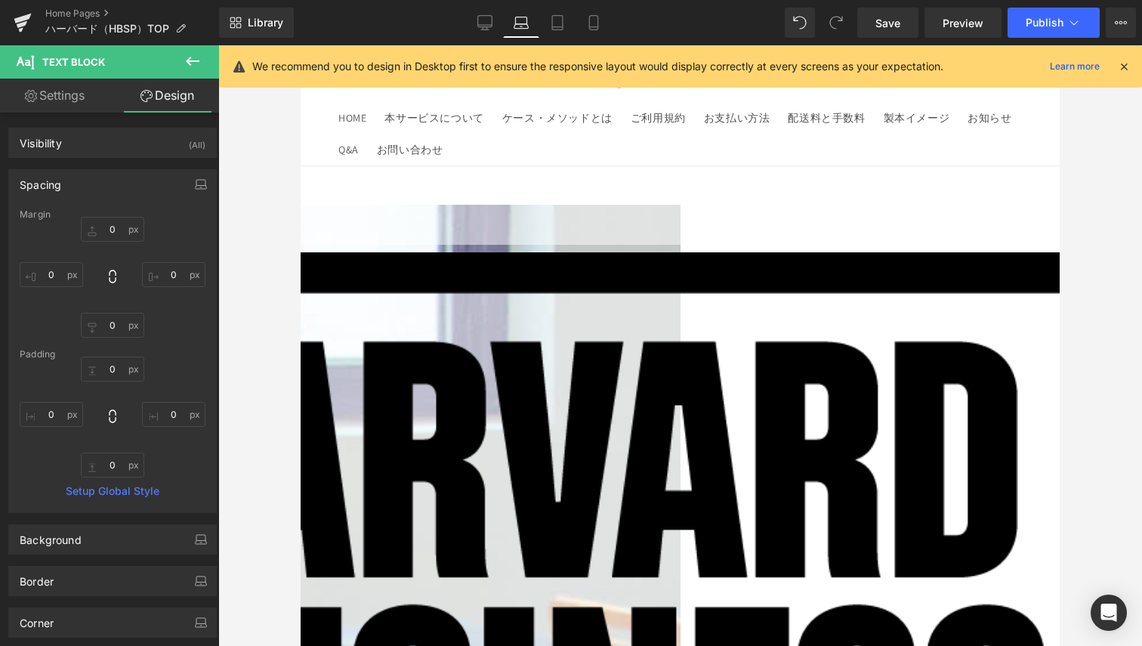
type input "0"
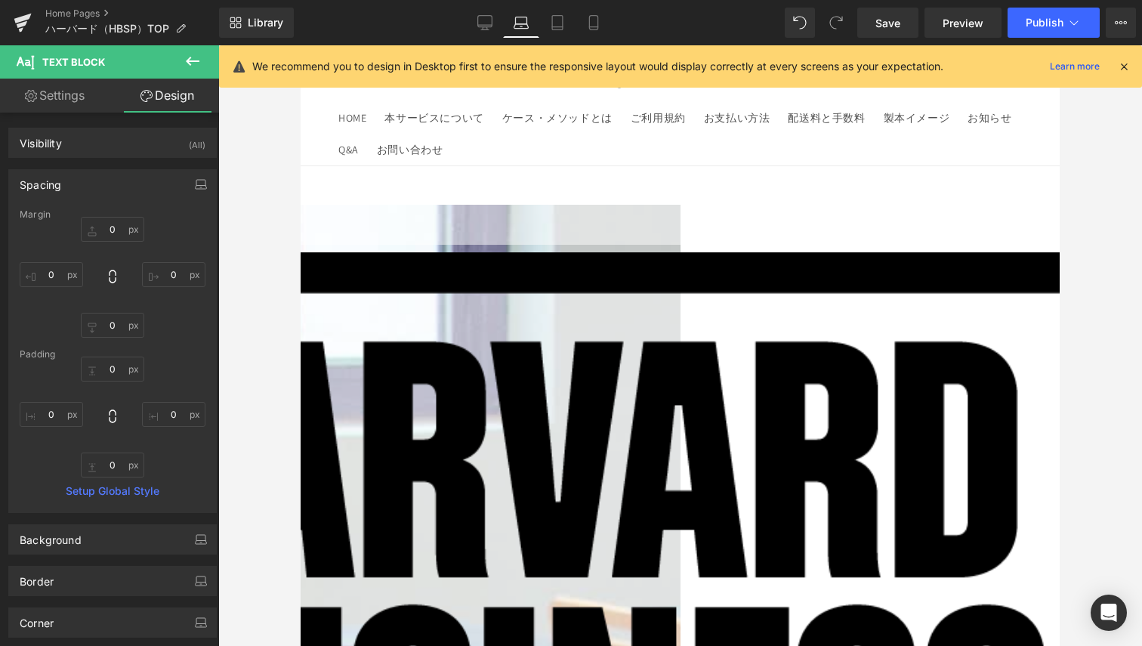
type input "0"
type input "50"
click at [505, 20] on link "Laptop" at bounding box center [521, 23] width 36 height 30
click at [493, 23] on icon at bounding box center [485, 21] width 14 height 11
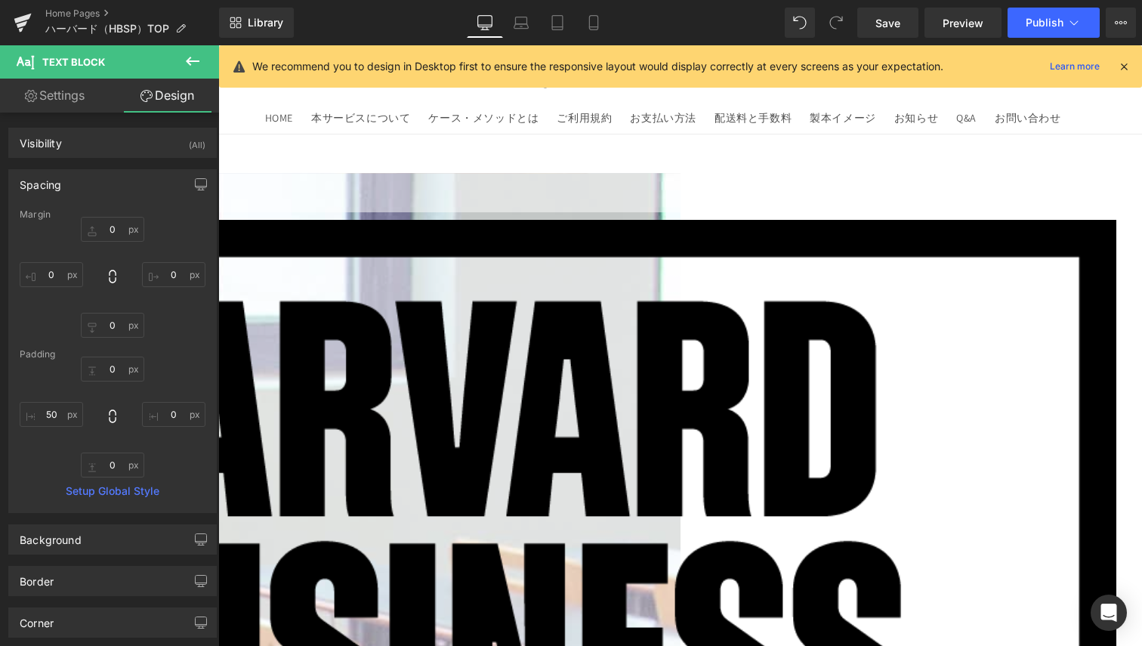
type input "0"
type input "500"
type input "0"
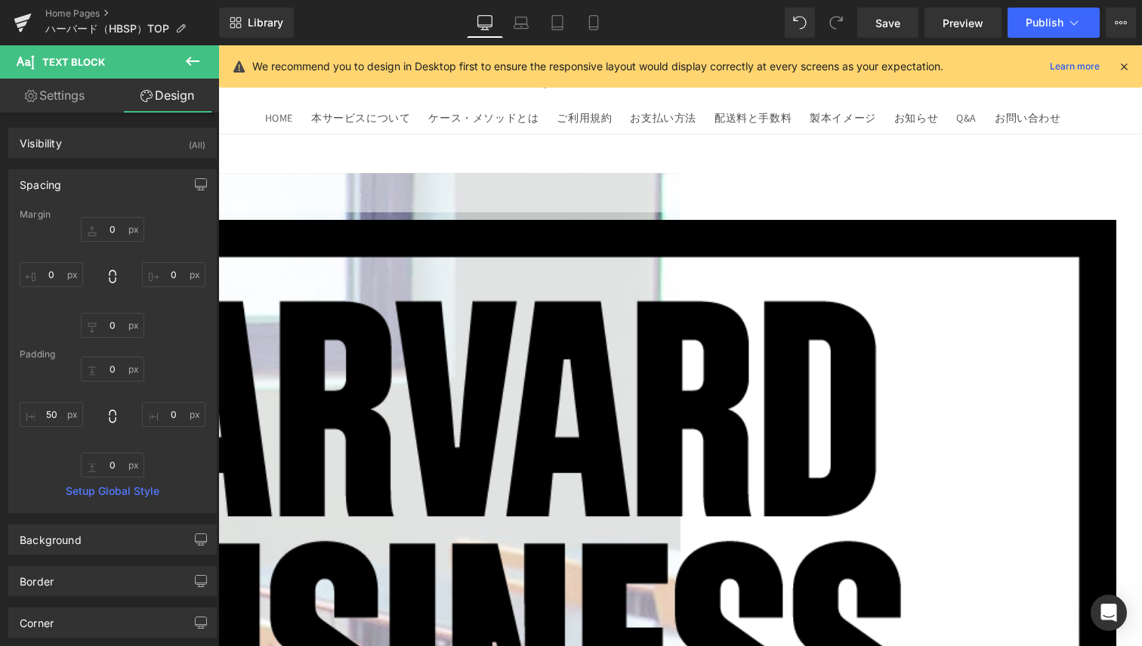
type input "0"
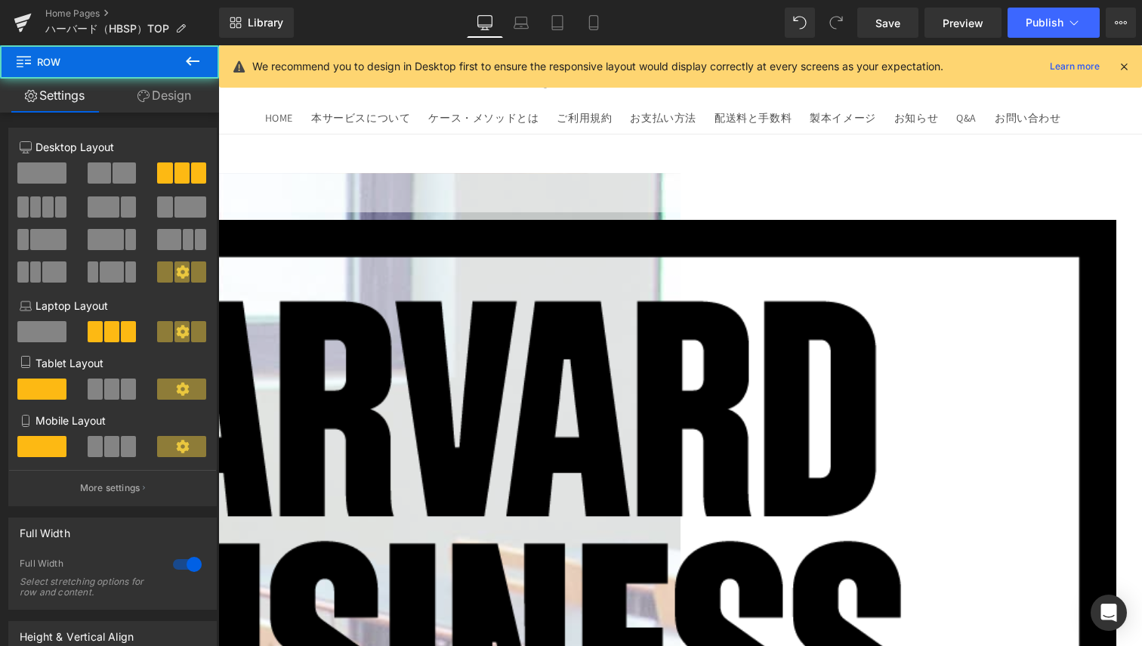
drag, startPoint x: 664, startPoint y: 429, endPoint x: 664, endPoint y: 401, distance: 28.0
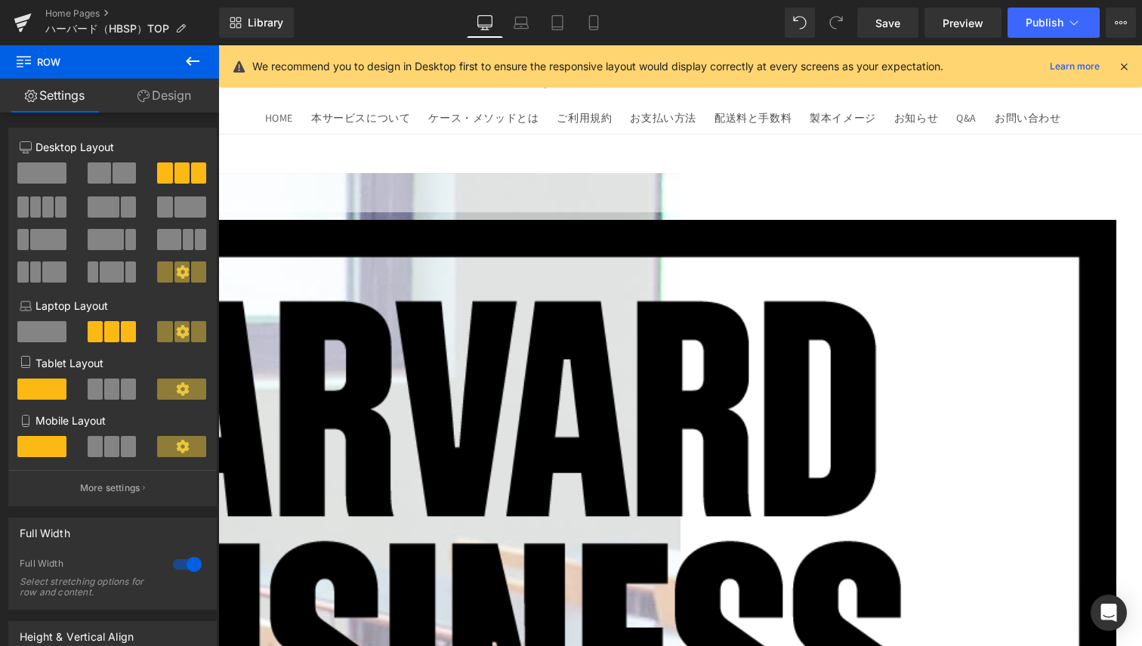
click at [1133, 13] on button "Upgrade Plan View Live Page View with current Template Save Template to Library…" at bounding box center [1121, 23] width 30 height 30
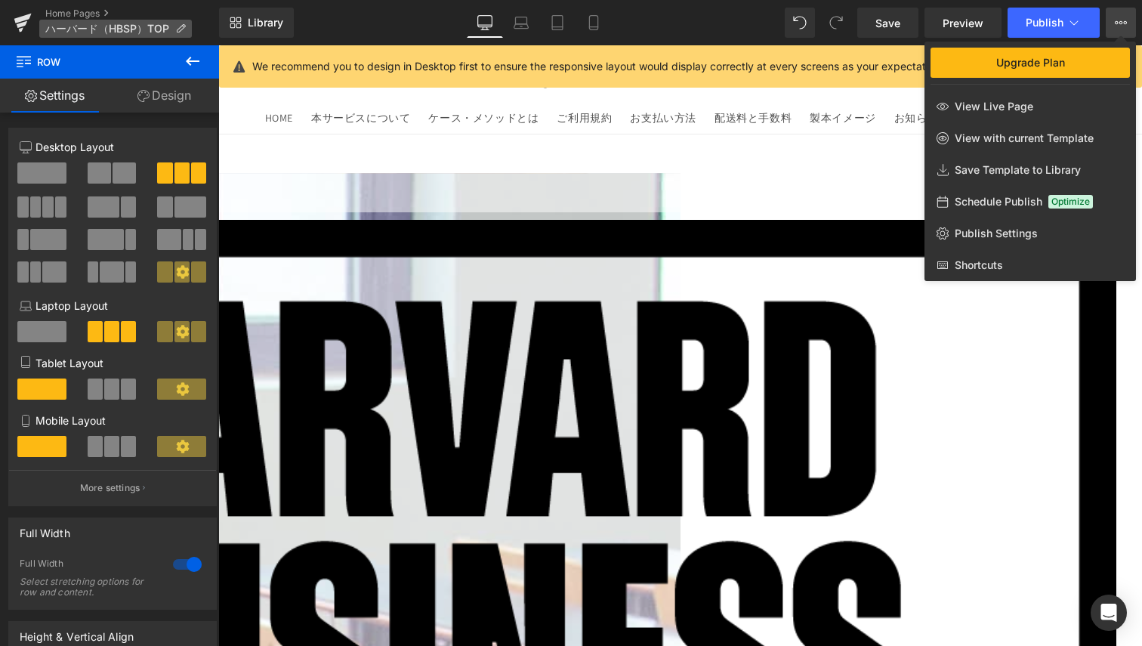
click at [175, 29] on icon at bounding box center [180, 28] width 11 height 11
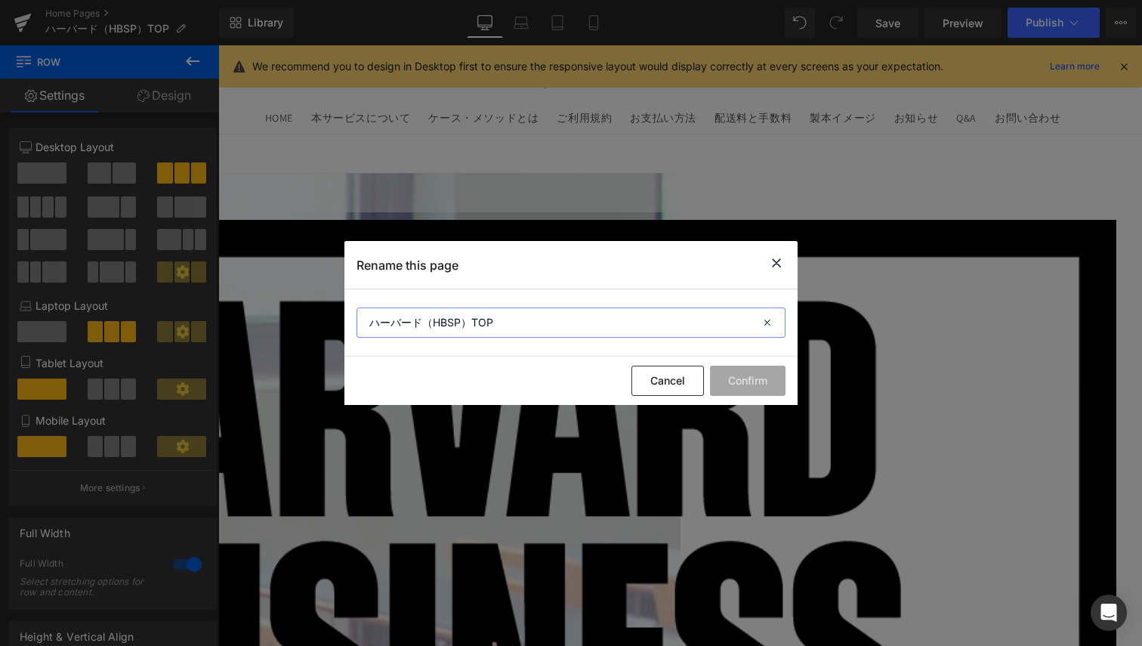
click at [713, 320] on input "ハーバード（HBSP）TOP" at bounding box center [571, 323] width 429 height 30
click at [783, 259] on icon at bounding box center [777, 263] width 18 height 19
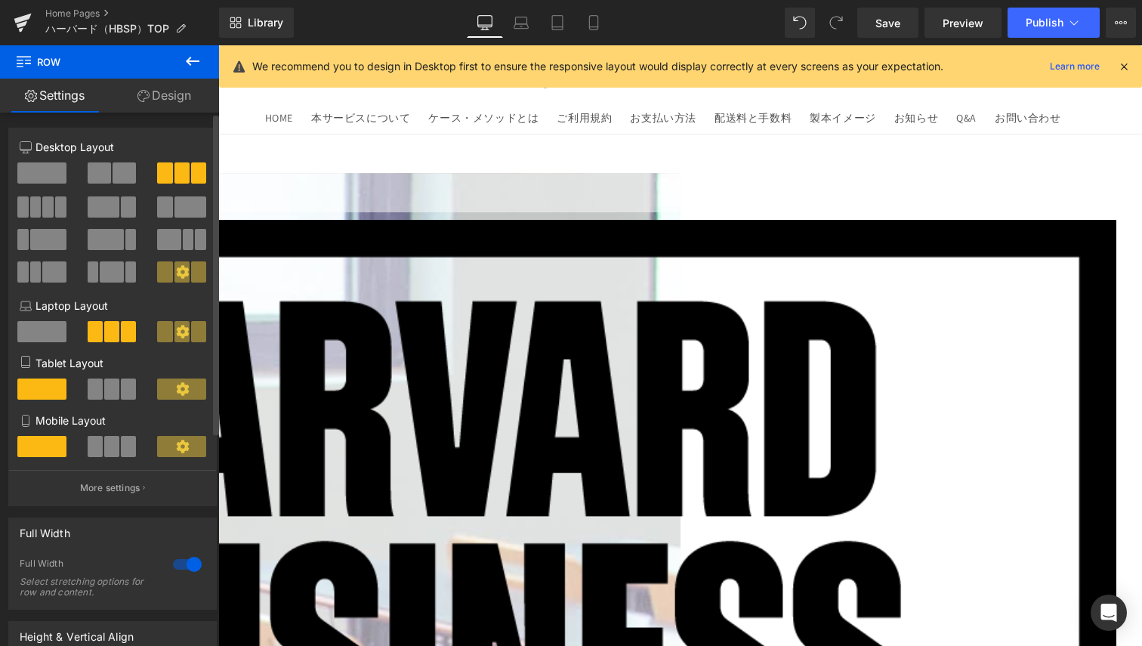
click at [176, 271] on icon at bounding box center [182, 271] width 13 height 13
click at [532, 26] on link "Laptop" at bounding box center [521, 23] width 36 height 30
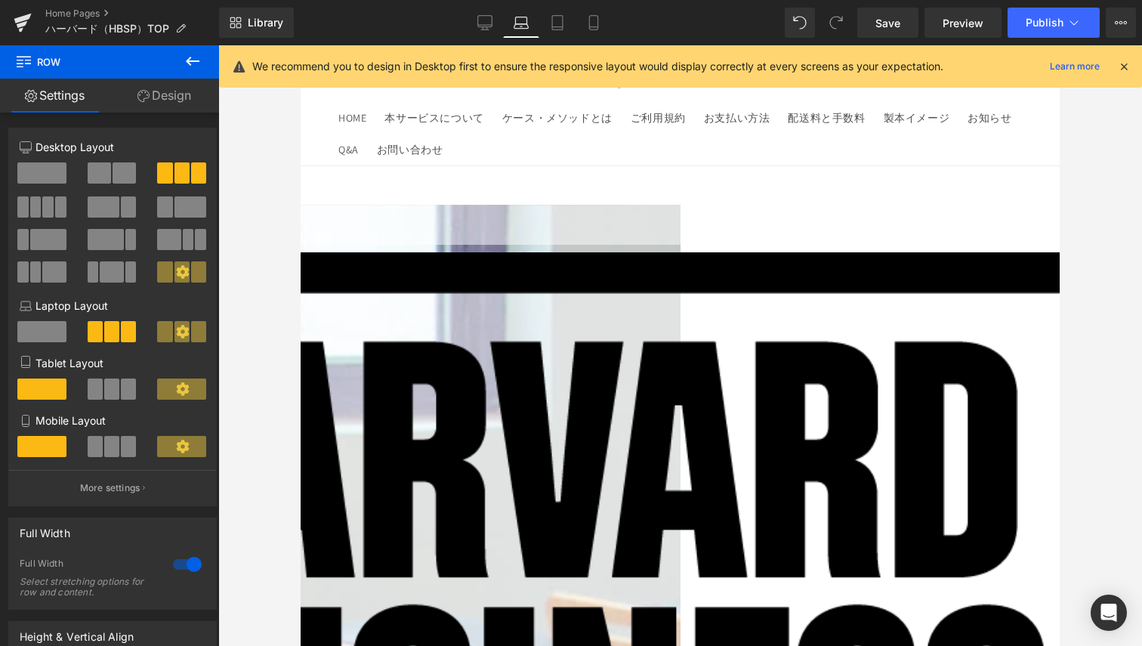
scroll to position [32, 0]
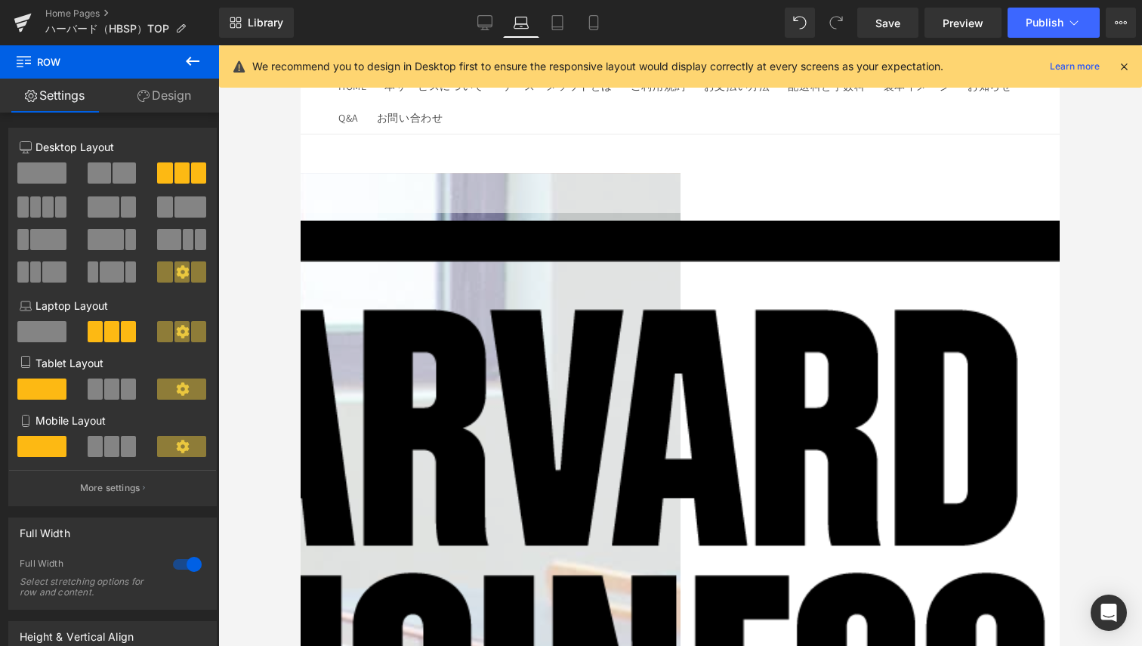
click at [301, 45] on icon at bounding box center [301, 45] width 0 height 0
click at [301, 45] on link at bounding box center [301, 45] width 0 height 0
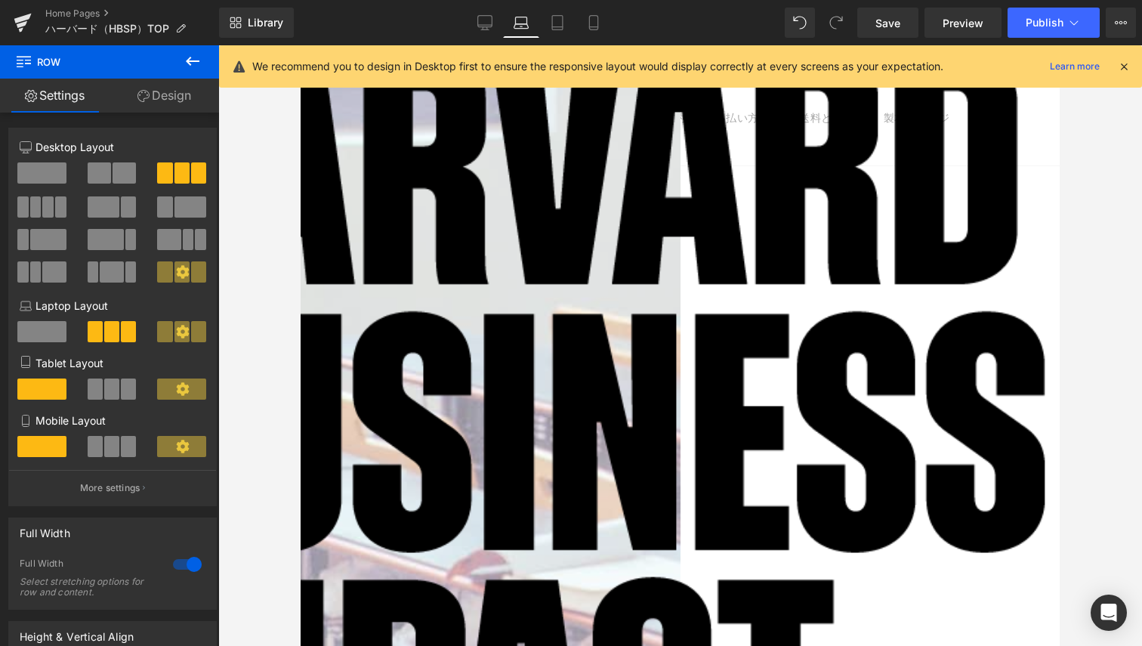
scroll to position [73, 0]
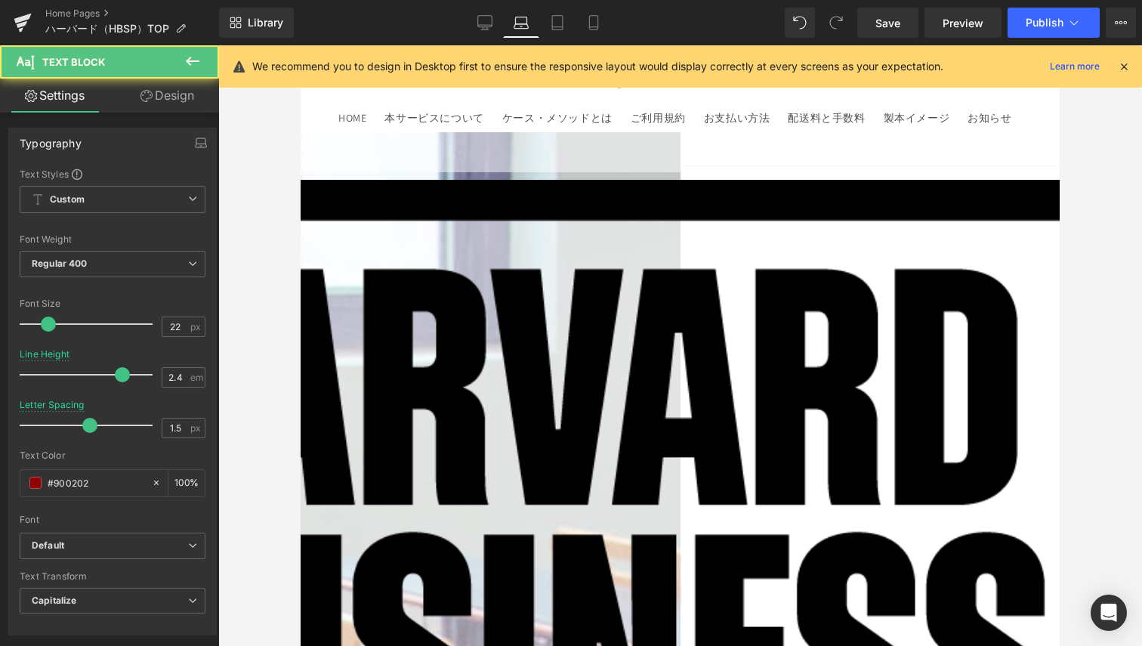
drag, startPoint x: 424, startPoint y: 445, endPoint x: 624, endPoint y: 389, distance: 207.9
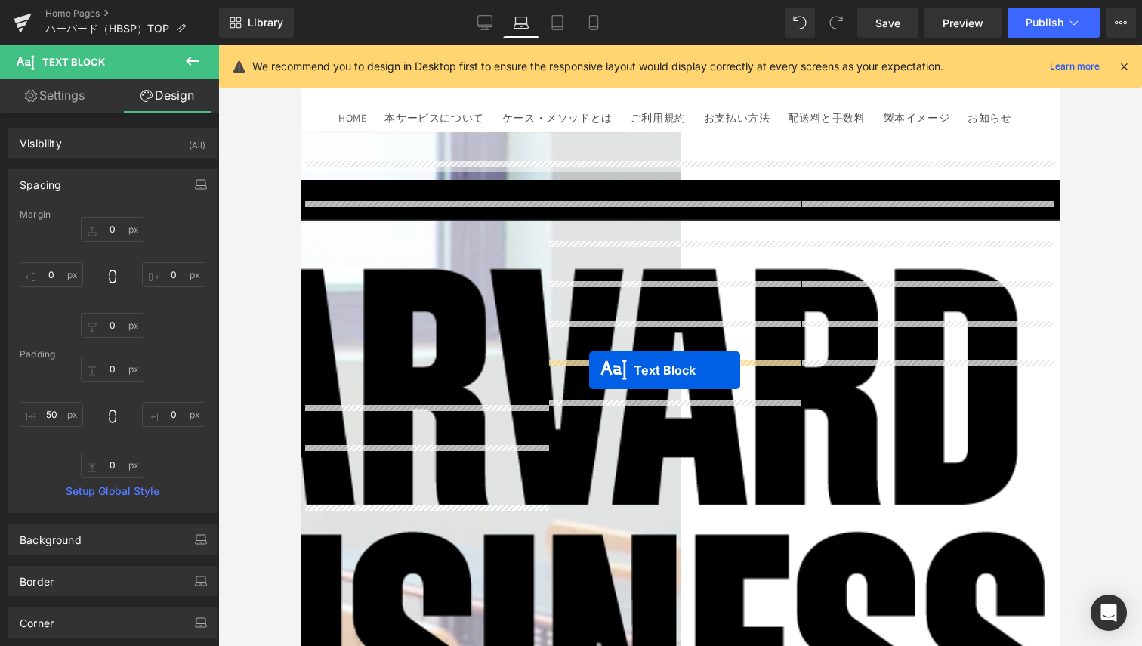
drag, startPoint x: 380, startPoint y: 464, endPoint x: 589, endPoint y: 370, distance: 229.3
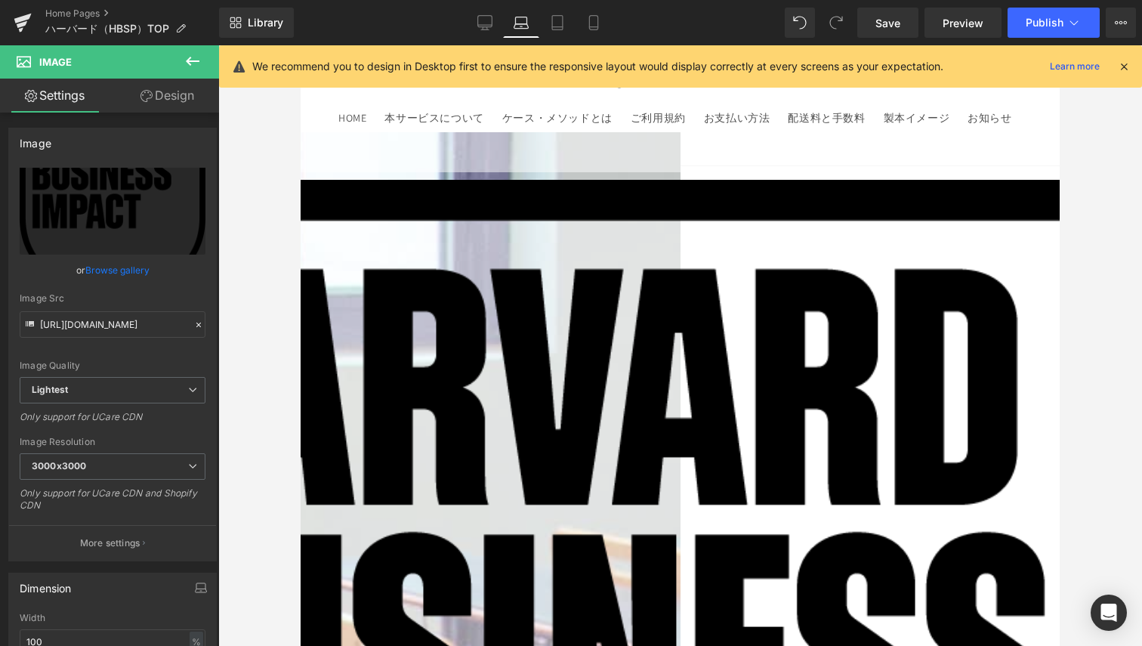
click at [149, 97] on icon at bounding box center [147, 96] width 12 height 12
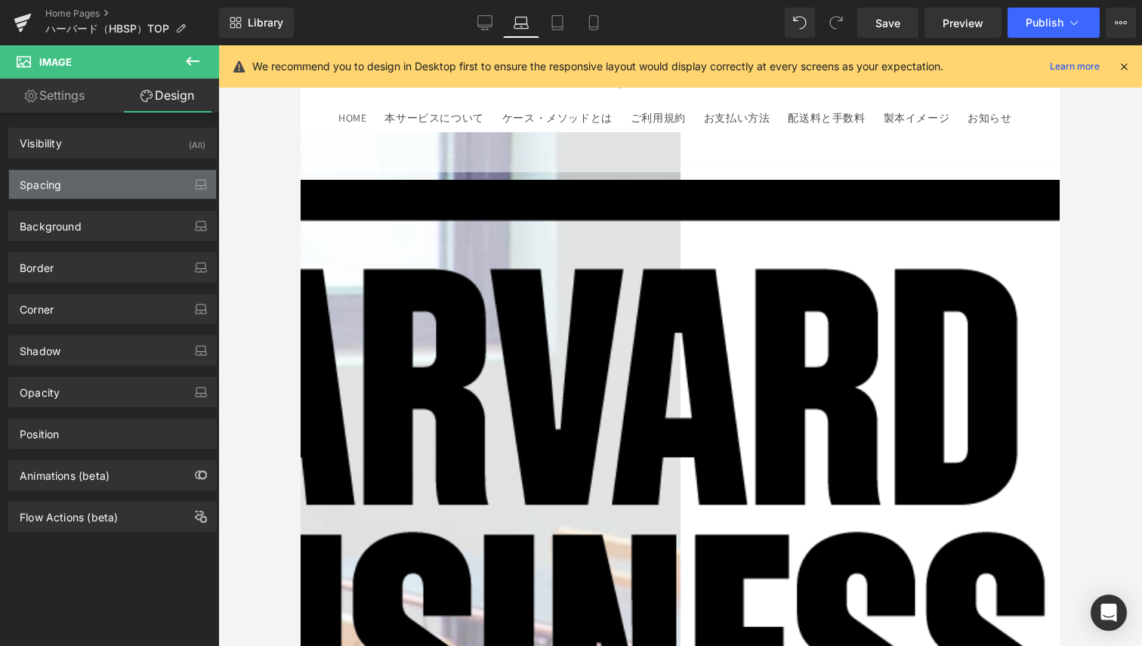
click at [72, 188] on div "Spacing" at bounding box center [112, 184] width 207 height 29
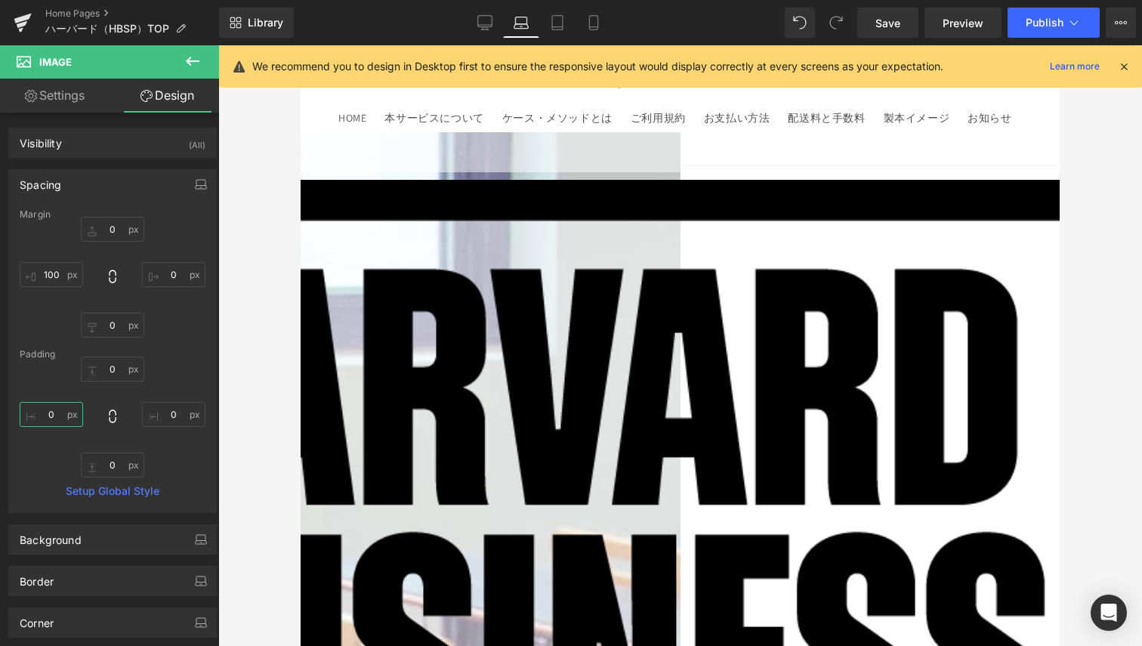
click at [50, 408] on input "0" at bounding box center [51, 414] width 63 height 25
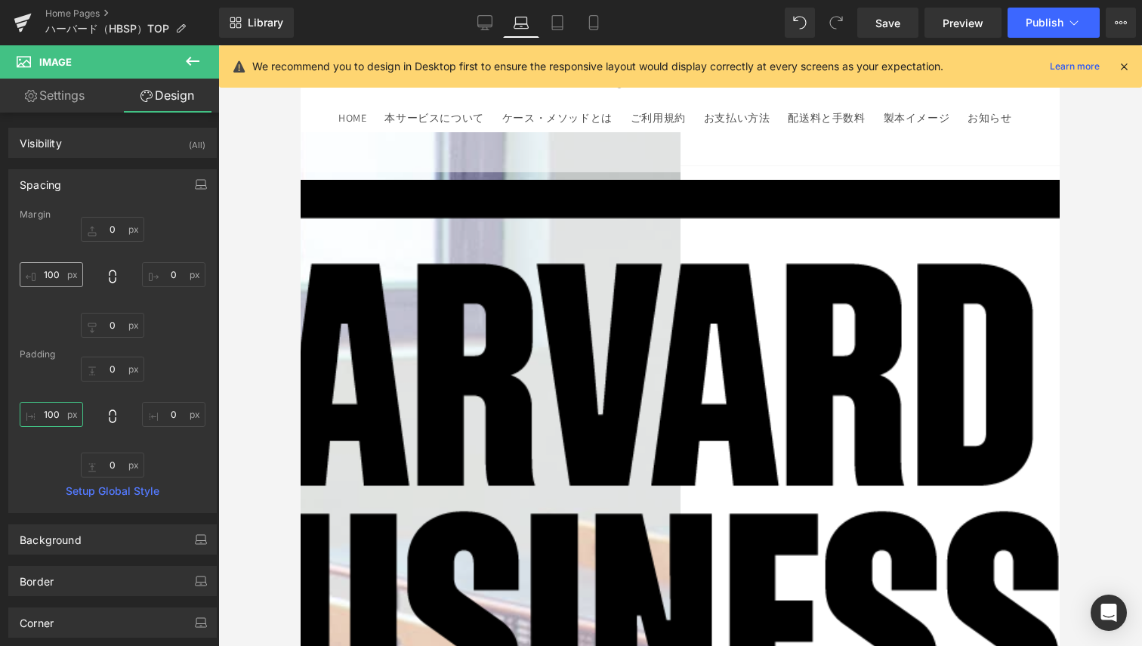
type input "100"
click at [51, 267] on input "100" at bounding box center [51, 274] width 63 height 25
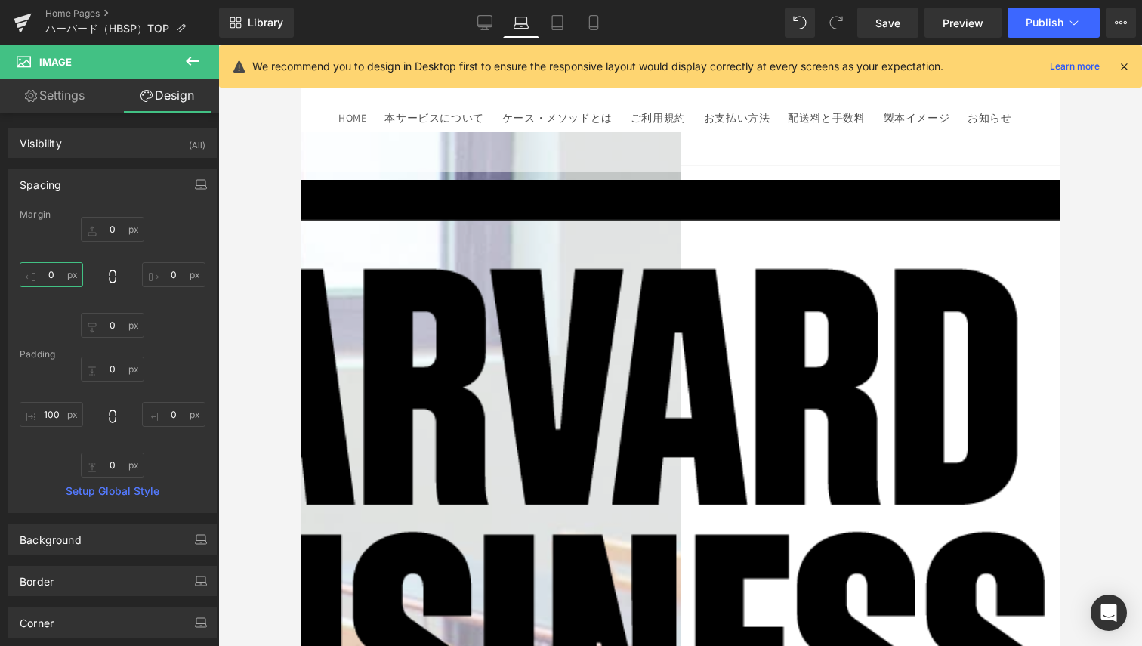
type input "0"
click at [301, 45] on icon at bounding box center [301, 45] width 0 height 0
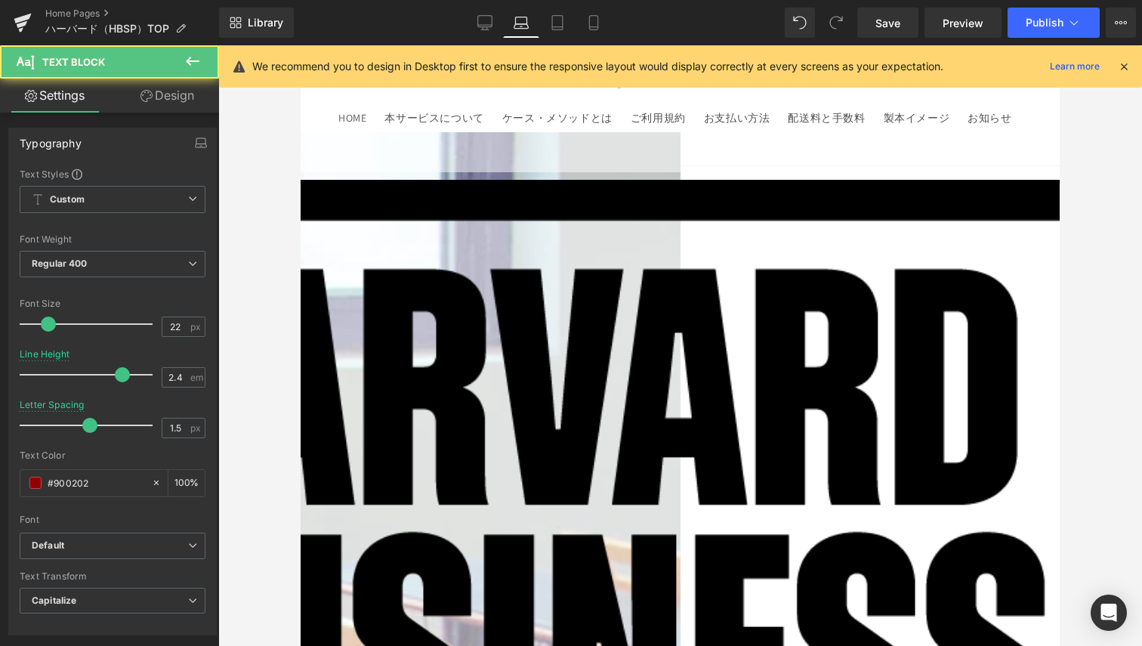
drag, startPoint x: 411, startPoint y: 443, endPoint x: 431, endPoint y: 413, distance: 36.5
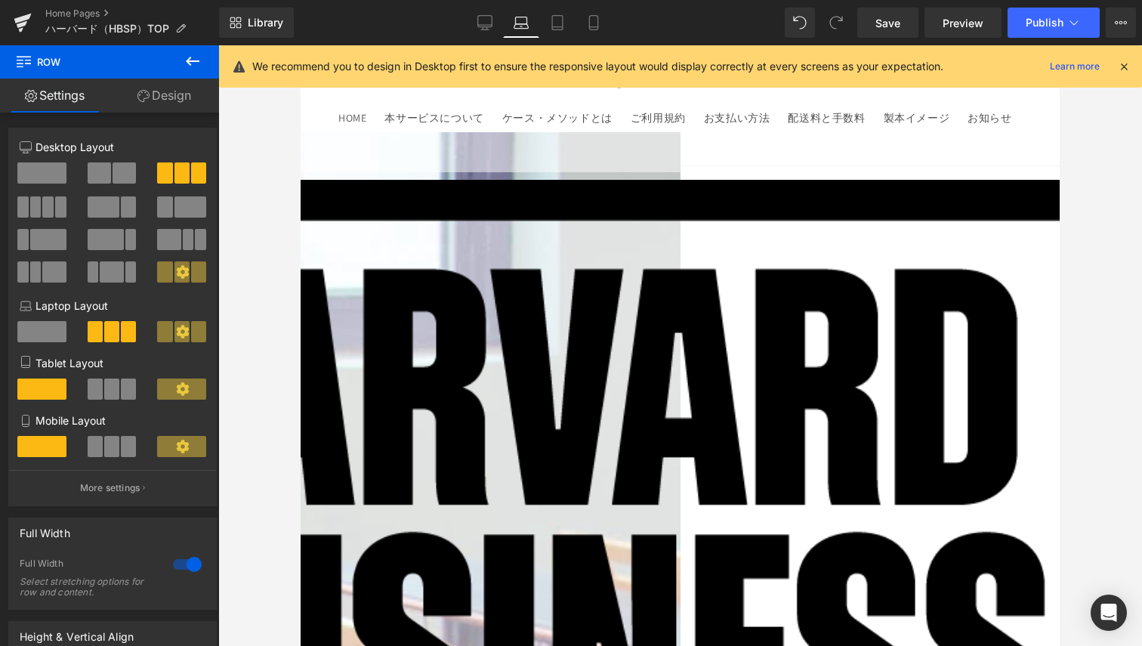
click at [301, 45] on link at bounding box center [301, 45] width 0 height 0
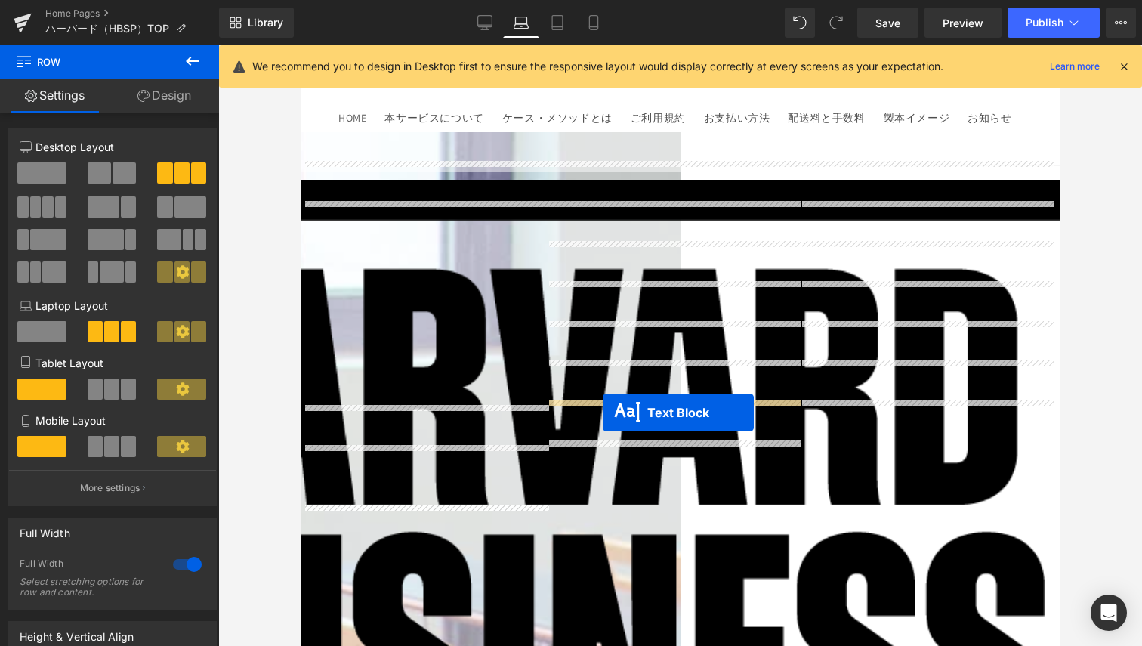
drag, startPoint x: 376, startPoint y: 463, endPoint x: 603, endPoint y: 413, distance: 232.3
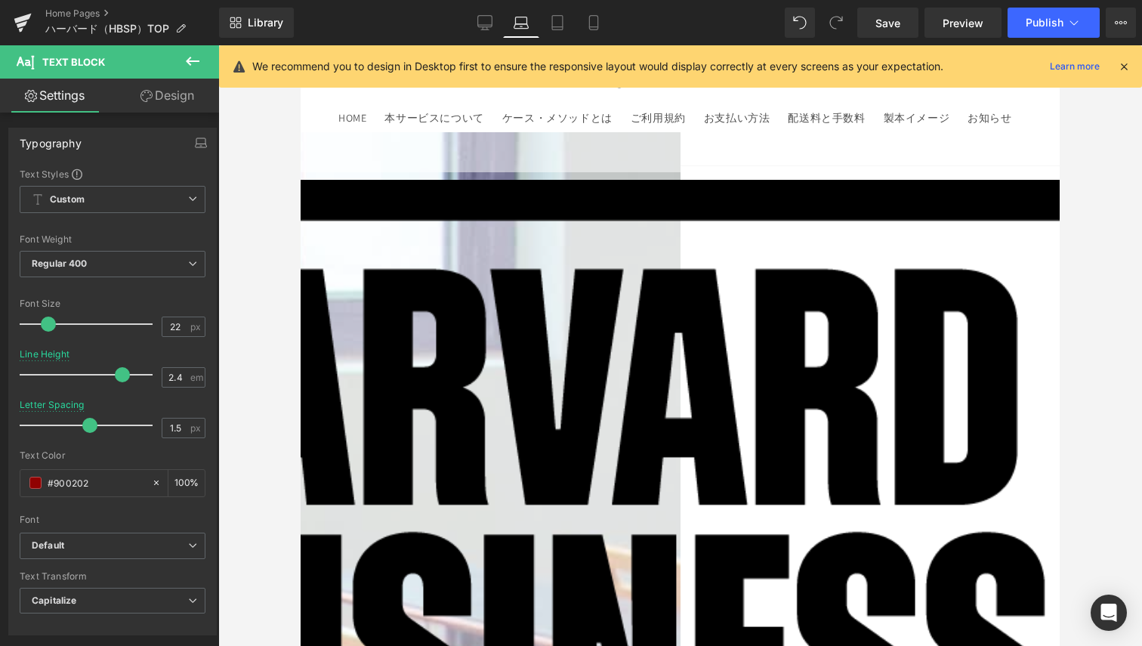
click at [301, 45] on icon at bounding box center [301, 45] width 0 height 0
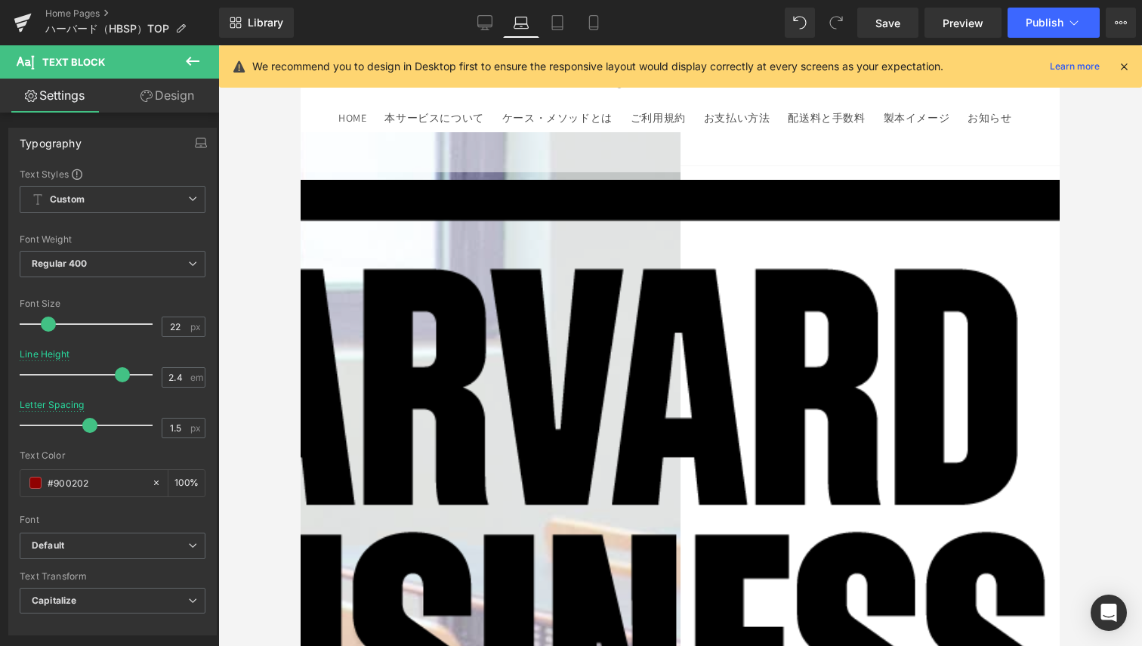
click at [162, 100] on link "Design" at bounding box center [168, 96] width 110 height 34
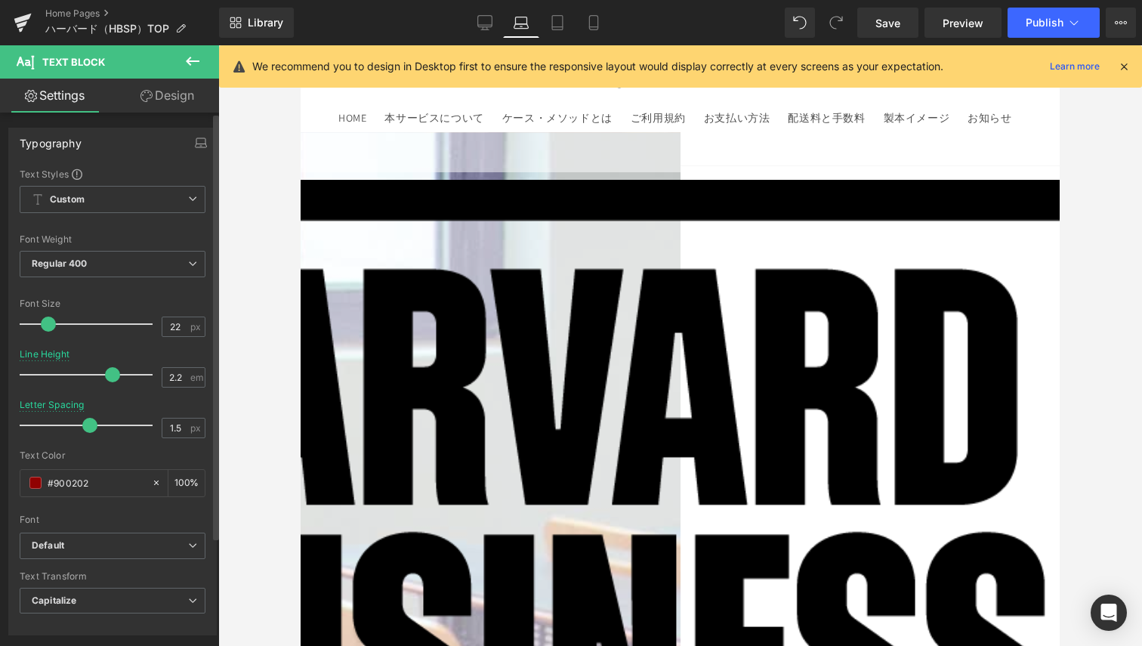
type input "2.1"
drag, startPoint x: 119, startPoint y: 369, endPoint x: 105, endPoint y: 363, distance: 15.6
click at [105, 363] on div at bounding box center [89, 375] width 125 height 30
click at [301, 45] on link at bounding box center [301, 45] width 0 height 0
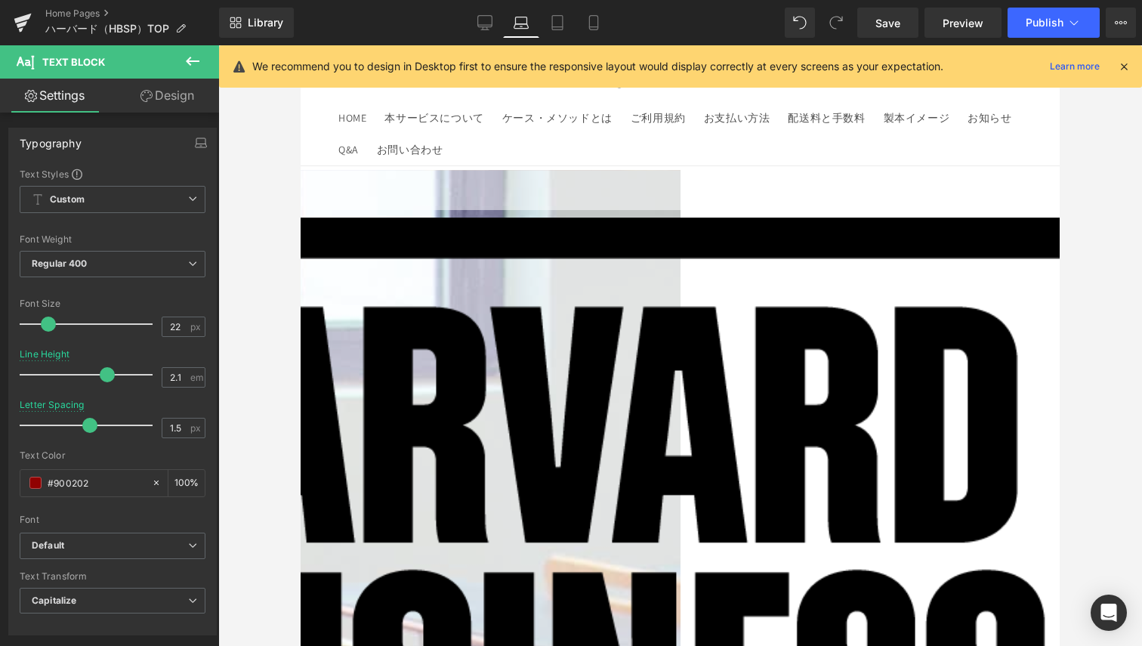
scroll to position [0, 0]
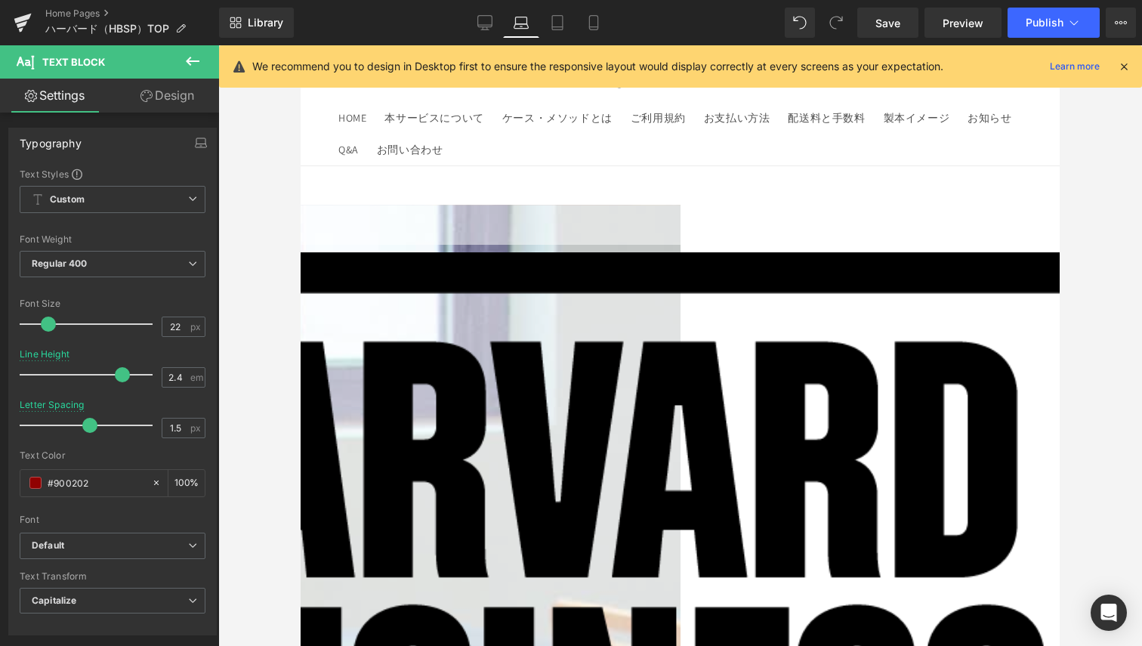
drag, startPoint x: 607, startPoint y: 509, endPoint x: 601, endPoint y: 537, distance: 29.5
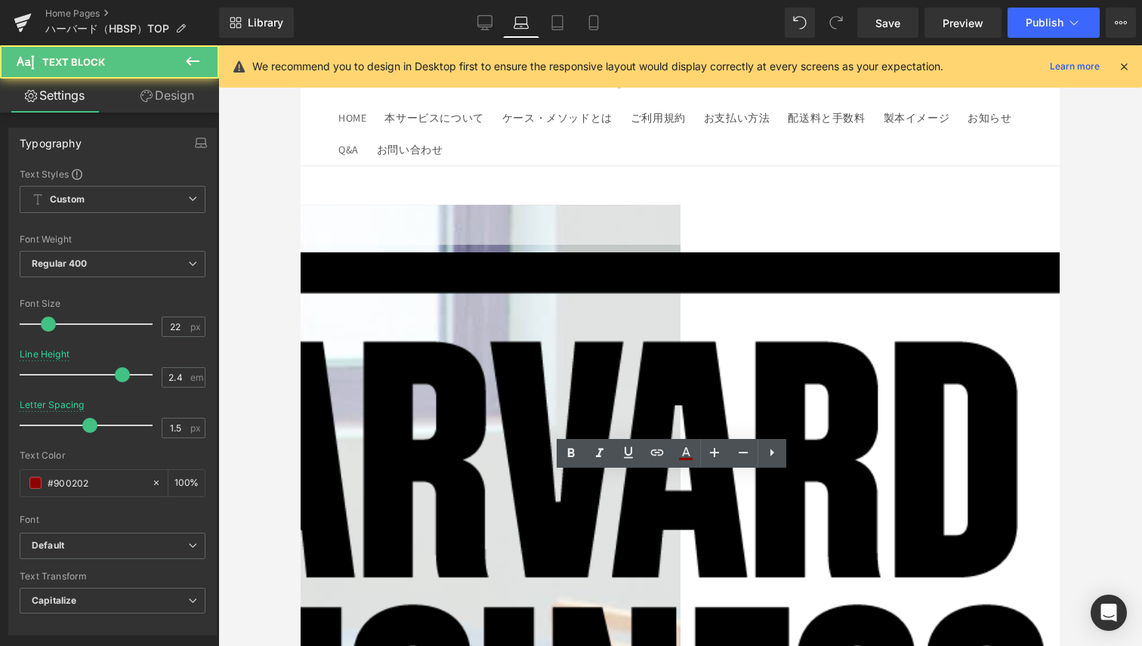
drag, startPoint x: 601, startPoint y: 537, endPoint x: 611, endPoint y: 511, distance: 28.2
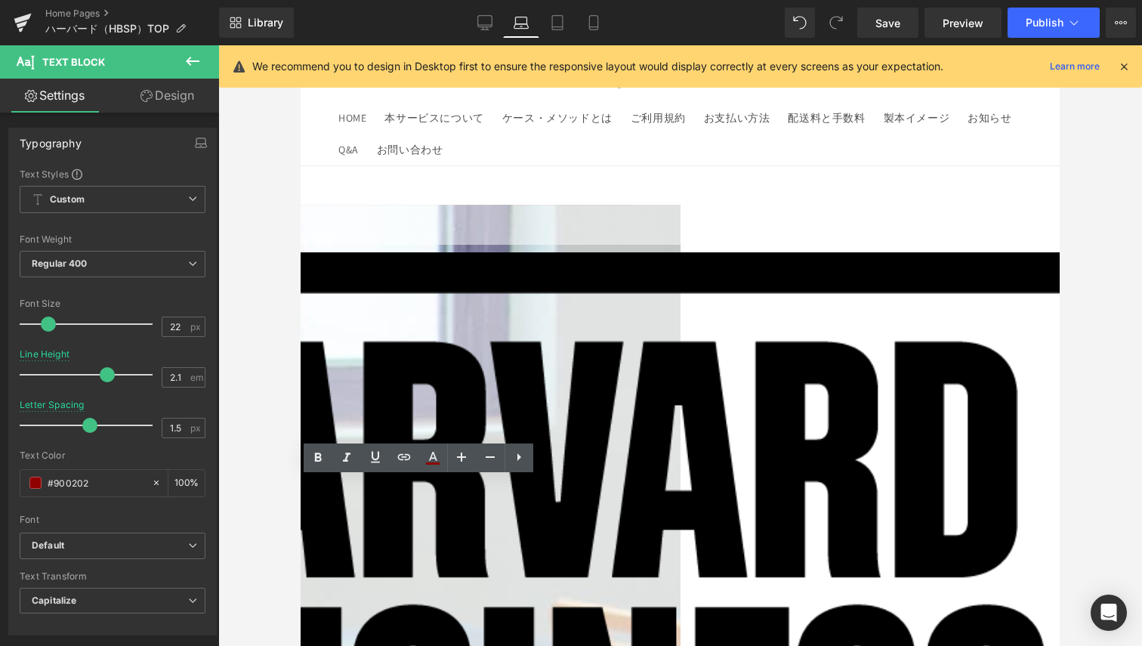
drag, startPoint x: 893, startPoint y: 512, endPoint x: 886, endPoint y: 540, distance: 29.7
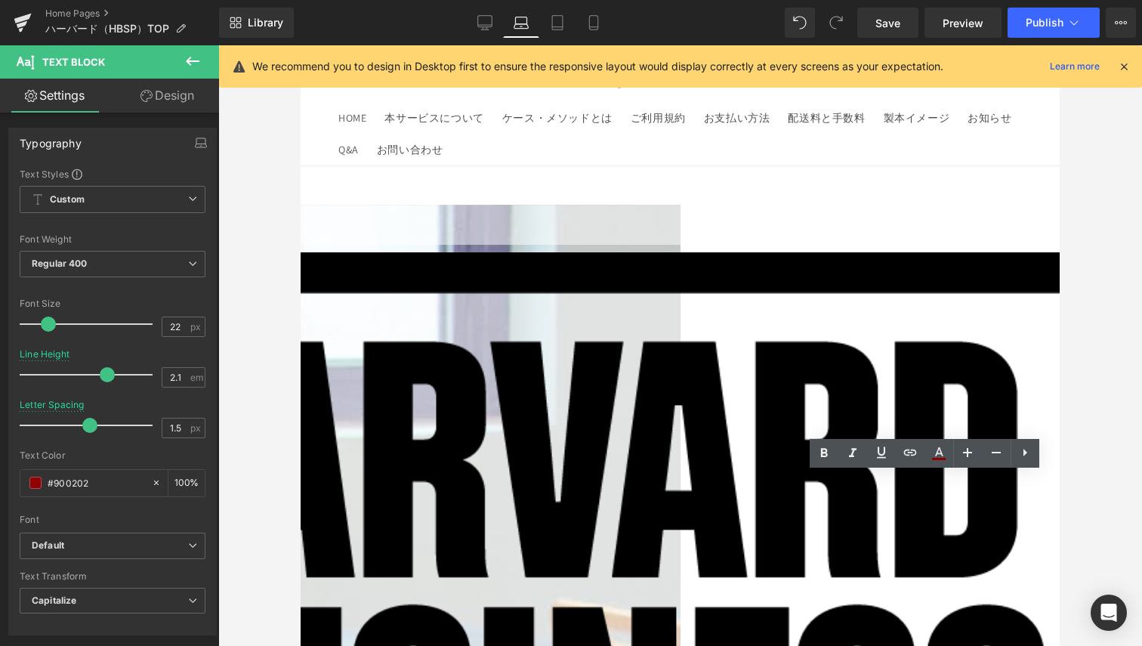
drag, startPoint x: 464, startPoint y: 512, endPoint x: 484, endPoint y: 479, distance: 38.4
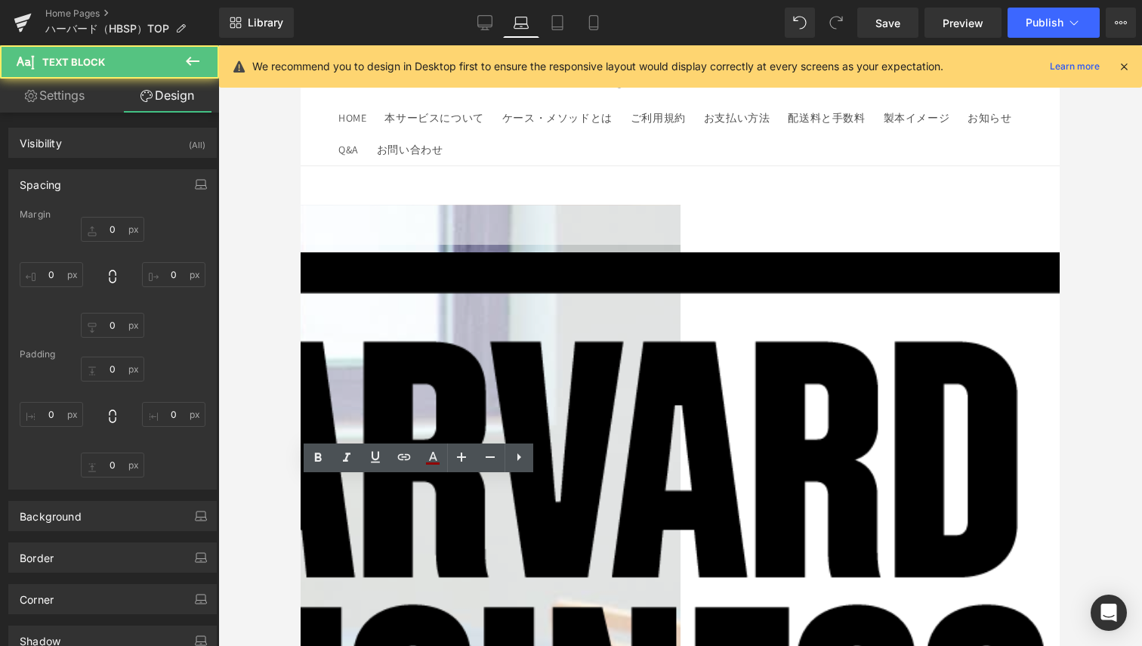
type input "0"
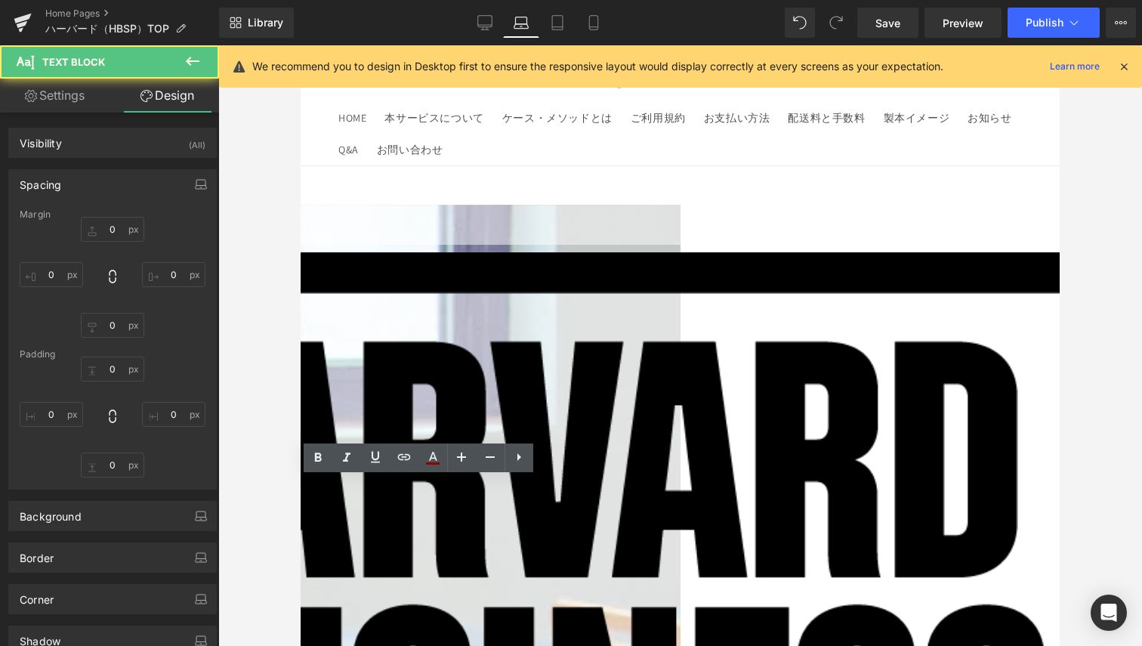
type input "0"
type input "50"
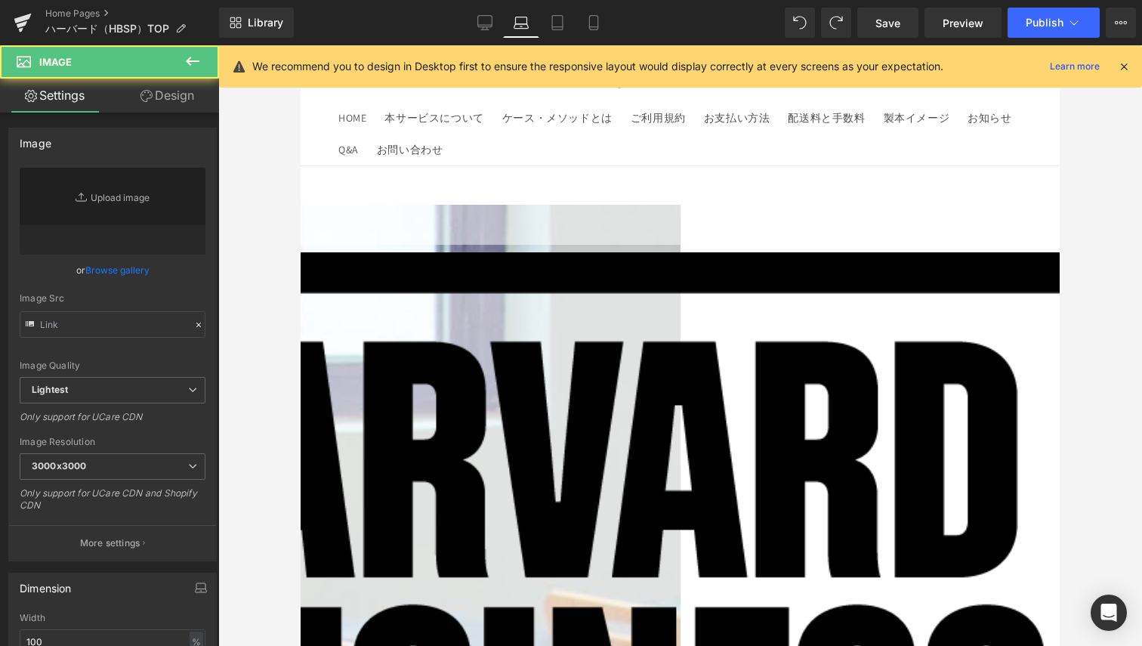
type input "https://ucarecdn.com/6cdbeb41-02e4-4f3b-a549-dc47d95a2198/-/format/auto/-/previ…"
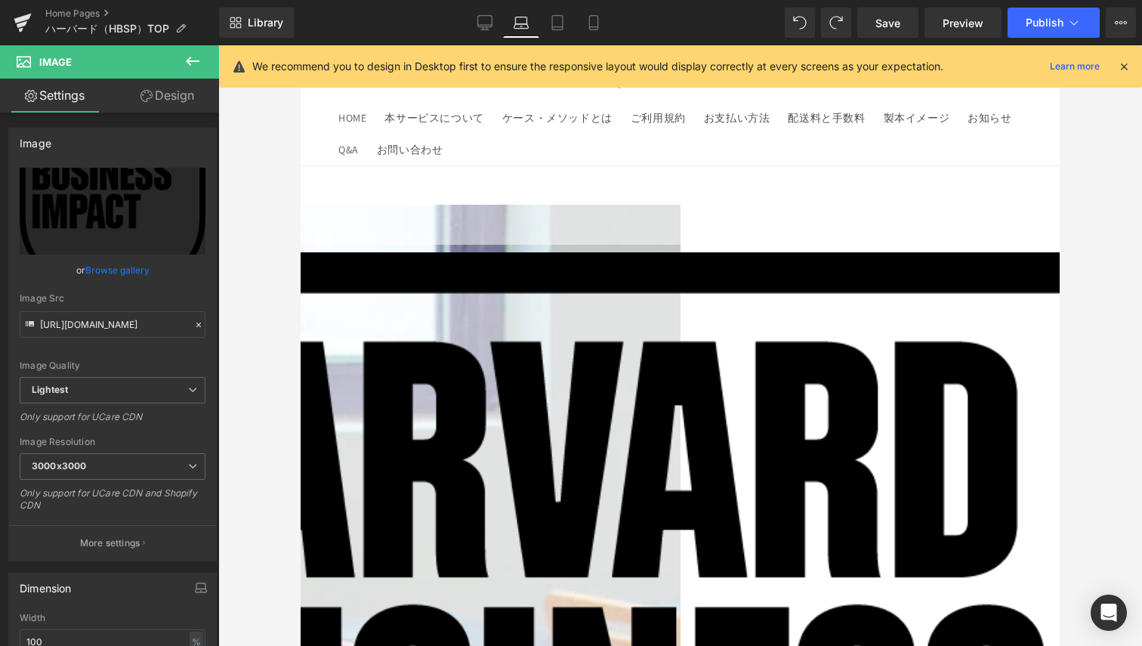
click at [176, 103] on link "Design" at bounding box center [168, 96] width 110 height 34
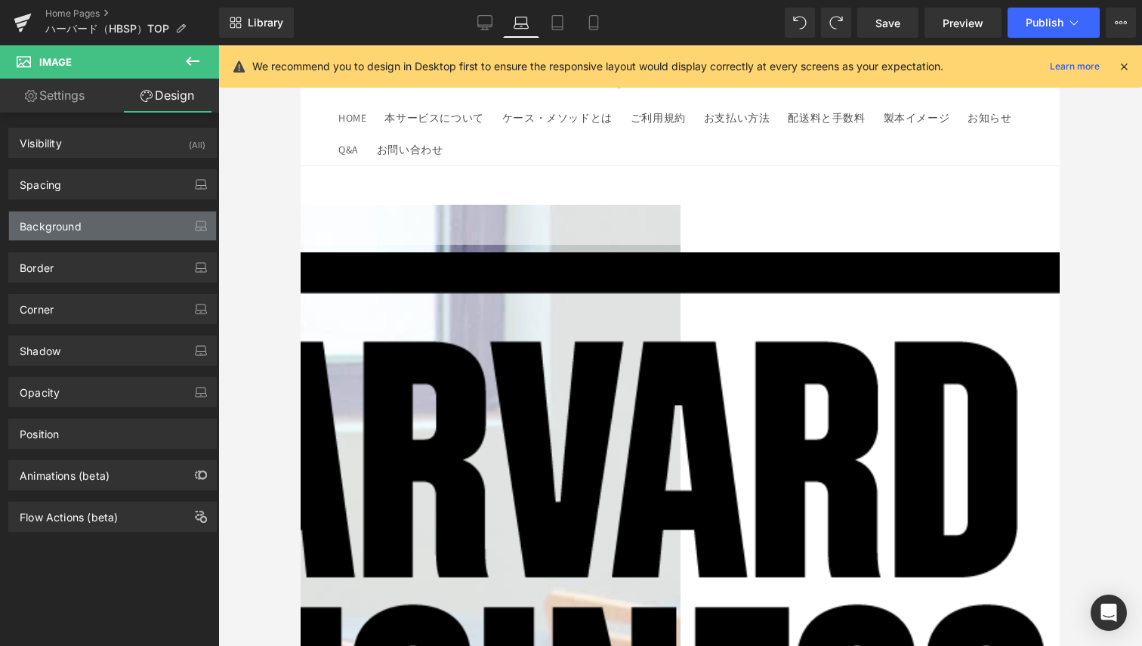
click at [127, 218] on div "Background" at bounding box center [112, 226] width 207 height 29
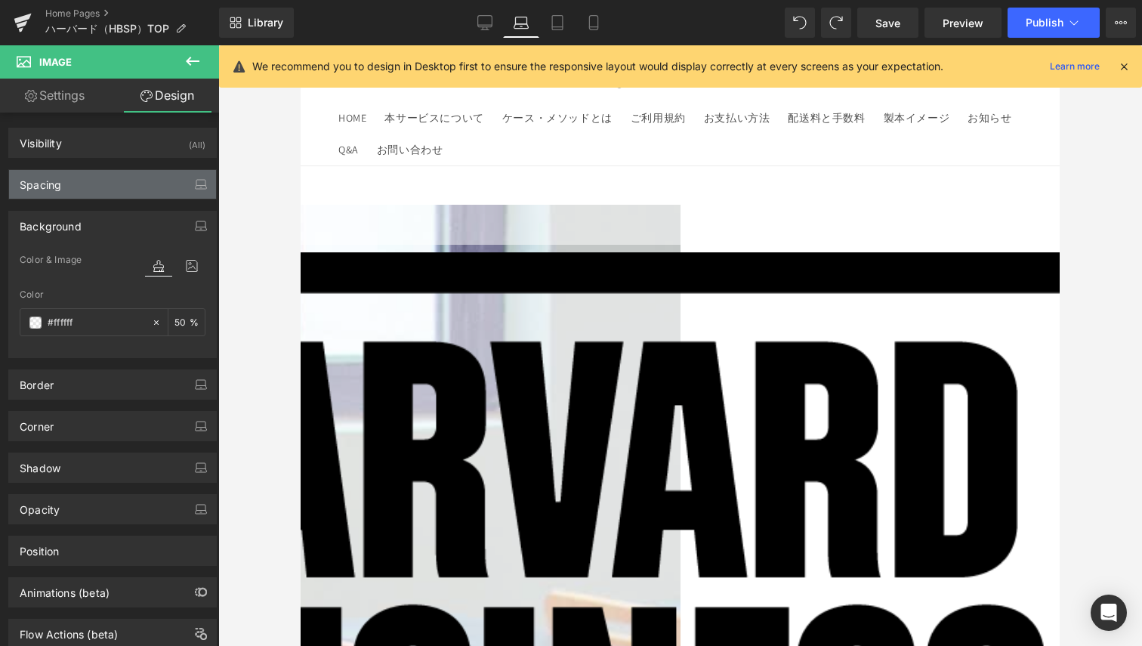
click at [129, 184] on div "Spacing" at bounding box center [112, 184] width 207 height 29
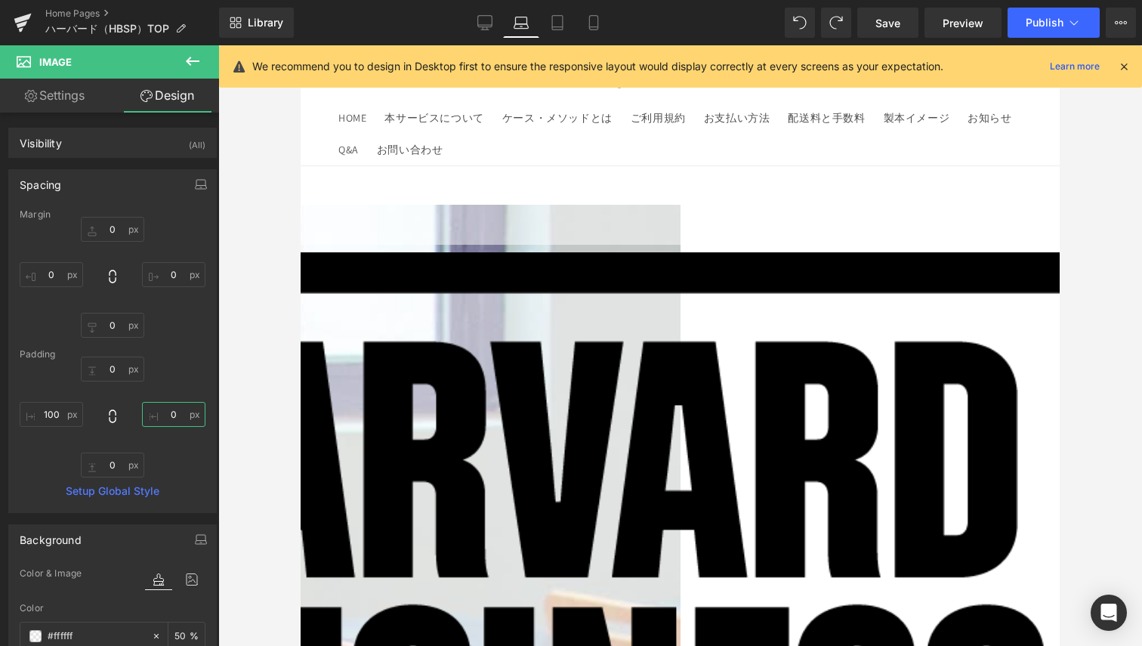
click at [169, 416] on input "0" at bounding box center [173, 414] width 63 height 25
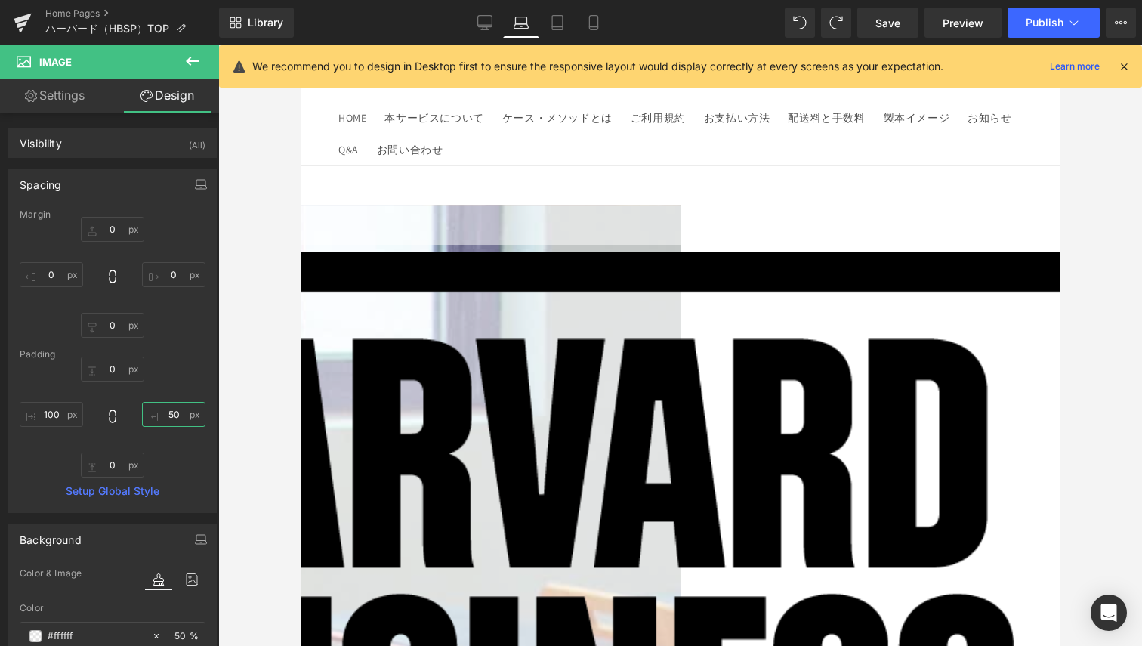
type input "5"
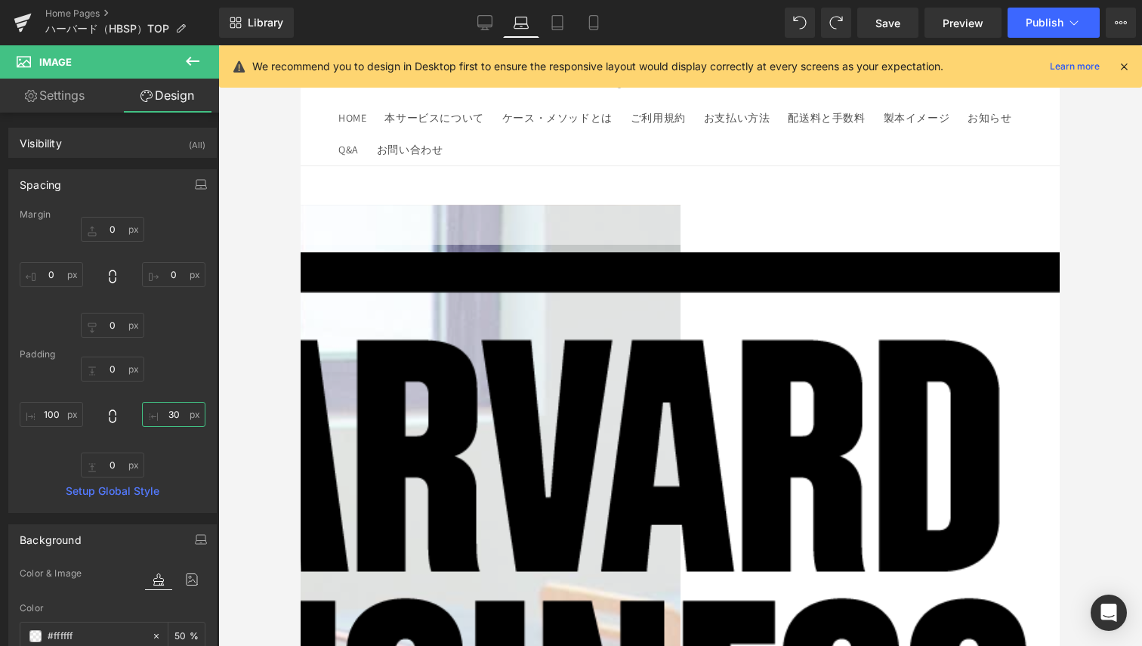
type input "3"
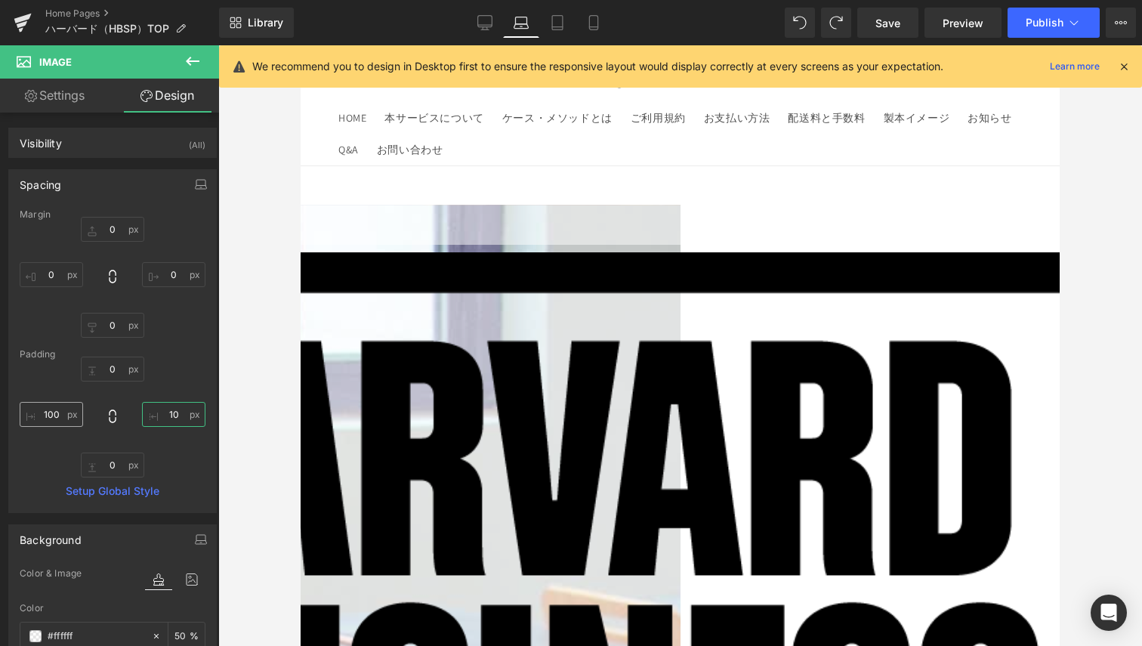
type input "10"
click at [57, 410] on input "100" at bounding box center [51, 414] width 63 height 25
click at [172, 419] on input "10" at bounding box center [173, 414] width 63 height 25
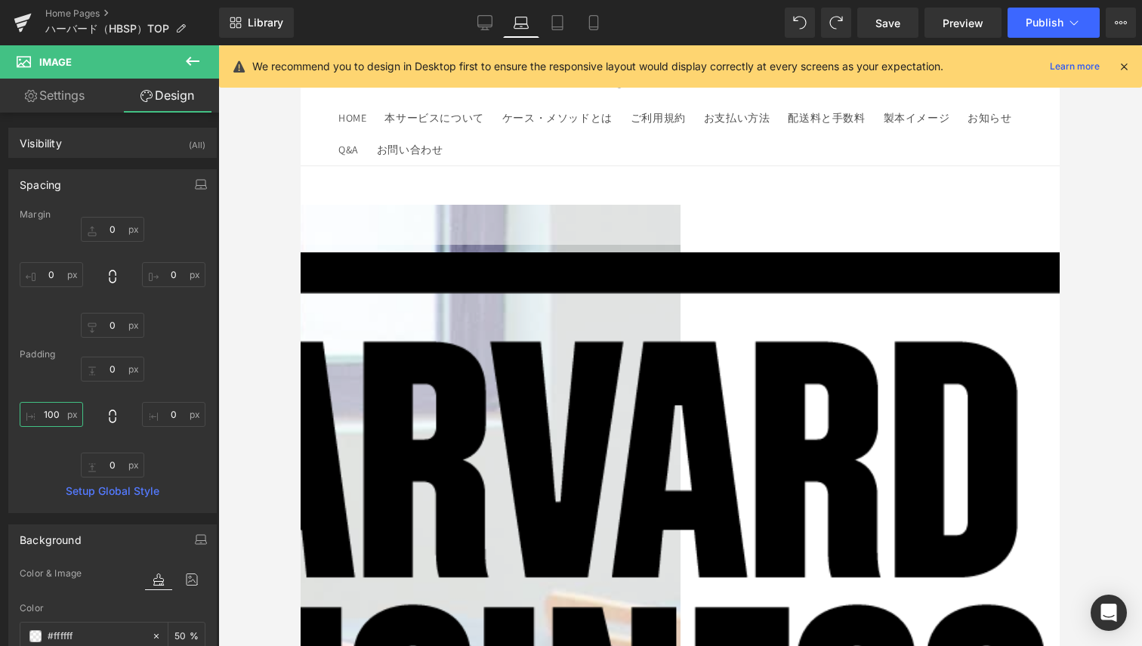
click at [62, 416] on input "100" at bounding box center [51, 414] width 63 height 25
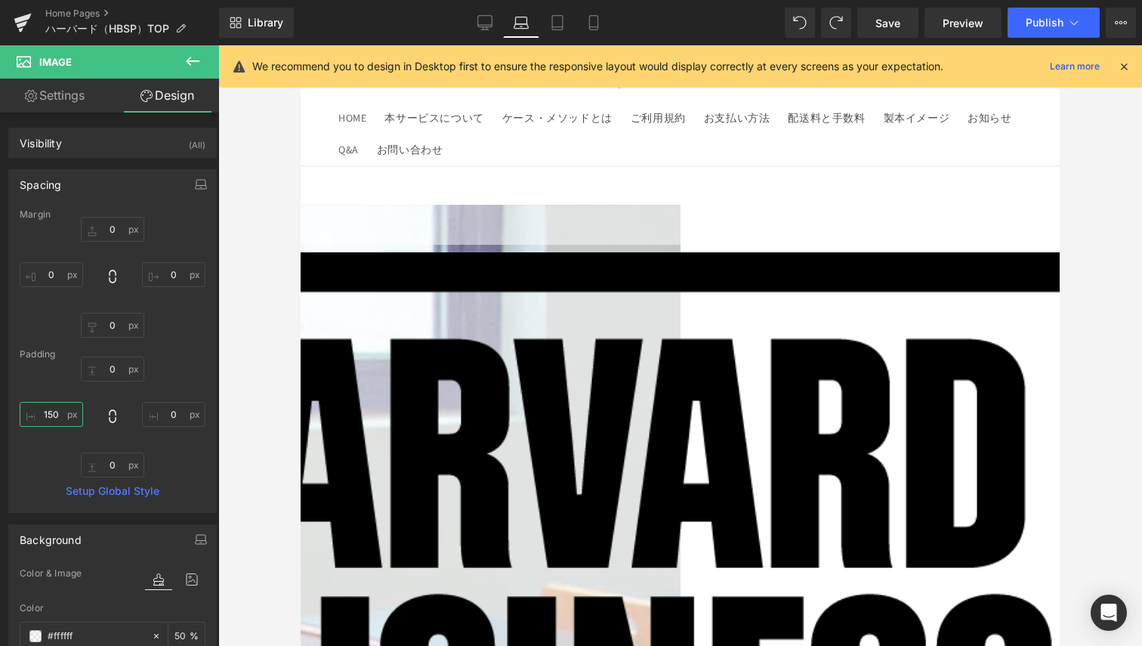
type input "150"
click at [301, 45] on icon at bounding box center [301, 45] width 0 height 0
click at [301, 45] on link at bounding box center [301, 45] width 0 height 0
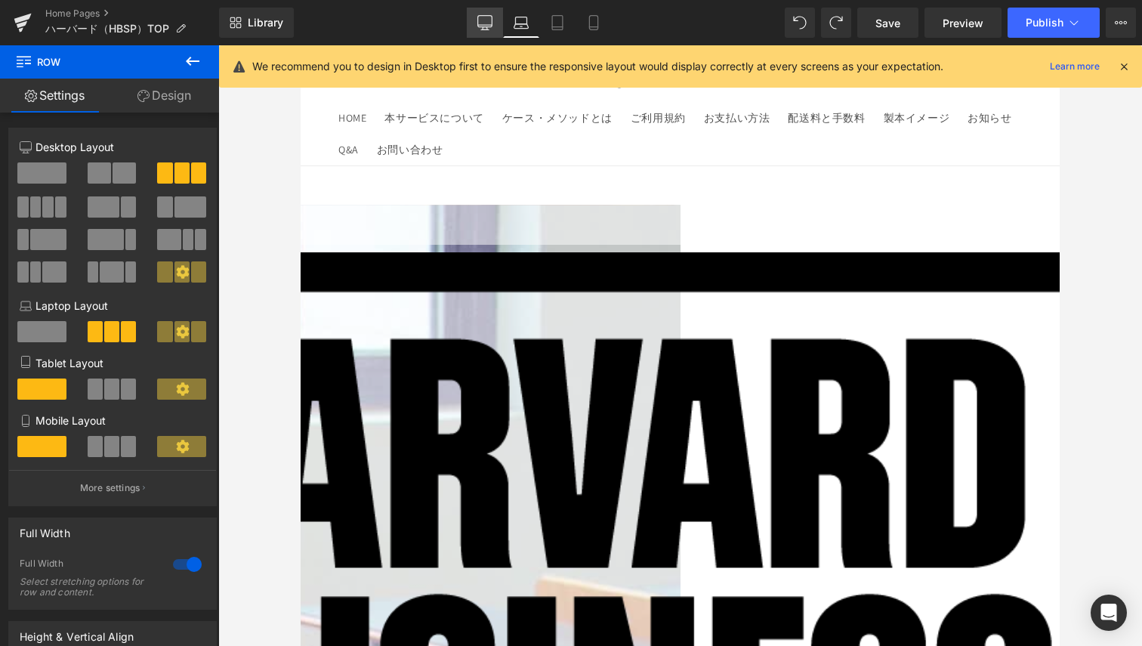
click at [492, 32] on link "Desktop" at bounding box center [485, 23] width 36 height 30
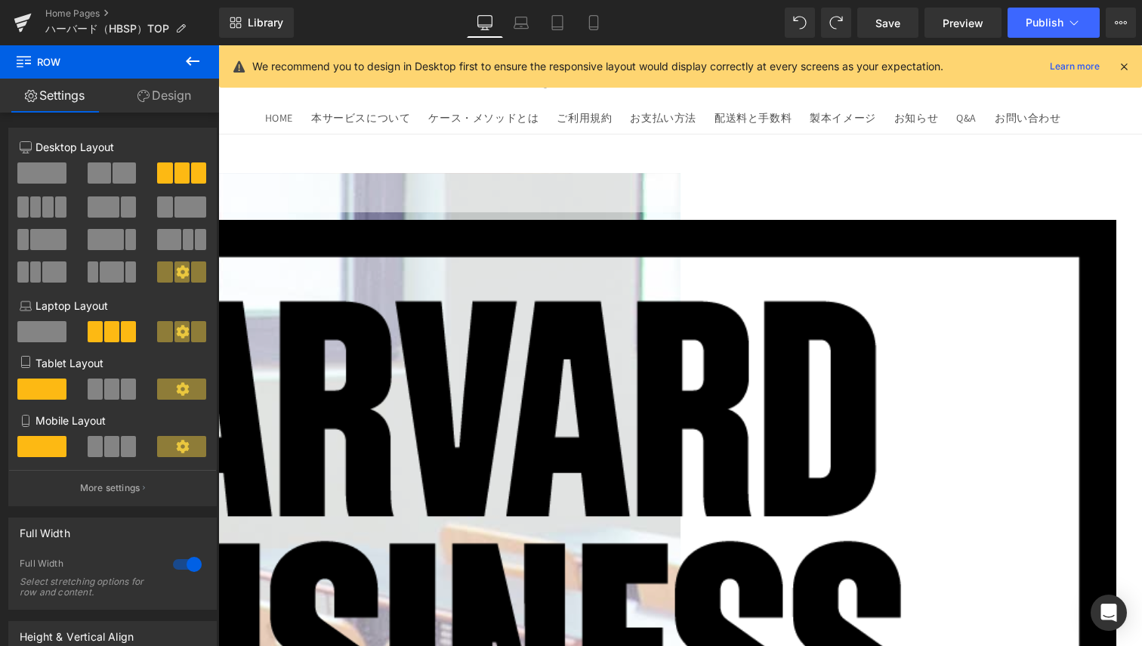
click at [218, 45] on icon at bounding box center [218, 45] width 0 height 0
click at [218, 45] on link at bounding box center [218, 45] width 0 height 0
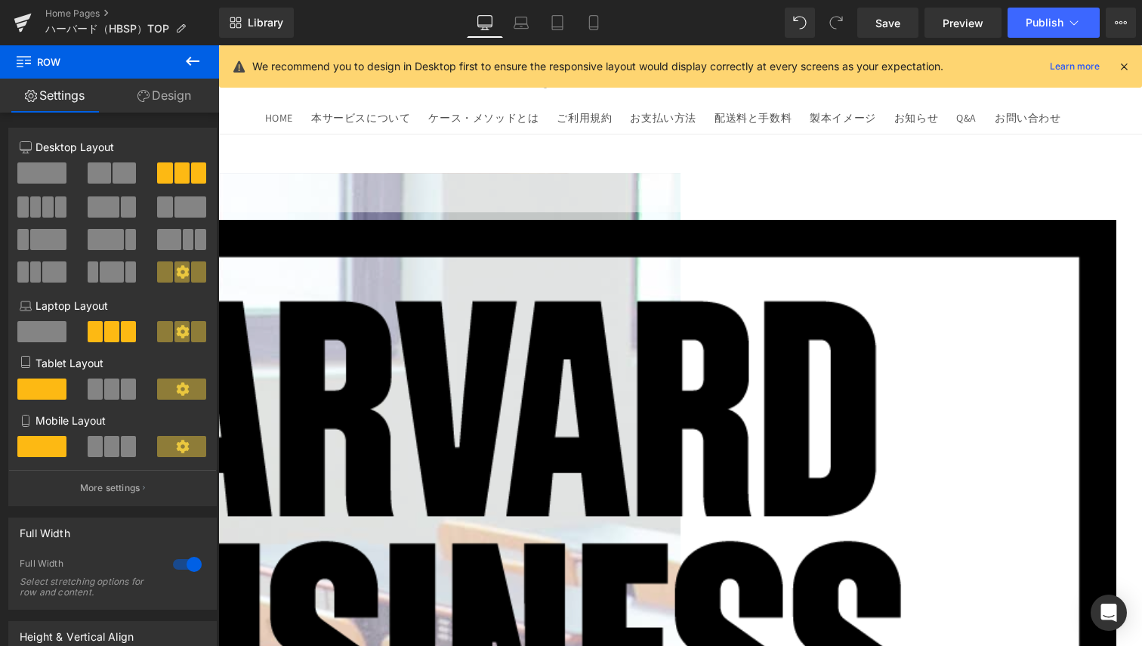
click at [161, 270] on span at bounding box center [164, 271] width 15 height 21
click at [218, 45] on icon at bounding box center [218, 45] width 0 height 0
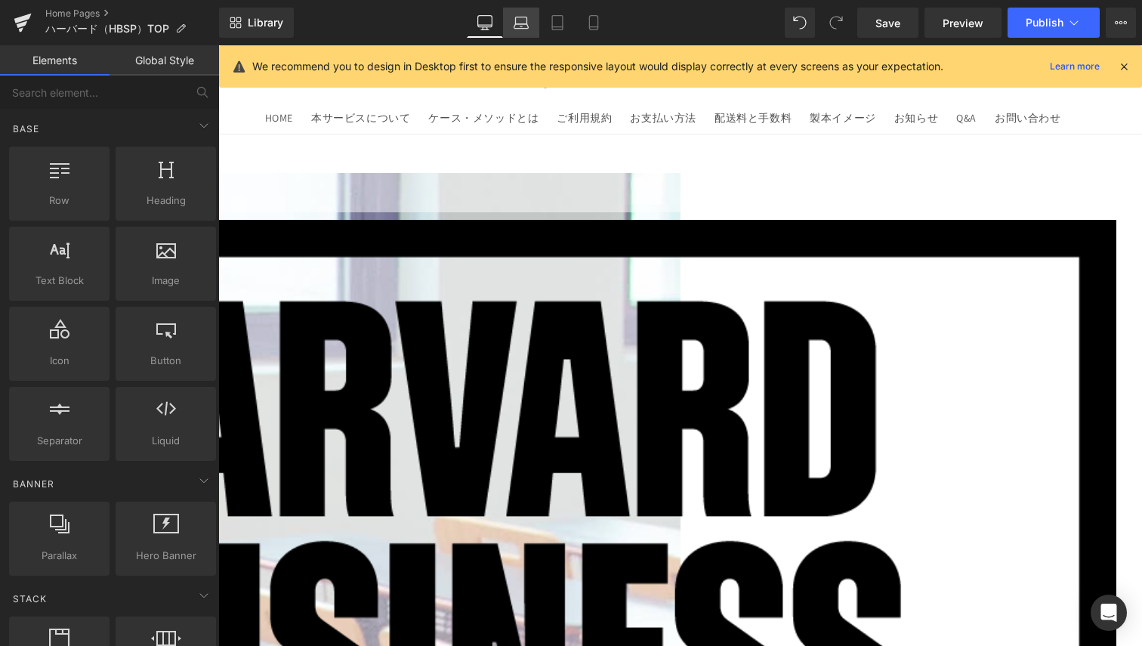
click at [521, 25] on icon at bounding box center [521, 22] width 15 height 15
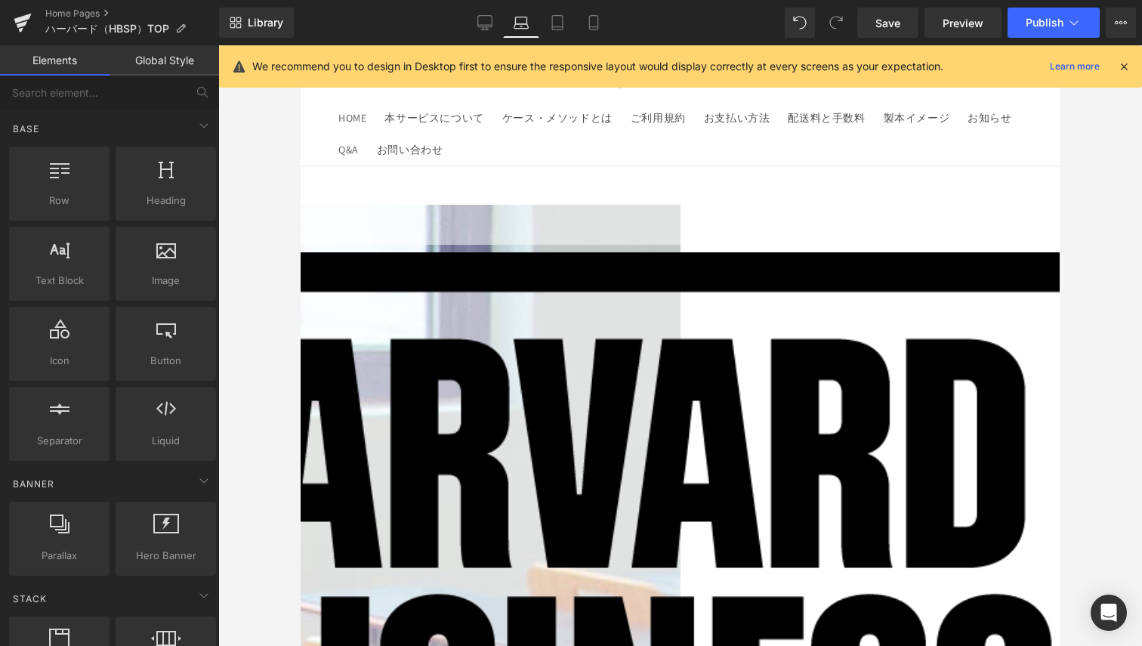
scroll to position [121, 0]
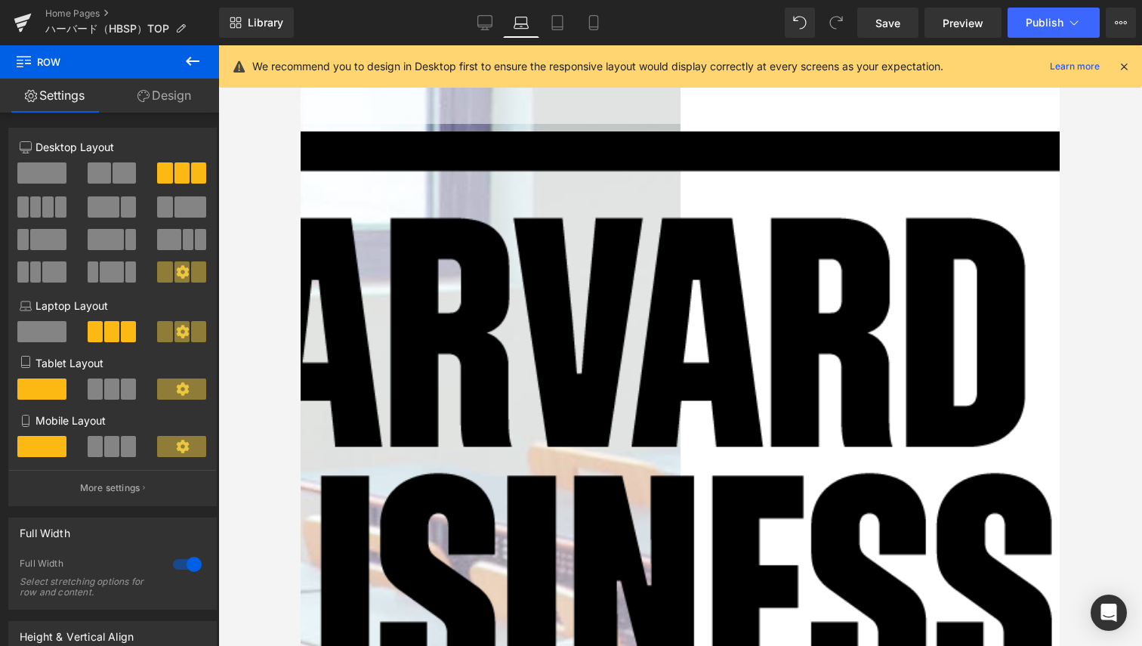
click at [301, 45] on icon at bounding box center [301, 45] width 0 height 0
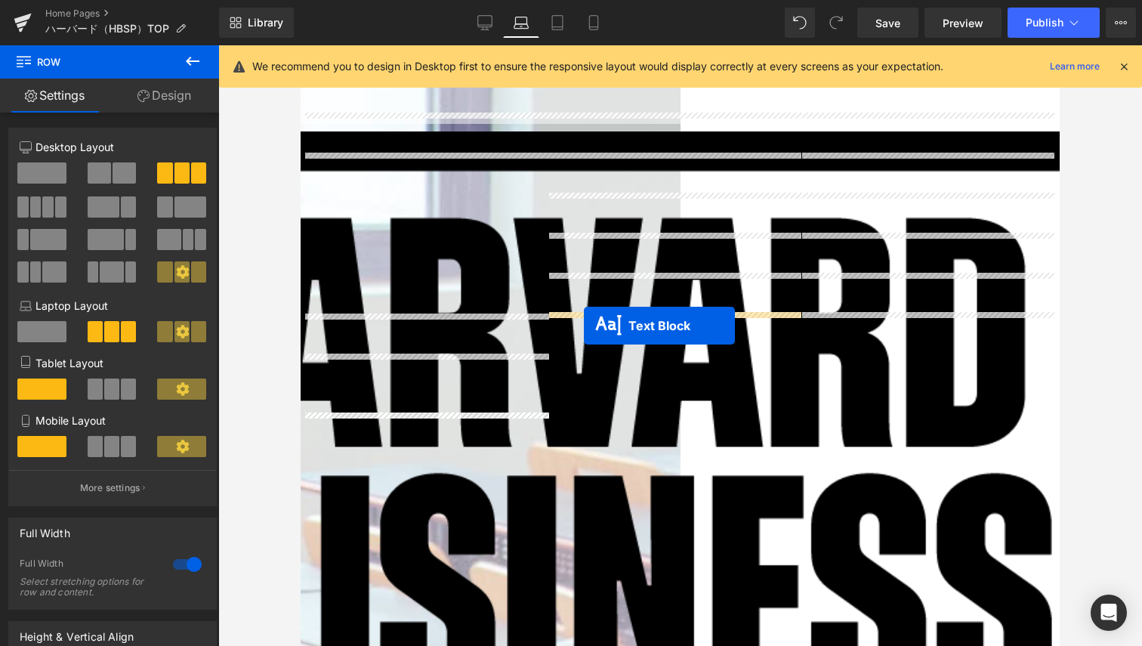
drag, startPoint x: 377, startPoint y: 369, endPoint x: 584, endPoint y: 326, distance: 211.6
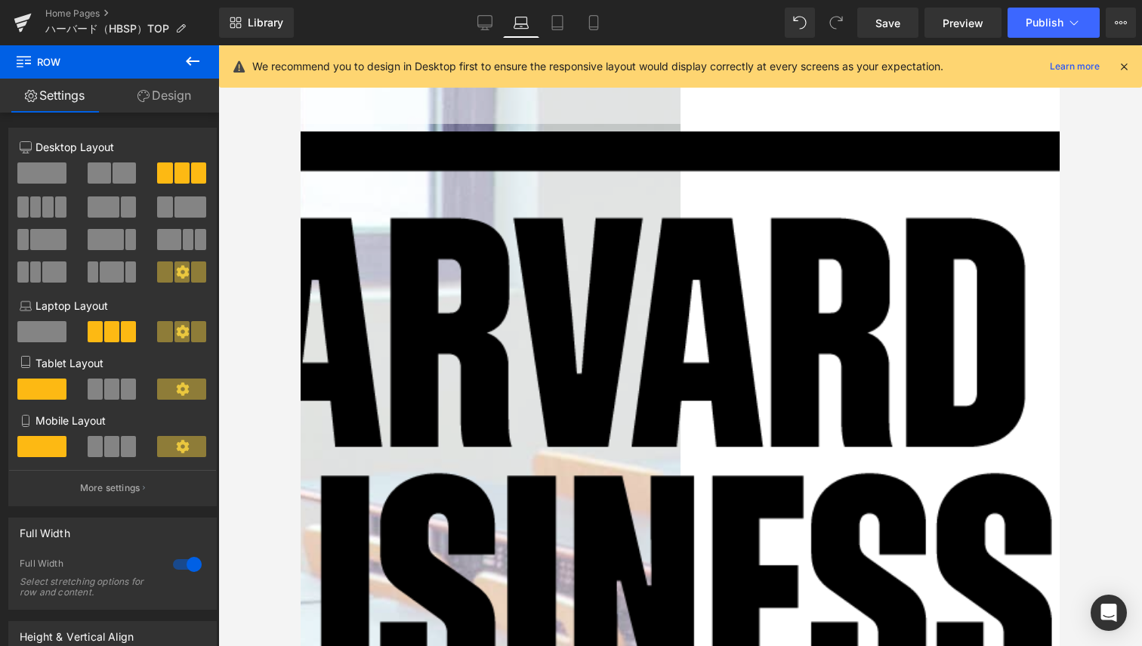
click at [301, 45] on icon at bounding box center [301, 45] width 0 height 0
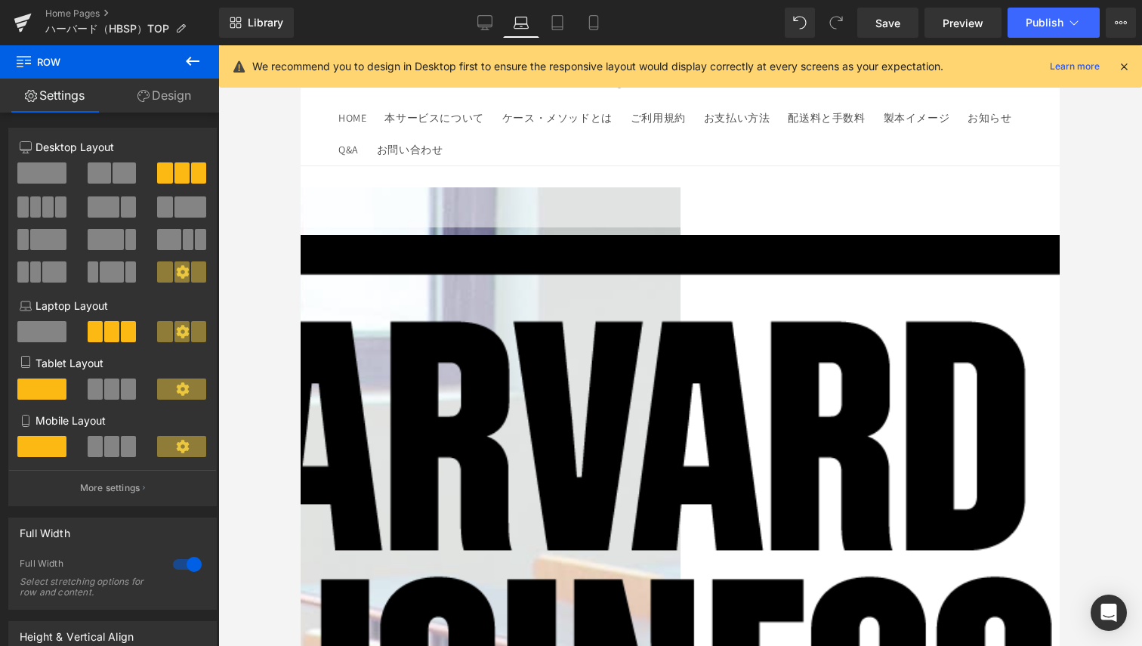
scroll to position [0, 0]
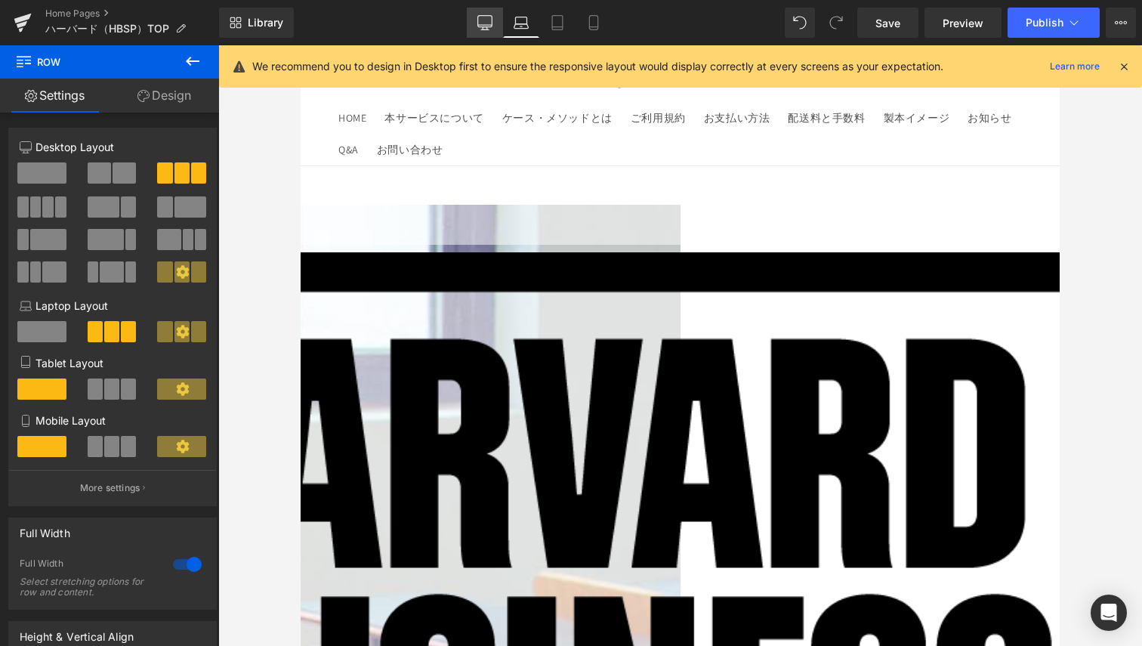
click at [487, 26] on icon at bounding box center [485, 22] width 15 height 15
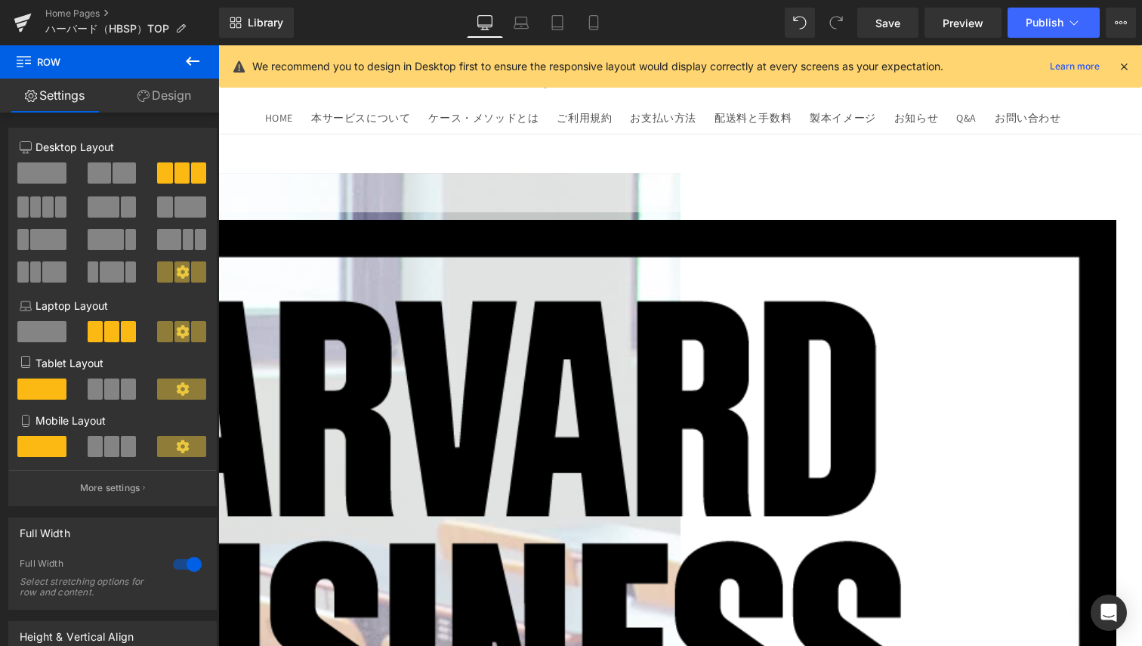
click at [191, 274] on span at bounding box center [198, 271] width 15 height 21
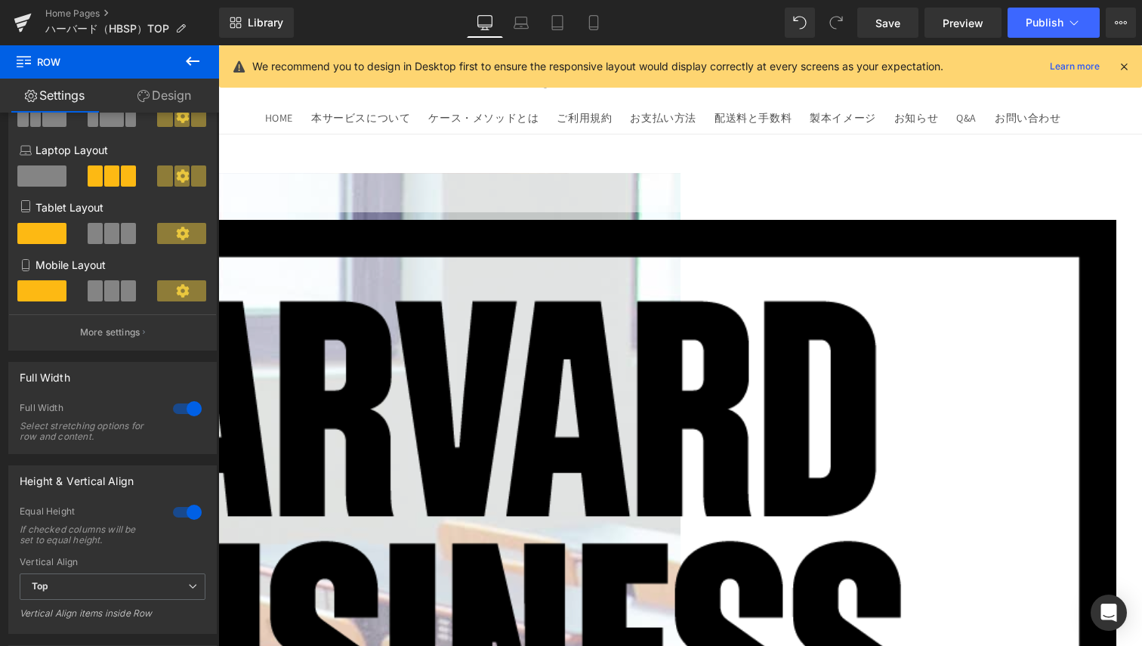
scroll to position [227, 0]
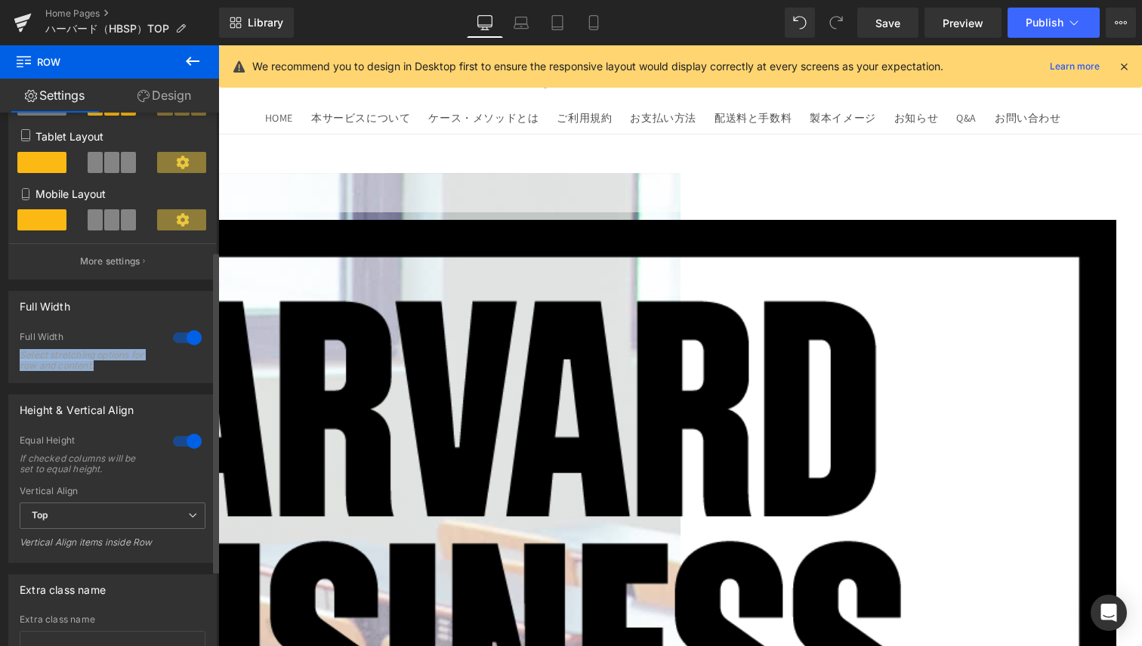
drag, startPoint x: 17, startPoint y: 310, endPoint x: 108, endPoint y: 375, distance: 112.2
click at [108, 375] on div "Full Width 1 Full Width Select stretching options for row and content." at bounding box center [112, 337] width 209 height 92
drag, startPoint x: 108, startPoint y: 375, endPoint x: 115, endPoint y: 368, distance: 9.6
click at [115, 368] on div "Full Width 1 Full Width Select stretching options for row and content." at bounding box center [112, 337] width 209 height 92
copy div "Select stretching options for row and content."
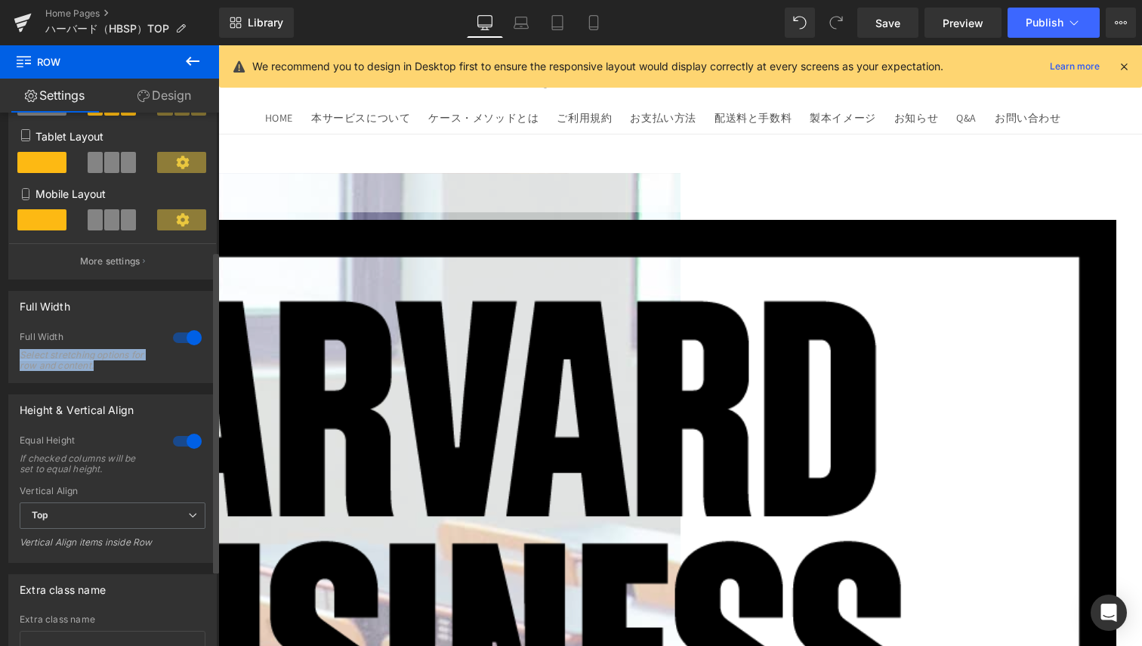
click at [175, 339] on div at bounding box center [187, 338] width 36 height 24
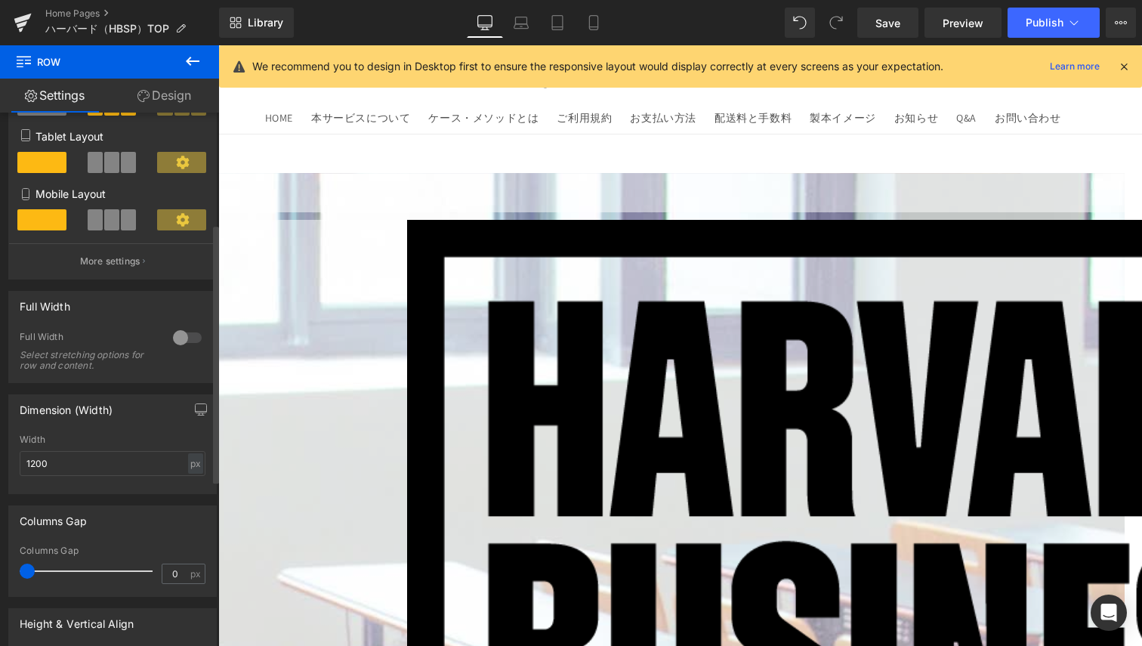
click at [187, 343] on div at bounding box center [187, 338] width 36 height 24
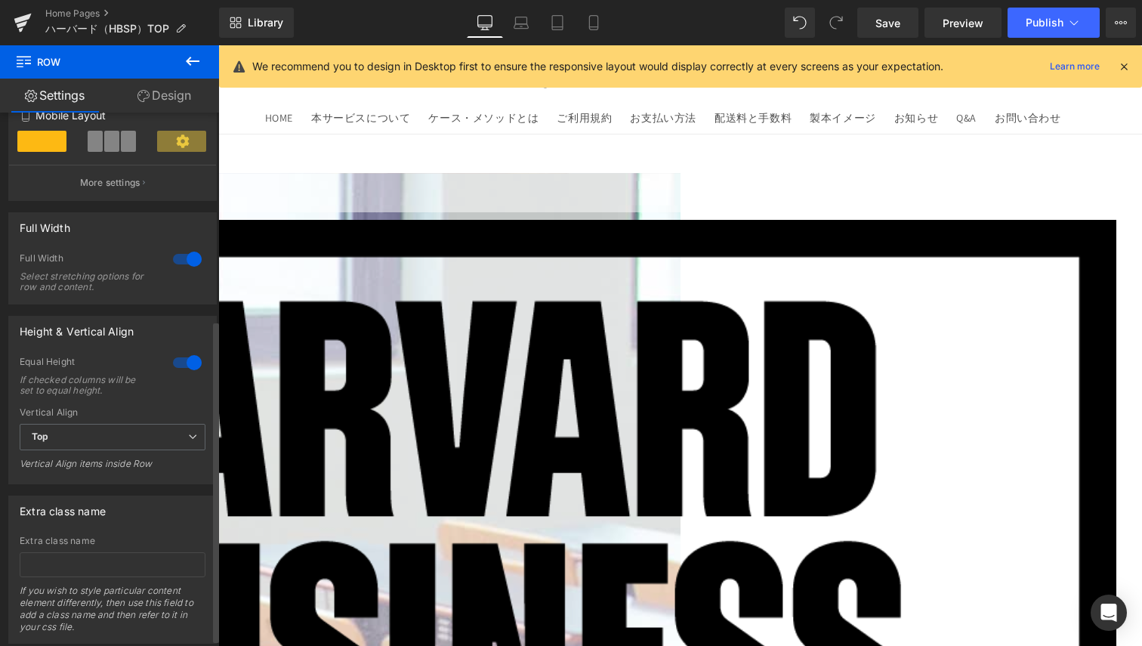
scroll to position [340, 0]
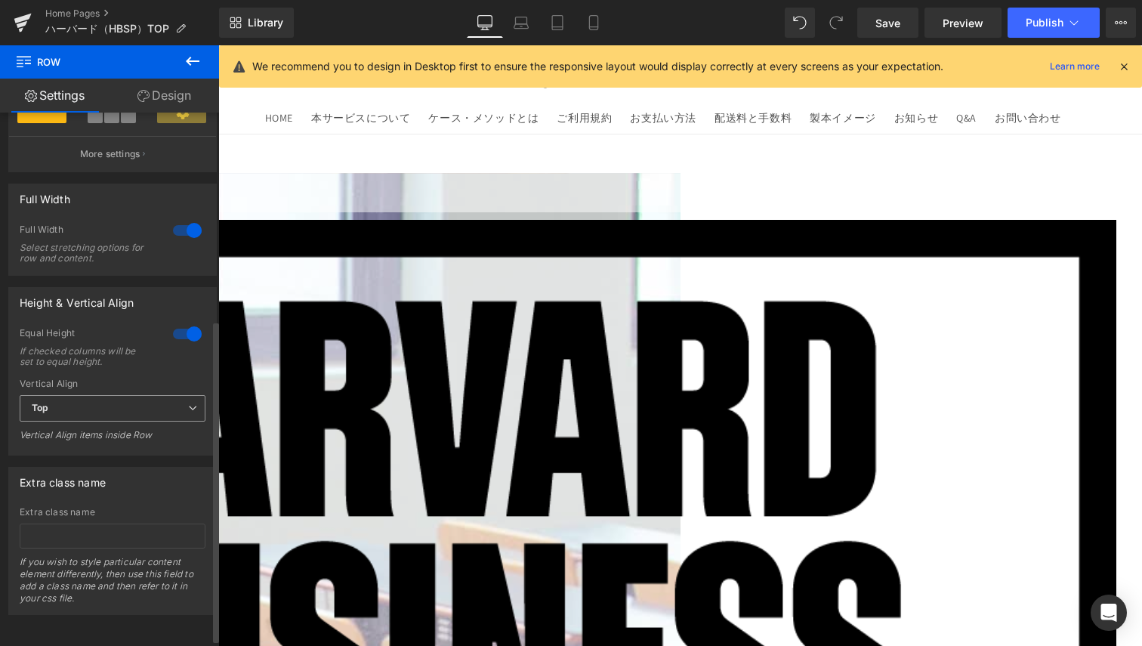
click at [141, 398] on span "Top" at bounding box center [113, 408] width 186 height 26
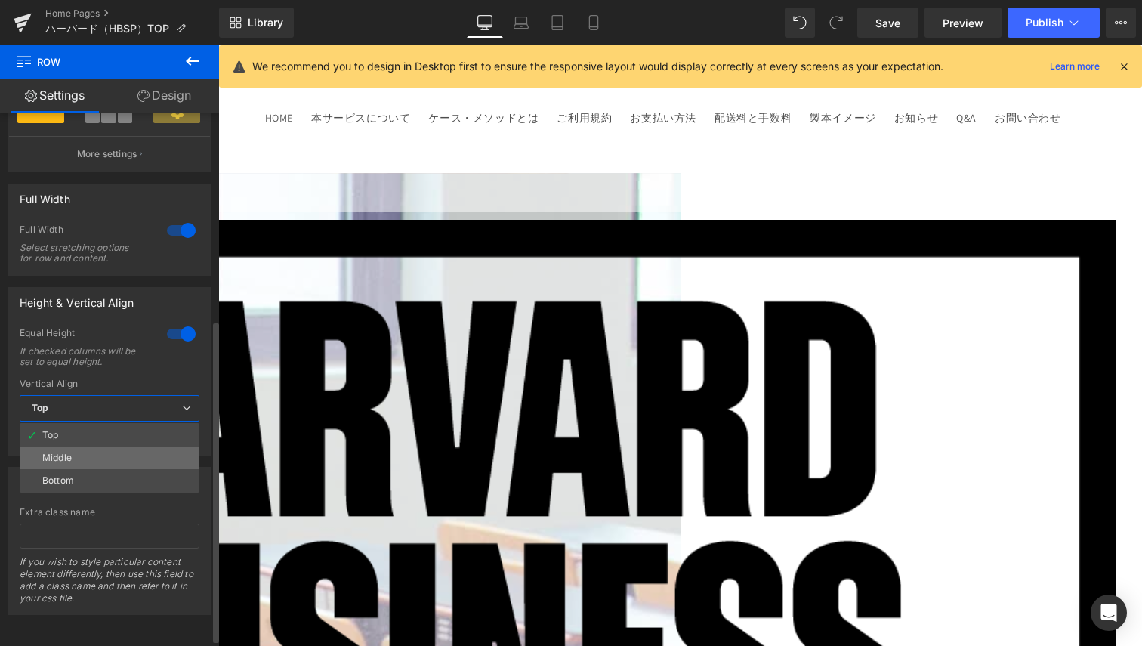
click at [128, 448] on li "Middle" at bounding box center [110, 458] width 180 height 23
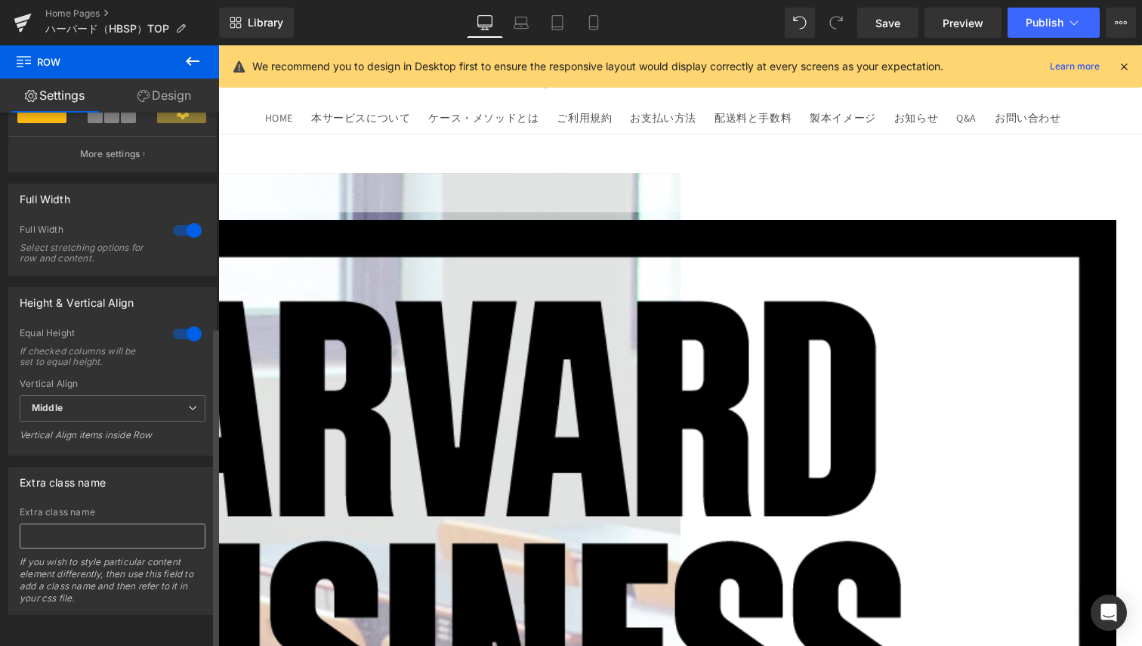
scroll to position [351, 0]
click at [517, 22] on icon at bounding box center [521, 20] width 11 height 7
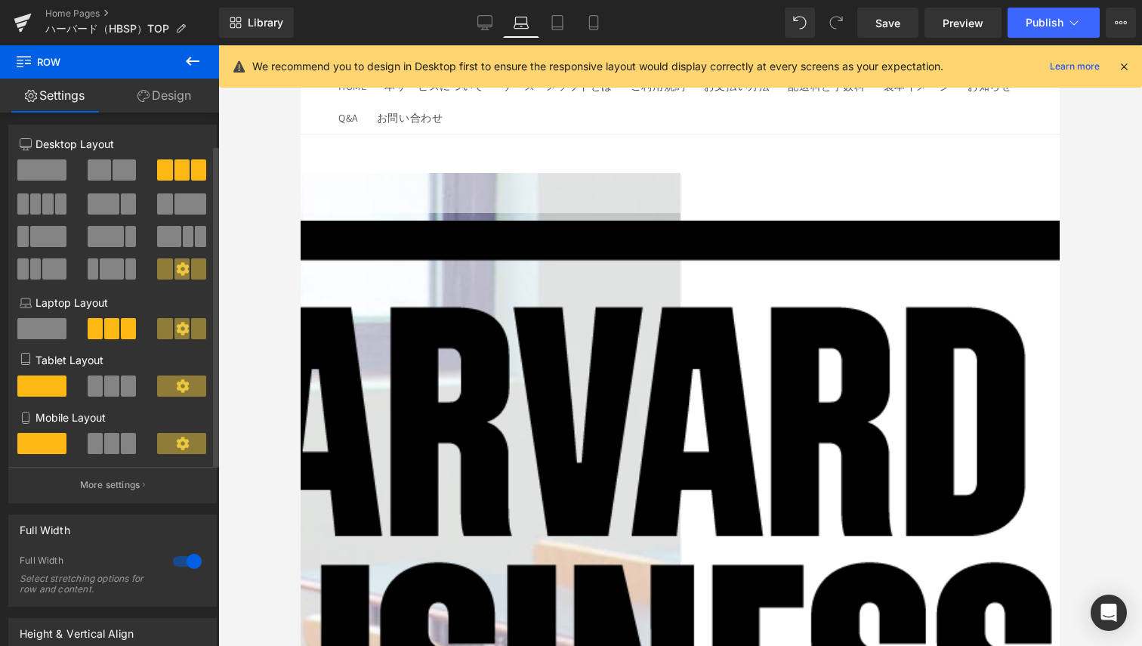
scroll to position [0, 0]
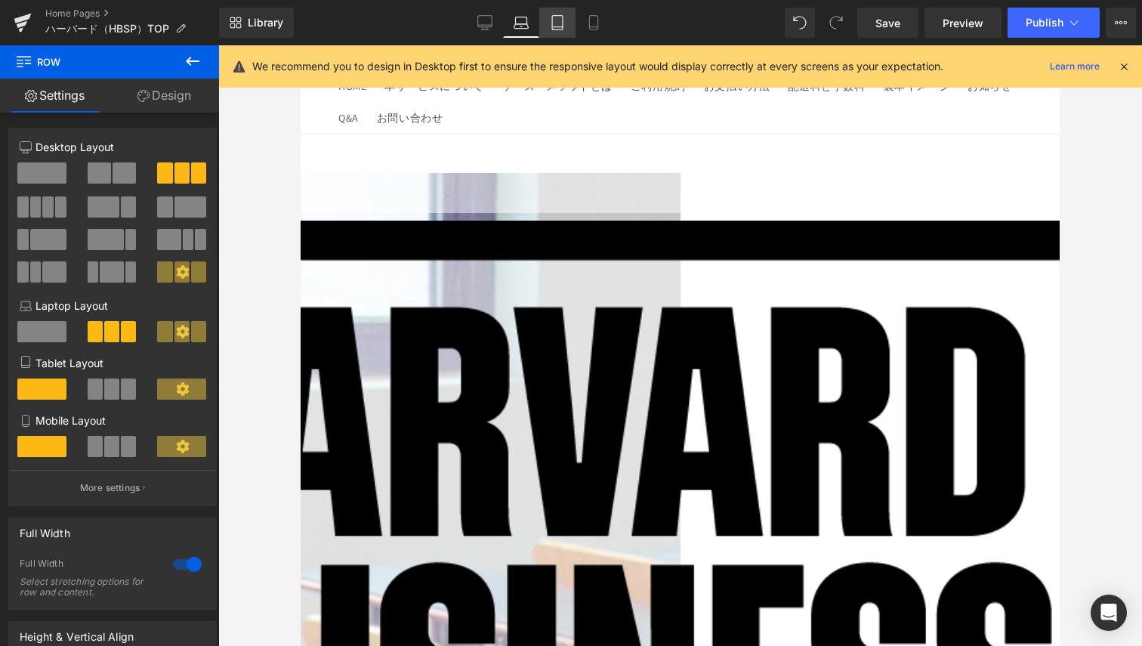
click at [558, 19] on icon at bounding box center [557, 22] width 15 height 15
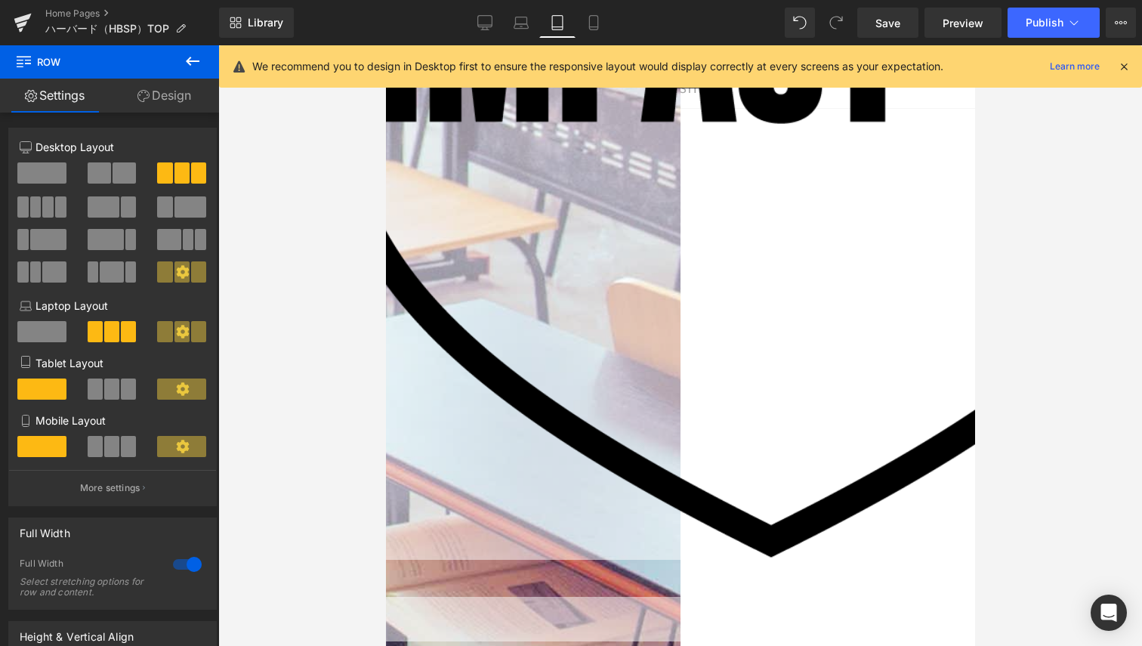
scroll to position [453, 0]
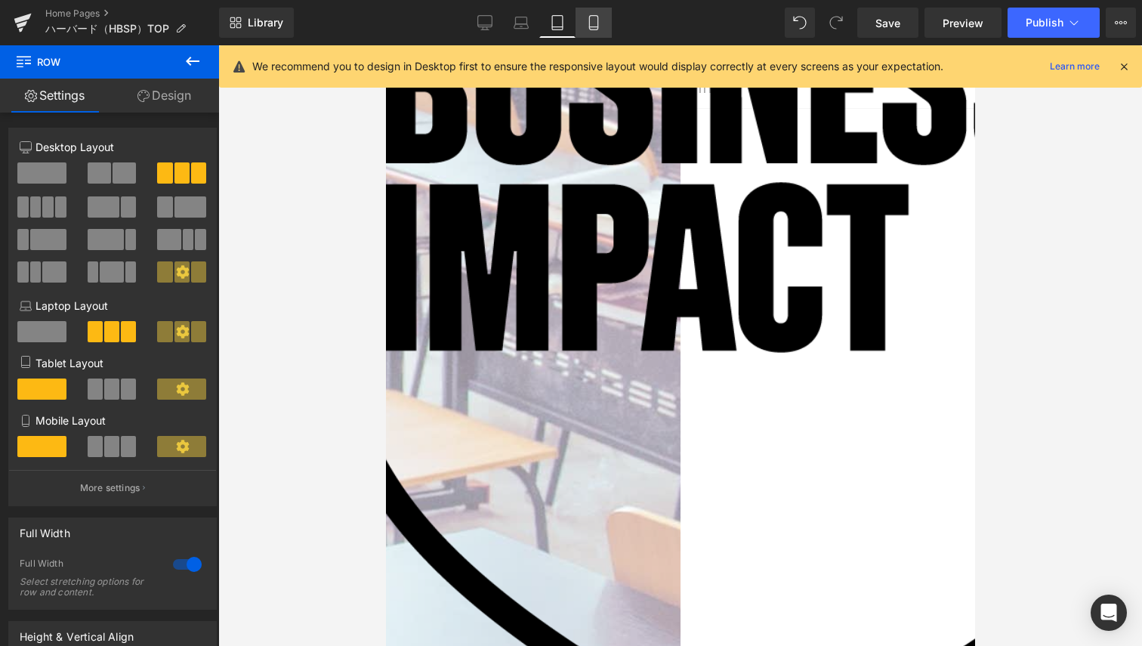
click at [607, 18] on link "Mobile" at bounding box center [594, 23] width 36 height 30
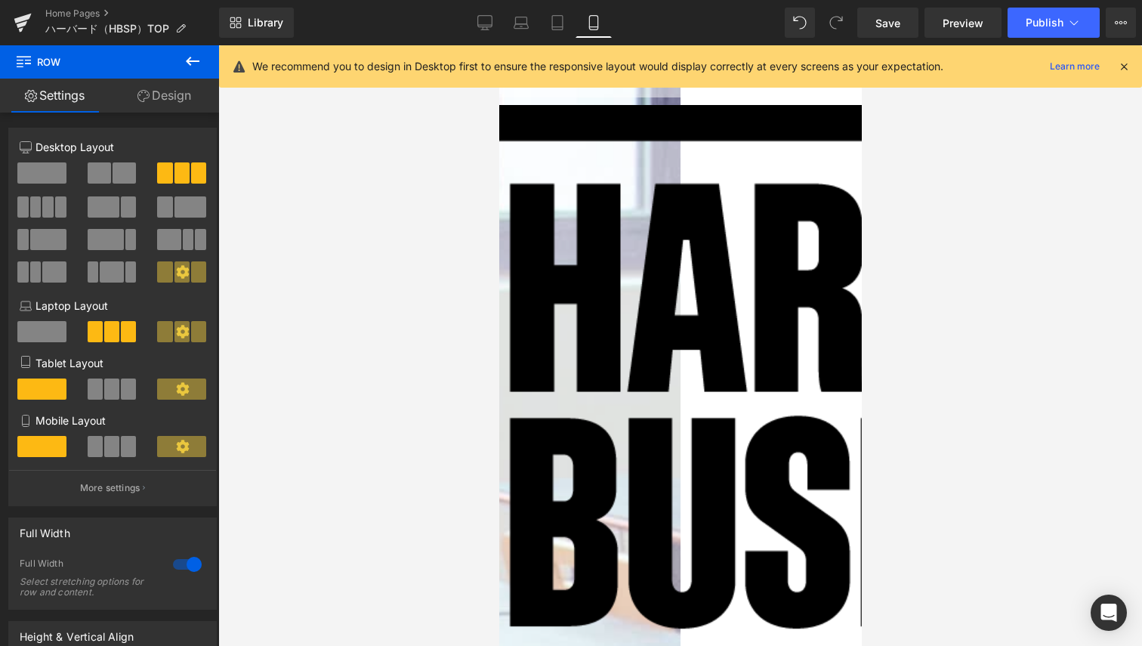
scroll to position [113, 0]
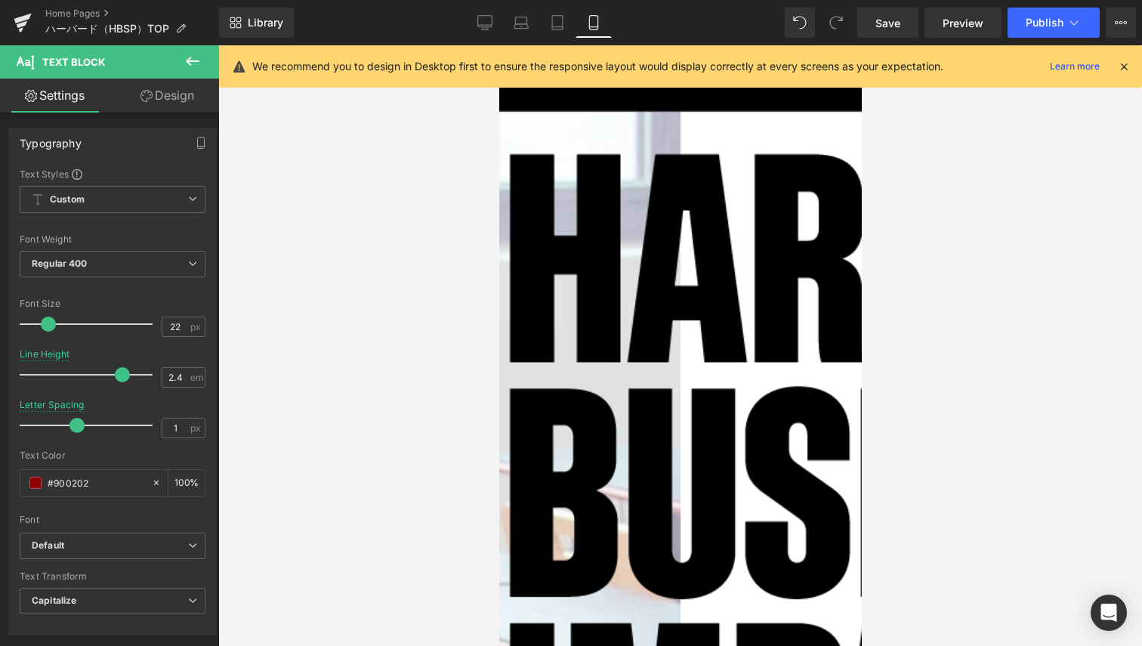
click at [157, 98] on link "Design" at bounding box center [168, 96] width 110 height 34
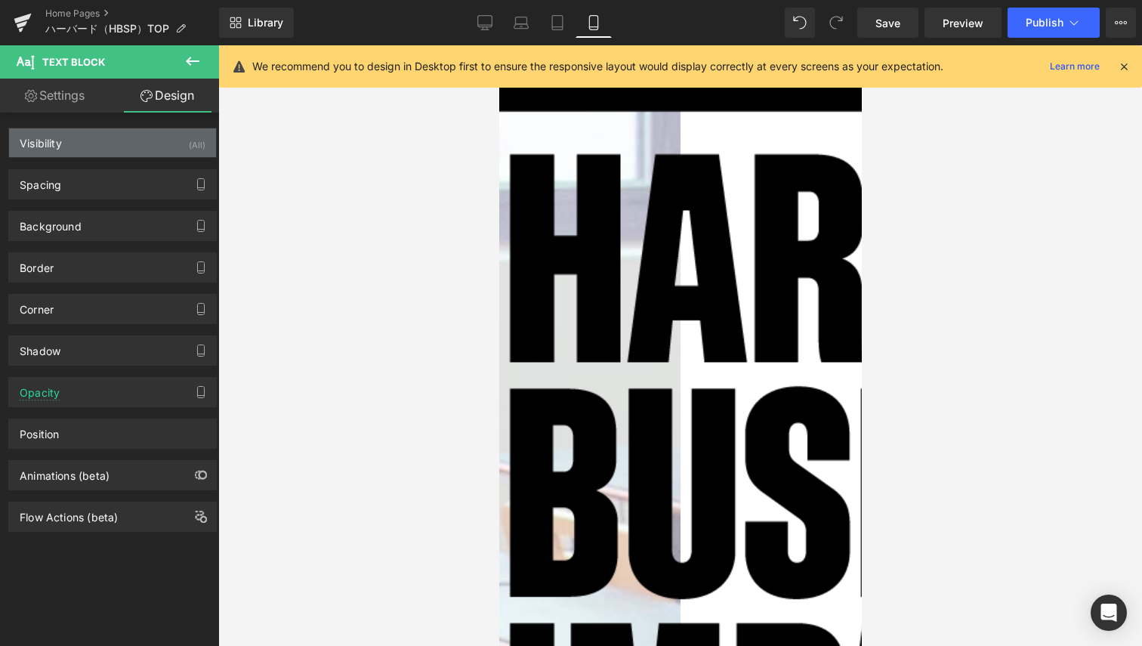
click at [110, 145] on div "Visibility (All)" at bounding box center [112, 142] width 207 height 29
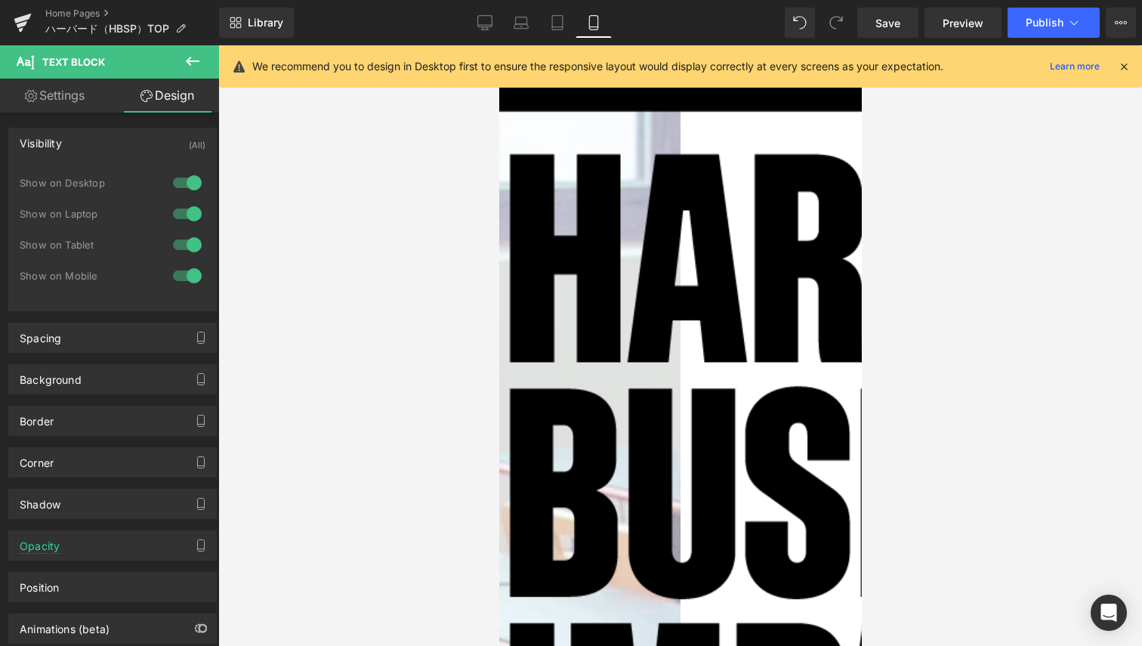
click at [175, 277] on div at bounding box center [187, 276] width 36 height 24
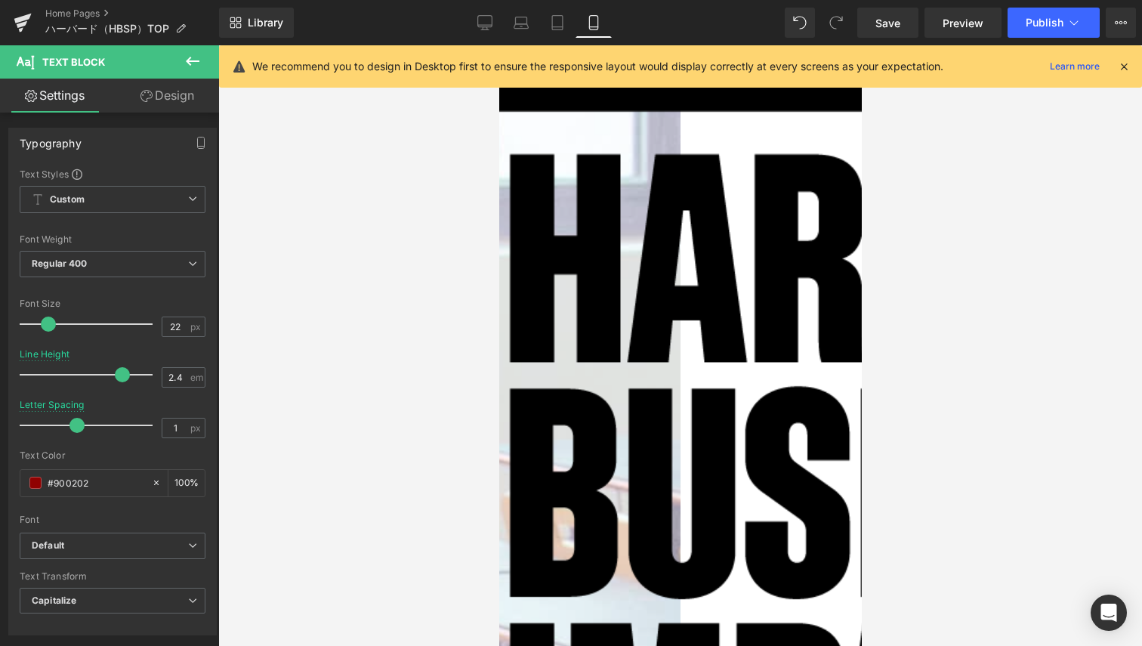
click at [193, 90] on link "Design" at bounding box center [168, 96] width 110 height 34
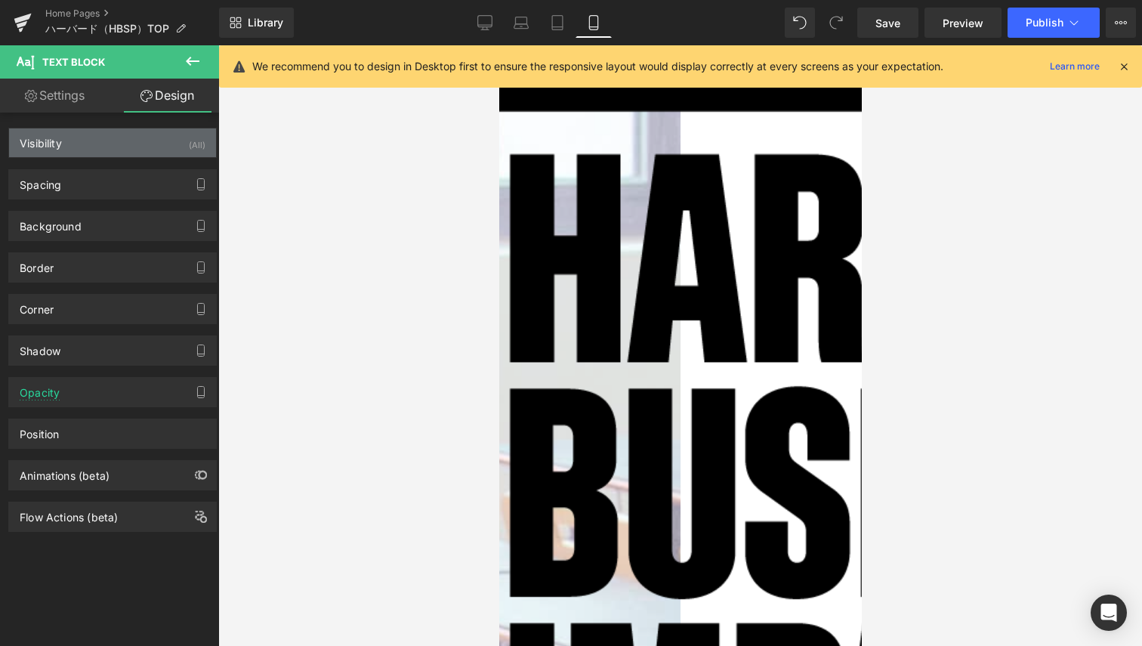
click at [162, 145] on div "Visibility (All)" at bounding box center [112, 142] width 207 height 29
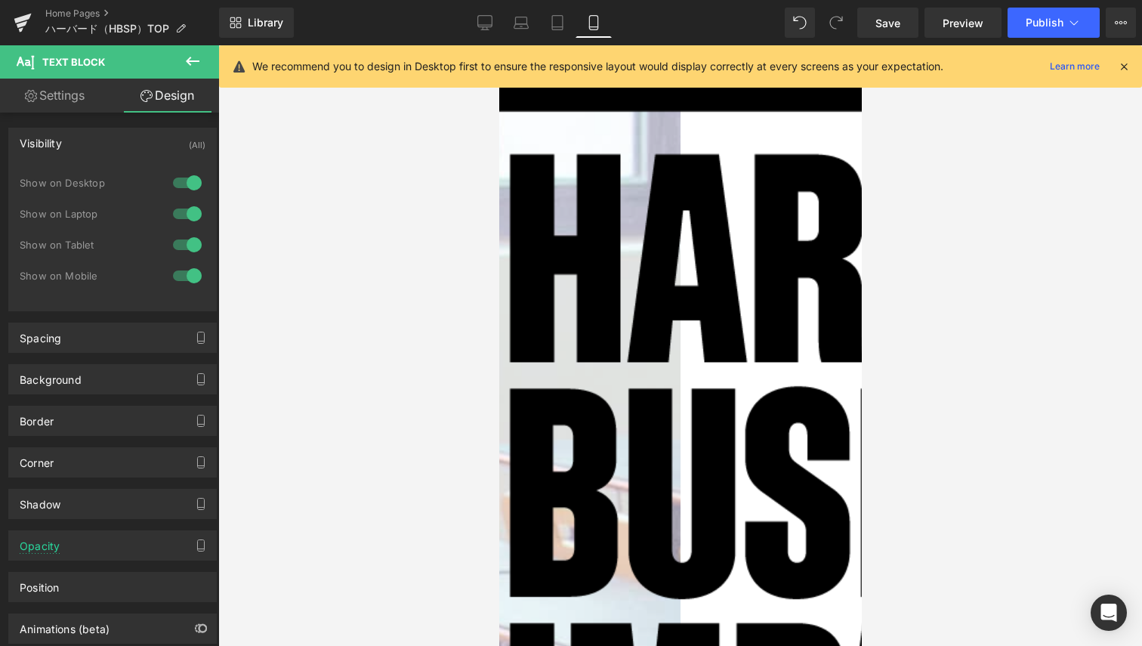
click at [175, 276] on div at bounding box center [187, 276] width 36 height 24
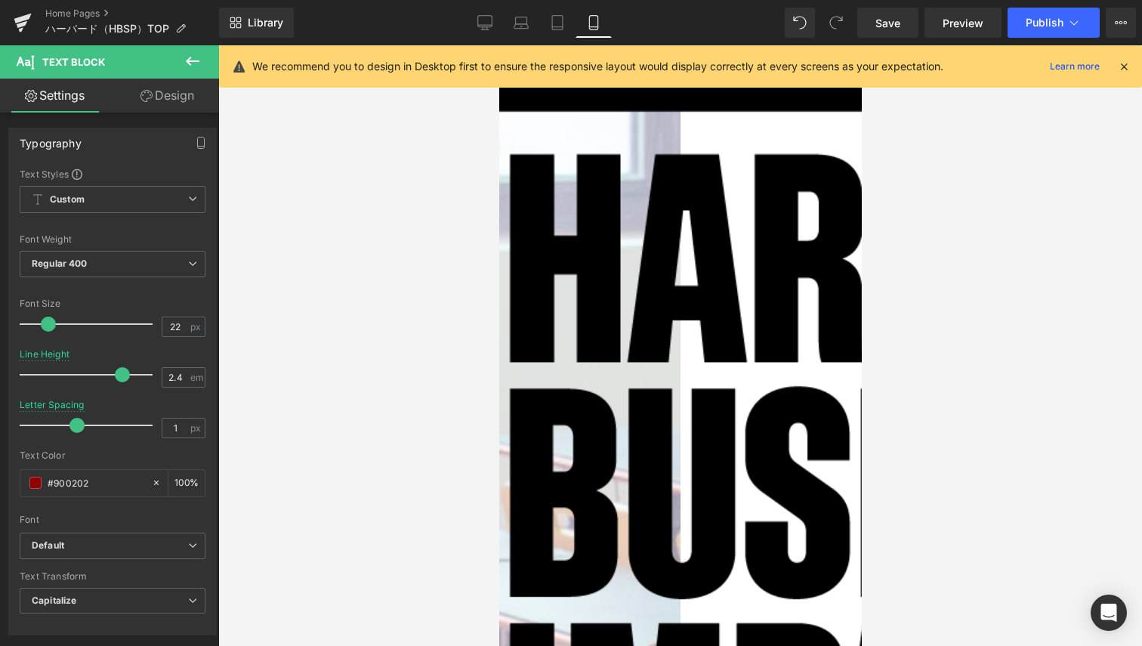
click at [183, 94] on link "Design" at bounding box center [168, 96] width 110 height 34
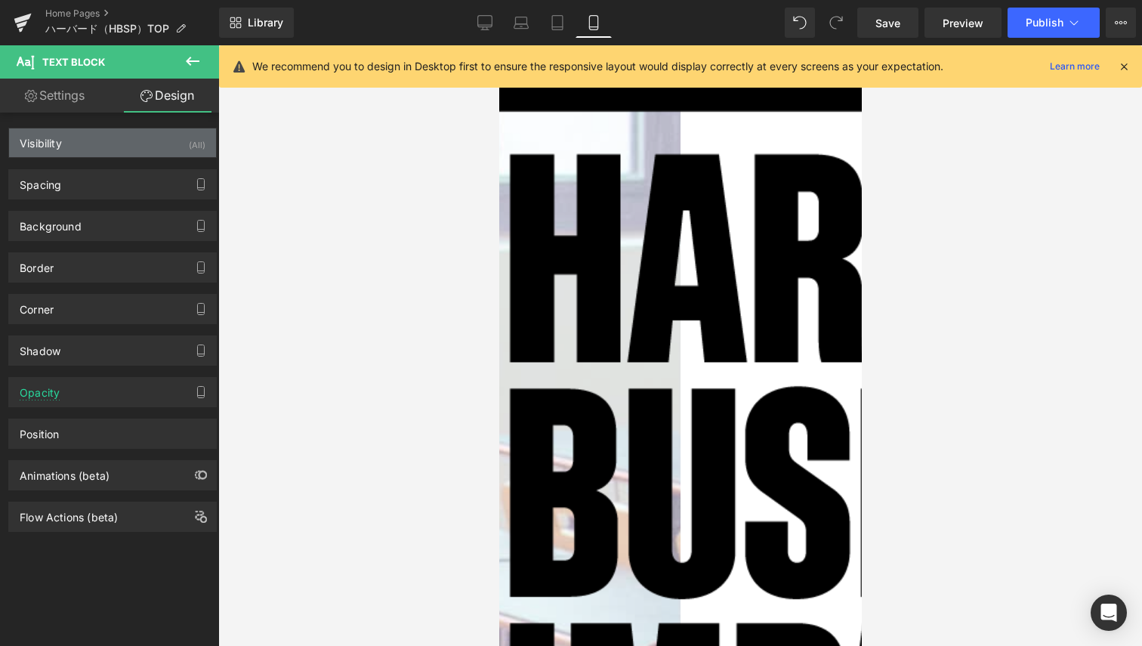
click at [119, 147] on div "Visibility (All)" at bounding box center [112, 142] width 207 height 29
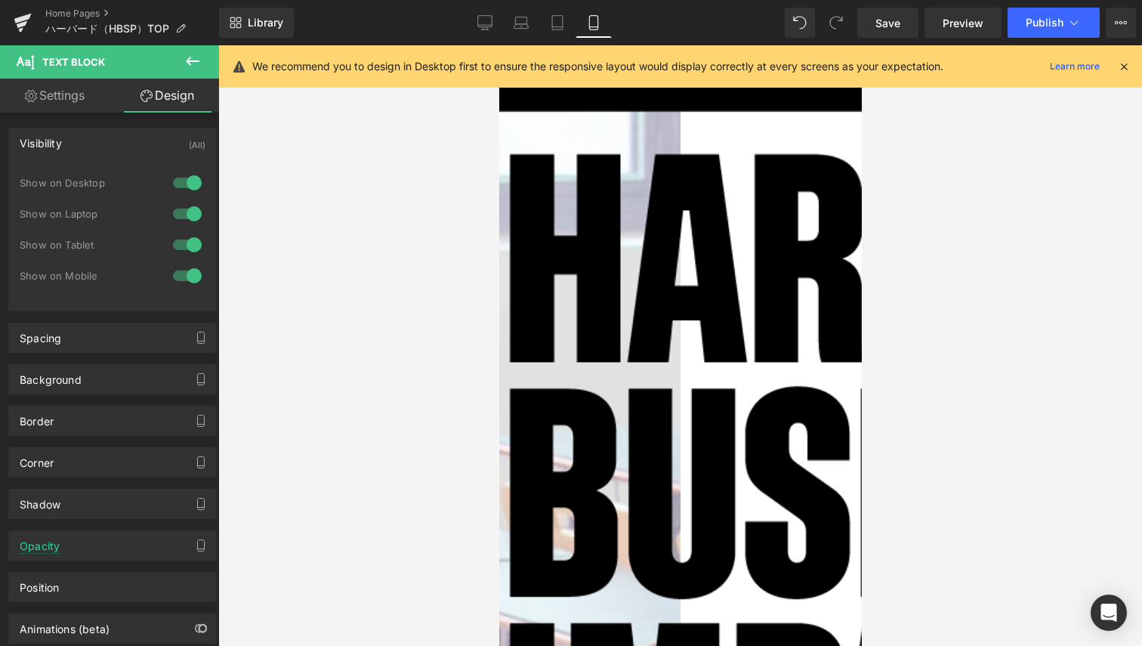
click at [169, 275] on div at bounding box center [187, 276] width 36 height 24
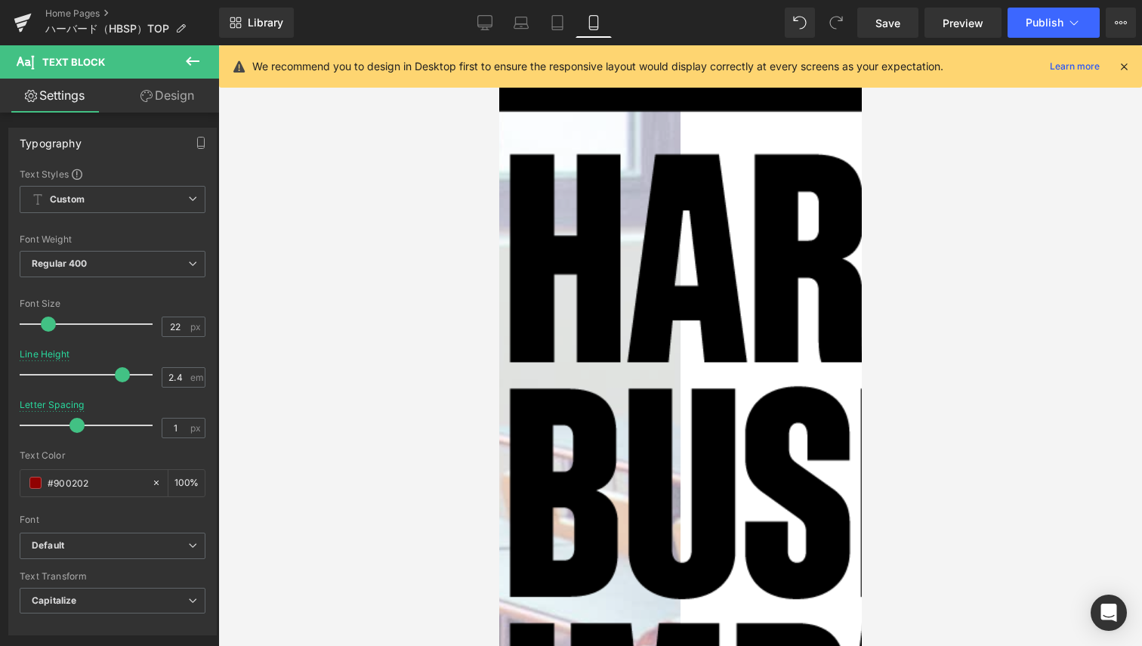
click at [190, 109] on link "Design" at bounding box center [168, 96] width 110 height 34
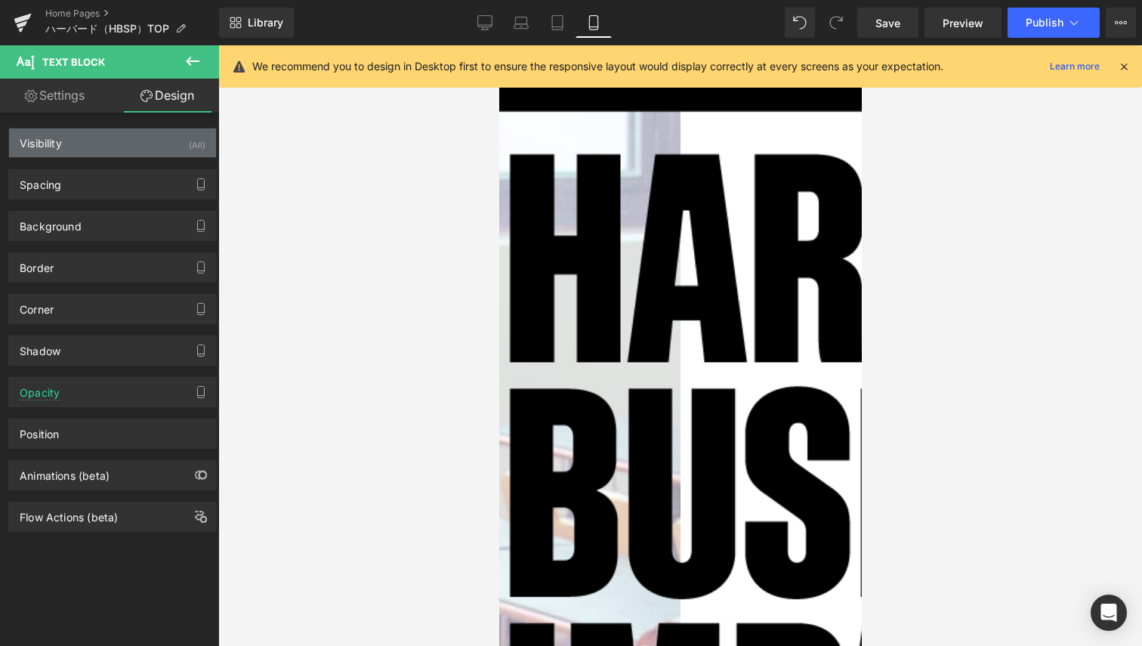
click at [128, 143] on div "Visibility (All)" at bounding box center [112, 142] width 207 height 29
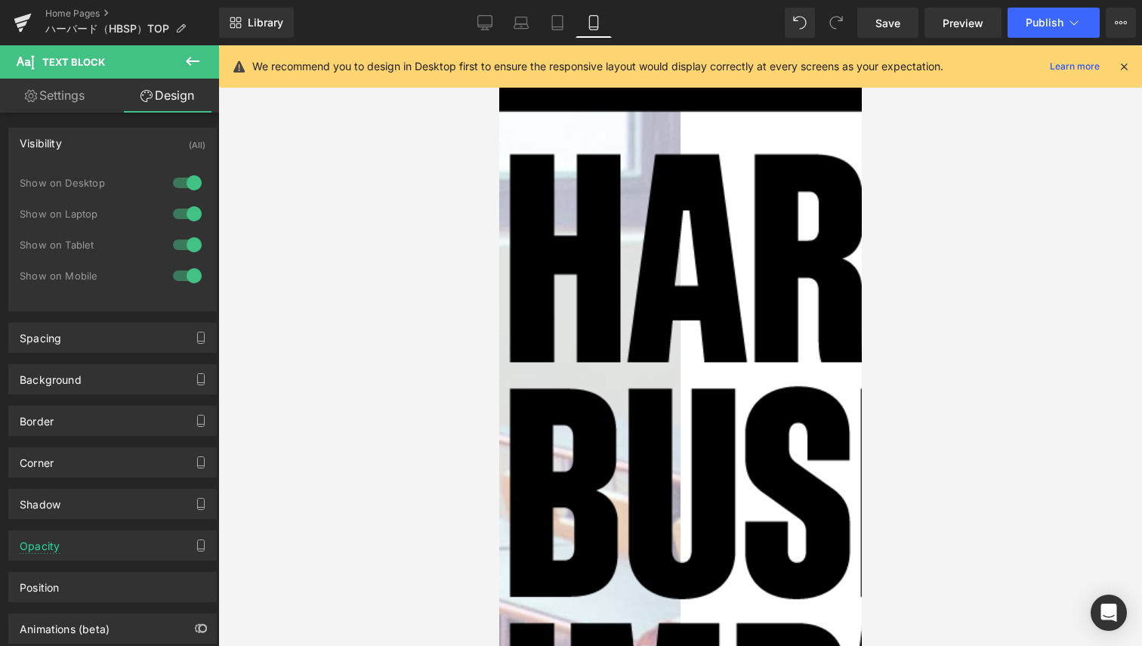
click at [180, 272] on div at bounding box center [187, 276] width 36 height 24
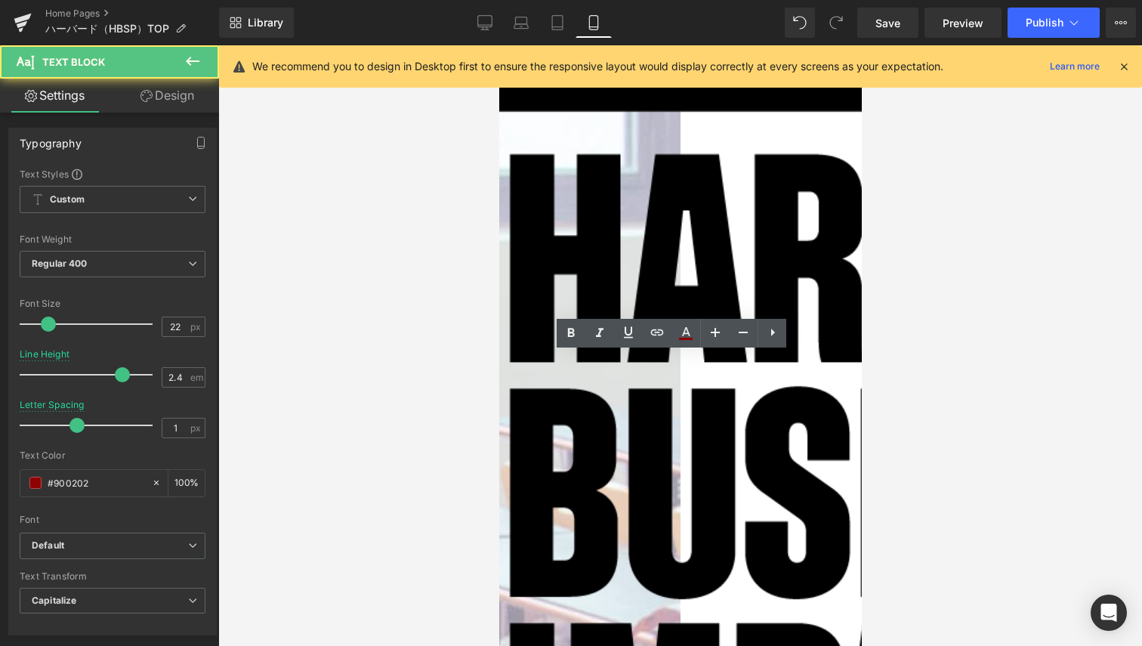
click at [190, 93] on link "Design" at bounding box center [168, 96] width 110 height 34
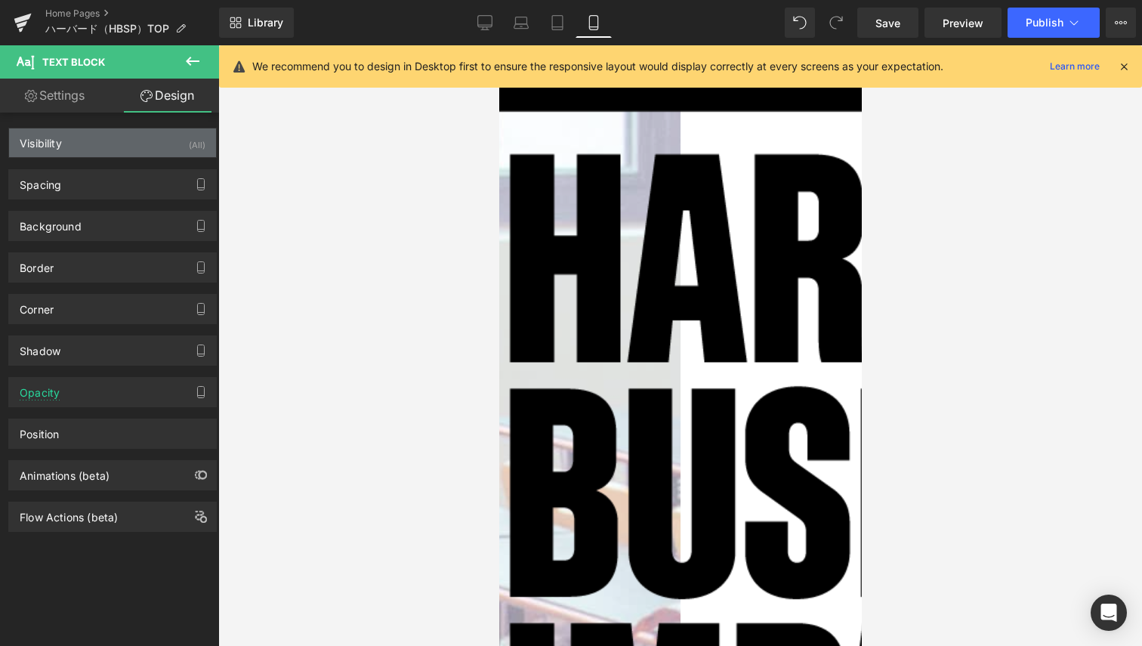
click at [175, 150] on div "Visibility (All)" at bounding box center [112, 142] width 207 height 29
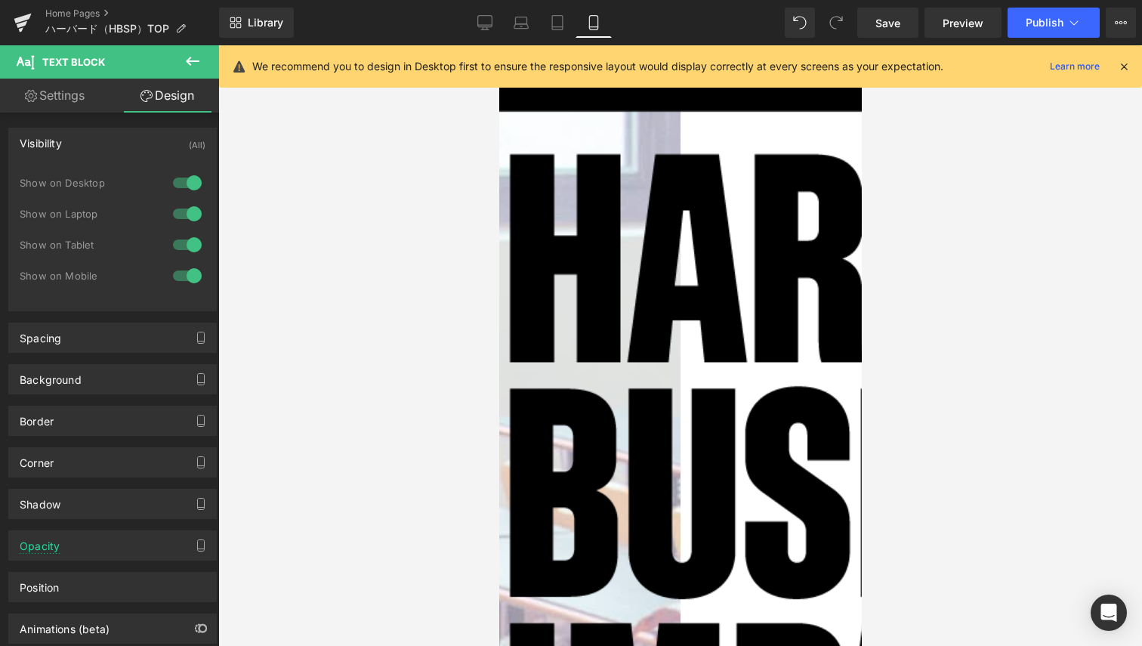
click at [182, 274] on div at bounding box center [187, 276] width 36 height 24
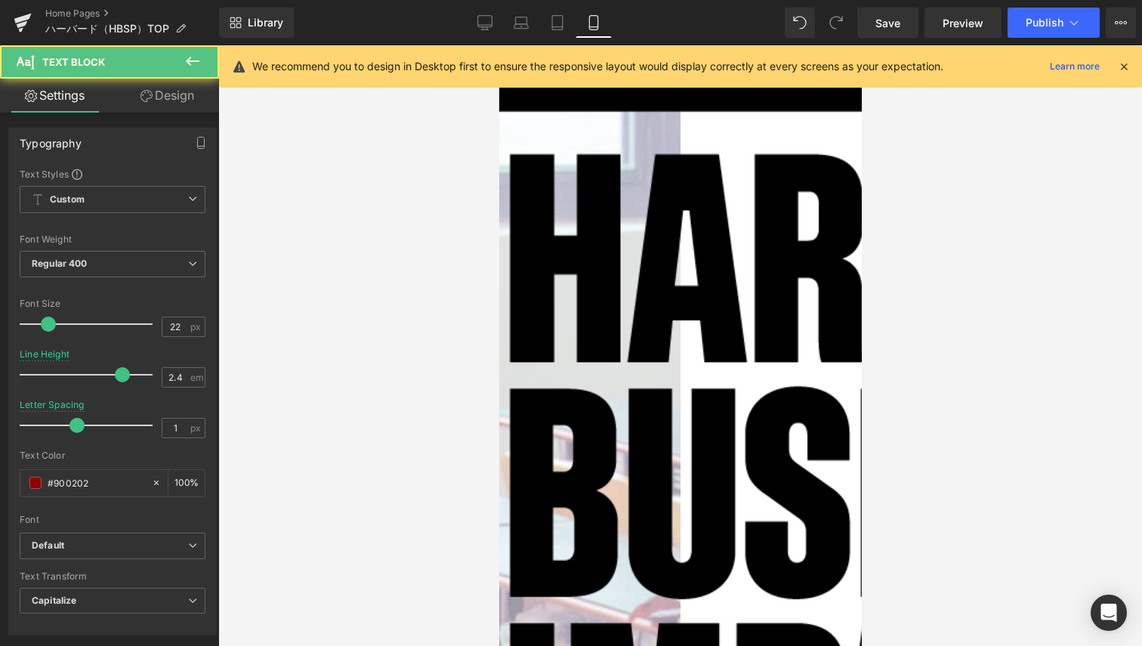
click at [190, 104] on link "Design" at bounding box center [168, 96] width 110 height 34
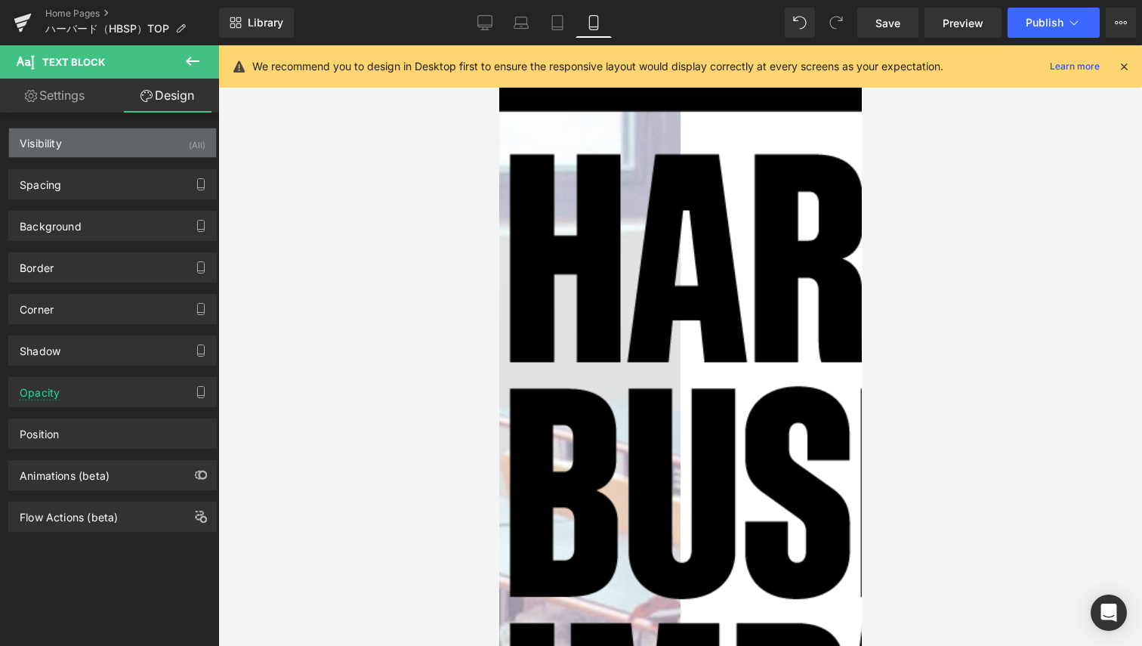
click at [145, 144] on div "Visibility (All)" at bounding box center [112, 142] width 207 height 29
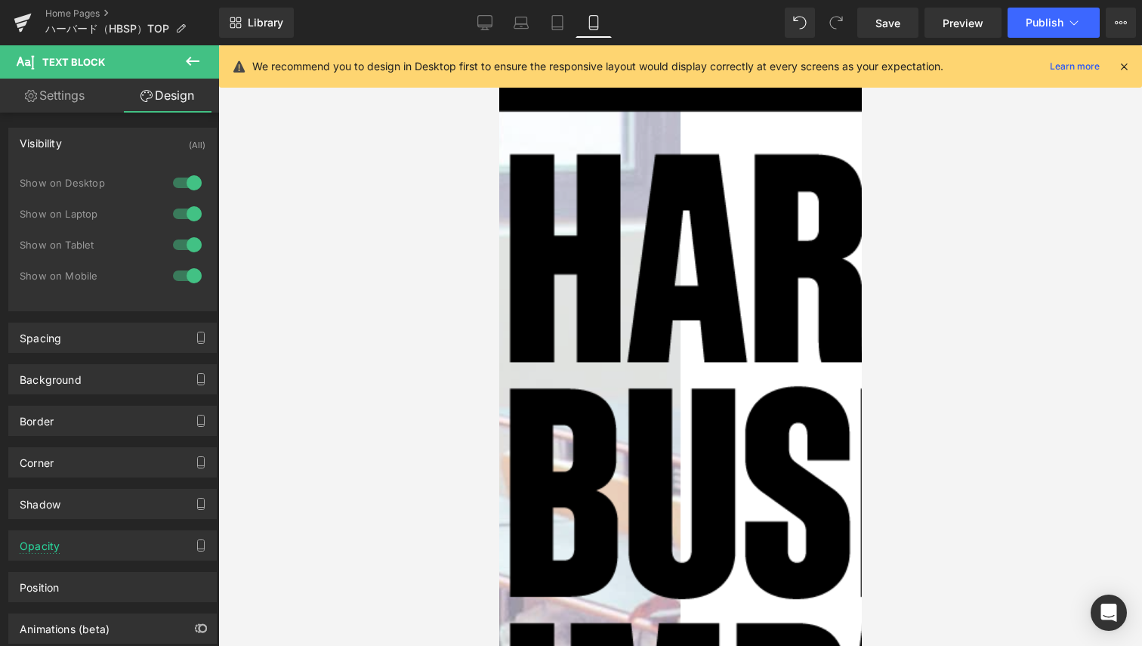
click at [173, 279] on div at bounding box center [187, 276] width 36 height 24
click at [499, 45] on span "Text Block" at bounding box center [499, 45] width 0 height 0
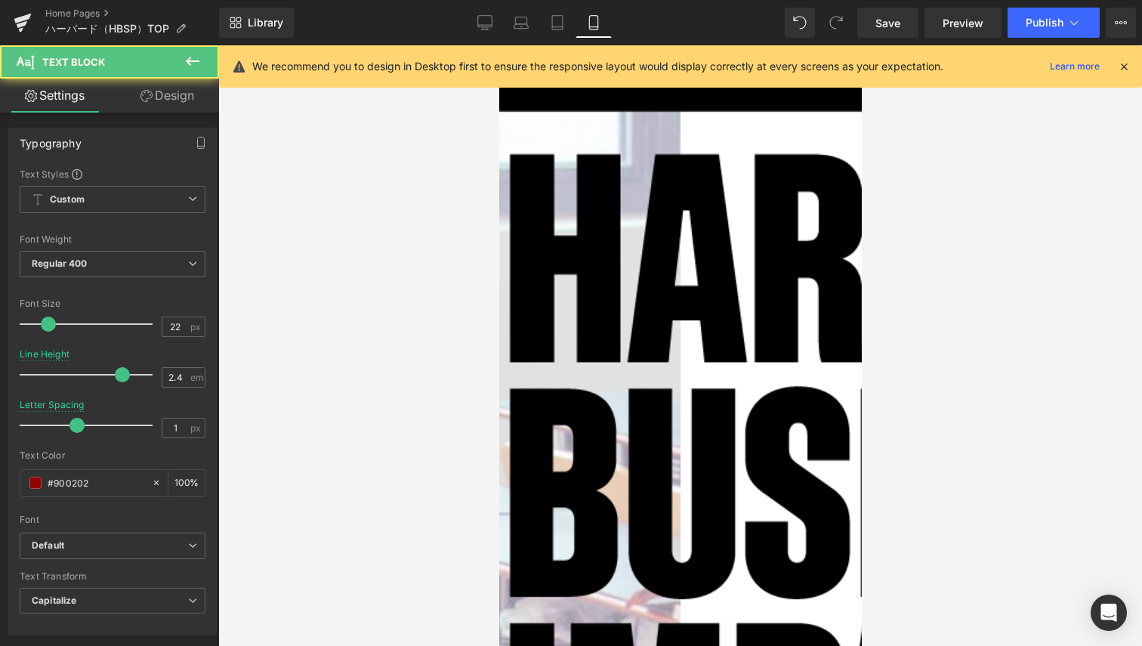
click at [184, 100] on link "Design" at bounding box center [168, 96] width 110 height 34
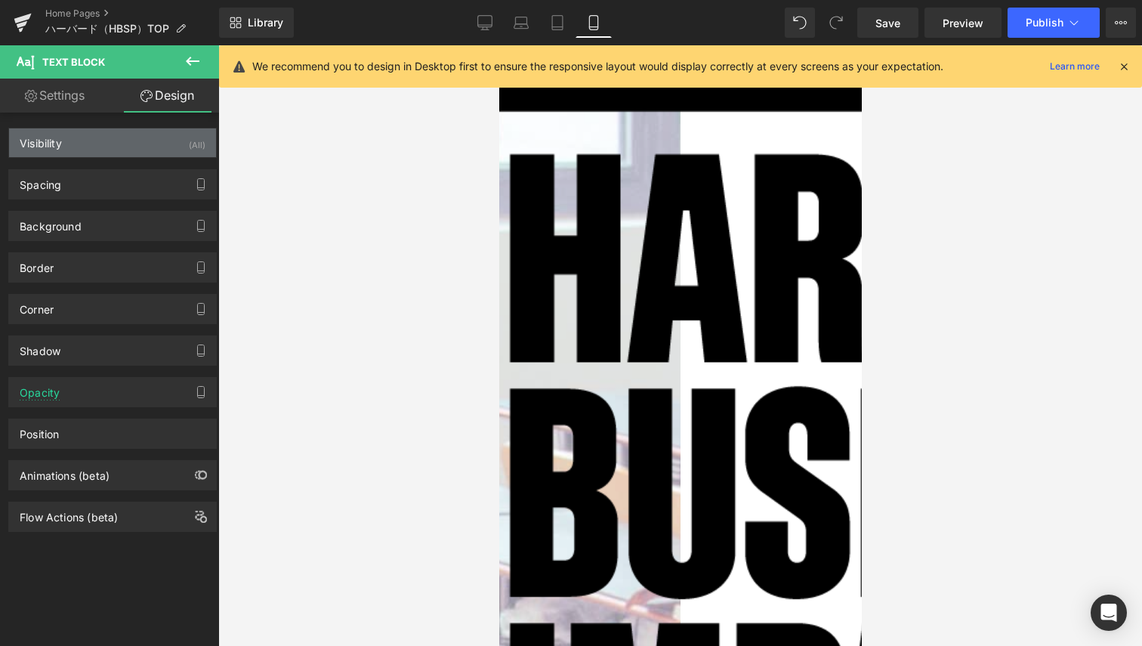
click at [143, 144] on div "Visibility (All)" at bounding box center [112, 142] width 207 height 29
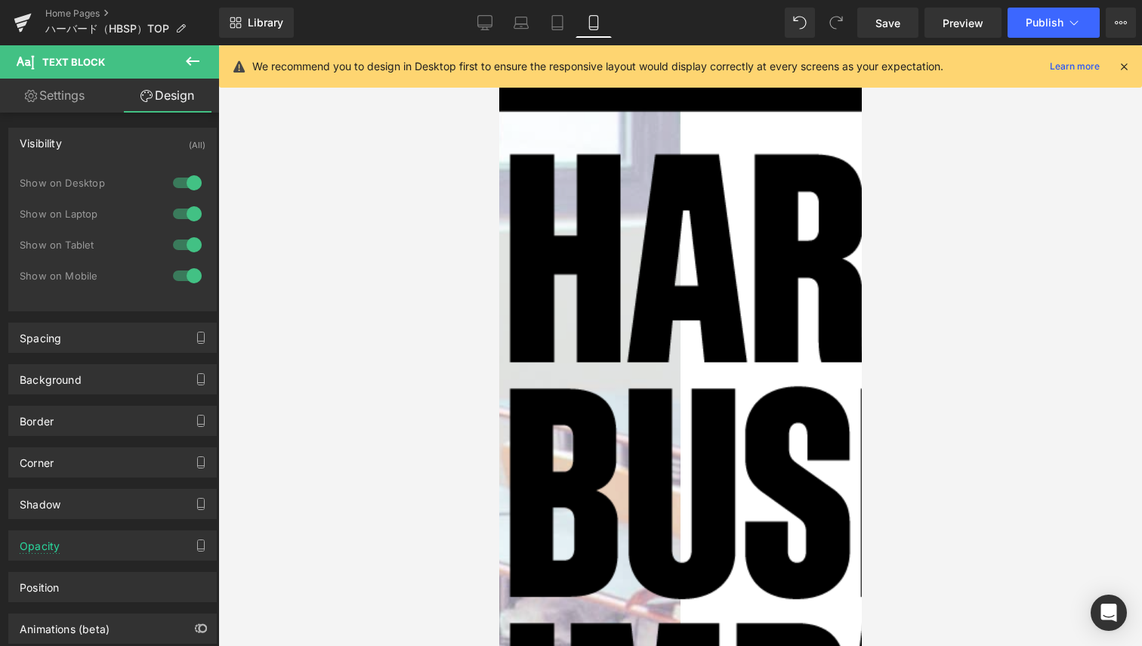
click at [181, 274] on div at bounding box center [187, 276] width 36 height 24
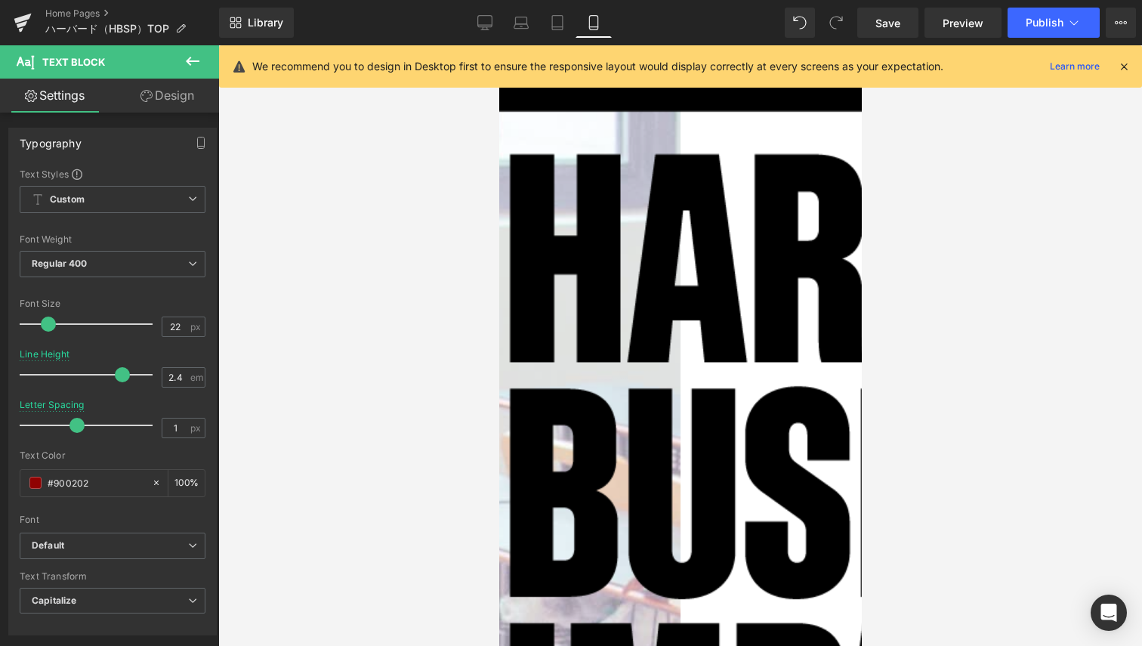
click at [192, 95] on link "Design" at bounding box center [168, 96] width 110 height 34
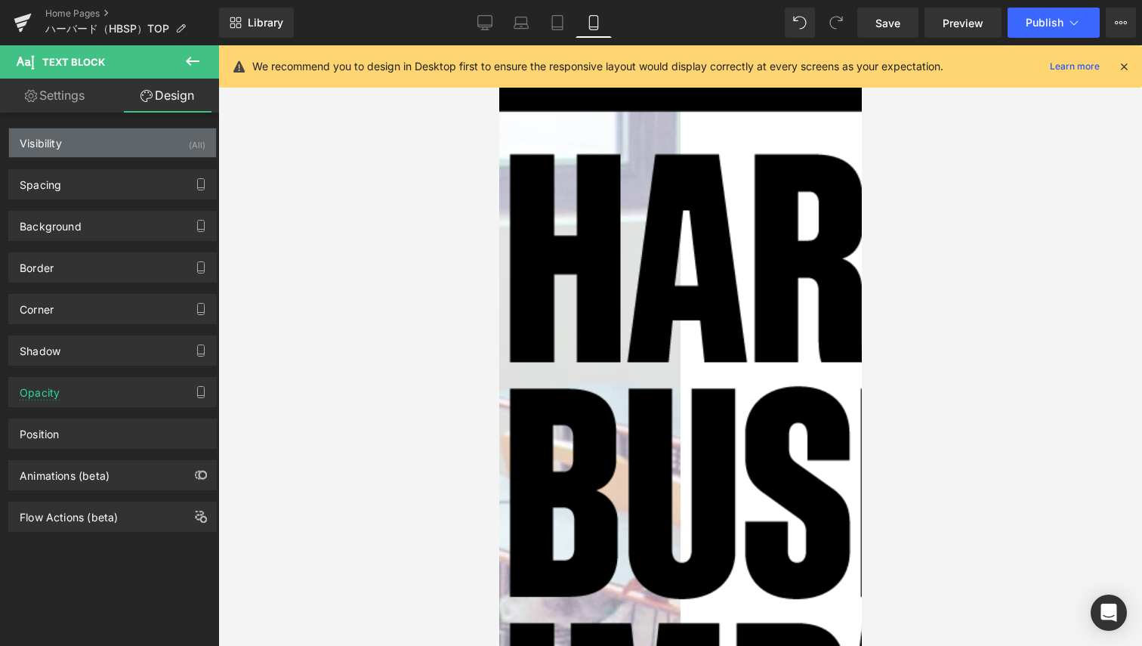
click at [175, 142] on div "Visibility (All)" at bounding box center [112, 142] width 207 height 29
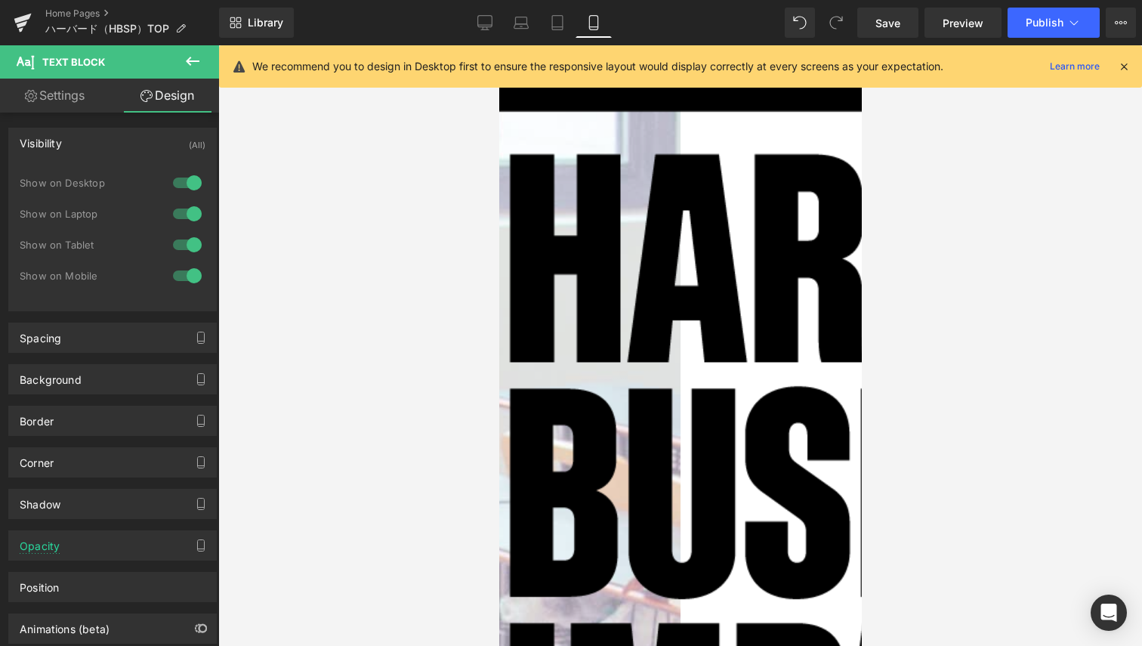
click at [171, 273] on div at bounding box center [187, 276] width 36 height 24
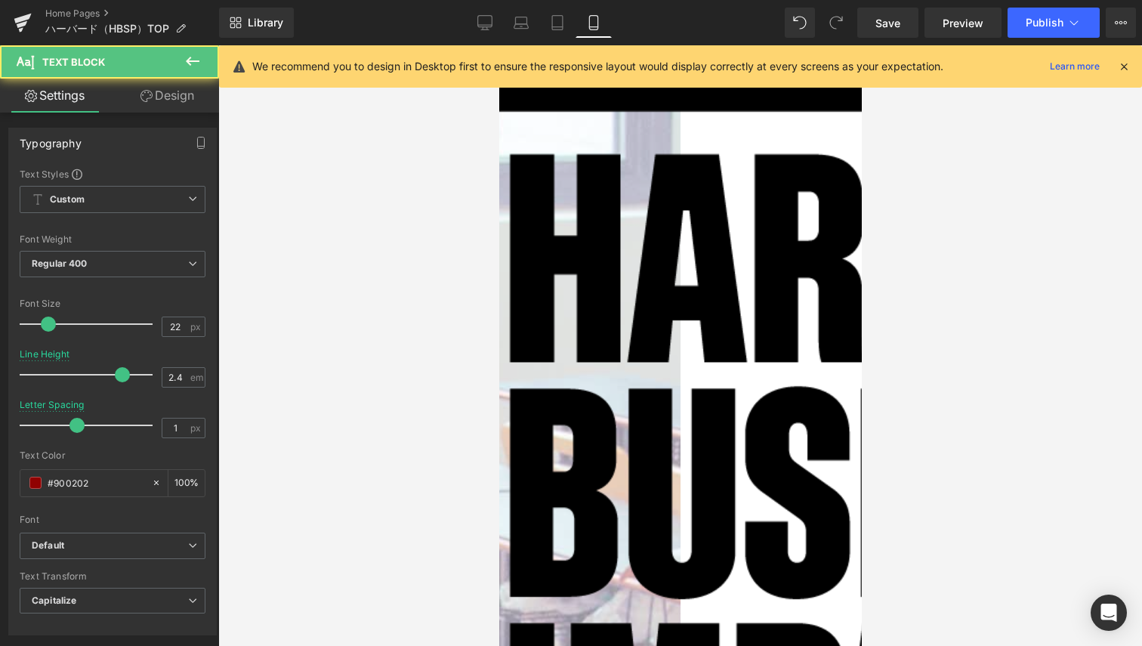
click at [185, 96] on link "Design" at bounding box center [168, 96] width 110 height 34
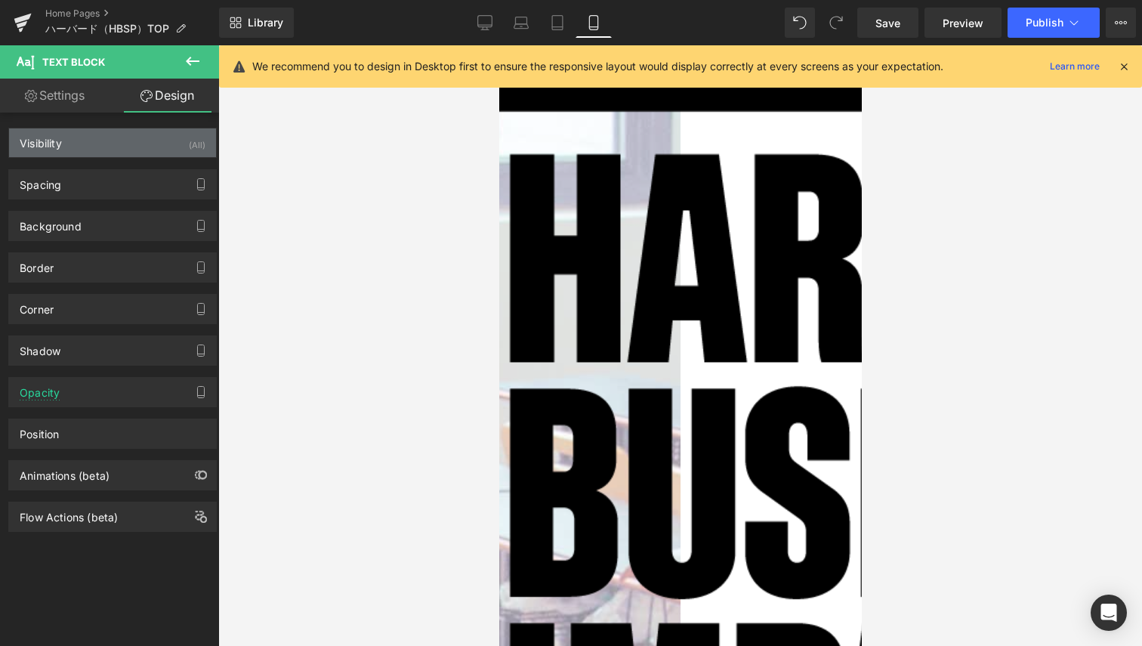
click at [189, 144] on div "(All)" at bounding box center [197, 140] width 17 height 25
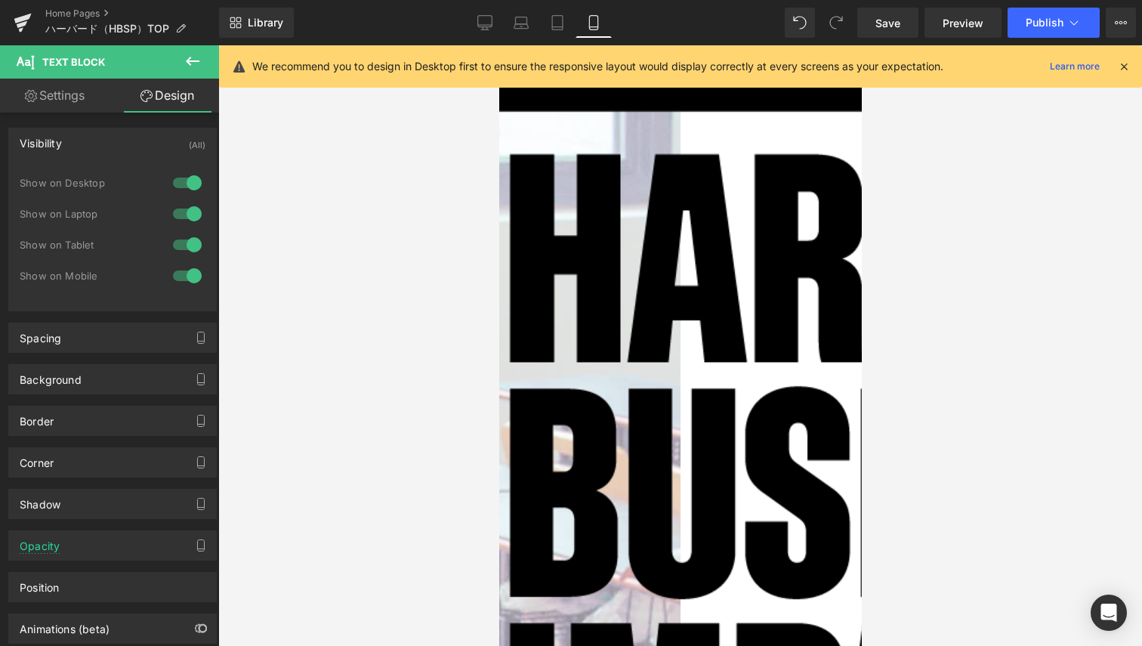
click at [170, 268] on div at bounding box center [187, 276] width 36 height 24
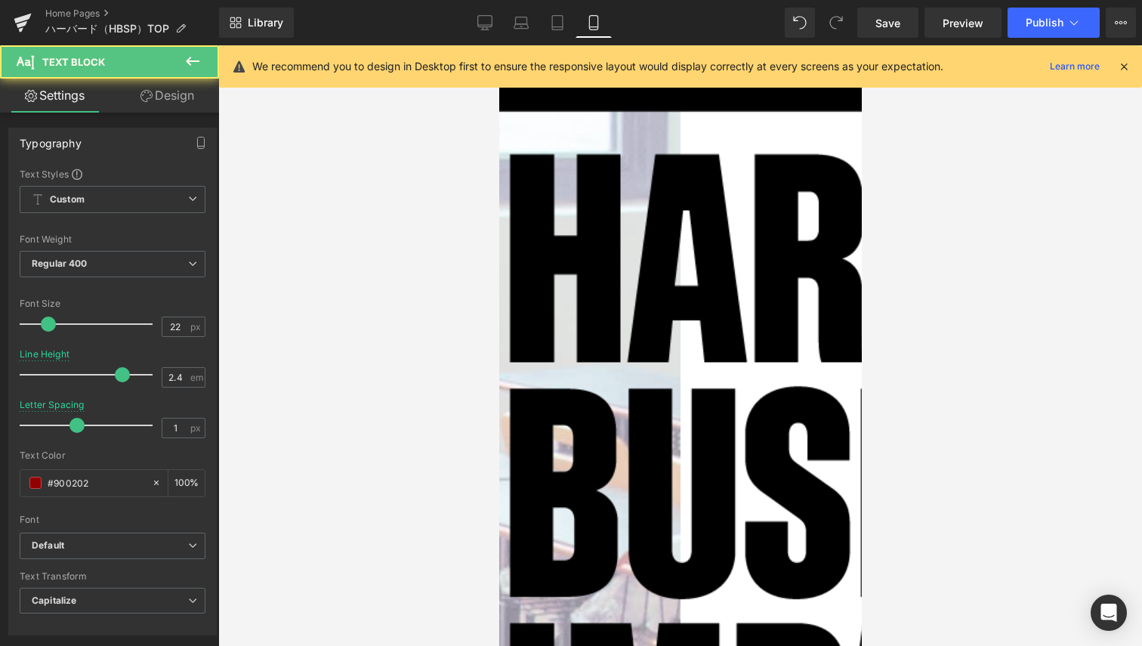
click at [193, 105] on link "Design" at bounding box center [168, 96] width 110 height 34
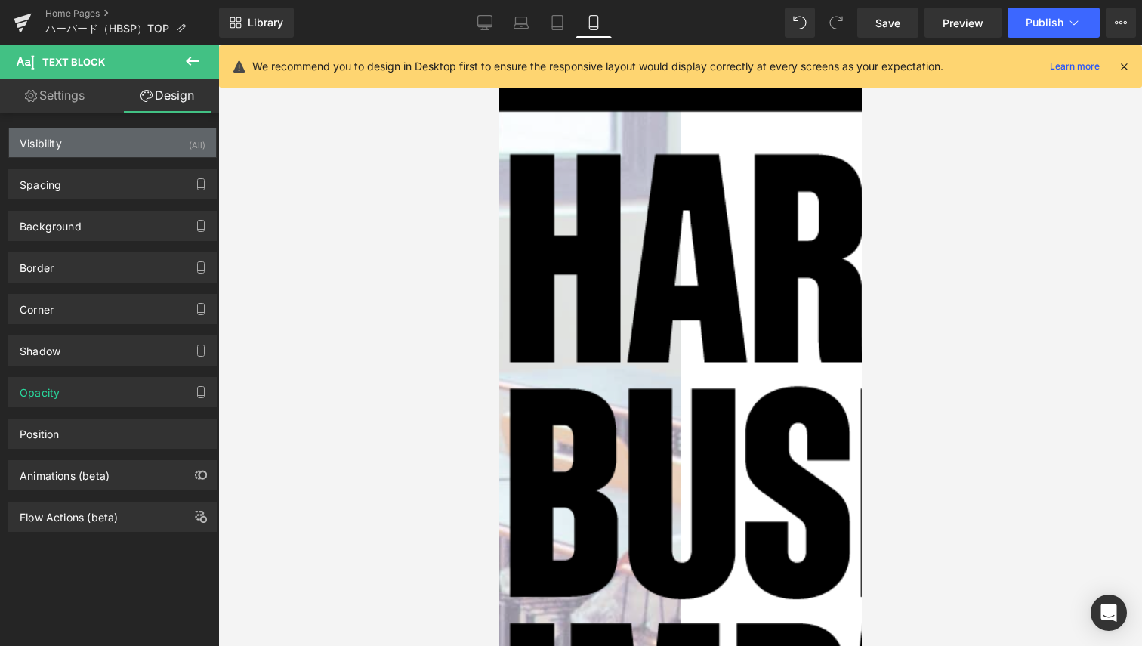
click at [193, 134] on div "(All)" at bounding box center [197, 140] width 17 height 25
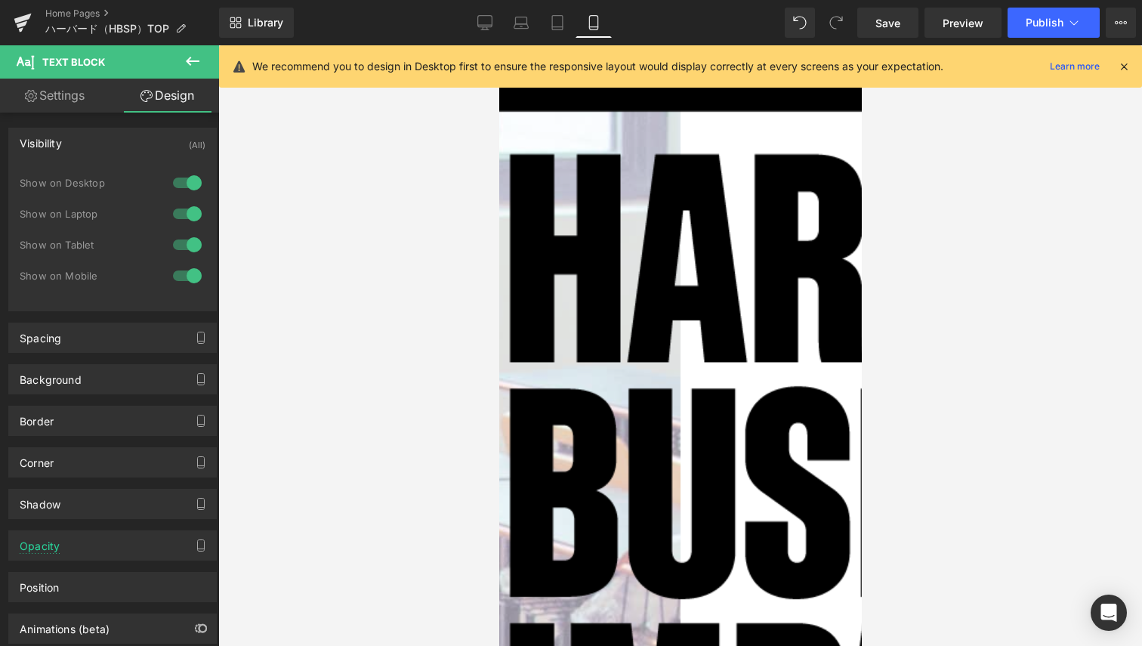
click at [176, 272] on div at bounding box center [187, 276] width 36 height 24
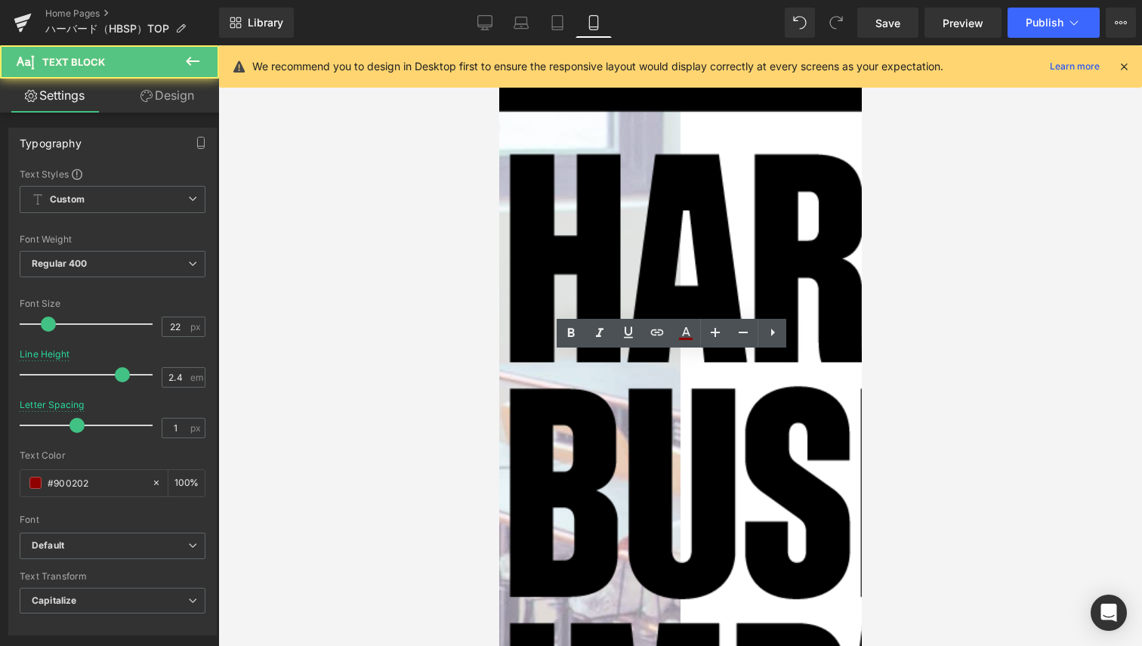
click at [183, 95] on link "Design" at bounding box center [168, 96] width 110 height 34
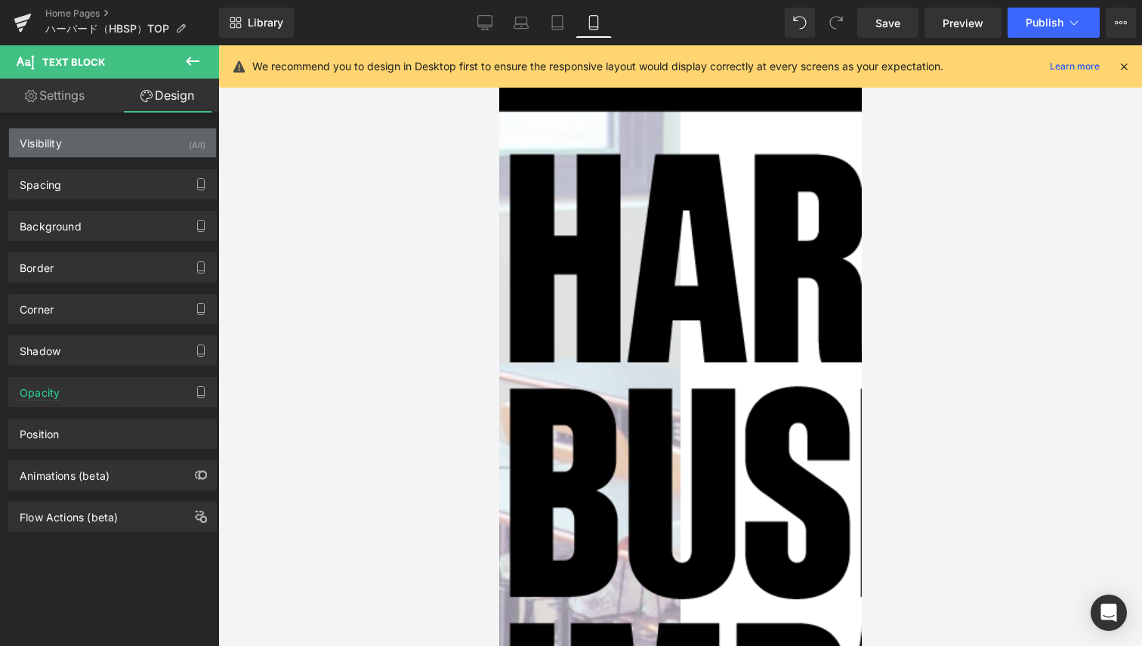
click at [168, 143] on div "Visibility (All)" at bounding box center [112, 142] width 207 height 29
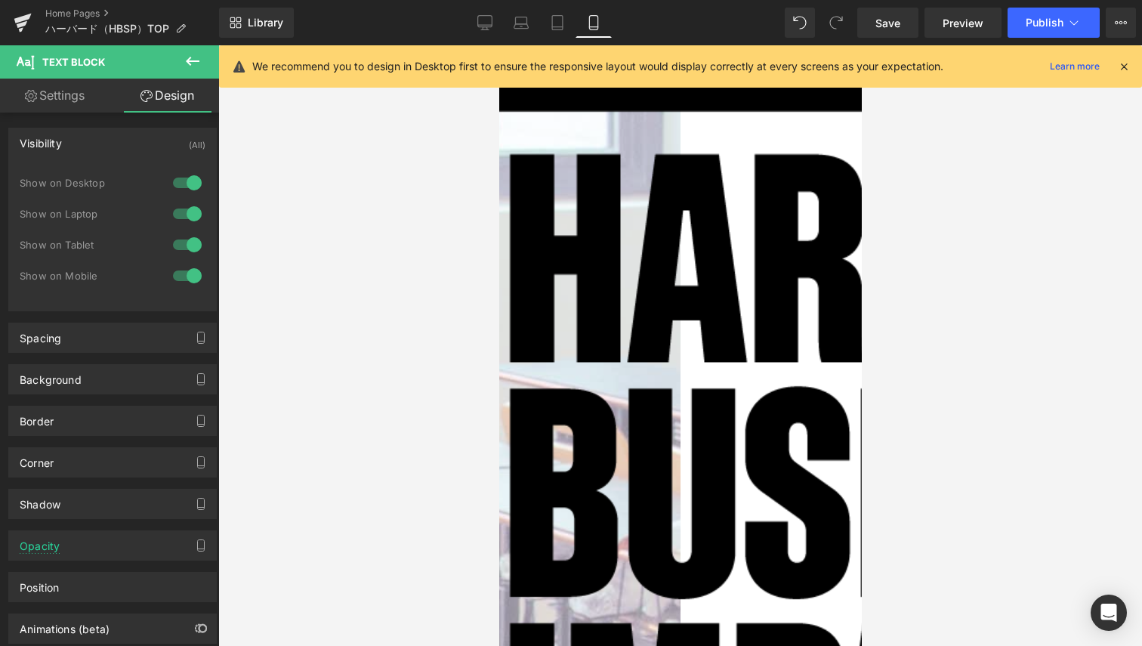
click at [182, 269] on div at bounding box center [187, 276] width 36 height 24
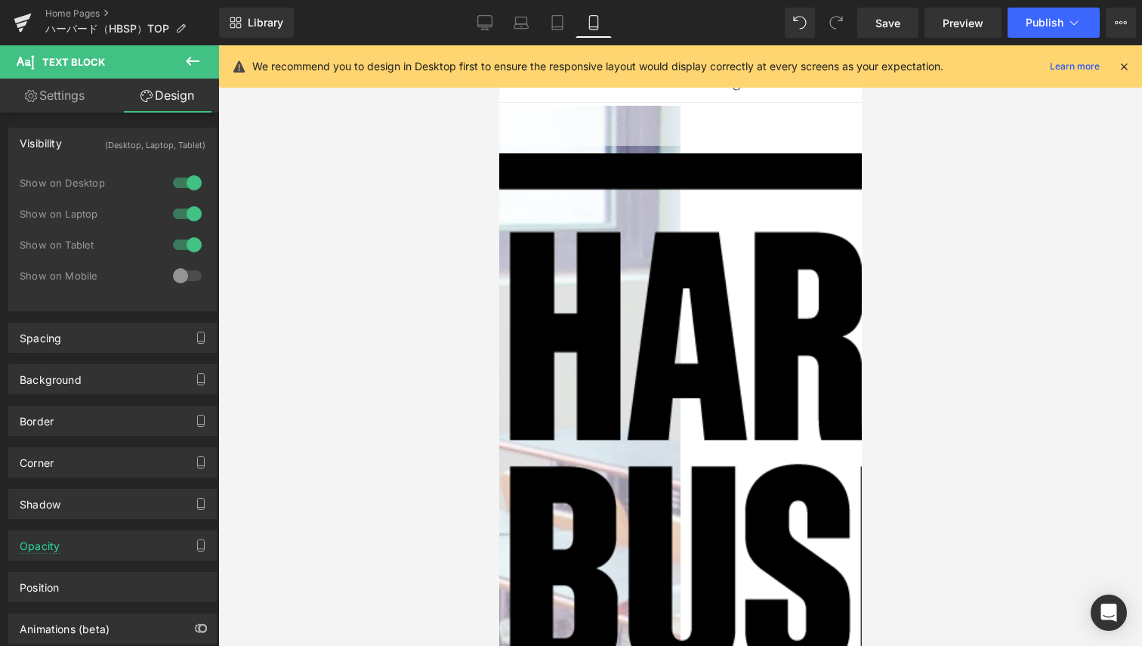
scroll to position [0, 0]
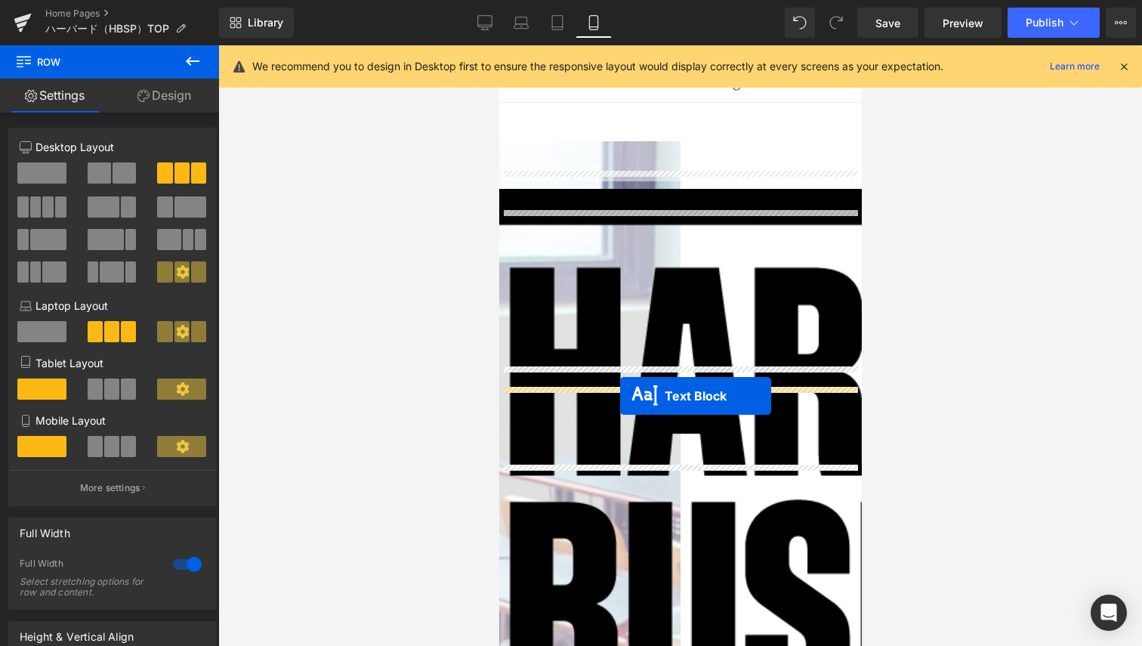
drag, startPoint x: 629, startPoint y: 401, endPoint x: 620, endPoint y: 396, distance: 11.2
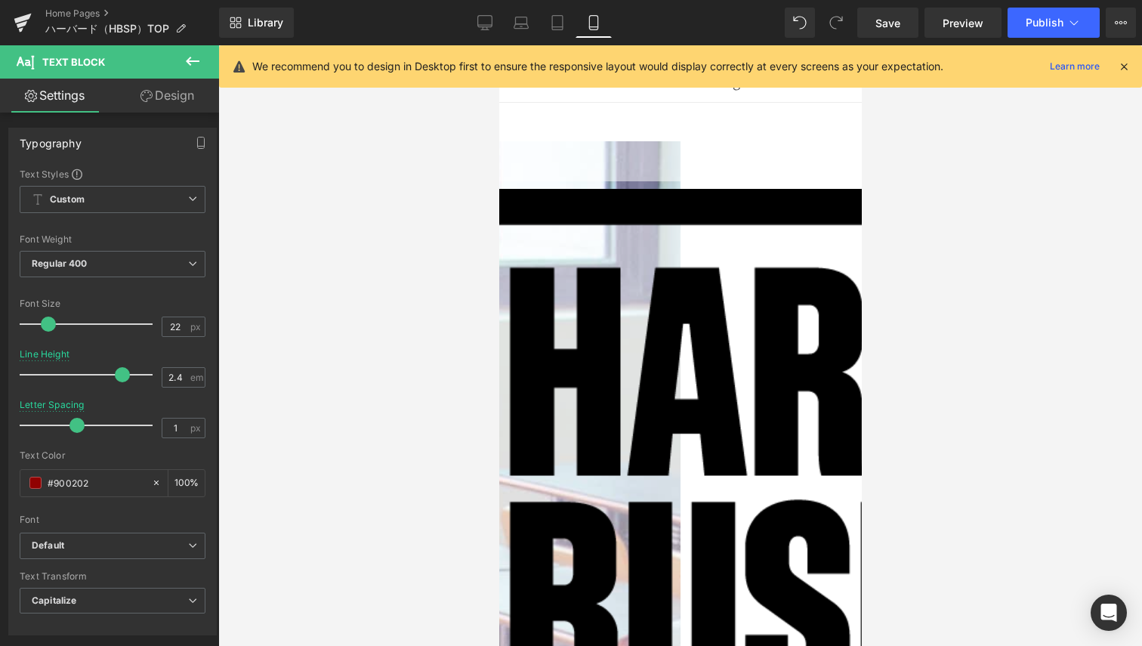
click at [499, 45] on icon at bounding box center [499, 45] width 0 height 0
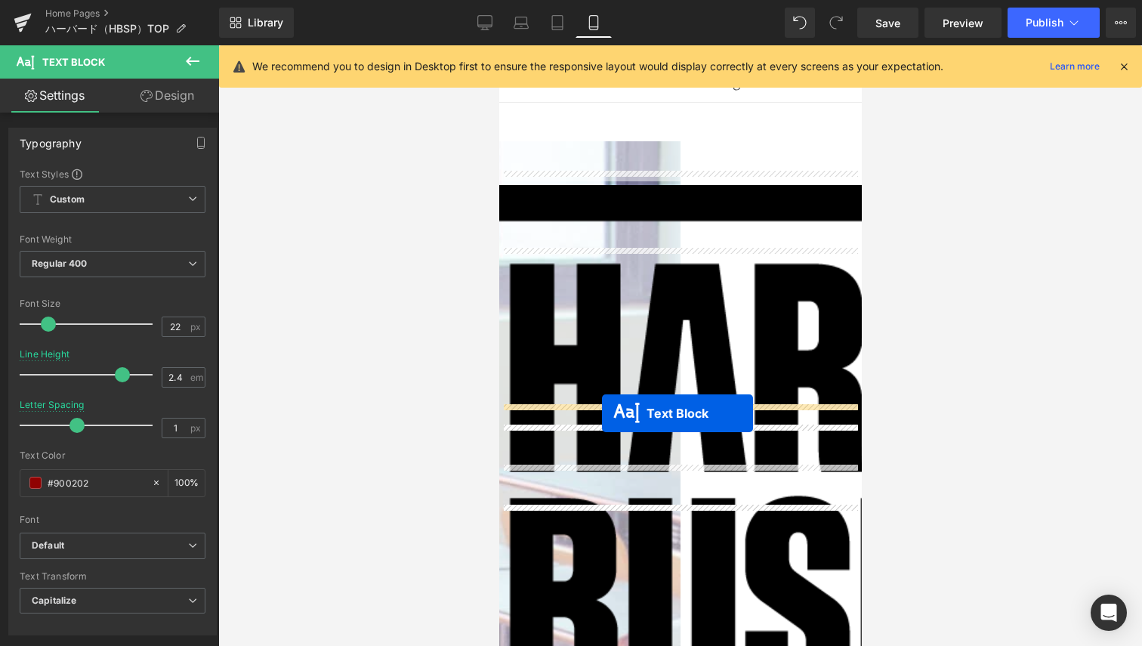
drag, startPoint x: 600, startPoint y: 187, endPoint x: 601, endPoint y: 413, distance: 225.9
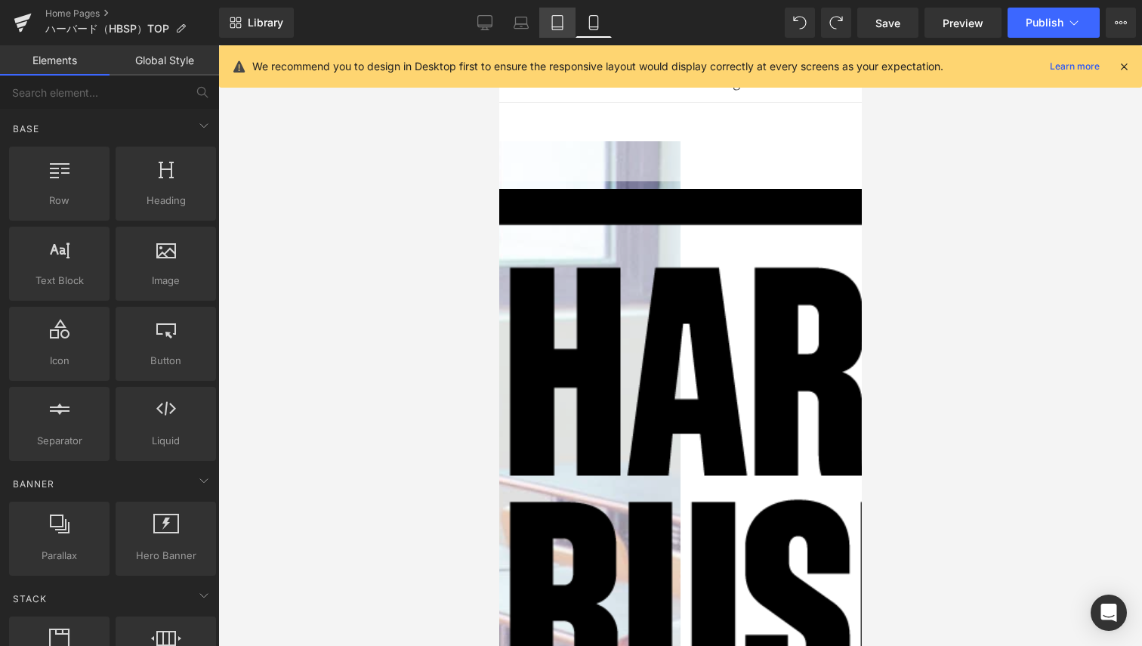
click at [566, 28] on link "Tablet" at bounding box center [557, 23] width 36 height 30
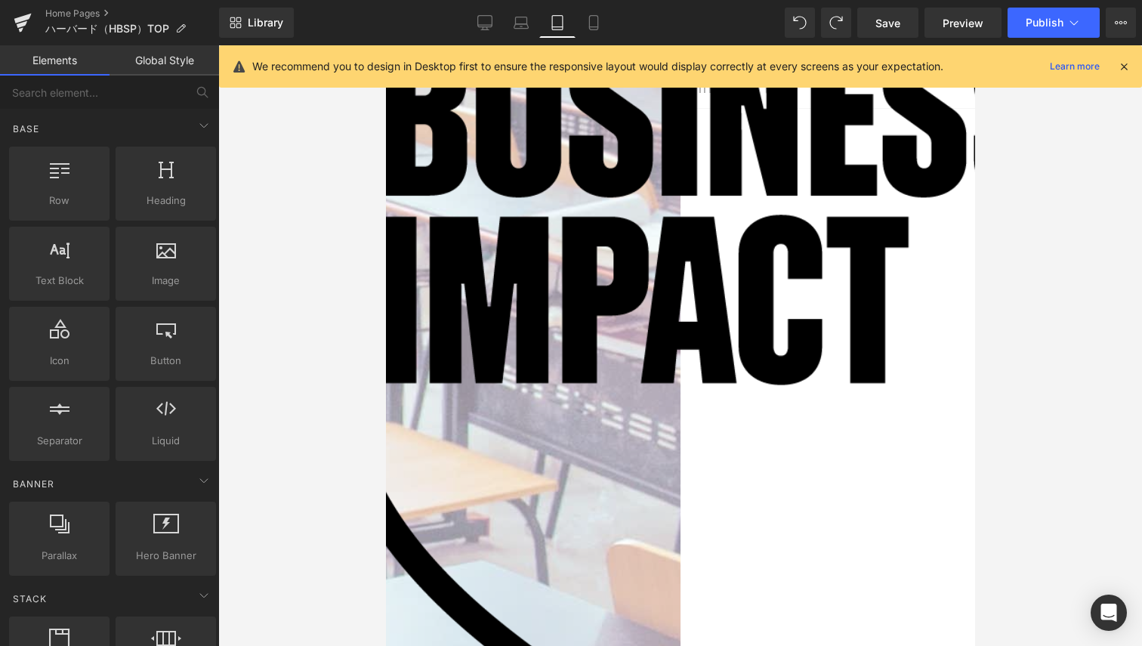
scroll to position [290, 0]
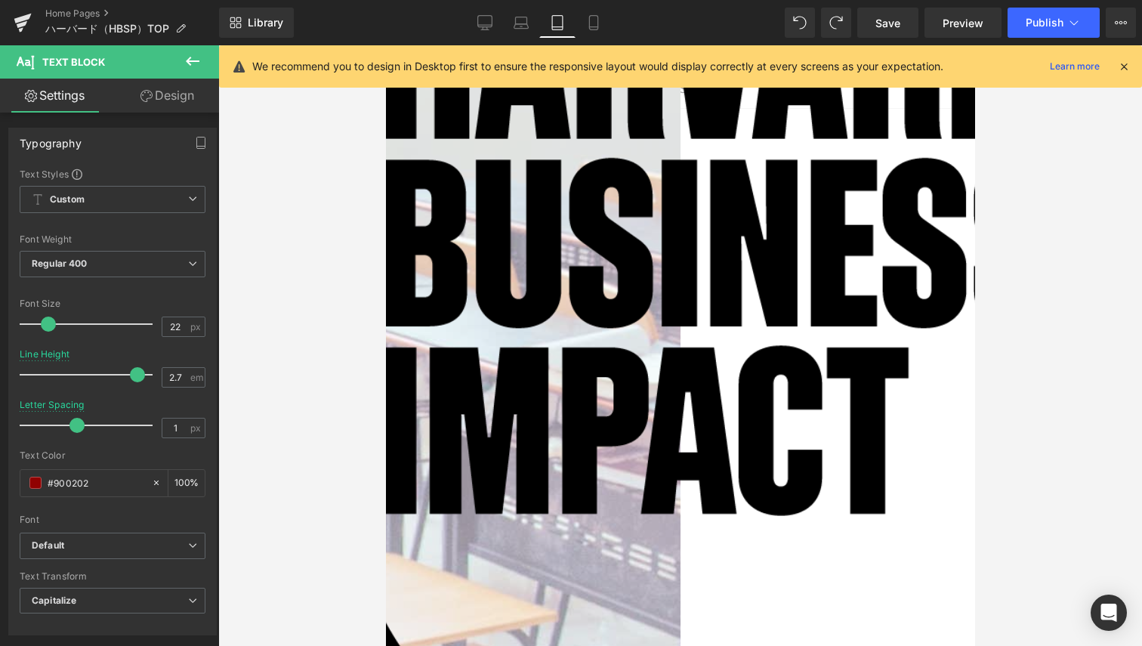
click at [190, 94] on link "Design" at bounding box center [168, 96] width 110 height 34
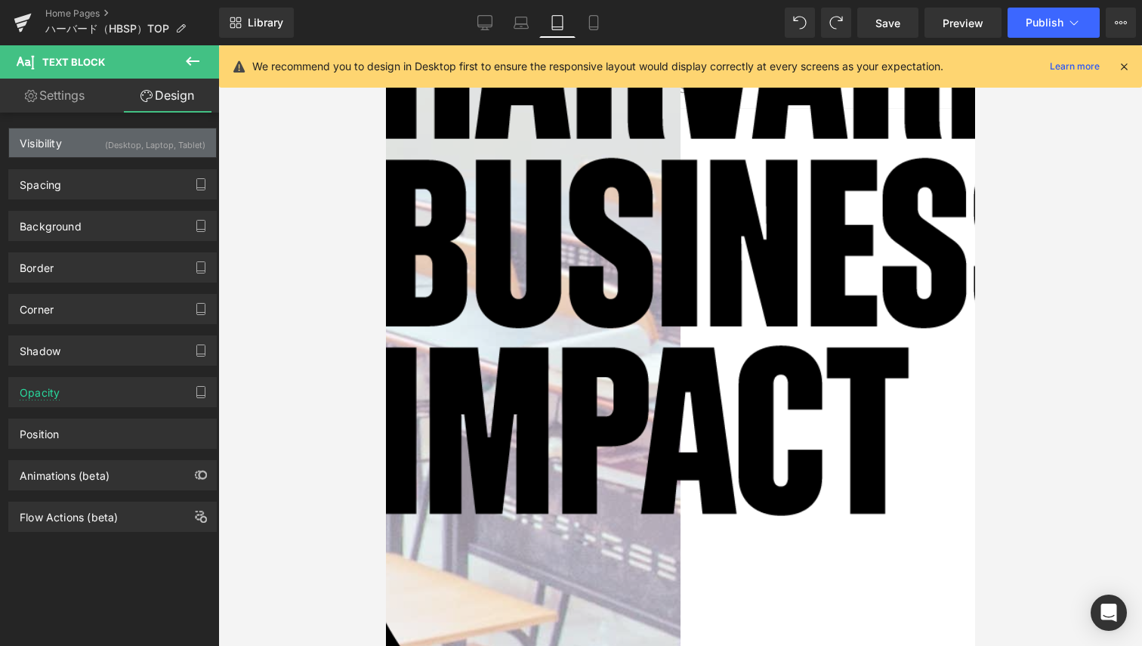
click at [136, 138] on div "(Desktop, Laptop, Tablet)" at bounding box center [155, 140] width 100 height 25
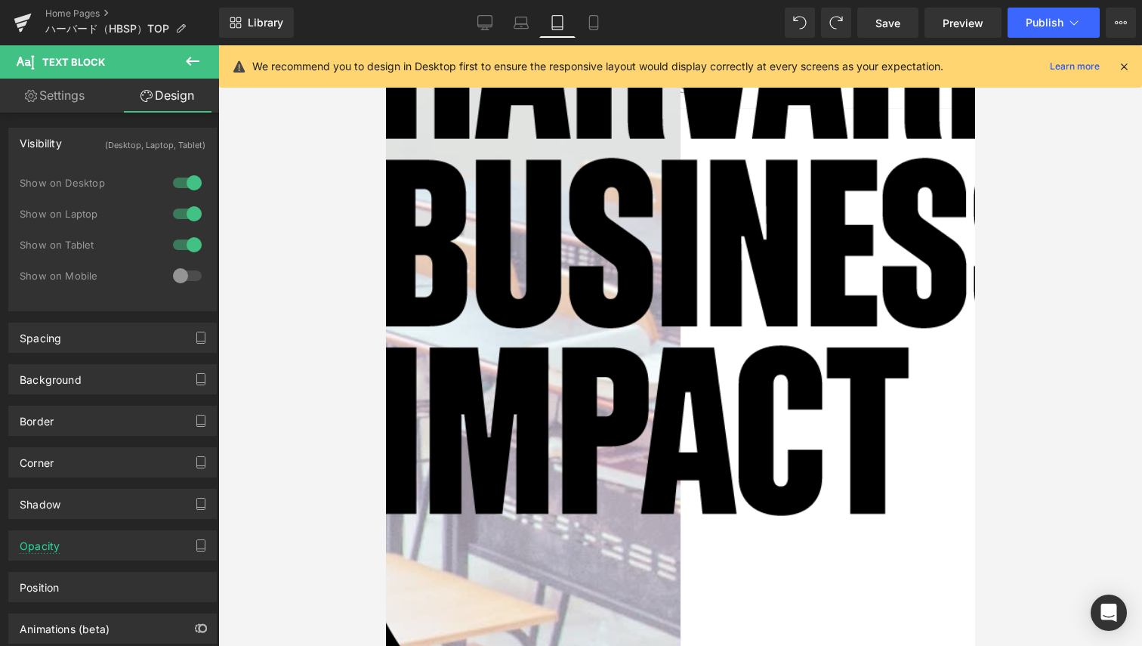
click at [177, 238] on div at bounding box center [187, 245] width 36 height 24
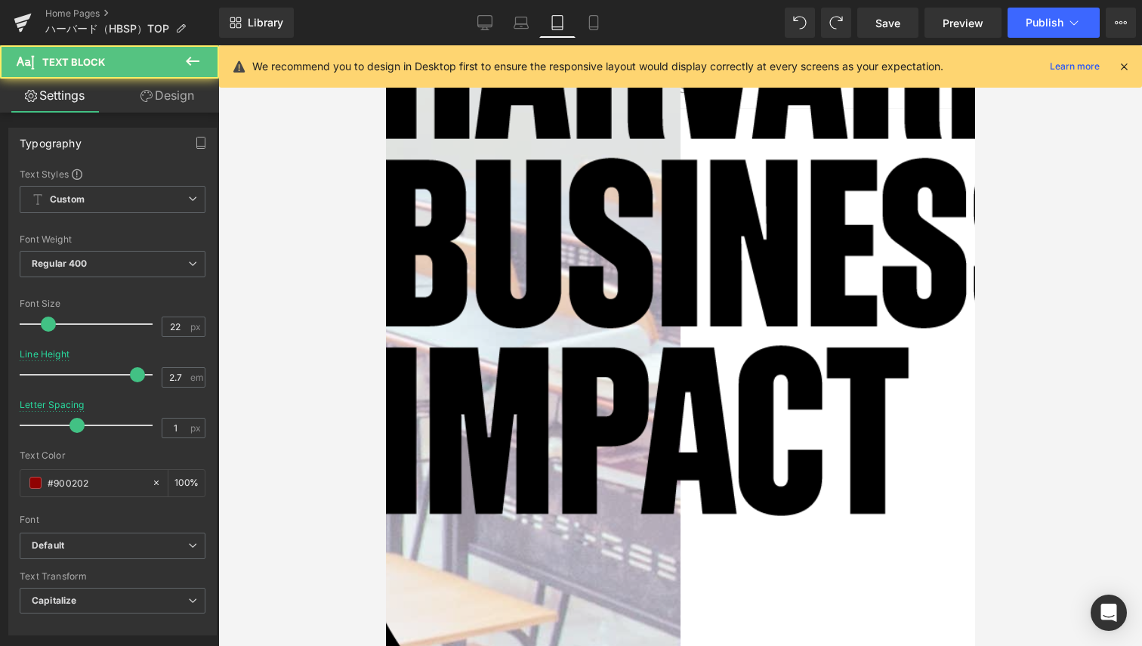
click at [178, 99] on link "Design" at bounding box center [168, 96] width 110 height 34
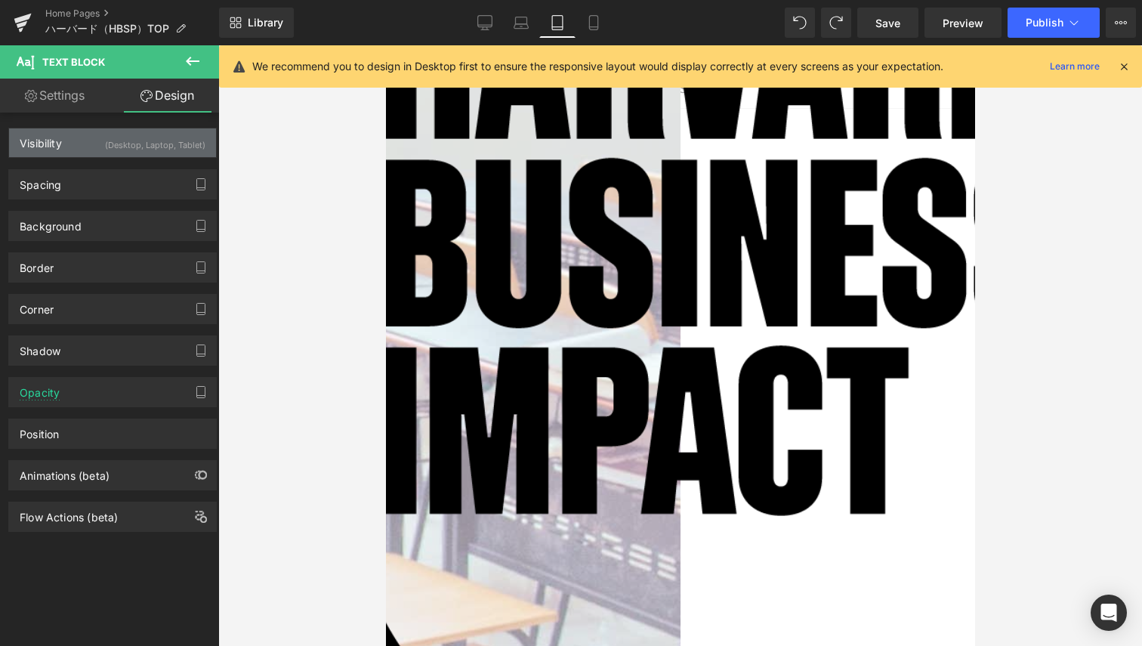
click at [151, 140] on div "(Desktop, Laptop, Tablet)" at bounding box center [155, 140] width 100 height 25
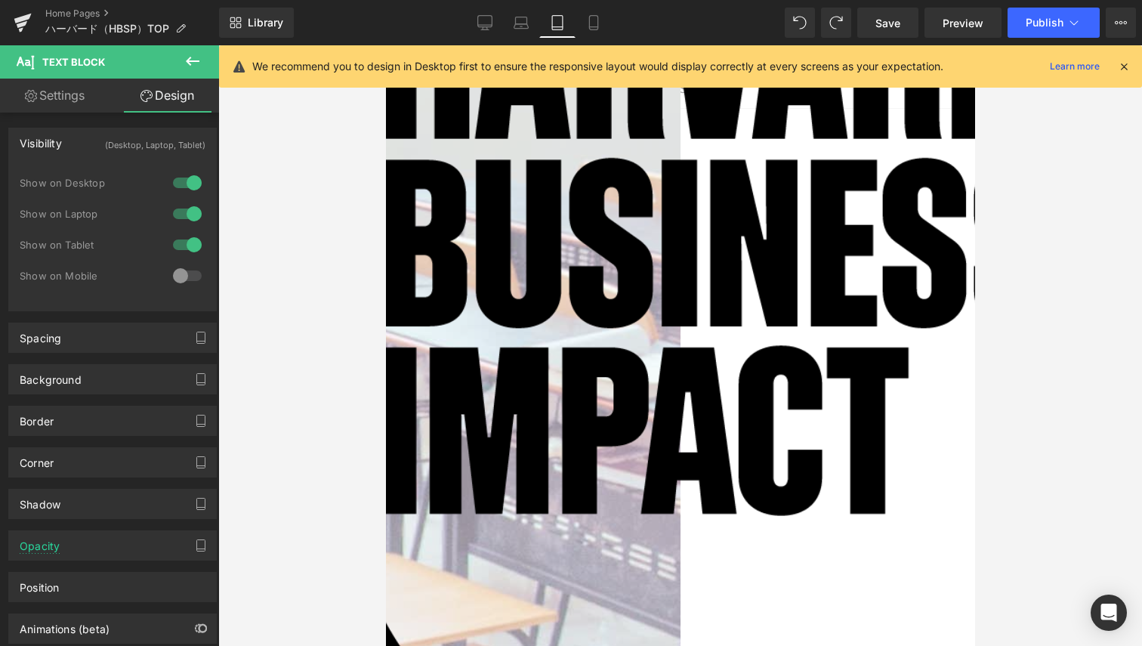
click at [171, 248] on div at bounding box center [187, 245] width 36 height 24
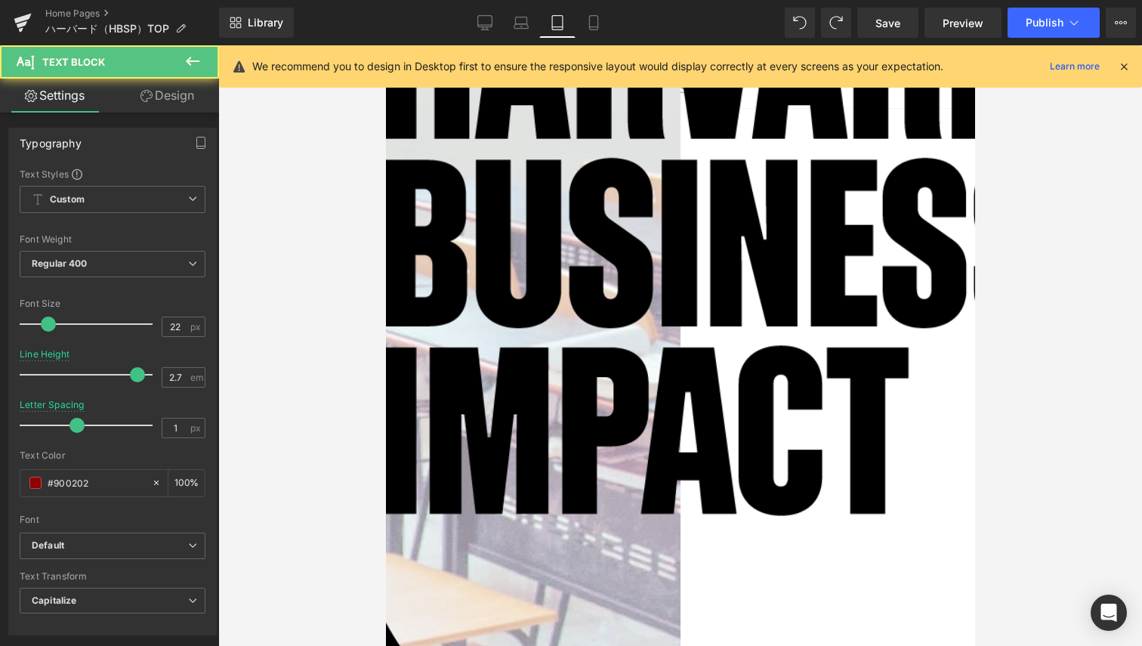
drag, startPoint x: 509, startPoint y: 361, endPoint x: 759, endPoint y: 286, distance: 262.0
click at [176, 92] on link "Design" at bounding box center [168, 96] width 110 height 34
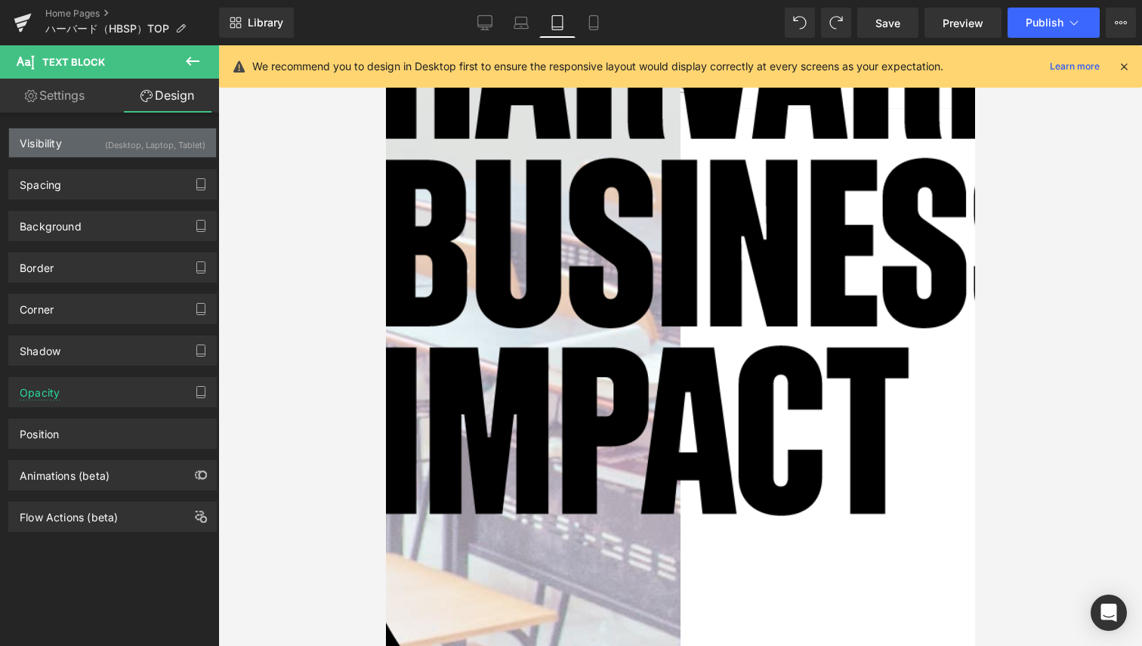
click at [174, 141] on div "(Desktop, Laptop, Tablet)" at bounding box center [155, 140] width 100 height 25
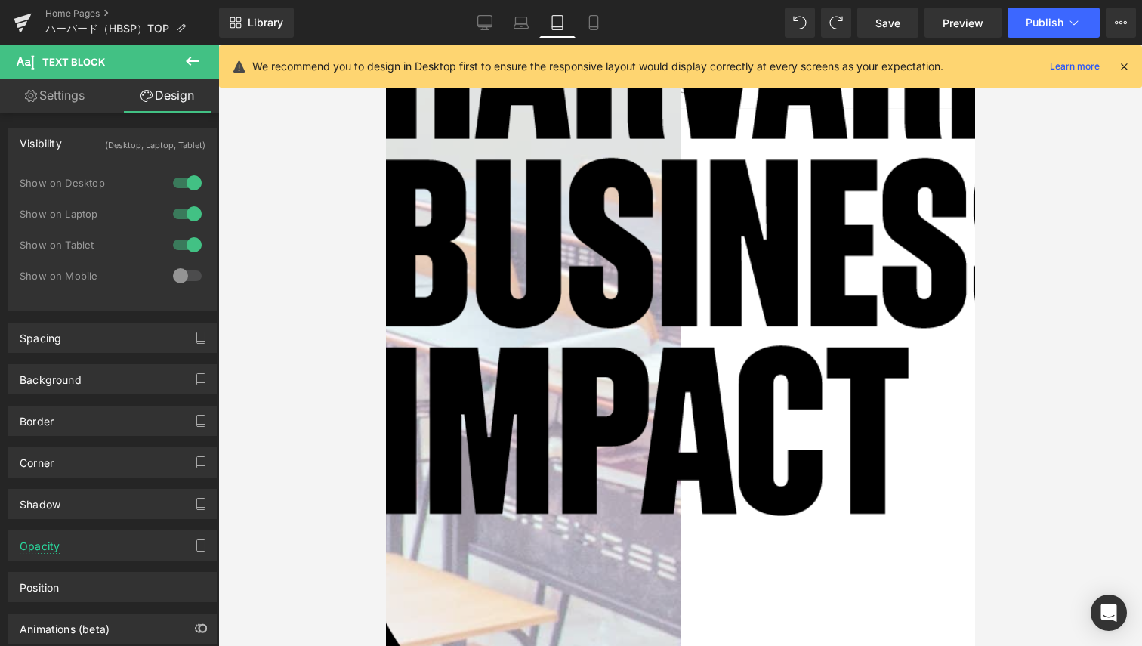
click at [184, 240] on div at bounding box center [187, 245] width 36 height 24
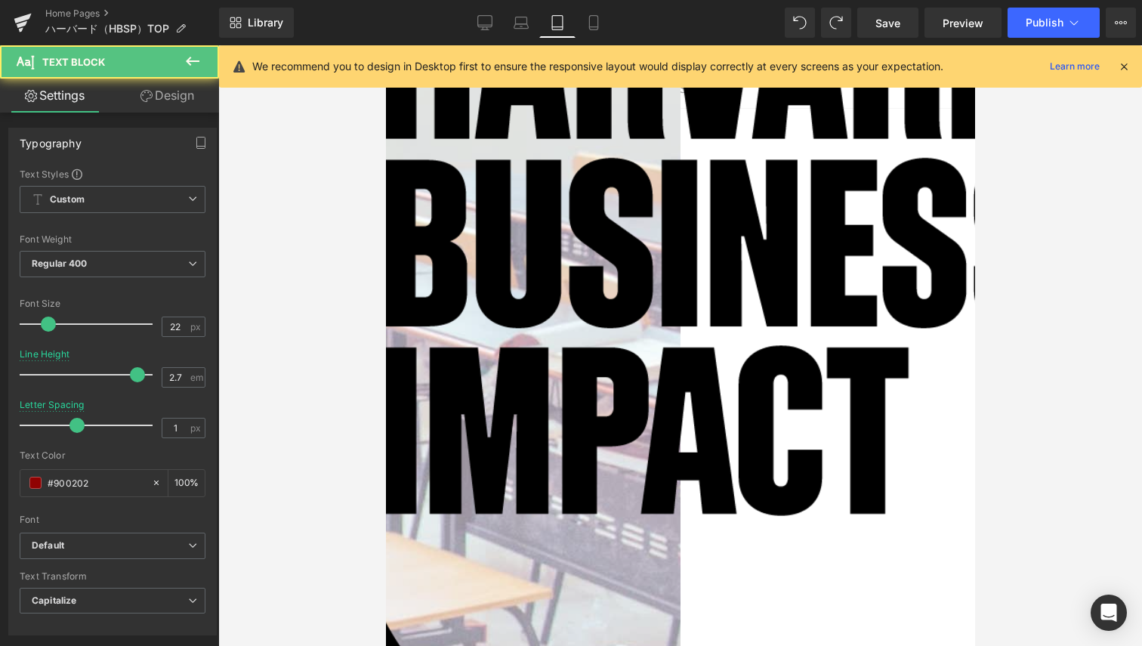
click at [184, 100] on link "Design" at bounding box center [168, 96] width 110 height 34
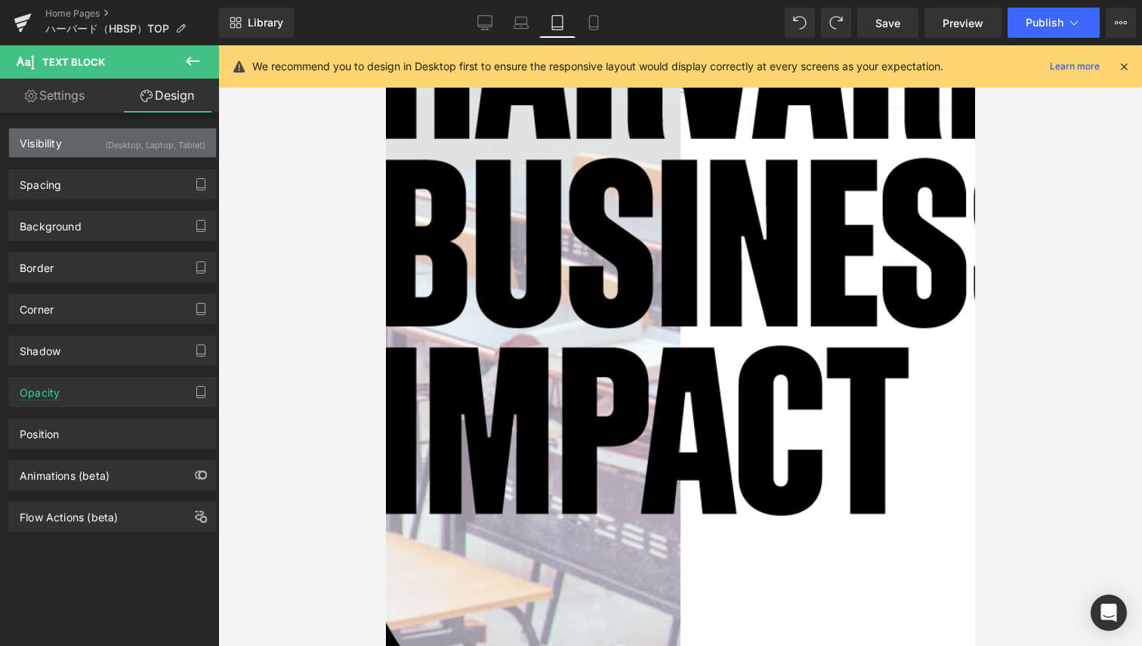
click at [170, 147] on div "(Desktop, Laptop, Tablet)" at bounding box center [155, 140] width 100 height 25
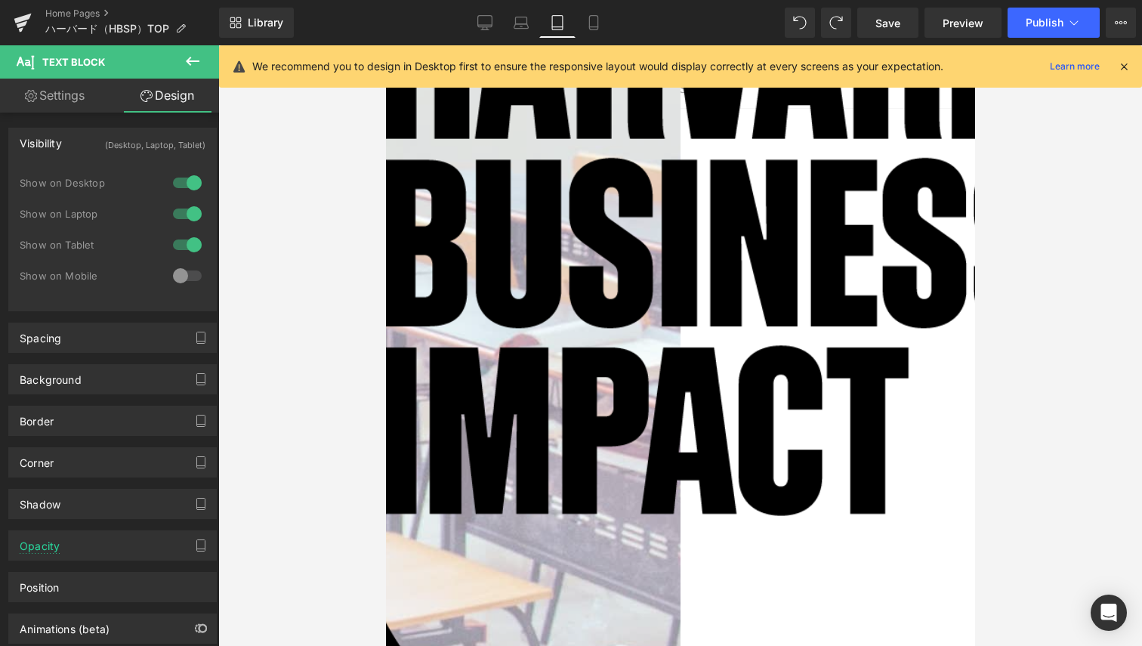
click at [184, 245] on div at bounding box center [187, 245] width 36 height 24
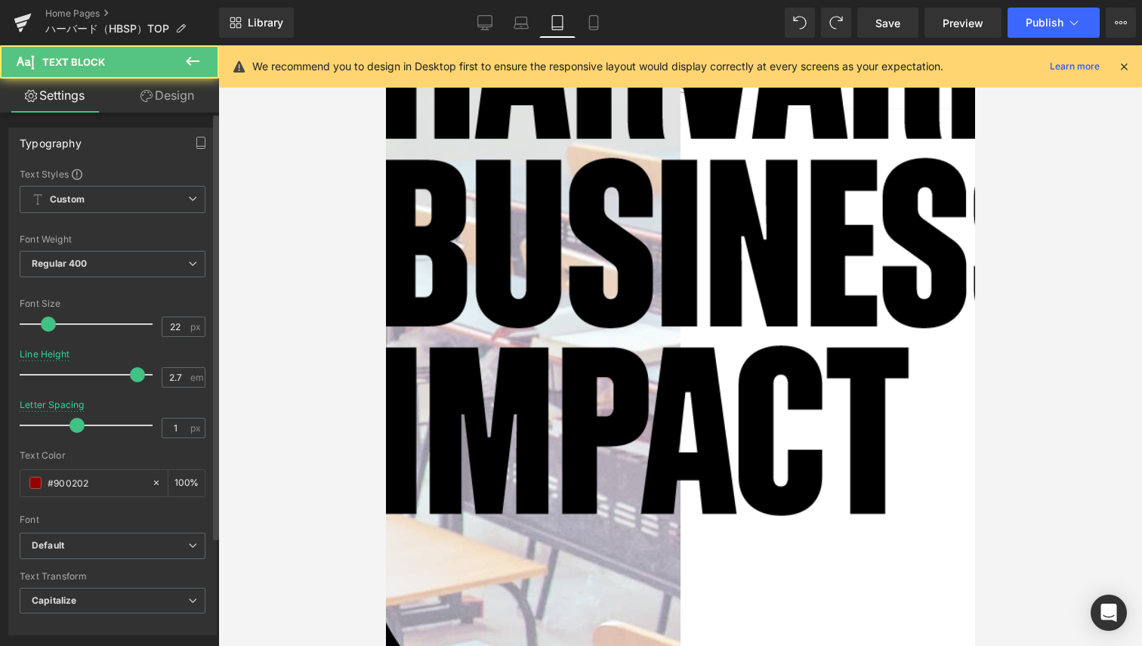
click at [190, 114] on div "Typography Text Styles Custom Custom Setup Global Style Custom Setup Global Sty…" at bounding box center [113, 602] width 226 height 978
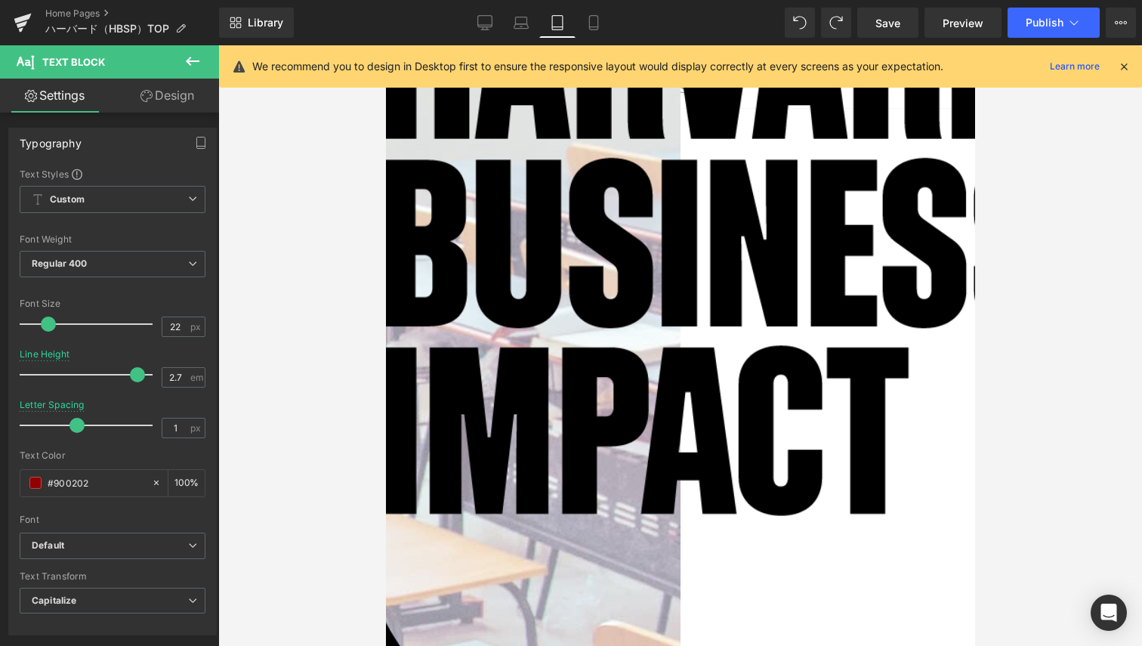
click at [175, 88] on link "Design" at bounding box center [168, 96] width 110 height 34
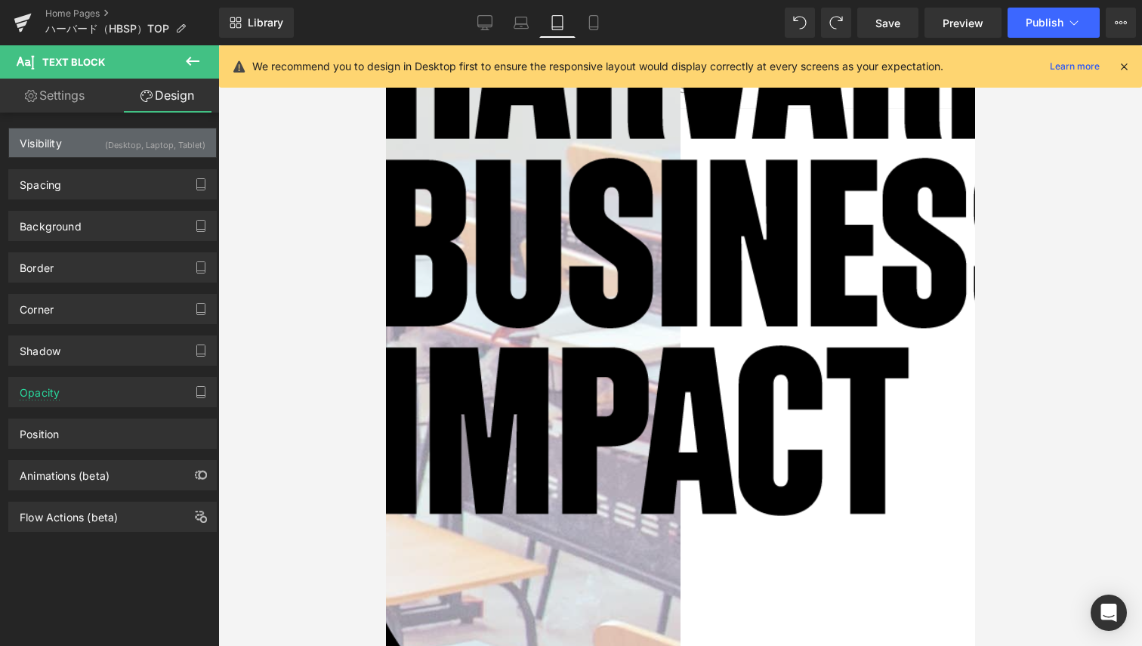
click at [178, 138] on div "(Desktop, Laptop, Tablet)" at bounding box center [155, 140] width 100 height 25
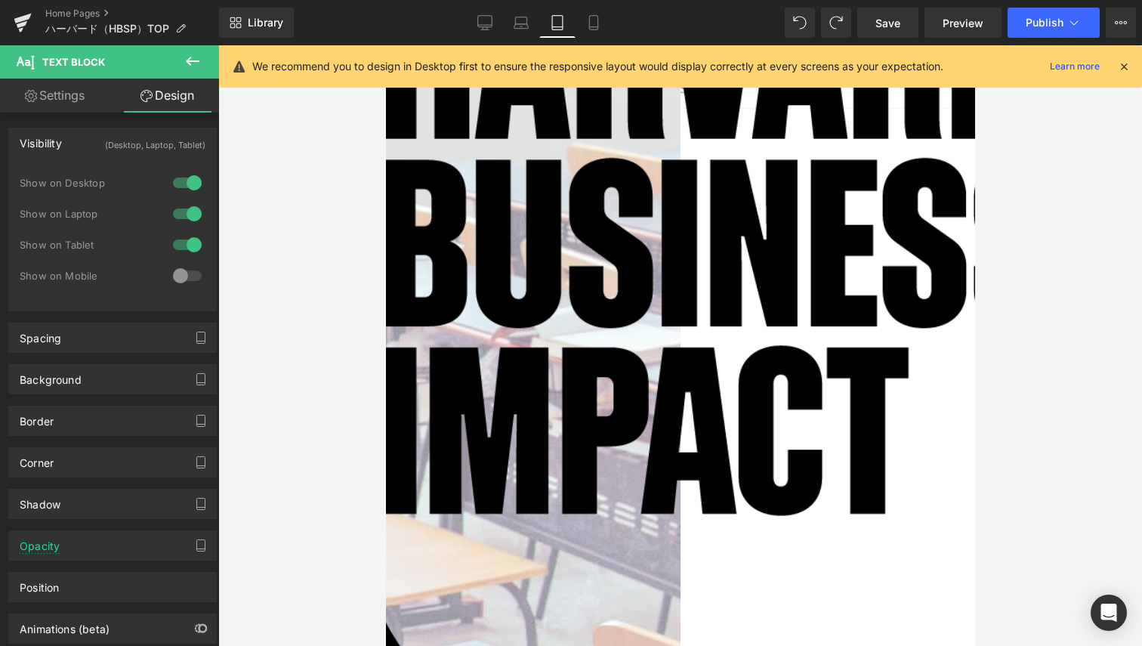
click at [178, 245] on div at bounding box center [187, 245] width 36 height 24
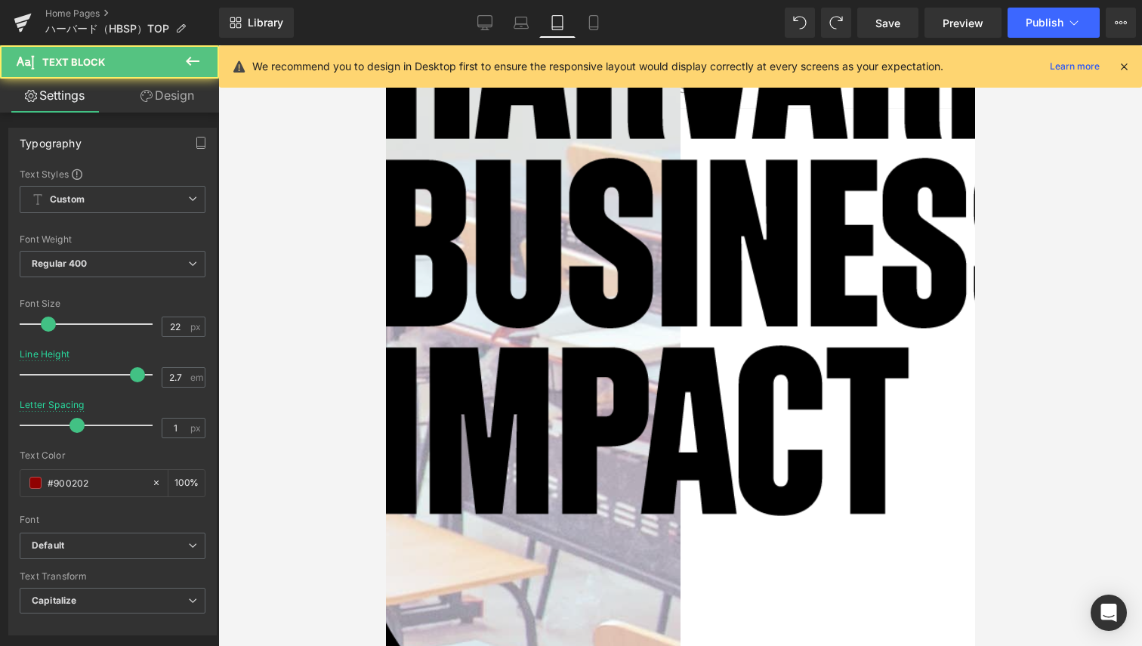
click at [184, 105] on link "Design" at bounding box center [168, 96] width 110 height 34
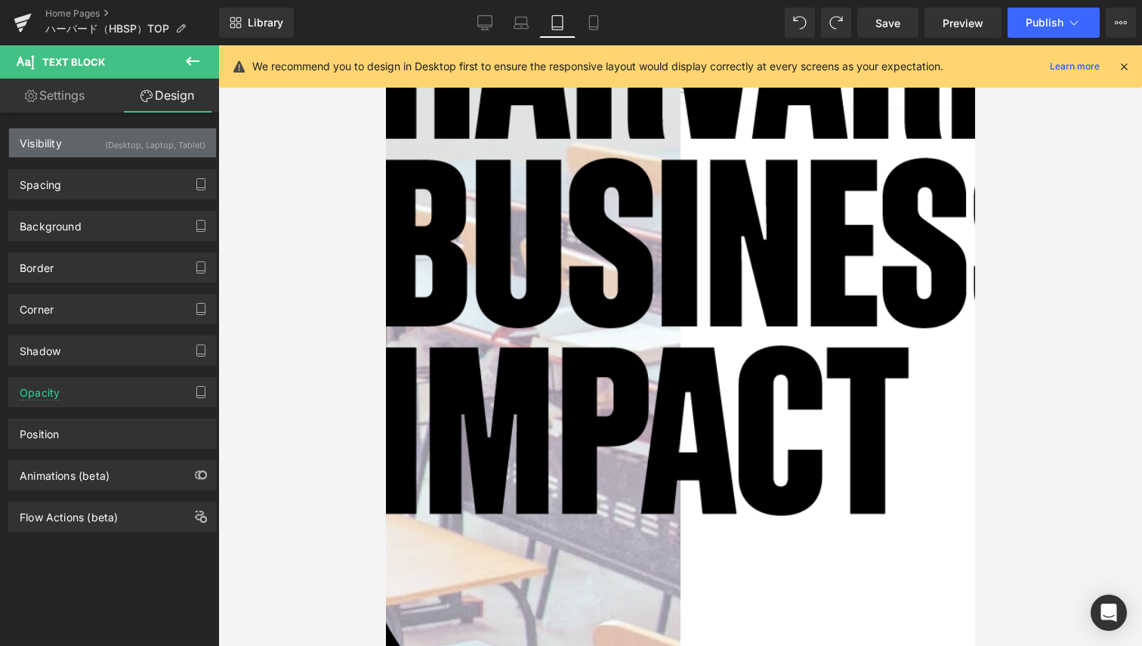
click at [193, 156] on div "Visibility (Desktop, Laptop, Tablet)" at bounding box center [112, 142] width 207 height 29
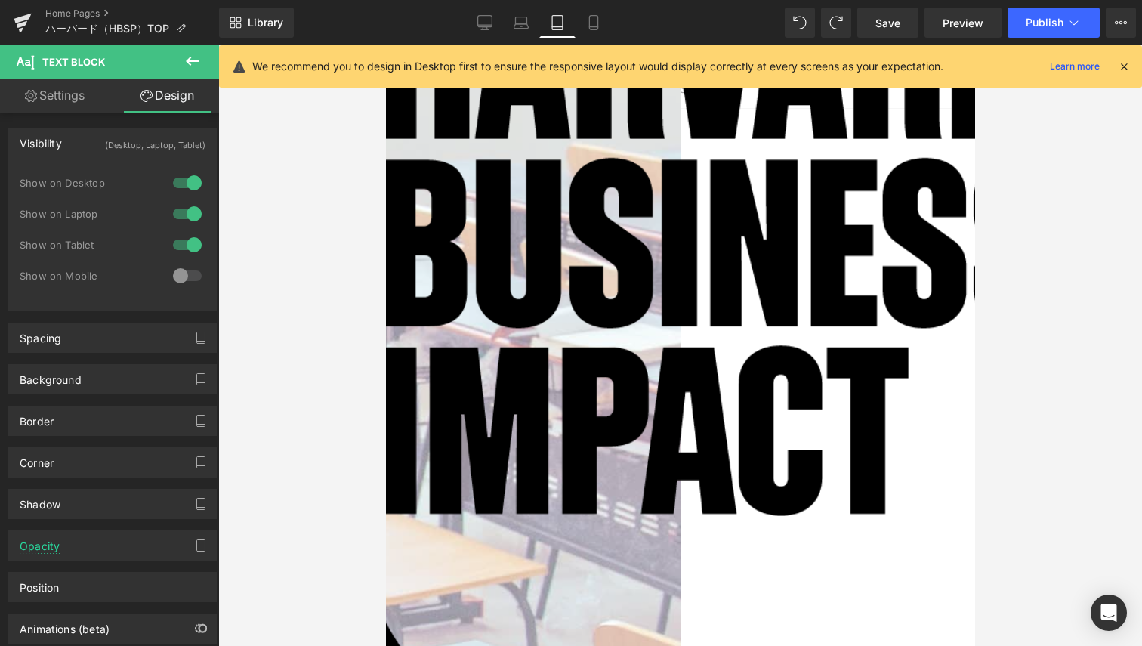
click at [190, 221] on div at bounding box center [187, 214] width 36 height 24
click at [186, 236] on div at bounding box center [187, 245] width 36 height 24
click at [175, 209] on div at bounding box center [187, 214] width 36 height 24
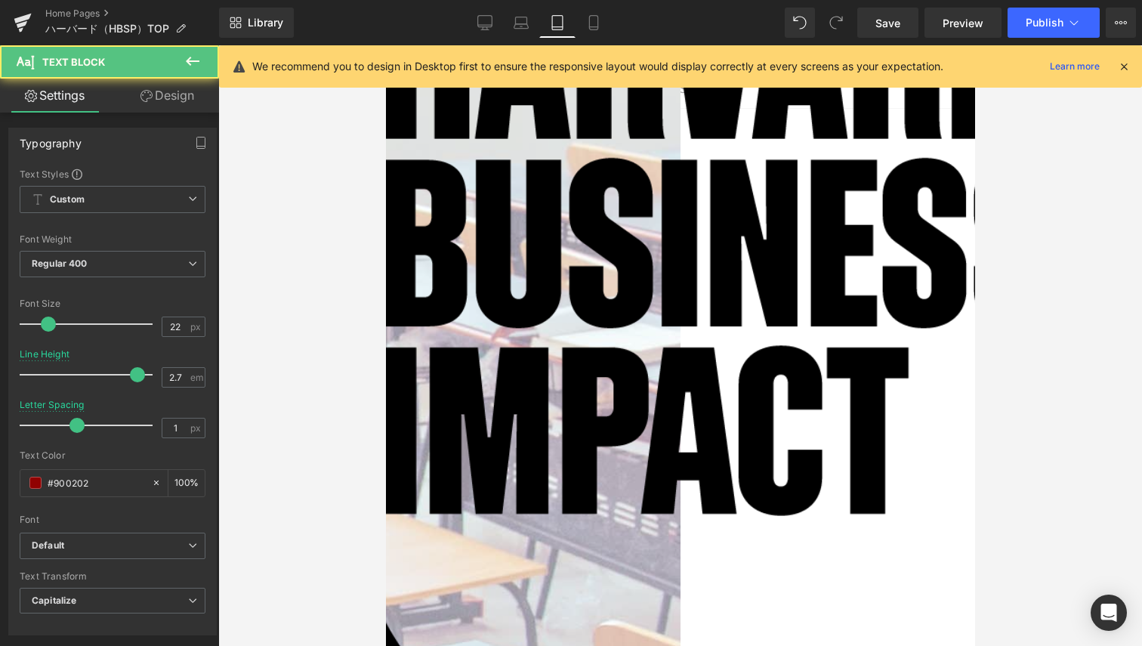
click at [188, 96] on link "Design" at bounding box center [168, 96] width 110 height 34
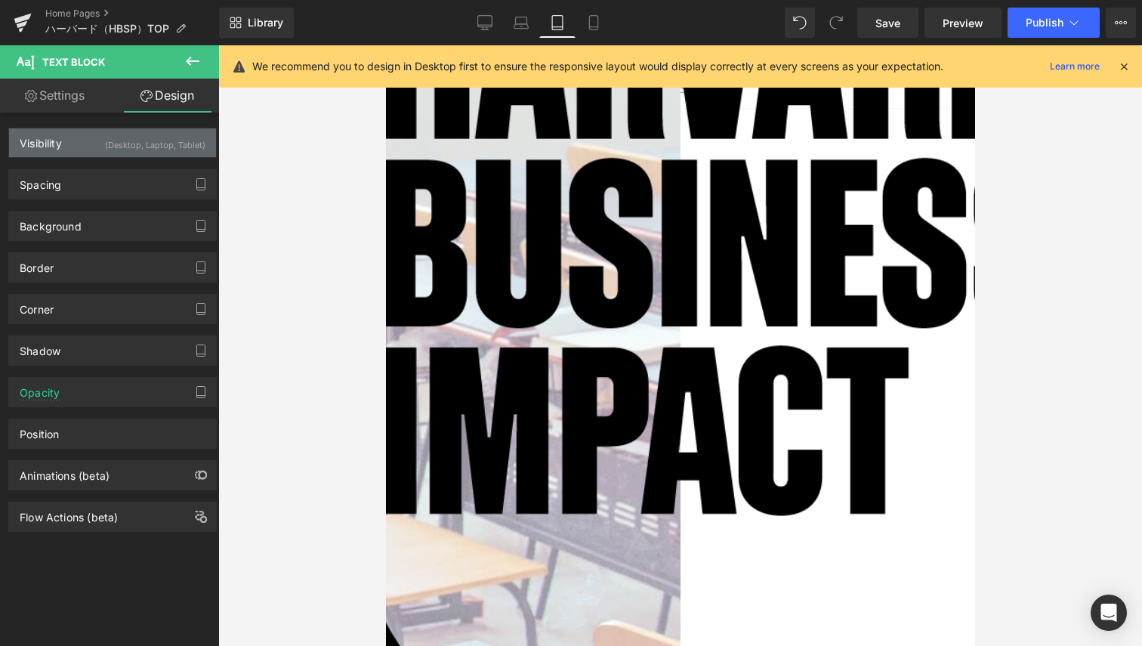
click at [183, 141] on div "(Desktop, Laptop, Tablet)" at bounding box center [155, 140] width 100 height 25
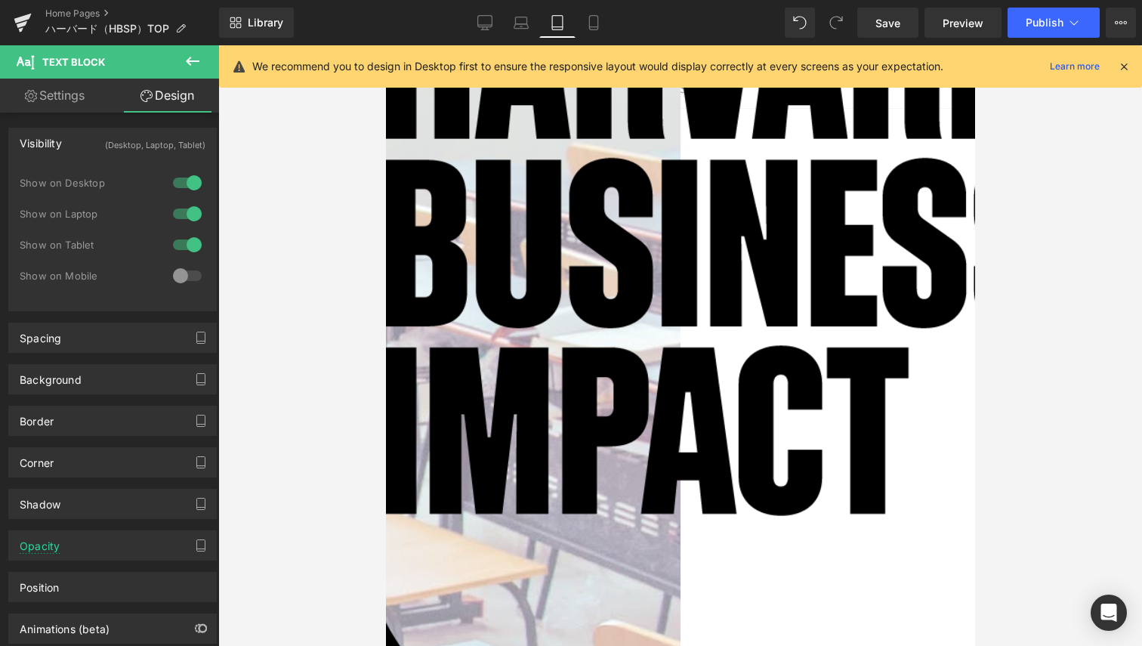
click at [181, 246] on div at bounding box center [187, 245] width 36 height 24
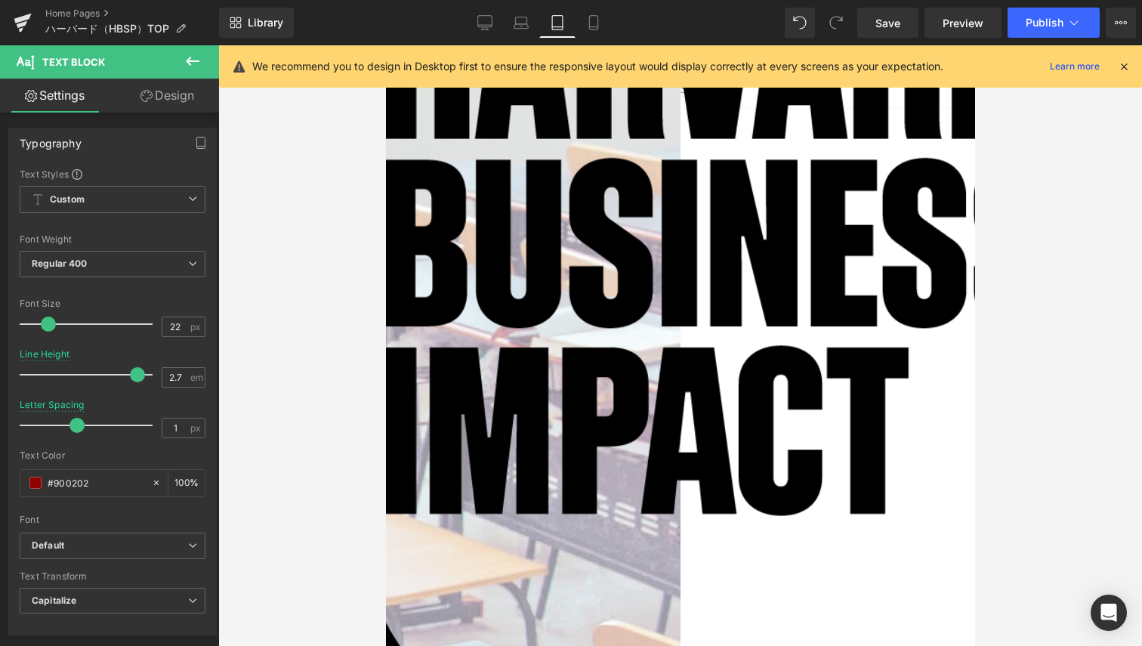
click at [181, 103] on link "Design" at bounding box center [168, 96] width 110 height 34
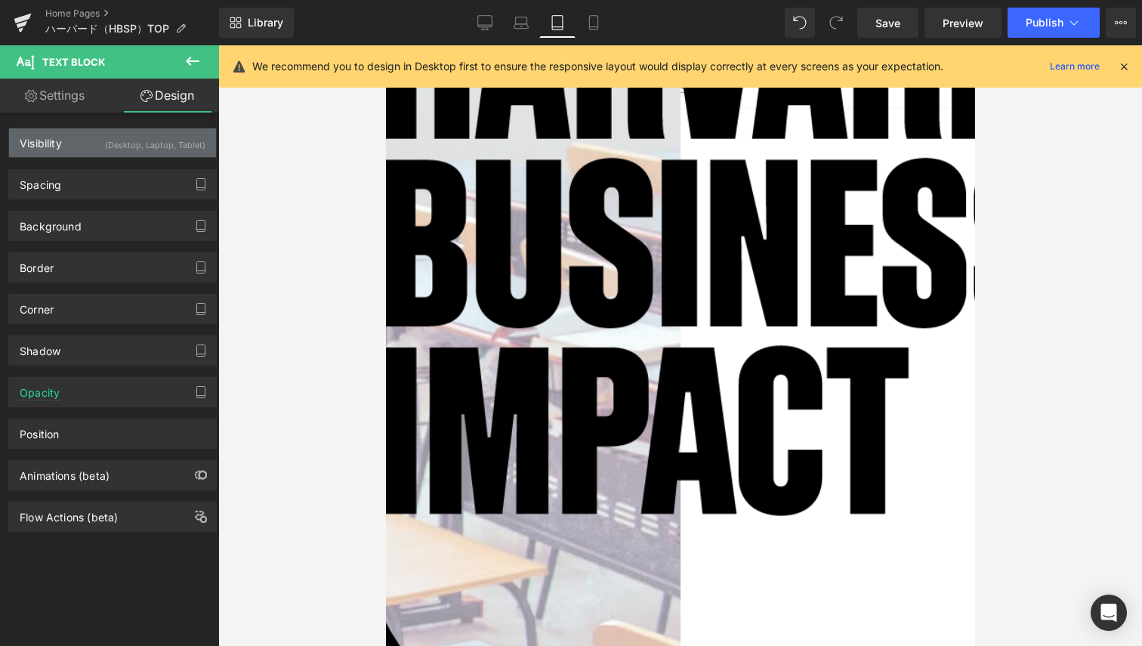
click at [172, 148] on div "(Desktop, Laptop, Tablet)" at bounding box center [155, 140] width 100 height 25
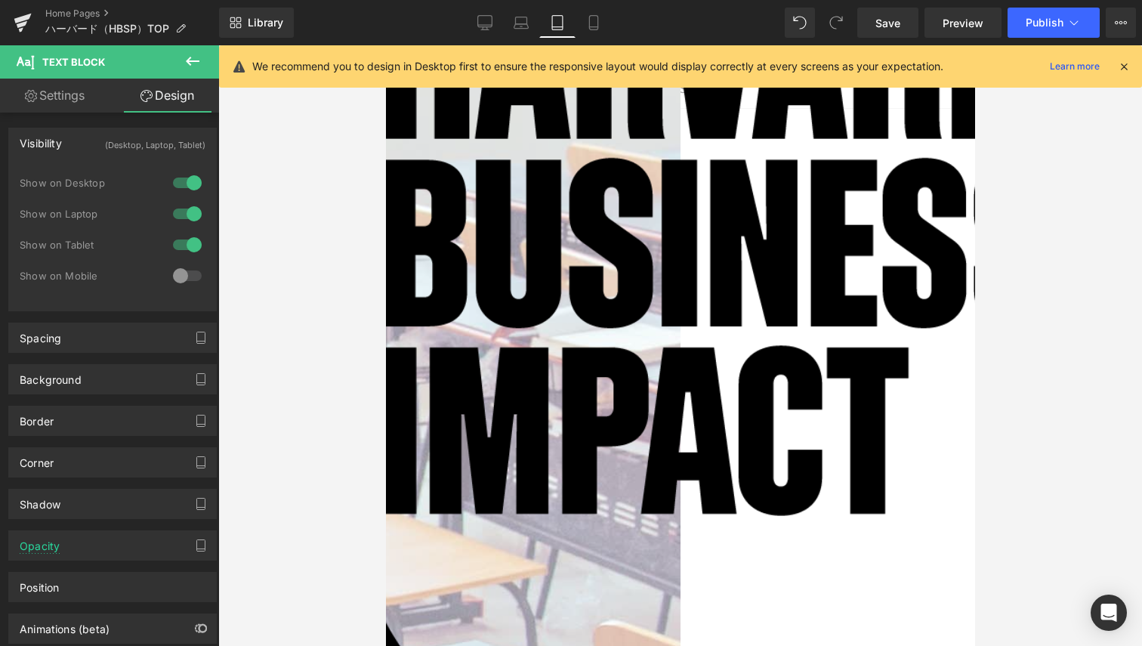
click at [196, 243] on div at bounding box center [187, 245] width 36 height 24
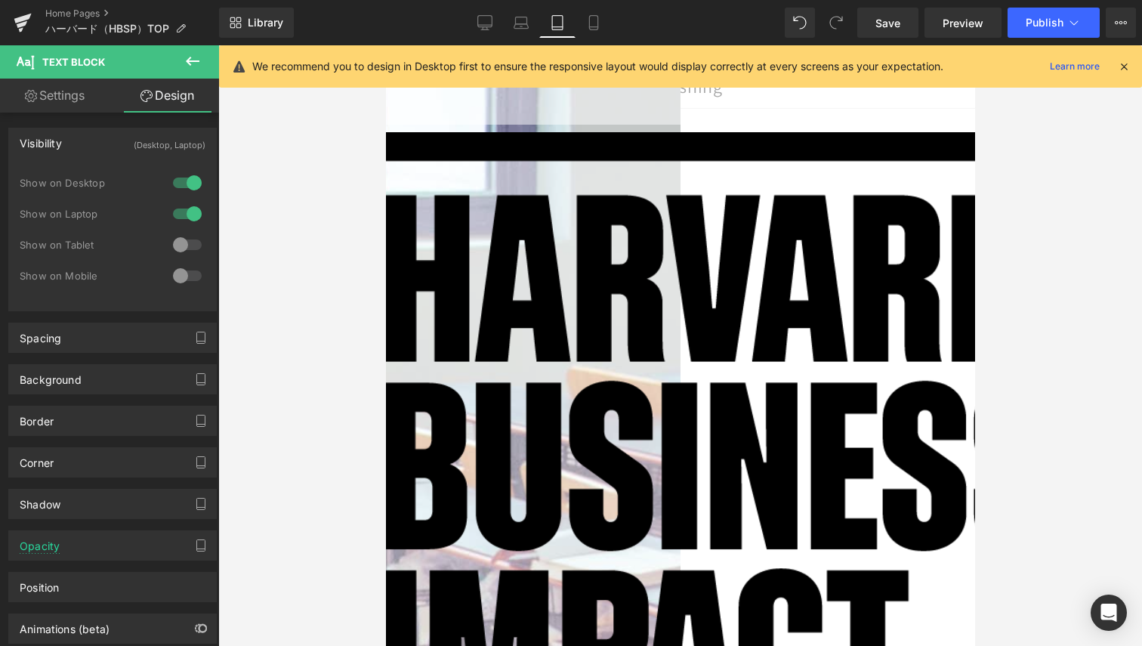
scroll to position [63, 0]
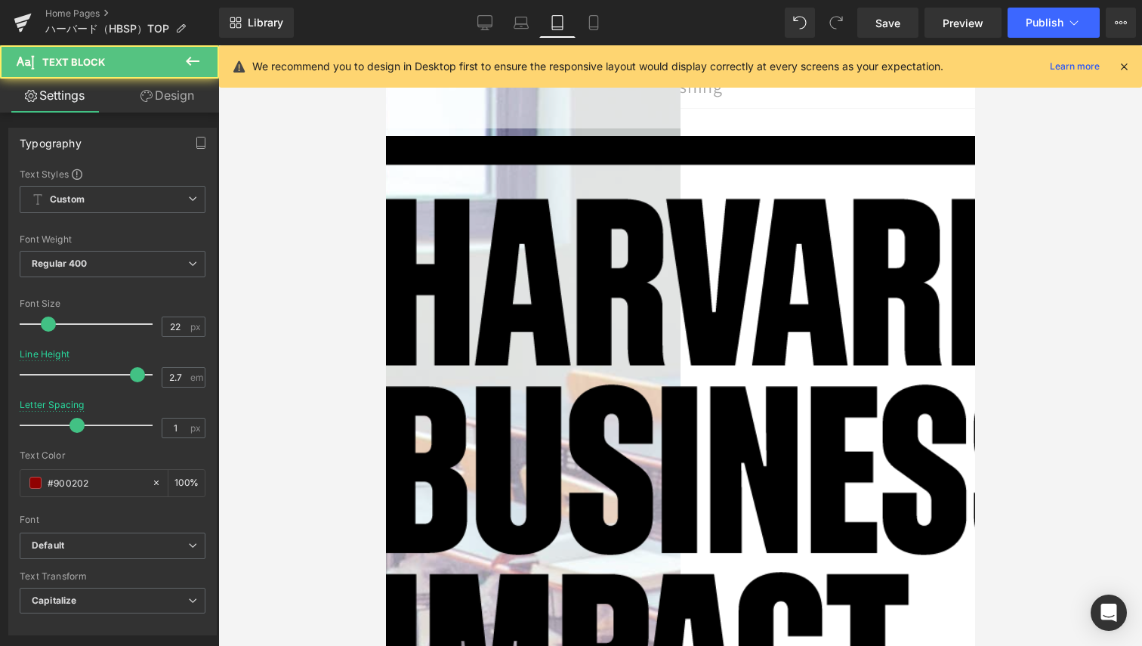
click at [181, 101] on link "Design" at bounding box center [168, 96] width 110 height 34
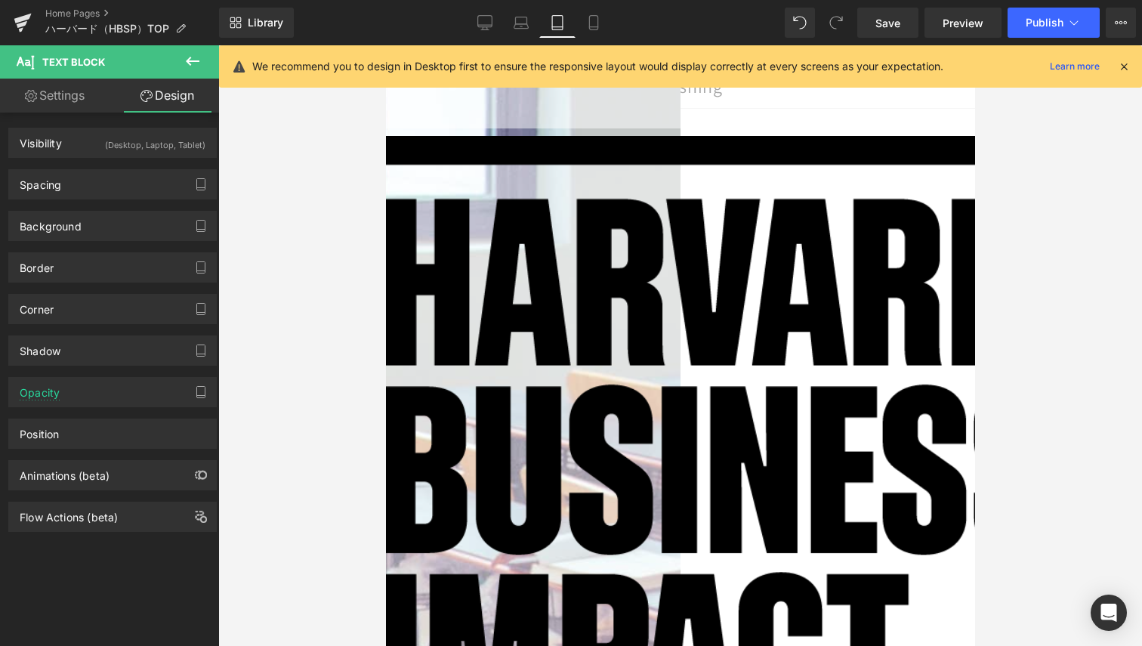
drag, startPoint x: 167, startPoint y: 151, endPoint x: 172, endPoint y: 184, distance: 32.8
click at [167, 151] on div "(Desktop, Laptop, Tablet)" at bounding box center [155, 140] width 100 height 25
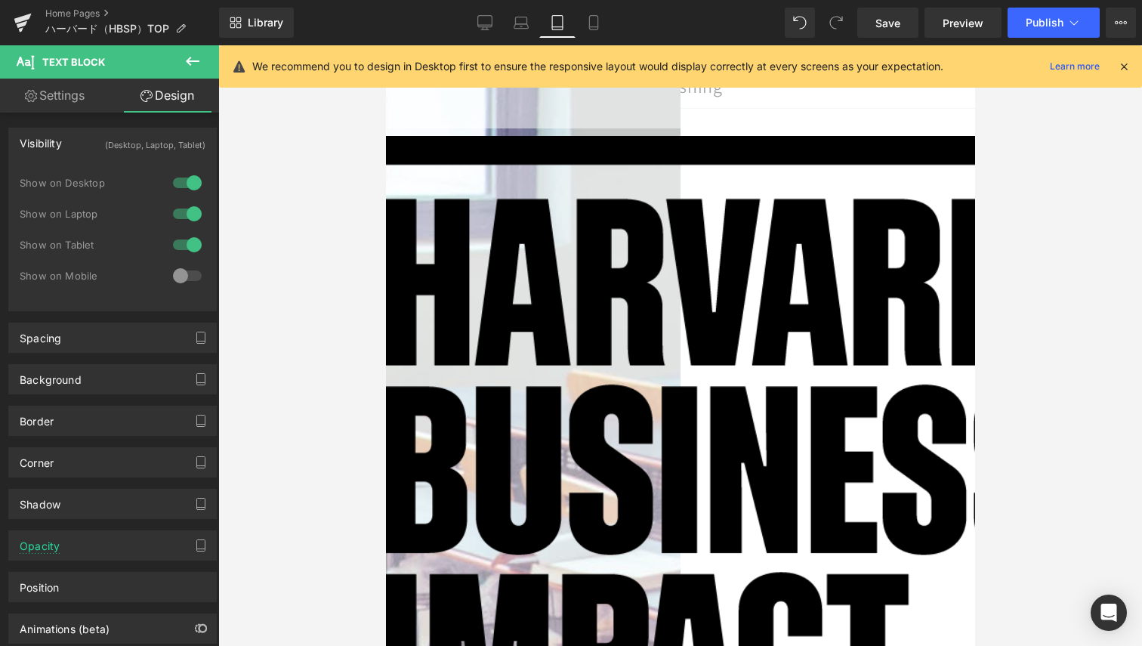
click at [175, 239] on div at bounding box center [187, 245] width 36 height 24
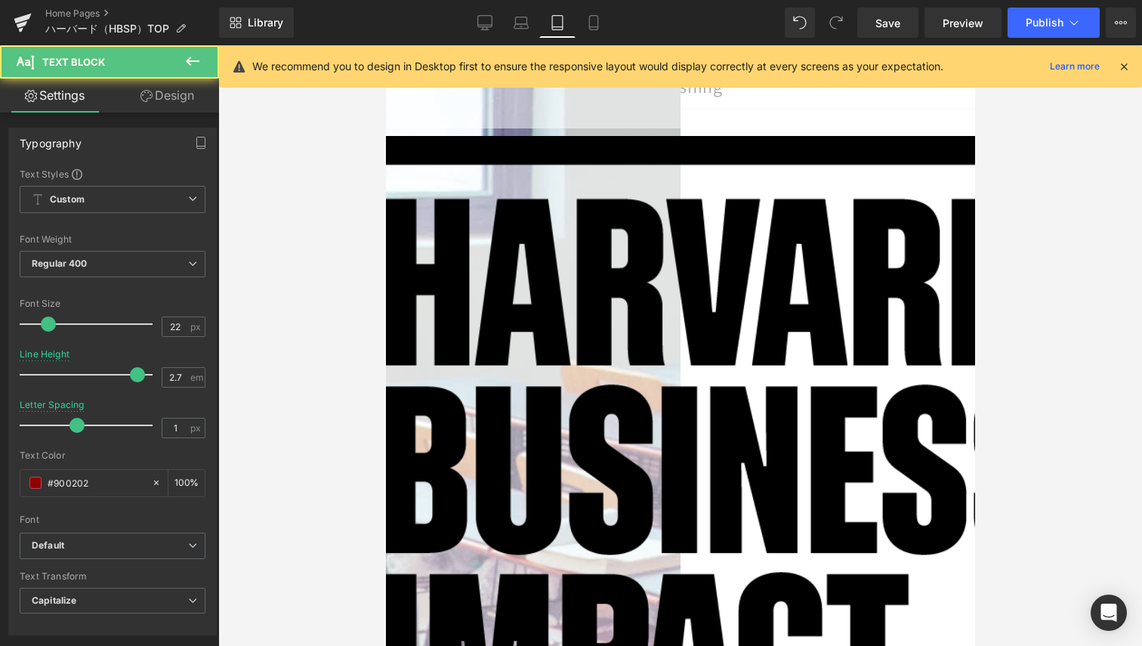
click at [167, 91] on link "Design" at bounding box center [168, 96] width 110 height 34
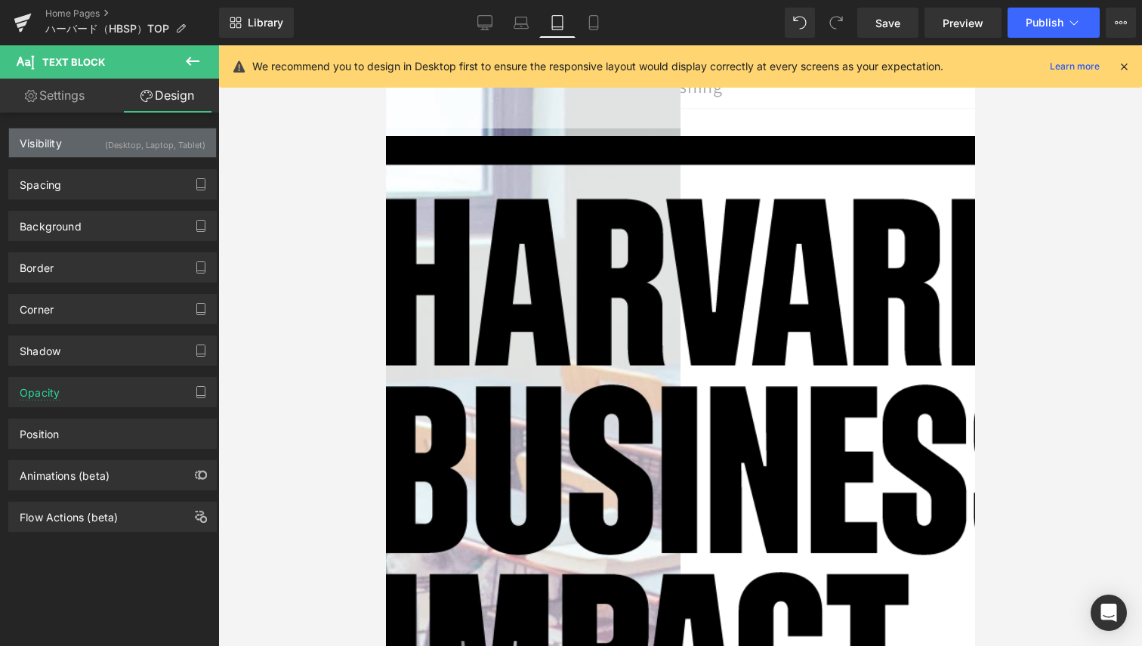
click at [193, 151] on div "(Desktop, Laptop, Tablet)" at bounding box center [155, 140] width 100 height 25
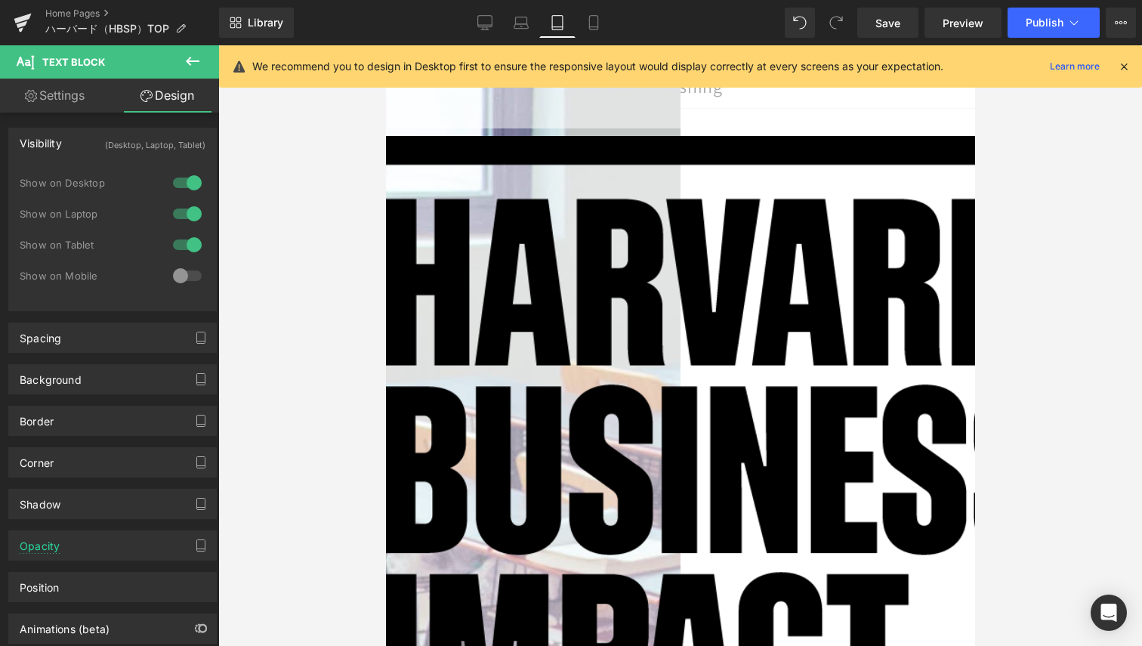
click at [187, 243] on div at bounding box center [187, 245] width 36 height 24
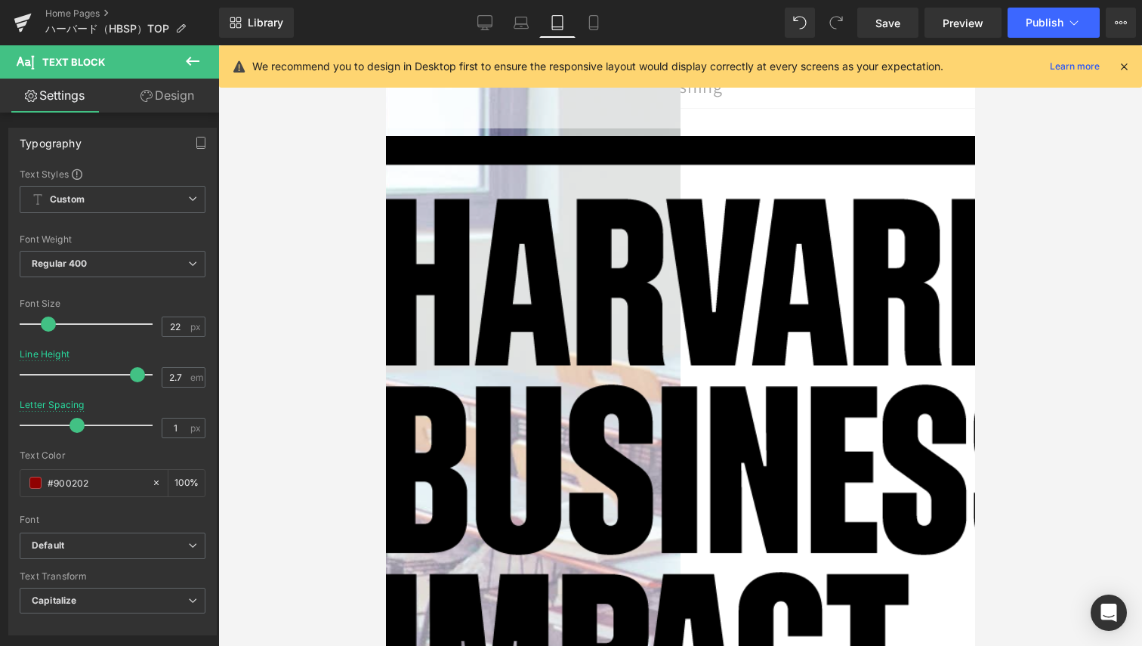
click at [187, 100] on link "Design" at bounding box center [168, 96] width 110 height 34
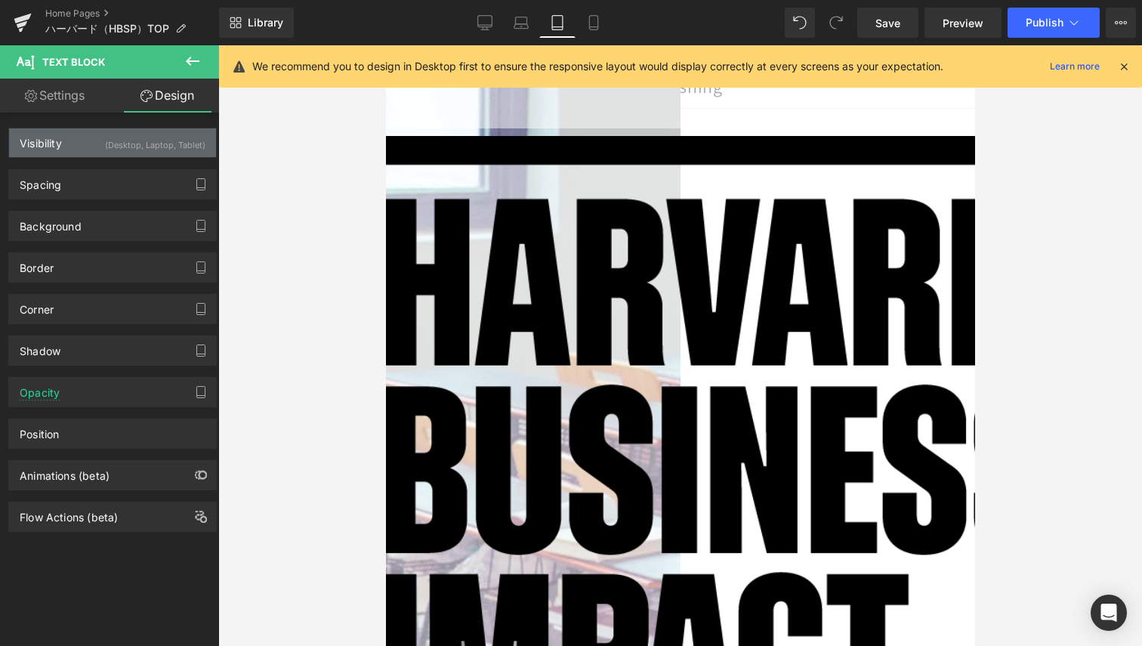
click at [179, 146] on div "(Desktop, Laptop, Tablet)" at bounding box center [155, 140] width 100 height 25
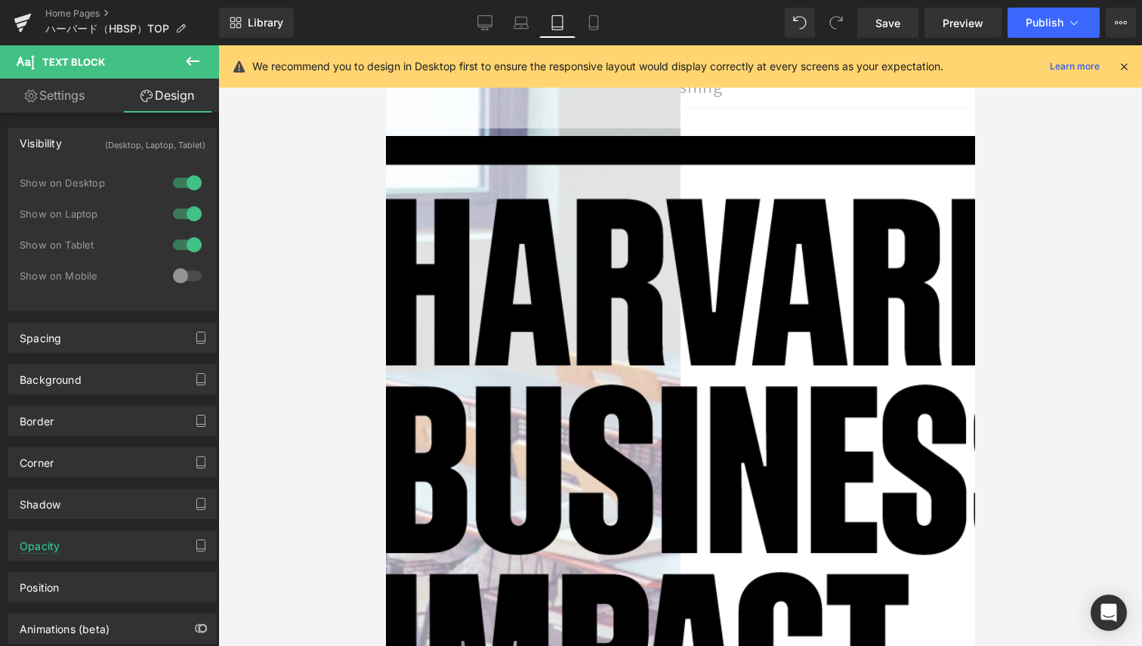
click at [193, 240] on div at bounding box center [187, 245] width 36 height 24
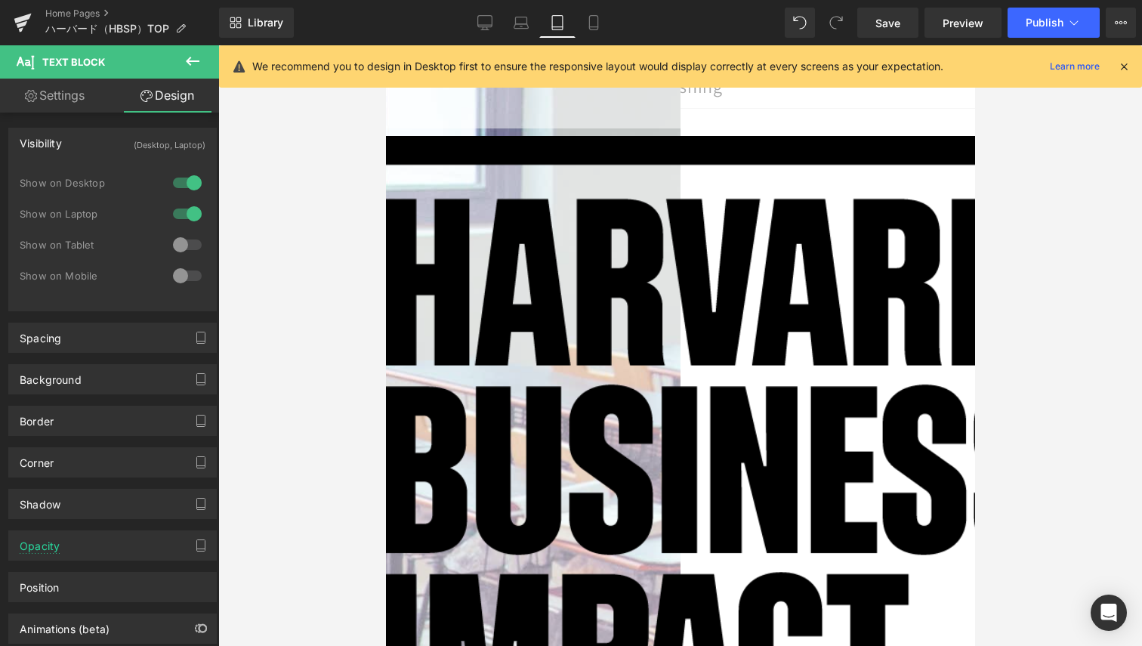
scroll to position [0, 0]
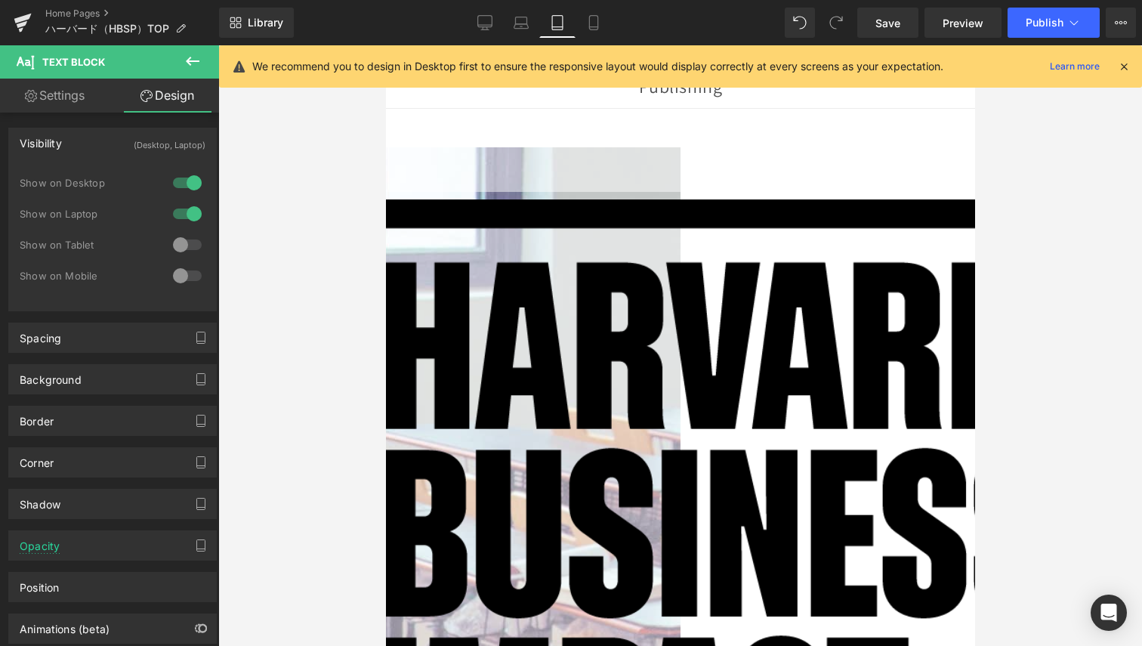
click at [591, 192] on p at bounding box center [771, 169] width 1360 height 45
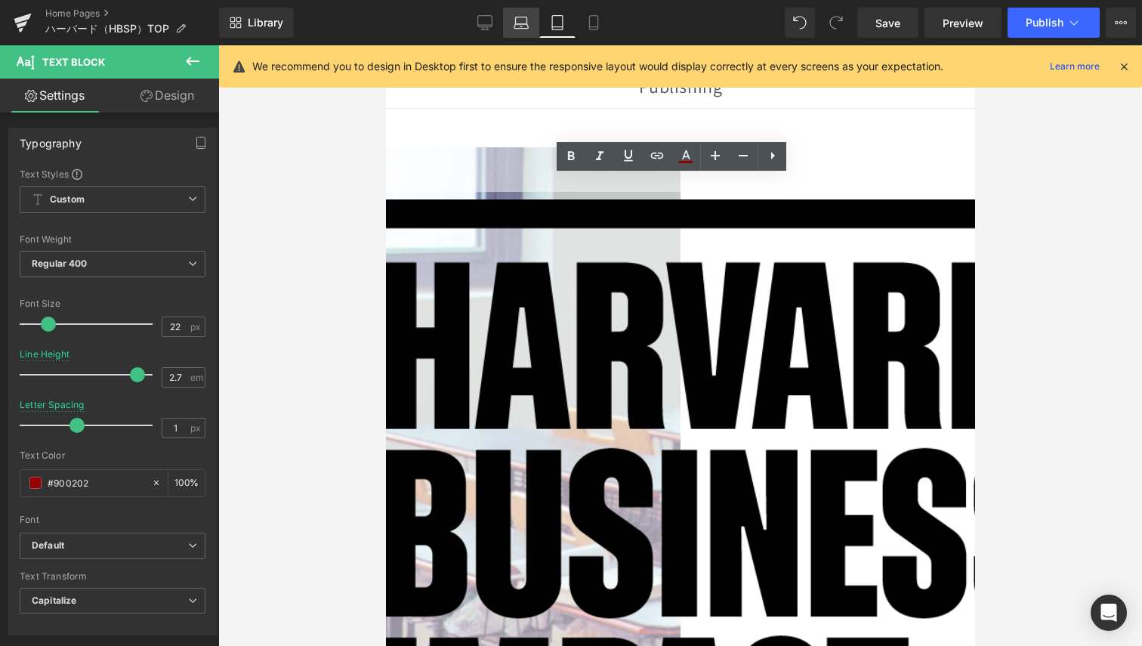
click at [528, 26] on icon at bounding box center [521, 22] width 15 height 15
type input "2.4"
type input "1.5"
type input "100"
type input "90"
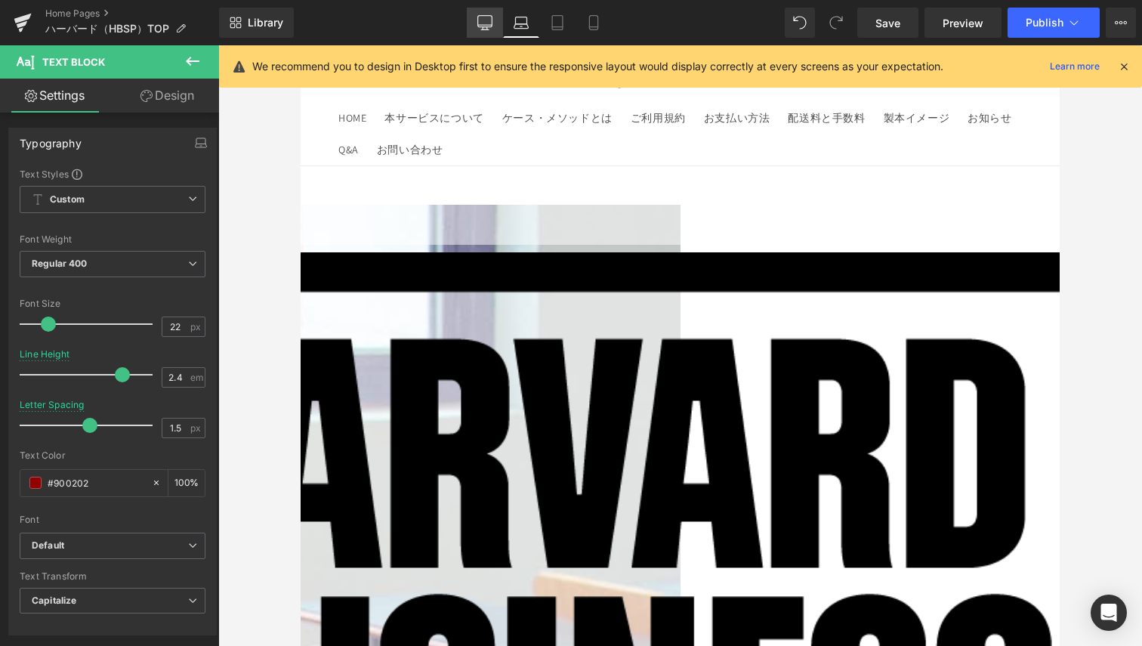
click at [479, 26] on icon at bounding box center [485, 21] width 14 height 11
type input "1"
type input "100"
type input "90"
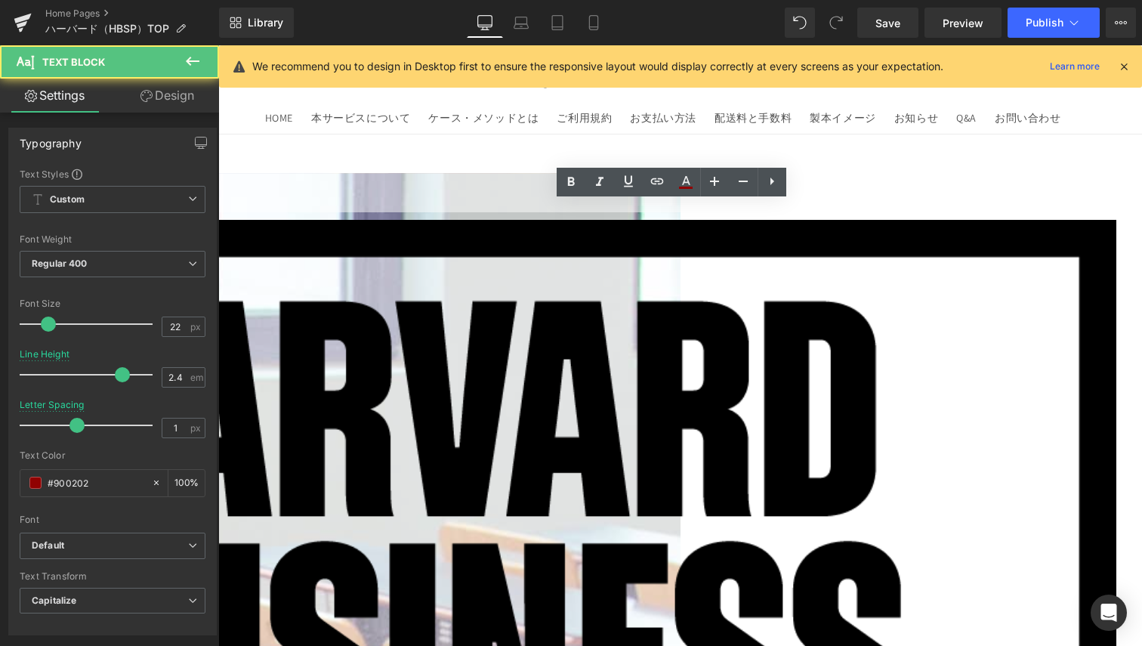
click at [422, 213] on p at bounding box center [455, 193] width 1322 height 40
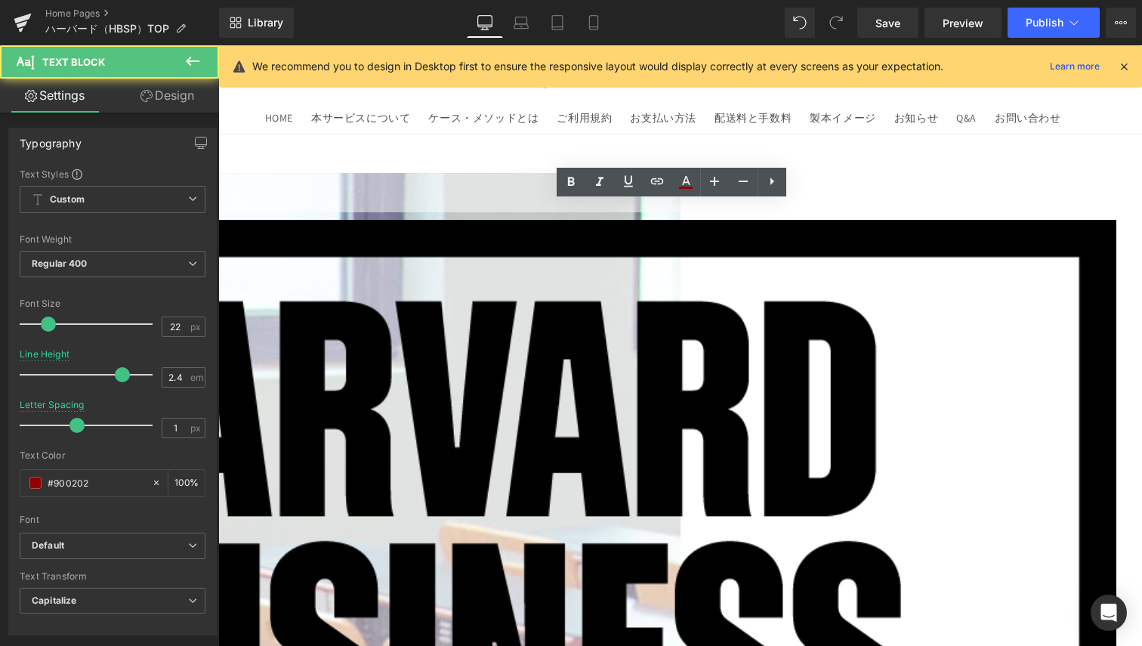
click at [424, 213] on p at bounding box center [455, 193] width 1322 height 40
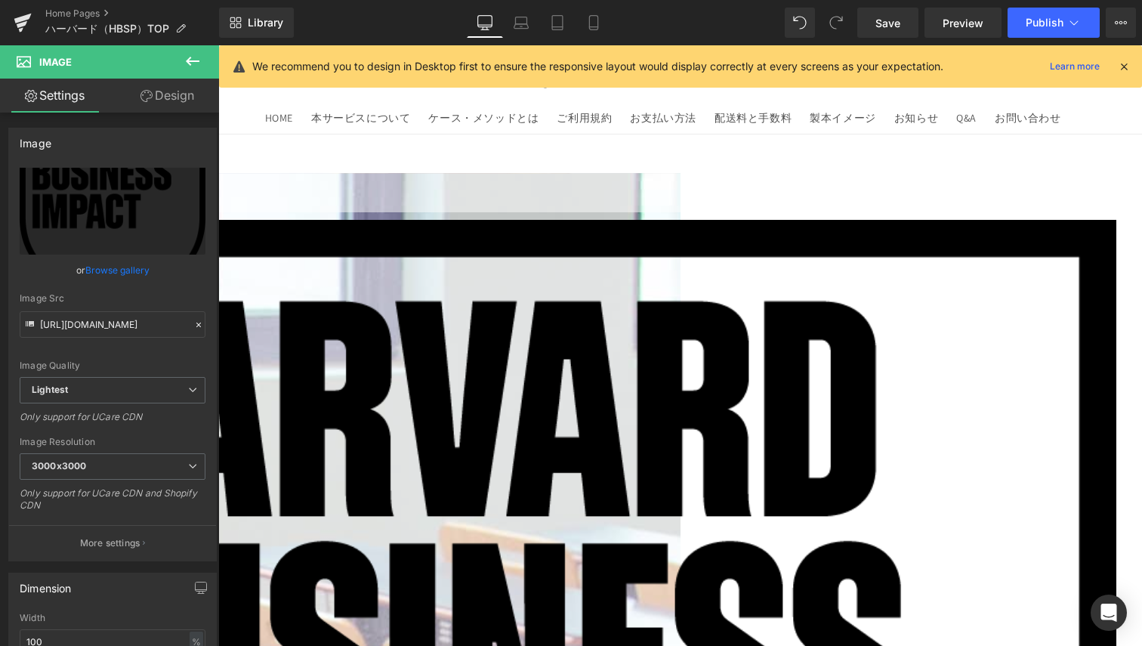
click at [218, 45] on icon at bounding box center [218, 45] width 0 height 0
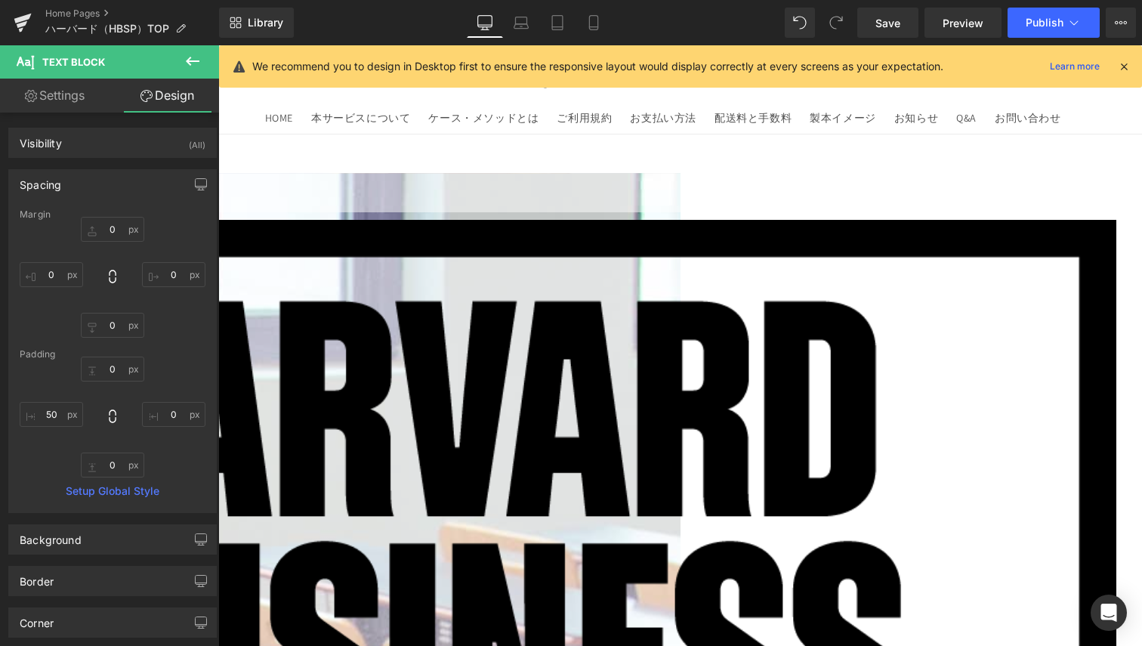
click at [218, 45] on icon at bounding box center [218, 45] width 0 height 0
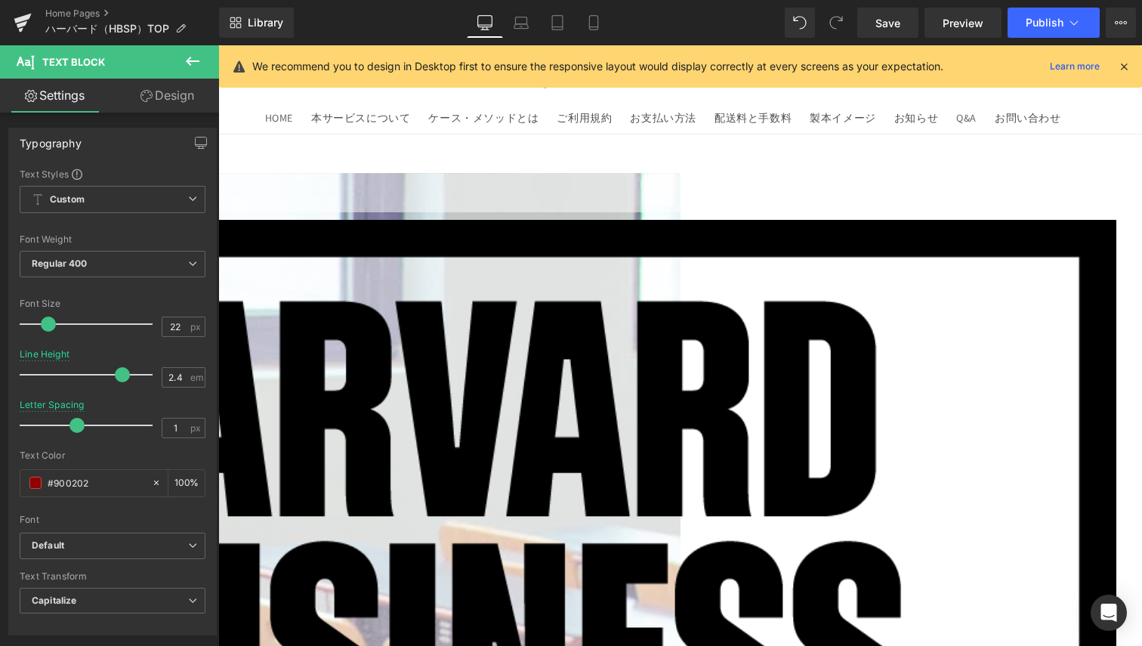
drag, startPoint x: 334, startPoint y: 214, endPoint x: 370, endPoint y: 221, distance: 37.0
click at [370, 221] on div "Text Block" at bounding box center [437, 197] width 1360 height 48
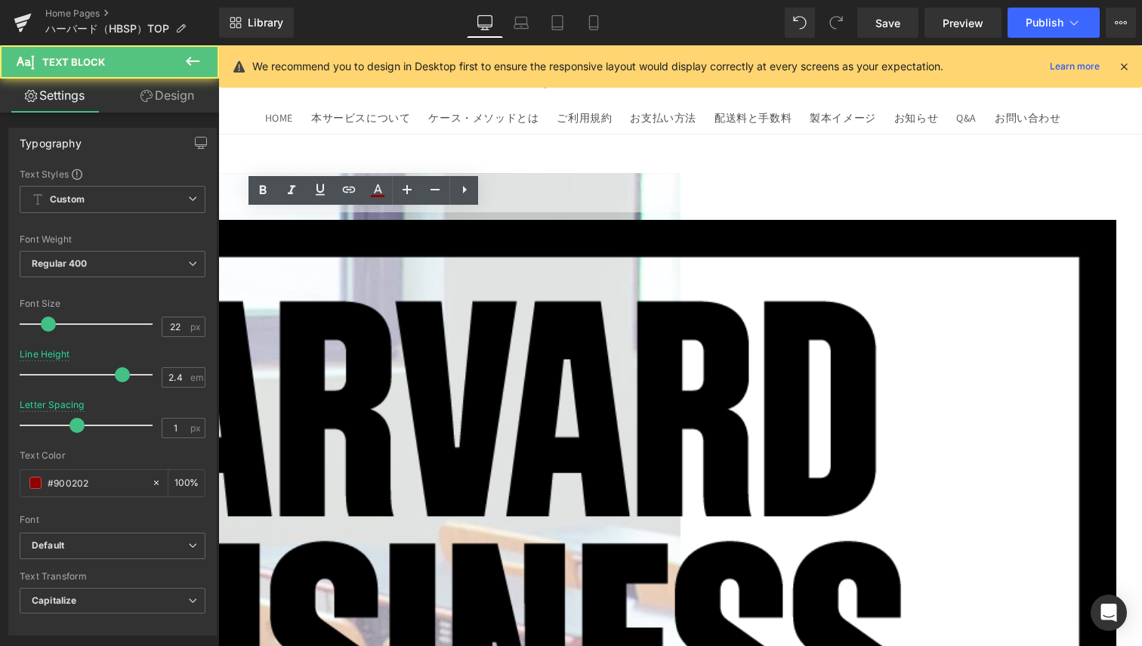
click at [483, 213] on p at bounding box center [455, 193] width 1322 height 40
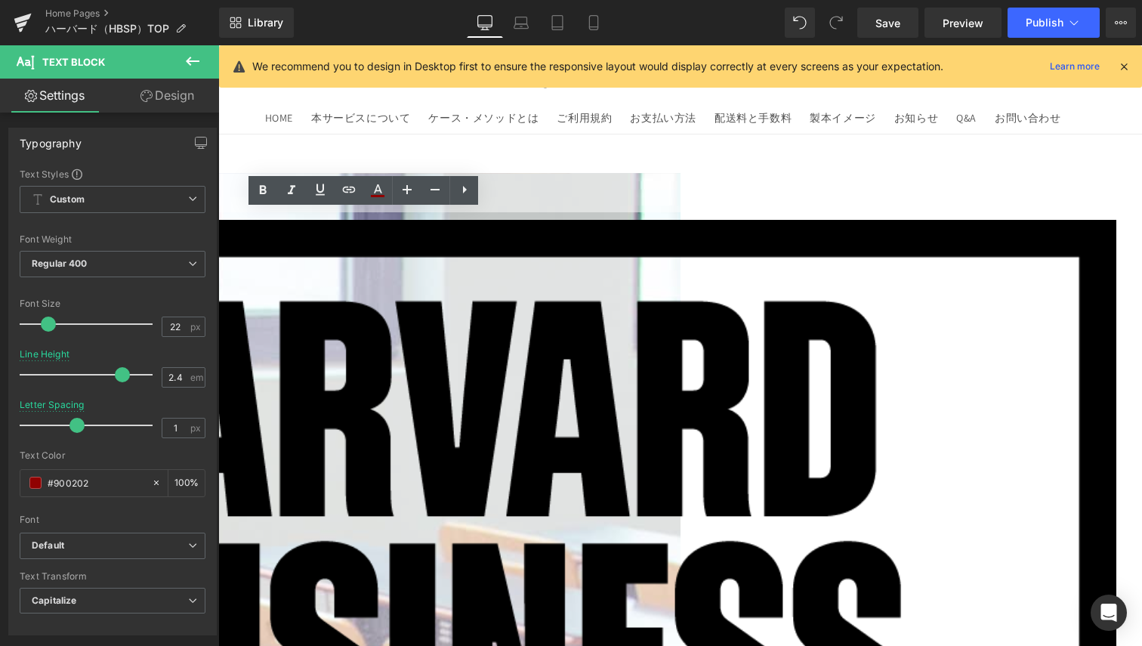
click at [471, 213] on p at bounding box center [455, 193] width 1322 height 40
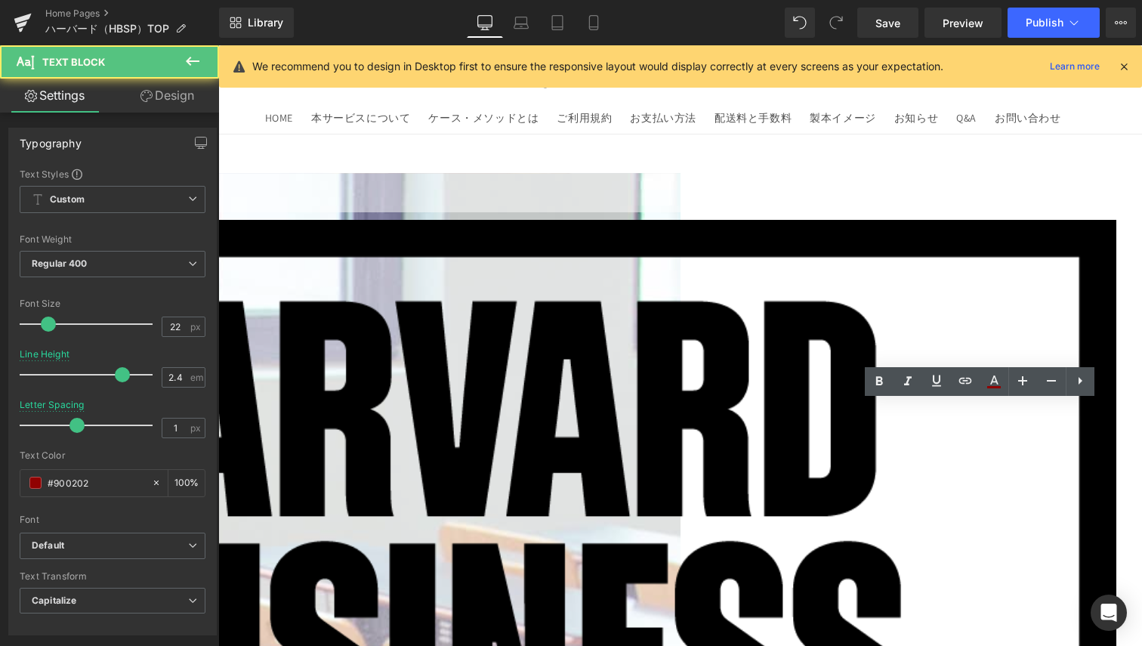
drag, startPoint x: 964, startPoint y: 434, endPoint x: 954, endPoint y: 436, distance: 9.9
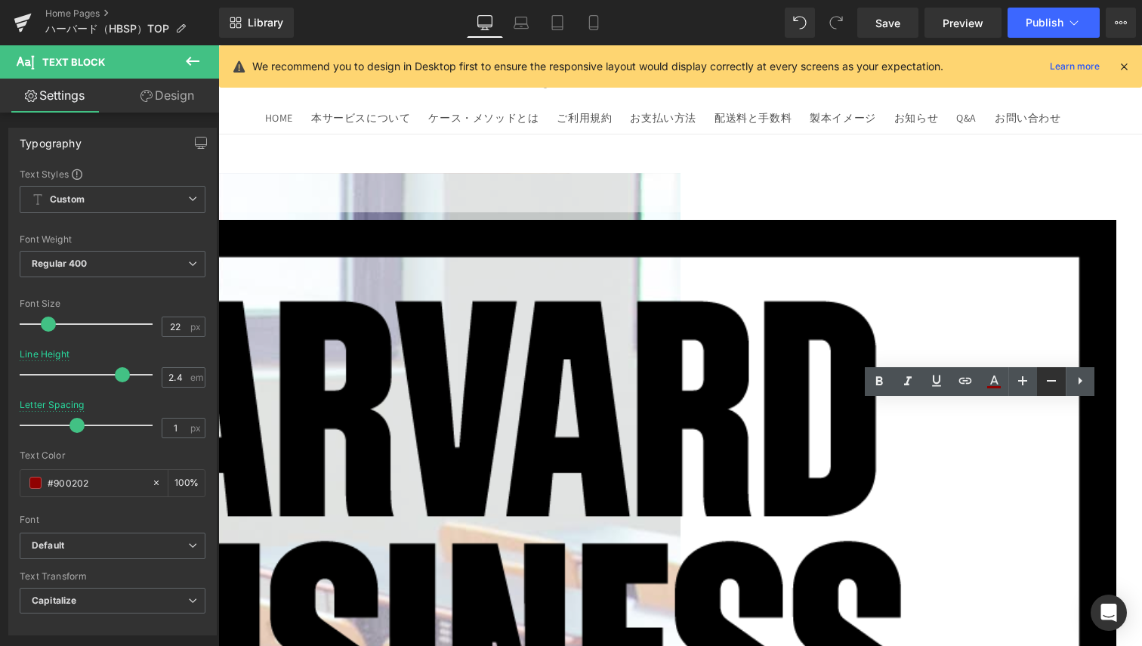
click at [0, 0] on icon at bounding box center [0, 0] width 0 height 0
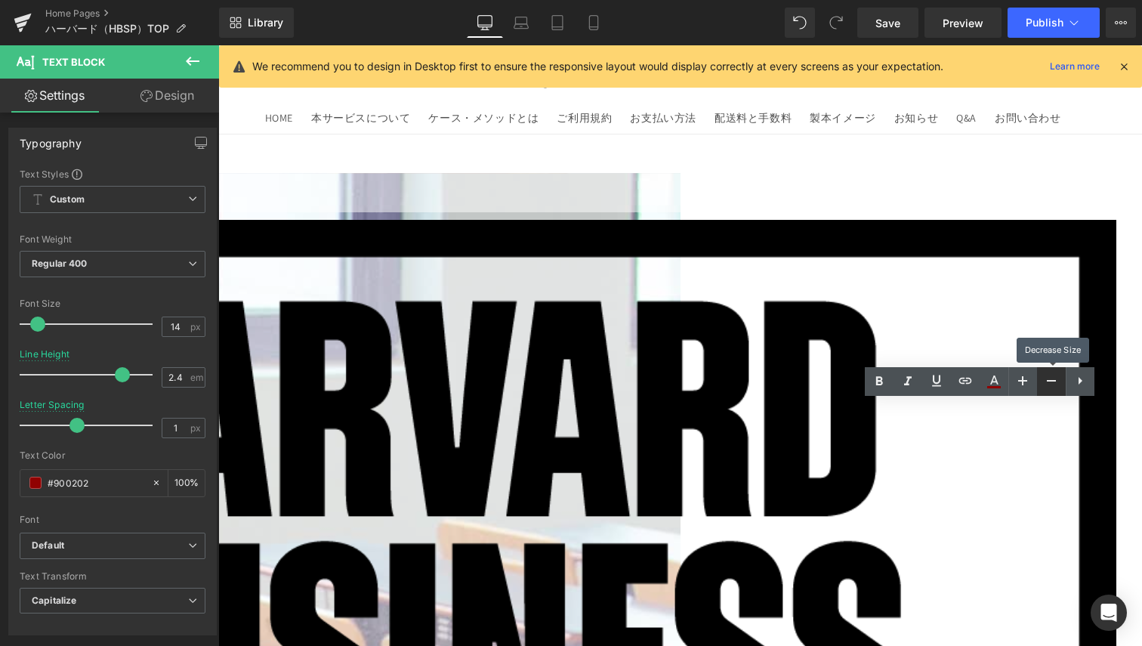
type input "12"
click at [218, 45] on icon at bounding box center [218, 45] width 0 height 0
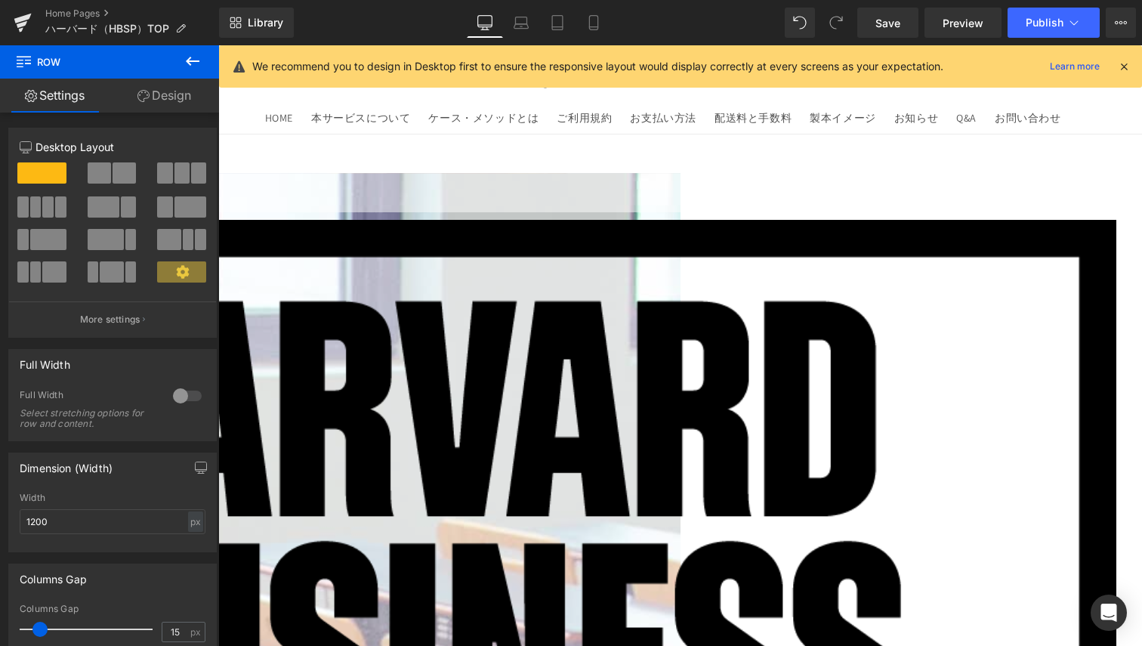
click at [218, 45] on icon at bounding box center [218, 45] width 0 height 0
click at [218, 45] on link at bounding box center [218, 45] width 0 height 0
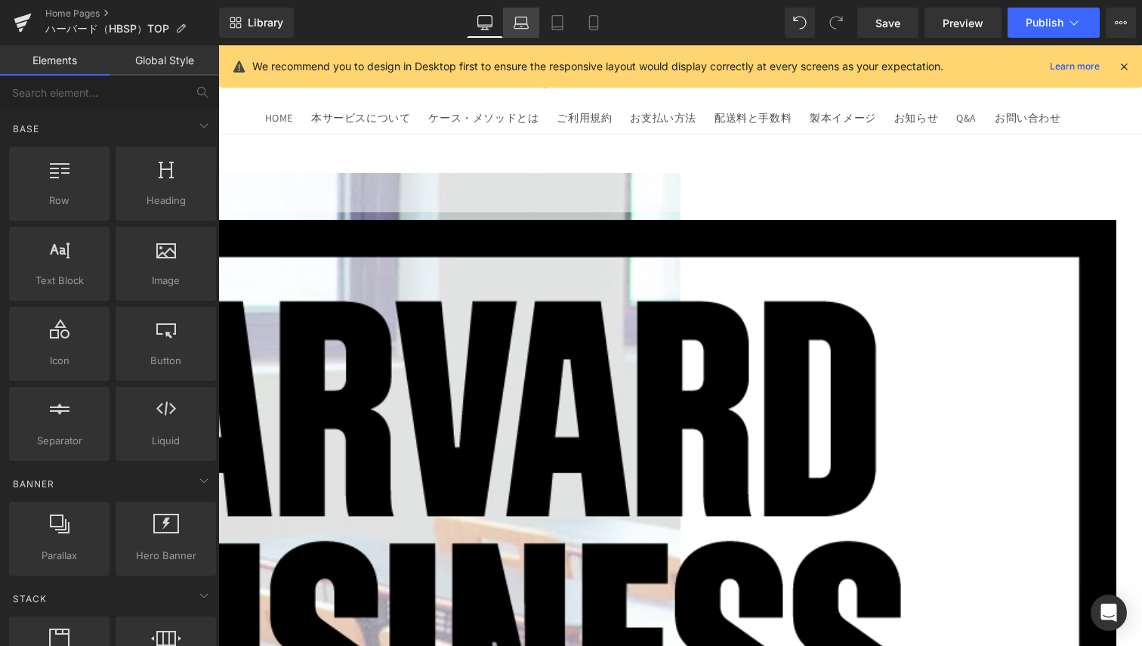
click at [532, 30] on link "Laptop" at bounding box center [521, 23] width 36 height 30
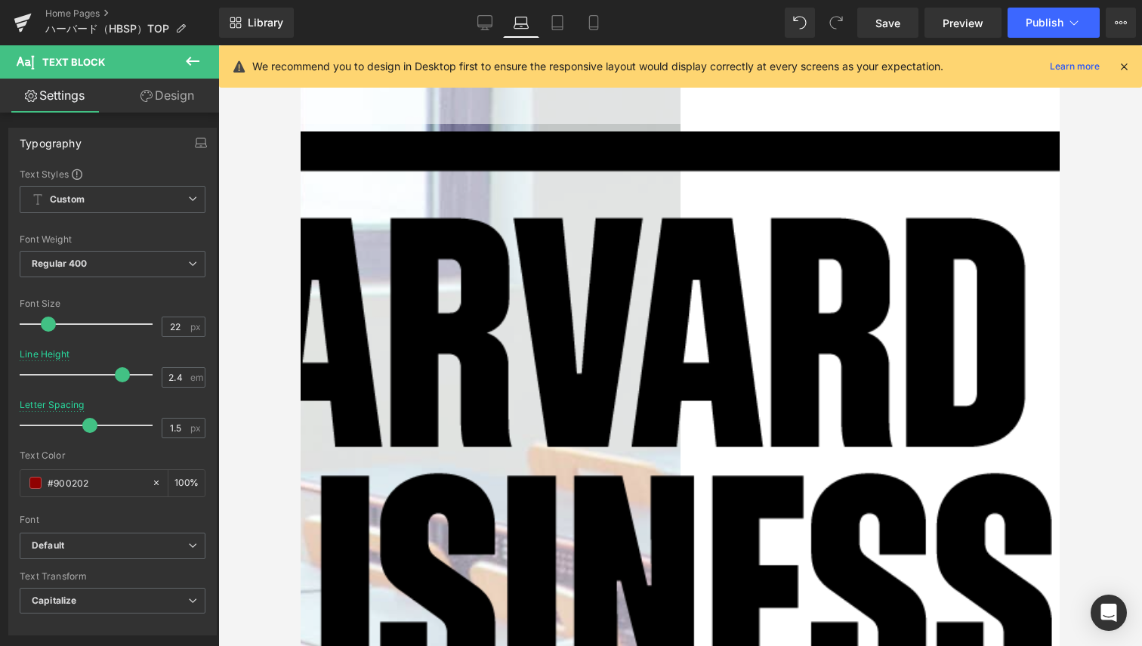
click at [183, 102] on link "Design" at bounding box center [168, 96] width 110 height 34
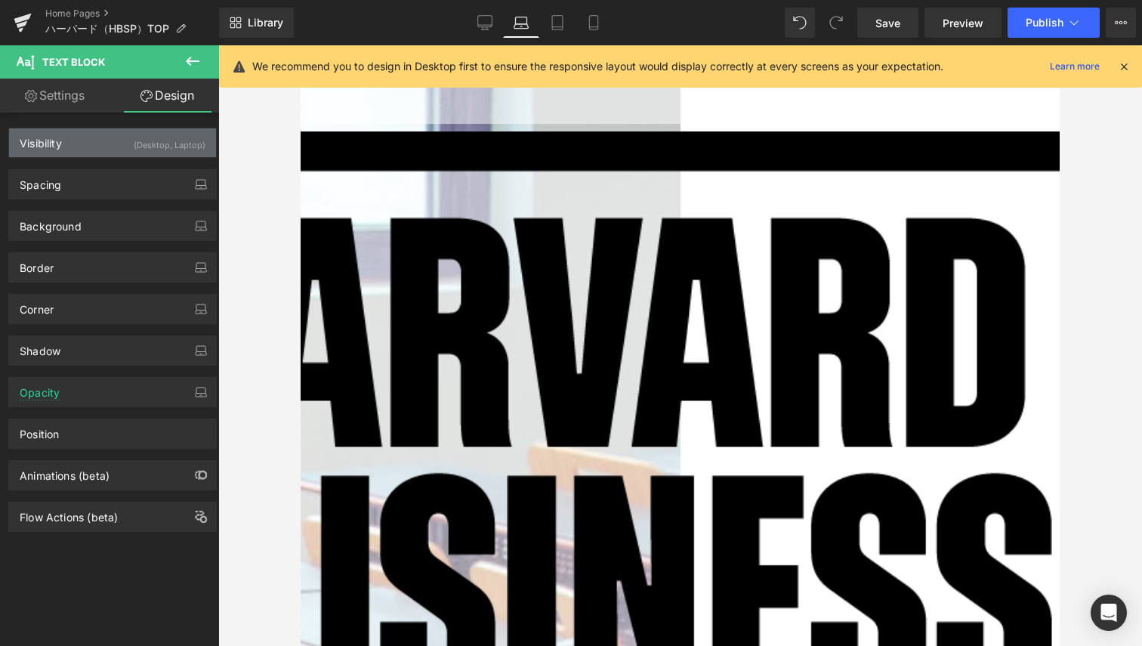
click at [143, 151] on div "(Desktop, Laptop)" at bounding box center [170, 140] width 72 height 25
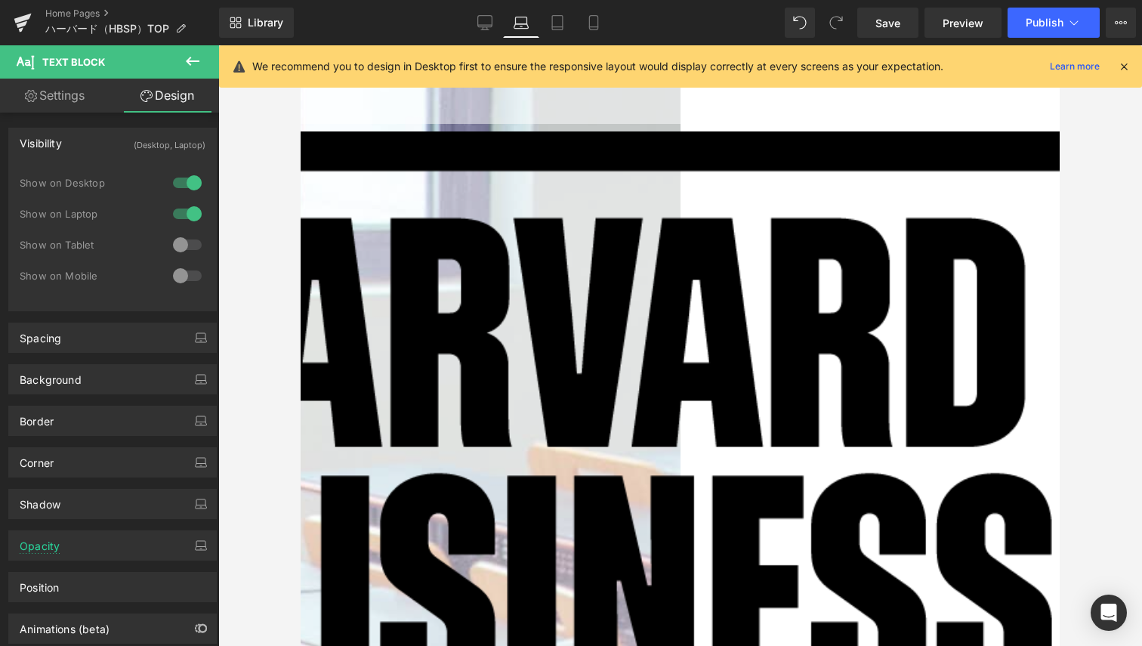
click at [183, 213] on div at bounding box center [187, 214] width 36 height 24
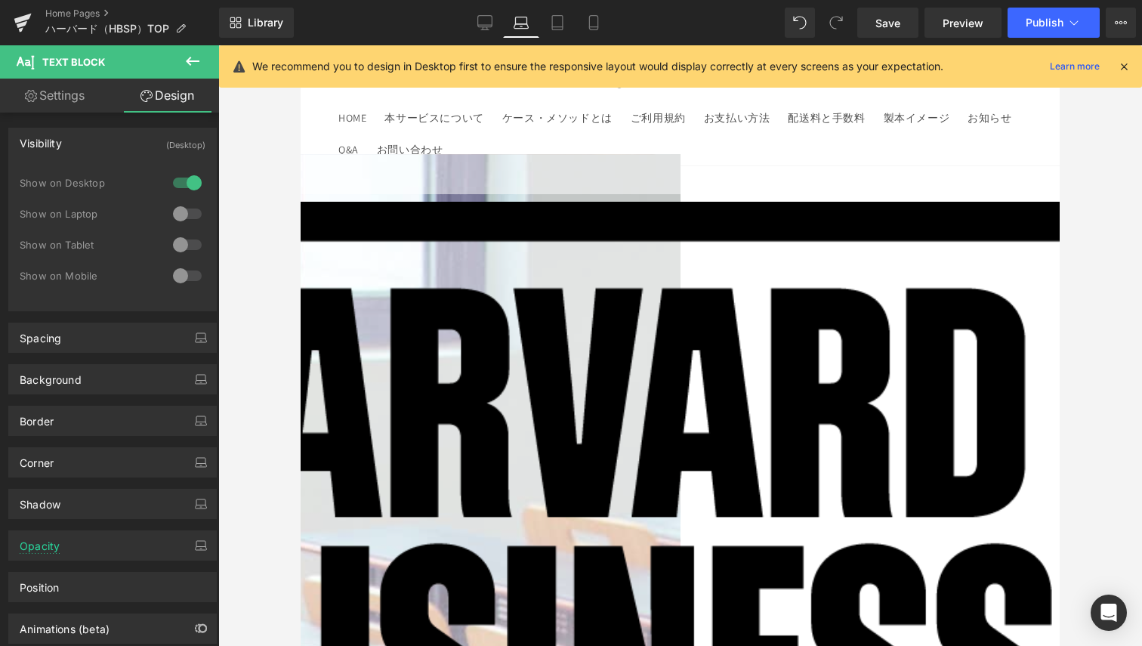
scroll to position [0, 0]
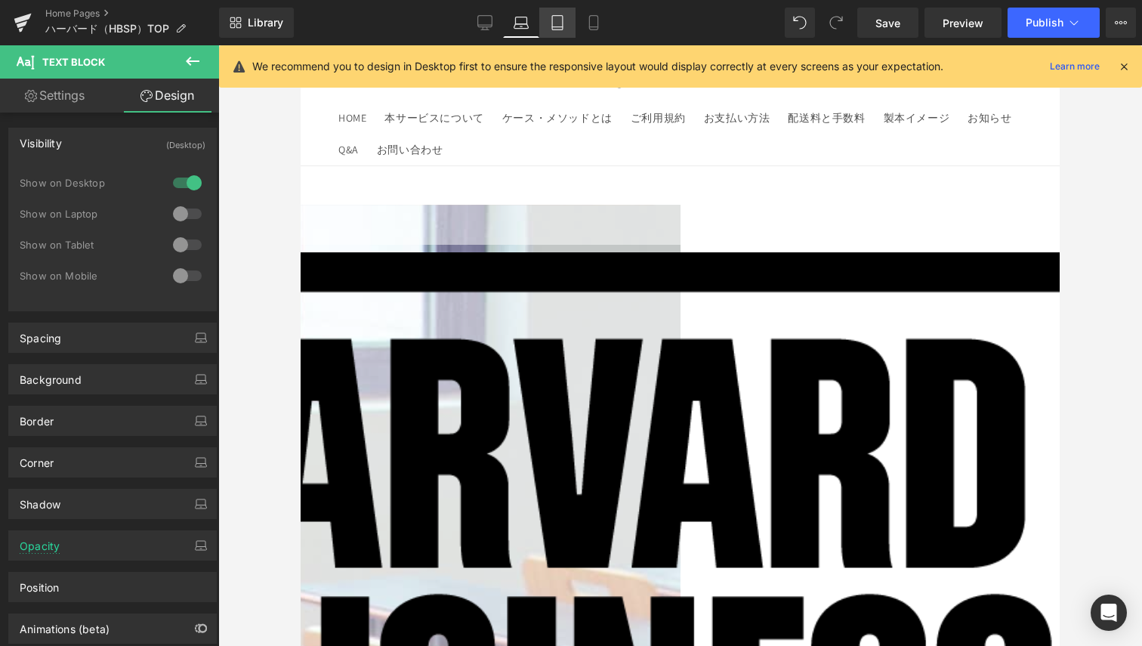
click at [561, 23] on icon at bounding box center [557, 22] width 15 height 15
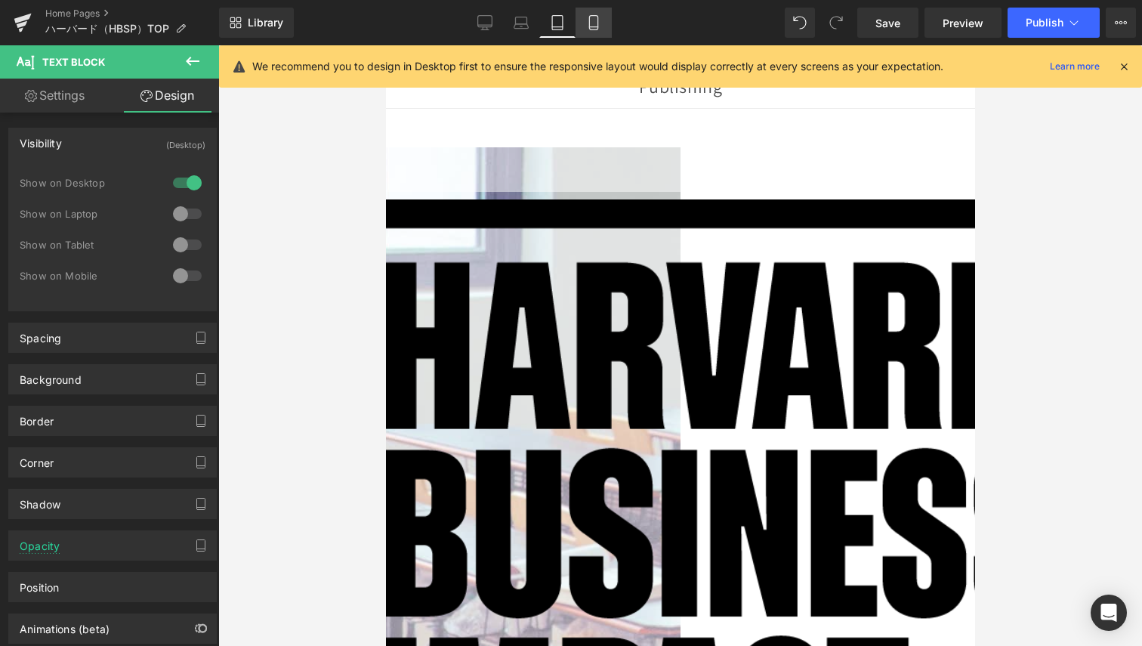
click at [598, 23] on icon at bounding box center [593, 23] width 8 height 14
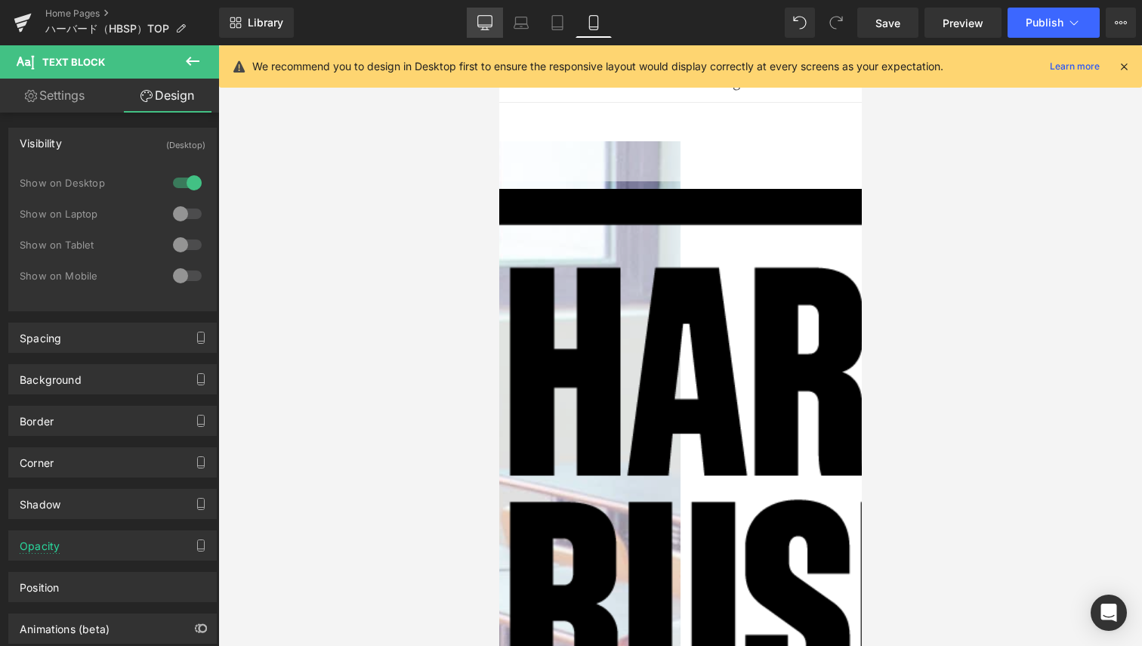
click at [467, 24] on link "Desktop" at bounding box center [485, 23] width 36 height 30
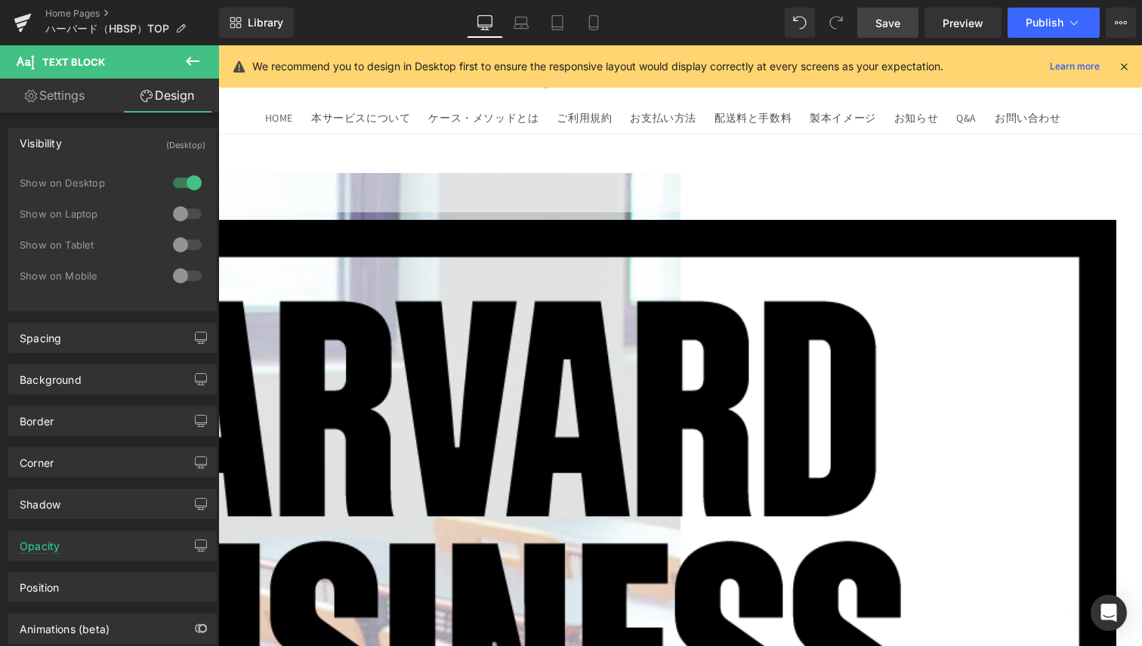
click at [888, 27] on span "Save" at bounding box center [888, 23] width 25 height 16
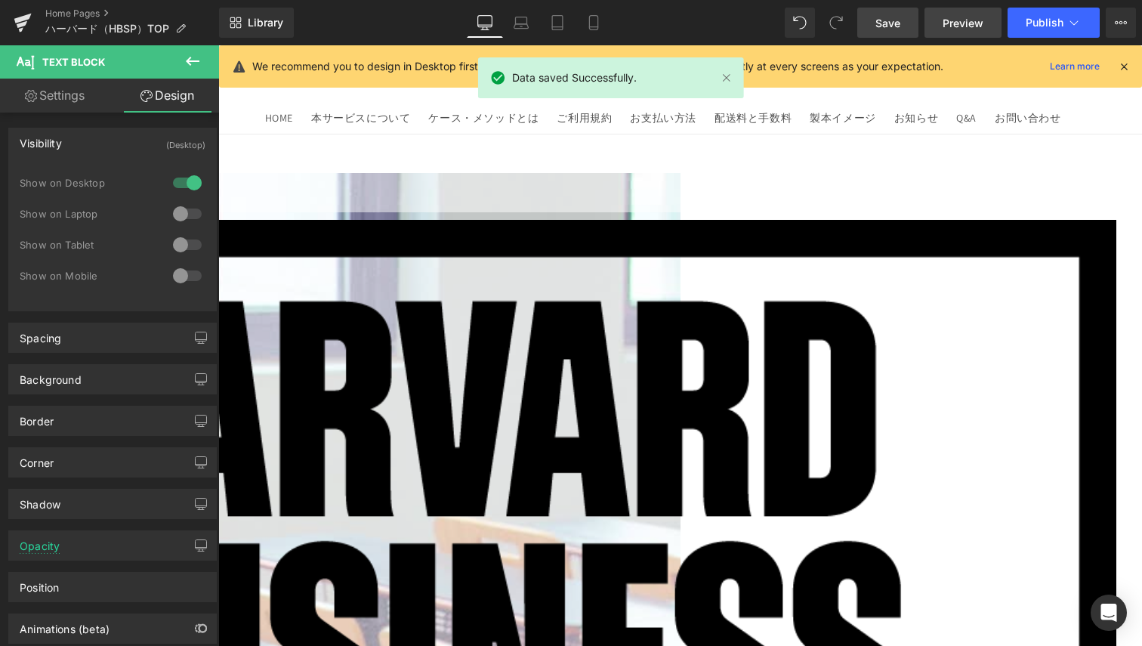
click at [949, 22] on span "Preview" at bounding box center [963, 23] width 41 height 16
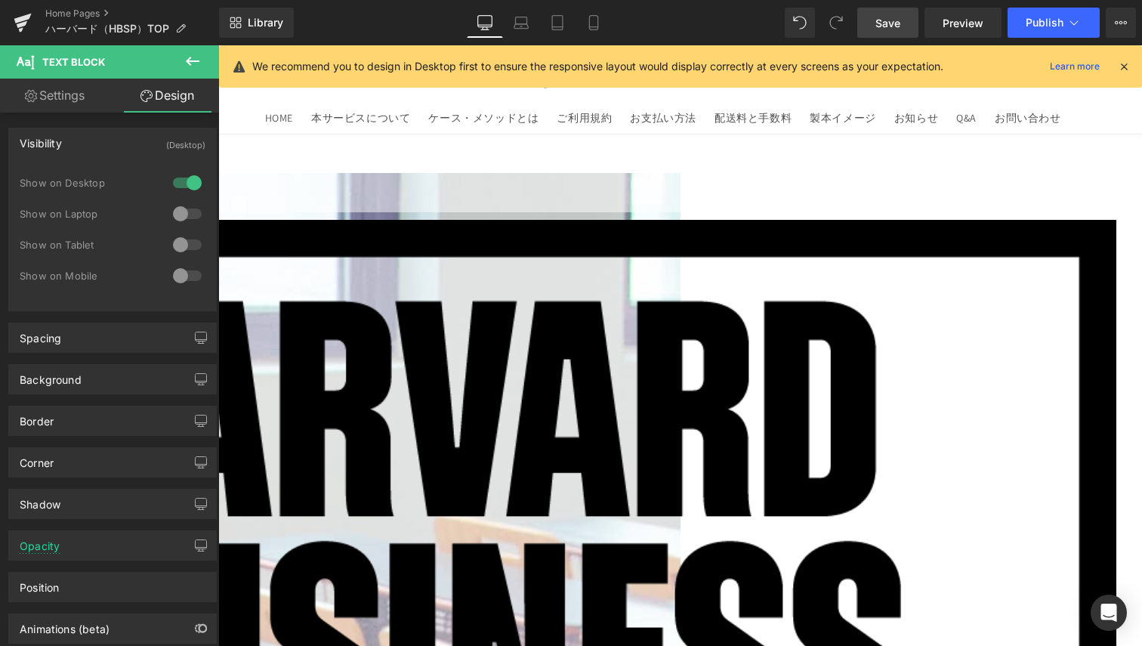
click at [76, 96] on link "Settings" at bounding box center [55, 96] width 110 height 34
type input "1.4"
type input "1"
type input "100"
type input "#ffffff"
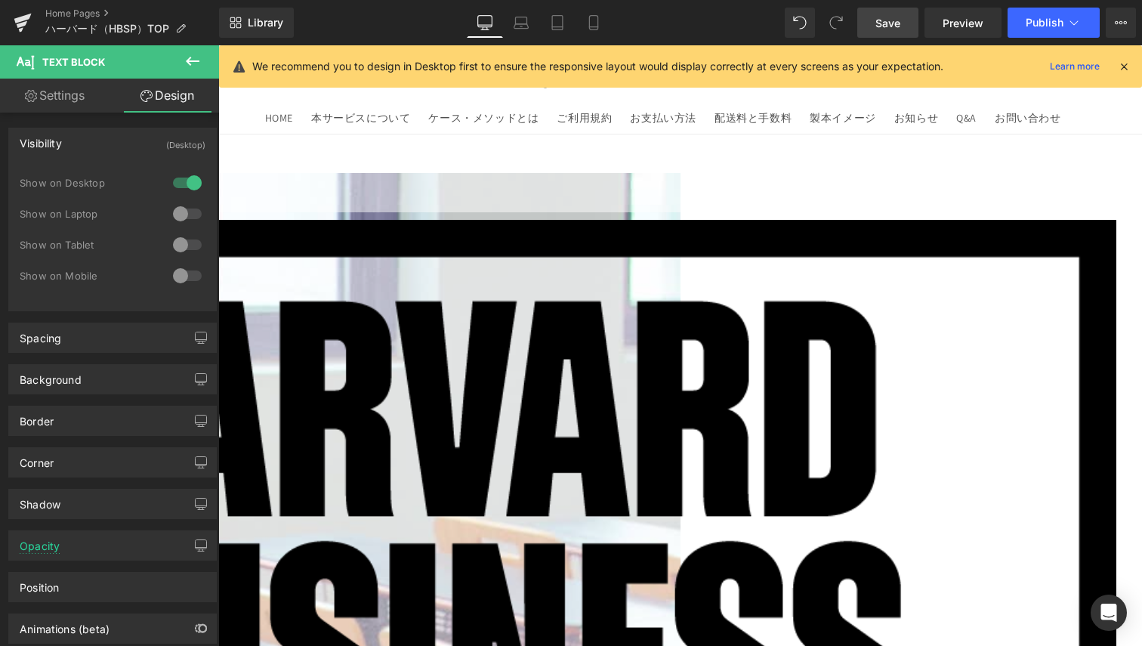
type input "90"
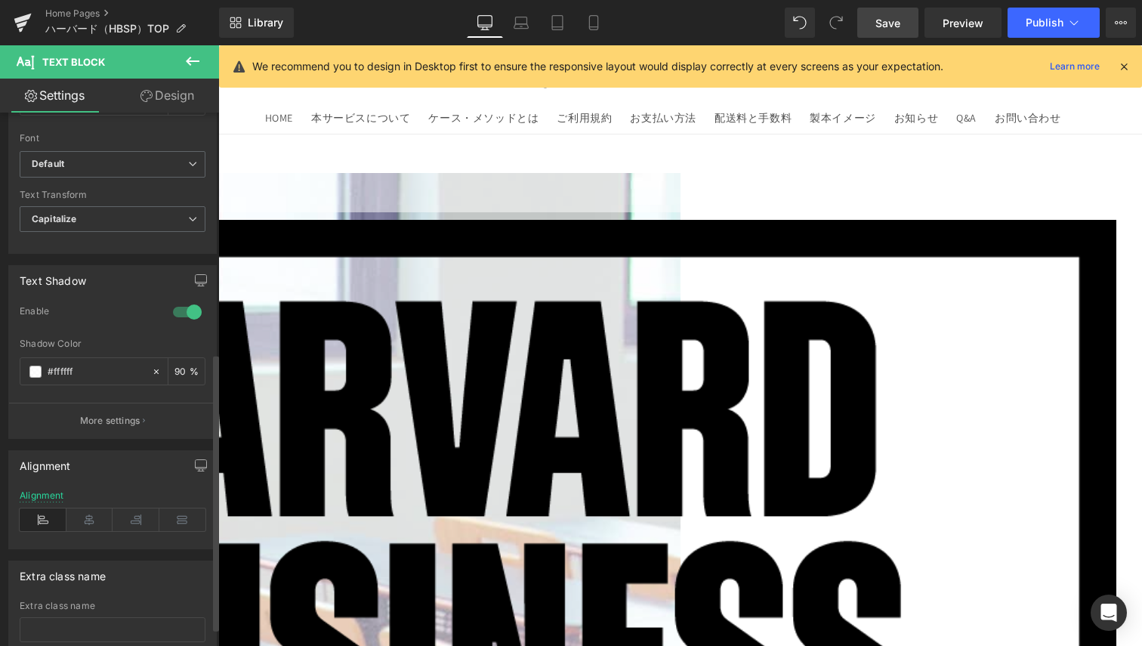
scroll to position [493, 0]
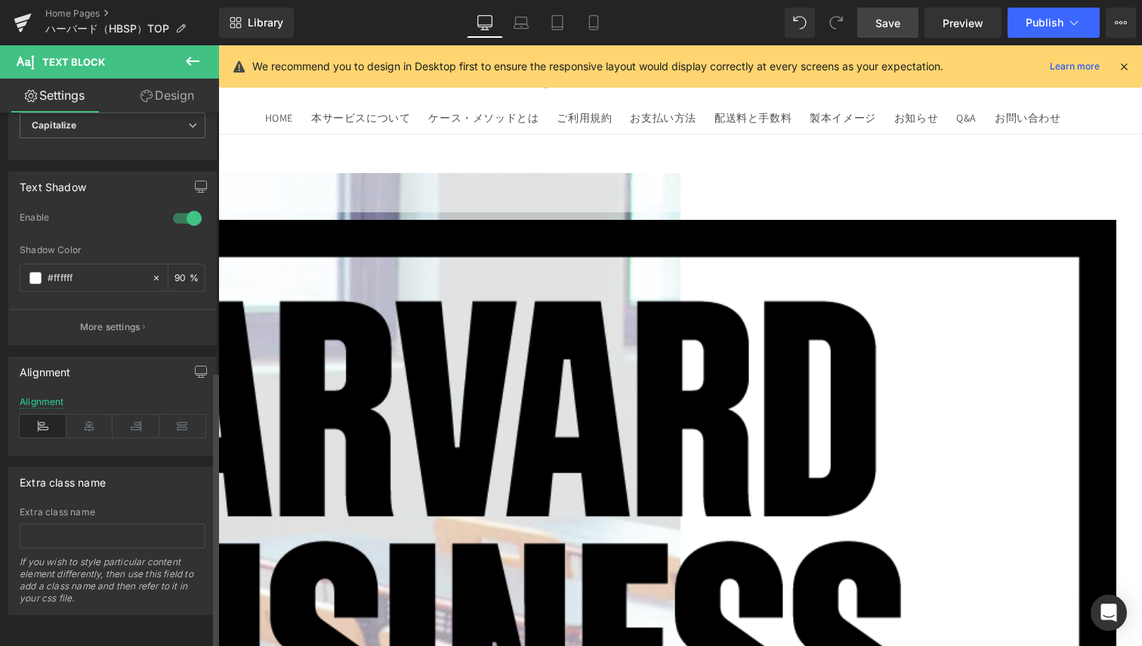
click at [183, 206] on div at bounding box center [187, 218] width 36 height 24
click at [170, 270] on div at bounding box center [187, 282] width 36 height 24
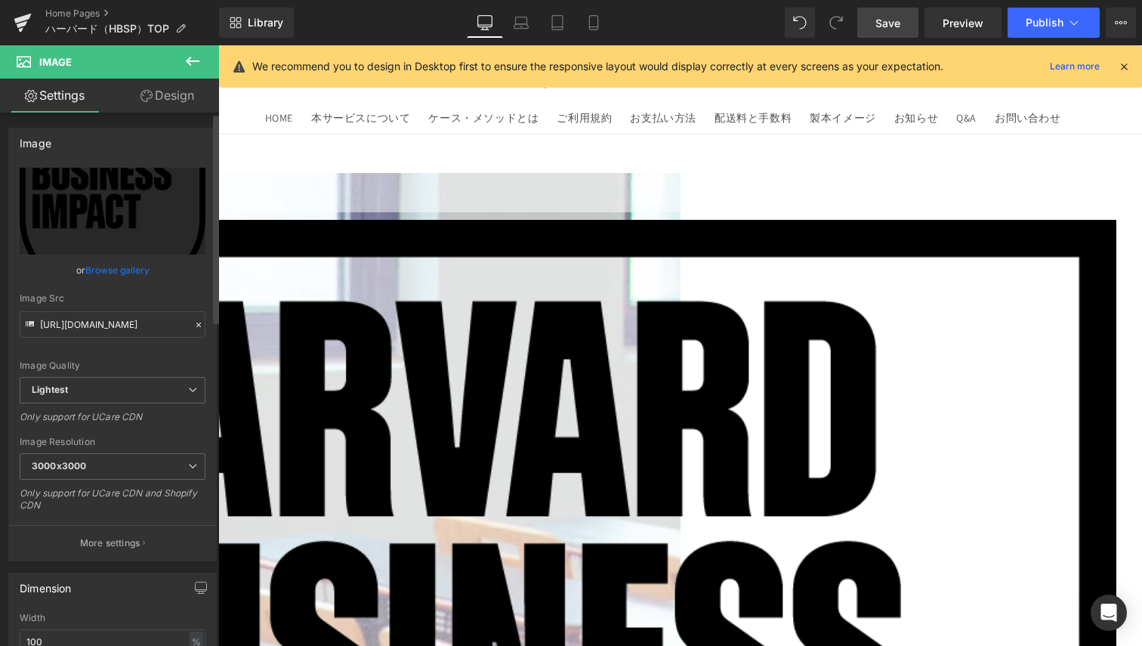
click at [138, 274] on link "Browse gallery" at bounding box center [117, 270] width 64 height 26
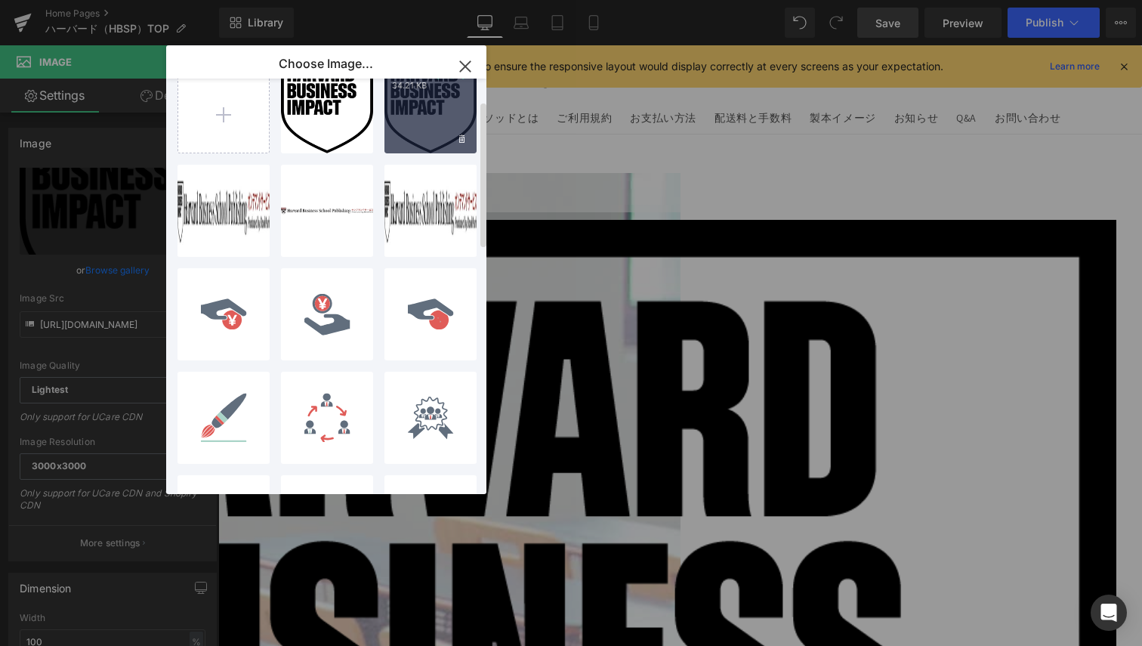
scroll to position [0, 0]
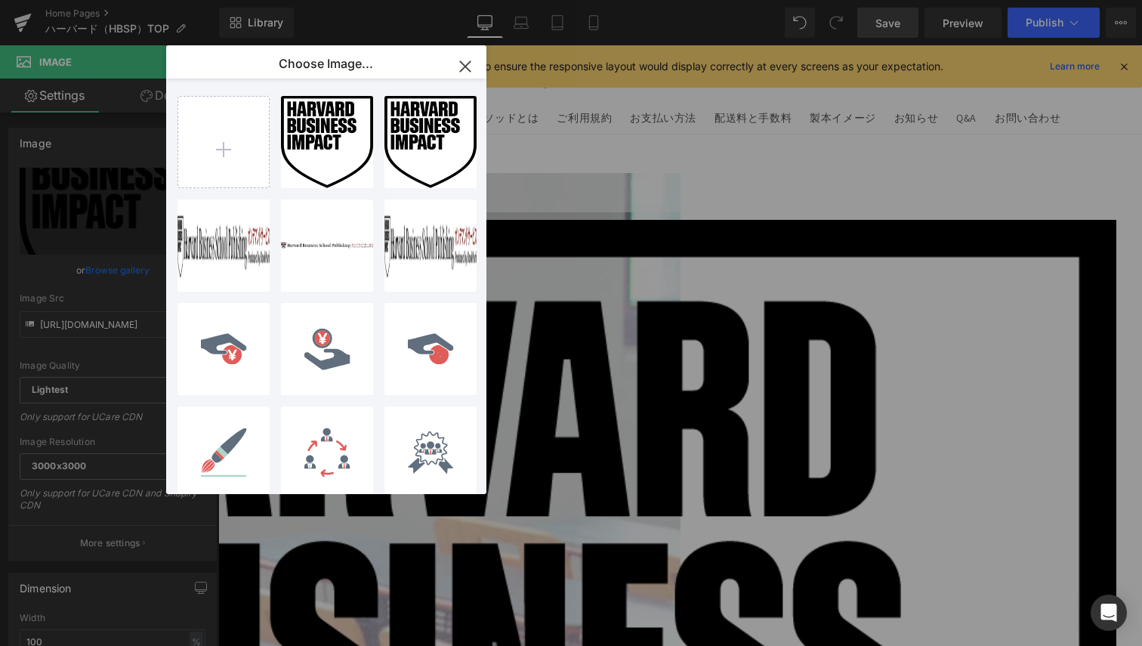
click at [465, 62] on icon "button" at bounding box center [465, 66] width 24 height 24
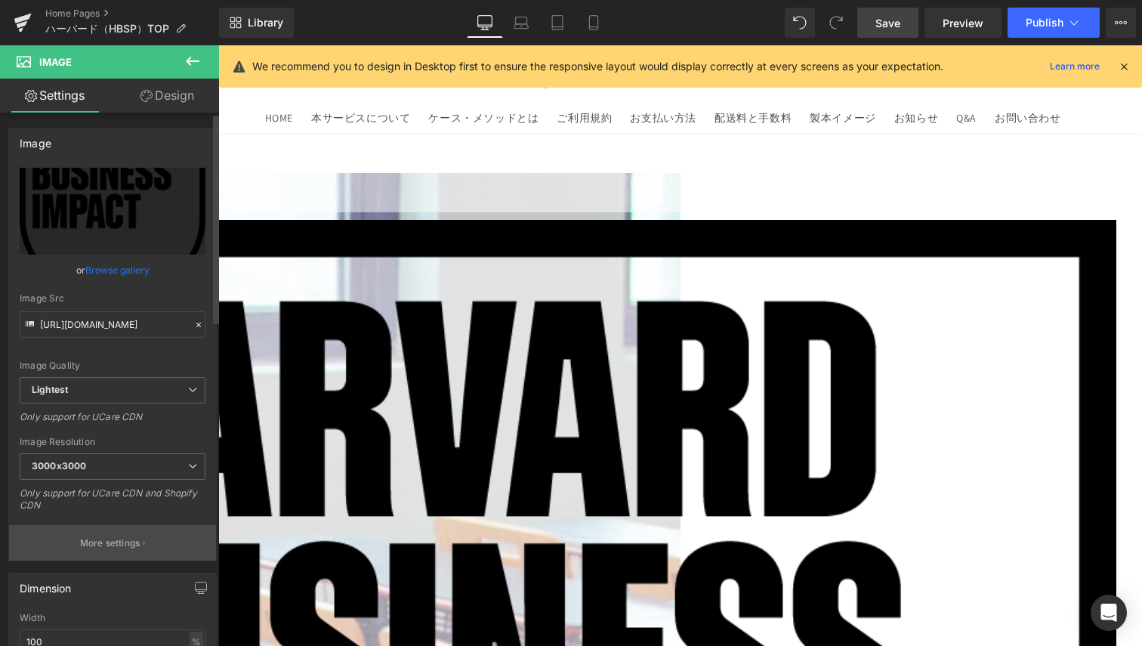
click at [80, 538] on p "More settings" at bounding box center [110, 543] width 60 height 14
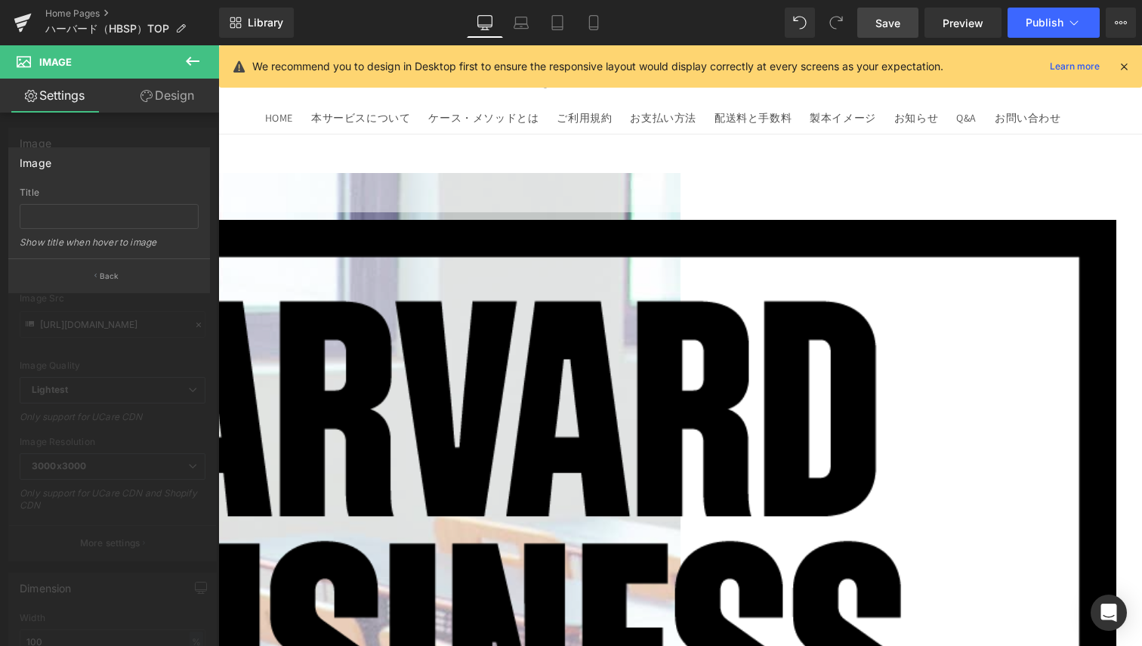
click at [122, 244] on div "Show title when hover to image" at bounding box center [109, 247] width 179 height 22
click at [183, 93] on link "Design" at bounding box center [168, 96] width 110 height 34
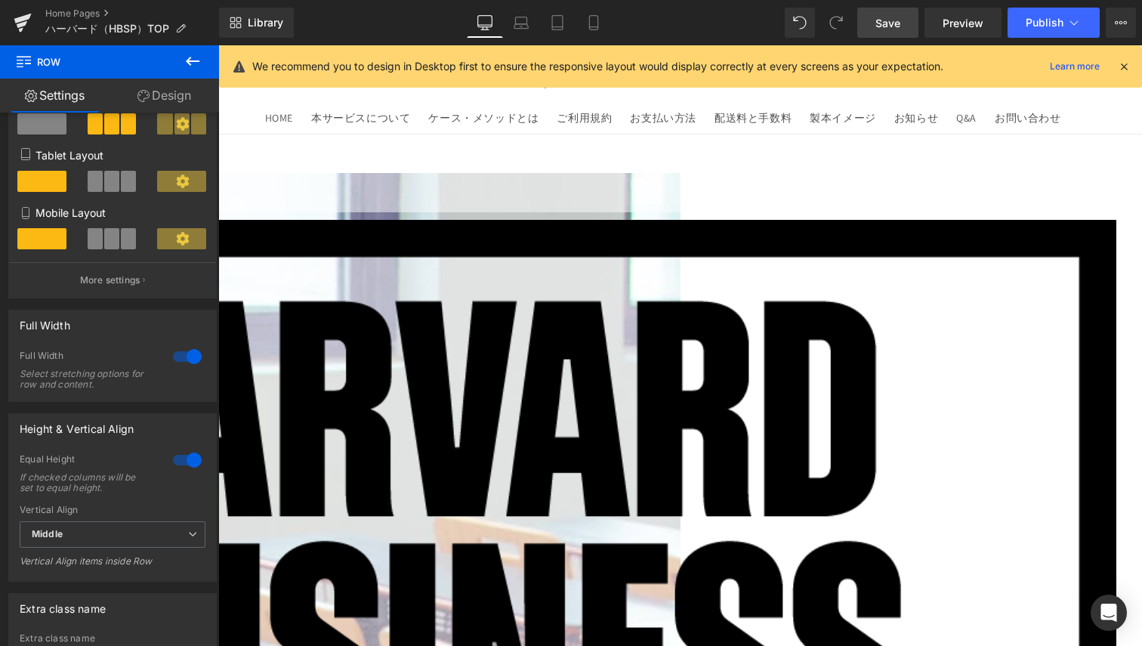
scroll to position [125, 0]
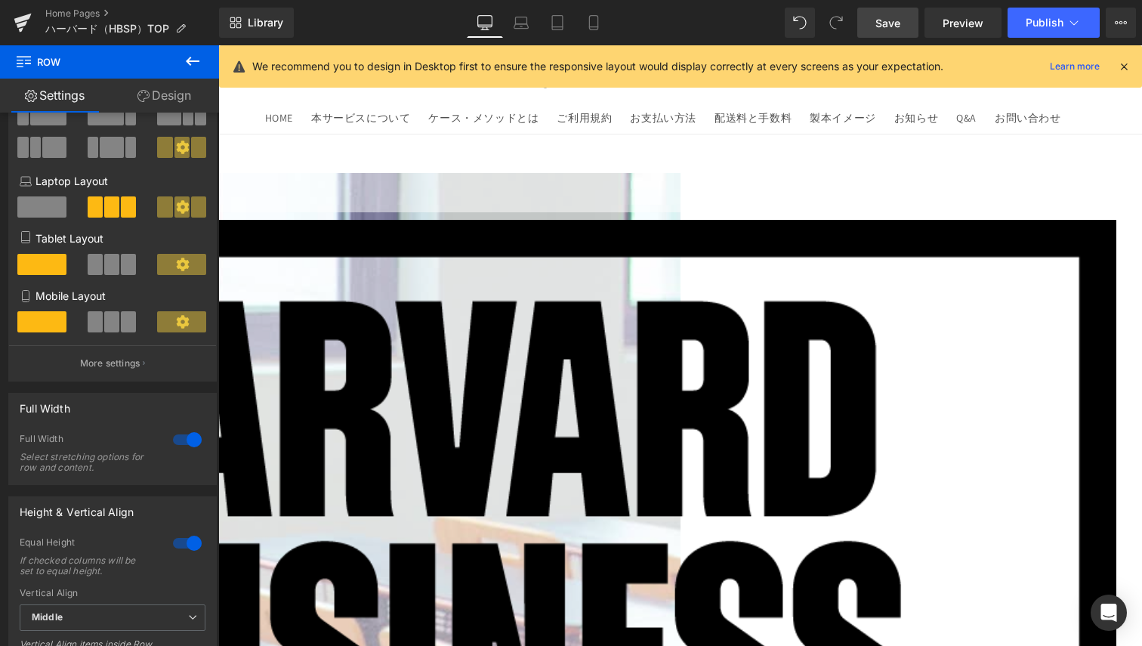
click at [143, 103] on link "Design" at bounding box center [165, 96] width 110 height 34
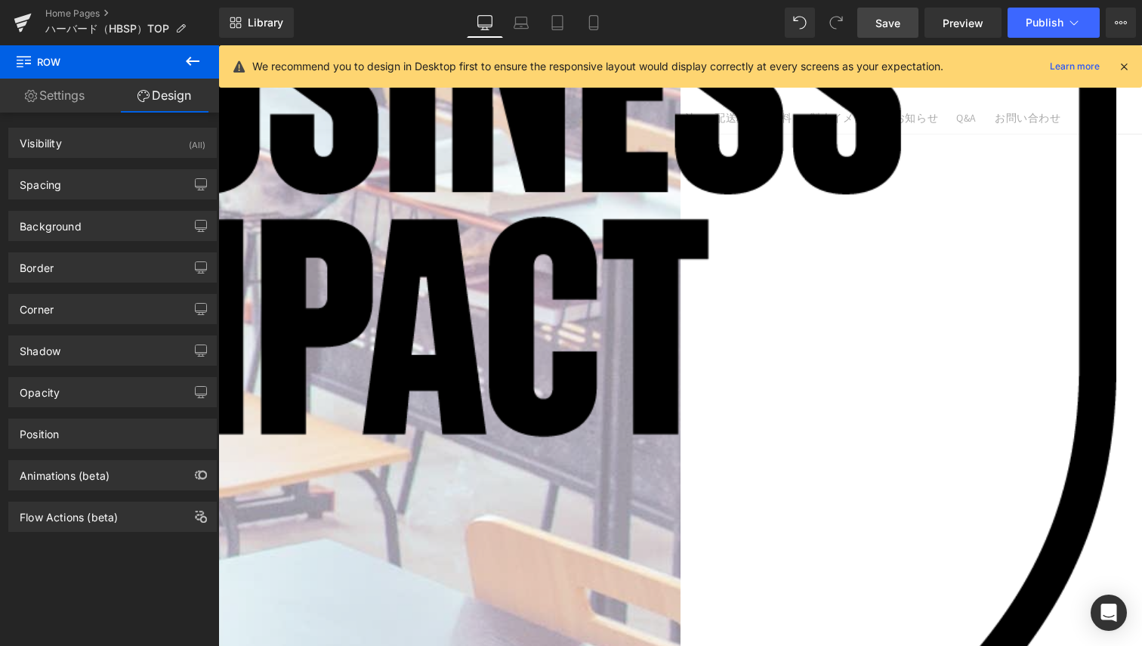
scroll to position [0, 0]
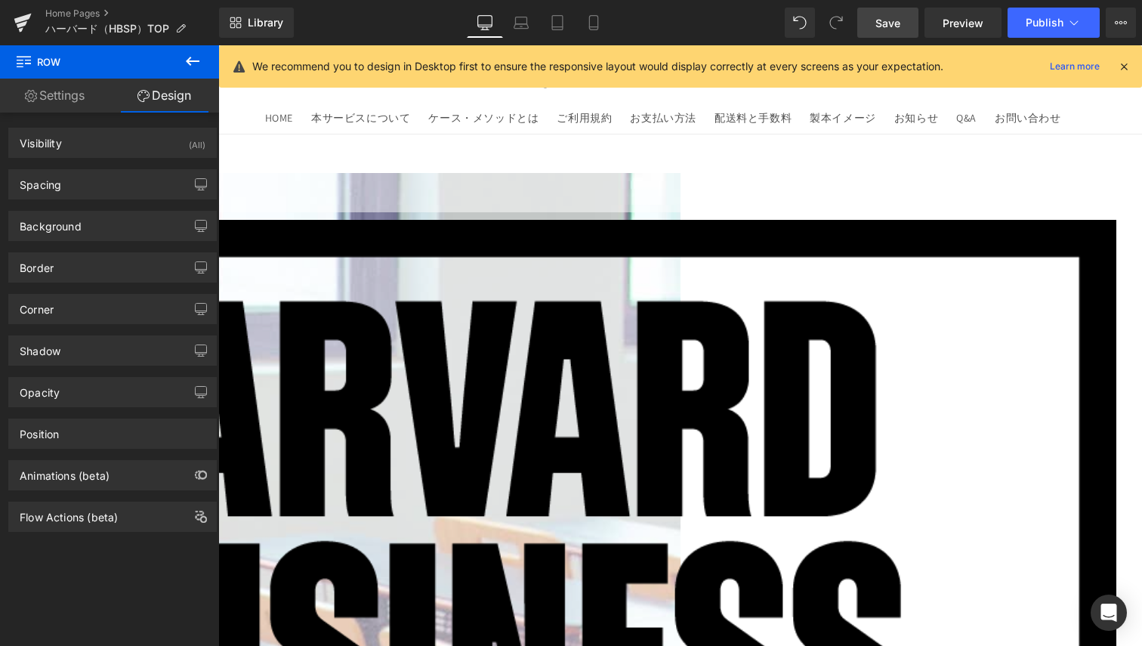
click at [59, 97] on link "Settings" at bounding box center [55, 96] width 110 height 34
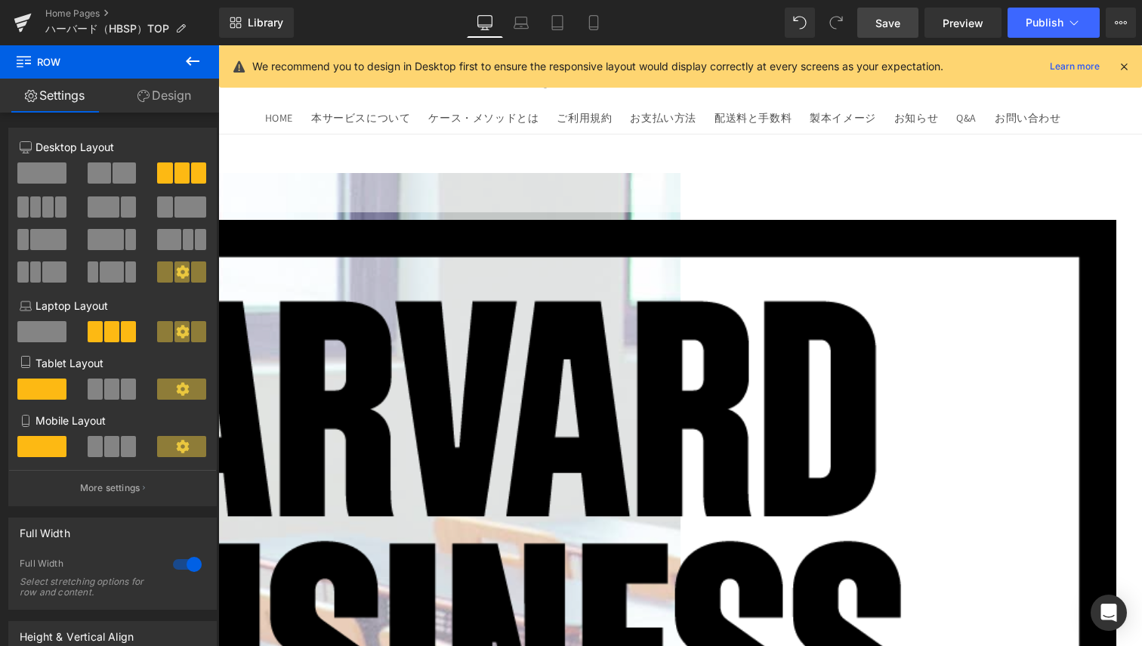
click at [175, 97] on link "Design" at bounding box center [165, 96] width 110 height 34
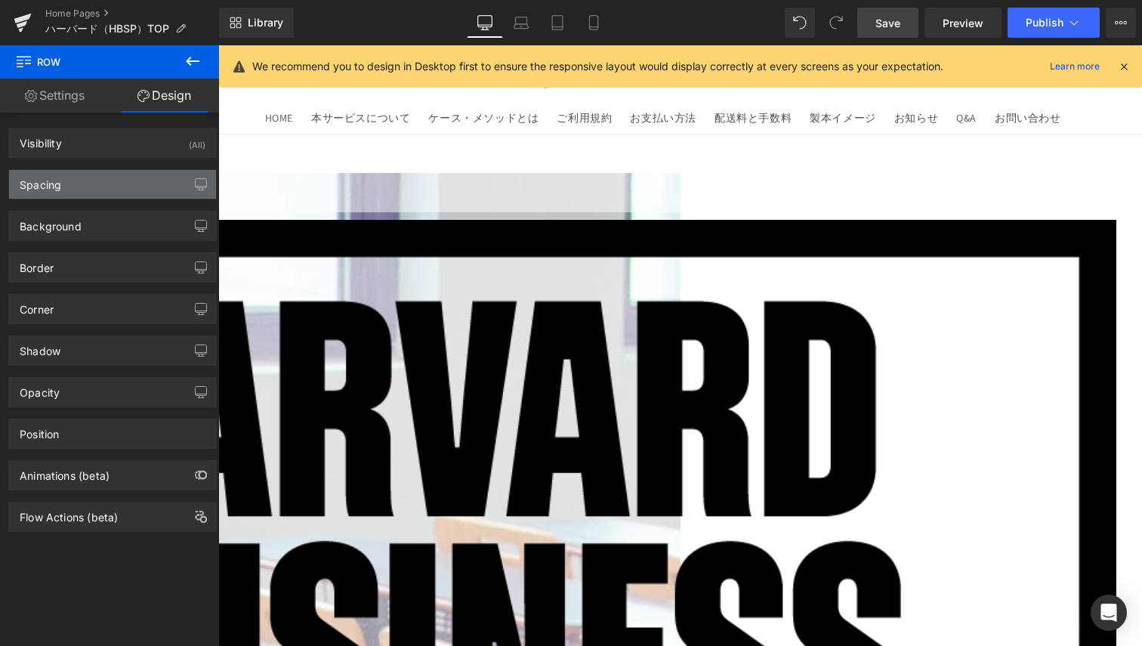
click at [57, 184] on div "Spacing" at bounding box center [41, 180] width 42 height 21
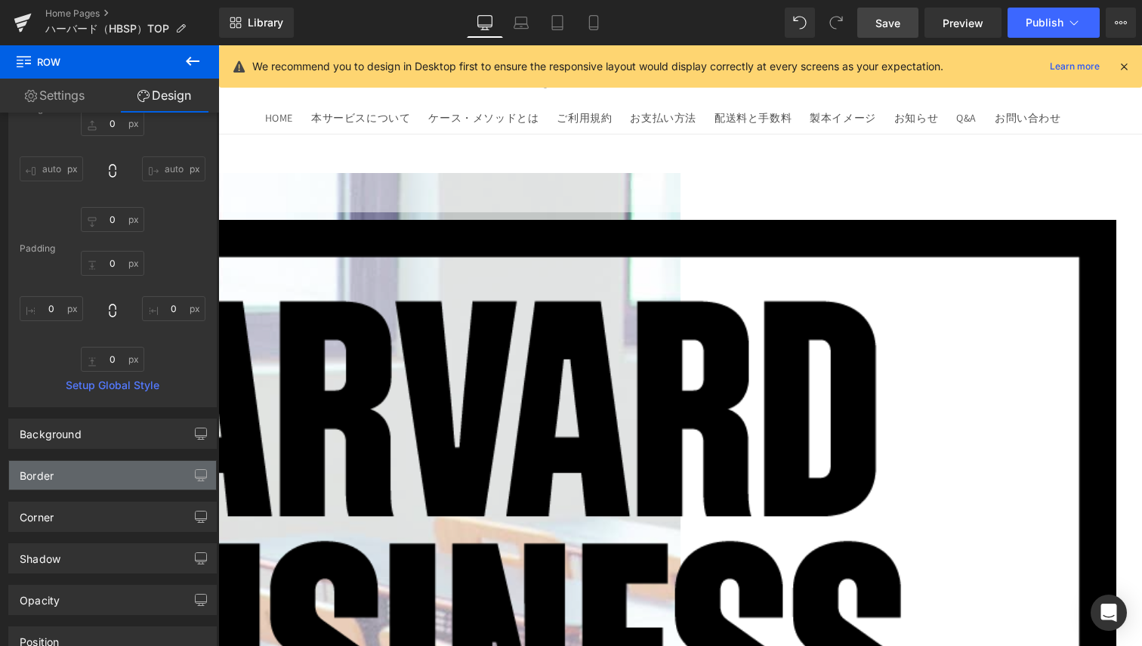
scroll to position [227, 0]
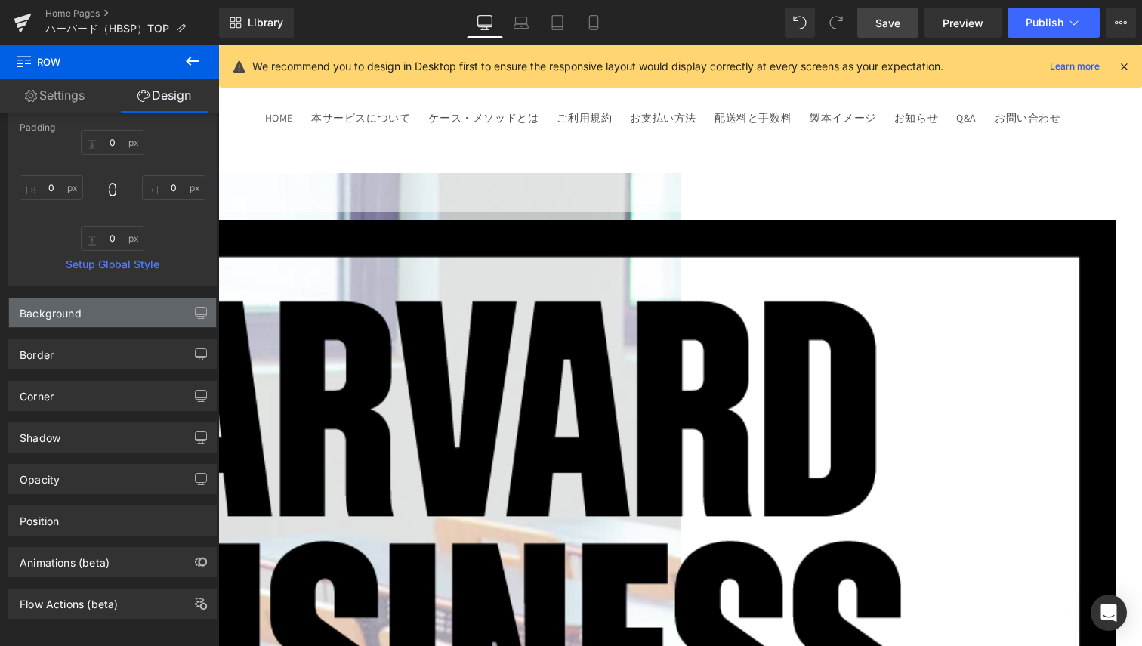
click at [73, 321] on div "Background" at bounding box center [112, 312] width 207 height 29
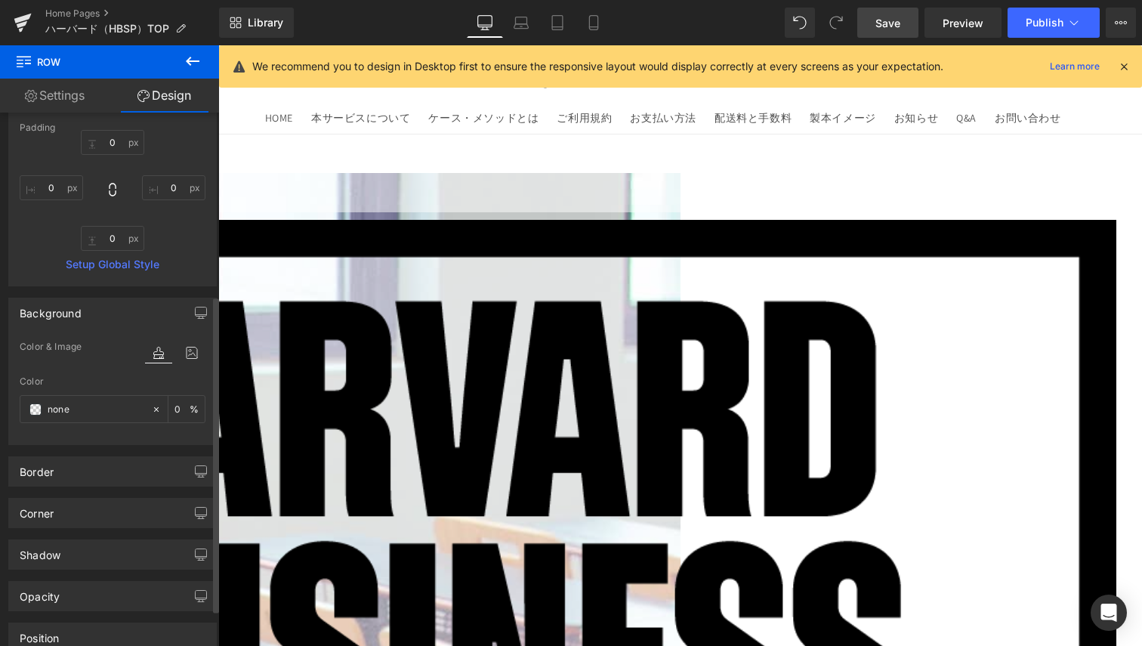
scroll to position [340, 0]
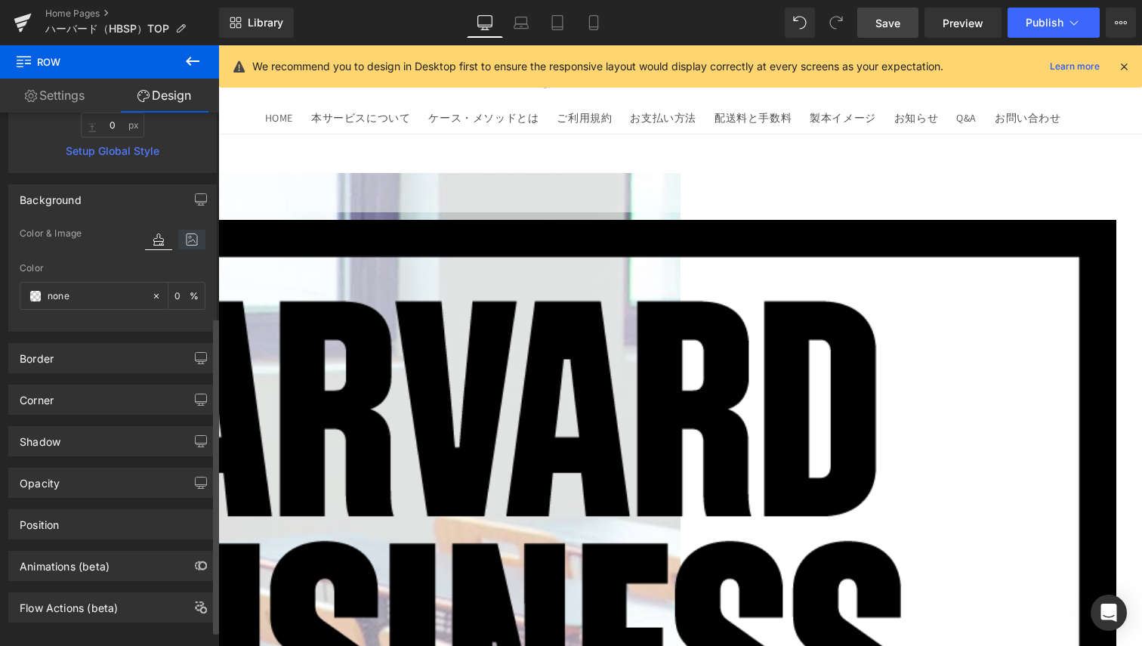
click at [184, 240] on icon at bounding box center [191, 240] width 27 height 20
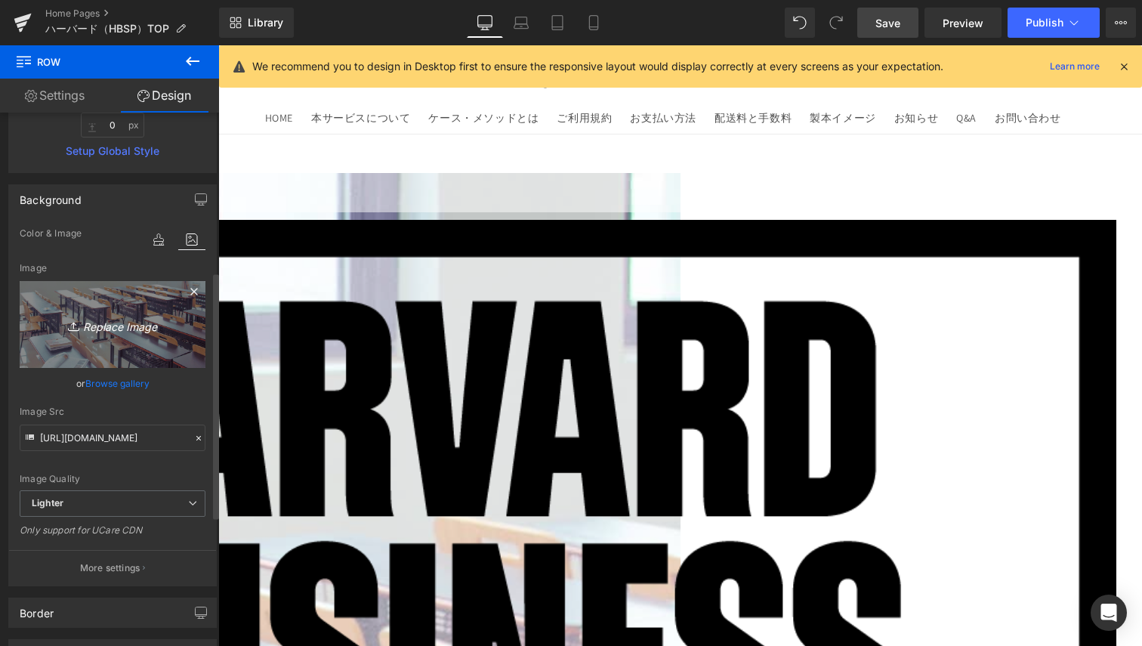
click at [125, 336] on link "Replace Image" at bounding box center [113, 324] width 186 height 87
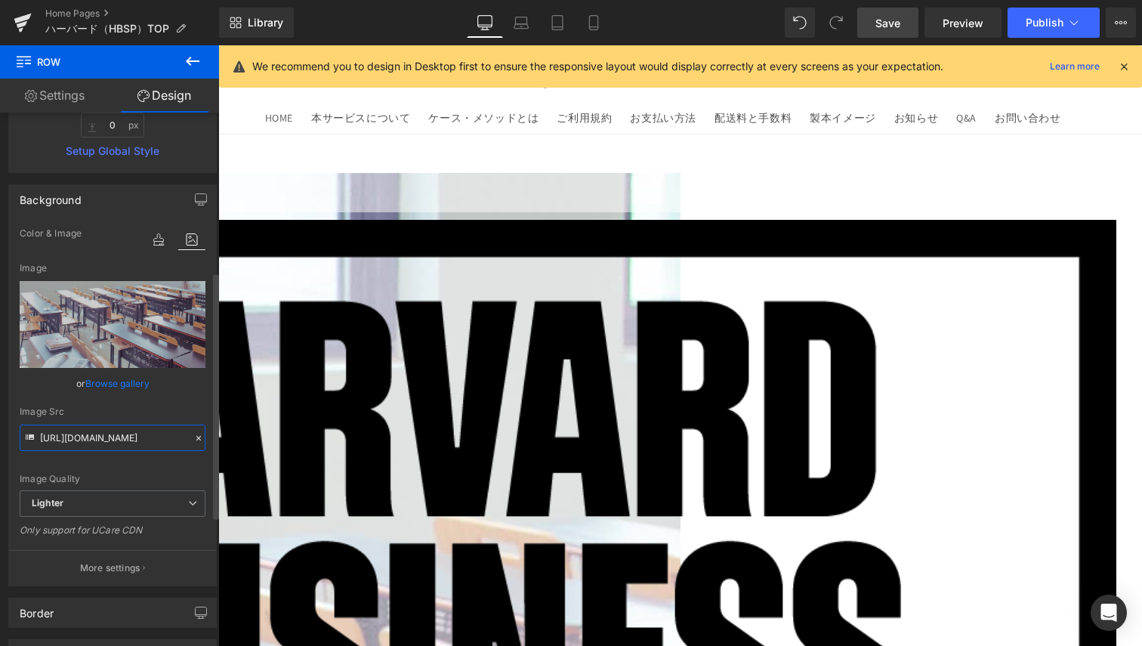
click at [135, 441] on input "https://ucarecdn.com/ab9697eb-32a5-4827-a158-b3864a30141d/-/format/auto/-/previ…" at bounding box center [113, 438] width 186 height 26
click at [191, 240] on icon at bounding box center [191, 240] width 27 height 20
type input "0"
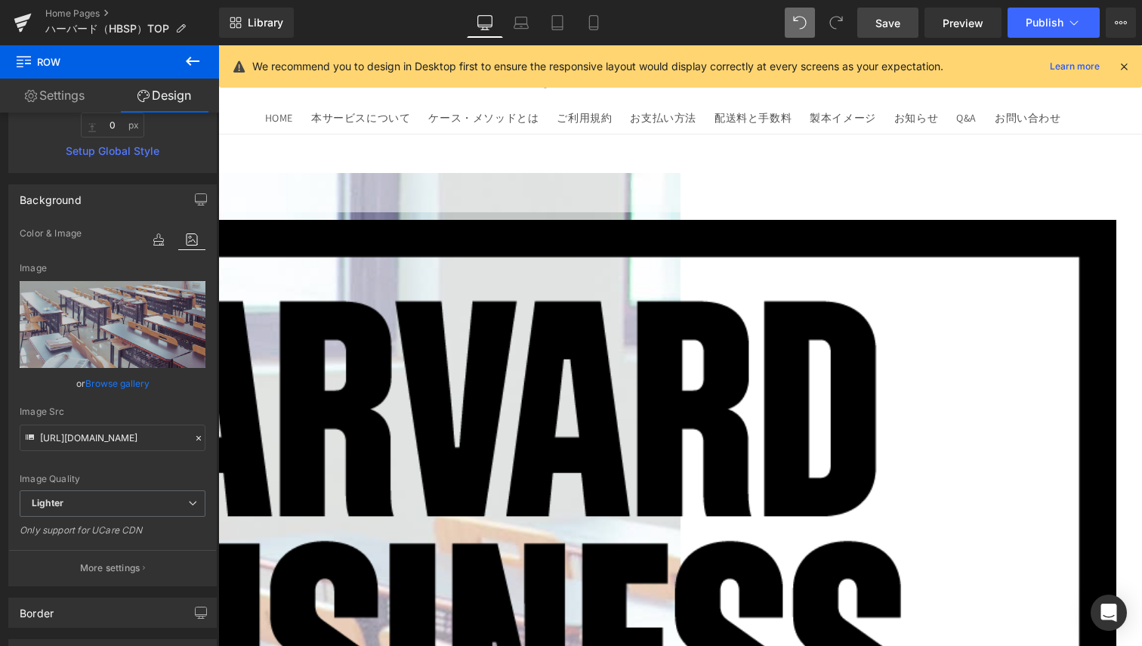
type input "0"
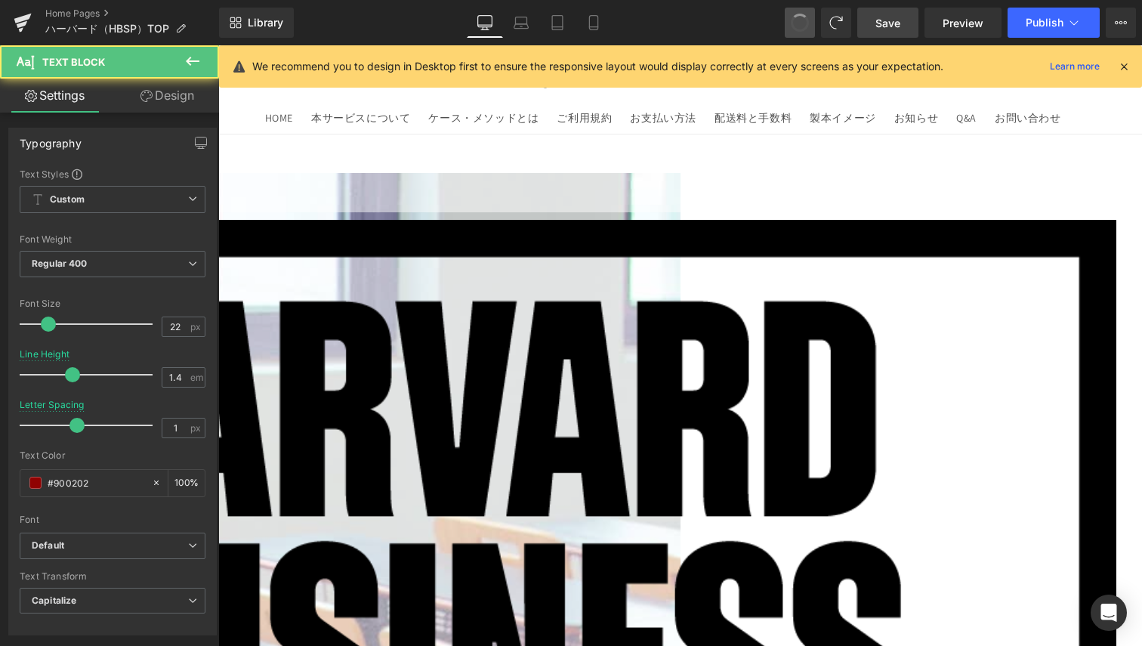
click at [800, 28] on span at bounding box center [800, 23] width 20 height 20
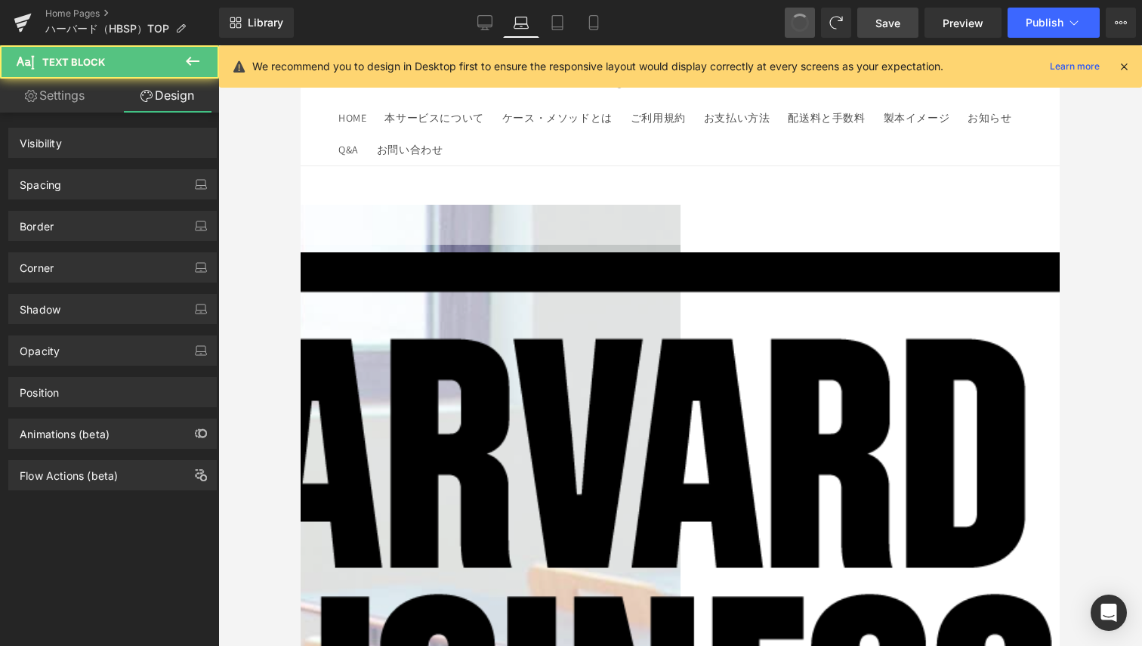
click at [800, 28] on span at bounding box center [800, 23] width 20 height 20
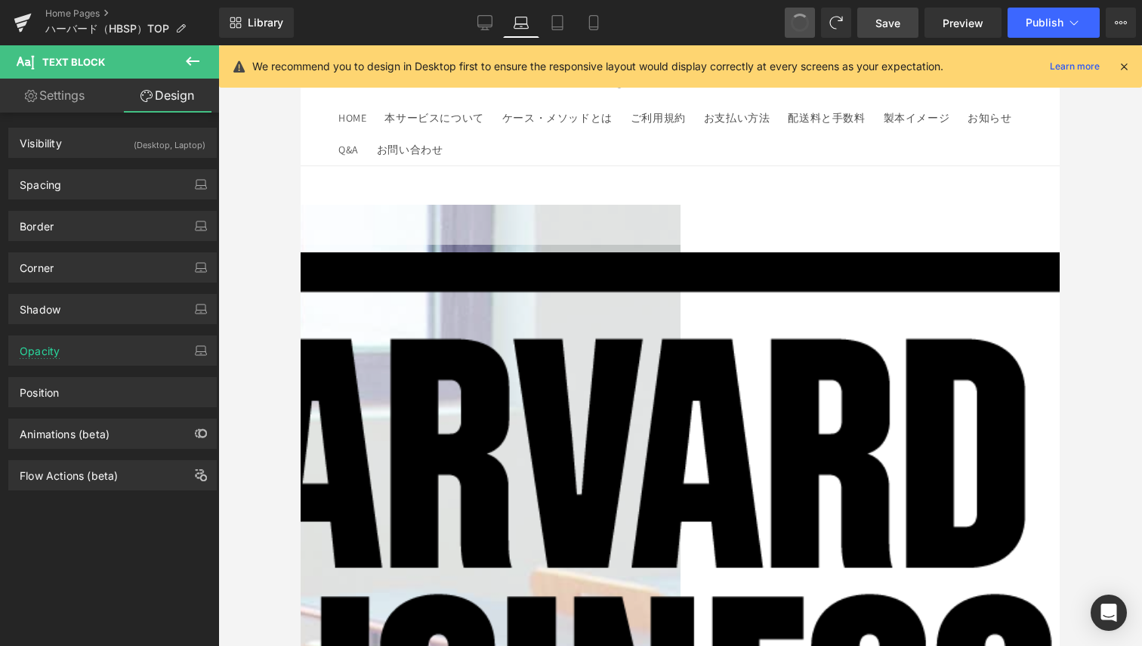
click at [800, 28] on span at bounding box center [800, 22] width 21 height 21
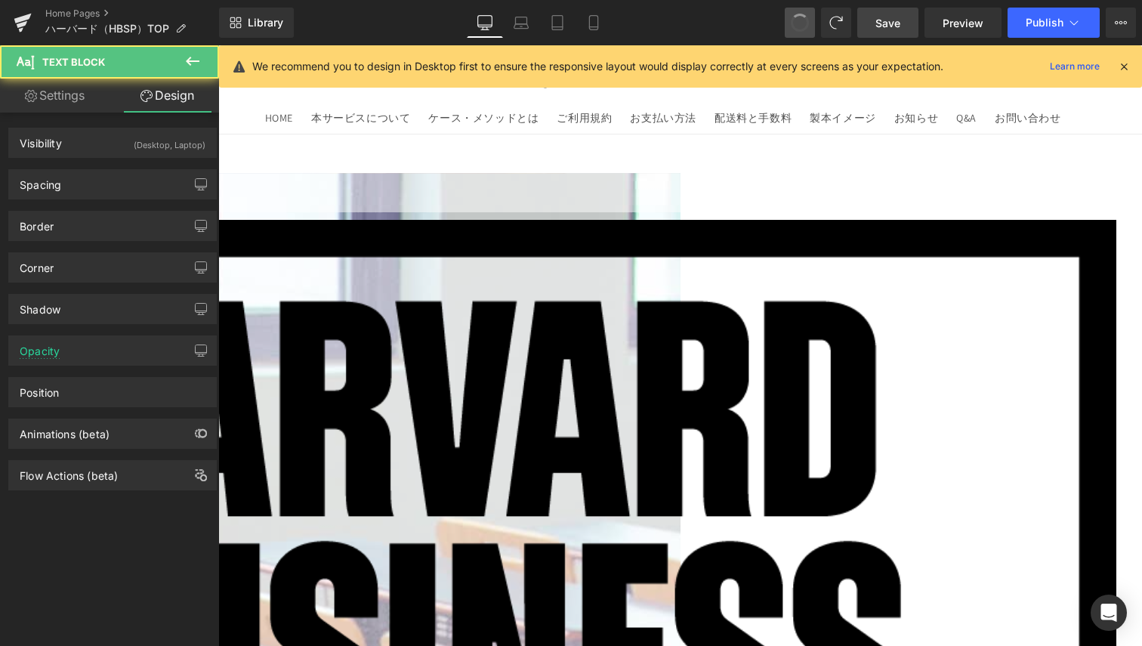
click at [800, 28] on span at bounding box center [800, 23] width 24 height 24
click at [800, 28] on span at bounding box center [800, 22] width 21 height 21
type input "1"
type input "100"
type input "#ffffff"
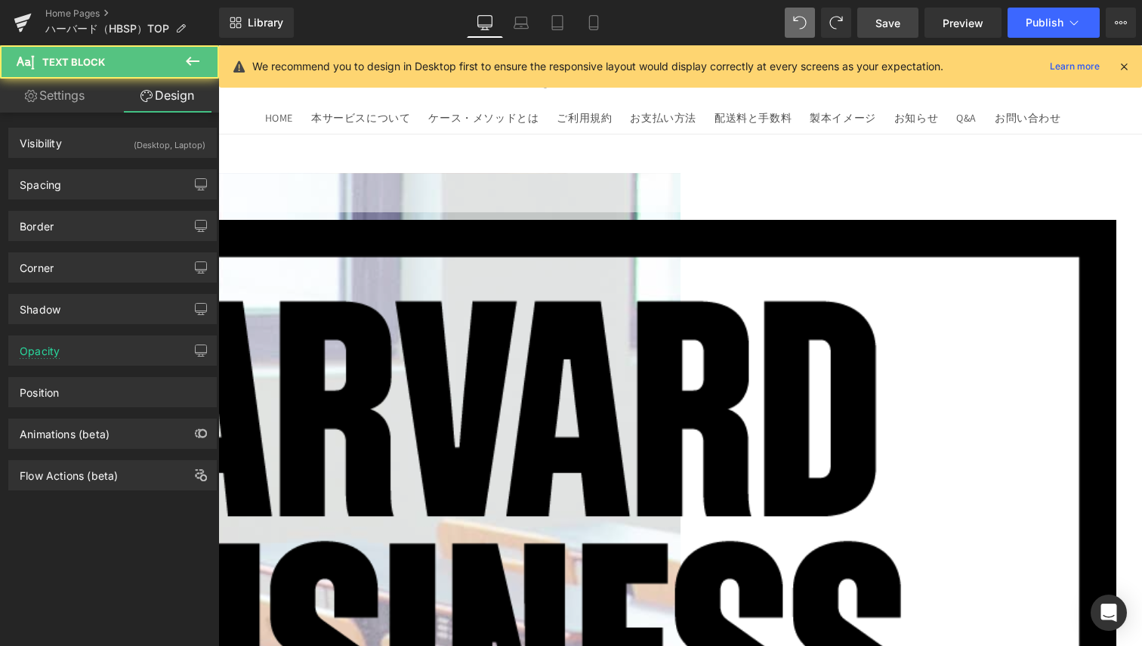
type input "90"
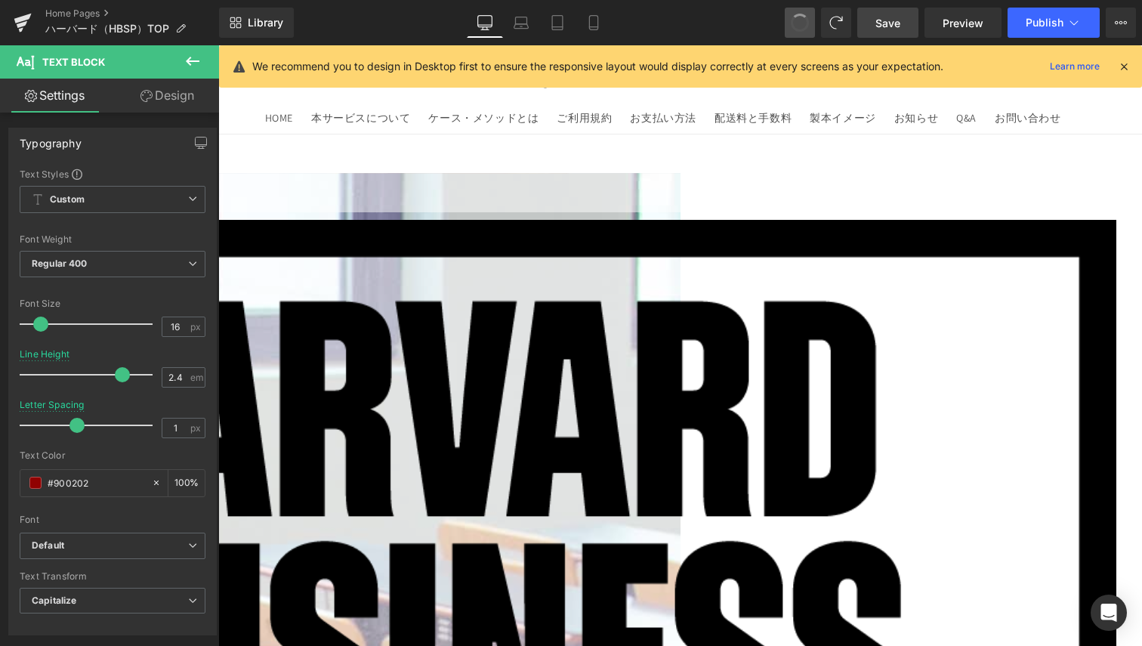
click at [800, 28] on span at bounding box center [800, 23] width 18 height 18
click at [800, 28] on span at bounding box center [800, 22] width 21 height 21
type input "22"
click at [800, 28] on span at bounding box center [800, 23] width 20 height 20
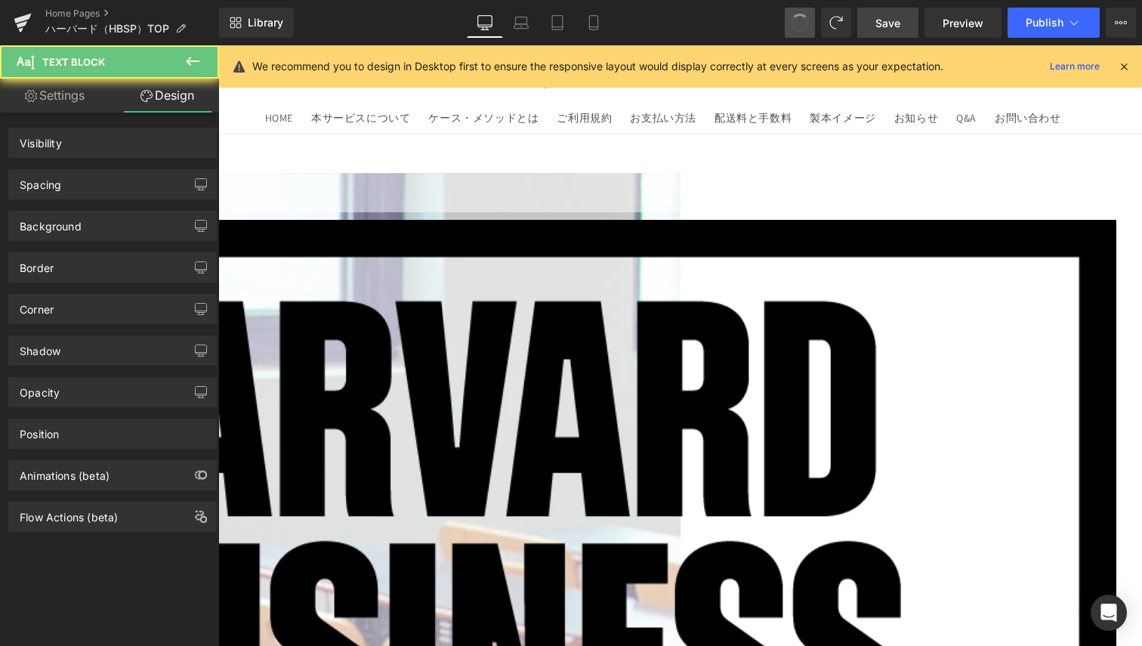
click at [800, 28] on span at bounding box center [800, 22] width 21 height 21
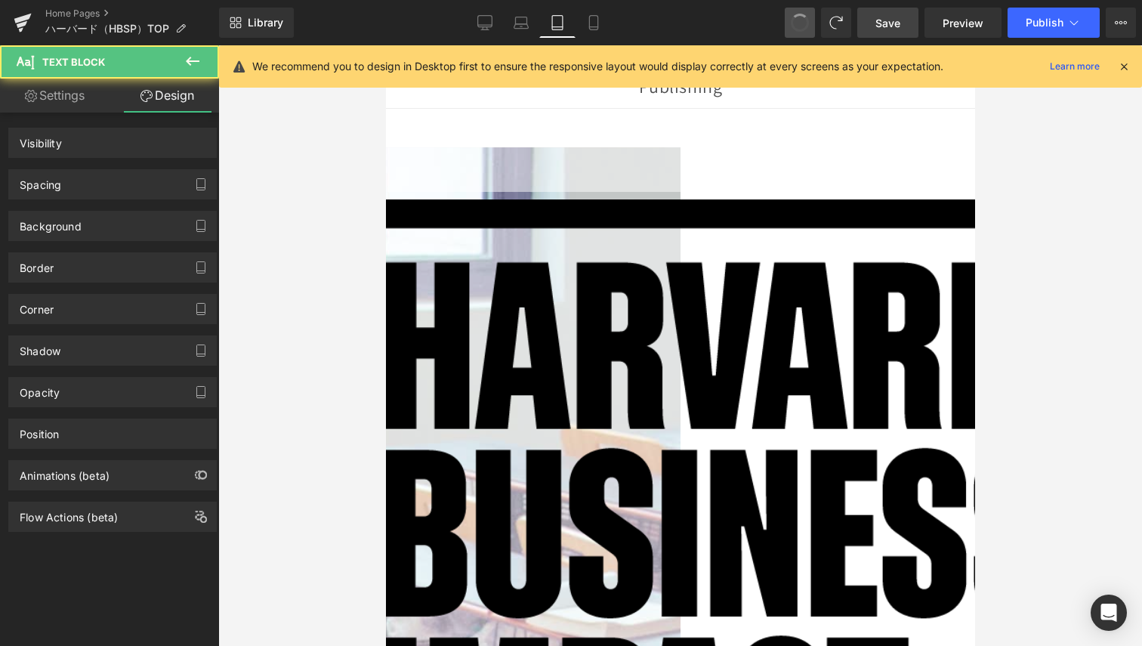
click at [800, 28] on span at bounding box center [800, 23] width 20 height 20
click at [800, 28] on span at bounding box center [800, 23] width 18 height 18
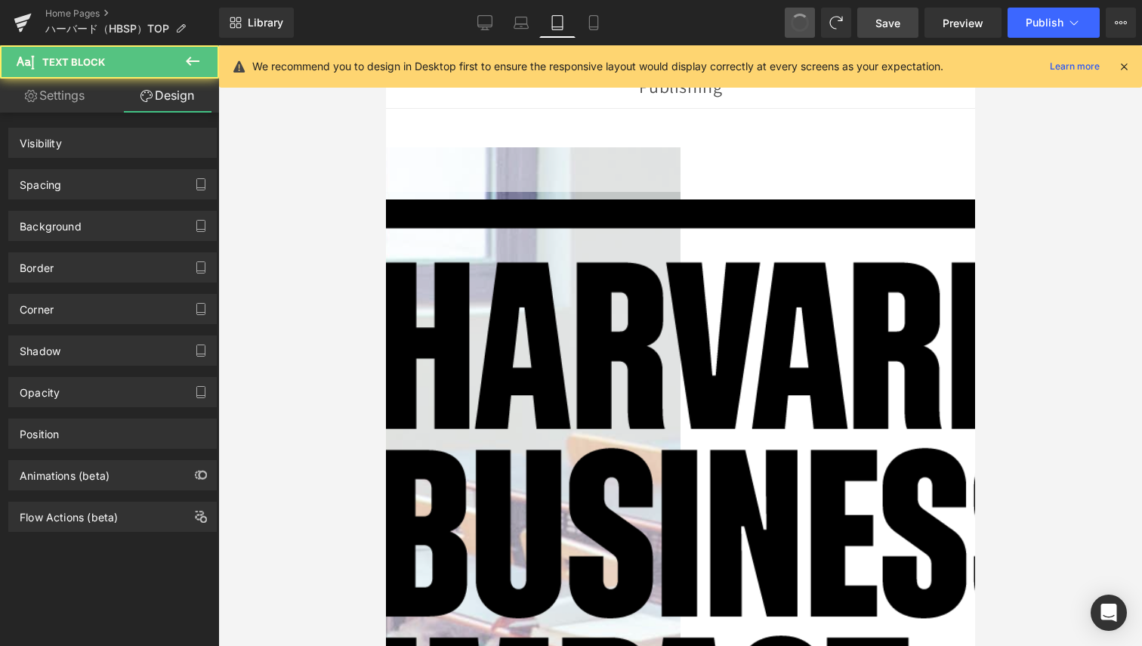
click at [800, 28] on span at bounding box center [800, 23] width 18 height 18
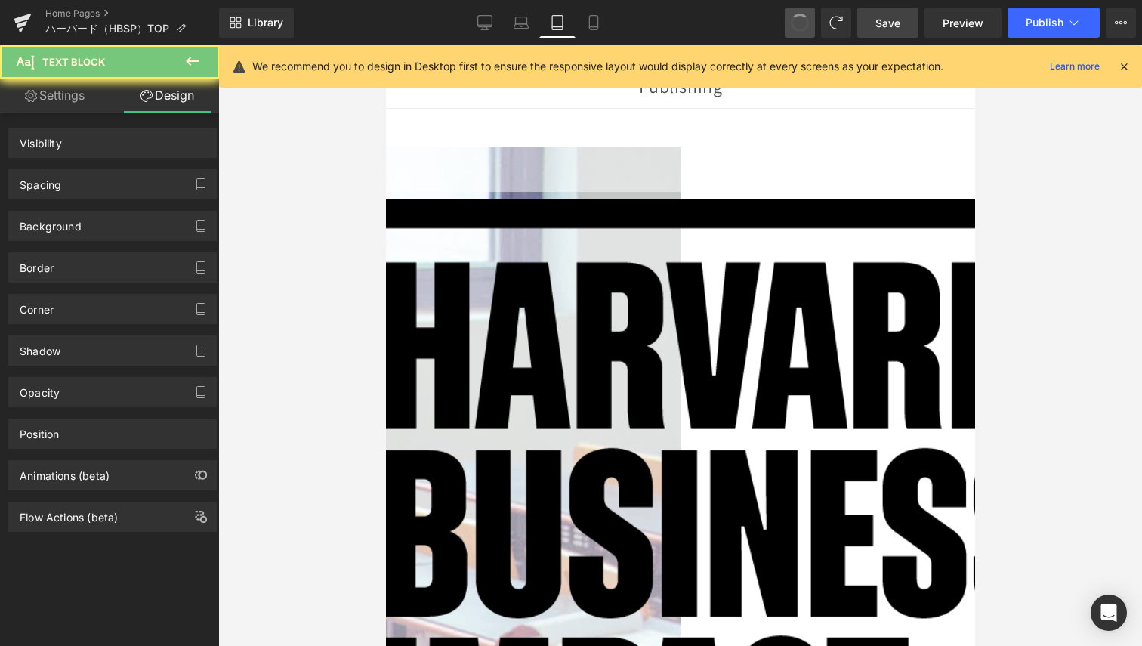
click at [800, 28] on span at bounding box center [800, 22] width 23 height 23
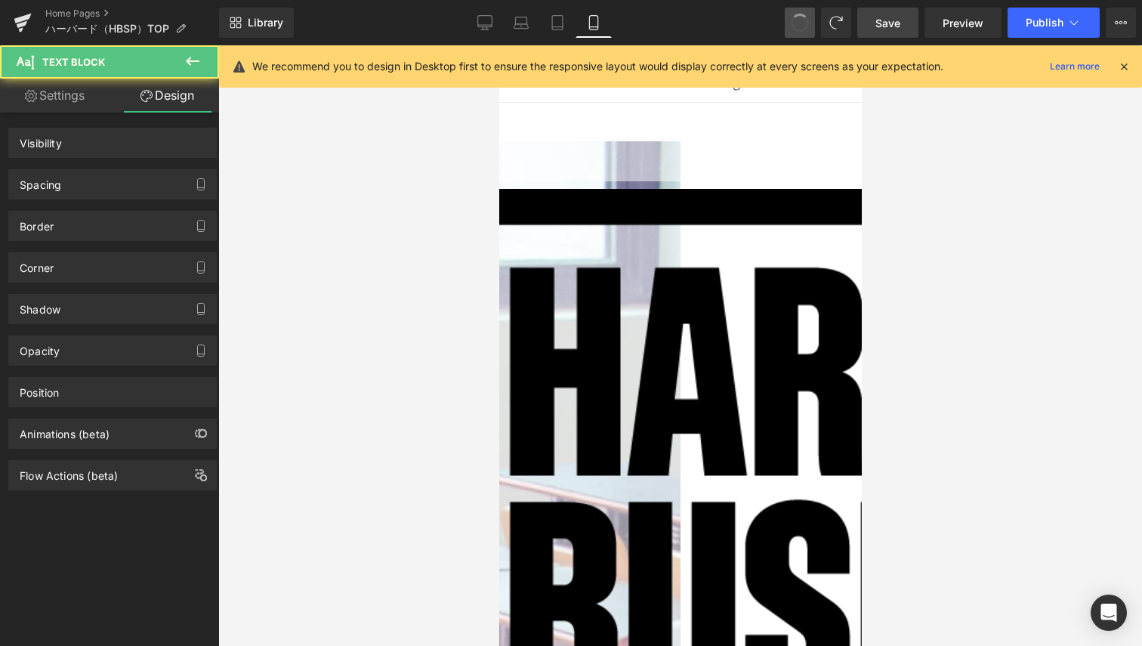
click at [800, 28] on span at bounding box center [800, 23] width 26 height 26
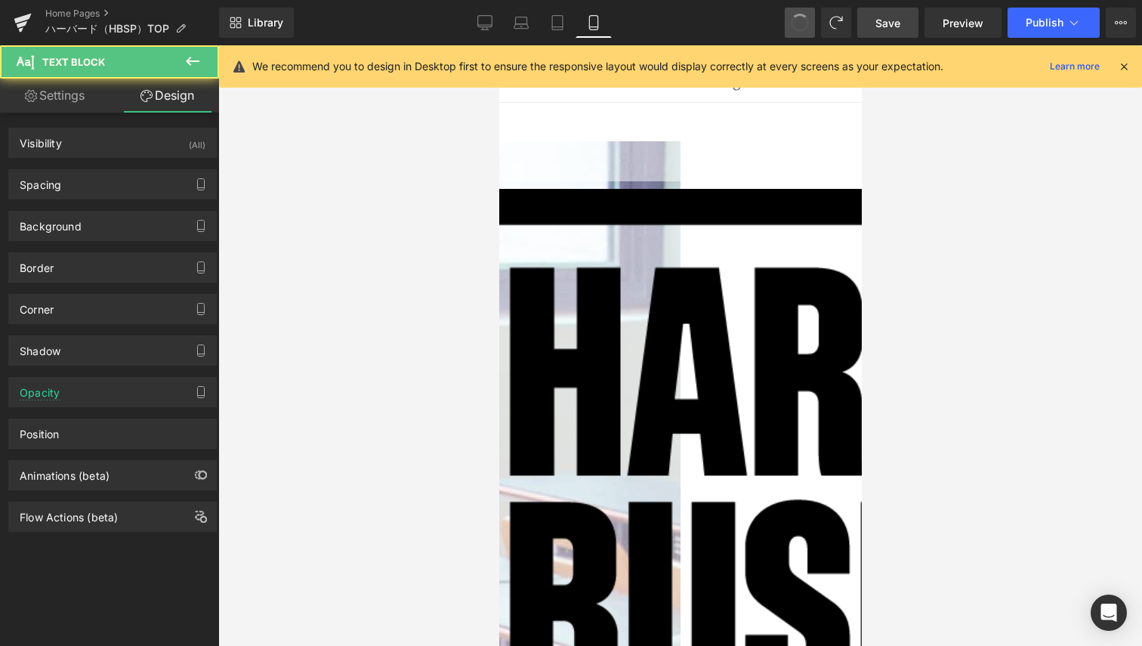
click at [800, 28] on span at bounding box center [800, 22] width 23 height 23
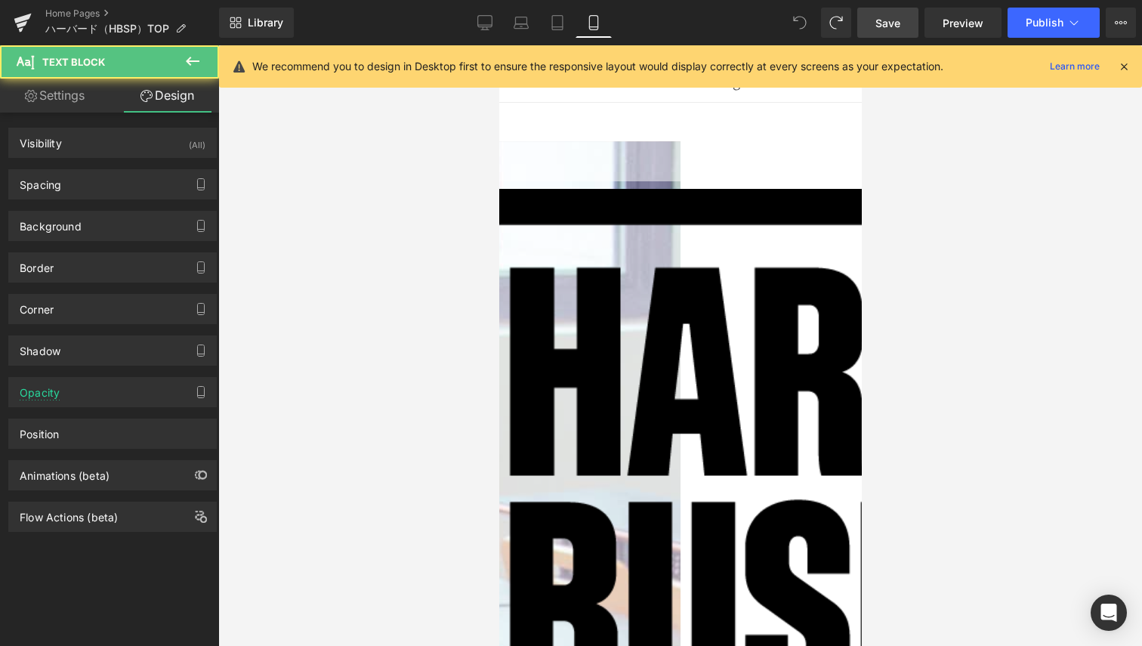
click at [800, 28] on icon at bounding box center [800, 23] width 14 height 14
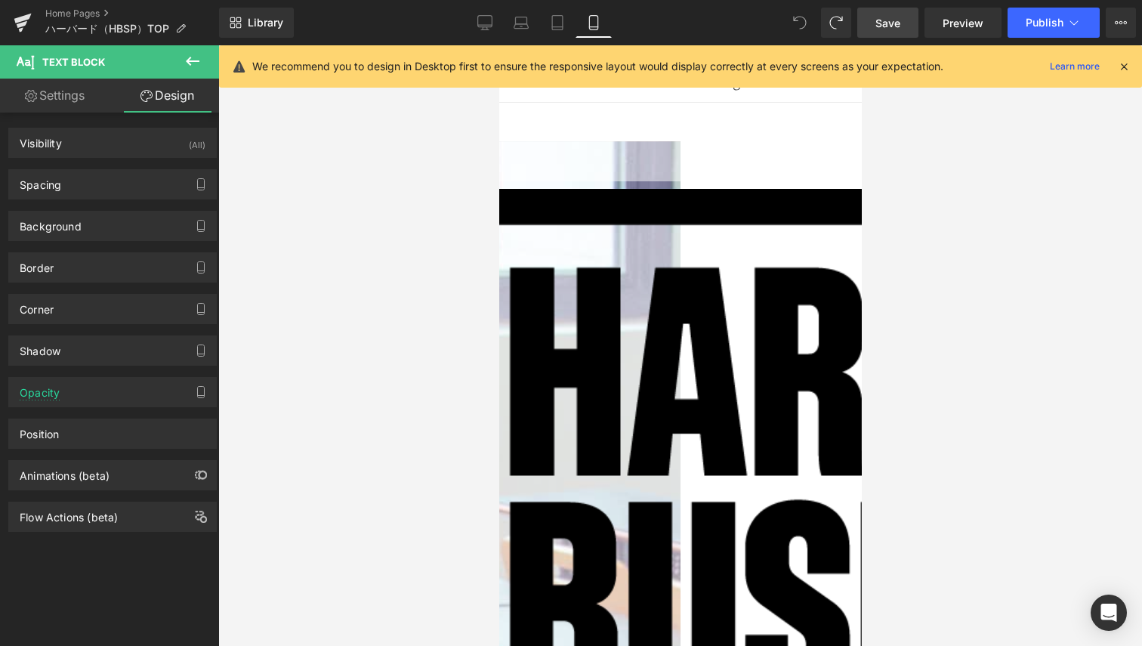
click at [800, 28] on icon at bounding box center [800, 23] width 14 height 14
click at [1133, 20] on button "Upgrade Plan View Live Page View with current Template Save Template to Library…" at bounding box center [1121, 23] width 30 height 30
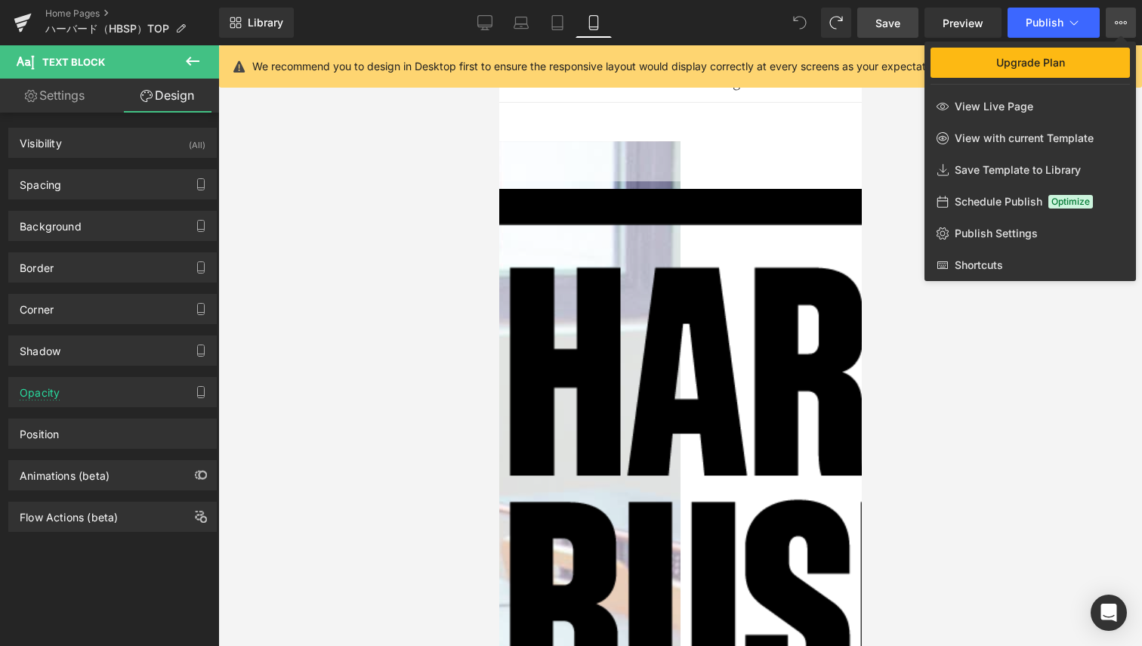
click at [1133, 20] on button "Upgrade Plan View Live Page View with current Template Save Template to Library…" at bounding box center [1121, 23] width 30 height 30
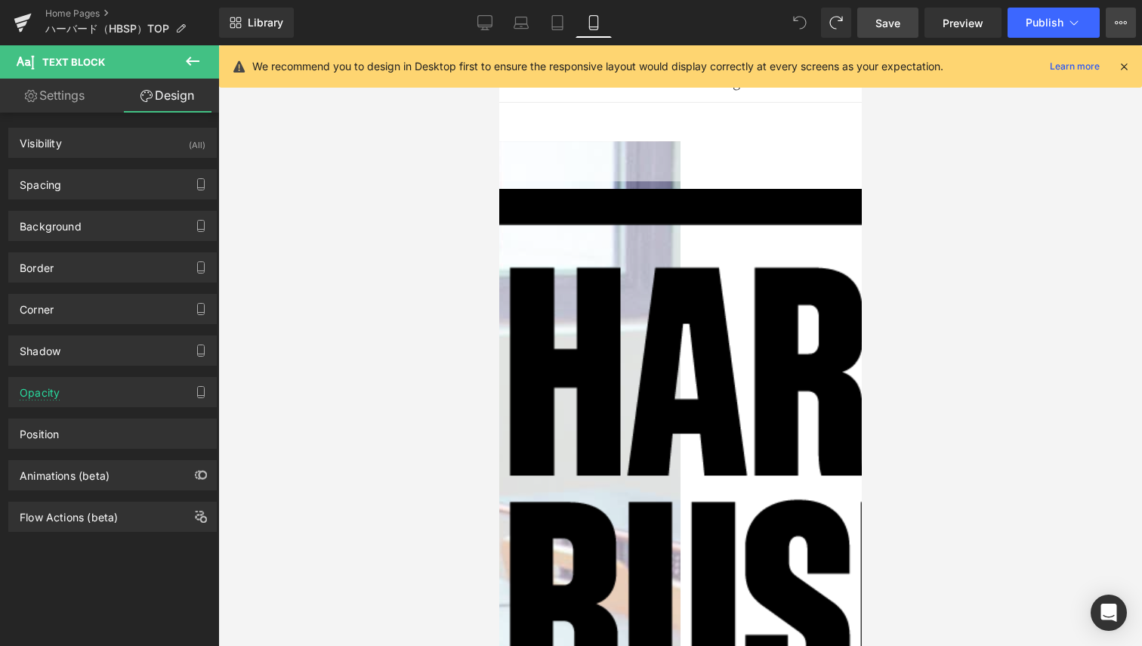
click at [1133, 20] on button "Upgrade Plan View Live Page View with current Template Save Template to Library…" at bounding box center [1121, 23] width 30 height 30
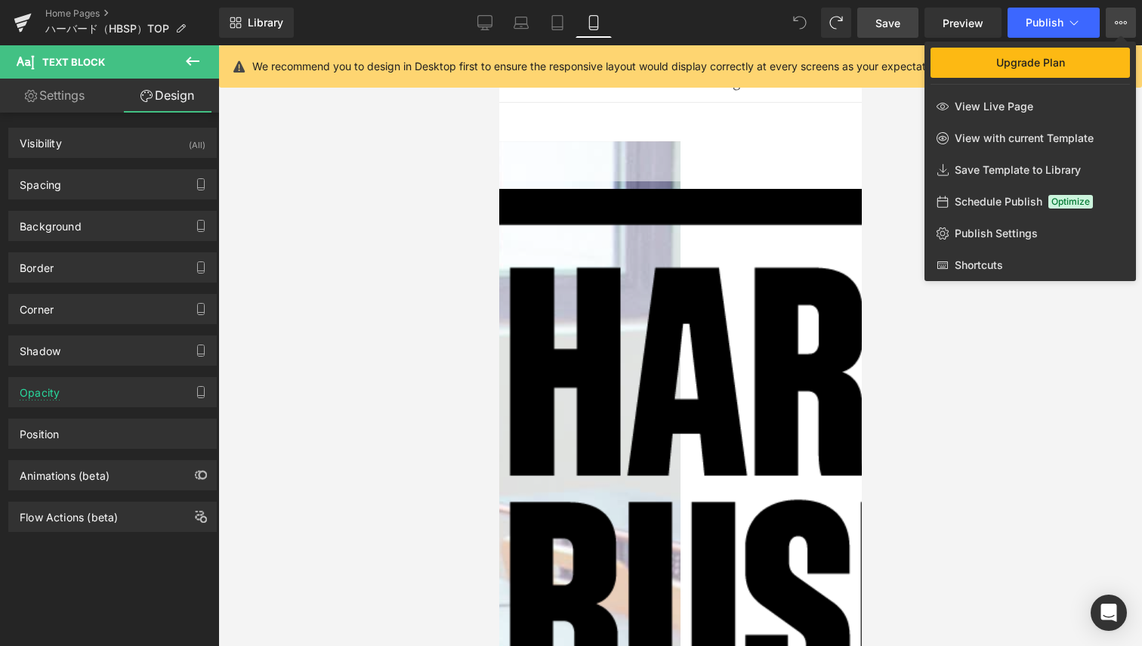
click at [781, 199] on div at bounding box center [680, 345] width 924 height 601
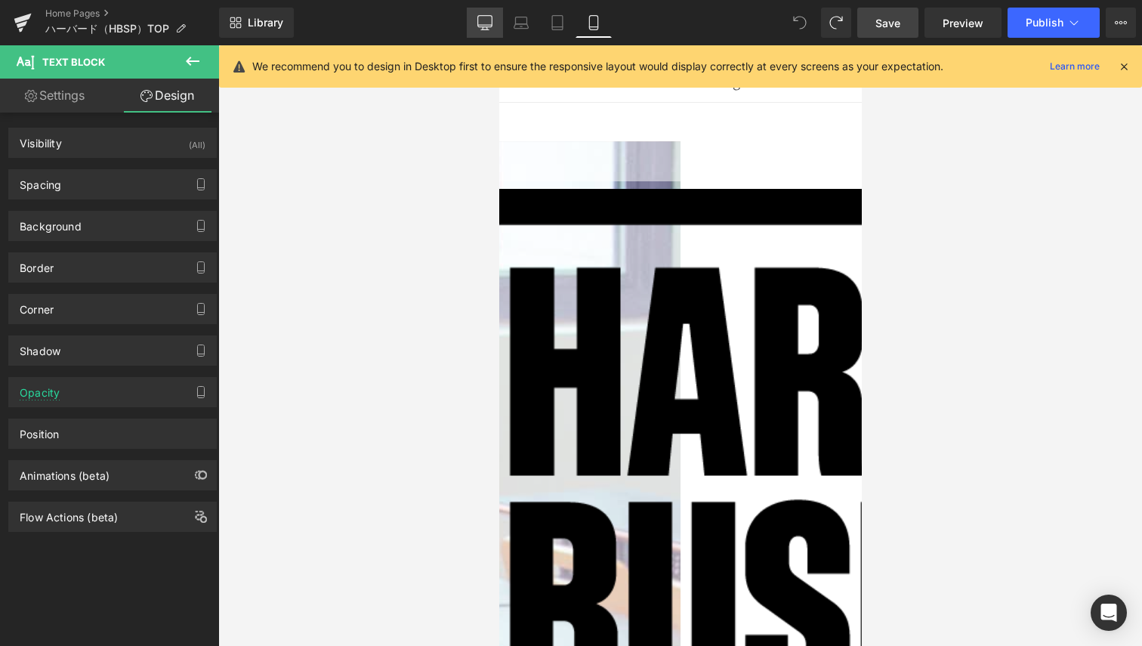
click at [502, 16] on link "Desktop" at bounding box center [485, 23] width 36 height 30
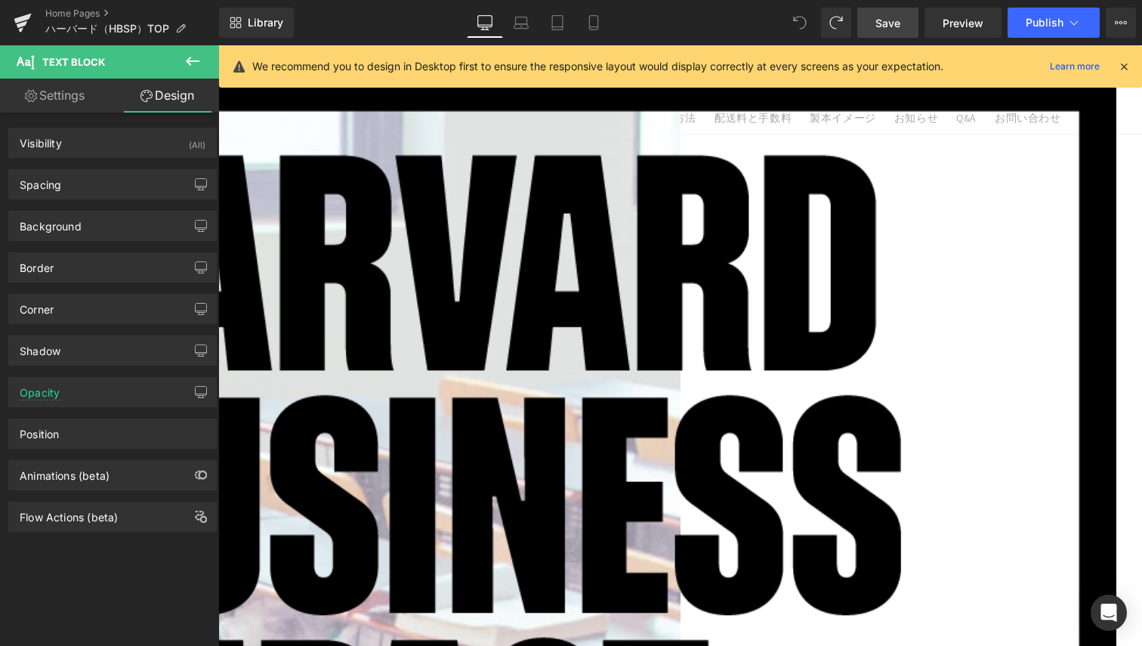
scroll to position [0, 0]
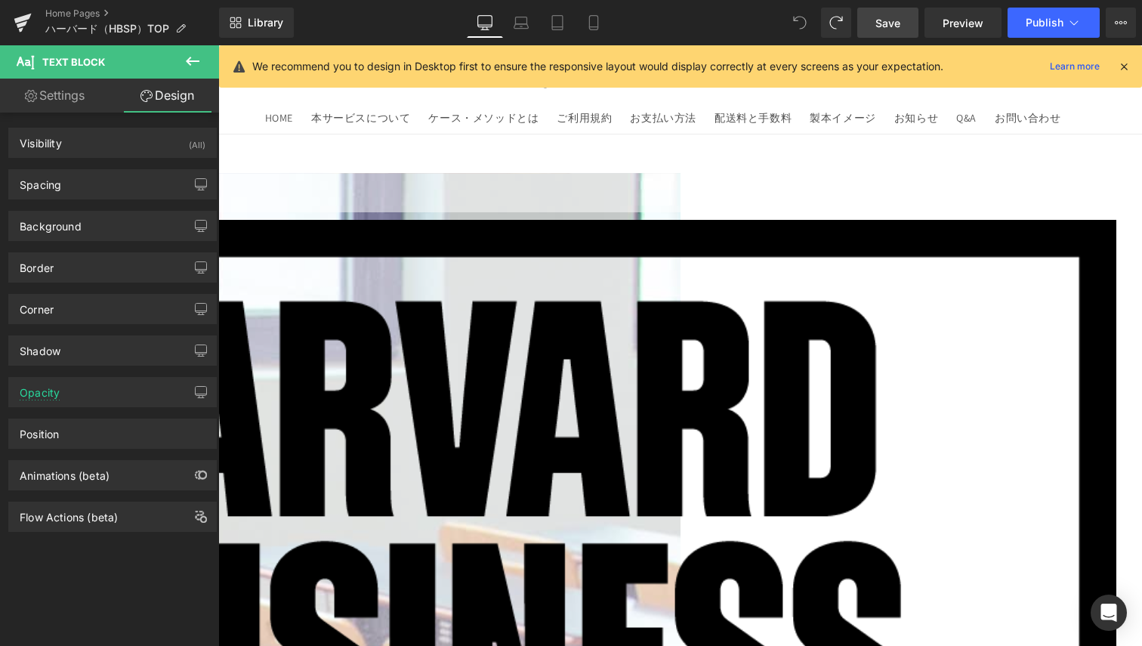
drag, startPoint x: 320, startPoint y: 428, endPoint x: 327, endPoint y: 411, distance: 18.3
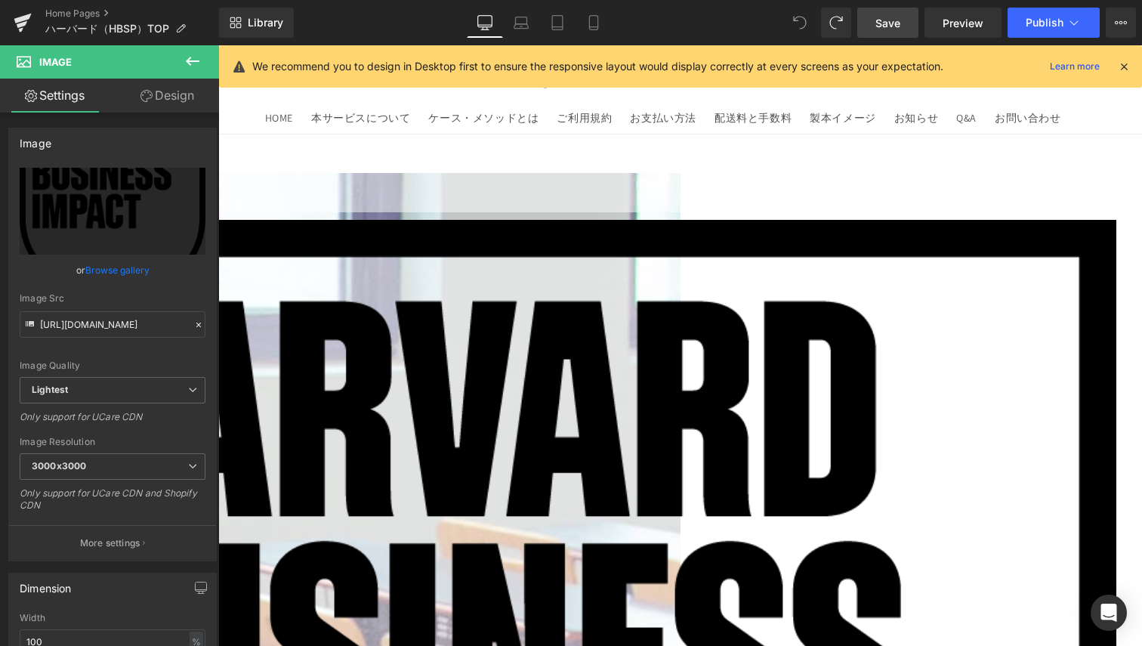
click at [218, 45] on icon at bounding box center [218, 45] width 0 height 0
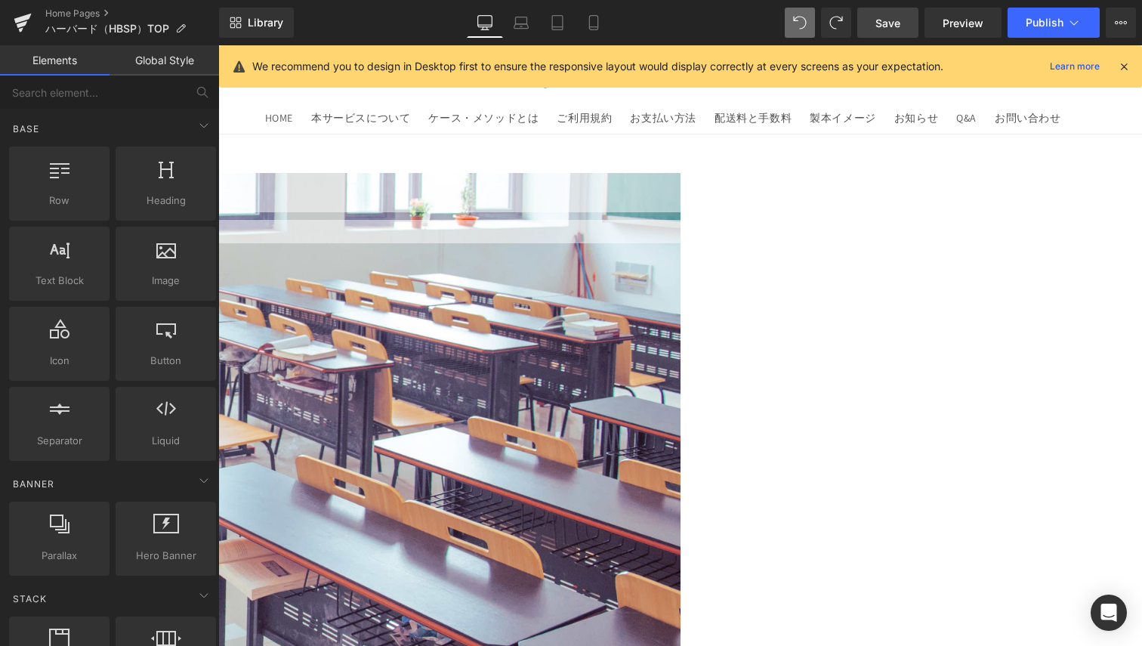
click at [218, 45] on link at bounding box center [218, 45] width 0 height 0
click at [218, 45] on icon at bounding box center [218, 45] width 0 height 0
click at [218, 45] on link at bounding box center [218, 45] width 0 height 0
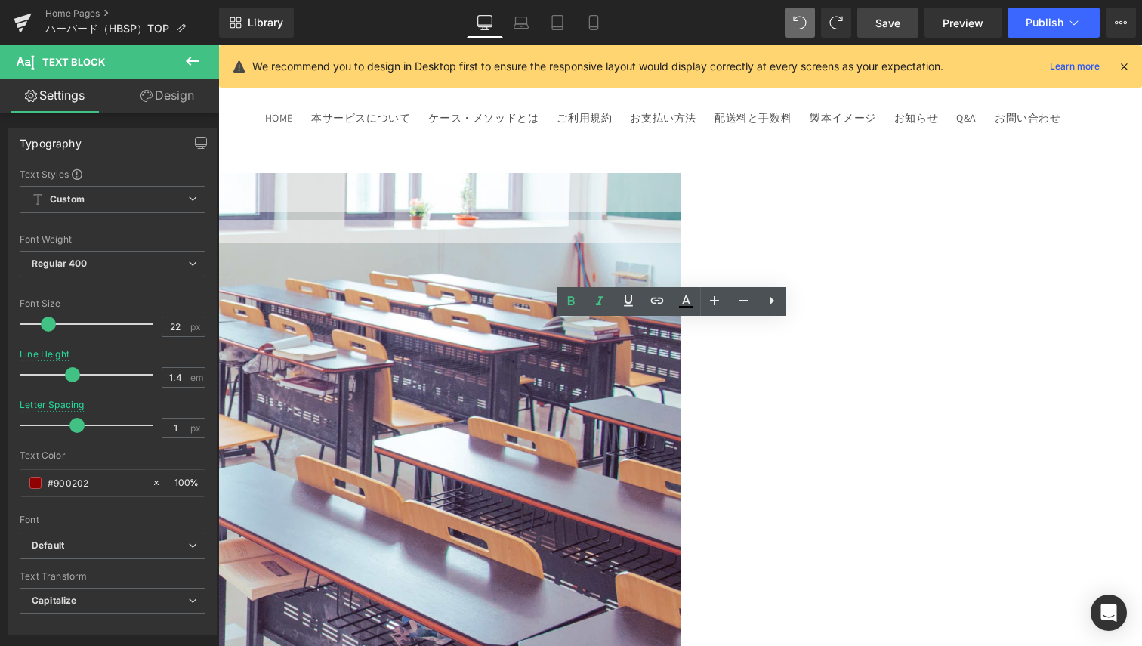
click at [400, 221] on div "Text Block" at bounding box center [437, 197] width 1360 height 48
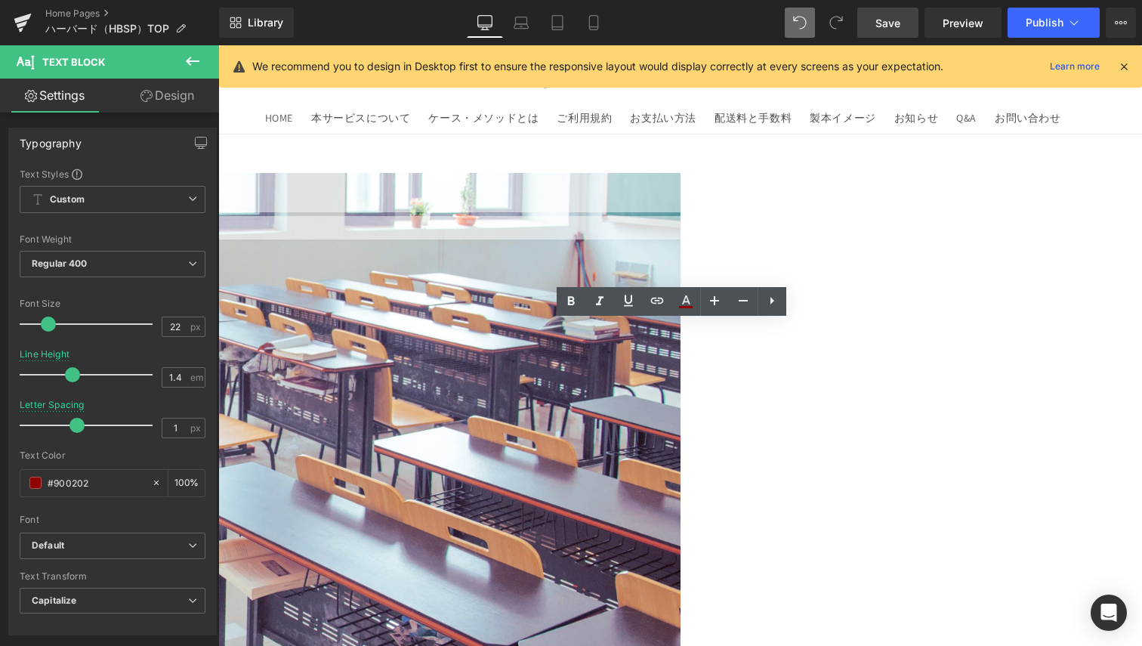
click at [218, 45] on icon at bounding box center [218, 45] width 0 height 0
click at [218, 45] on link at bounding box center [218, 45] width 0 height 0
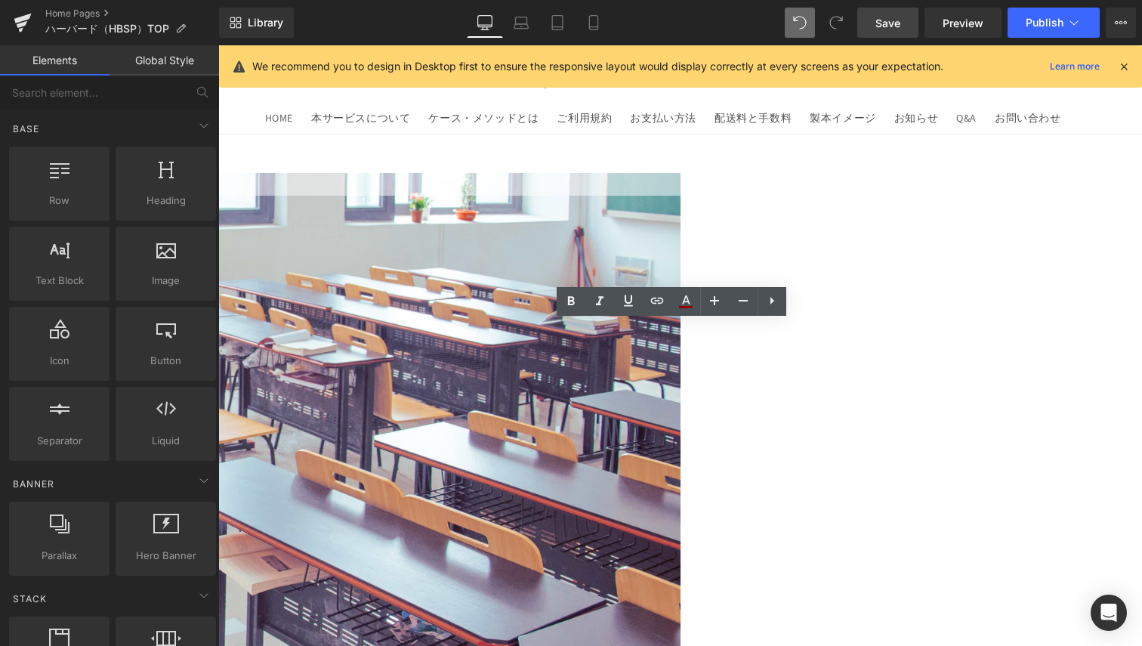
click at [444, 196] on p at bounding box center [455, 184] width 1322 height 23
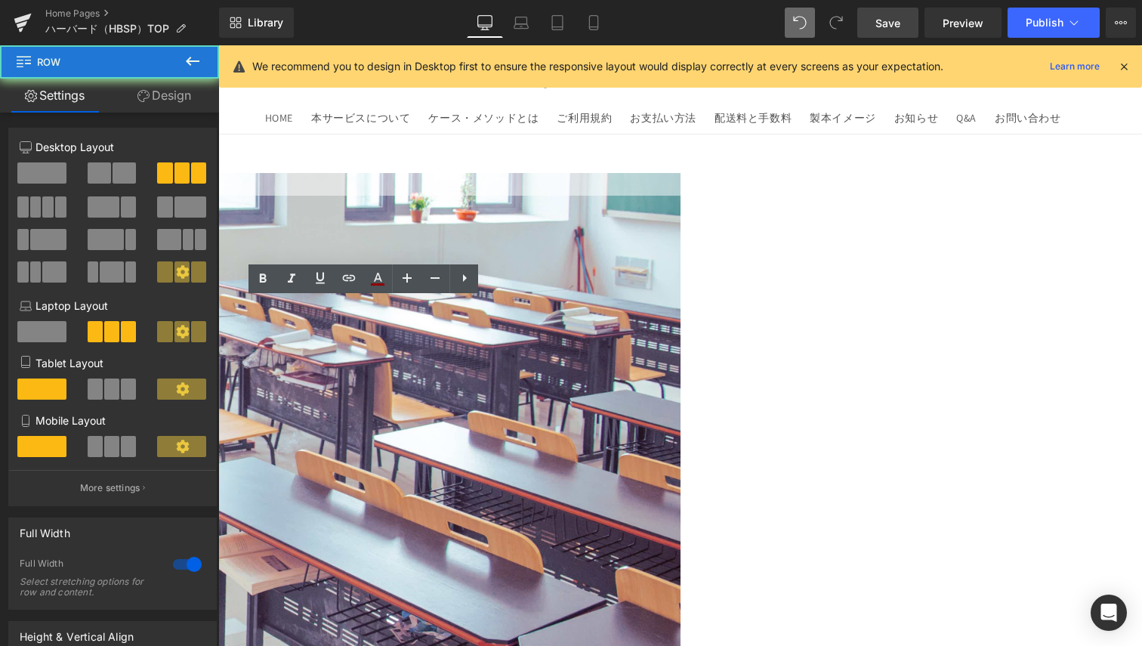
click at [475, 355] on div "Text Block Image" at bounding box center [437, 304] width 1360 height 263
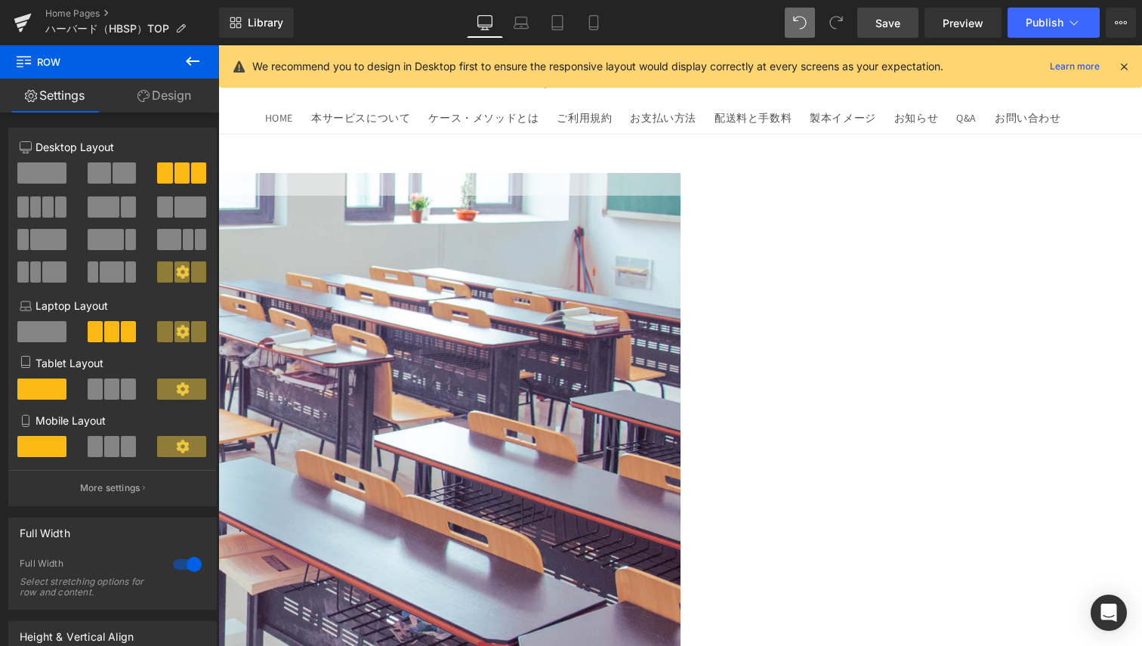
click at [218, 45] on icon at bounding box center [218, 45] width 0 height 0
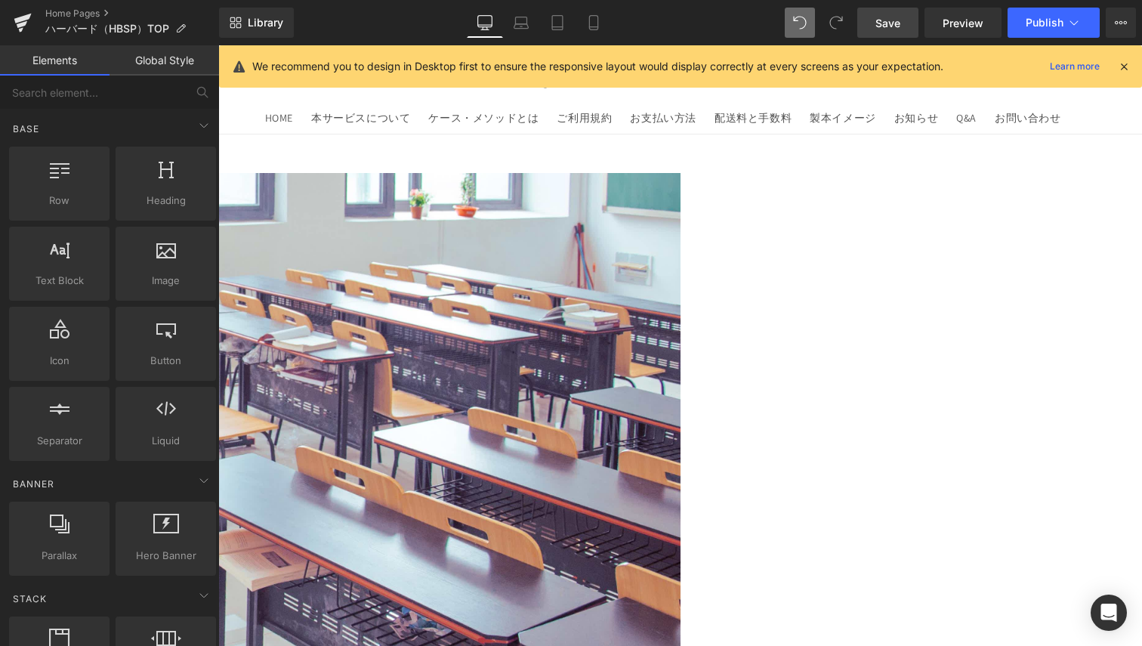
click at [188, 68] on link "Global Style" at bounding box center [165, 60] width 110 height 30
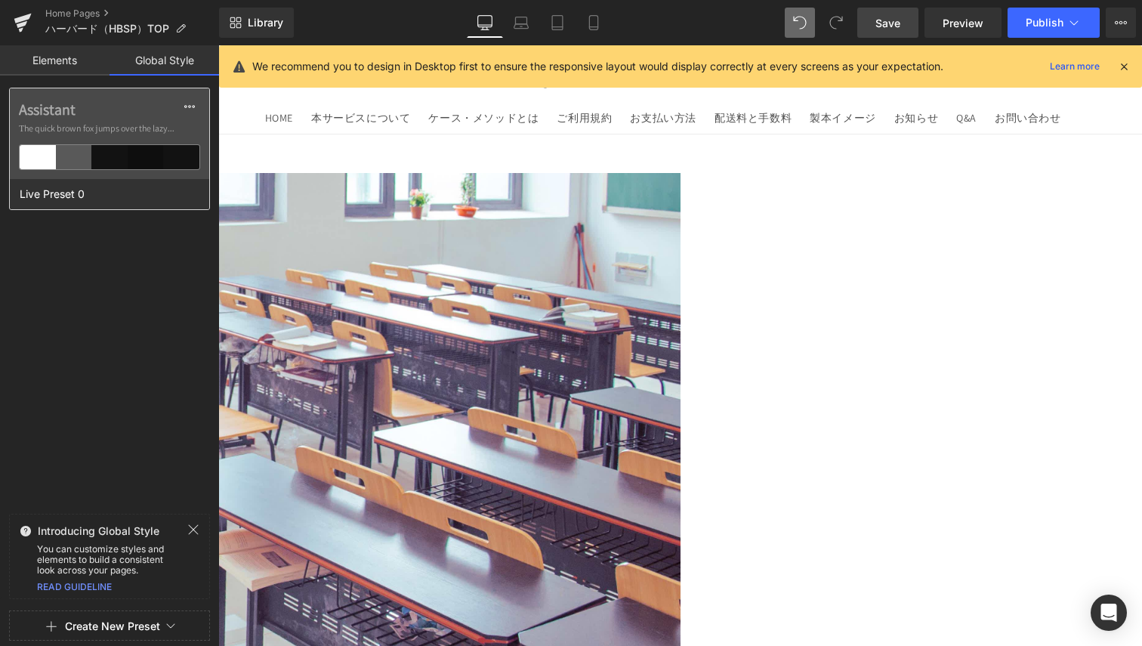
click at [119, 156] on div at bounding box center [109, 157] width 36 height 24
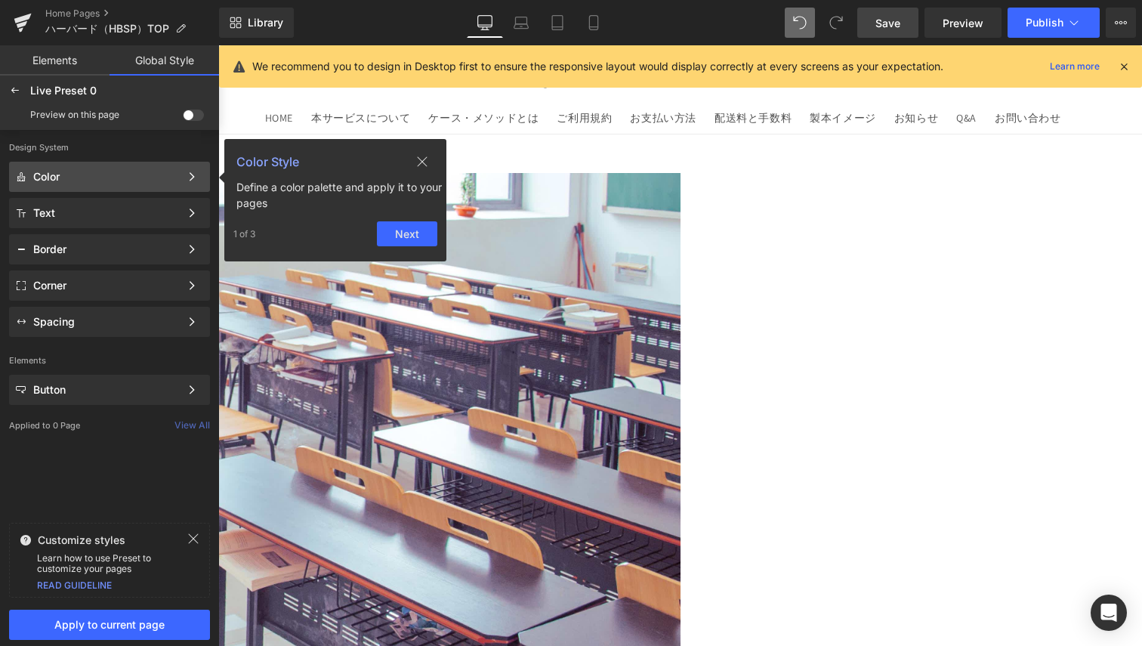
click at [141, 174] on div "Color" at bounding box center [106, 177] width 147 height 12
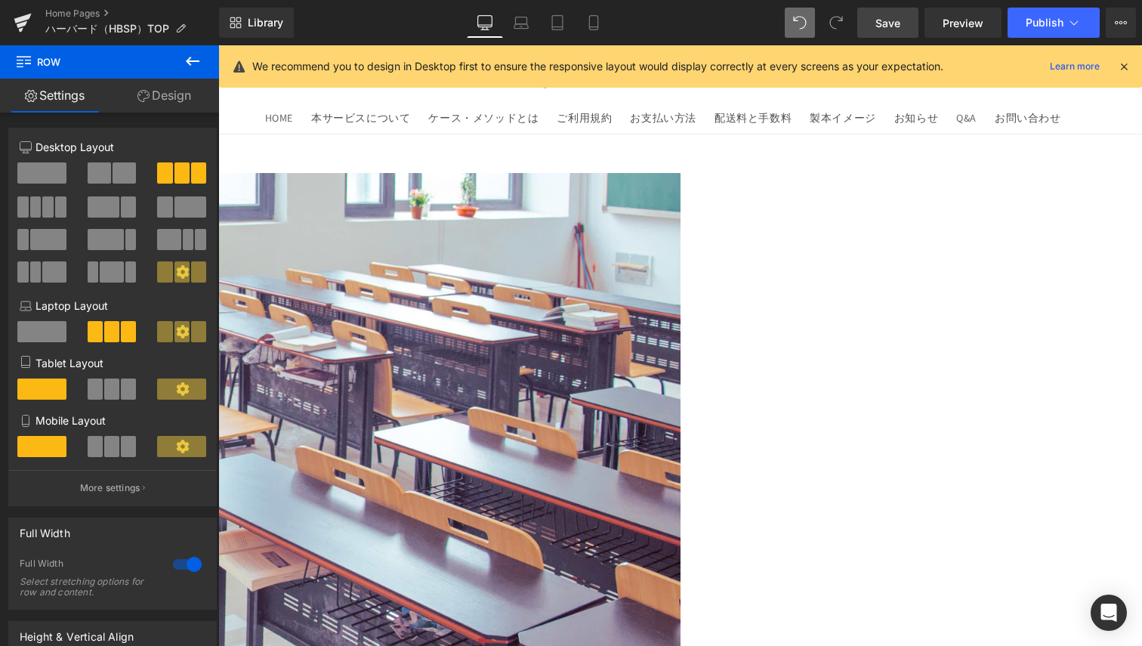
click at [218, 45] on icon at bounding box center [218, 45] width 0 height 0
click at [218, 45] on link at bounding box center [218, 45] width 0 height 0
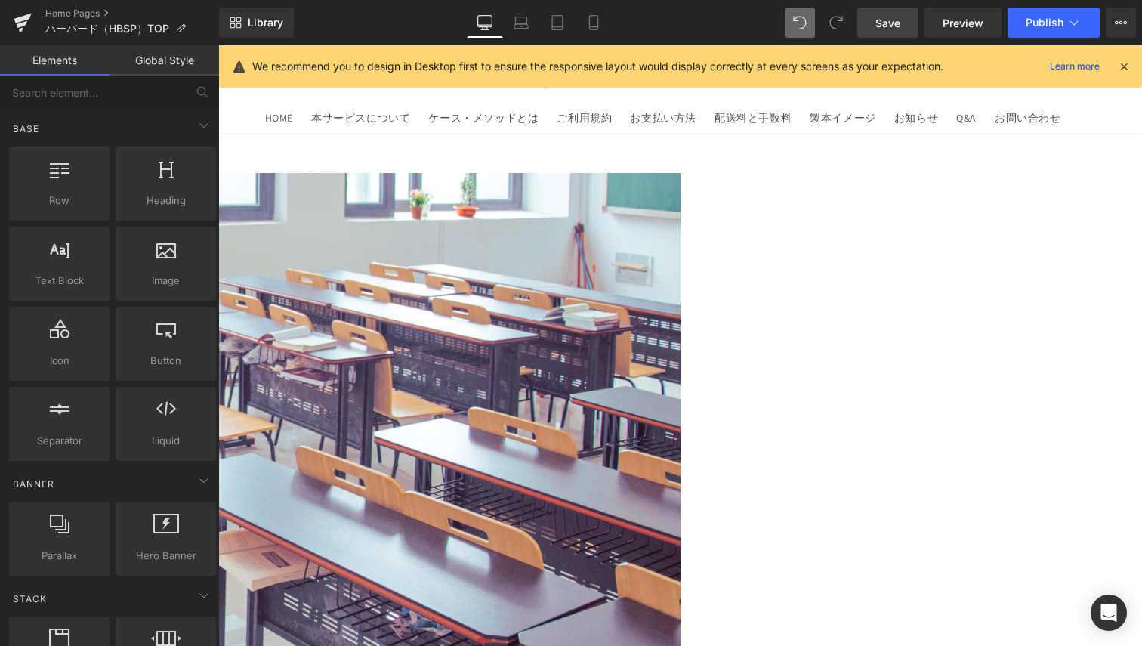
click at [218, 45] on link at bounding box center [218, 45] width 0 height 0
click at [218, 45] on icon at bounding box center [218, 45] width 0 height 0
click at [218, 45] on link at bounding box center [218, 45] width 0 height 0
click at [218, 45] on icon at bounding box center [218, 45] width 0 height 0
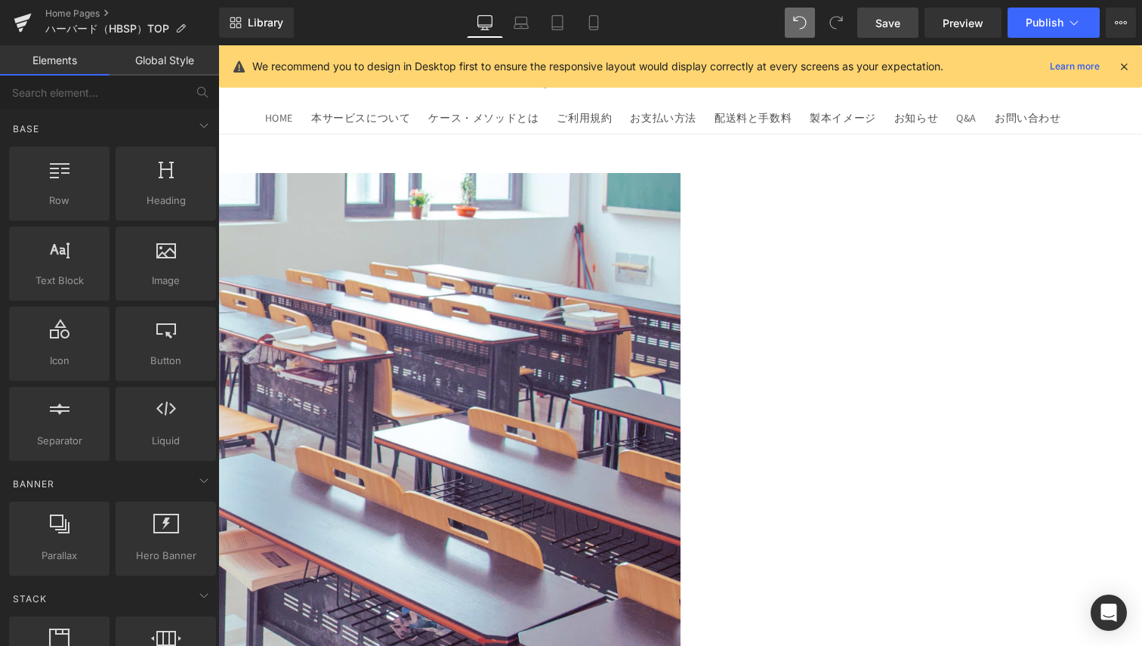
click at [218, 45] on link at bounding box center [218, 45] width 0 height 0
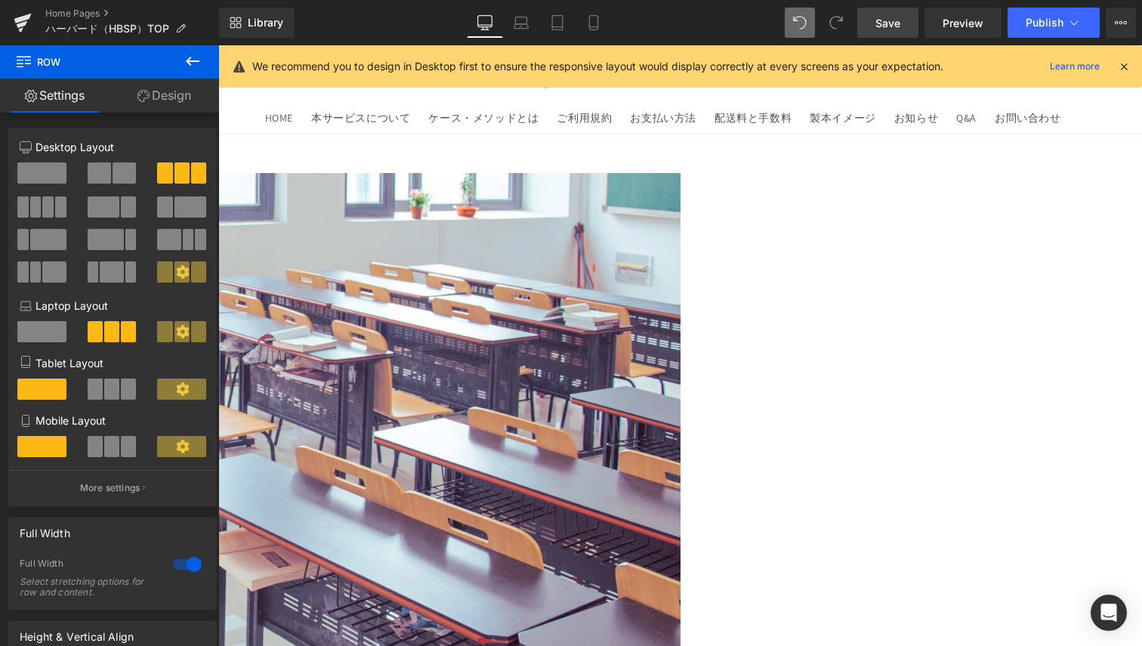
click at [62, 172] on span at bounding box center [41, 172] width 49 height 21
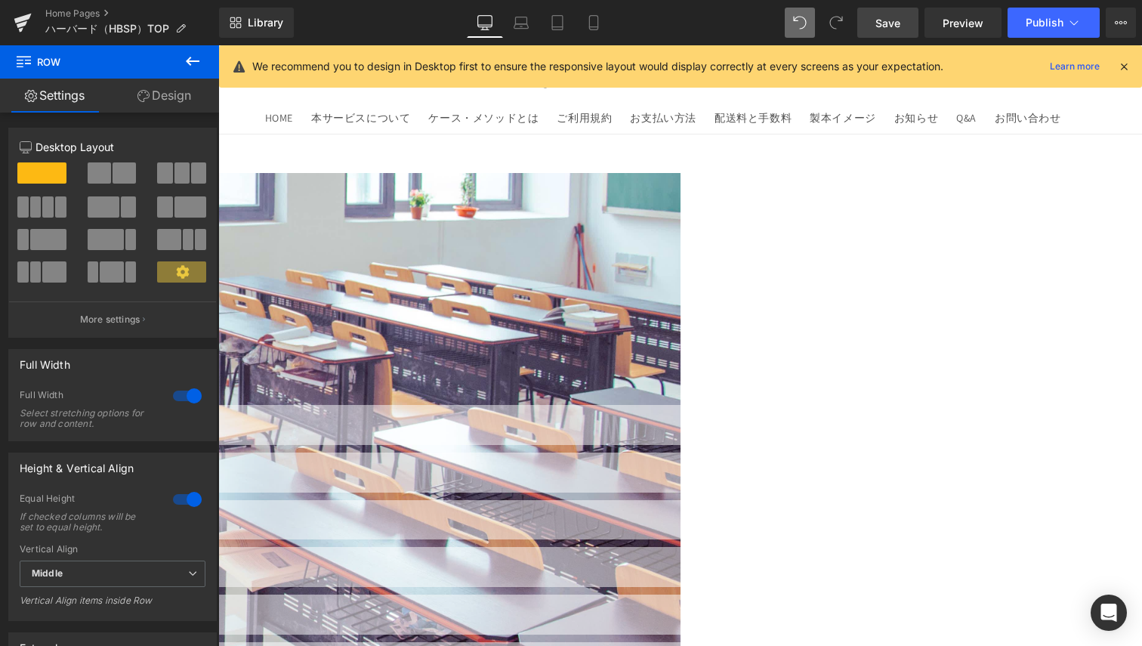
click at [218, 45] on link at bounding box center [218, 45] width 0 height 0
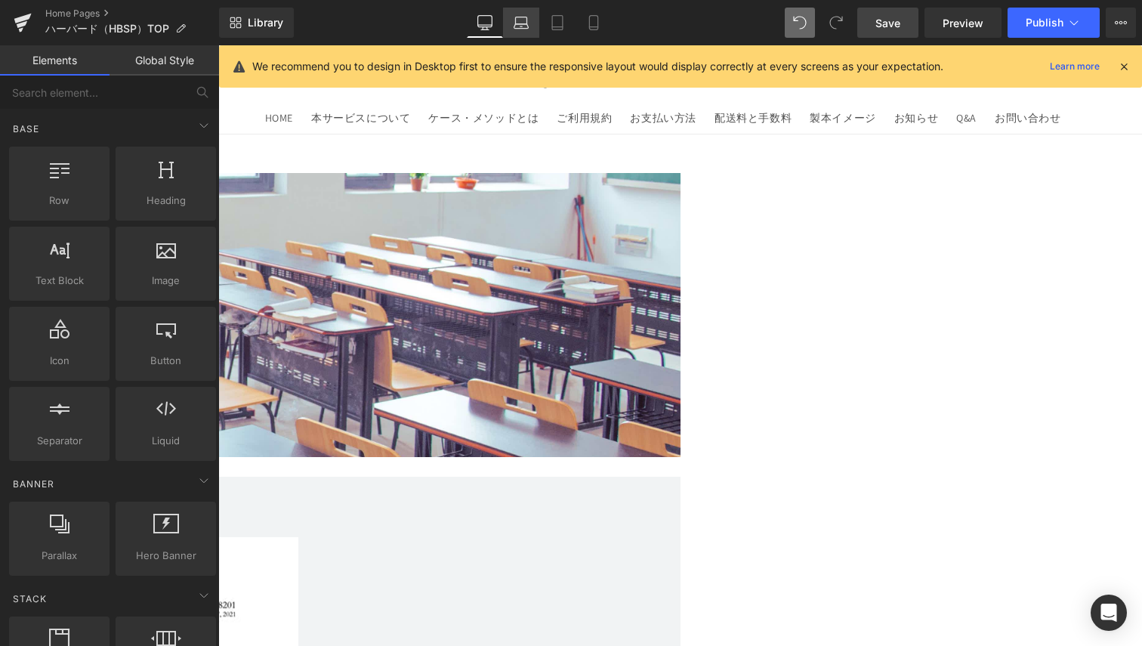
click at [518, 20] on icon at bounding box center [521, 22] width 15 height 15
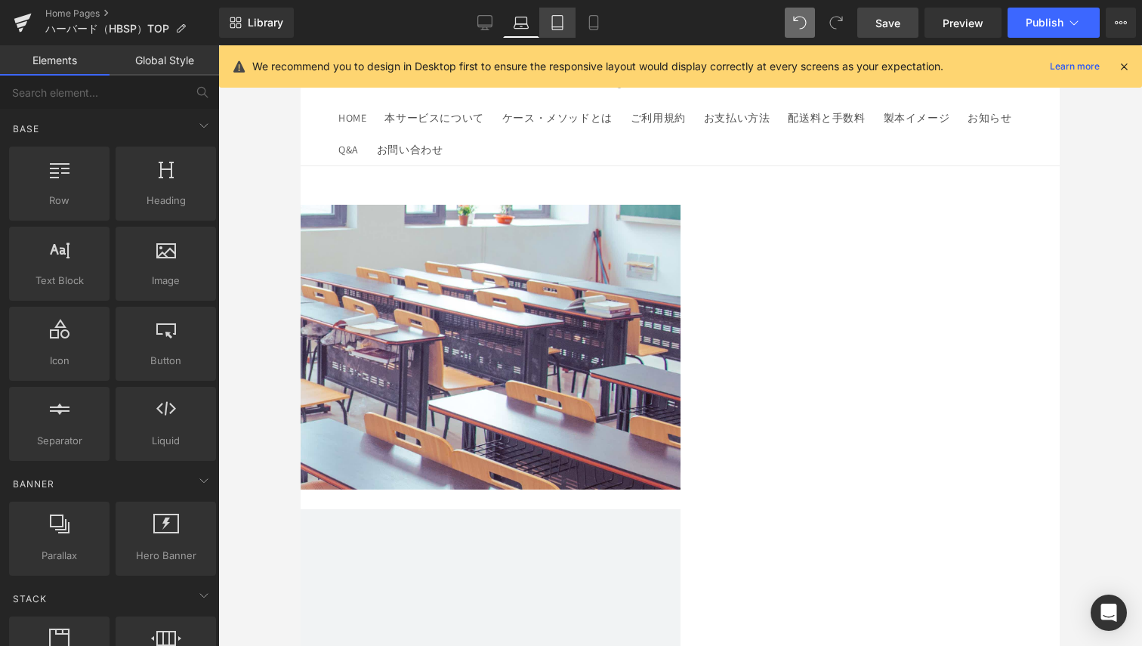
click at [564, 29] on icon at bounding box center [557, 22] width 15 height 15
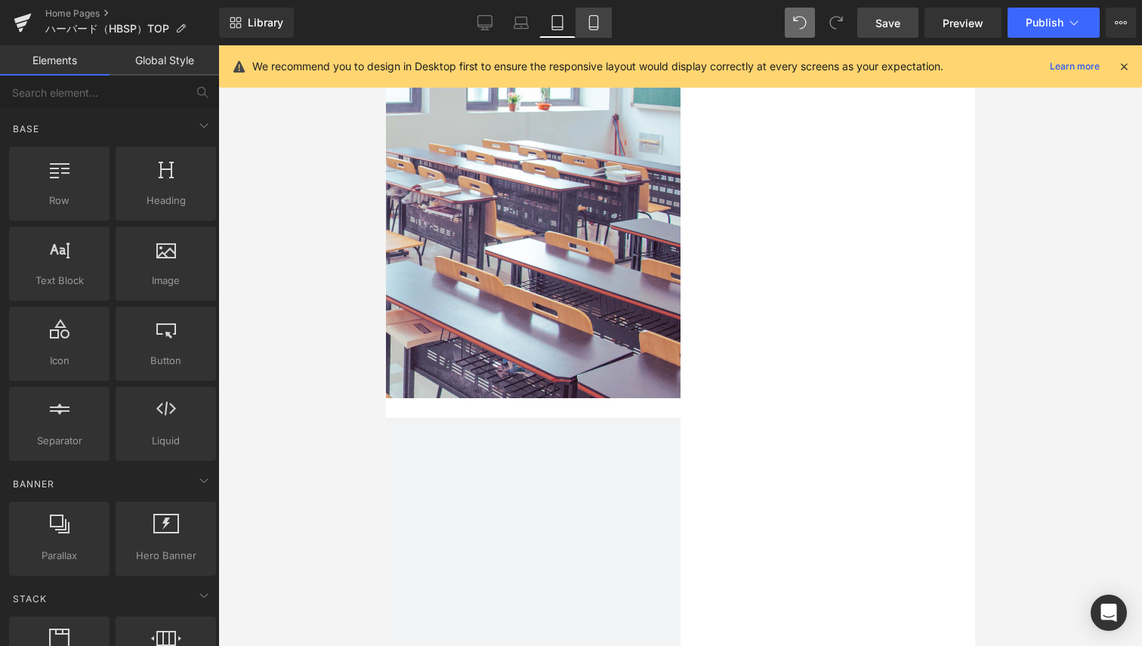
click at [593, 23] on icon at bounding box center [593, 22] width 15 height 15
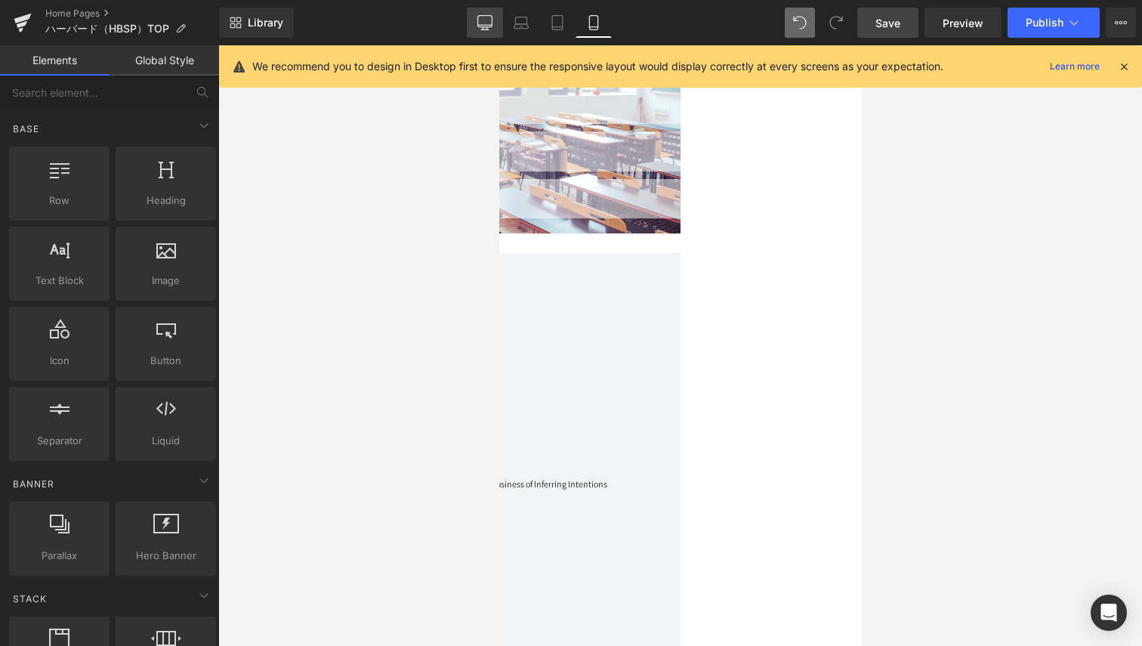
click at [475, 20] on link "Desktop" at bounding box center [485, 23] width 36 height 30
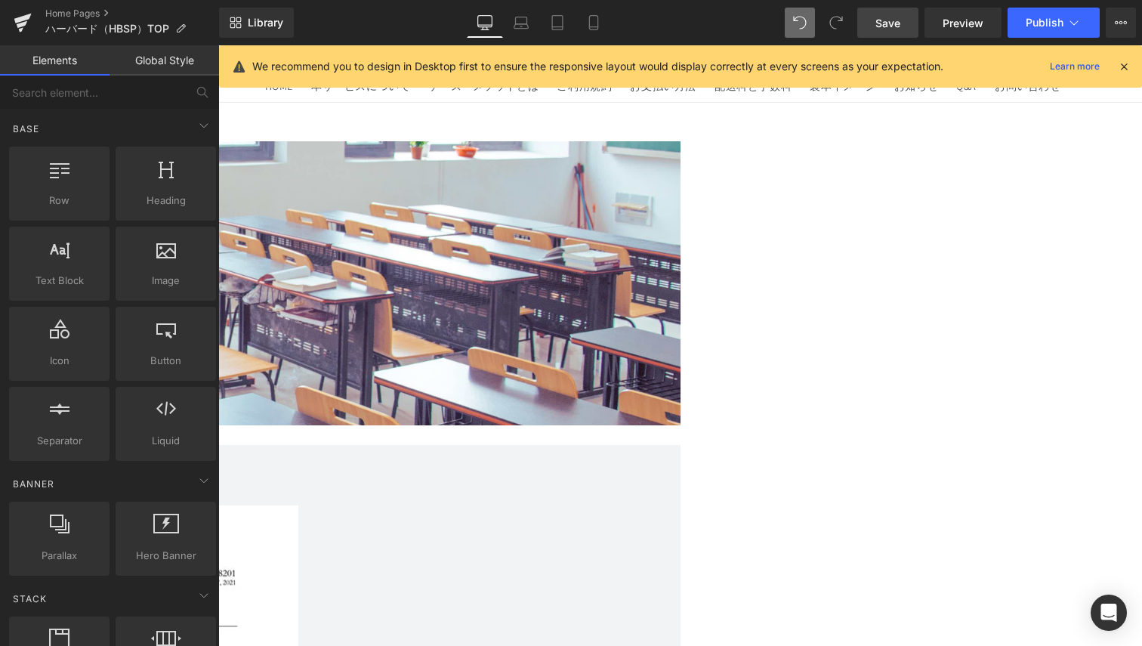
scroll to position [0, 0]
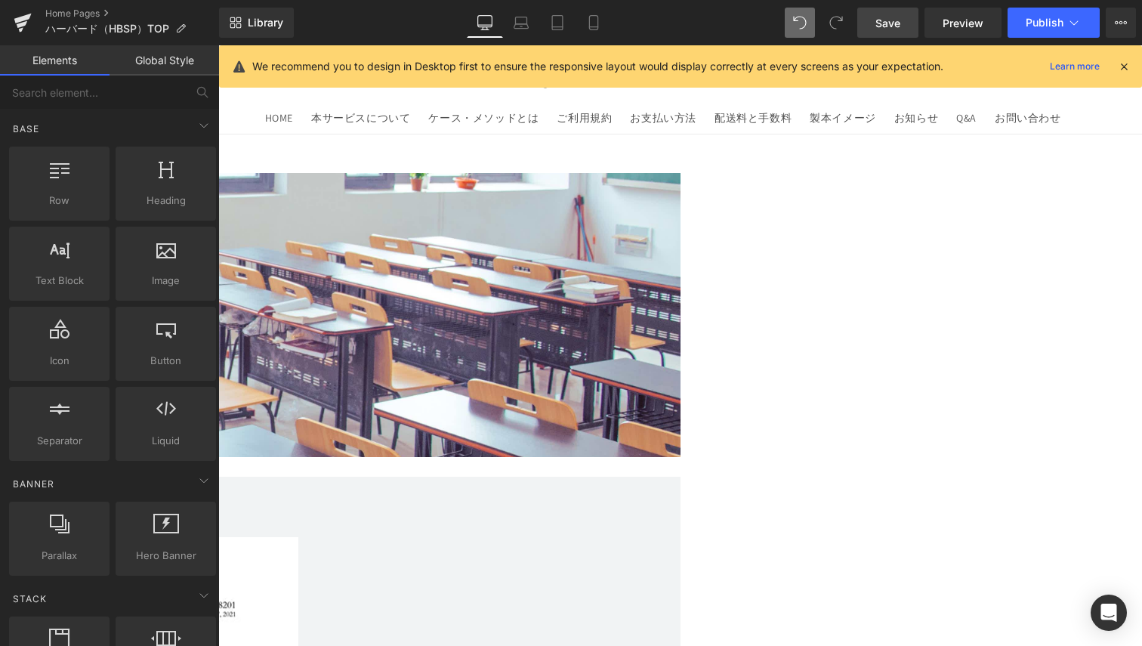
click at [175, 61] on link "Global Style" at bounding box center [165, 60] width 110 height 30
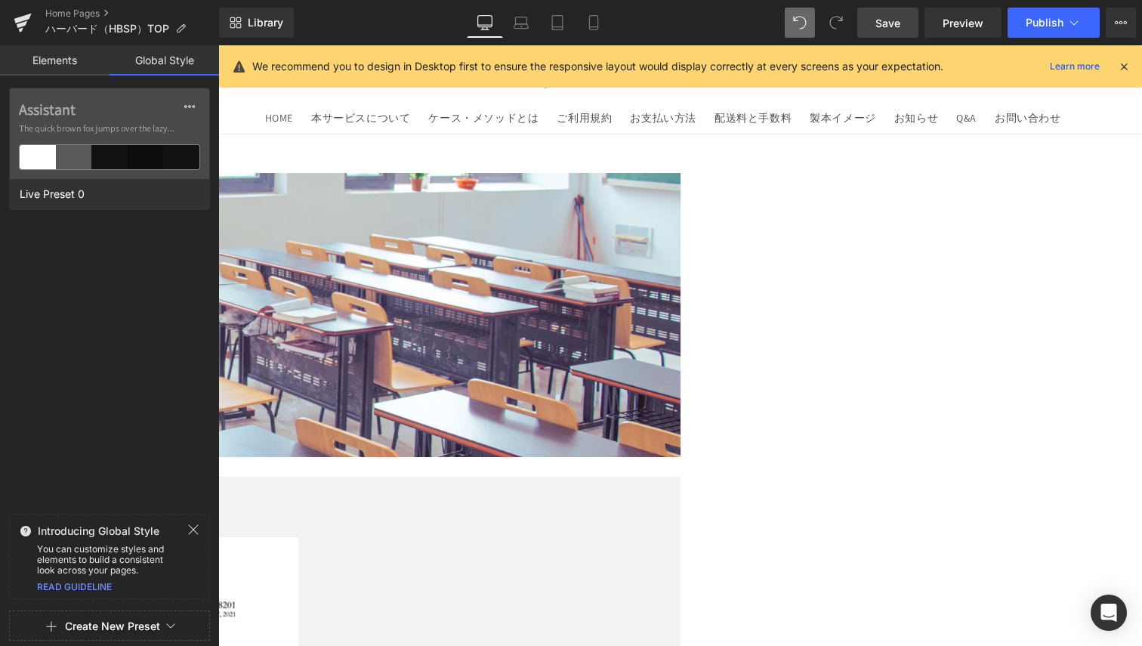
click at [60, 61] on link "Elements" at bounding box center [55, 60] width 110 height 30
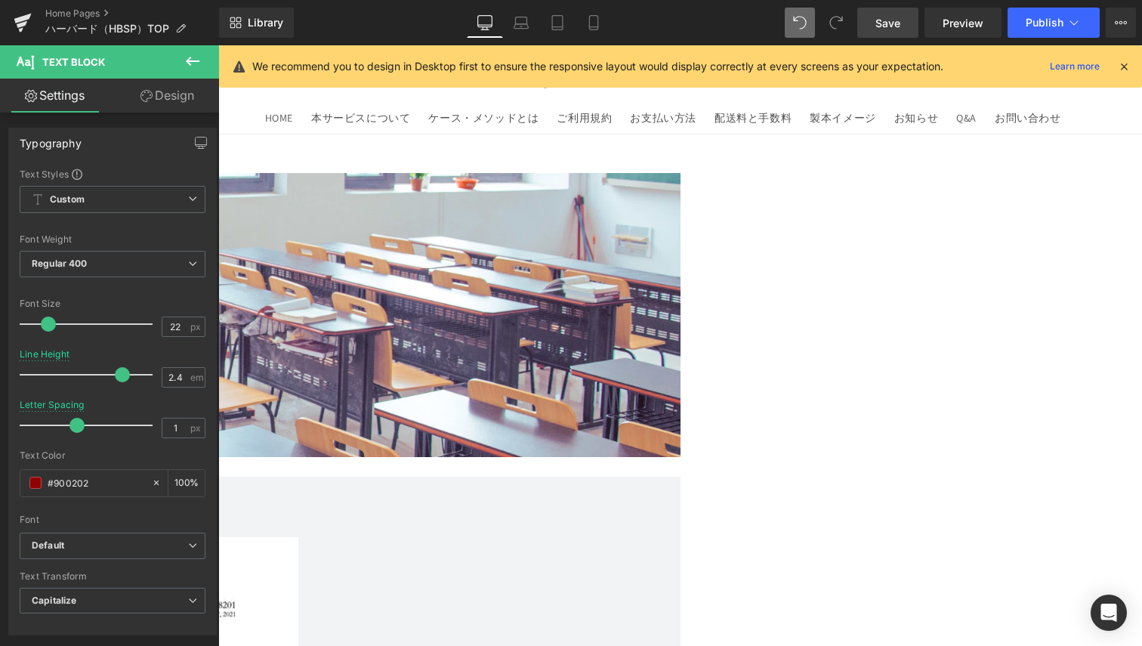
click at [169, 105] on link "Design" at bounding box center [168, 96] width 110 height 34
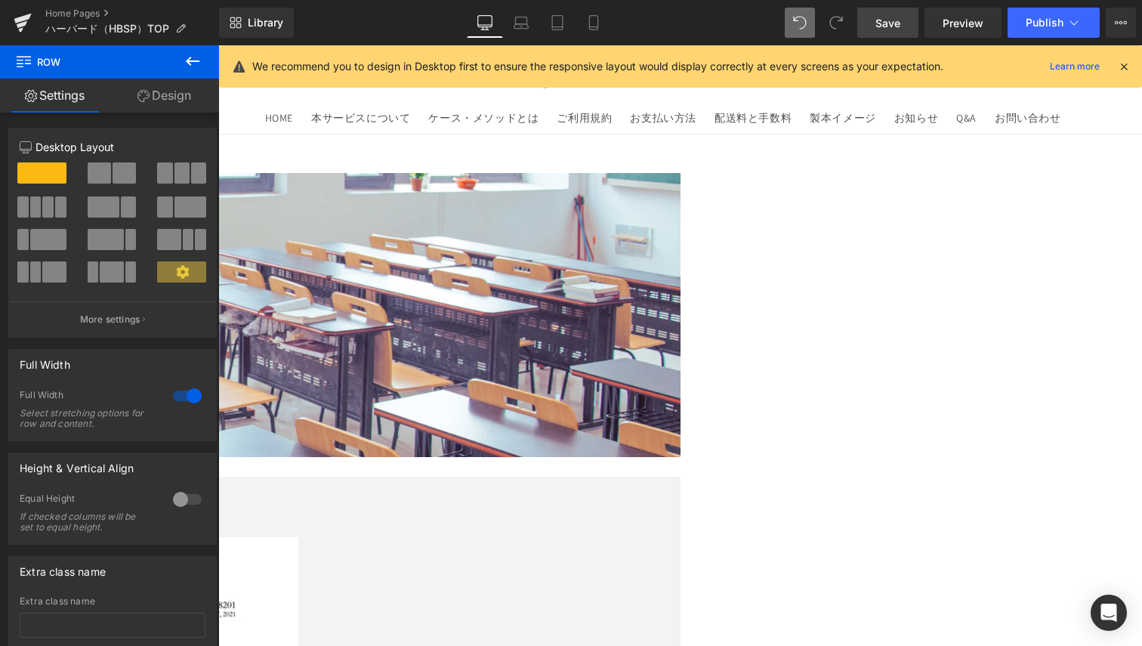
click at [113, 184] on div at bounding box center [113, 178] width 70 height 32
click at [114, 177] on span at bounding box center [124, 172] width 23 height 21
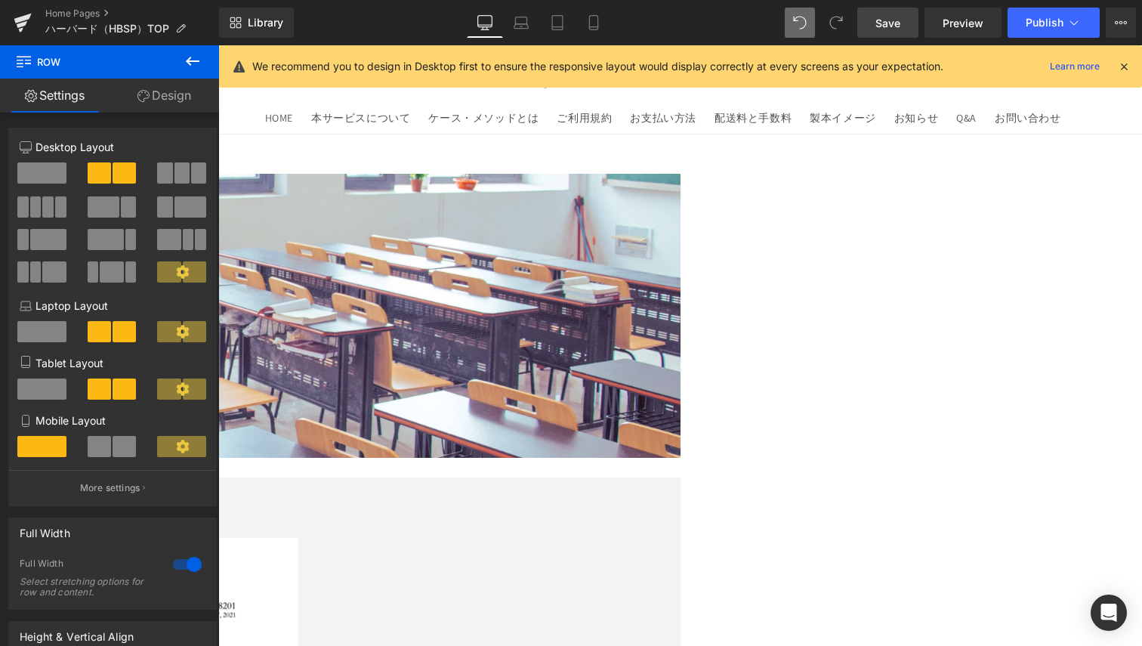
click at [107, 447] on span at bounding box center [99, 446] width 23 height 21
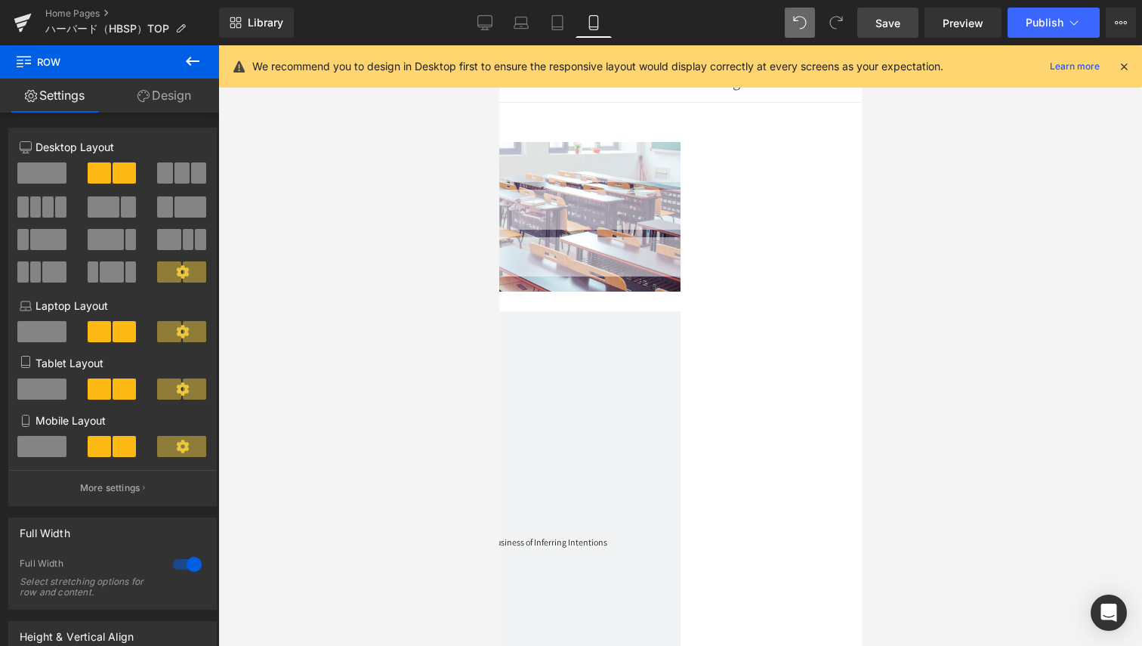
click at [499, 45] on link "Text Block" at bounding box center [499, 45] width 0 height 0
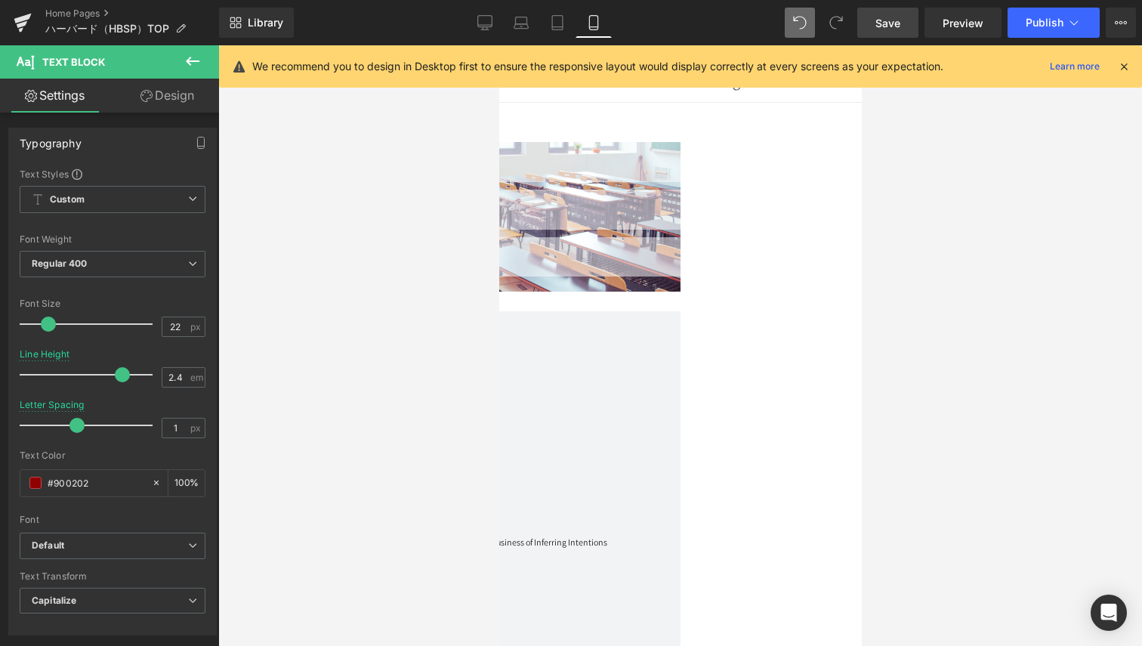
click at [197, 62] on icon at bounding box center [193, 61] width 18 height 18
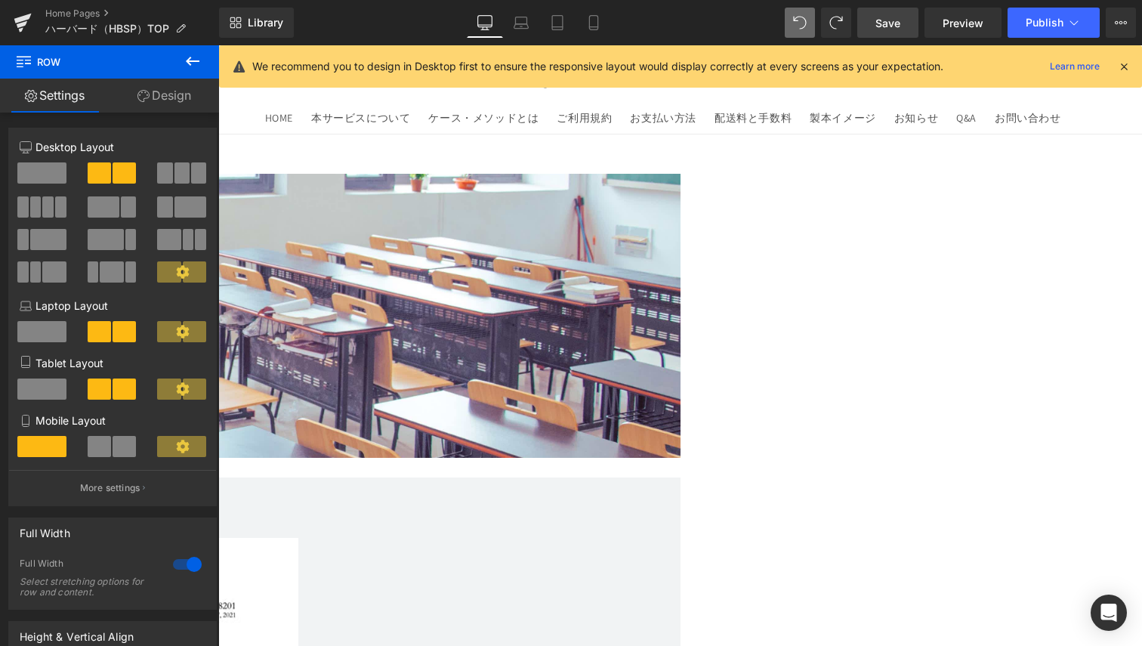
click at [113, 446] on span at bounding box center [124, 446] width 23 height 21
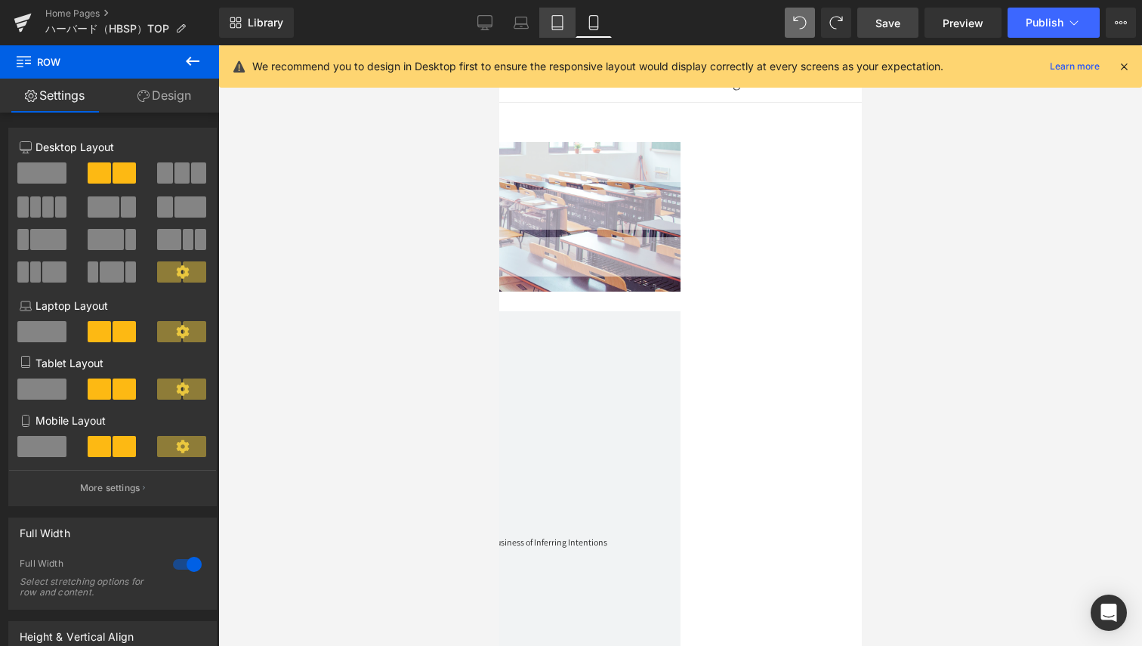
click at [554, 27] on icon at bounding box center [557, 22] width 15 height 15
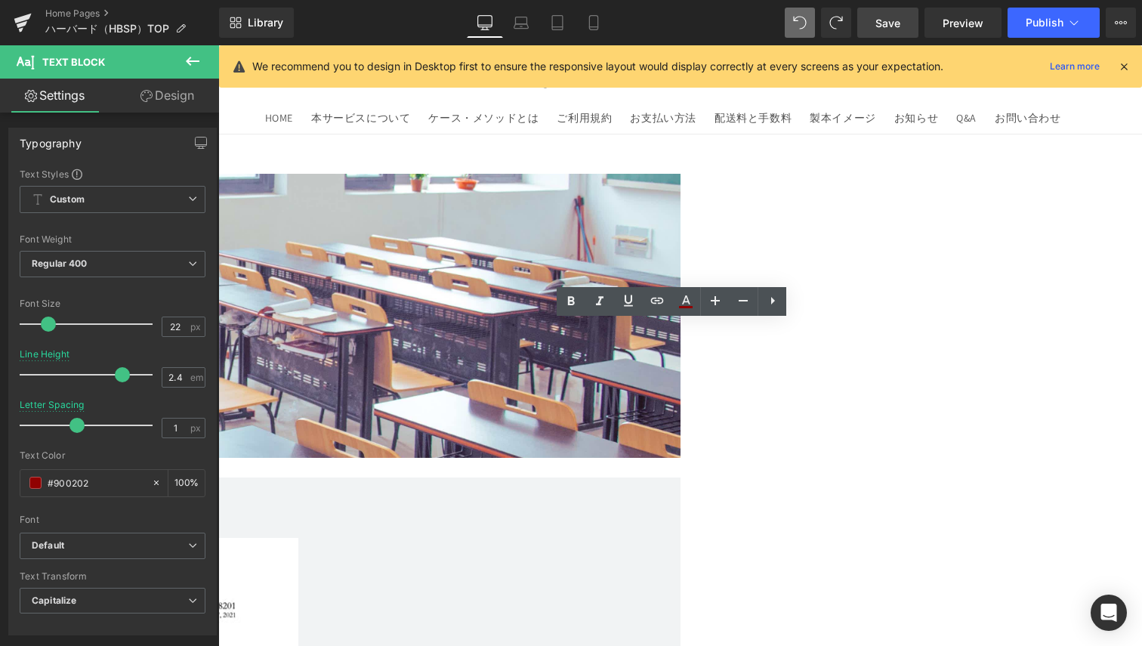
click at [267, 166] on div at bounding box center [219, 163] width 924 height 8
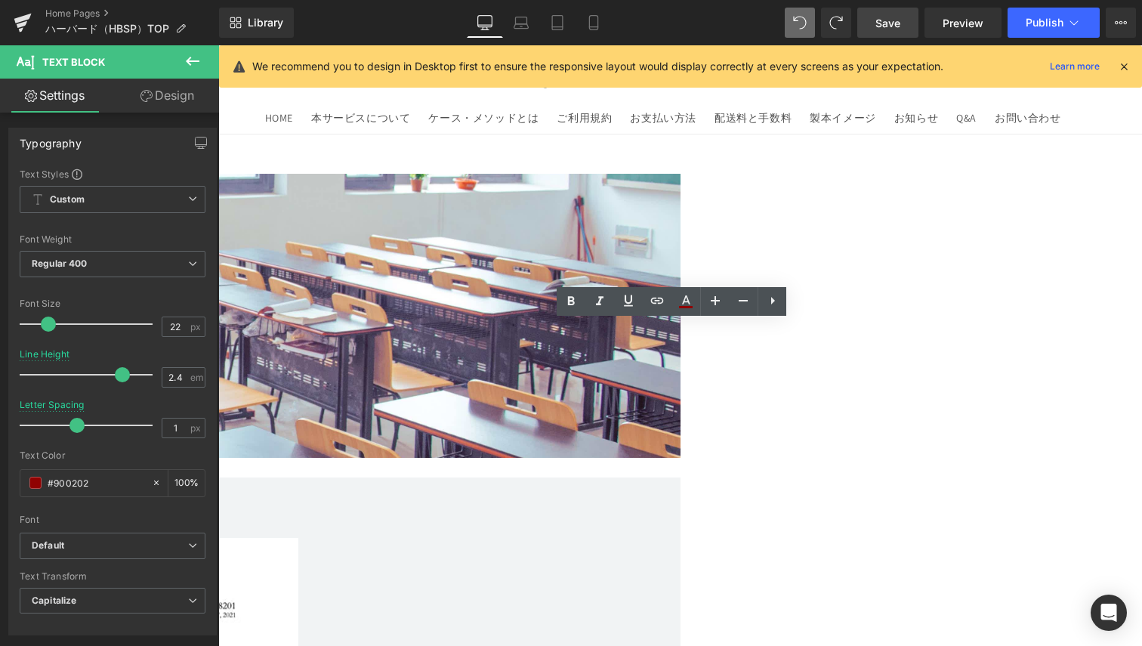
click at [168, 97] on link "Design" at bounding box center [168, 96] width 110 height 34
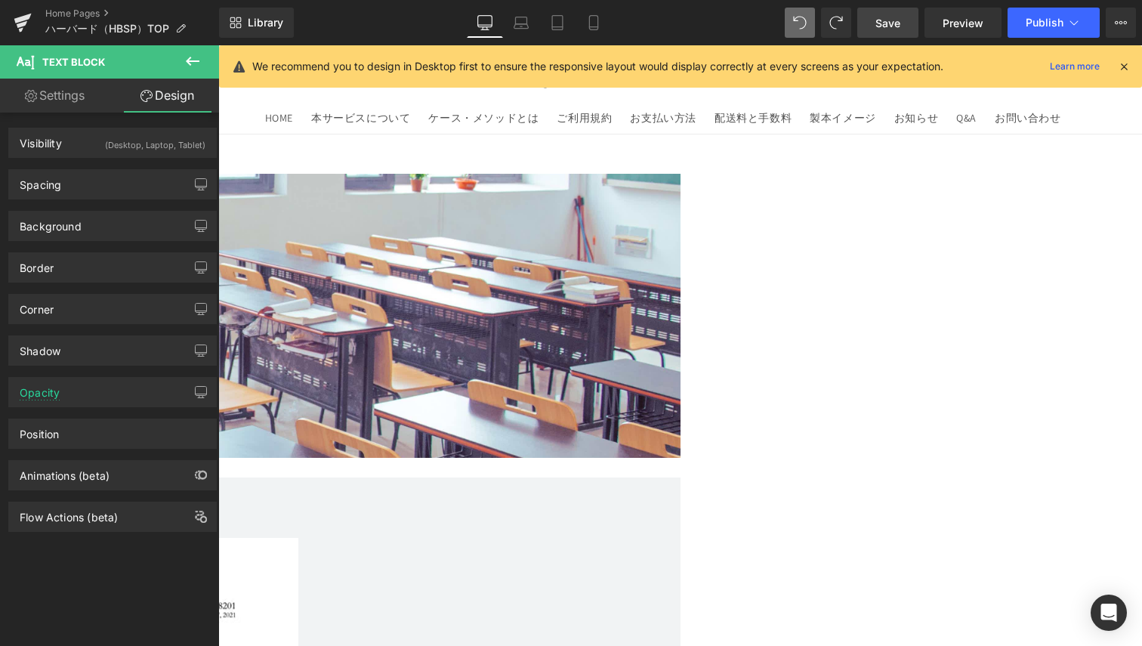
click at [192, 63] on icon at bounding box center [193, 61] width 18 height 18
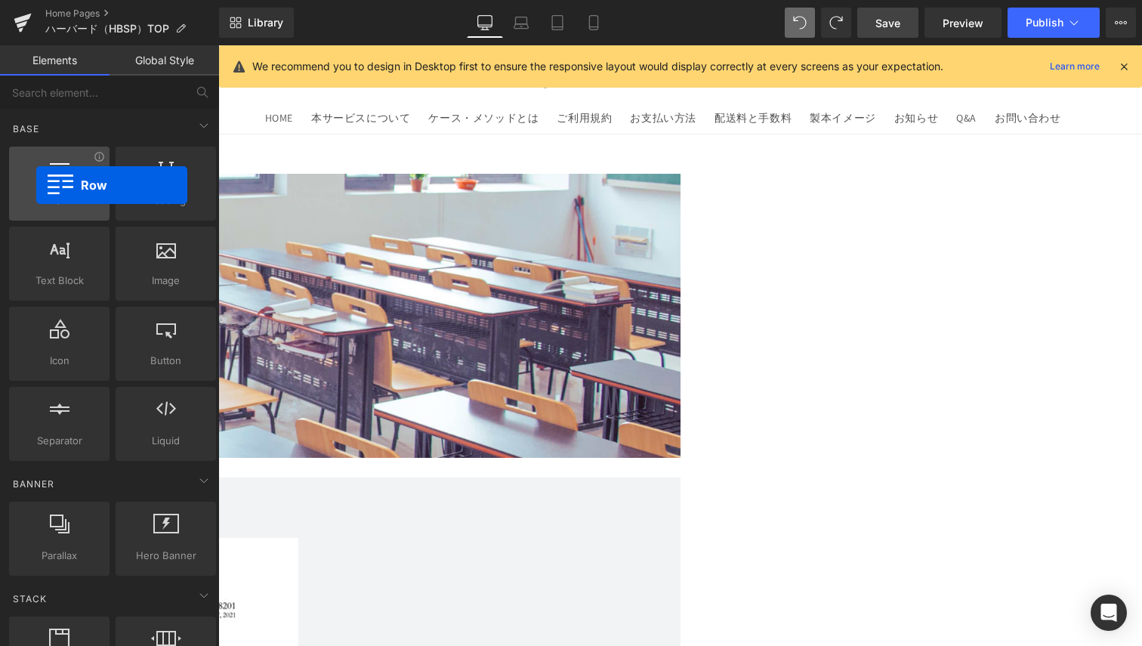
click at [36, 185] on div at bounding box center [59, 176] width 91 height 34
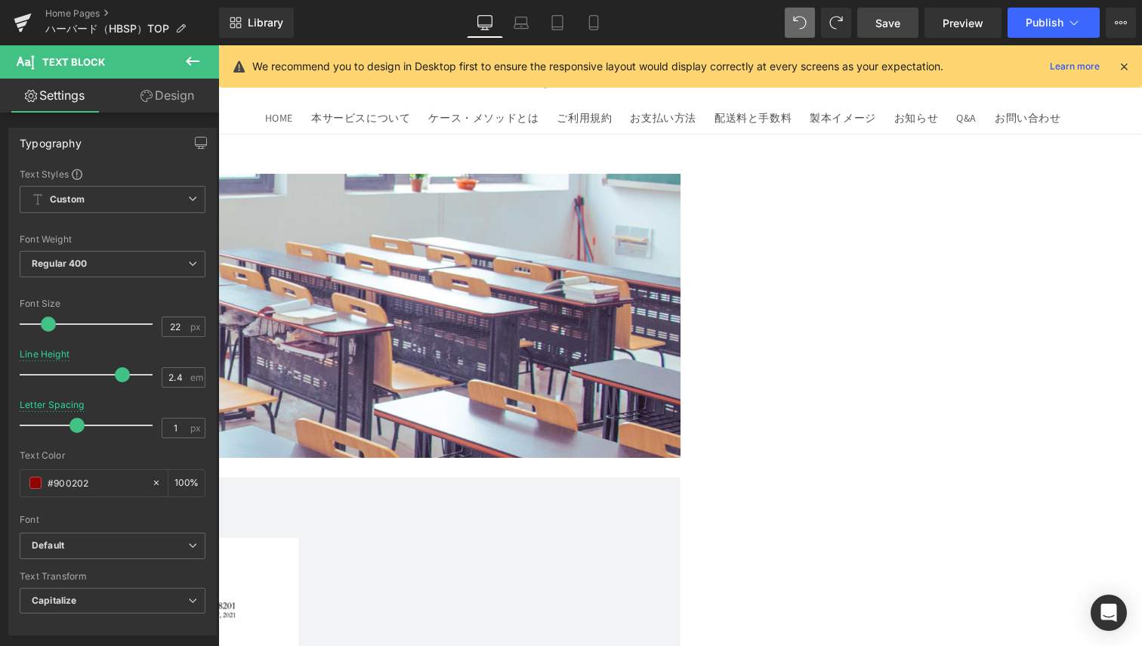
click at [202, 62] on button at bounding box center [192, 61] width 53 height 33
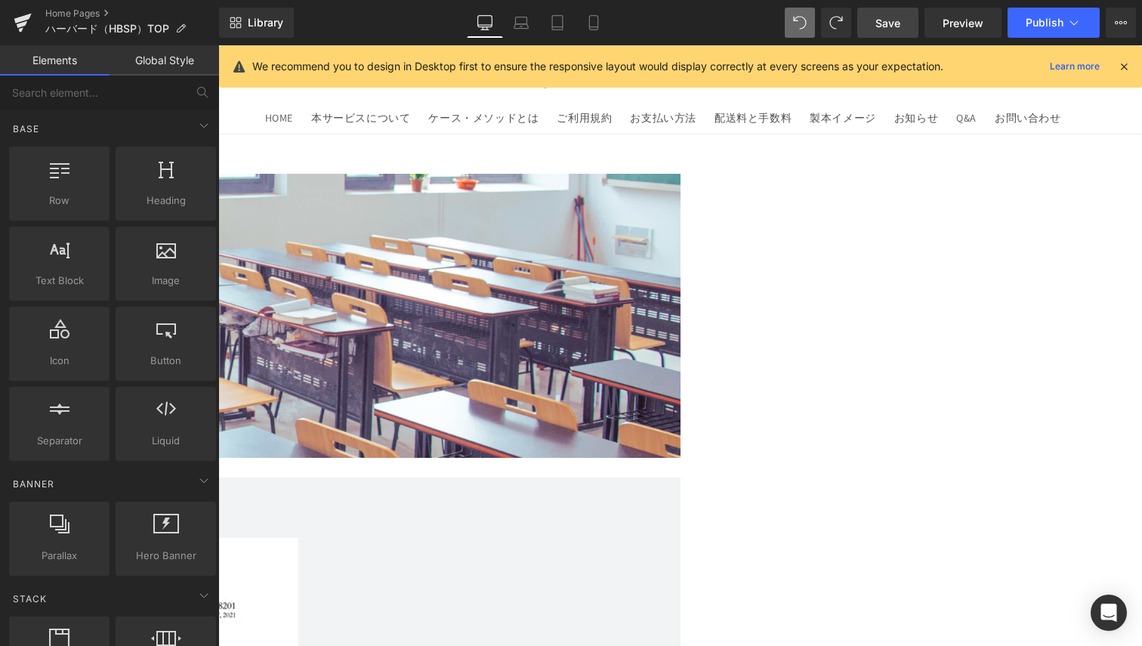
click at [142, 57] on link "Global Style" at bounding box center [165, 60] width 110 height 30
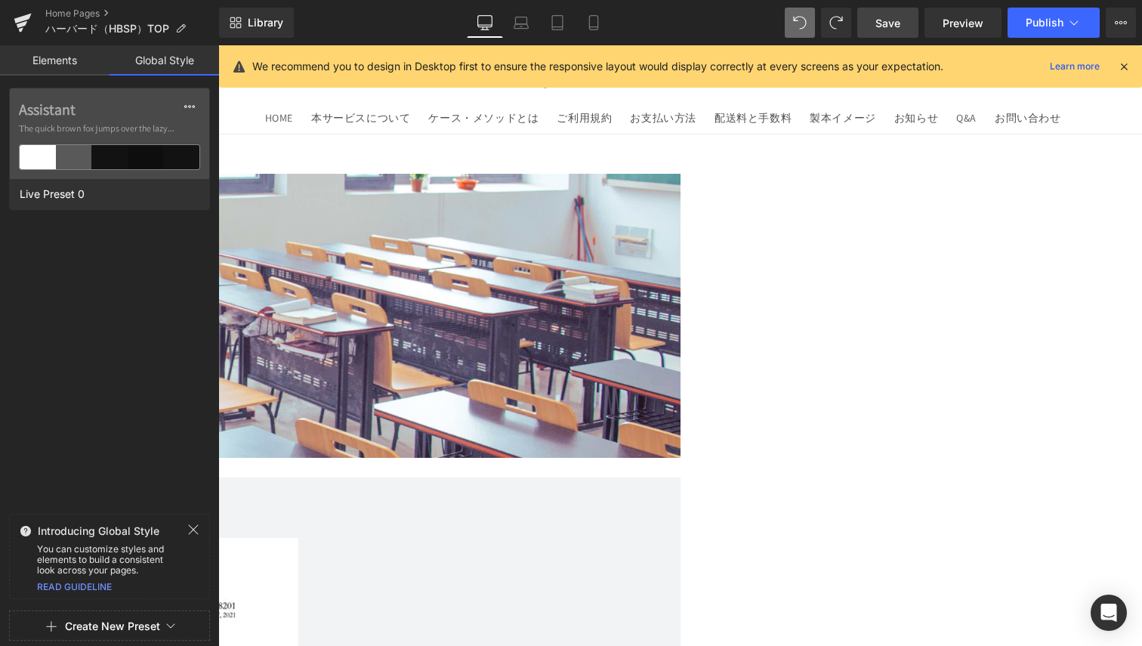
click at [67, 60] on link "Elements" at bounding box center [55, 60] width 110 height 30
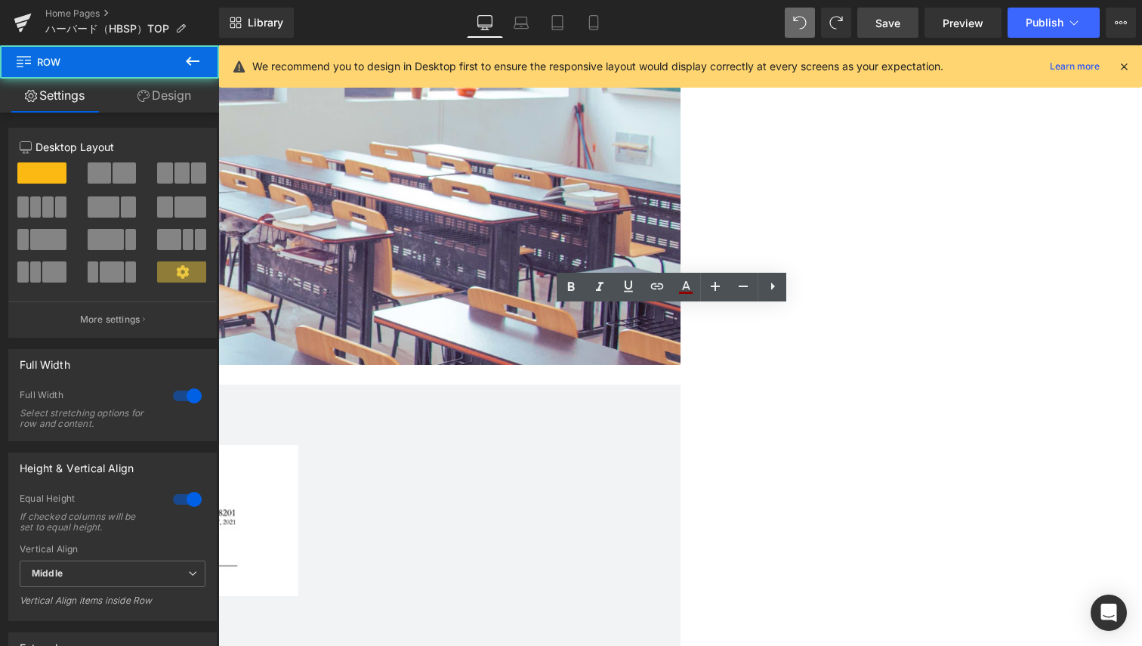
scroll to position [97, 0]
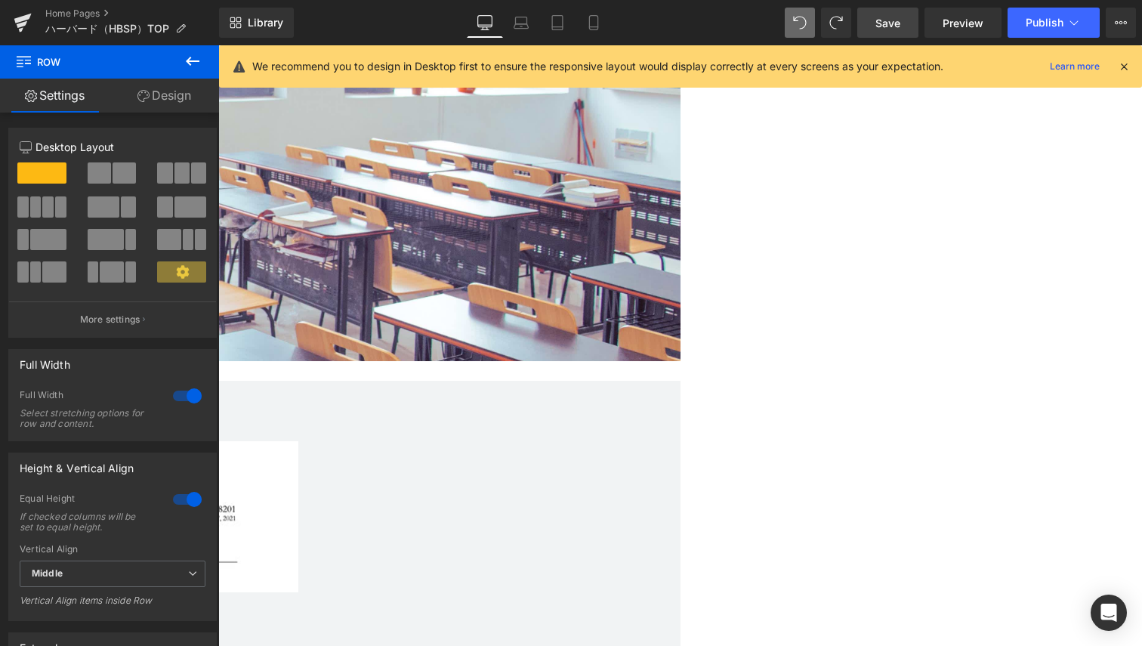
click at [91, 166] on span at bounding box center [99, 172] width 23 height 21
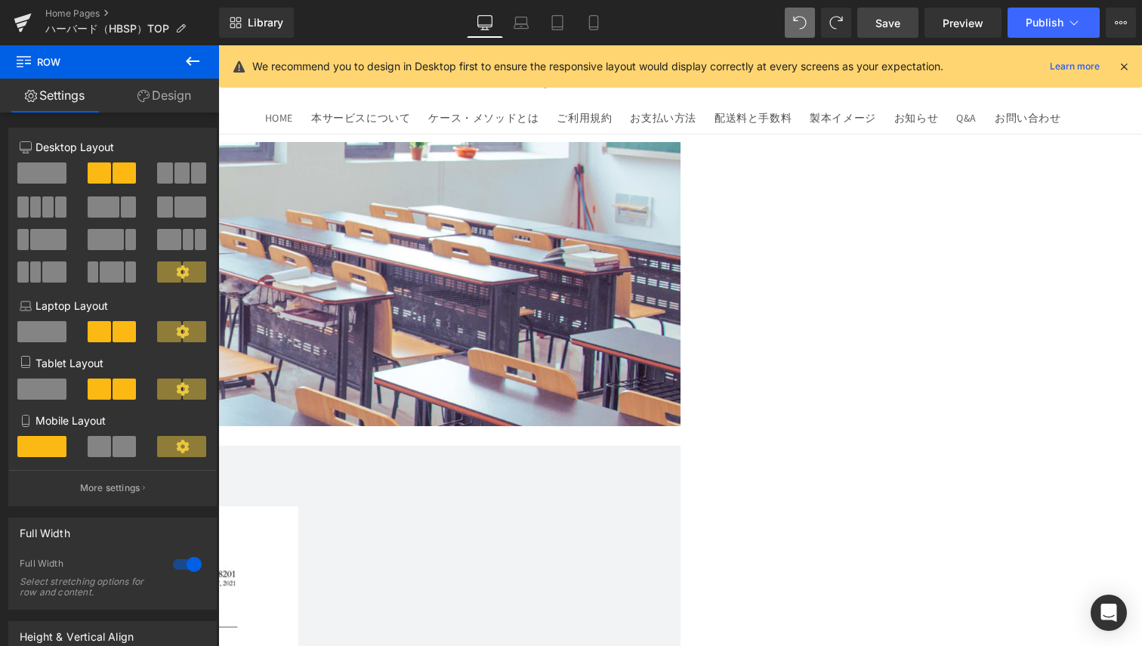
scroll to position [0, 0]
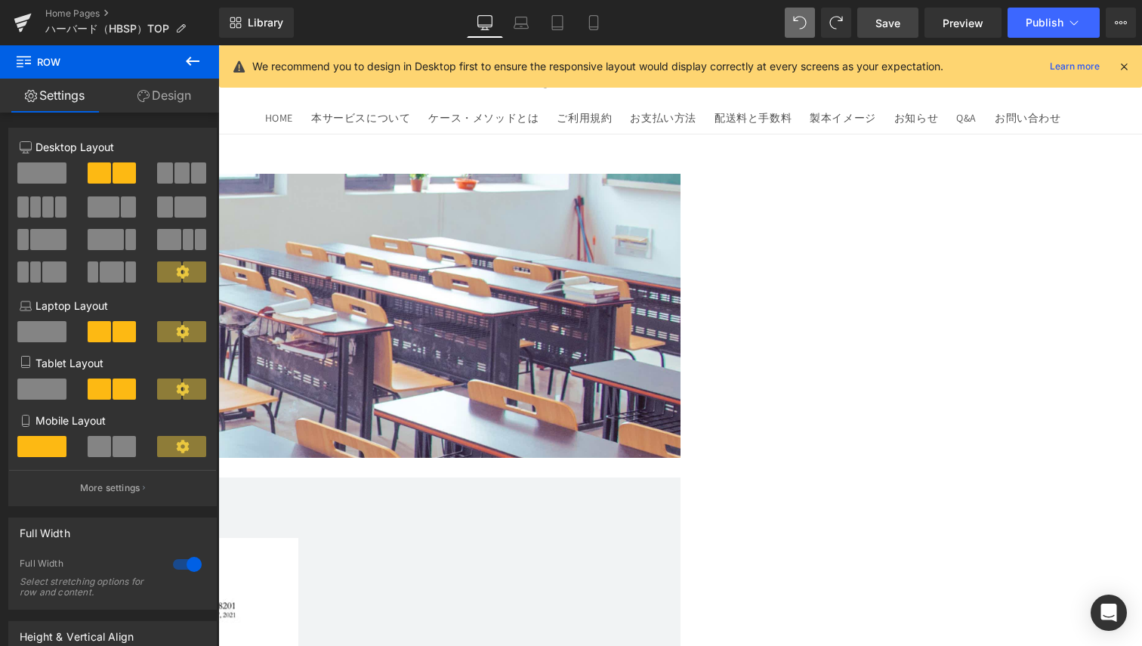
click at [218, 45] on link at bounding box center [218, 45] width 0 height 0
click at [218, 45] on icon at bounding box center [218, 45] width 0 height 0
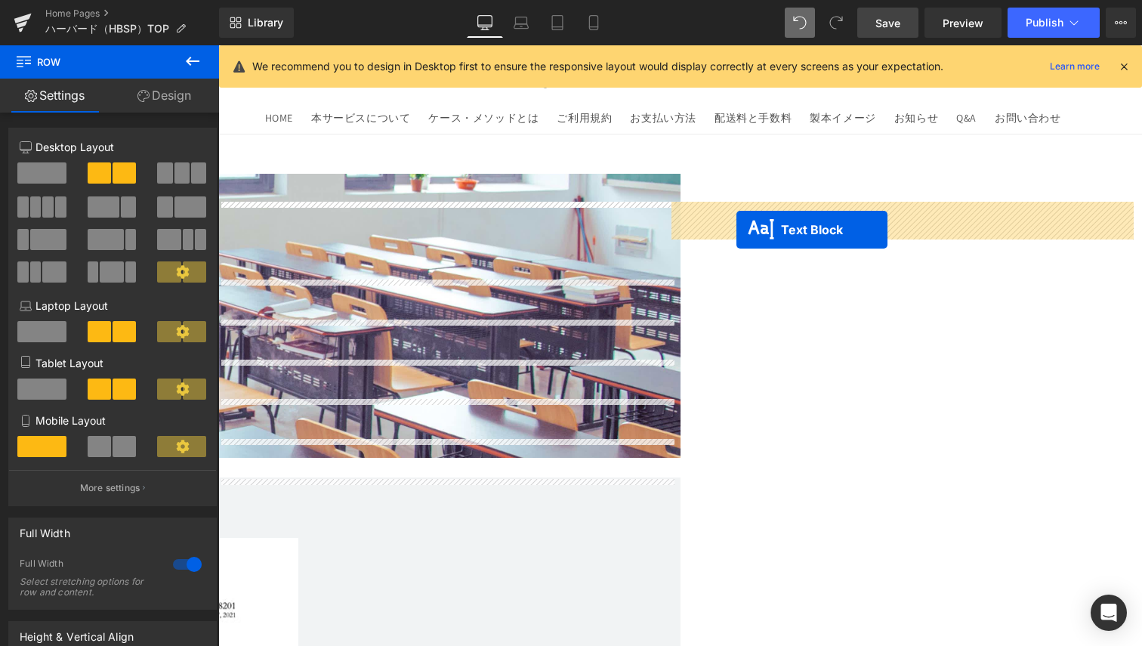
drag, startPoint x: 382, startPoint y: 220, endPoint x: 737, endPoint y: 230, distance: 355.3
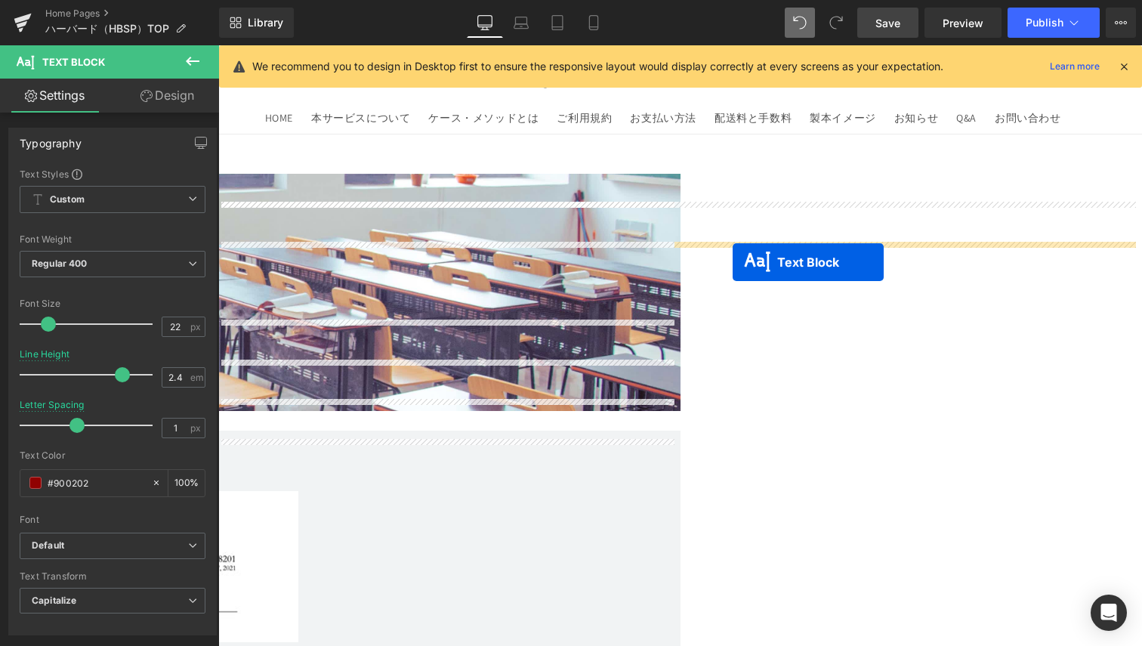
drag, startPoint x: 395, startPoint y: 261, endPoint x: 733, endPoint y: 262, distance: 337.7
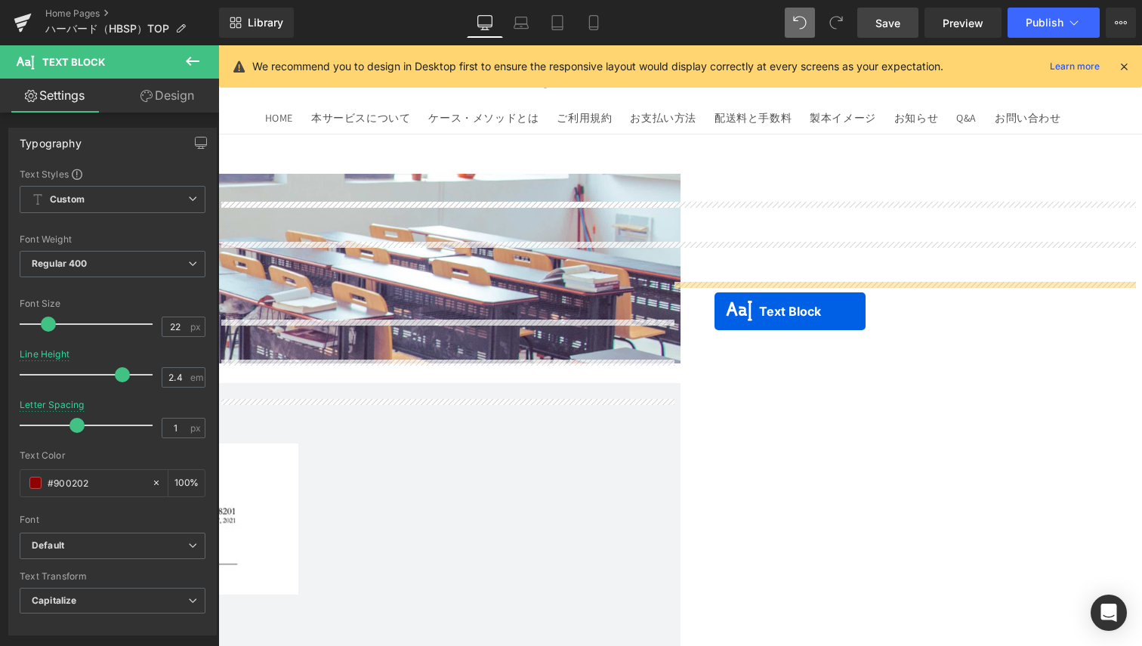
drag, startPoint x: 371, startPoint y: 254, endPoint x: 715, endPoint y: 311, distance: 348.6
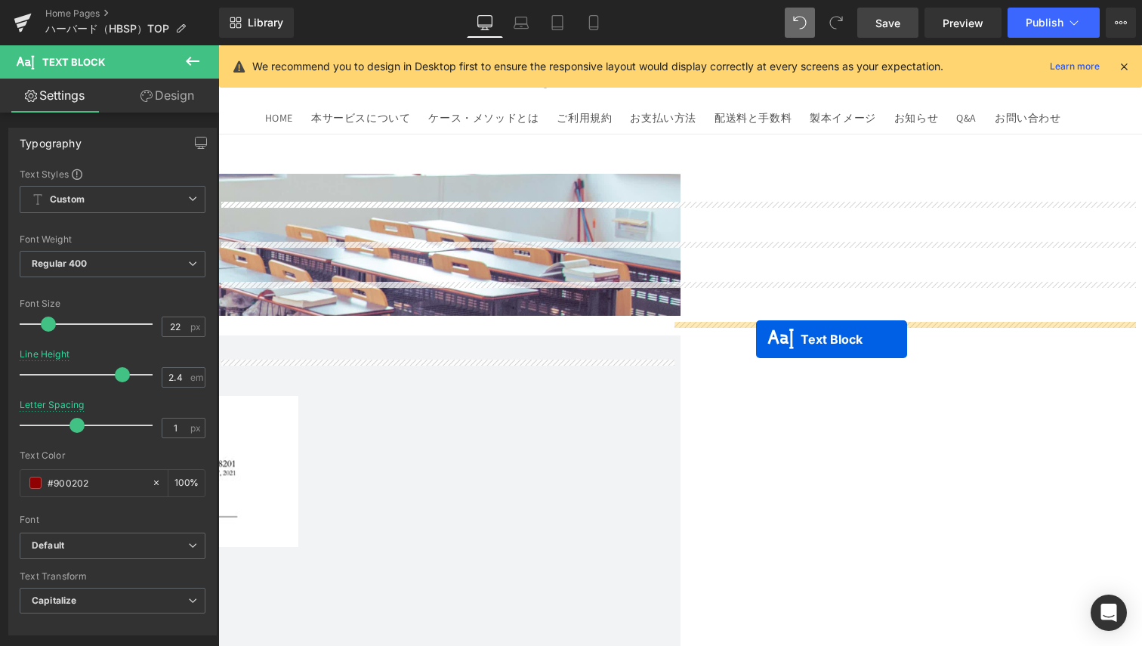
drag, startPoint x: 404, startPoint y: 301, endPoint x: 756, endPoint y: 339, distance: 354.2
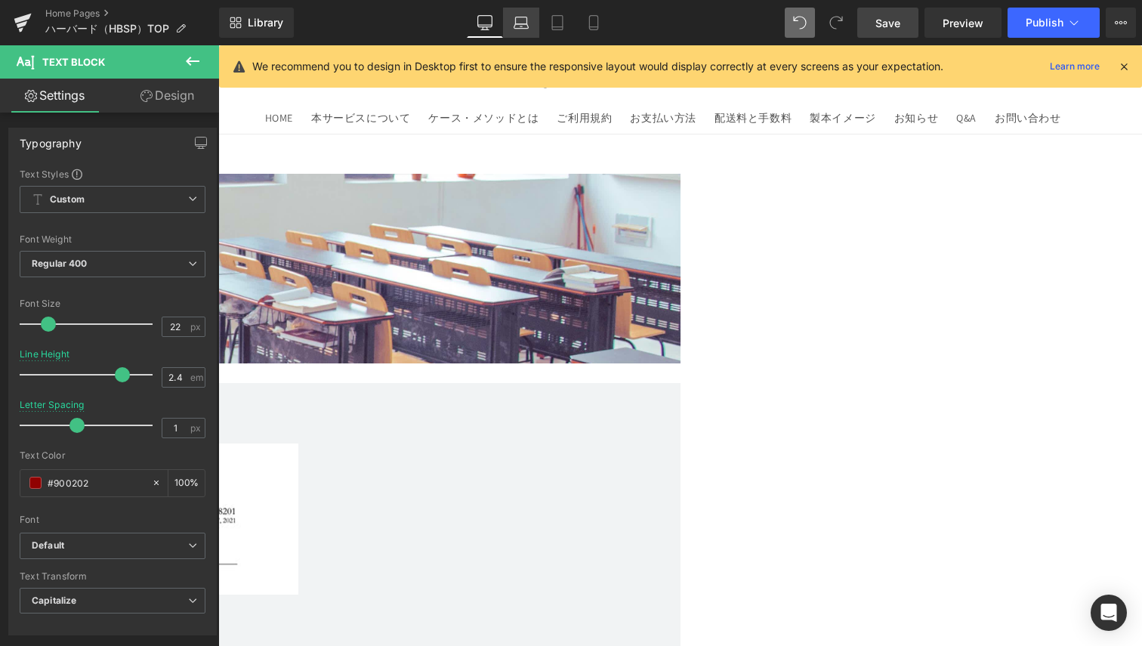
click at [525, 26] on icon at bounding box center [521, 22] width 15 height 15
type input "1.5"
type input "100"
type input "90"
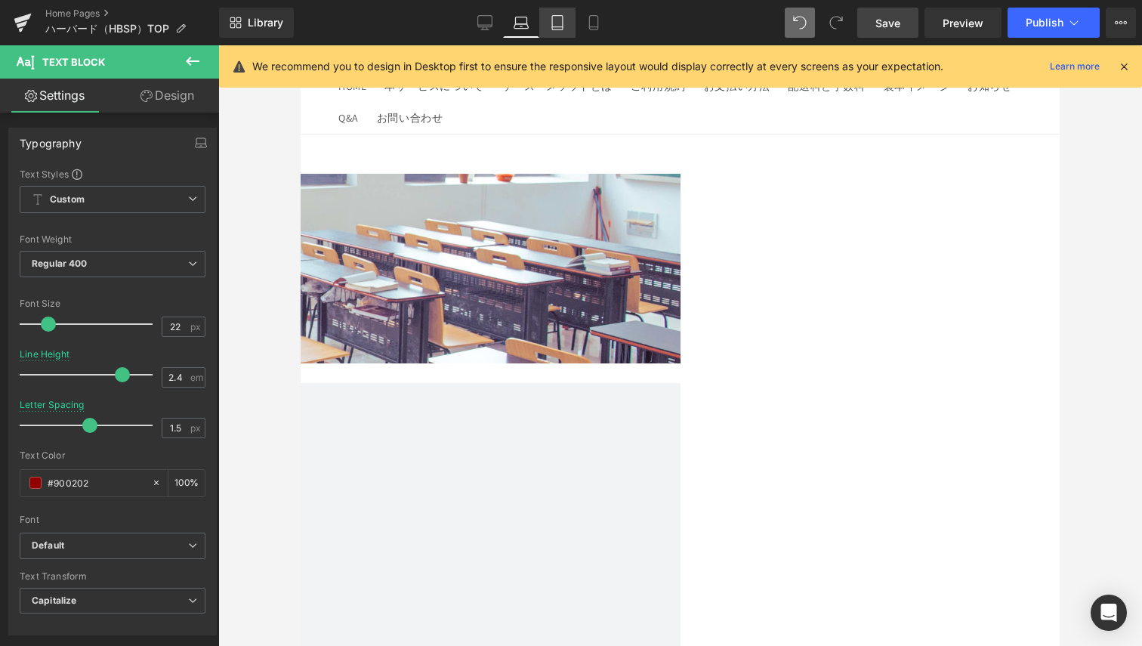
click at [543, 23] on link "Tablet" at bounding box center [557, 23] width 36 height 30
type input "2.7"
type input "1"
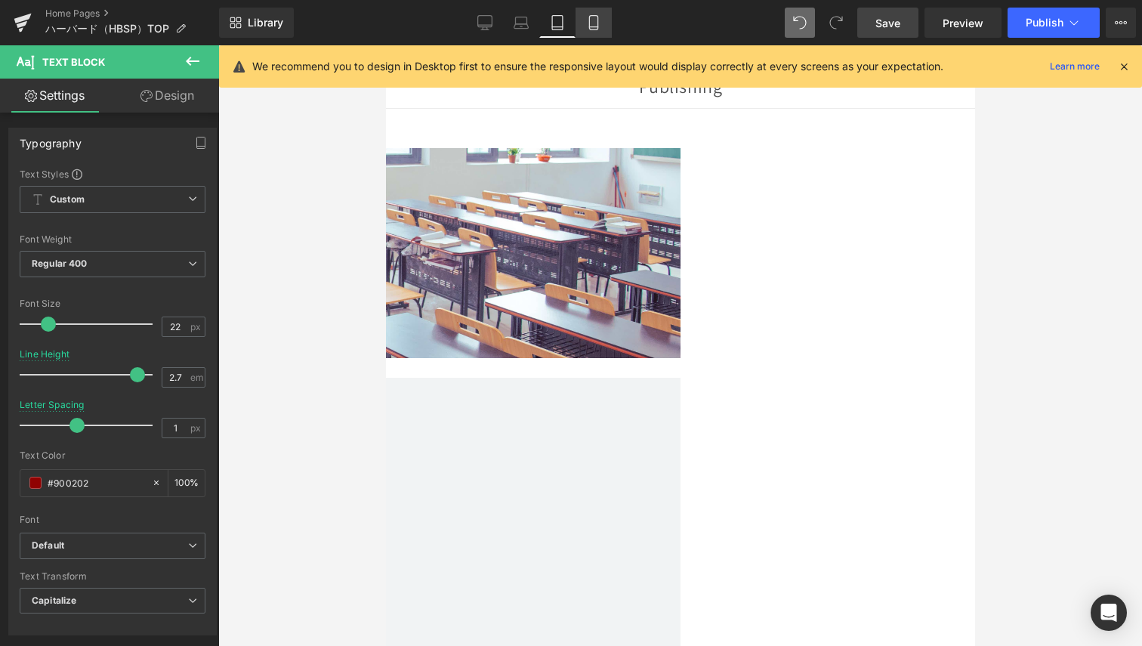
click at [590, 24] on icon at bounding box center [593, 23] width 8 height 14
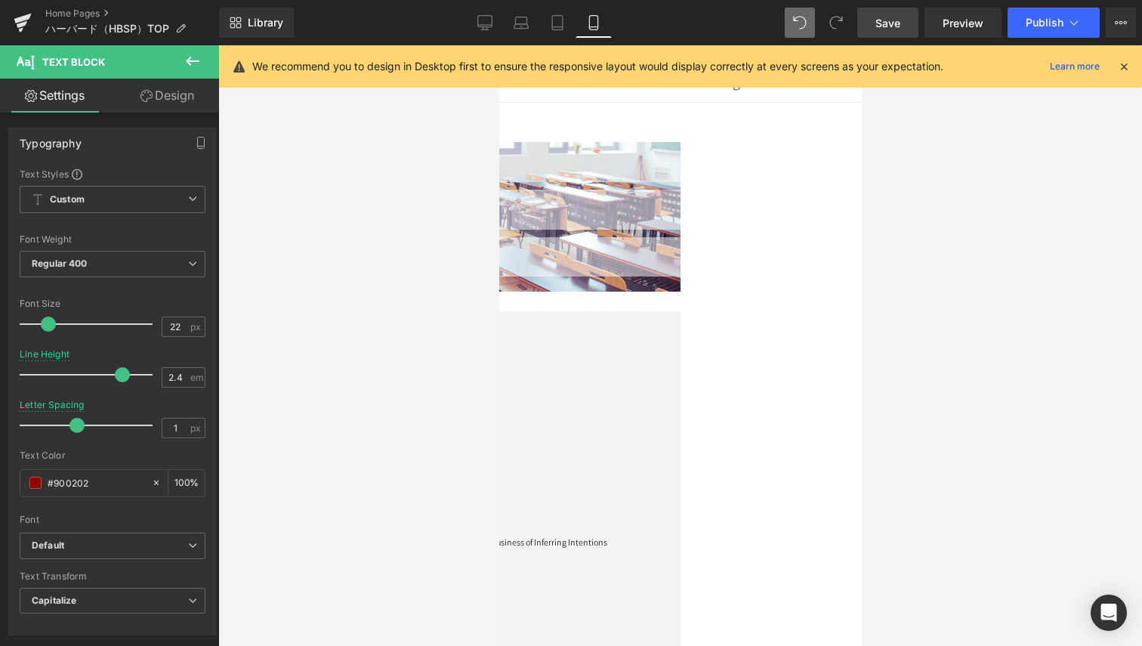
click at [317, 104] on span at bounding box center [317, 104] width 0 height 0
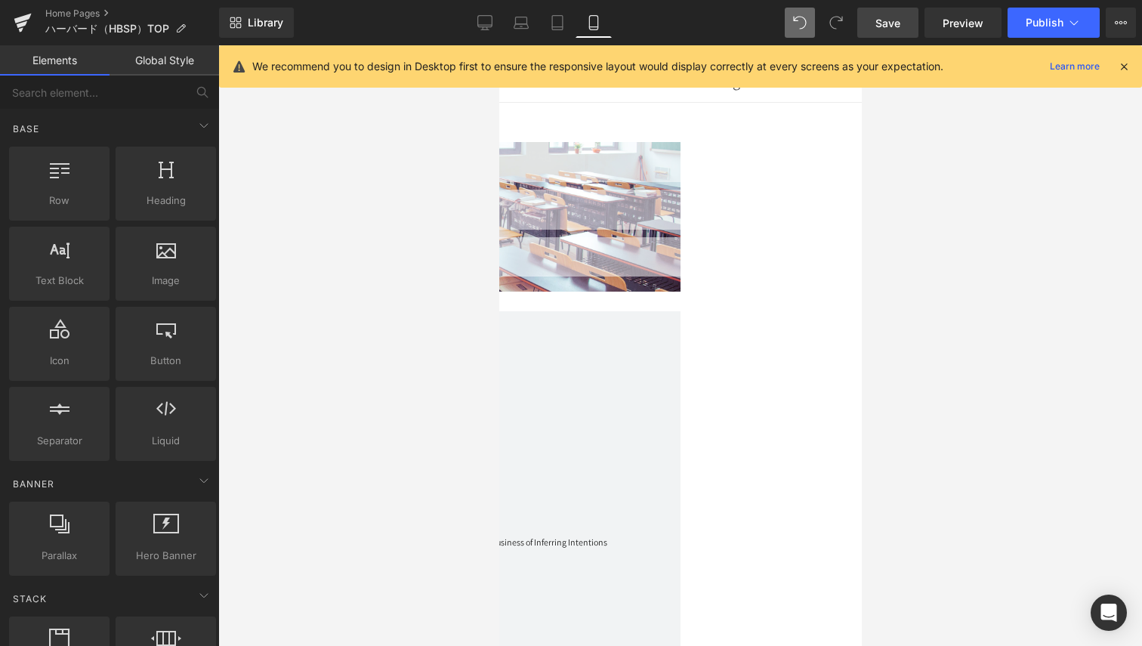
click at [499, 45] on span "Row" at bounding box center [499, 45] width 0 height 0
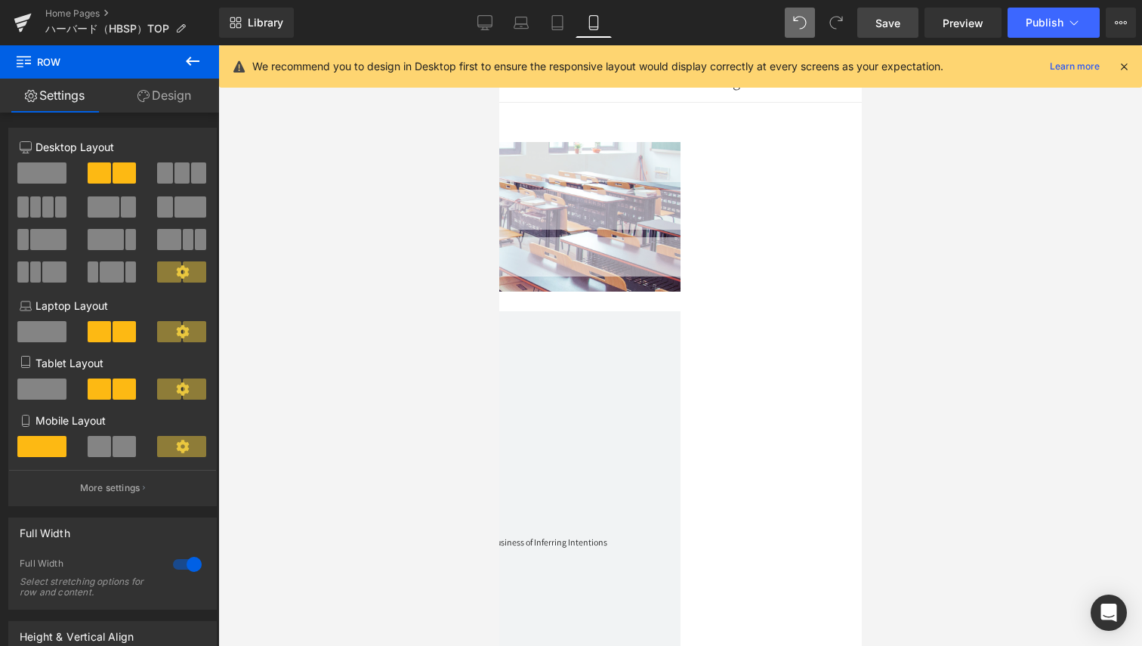
click at [51, 177] on span at bounding box center [41, 172] width 49 height 21
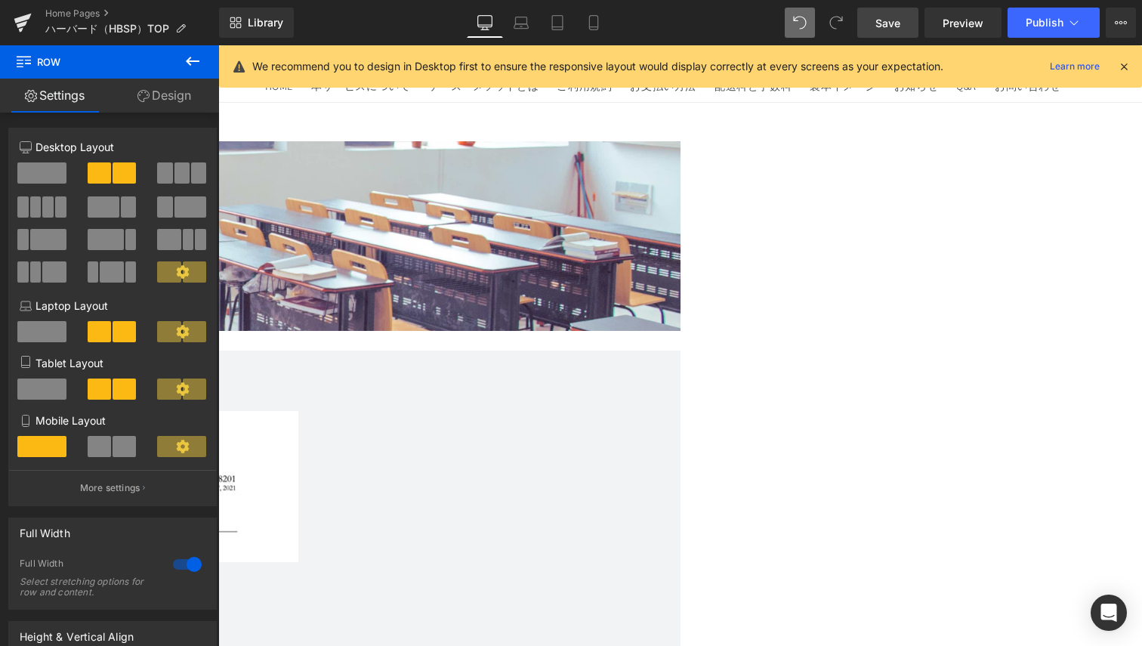
click at [218, 45] on link at bounding box center [218, 45] width 0 height 0
click at [218, 45] on icon at bounding box center [218, 45] width 0 height 0
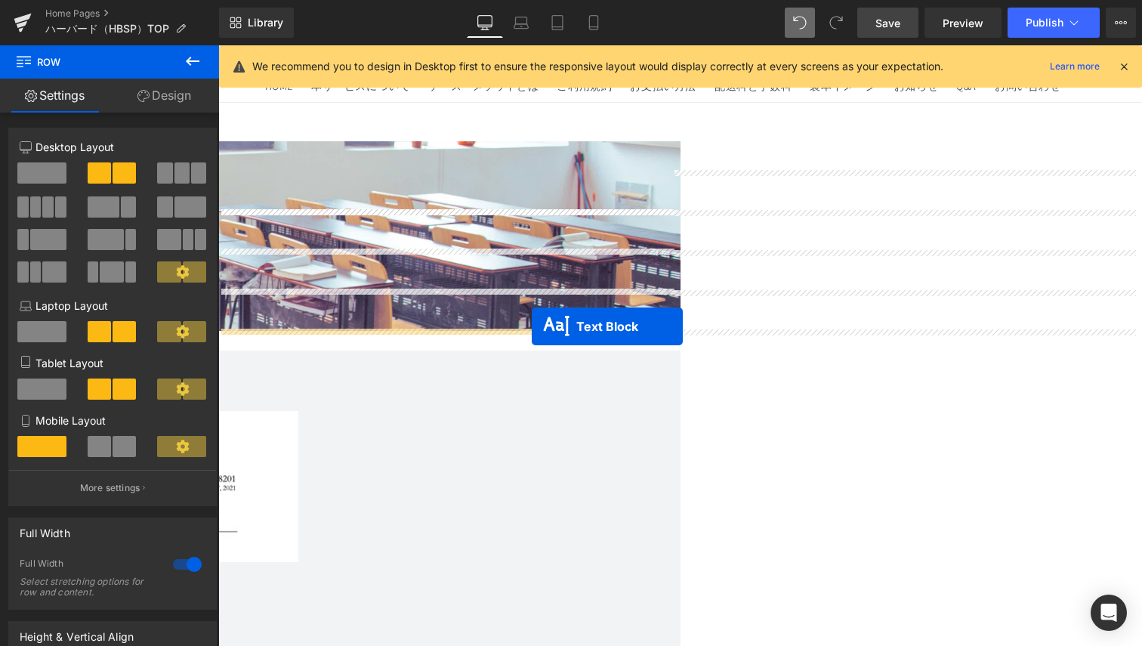
drag, startPoint x: 865, startPoint y: 345, endPoint x: 532, endPoint y: 326, distance: 333.7
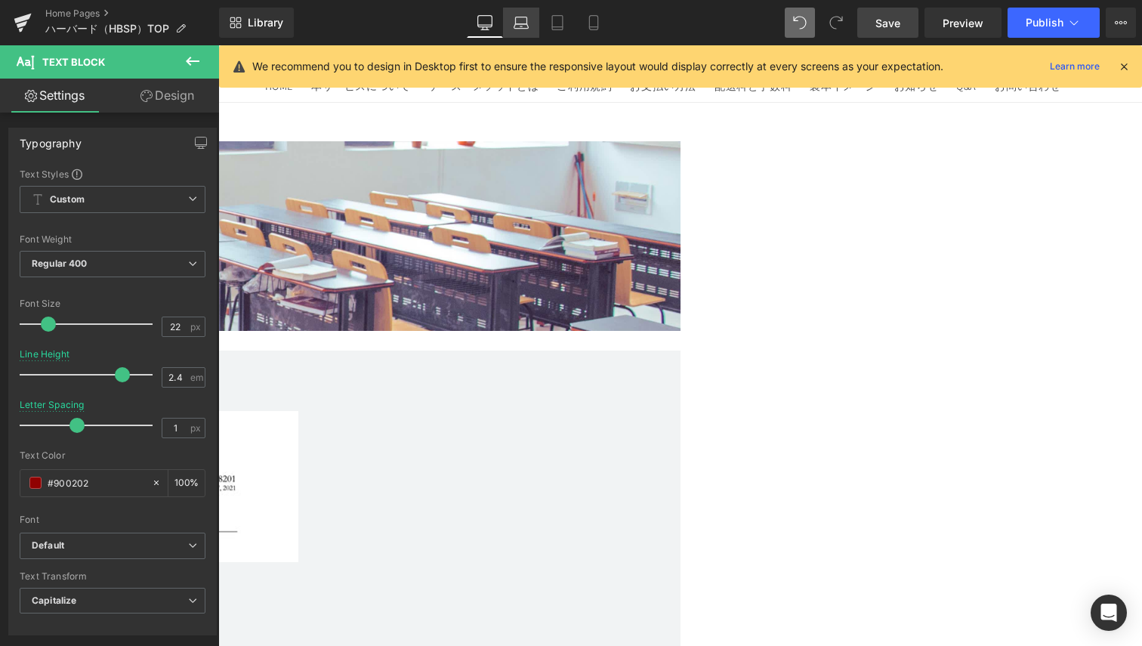
click at [531, 11] on link "Laptop" at bounding box center [521, 23] width 36 height 30
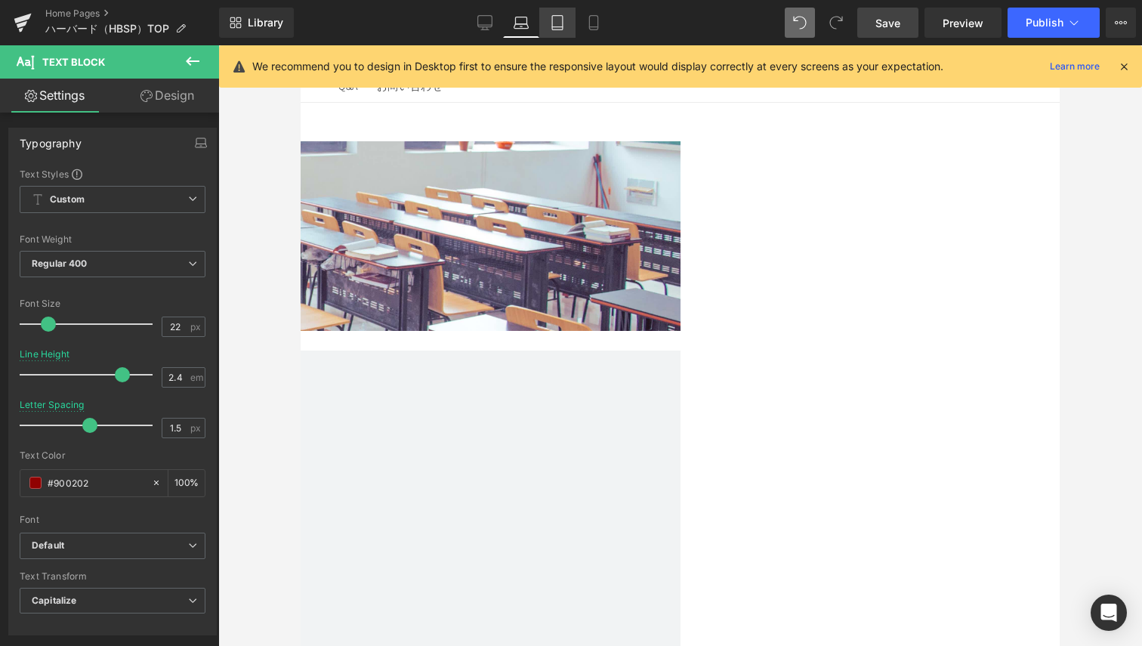
click at [557, 22] on icon at bounding box center [557, 22] width 15 height 15
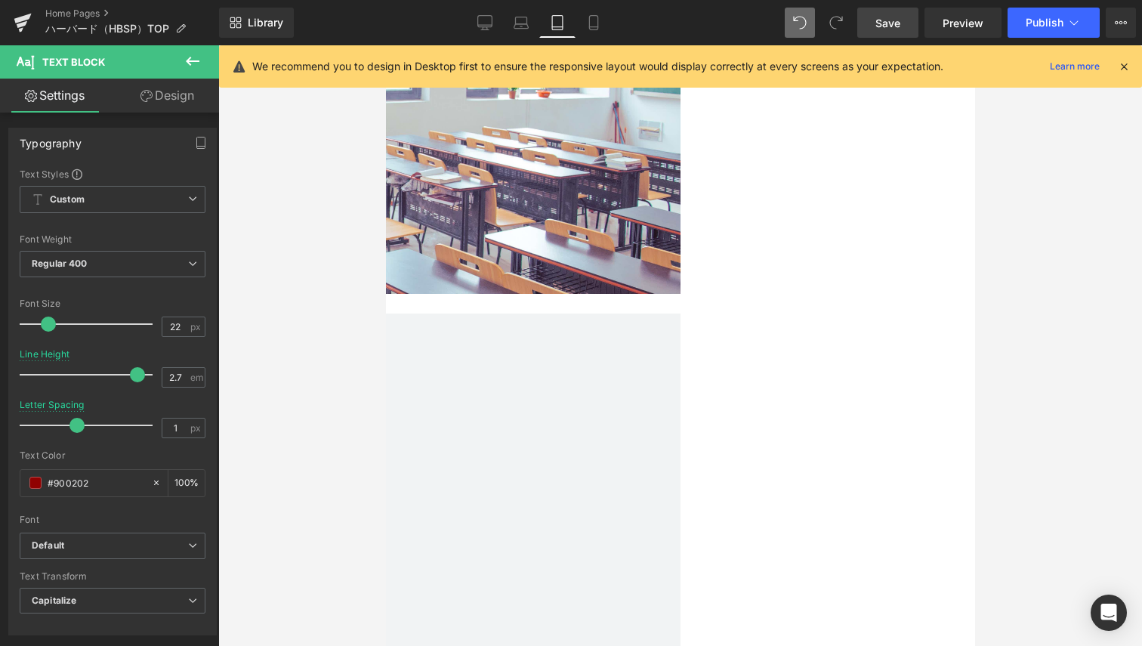
scroll to position [21, 0]
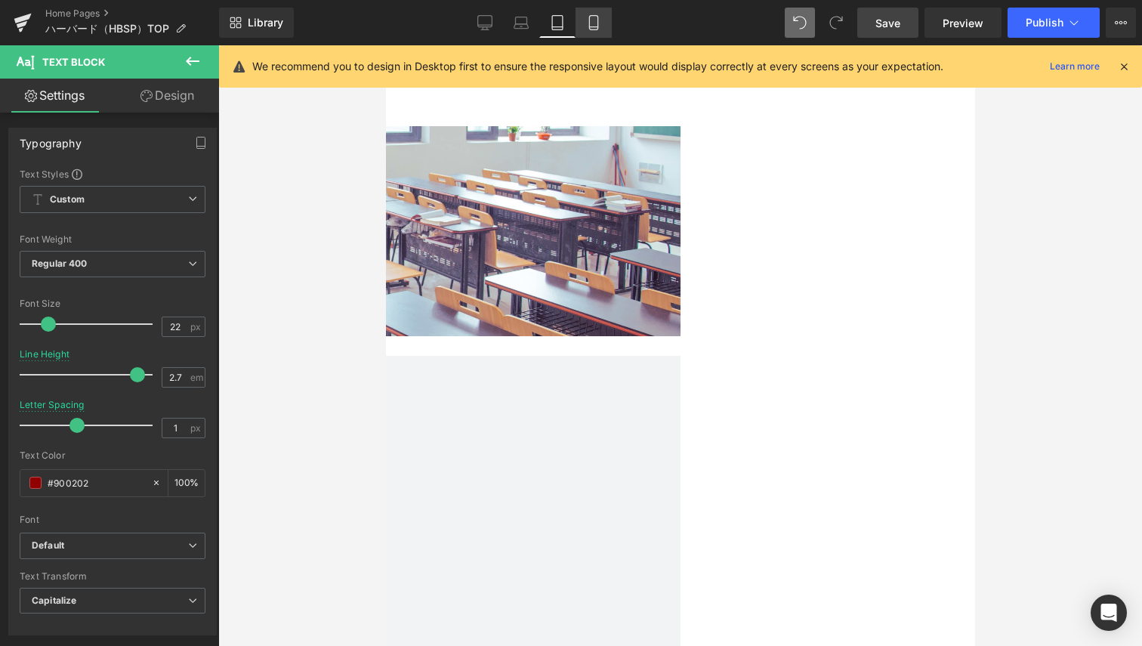
click at [597, 21] on icon at bounding box center [593, 22] width 15 height 15
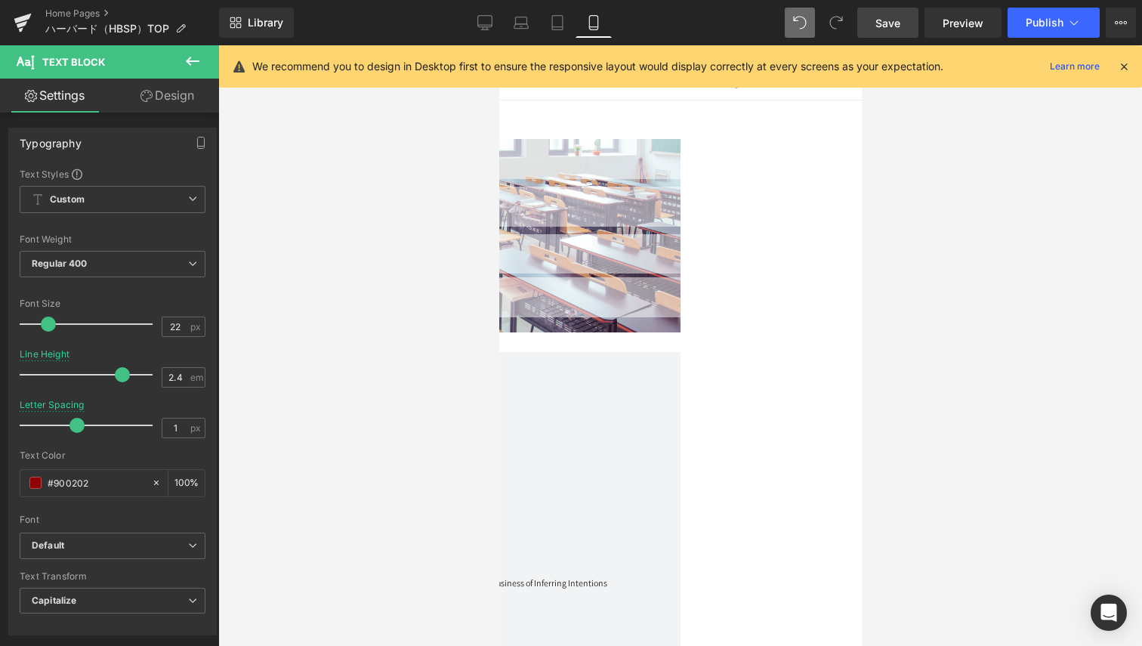
scroll to position [0, 0]
click at [488, 26] on icon at bounding box center [485, 21] width 14 height 11
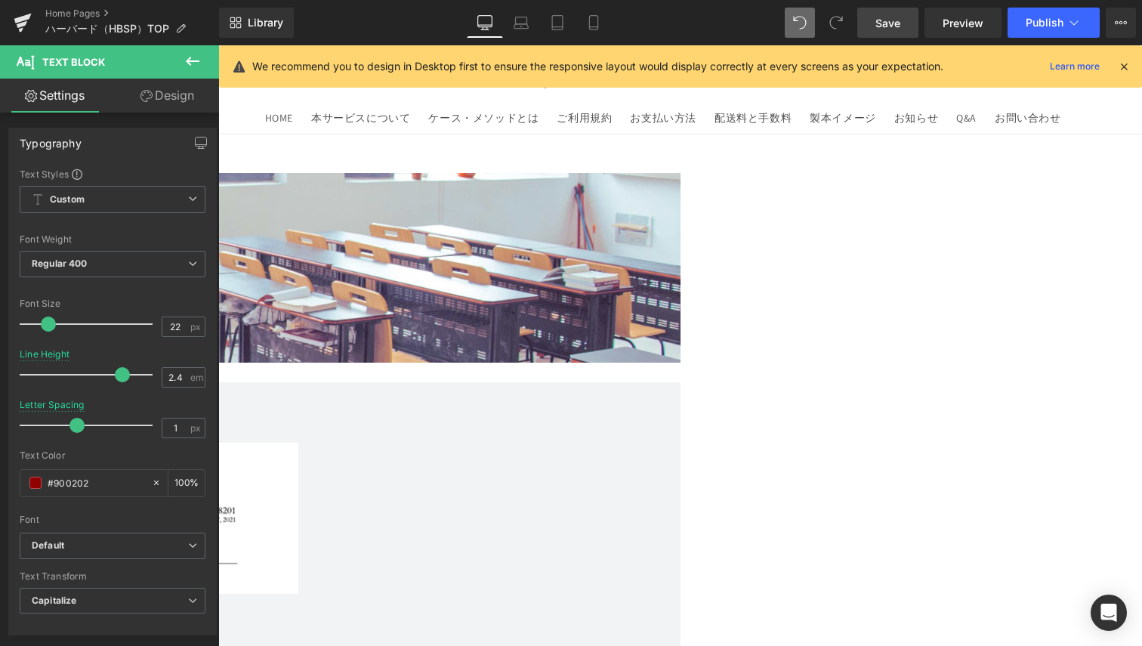
click at [156, 94] on link "Design" at bounding box center [168, 96] width 110 height 34
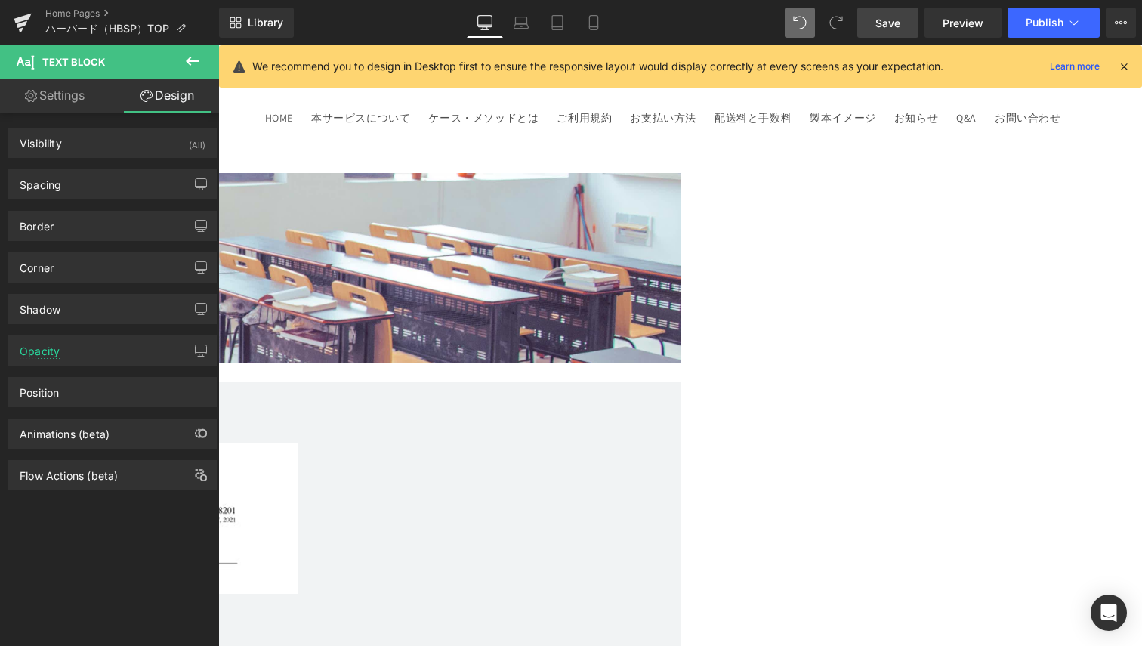
click at [187, 59] on icon at bounding box center [193, 61] width 18 height 18
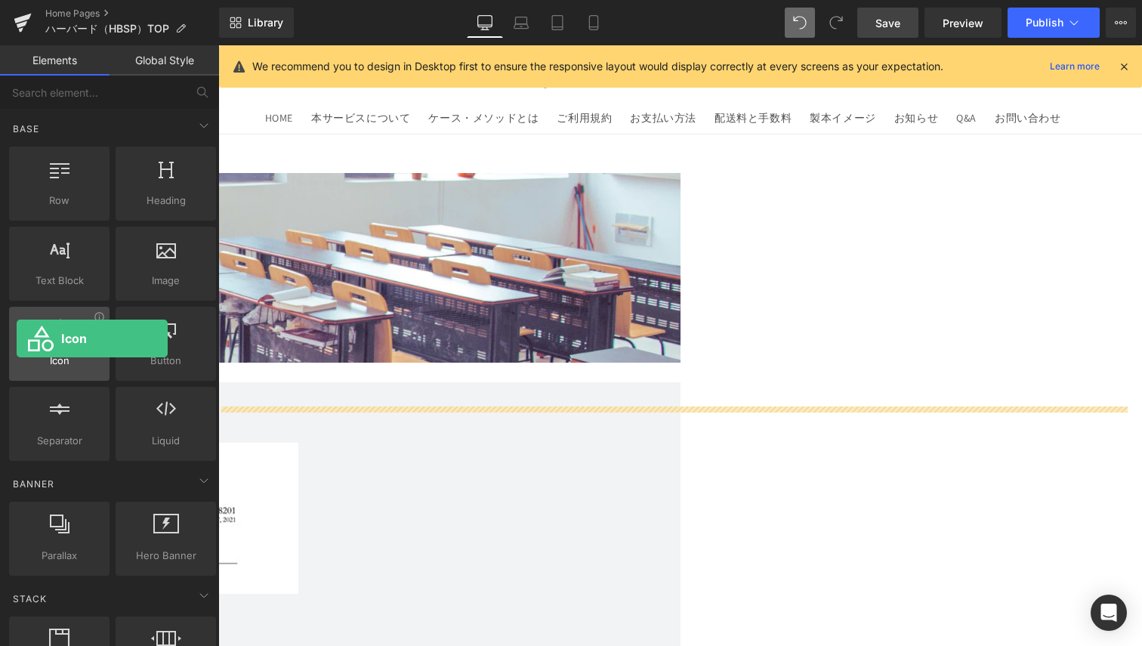
drag, startPoint x: 48, startPoint y: 343, endPoint x: 17, endPoint y: 338, distance: 32.1
click at [17, 338] on div at bounding box center [59, 336] width 91 height 34
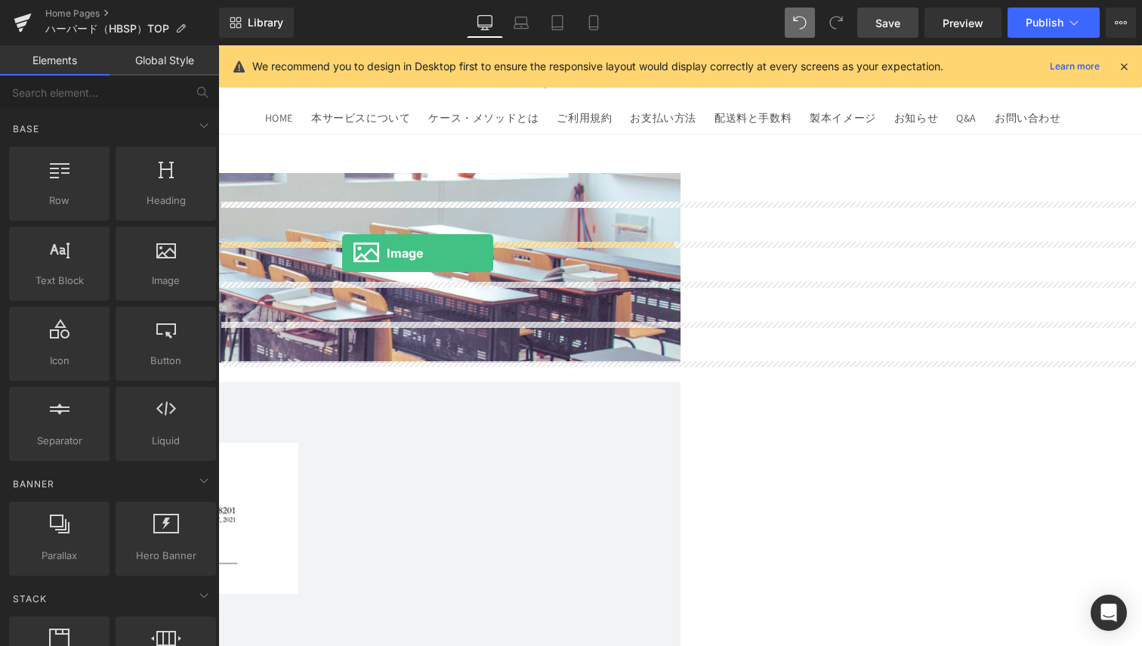
drag, startPoint x: 372, startPoint y: 323, endPoint x: 342, endPoint y: 253, distance: 75.5
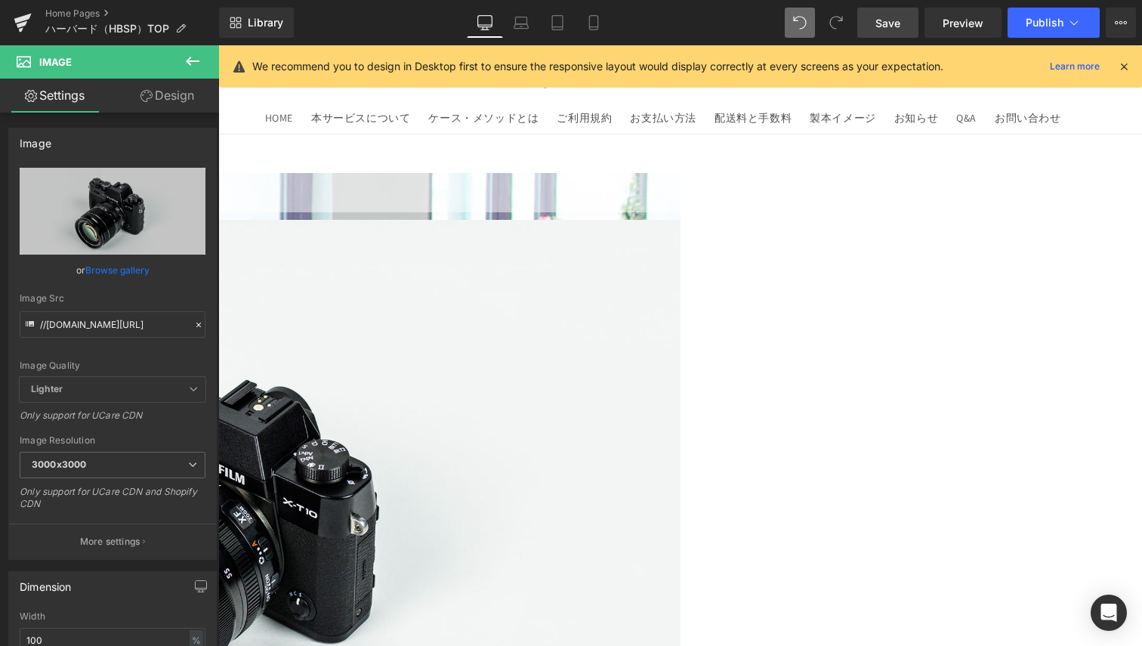
click at [218, 45] on span "Image" at bounding box center [218, 45] width 0 height 0
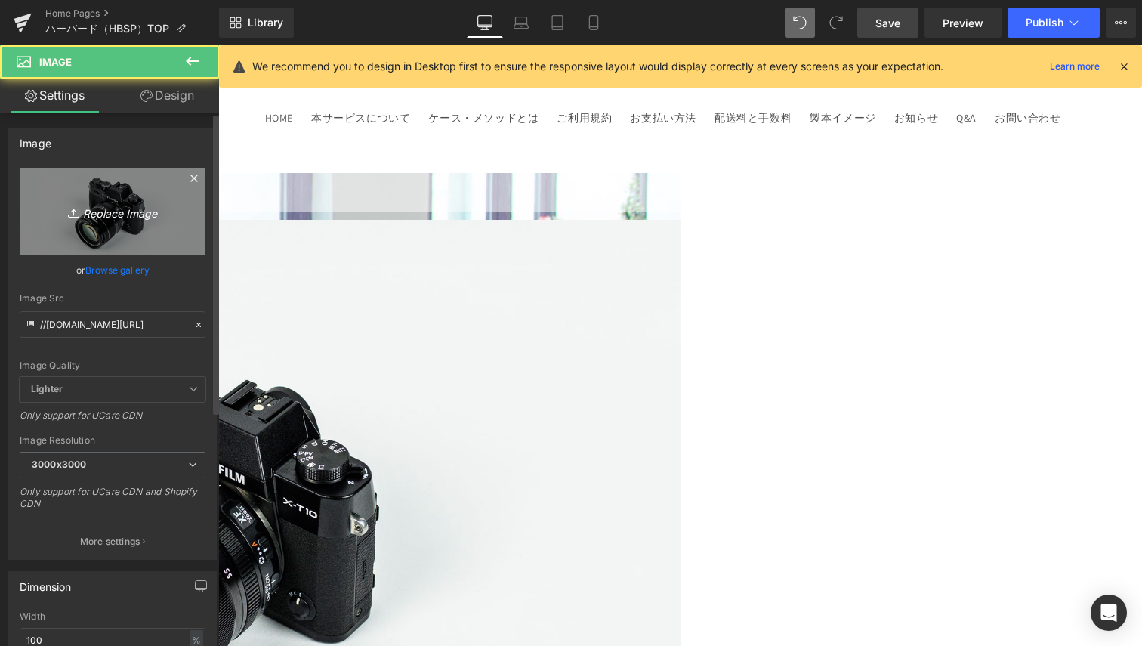
click at [108, 200] on link "Replace Image" at bounding box center [113, 211] width 186 height 87
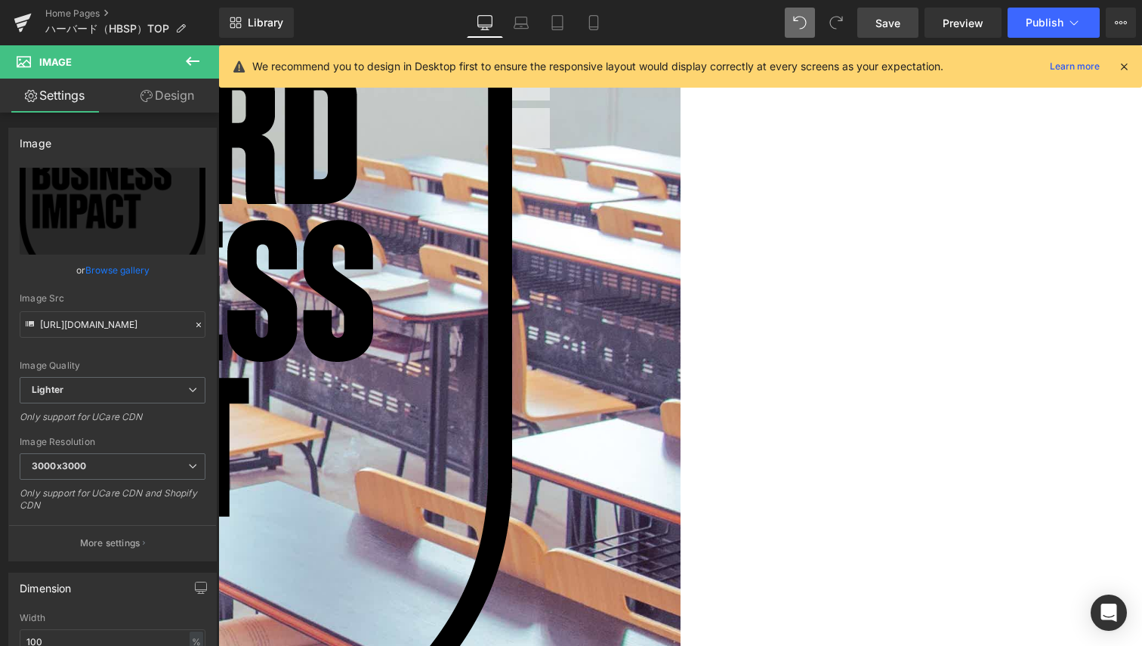
scroll to position [227, 0]
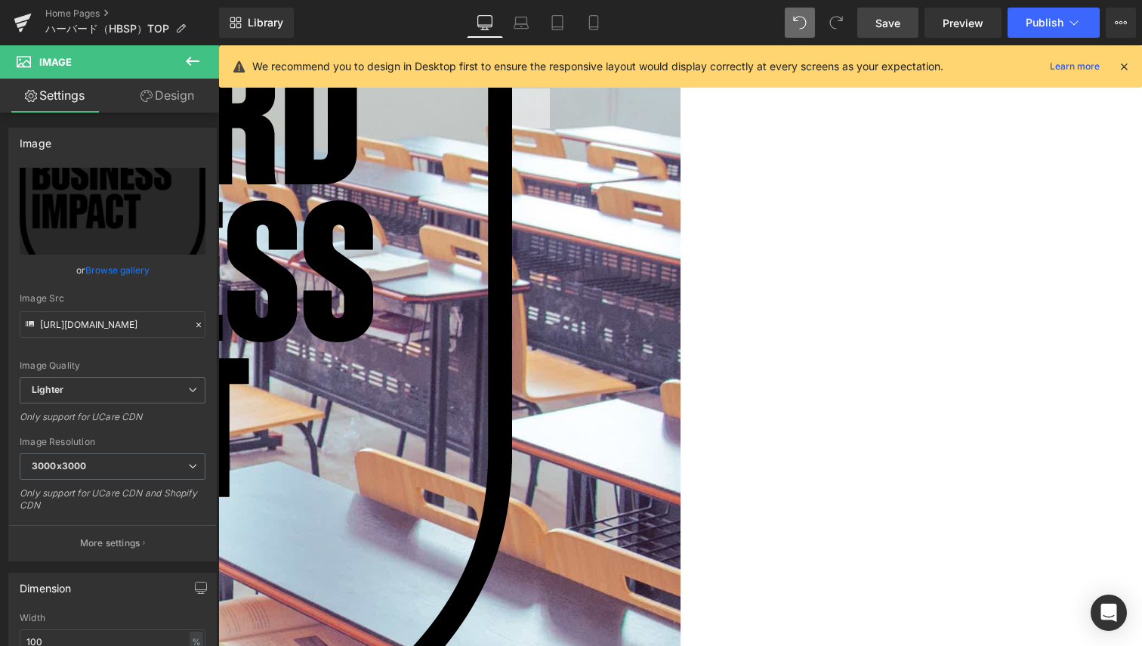
click at [184, 90] on link "Design" at bounding box center [168, 96] width 110 height 34
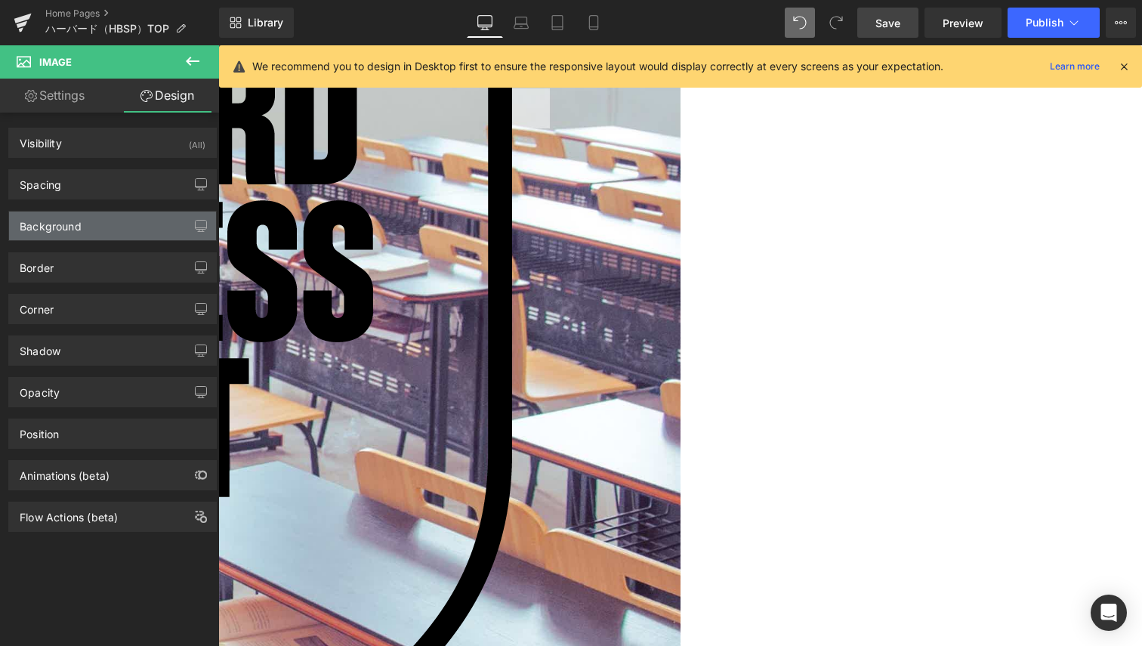
click at [96, 212] on div "Background" at bounding box center [112, 226] width 207 height 29
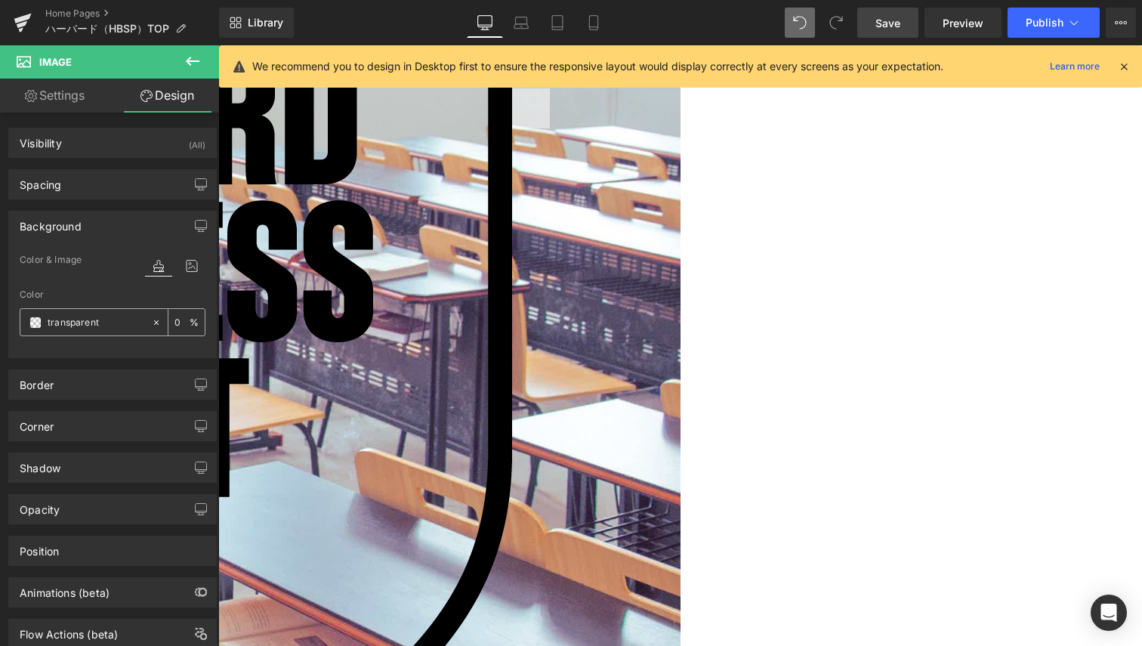
click at [64, 325] on input "transparent" at bounding box center [96, 322] width 97 height 17
click at [156, 323] on div at bounding box center [159, 322] width 17 height 26
click at [32, 322] on span at bounding box center [35, 323] width 12 height 12
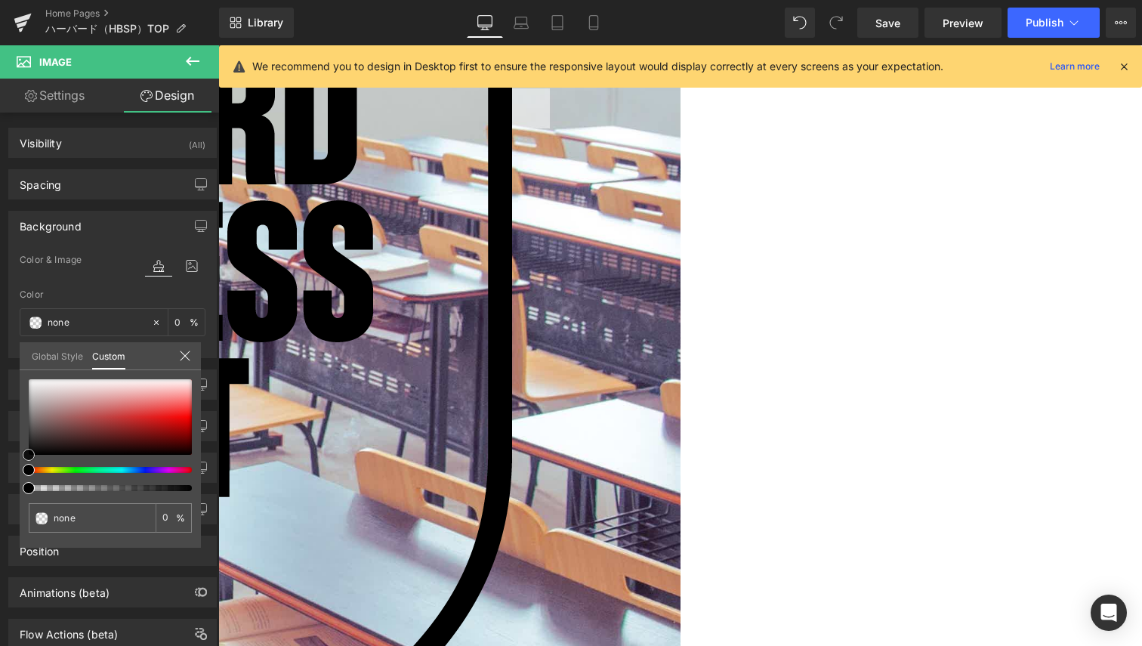
type input "#0a0a0a"
type input "100"
type input "#0a0a0a"
type input "100"
type input "#282828"
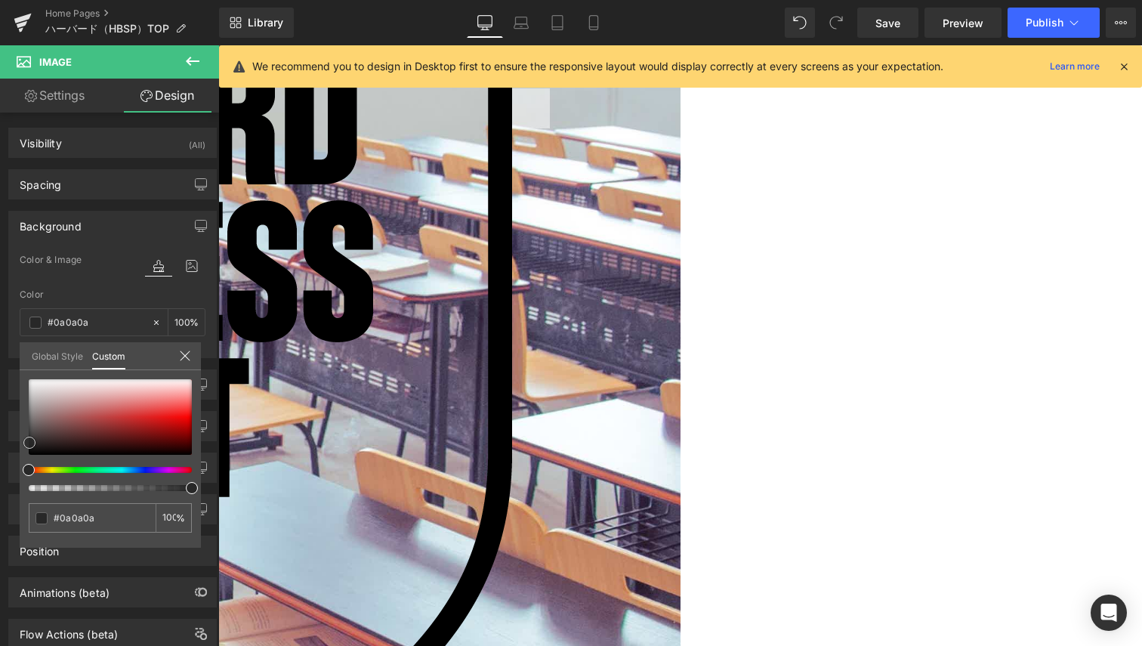
type input "#282828"
type input "#484646"
type input "#565151"
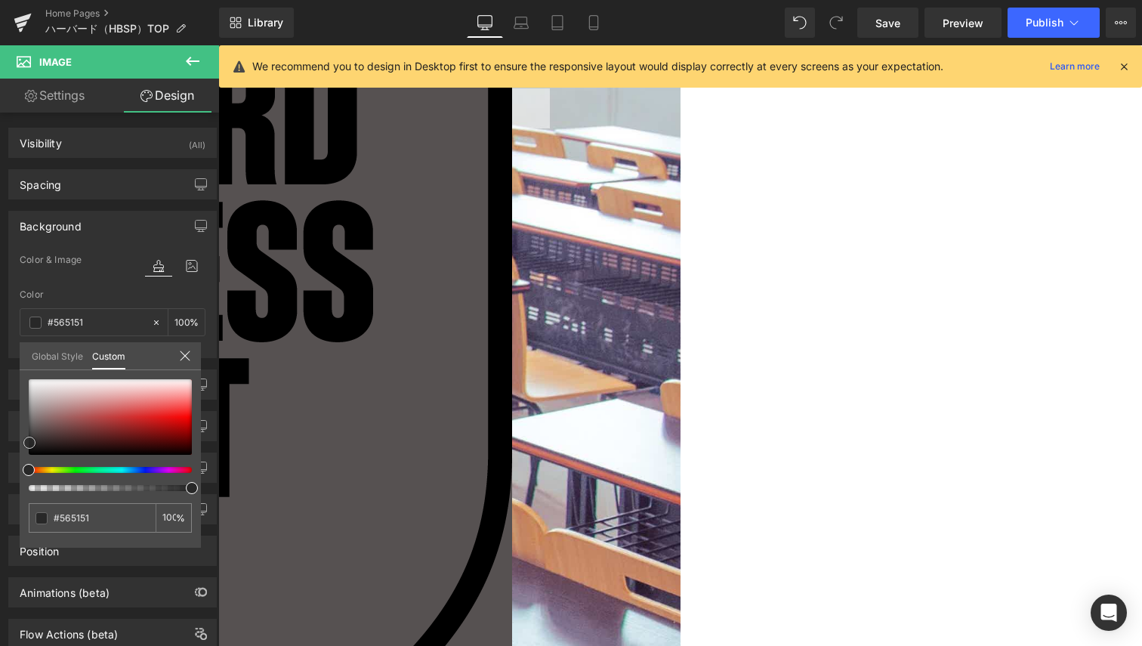
type input "#635d5d"
type input "#766f6f"
type input "#8d8686"
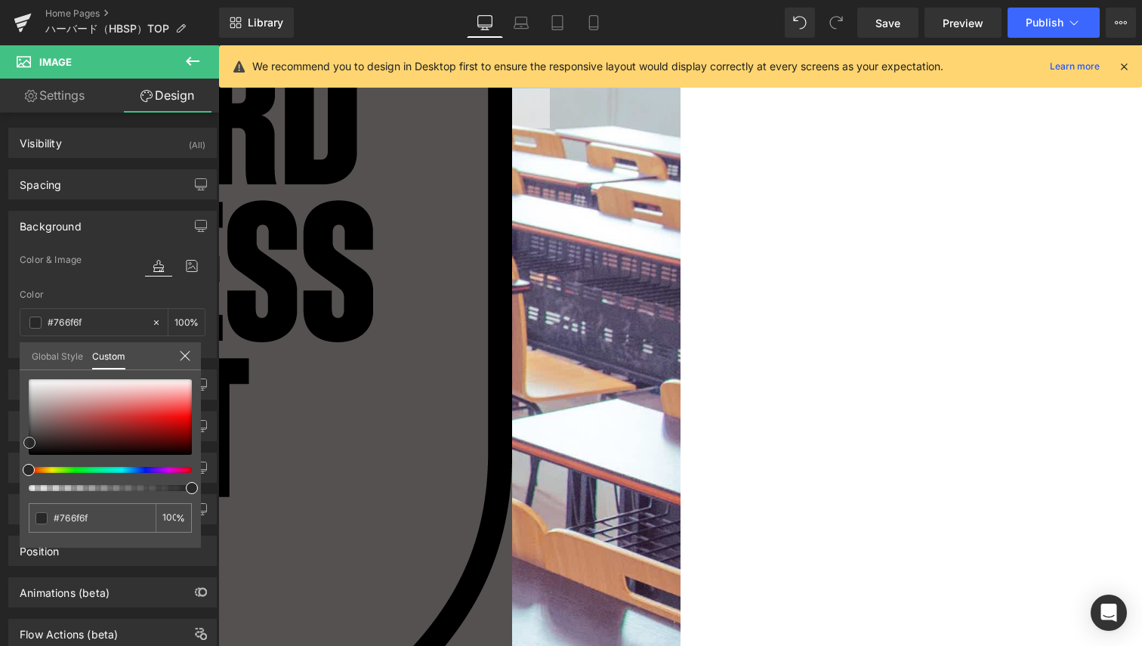
type input "#8d8686"
type input "#afa6a6"
type input "#c0b9b9"
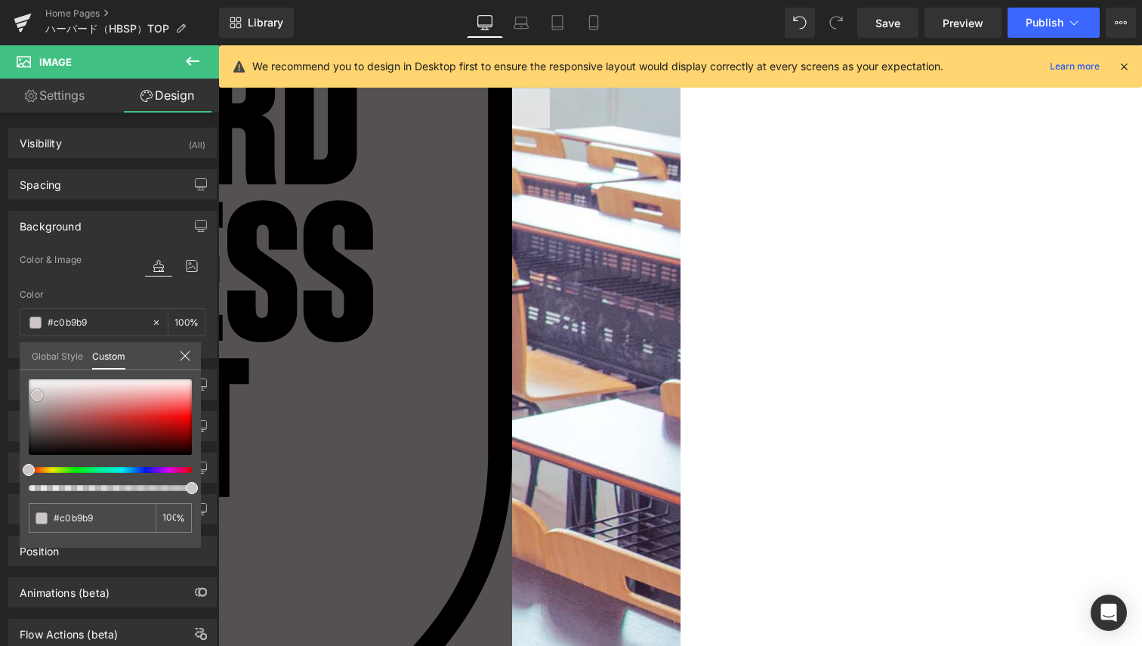
type input "#d1cbcb"
type input "#e1dede"
type input "#f3f1f1"
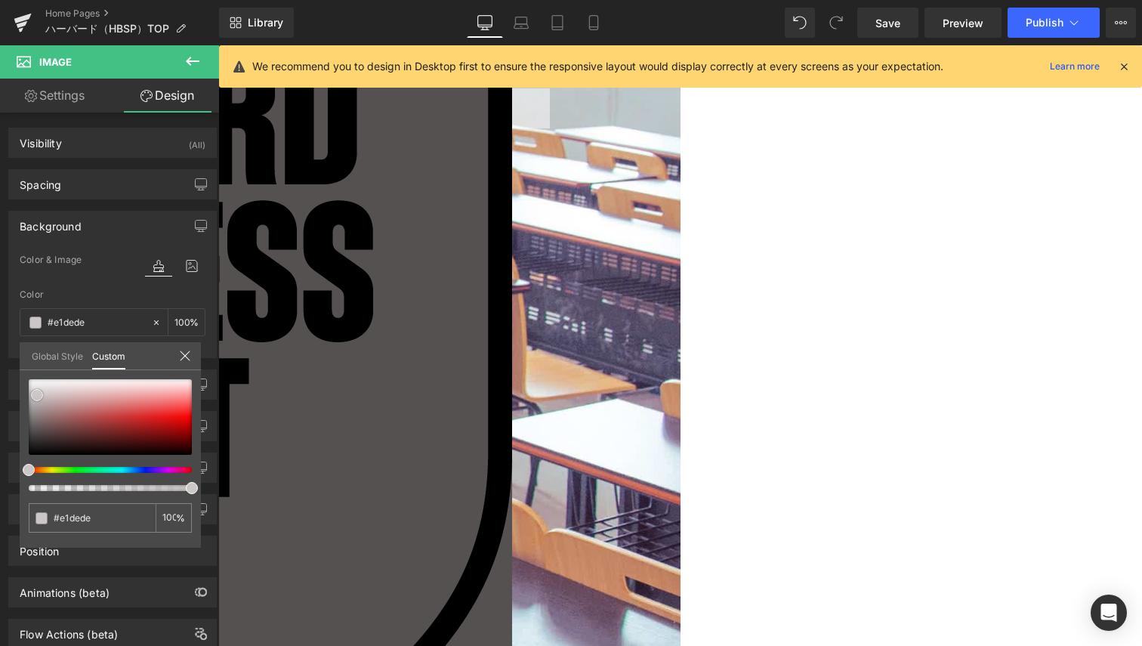
type input "#f3f1f1"
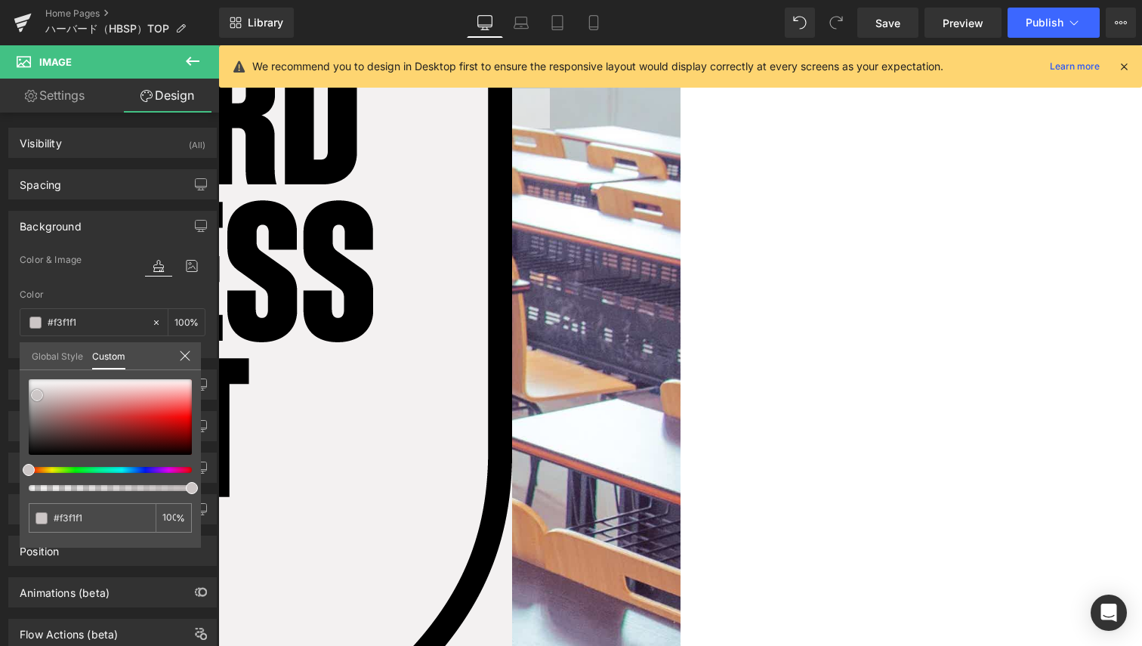
type input "#faf9f9"
type input "#ffffff"
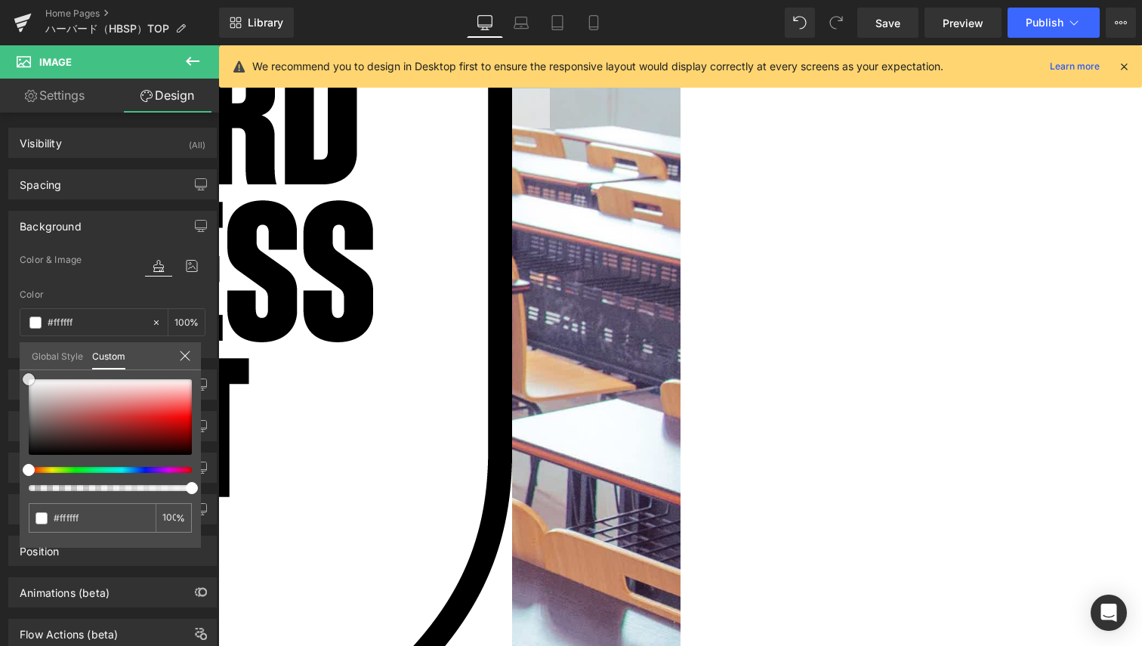
drag, startPoint x: 32, startPoint y: 451, endPoint x: 8, endPoint y: 360, distance: 93.6
click at [8, 358] on div "Background Color & Image color rgba(255, 255, 255, 1) Color #ffffff 100 % Image…" at bounding box center [113, 278] width 226 height 159
click at [162, 508] on div "100 %" at bounding box center [174, 517] width 36 height 29
click at [175, 512] on input "100" at bounding box center [169, 517] width 14 height 11
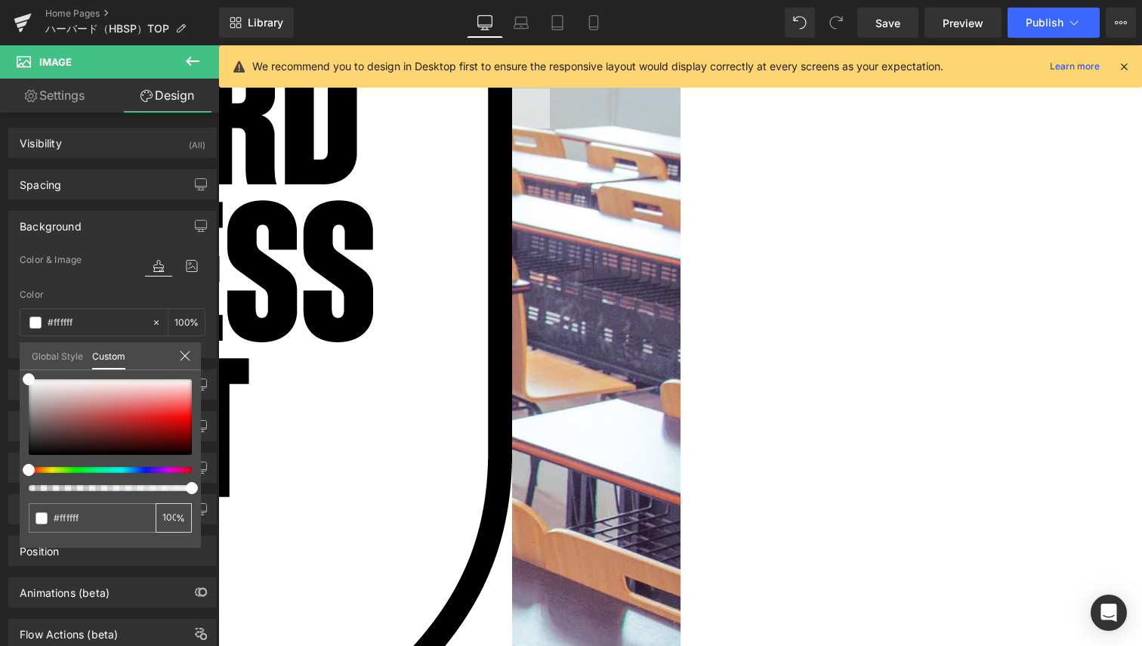
type input "5"
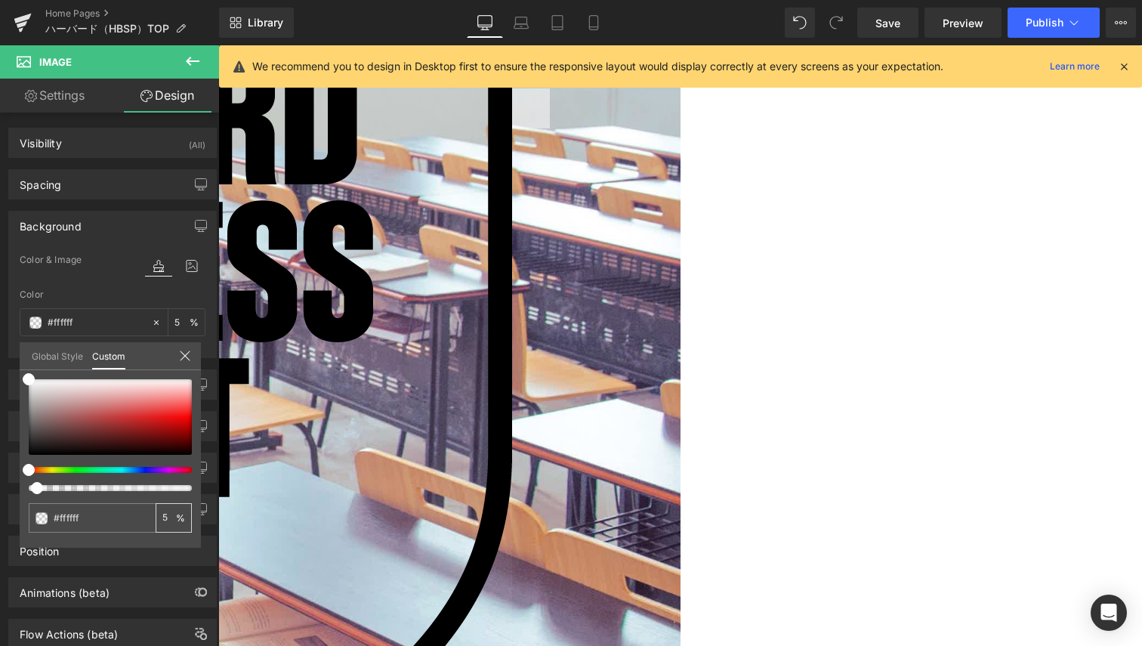
type input "50"
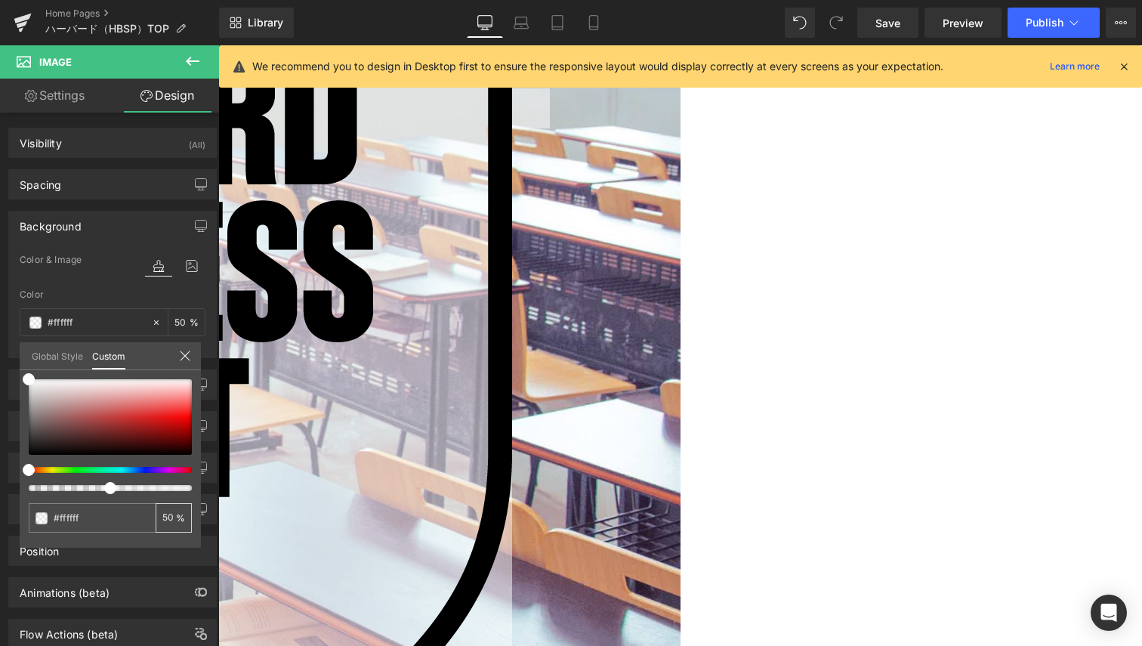
type input "50"
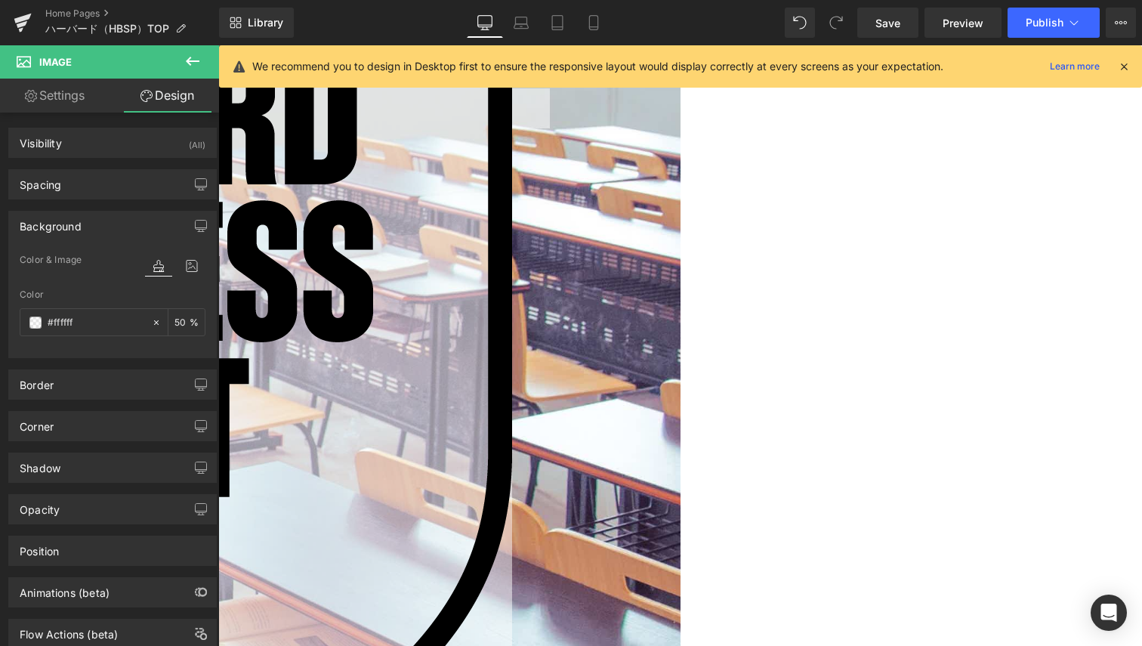
click at [99, 199] on div "Background Color & Image color rgba(255, 255, 255, 0.5) Color #ffffff 50 % Imag…" at bounding box center [113, 278] width 226 height 159
click at [82, 188] on div "Spacing" at bounding box center [112, 184] width 207 height 29
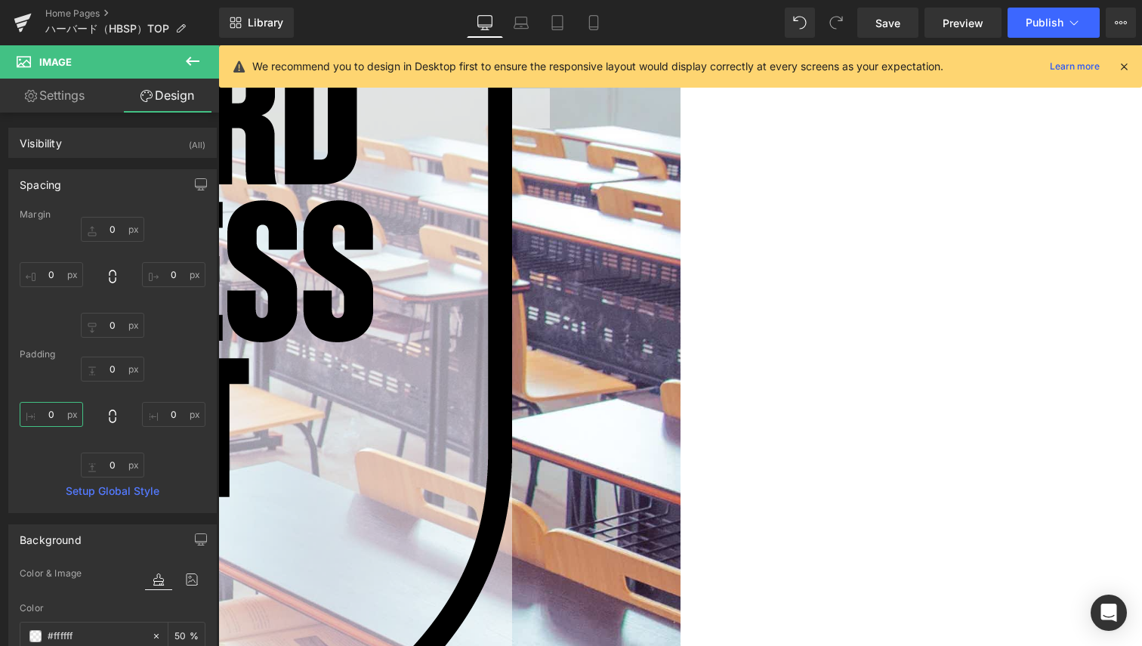
click at [57, 407] on input "0" at bounding box center [51, 414] width 63 height 25
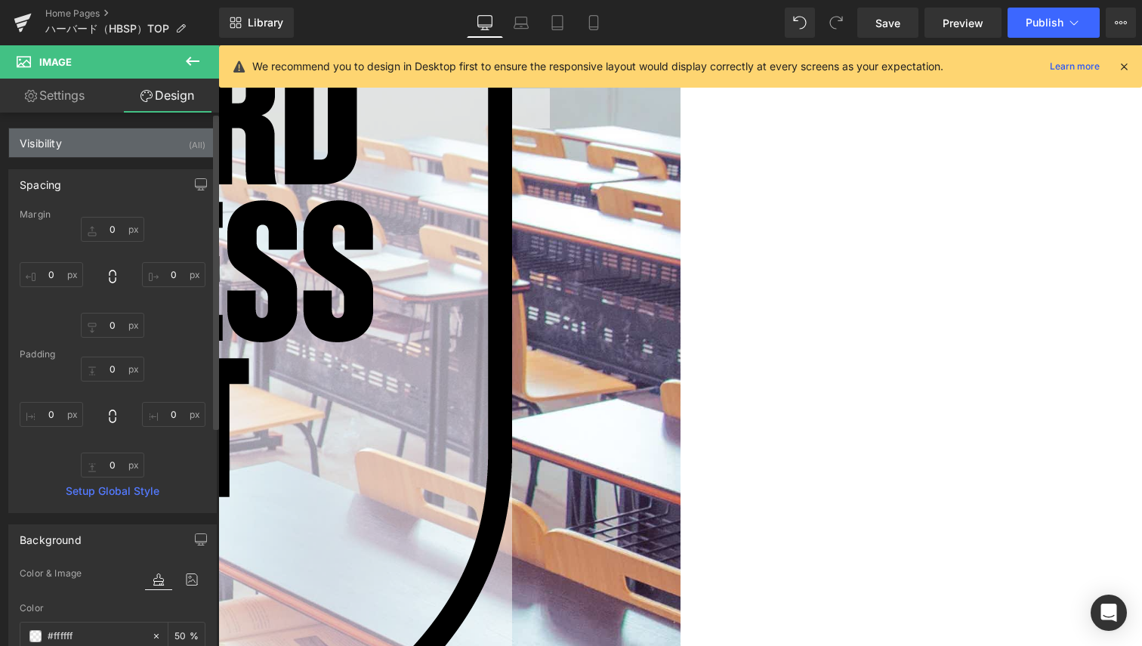
click at [73, 139] on div "Visibility (All)" at bounding box center [112, 142] width 207 height 29
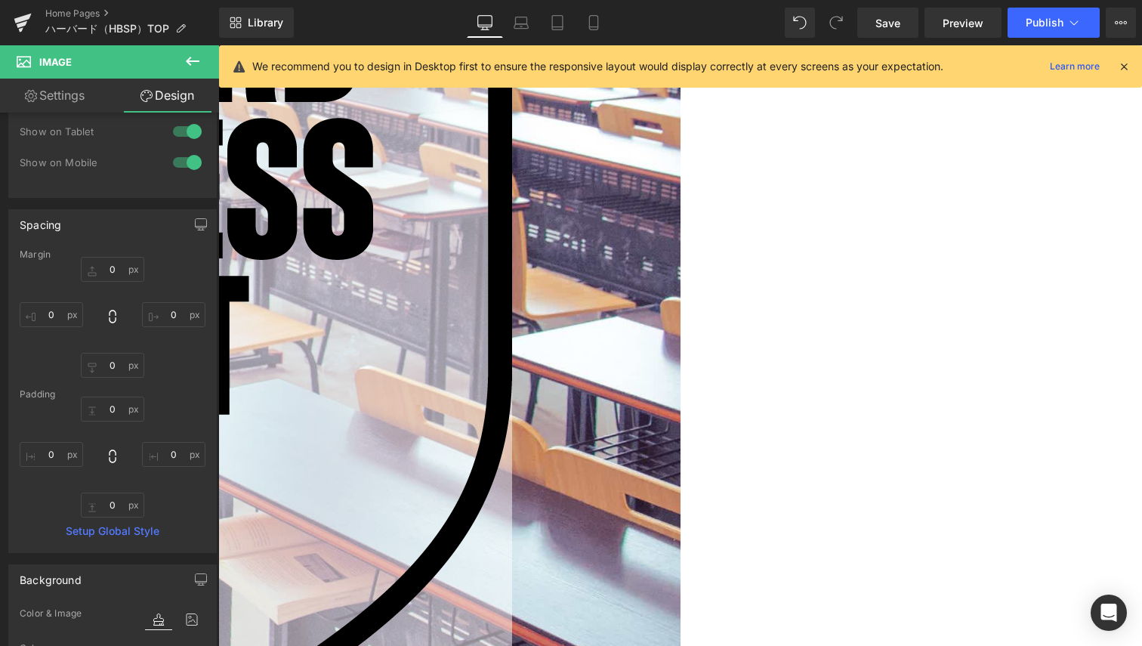
scroll to position [340, 0]
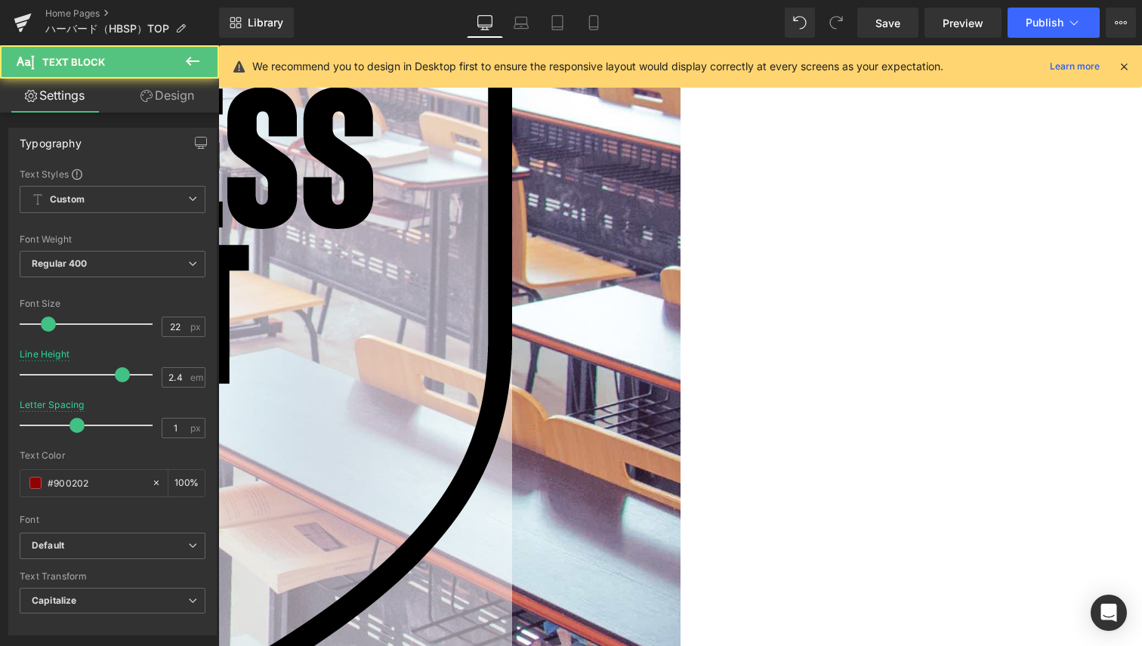
drag, startPoint x: 420, startPoint y: 437, endPoint x: 424, endPoint y: 425, distance: 12.7
click at [424, 425] on div "Text Block Image Text Block Text Block Text Block" at bounding box center [135, 366] width 756 height 1066
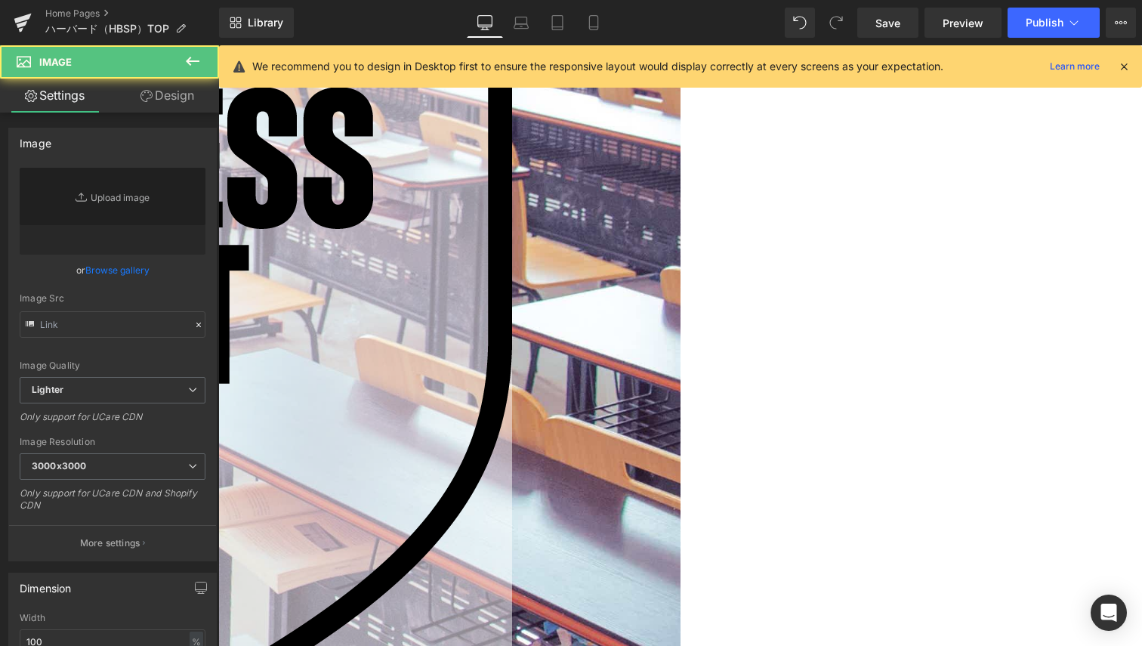
type input "[URL][DOMAIN_NAME]"
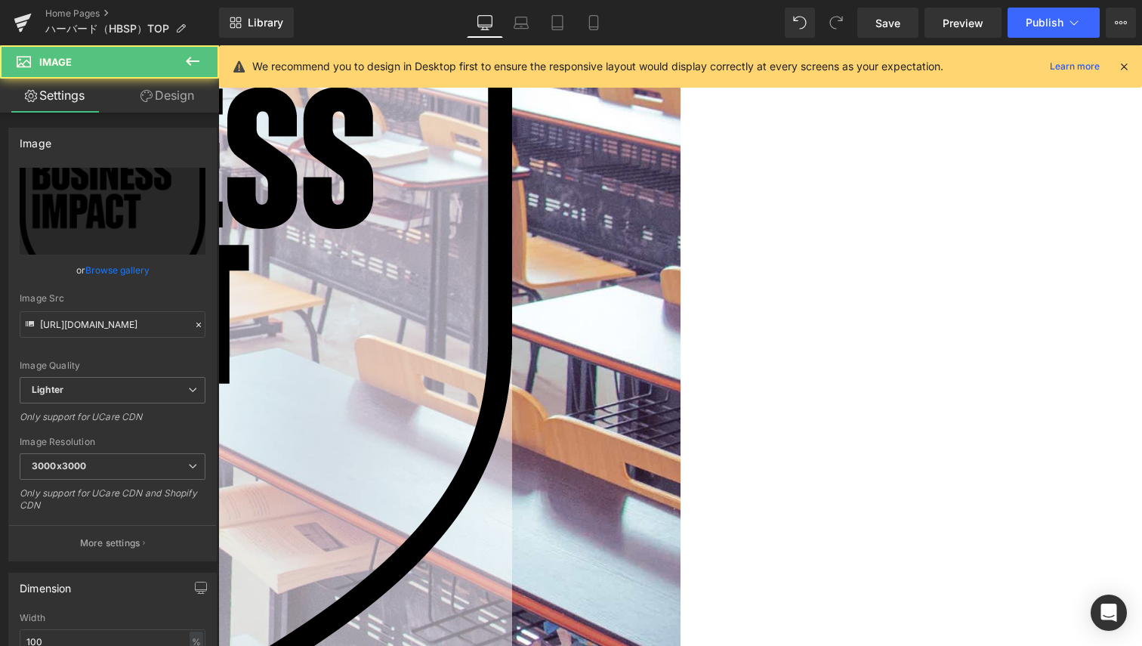
drag, startPoint x: 468, startPoint y: 429, endPoint x: 512, endPoint y: 326, distance: 111.4
click at [506, 337] on div "Image" at bounding box center [135, 320] width 756 height 880
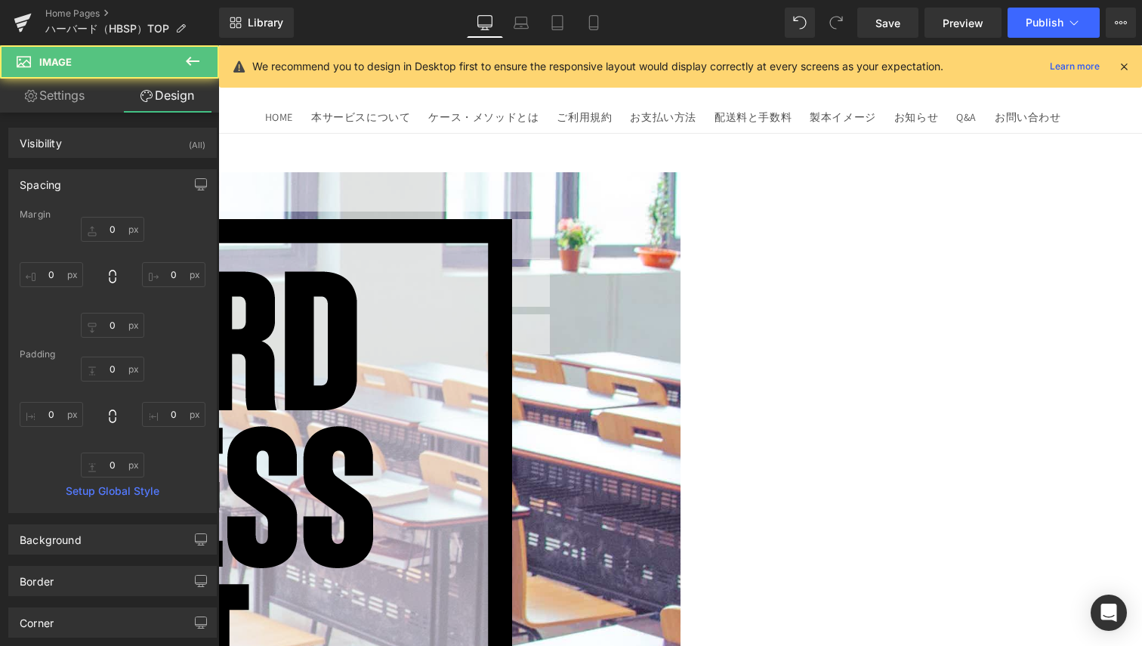
scroll to position [0, 0]
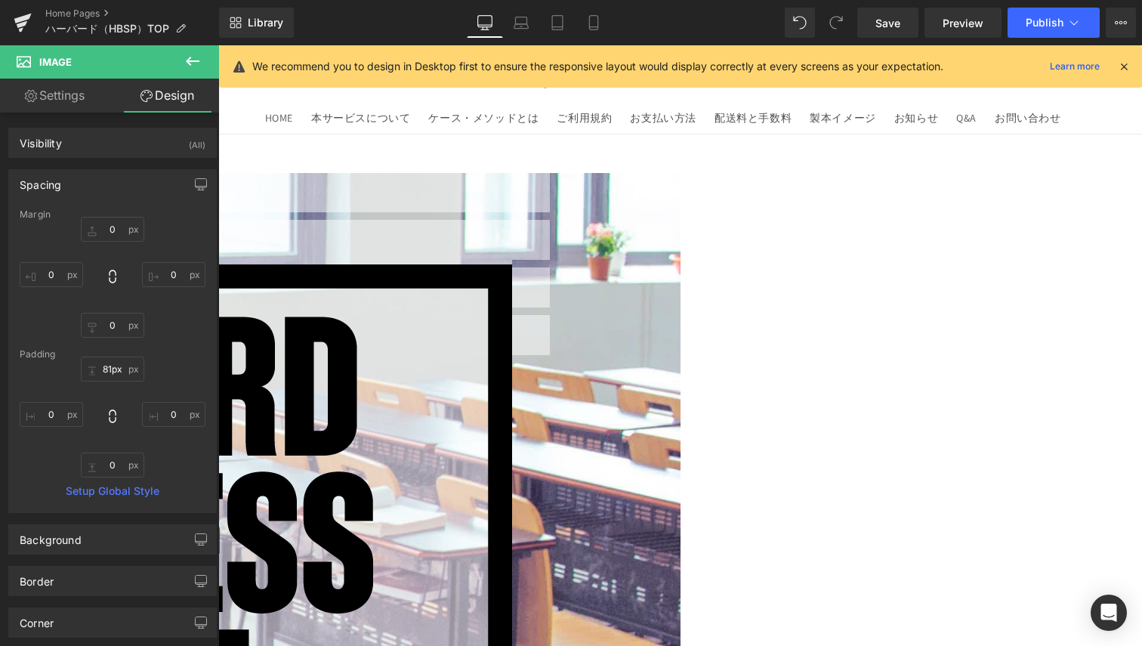
drag, startPoint x: 470, startPoint y: 242, endPoint x: 468, endPoint y: 304, distance: 62.7
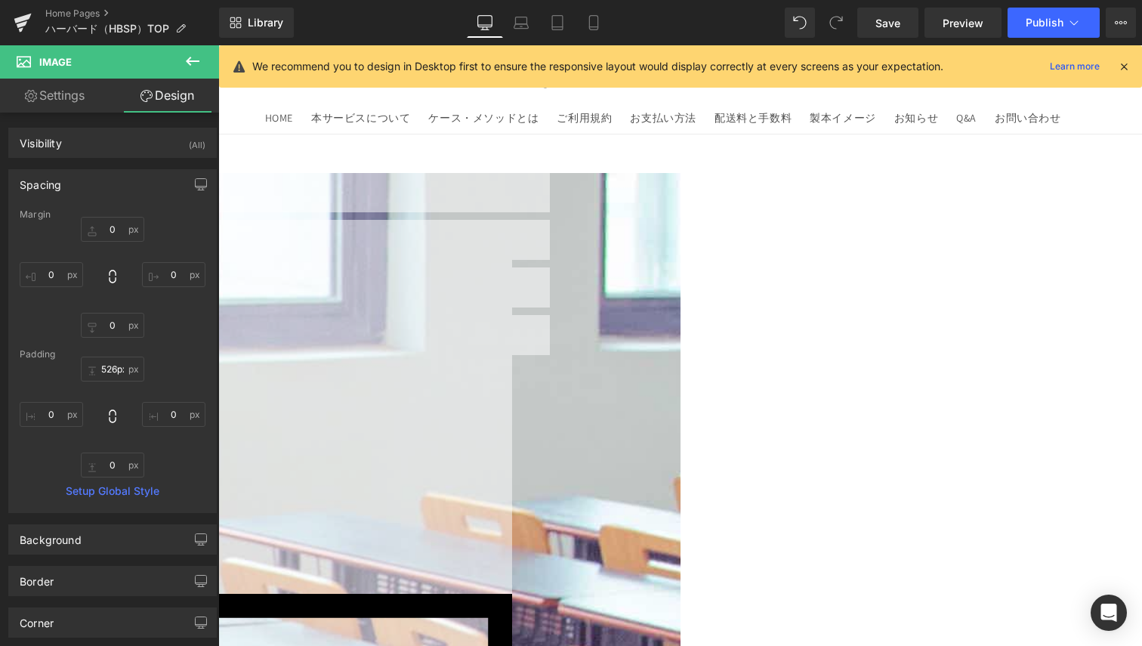
type input "528px"
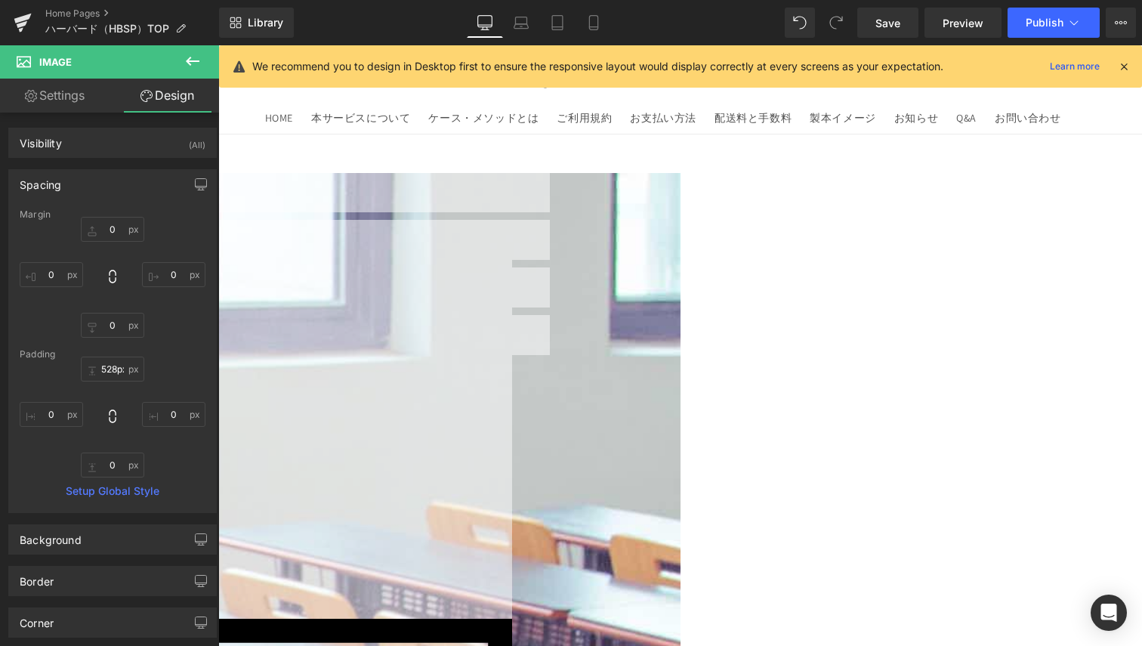
drag, startPoint x: 458, startPoint y: 247, endPoint x: 410, endPoint y: 583, distance: 339.6
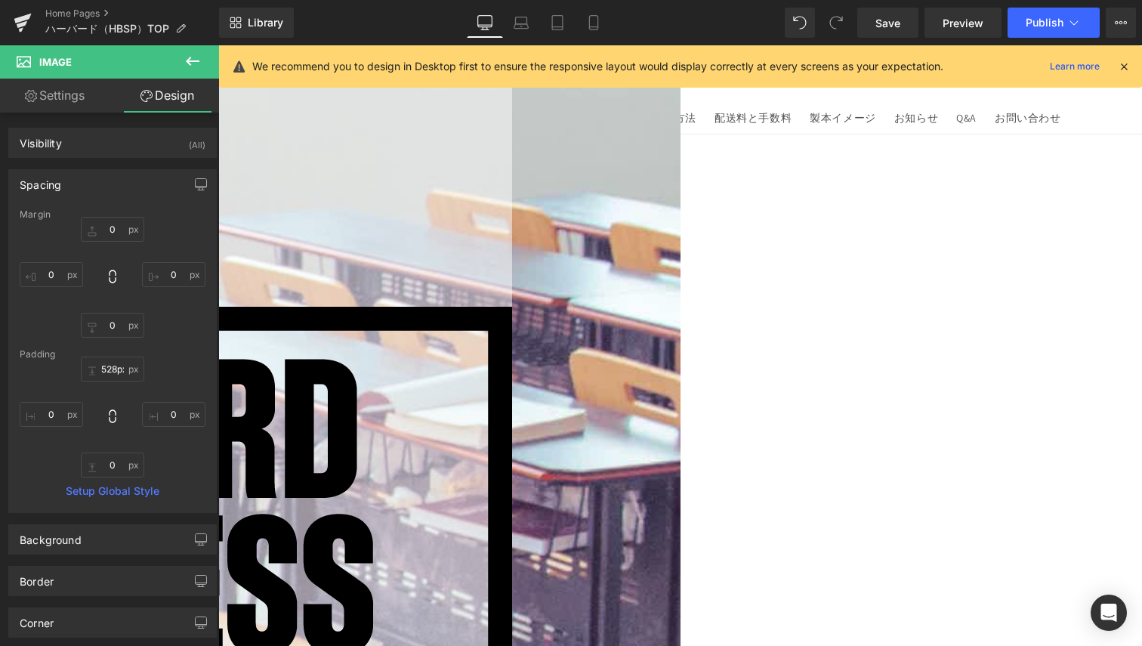
scroll to position [113, 0]
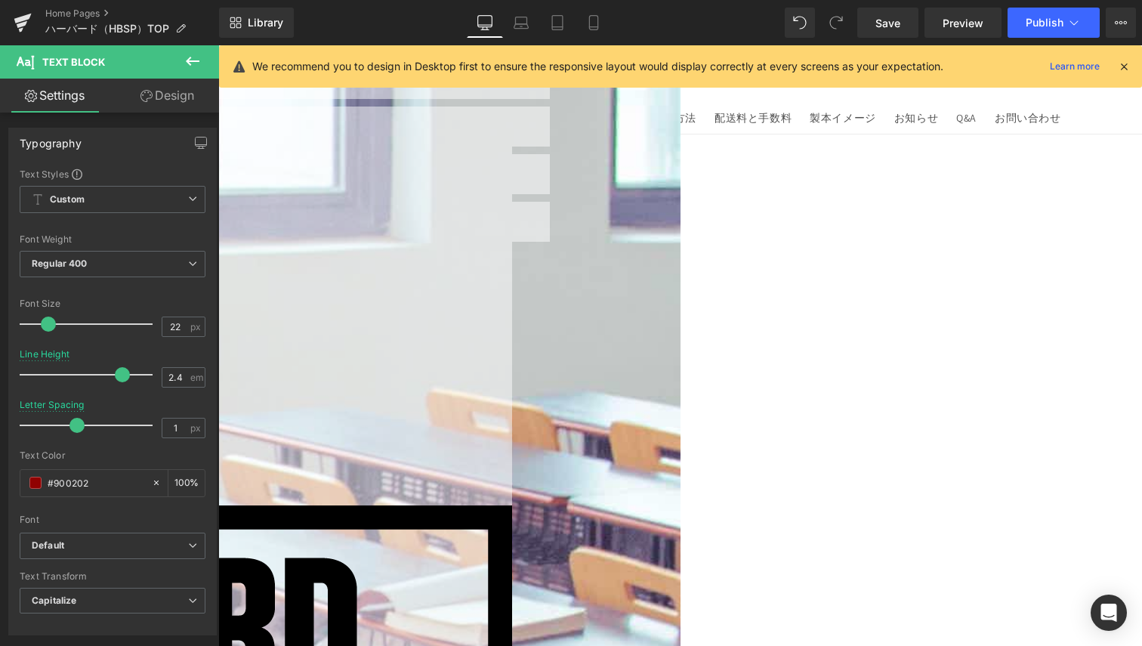
drag, startPoint x: 486, startPoint y: 125, endPoint x: 493, endPoint y: 118, distance: 10.7
click at [493, 107] on div "Text Block" at bounding box center [135, 84] width 756 height 48
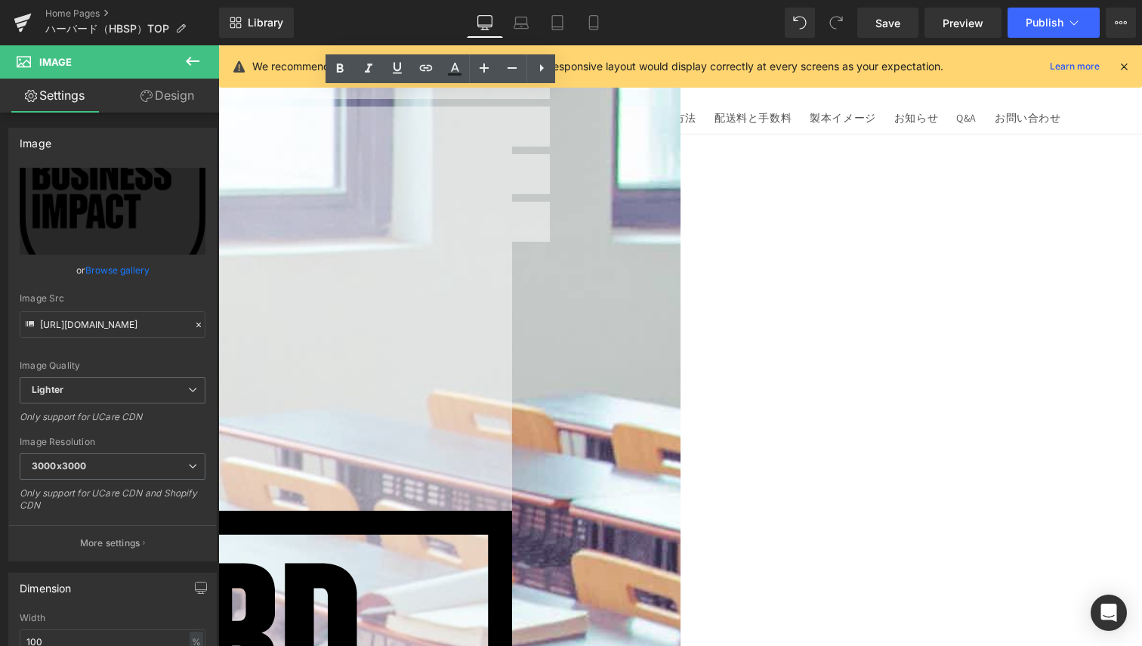
drag, startPoint x: 489, startPoint y: 135, endPoint x: 480, endPoint y: 141, distance: 10.5
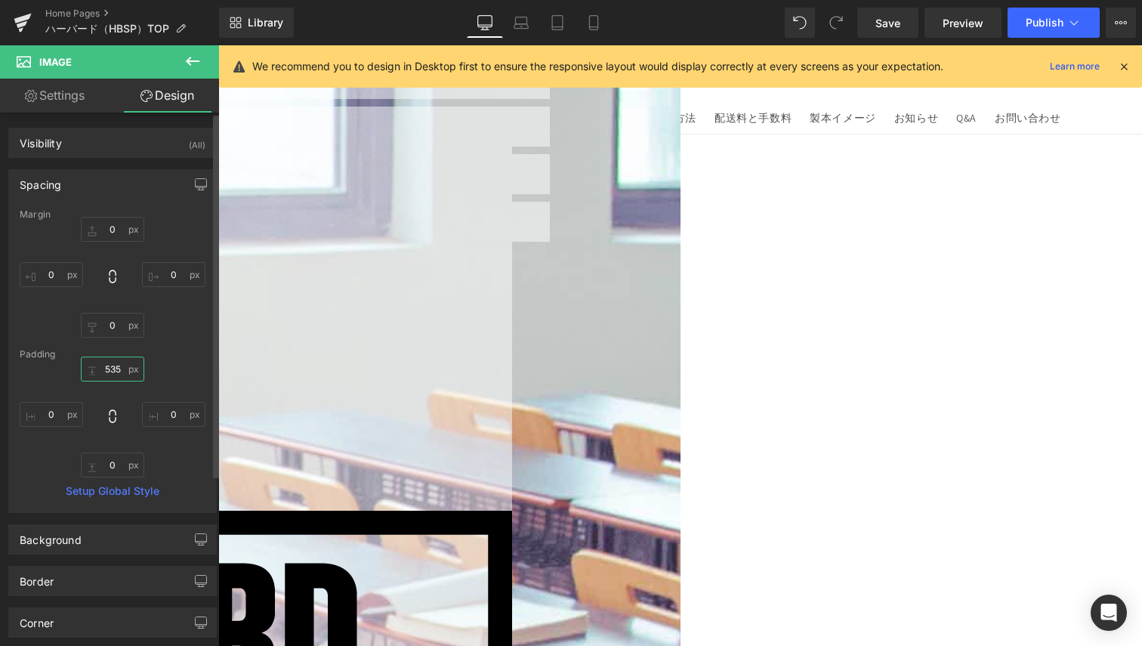
click at [104, 376] on input "535" at bounding box center [112, 369] width 63 height 25
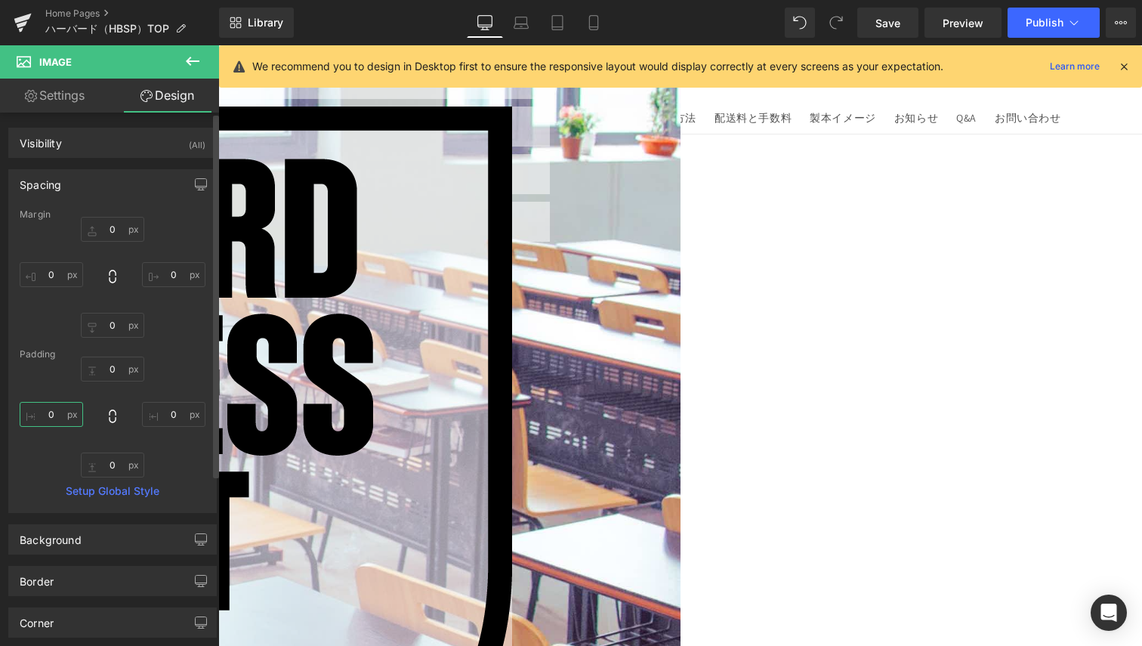
click at [65, 412] on input "0" at bounding box center [51, 414] width 63 height 25
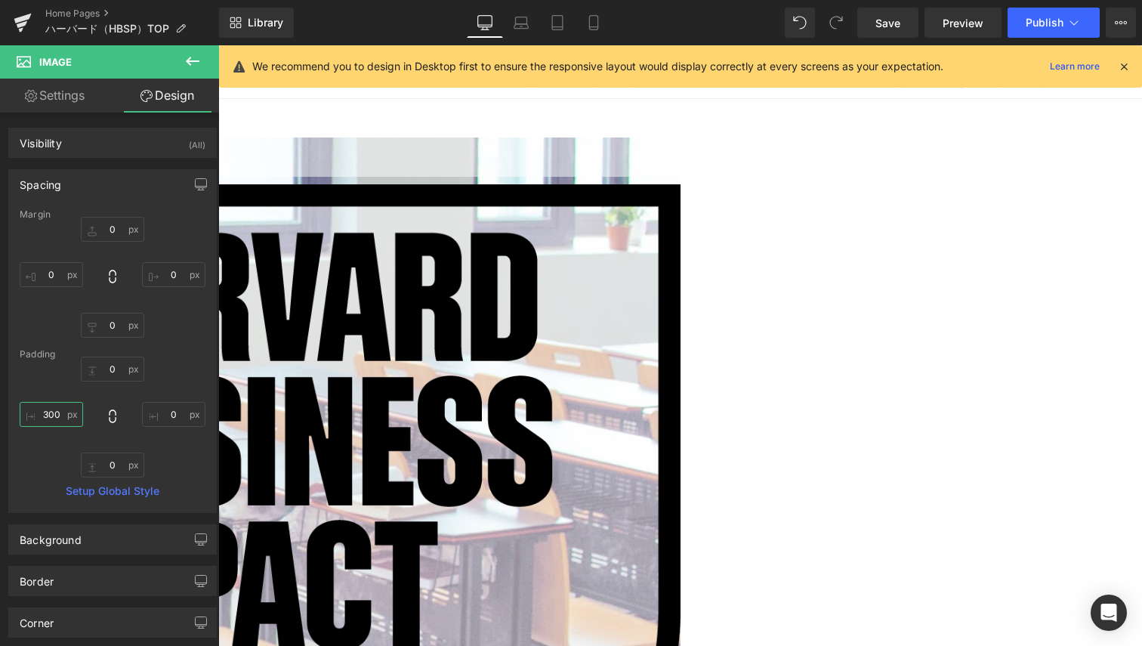
scroll to position [0, 0]
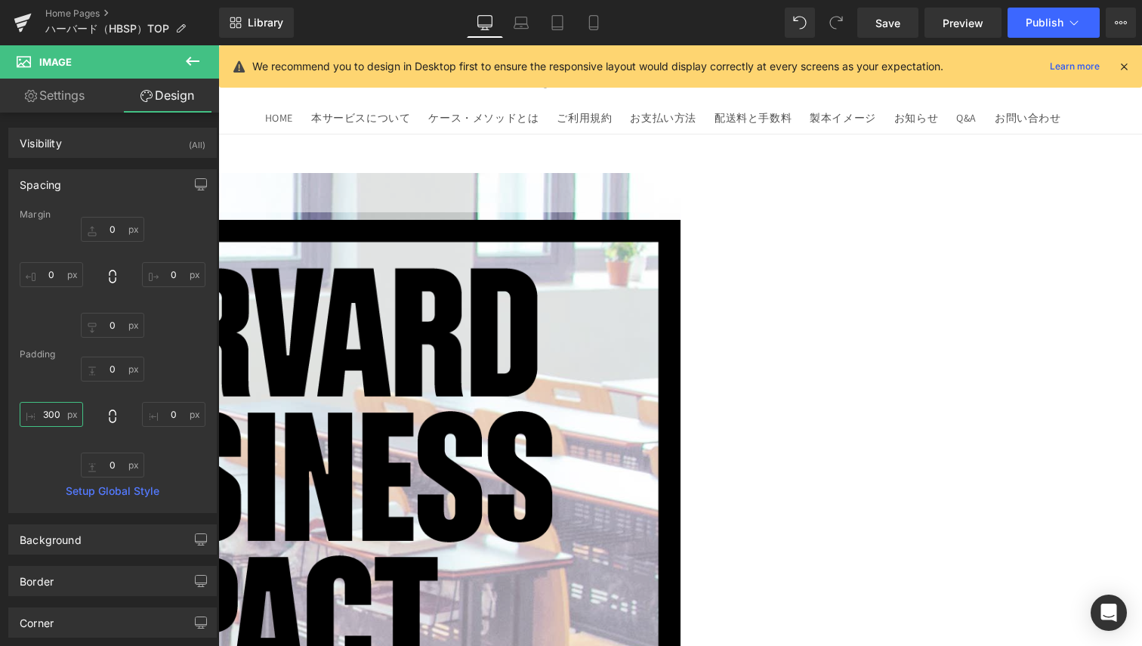
type input "300"
click at [218, 45] on icon at bounding box center [218, 45] width 0 height 0
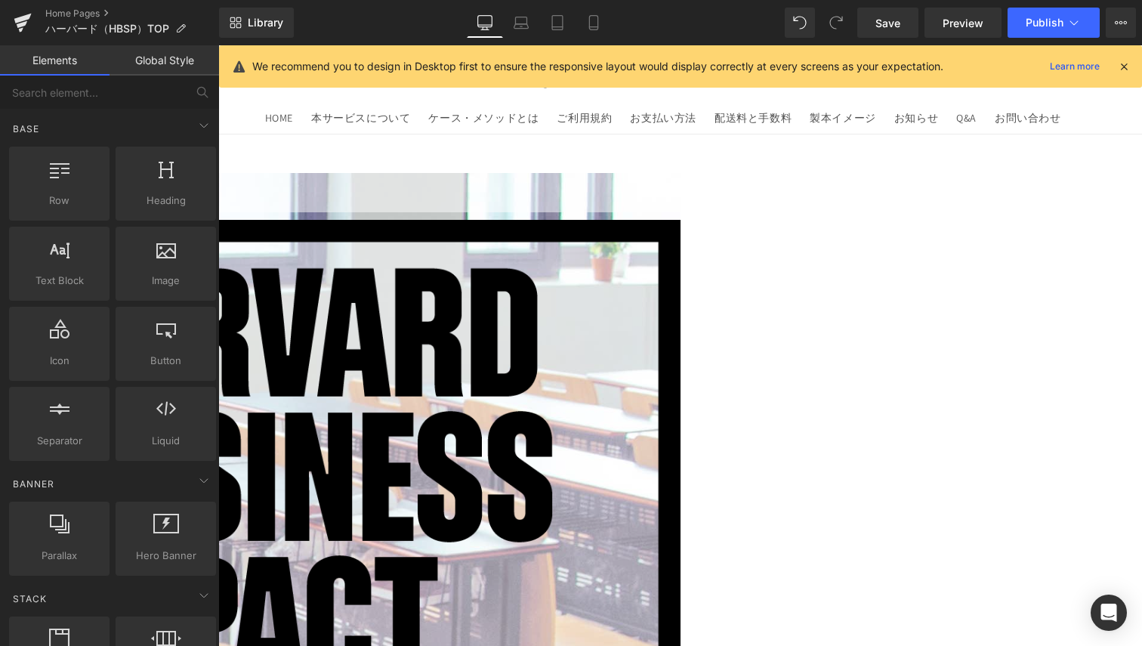
click at [218, 45] on icon at bounding box center [218, 45] width 0 height 0
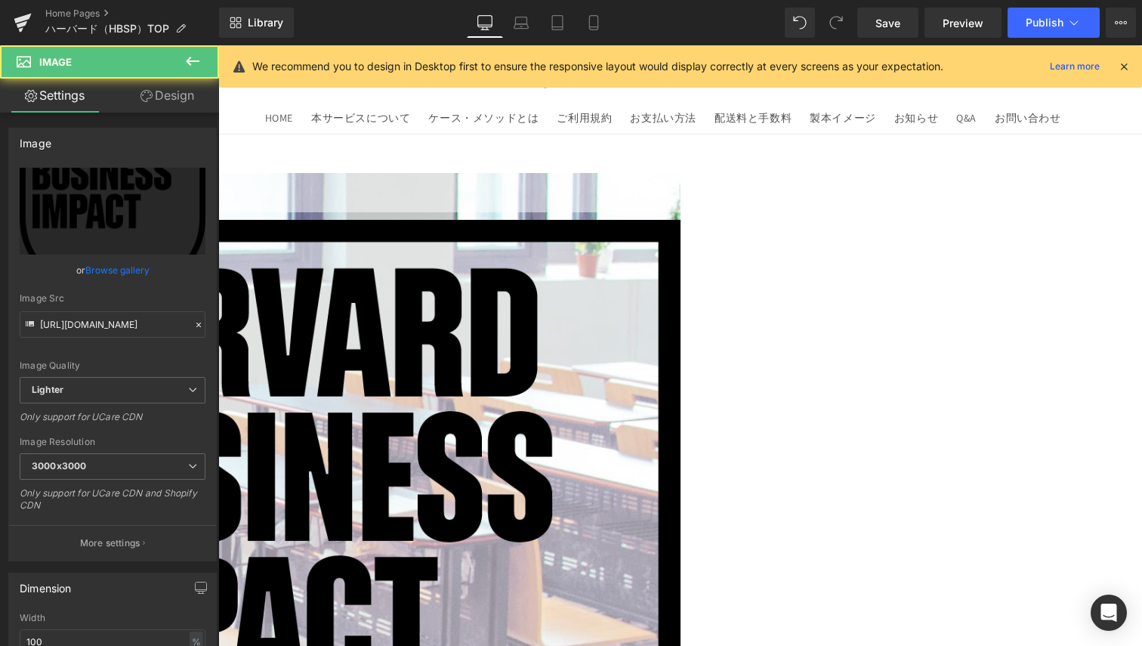
click at [527, 332] on img at bounding box center [219, 621] width 924 height 802
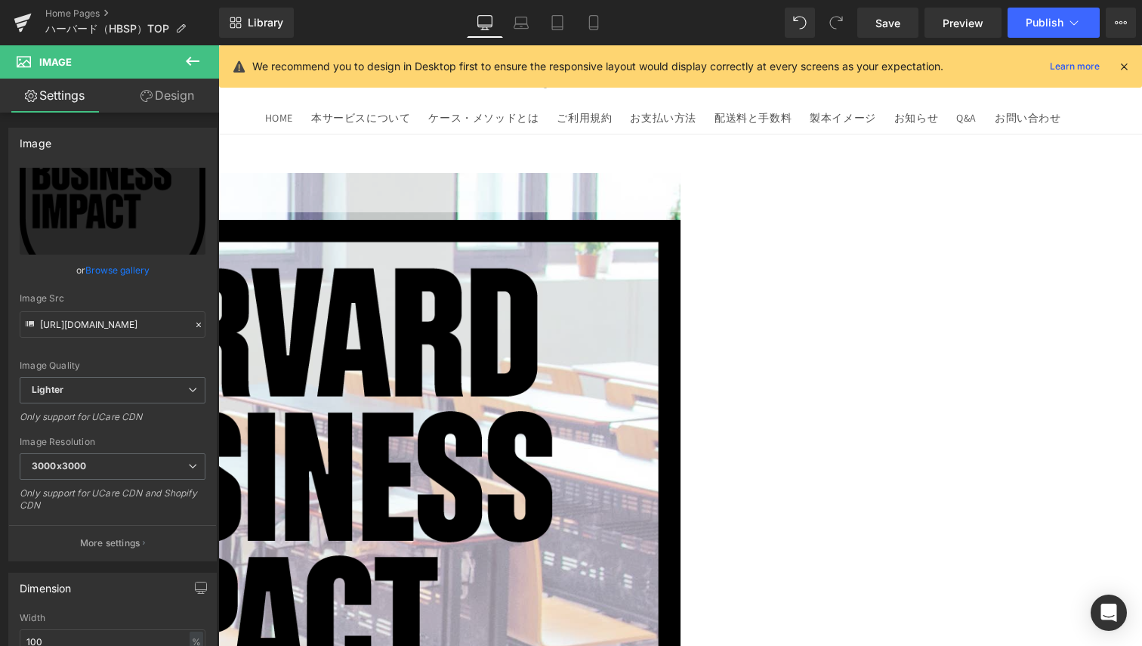
click at [150, 107] on link "Design" at bounding box center [168, 96] width 110 height 34
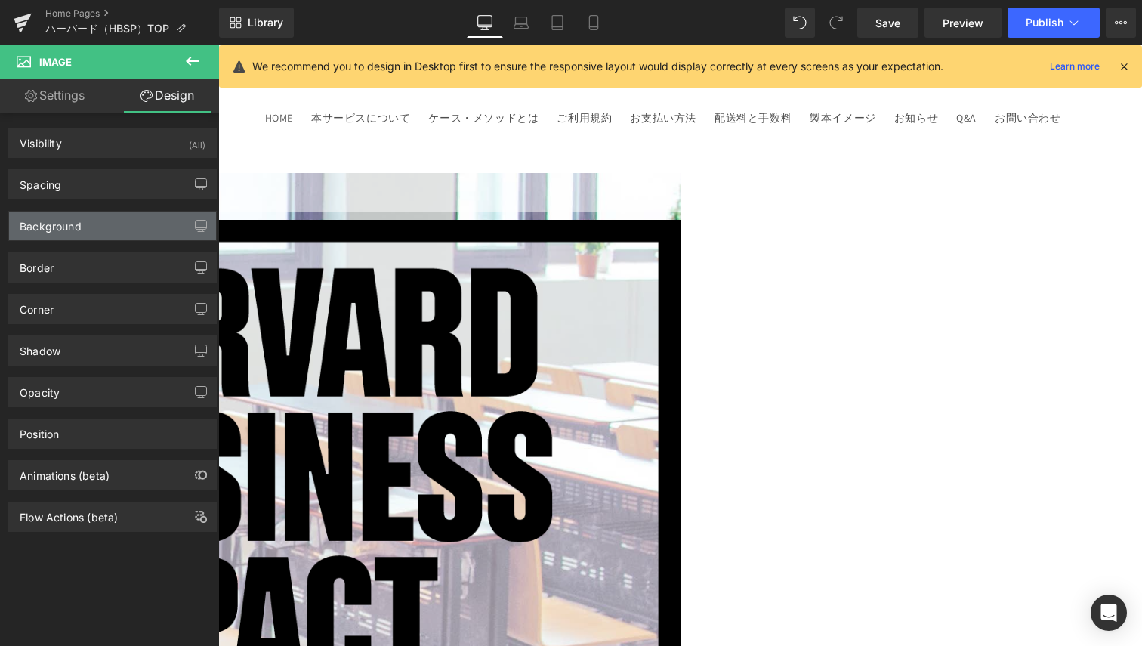
click at [61, 216] on div "Background" at bounding box center [51, 222] width 62 height 21
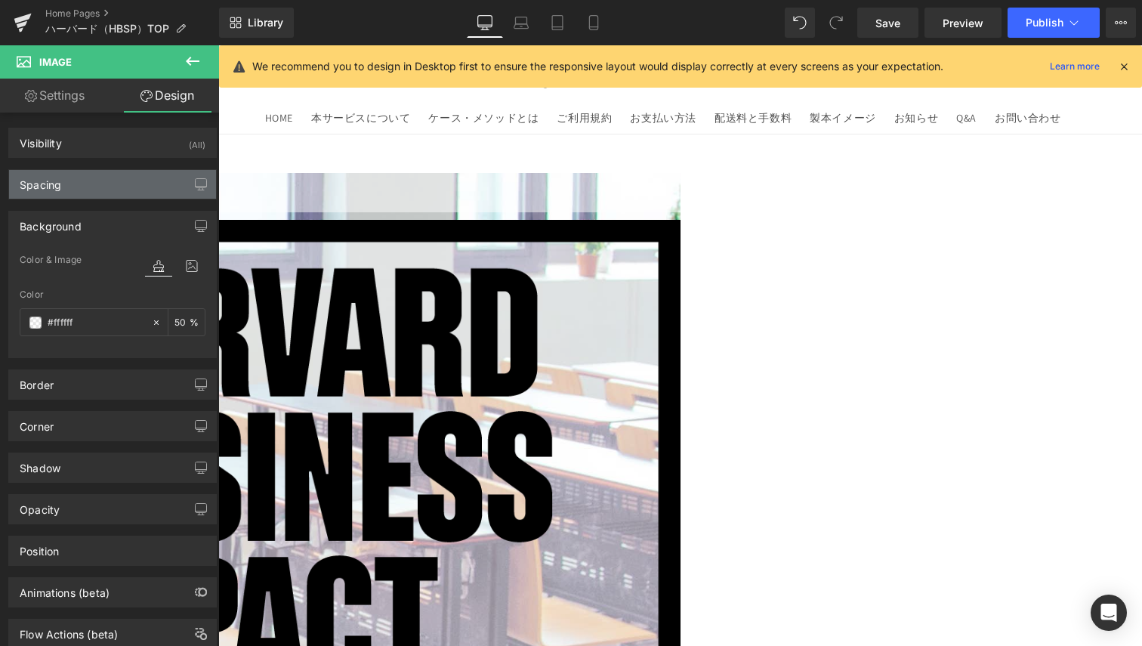
click at [85, 188] on div "Spacing" at bounding box center [112, 184] width 207 height 29
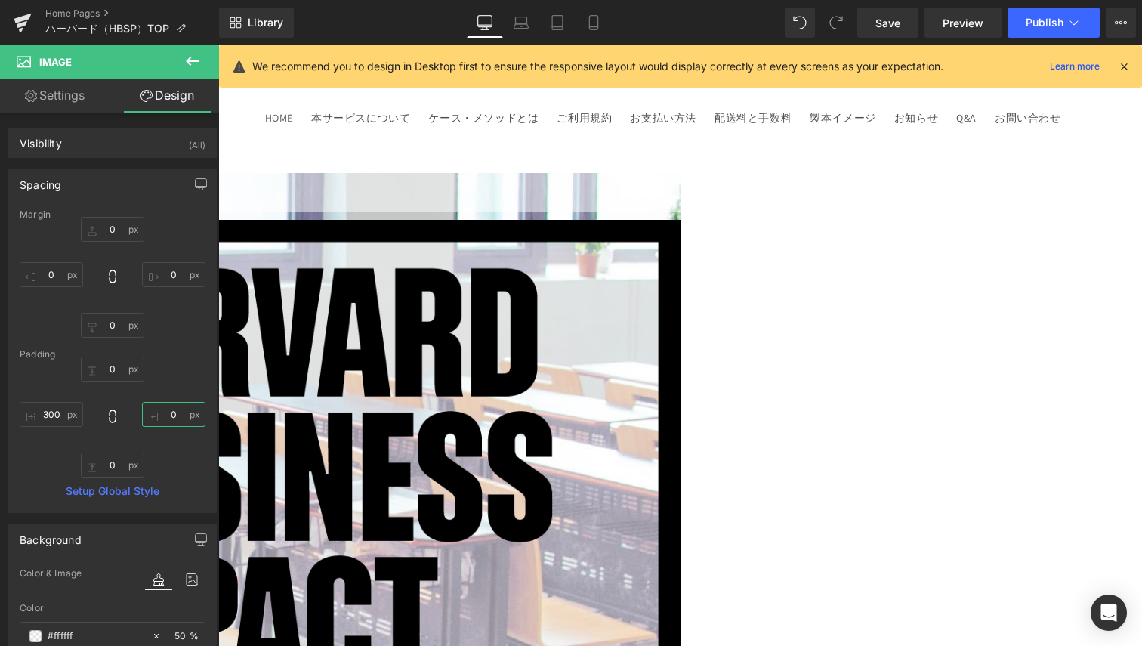
click at [163, 414] on input "0" at bounding box center [173, 414] width 63 height 25
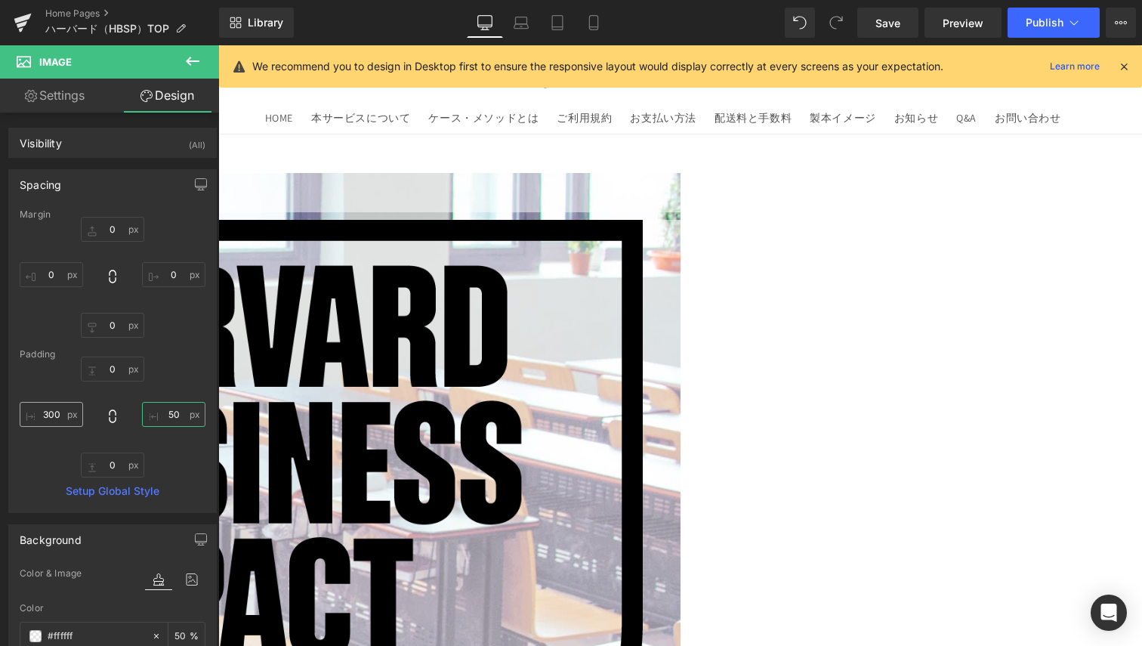
type input "50"
click at [58, 421] on input "300" at bounding box center [51, 414] width 63 height 25
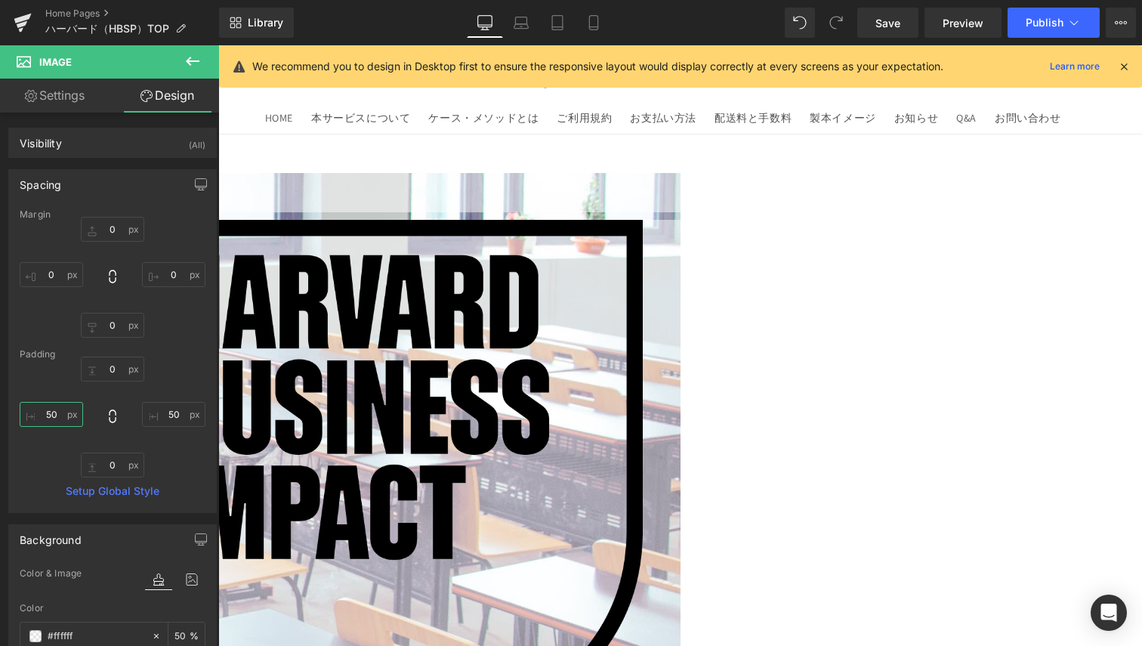
type input "5"
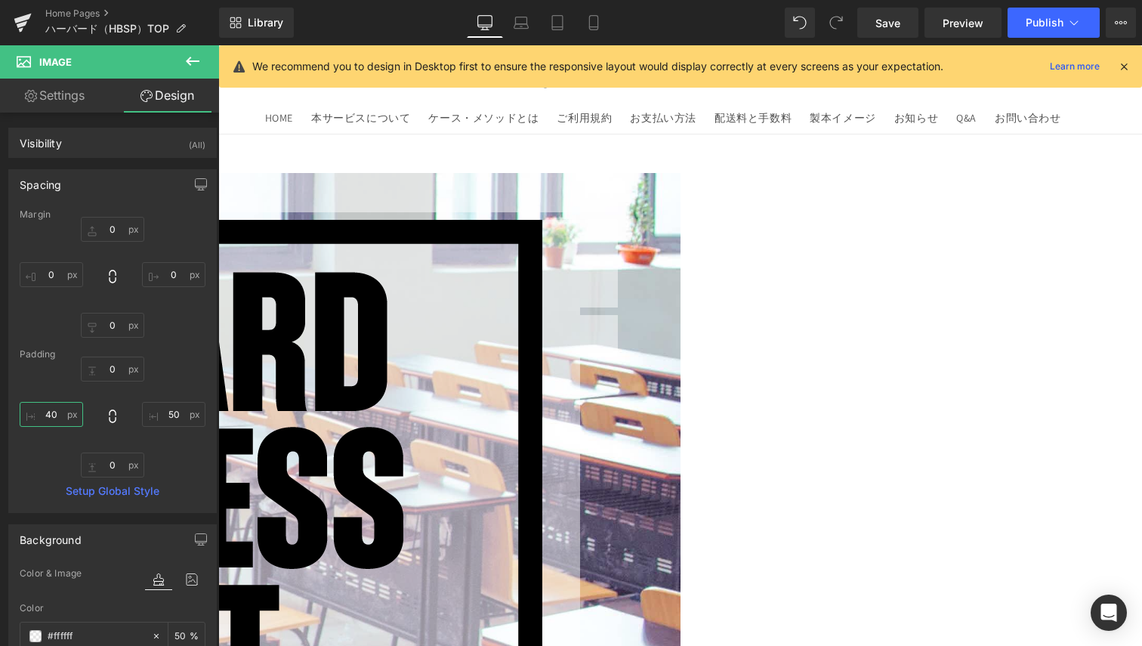
type input "400"
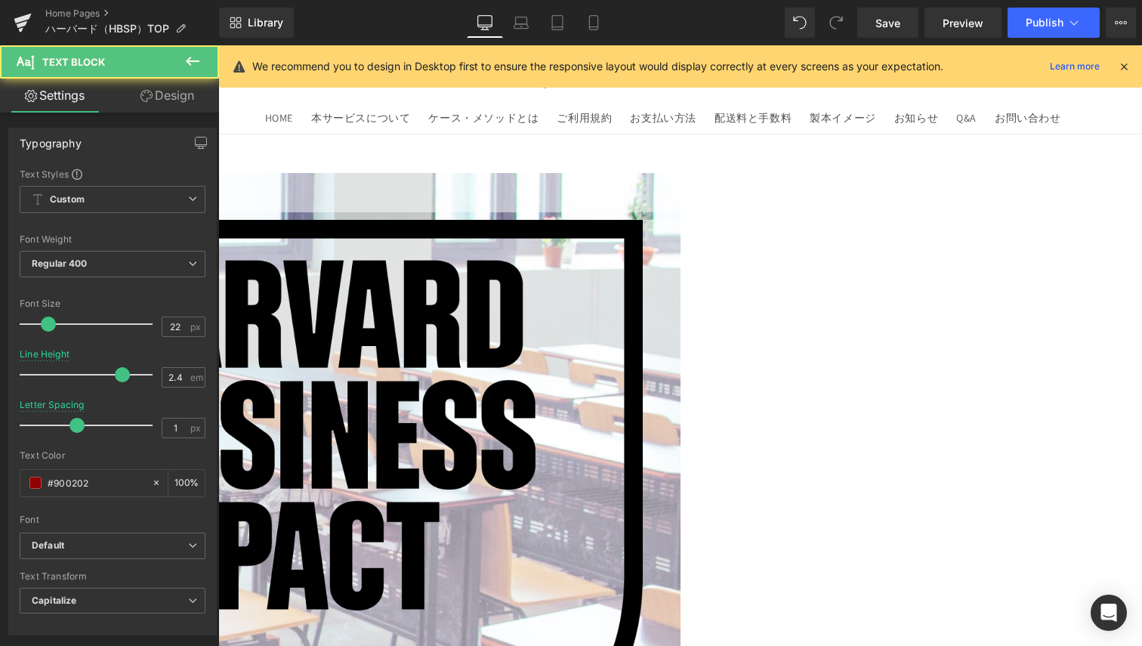
drag, startPoint x: 867, startPoint y: 278, endPoint x: 872, endPoint y: 270, distance: 9.9
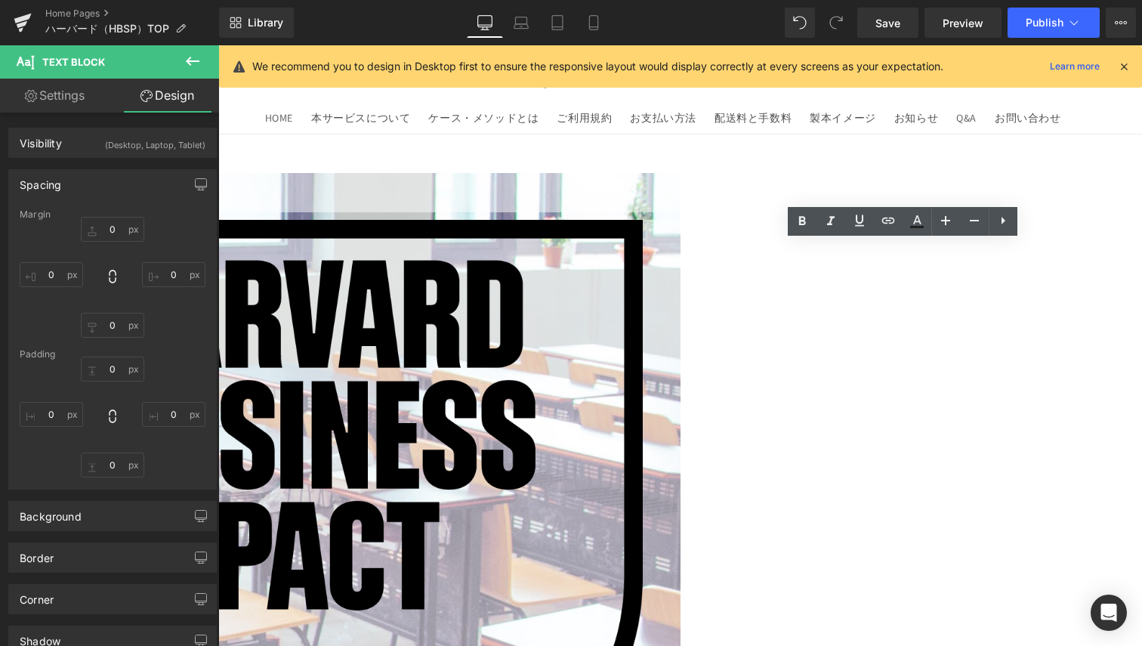
type input "0"
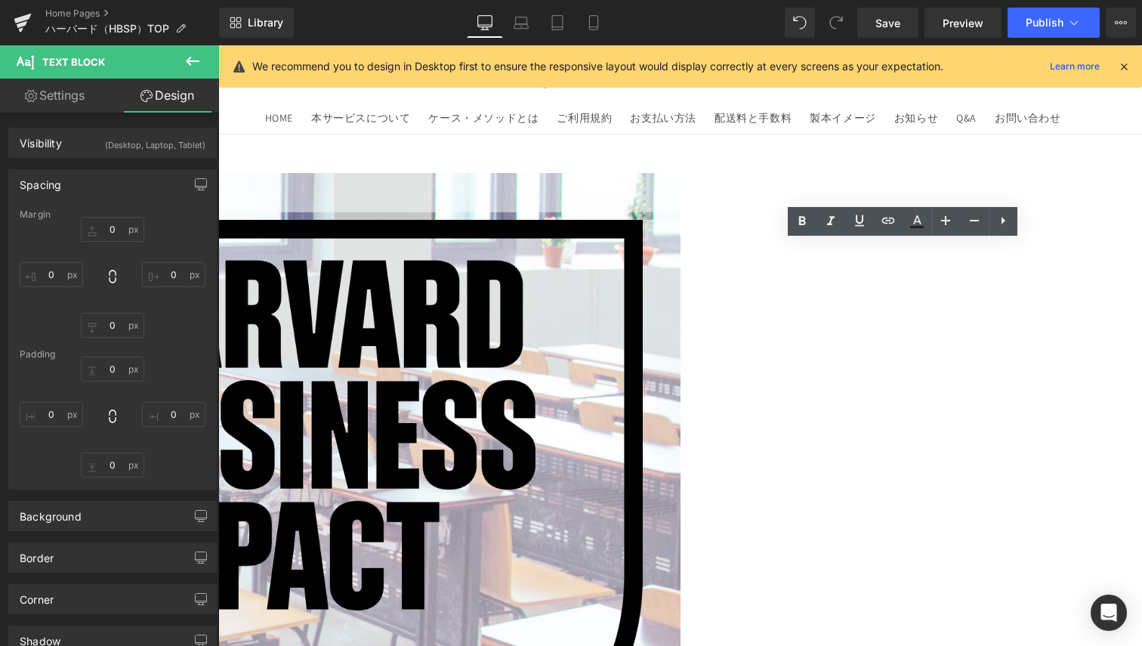
type input "0"
type input "50"
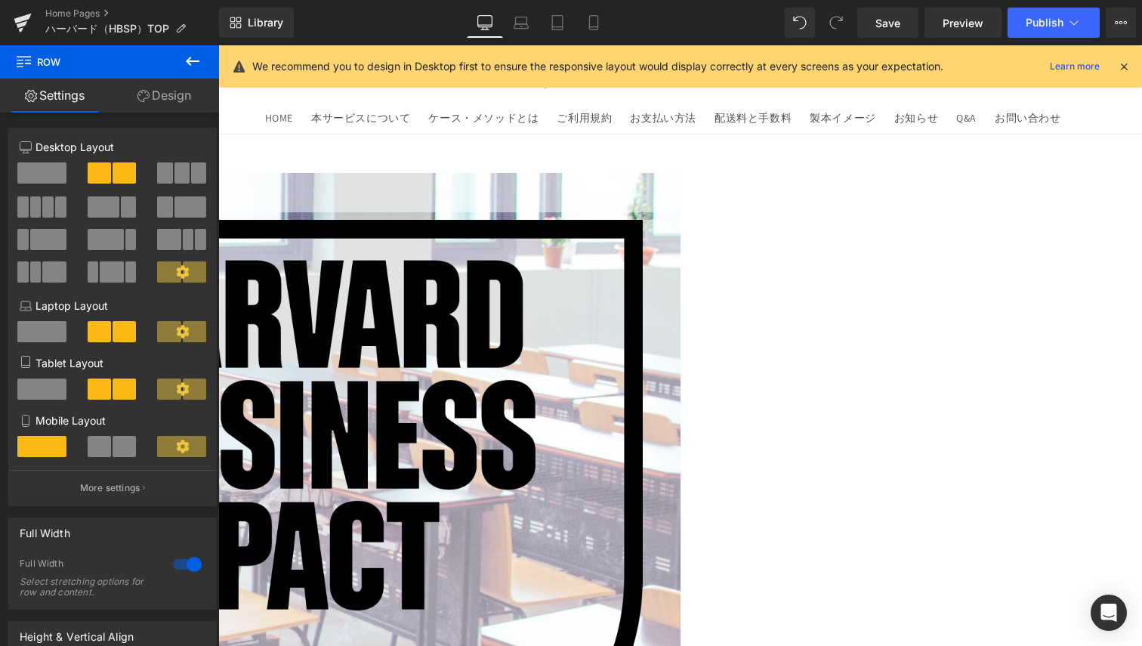
click at [218, 45] on link at bounding box center [218, 45] width 0 height 0
click at [218, 45] on icon at bounding box center [218, 45] width 0 height 0
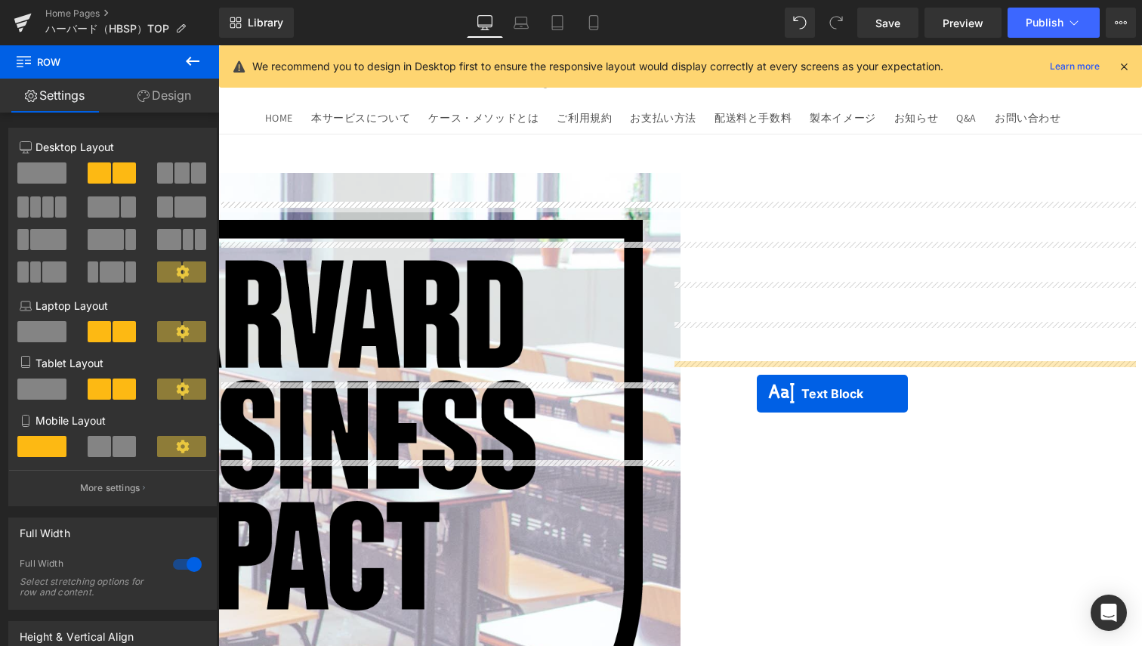
drag, startPoint x: 379, startPoint y: 399, endPoint x: 757, endPoint y: 394, distance: 377.8
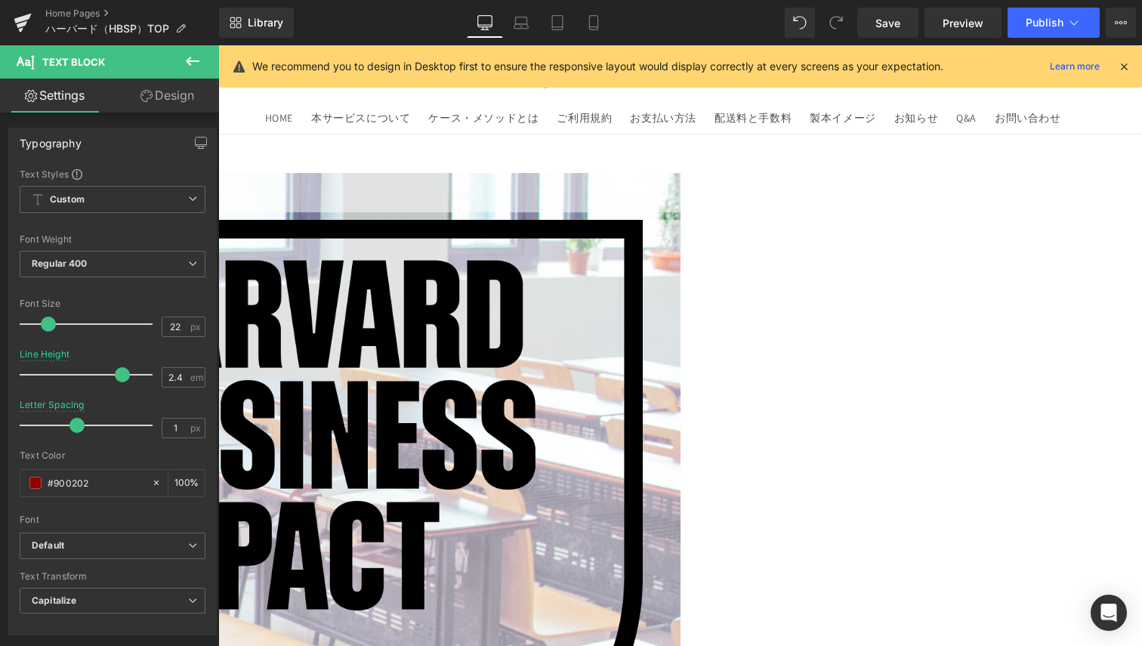
drag, startPoint x: 870, startPoint y: 401, endPoint x: 868, endPoint y: 422, distance: 20.5
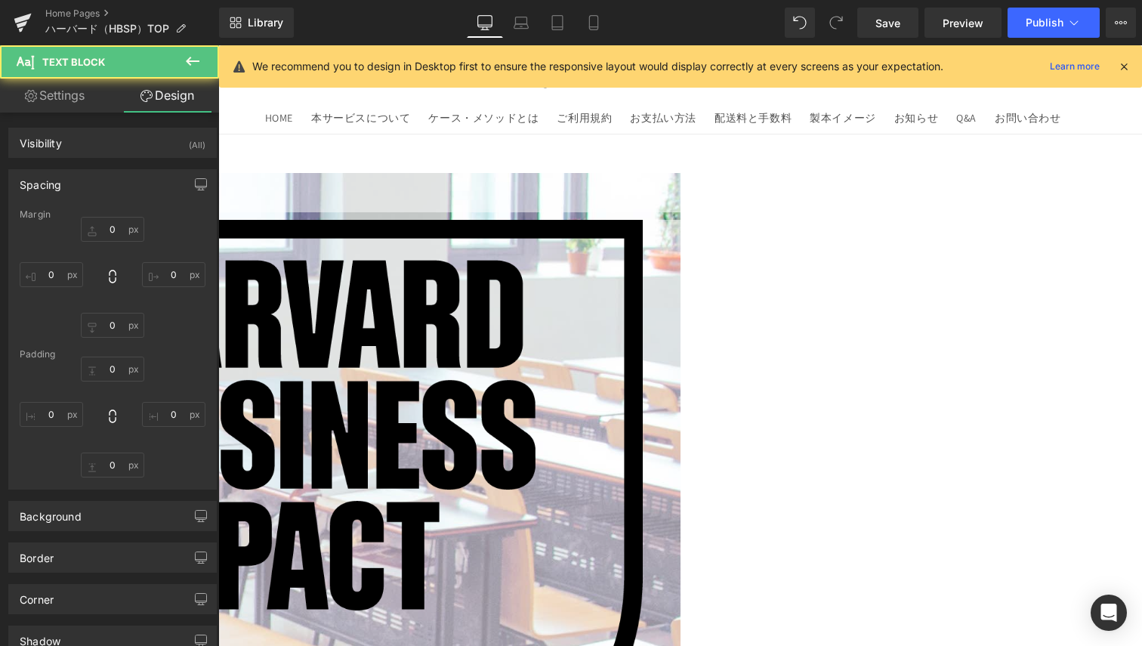
type input "0"
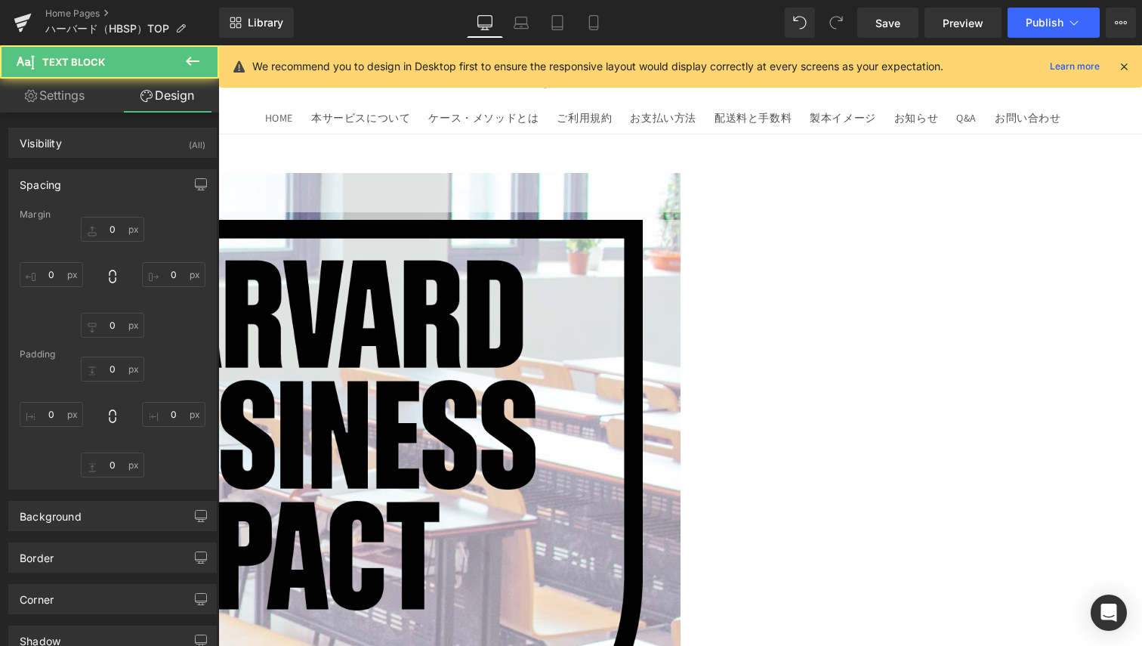
type input "0"
type input "27"
type input "50"
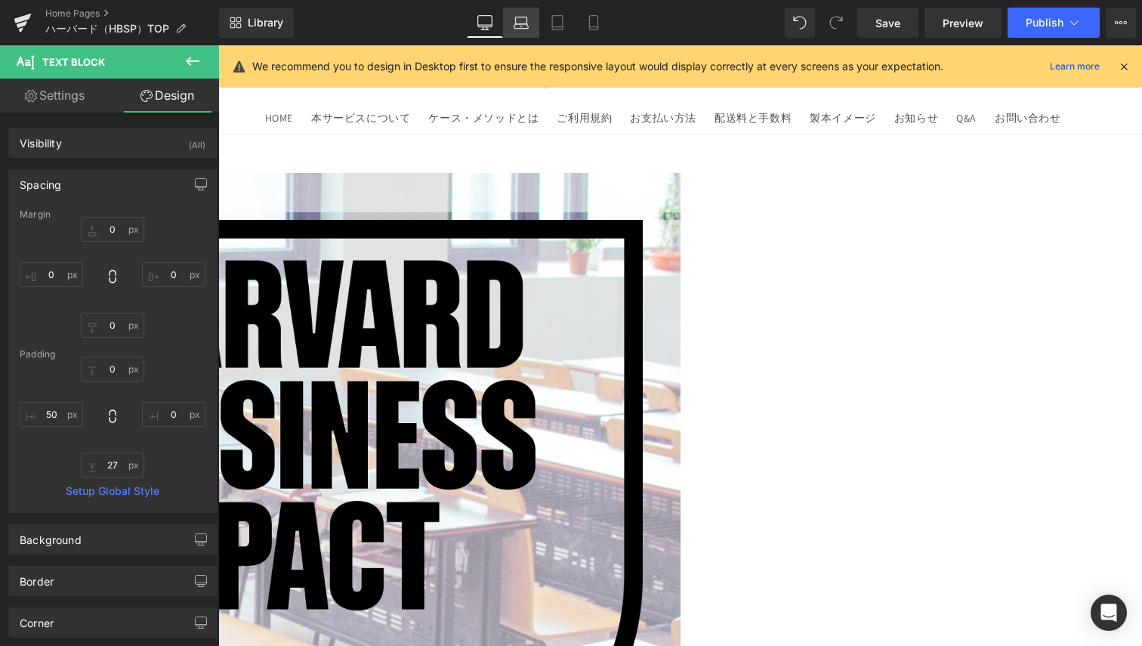
click at [511, 16] on link "Laptop" at bounding box center [521, 23] width 36 height 30
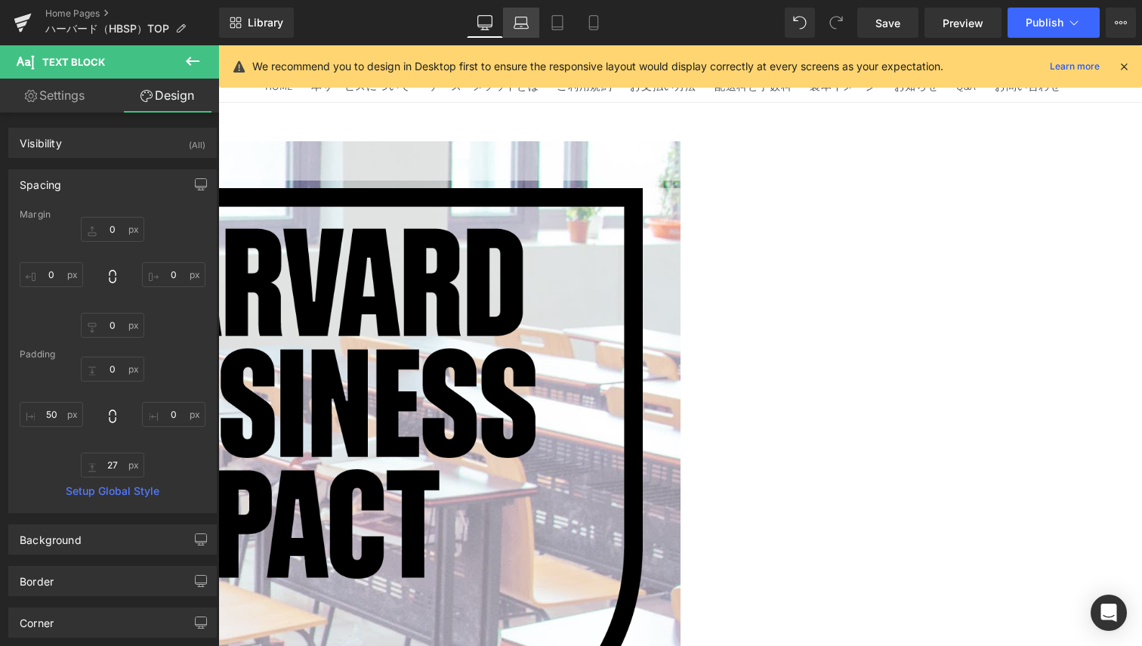
type input "0"
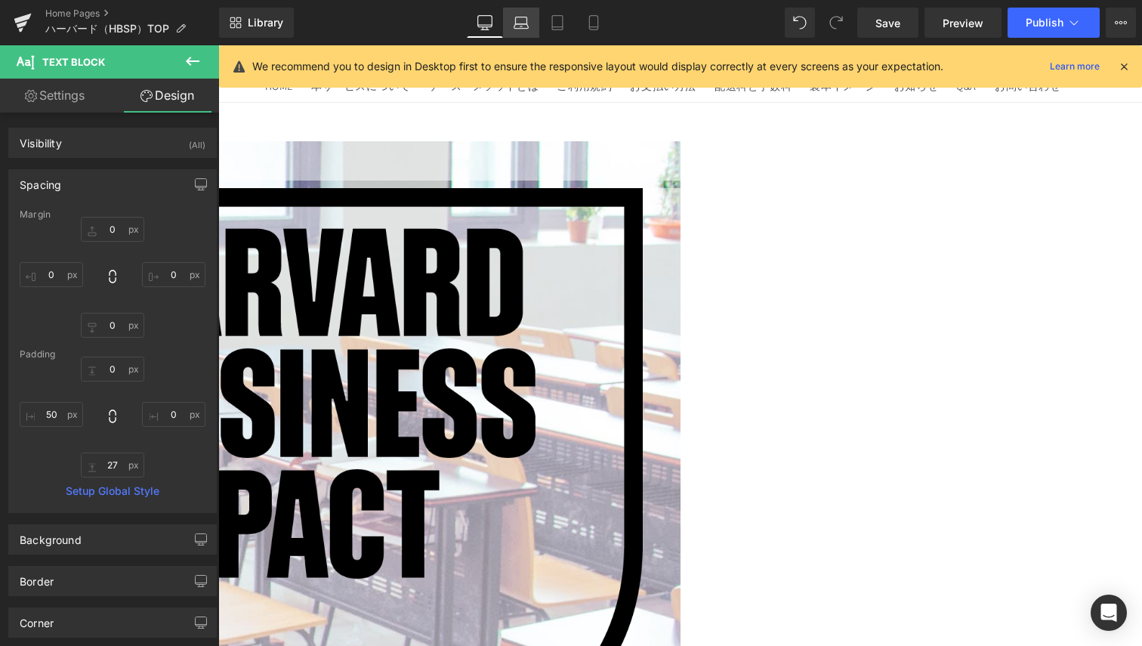
type input "0"
type input "27"
type input "50"
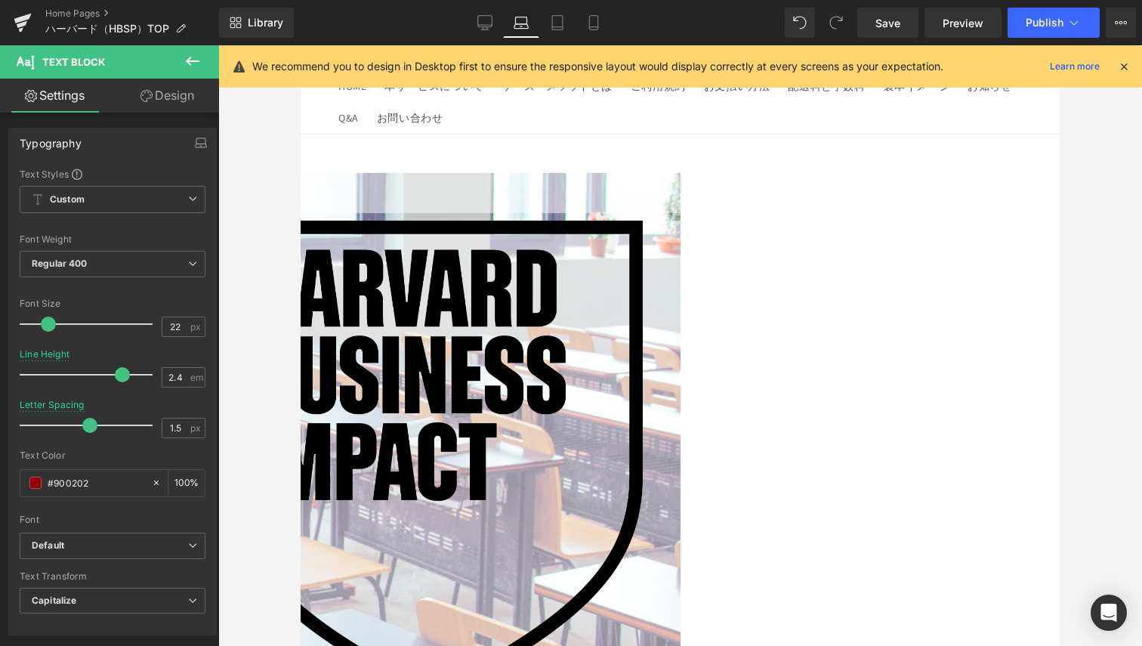
click at [173, 86] on link "Design" at bounding box center [168, 96] width 110 height 34
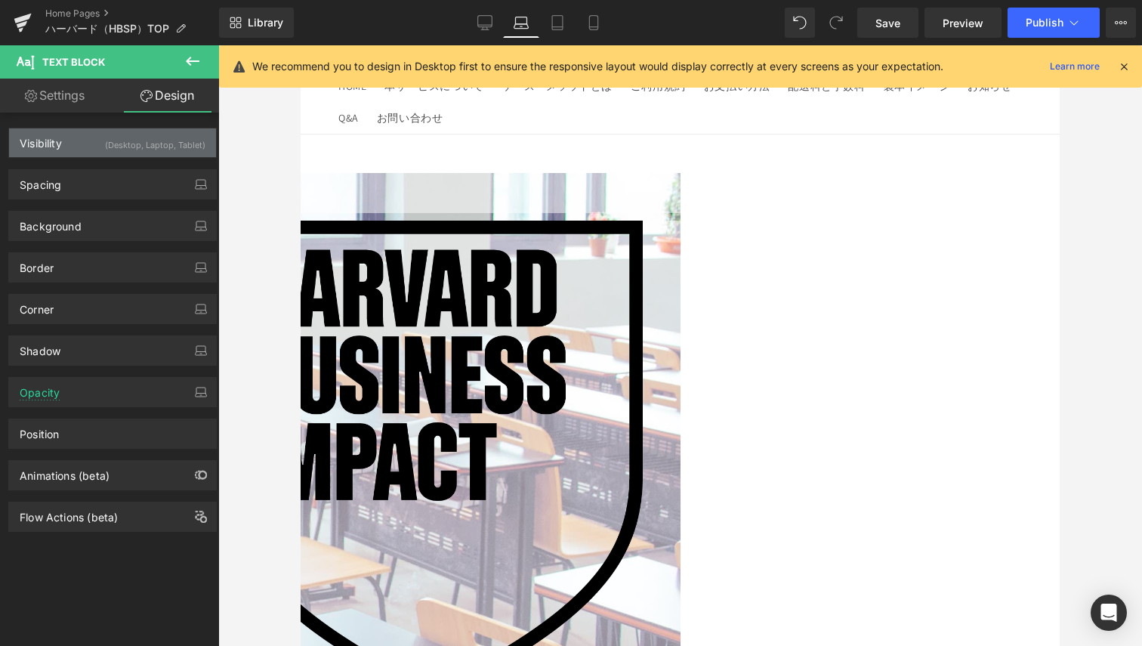
click at [113, 153] on div "Visibility (Desktop, Laptop, Tablet)" at bounding box center [112, 142] width 207 height 29
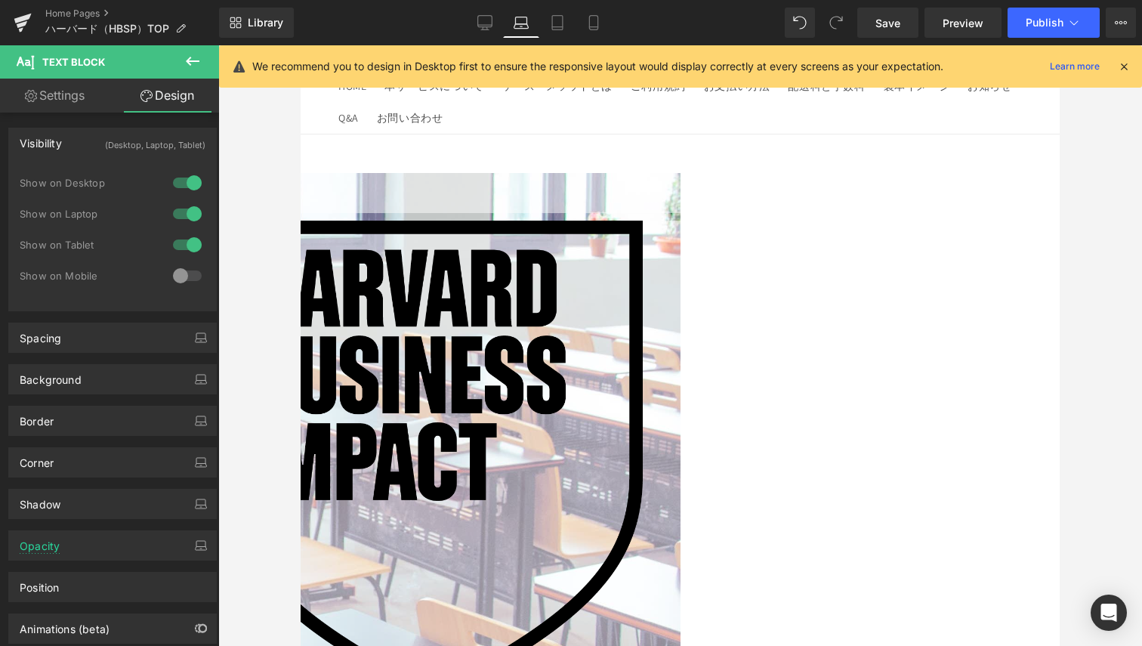
click at [179, 246] on div at bounding box center [187, 245] width 36 height 24
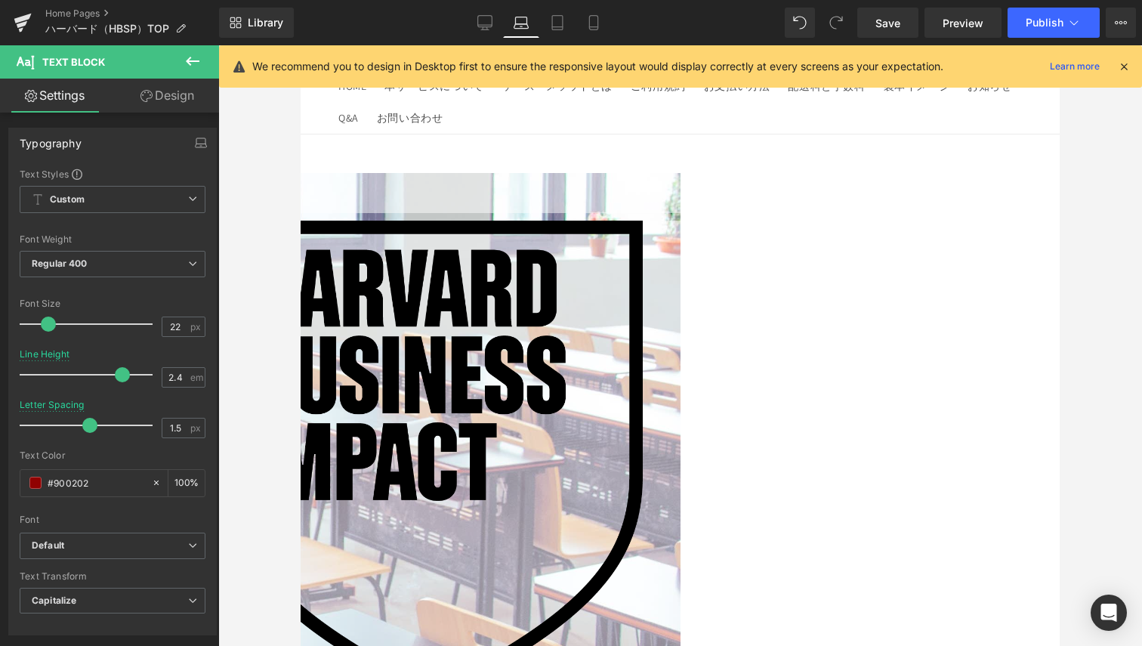
click at [178, 95] on link "Design" at bounding box center [168, 96] width 110 height 34
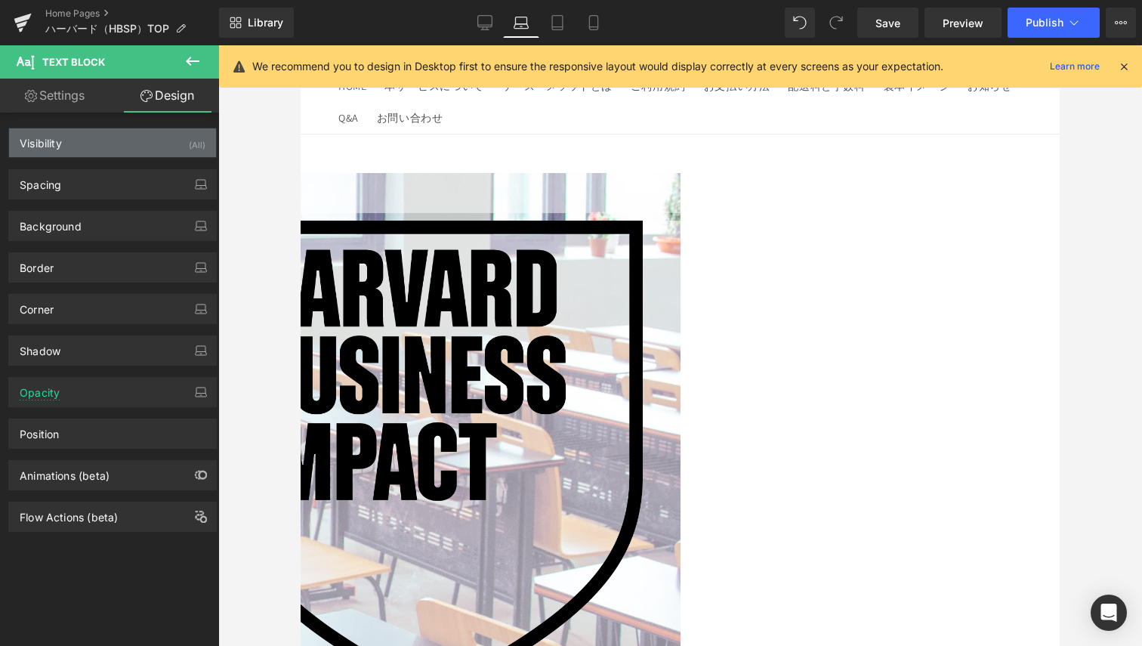
click at [162, 146] on div "Visibility (All)" at bounding box center [112, 142] width 207 height 29
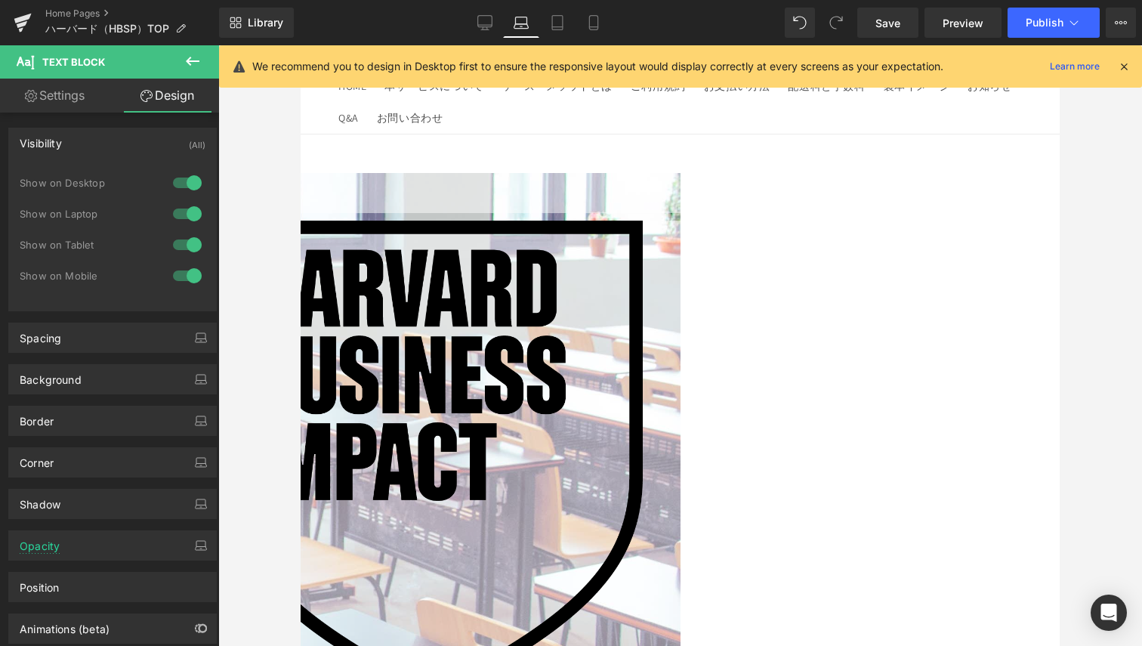
click at [176, 216] on div at bounding box center [187, 214] width 36 height 24
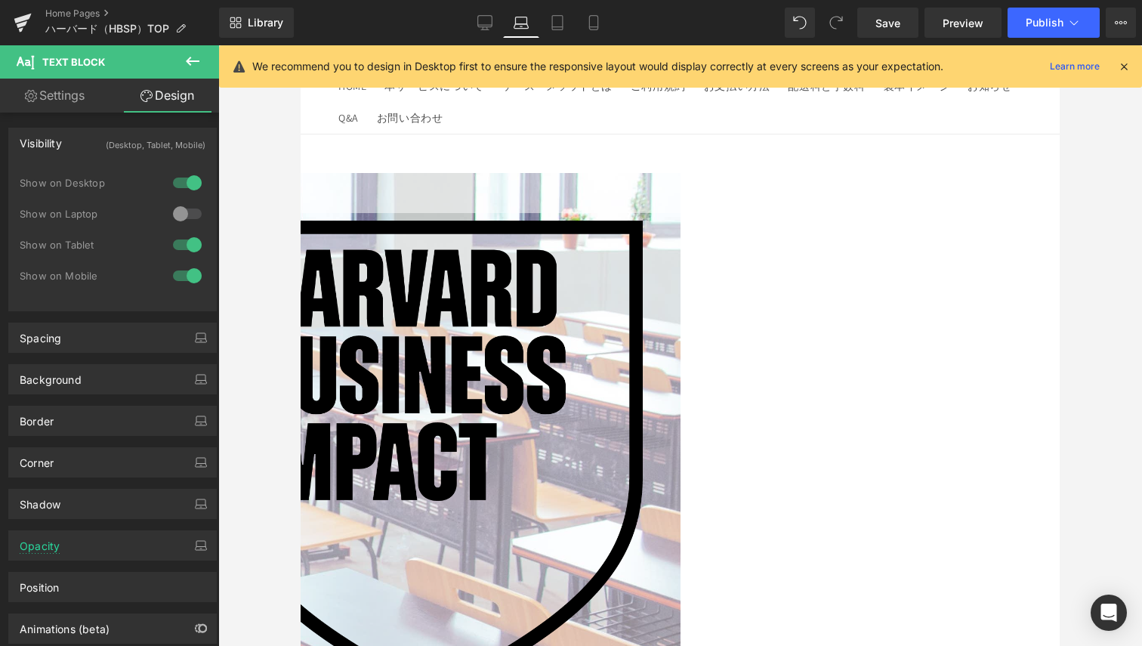
click at [183, 233] on div at bounding box center [187, 245] width 36 height 24
click at [182, 270] on div at bounding box center [187, 276] width 36 height 24
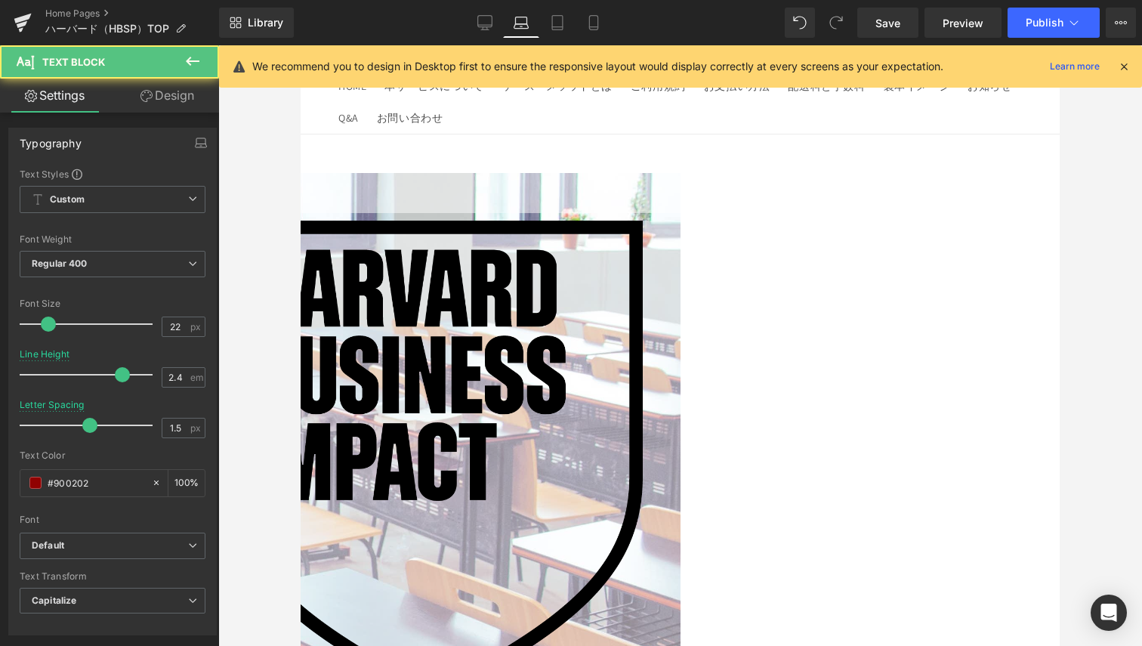
click at [171, 97] on link "Design" at bounding box center [168, 96] width 110 height 34
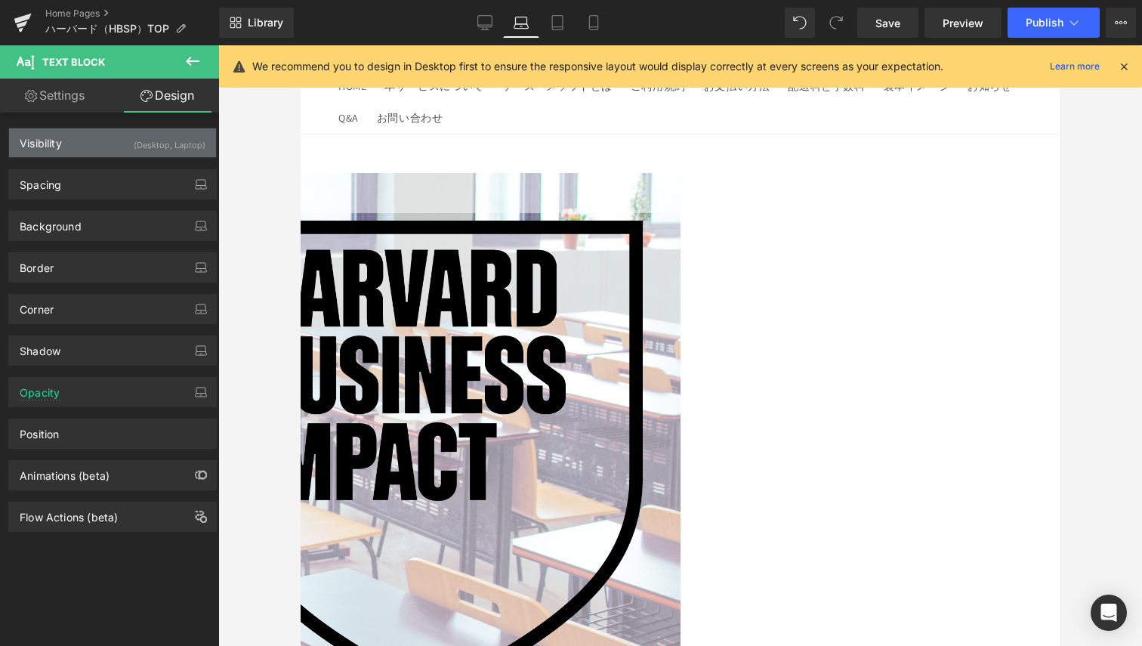
click at [128, 141] on div "Visibility (Desktop, Laptop)" at bounding box center [112, 142] width 207 height 29
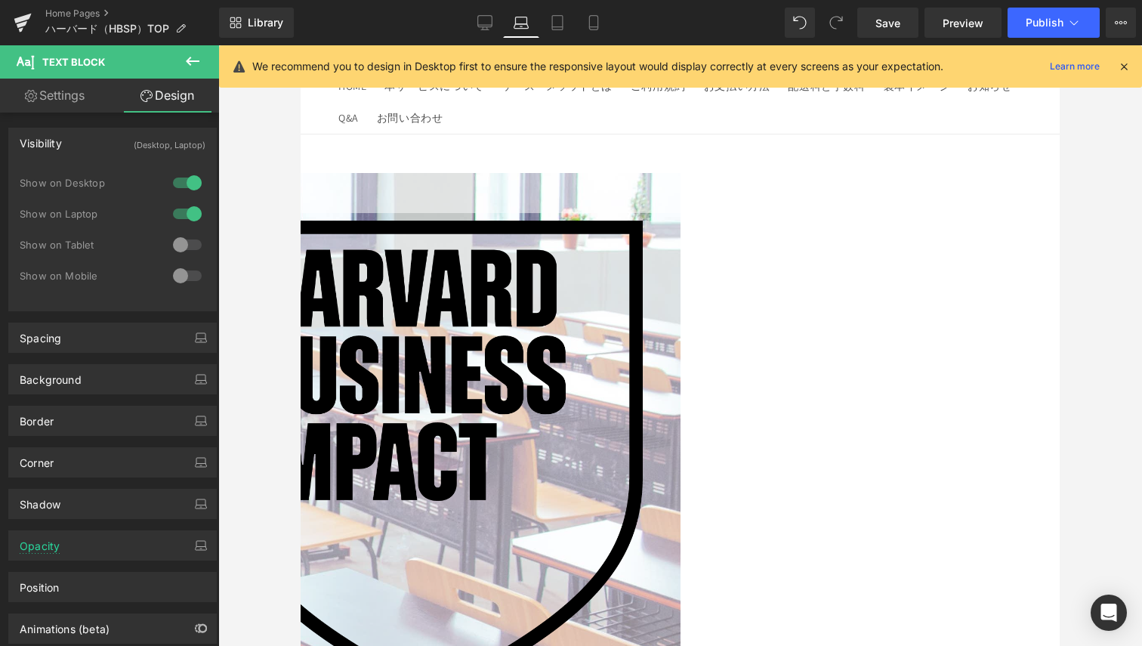
click at [183, 205] on div at bounding box center [187, 214] width 36 height 24
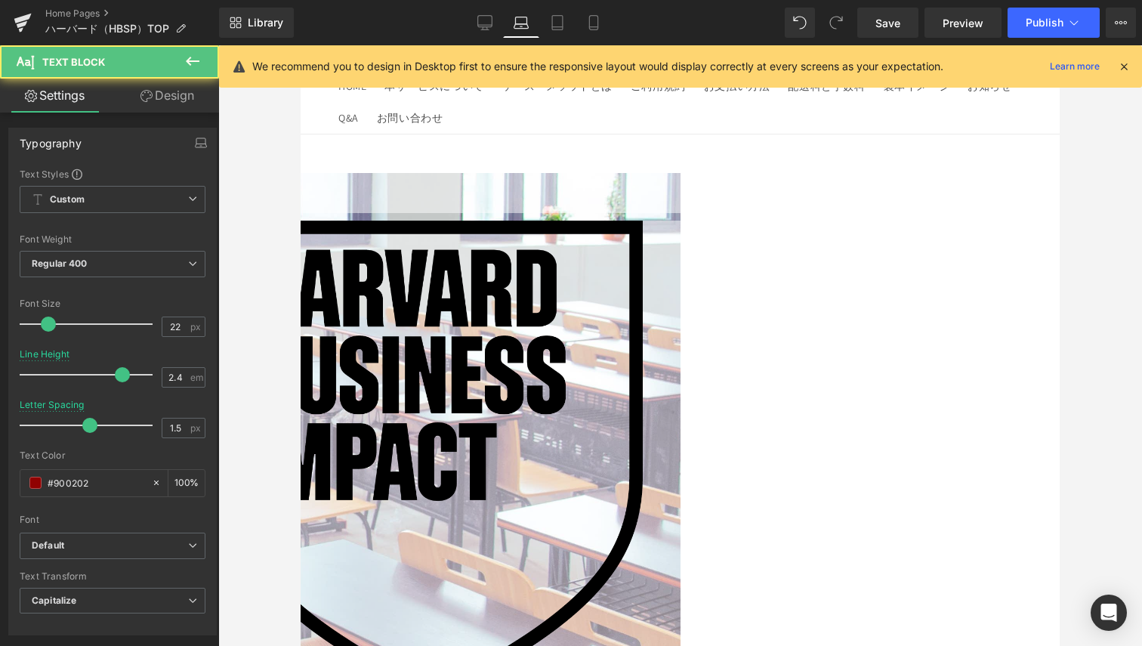
click at [681, 327] on div "Text Block Image NaNpx 50px Text Block Text Block Text Block Text Block Text Bl…" at bounding box center [300, 552] width 759 height 759
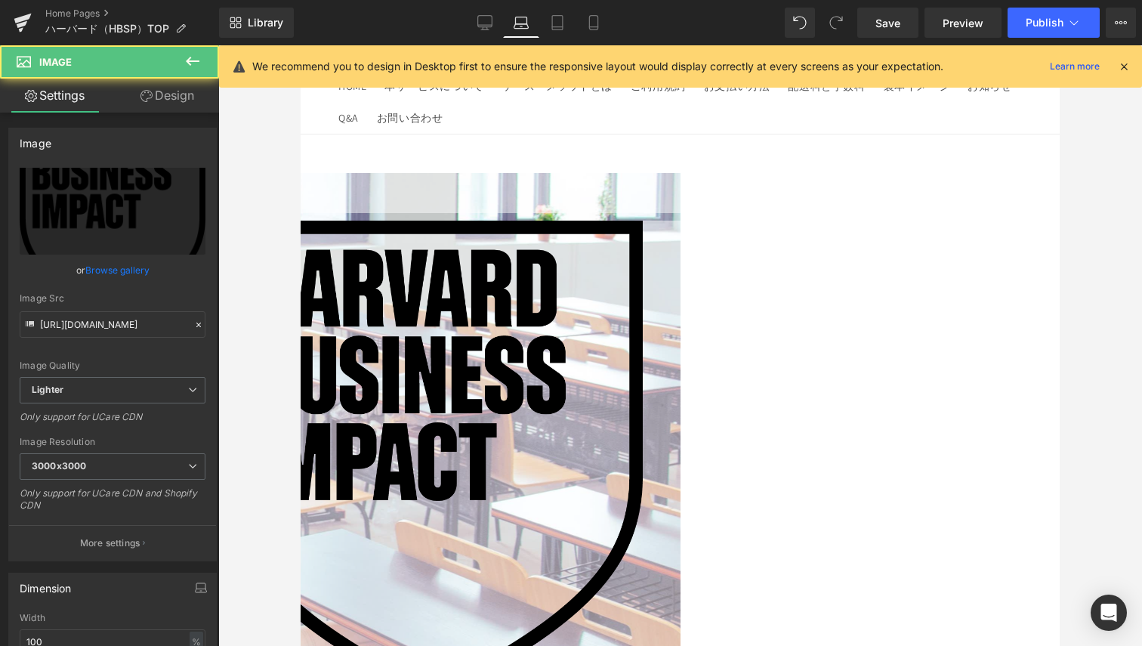
click at [604, 261] on img at bounding box center [300, 462] width 759 height 482
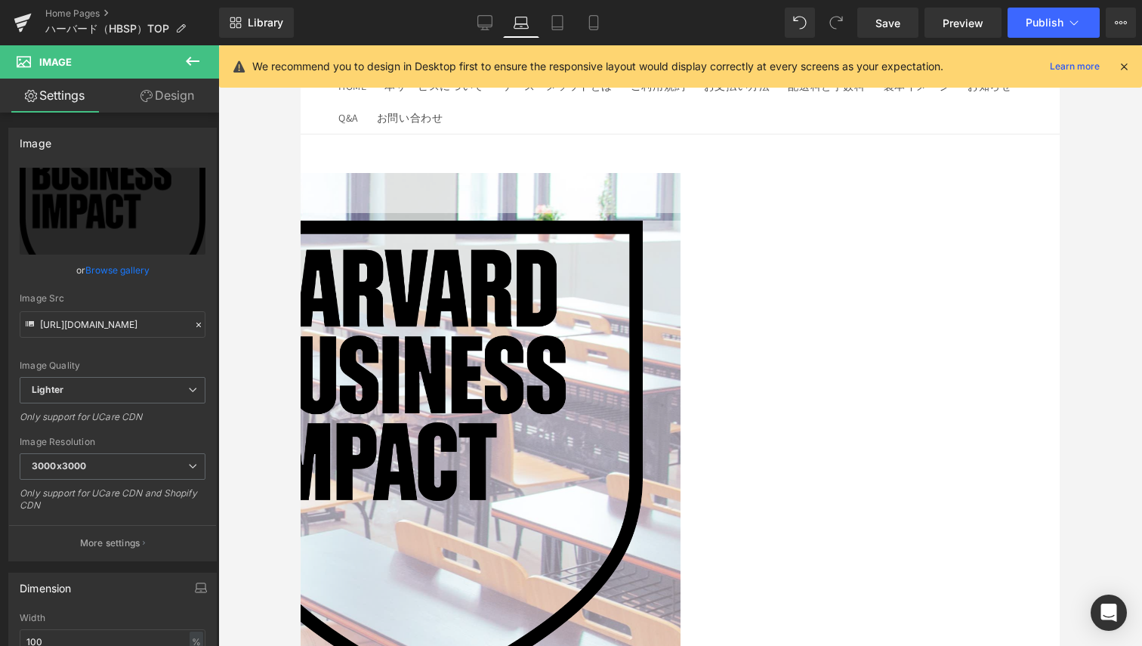
click at [176, 98] on link "Design" at bounding box center [168, 96] width 110 height 34
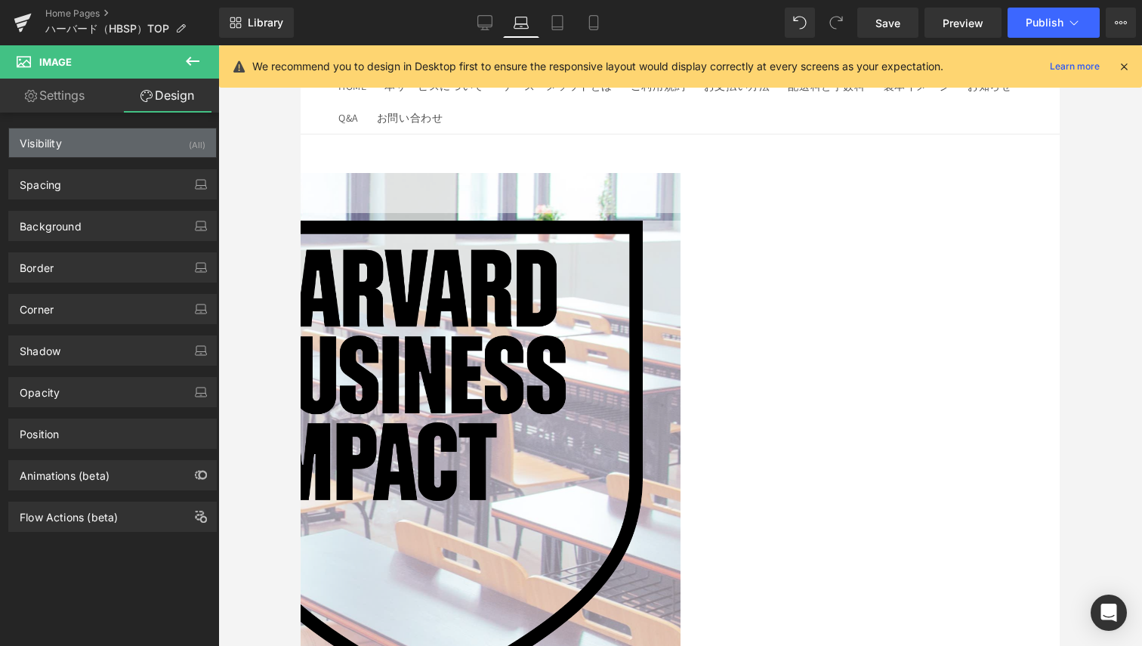
click at [119, 149] on div "Visibility (All)" at bounding box center [112, 142] width 207 height 29
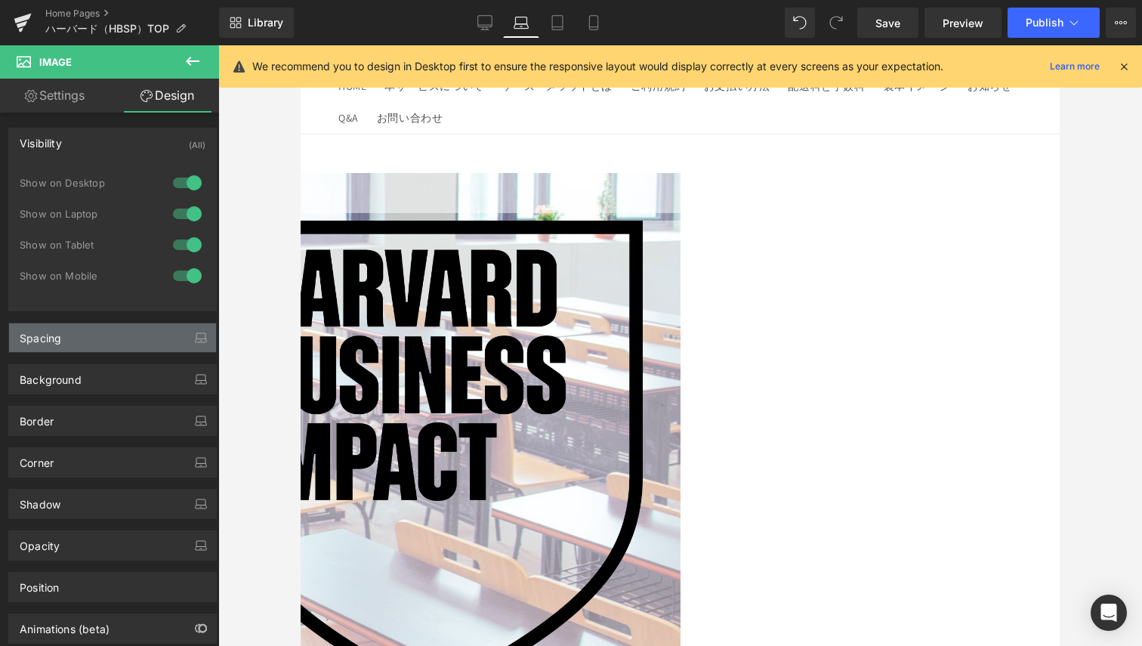
click at [125, 345] on div "Spacing" at bounding box center [112, 337] width 207 height 29
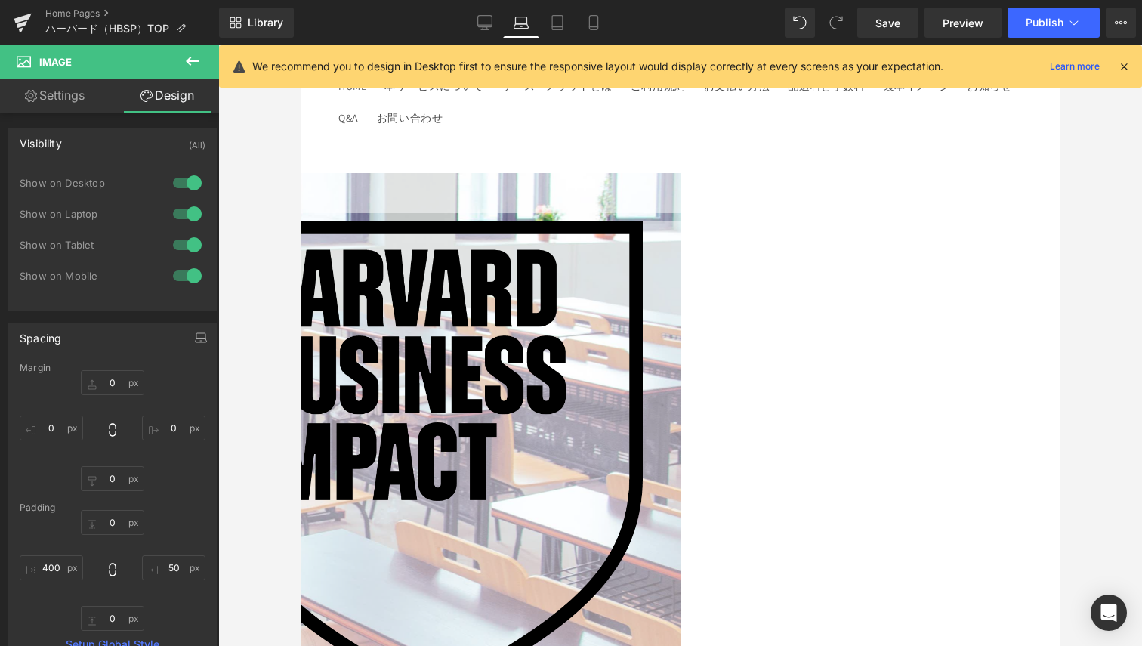
click at [187, 212] on div at bounding box center [187, 214] width 36 height 24
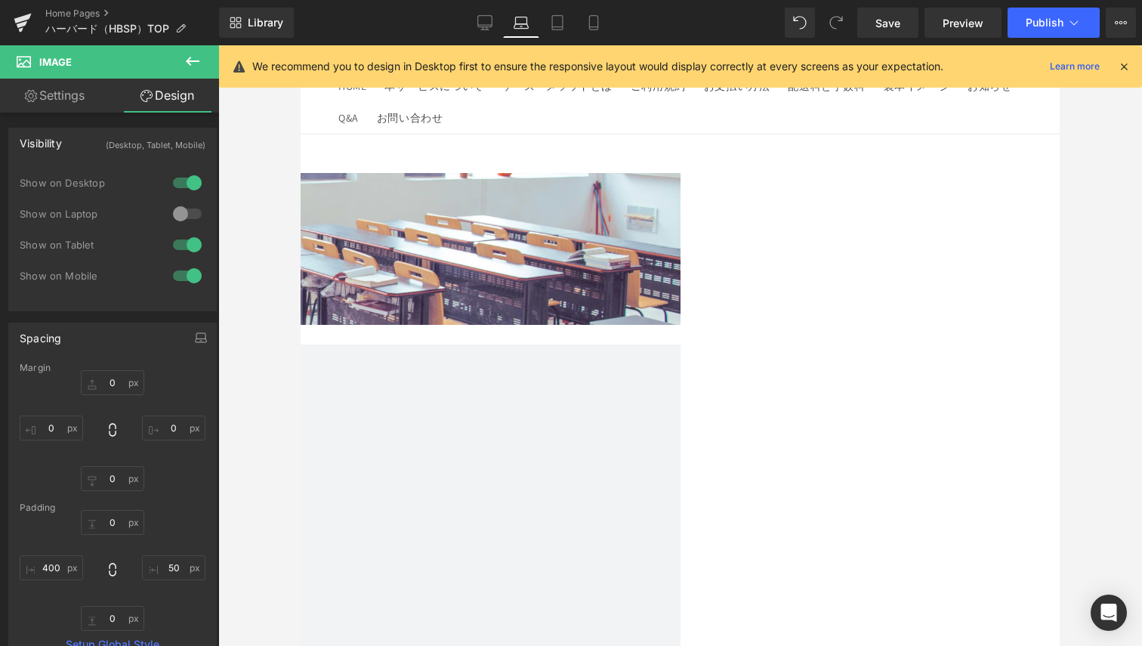
click at [187, 212] on div at bounding box center [187, 214] width 36 height 24
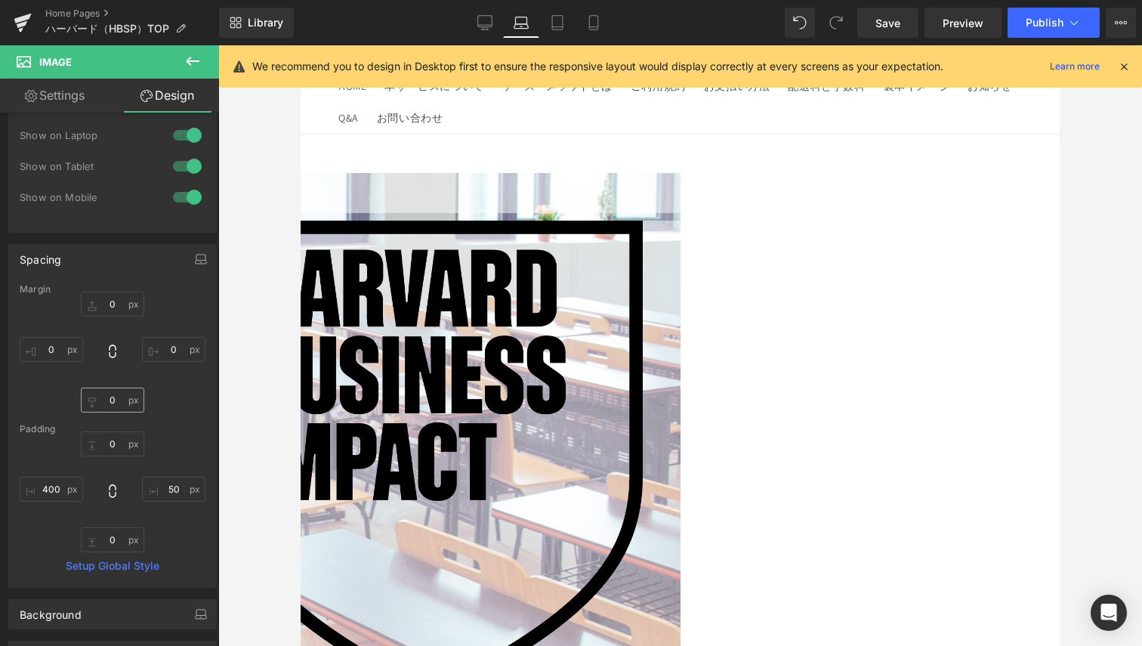
scroll to position [227, 0]
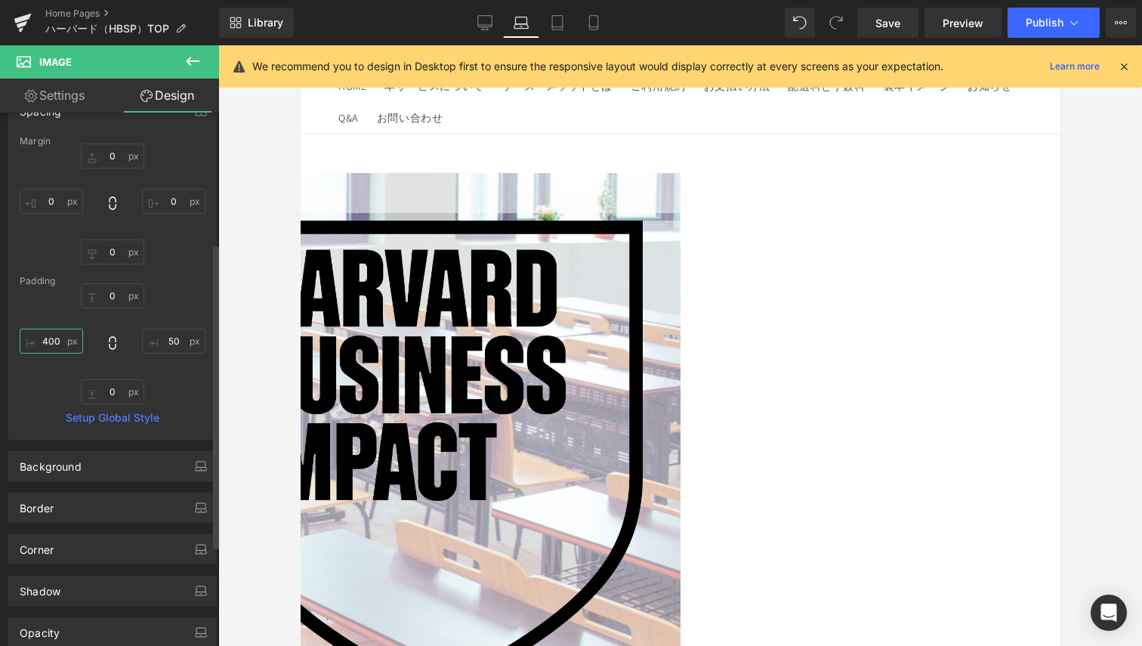
click at [60, 353] on input "400" at bounding box center [51, 341] width 63 height 25
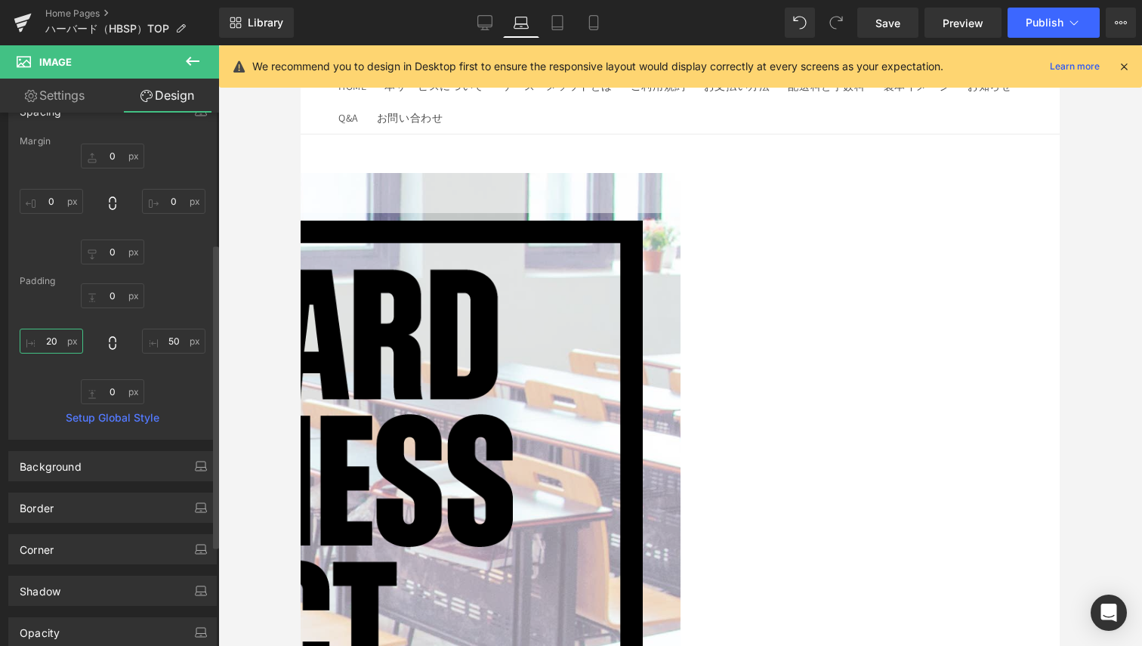
type input "2"
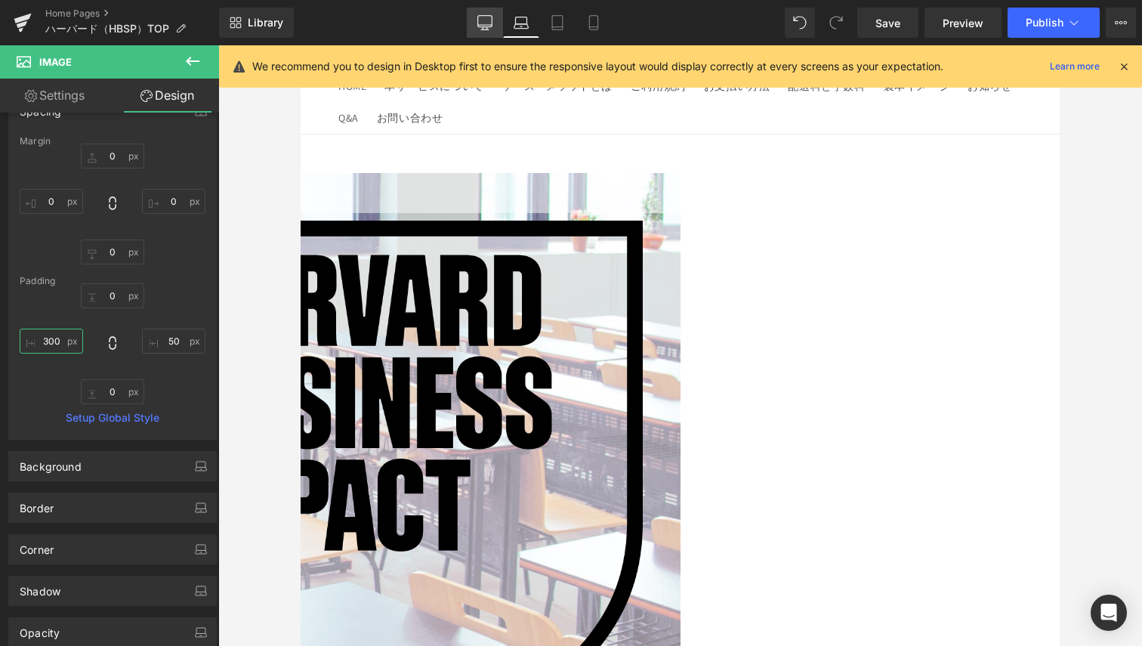
type input "300"
click at [494, 34] on link "Desktop" at bounding box center [485, 23] width 36 height 30
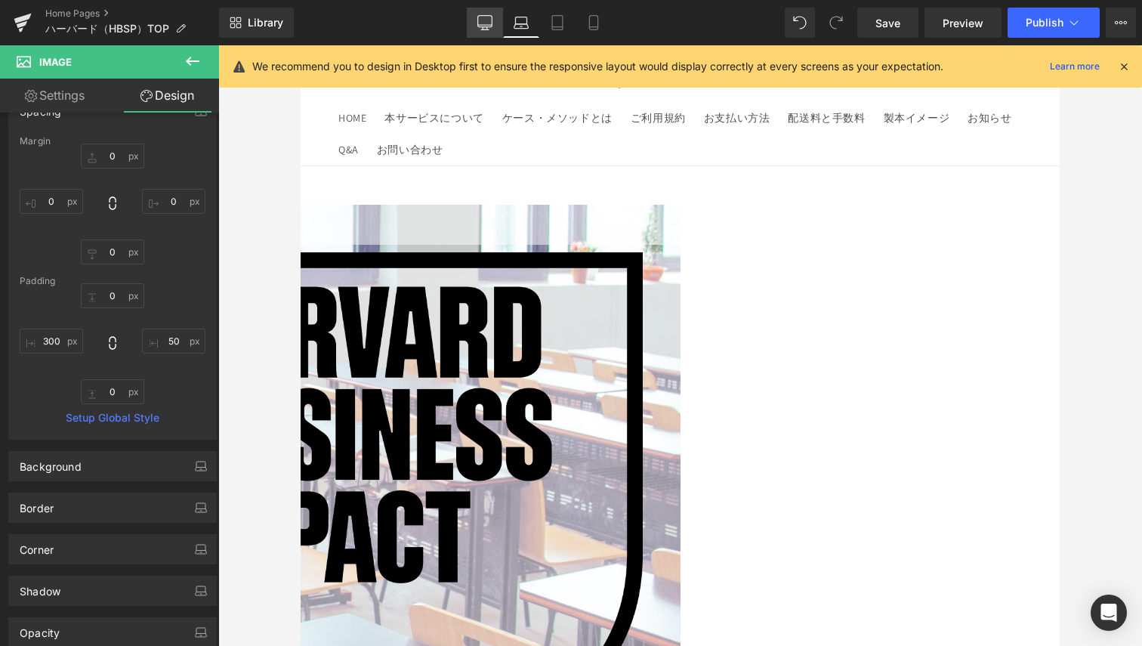
type input "0"
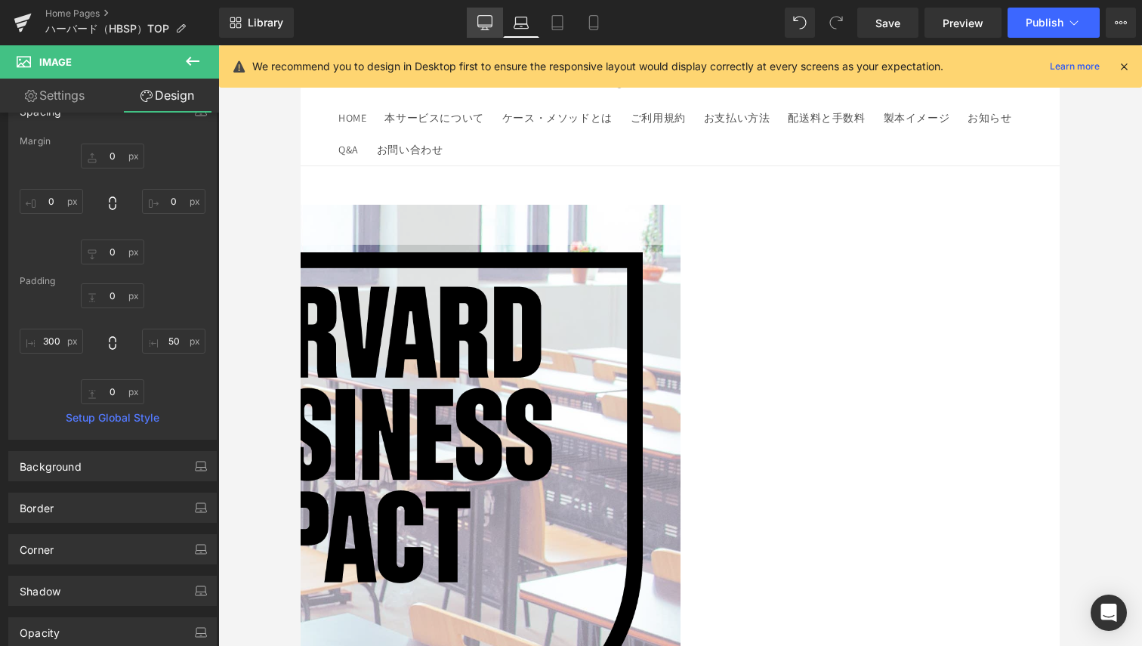
type input "50"
type input "0"
type input "334.858"
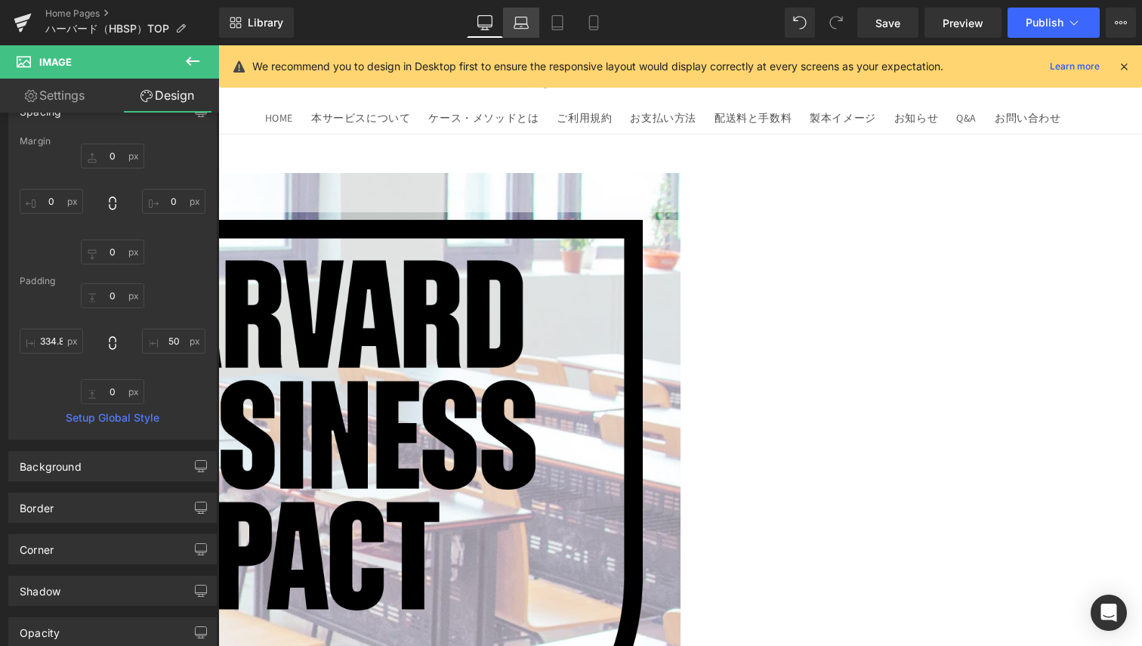
click at [512, 34] on link "Laptop" at bounding box center [521, 23] width 36 height 30
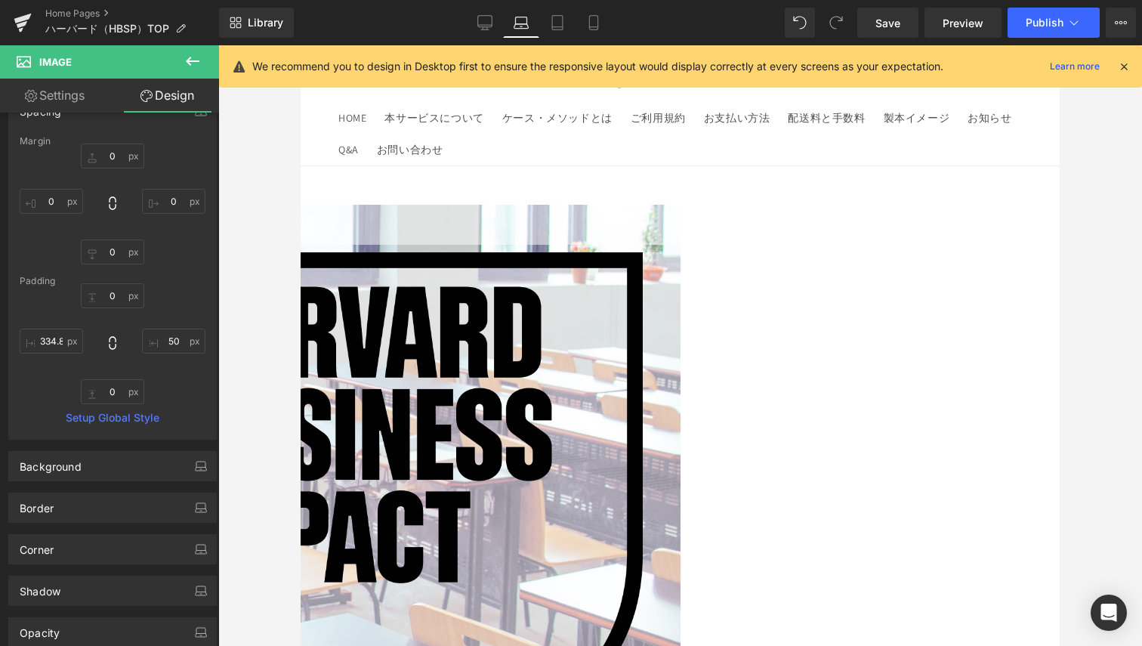
type input "0"
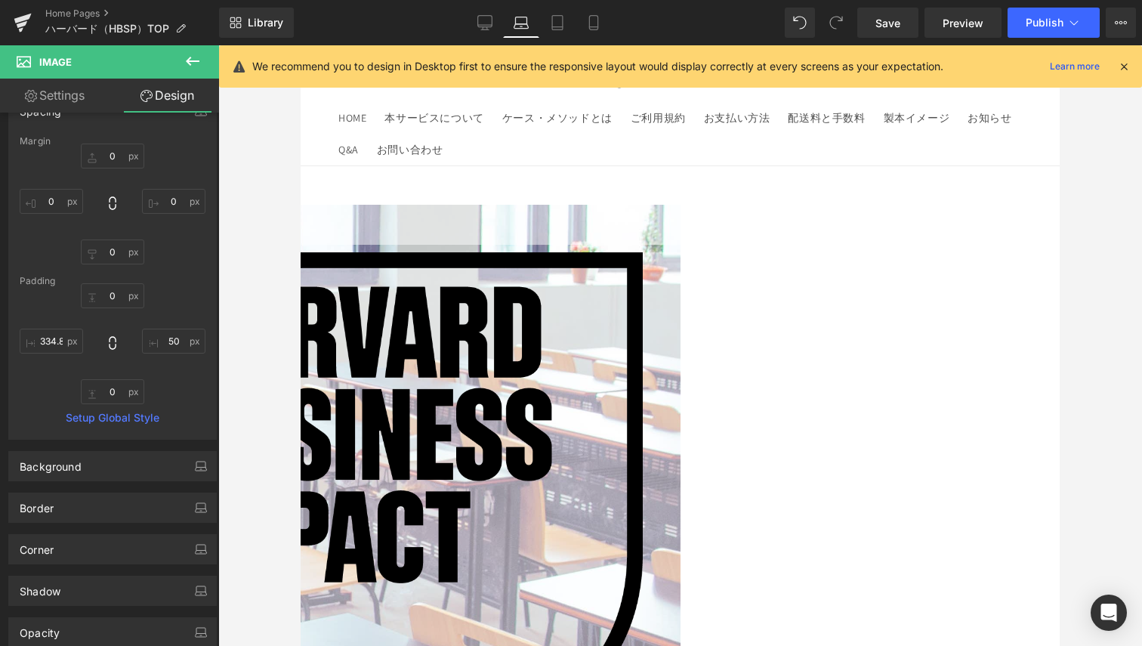
type input "50"
type input "0"
type input "365.219"
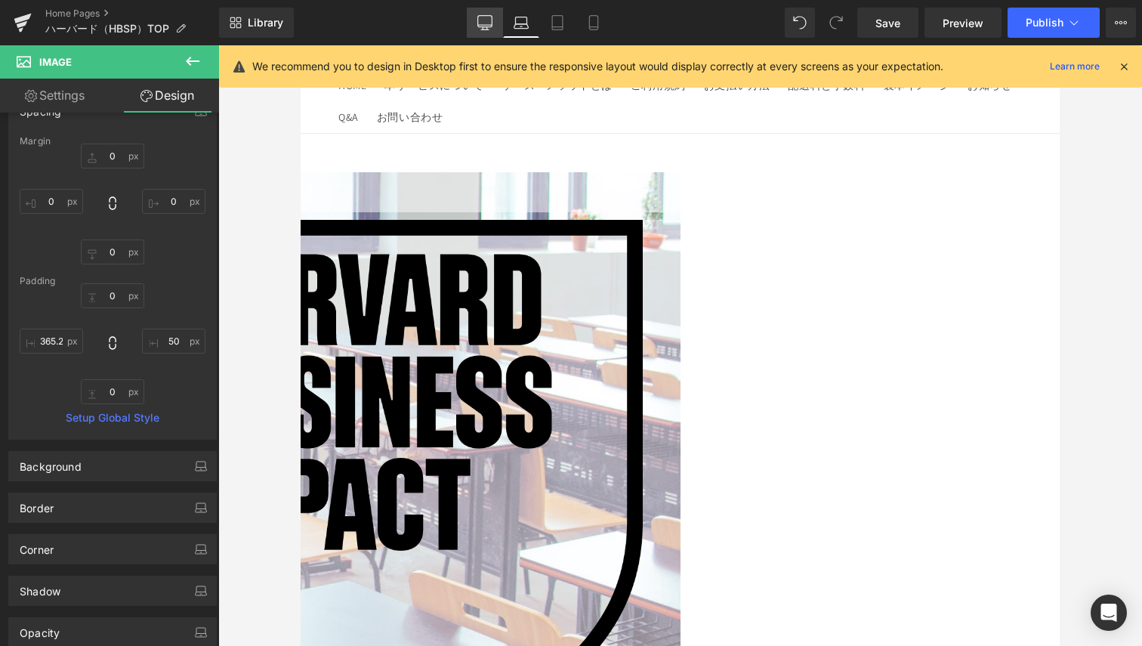
click at [484, 29] on icon at bounding box center [485, 29] width 8 height 0
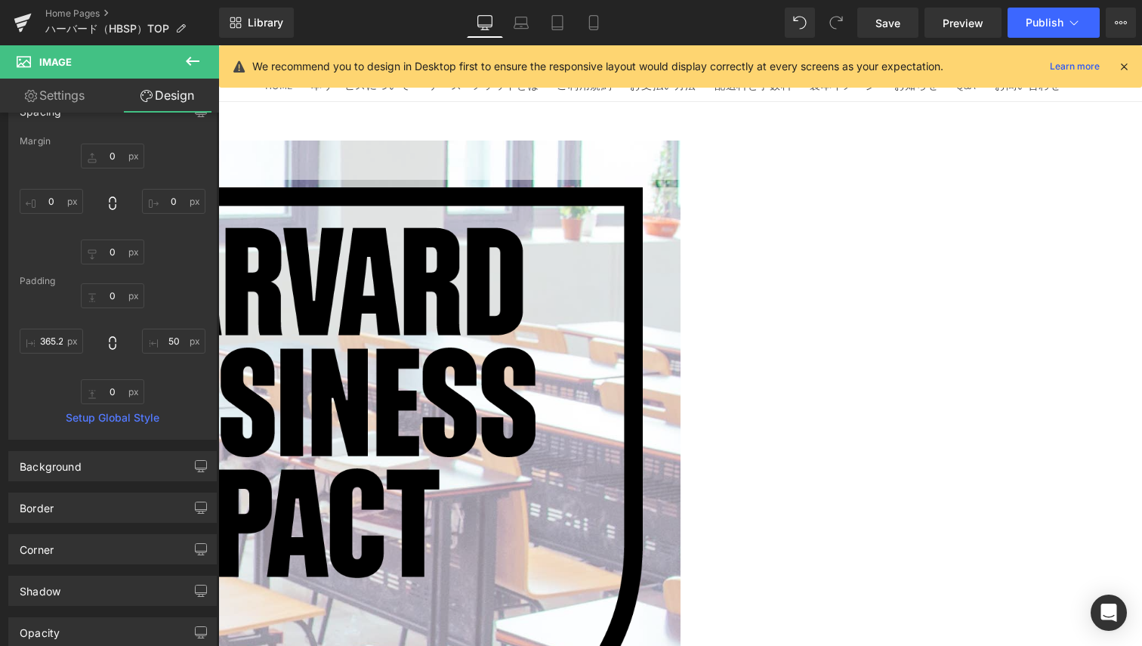
type input "0"
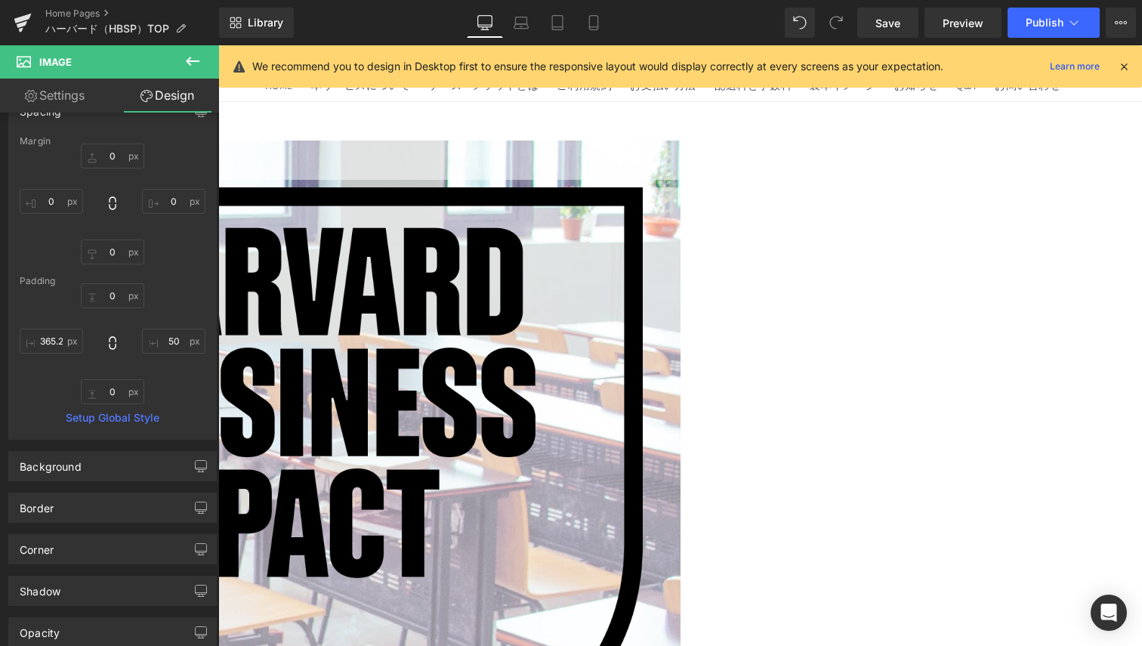
type input "50"
type input "0"
type input "334.782"
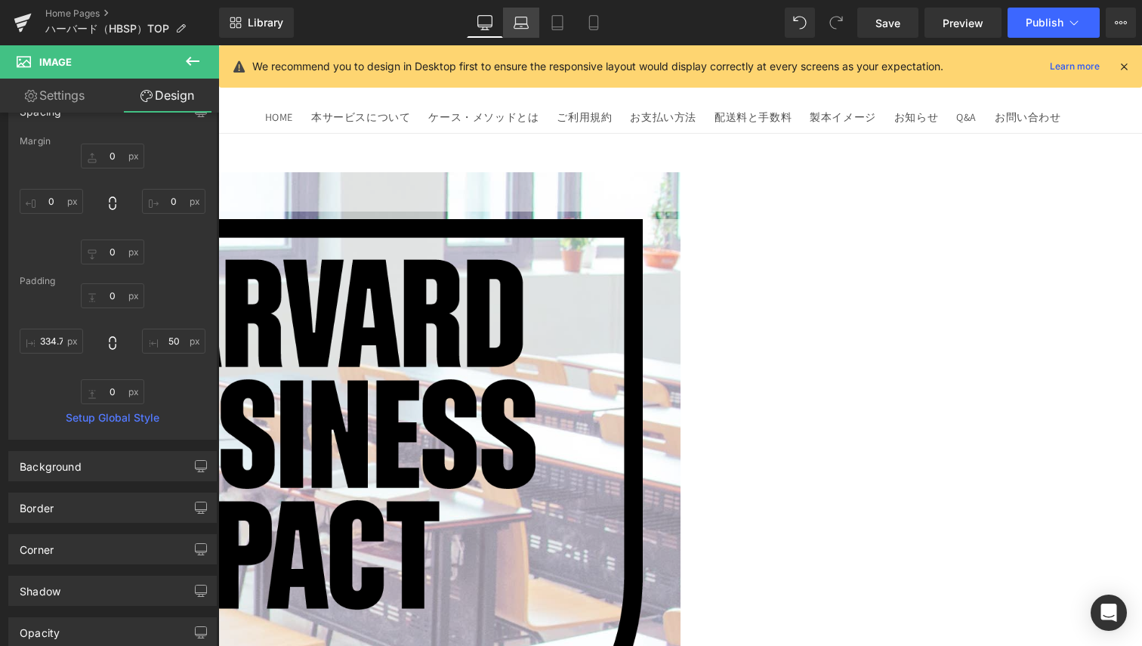
click at [521, 24] on icon at bounding box center [522, 26] width 14 height 5
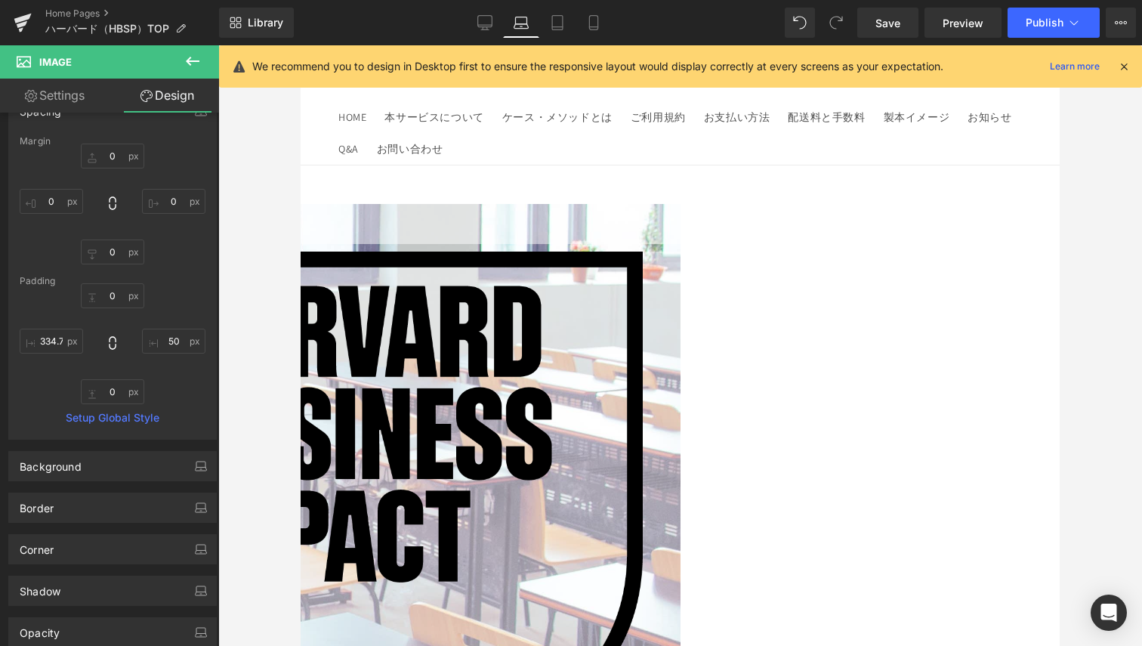
type input "0"
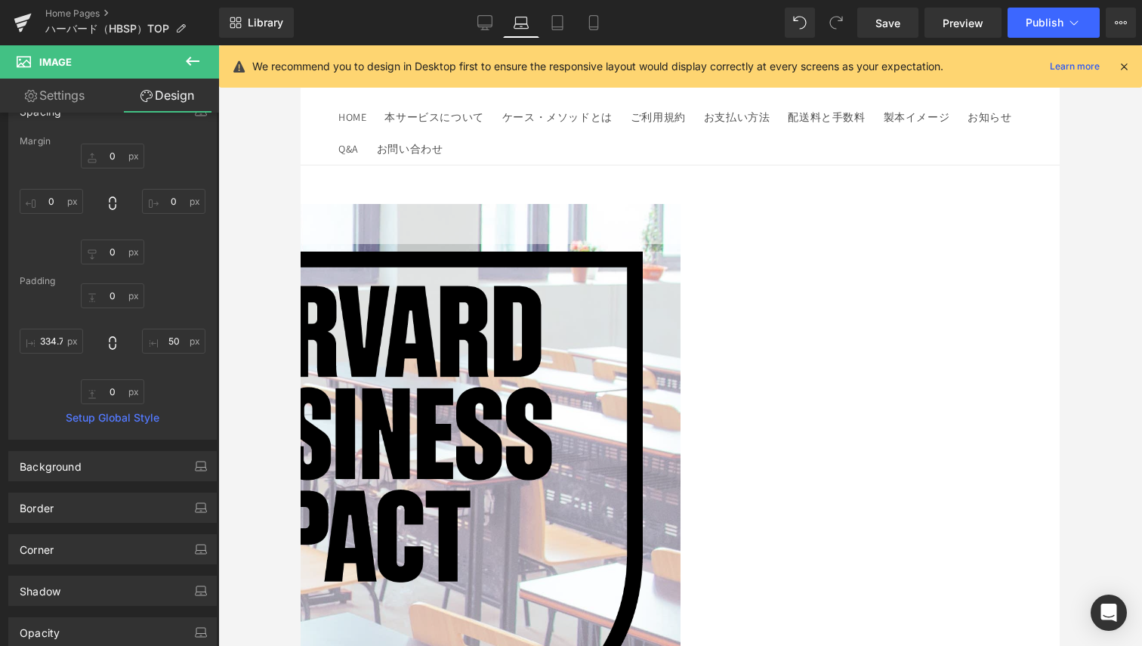
type input "50"
type input "0"
type input "365.319"
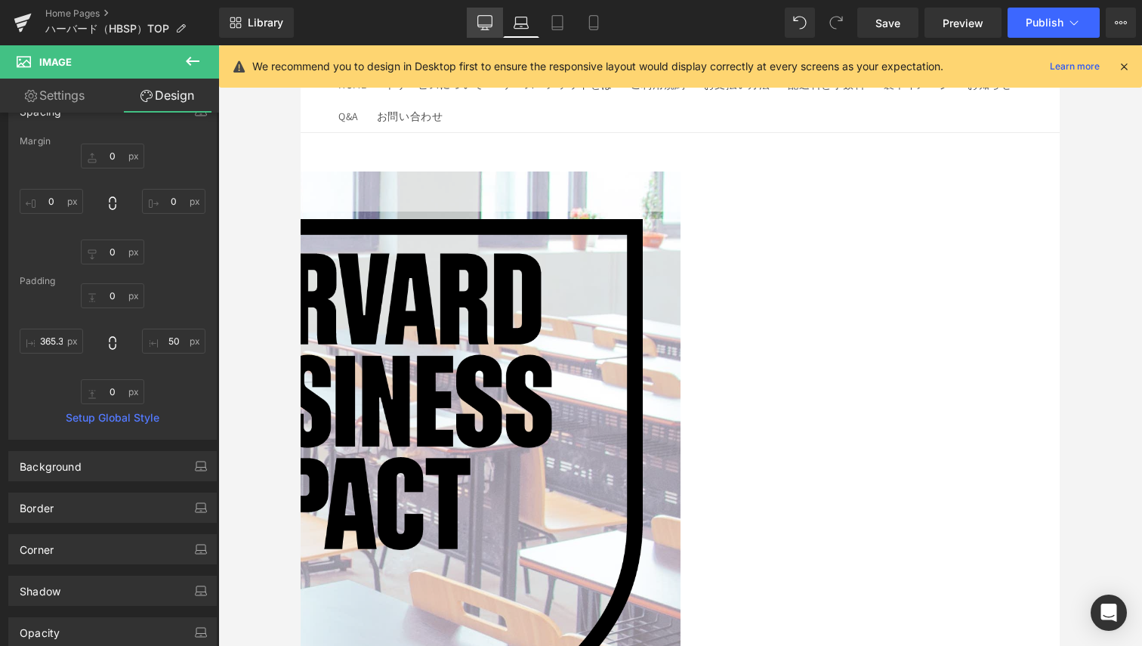
click at [471, 17] on link "Desktop" at bounding box center [485, 23] width 36 height 30
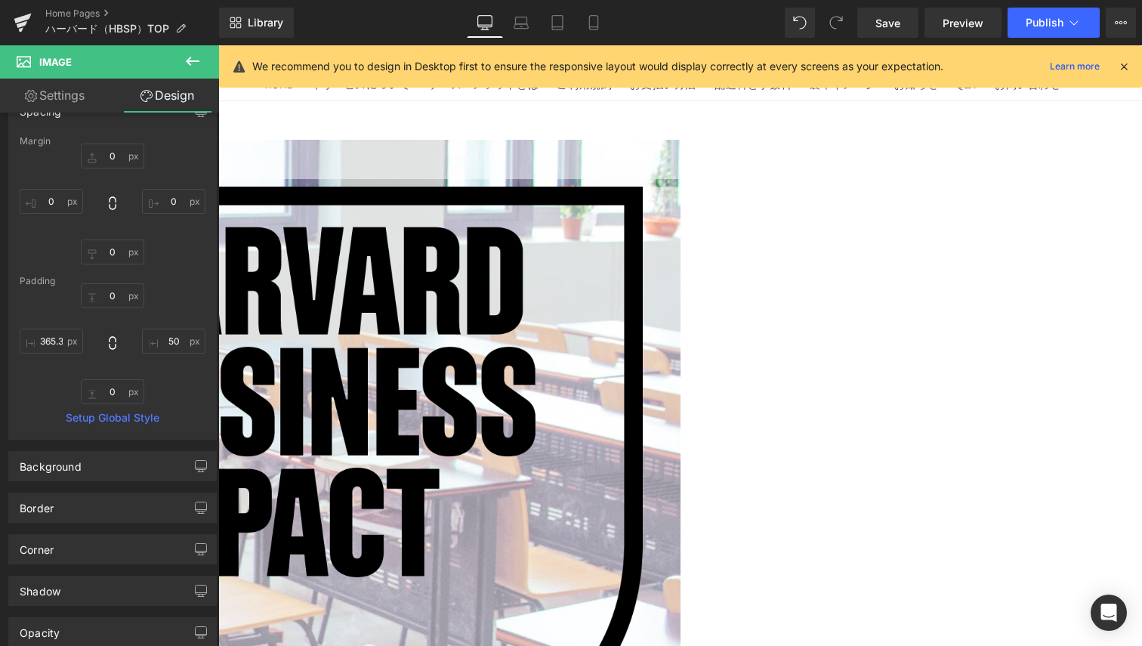
type input "0"
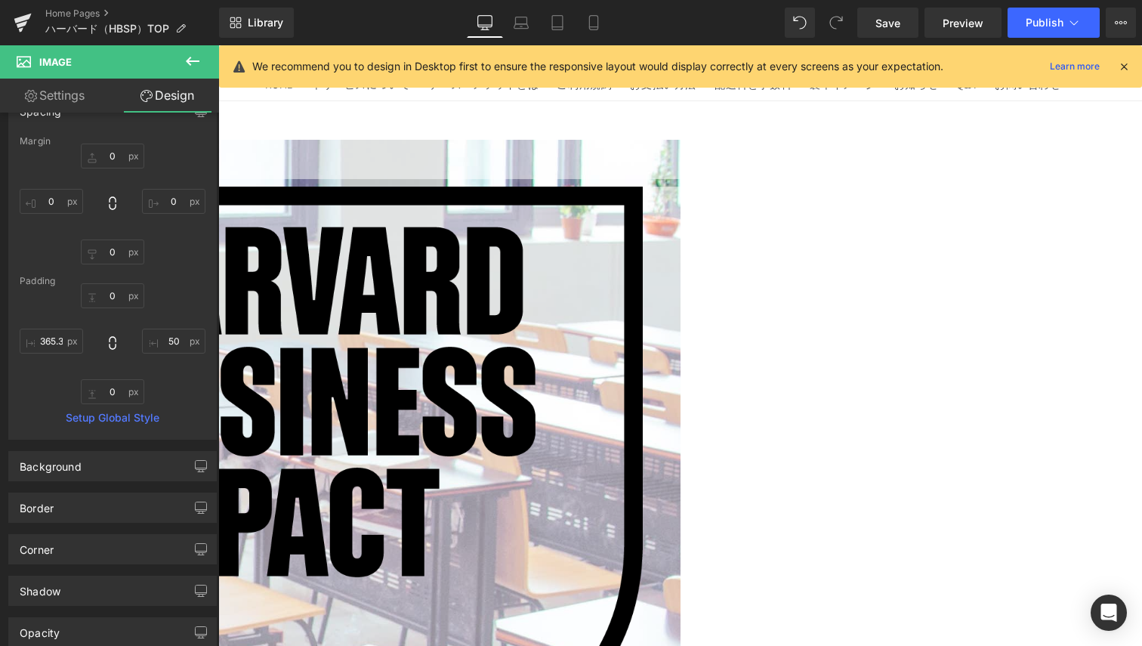
type input "50"
type input "0"
type input "334.681"
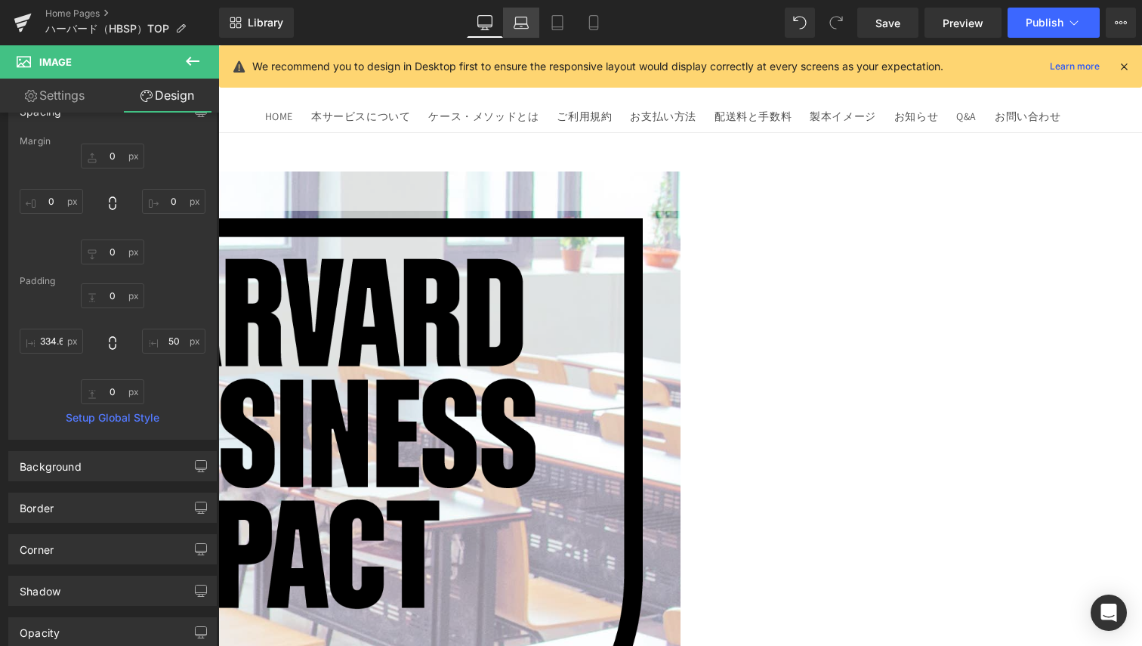
click at [505, 18] on link "Laptop" at bounding box center [521, 23] width 36 height 30
type input "0"
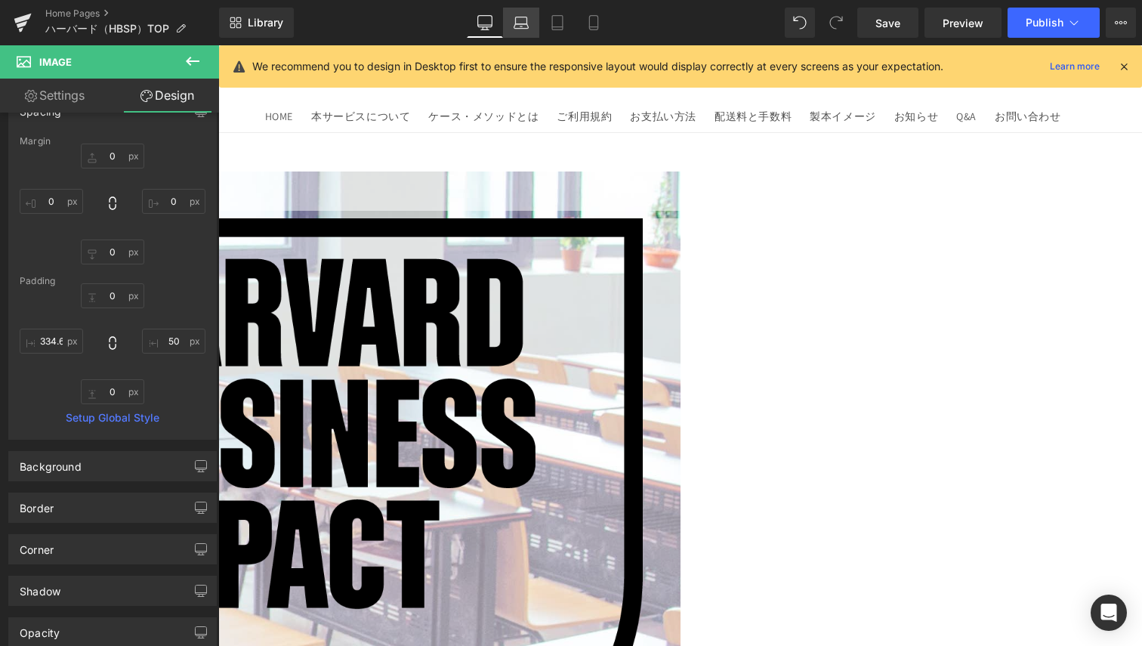
type input "0"
type input "50"
type input "0"
type input "352.991"
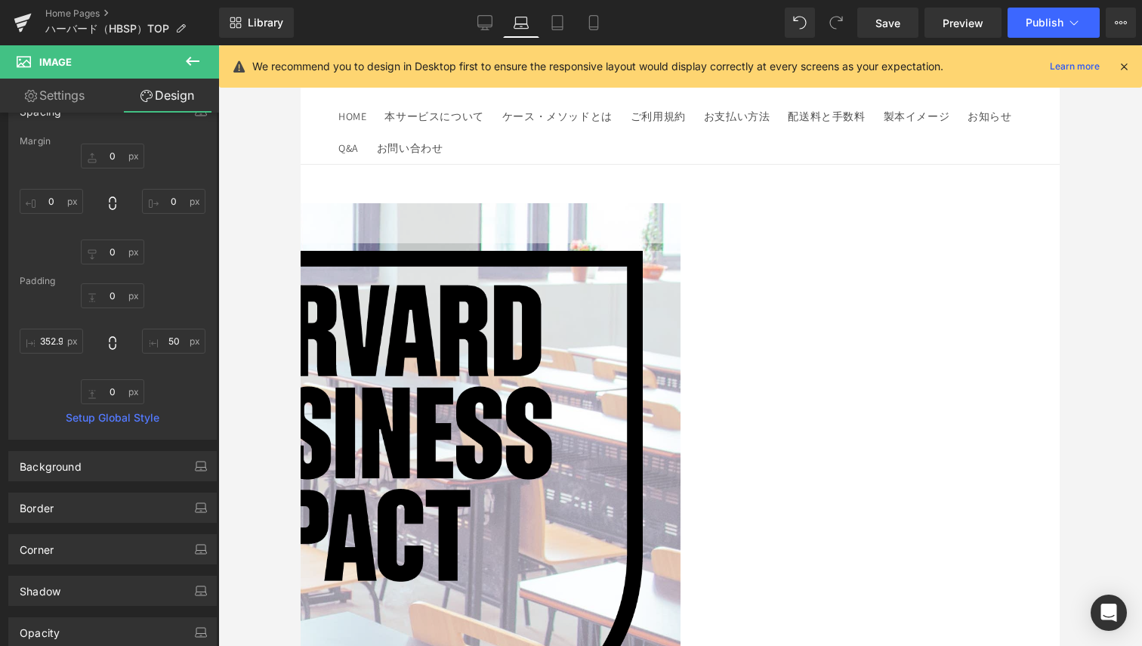
scroll to position [34, 0]
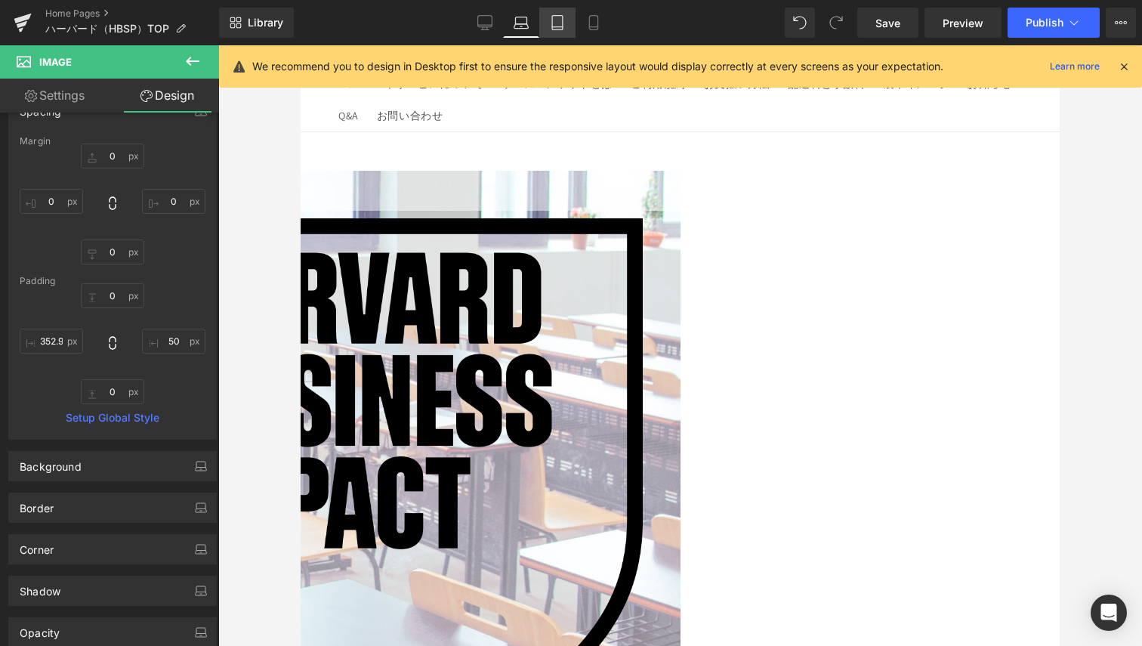
click at [566, 22] on link "Tablet" at bounding box center [557, 23] width 36 height 30
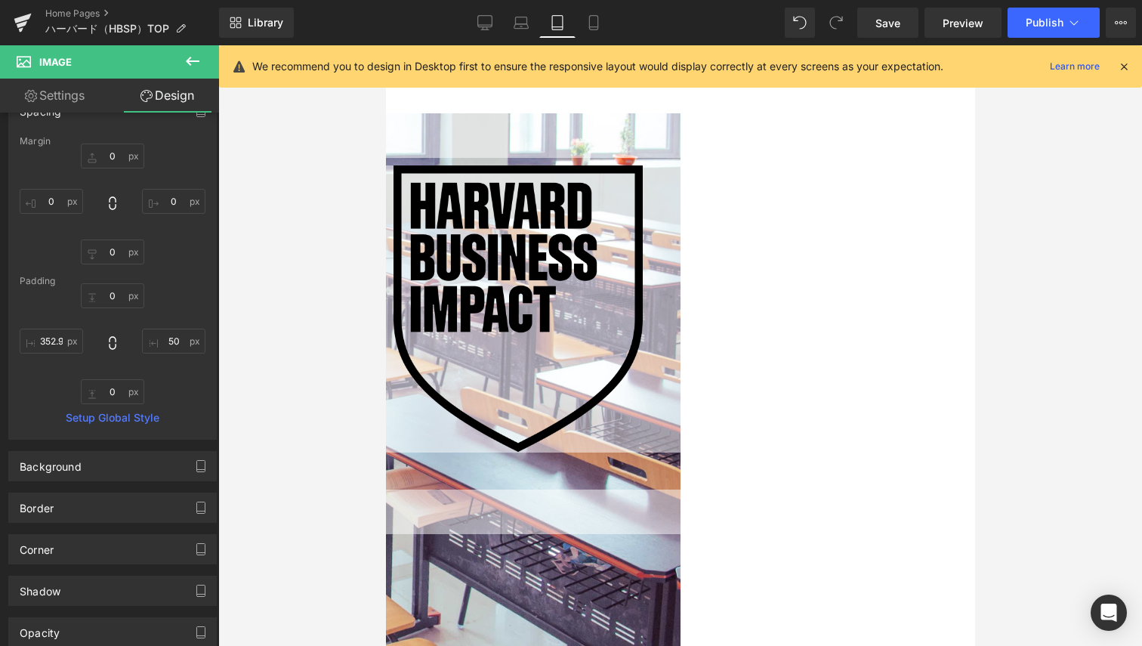
type input "0"
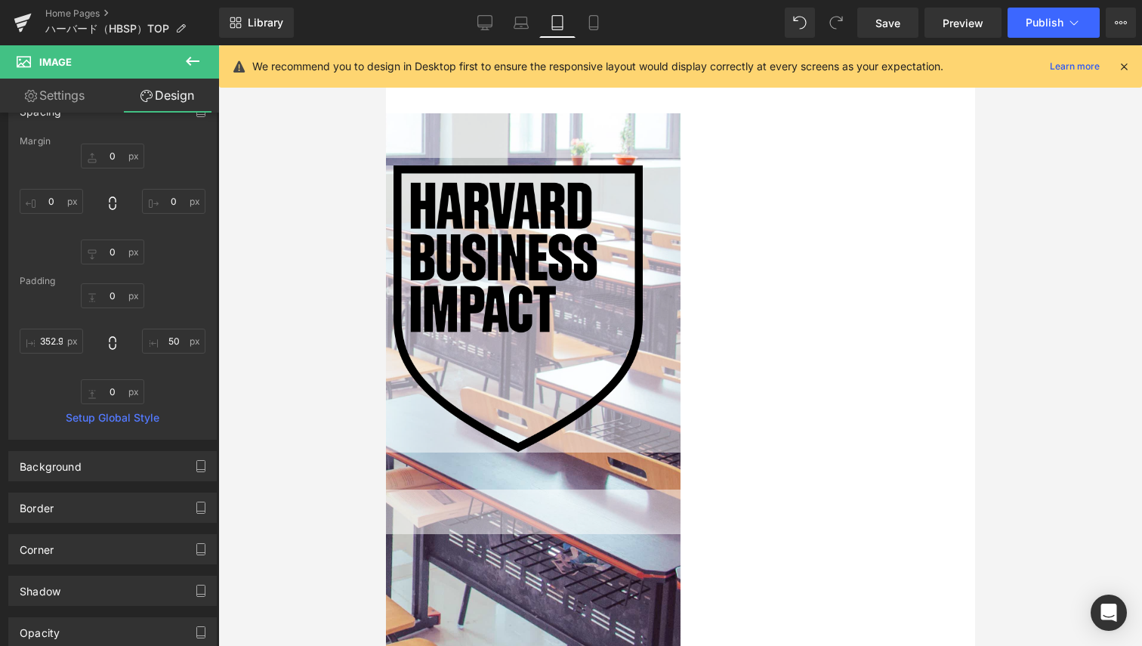
type input "50"
type input "0"
type input "347.032"
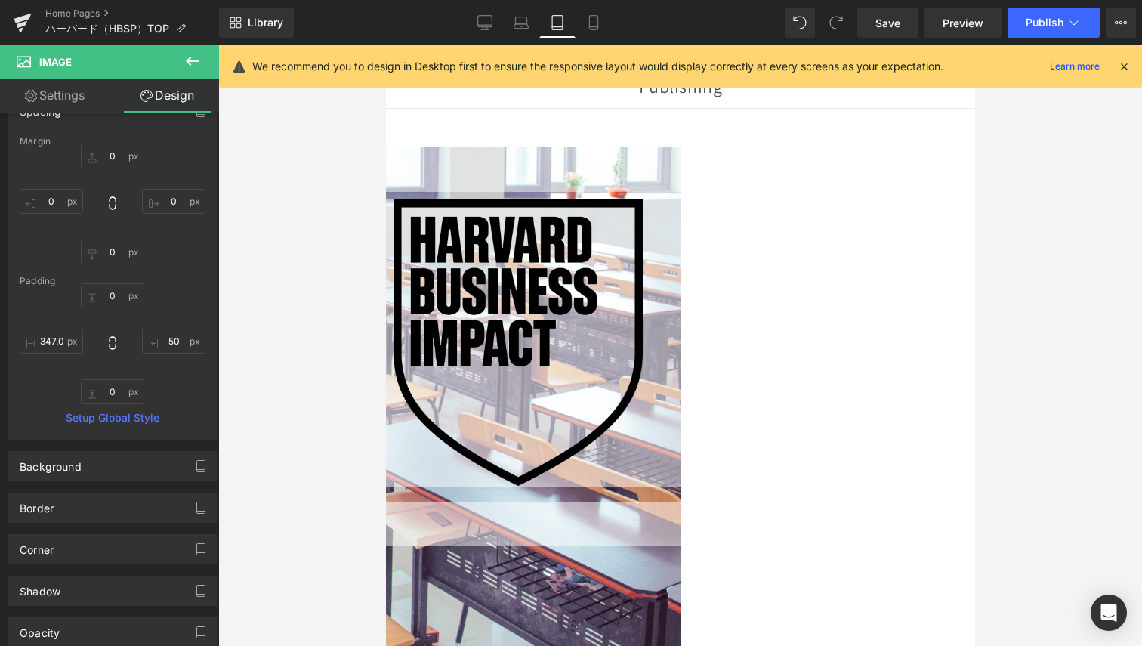
click at [199, 60] on icon at bounding box center [193, 61] width 14 height 9
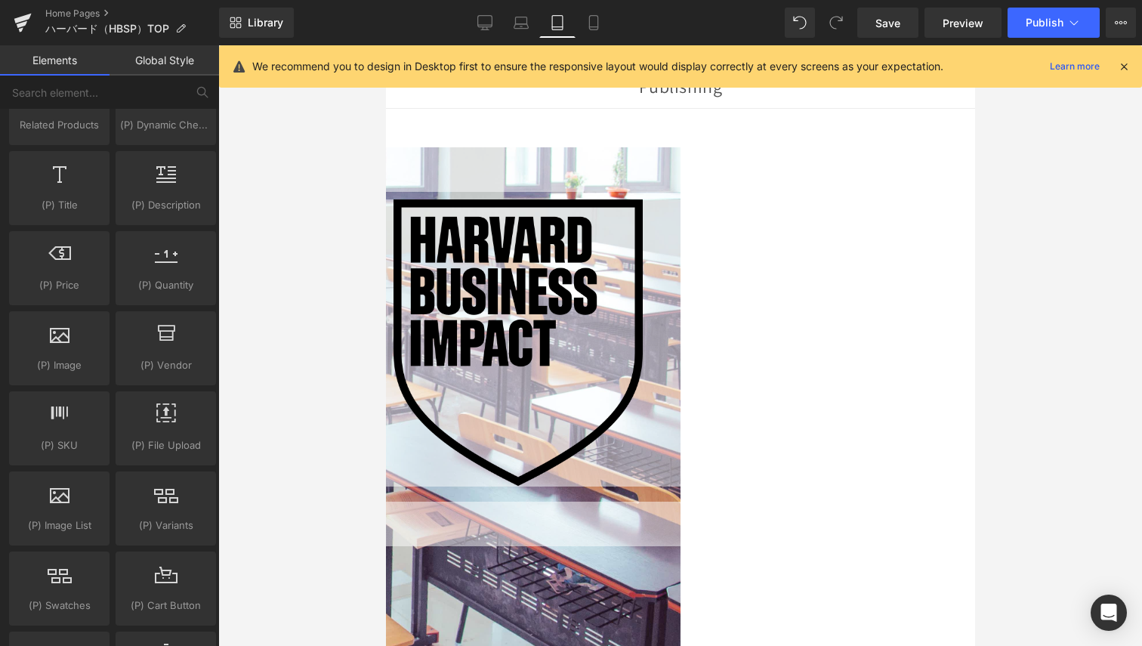
scroll to position [1247, 0]
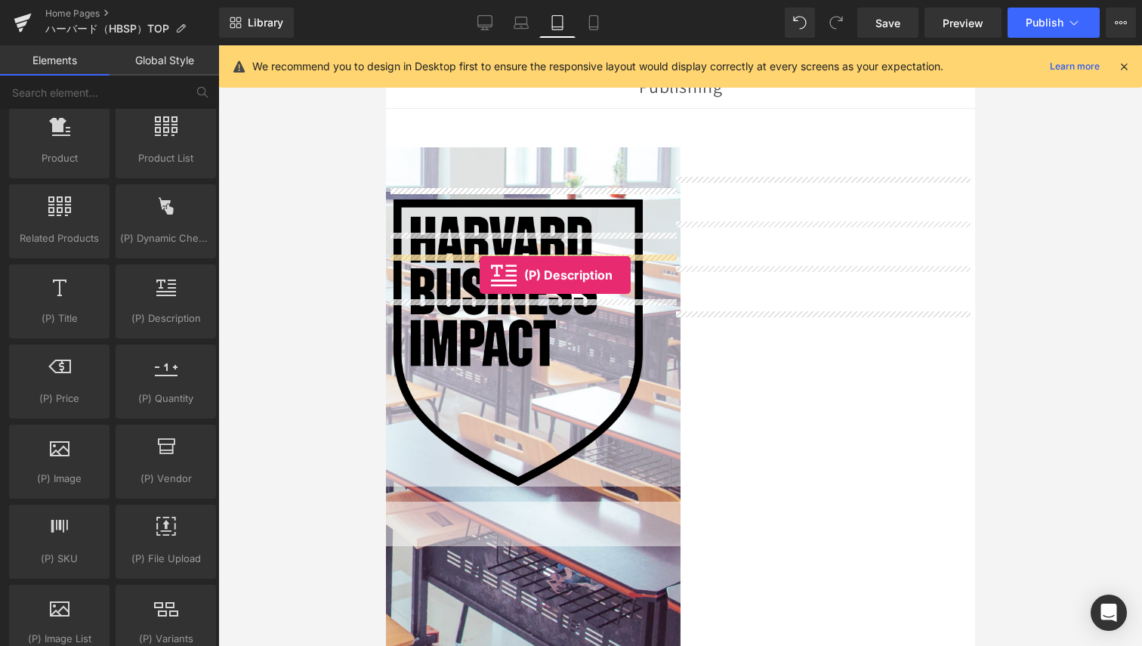
drag, startPoint x: 557, startPoint y: 374, endPoint x: 479, endPoint y: 275, distance: 125.9
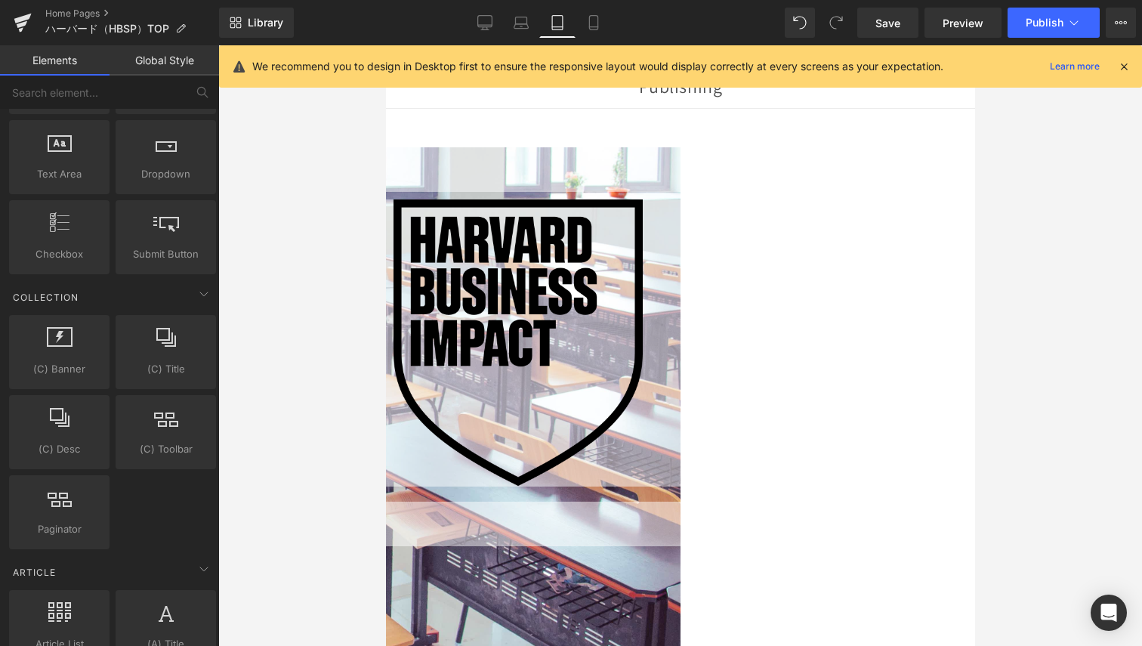
scroll to position [2493, 0]
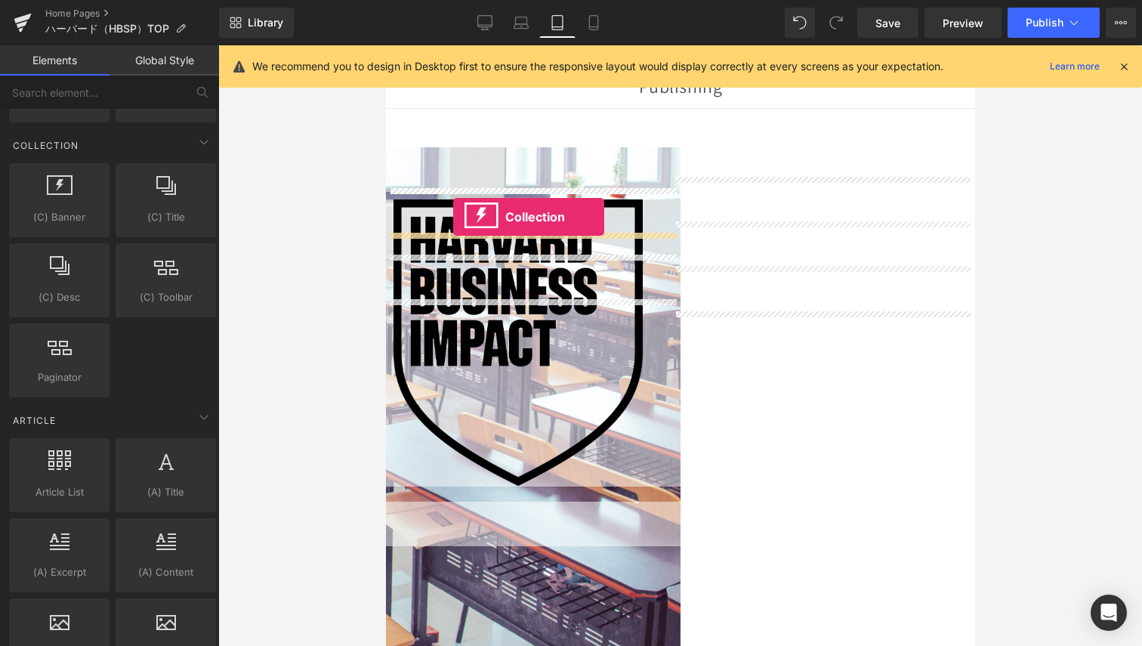
drag, startPoint x: 433, startPoint y: 254, endPoint x: 453, endPoint y: 217, distance: 41.9
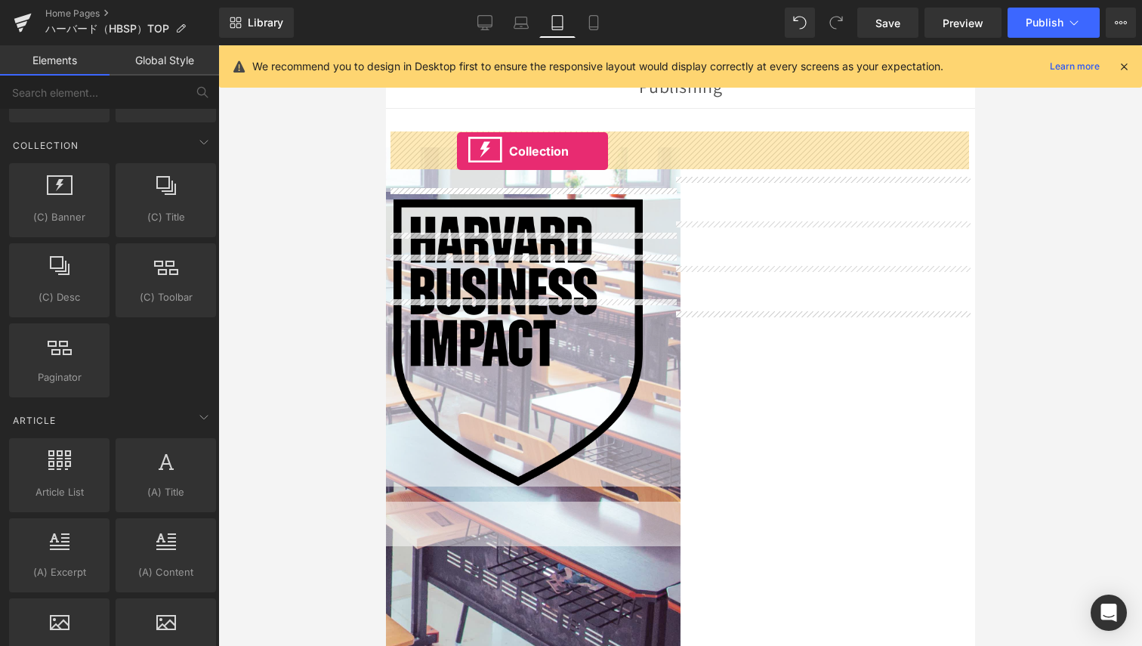
drag, startPoint x: 421, startPoint y: 240, endPoint x: 456, endPoint y: 151, distance: 95.3
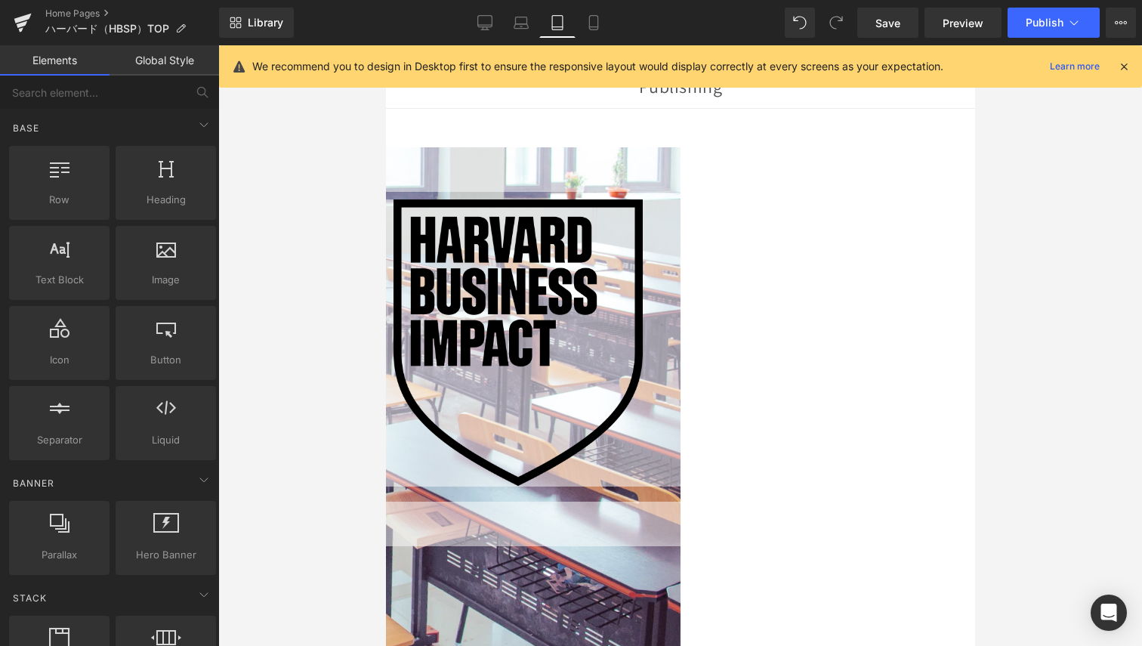
scroll to position [0, 0]
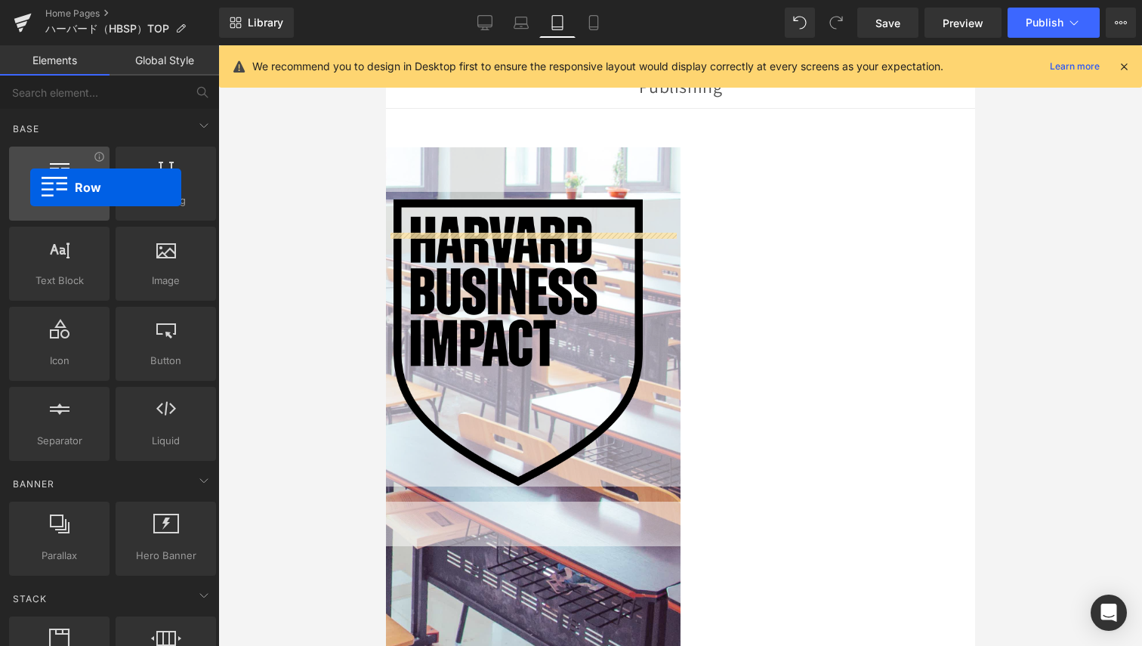
drag, startPoint x: 51, startPoint y: 193, endPoint x: 30, endPoint y: 187, distance: 21.3
click at [30, 187] on div "Row rows, columns, layouts, div" at bounding box center [59, 184] width 100 height 74
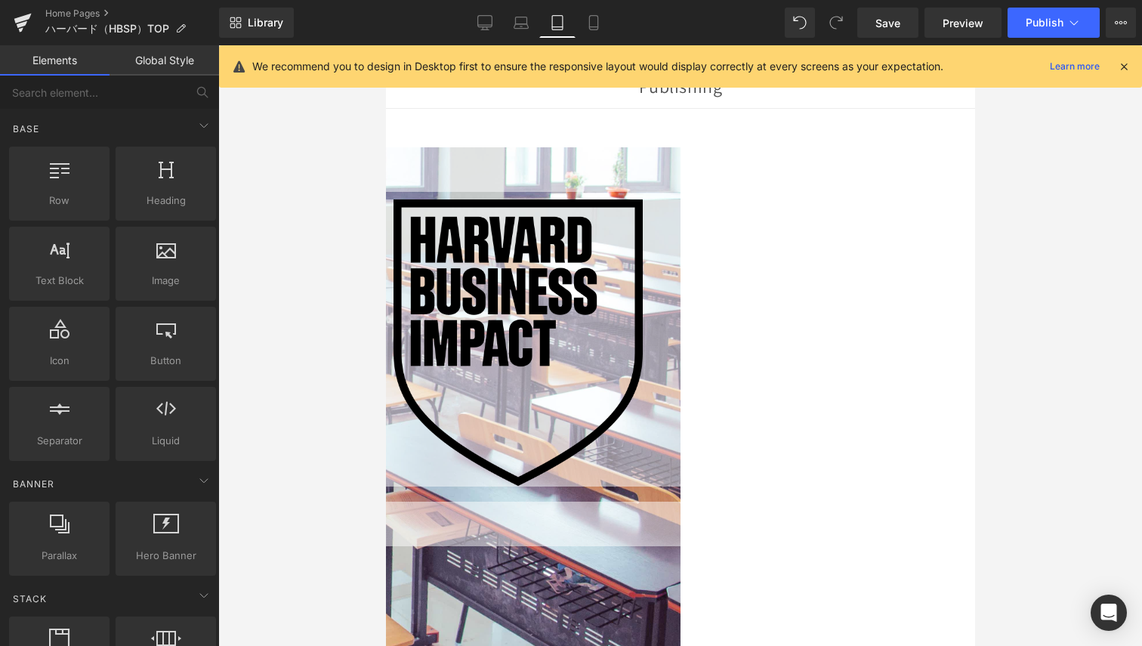
click at [157, 48] on link "Global Style" at bounding box center [165, 60] width 110 height 30
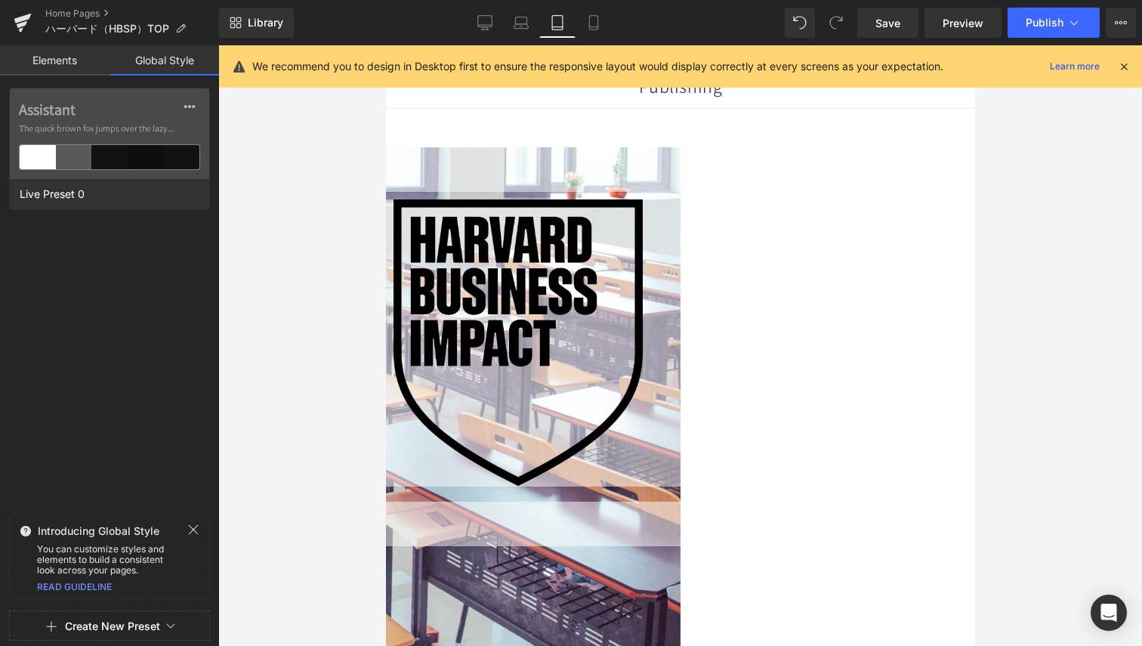
click at [65, 63] on link "Elements" at bounding box center [55, 60] width 110 height 30
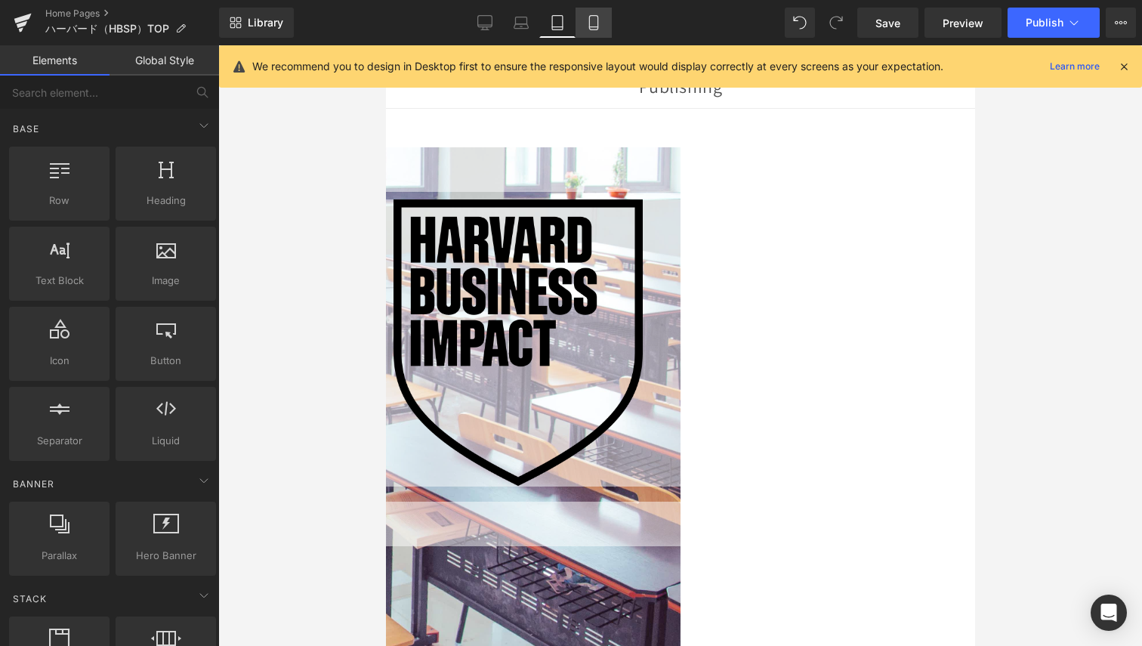
click at [595, 26] on icon at bounding box center [593, 22] width 15 height 15
